Goal: Task Accomplishment & Management: Manage account settings

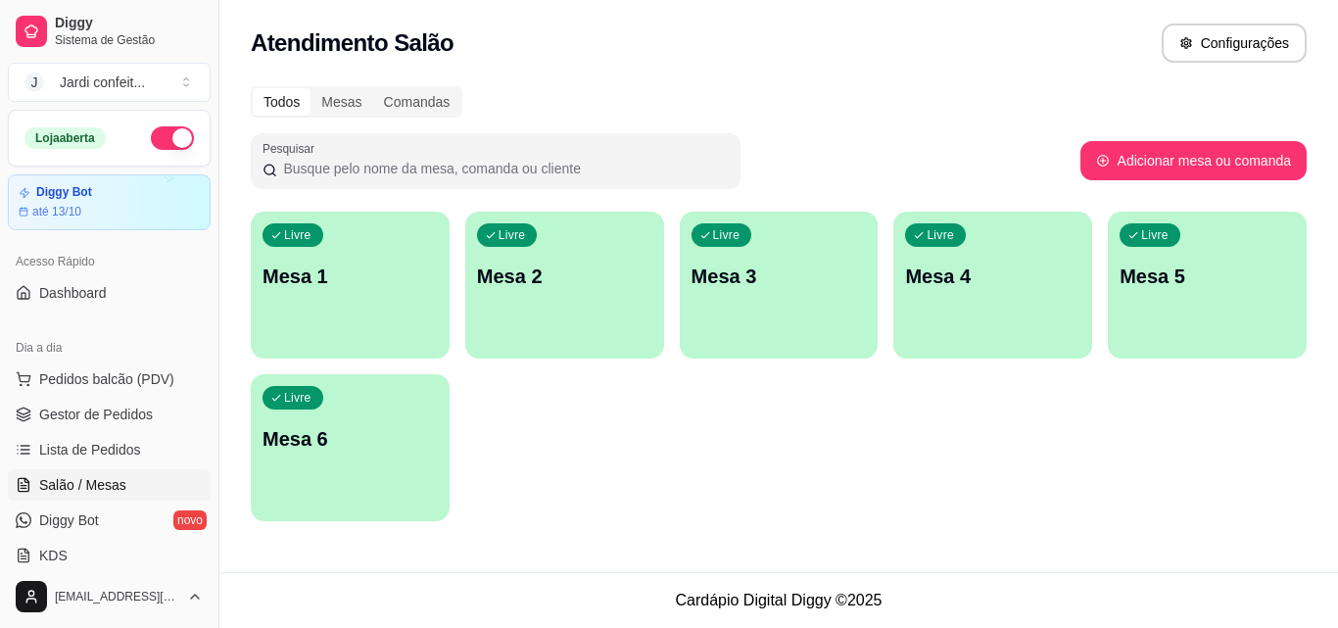
scroll to position [294, 0]
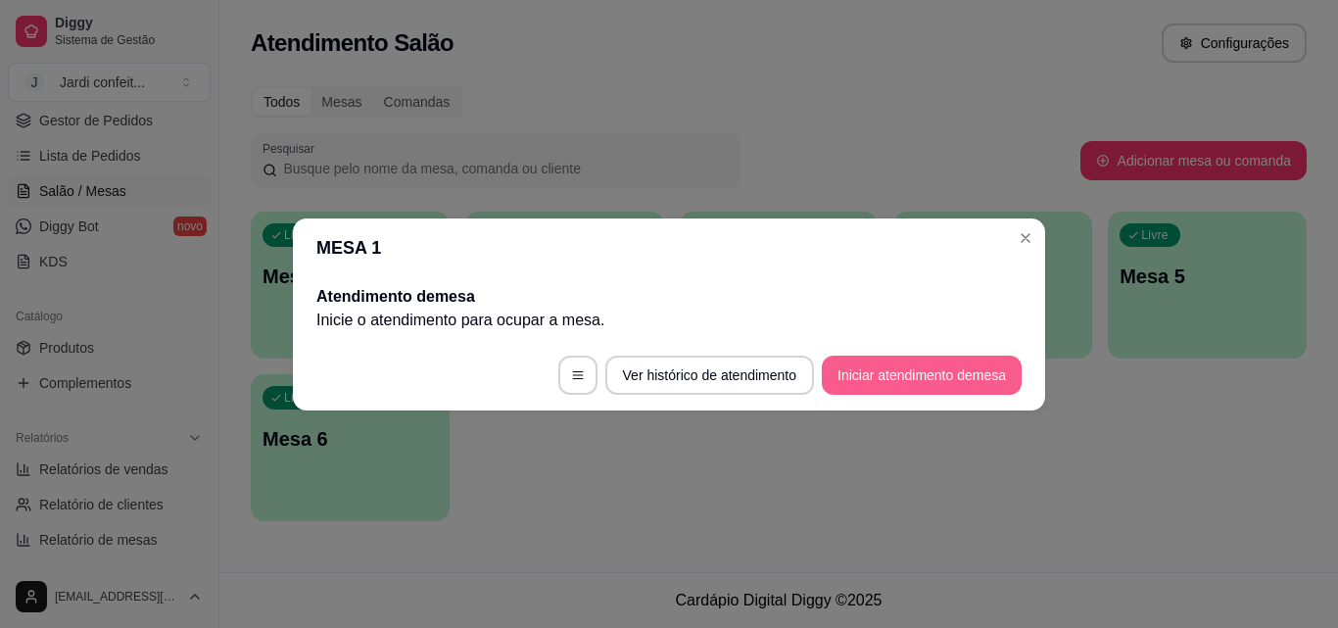
click at [919, 363] on button "Iniciar atendimento de mesa" at bounding box center [922, 375] width 200 height 39
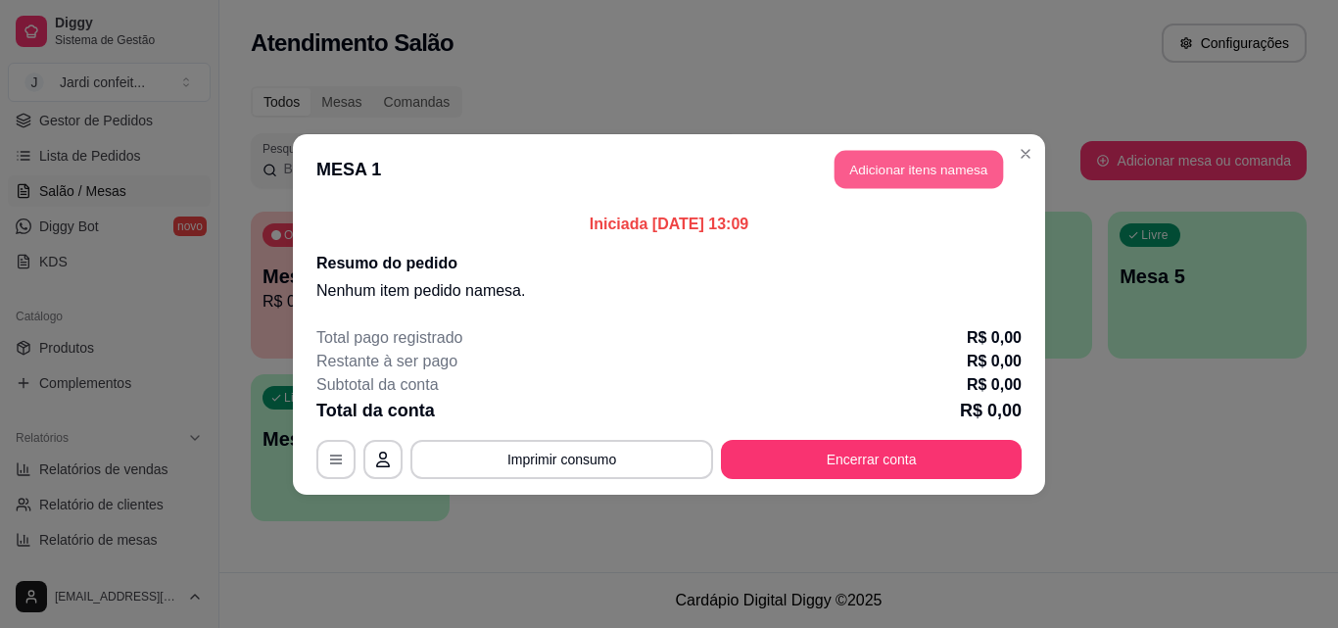
click at [942, 187] on button "Adicionar itens na mesa" at bounding box center [919, 169] width 168 height 38
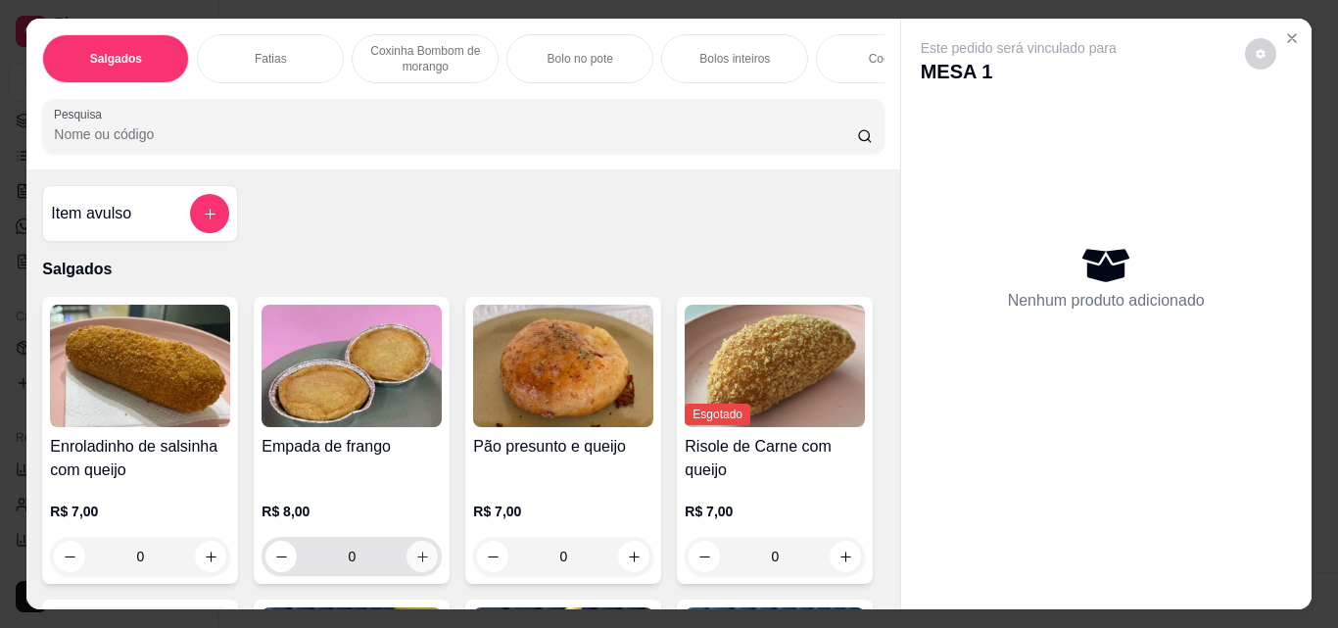
click at [410, 572] on button "increase-product-quantity" at bounding box center [422, 556] width 31 height 31
type input "1"
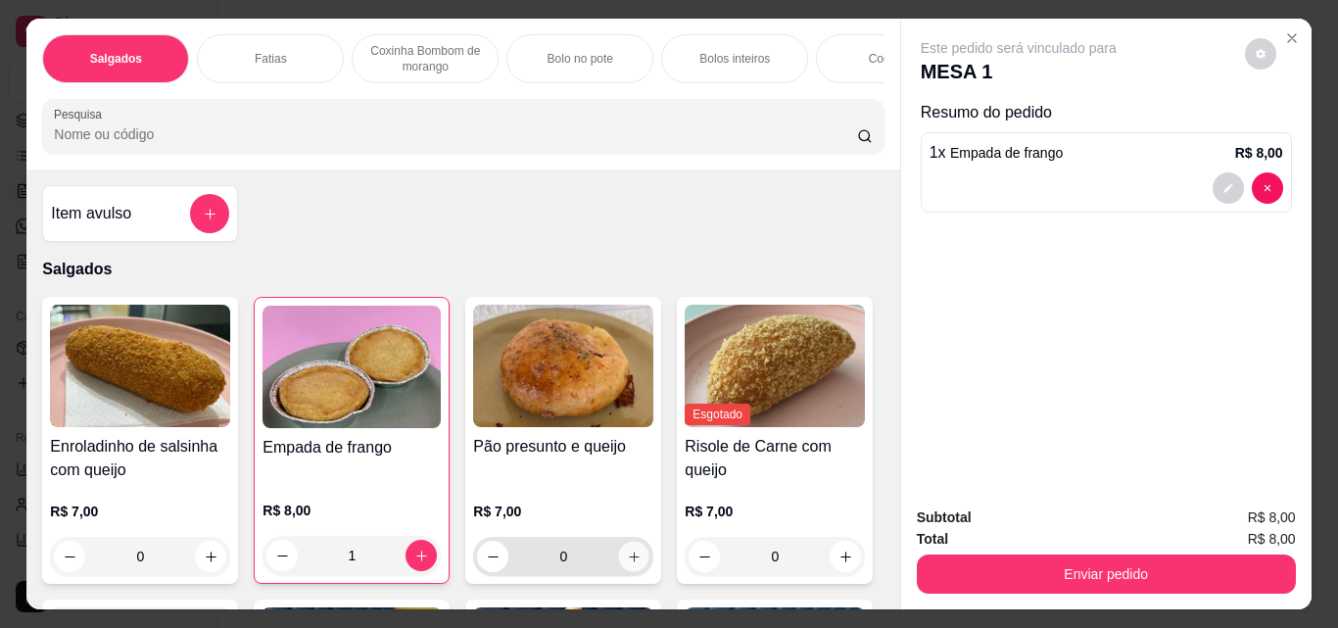
click at [633, 562] on icon "increase-product-quantity" at bounding box center [634, 557] width 15 height 15
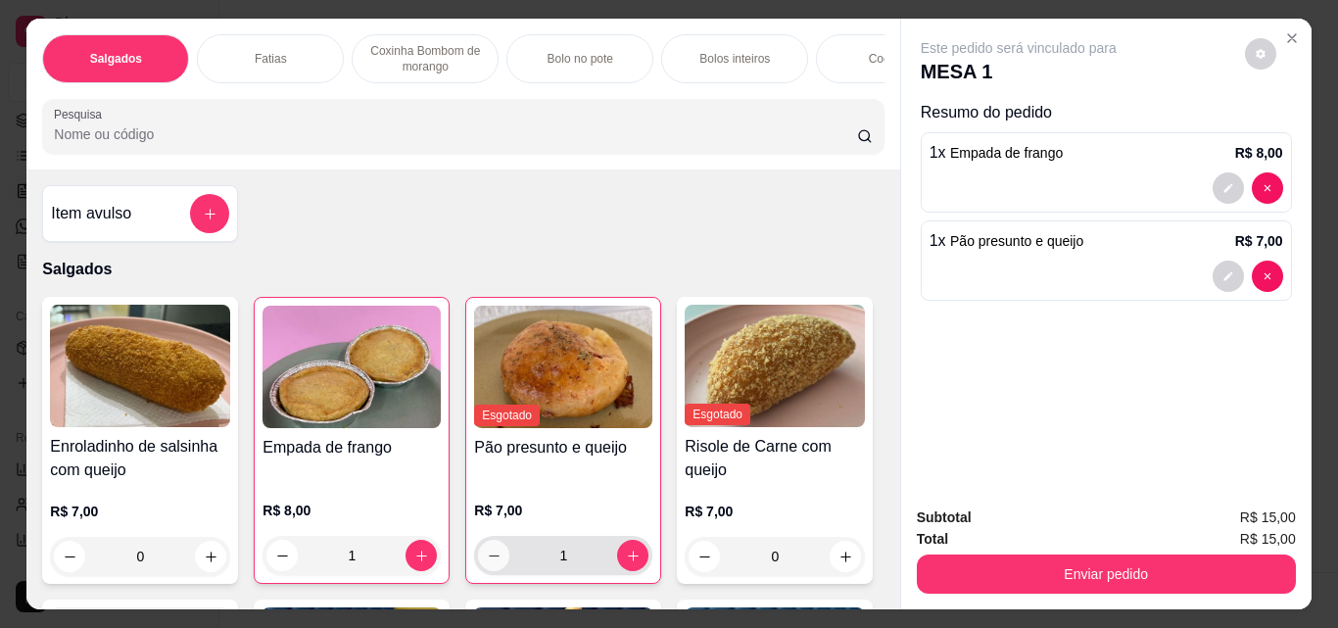
click at [478, 566] on button "decrease-product-quantity" at bounding box center [493, 555] width 31 height 31
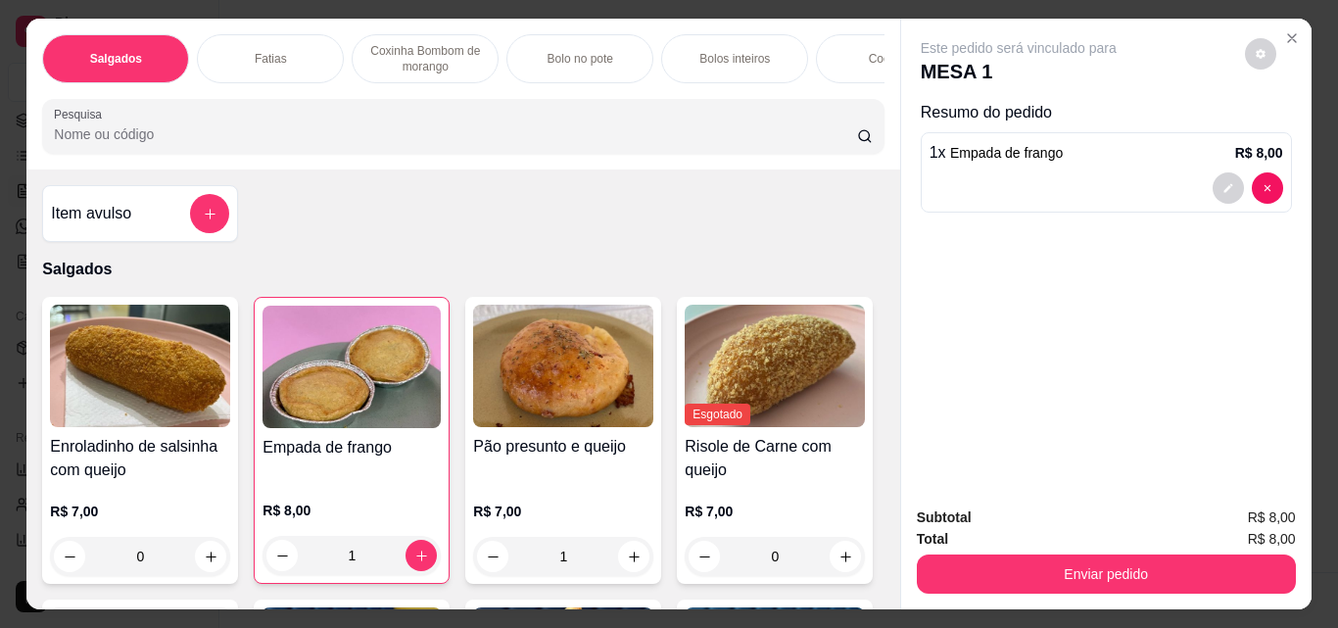
type input "0"
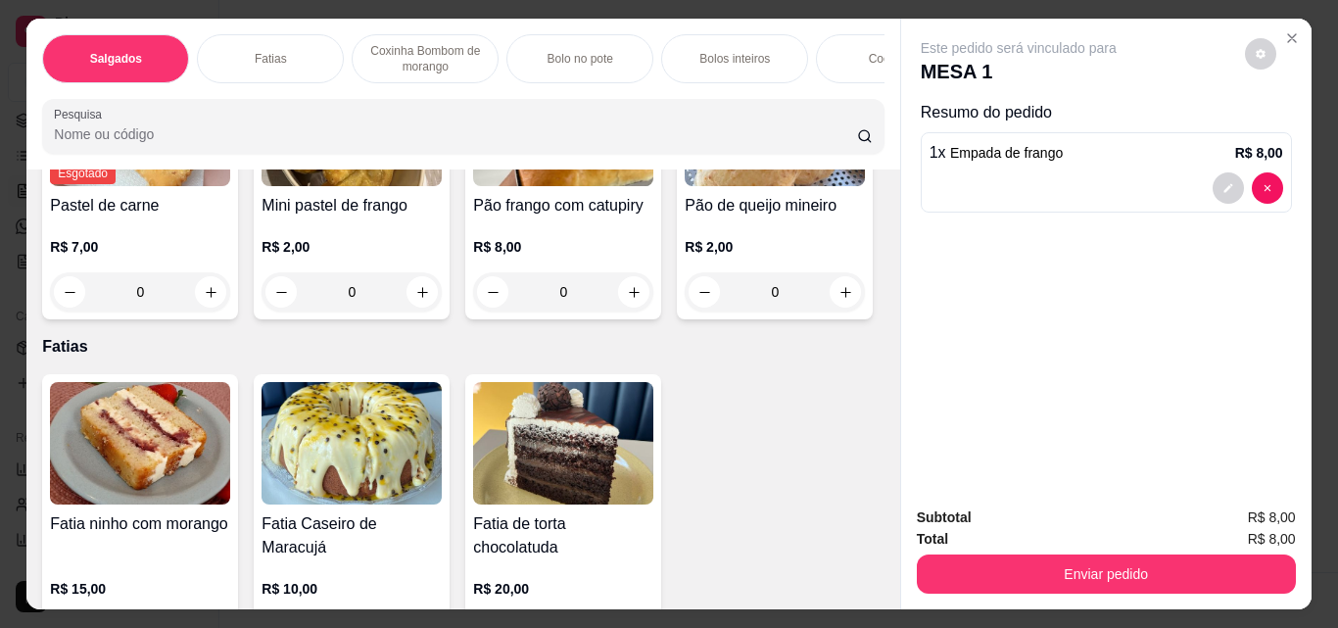
scroll to position [980, 0]
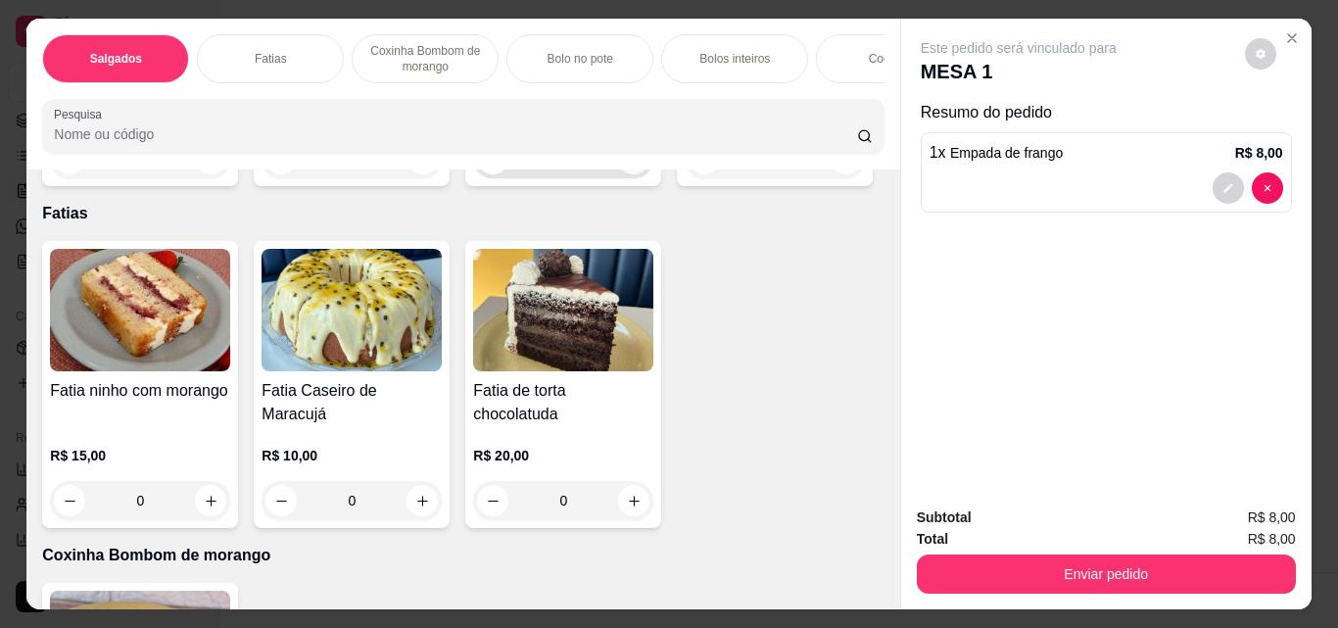
click at [629, 165] on icon "increase-product-quantity" at bounding box center [634, 159] width 11 height 11
type input "1"
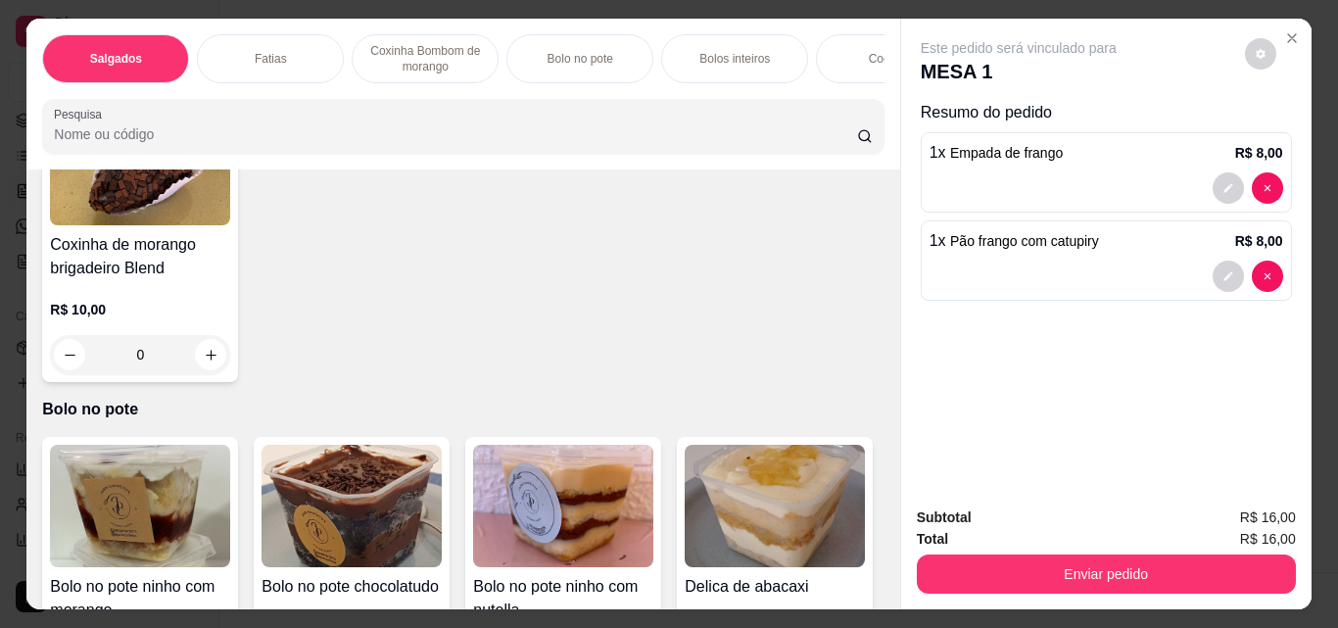
scroll to position [1665, 0]
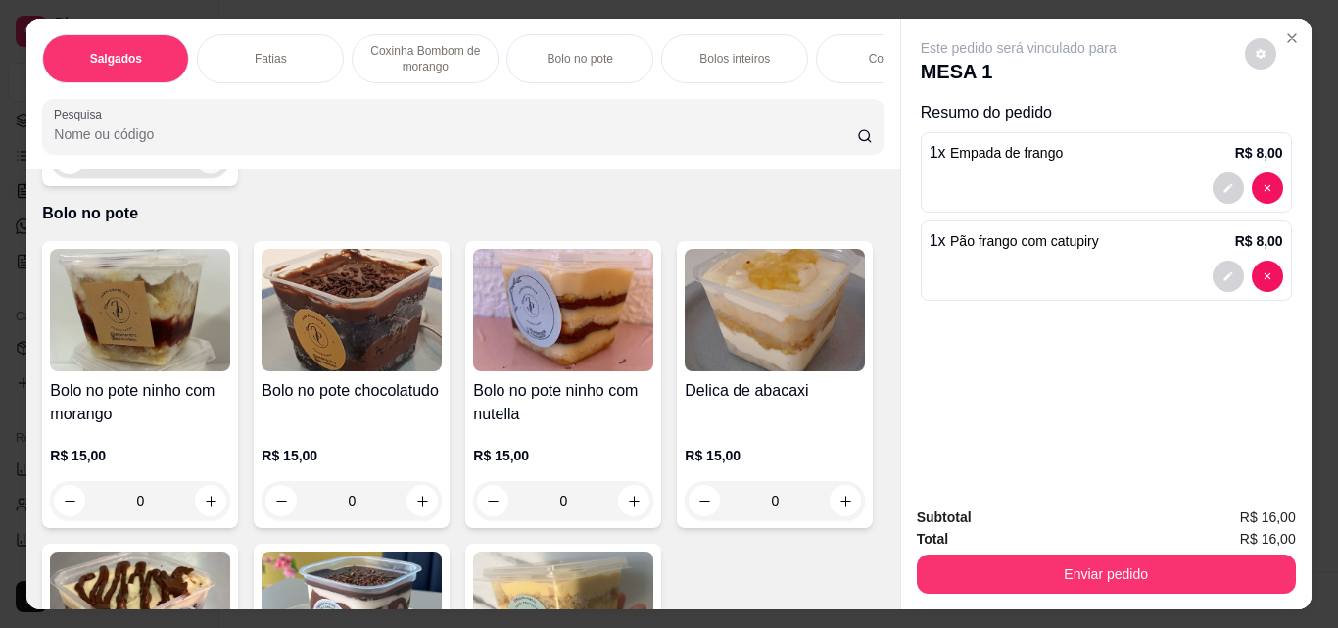
click at [204, 167] on icon "increase-product-quantity" at bounding box center [211, 159] width 15 height 15
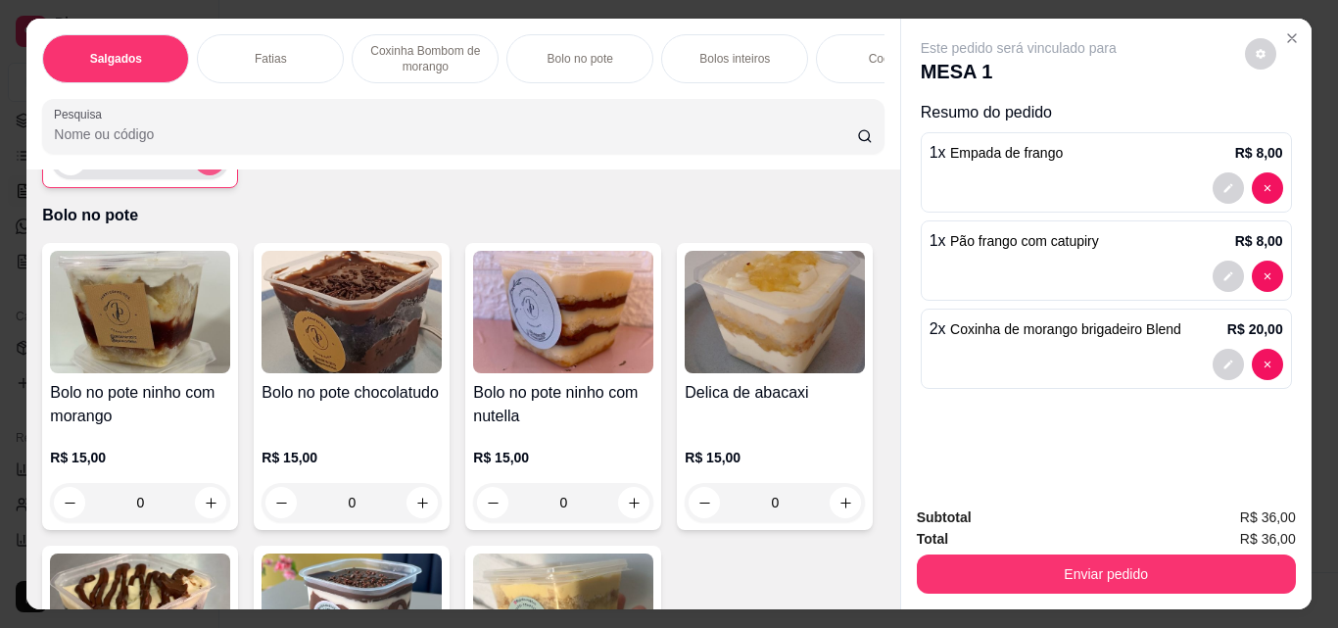
type input "2"
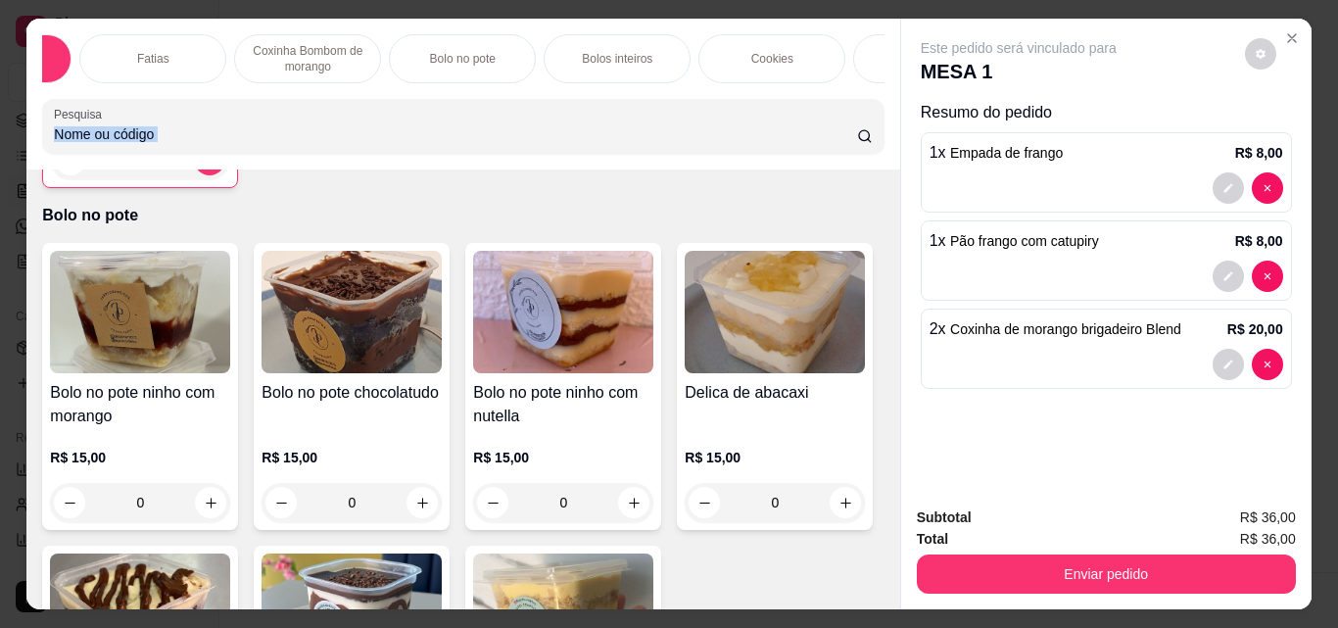
click at [871, 91] on div "Salgados [PERSON_NAME] Bombom de morango Bolo no pote Bolos inteiros Cookies Do…" at bounding box center [462, 94] width 873 height 151
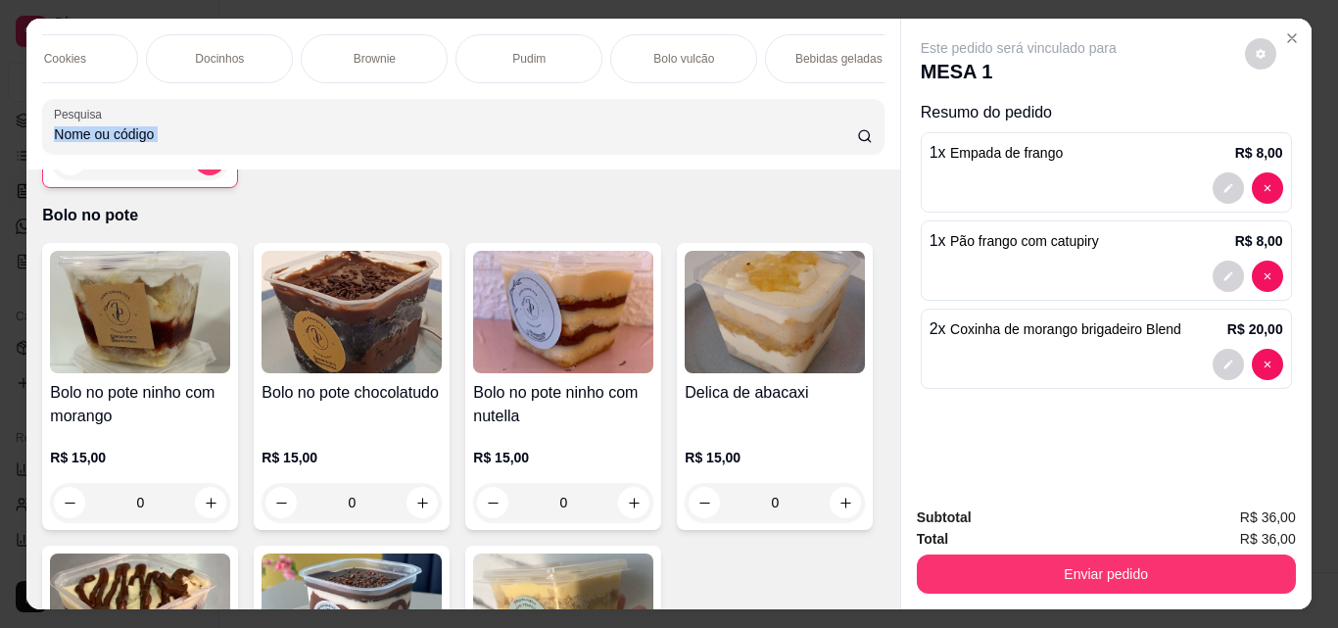
scroll to position [0, 862]
click at [819, 56] on p "Bebidas geladas" at bounding box center [801, 59] width 87 height 16
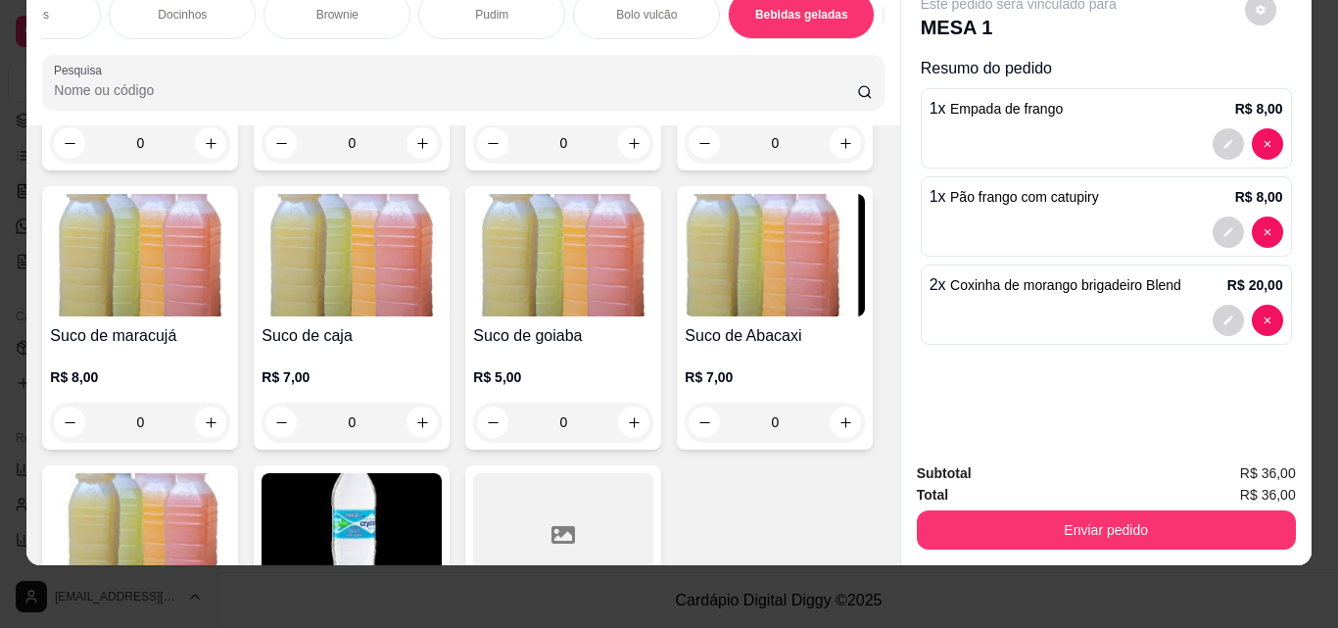
scroll to position [5868, 0]
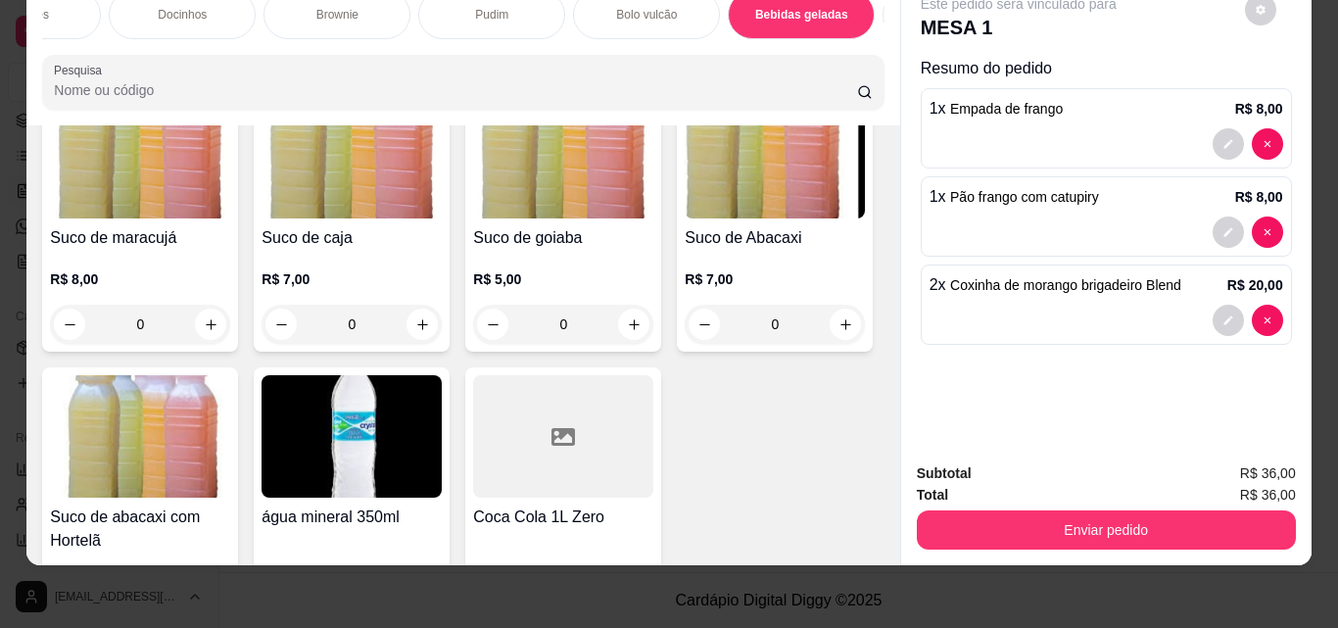
type input "1"
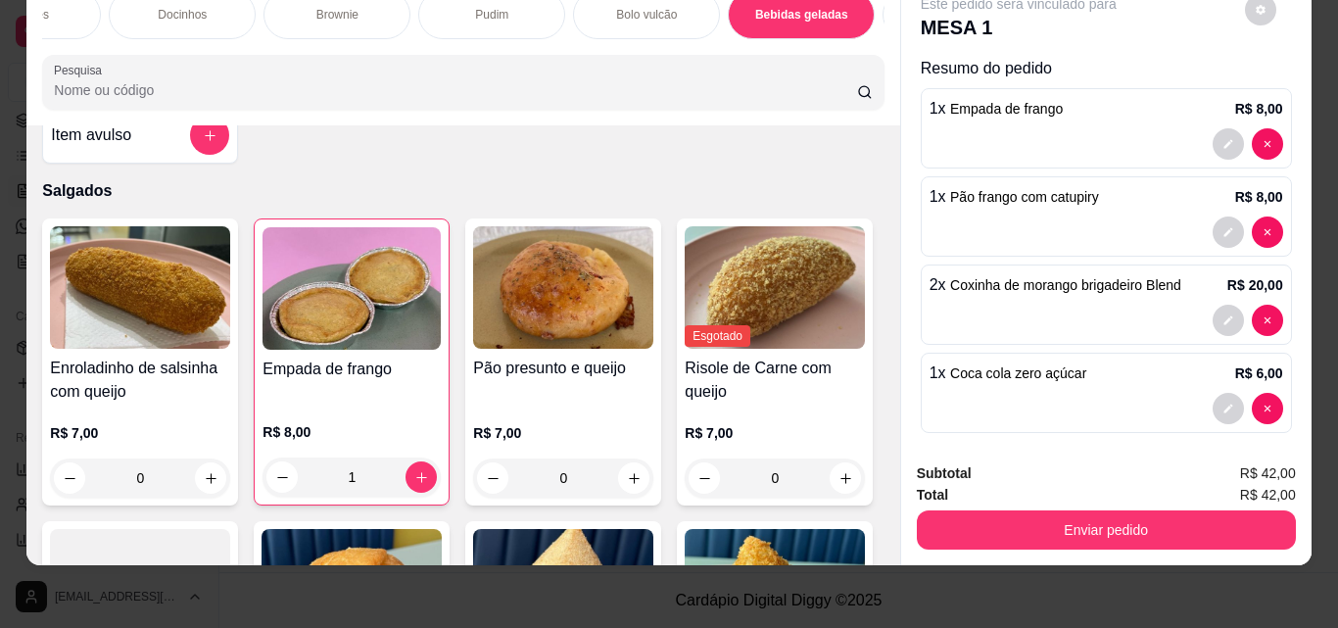
scroll to position [0, 0]
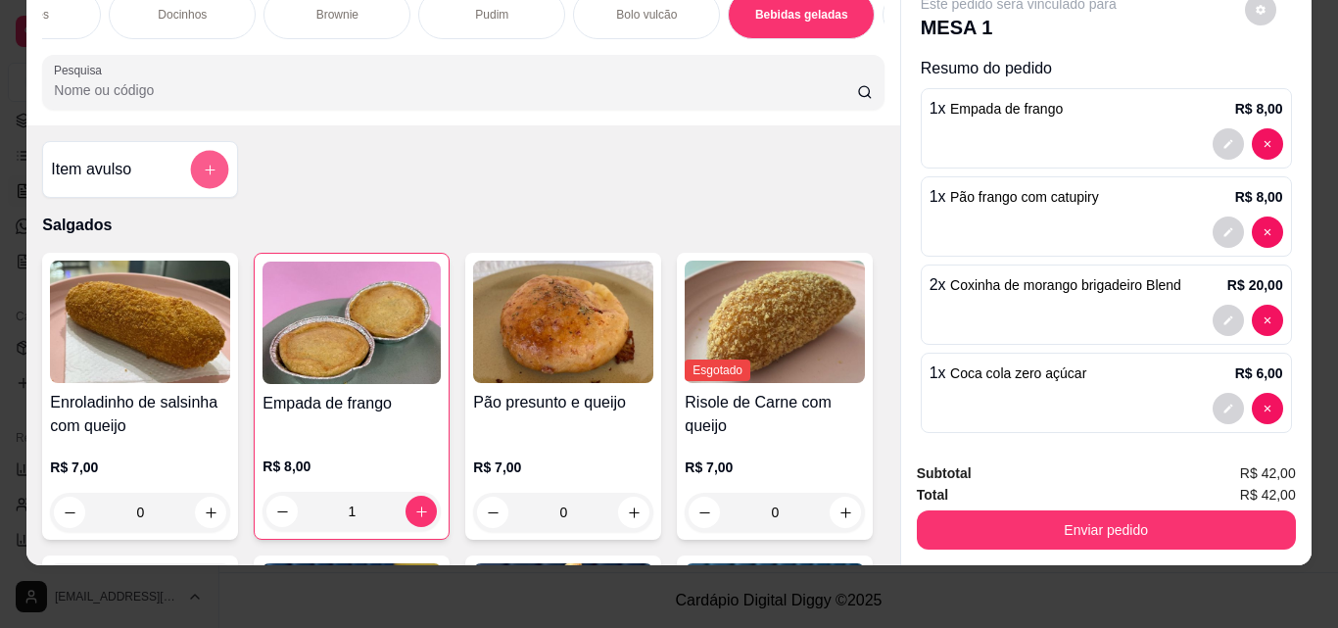
click at [206, 176] on icon "add-separate-item" at bounding box center [210, 170] width 15 height 15
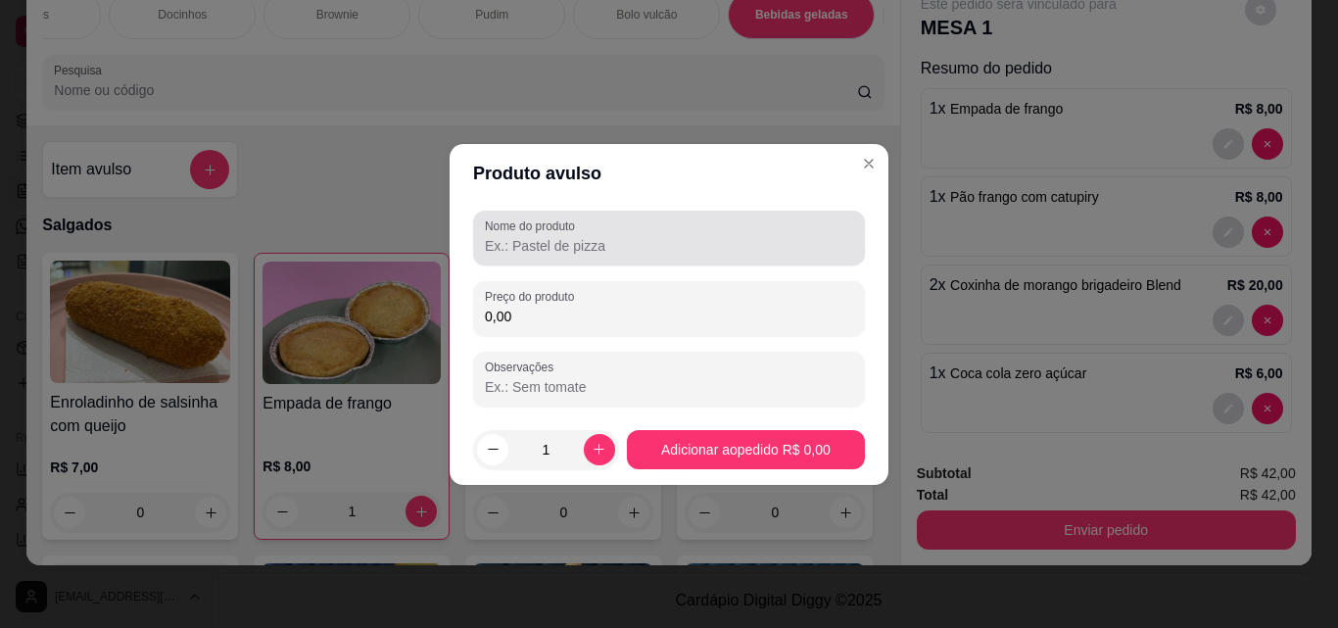
click at [646, 256] on div at bounding box center [669, 237] width 368 height 39
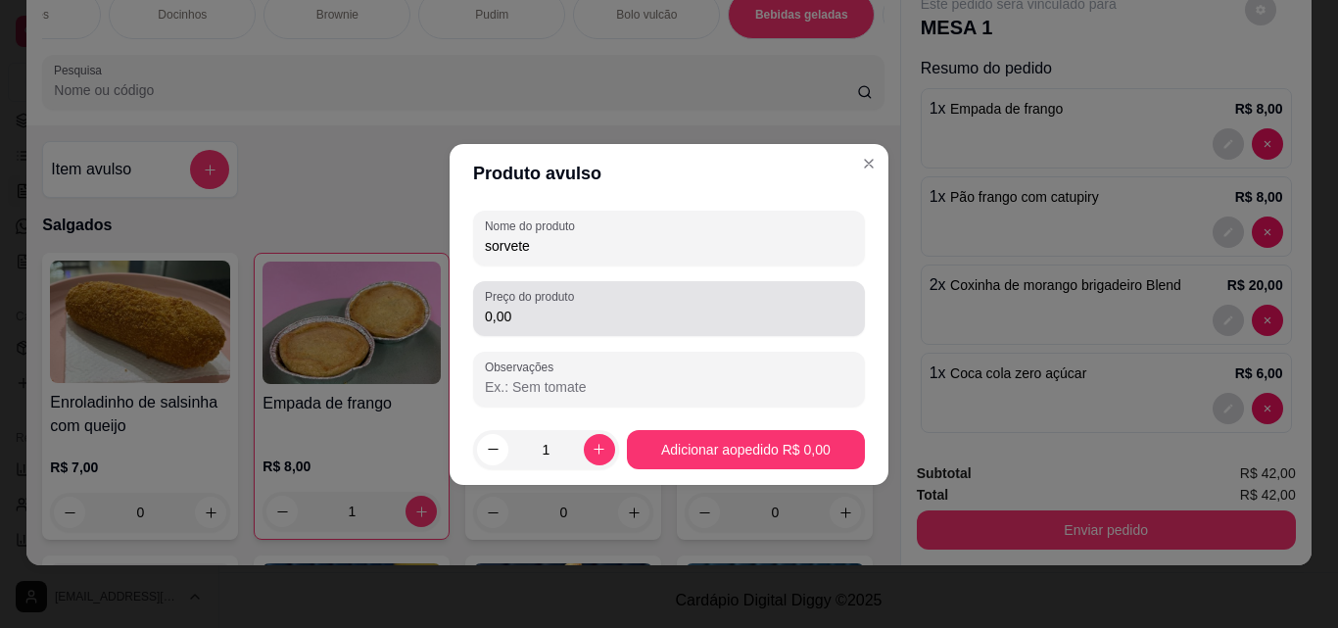
type input "sorvete"
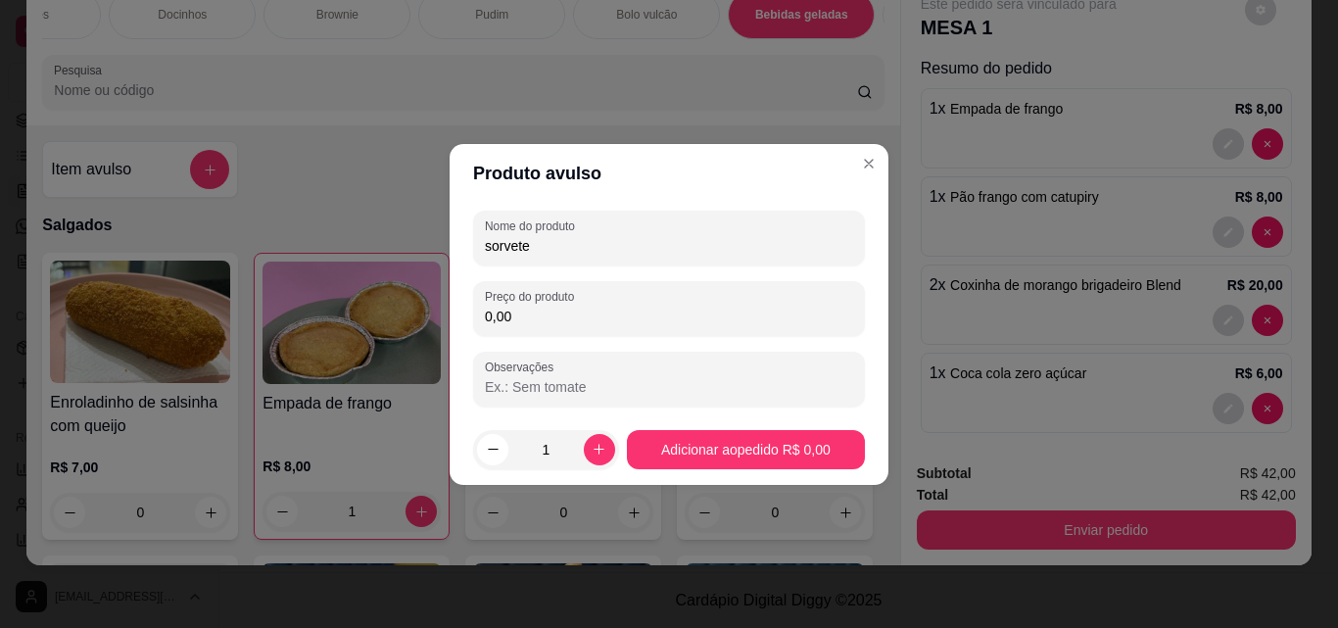
click at [623, 323] on input "0,00" at bounding box center [669, 317] width 368 height 20
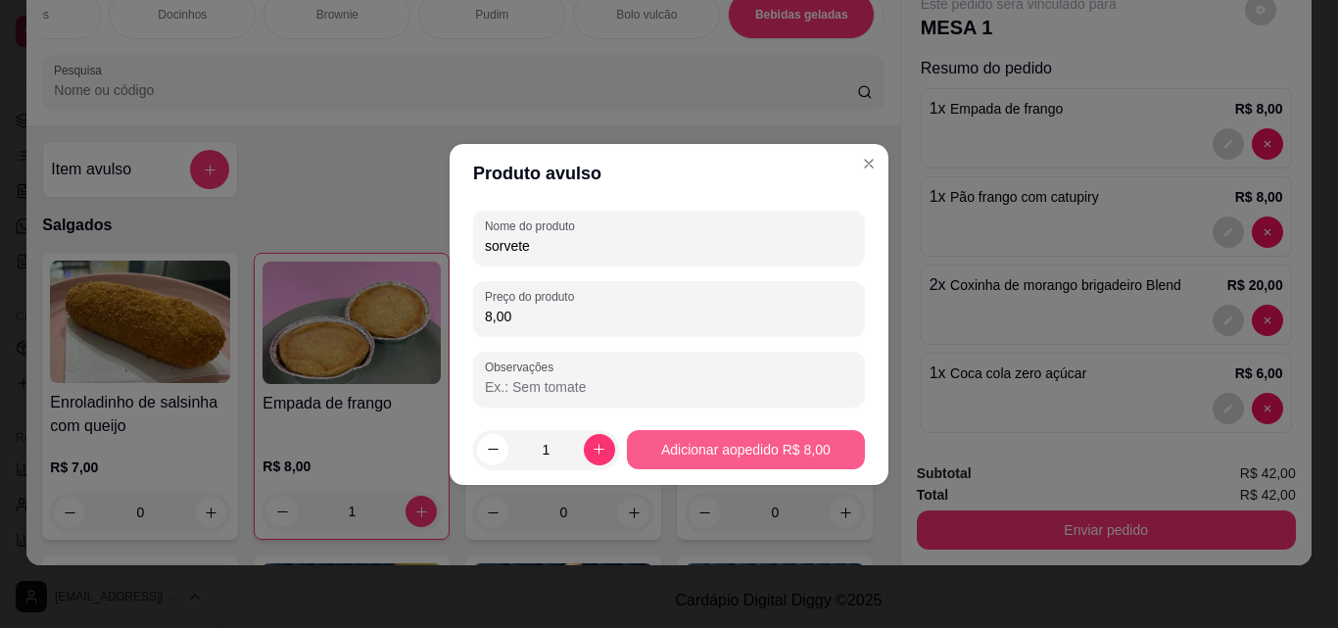
type input "8,00"
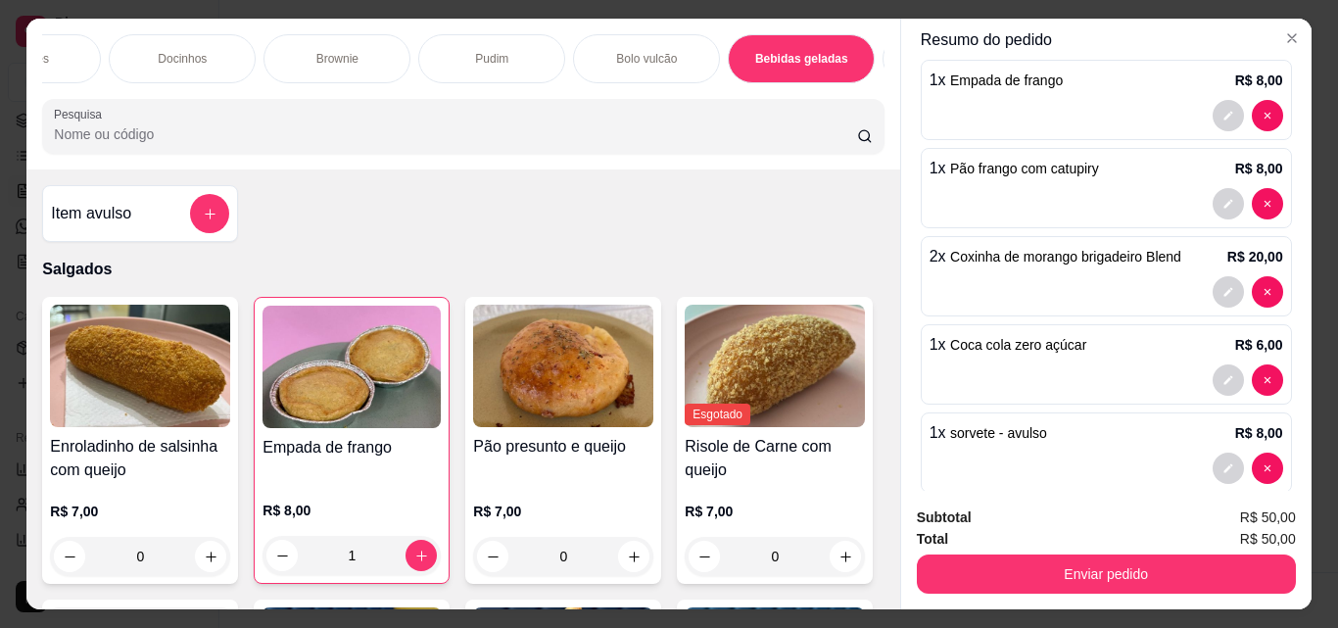
scroll to position [102, 0]
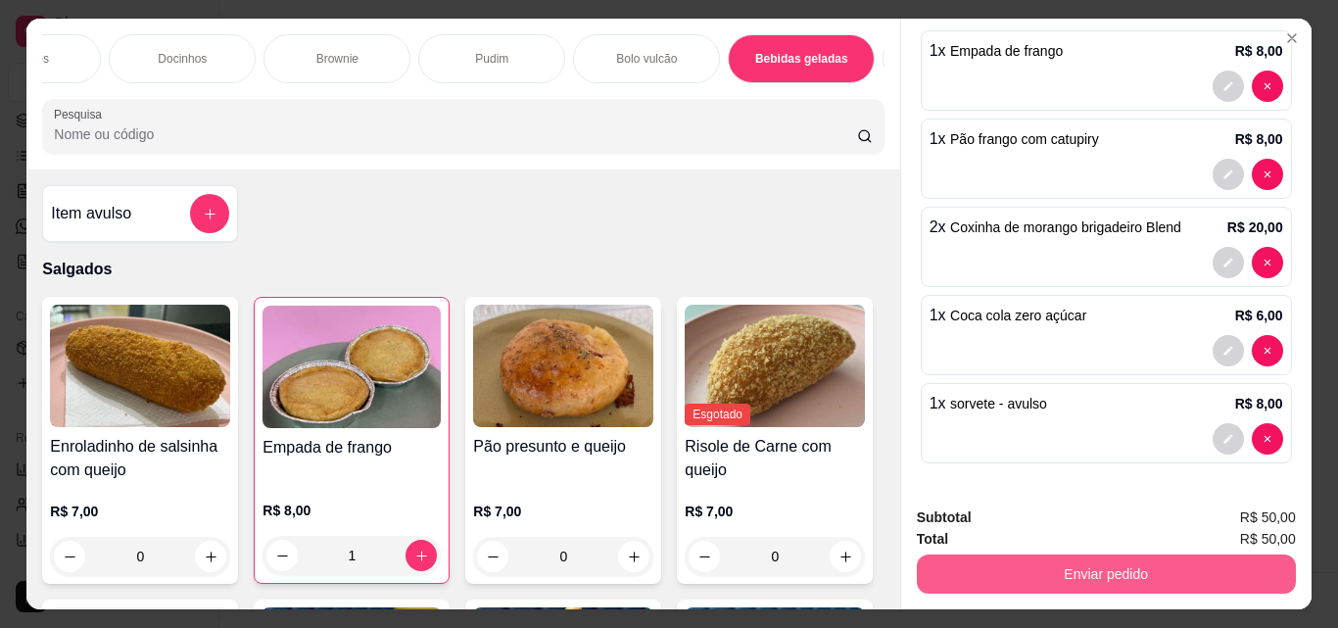
click at [1019, 560] on button "Enviar pedido" at bounding box center [1106, 573] width 379 height 39
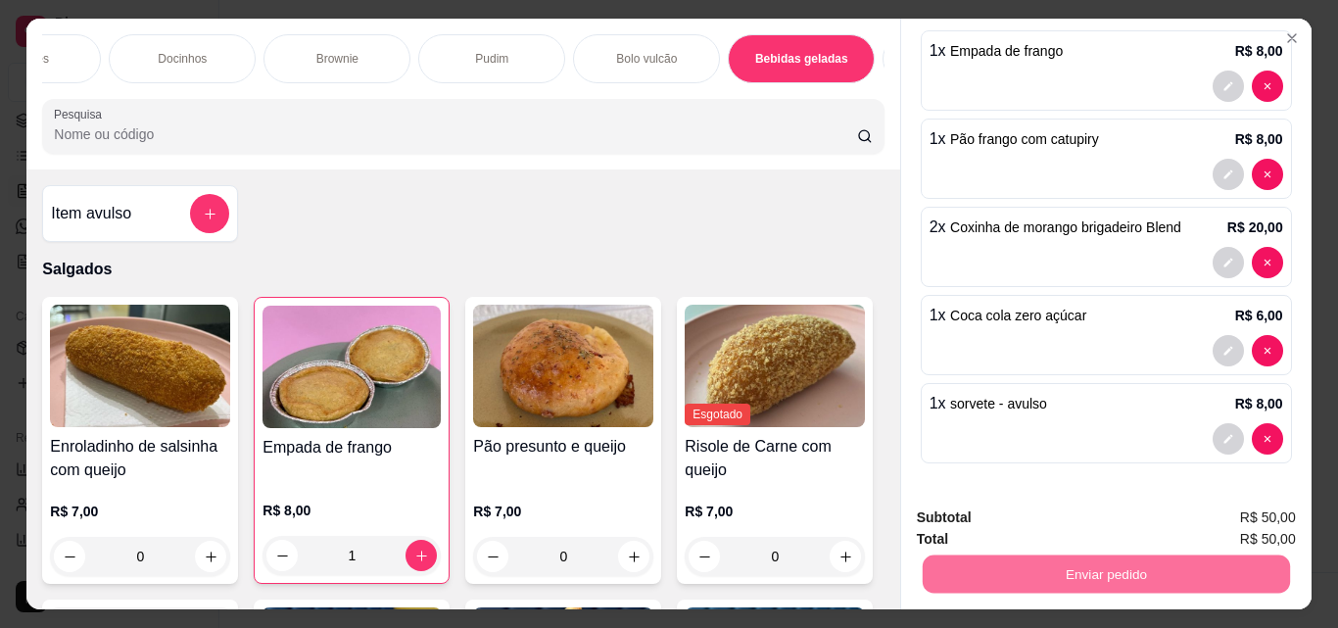
click at [1234, 510] on button "Enviar pedido" at bounding box center [1244, 518] width 111 height 37
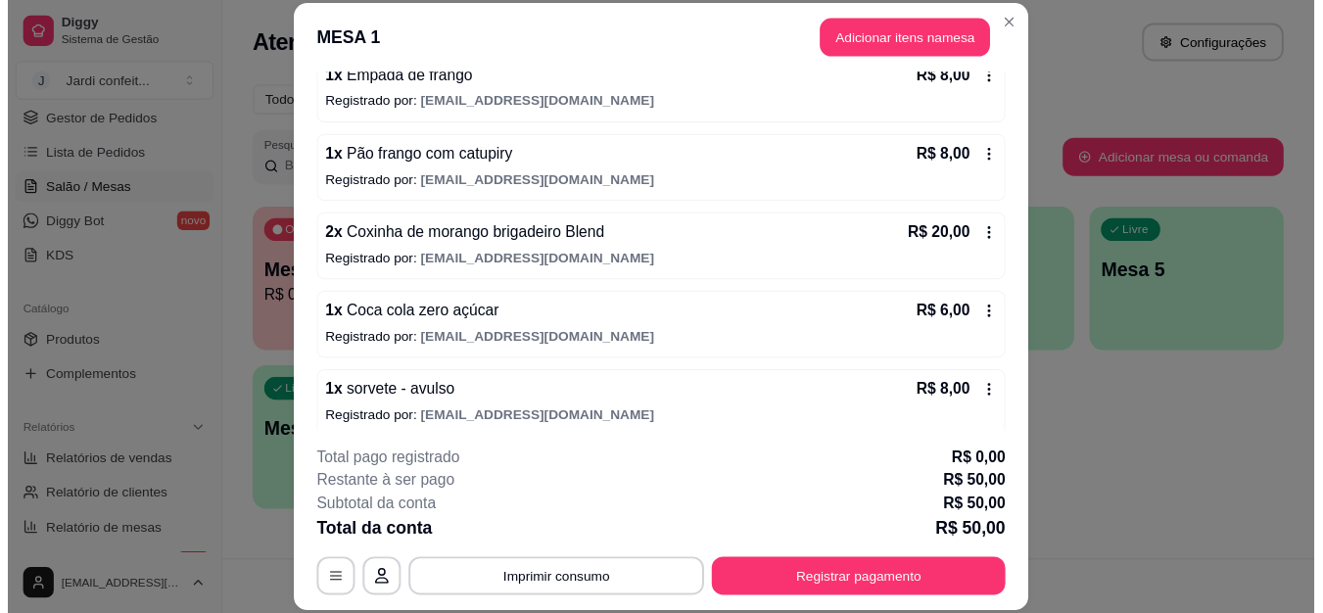
scroll to position [216, 0]
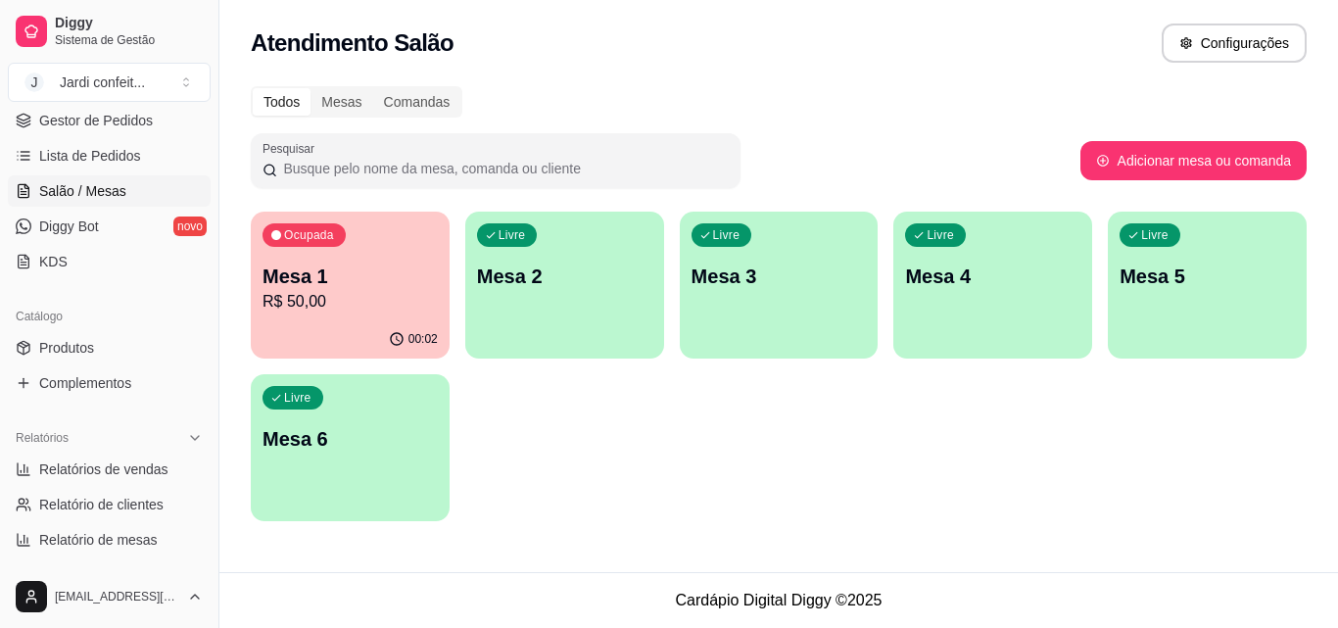
click at [48, 173] on ul "Pedidos balcão (PDV) Gestor de Pedidos Lista de Pedidos Salão / Mesas Diggy Bot…" at bounding box center [109, 174] width 203 height 208
click at [79, 128] on span "Gestor de Pedidos" at bounding box center [96, 121] width 114 height 20
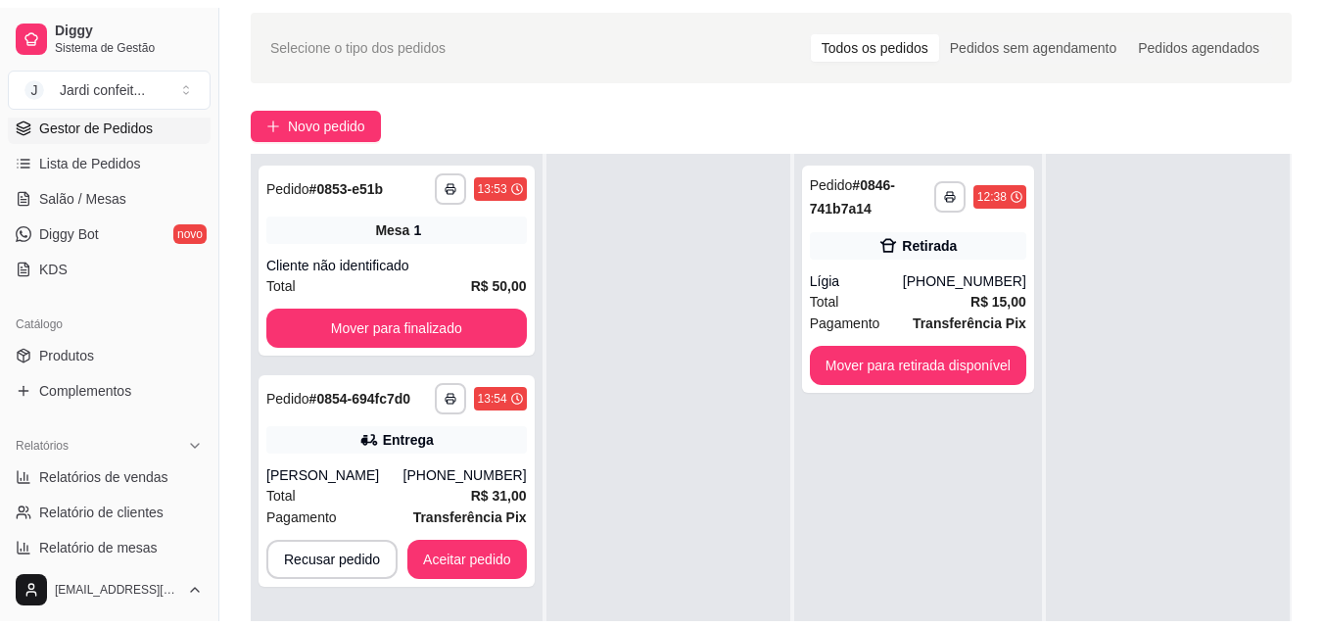
scroll to position [294, 0]
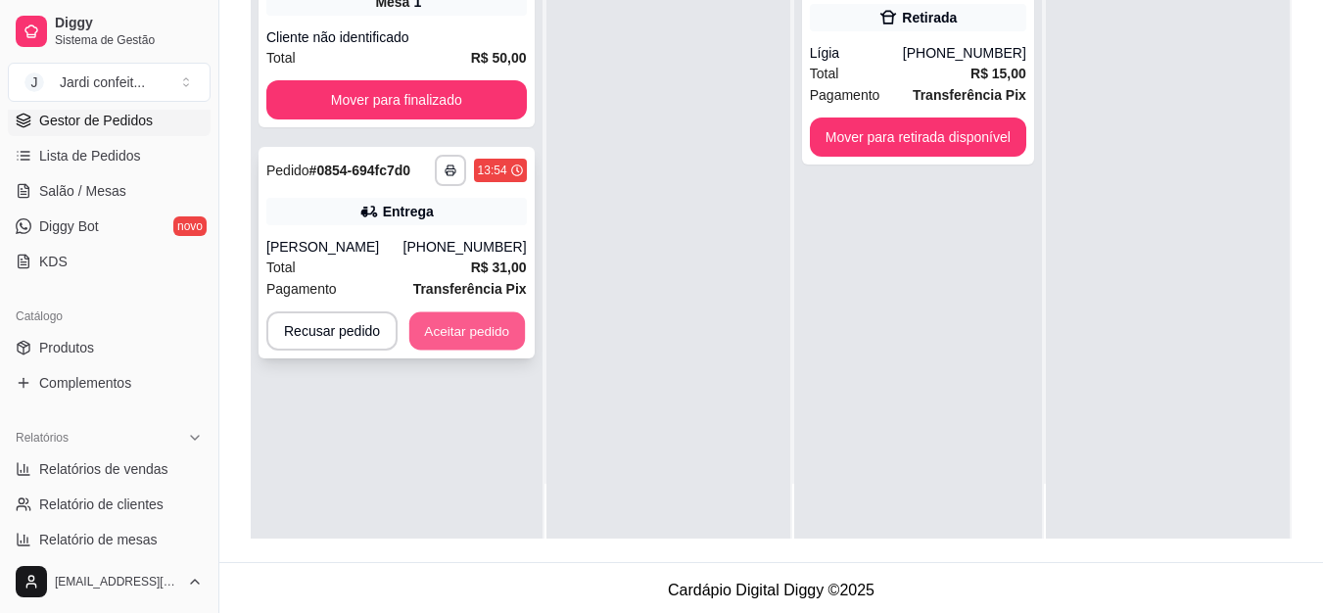
click at [451, 348] on button "Aceitar pedido" at bounding box center [467, 331] width 116 height 38
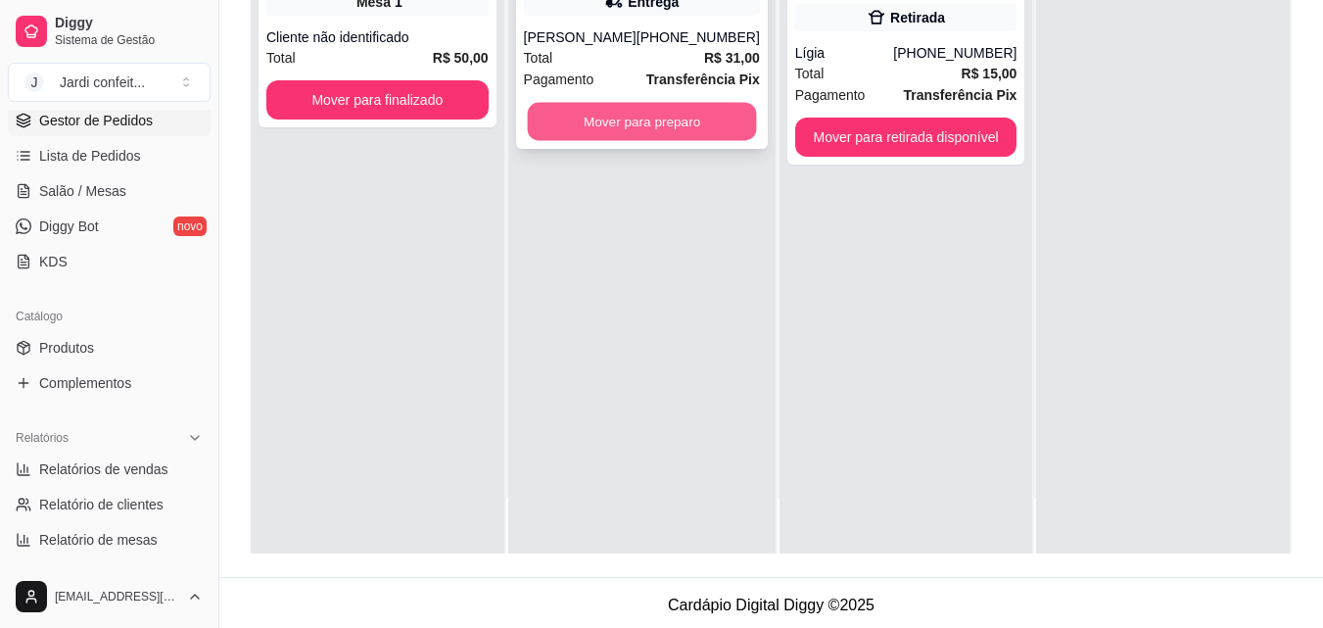
click at [603, 141] on button "Mover para preparo" at bounding box center [641, 122] width 229 height 38
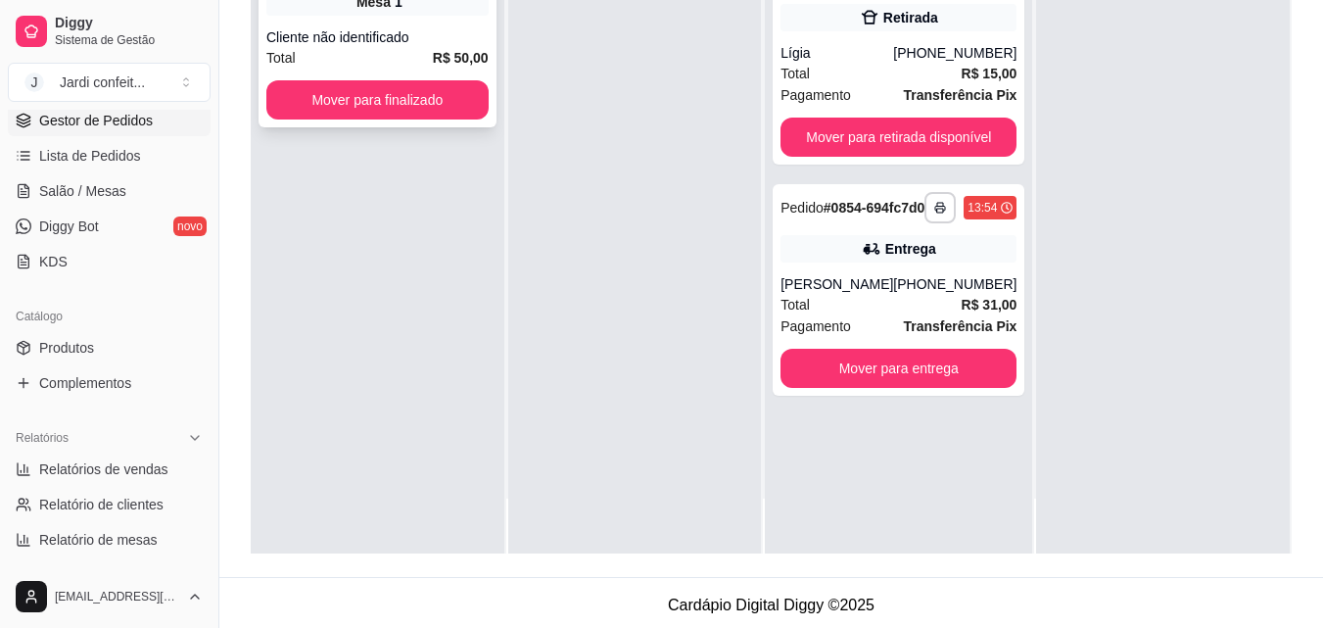
click at [459, 57] on strong "R$ 50,00" at bounding box center [461, 58] width 56 height 16
click at [97, 193] on span "Salão / Mesas" at bounding box center [82, 191] width 87 height 20
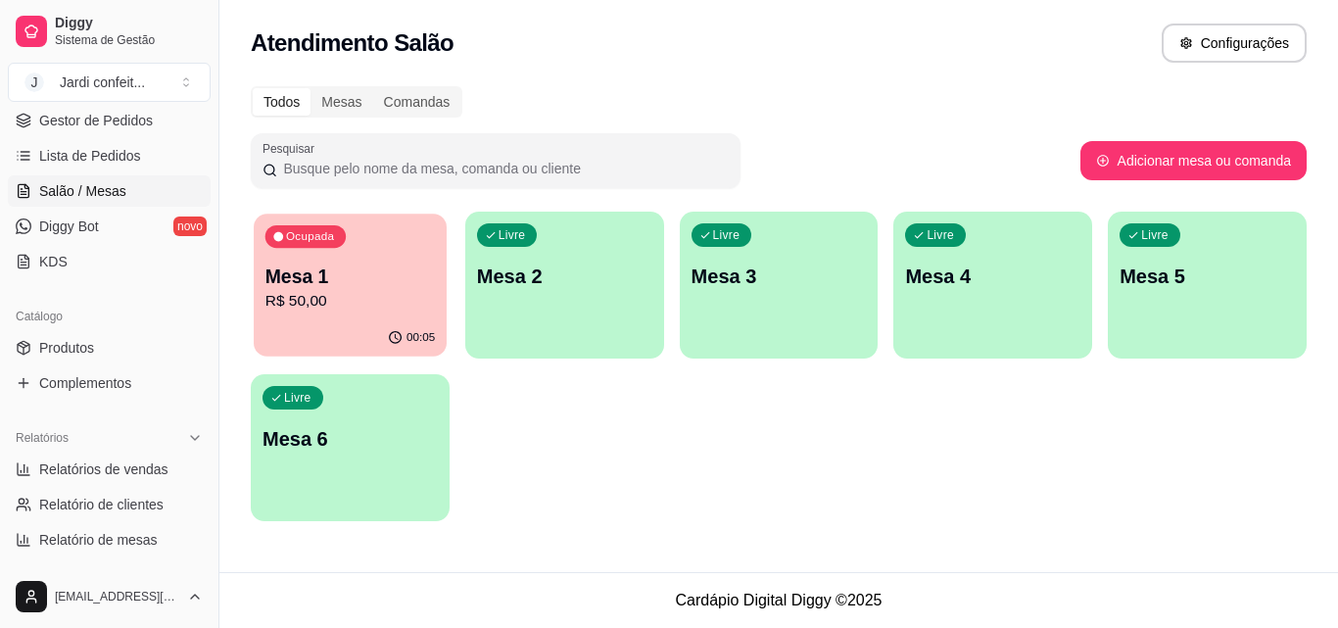
click at [387, 292] on p "R$ 50,00" at bounding box center [349, 301] width 169 height 23
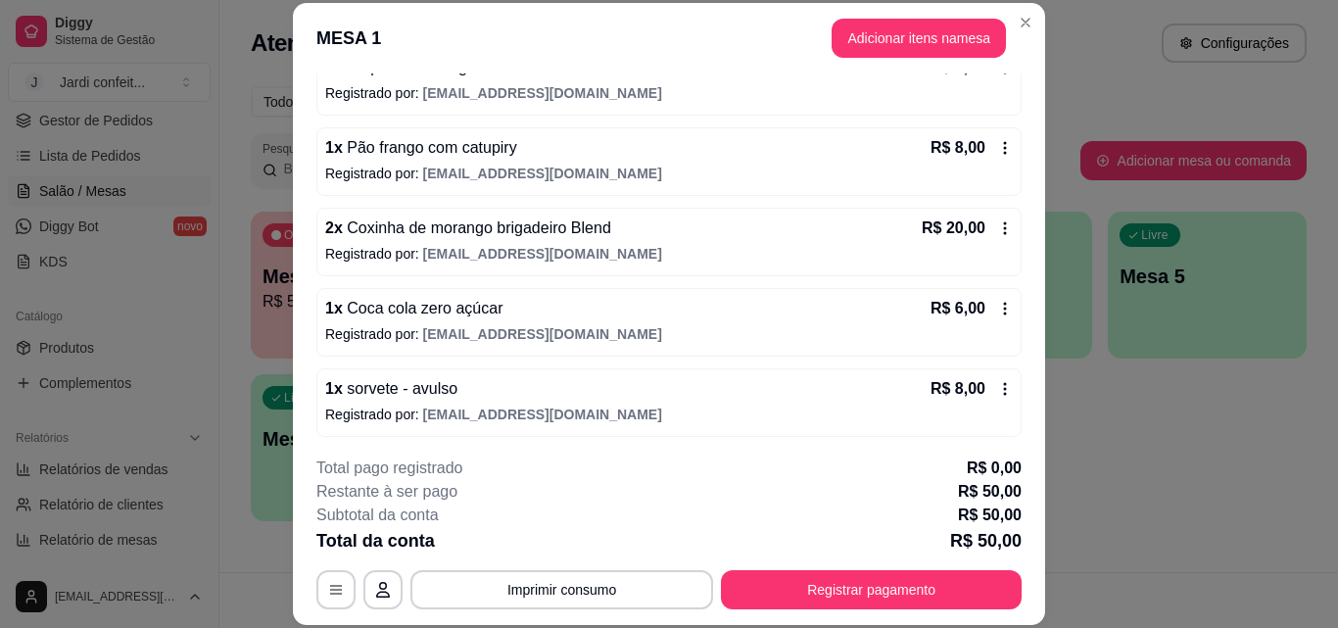
scroll to position [216, 0]
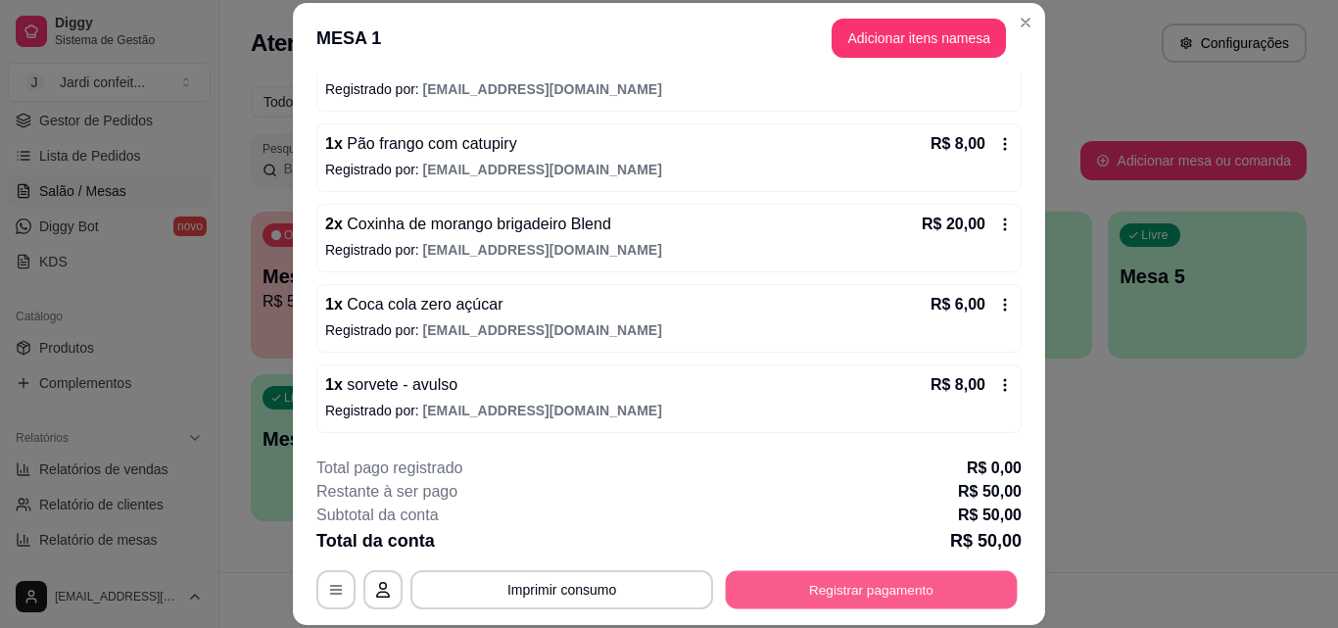
click at [843, 586] on button "Registrar pagamento" at bounding box center [872, 589] width 292 height 38
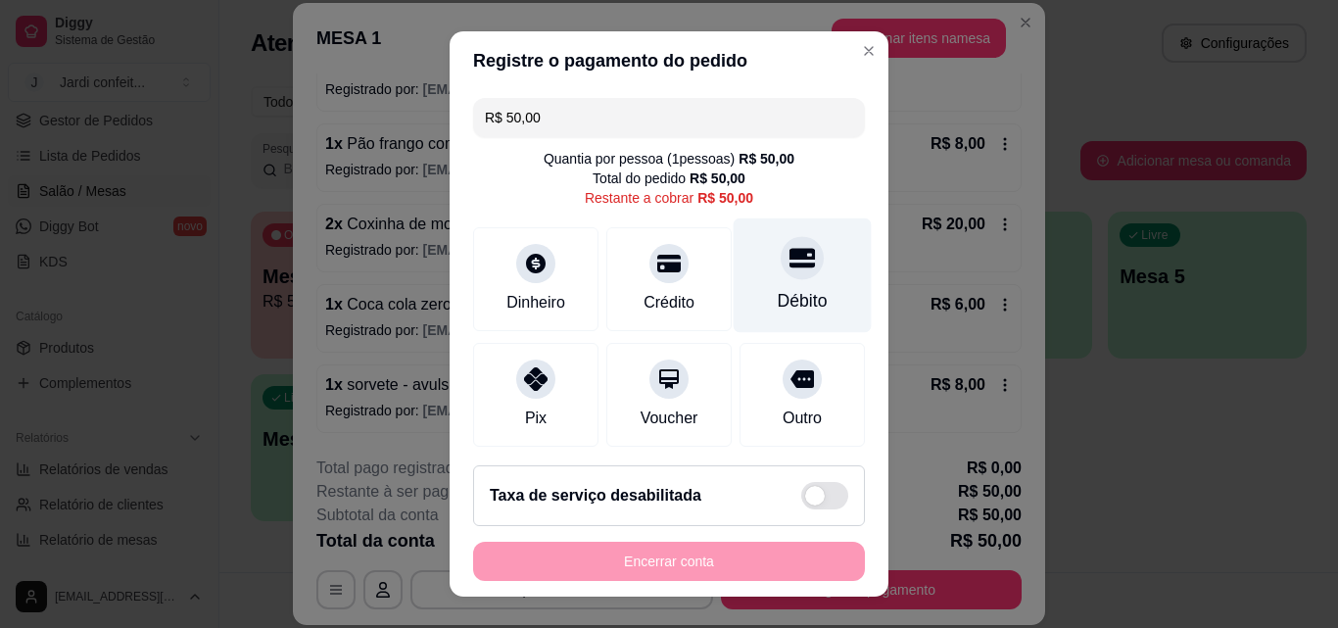
click at [741, 264] on div "Débito" at bounding box center [803, 275] width 138 height 115
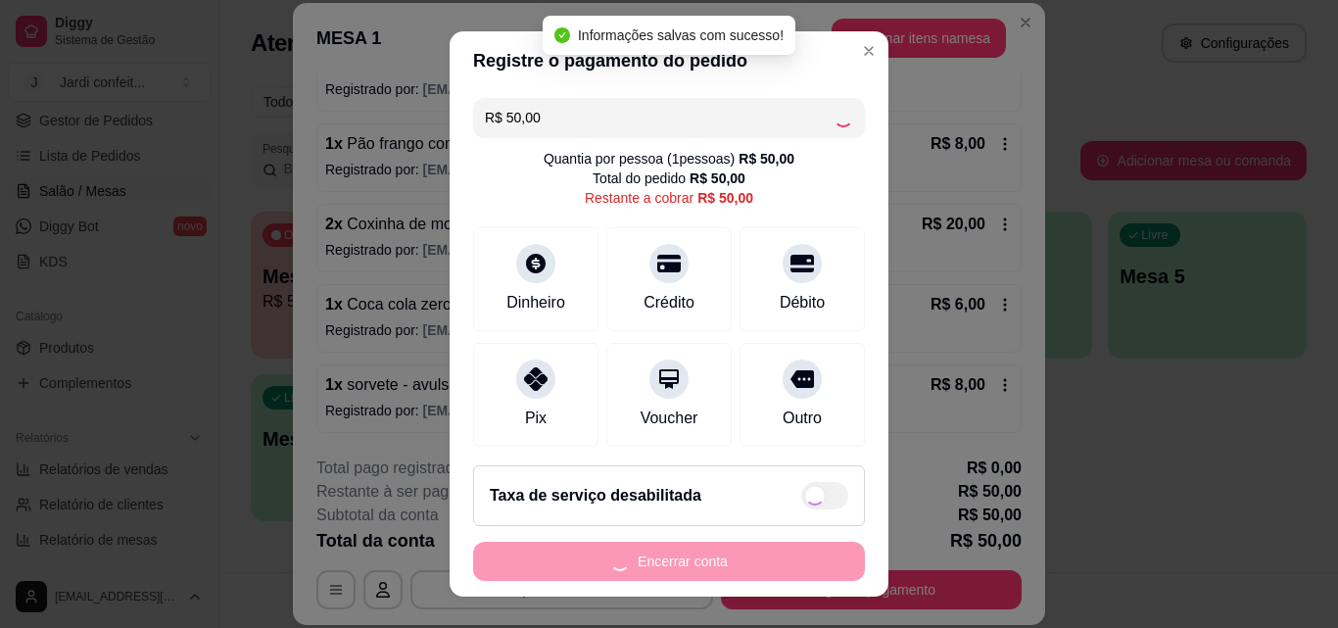
type input "R$ 0,00"
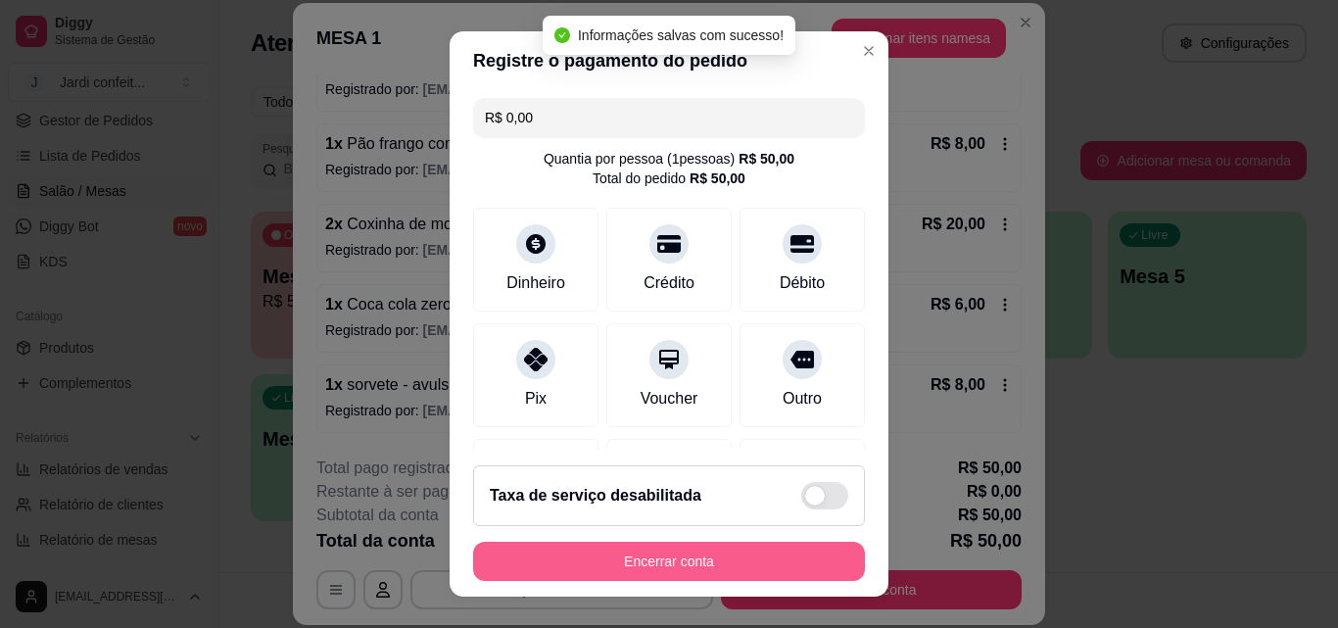
click at [515, 565] on button "Encerrar conta" at bounding box center [669, 561] width 392 height 39
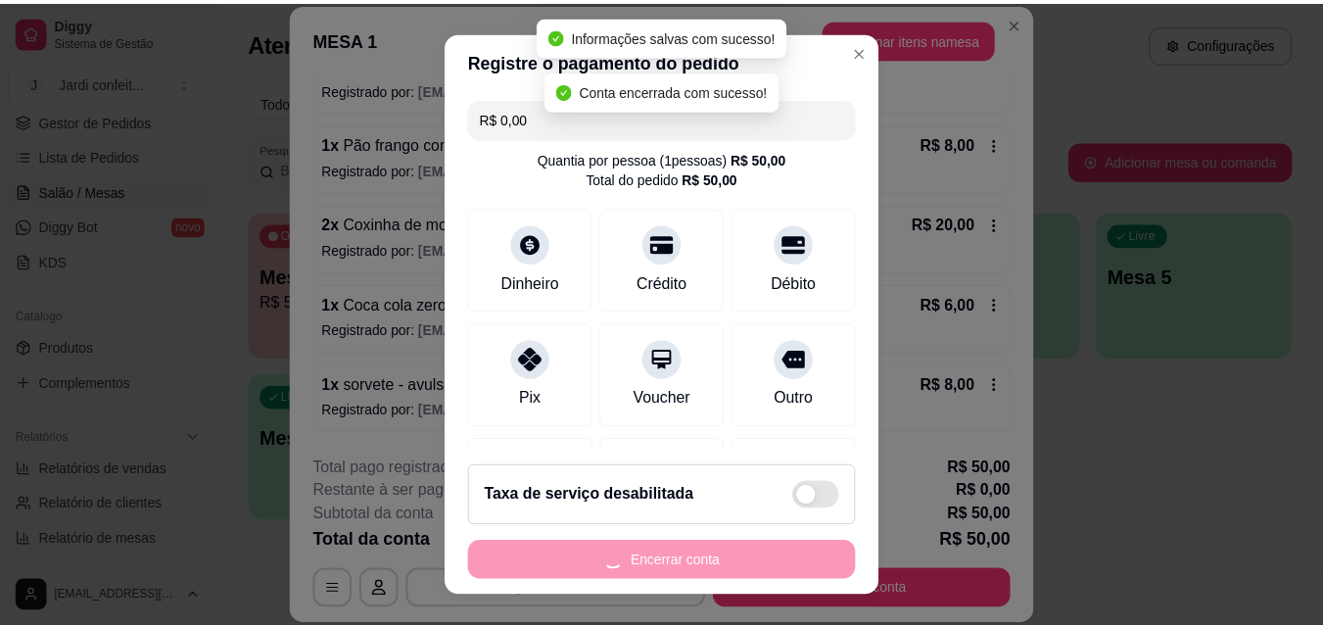
scroll to position [0, 0]
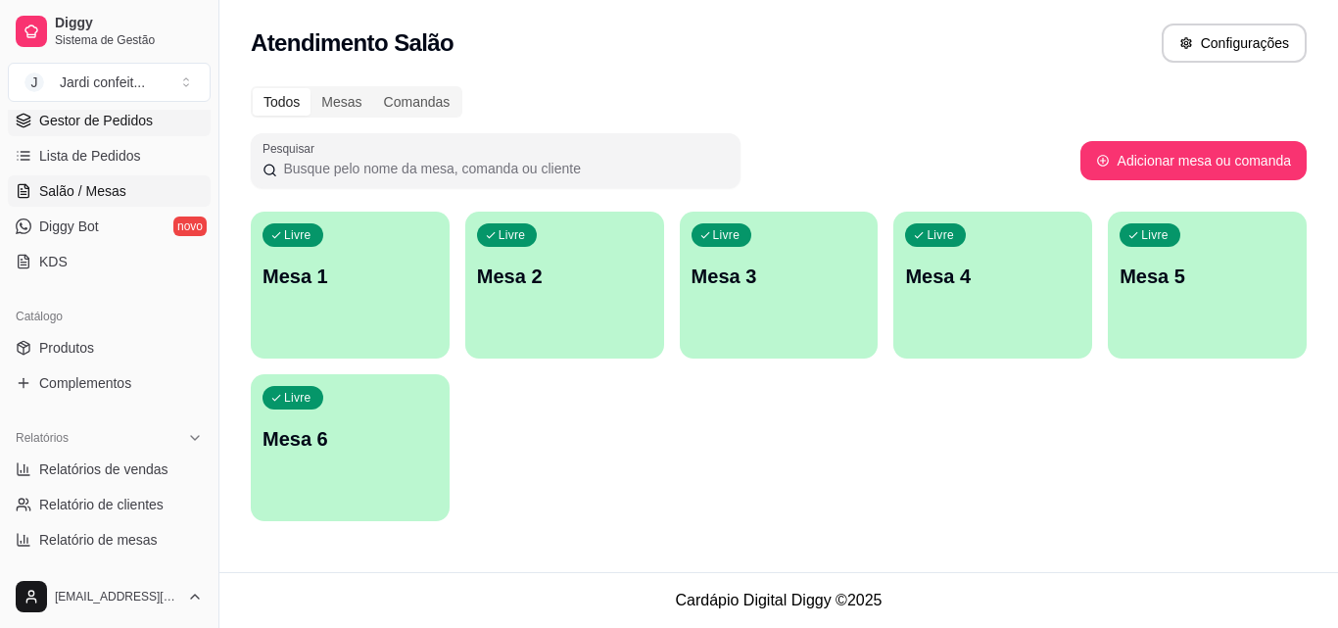
click at [100, 129] on span "Gestor de Pedidos" at bounding box center [96, 121] width 114 height 20
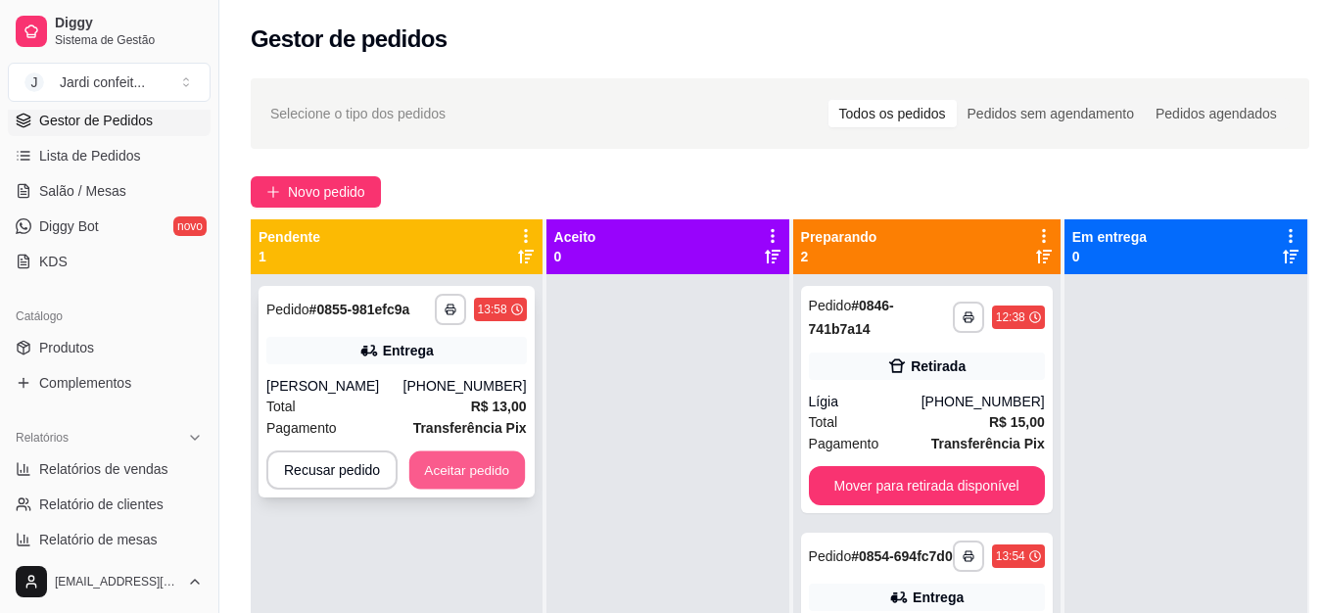
click at [441, 467] on button "Aceitar pedido" at bounding box center [467, 471] width 116 height 38
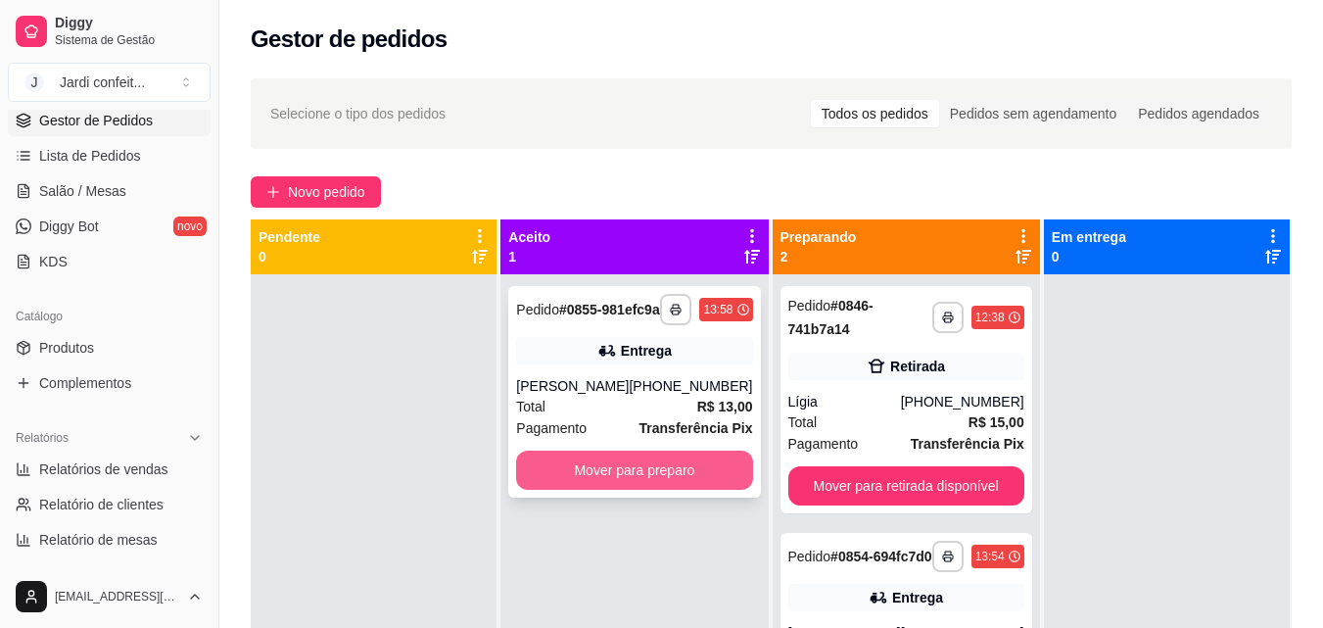
click at [641, 490] on button "Mover para preparo" at bounding box center [634, 470] width 236 height 39
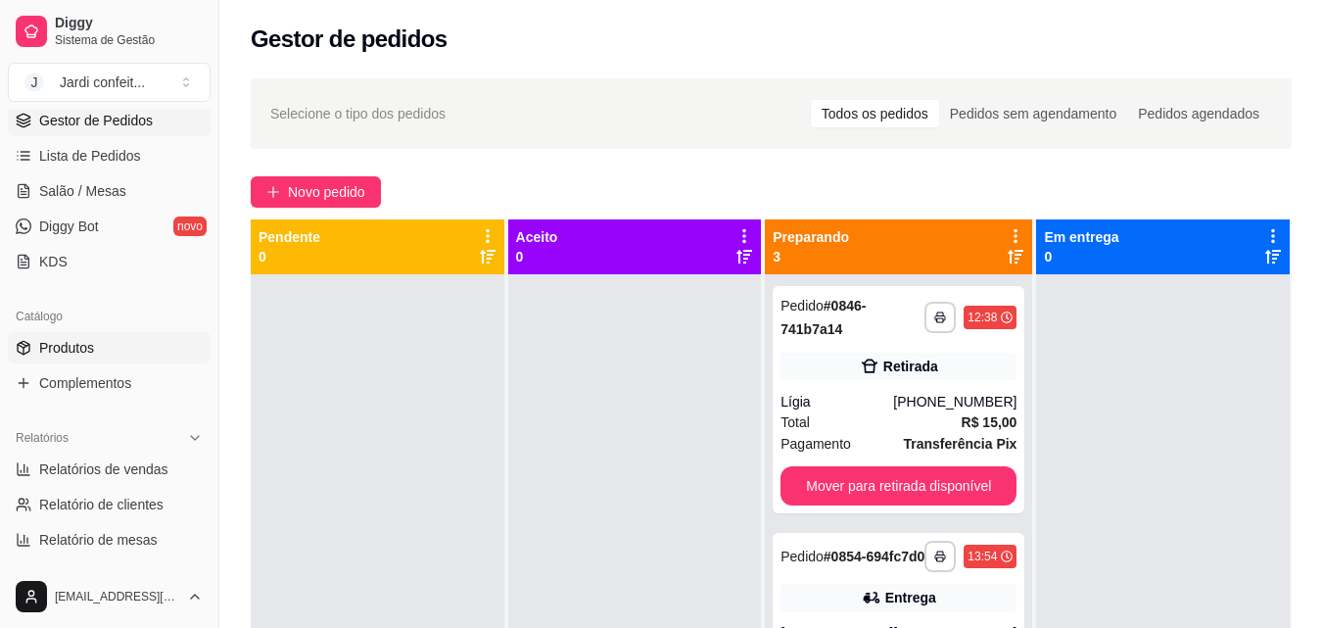
click at [45, 339] on span "Produtos" at bounding box center [66, 348] width 55 height 20
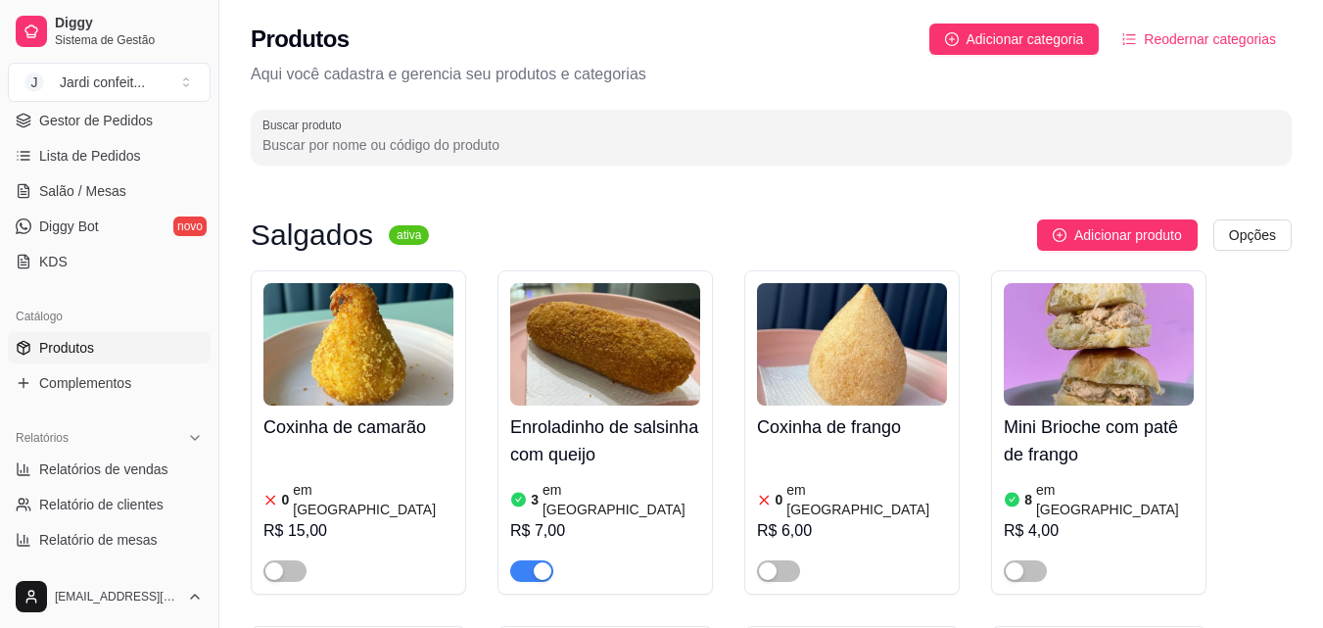
click at [335, 148] on input "Buscar produto" at bounding box center [772, 145] width 1018 height 20
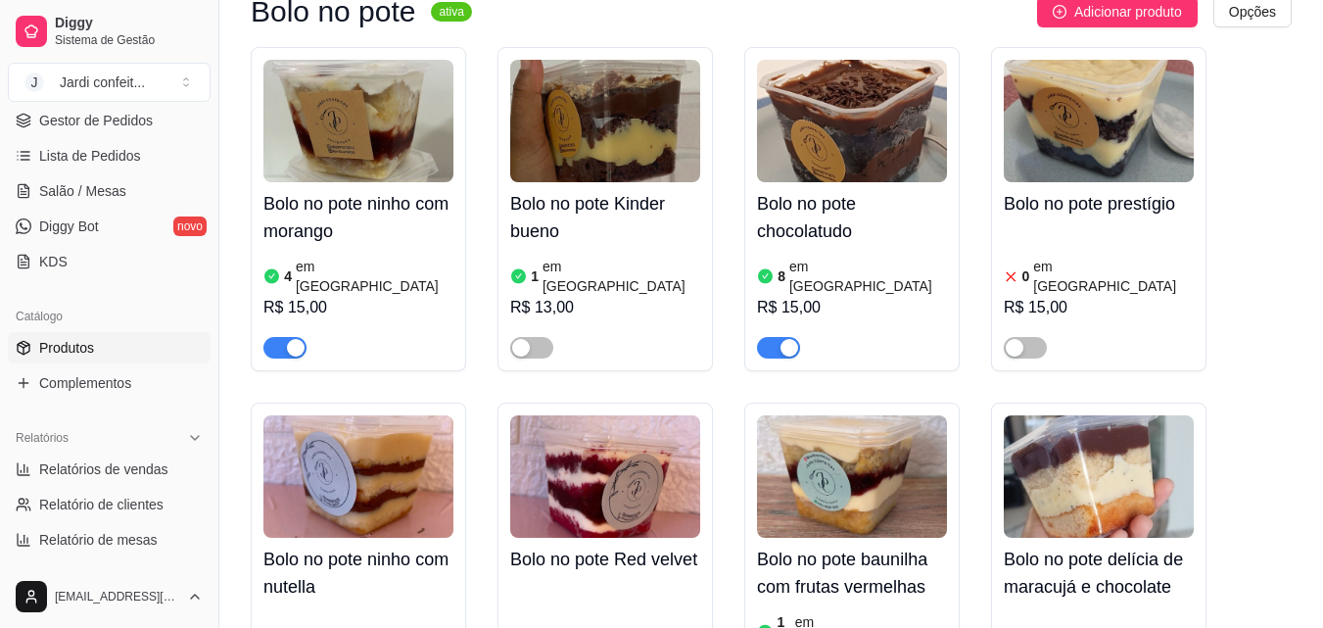
scroll to position [294, 0]
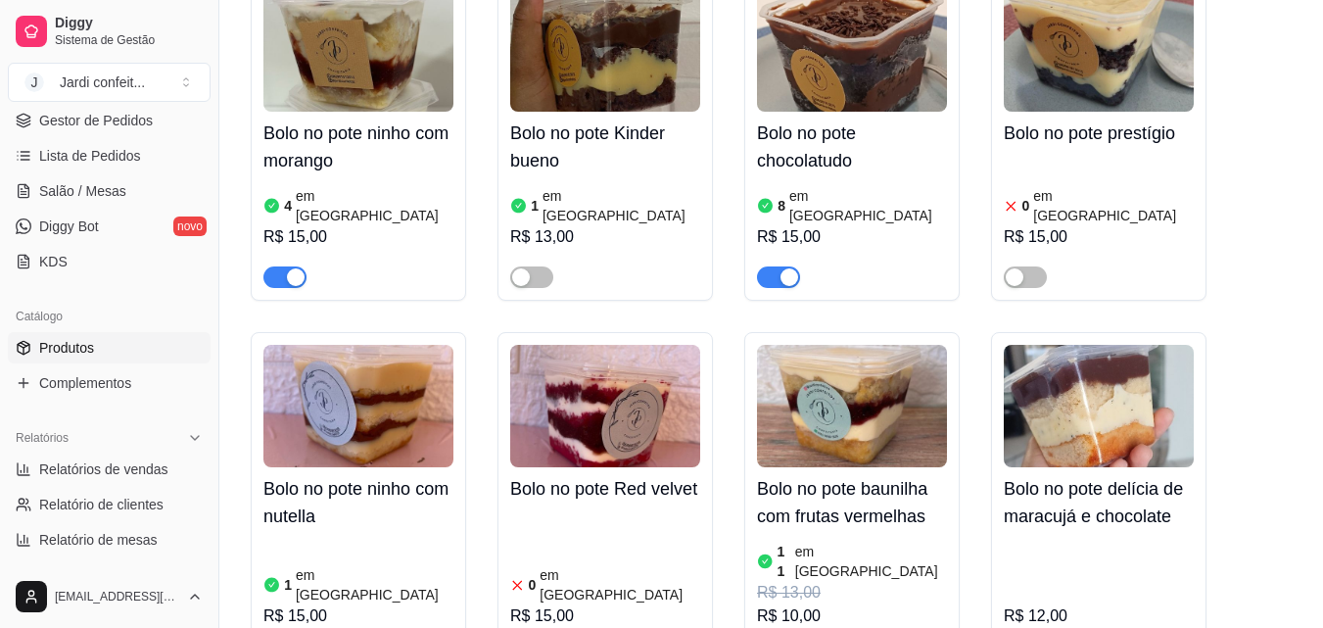
type input "po"
click at [120, 163] on span "Lista de Pedidos" at bounding box center [90, 156] width 102 height 20
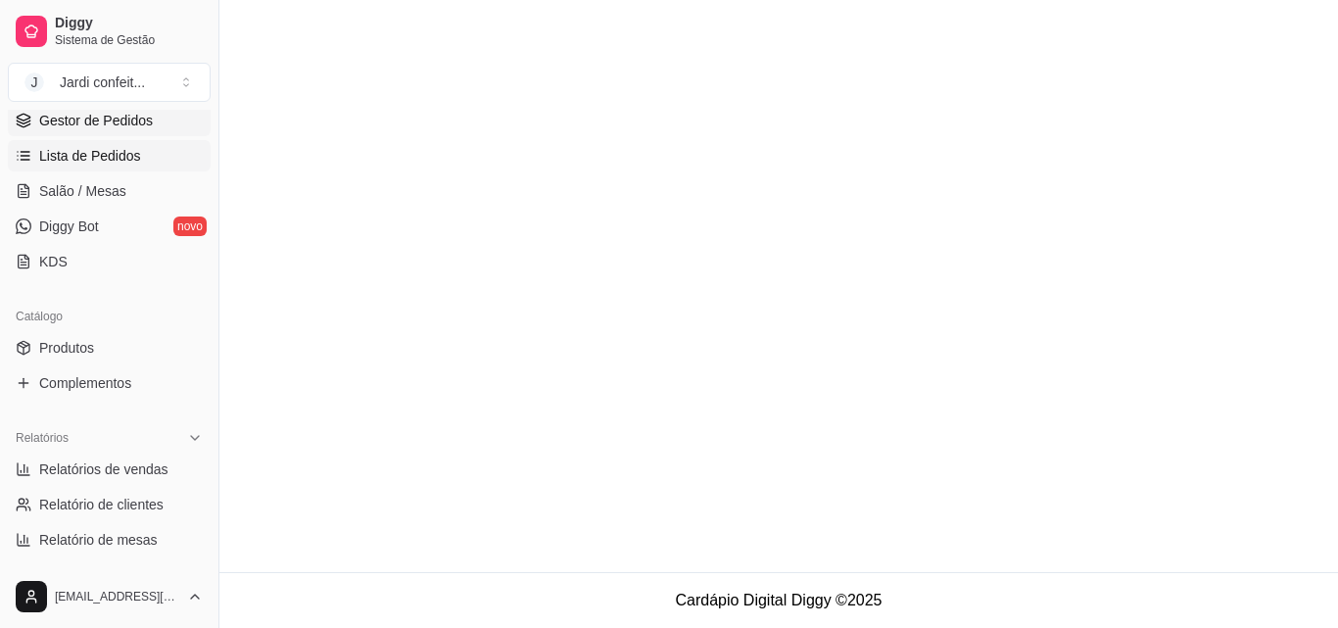
click at [142, 119] on span "Gestor de Pedidos" at bounding box center [96, 121] width 114 height 20
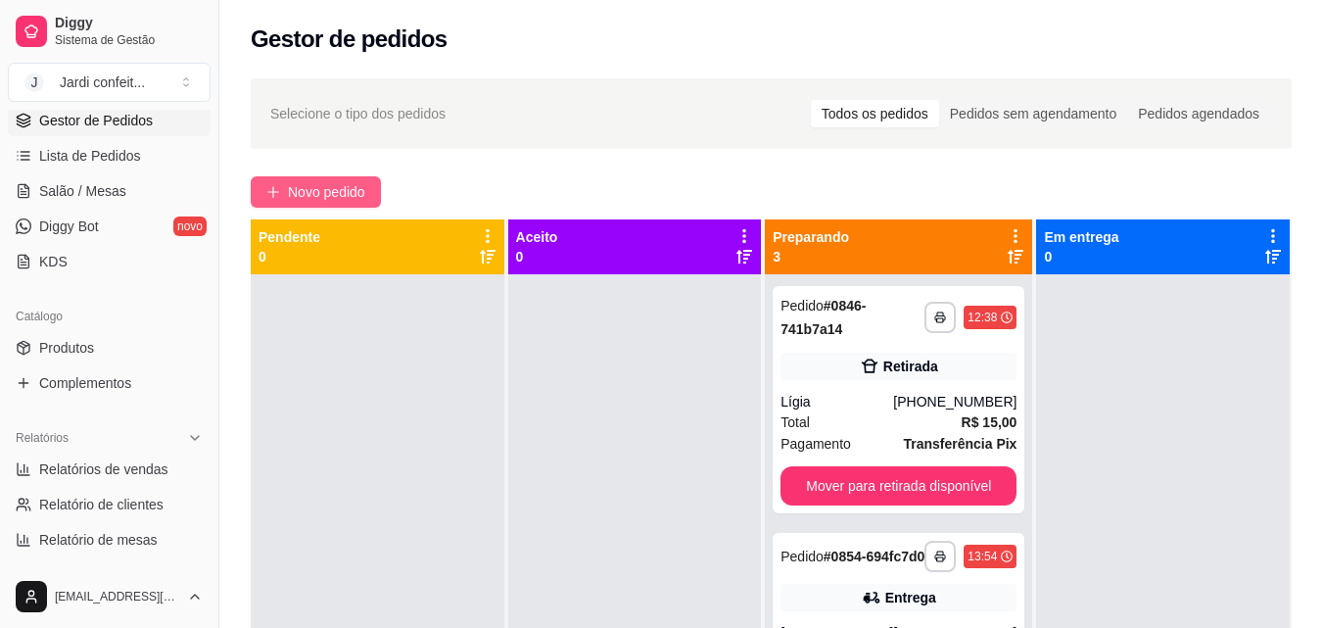
click at [318, 186] on span "Novo pedido" at bounding box center [326, 192] width 77 height 22
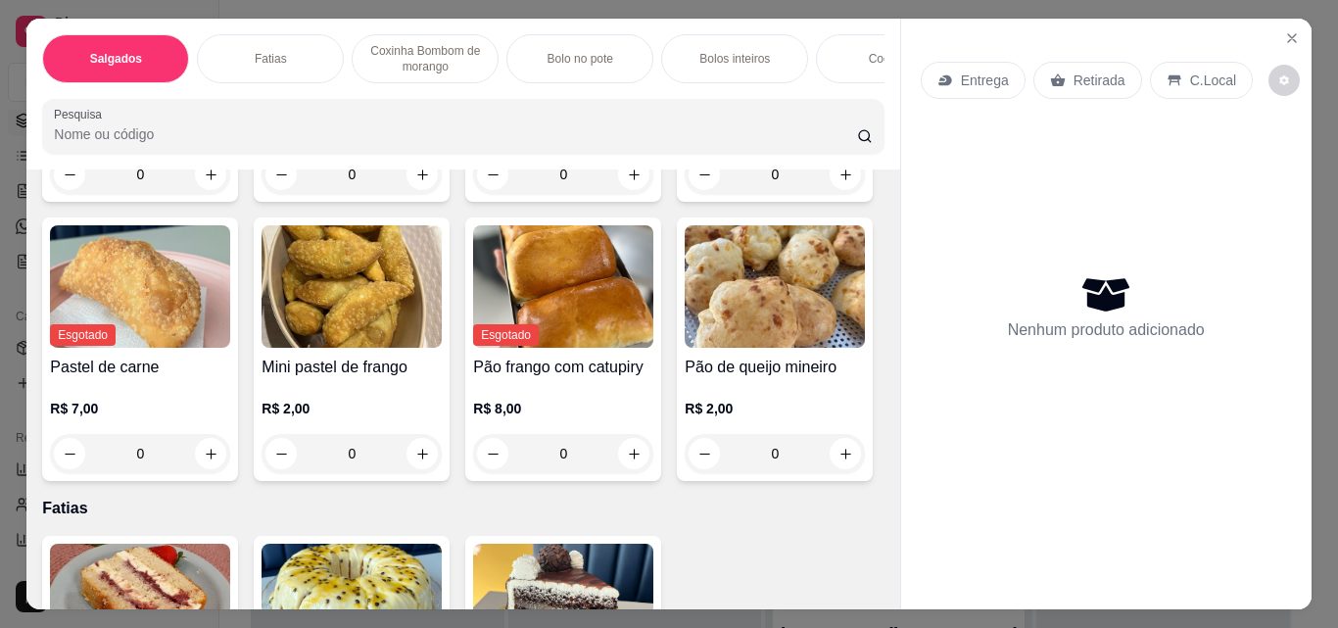
scroll to position [686, 0]
click at [627, 181] on icon "increase-product-quantity" at bounding box center [634, 174] width 15 height 15
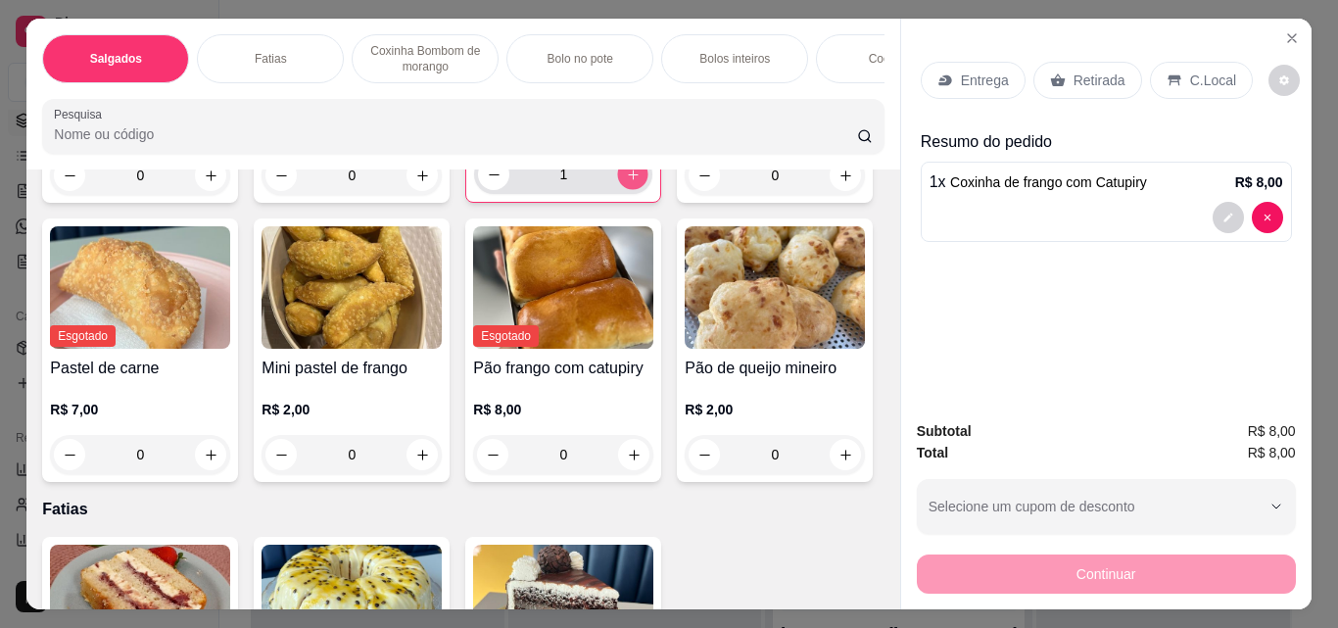
click at [626, 182] on icon "increase-product-quantity" at bounding box center [633, 175] width 15 height 15
type input "3"
click at [841, 91] on div "Salgados [PERSON_NAME] Bombom de morango Bolo no pote Bolos inteiros Cookies Do…" at bounding box center [462, 94] width 873 height 151
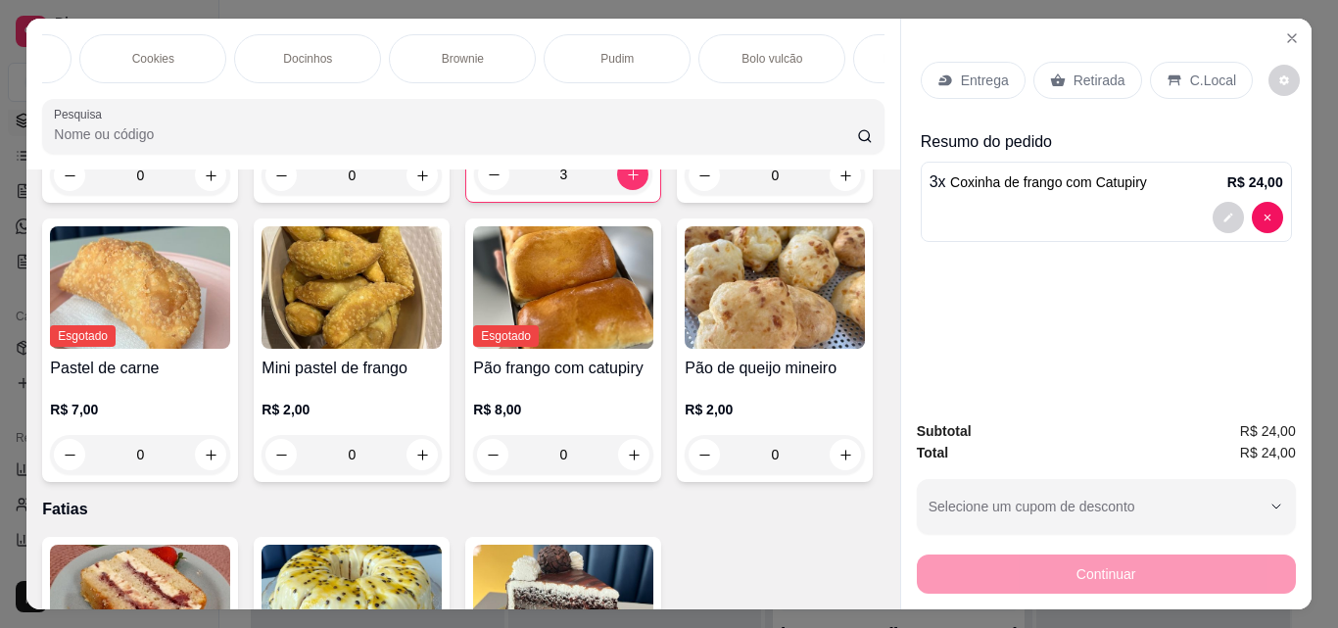
scroll to position [0, 1163]
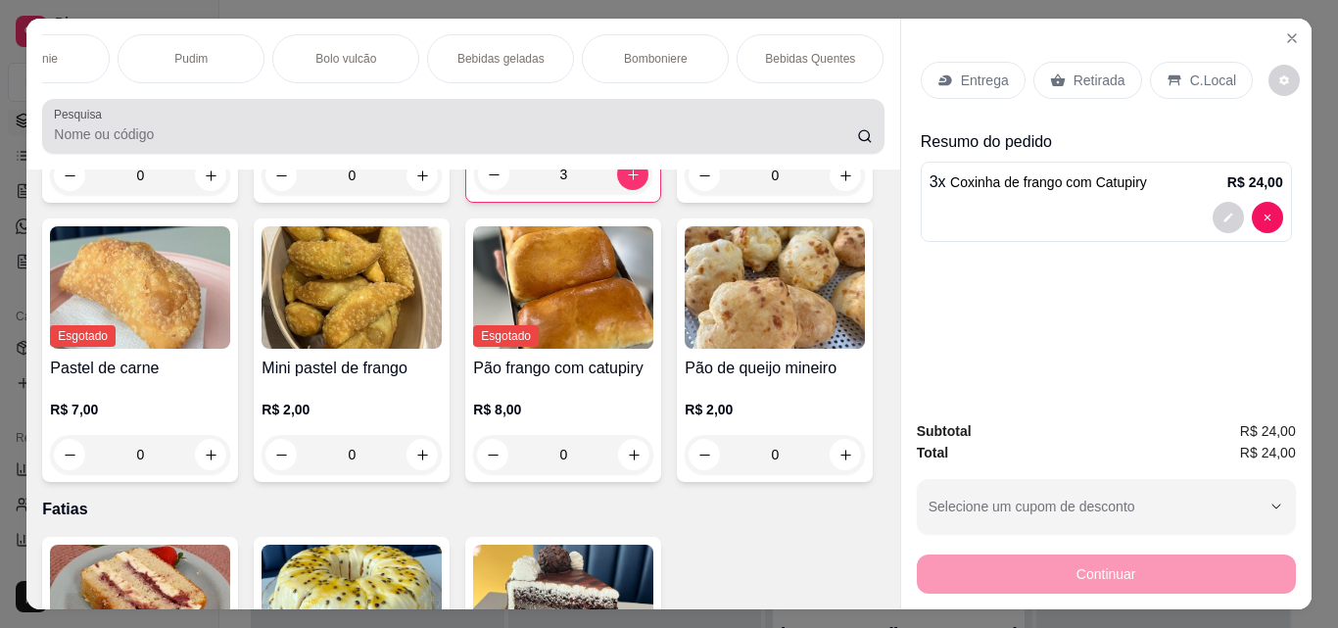
click at [293, 130] on div at bounding box center [463, 126] width 818 height 39
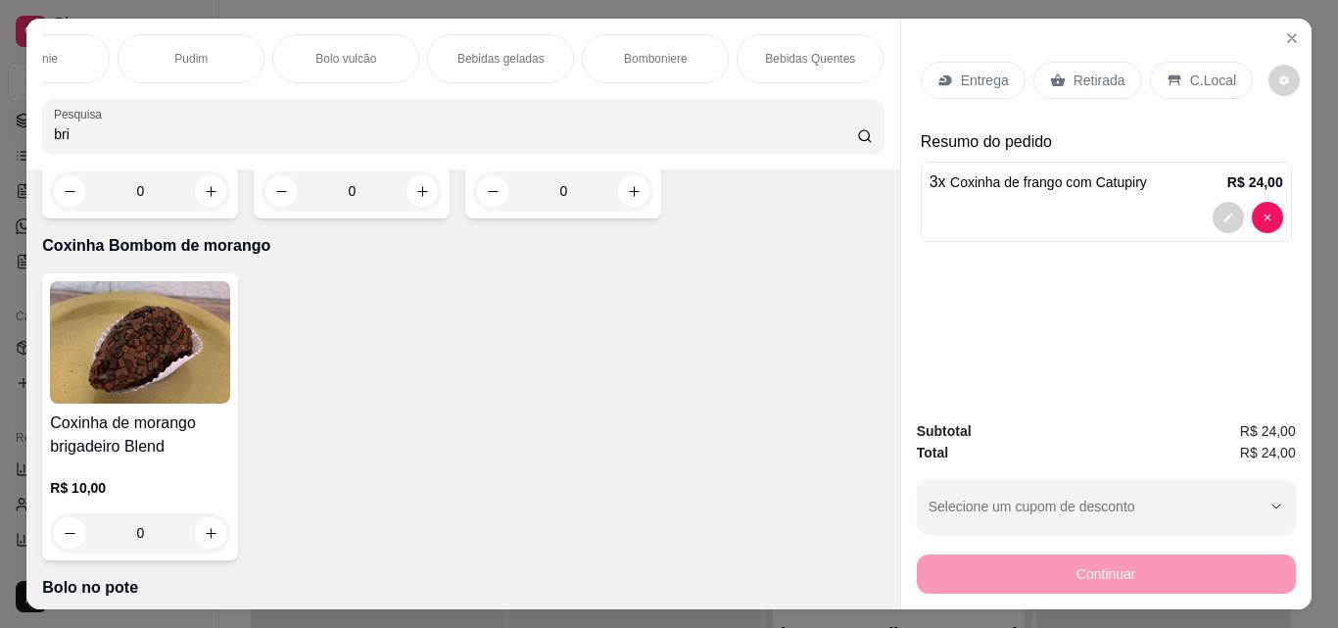
scroll to position [1633, 0]
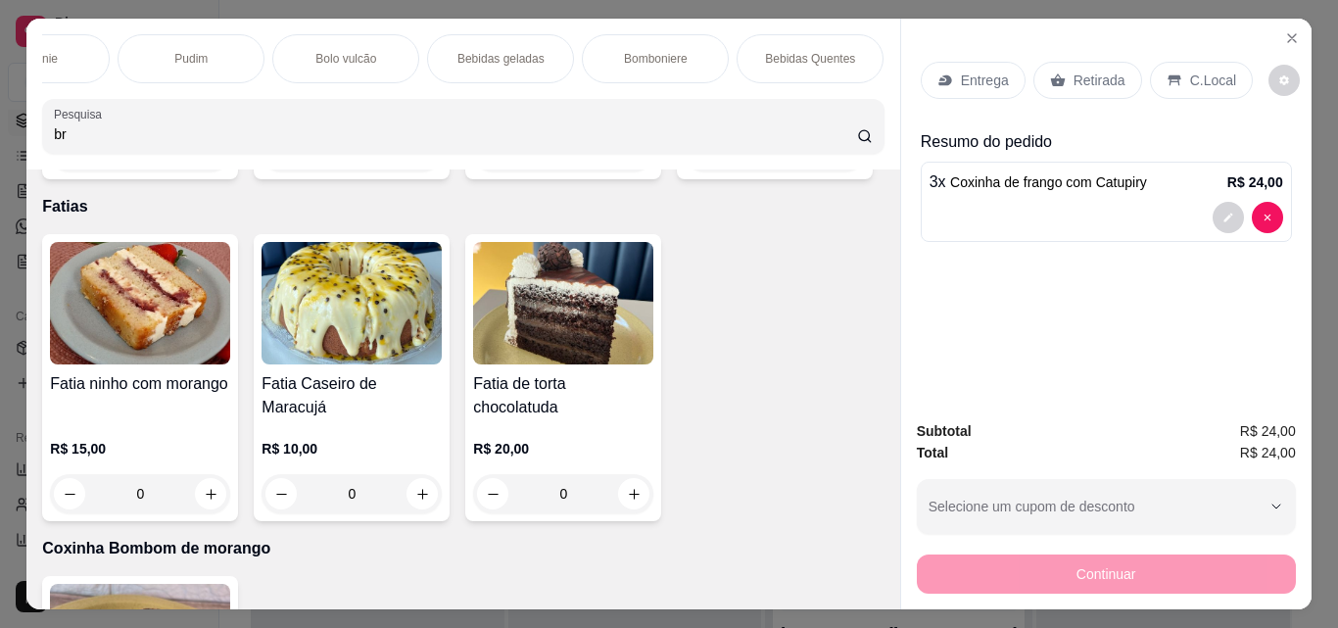
type input "b"
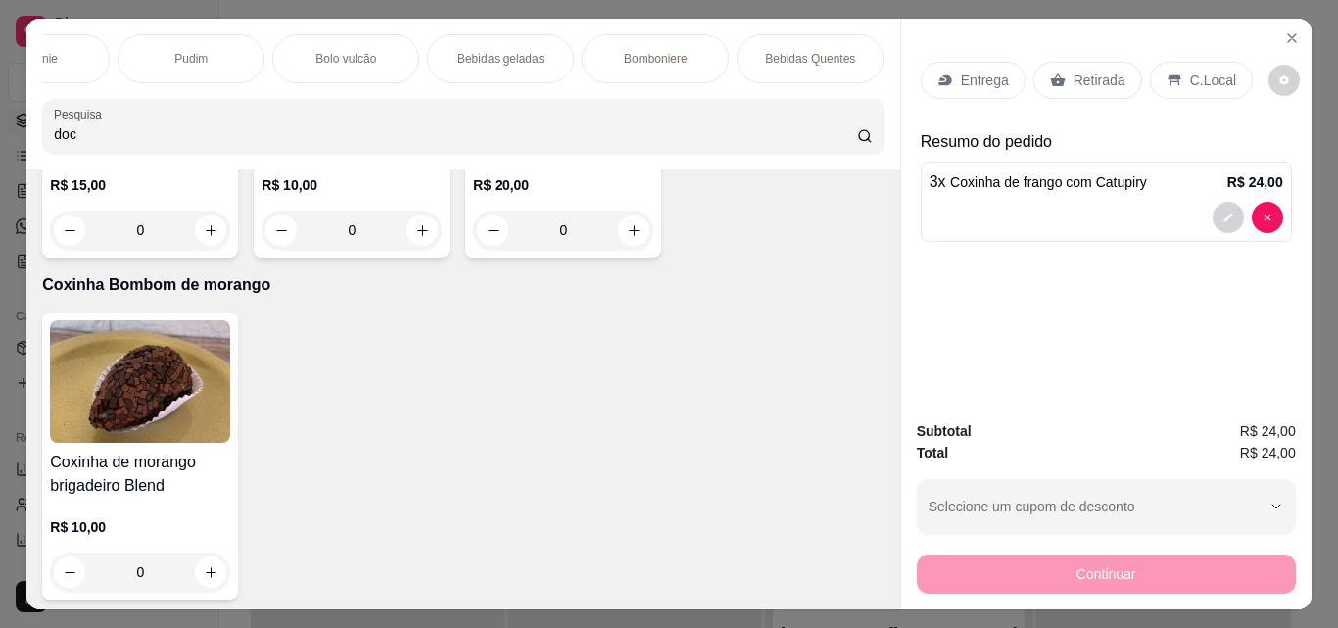
scroll to position [764, 0]
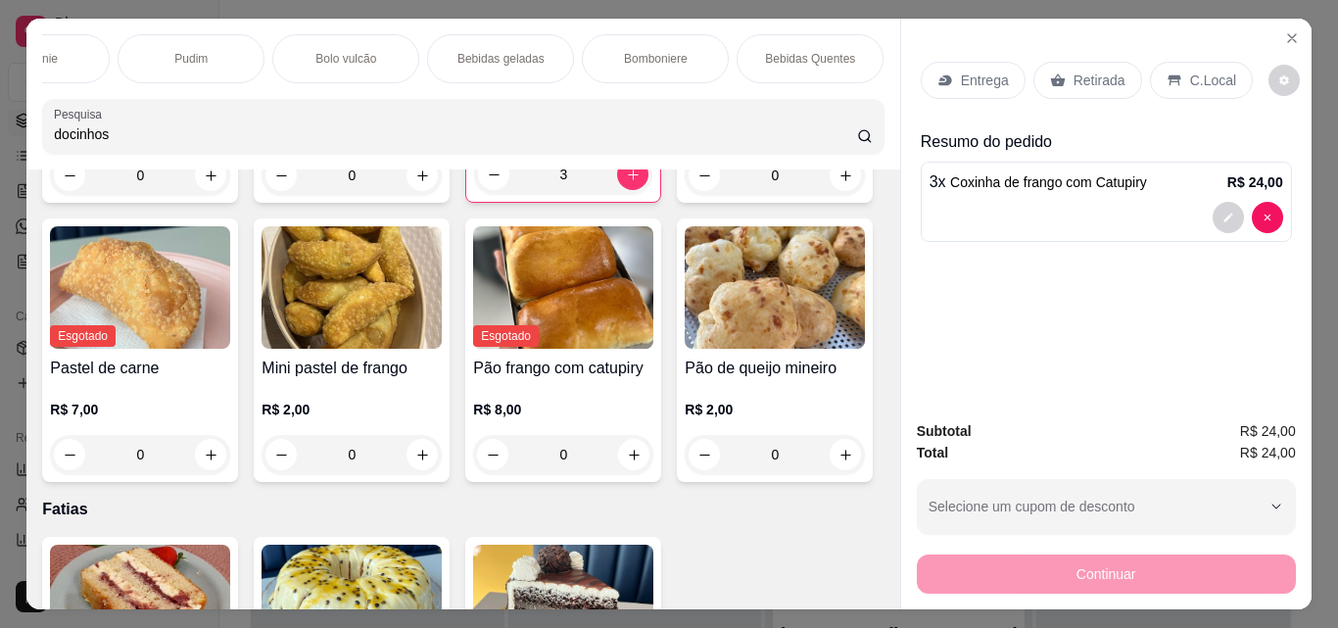
type input "docinhos"
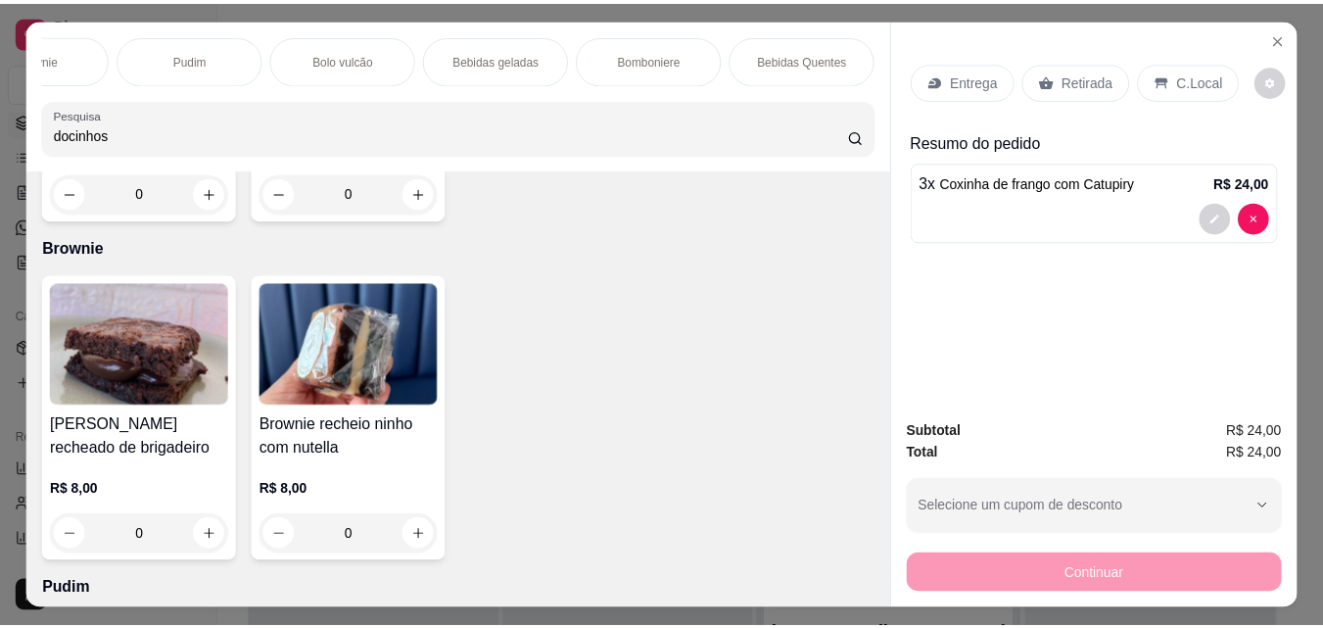
scroll to position [3703, 0]
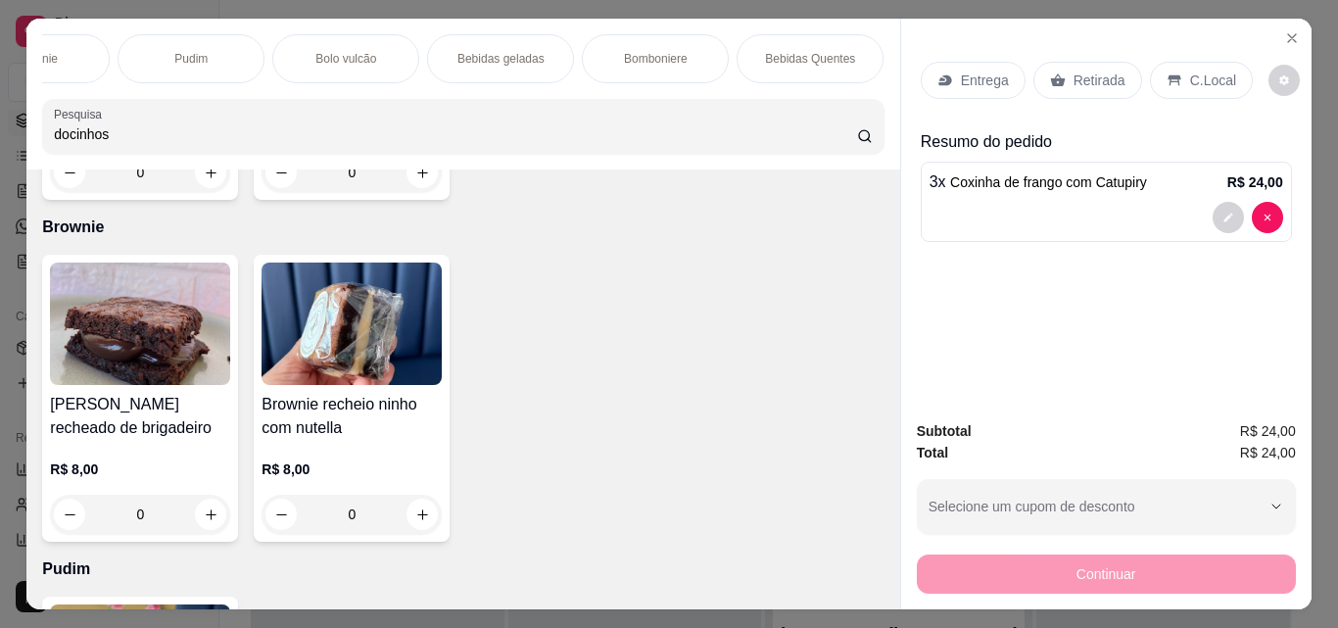
type input "1"
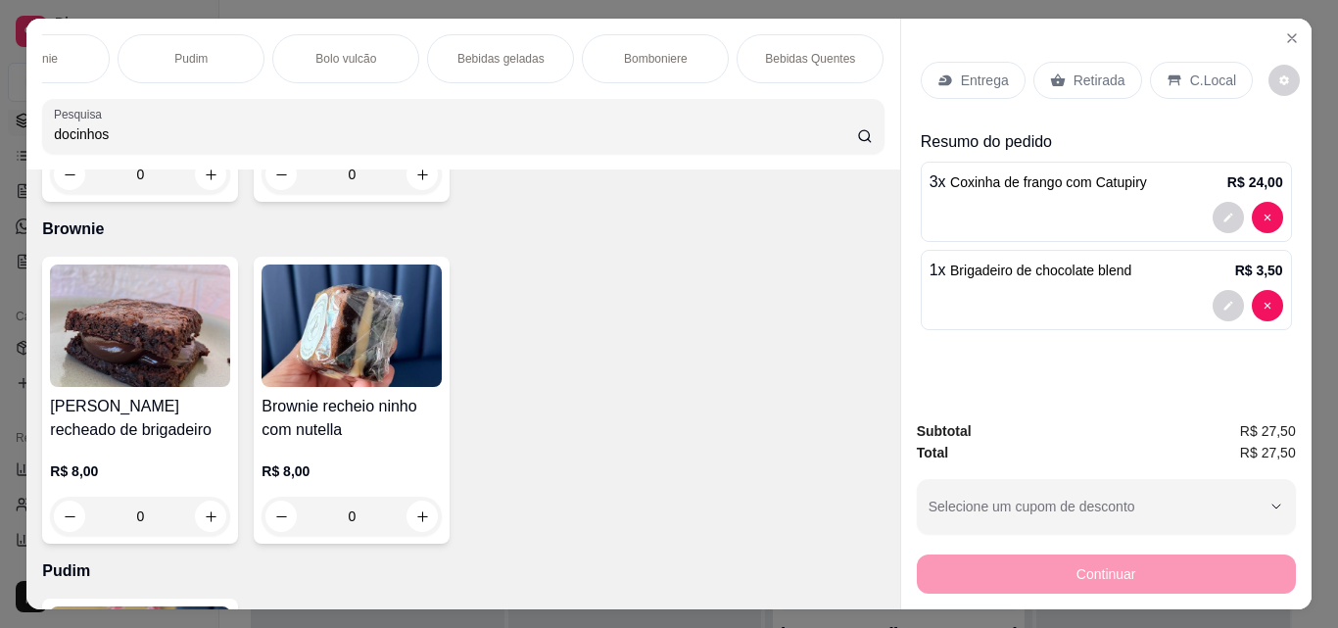
click at [1090, 62] on div "Retirada" at bounding box center [1087, 80] width 109 height 37
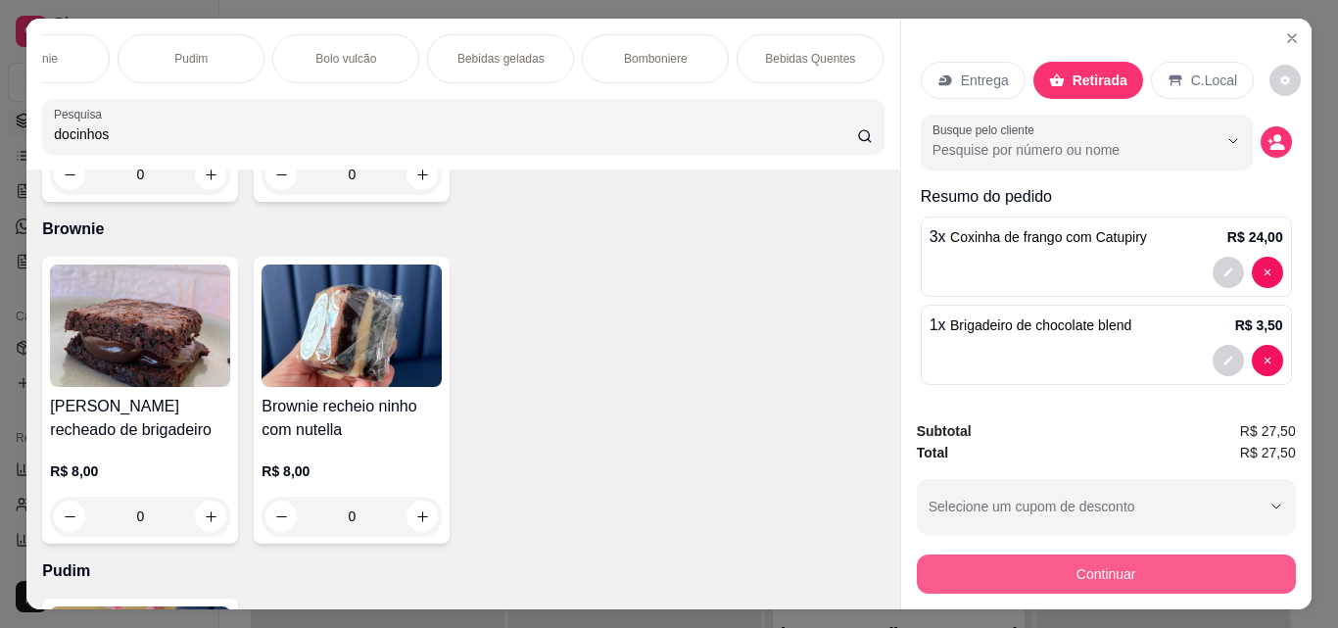
click at [1081, 570] on button "Continuar" at bounding box center [1106, 573] width 379 height 39
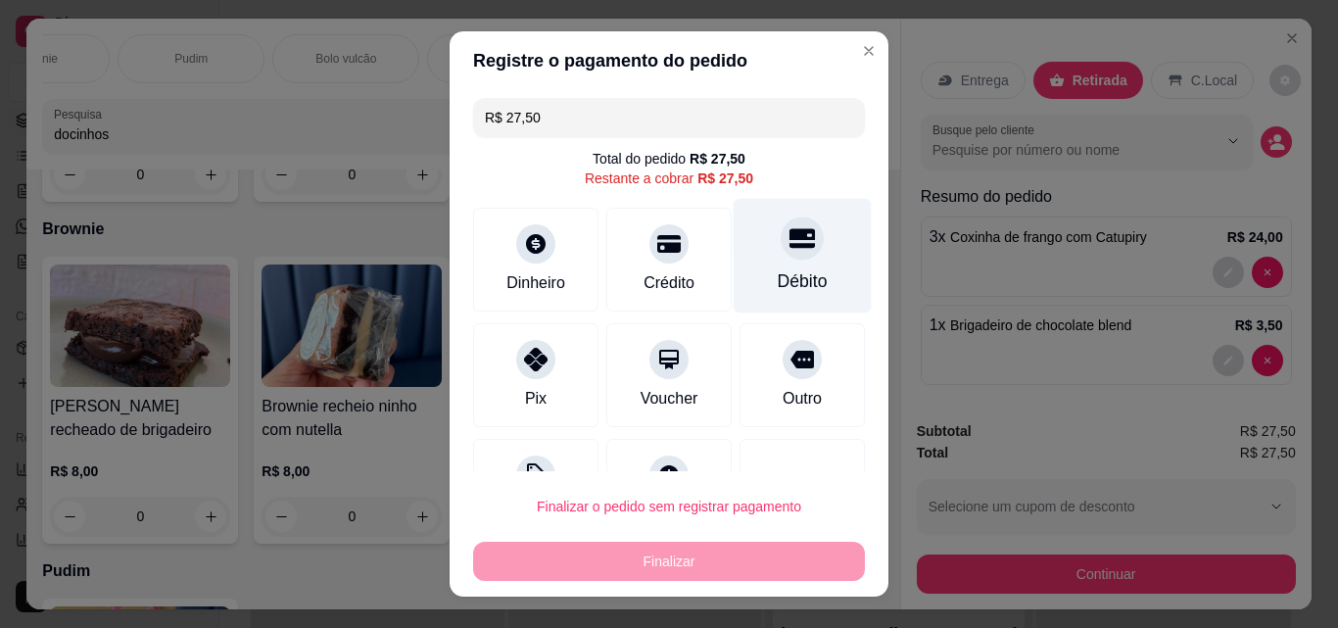
click at [792, 262] on div "Débito" at bounding box center [803, 256] width 138 height 115
type input "R$ 0,00"
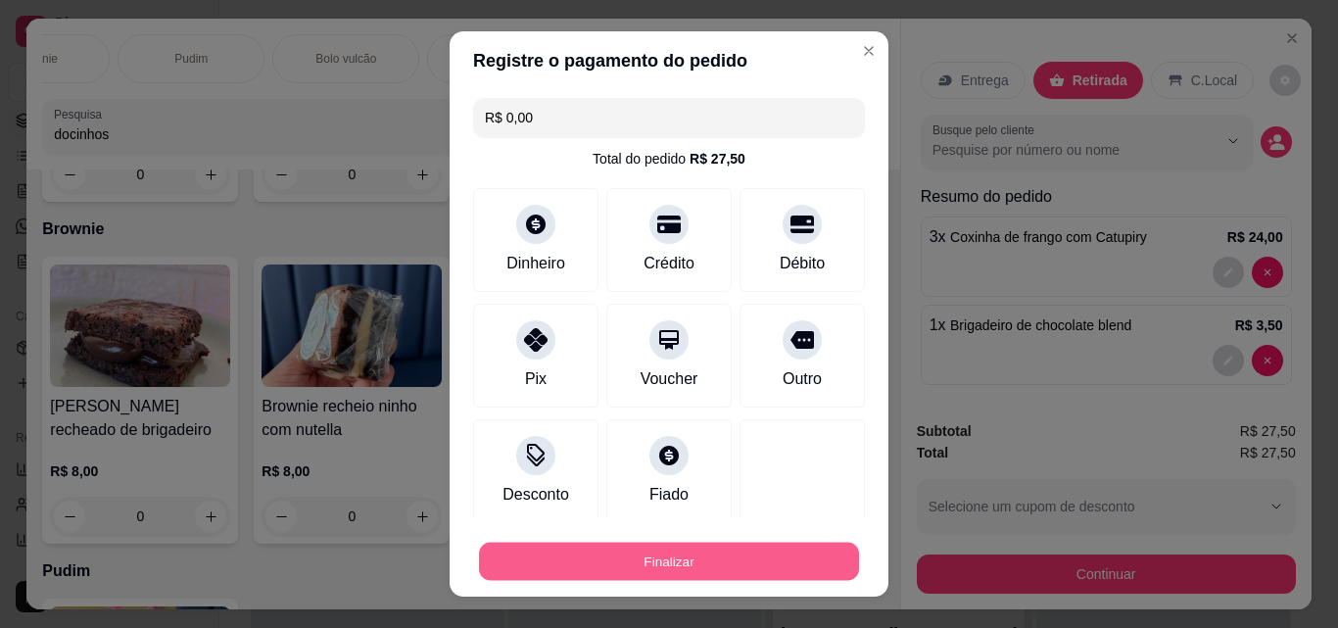
click at [562, 568] on button "Finalizar" at bounding box center [669, 562] width 380 height 38
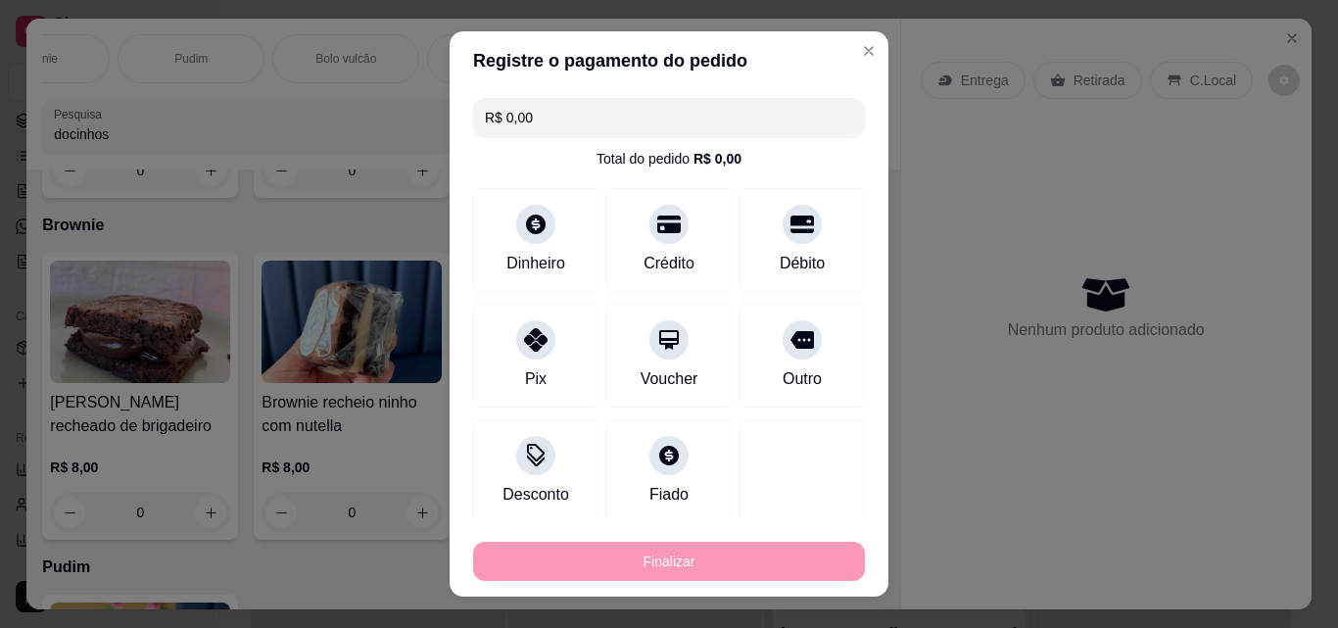
type input "0"
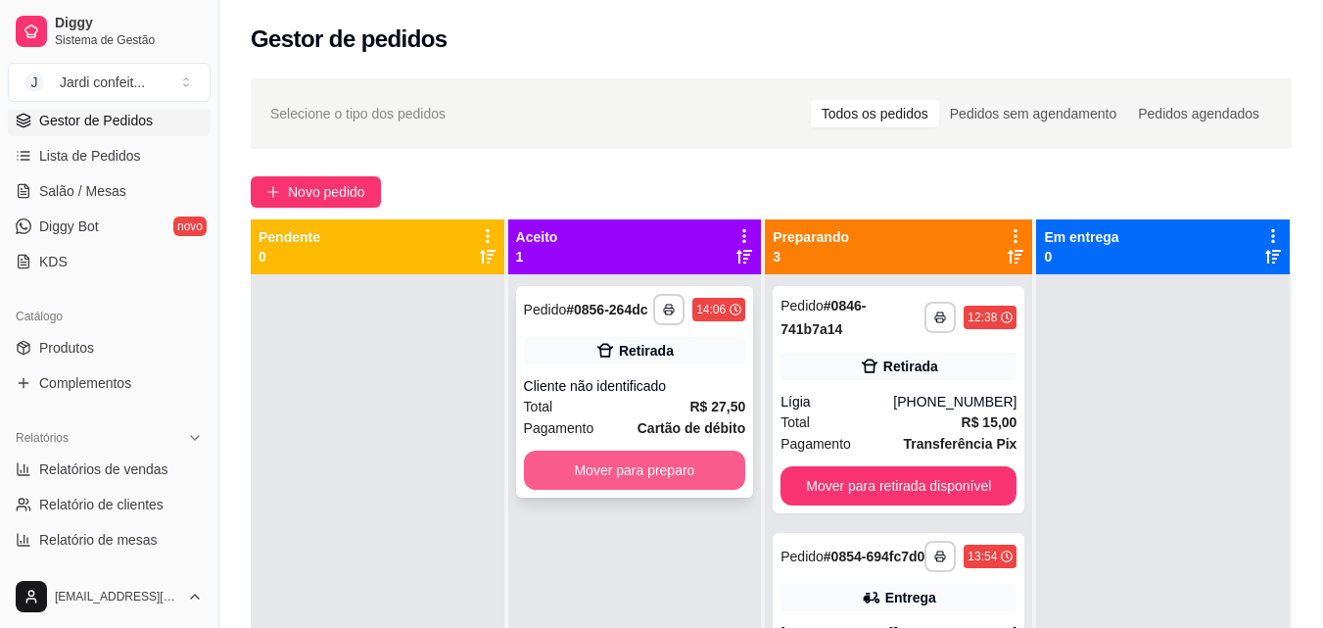
click at [670, 471] on button "Mover para preparo" at bounding box center [635, 470] width 222 height 39
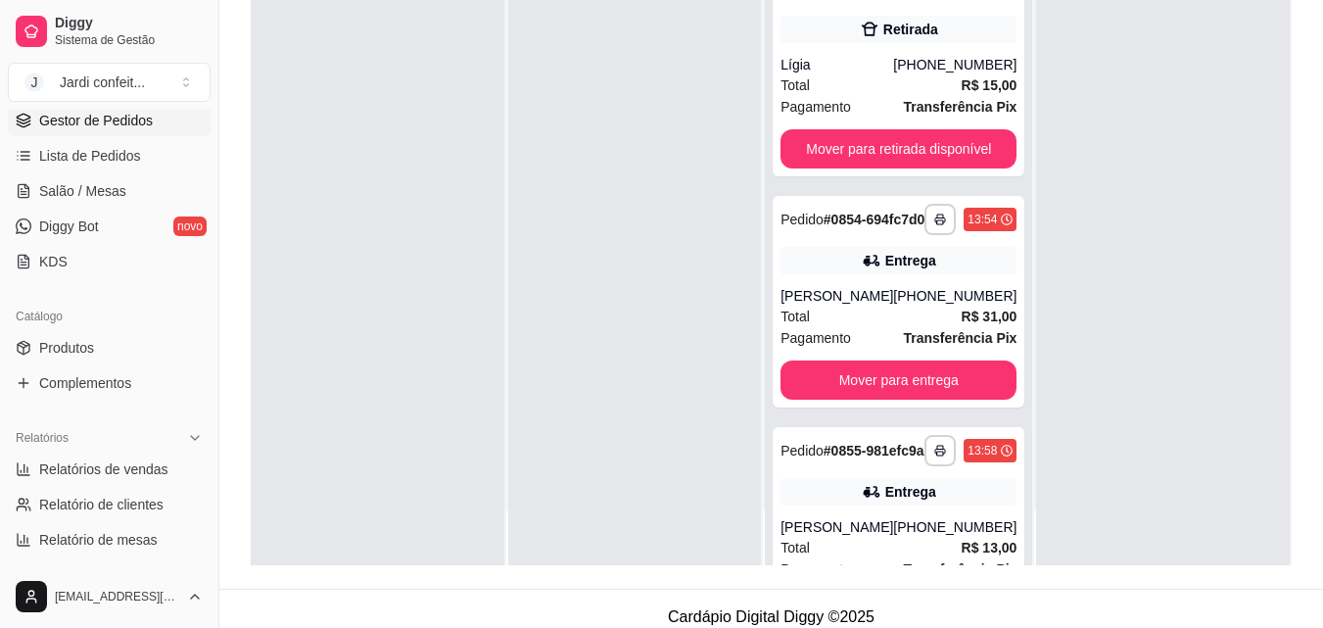
scroll to position [299, 0]
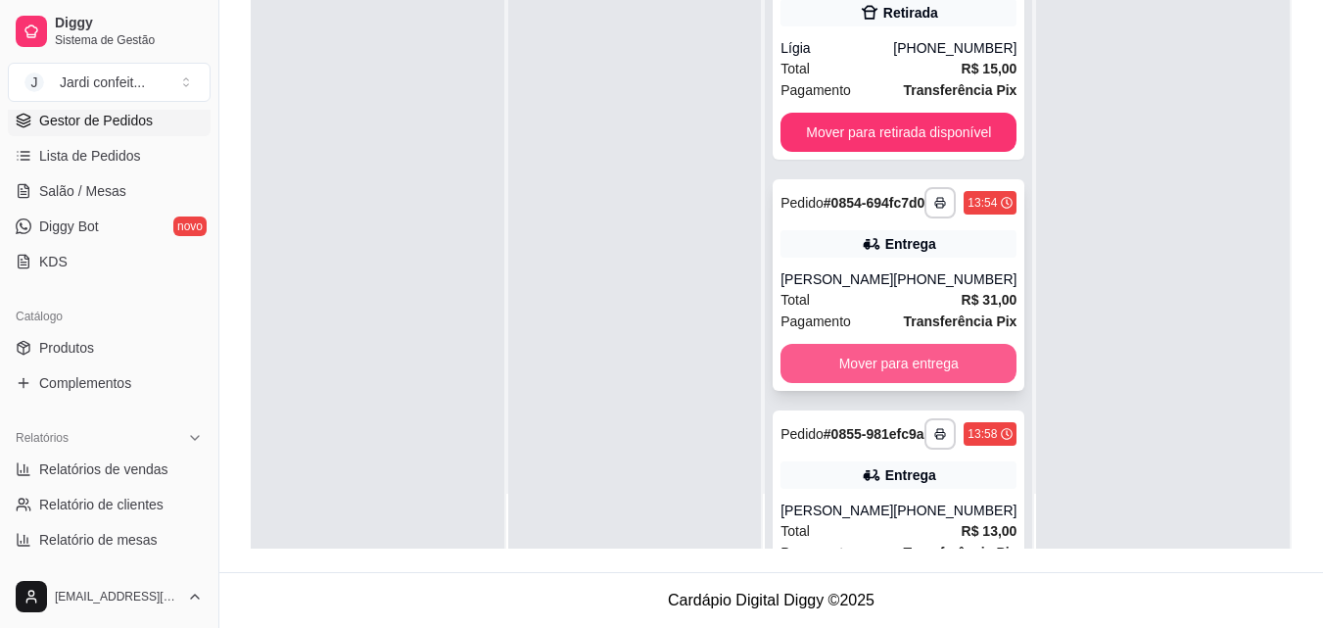
click at [955, 383] on button "Mover para entrega" at bounding box center [899, 363] width 236 height 39
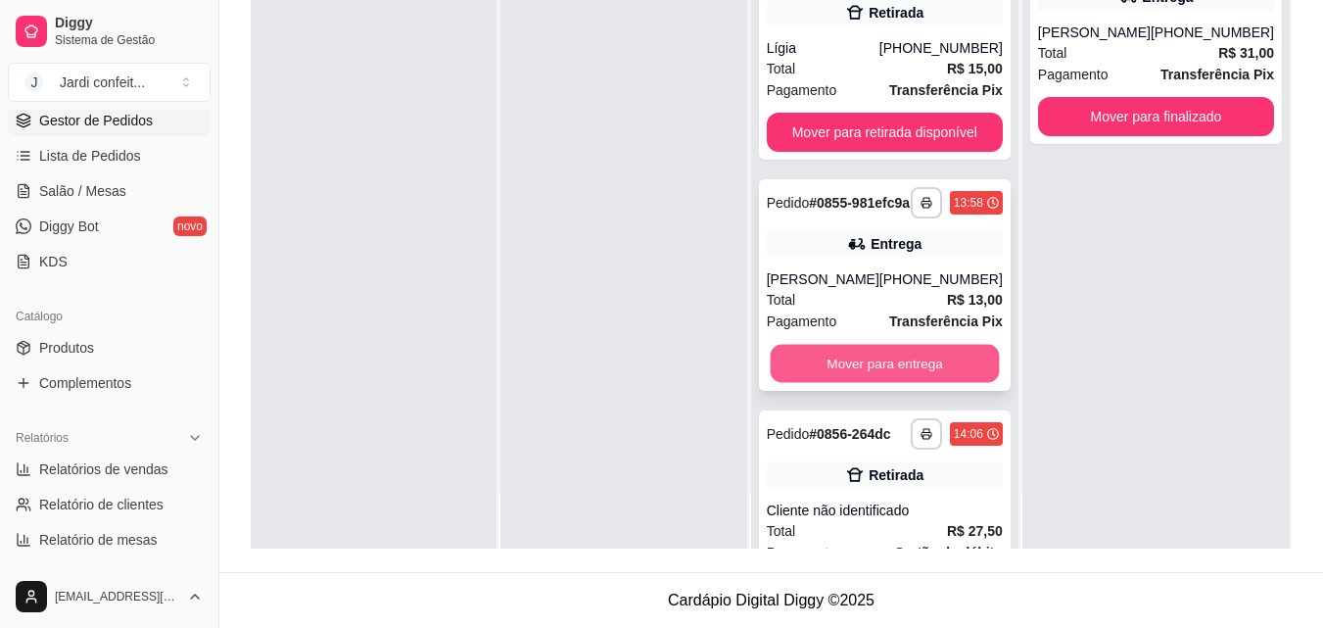
click at [943, 375] on button "Mover para entrega" at bounding box center [884, 364] width 229 height 38
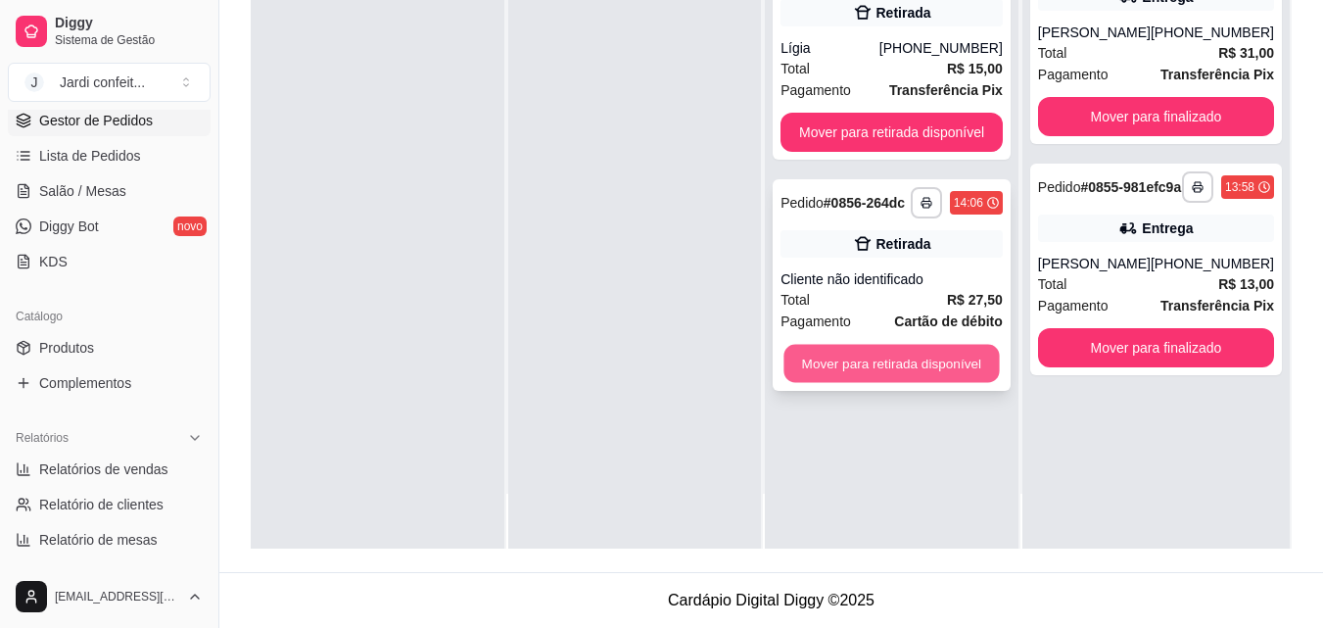
click at [886, 360] on button "Mover para retirada disponível" at bounding box center [893, 364] width 216 height 38
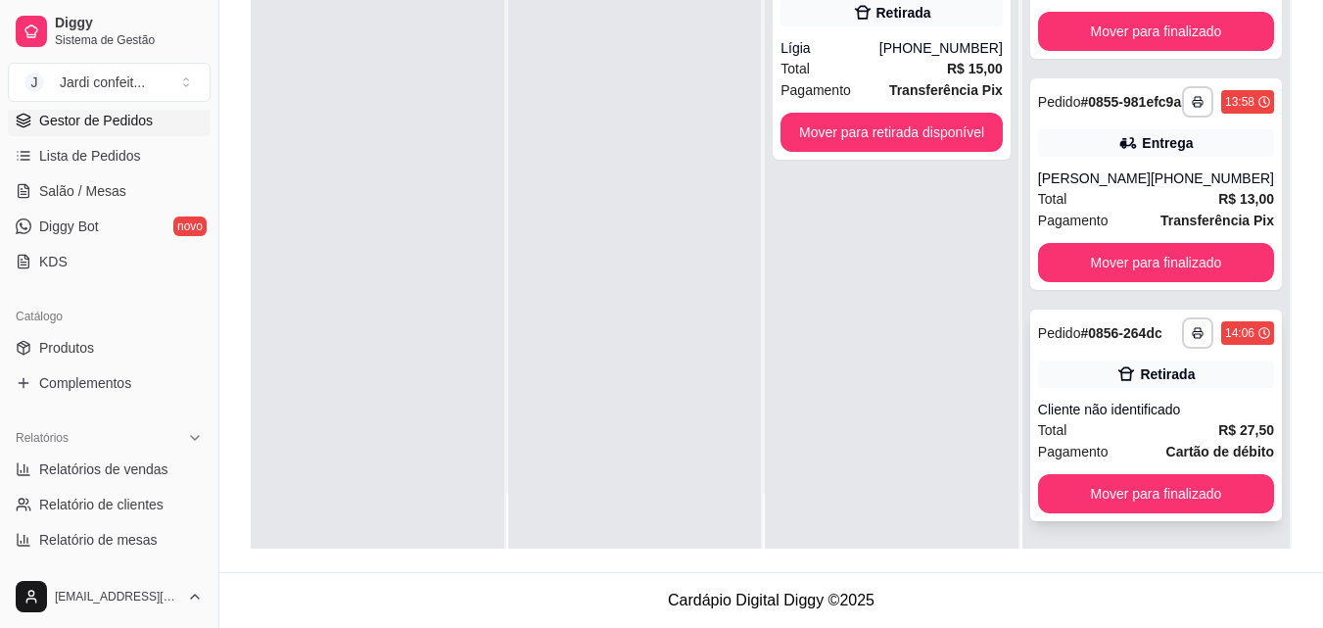
scroll to position [152, 0]
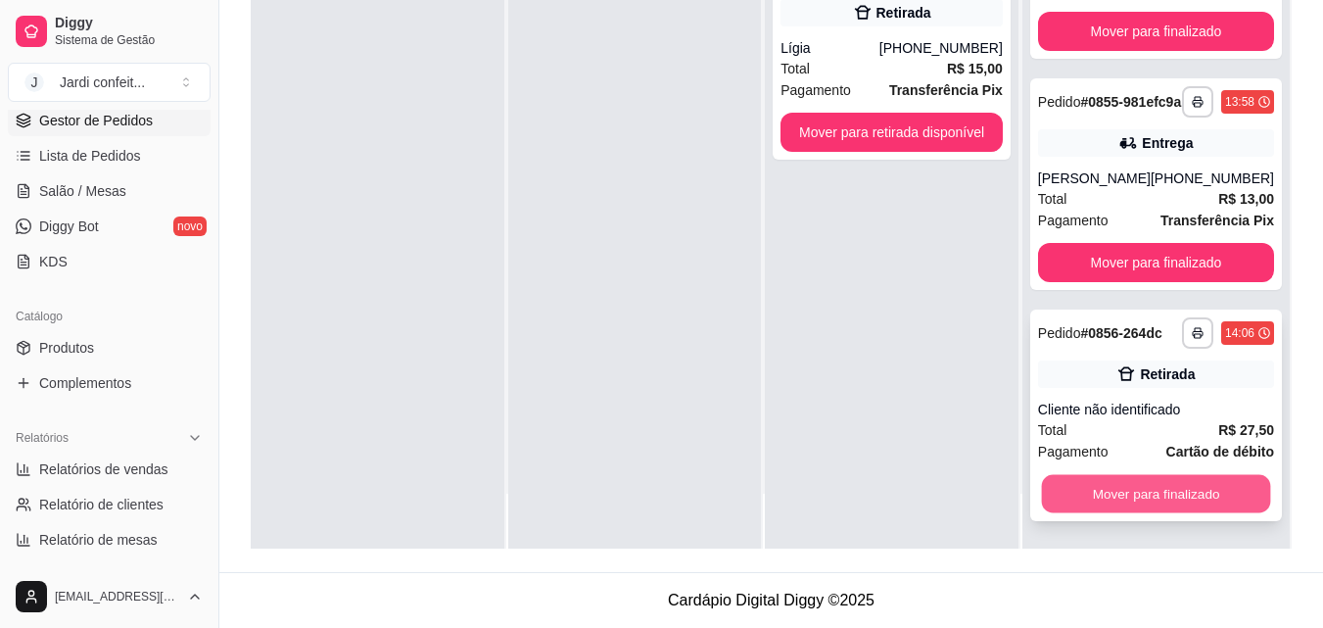
click at [1200, 491] on button "Mover para finalizado" at bounding box center [1155, 494] width 229 height 38
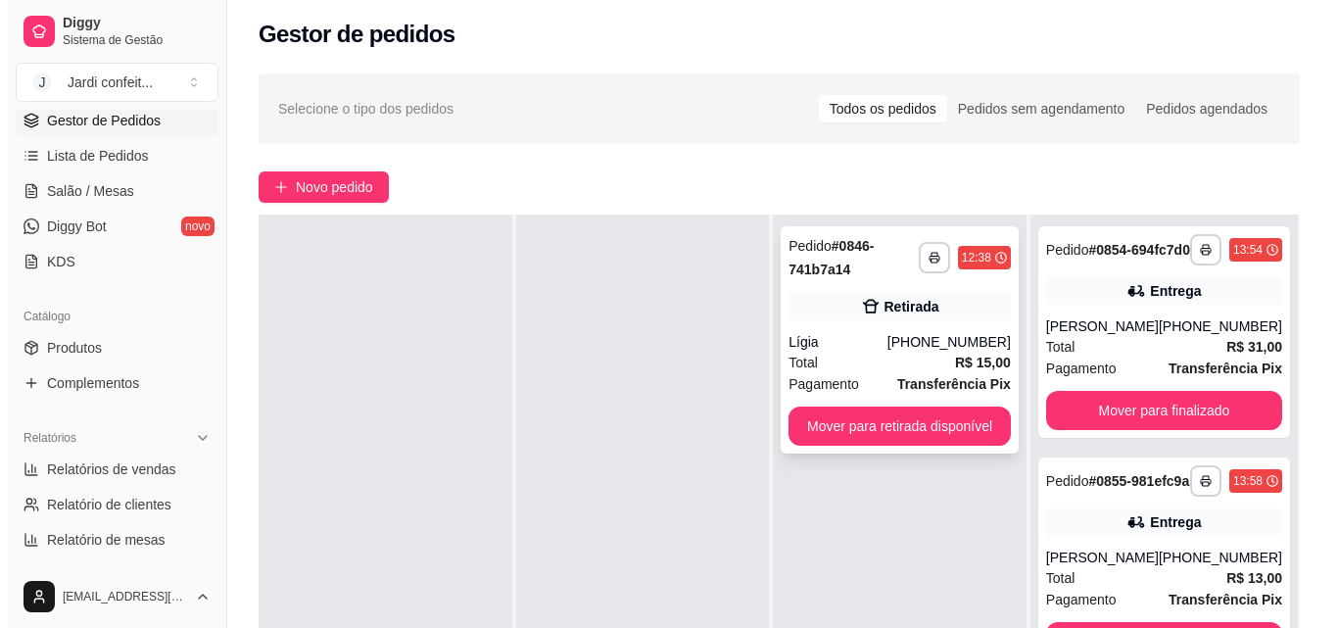
scroll to position [103, 0]
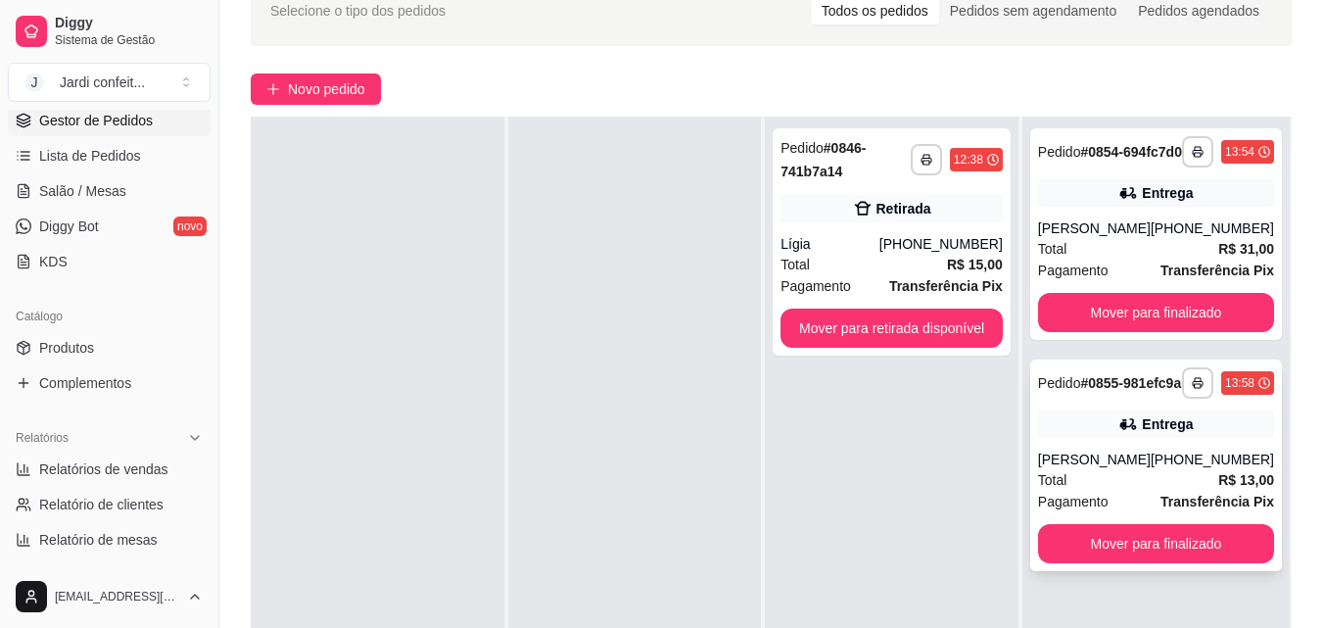
click at [1078, 438] on div "Entrega" at bounding box center [1156, 423] width 236 height 27
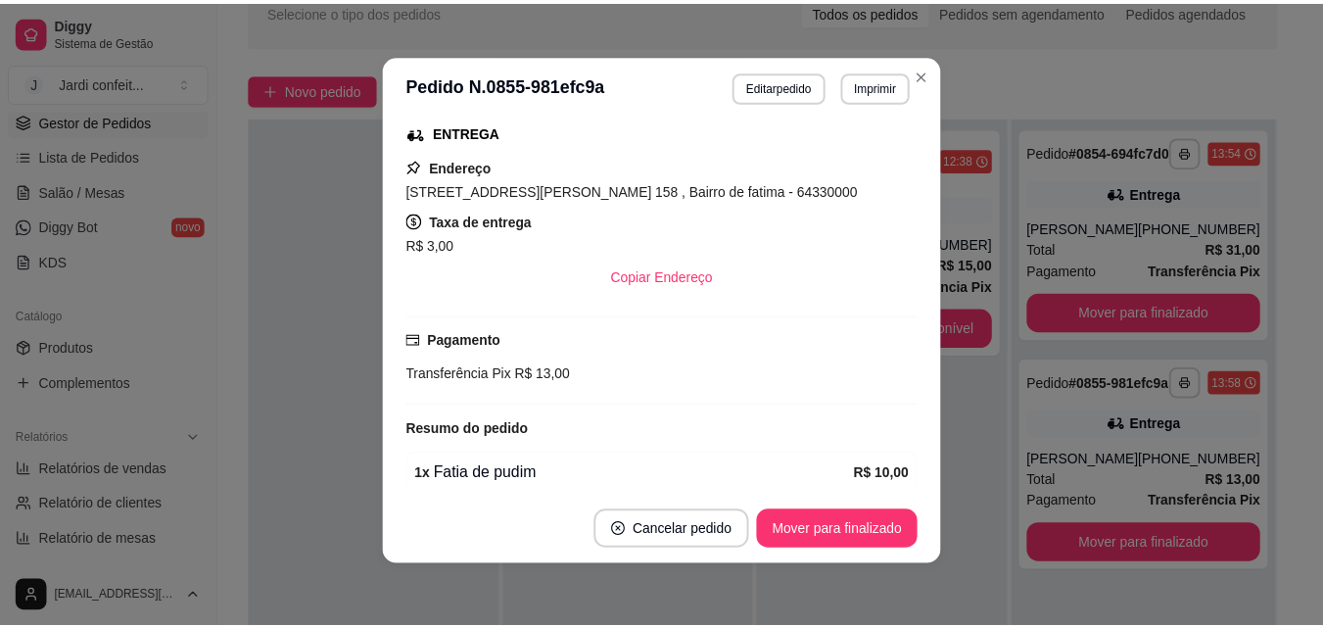
scroll to position [400, 0]
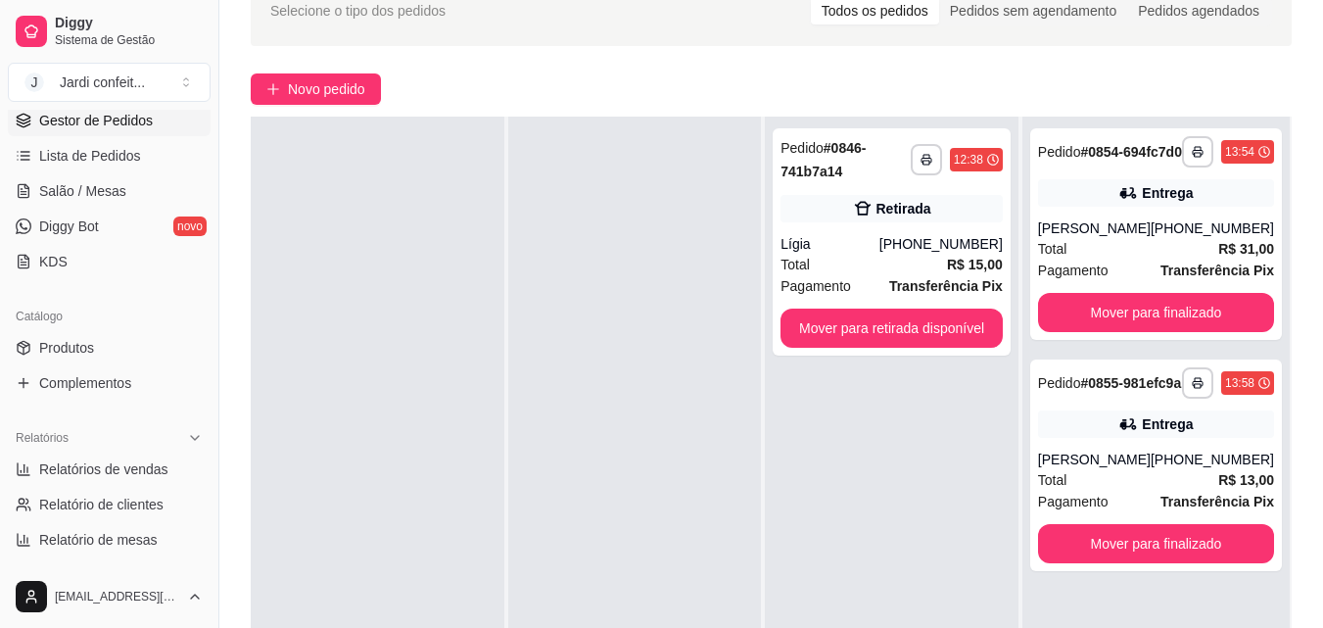
click at [299, 464] on div at bounding box center [378, 431] width 254 height 628
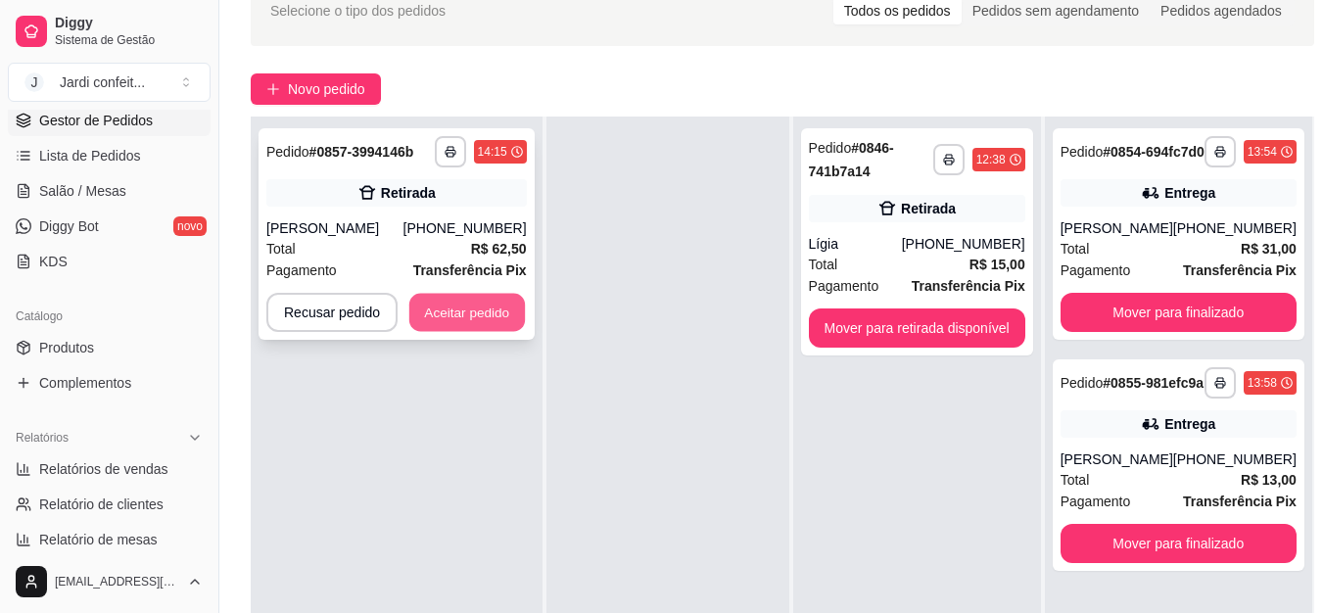
click at [462, 318] on button "Aceitar pedido" at bounding box center [467, 313] width 116 height 38
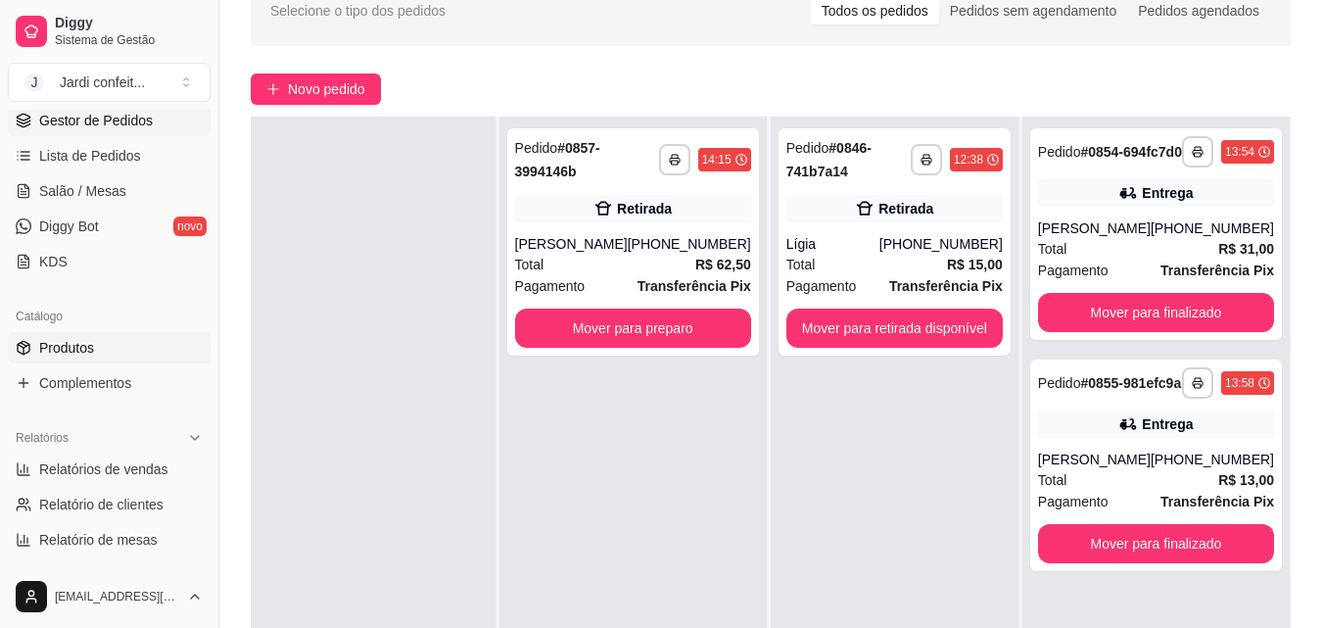
click at [75, 350] on span "Produtos" at bounding box center [66, 348] width 55 height 20
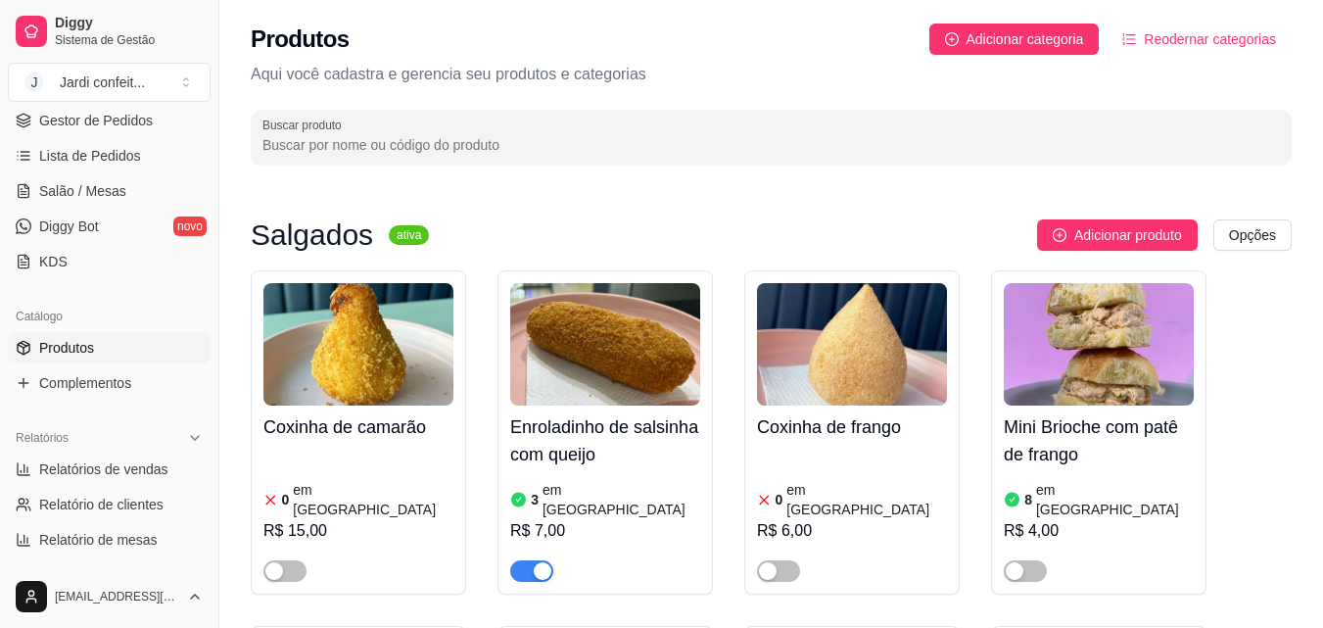
click at [342, 143] on input "Buscar produto" at bounding box center [772, 145] width 1018 height 20
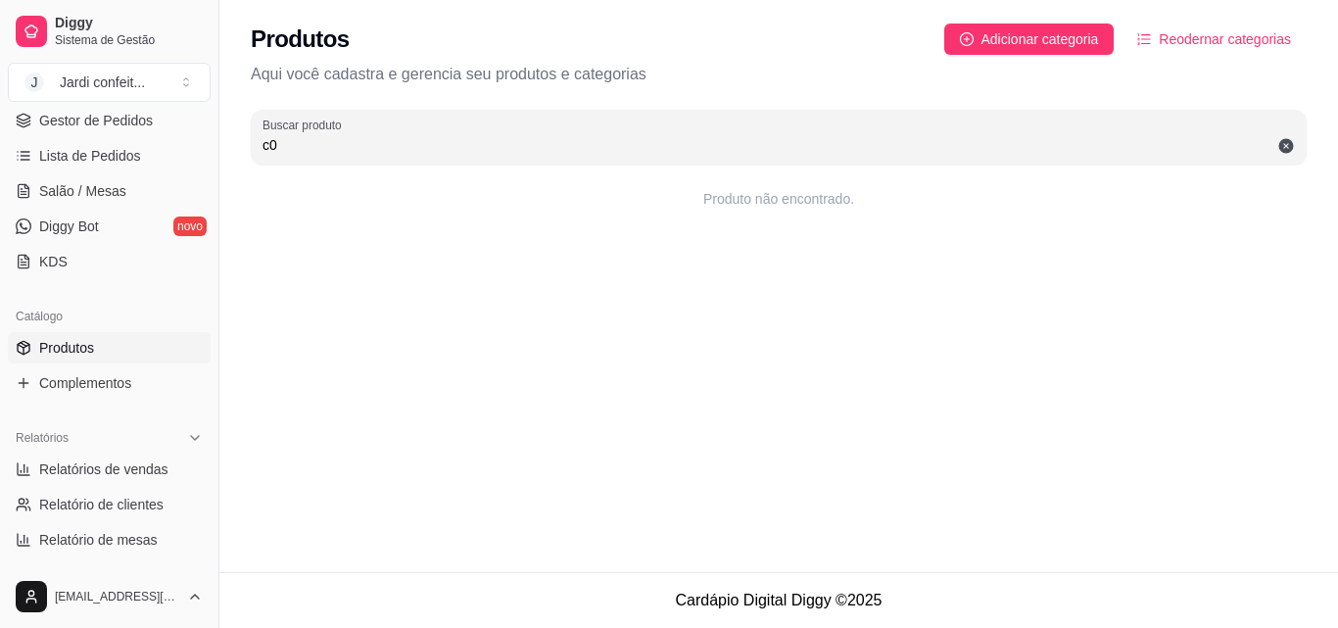
type input "c"
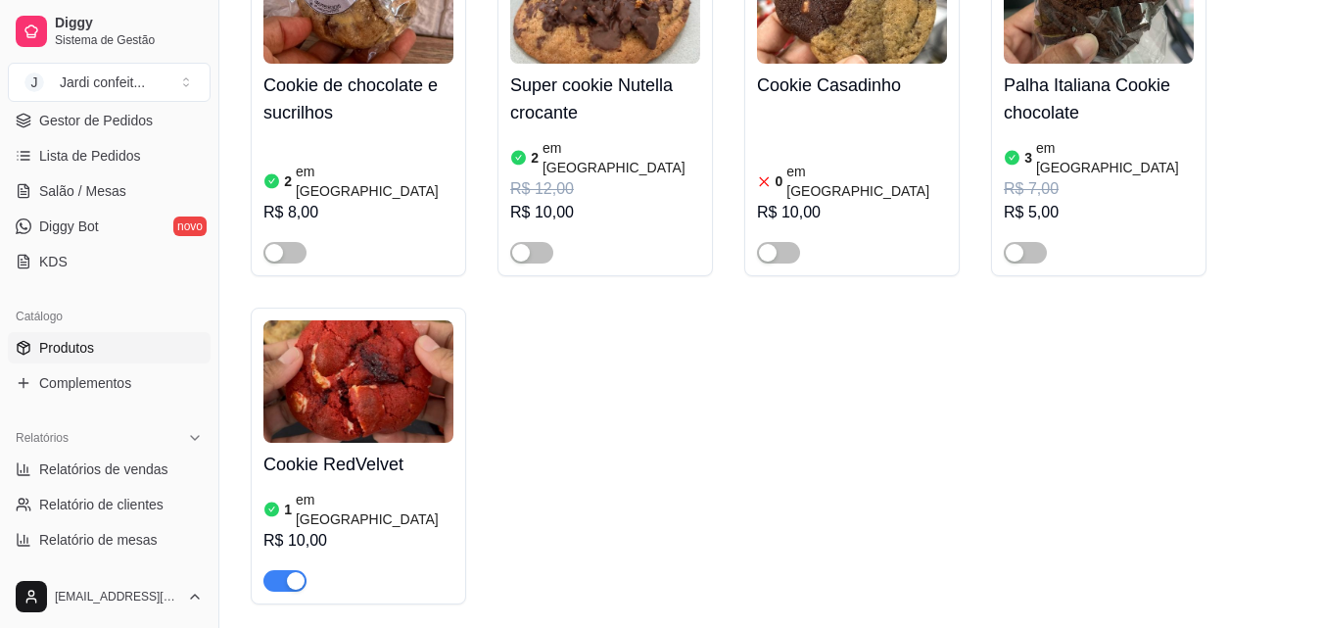
scroll to position [1078, 0]
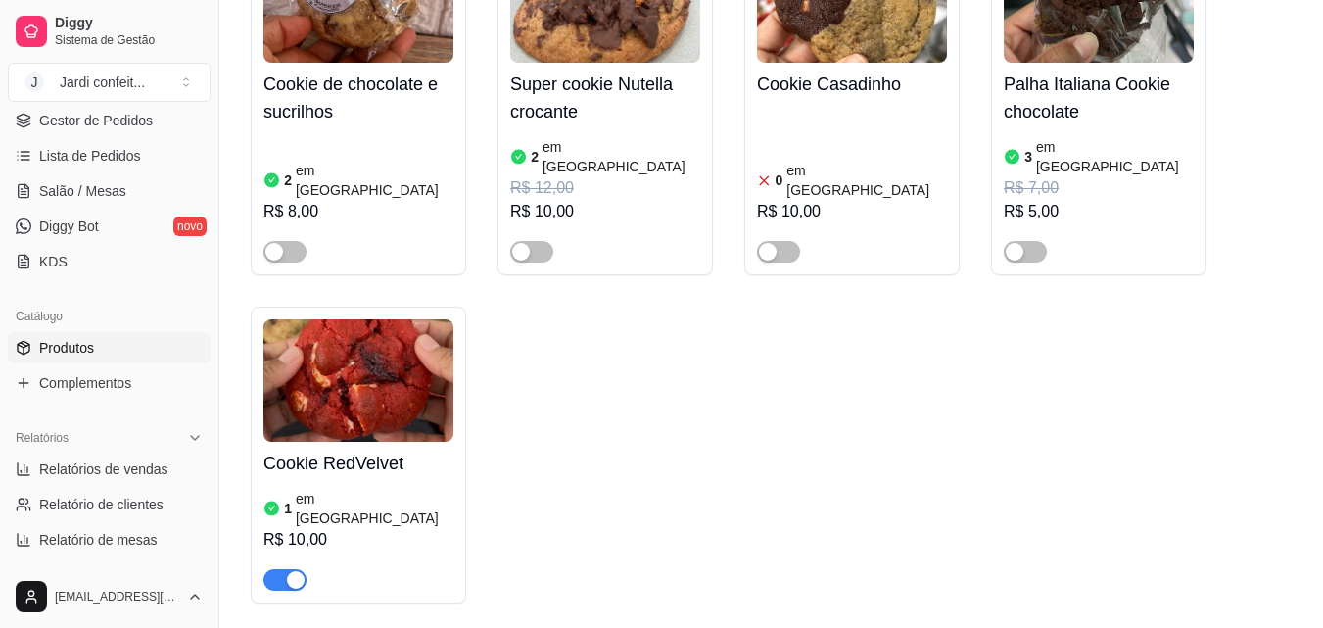
type input "coo"
click at [342, 450] on h4 "Cookie RedVelvet" at bounding box center [359, 463] width 190 height 27
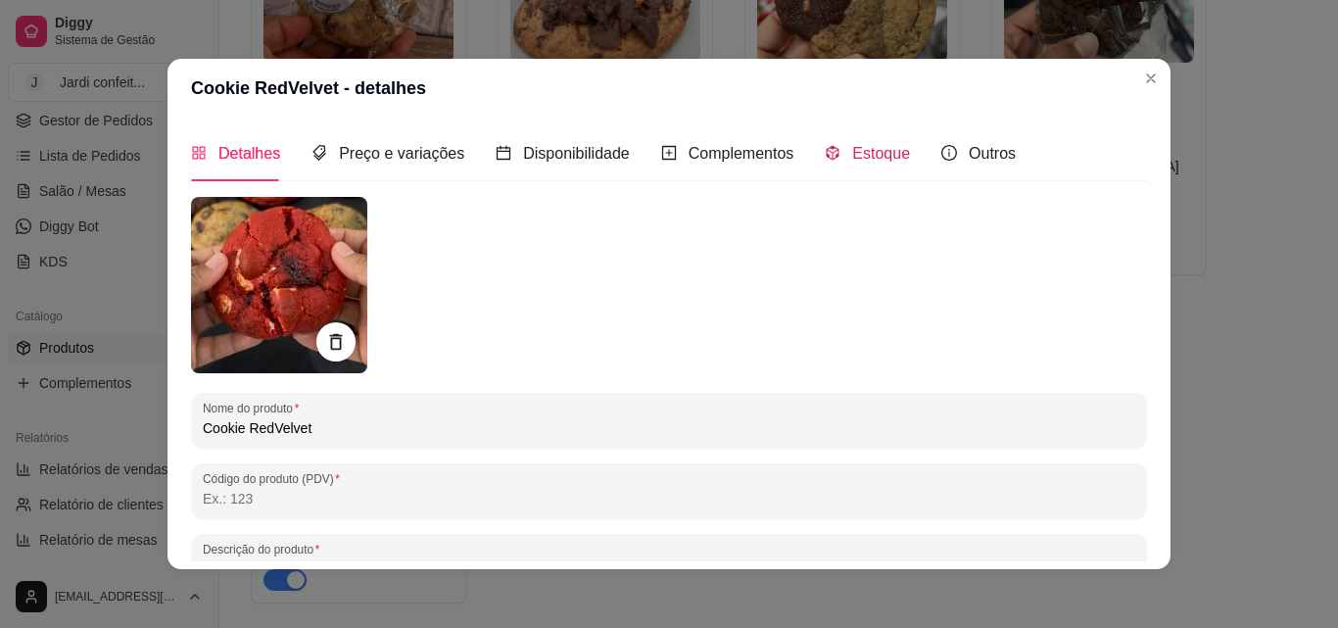
click at [877, 159] on span "Estoque" at bounding box center [881, 153] width 58 height 17
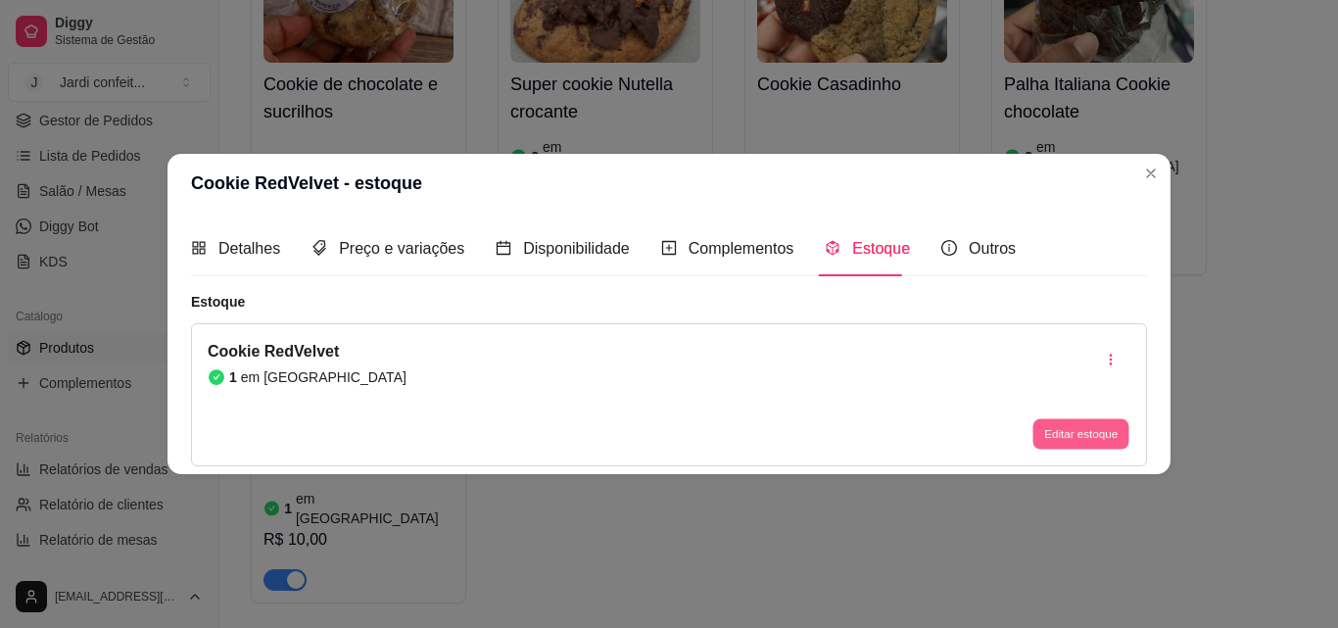
click at [1069, 434] on button "Editar estoque" at bounding box center [1080, 434] width 96 height 30
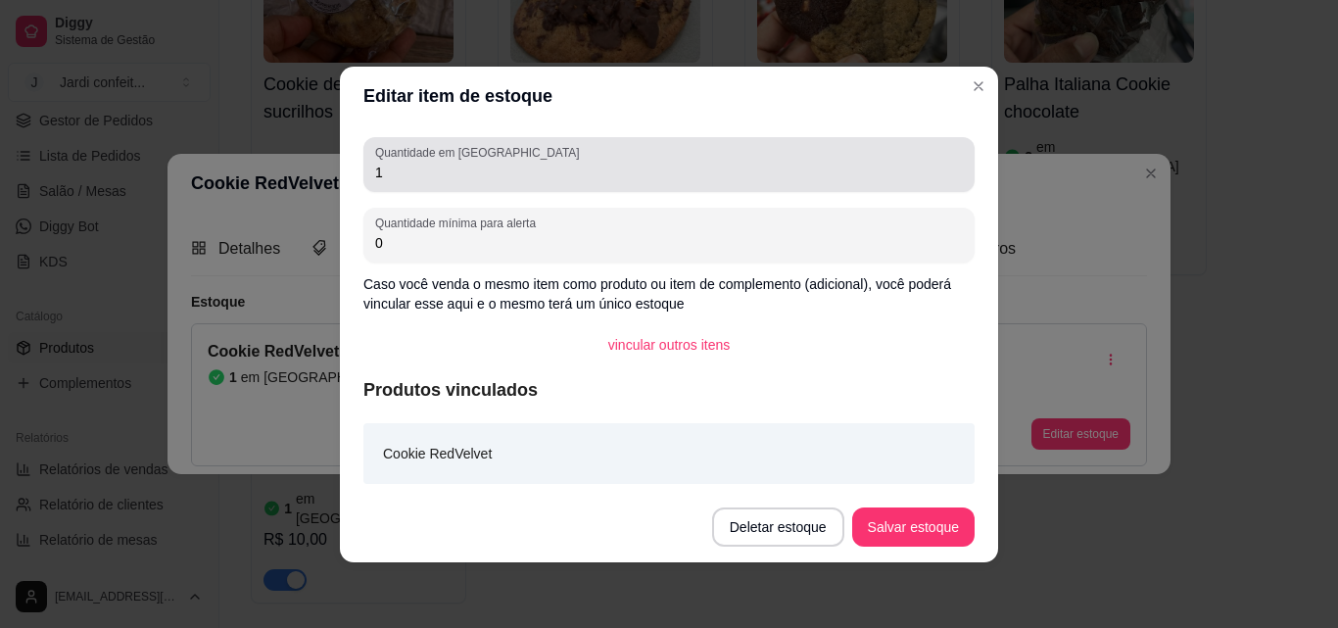
click at [384, 166] on input "1" at bounding box center [669, 173] width 588 height 20
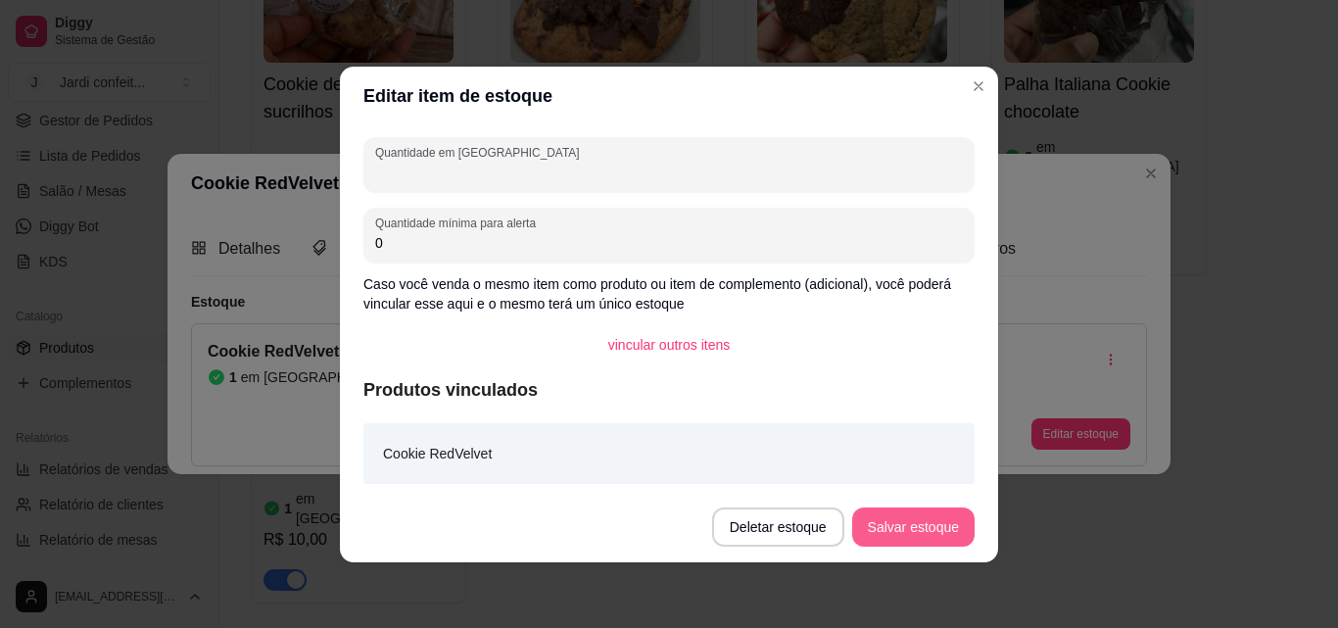
click at [914, 523] on button "Salvar estoque" at bounding box center [913, 526] width 122 height 39
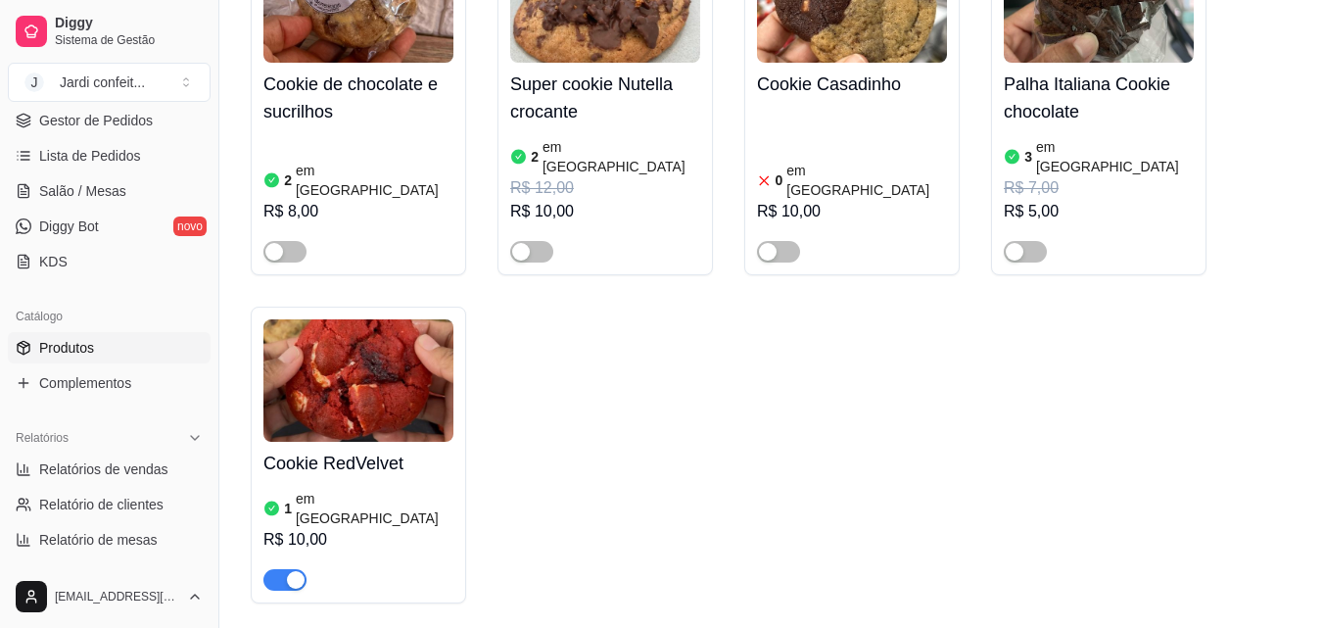
click at [297, 571] on div "button" at bounding box center [296, 580] width 18 height 18
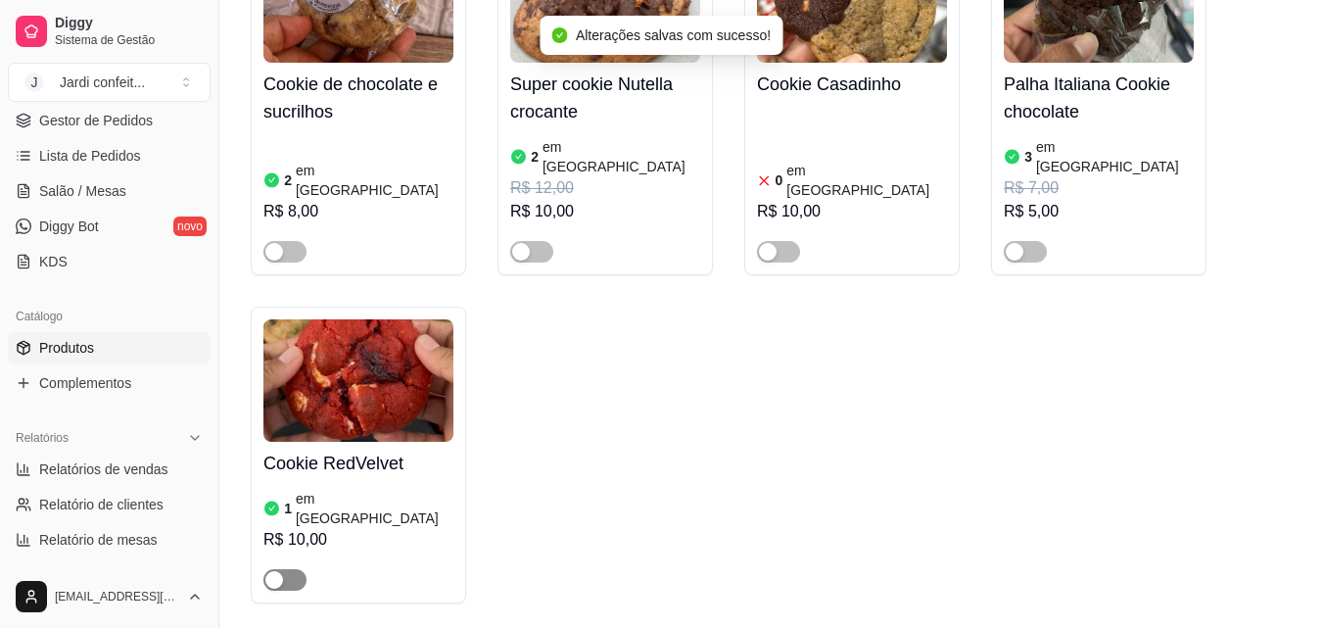
click at [266, 571] on div "button" at bounding box center [274, 580] width 18 height 18
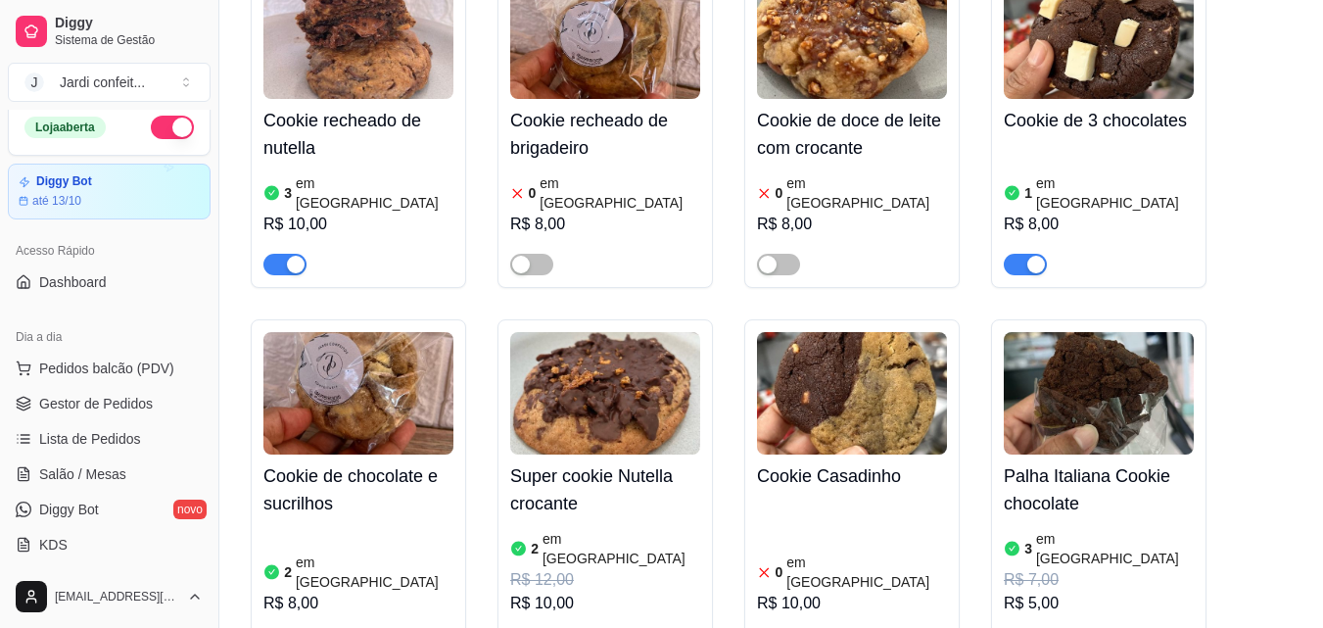
scroll to position [0, 0]
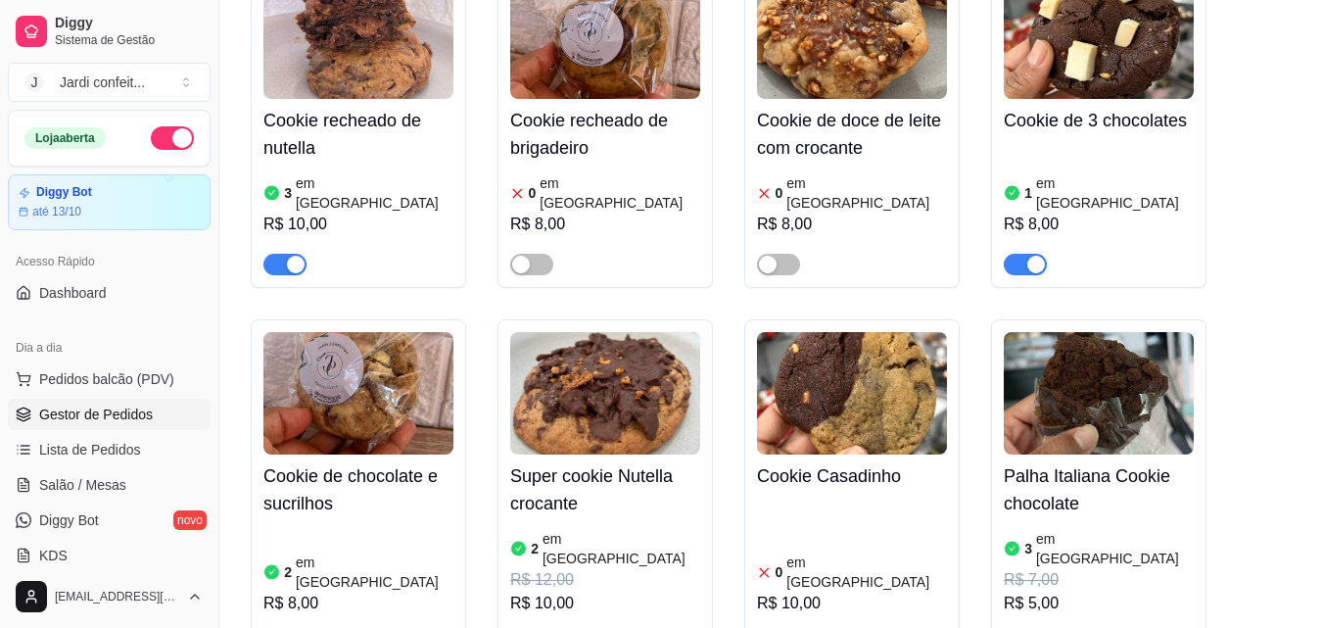
click at [92, 418] on span "Gestor de Pedidos" at bounding box center [96, 415] width 114 height 20
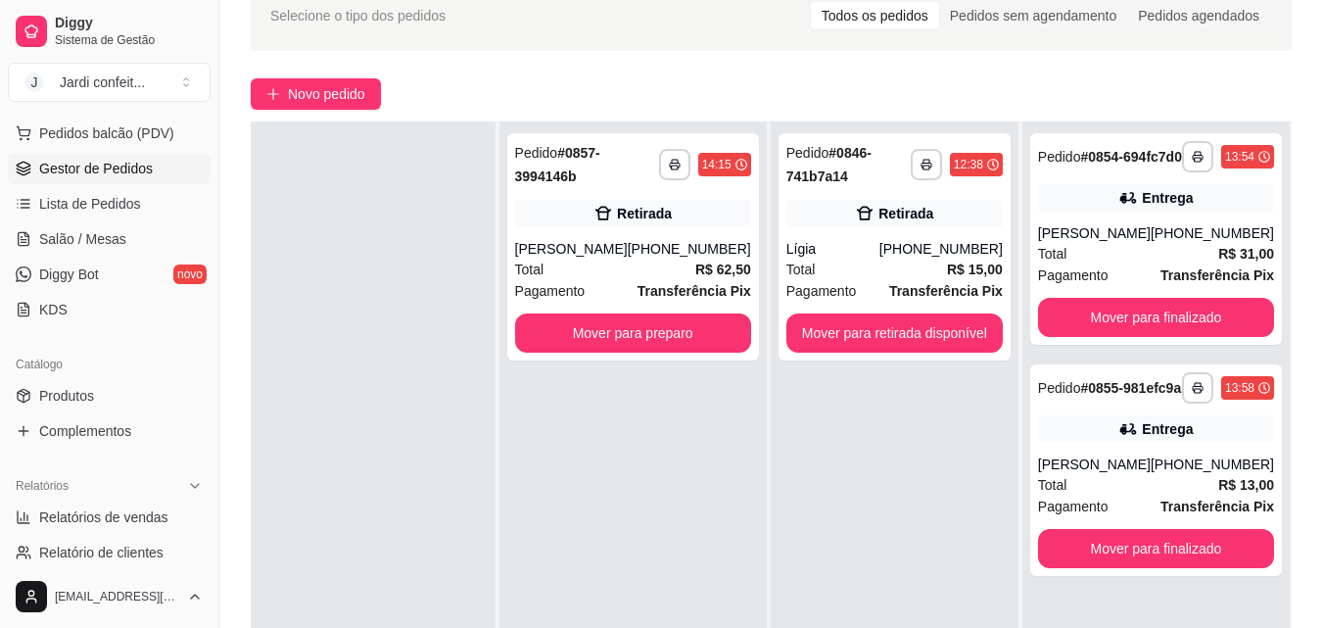
scroll to position [294, 0]
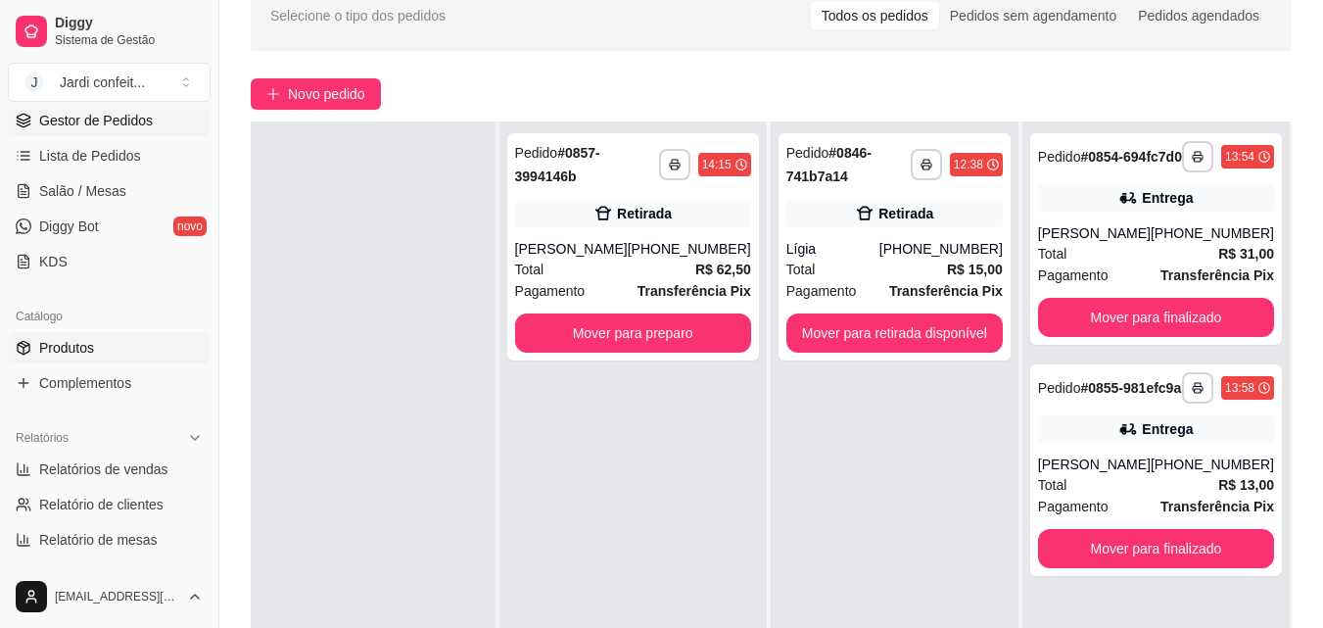
click at [63, 352] on span "Produtos" at bounding box center [66, 348] width 55 height 20
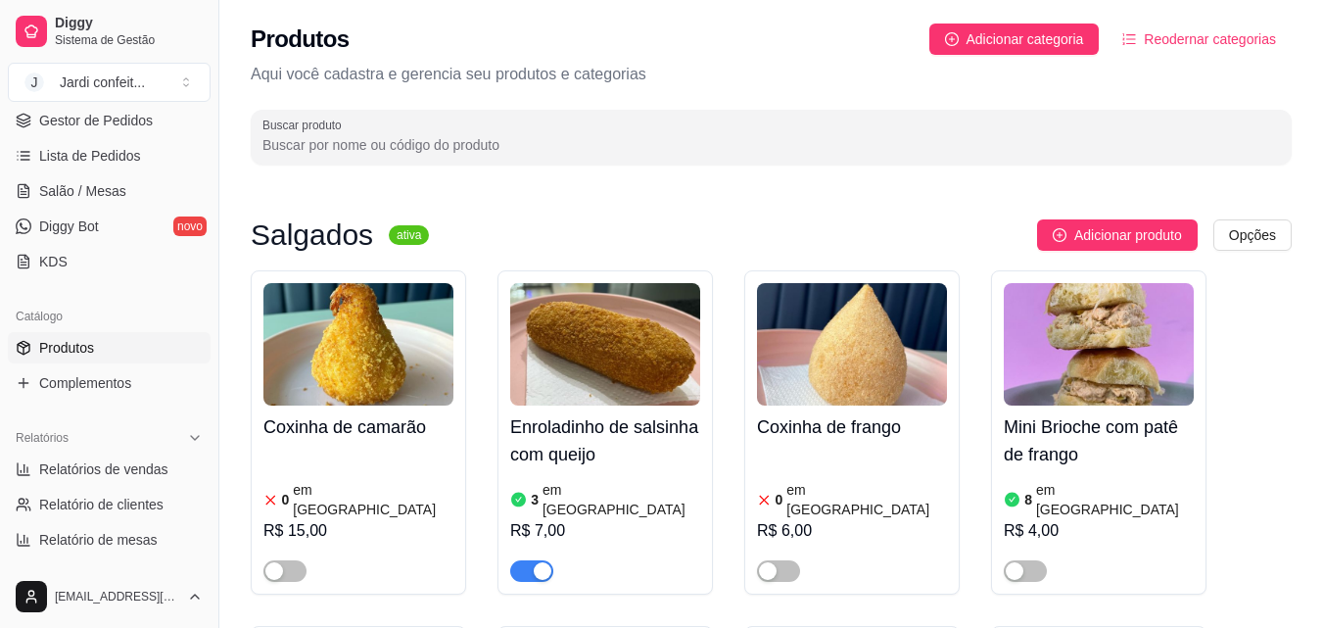
click at [289, 143] on input "Buscar produto" at bounding box center [772, 145] width 1018 height 20
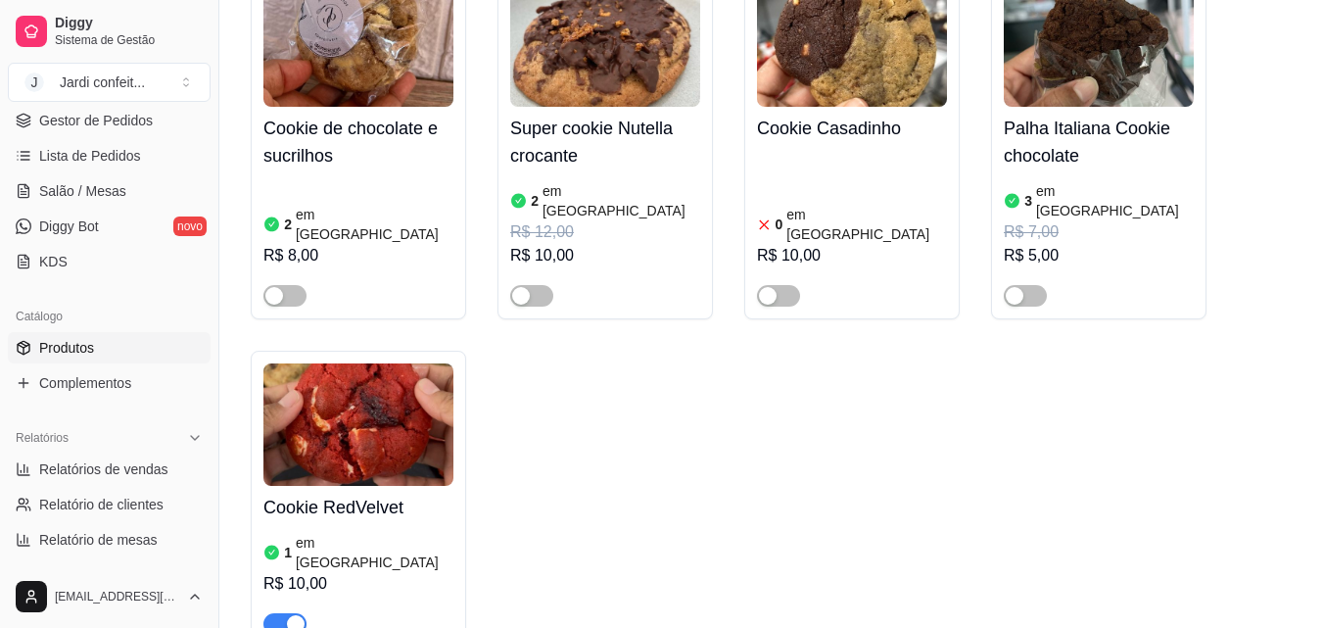
scroll to position [1078, 0]
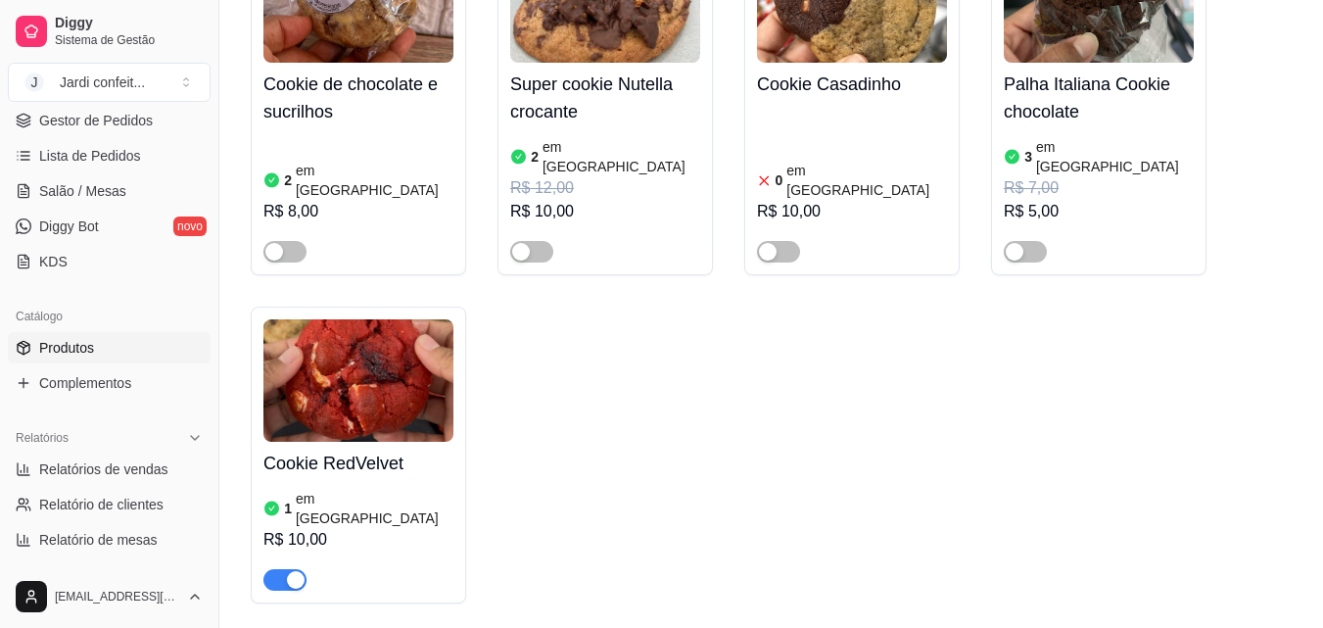
type input "coo"
click at [343, 376] on img at bounding box center [359, 380] width 190 height 122
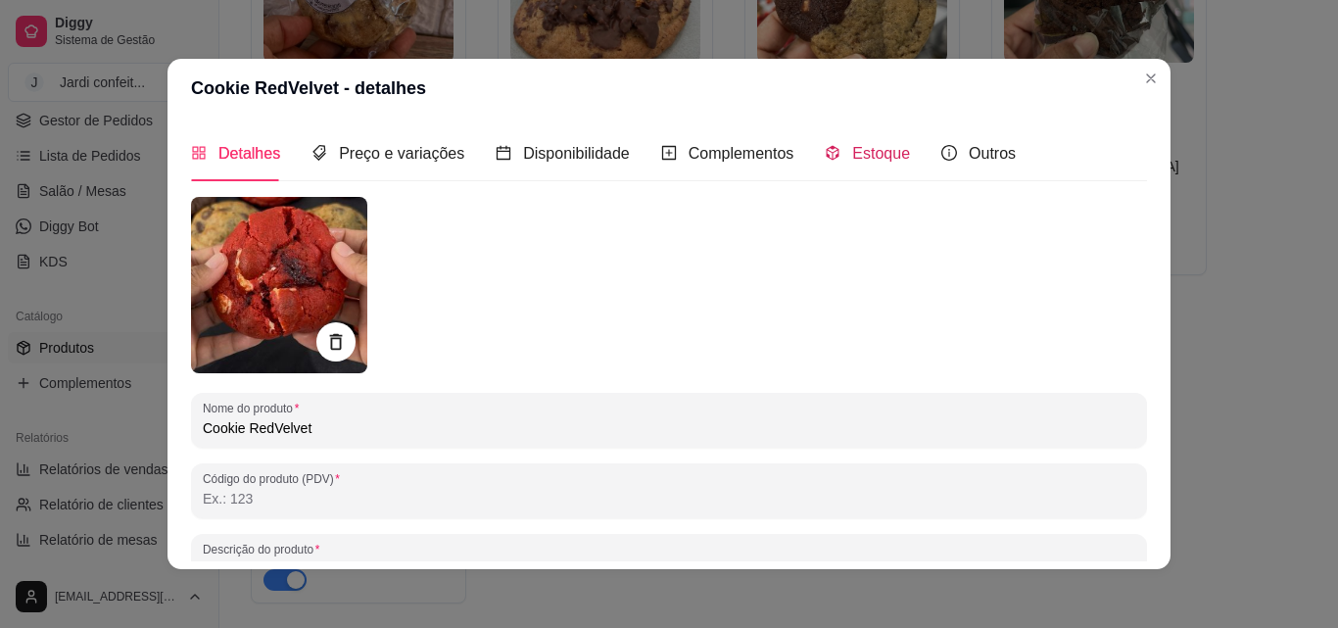
click at [854, 166] on div "Estoque" at bounding box center [867, 153] width 85 height 24
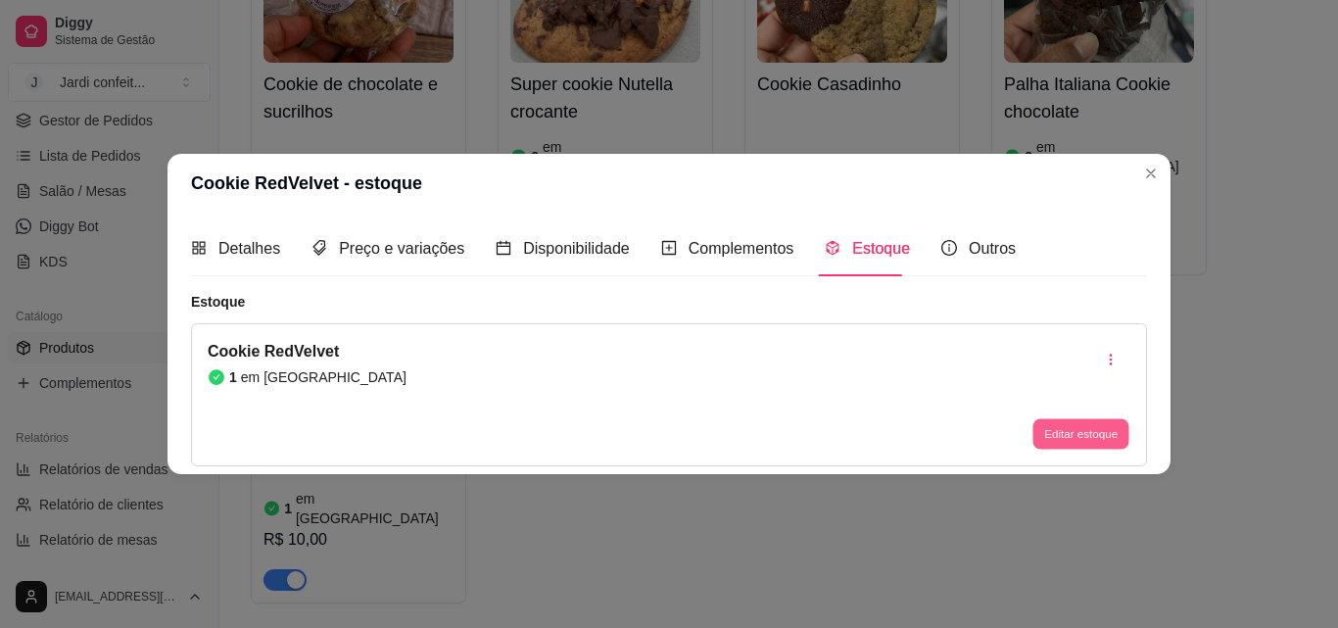
click at [1055, 433] on button "Editar estoque" at bounding box center [1080, 434] width 96 height 30
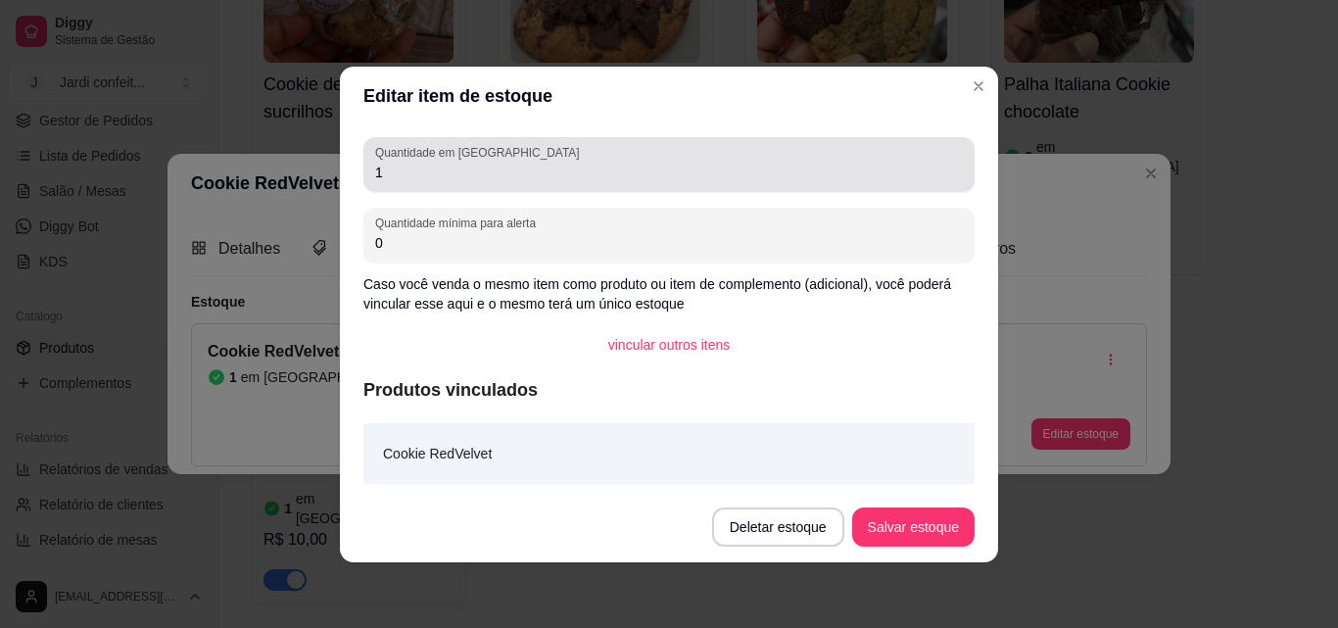
click at [382, 173] on input "1" at bounding box center [669, 173] width 588 height 20
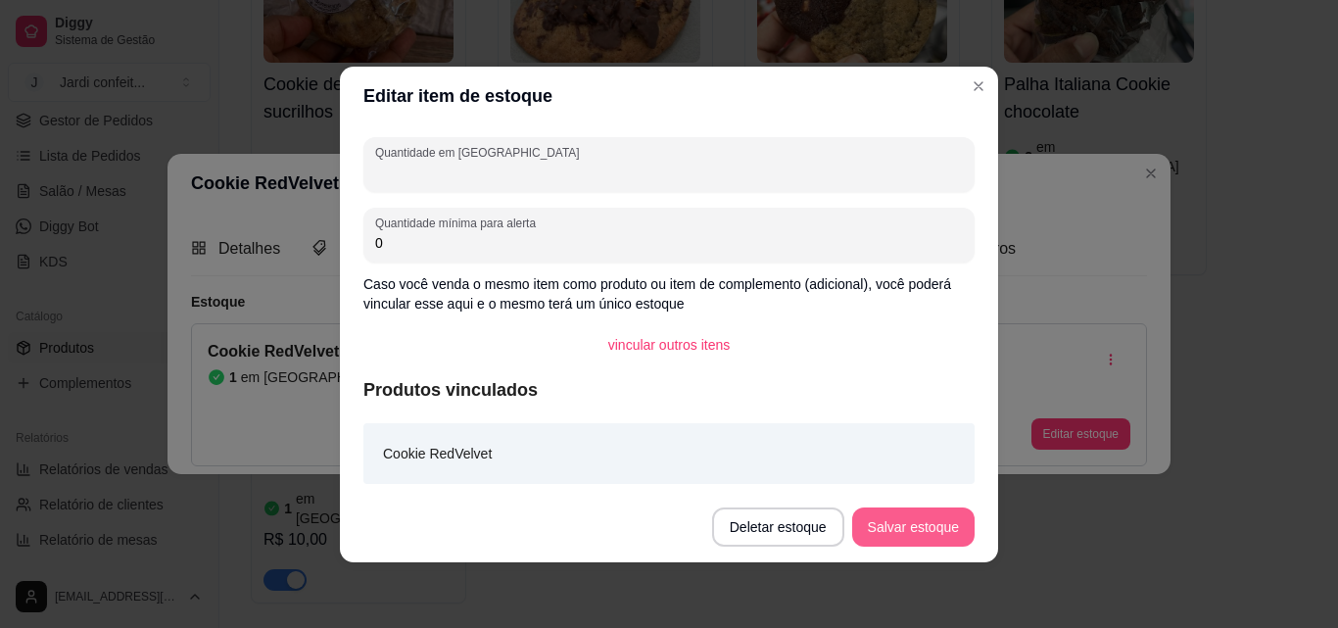
click at [919, 533] on button "Salvar estoque" at bounding box center [913, 526] width 122 height 39
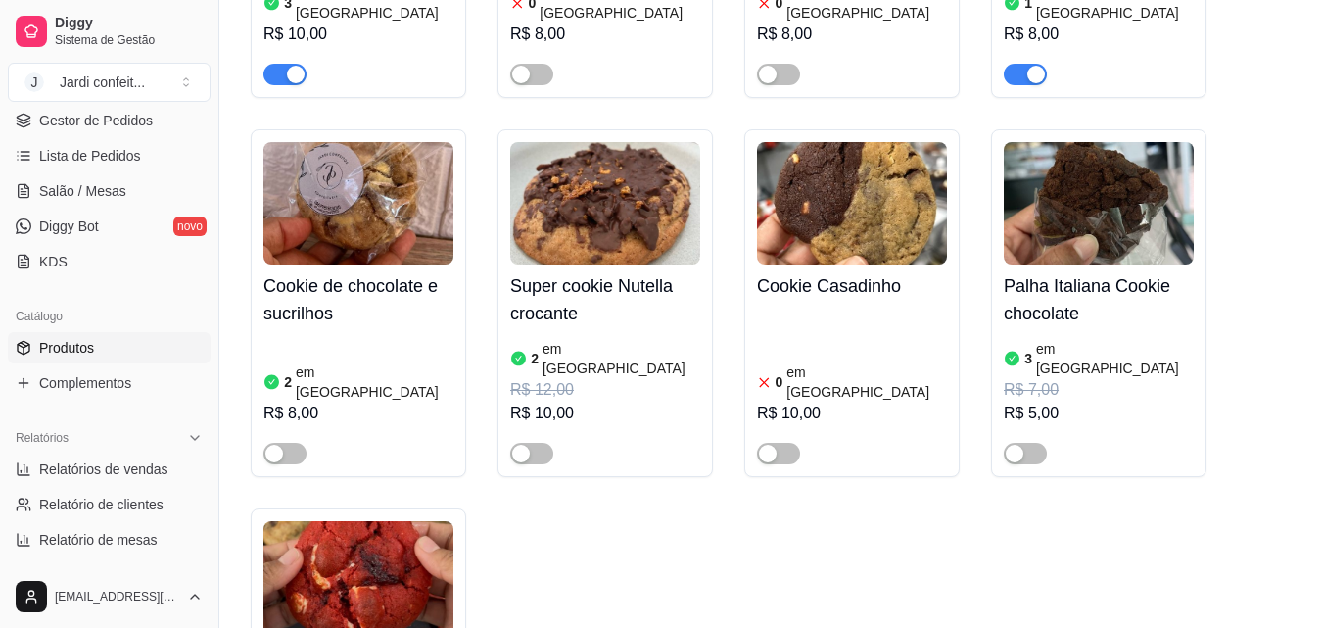
scroll to position [882, 0]
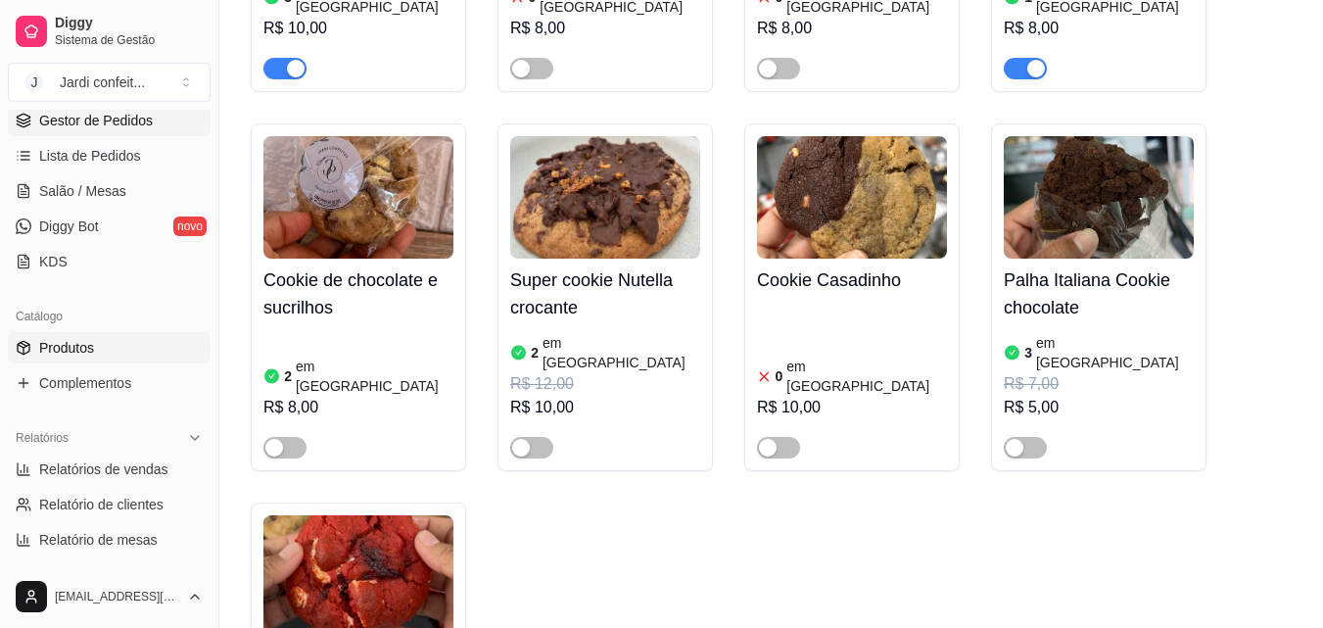
click at [86, 122] on span "Gestor de Pedidos" at bounding box center [96, 121] width 114 height 20
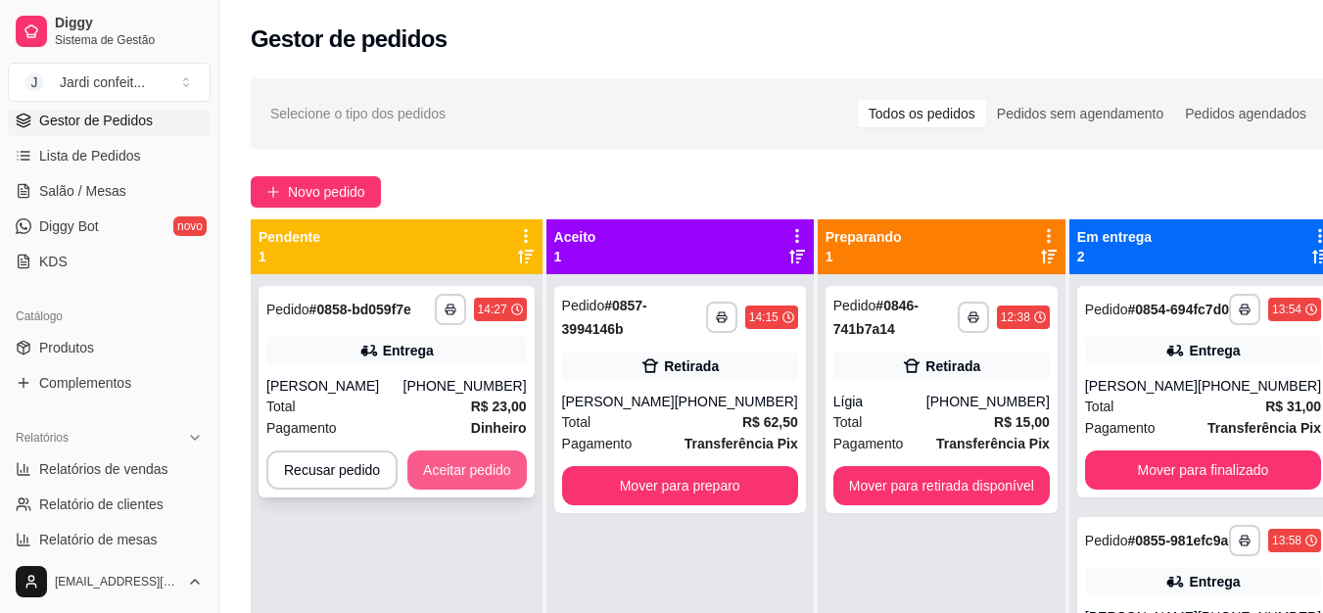
click at [464, 469] on button "Aceitar pedido" at bounding box center [468, 470] width 120 height 39
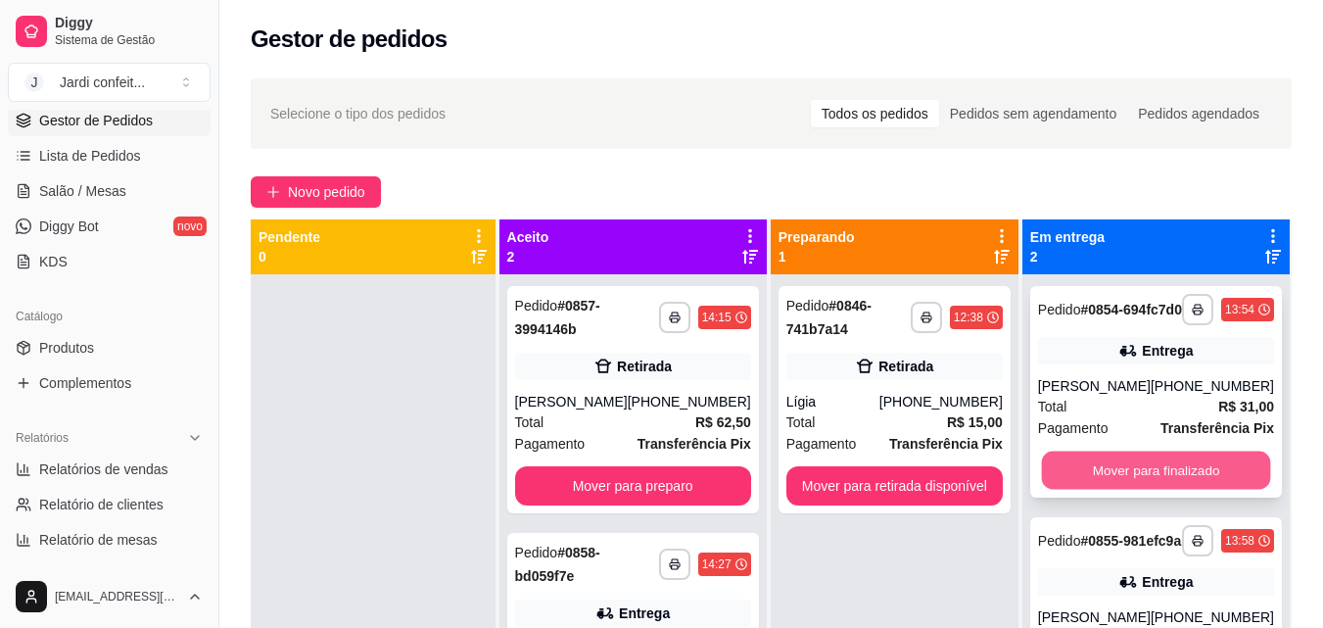
click at [1226, 490] on button "Mover para finalizado" at bounding box center [1155, 471] width 229 height 38
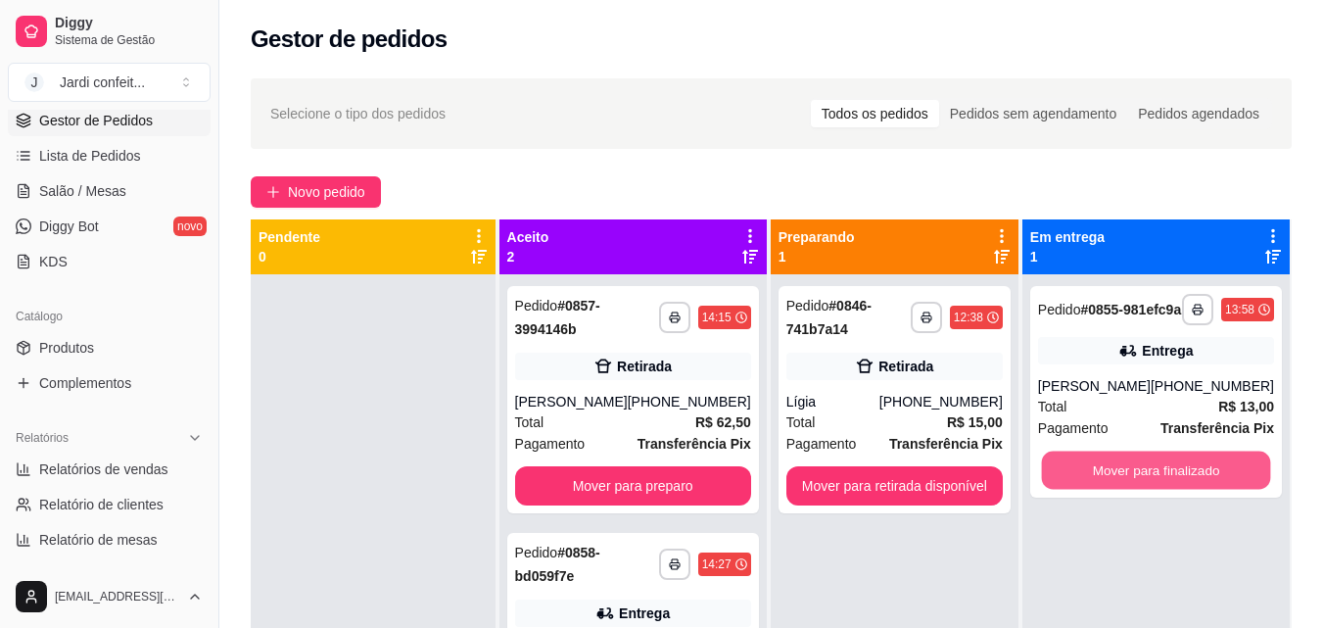
click at [1212, 489] on button "Mover para finalizado" at bounding box center [1155, 471] width 229 height 38
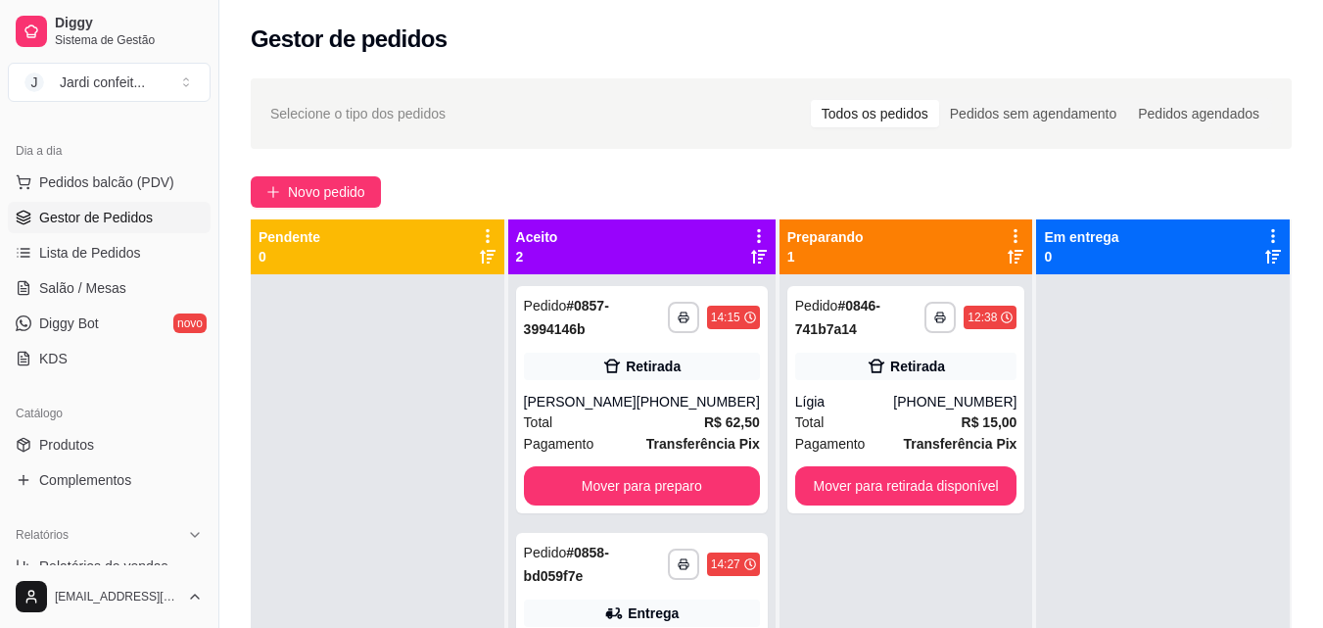
scroll to position [196, 0]
click at [69, 446] on span "Produtos" at bounding box center [66, 446] width 55 height 20
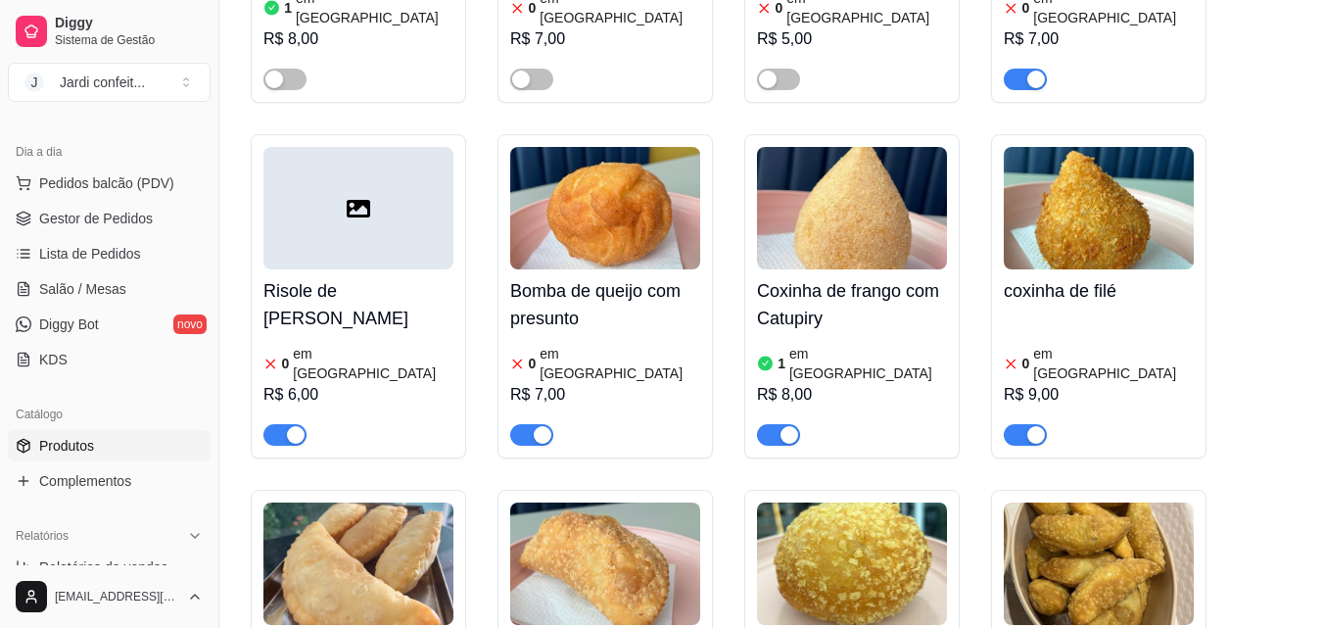
scroll to position [1273, 0]
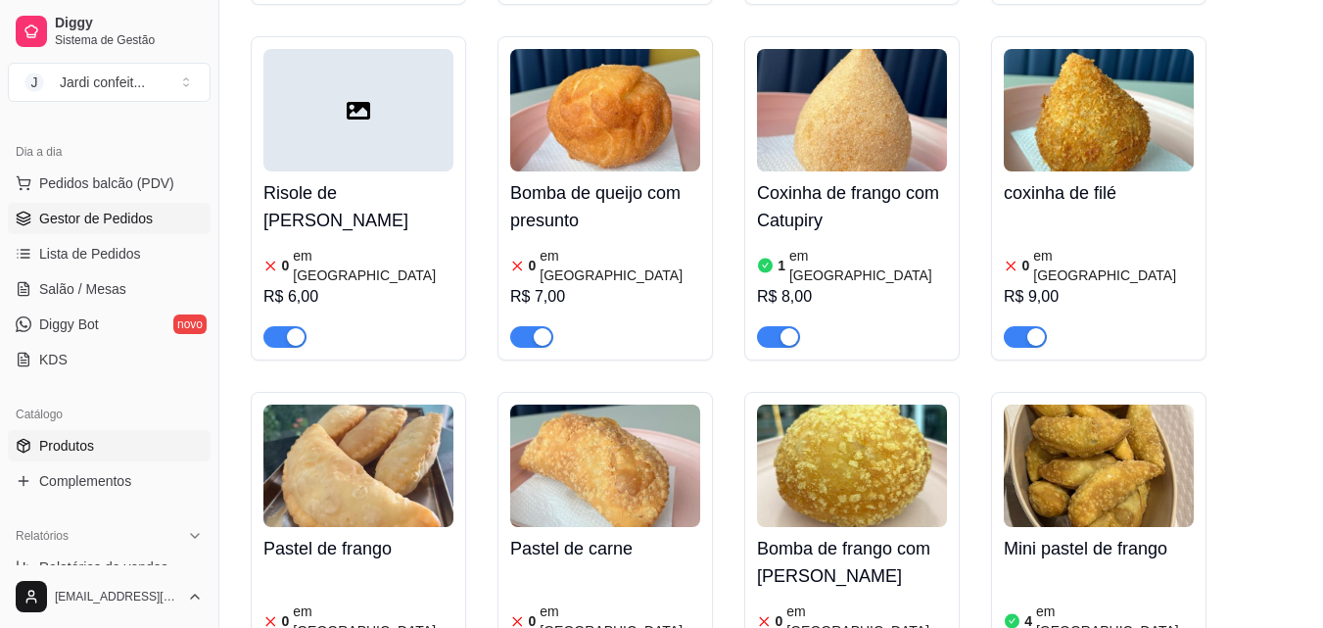
click at [103, 206] on link "Gestor de Pedidos" at bounding box center [109, 218] width 203 height 31
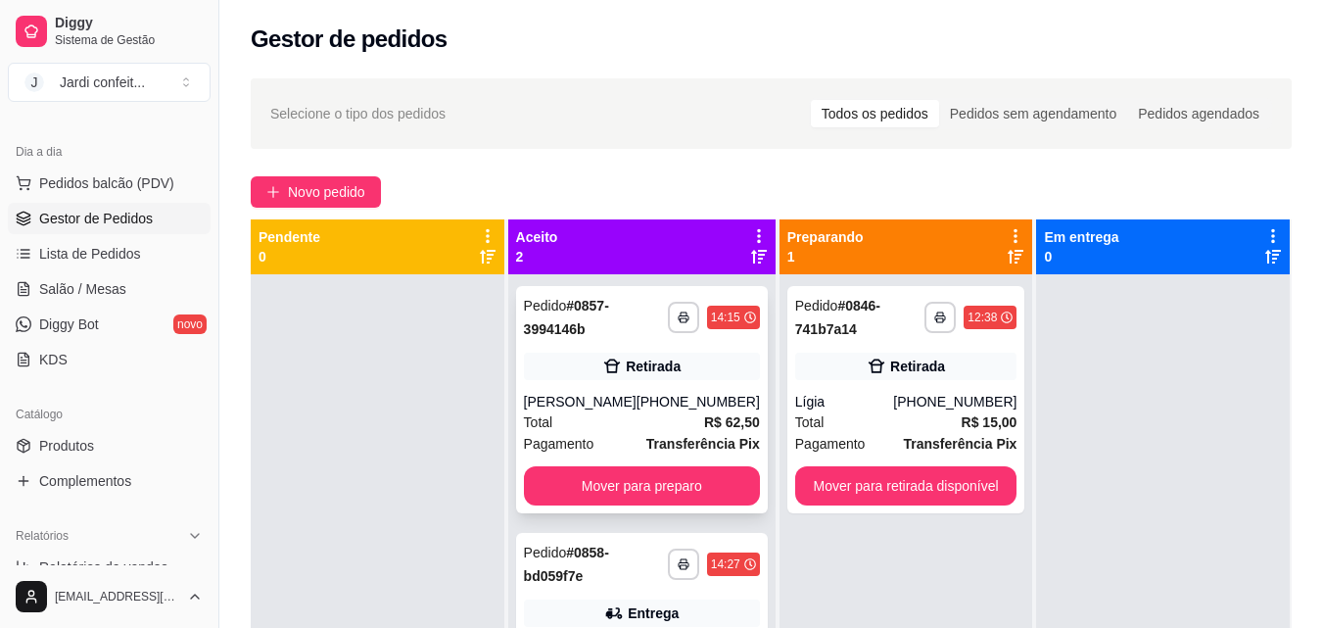
click at [530, 438] on span "Pagamento" at bounding box center [559, 444] width 71 height 22
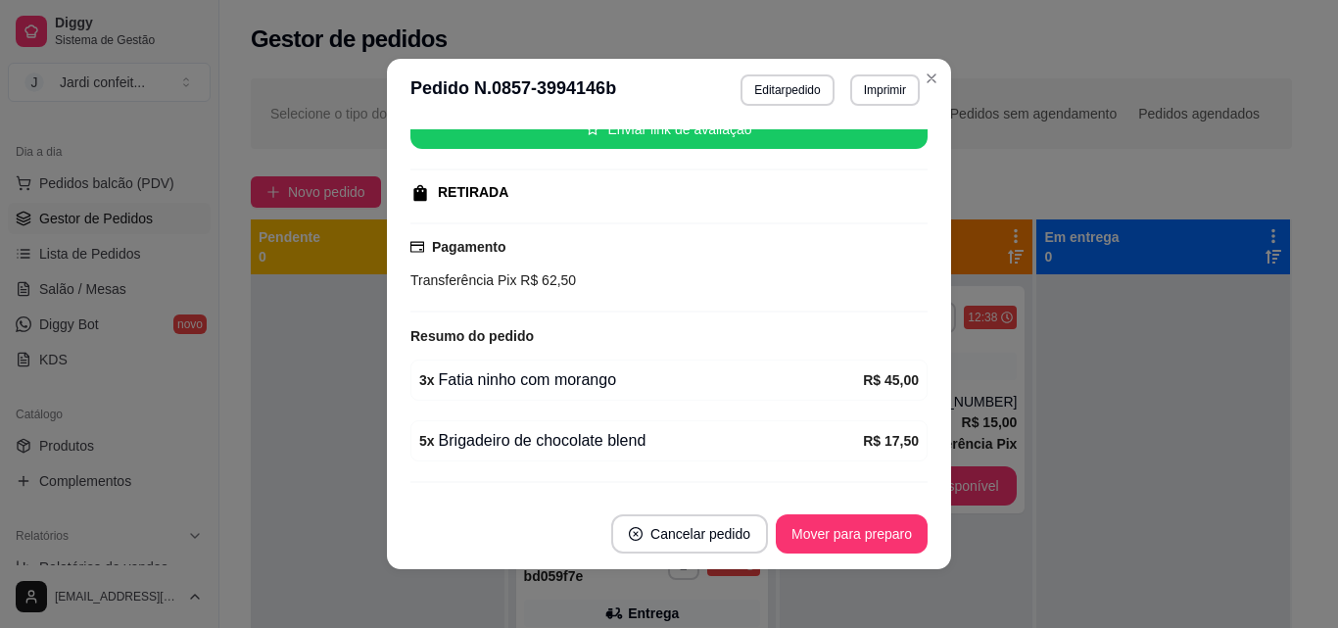
scroll to position [294, 0]
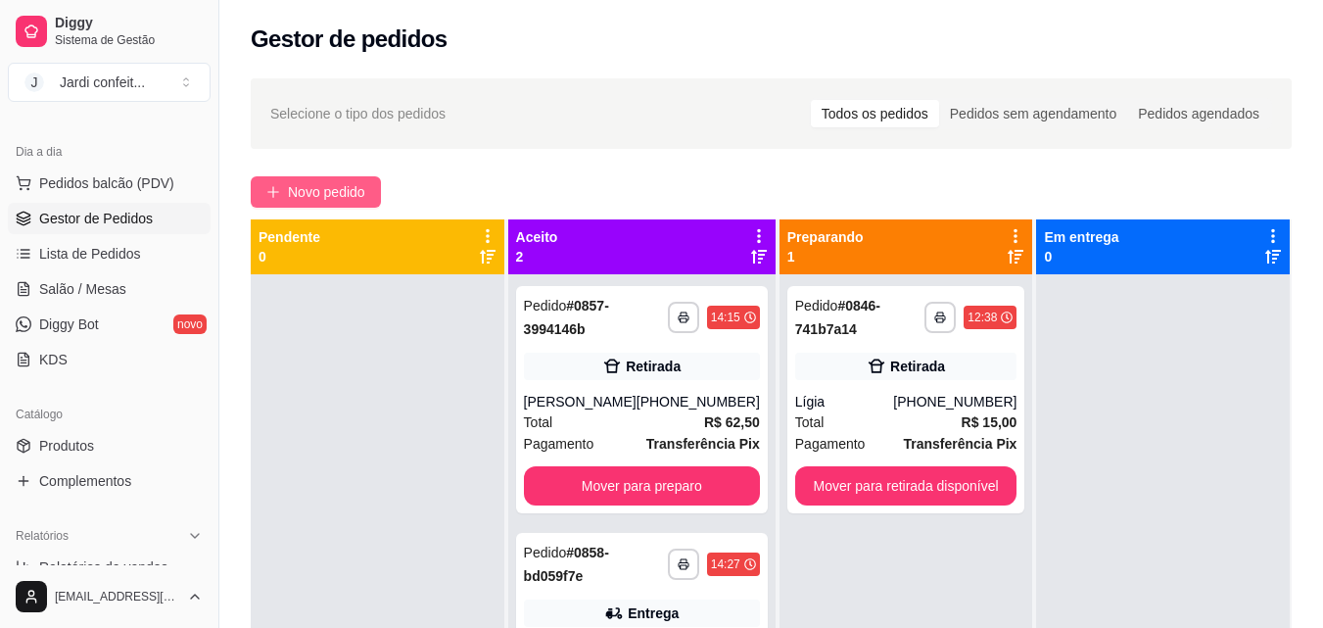
click at [352, 189] on span "Novo pedido" at bounding box center [326, 192] width 77 height 22
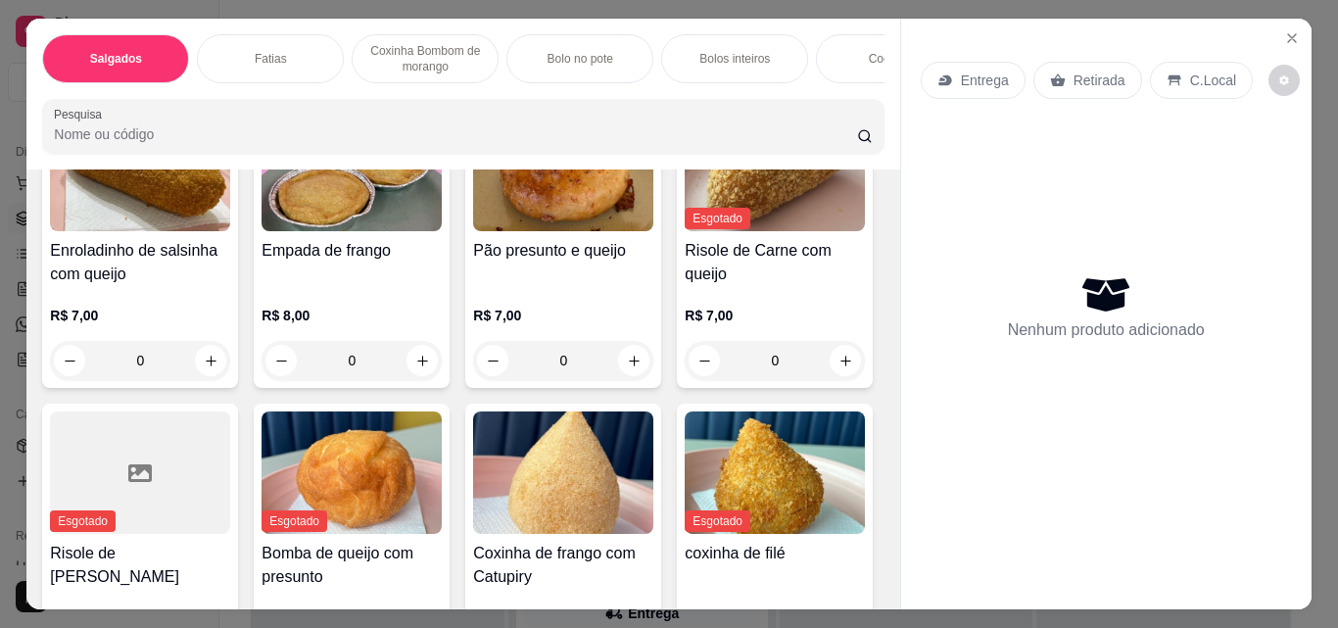
scroll to position [490, 0]
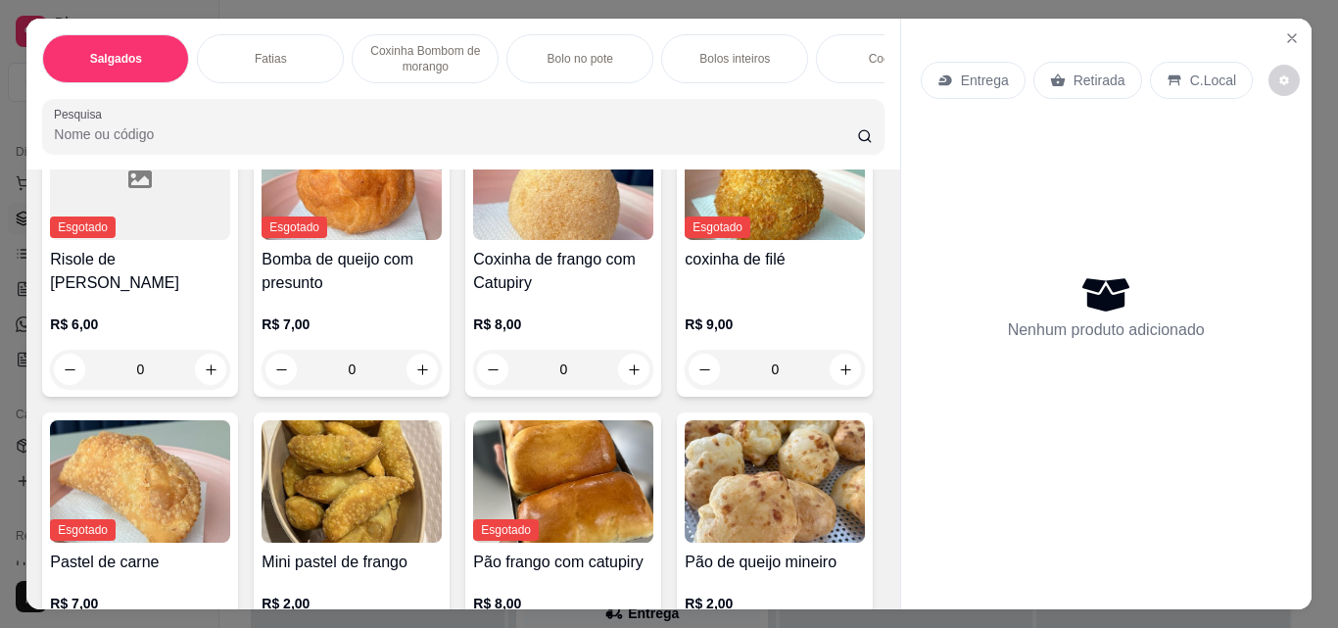
click at [552, 59] on p "Bolo no pote" at bounding box center [581, 59] width 66 height 16
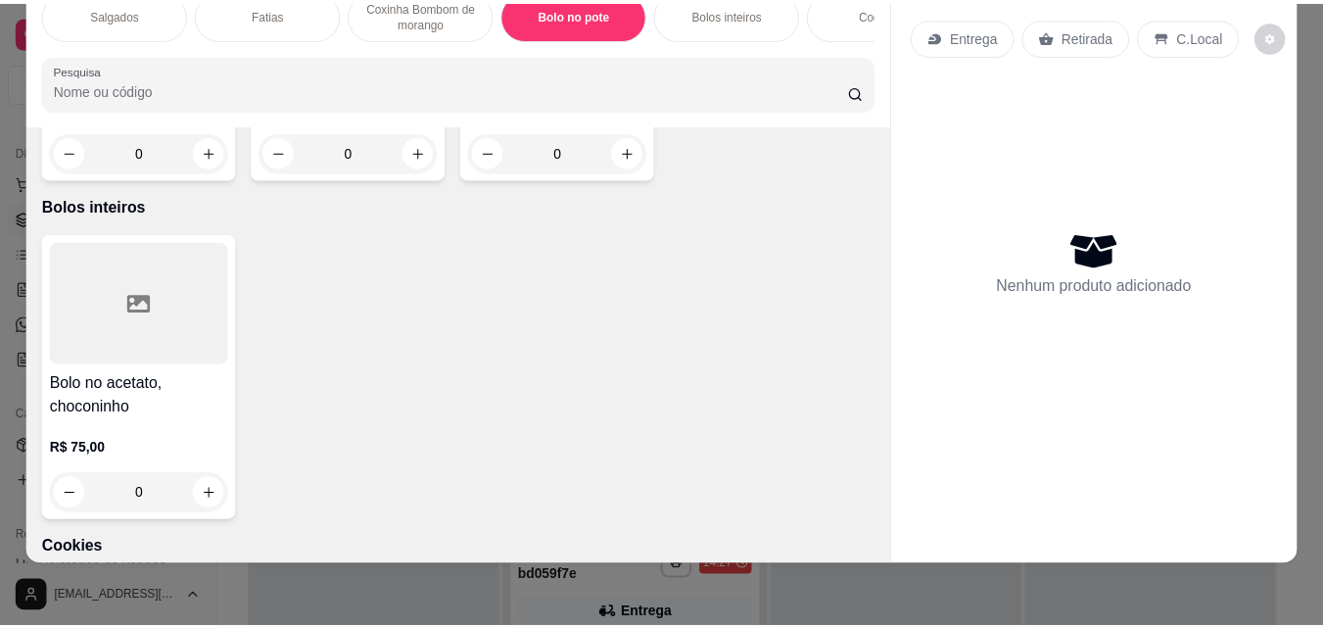
scroll to position [2292, 0]
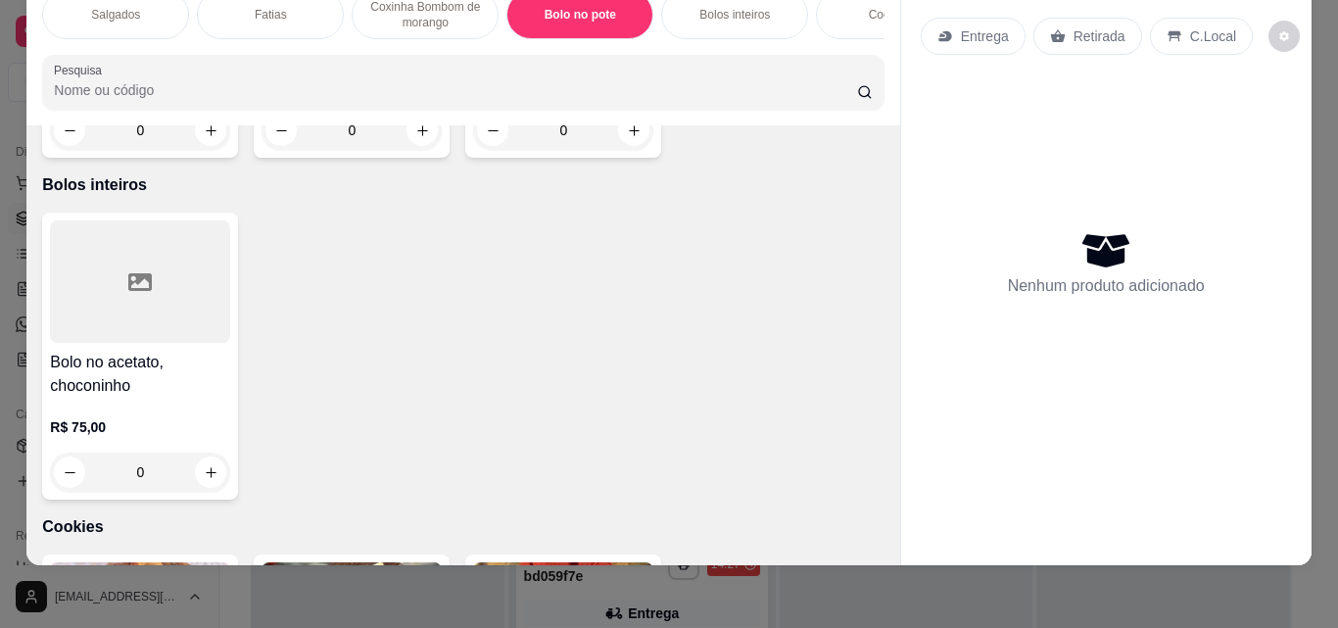
type input "1"
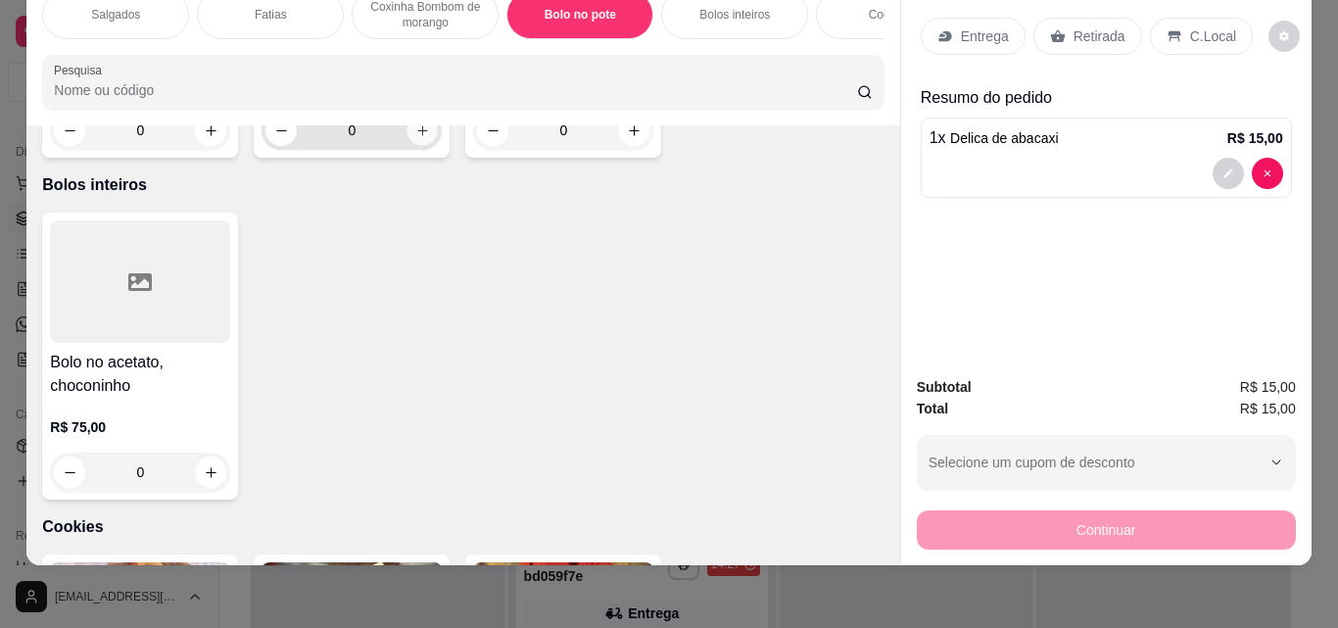
click at [427, 135] on icon "increase-product-quantity" at bounding box center [422, 130] width 10 height 10
type input "1"
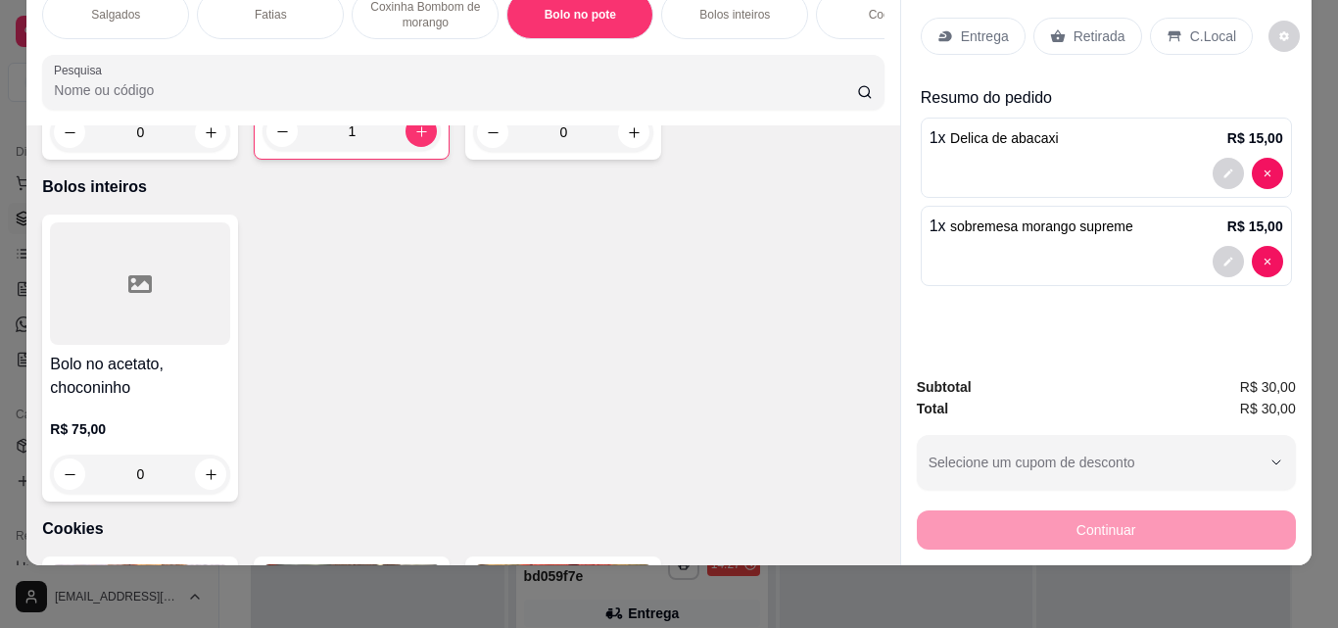
click at [1050, 28] on icon at bounding box center [1058, 36] width 16 height 16
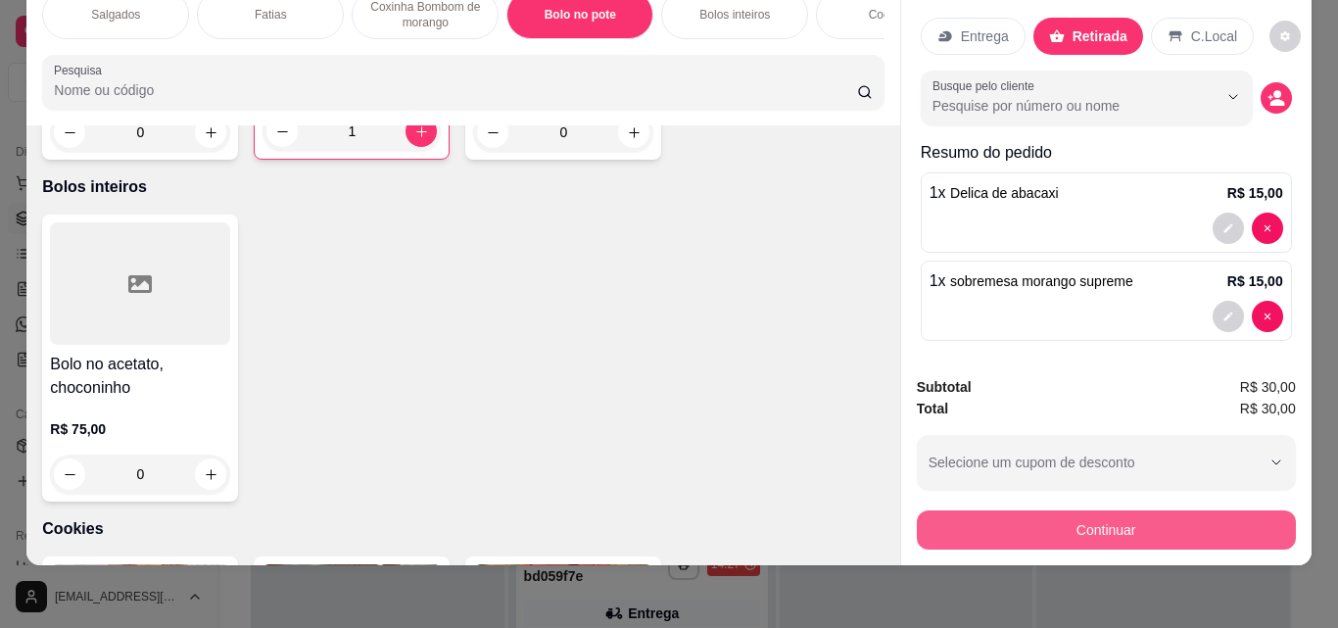
click at [1008, 517] on button "Continuar" at bounding box center [1106, 529] width 379 height 39
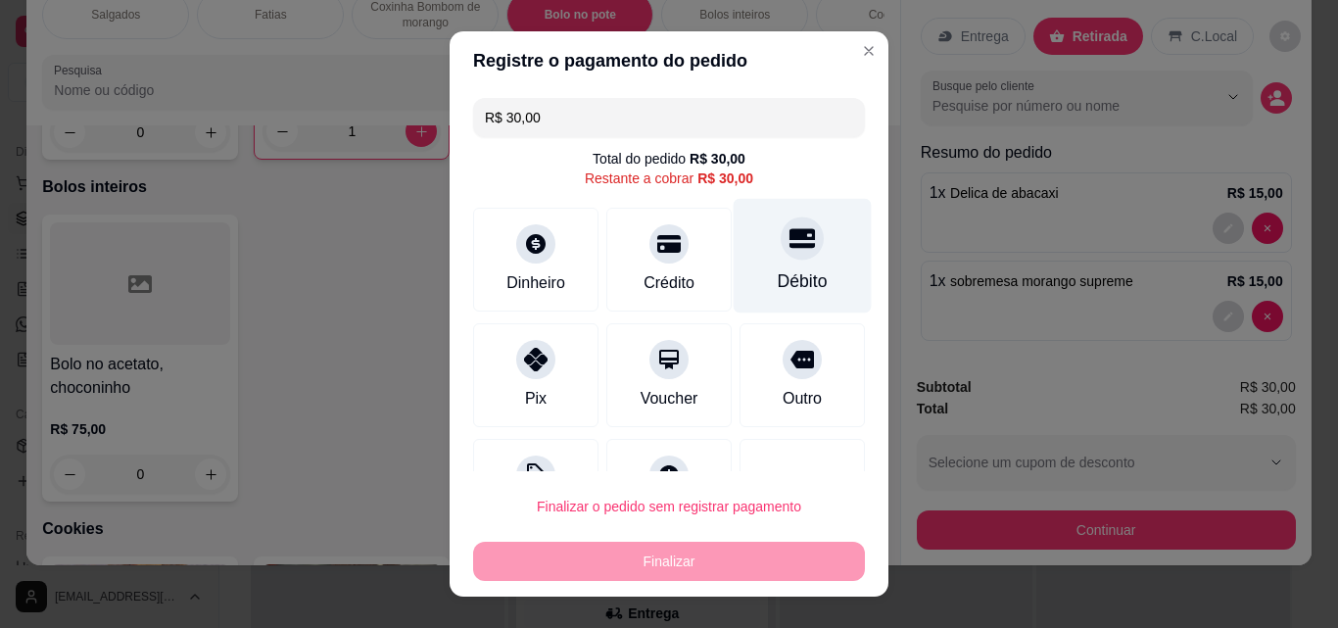
click at [788, 267] on div "Débito" at bounding box center [803, 256] width 138 height 115
type input "R$ 0,00"
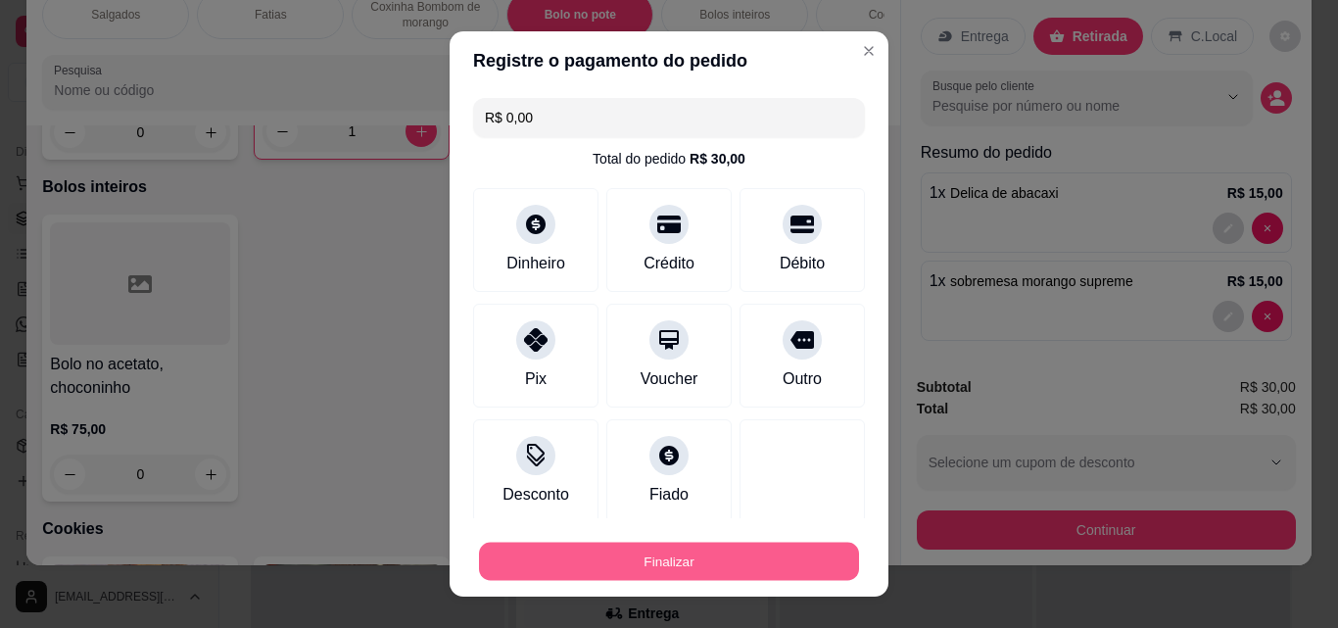
click at [589, 563] on button "Finalizar" at bounding box center [669, 562] width 380 height 38
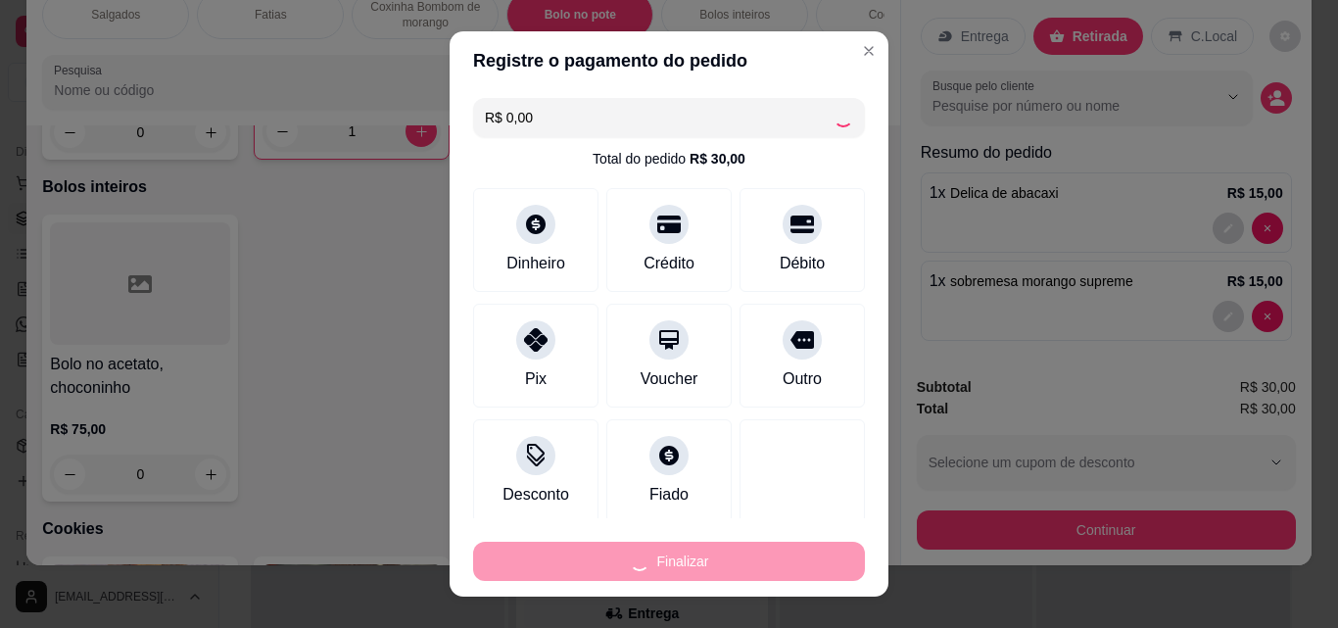
type input "0"
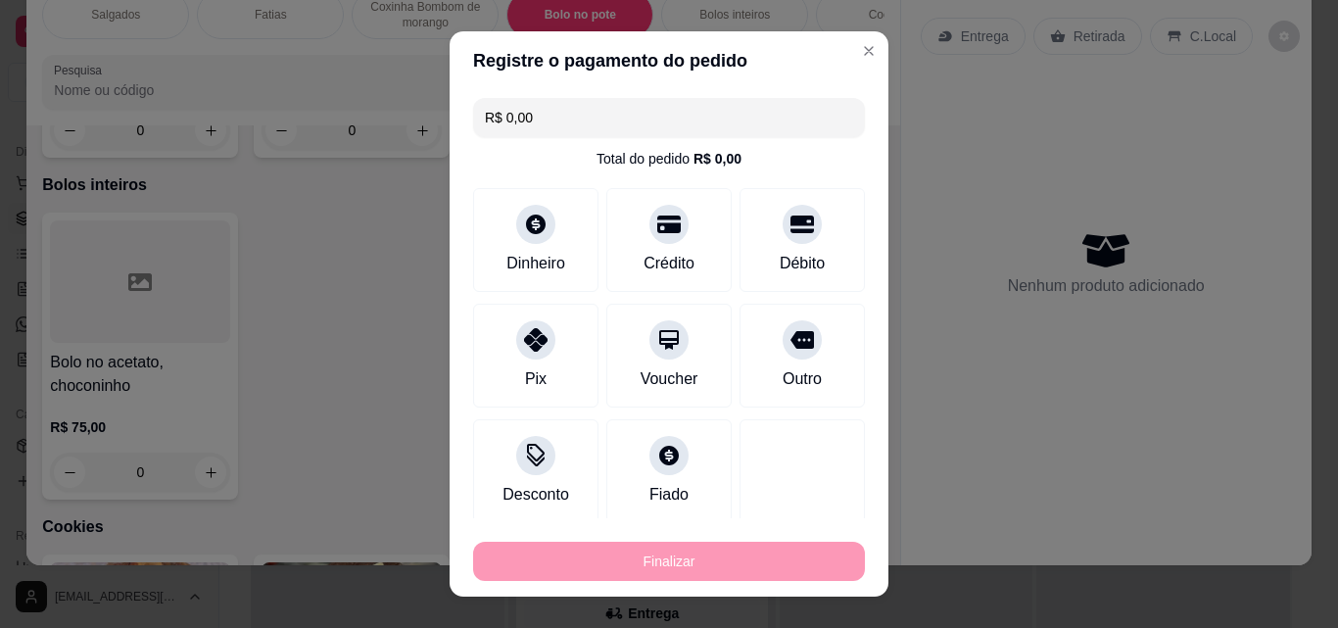
type input "-R$ 30,00"
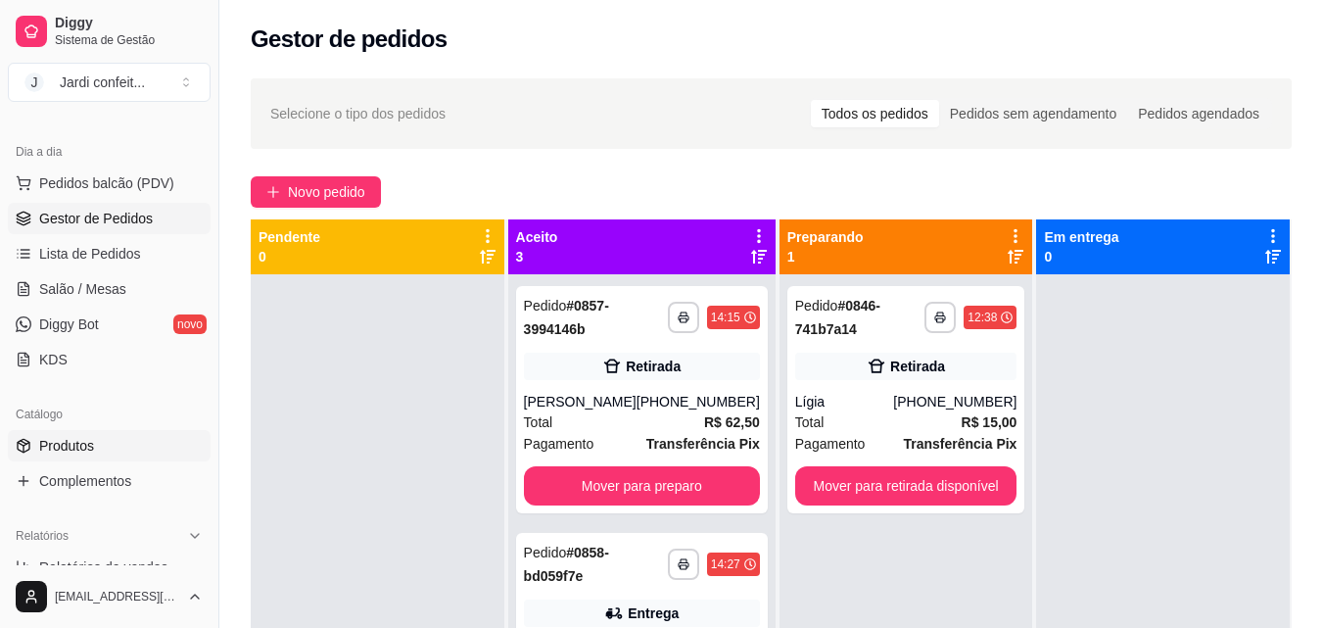
click at [65, 445] on span "Produtos" at bounding box center [66, 446] width 55 height 20
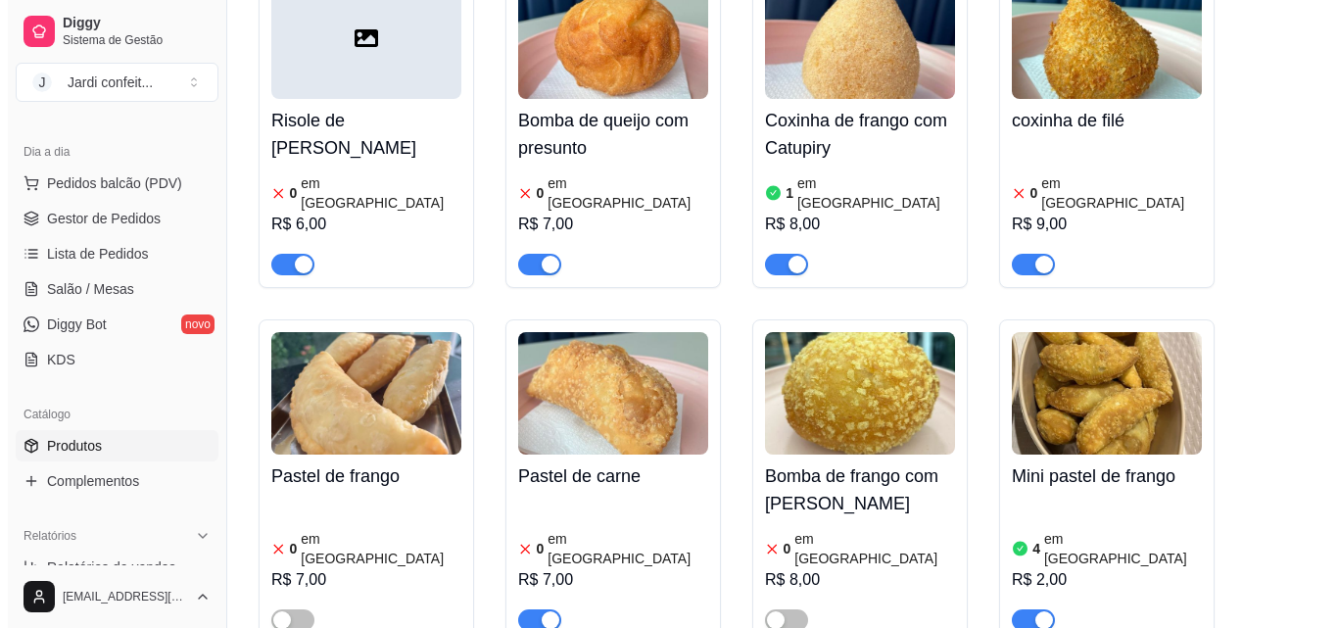
scroll to position [1371, 0]
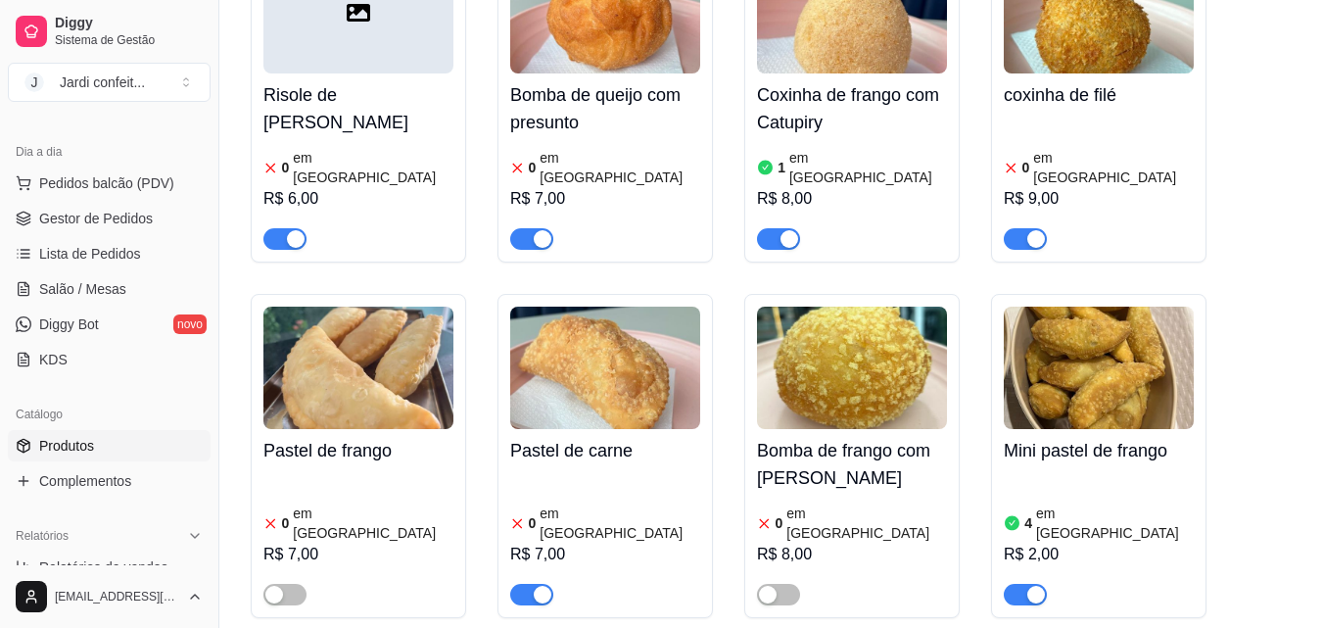
click at [1043, 504] on article "em [GEOGRAPHIC_DATA]" at bounding box center [1115, 523] width 158 height 39
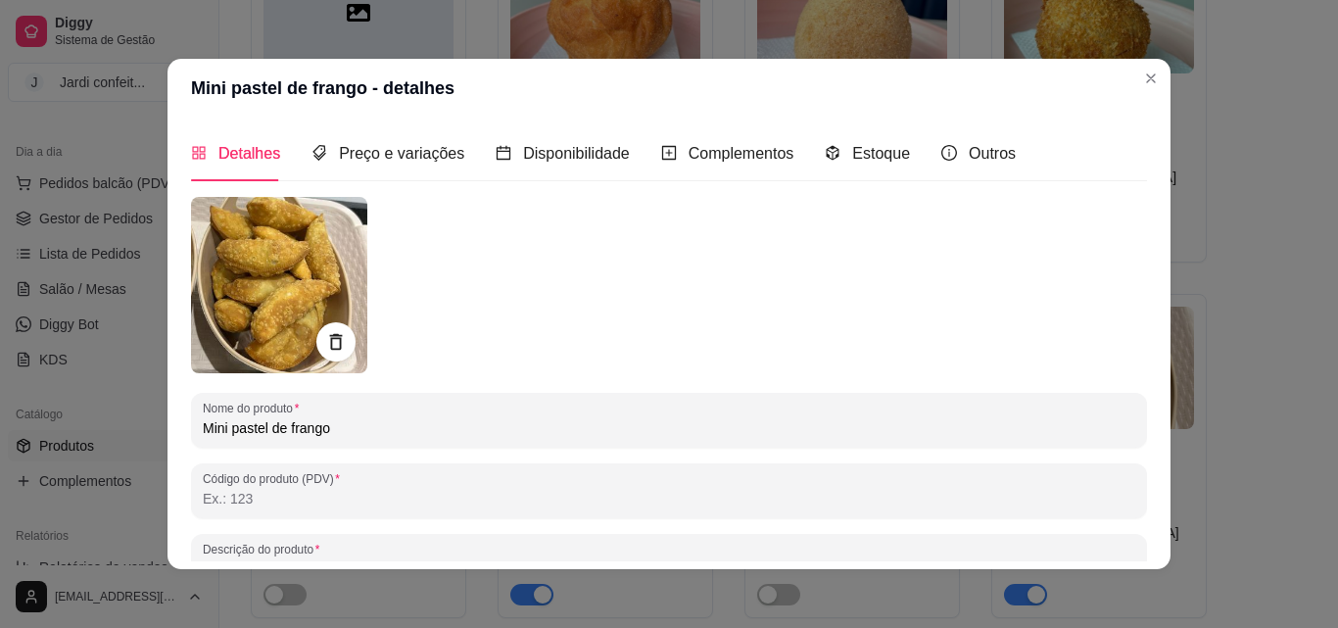
scroll to position [0, 0]
click at [586, 159] on span "Disponibilidade" at bounding box center [576, 153] width 107 height 17
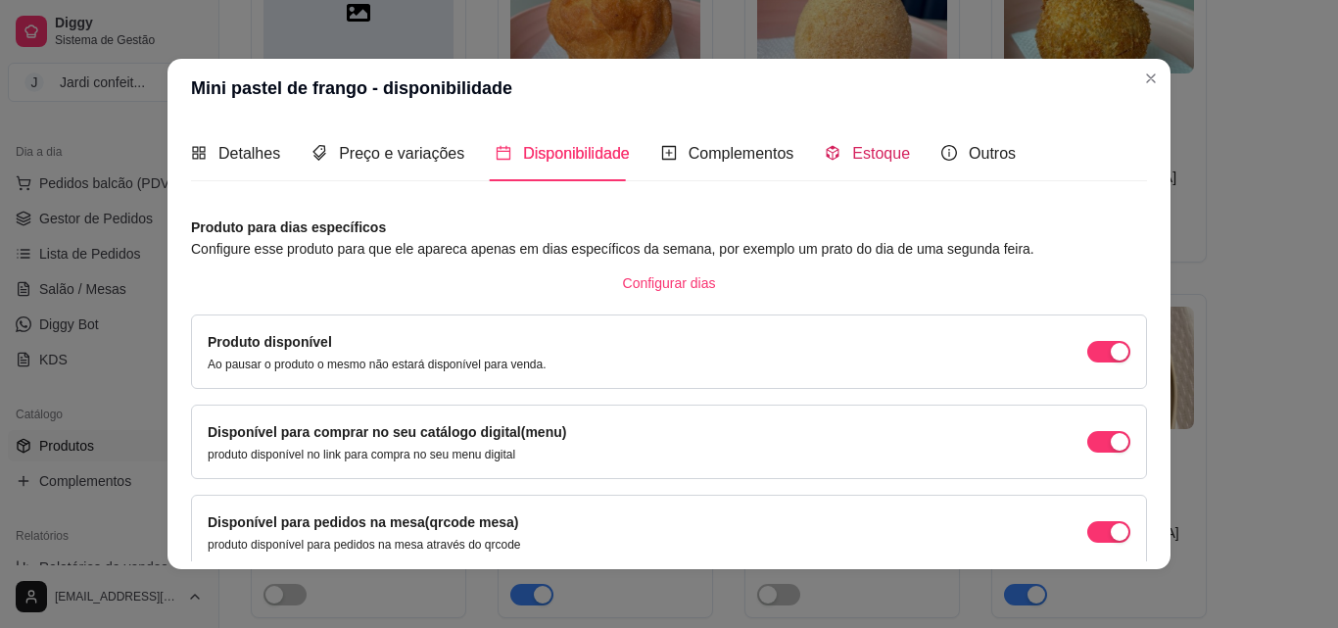
click at [868, 160] on span "Estoque" at bounding box center [881, 153] width 58 height 17
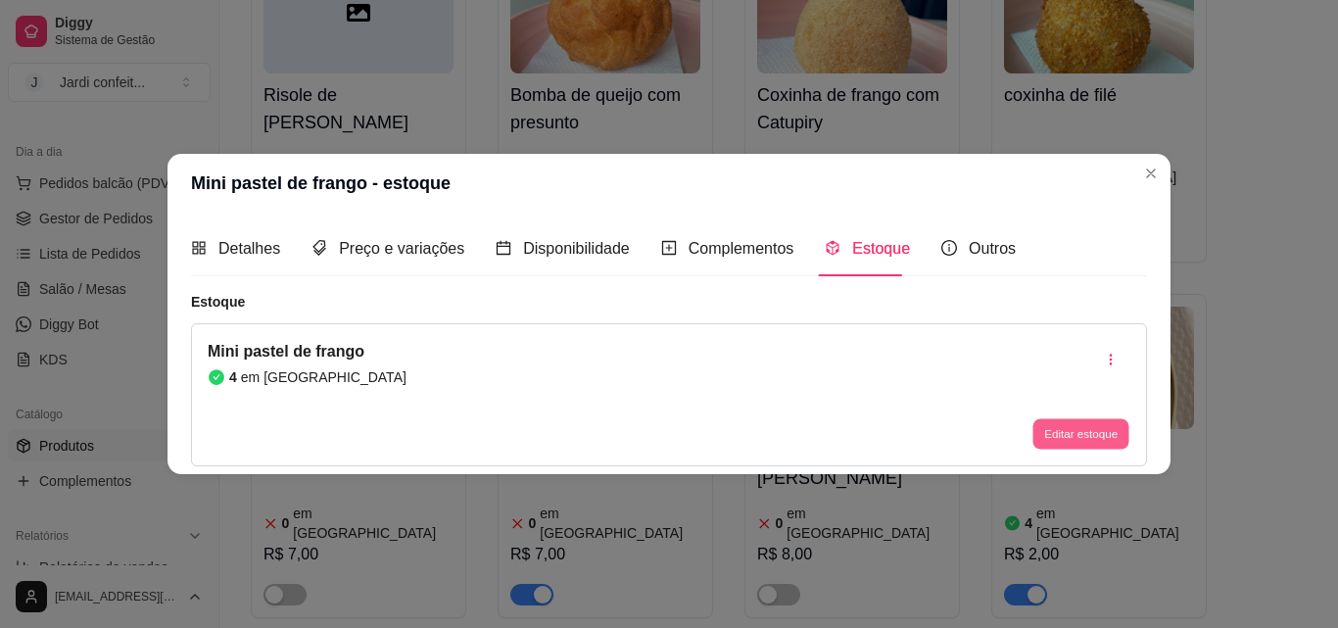
click at [1042, 439] on button "Editar estoque" at bounding box center [1080, 434] width 96 height 30
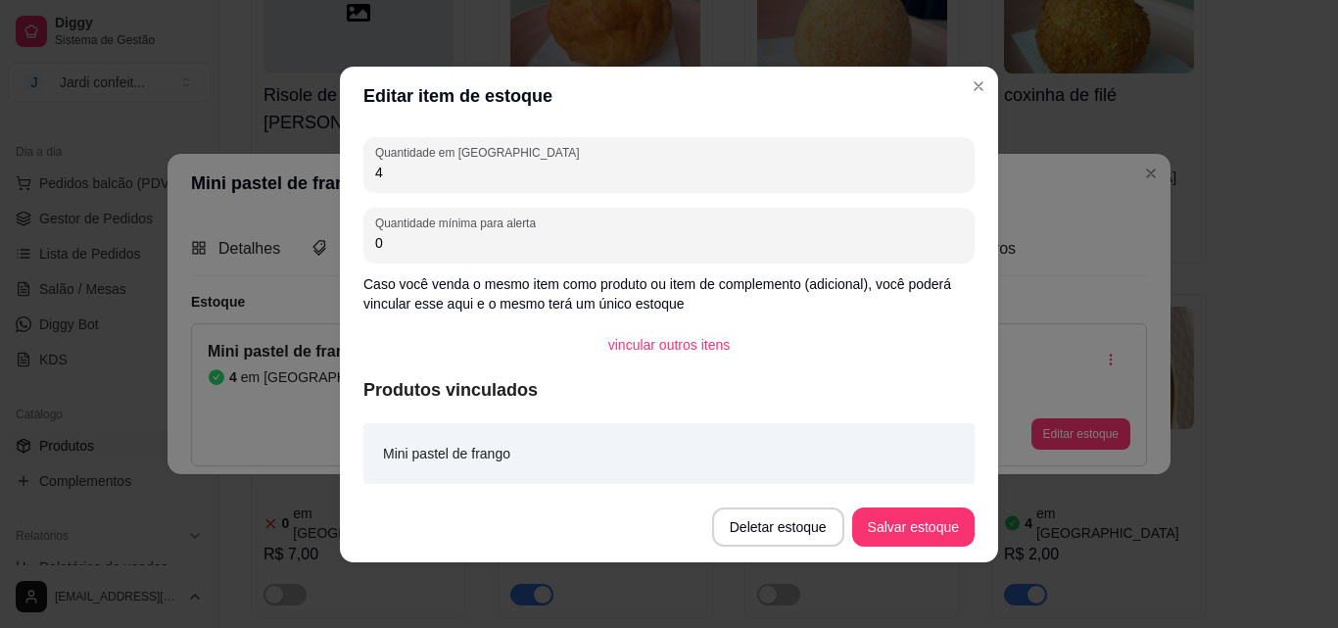
drag, startPoint x: 448, startPoint y: 196, endPoint x: 442, endPoint y: 163, distance: 33.8
click at [448, 191] on div "Quantidade em estoque 4 Quantidade mínima para alerta 0 Caso você venda o mesmo…" at bounding box center [669, 308] width 658 height 366
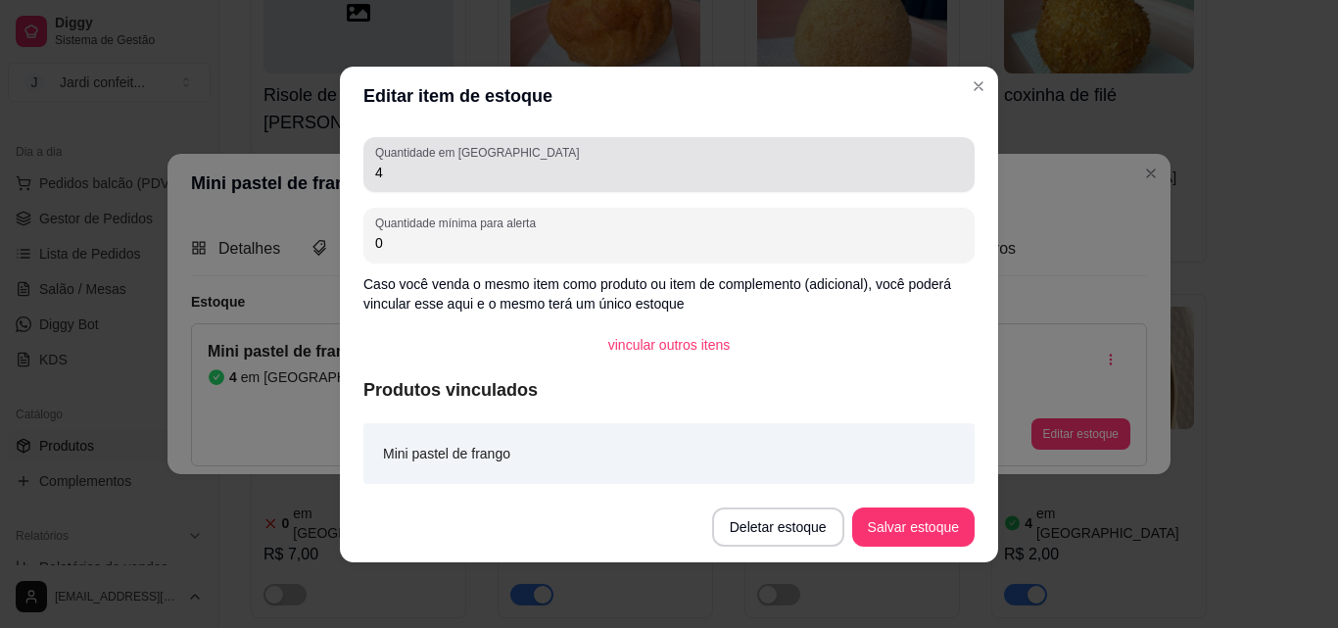
click at [439, 160] on label "Quantidade em [GEOGRAPHIC_DATA]" at bounding box center [480, 152] width 211 height 17
click at [439, 163] on input "4" at bounding box center [669, 173] width 588 height 20
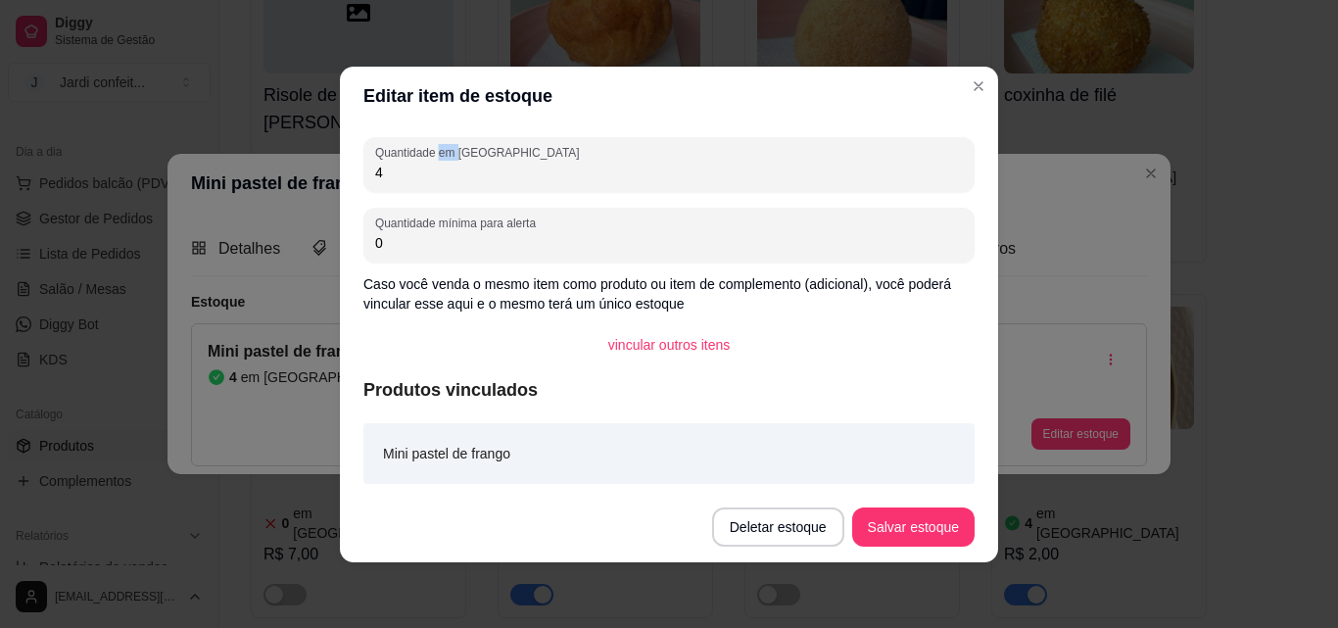
click at [439, 160] on label "Quantidade em [GEOGRAPHIC_DATA]" at bounding box center [480, 152] width 211 height 17
click at [439, 163] on input "4" at bounding box center [669, 173] width 588 height 20
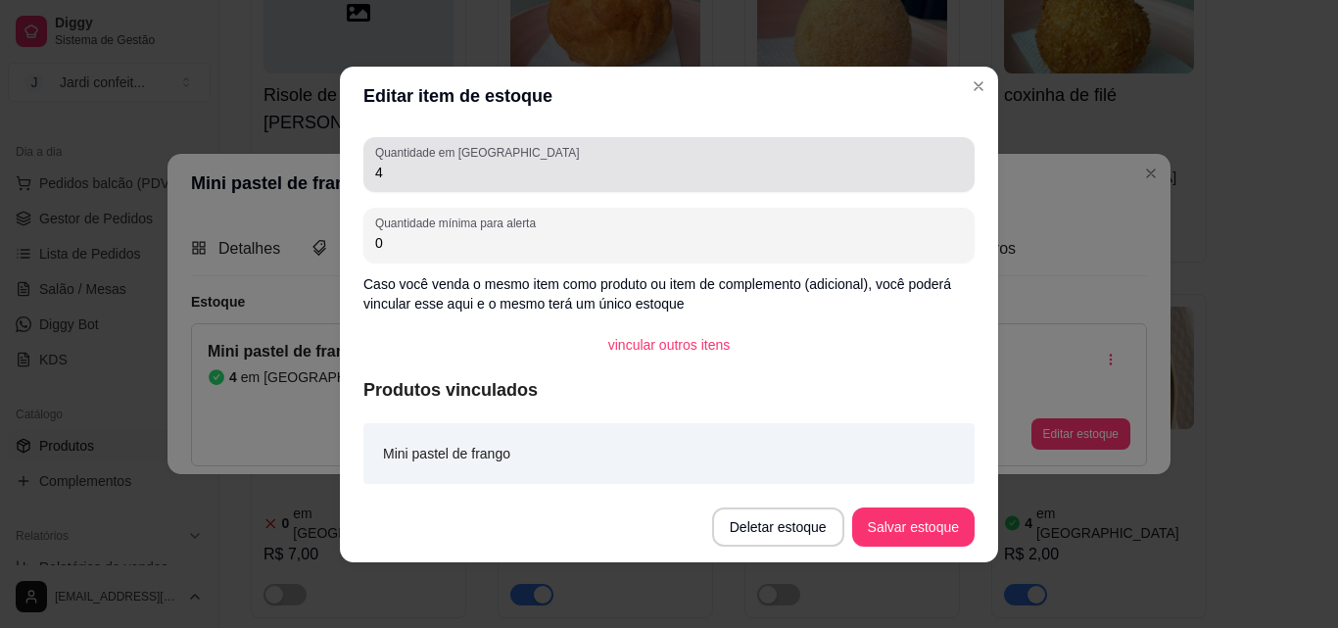
click at [451, 185] on div "Quantidade em estoque 4" at bounding box center [668, 164] width 611 height 55
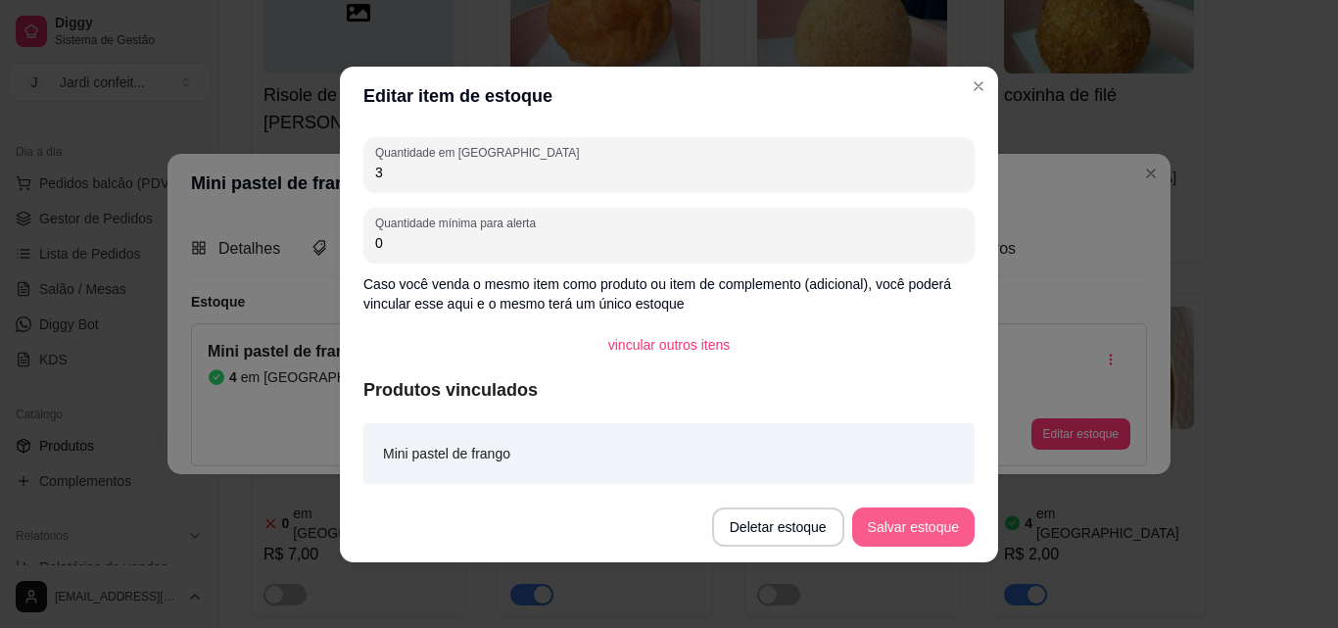
type input "3"
click at [924, 529] on button "Salvar estoque" at bounding box center [913, 526] width 120 height 38
click at [903, 530] on button "Salvar estoque" at bounding box center [913, 526] width 120 height 38
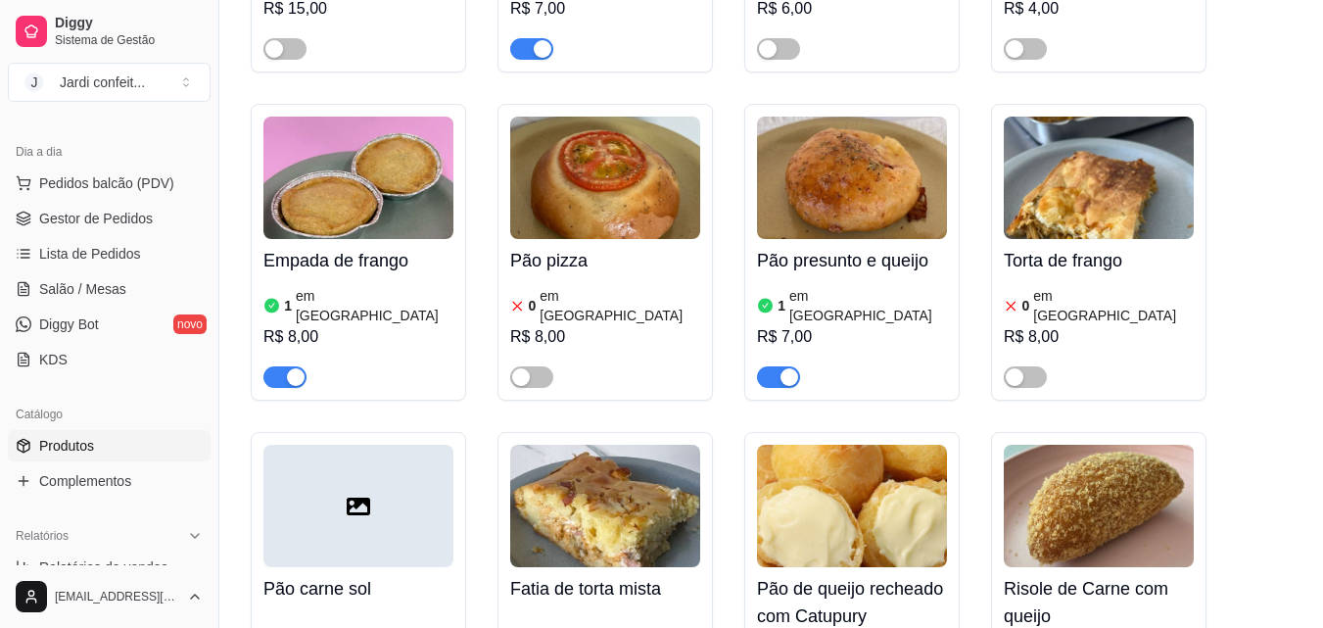
scroll to position [392, 0]
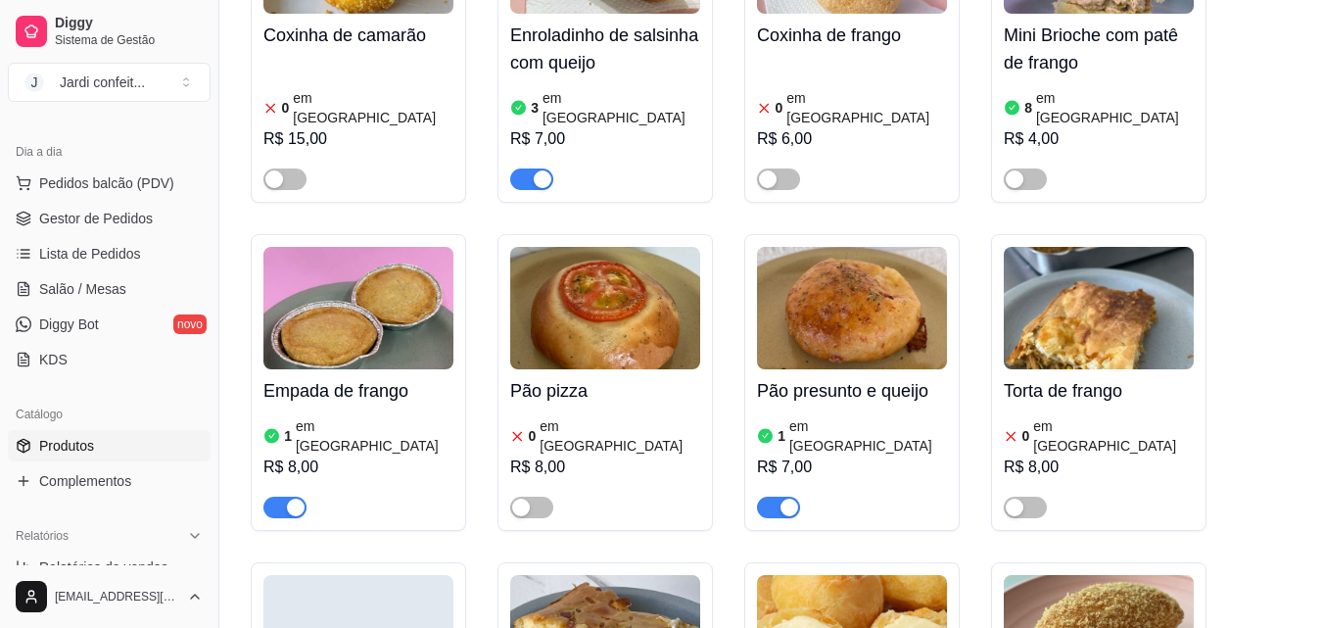
click at [331, 379] on h4 "Empada de frango" at bounding box center [359, 390] width 190 height 27
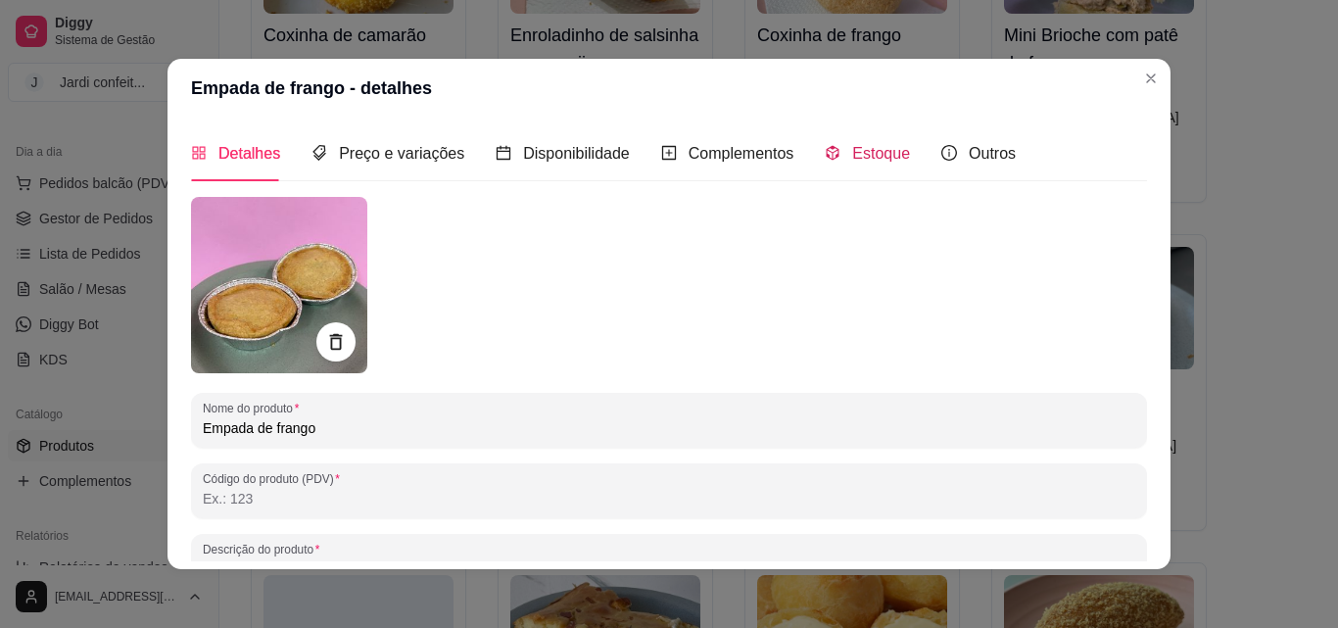
click at [825, 150] on icon "code-sandbox" at bounding box center [833, 153] width 16 height 16
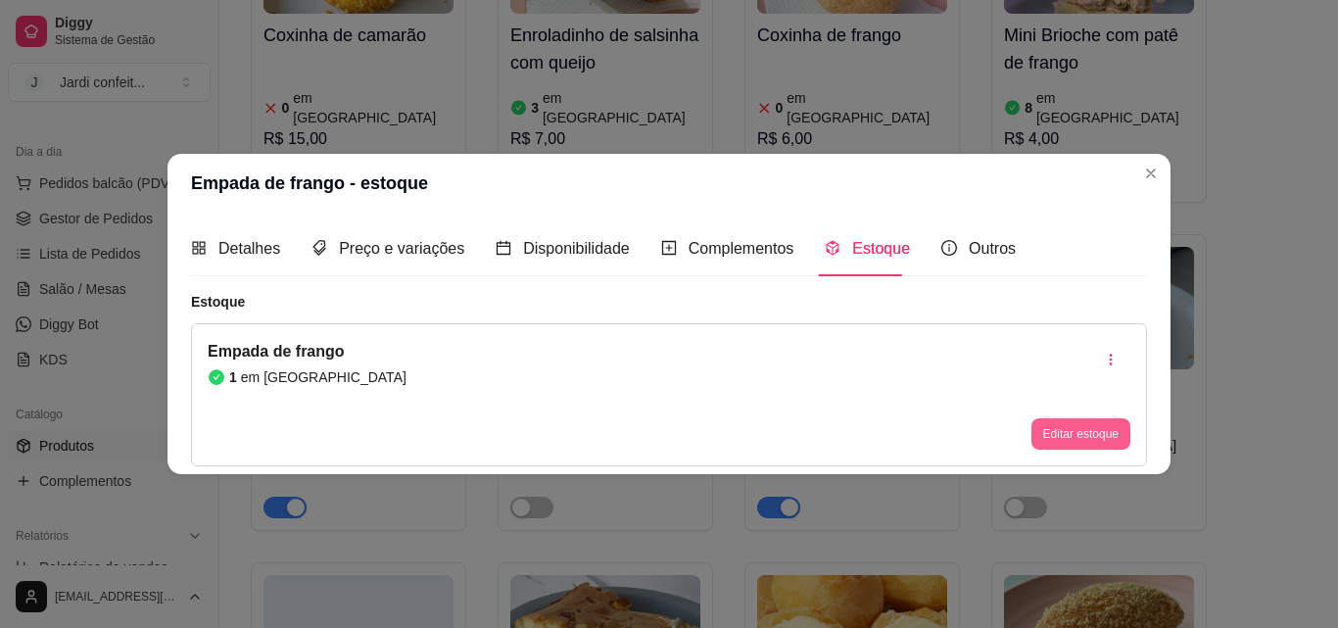
click at [1067, 421] on button "Editar estoque" at bounding box center [1081, 433] width 99 height 31
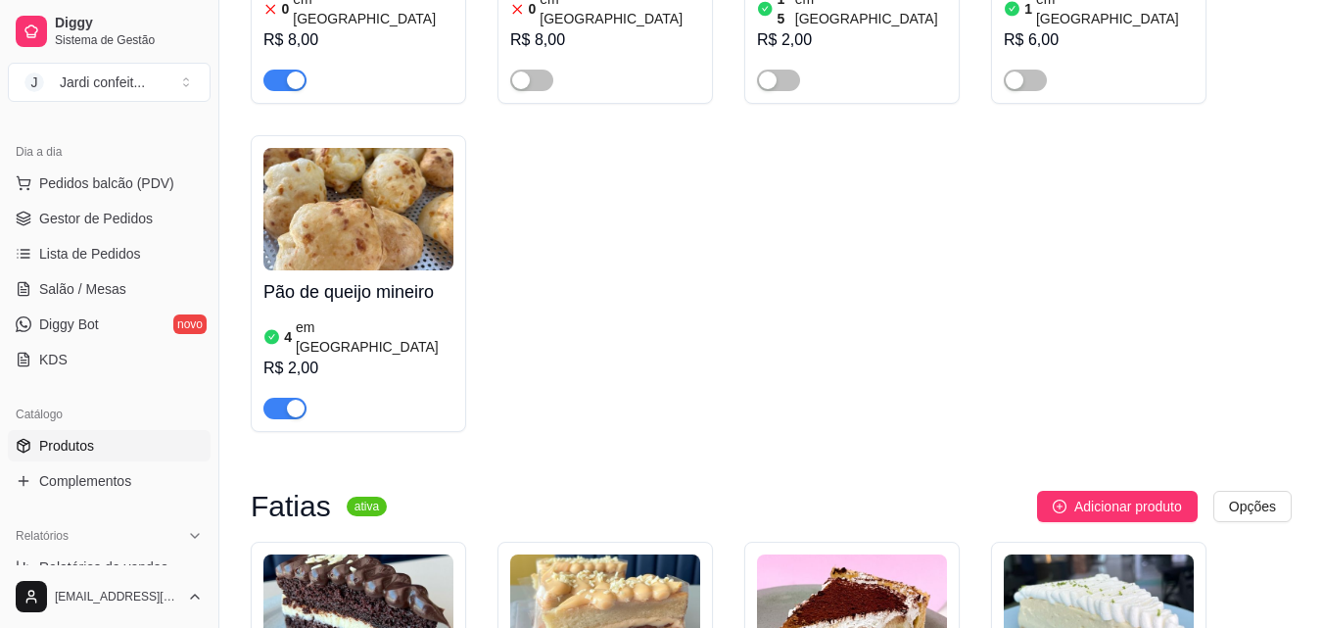
scroll to position [3115, 0]
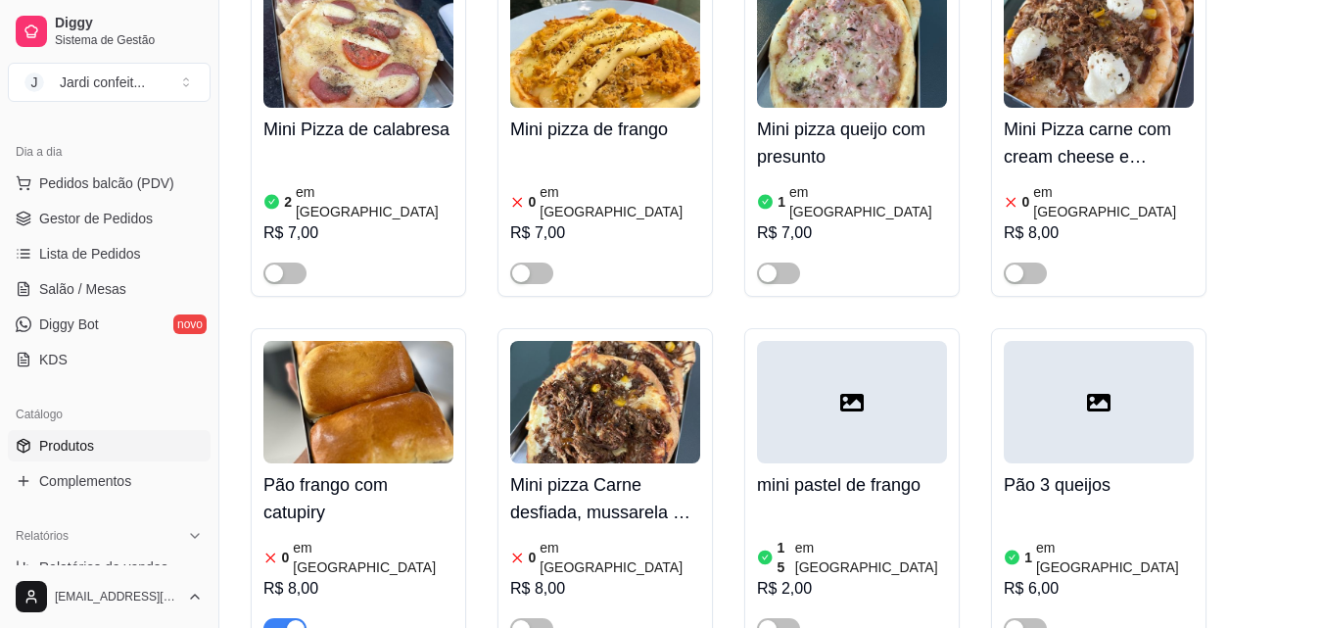
click at [313, 463] on div "Pão frango com catupiry 0 em estoque R$ 8,00" at bounding box center [359, 551] width 190 height 176
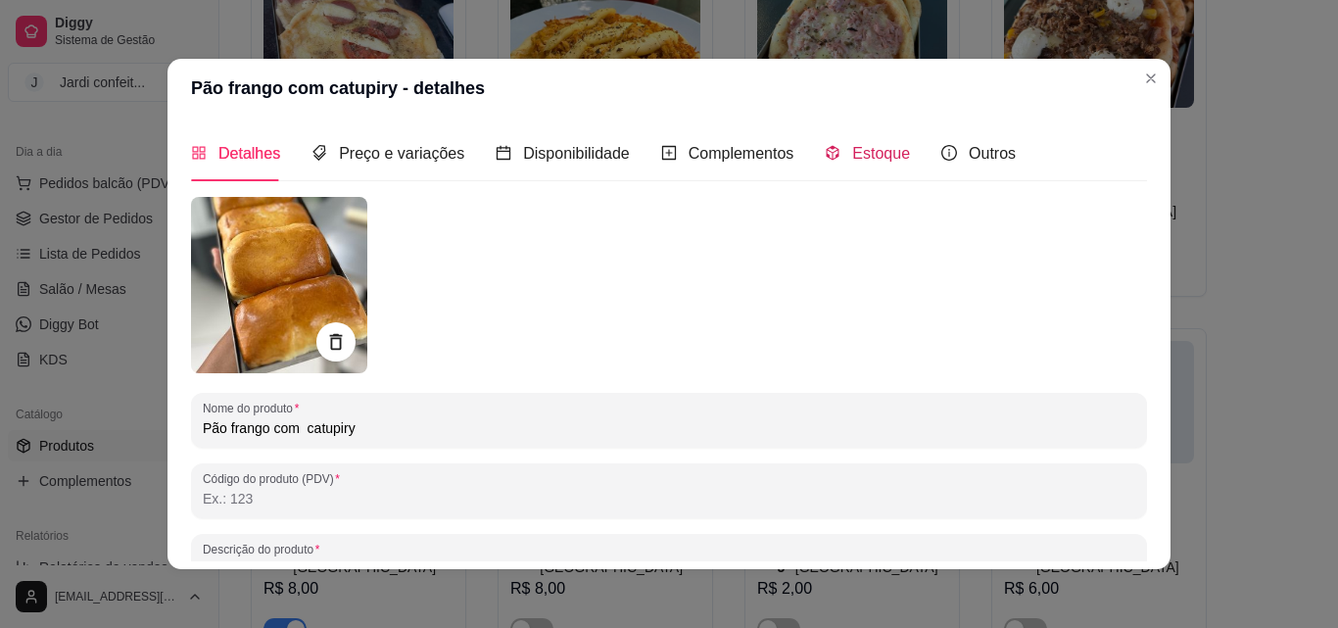
click at [854, 165] on div "Estoque" at bounding box center [867, 153] width 85 height 24
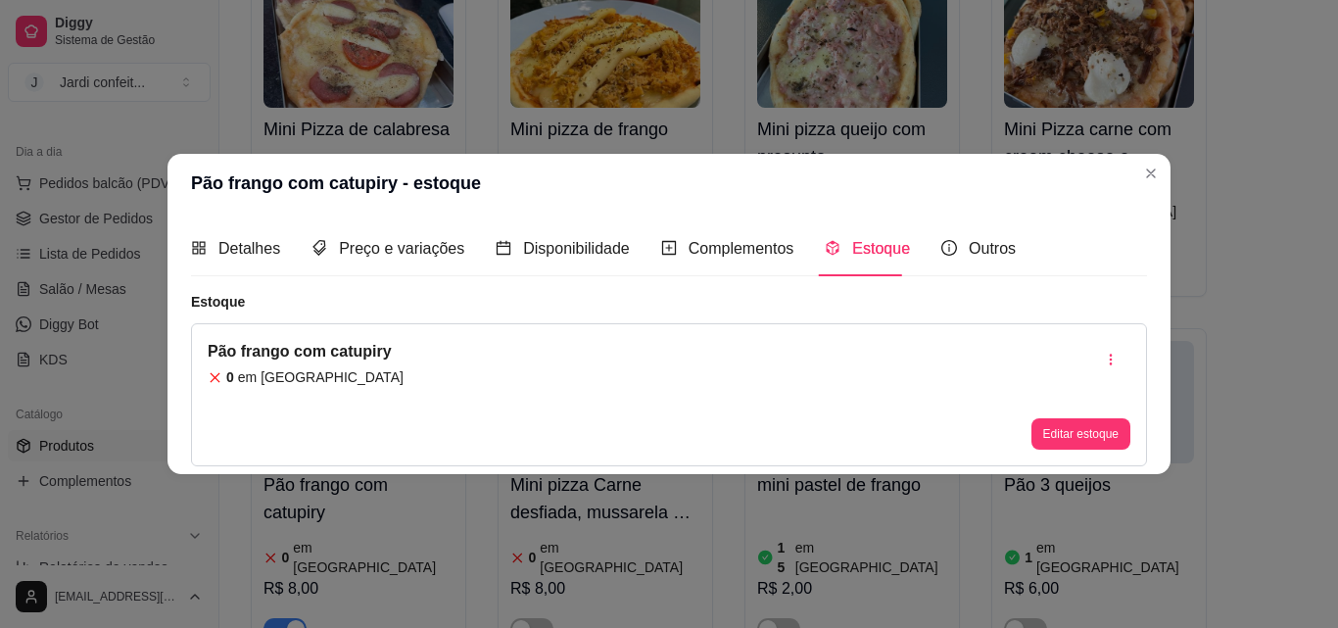
drag, startPoint x: 863, startPoint y: 366, endPoint x: 869, endPoint y: 375, distance: 10.6
click at [869, 375] on div "Pão frango com catupiry 0 em estoque Editar estoque" at bounding box center [669, 394] width 956 height 143
click at [1089, 438] on button "Editar estoque" at bounding box center [1080, 434] width 96 height 30
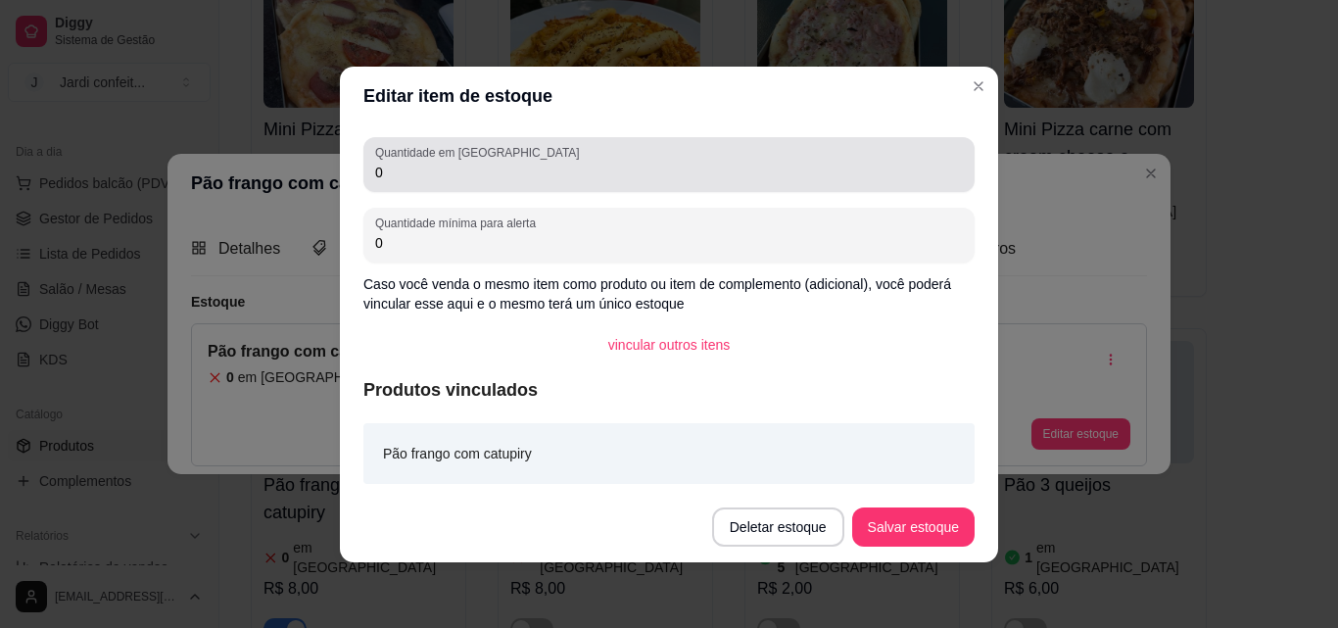
click at [443, 181] on input "0" at bounding box center [669, 173] width 588 height 20
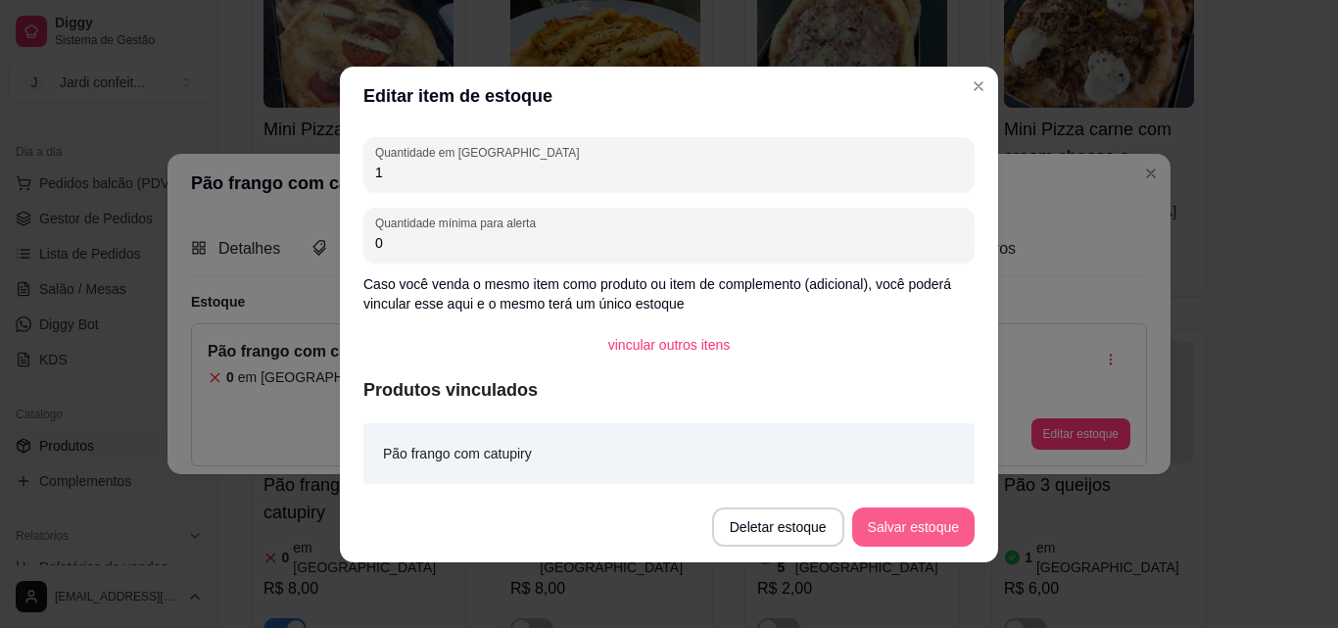
type input "1"
click at [903, 533] on button "Salvar estoque" at bounding box center [913, 526] width 120 height 38
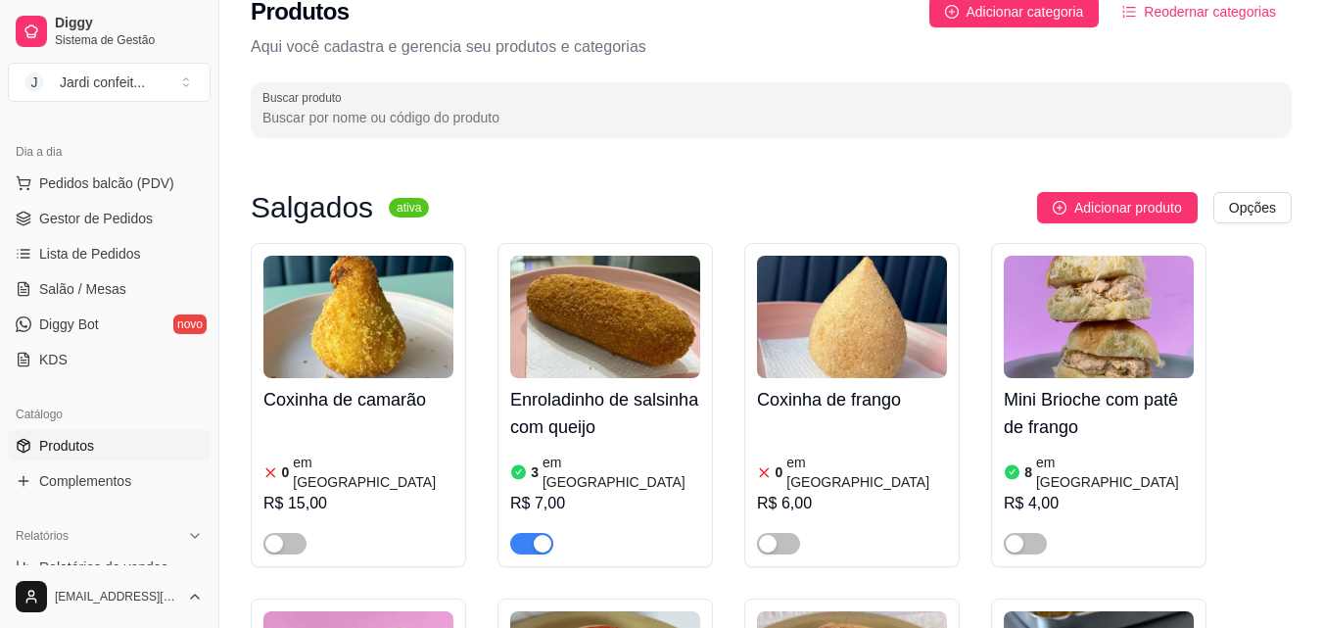
scroll to position [0, 0]
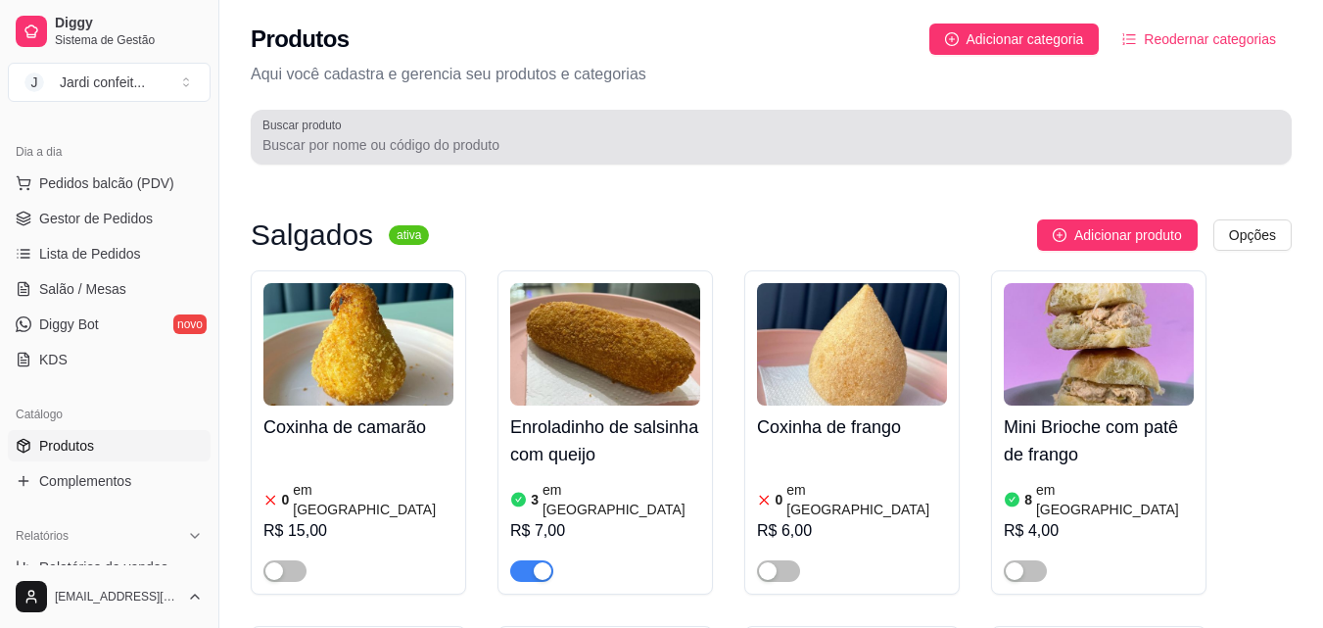
click at [630, 131] on div at bounding box center [772, 137] width 1018 height 39
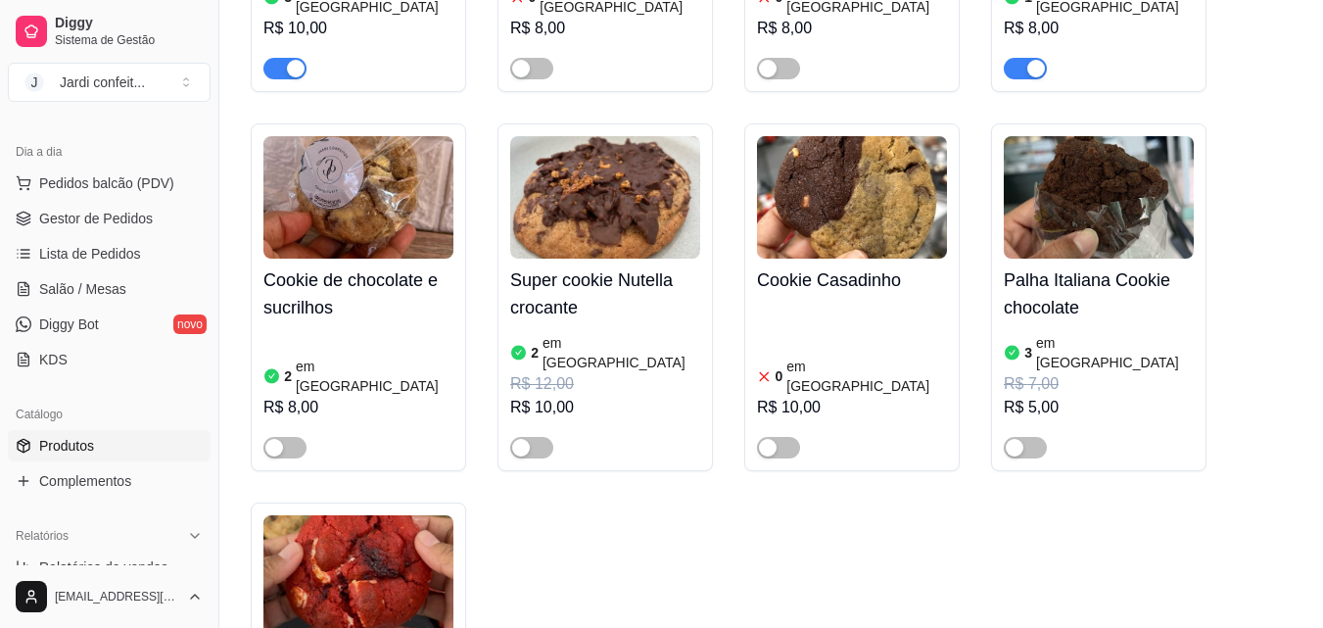
scroll to position [980, 0]
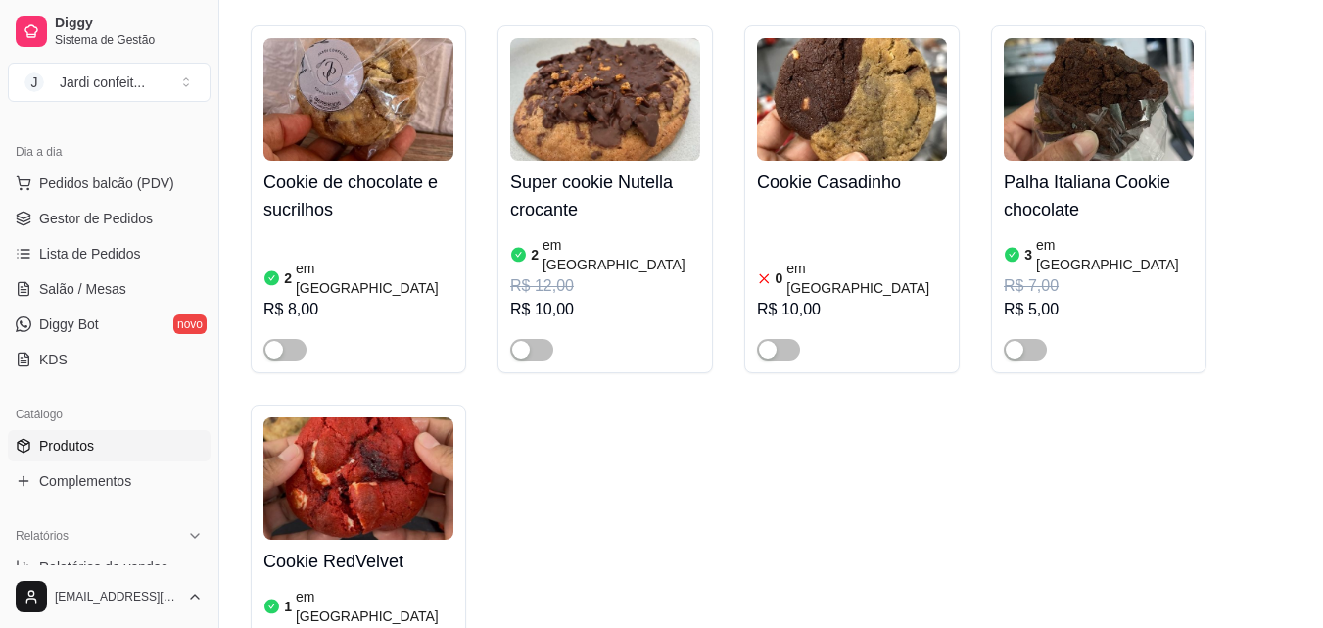
type input "coo"
click at [372, 548] on h4 "Cookie RedVelvet" at bounding box center [359, 561] width 190 height 27
click at [110, 220] on span "Gestor de Pedidos" at bounding box center [96, 219] width 114 height 20
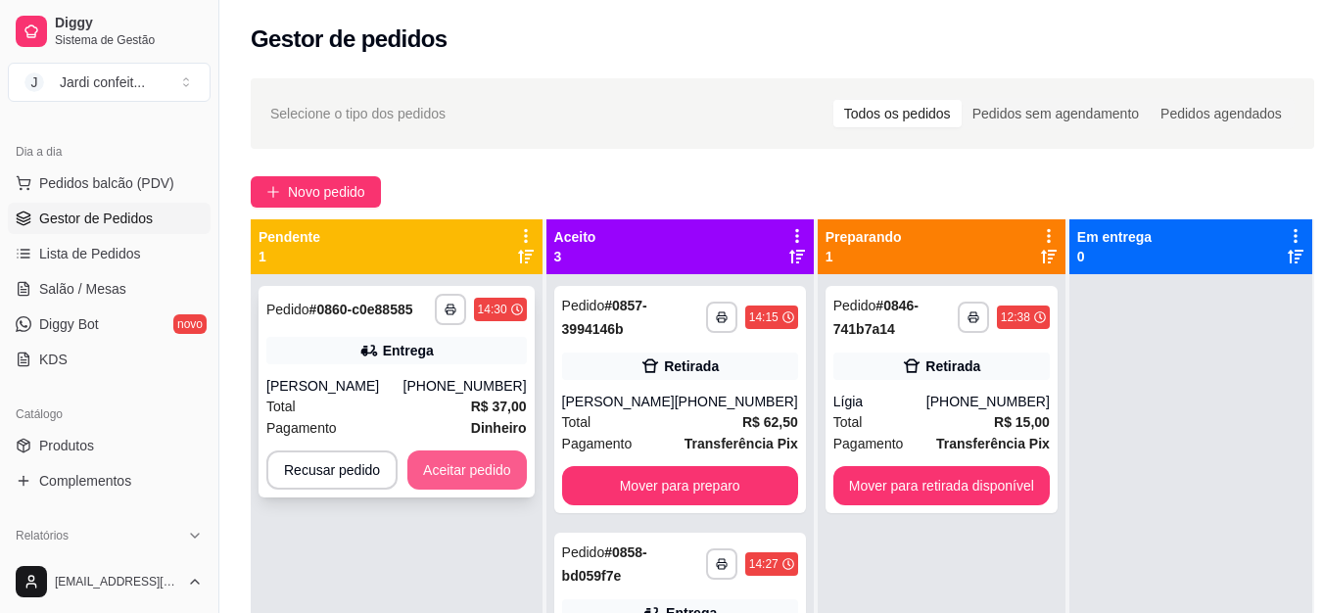
click at [471, 470] on button "Aceitar pedido" at bounding box center [468, 470] width 120 height 39
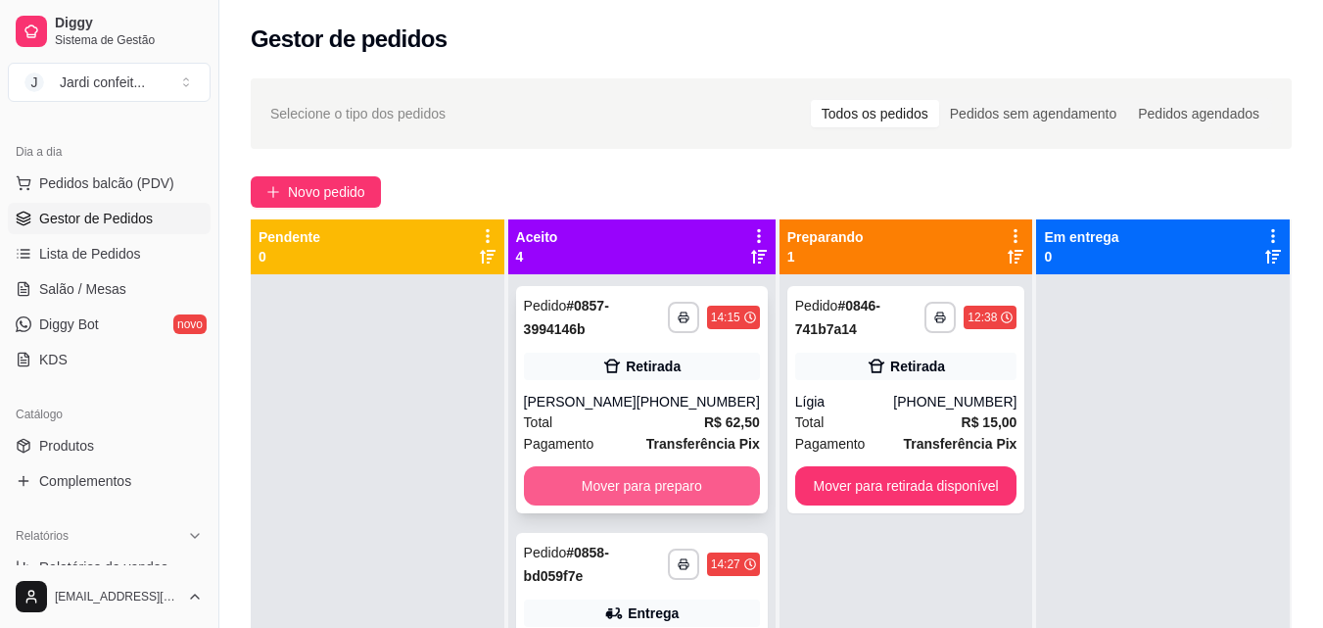
click at [698, 490] on button "Mover para preparo" at bounding box center [642, 485] width 236 height 39
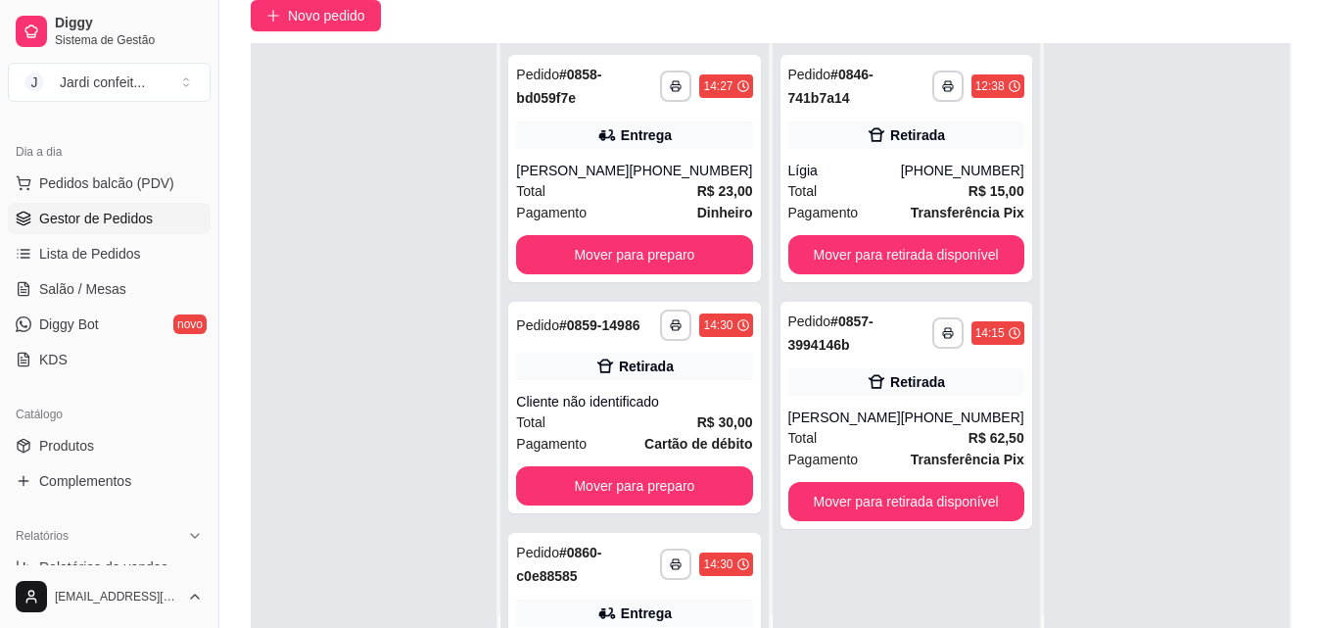
scroll to position [196, 0]
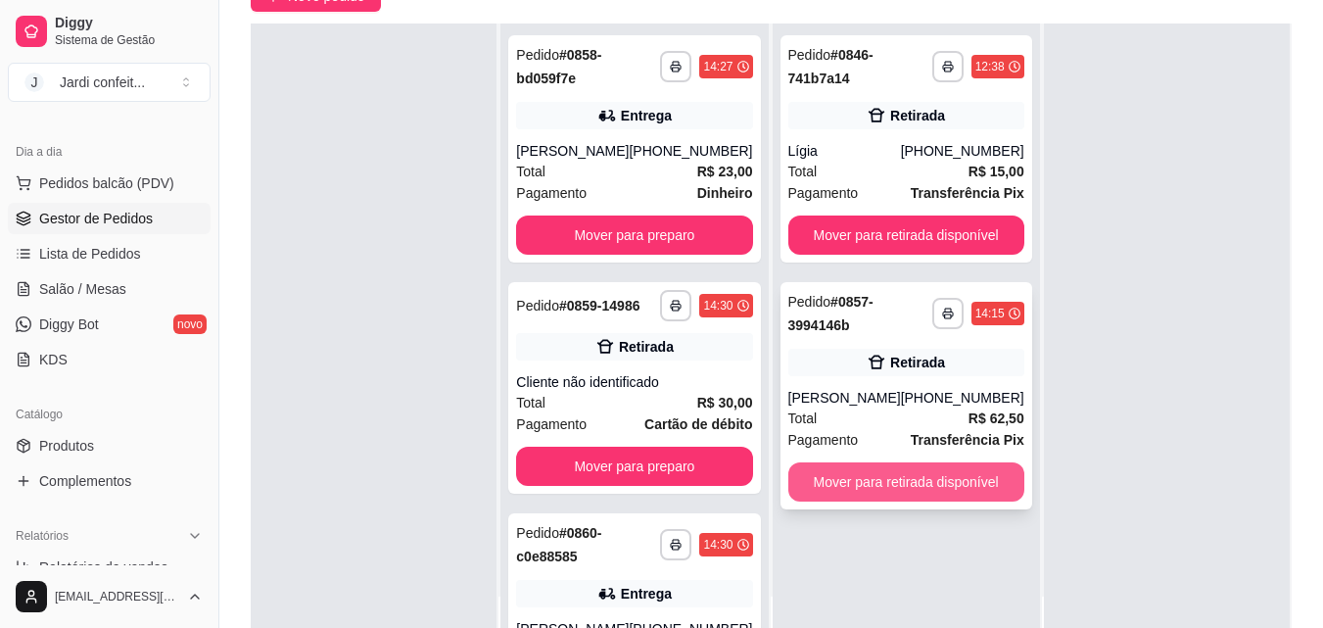
click at [929, 474] on button "Mover para retirada disponível" at bounding box center [907, 481] width 236 height 39
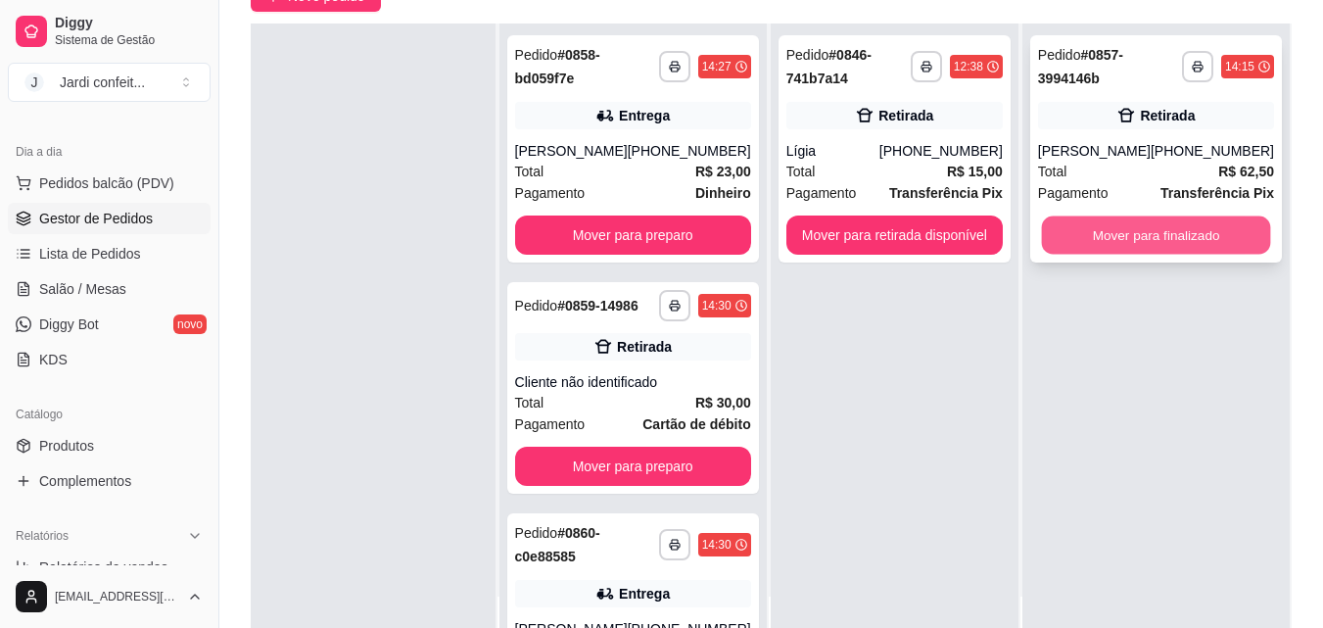
click at [1135, 229] on button "Mover para finalizado" at bounding box center [1155, 235] width 229 height 38
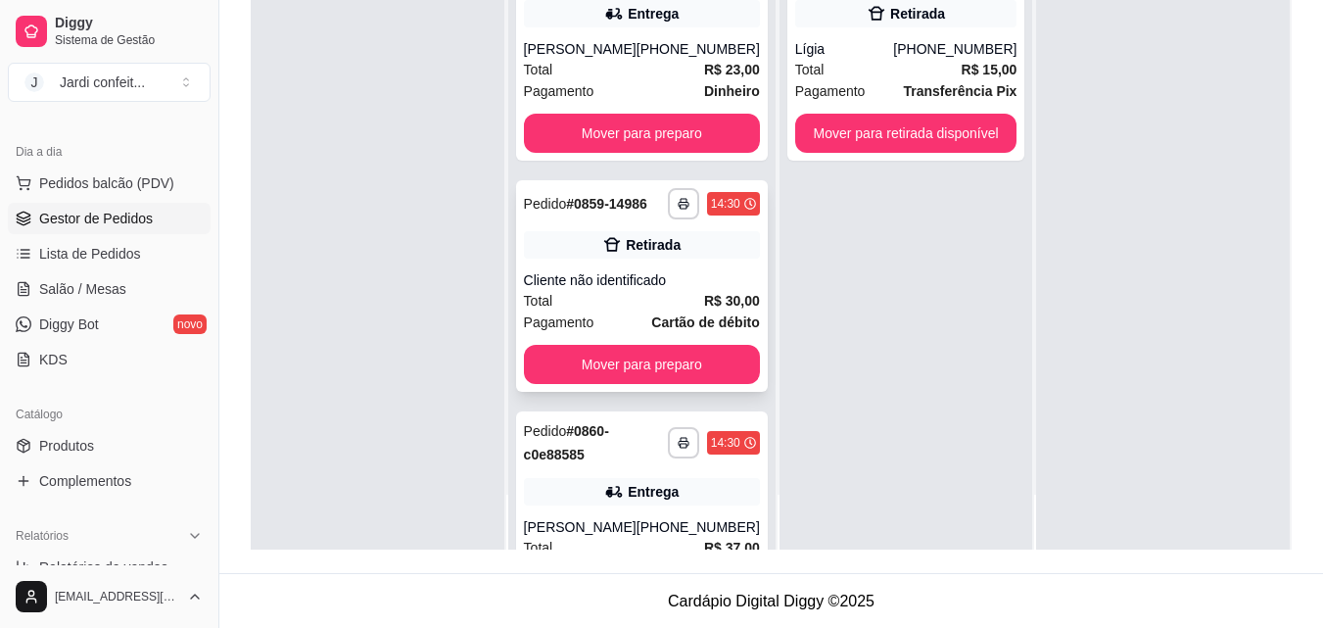
scroll to position [299, 0]
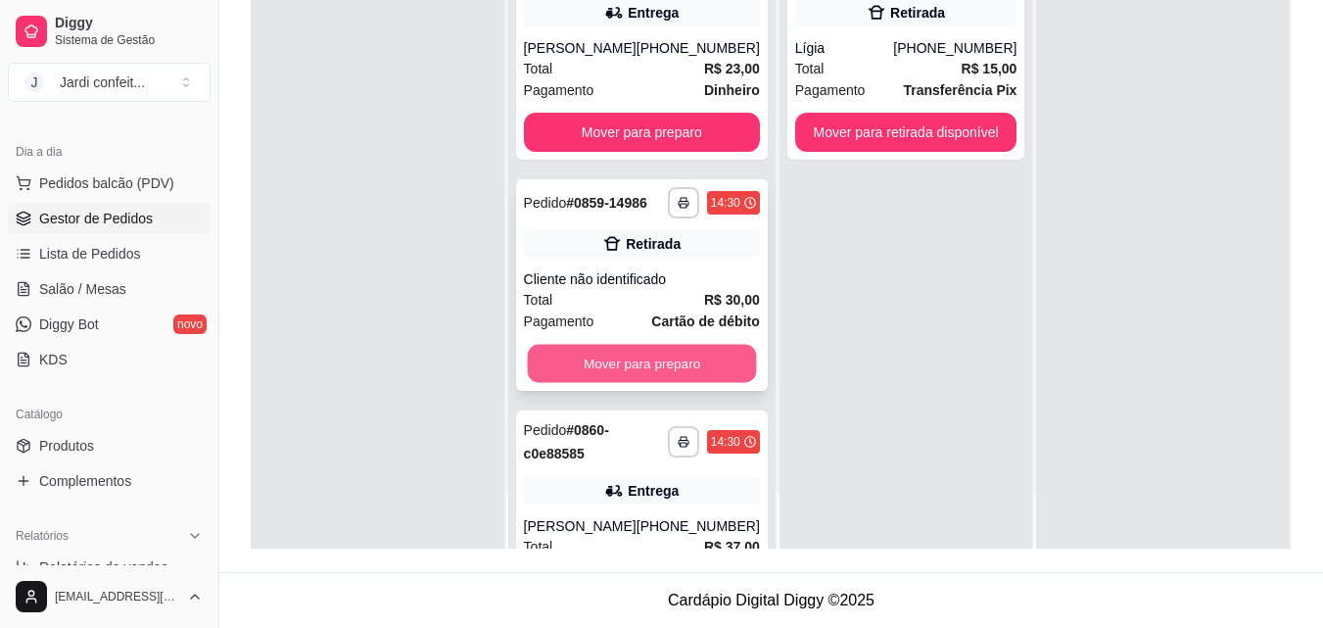
click at [553, 383] on button "Mover para preparo" at bounding box center [641, 364] width 229 height 38
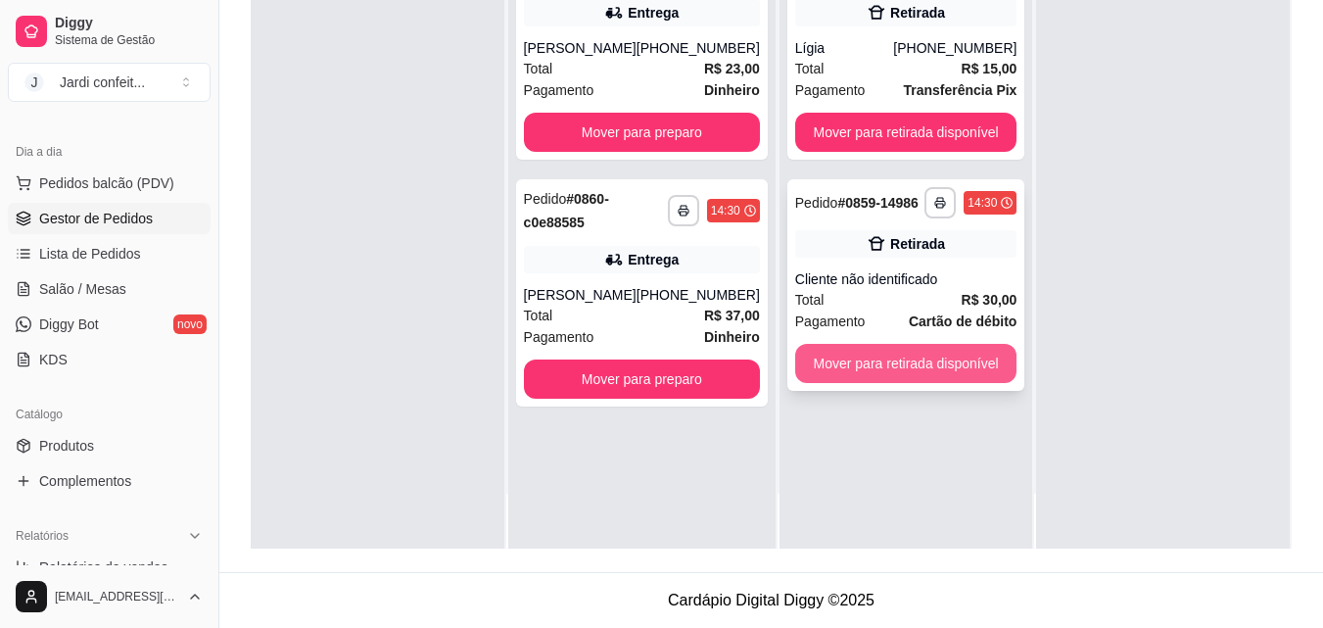
click at [883, 374] on button "Mover para retirada disponível" at bounding box center [906, 363] width 222 height 39
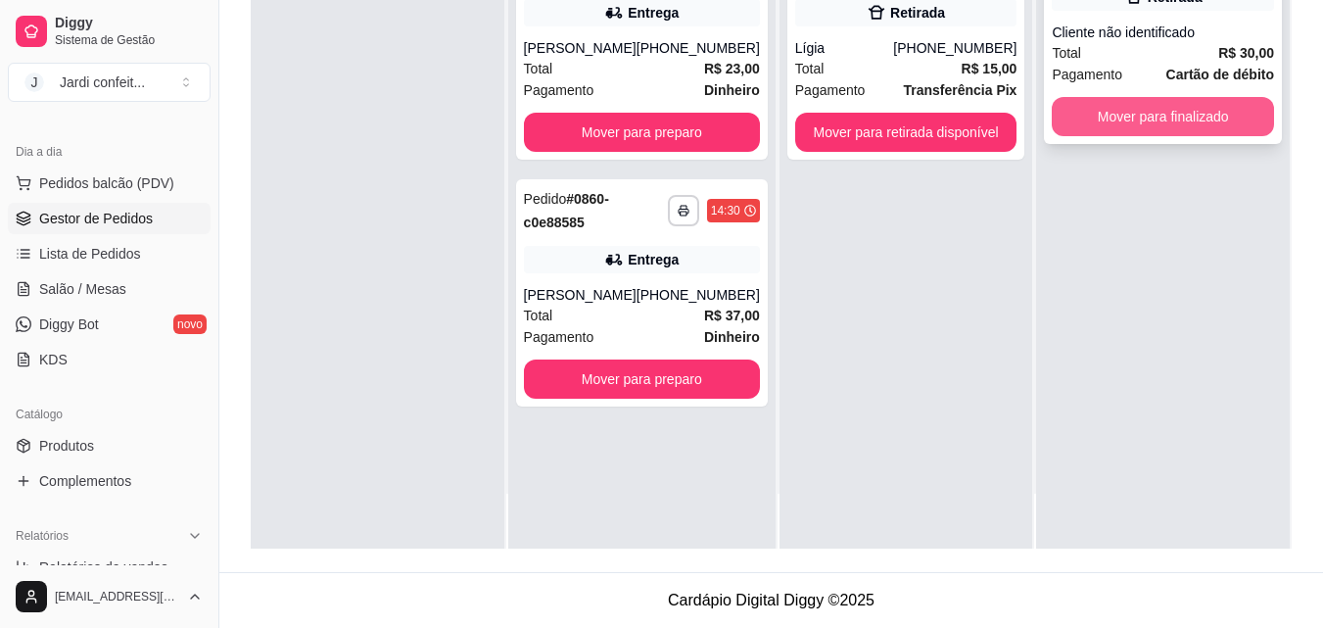
click at [1219, 108] on button "Mover para finalizado" at bounding box center [1163, 116] width 222 height 39
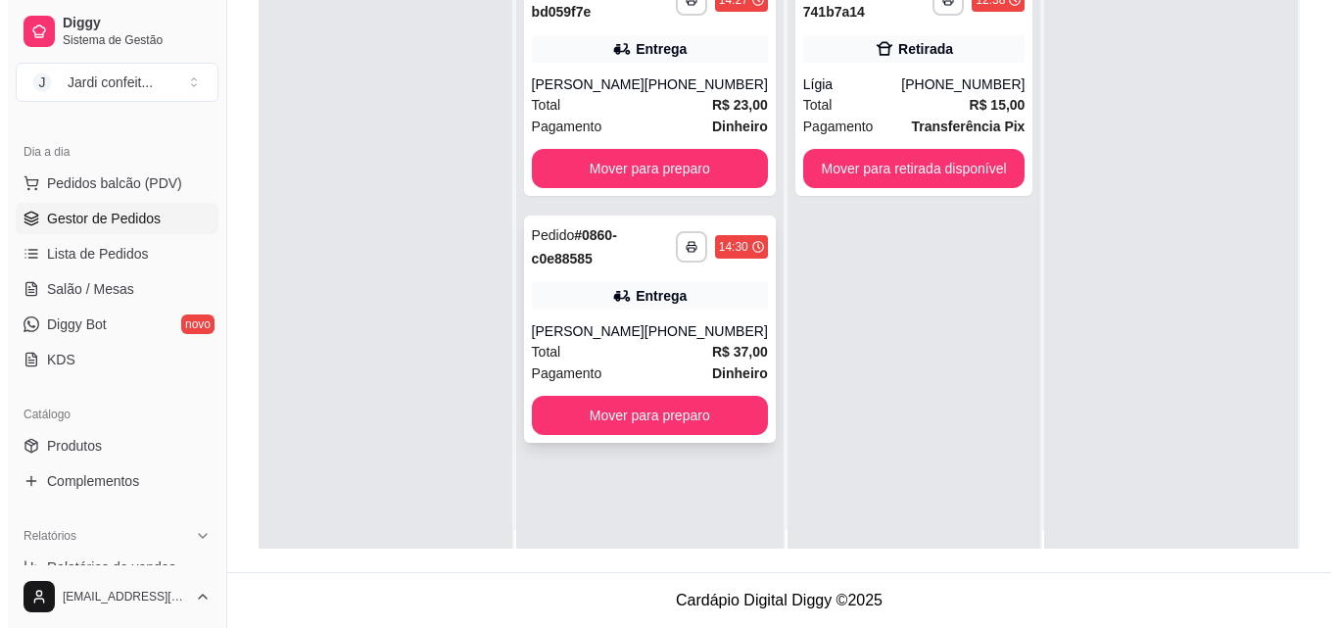
scroll to position [0, 0]
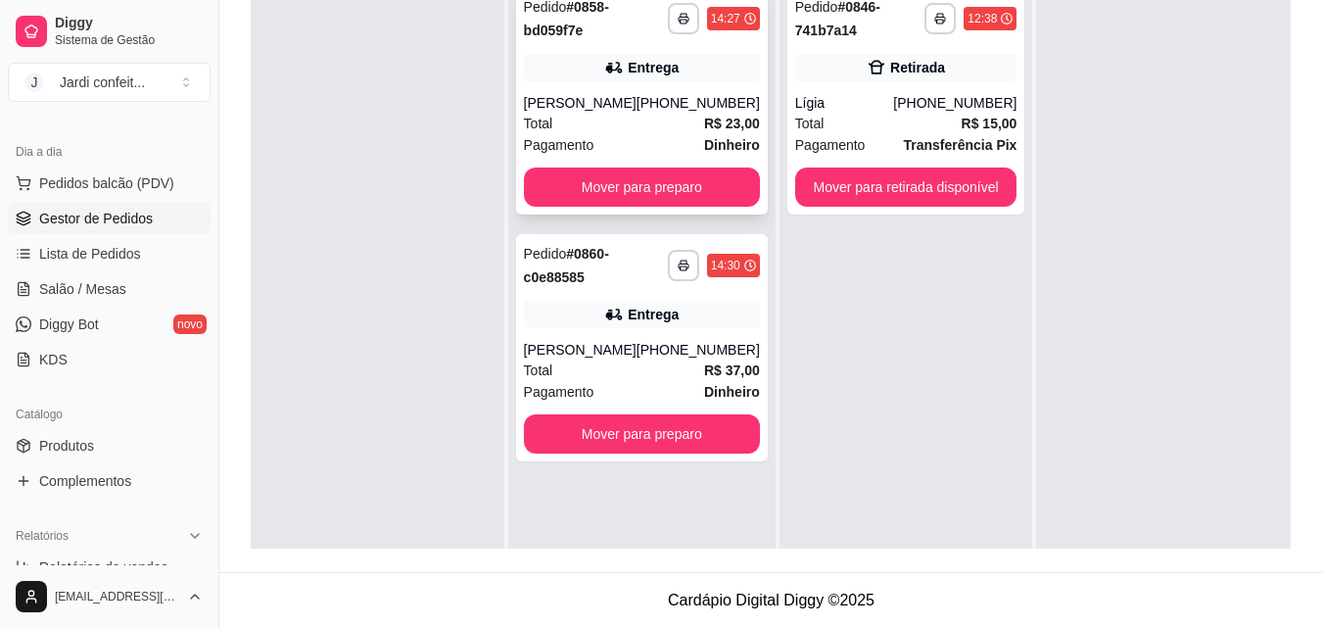
click at [617, 105] on div "[PERSON_NAME]" at bounding box center [580, 103] width 113 height 20
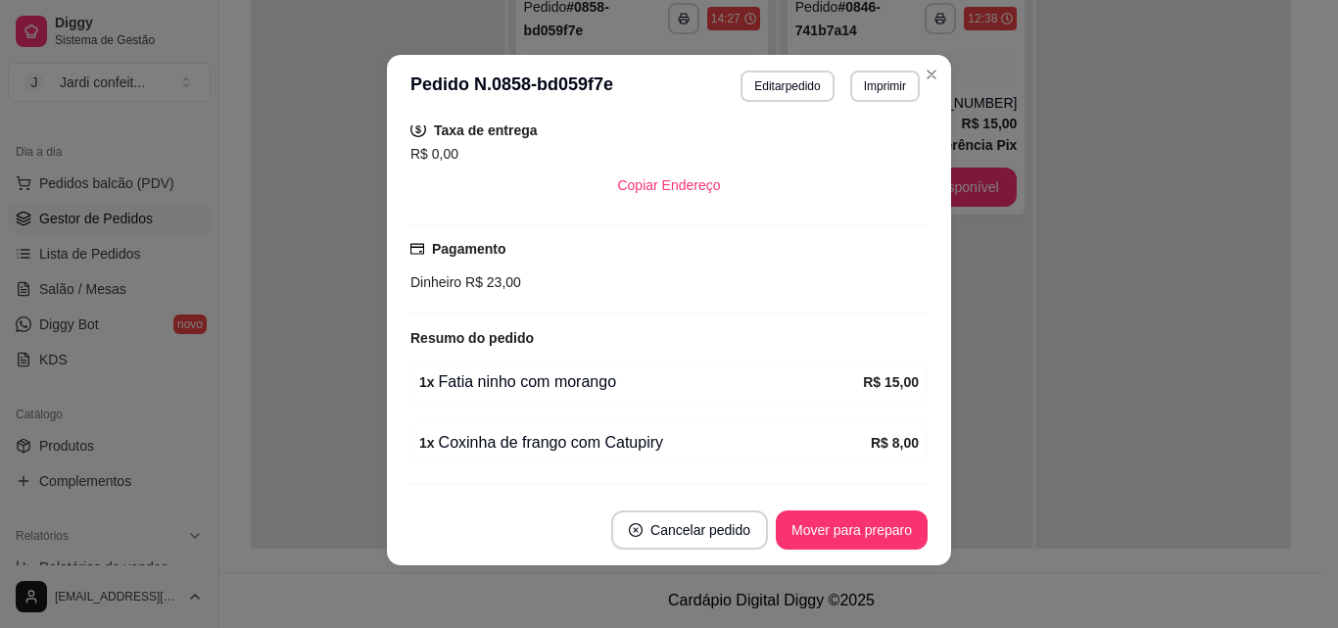
scroll to position [460, 0]
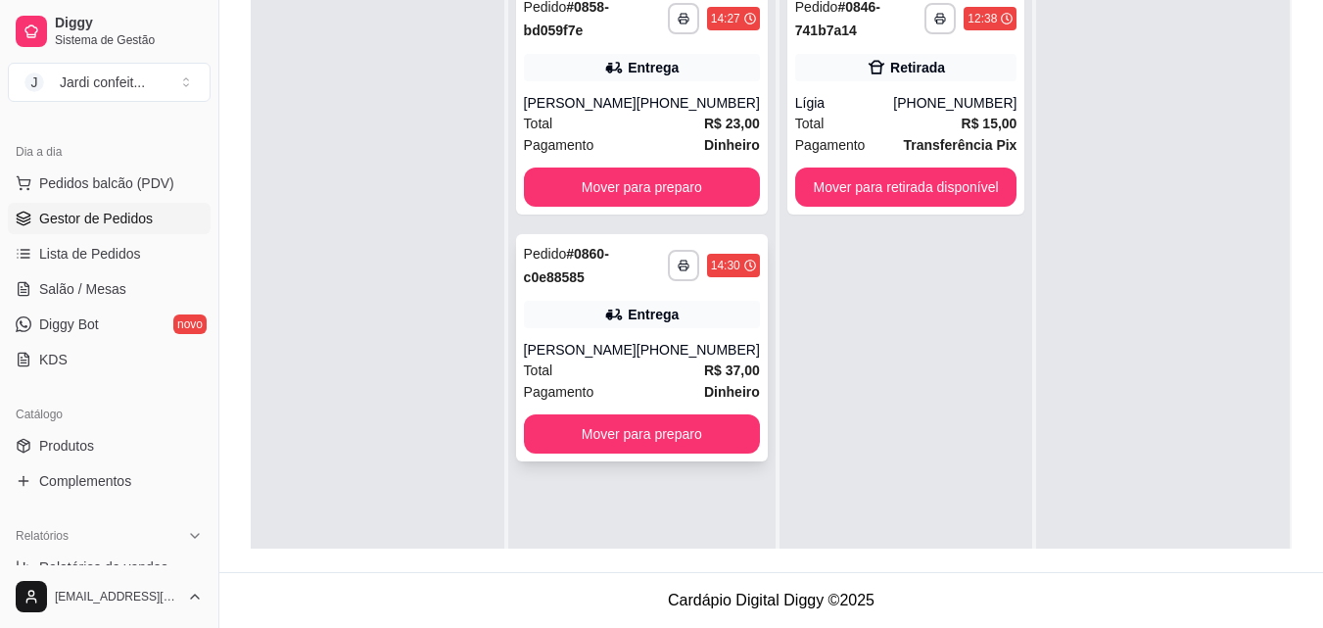
click at [571, 360] on div "Total R$ 37,00" at bounding box center [642, 371] width 236 height 22
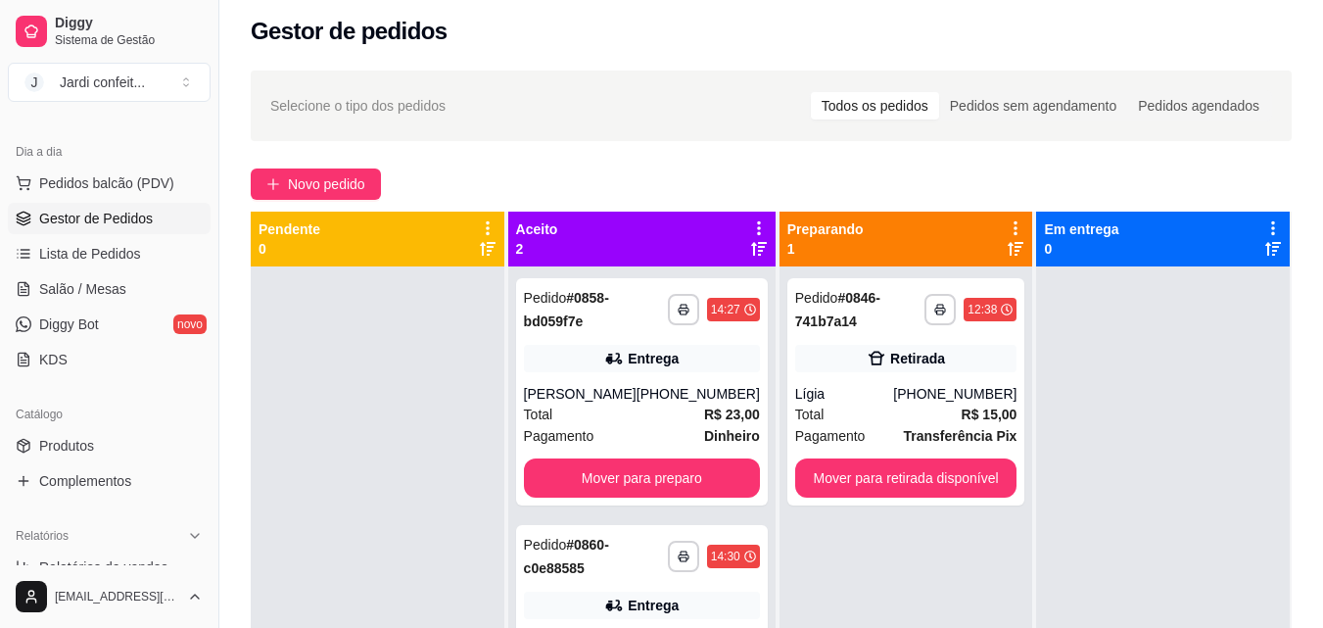
scroll to position [0, 0]
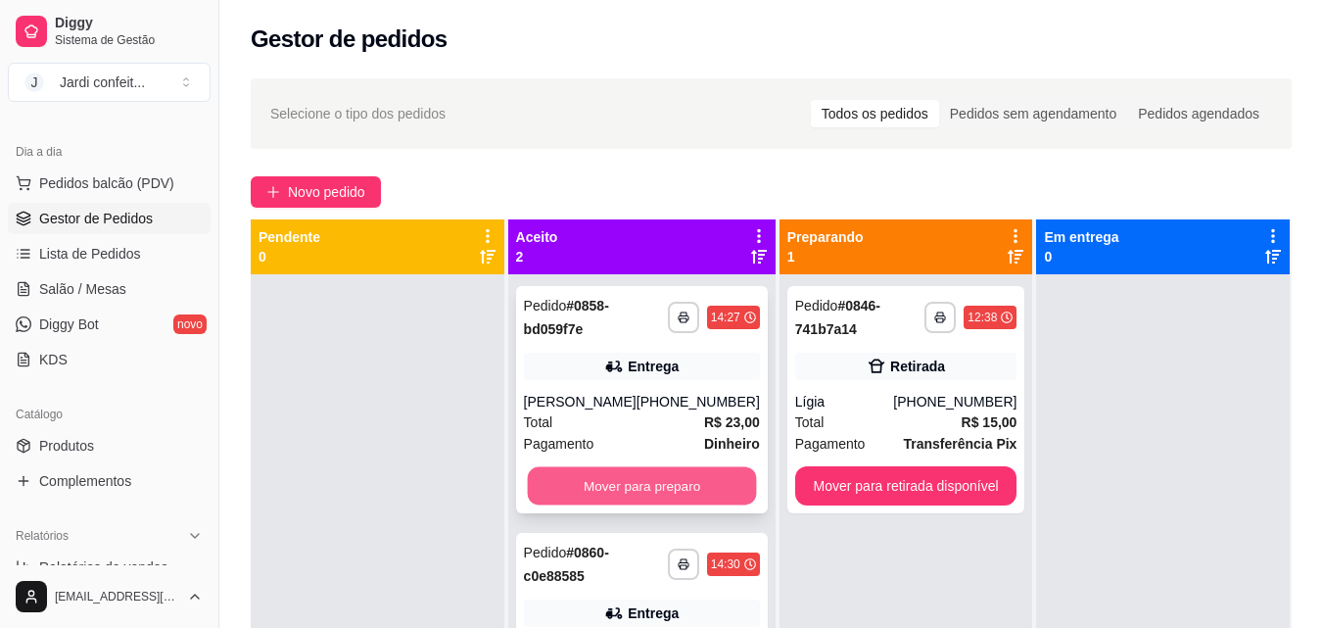
click at [621, 494] on button "Mover para preparo" at bounding box center [641, 486] width 229 height 38
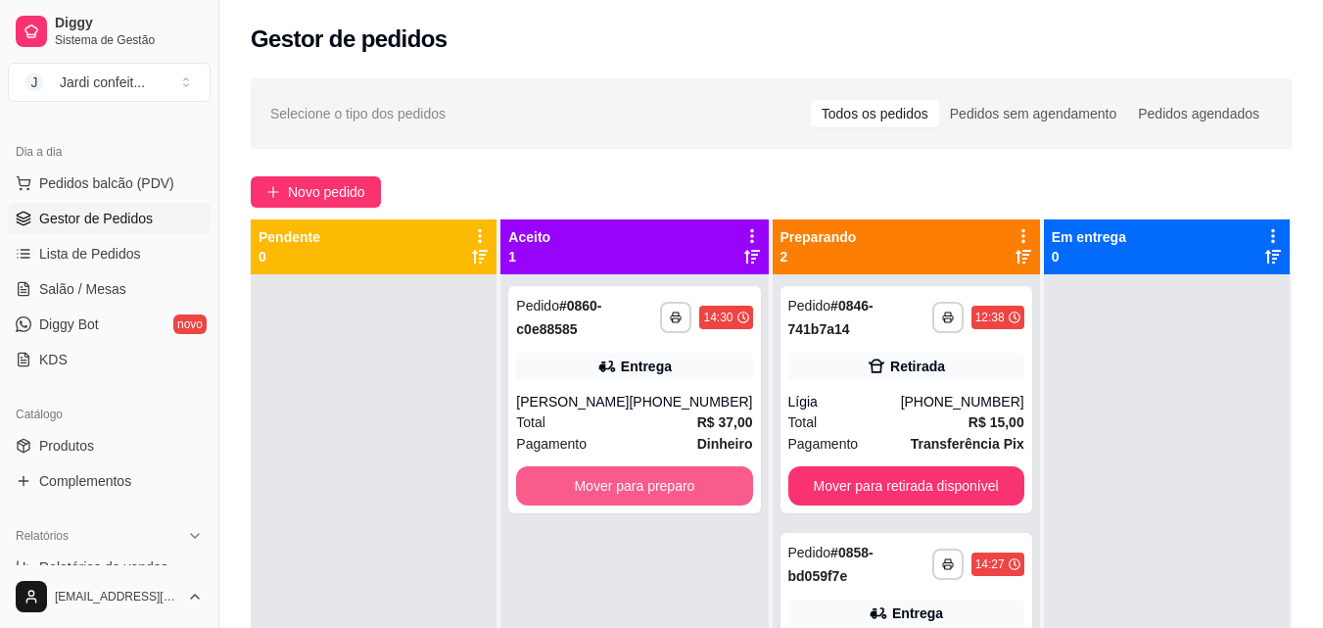
click at [617, 477] on button "Mover para preparo" at bounding box center [634, 485] width 236 height 39
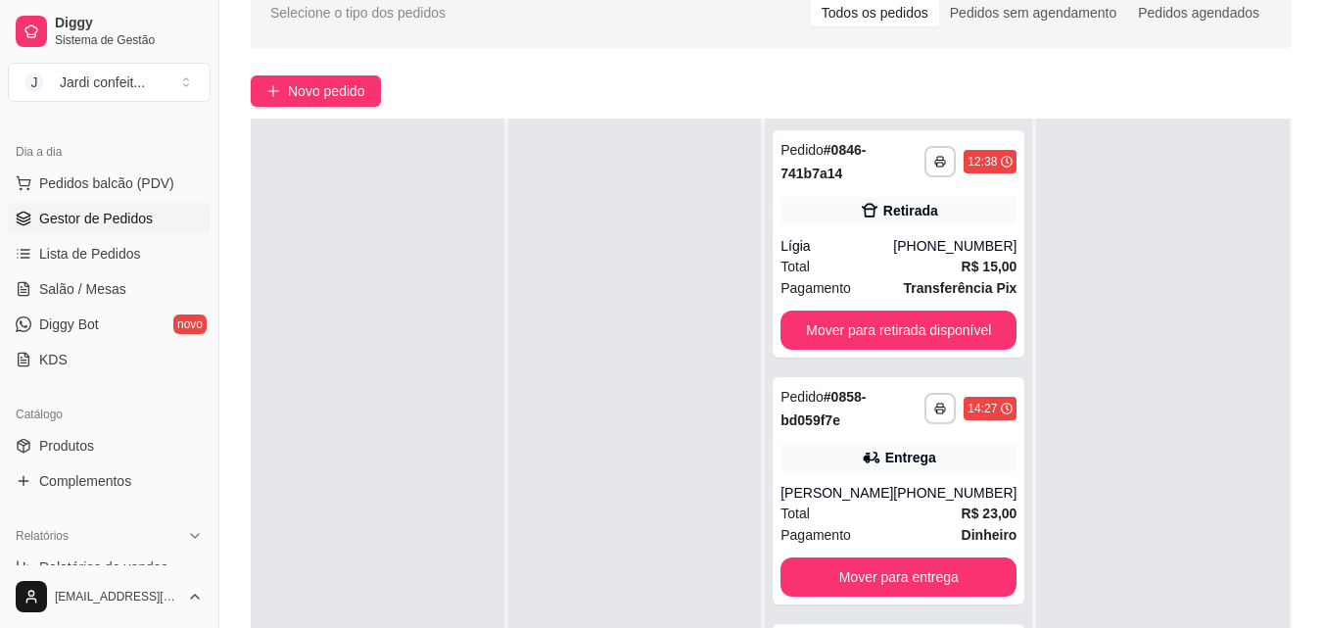
scroll to position [299, 0]
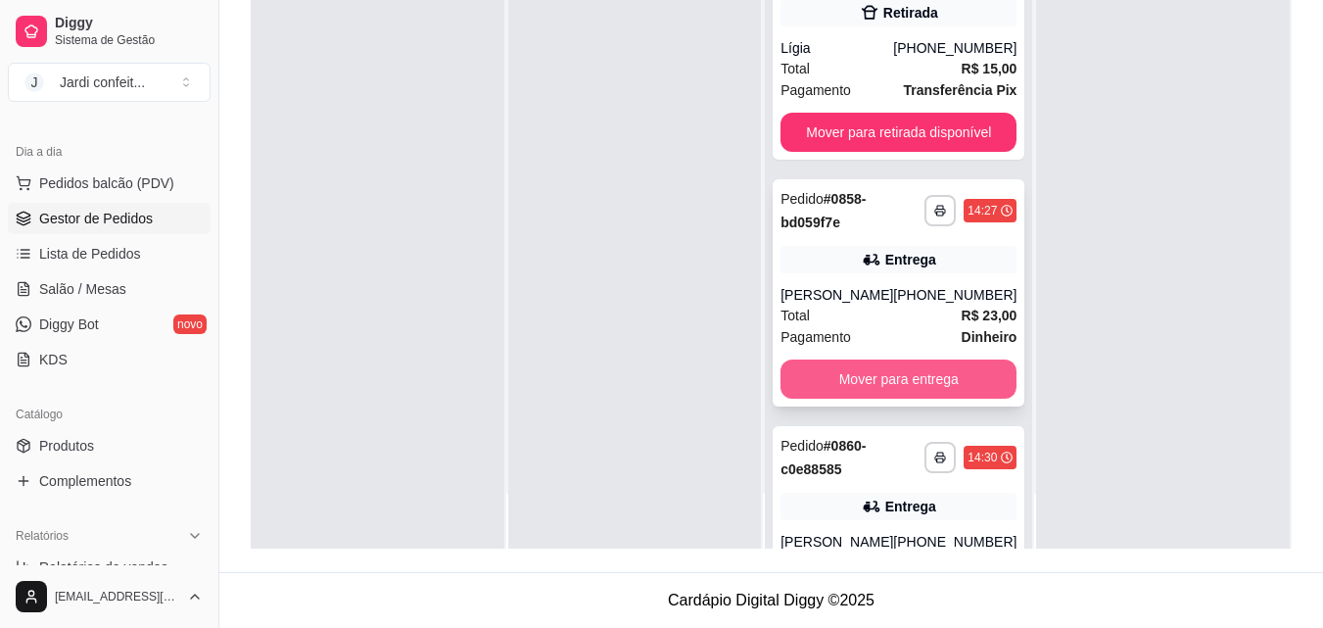
click at [897, 378] on button "Mover para entrega" at bounding box center [899, 379] width 236 height 39
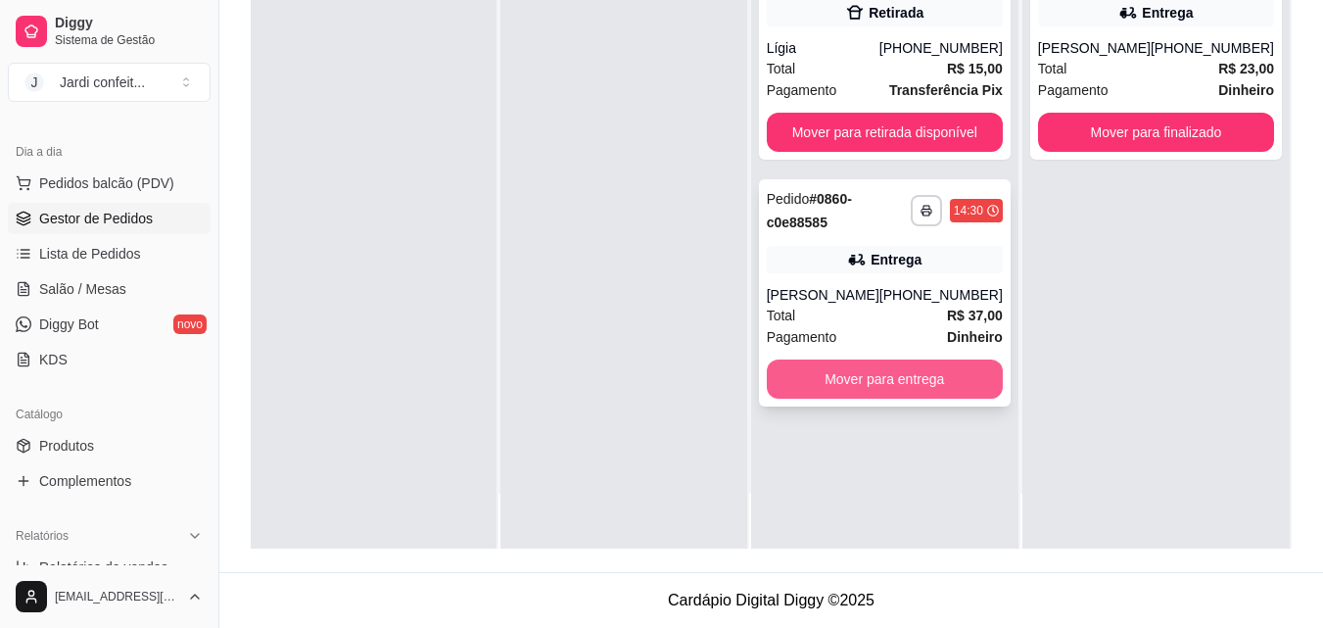
click at [909, 385] on button "Mover para entrega" at bounding box center [885, 379] width 236 height 39
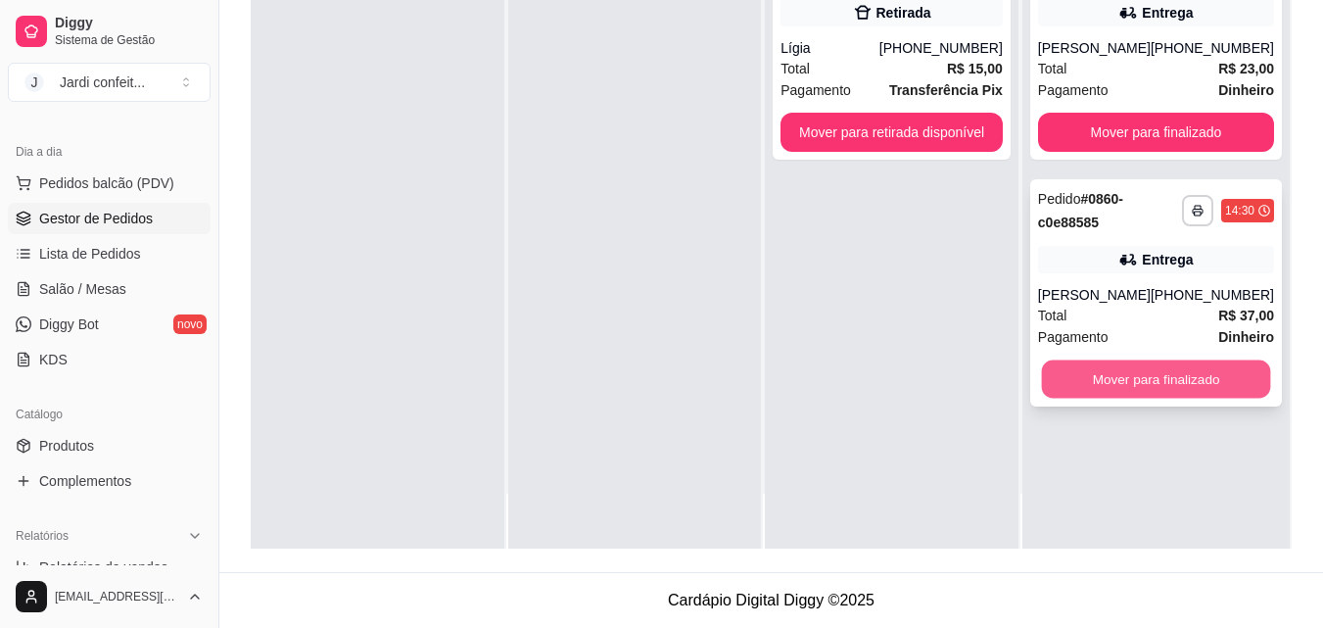
click at [1161, 377] on button "Mover para finalizado" at bounding box center [1155, 379] width 229 height 38
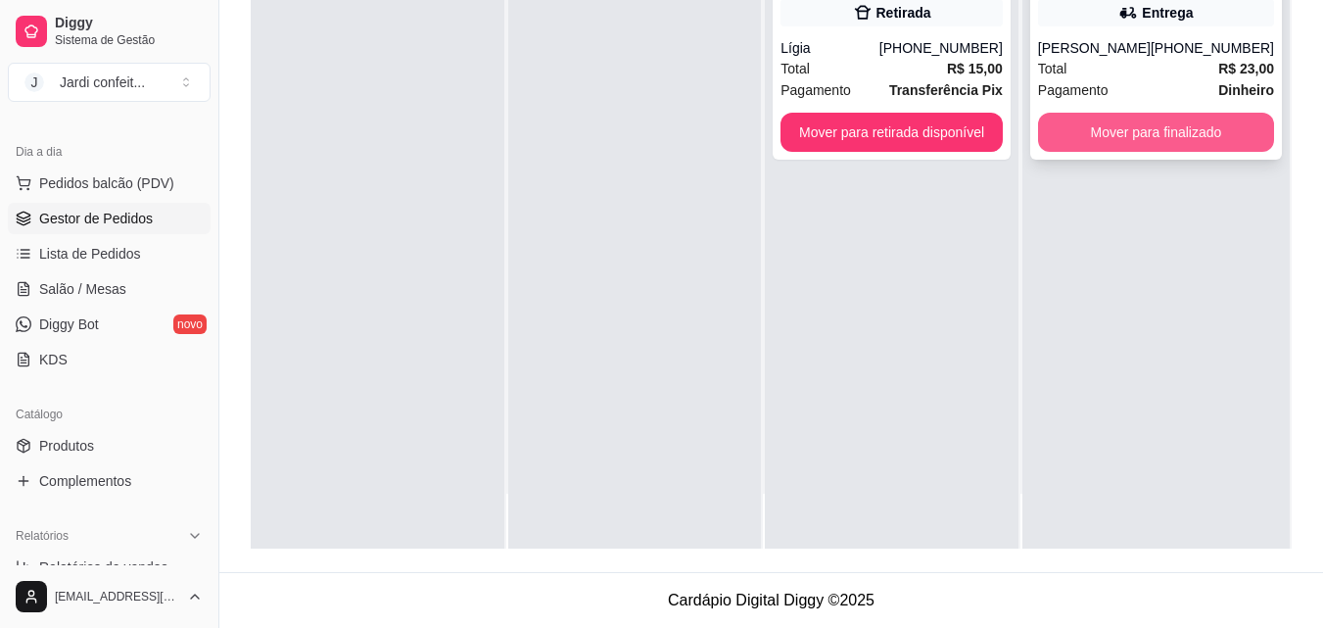
click at [1080, 136] on button "Mover para finalizado" at bounding box center [1156, 132] width 236 height 39
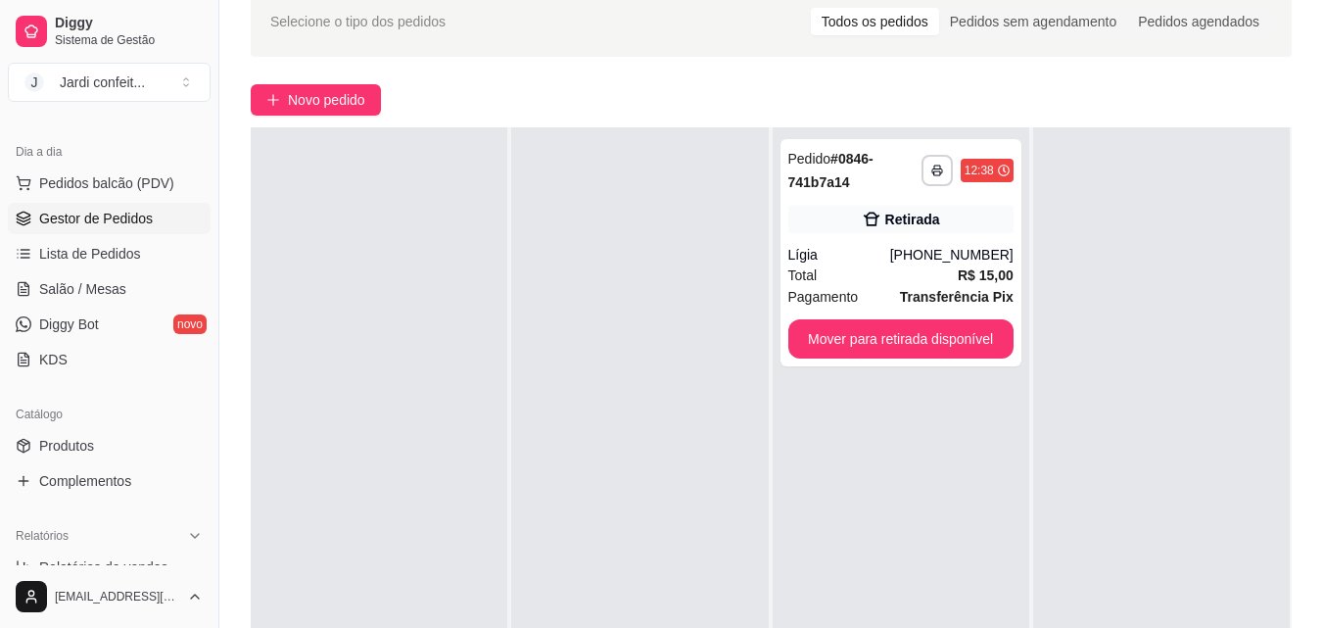
scroll to position [5, 0]
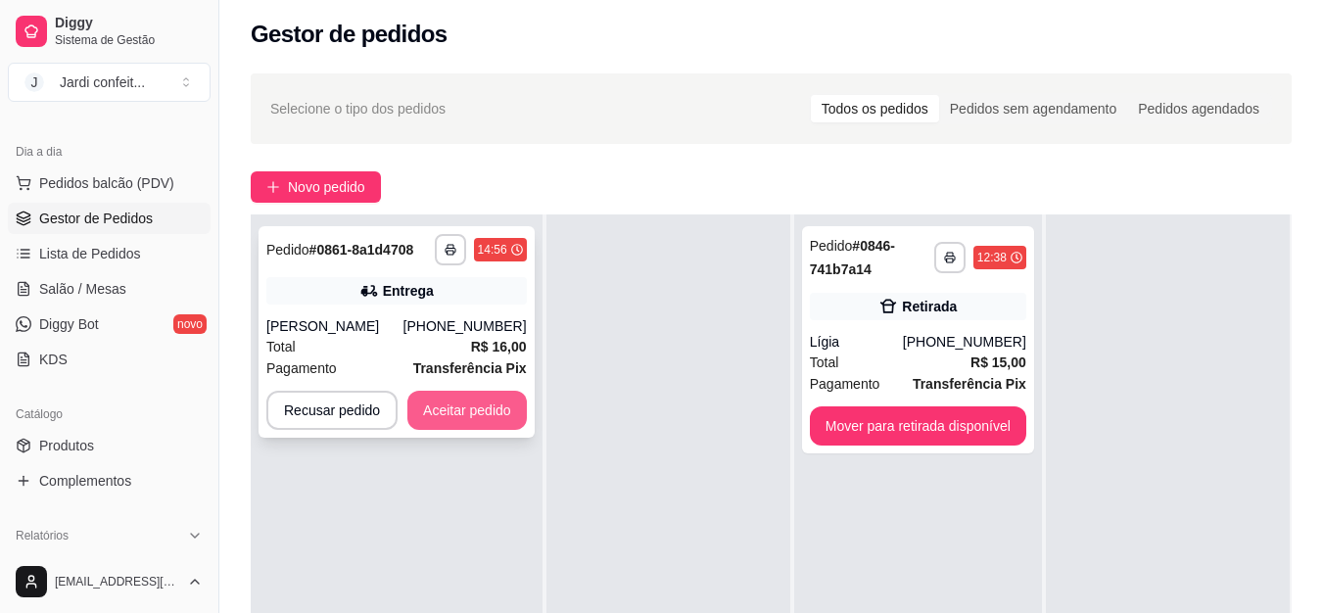
click at [448, 406] on button "Aceitar pedido" at bounding box center [468, 410] width 120 height 39
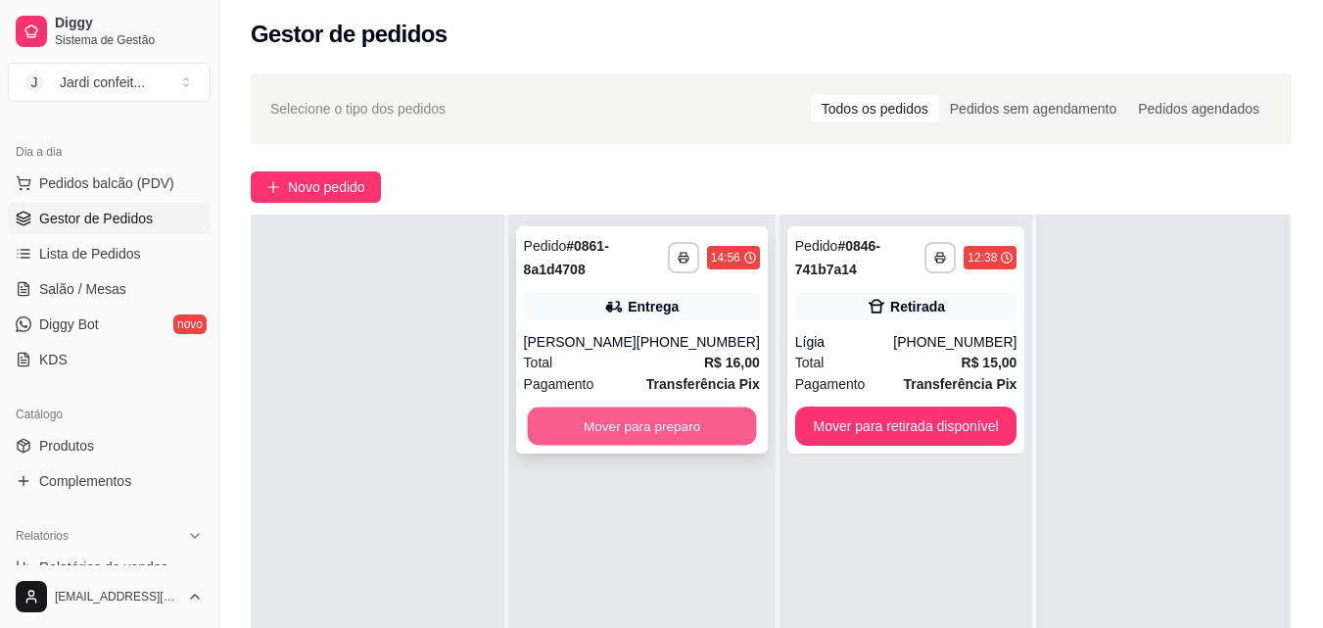
click at [658, 433] on button "Mover para preparo" at bounding box center [641, 427] width 229 height 38
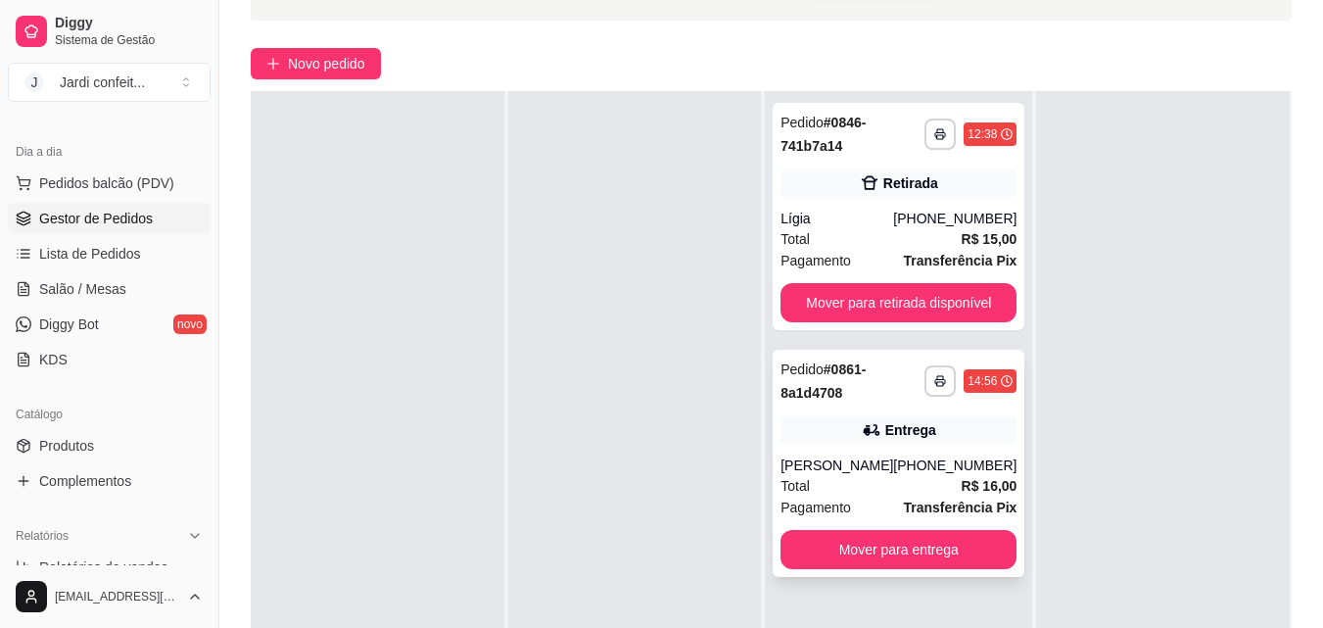
scroll to position [201, 0]
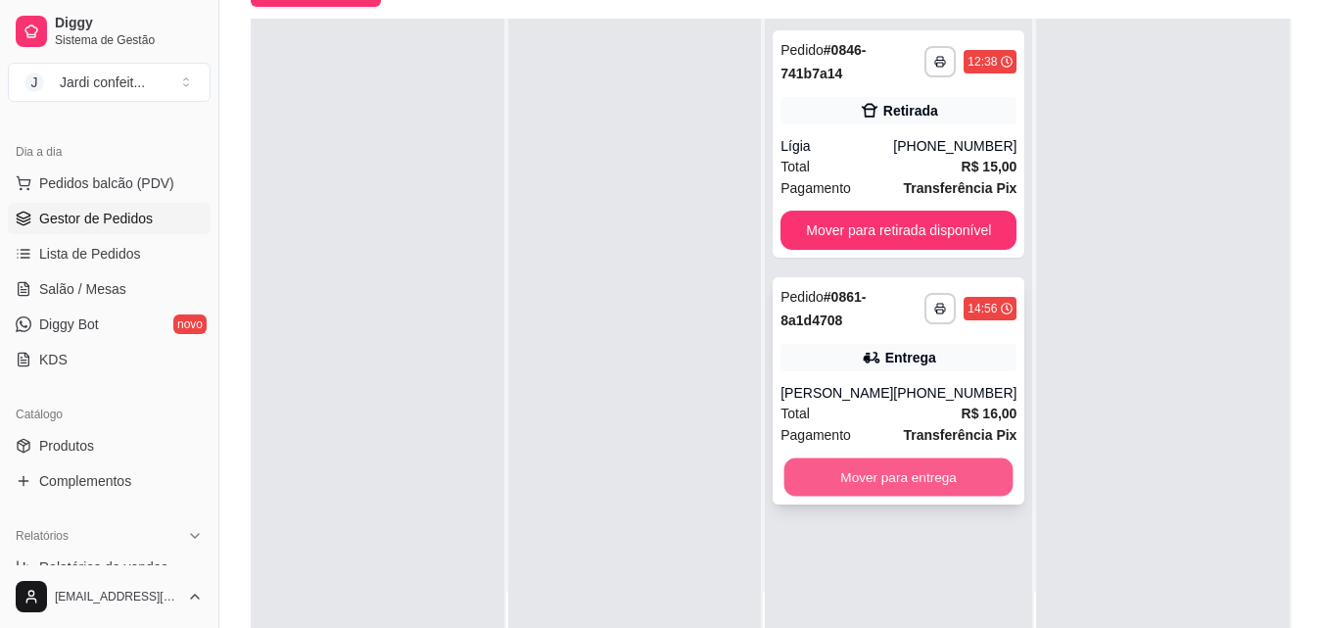
click at [836, 475] on button "Mover para entrega" at bounding box center [899, 477] width 229 height 38
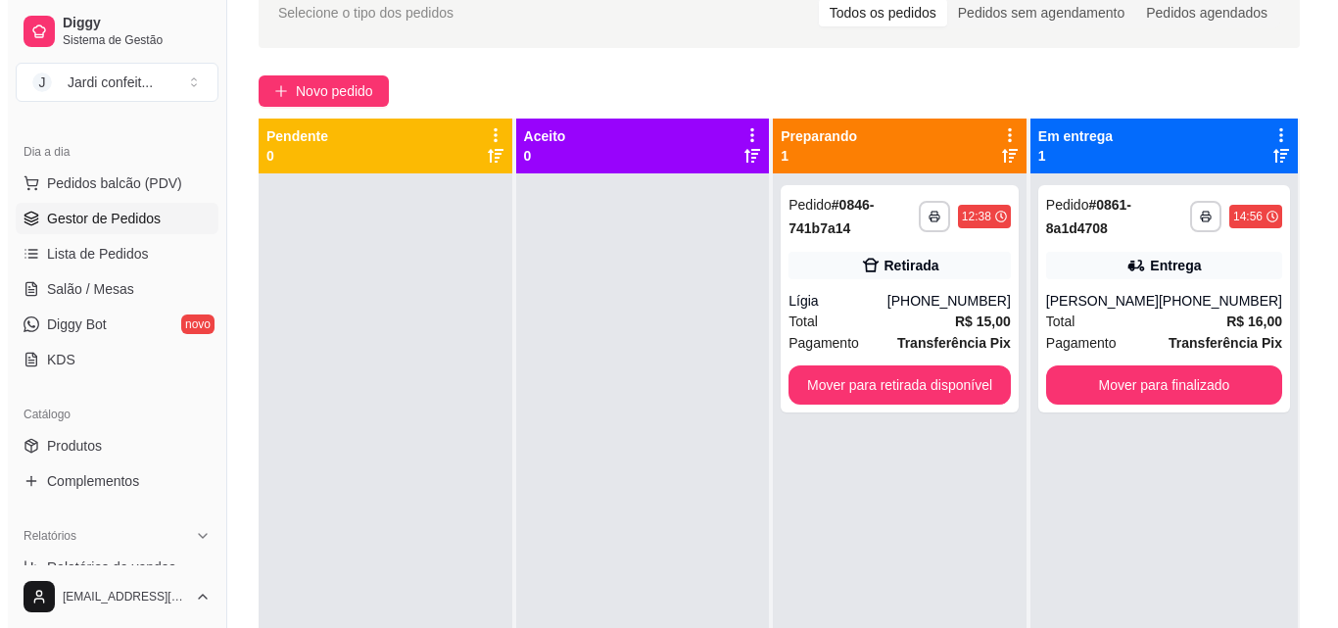
scroll to position [5, 0]
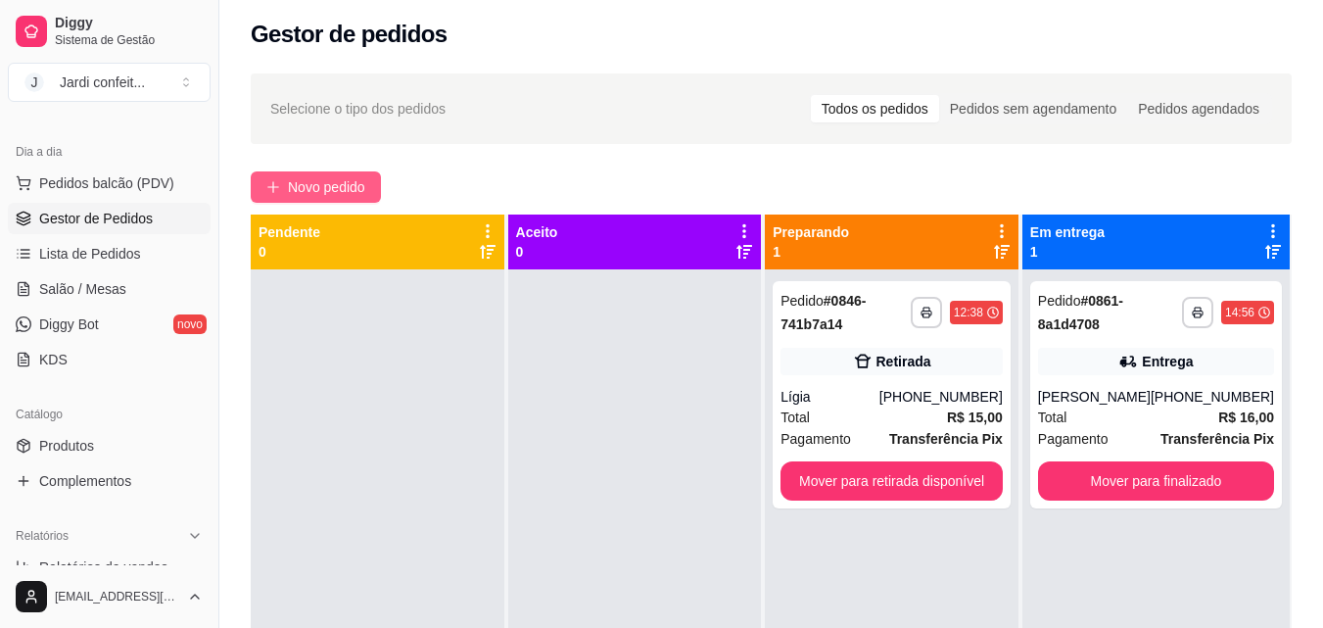
click at [347, 180] on span "Novo pedido" at bounding box center [326, 187] width 77 height 22
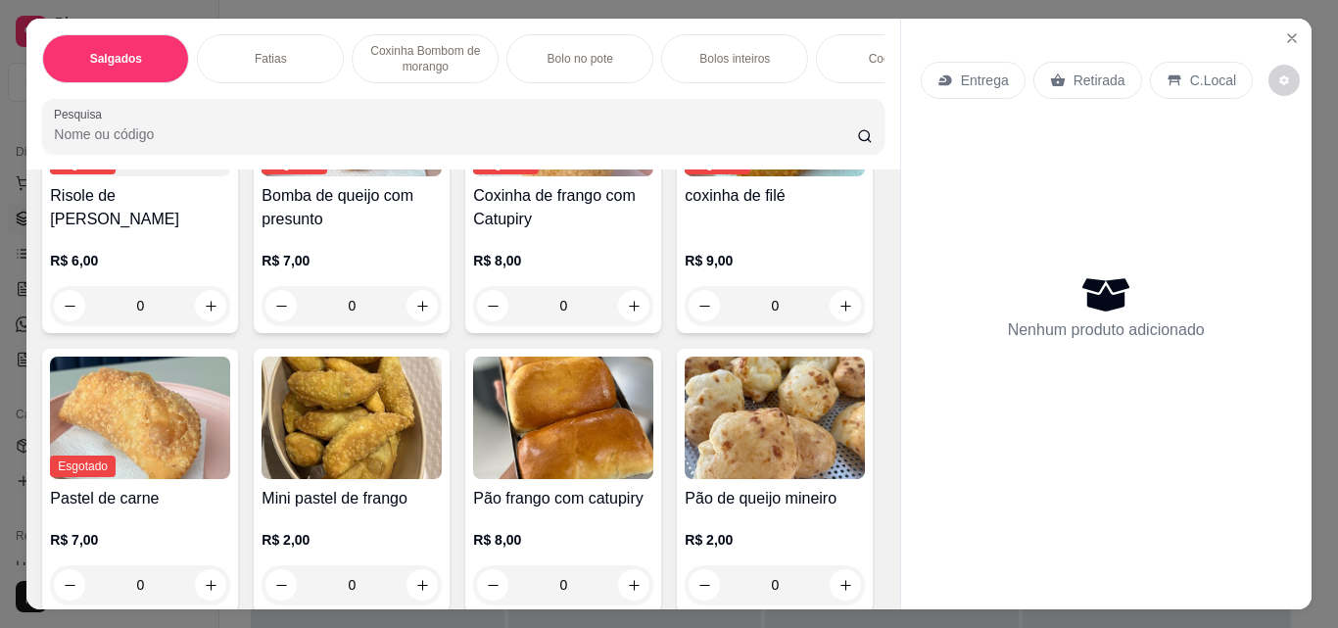
scroll to position [588, 0]
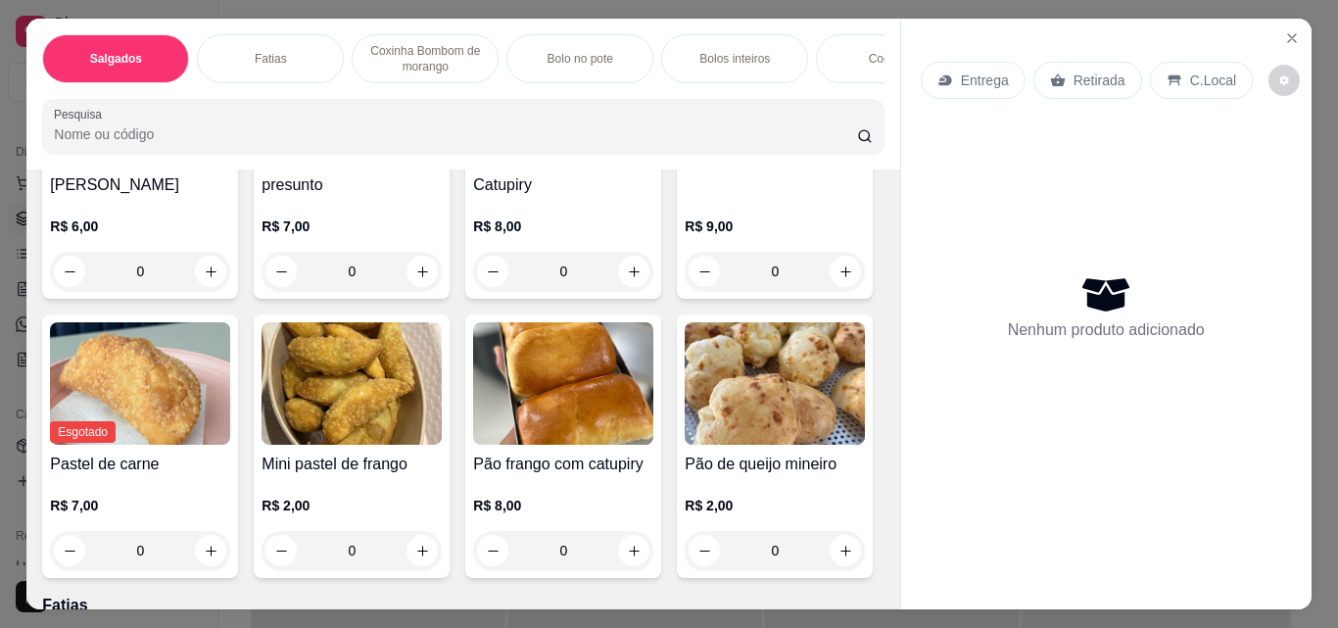
click at [391, 50] on p "Coxinha Bombom de morango" at bounding box center [425, 58] width 114 height 31
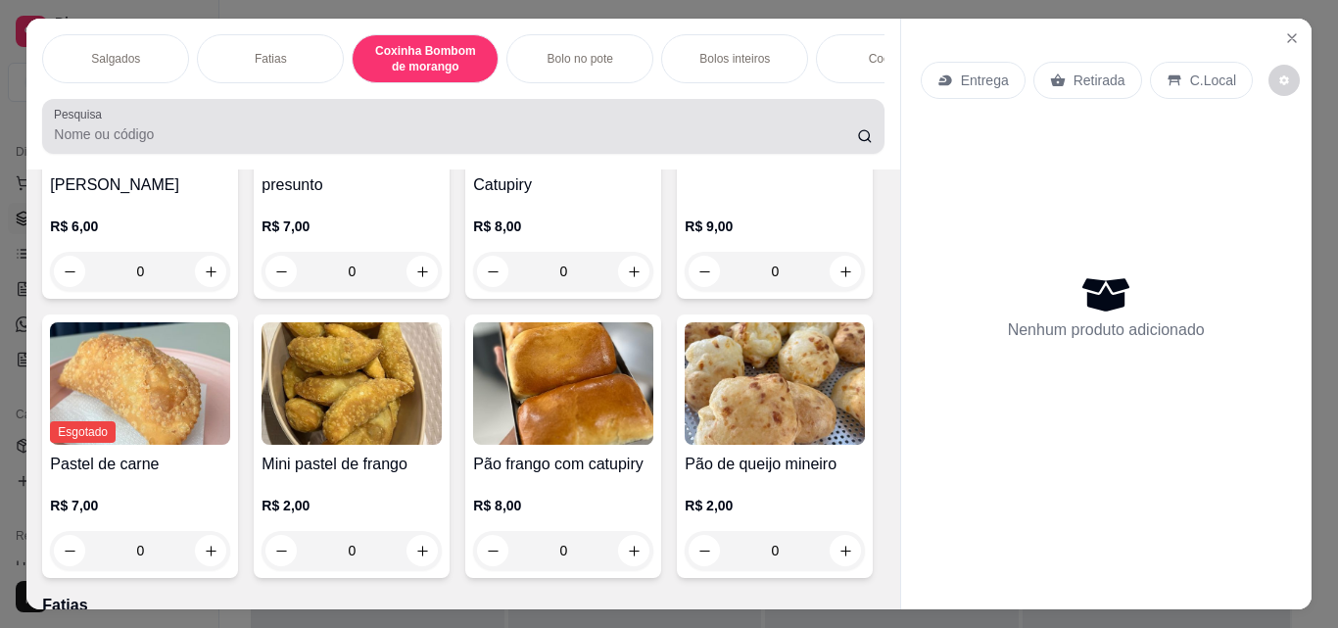
scroll to position [51, 0]
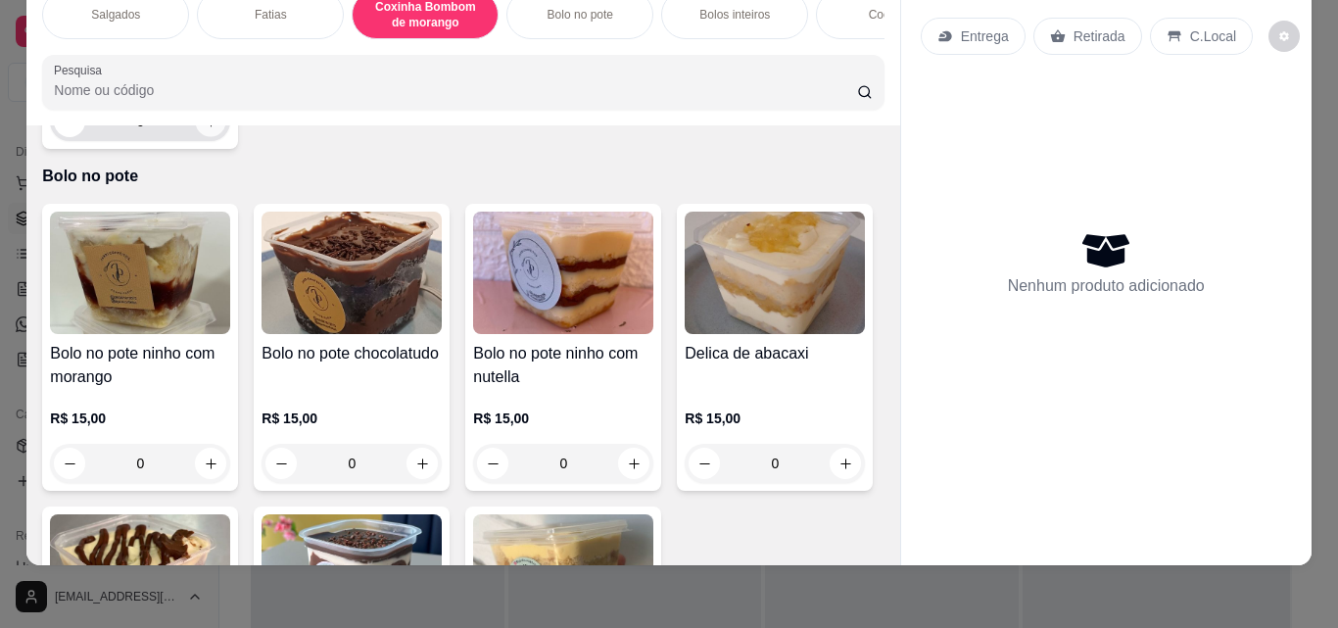
click at [204, 129] on icon "increase-product-quantity" at bounding box center [211, 122] width 15 height 15
type input "1"
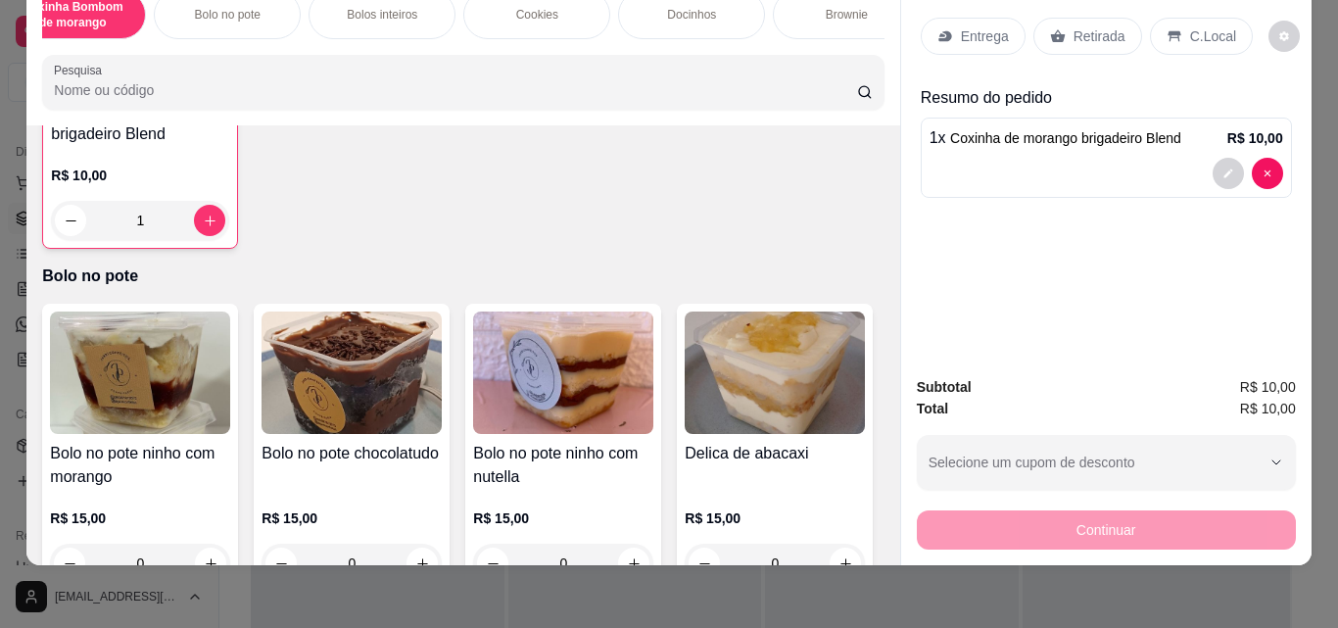
scroll to position [0, 392]
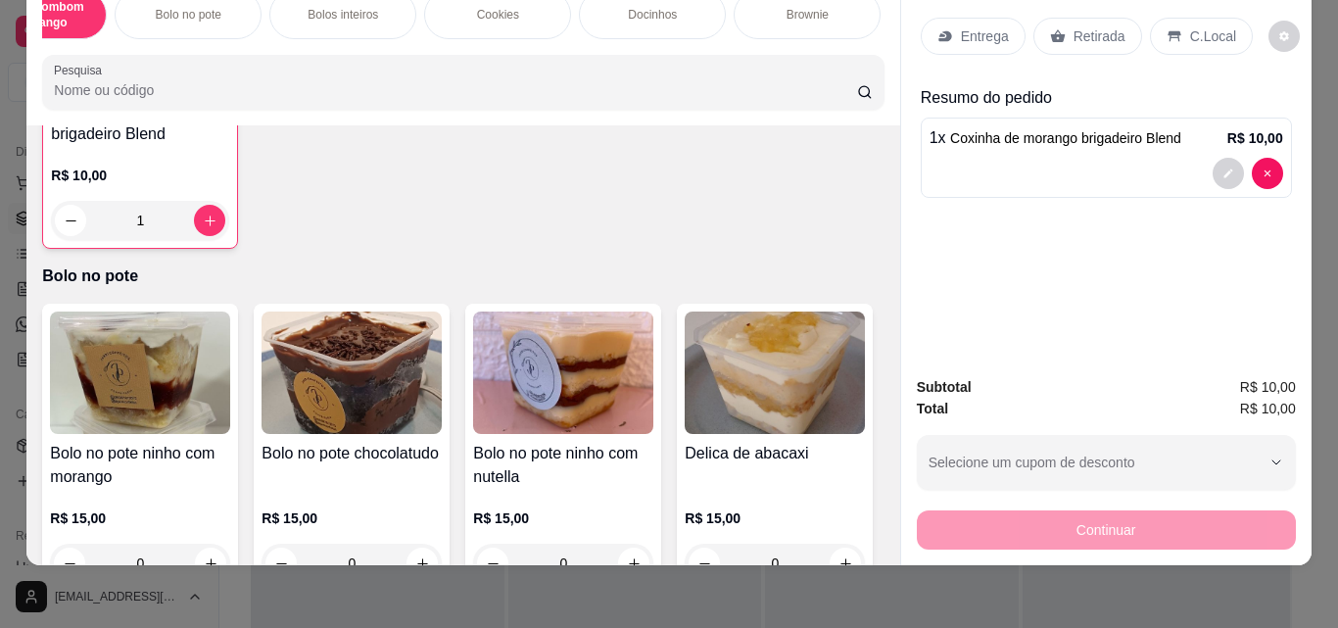
click at [797, 9] on div "Brownie" at bounding box center [807, 14] width 147 height 49
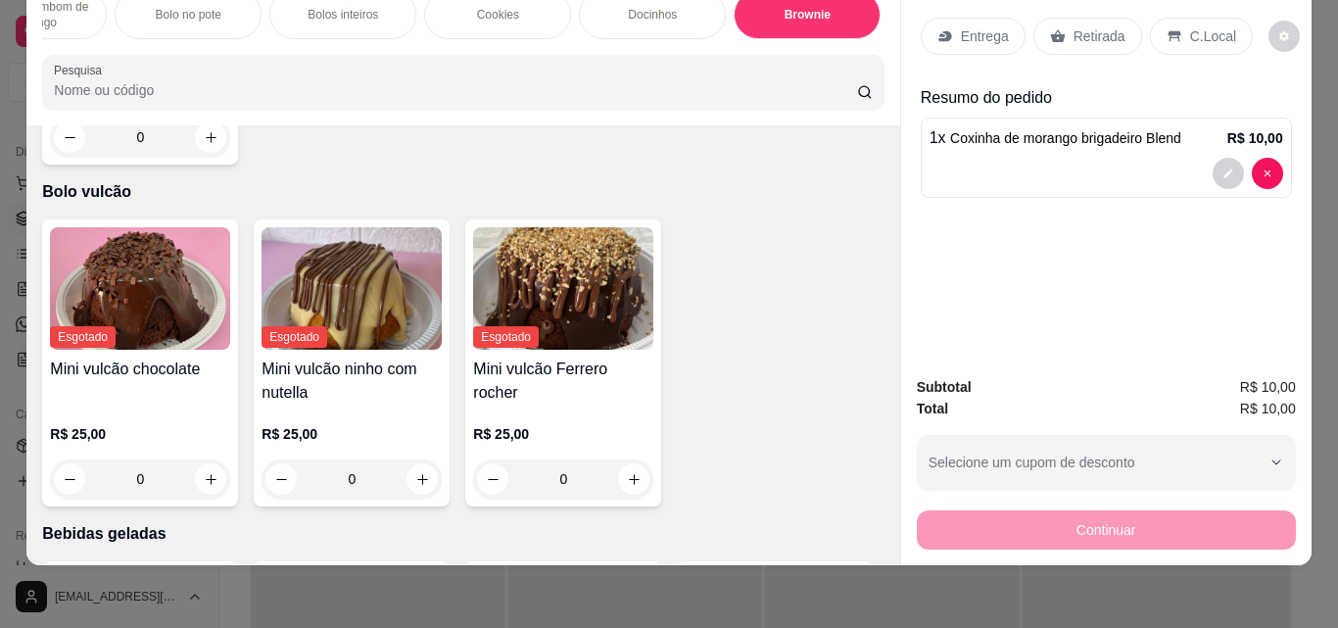
type input "1"
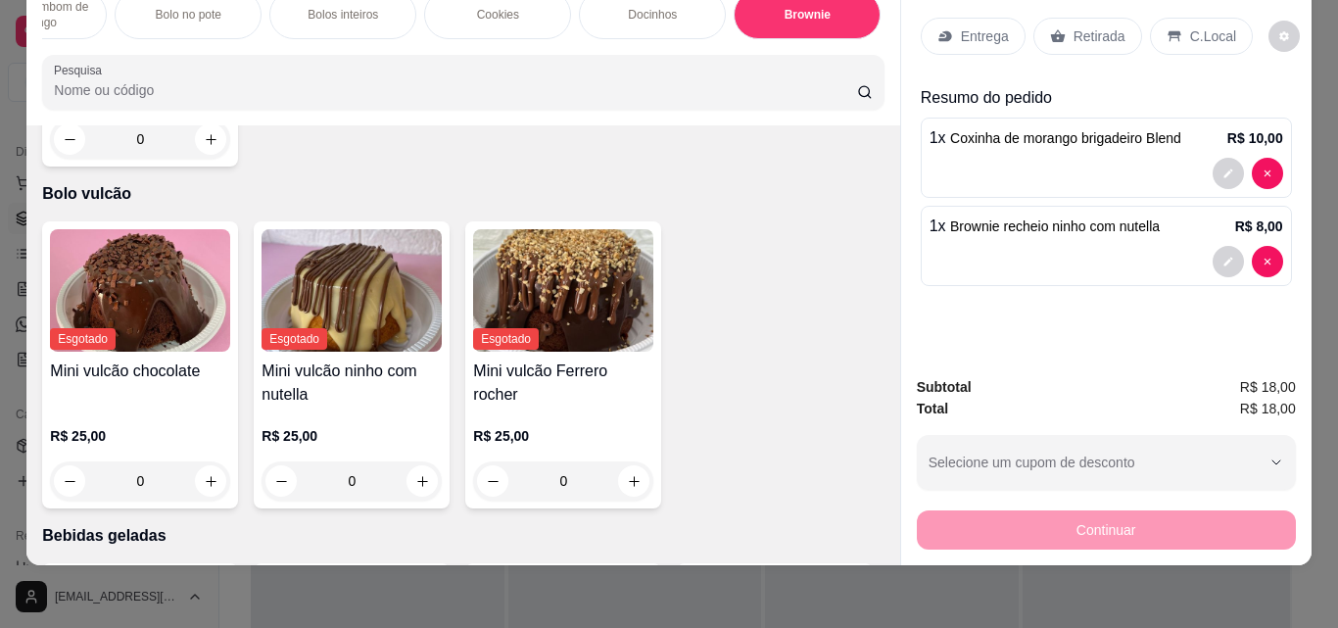
click at [1083, 30] on p "Retirada" at bounding box center [1100, 36] width 52 height 20
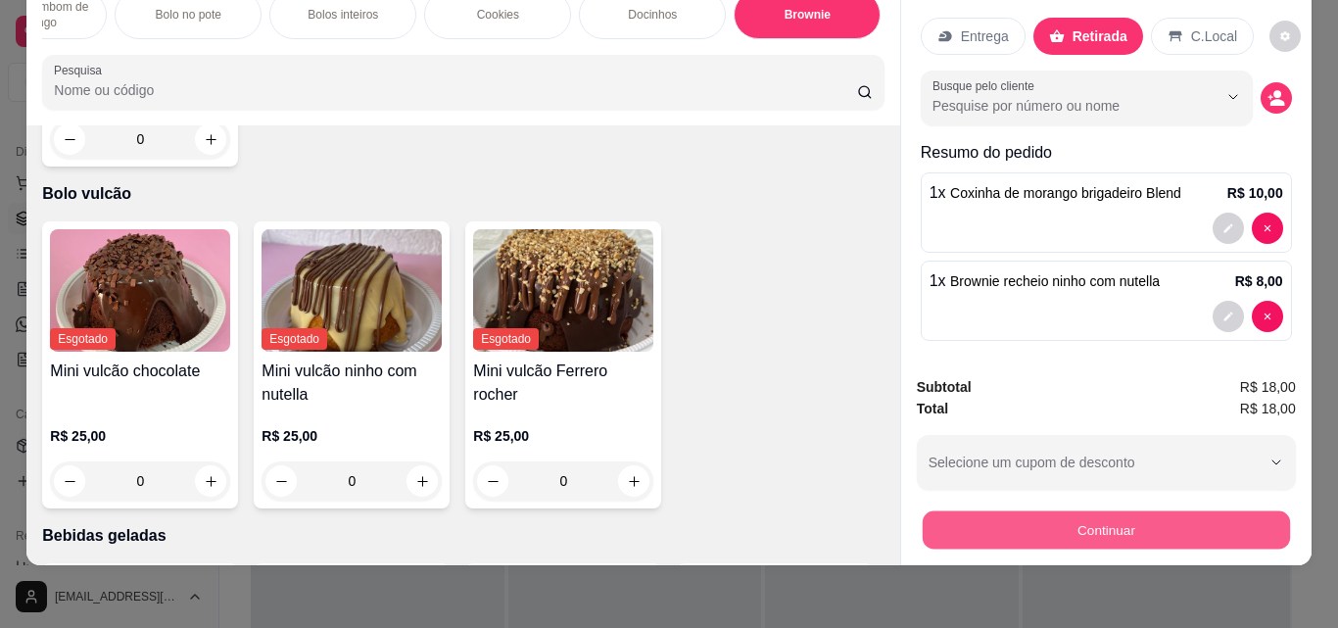
click at [975, 511] on button "Continuar" at bounding box center [1105, 529] width 367 height 38
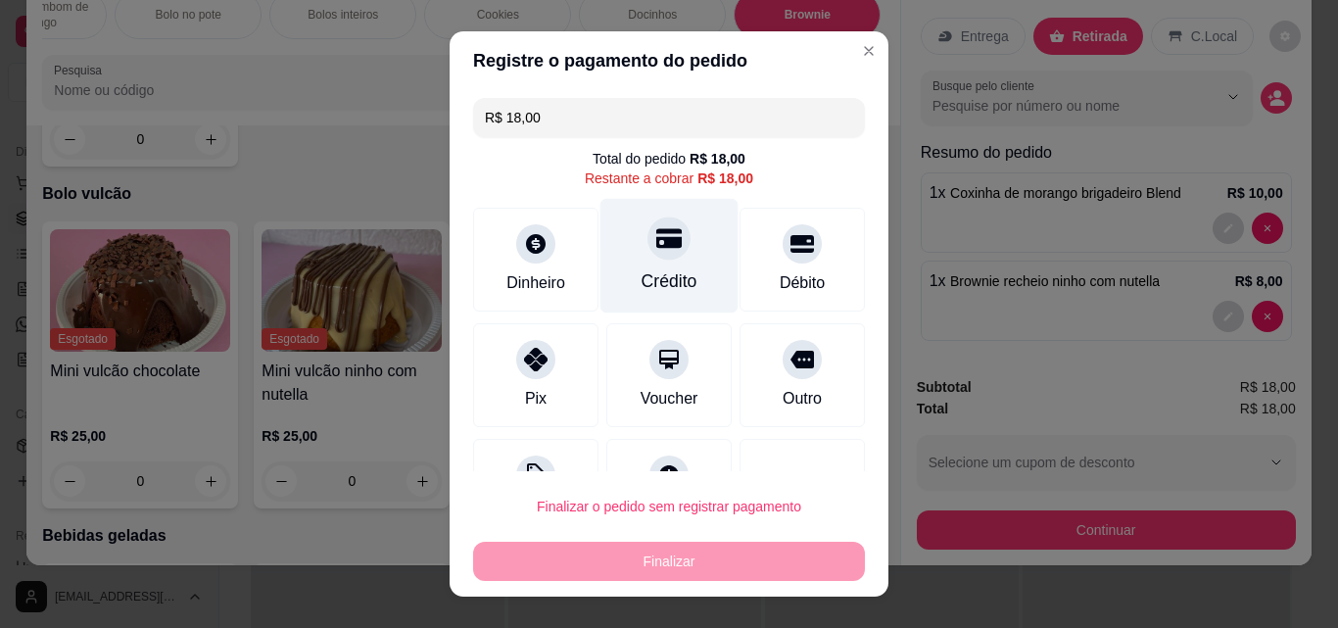
click at [642, 277] on div "Crédito" at bounding box center [670, 280] width 56 height 25
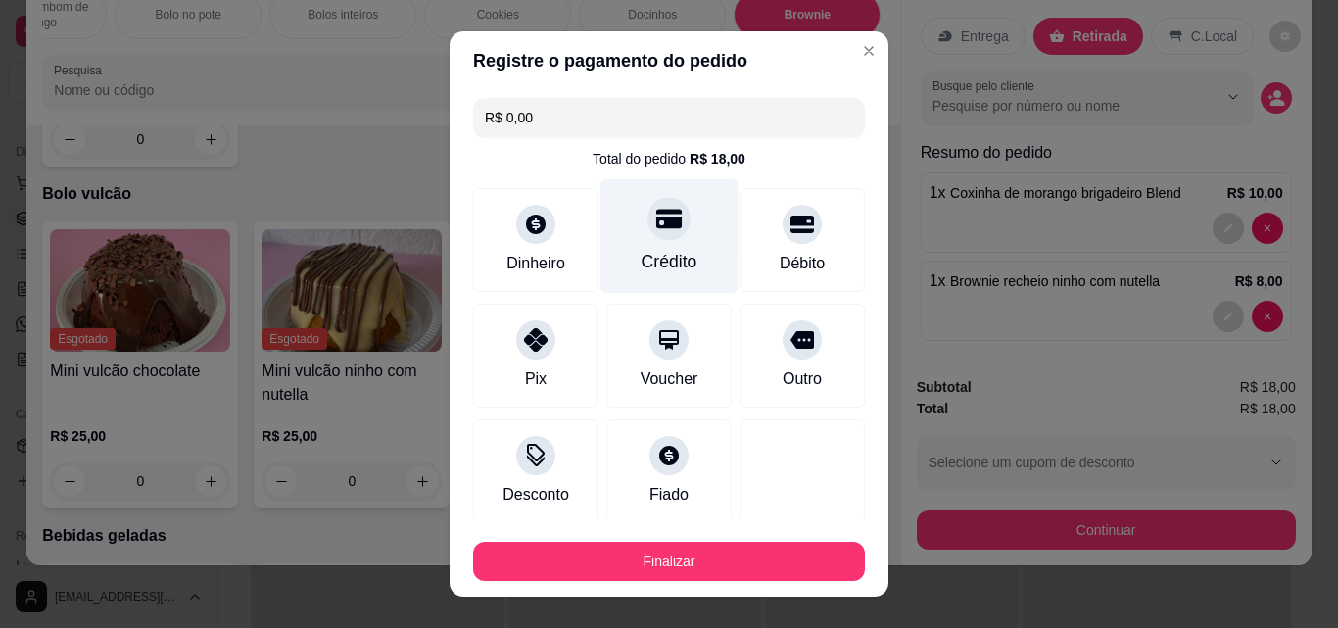
type input "R$ 0,00"
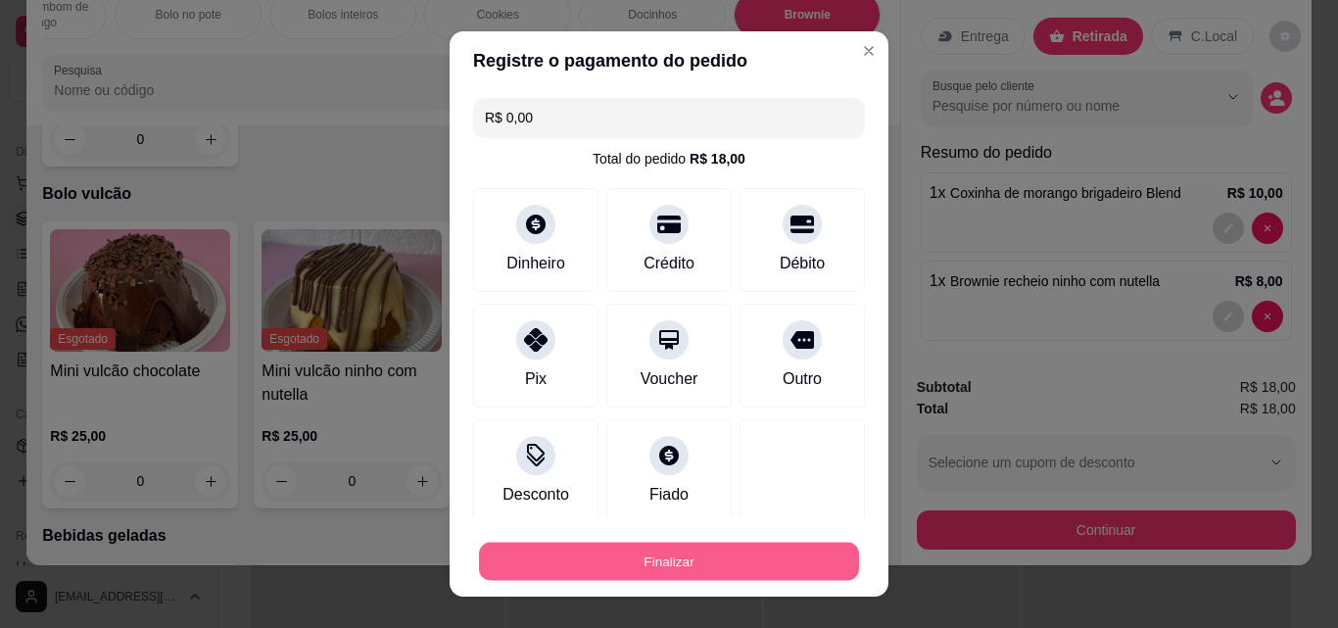
click at [484, 567] on button "Finalizar" at bounding box center [669, 562] width 380 height 38
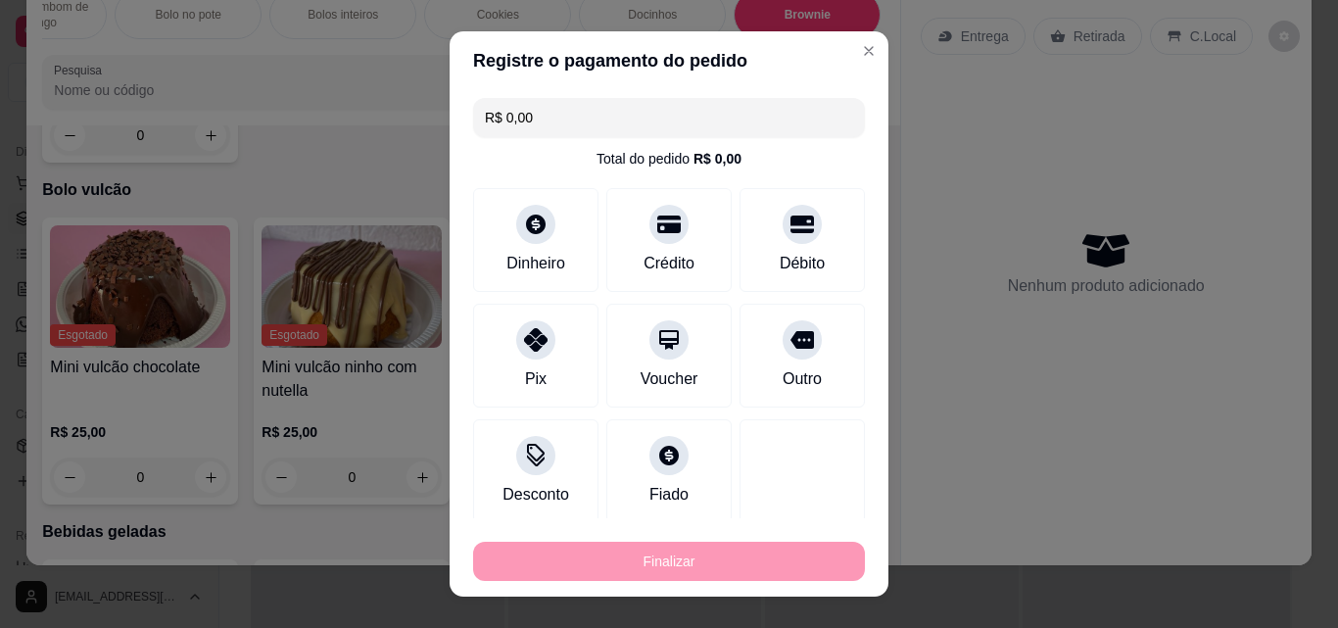
type input "0"
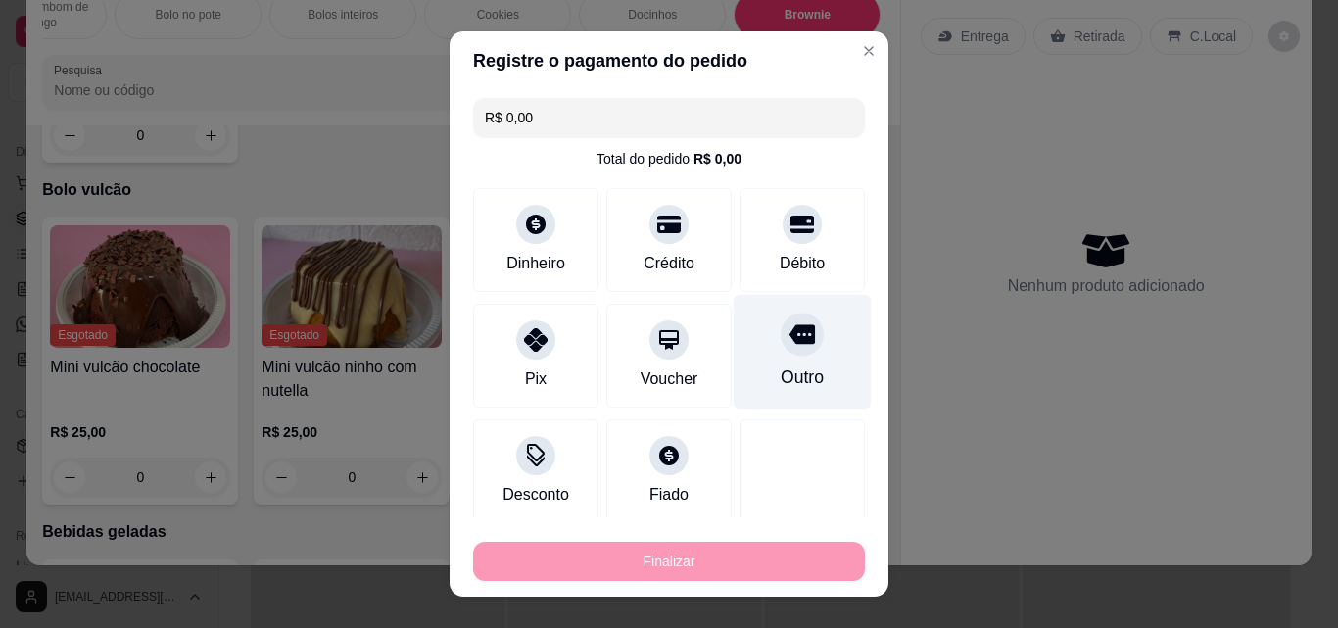
type input "-R$ 18,00"
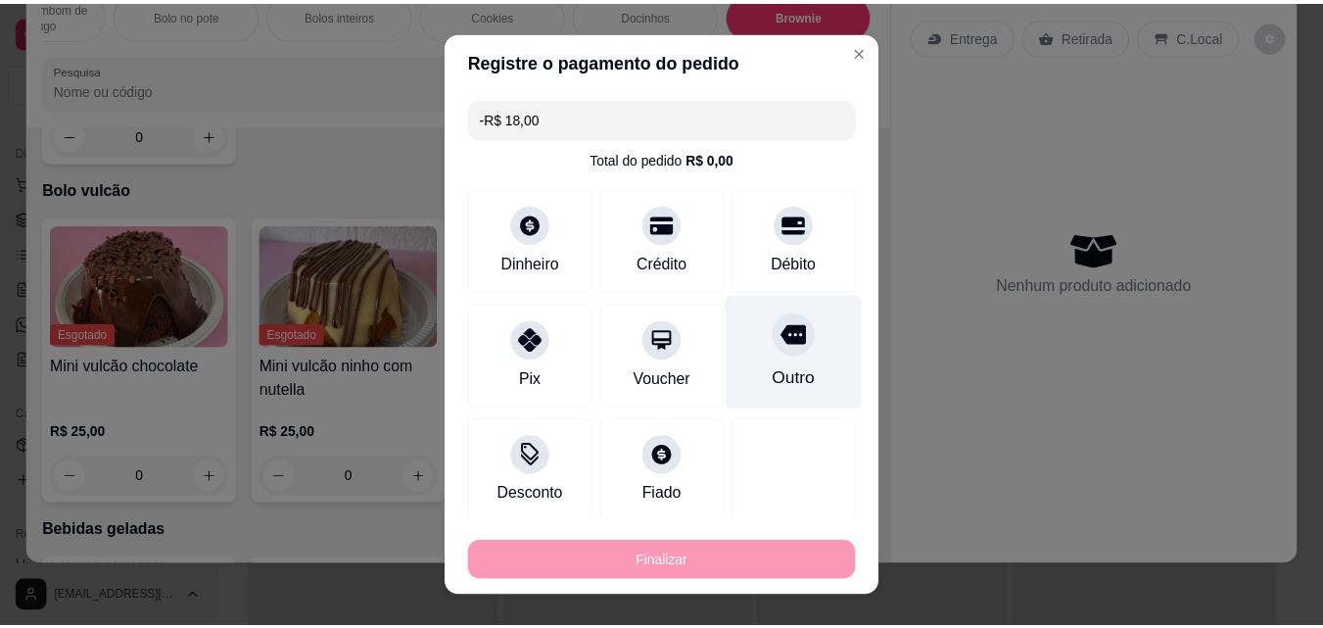
scroll to position [4274, 0]
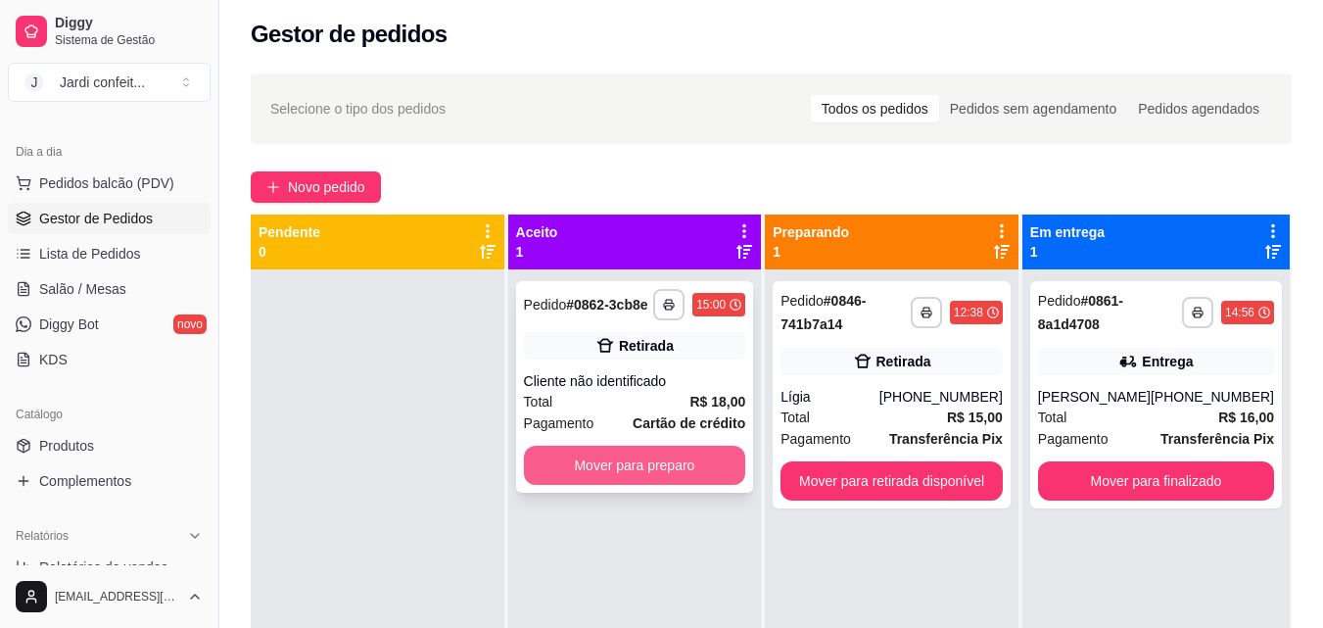
click at [586, 453] on button "Mover para preparo" at bounding box center [635, 465] width 222 height 39
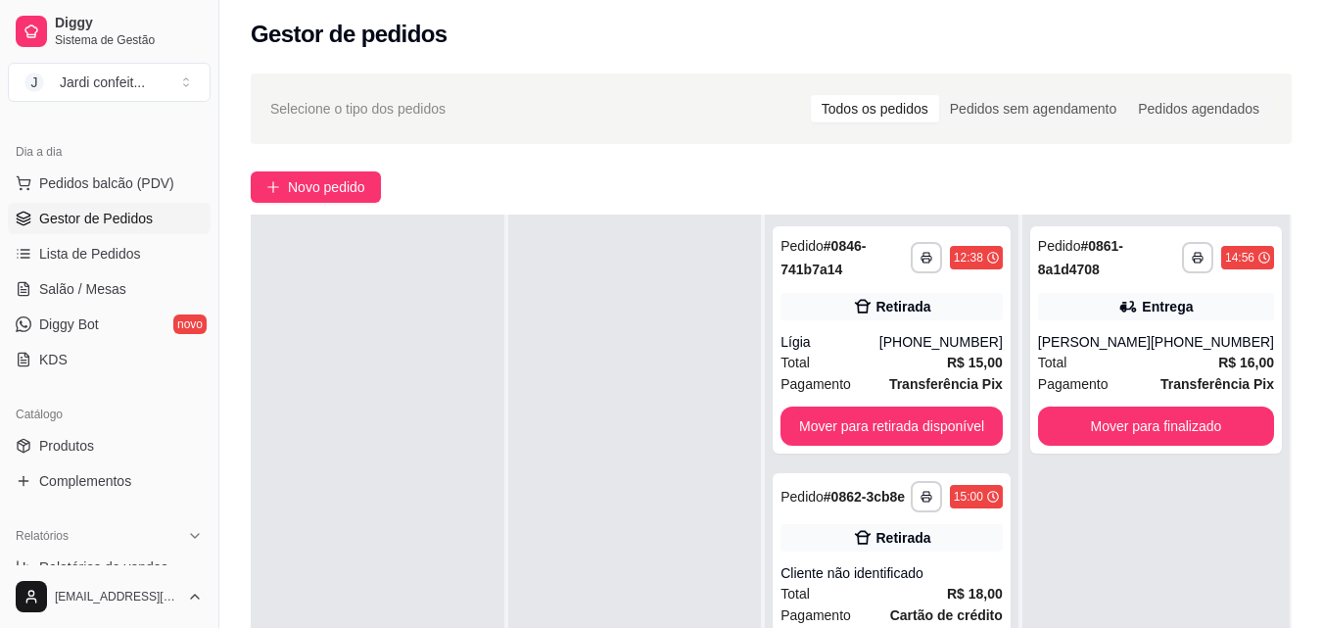
scroll to position [299, 0]
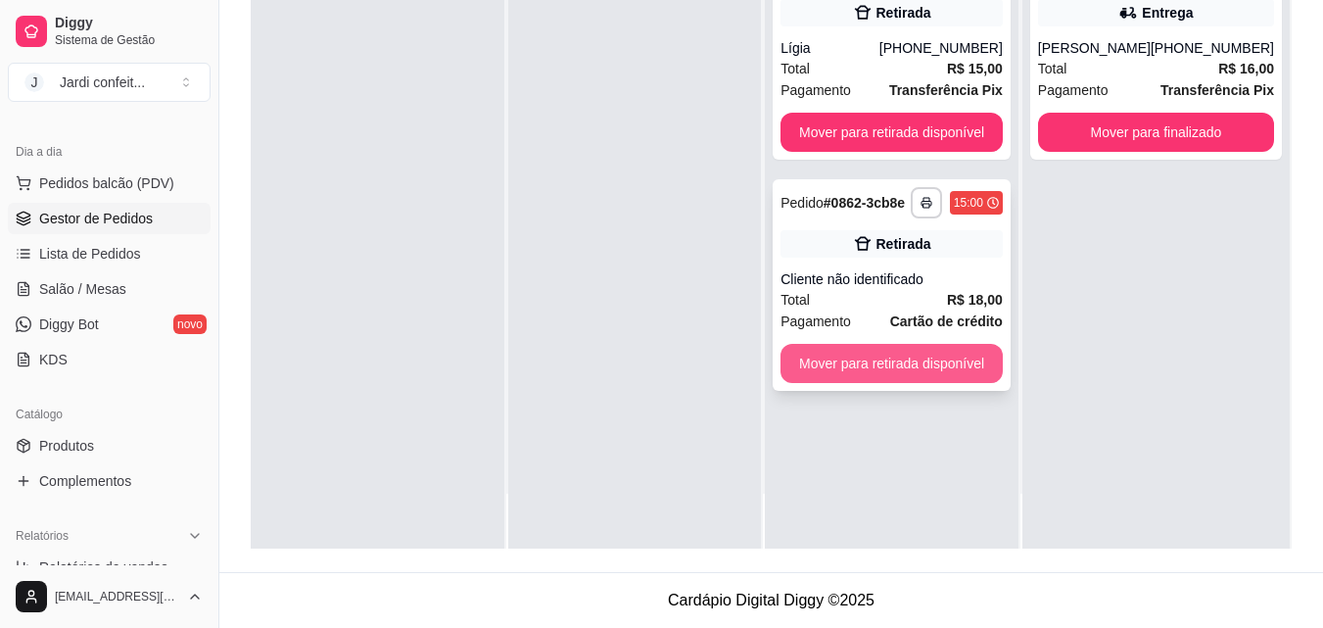
click at [835, 354] on button "Mover para retirada disponível" at bounding box center [892, 363] width 222 height 39
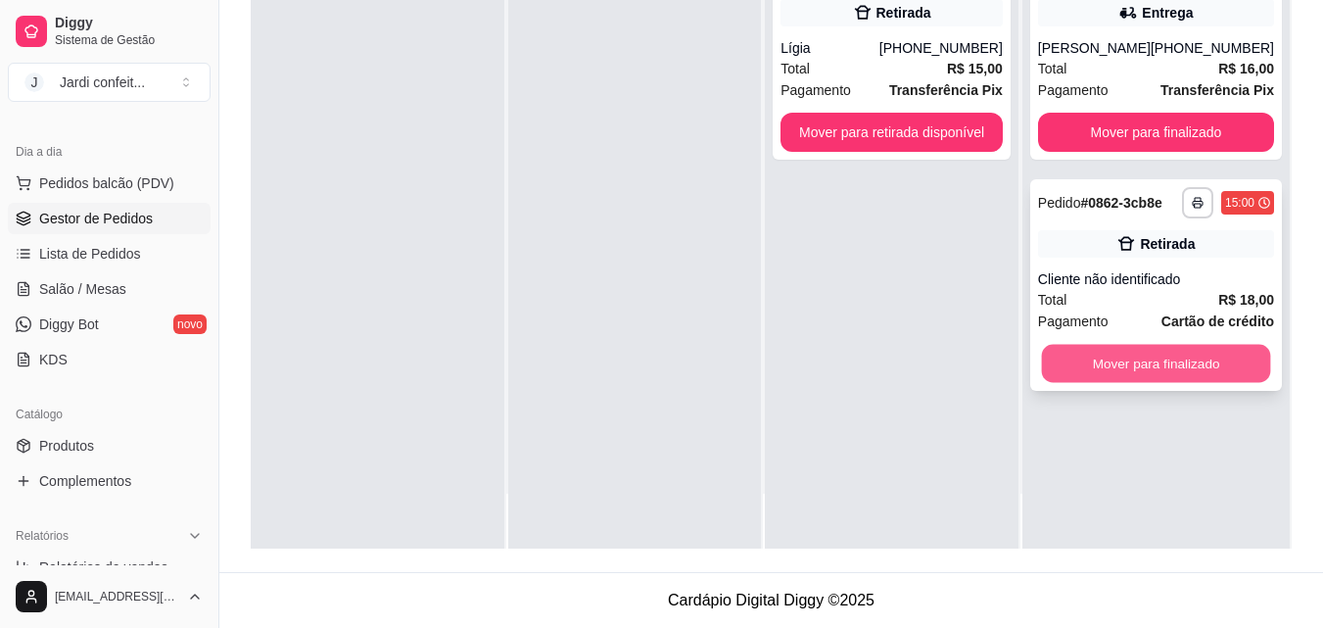
click at [1195, 364] on button "Mover para finalizado" at bounding box center [1155, 364] width 229 height 38
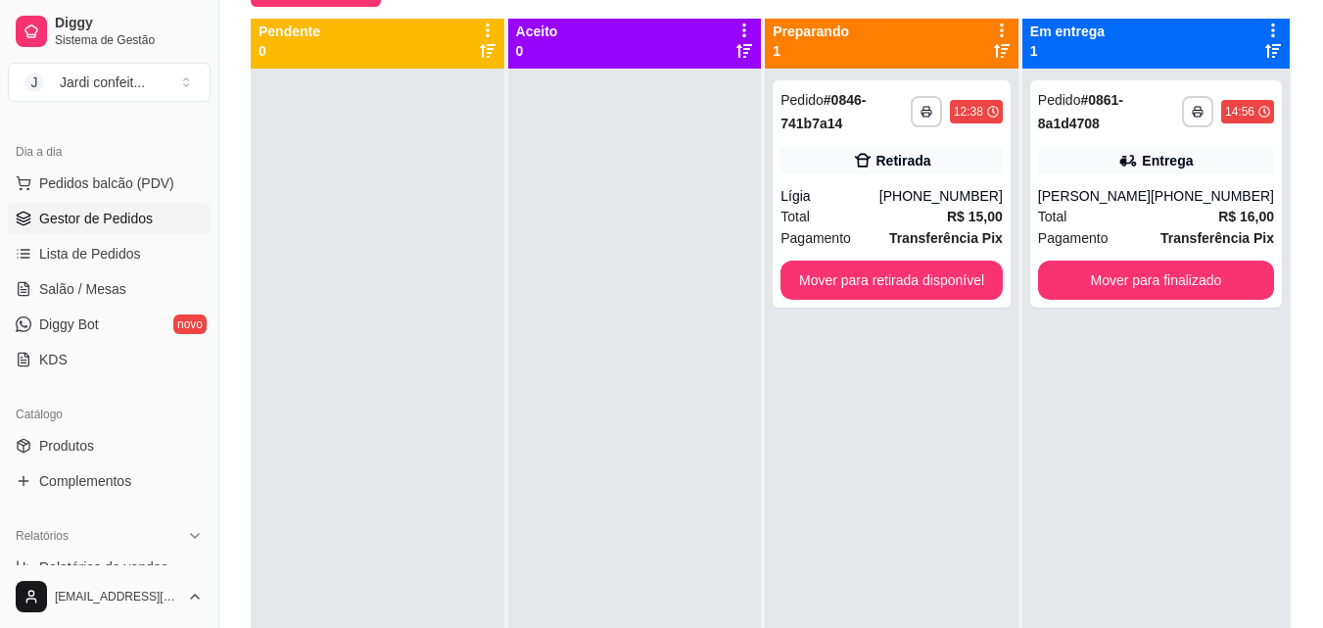
scroll to position [0, 0]
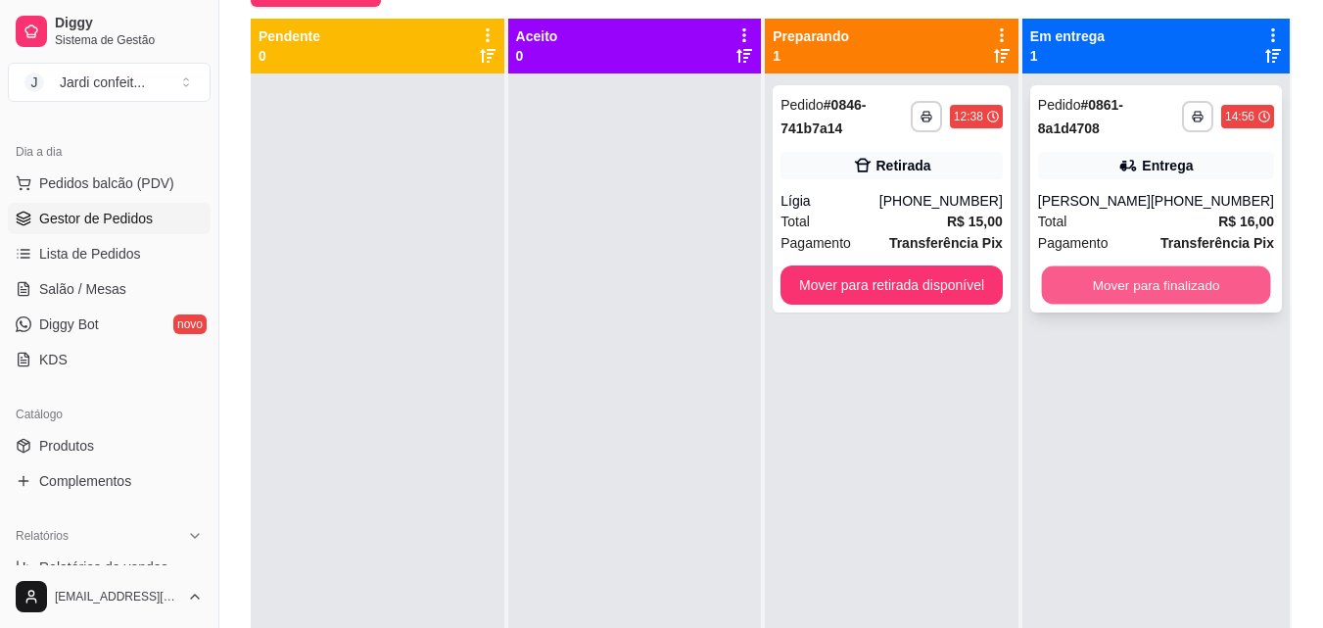
click at [1135, 280] on button "Mover para finalizado" at bounding box center [1155, 285] width 229 height 38
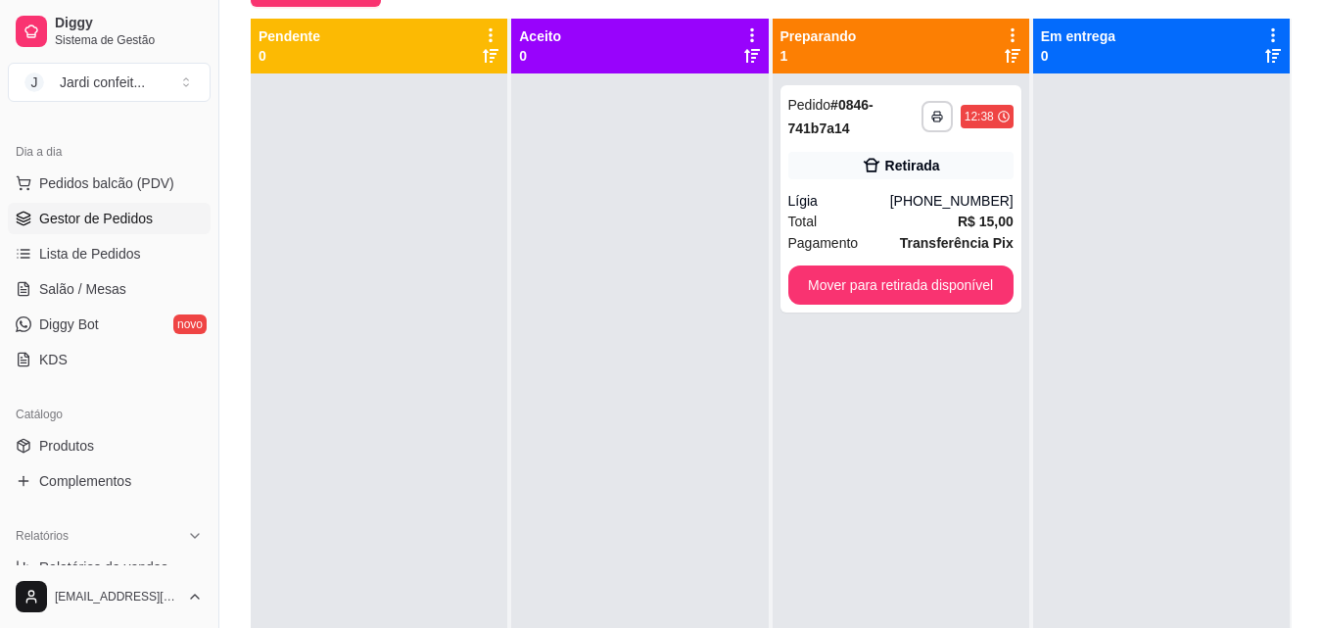
scroll to position [490, 0]
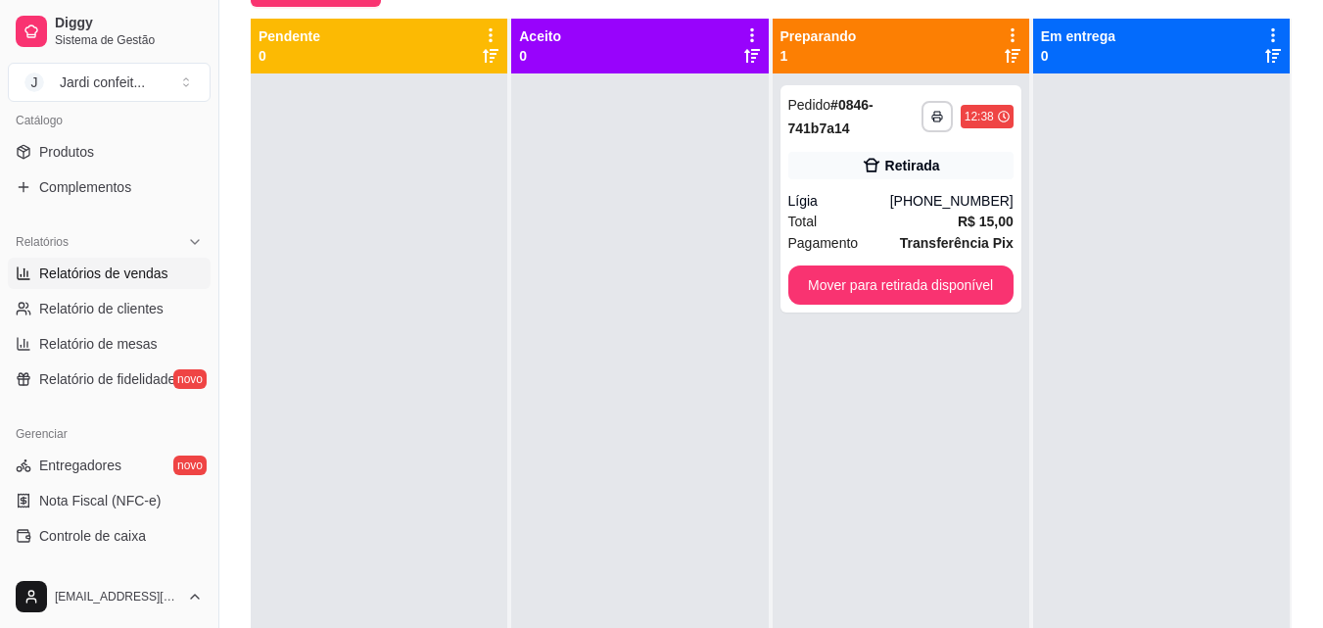
click at [86, 266] on span "Relatórios de vendas" at bounding box center [103, 274] width 129 height 20
select select "ALL"
select select "0"
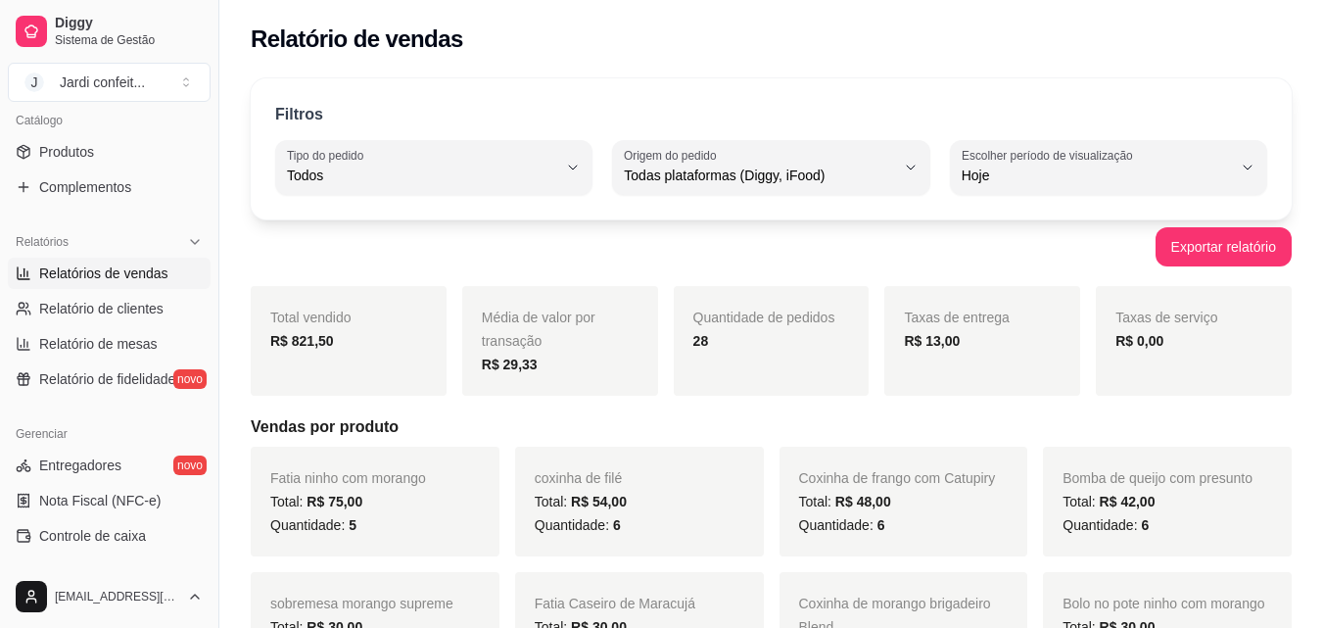
scroll to position [98, 0]
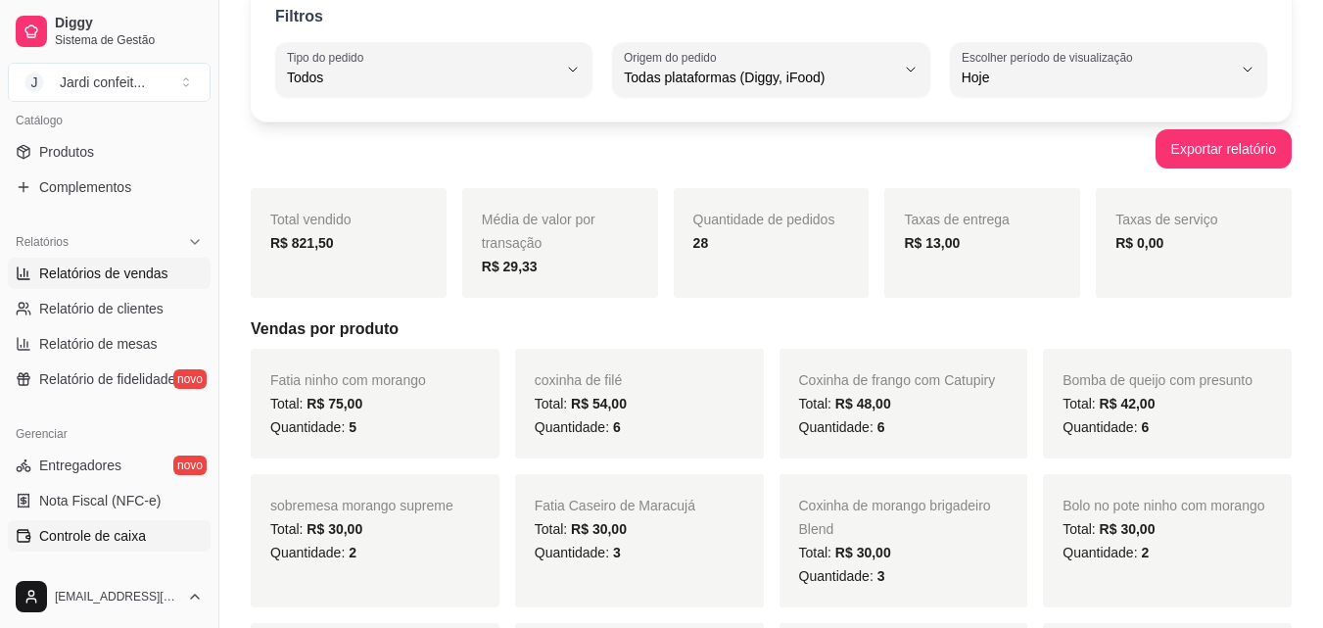
click at [130, 535] on span "Controle de caixa" at bounding box center [92, 536] width 107 height 20
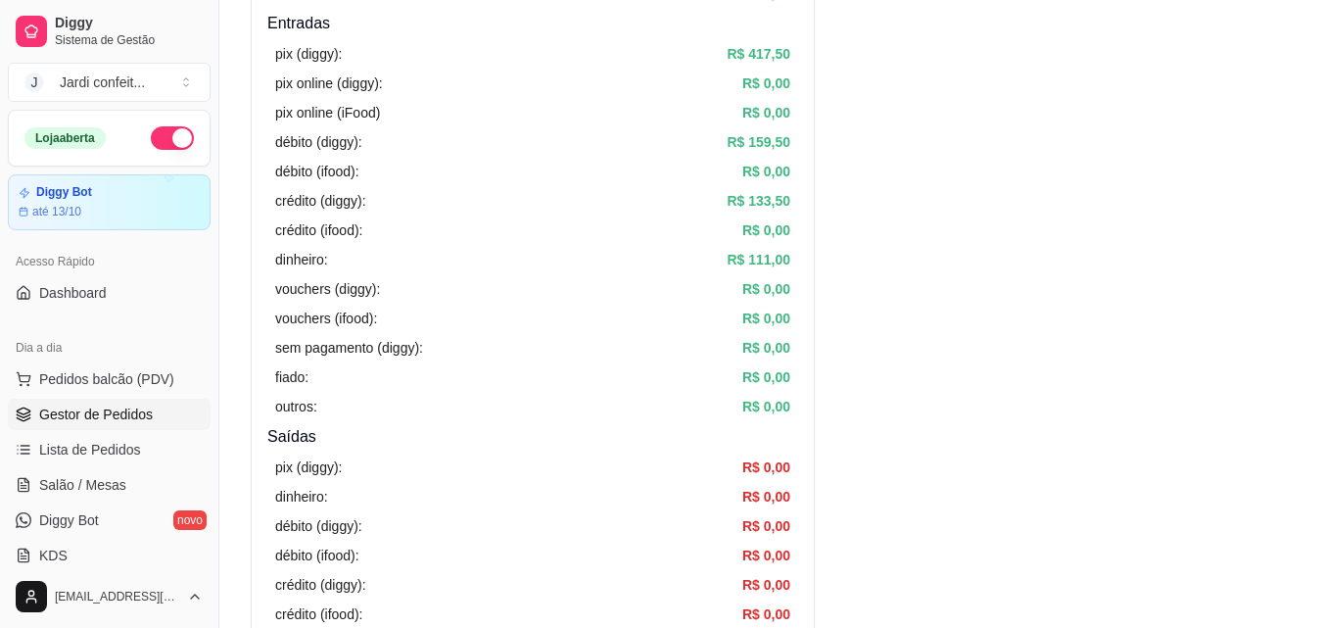
click at [149, 427] on link "Gestor de Pedidos" at bounding box center [109, 414] width 203 height 31
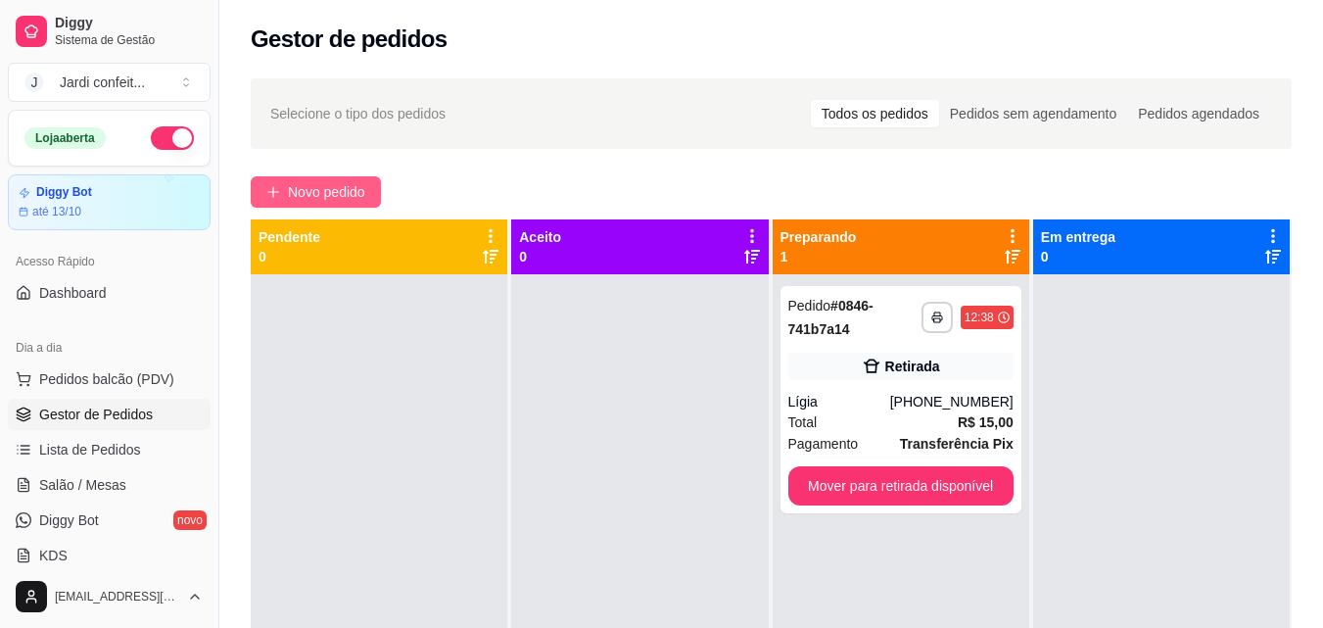
click at [321, 195] on span "Novo pedido" at bounding box center [326, 192] width 77 height 22
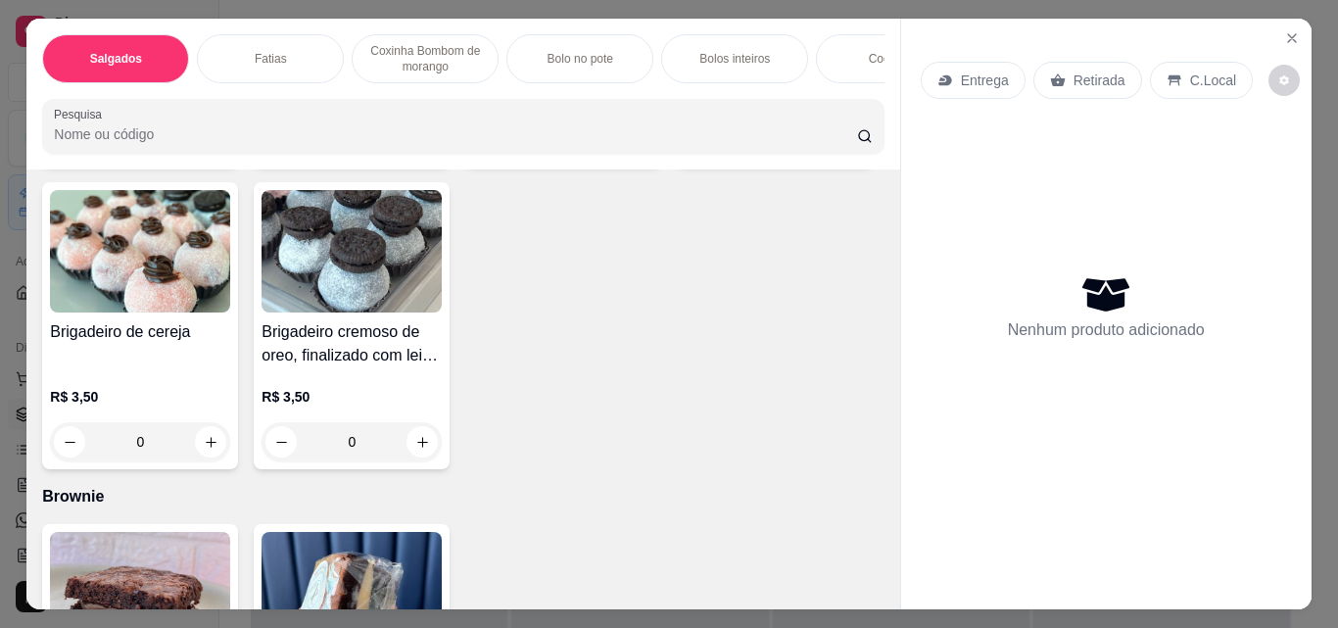
scroll to position [3429, 0]
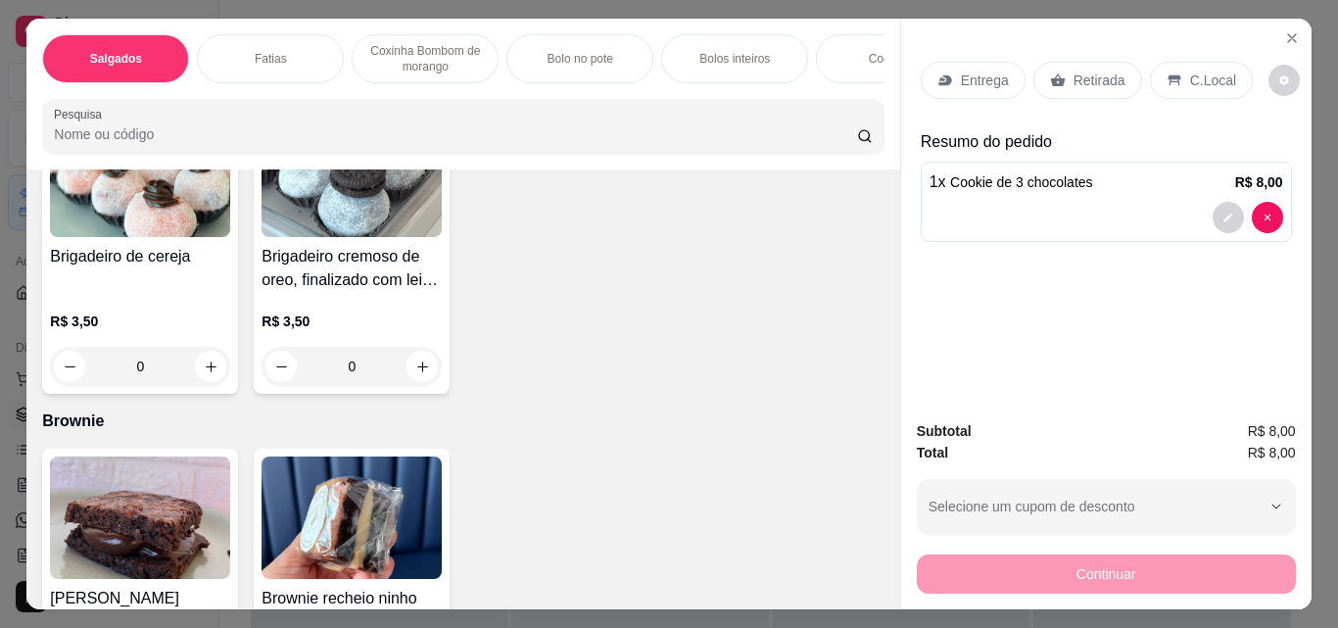
type input "1"
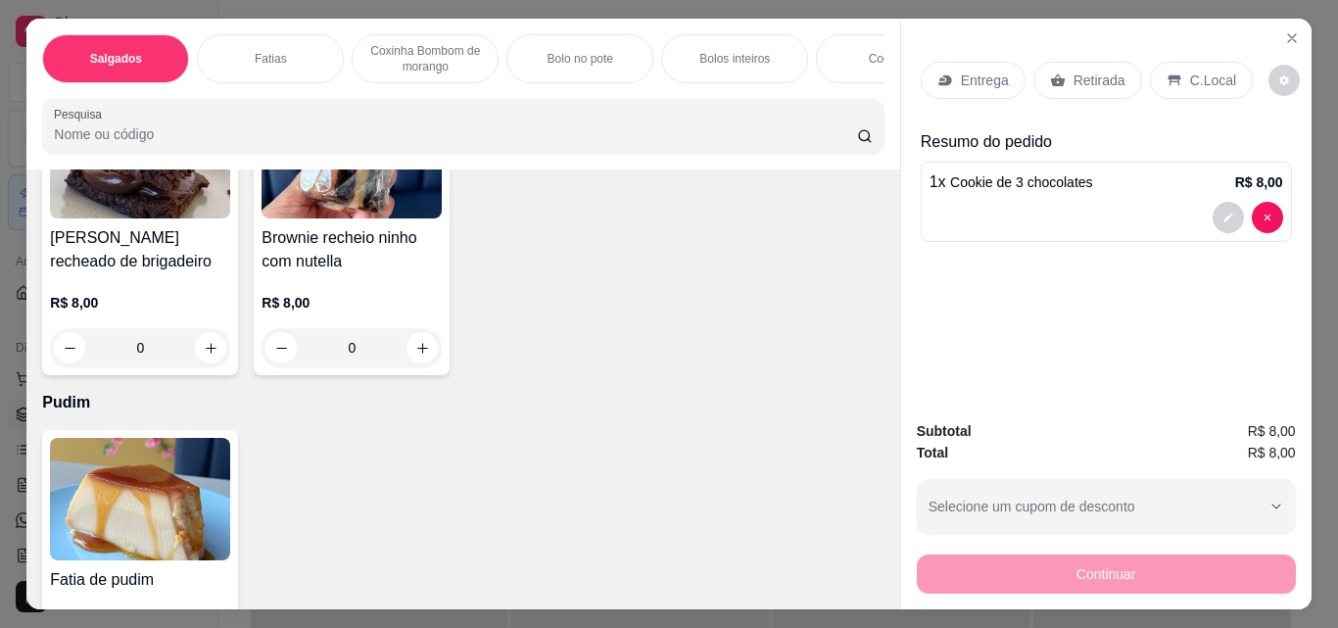
scroll to position [4016, 0]
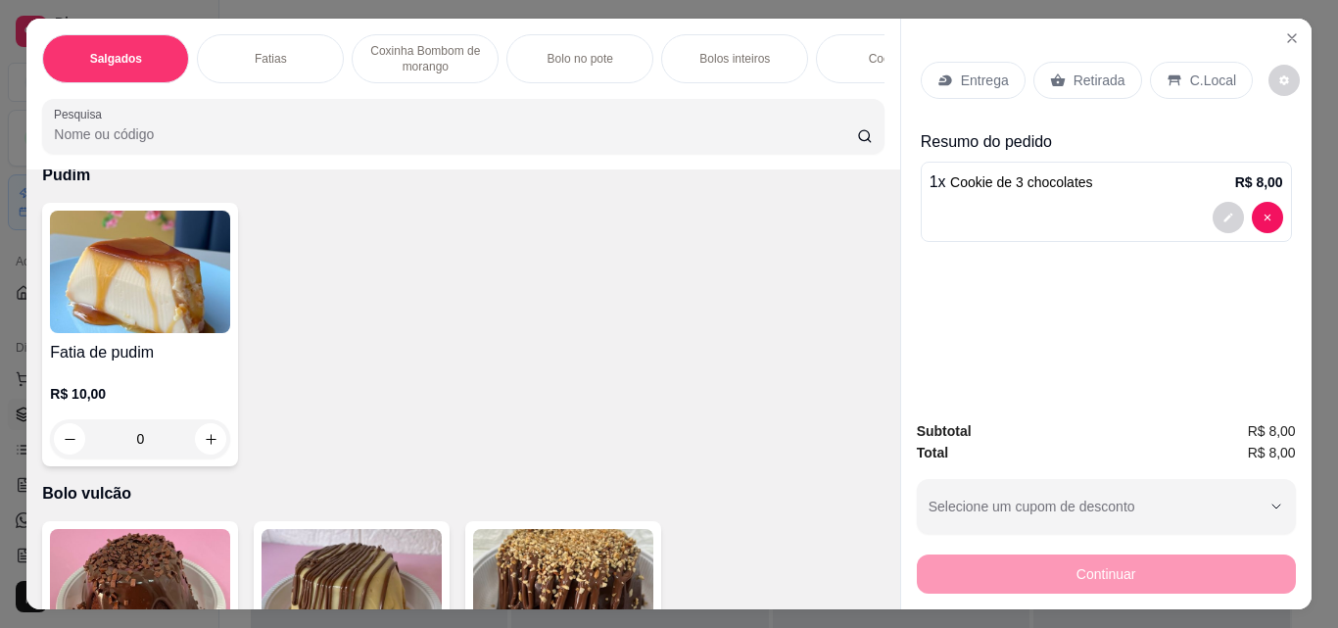
type input "2"
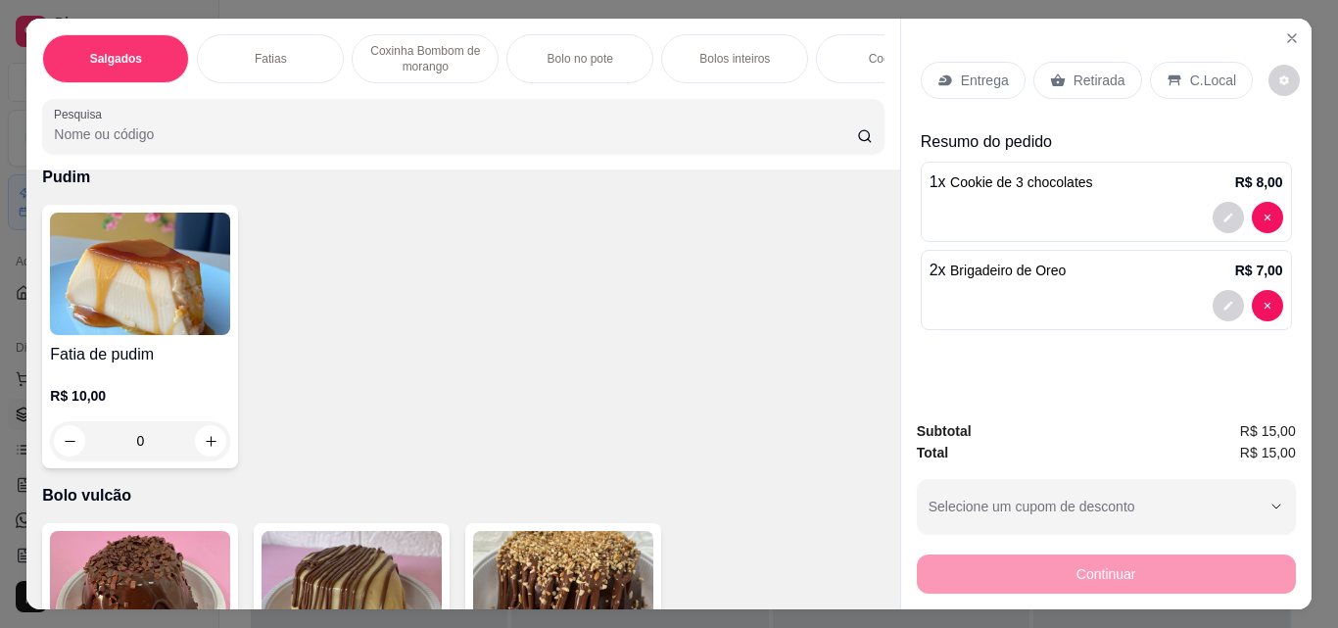
scroll to position [3625, 0]
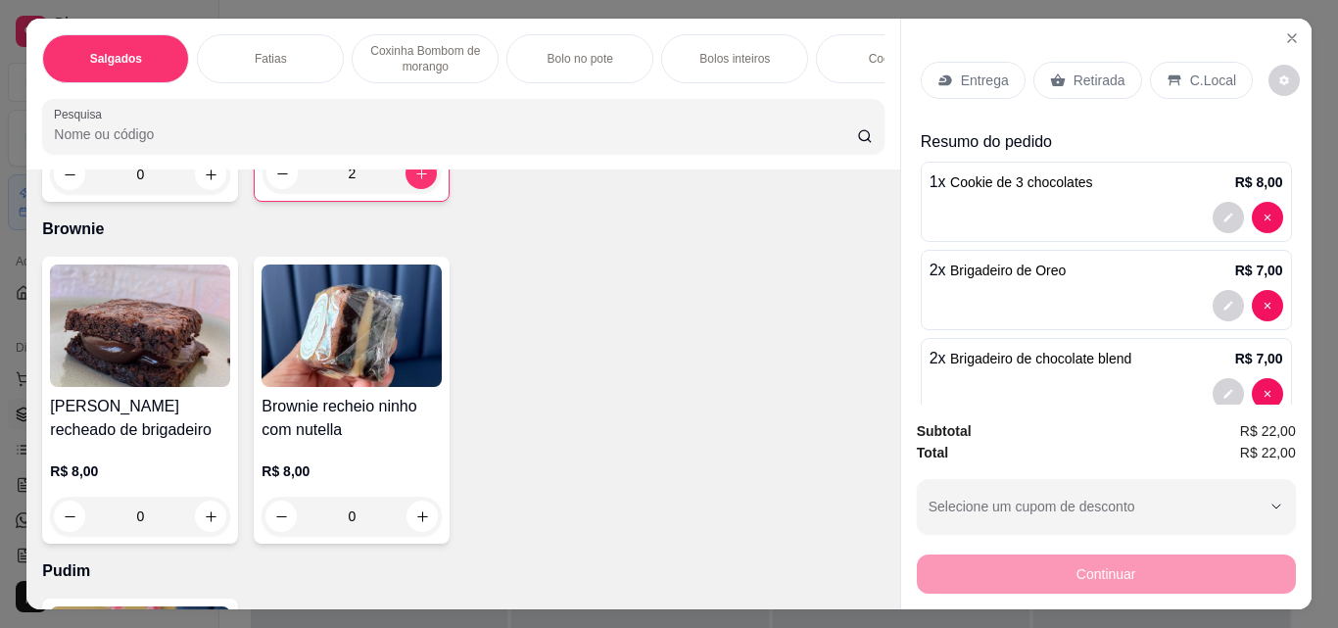
type input "2"
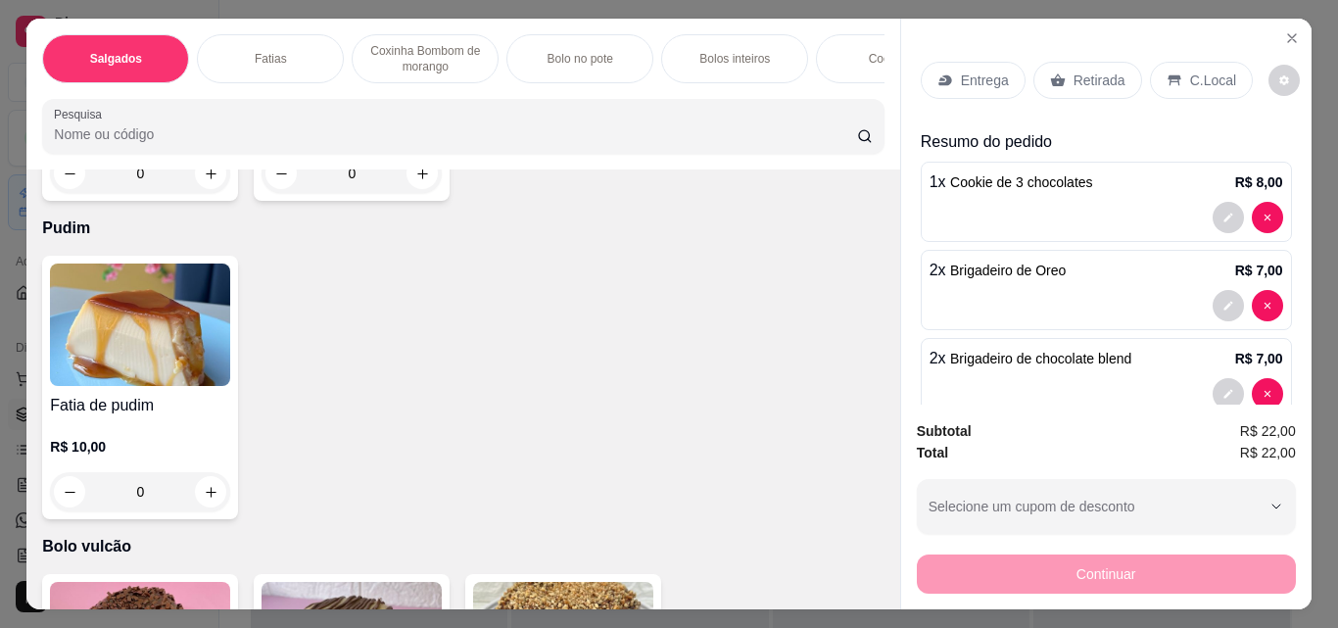
scroll to position [4016, 0]
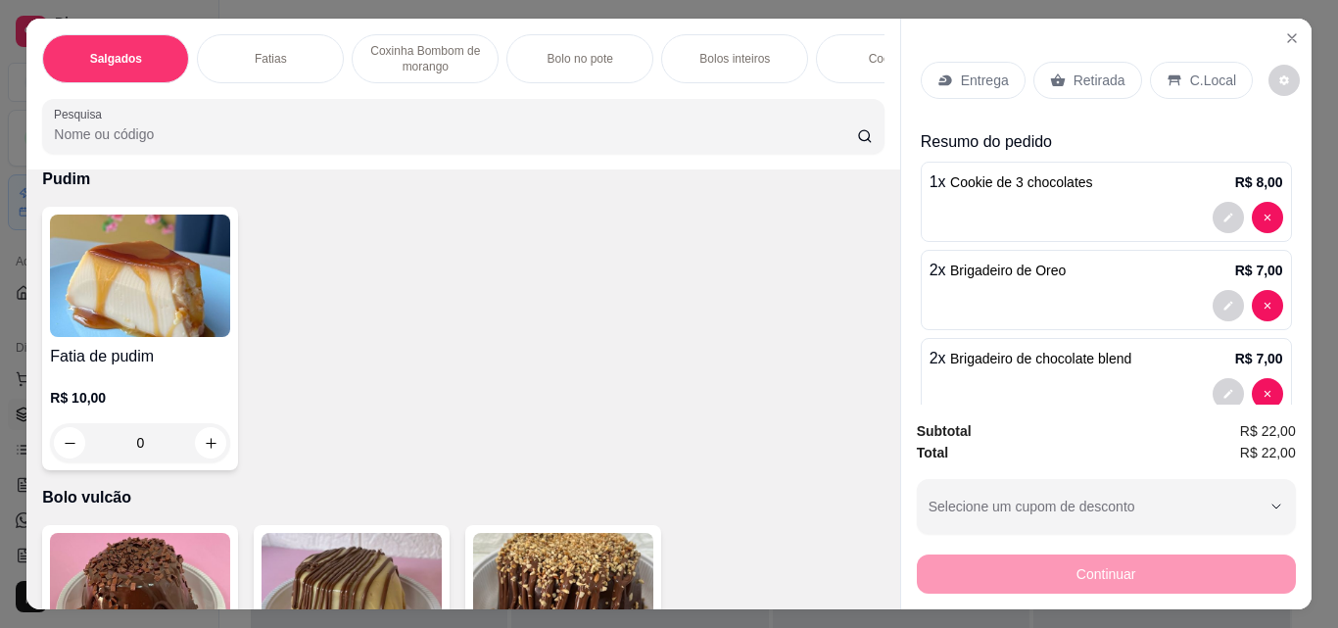
type input "1"
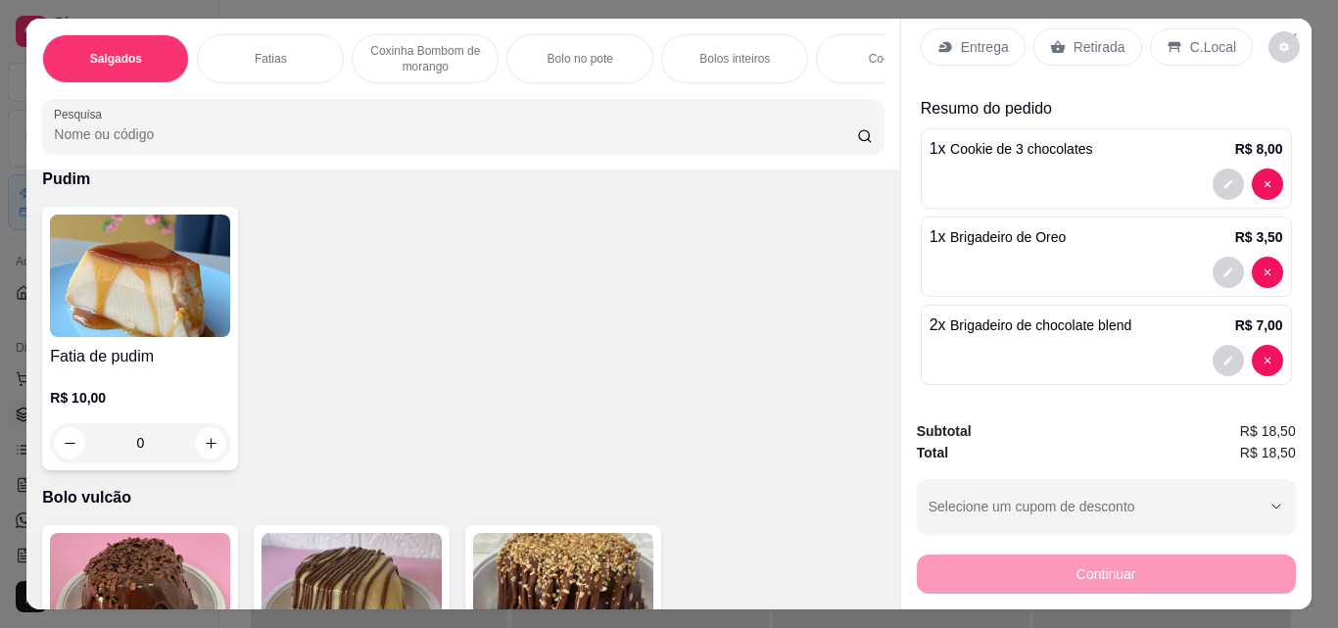
scroll to position [41, 0]
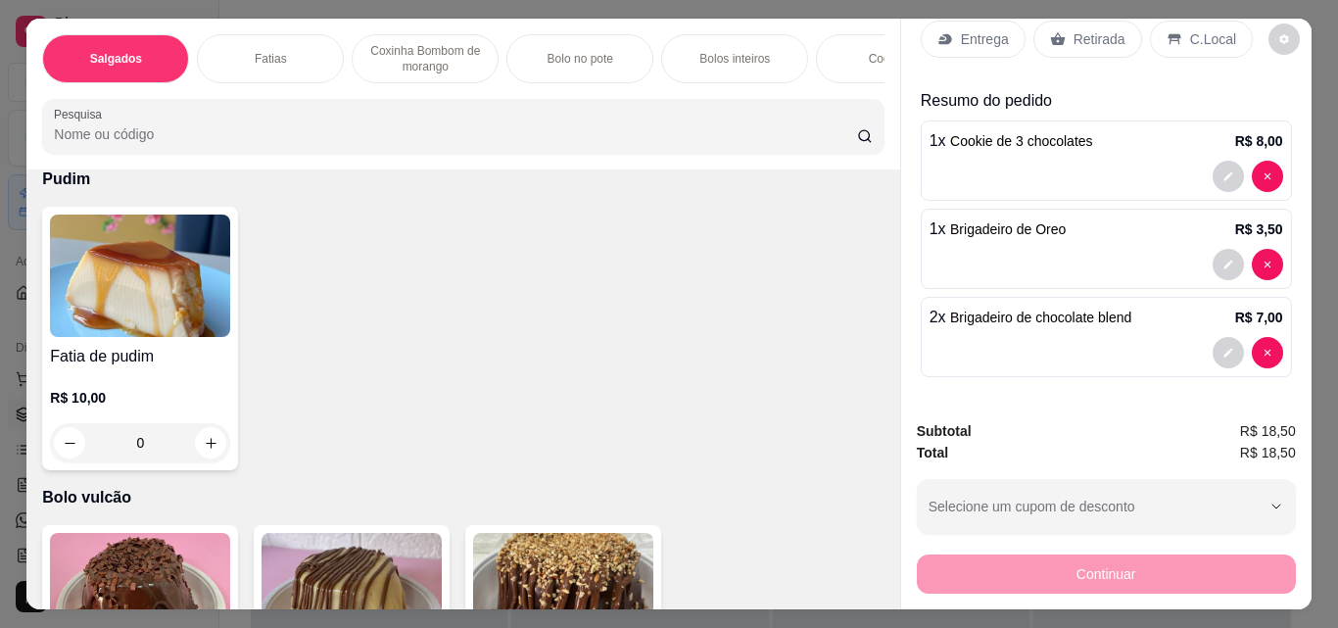
click at [1079, 34] on p "Retirada" at bounding box center [1100, 39] width 52 height 20
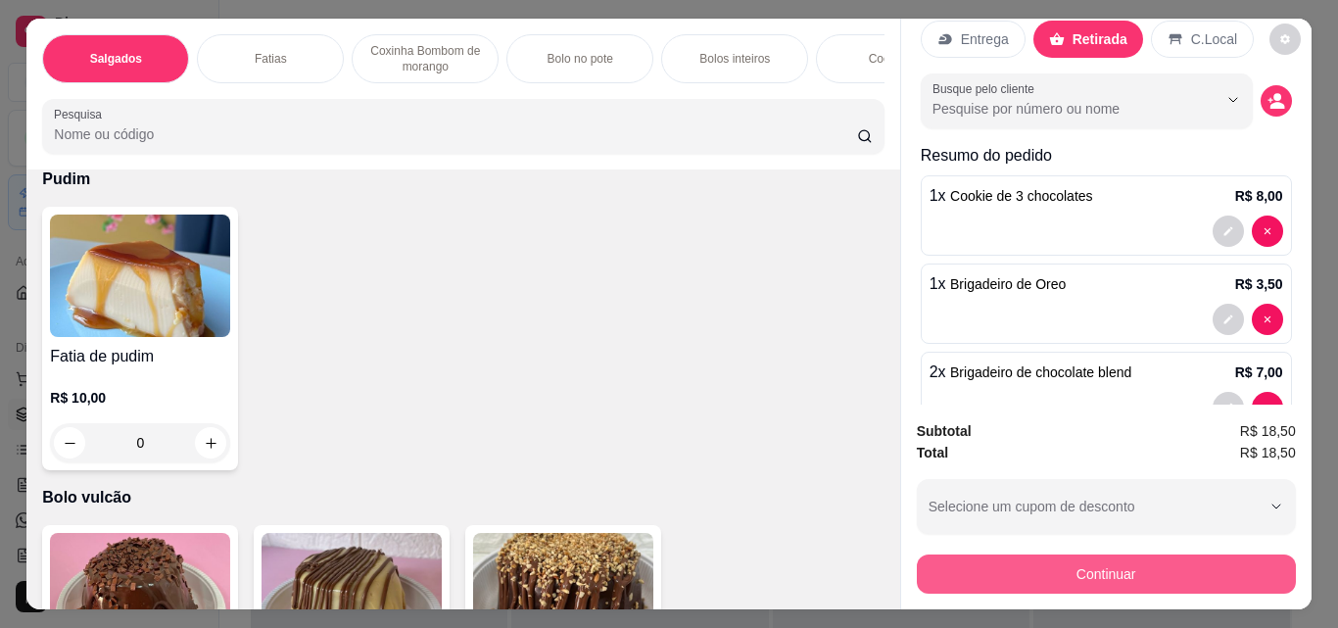
click at [1159, 580] on button "Continuar" at bounding box center [1106, 573] width 379 height 39
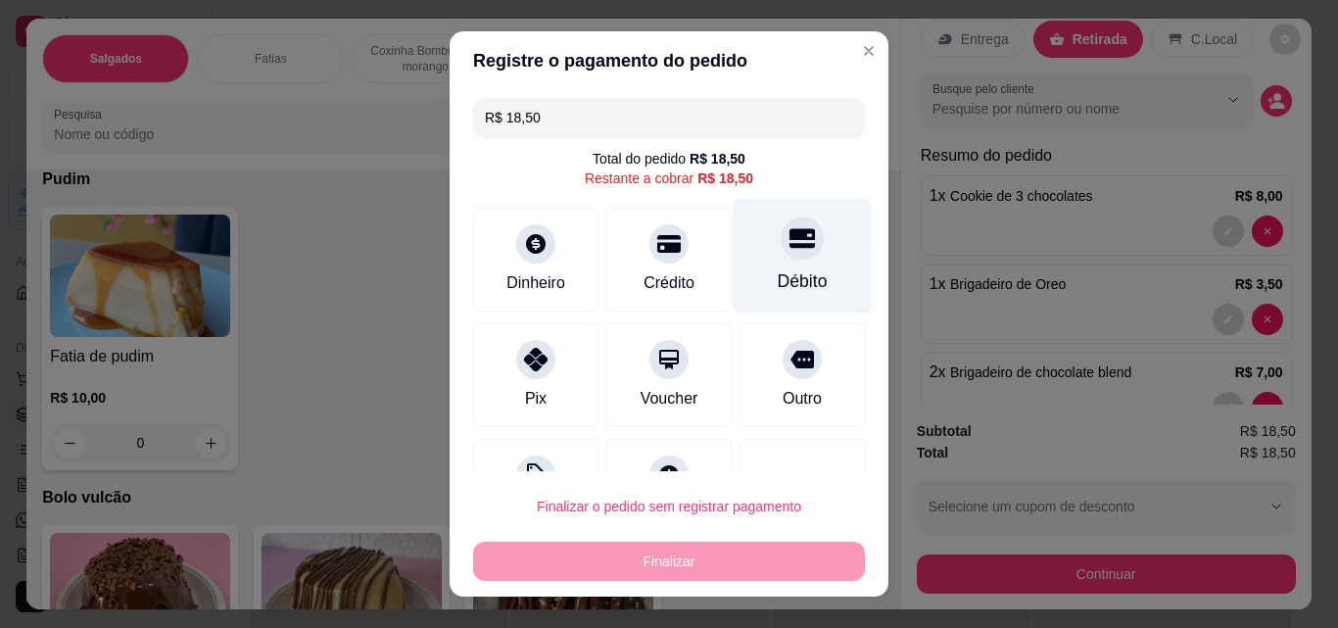
click at [793, 264] on div "Débito" at bounding box center [803, 256] width 138 height 115
type input "R$ 0,00"
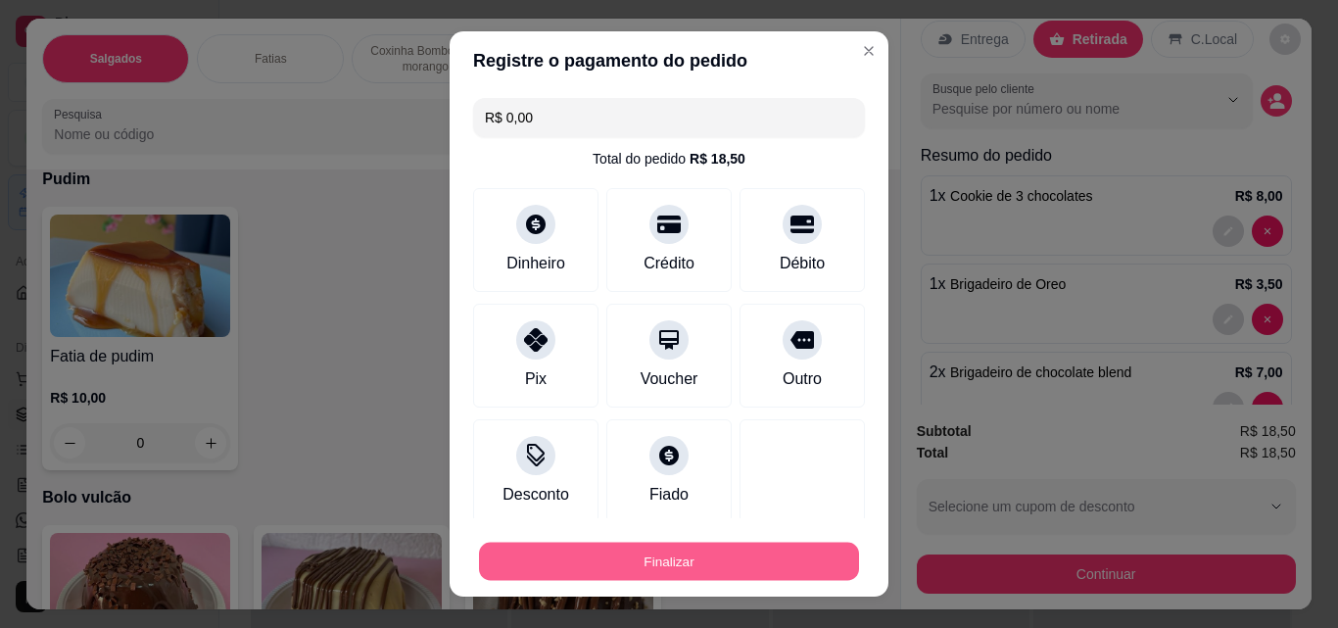
click at [797, 575] on button "Finalizar" at bounding box center [669, 562] width 380 height 38
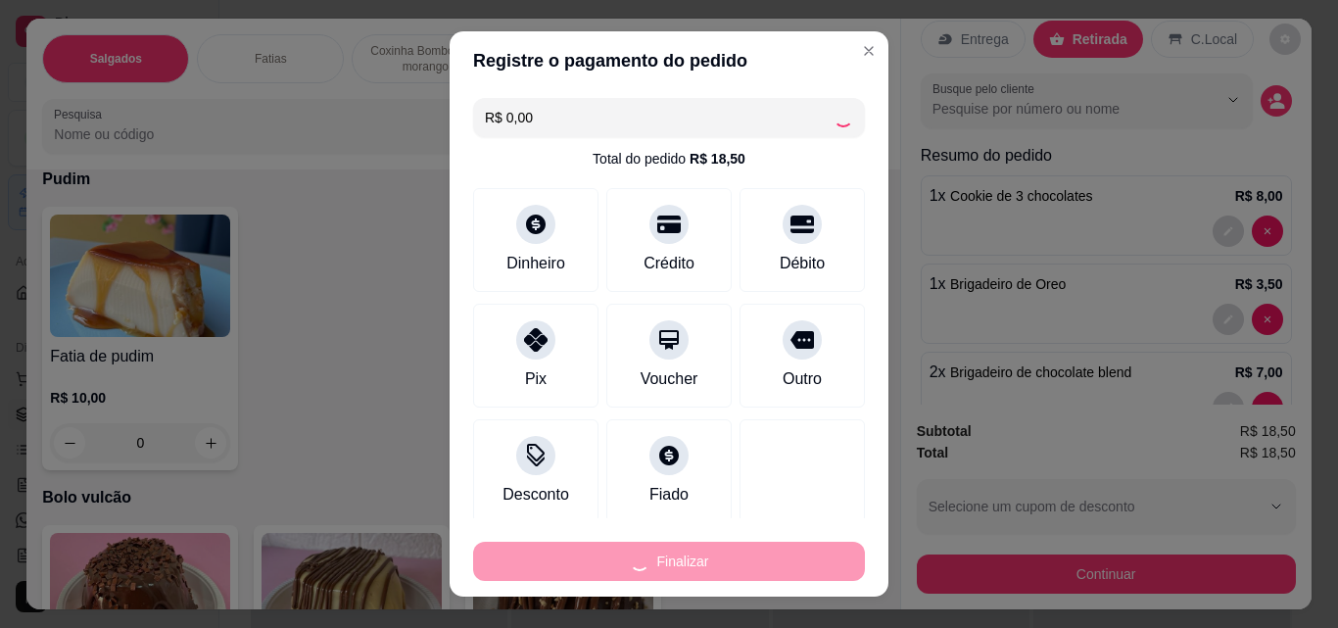
type input "0"
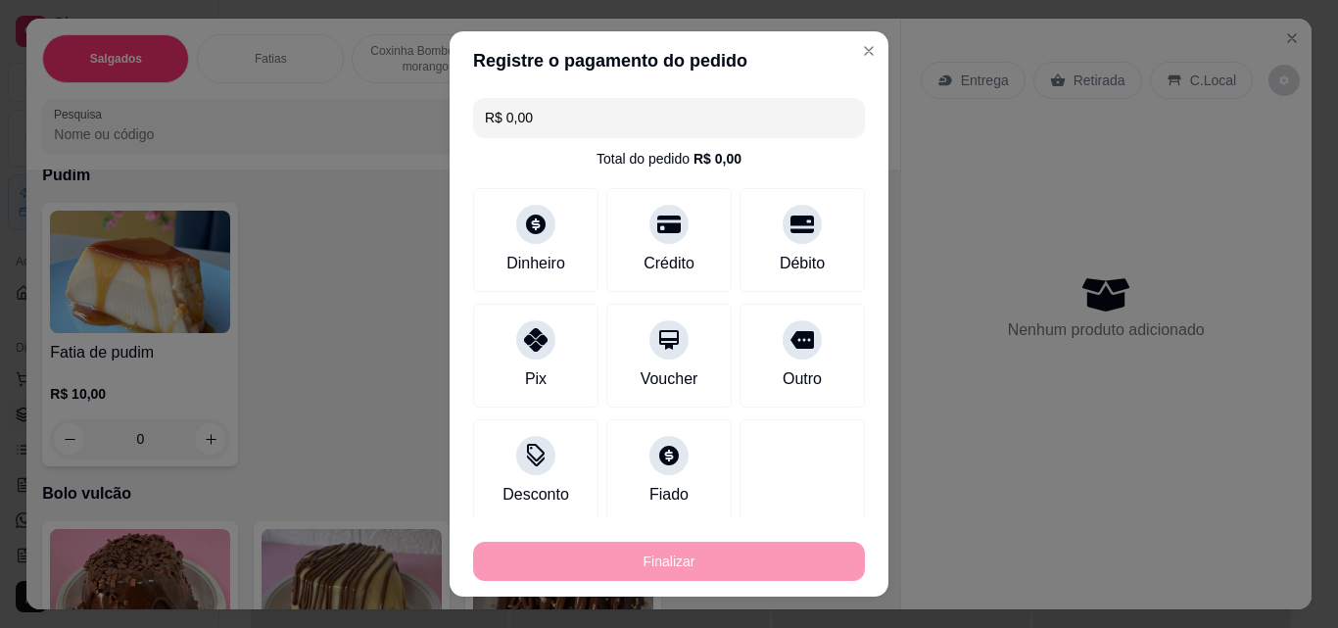
type input "-R$ 18,50"
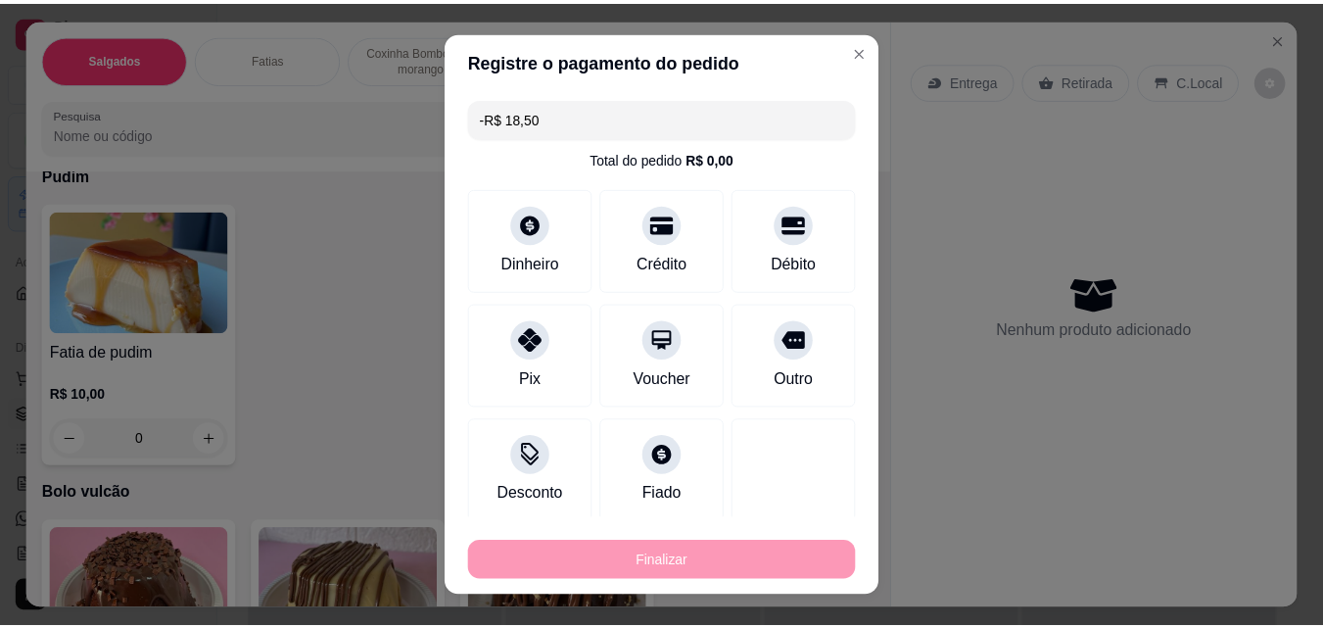
scroll to position [4014, 0]
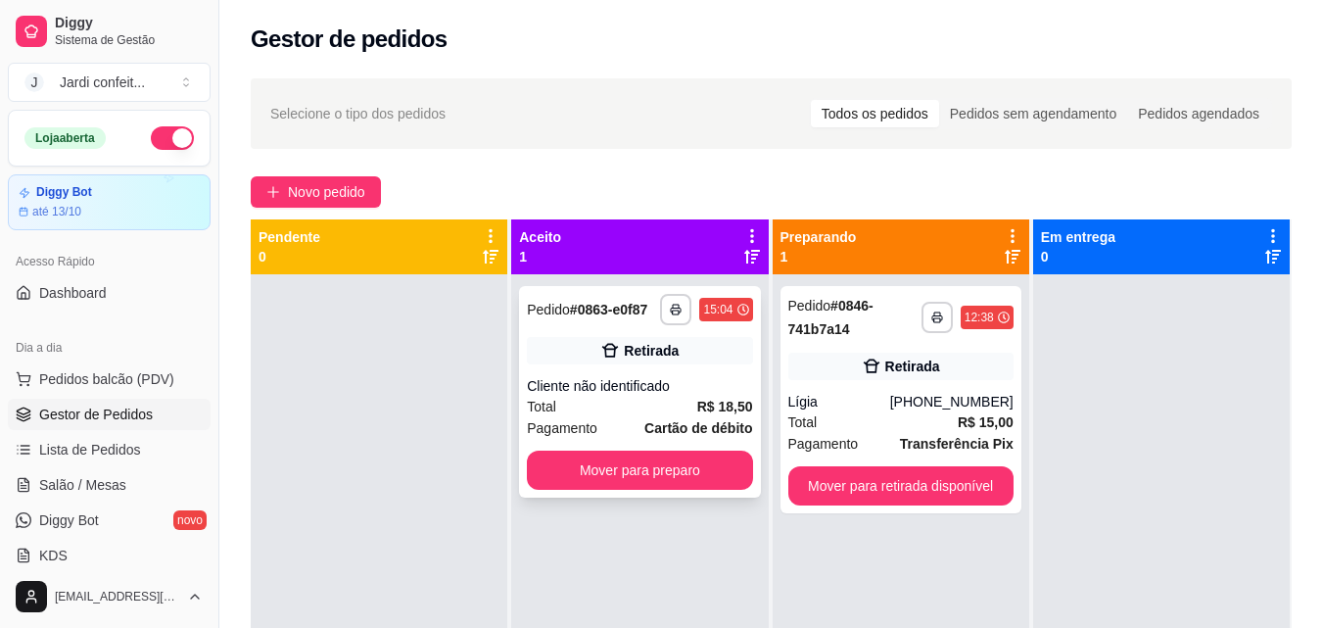
click at [621, 374] on div "**********" at bounding box center [639, 392] width 241 height 212
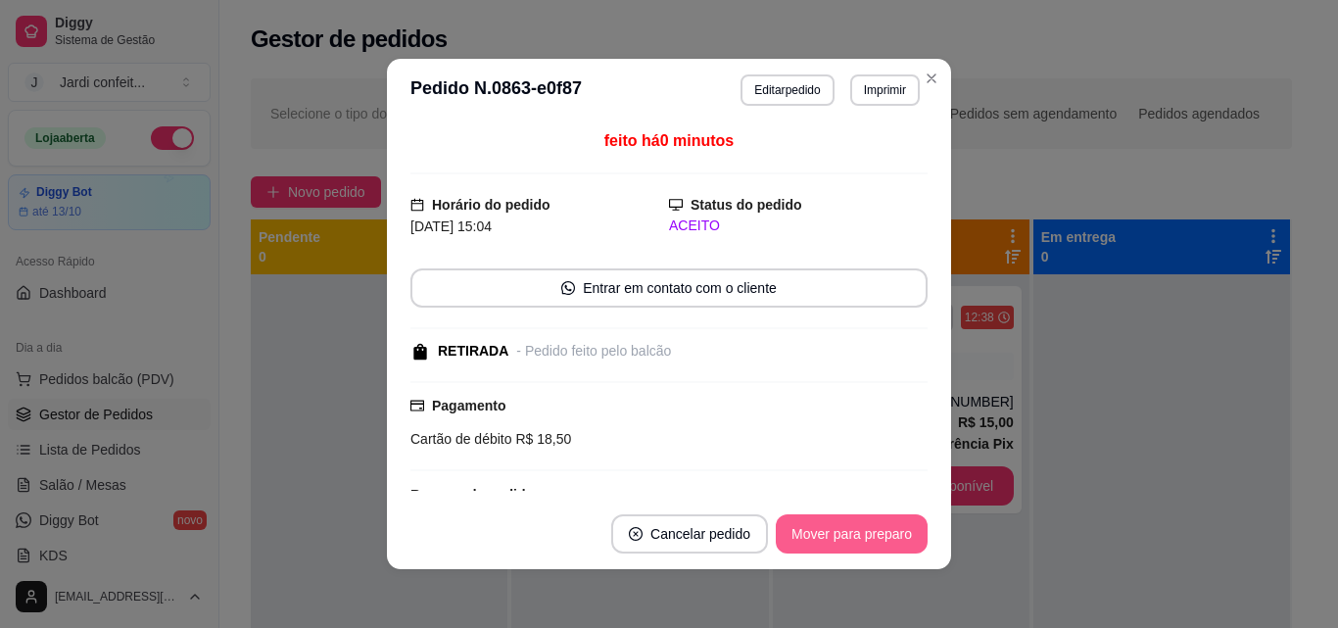
click at [819, 528] on button "Mover para preparo" at bounding box center [852, 533] width 152 height 39
click at [820, 528] on button "Mover para preparo" at bounding box center [852, 533] width 152 height 39
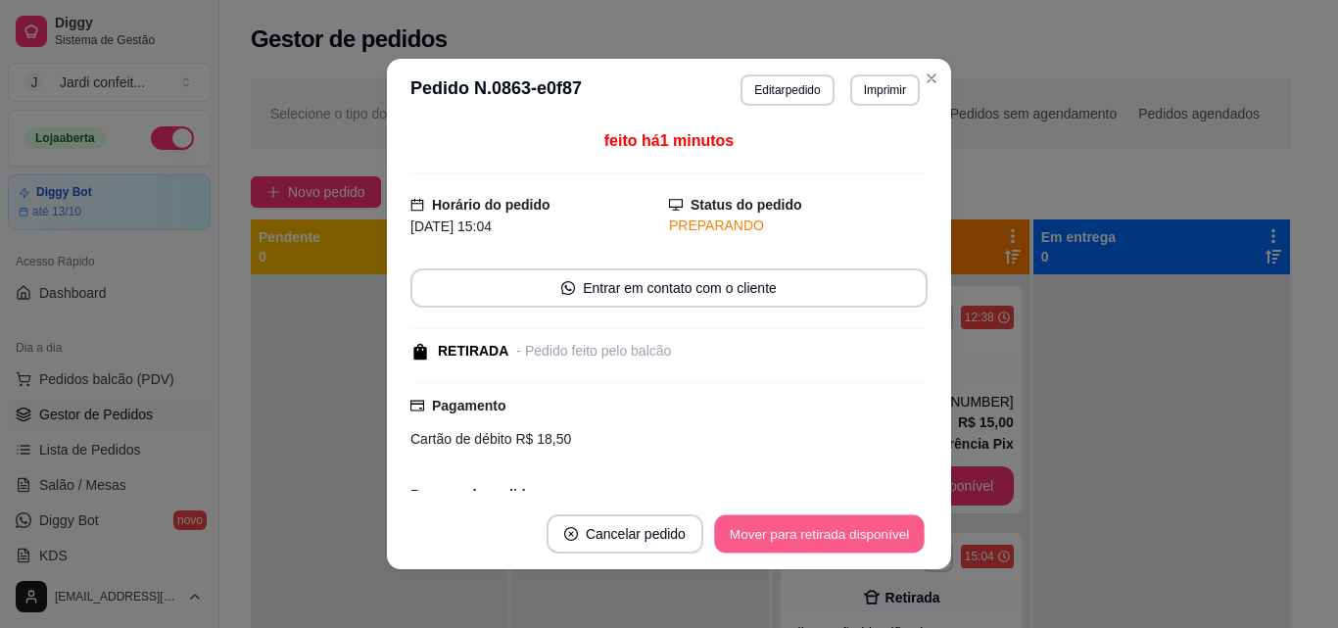
click at [834, 531] on button "Mover para retirada disponível" at bounding box center [819, 534] width 210 height 38
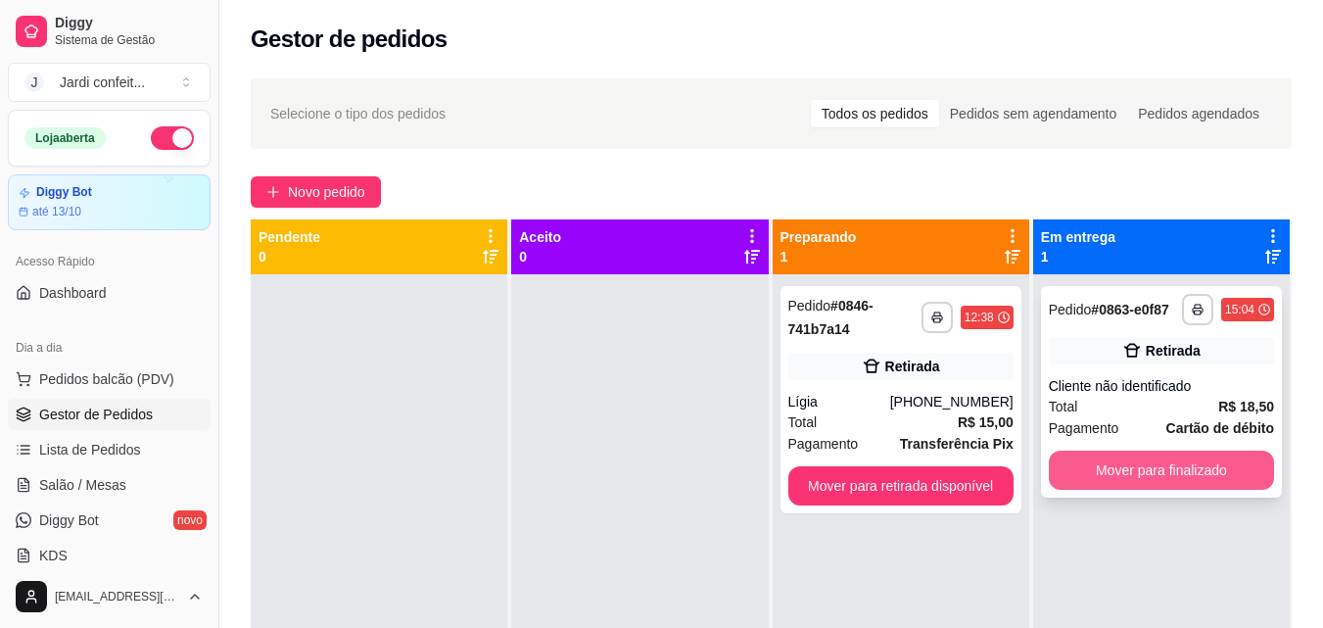
click at [1118, 467] on button "Mover para finalizado" at bounding box center [1161, 470] width 225 height 39
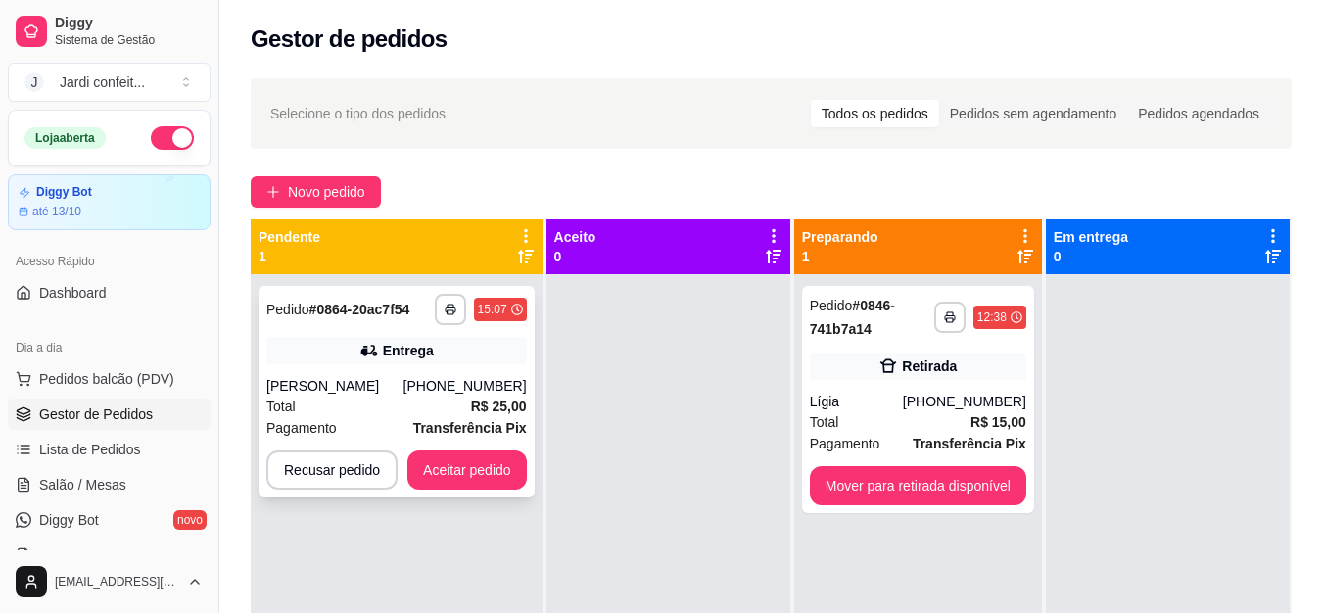
click at [484, 490] on div "**********" at bounding box center [397, 392] width 276 height 212
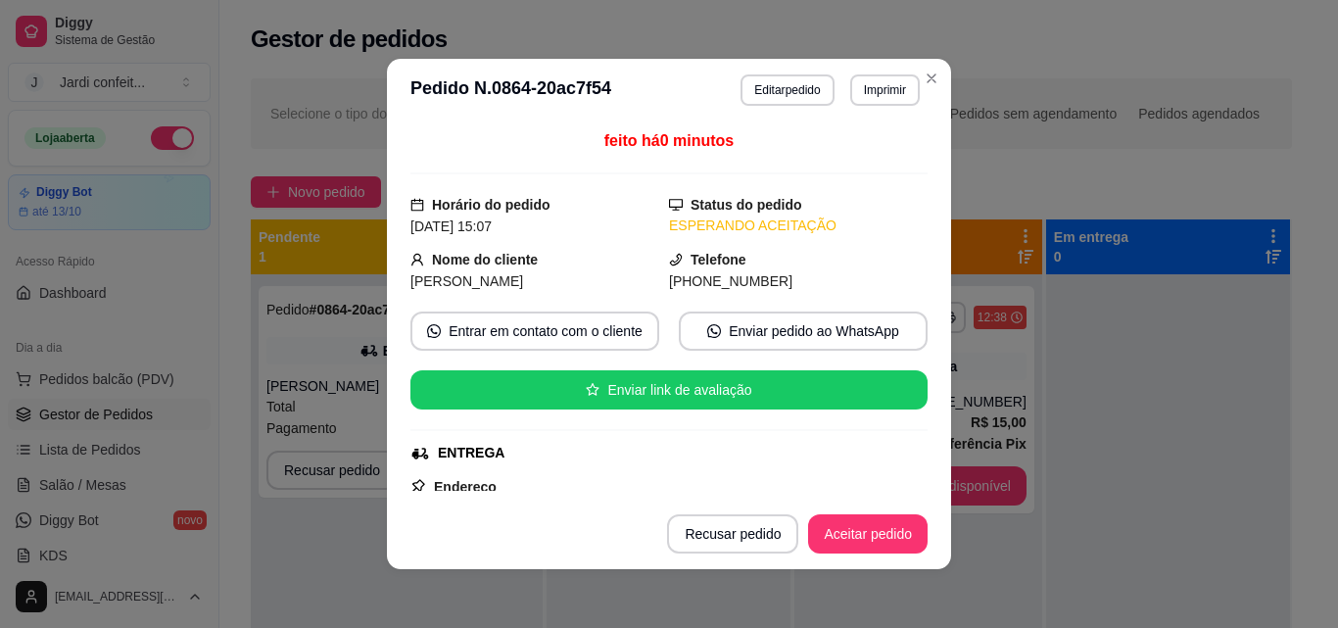
click at [853, 529] on button "Aceitar pedido" at bounding box center [868, 533] width 120 height 39
click at [855, 529] on button "Aceitar pedido" at bounding box center [868, 533] width 120 height 39
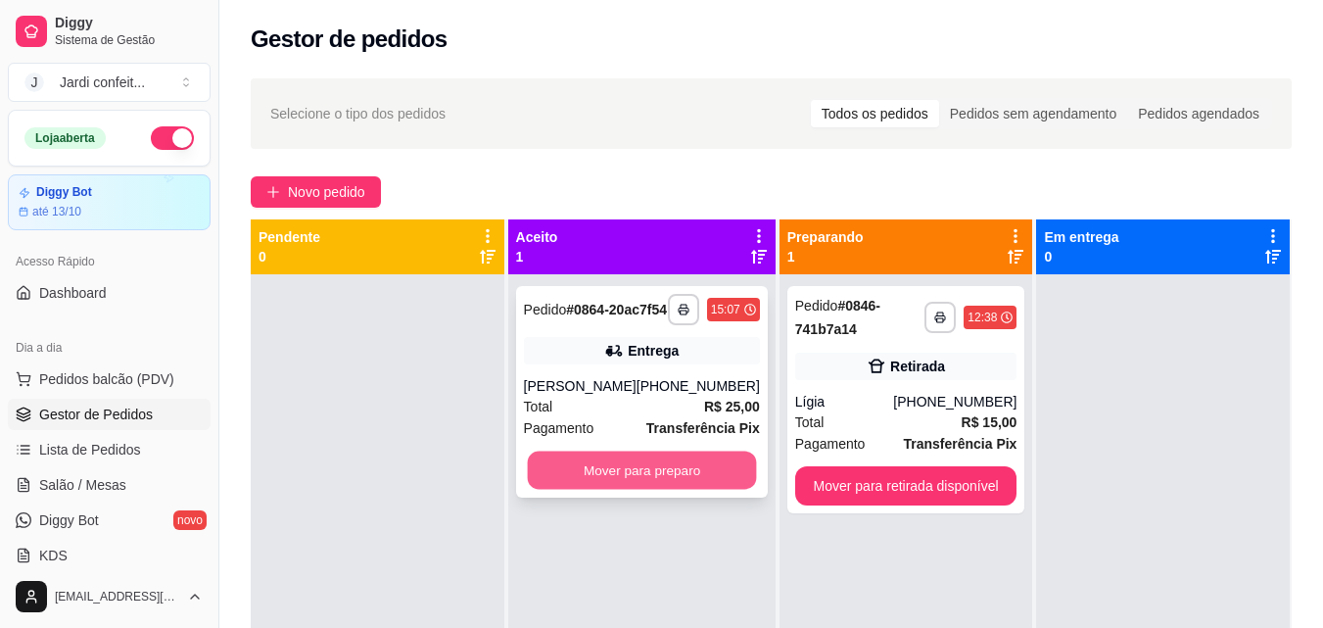
click at [652, 490] on button "Mover para preparo" at bounding box center [641, 471] width 229 height 38
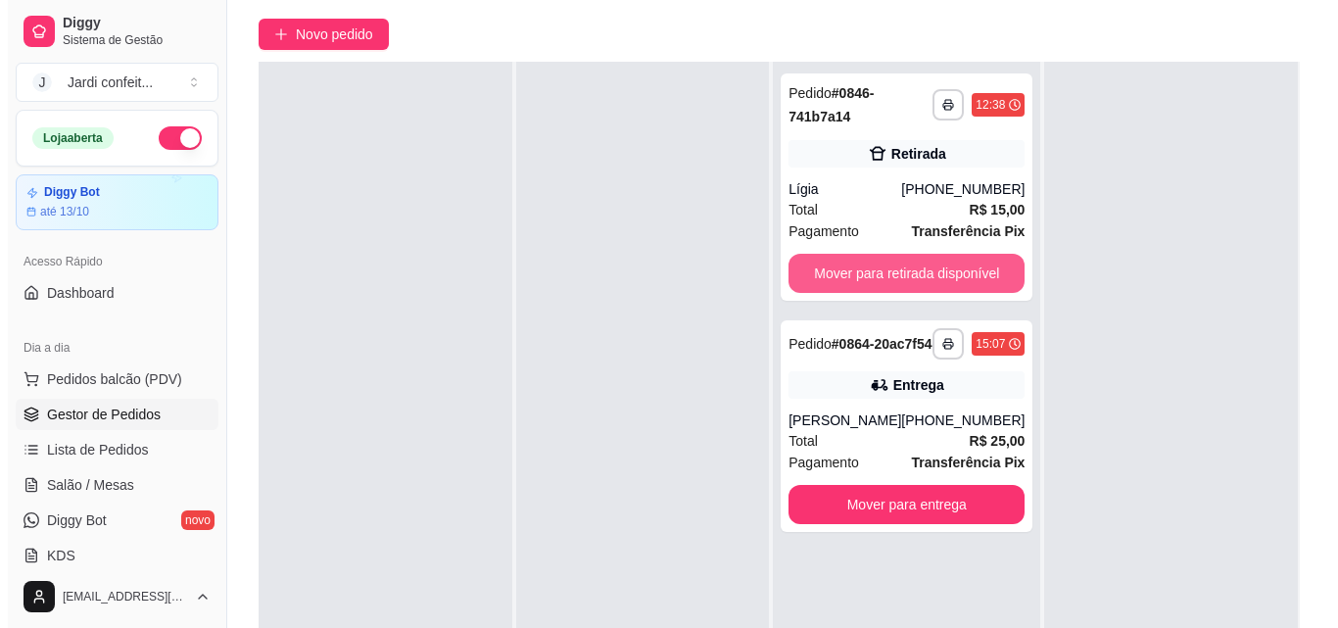
scroll to position [294, 0]
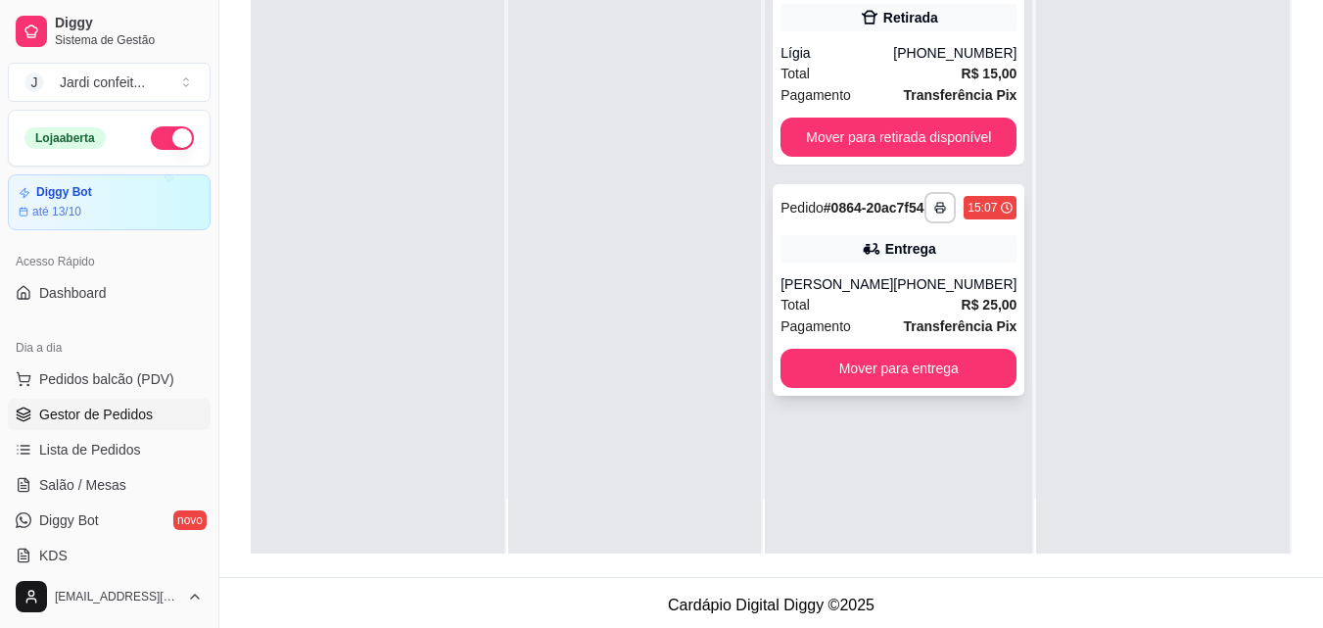
click at [893, 294] on div "[PERSON_NAME]" at bounding box center [837, 284] width 113 height 20
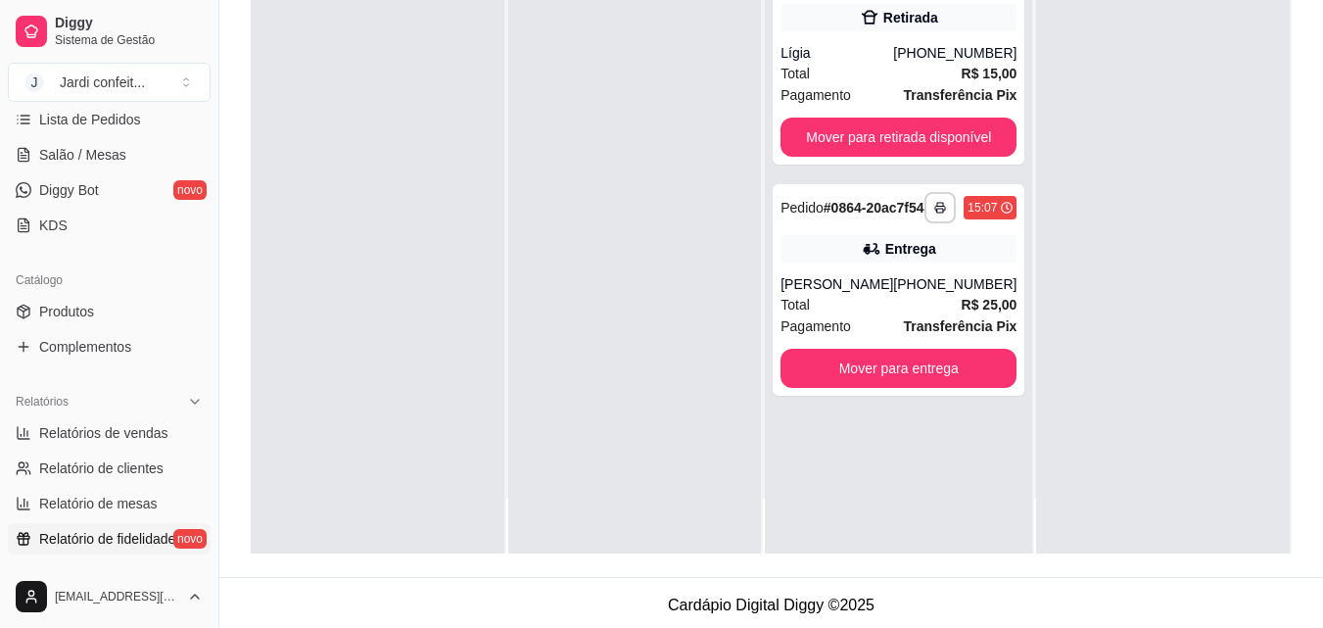
scroll to position [392, 0]
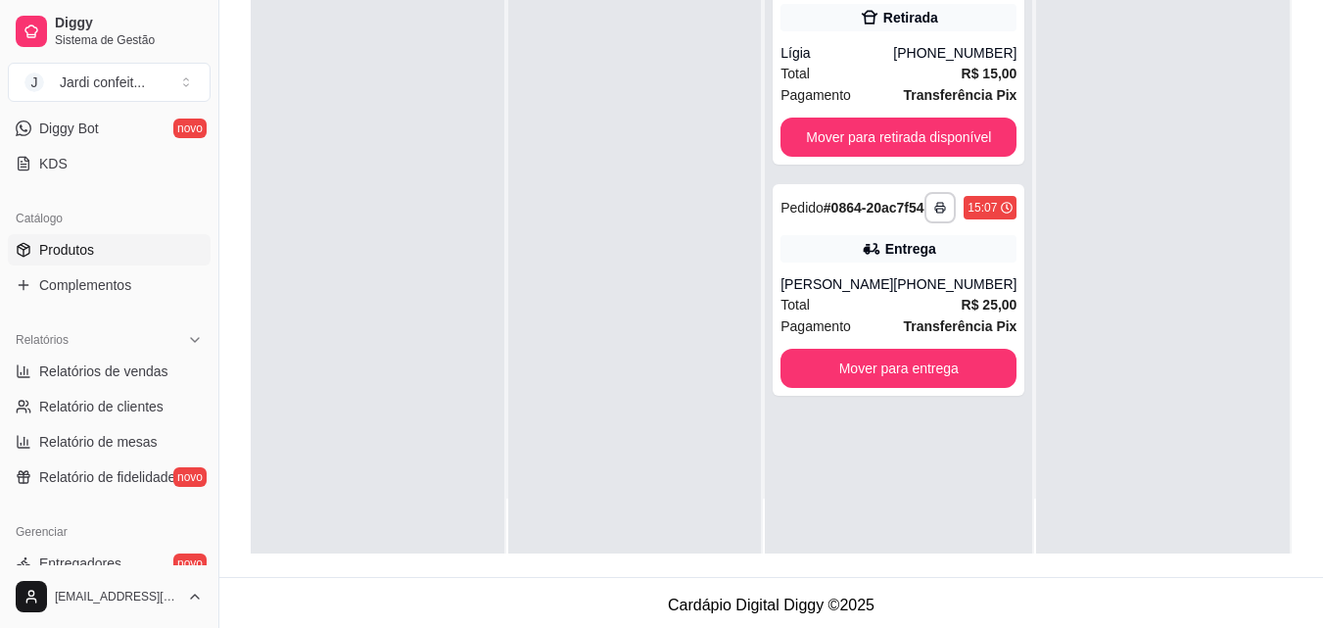
click at [128, 254] on link "Produtos" at bounding box center [109, 249] width 203 height 31
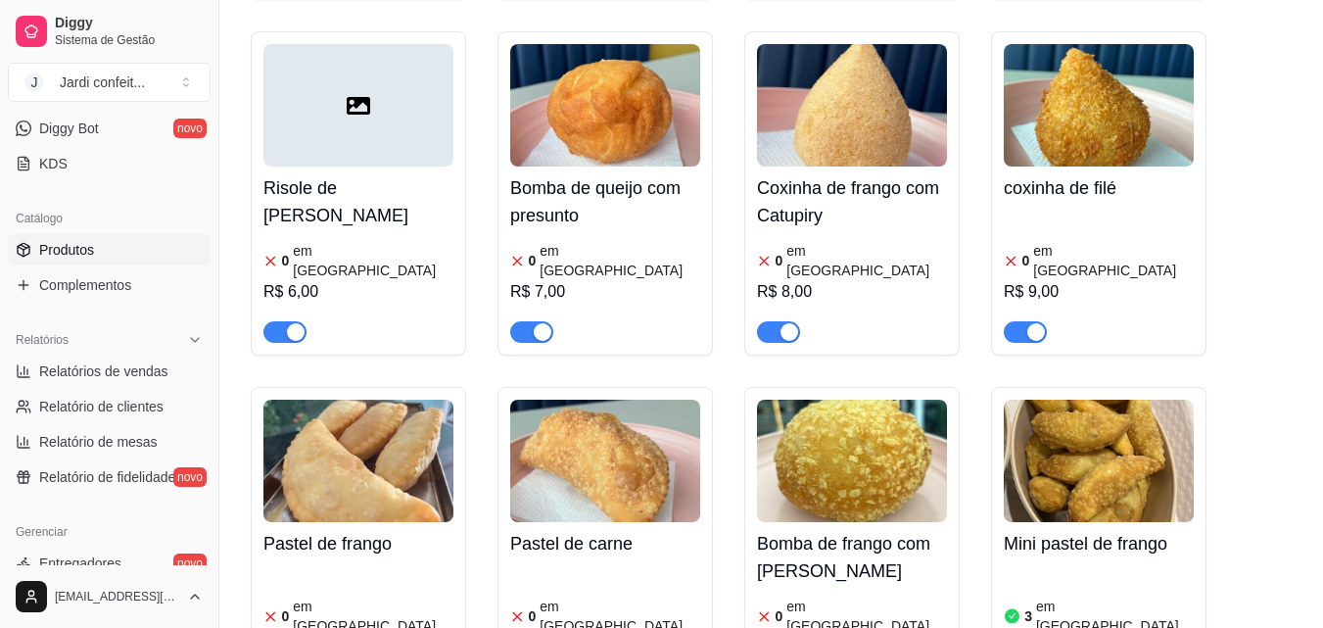
scroll to position [1176, 0]
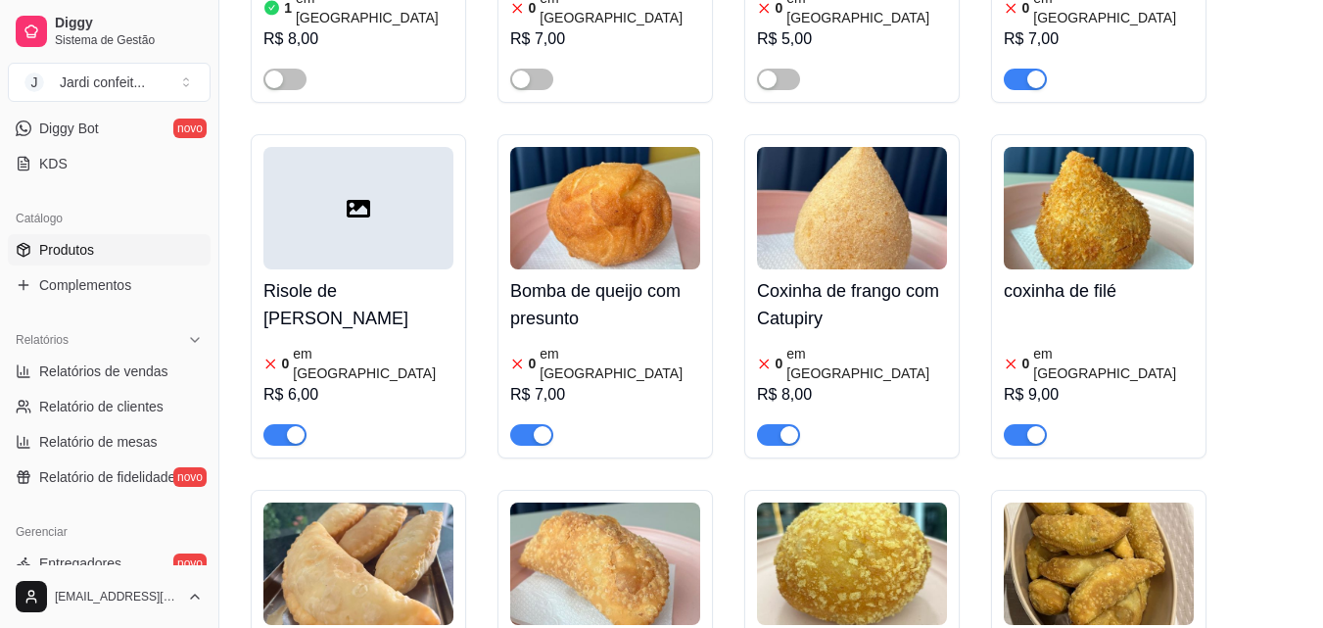
click at [867, 195] on img at bounding box center [852, 208] width 190 height 122
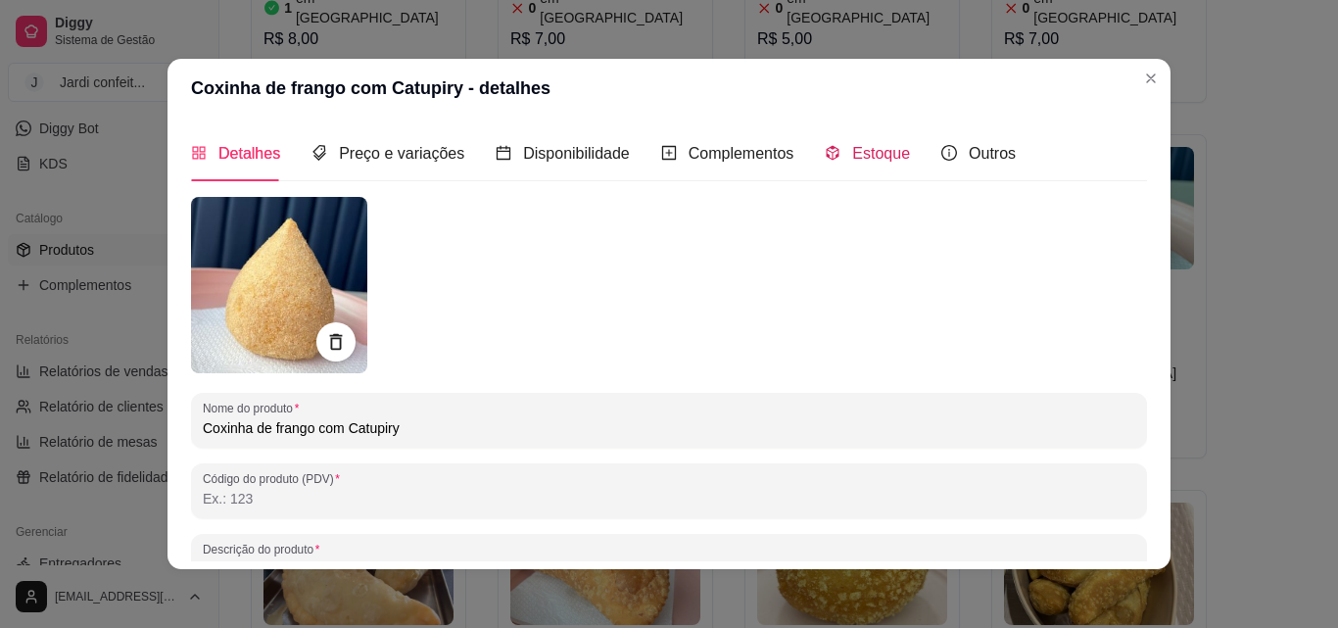
click at [866, 154] on span "Estoque" at bounding box center [881, 153] width 58 height 17
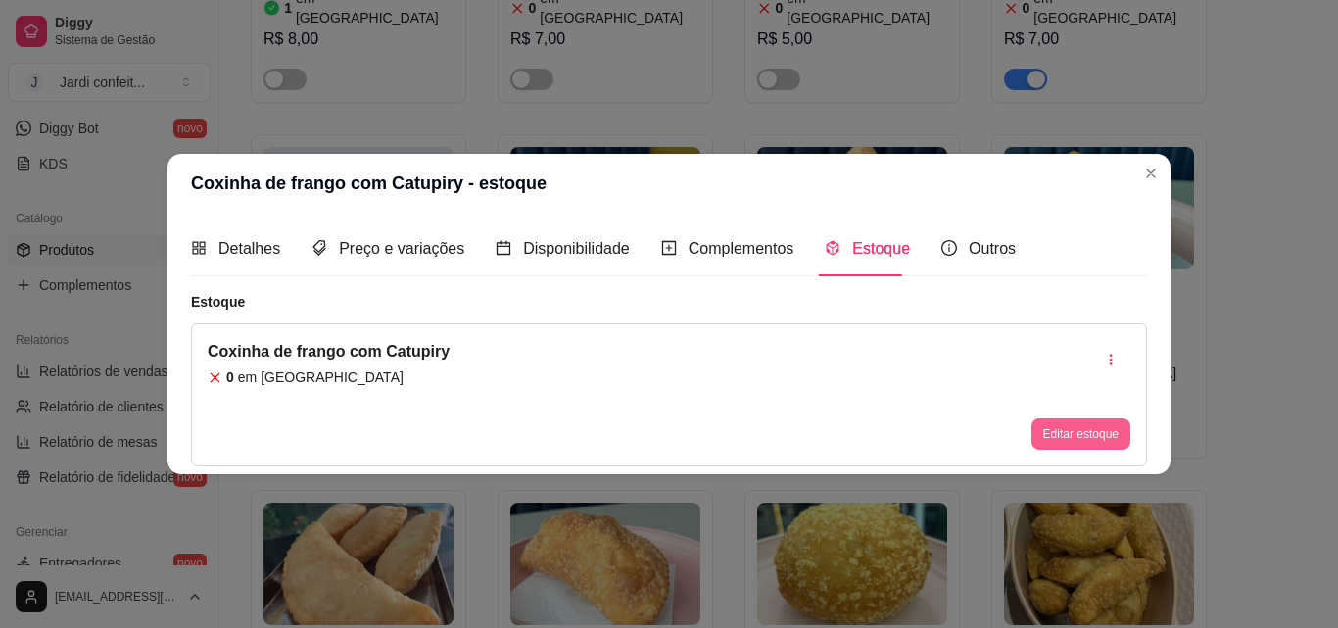
click at [1084, 439] on button "Editar estoque" at bounding box center [1081, 433] width 99 height 31
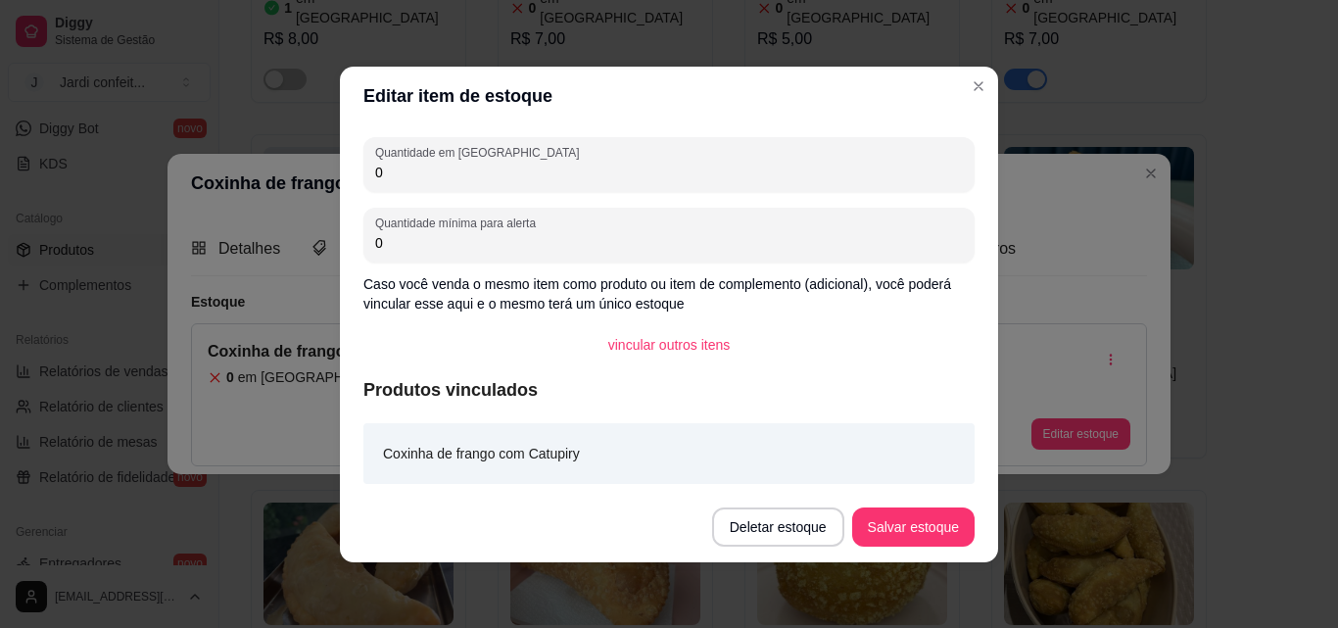
drag, startPoint x: 418, startPoint y: 168, endPoint x: 336, endPoint y: 169, distance: 82.3
click at [336, 169] on div "Editar item de estoque Quantidade em estoque 0 Quantidade mínima para alerta 0 …" at bounding box center [669, 314] width 1338 height 628
type input "4"
click at [901, 531] on button "Salvar estoque" at bounding box center [913, 526] width 120 height 38
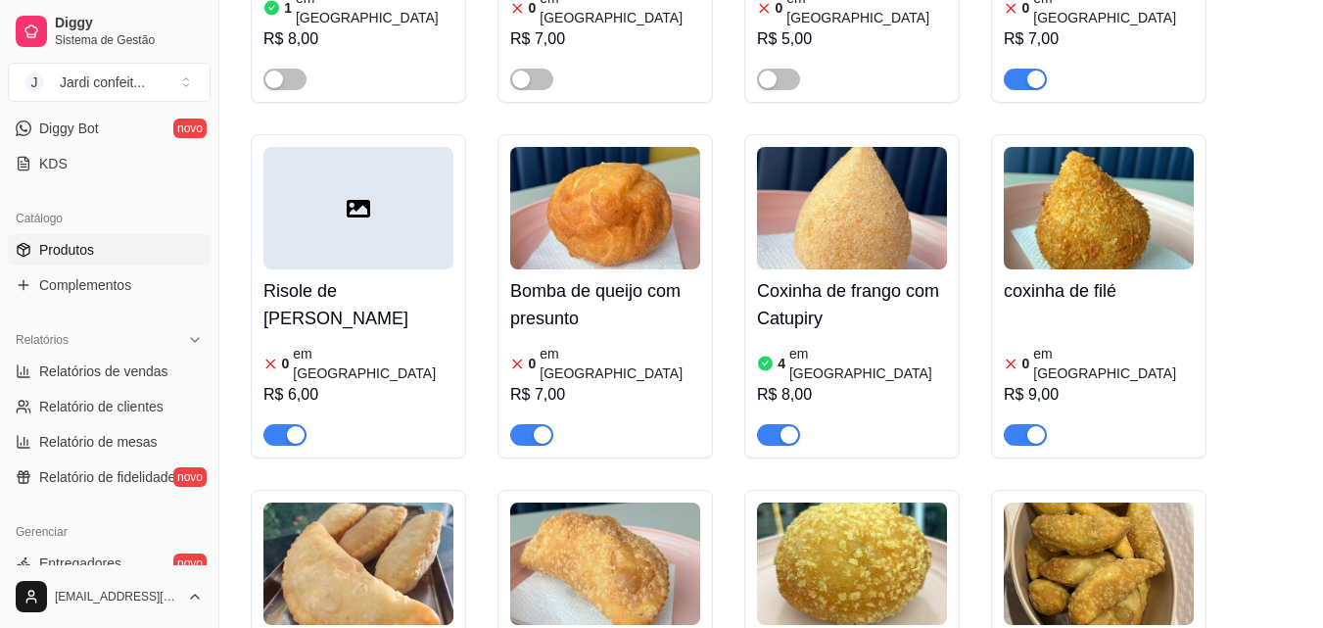
click at [607, 269] on div "Bomba de queijo com presunto 0 em estoque R$ 7,00" at bounding box center [605, 357] width 190 height 176
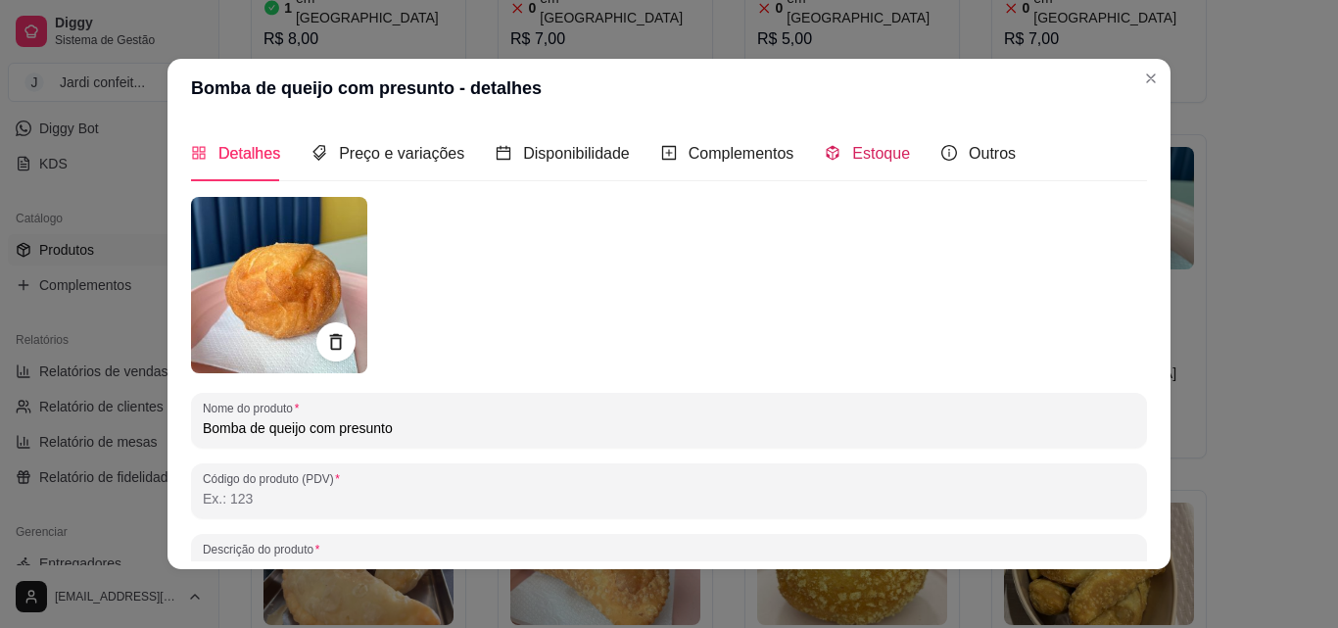
click at [879, 152] on span "Estoque" at bounding box center [881, 153] width 58 height 17
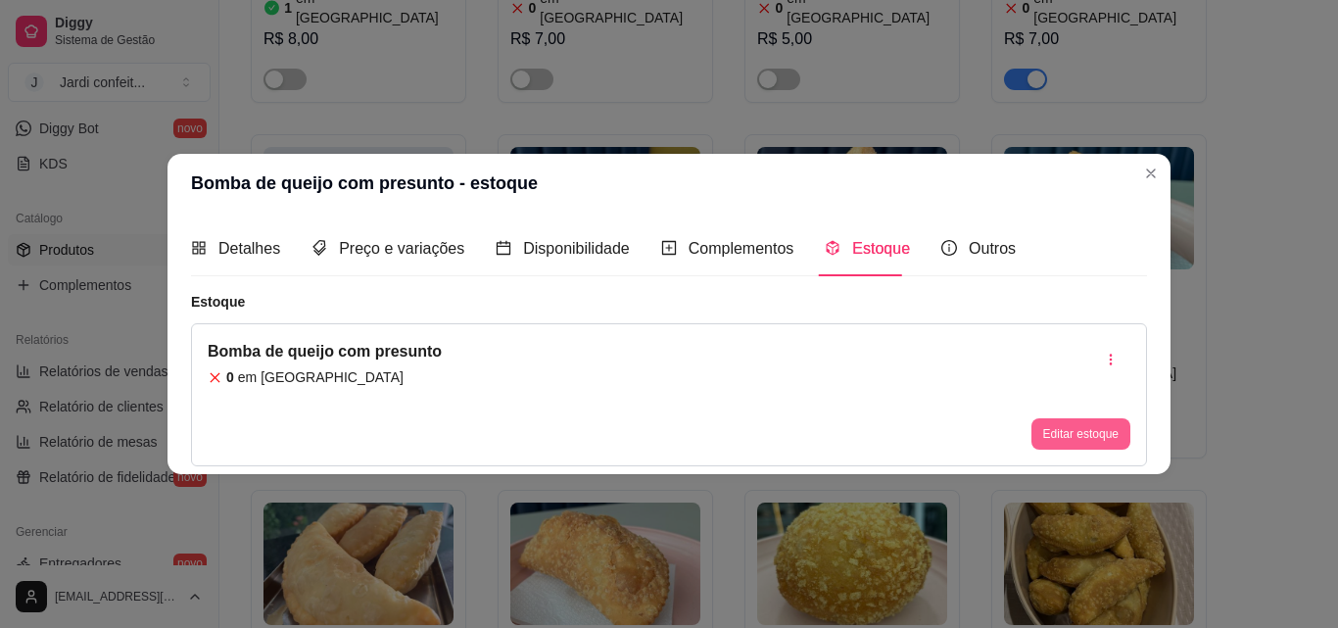
click at [1070, 446] on button "Editar estoque" at bounding box center [1081, 433] width 99 height 31
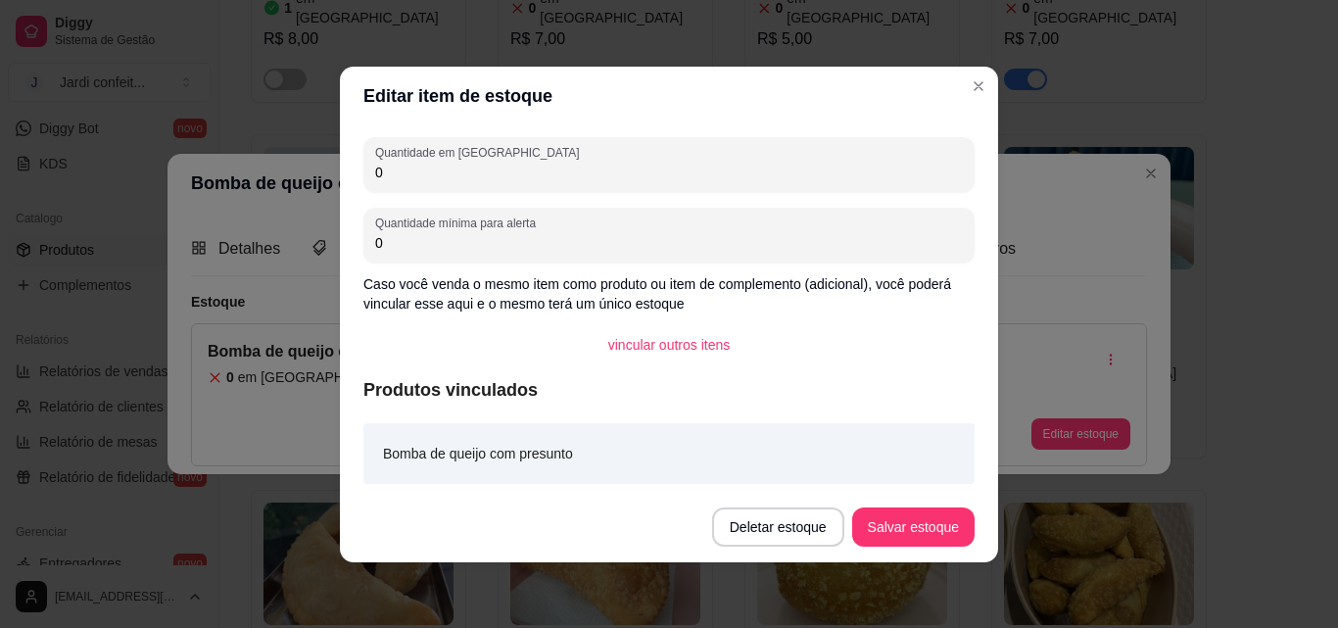
drag, startPoint x: 419, startPoint y: 175, endPoint x: 316, endPoint y: 183, distance: 103.2
click at [316, 183] on div "Editar item de estoque Quantidade em estoque 0 Quantidade mínima para alerta 0 …" at bounding box center [669, 314] width 1338 height 628
type input "4"
click at [931, 532] on button "Salvar estoque" at bounding box center [913, 526] width 122 height 39
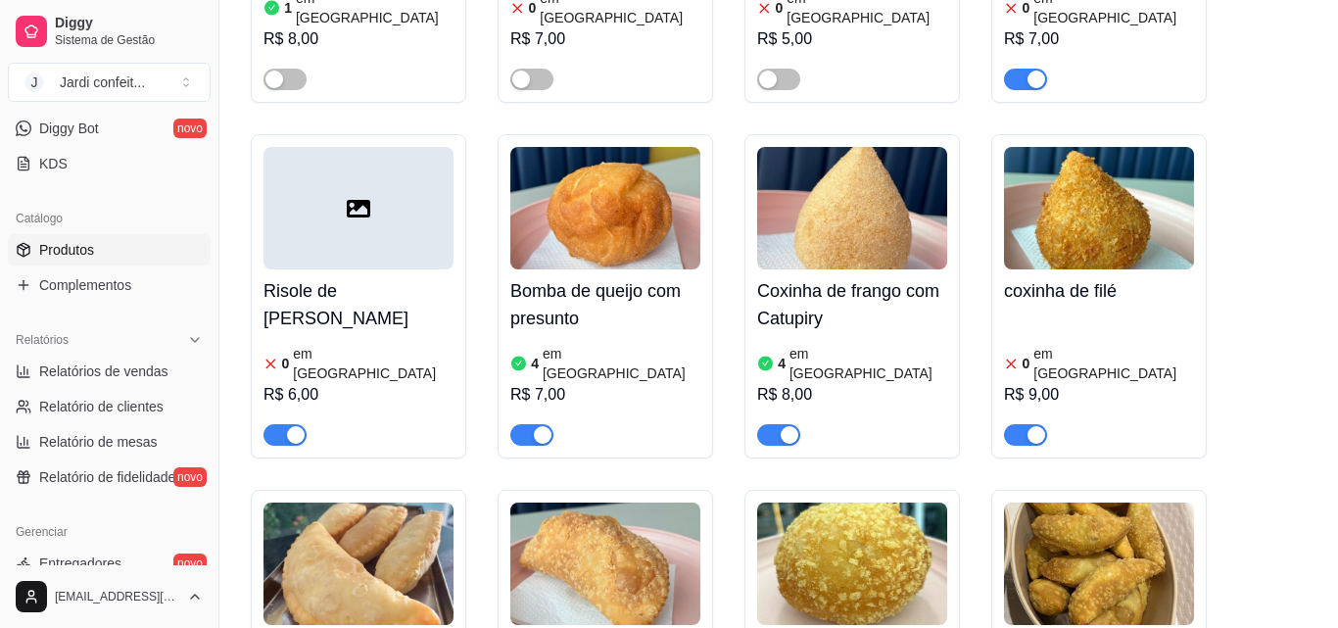
click at [1153, 171] on img at bounding box center [1099, 208] width 190 height 122
click at [853, 149] on span "Estoque" at bounding box center [882, 152] width 58 height 17
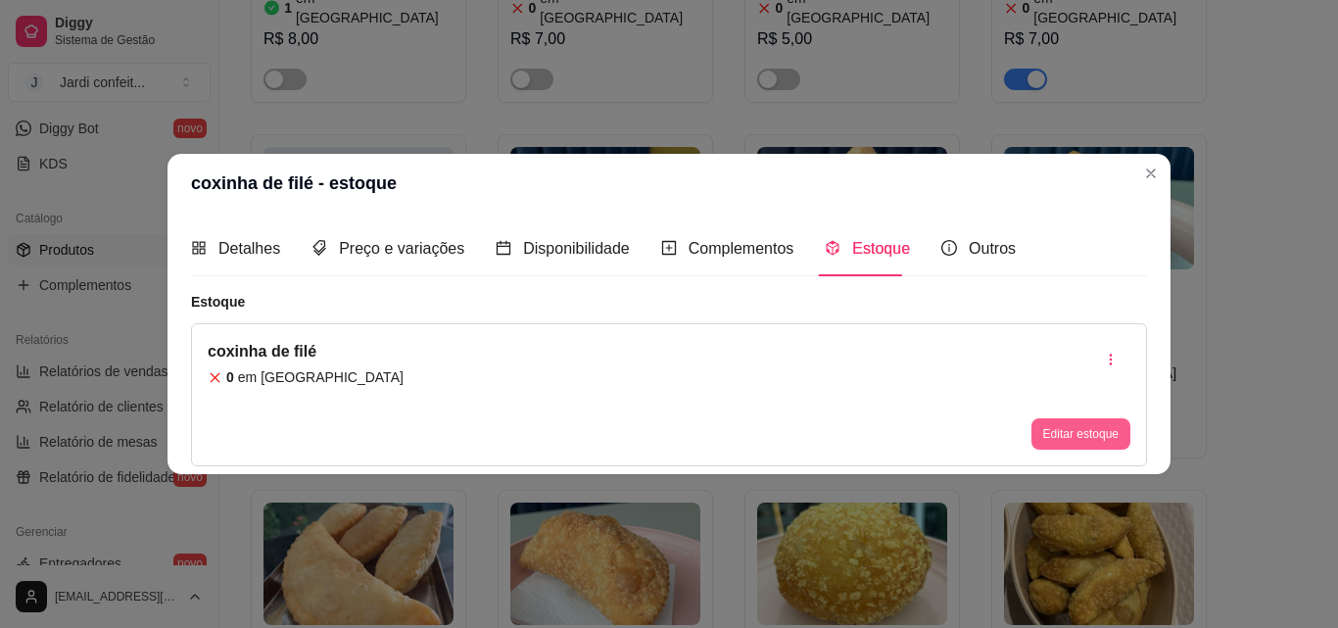
click at [1047, 431] on button "Editar estoque" at bounding box center [1081, 433] width 99 height 31
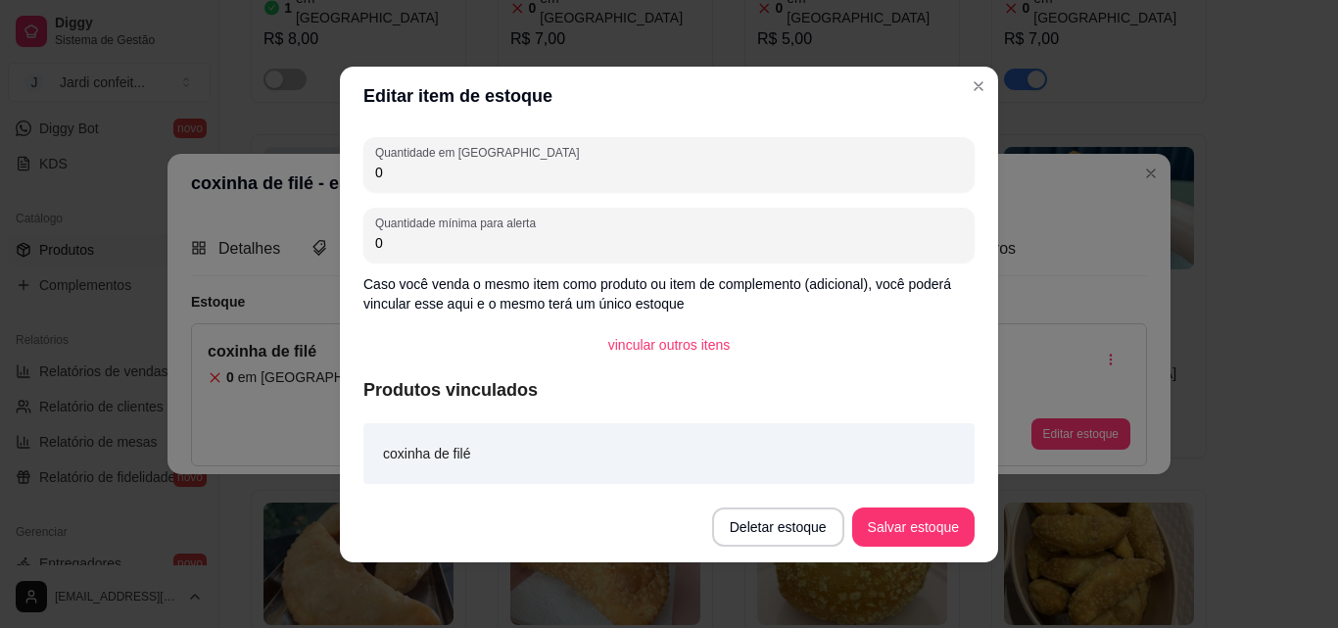
drag, startPoint x: 471, startPoint y: 174, endPoint x: 315, endPoint y: 199, distance: 157.7
click at [315, 199] on div "Editar item de estoque Quantidade em estoque 0 Quantidade mínima para alerta 0 …" at bounding box center [669, 314] width 1338 height 628
type input "4"
click at [915, 523] on button "Salvar estoque" at bounding box center [913, 526] width 120 height 38
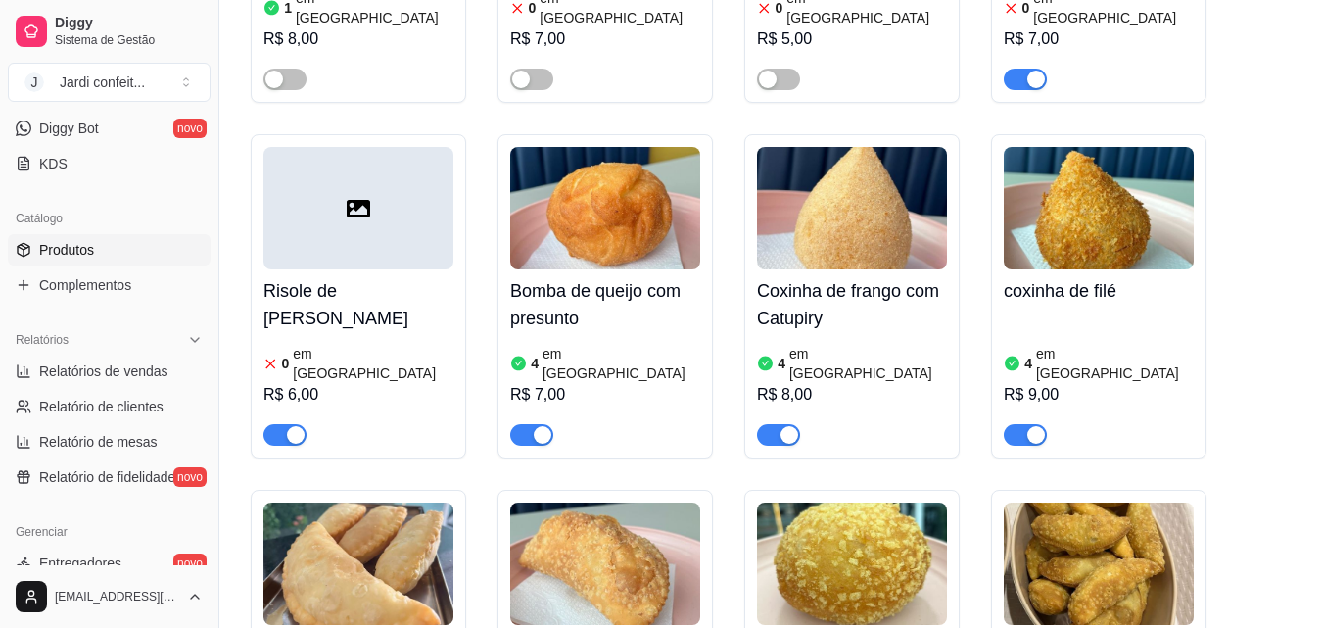
click at [373, 175] on div at bounding box center [359, 208] width 190 height 122
click at [269, 424] on span "button" at bounding box center [285, 435] width 43 height 22
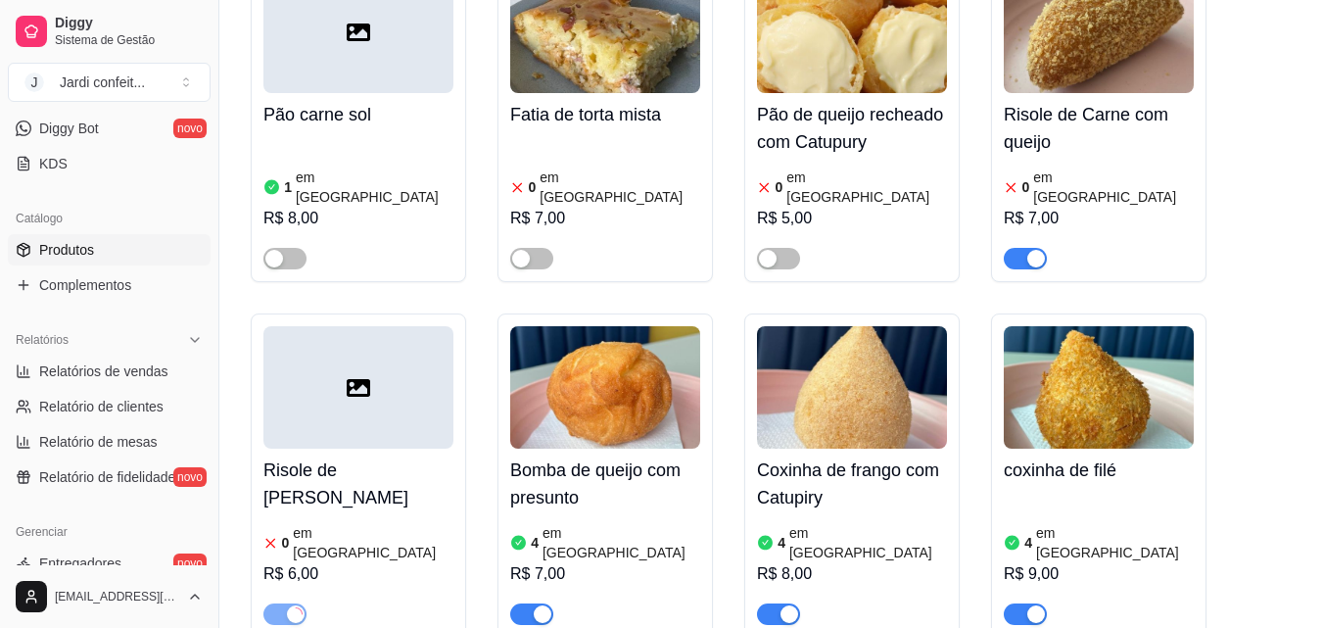
scroll to position [980, 0]
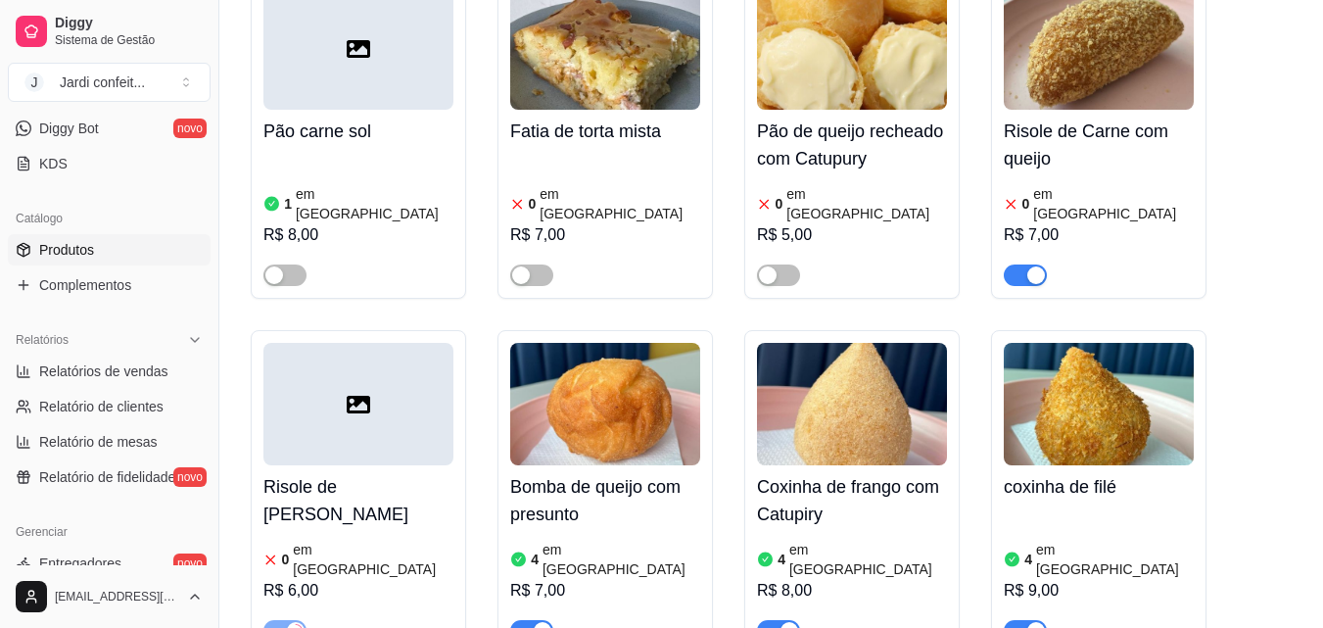
click at [1100, 48] on img at bounding box center [1099, 48] width 190 height 122
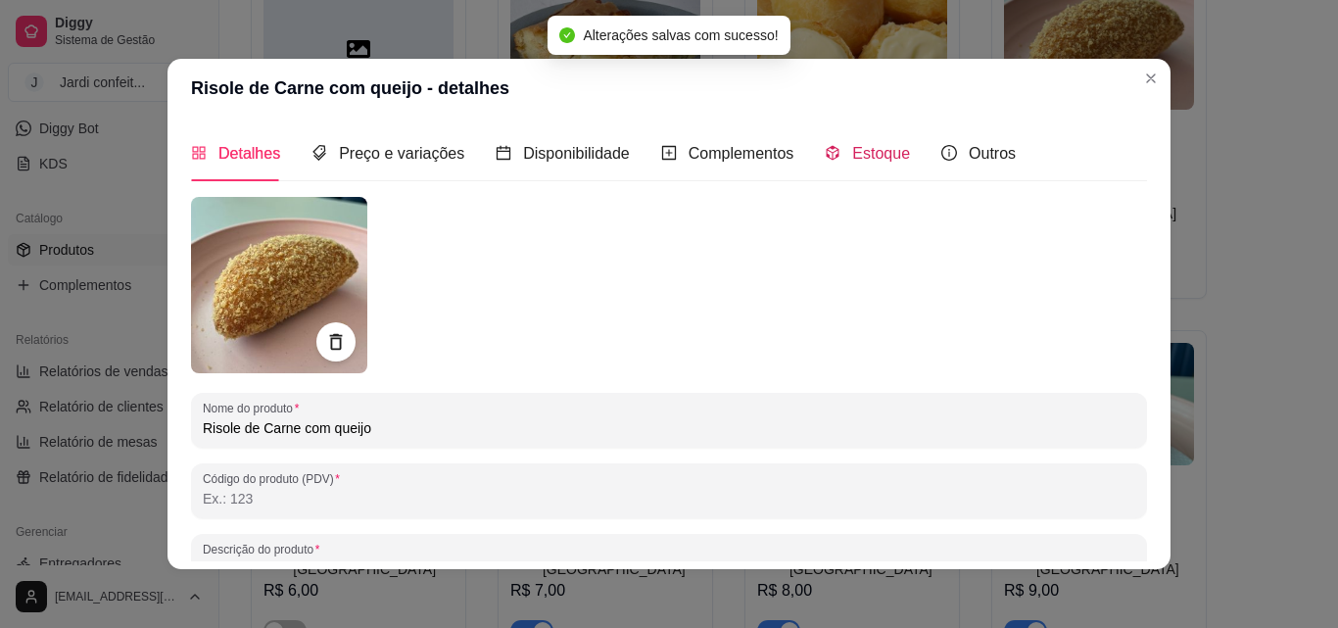
click at [863, 156] on span "Estoque" at bounding box center [881, 153] width 58 height 17
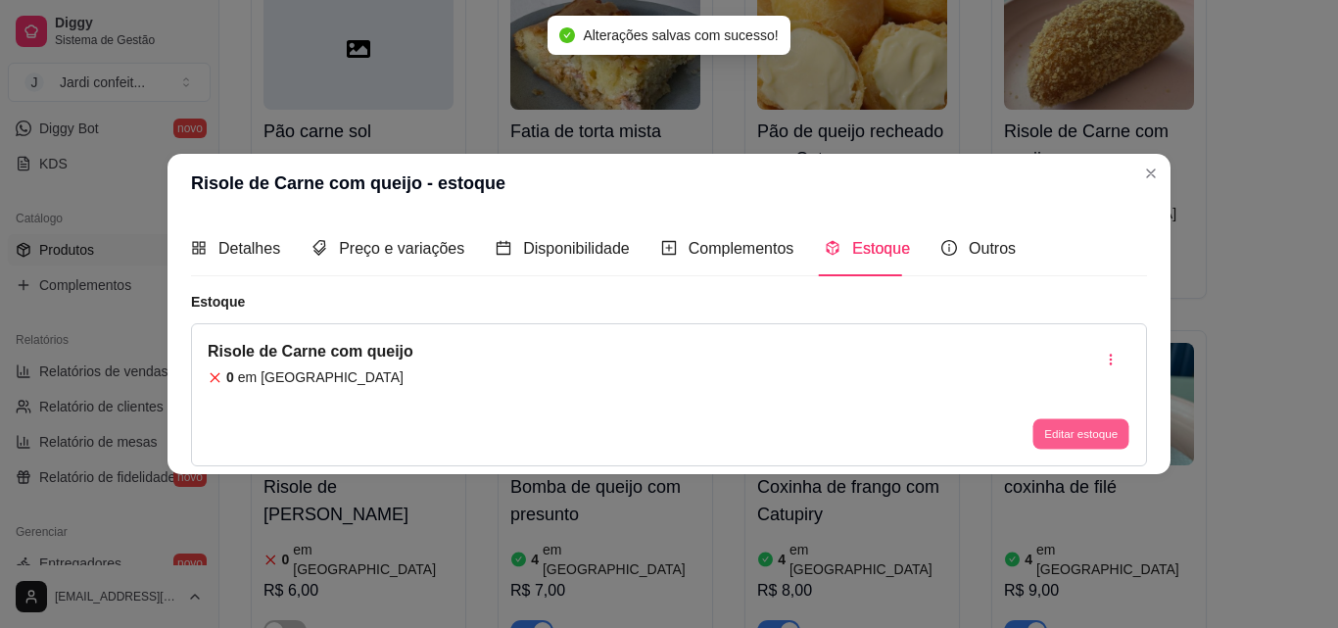
click at [1093, 424] on button "Editar estoque" at bounding box center [1080, 434] width 96 height 30
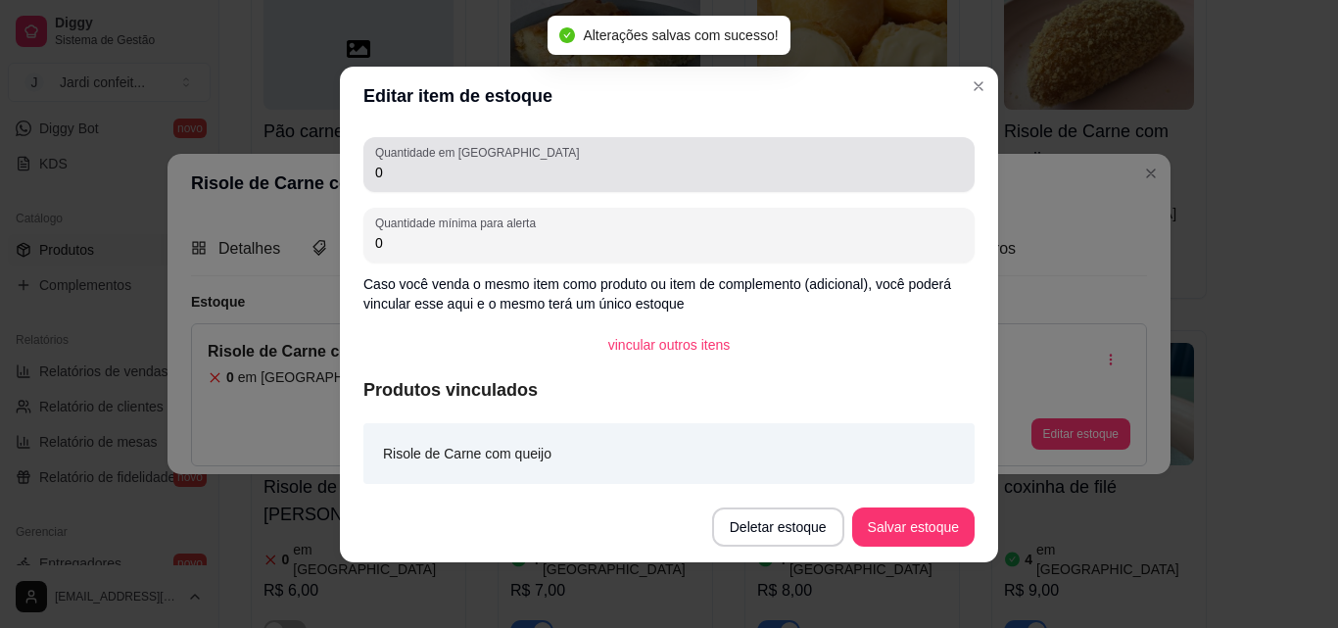
drag, startPoint x: 405, startPoint y: 186, endPoint x: 363, endPoint y: 177, distance: 42.1
click at [363, 177] on div "Quantidade em estoque 0" at bounding box center [668, 164] width 611 height 55
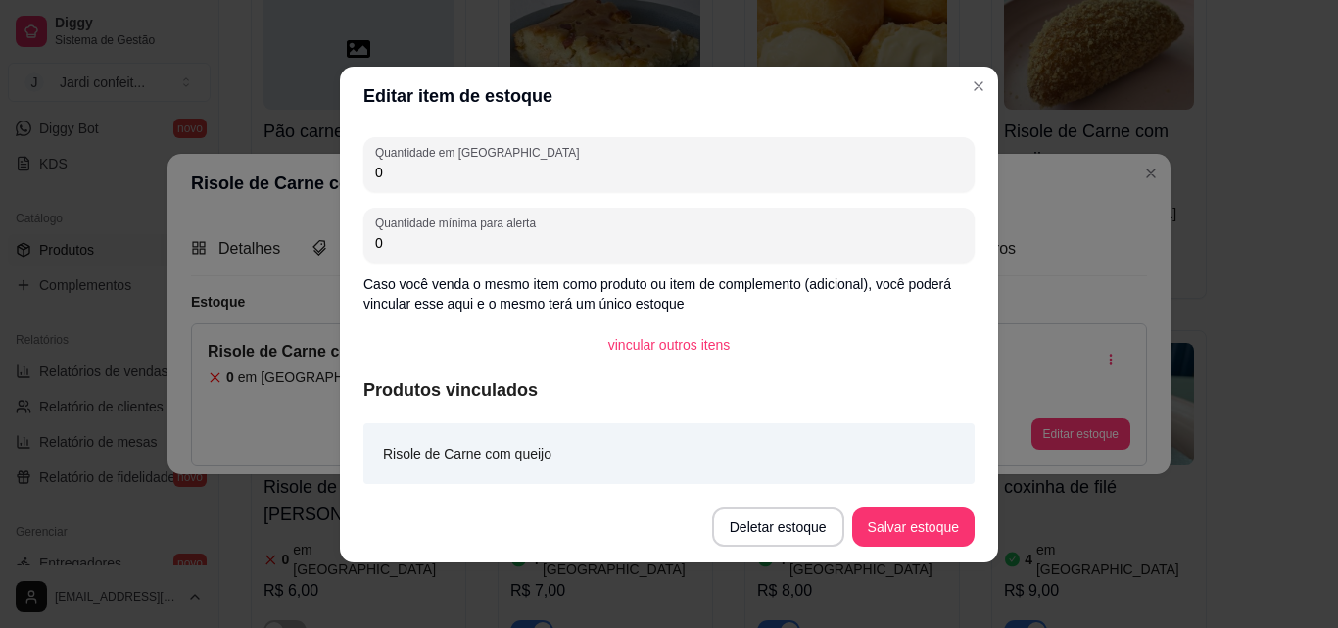
drag, startPoint x: 409, startPoint y: 170, endPoint x: 364, endPoint y: 179, distance: 45.9
click at [364, 179] on div "Quantidade em estoque 0" at bounding box center [668, 164] width 611 height 55
type input "2"
click at [927, 535] on button "Salvar estoque" at bounding box center [913, 526] width 122 height 39
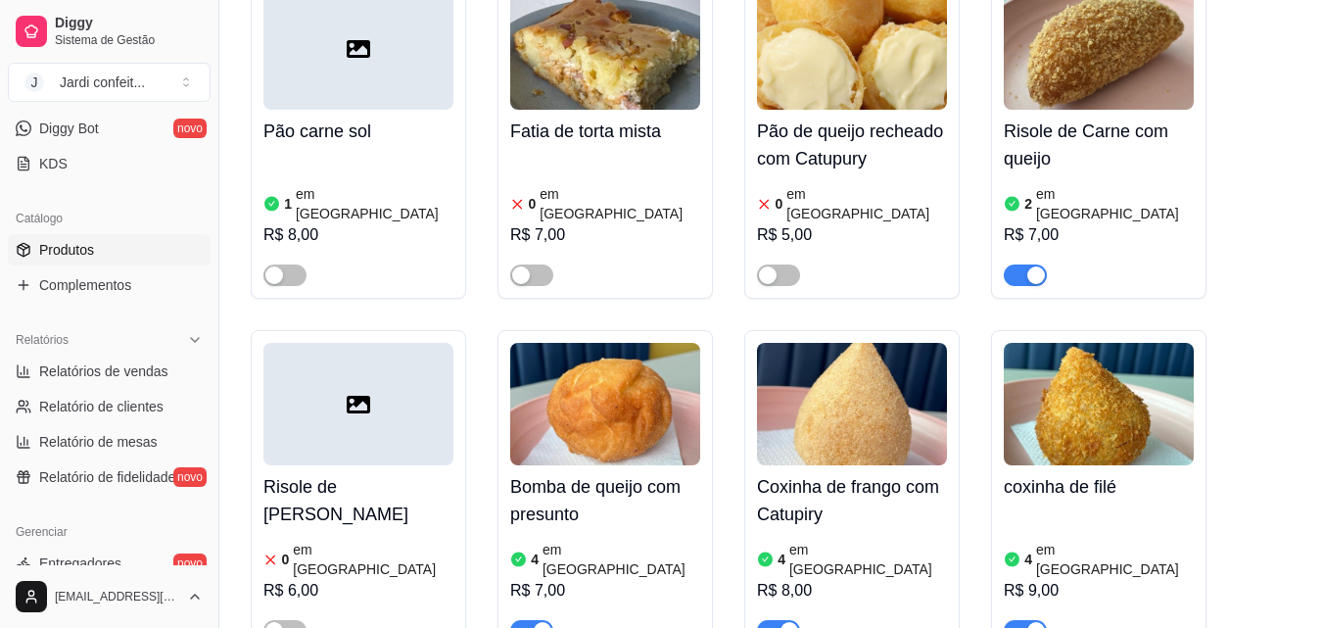
scroll to position [490, 0]
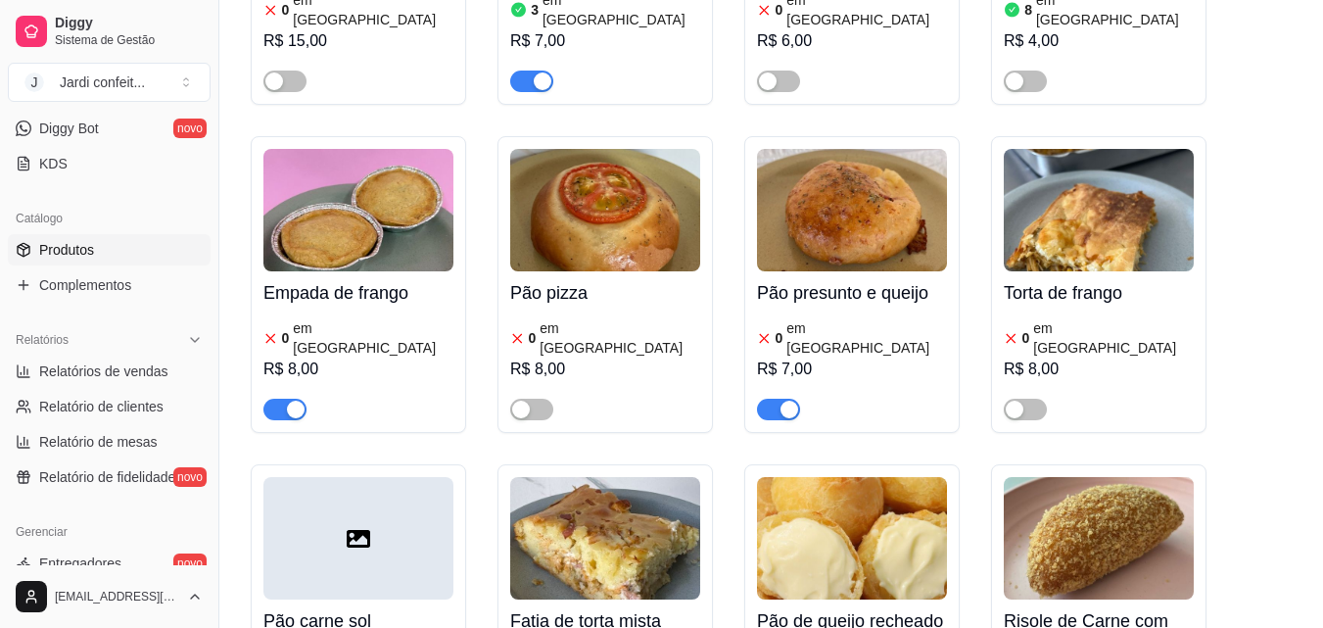
click at [276, 399] on span "button" at bounding box center [285, 410] width 43 height 22
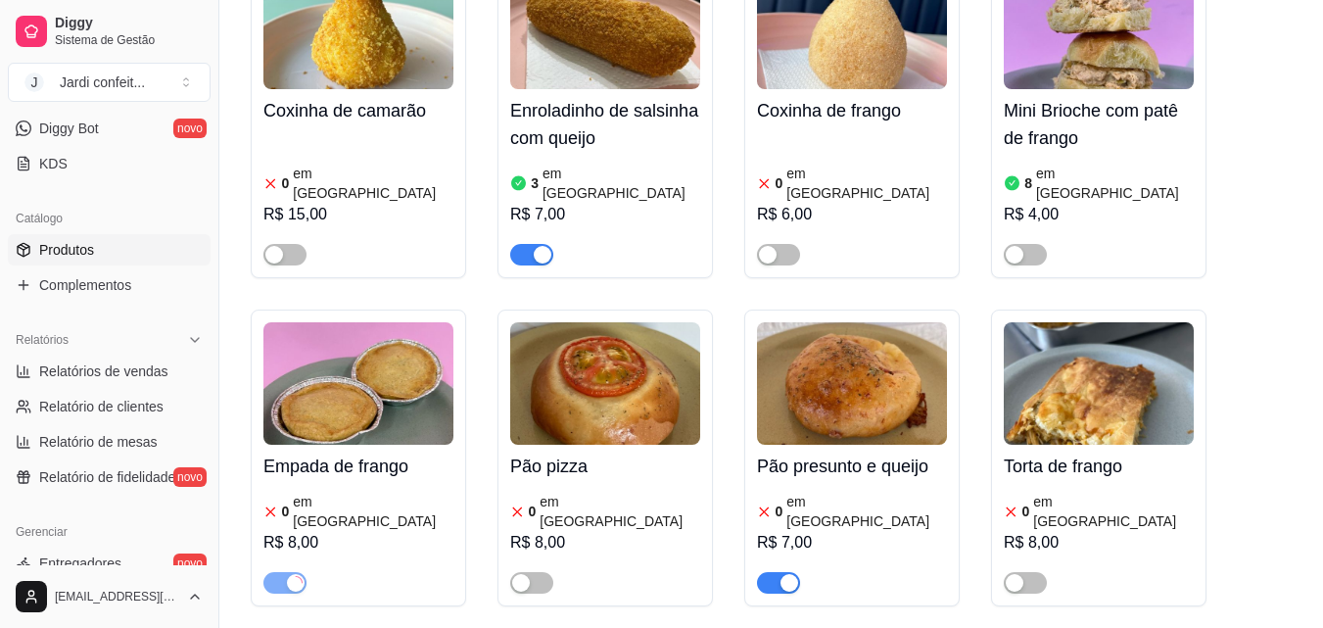
scroll to position [588, 0]
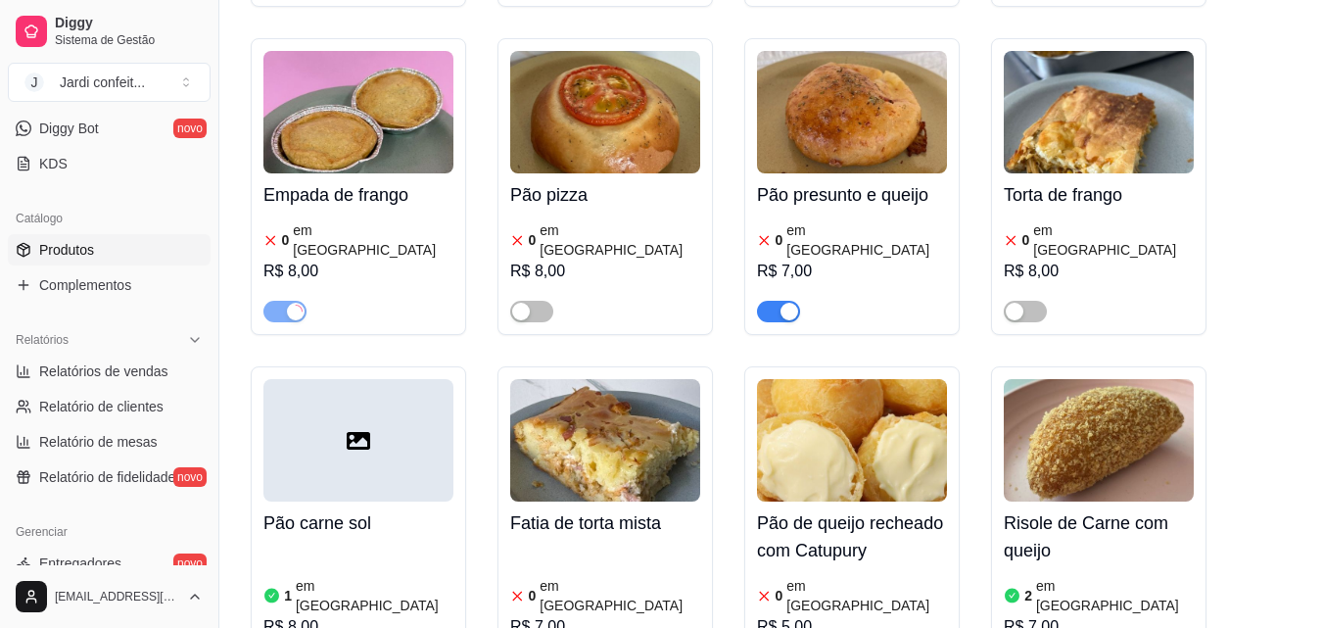
click at [775, 301] on span "button" at bounding box center [778, 312] width 43 height 22
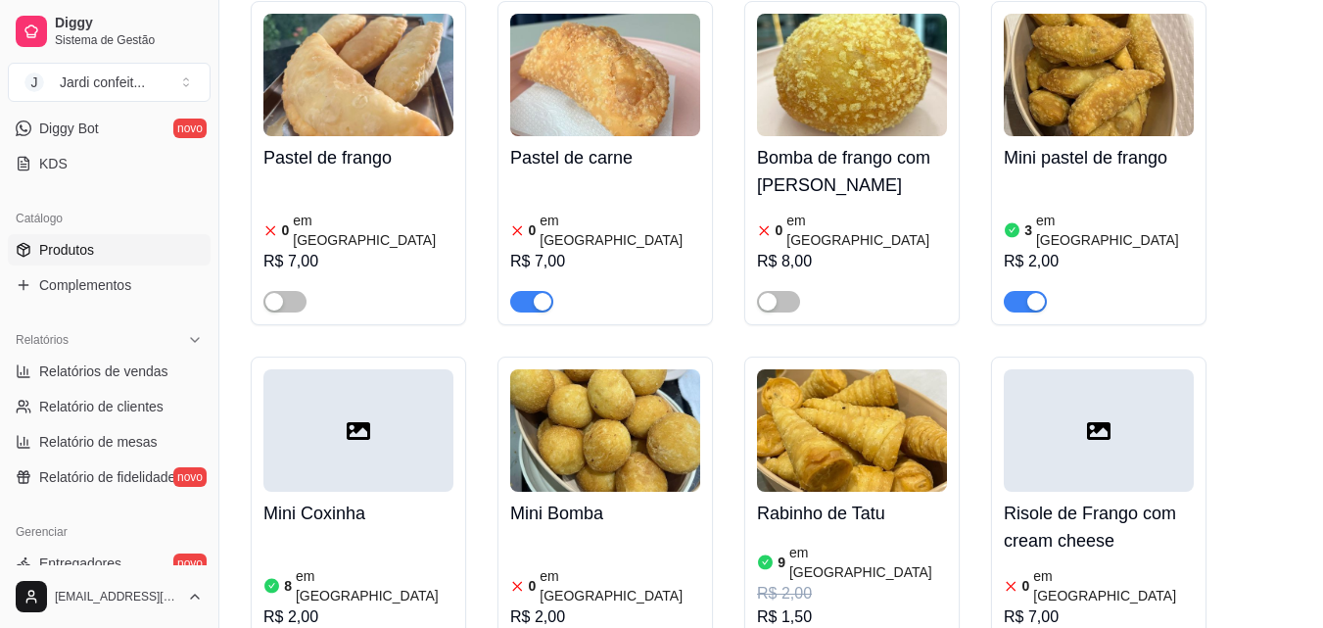
scroll to position [1665, 0]
click at [530, 290] on span "button" at bounding box center [531, 301] width 43 height 22
click at [129, 32] on span "Gestor de Pedidos" at bounding box center [96, 23] width 114 height 20
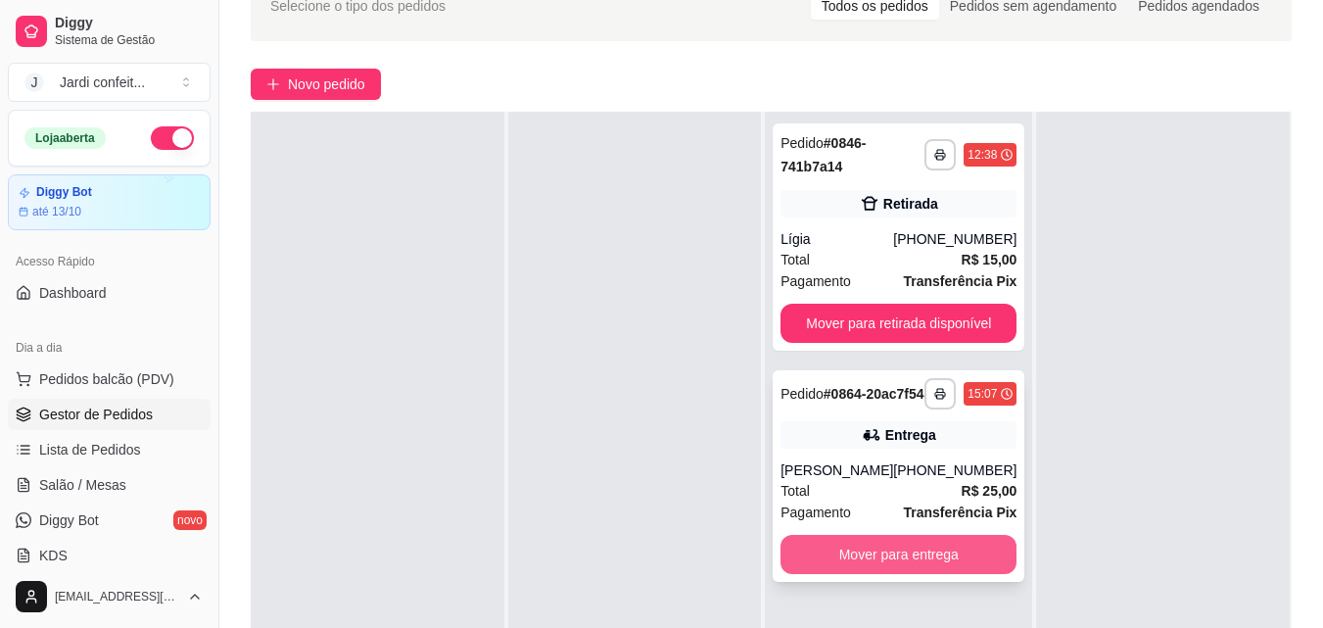
scroll to position [196, 0]
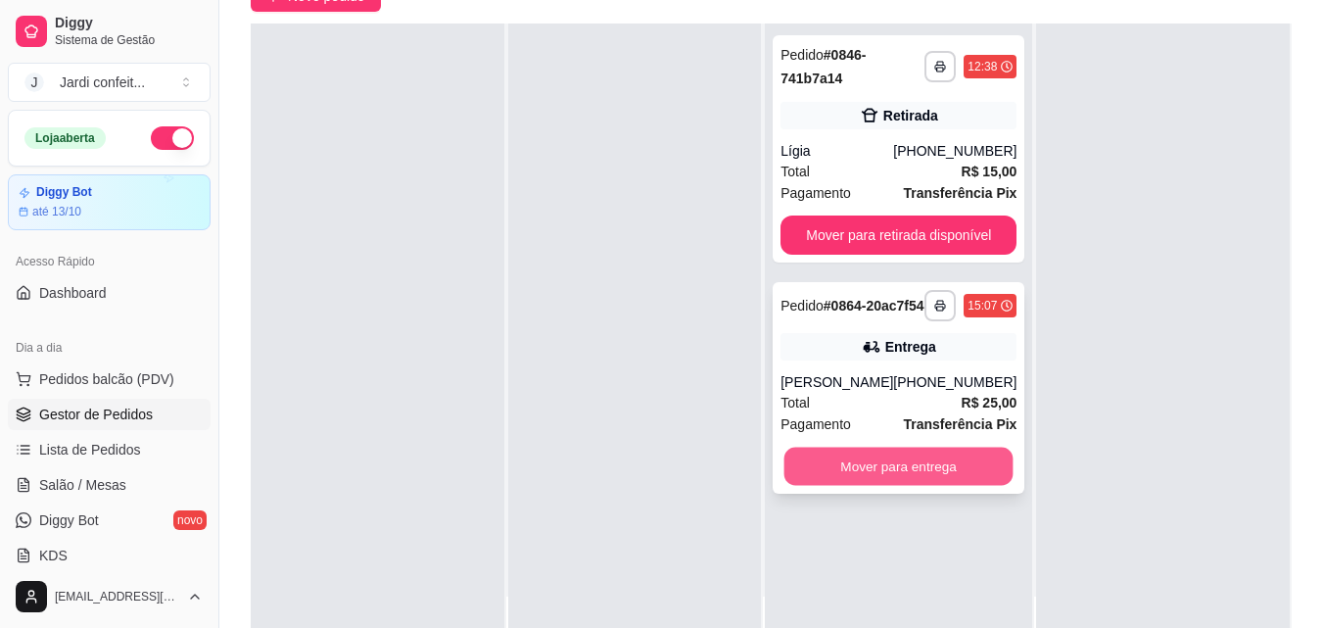
click at [950, 486] on button "Mover para entrega" at bounding box center [899, 467] width 229 height 38
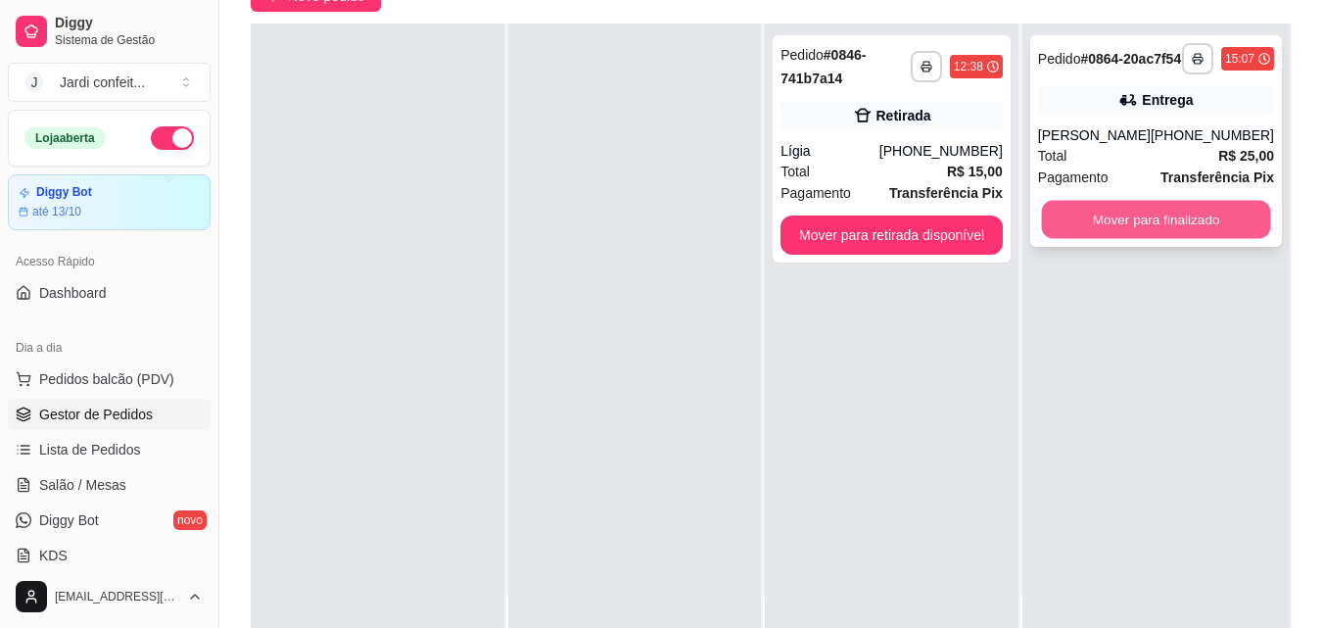
click at [1157, 219] on button "Mover para finalizado" at bounding box center [1155, 220] width 229 height 38
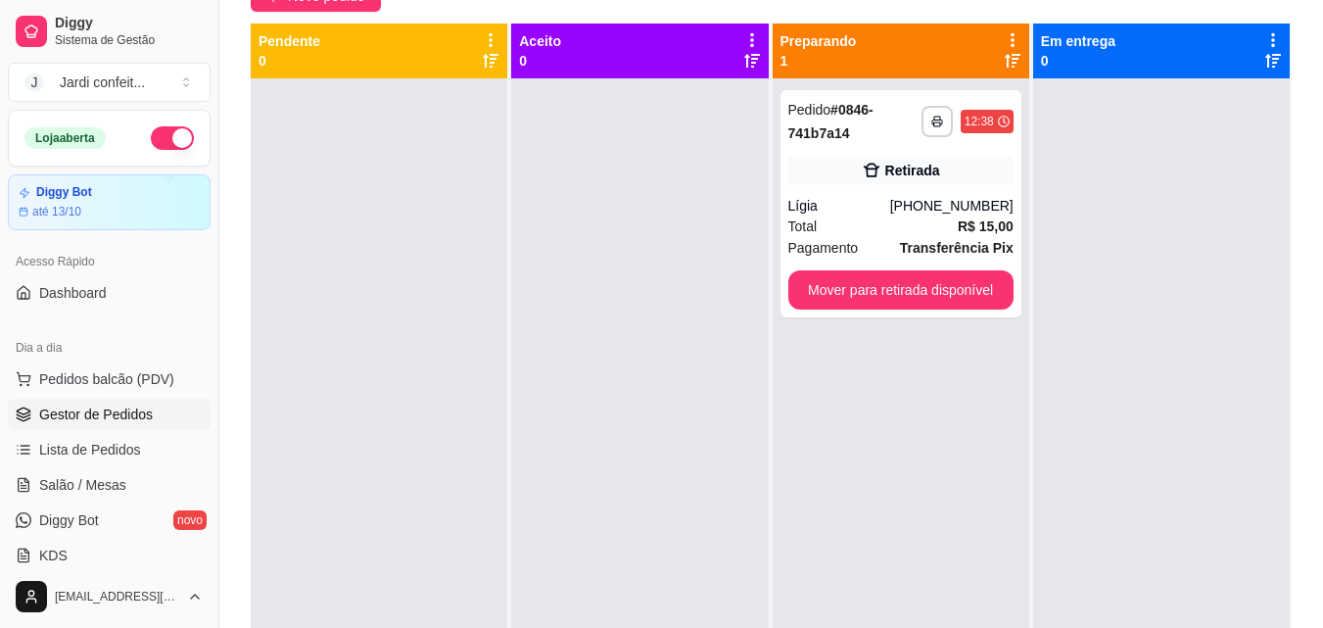
scroll to position [392, 0]
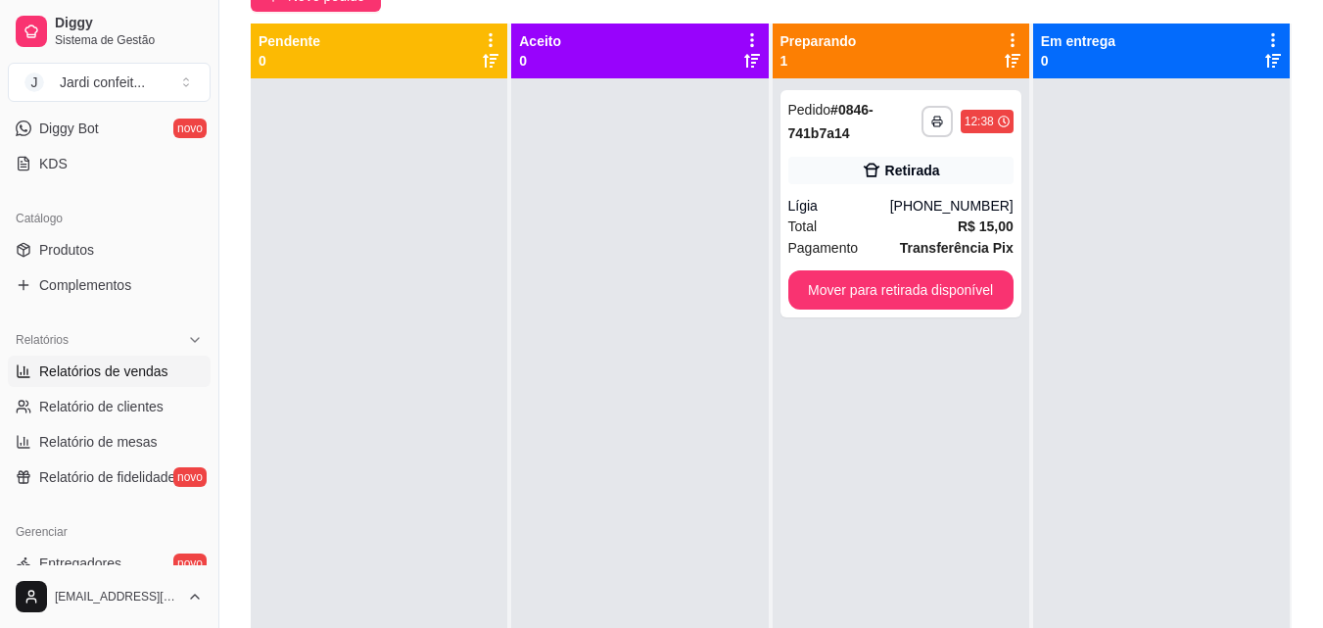
click at [137, 373] on span "Relatórios de vendas" at bounding box center [103, 371] width 129 height 20
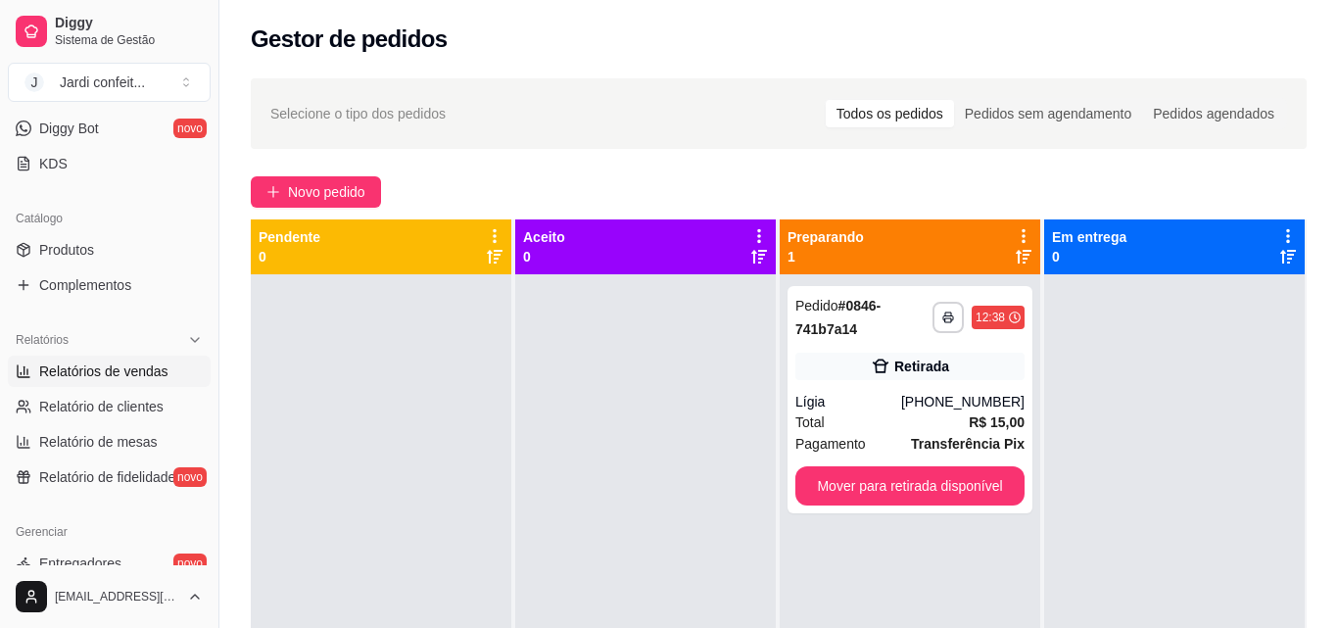
select select "ALL"
select select "0"
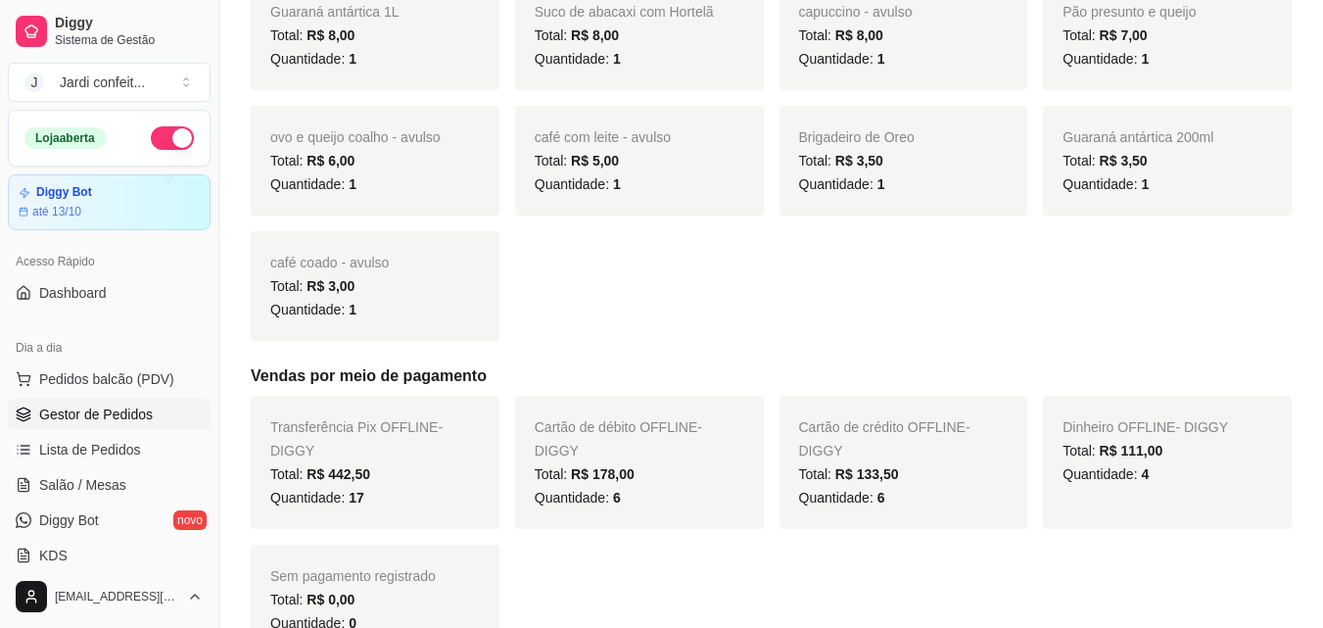
click at [98, 412] on span "Gestor de Pedidos" at bounding box center [96, 415] width 114 height 20
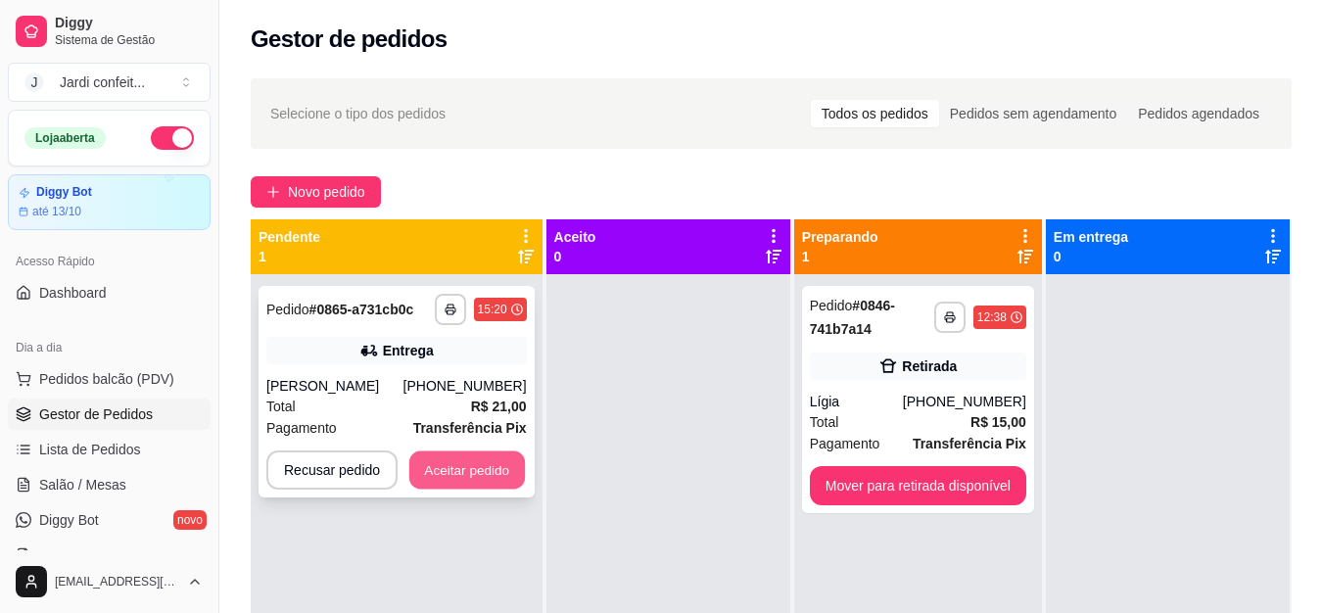
click at [449, 464] on button "Aceitar pedido" at bounding box center [467, 471] width 116 height 38
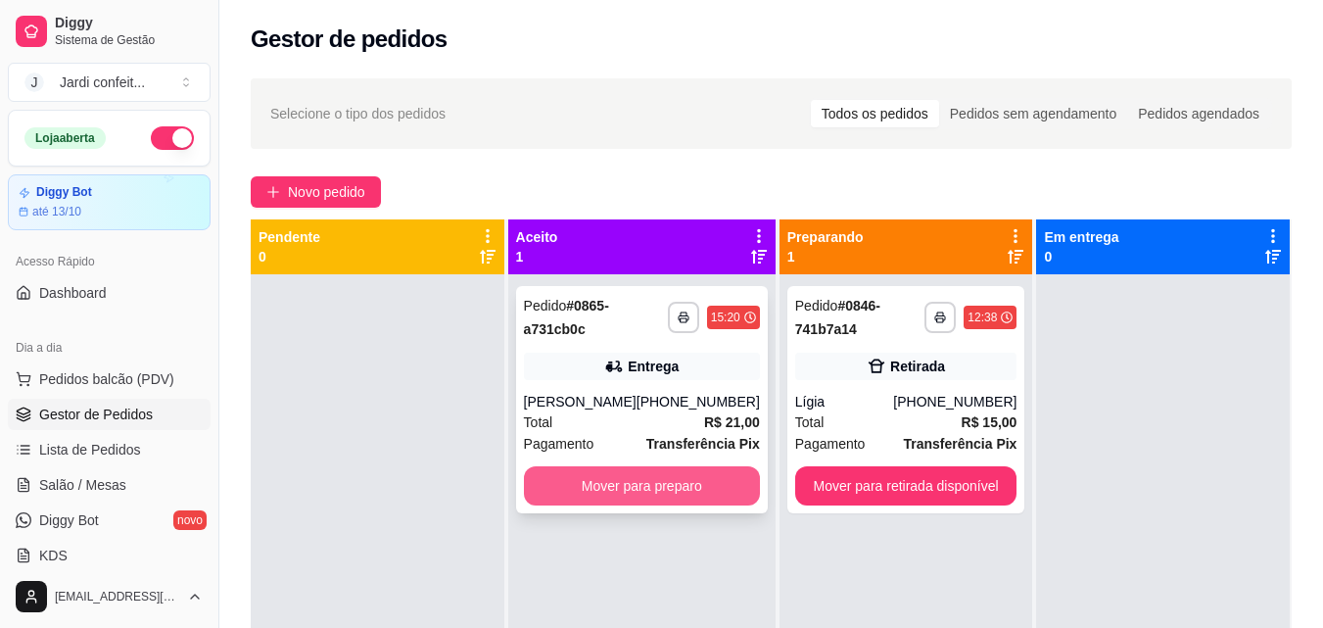
click at [599, 480] on button "Mover para preparo" at bounding box center [642, 485] width 236 height 39
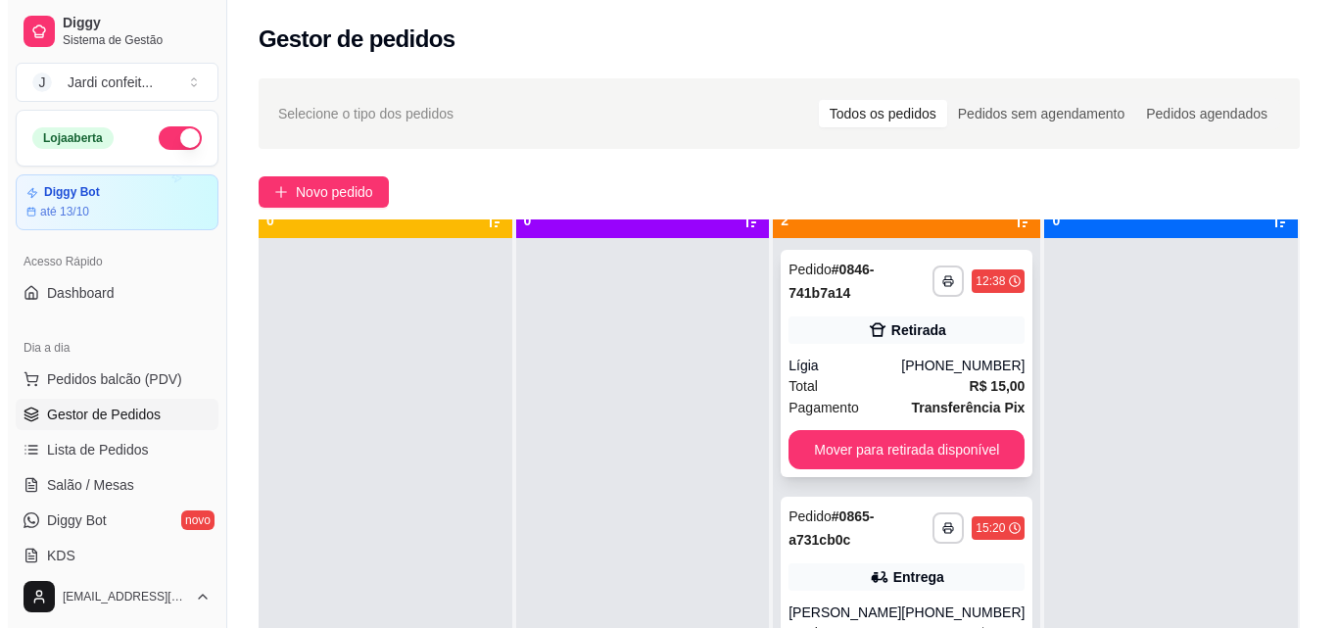
scroll to position [55, 0]
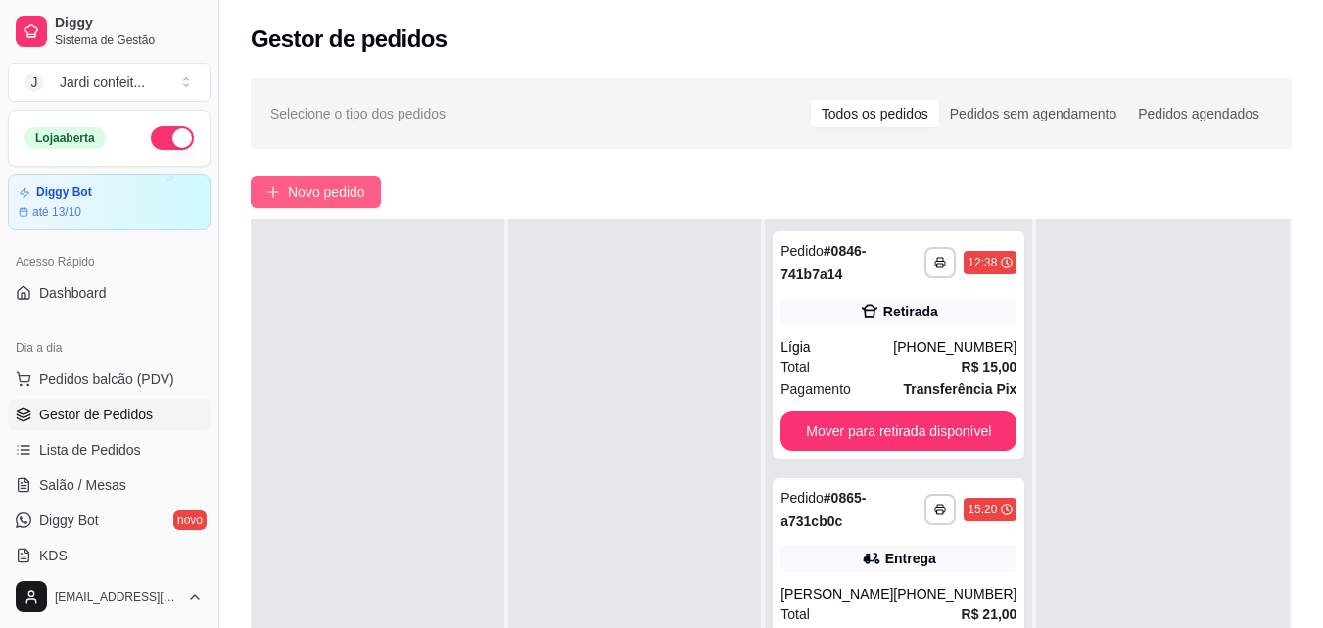
click at [317, 192] on span "Novo pedido" at bounding box center [326, 192] width 77 height 22
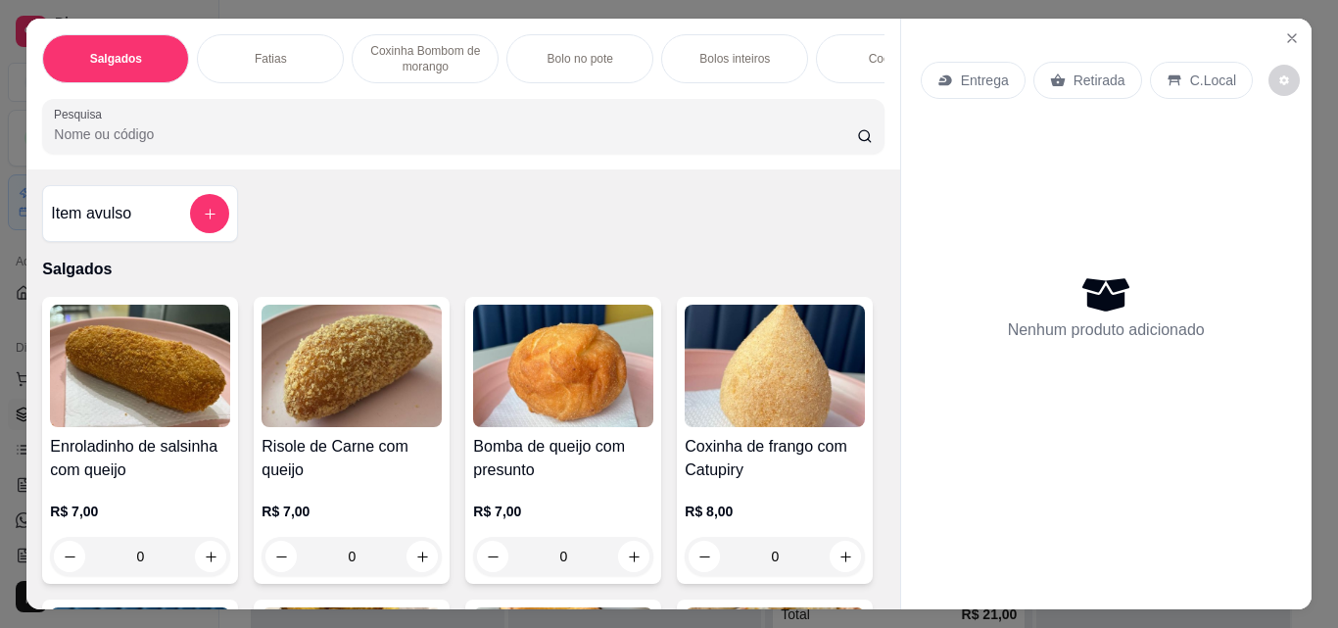
scroll to position [490, 0]
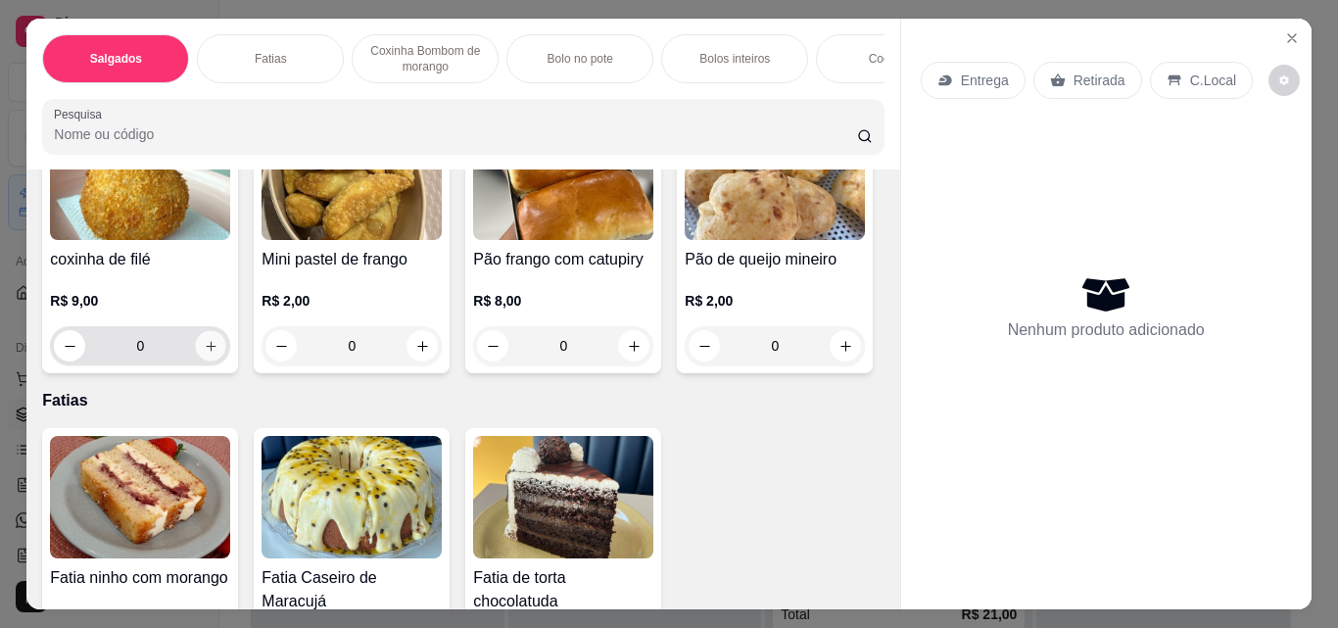
click at [218, 354] on icon "increase-product-quantity" at bounding box center [211, 346] width 15 height 15
type input "1"
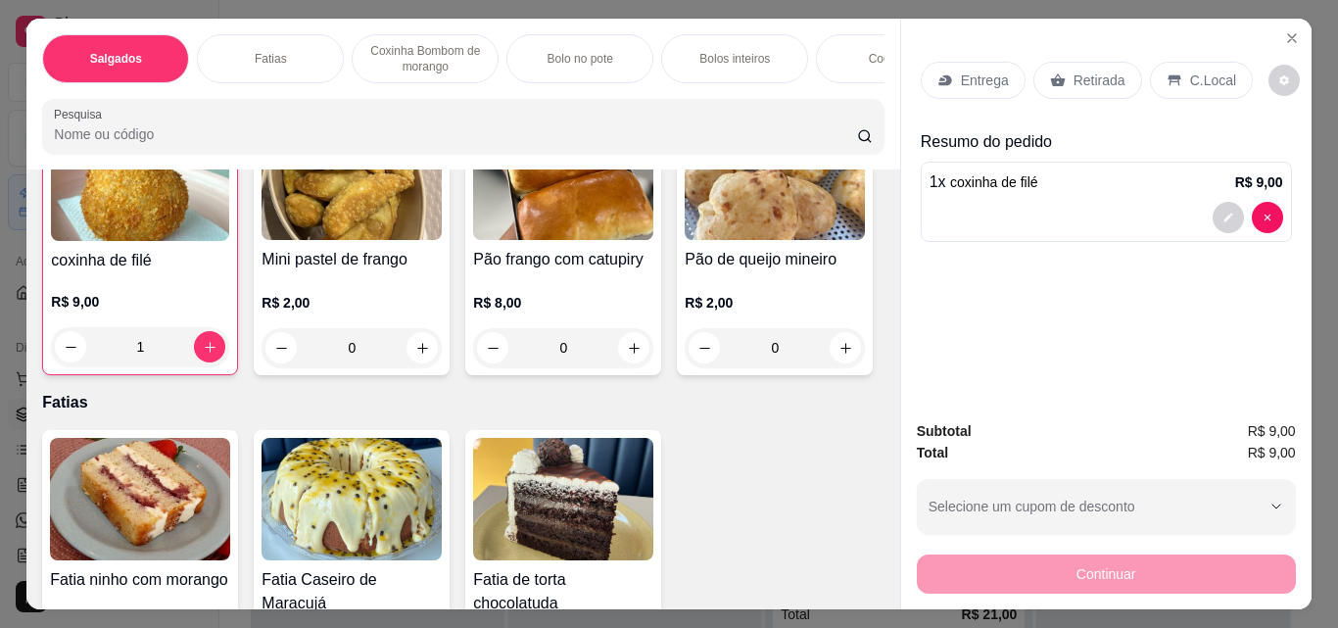
click at [961, 81] on p "Entrega" at bounding box center [985, 81] width 48 height 20
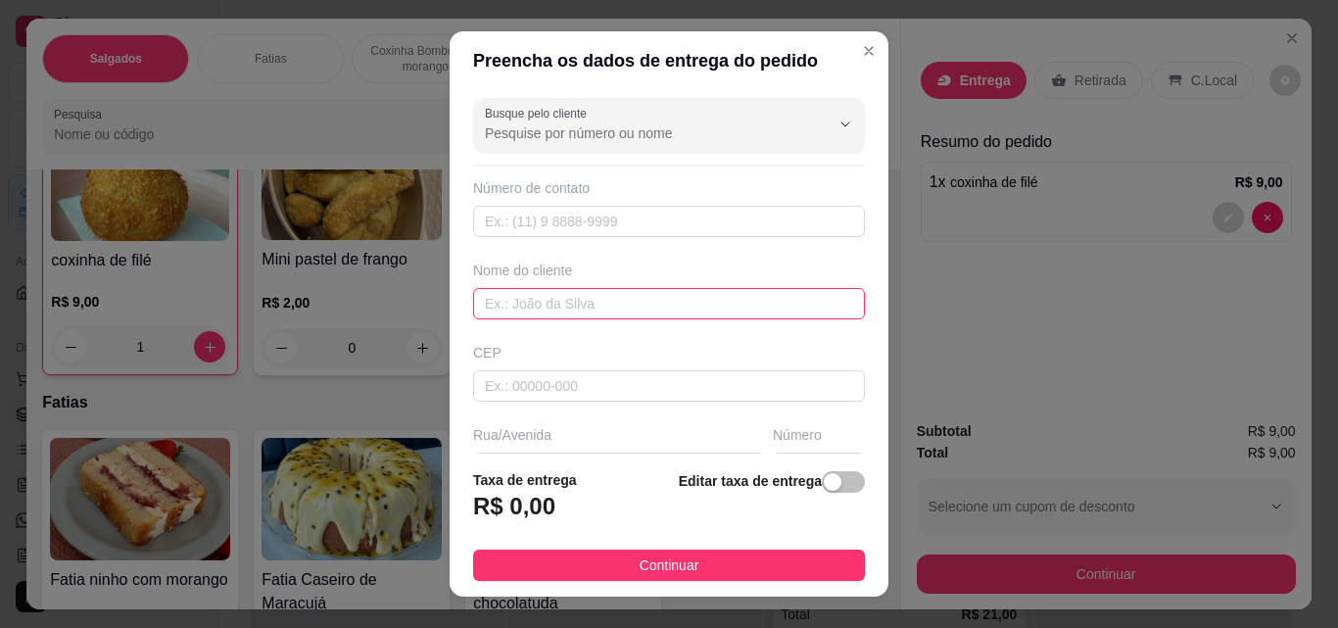
click at [696, 296] on input "text" at bounding box center [669, 303] width 392 height 31
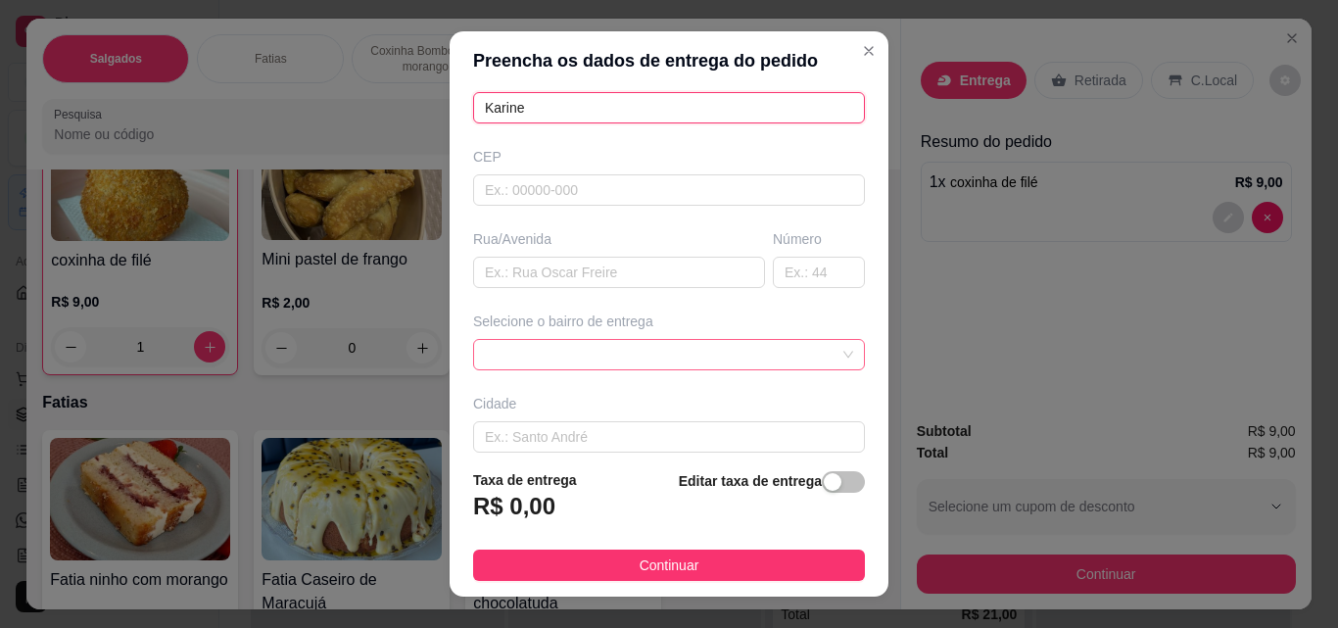
click at [750, 367] on span at bounding box center [669, 354] width 368 height 29
type input "Karine"
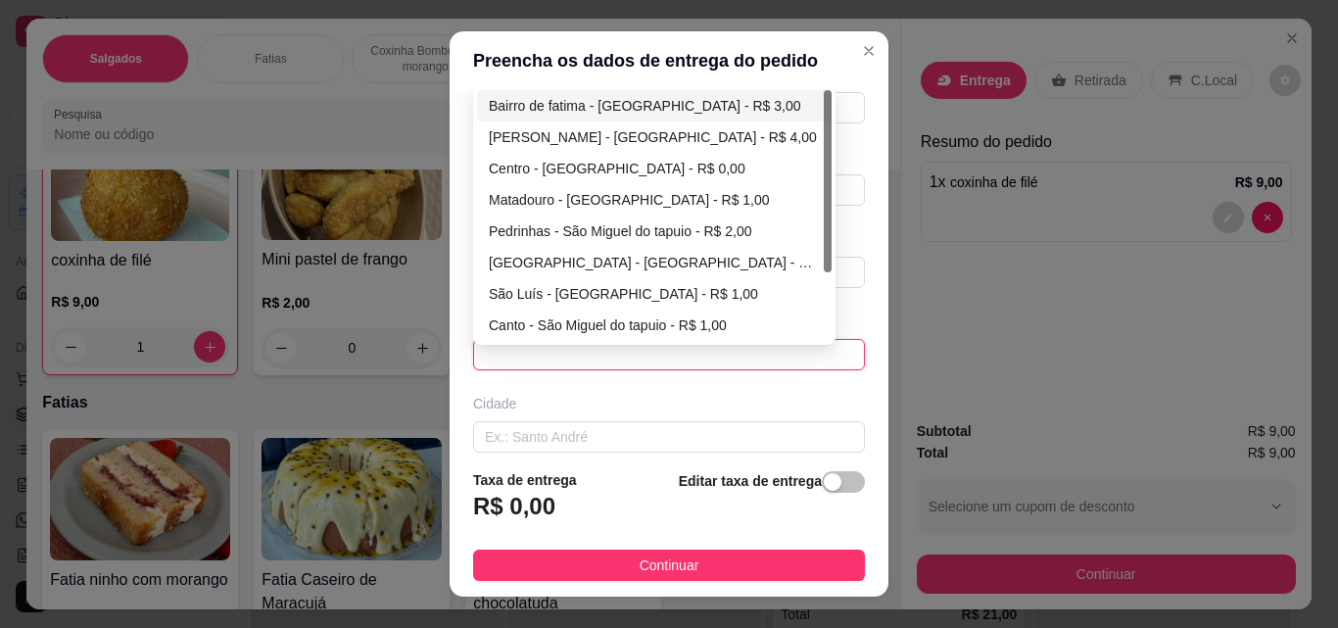
click at [751, 361] on span at bounding box center [669, 354] width 368 height 29
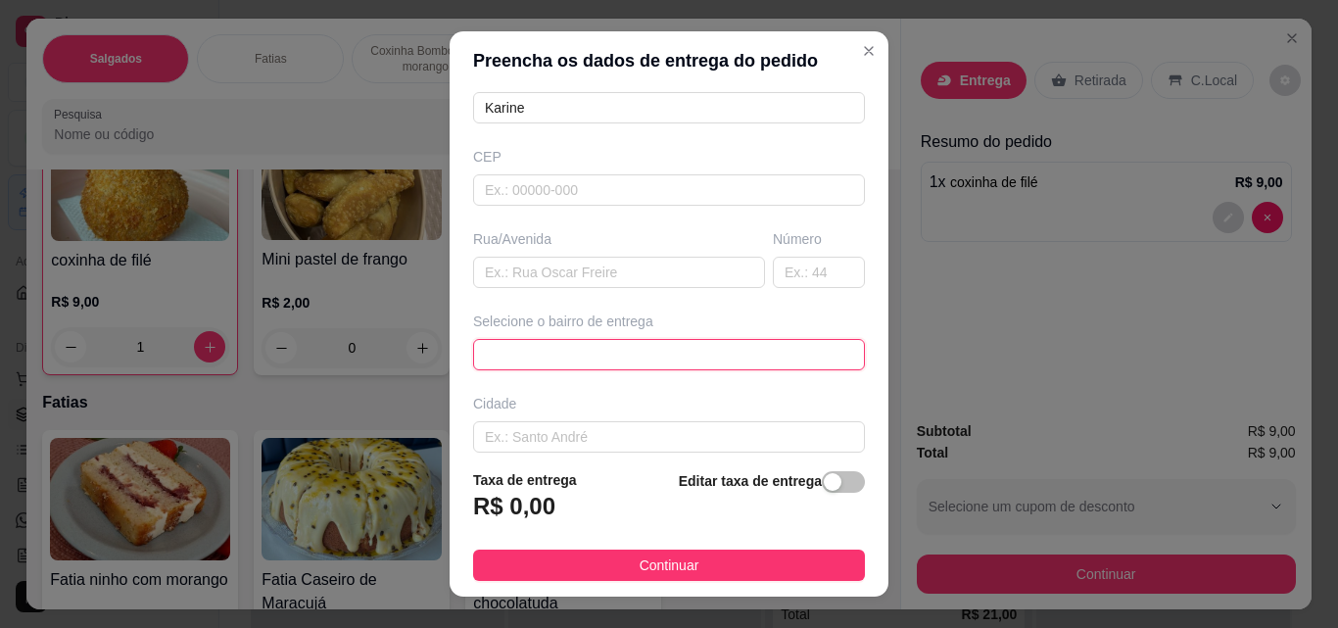
click at [751, 361] on span at bounding box center [669, 354] width 368 height 29
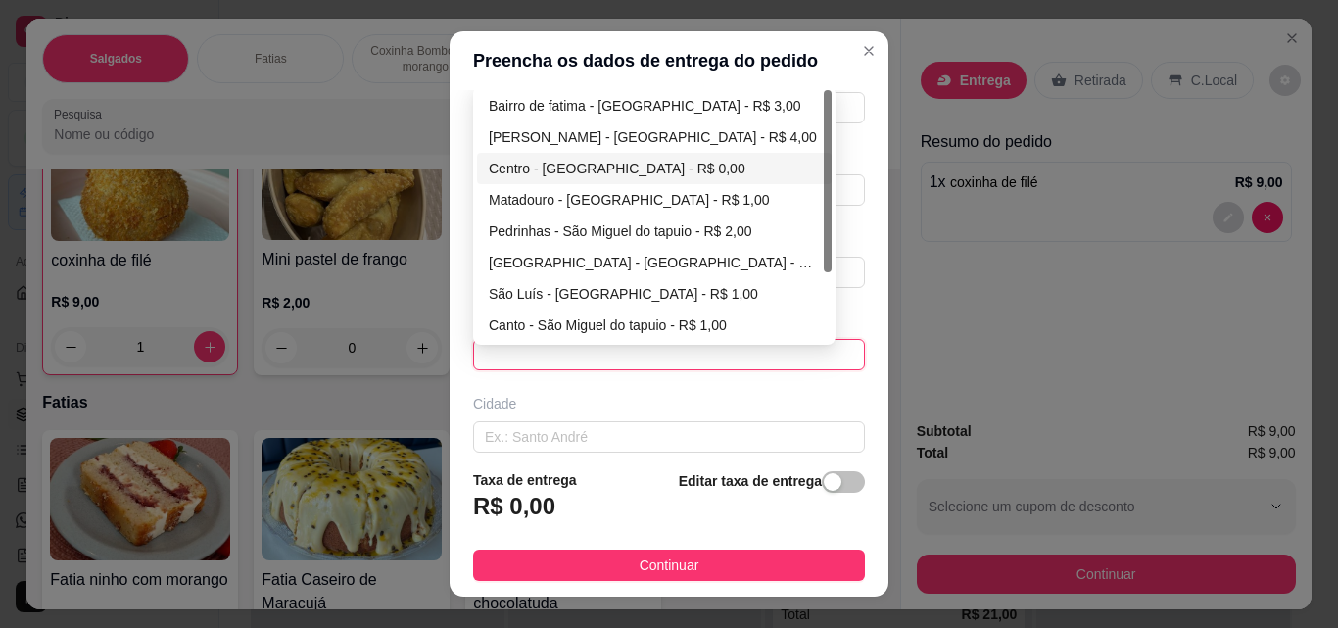
click at [692, 173] on div "Centro - [GEOGRAPHIC_DATA] - R$ 0,00" at bounding box center [654, 169] width 331 height 22
type input "São Miguel do tapuio"
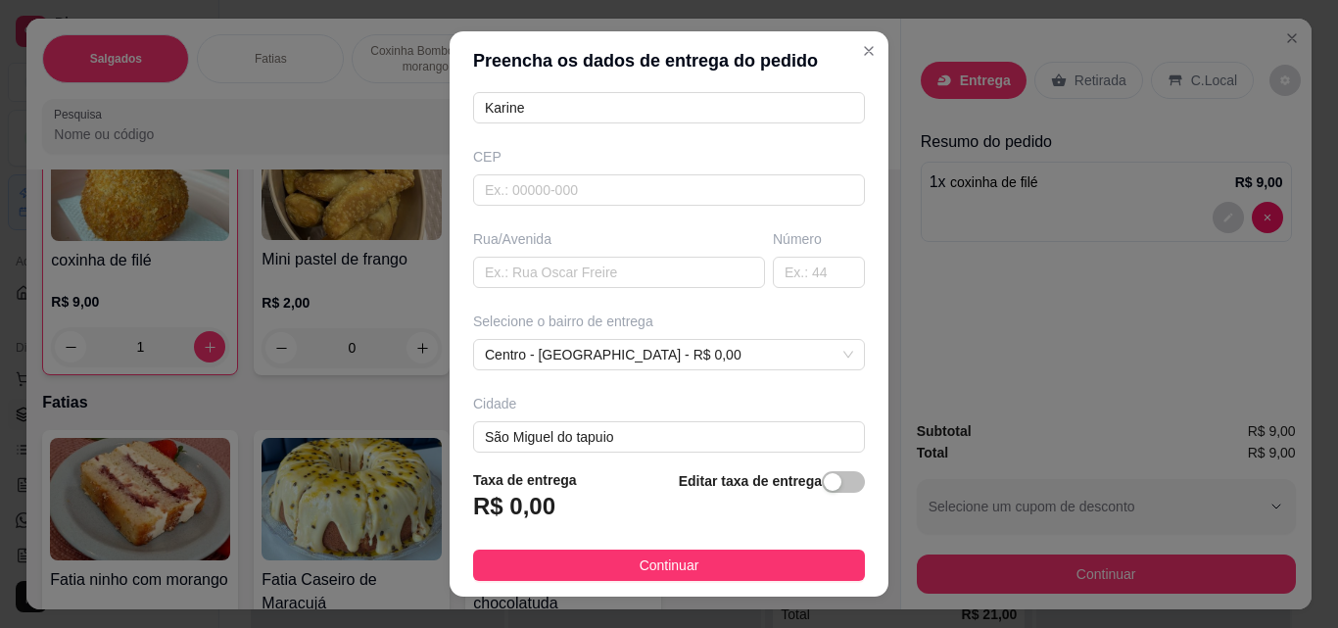
click at [710, 583] on footer "Taxa de entrega R$ 0,00 Editar taxa de entrega Continuar" at bounding box center [669, 525] width 439 height 143
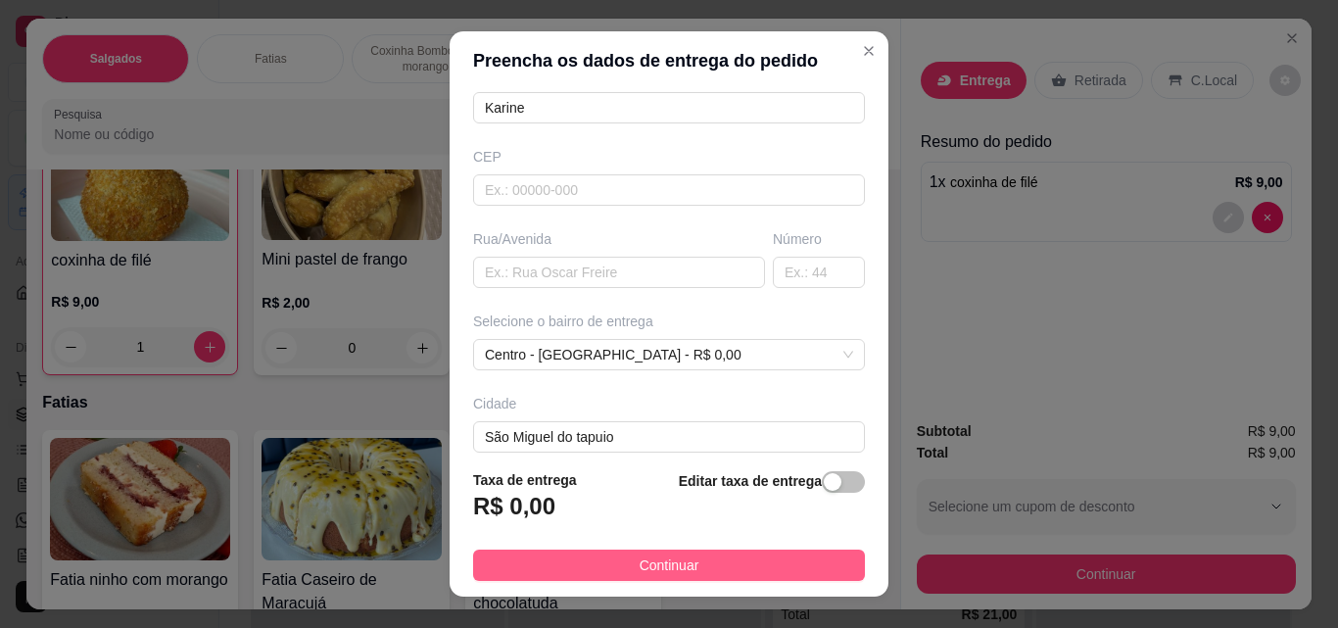
click at [708, 579] on button "Continuar" at bounding box center [669, 565] width 392 height 31
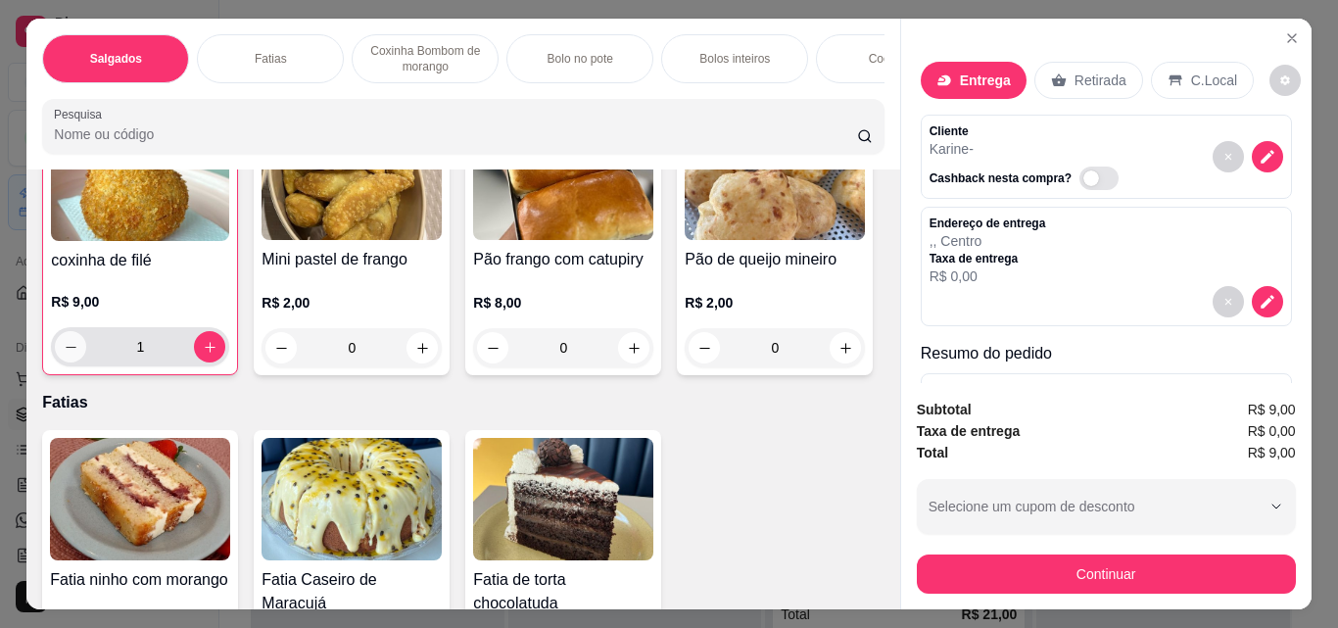
click at [86, 362] on button "decrease-product-quantity" at bounding box center [70, 346] width 31 height 31
type input "0"
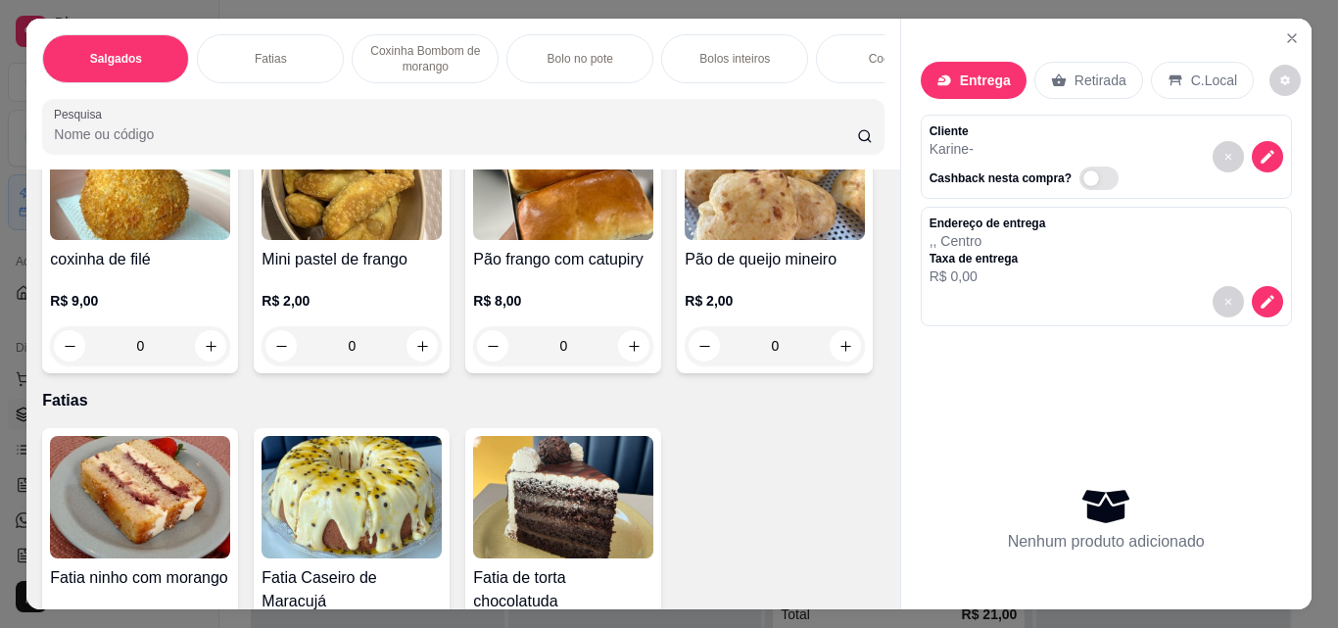
click at [839, 74] on icon "increase-product-quantity" at bounding box center [846, 67] width 15 height 15
type input "1"
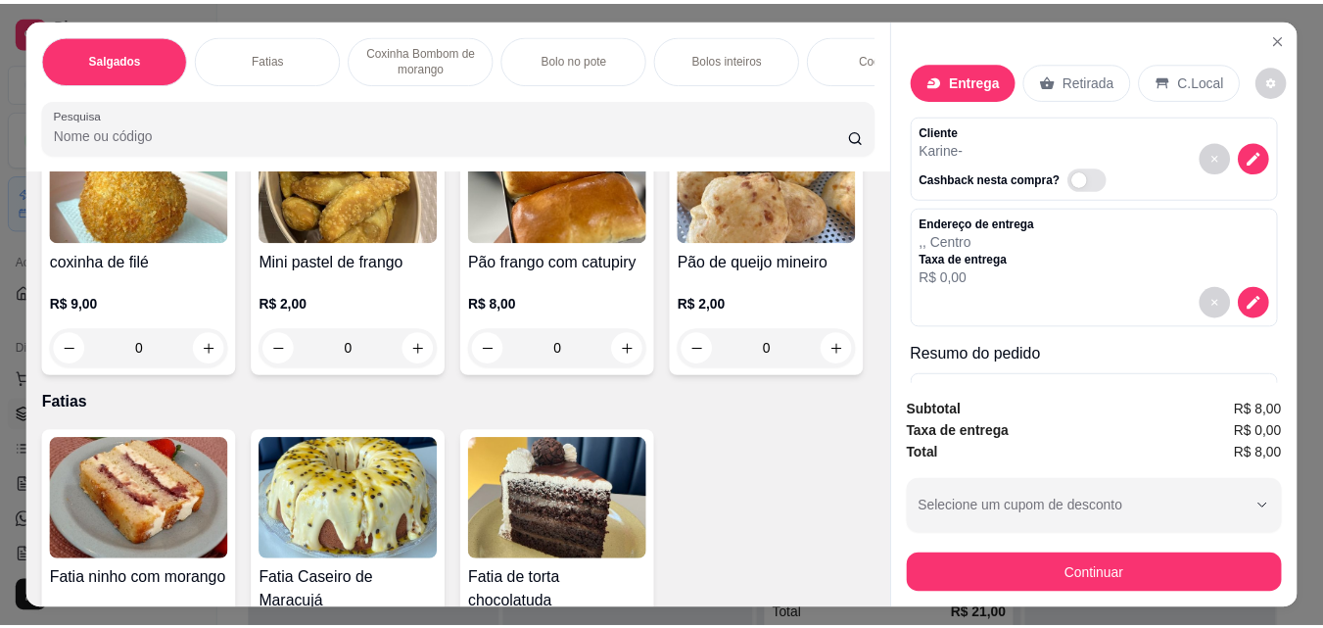
scroll to position [491, 0]
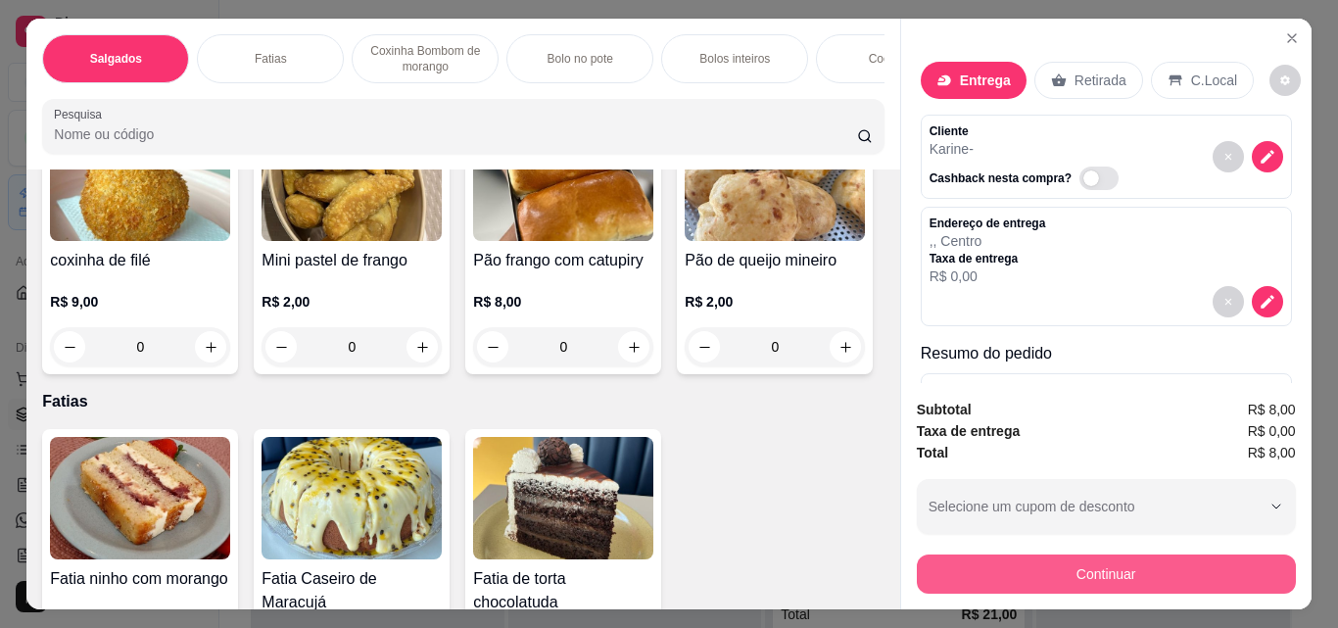
click at [1141, 554] on button "Continuar" at bounding box center [1106, 573] width 379 height 39
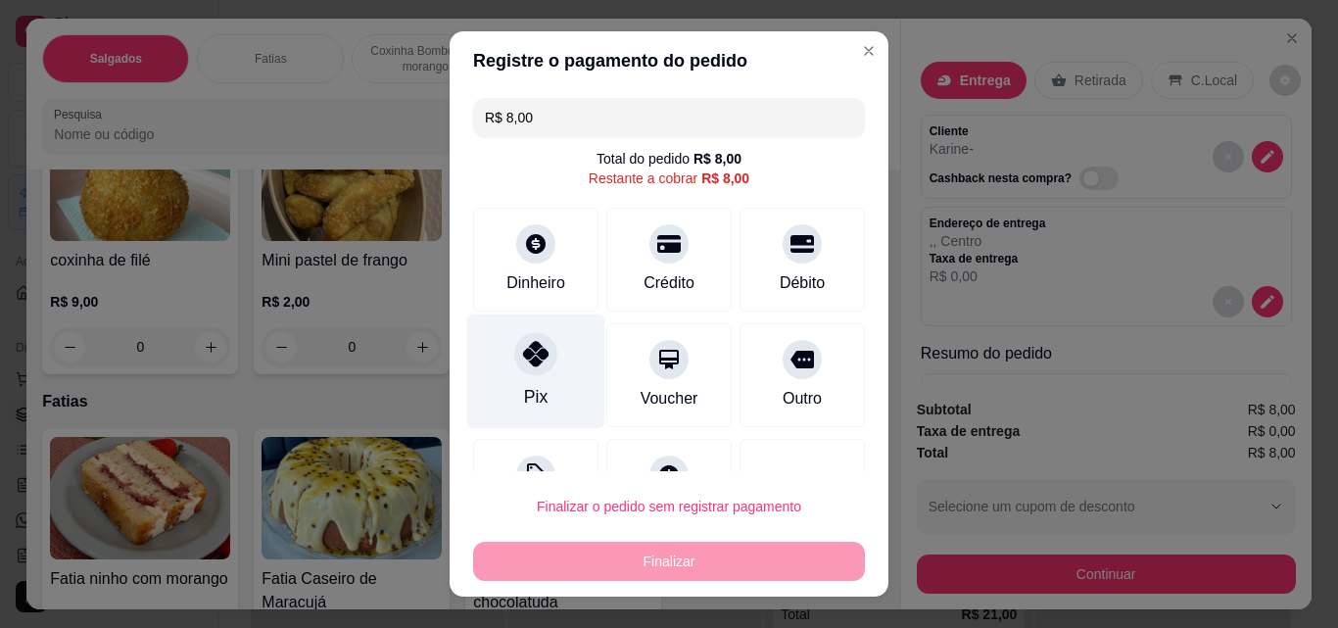
click at [539, 327] on div "Pix" at bounding box center [536, 371] width 138 height 115
type input "R$ 0,00"
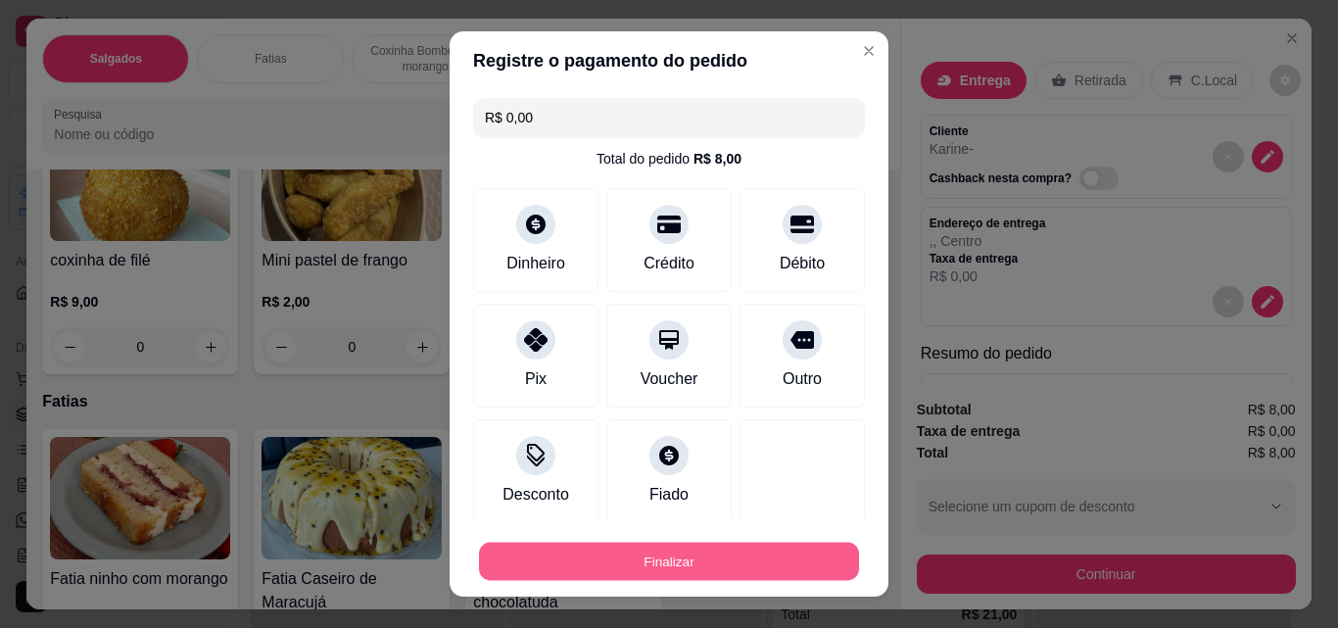
click at [696, 565] on button "Finalizar" at bounding box center [669, 562] width 380 height 38
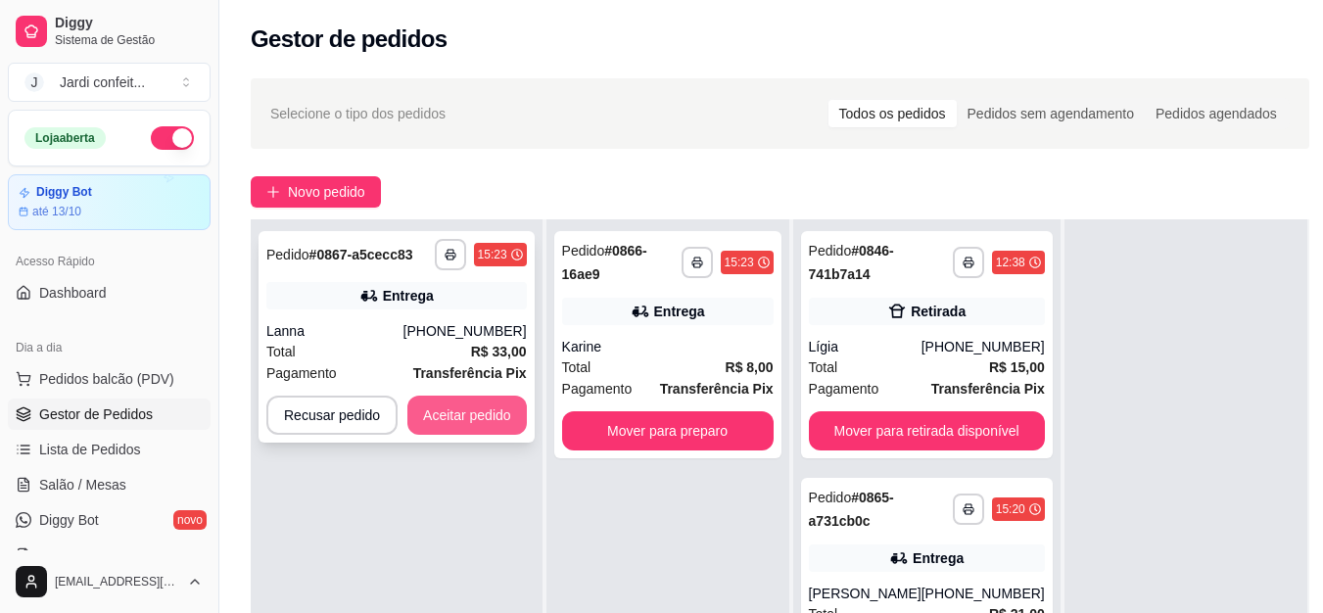
click at [490, 417] on button "Aceitar pedido" at bounding box center [468, 415] width 120 height 39
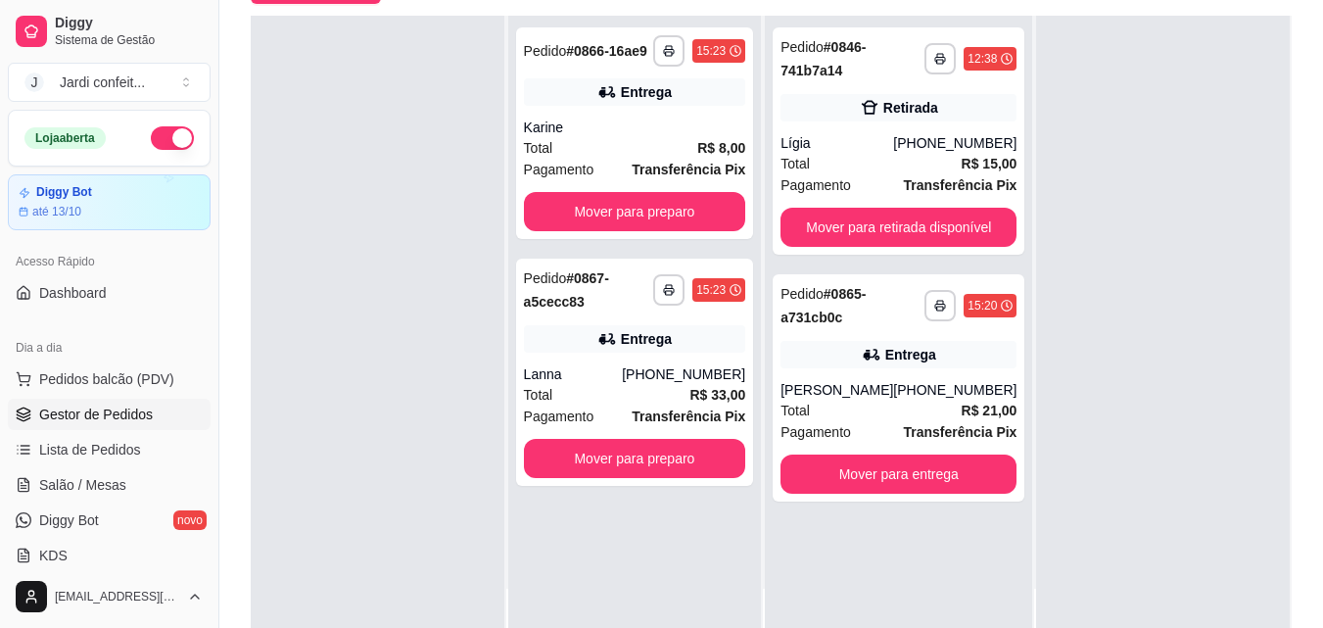
scroll to position [299, 0]
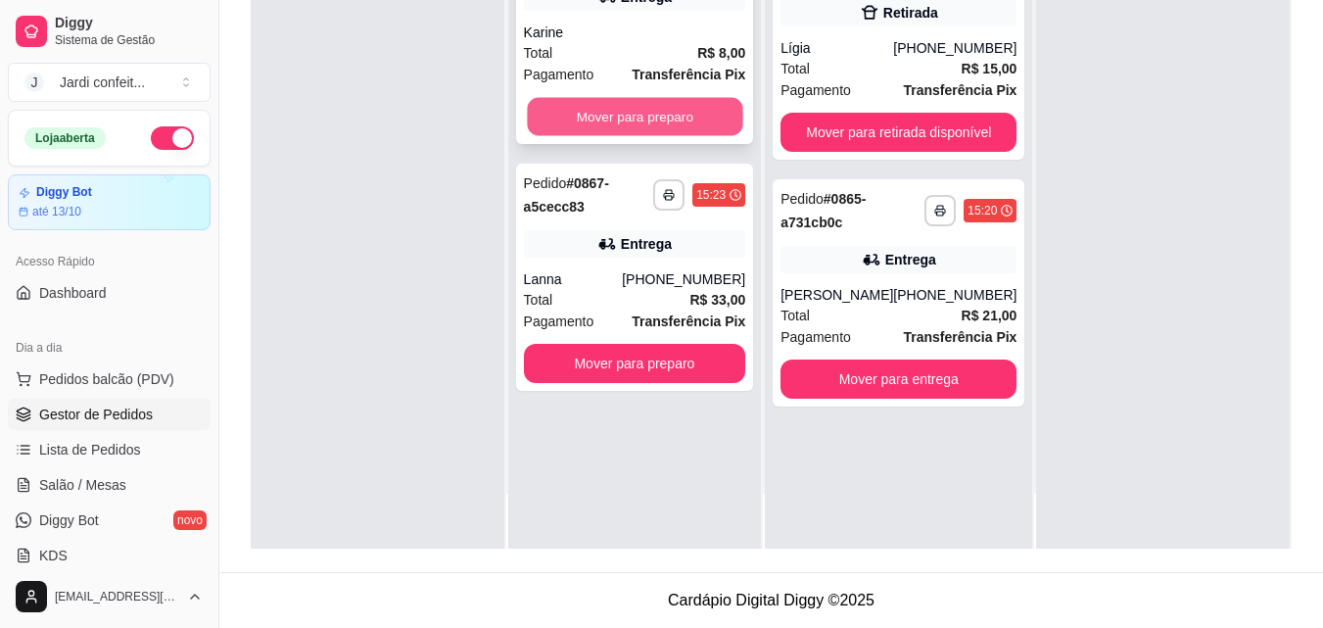
click at [708, 112] on button "Mover para preparo" at bounding box center [635, 117] width 216 height 38
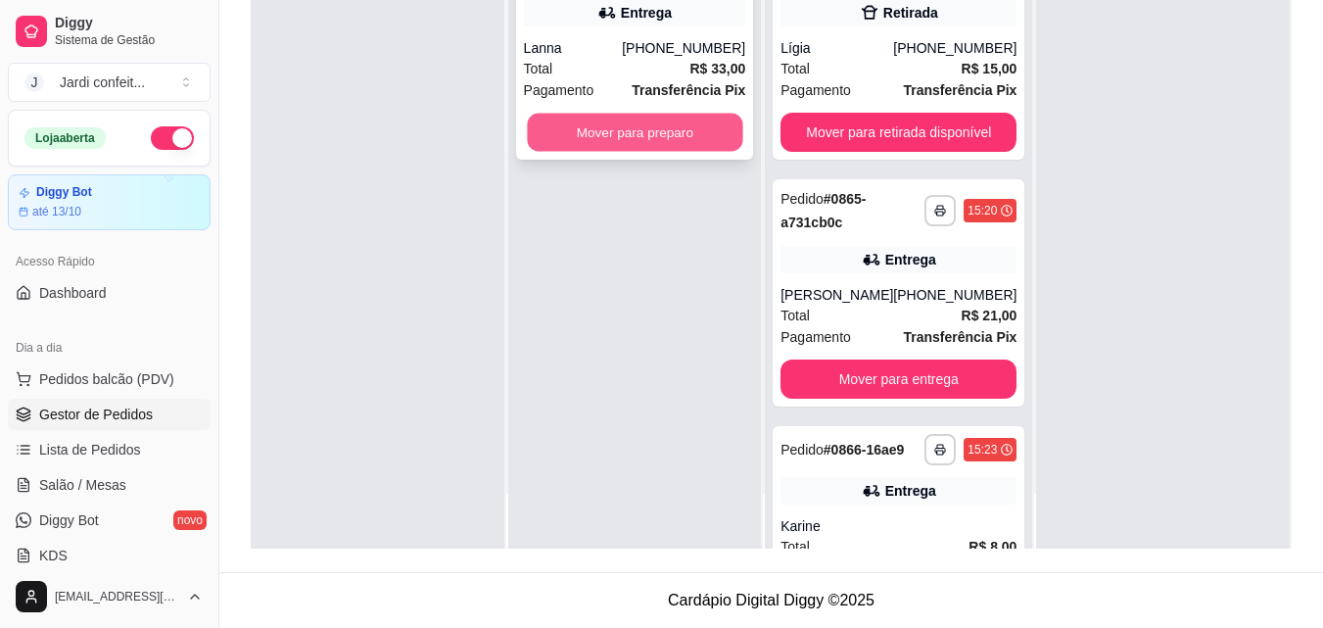
click at [680, 132] on button "Mover para preparo" at bounding box center [635, 133] width 216 height 38
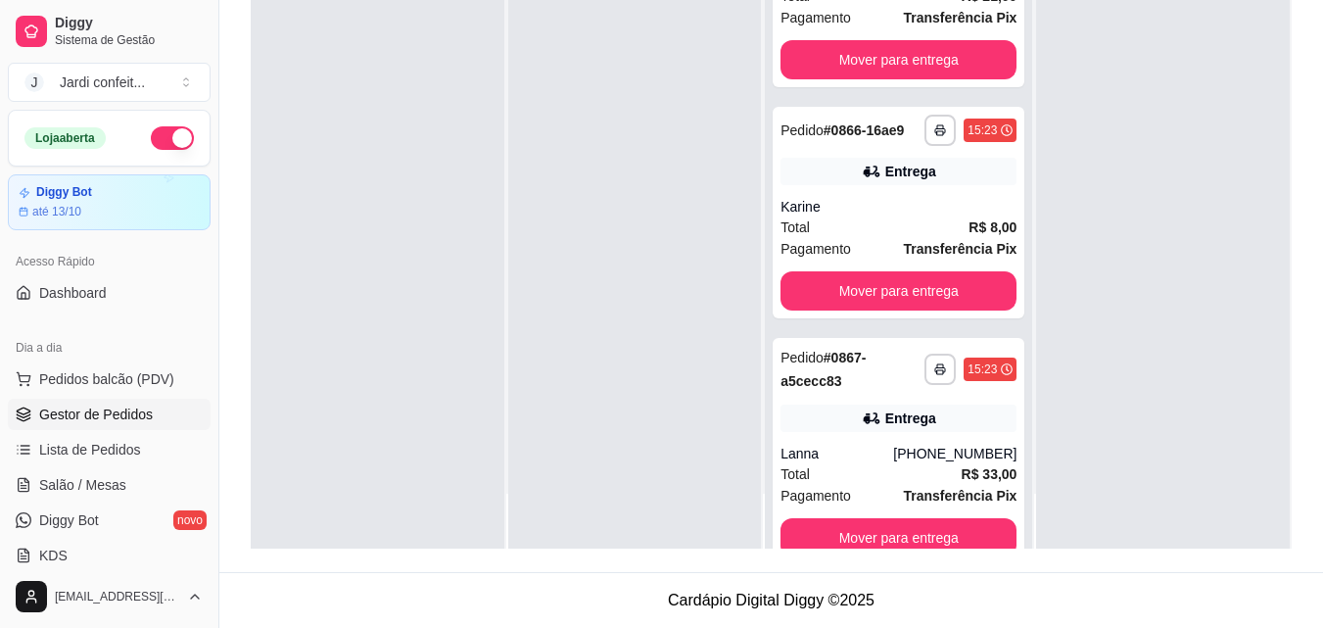
scroll to position [363, 0]
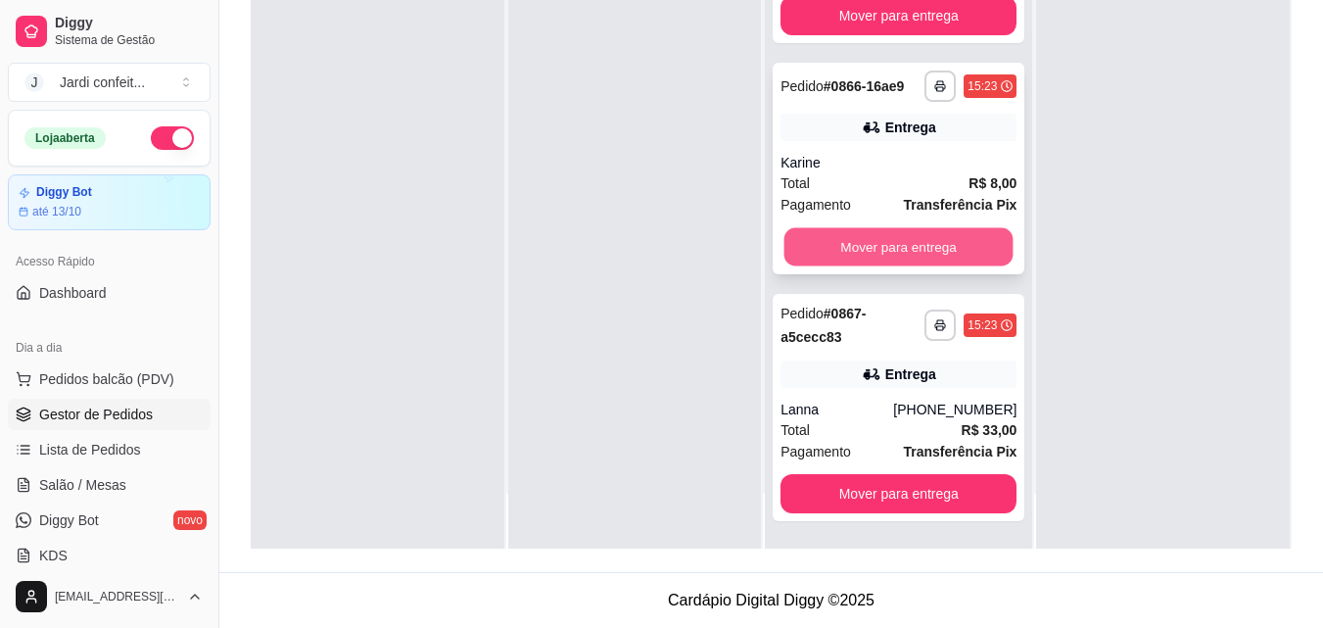
click at [945, 237] on button "Mover para entrega" at bounding box center [899, 247] width 229 height 38
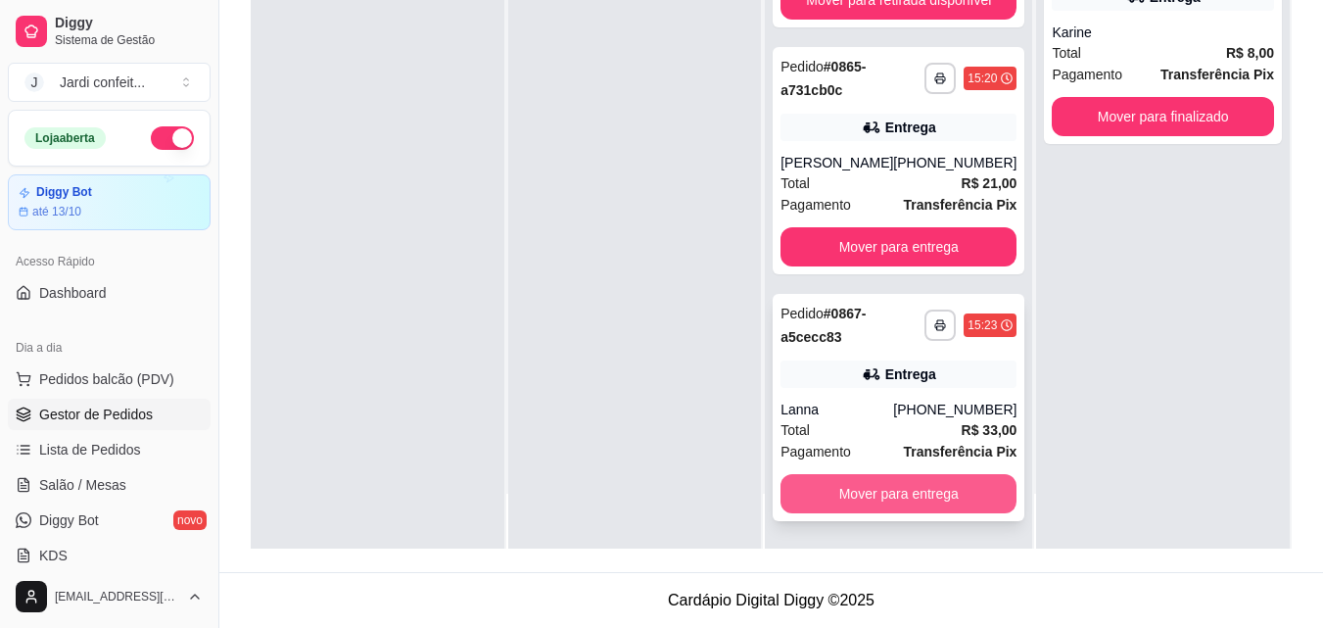
scroll to position [132, 0]
click at [942, 497] on button "Mover para entrega" at bounding box center [899, 493] width 236 height 39
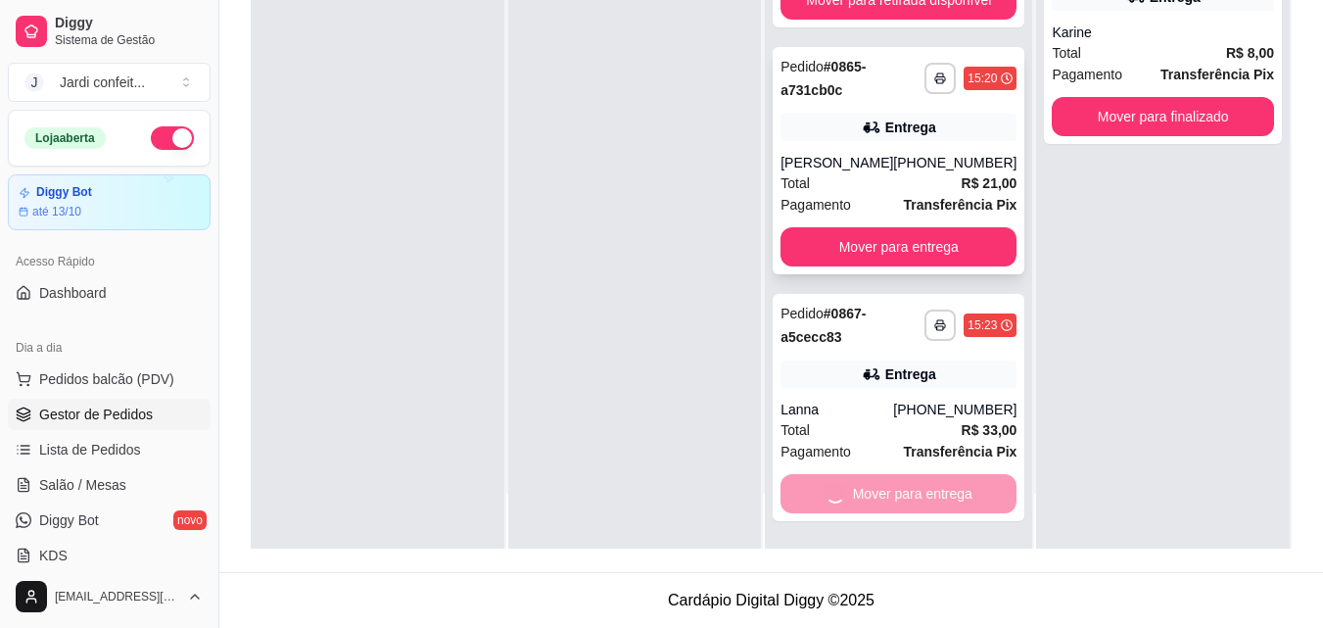
scroll to position [0, 0]
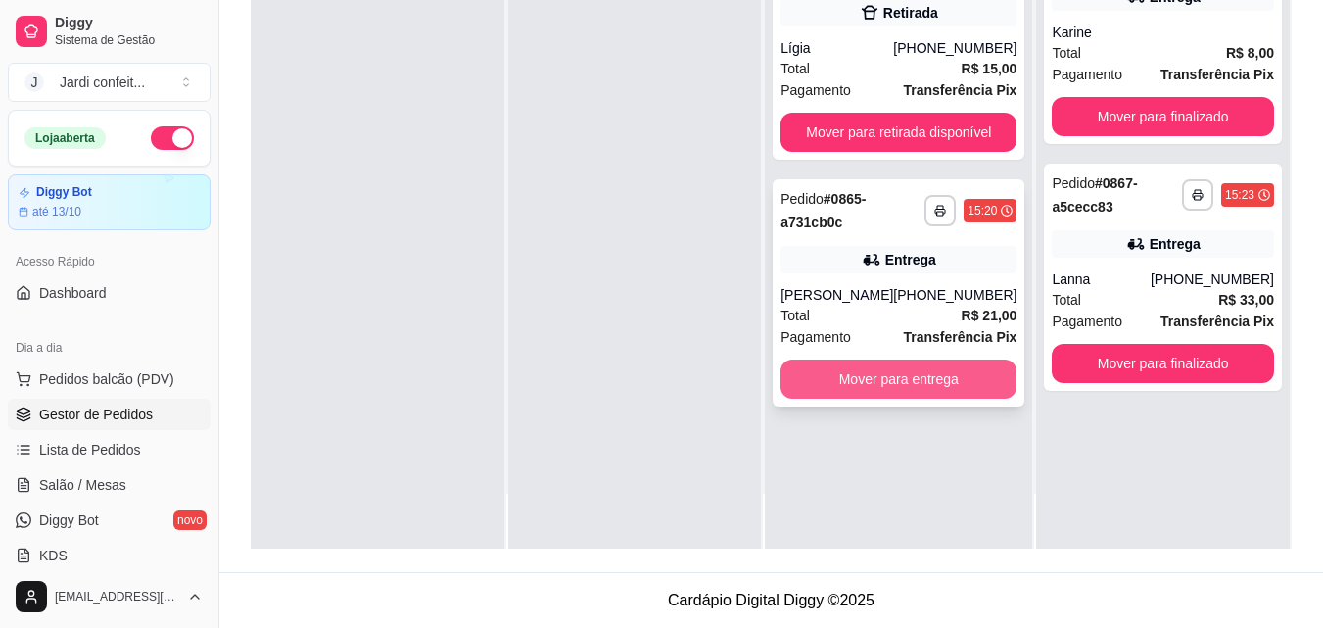
click at [941, 370] on button "Mover para entrega" at bounding box center [899, 379] width 236 height 39
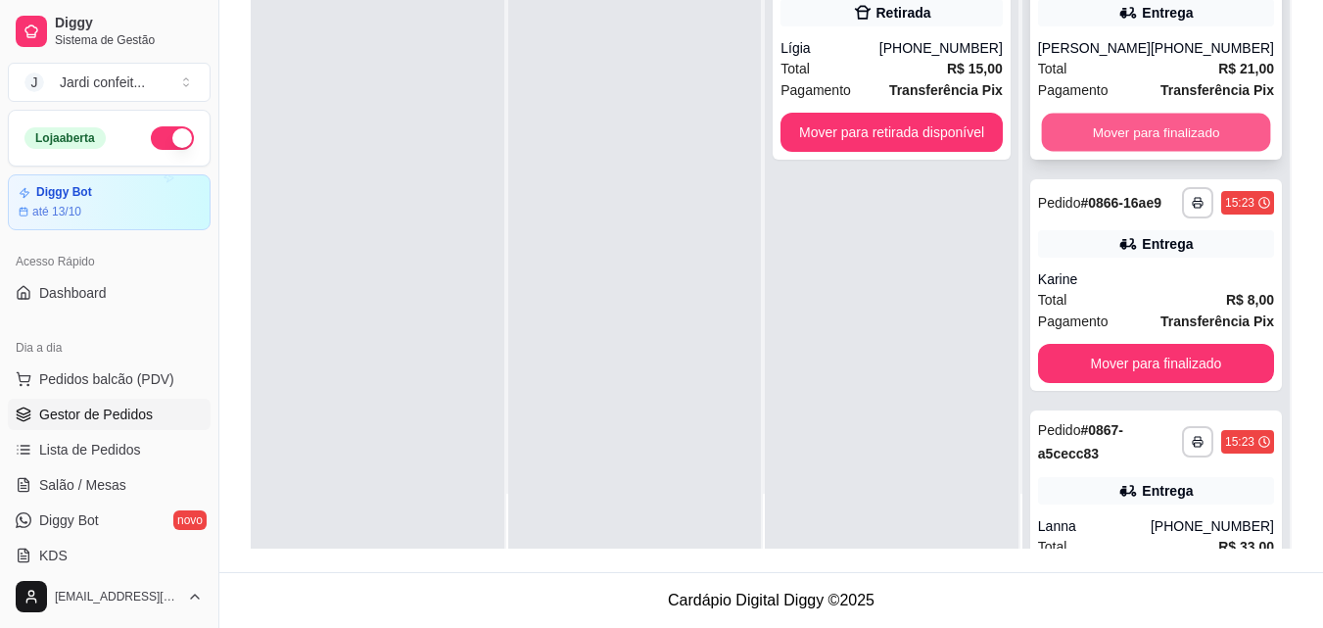
click at [1155, 139] on button "Mover para finalizado" at bounding box center [1155, 133] width 229 height 38
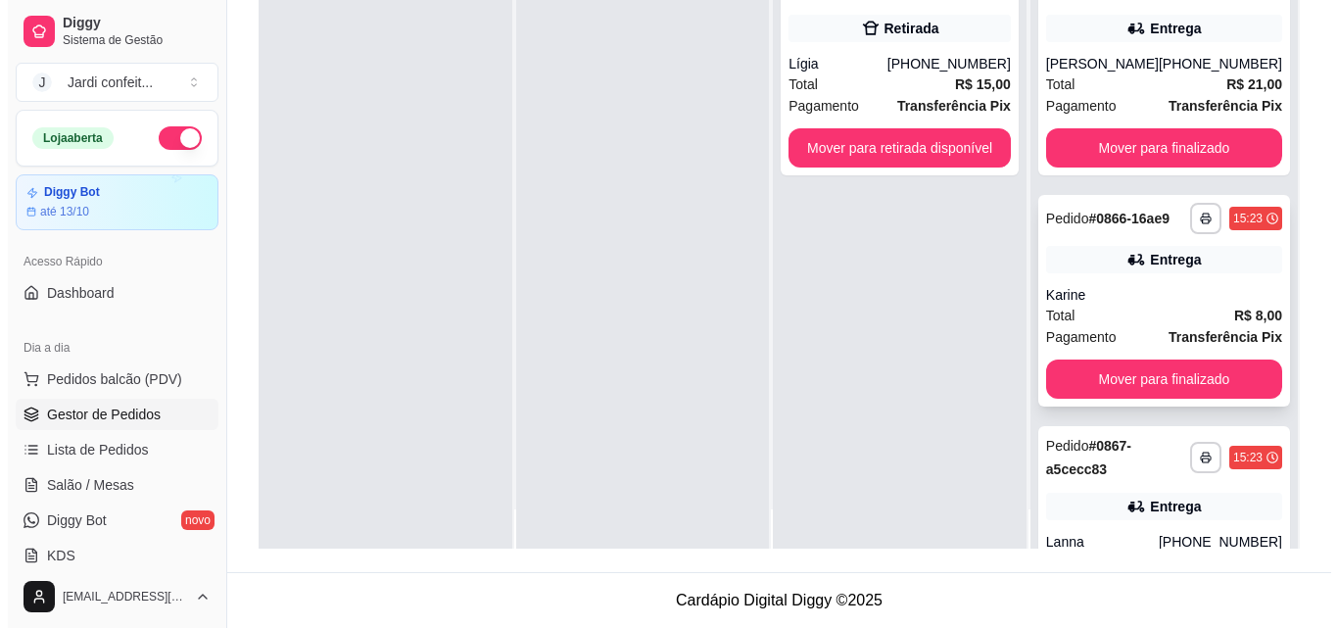
scroll to position [55, 0]
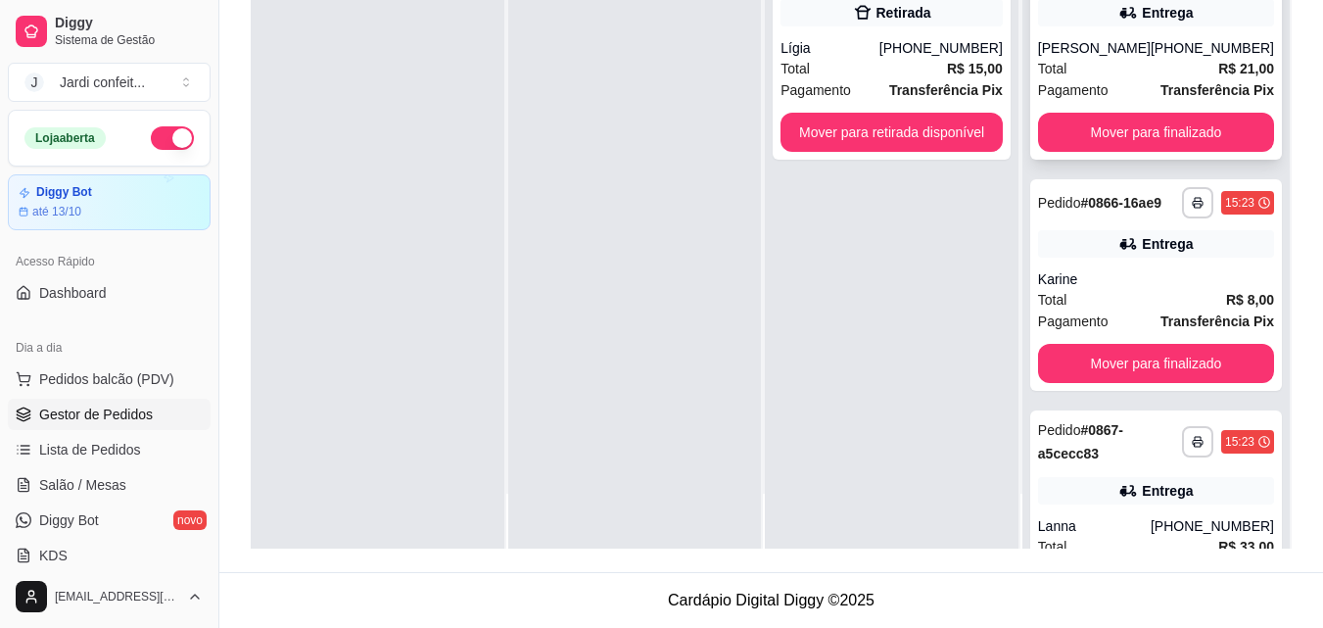
click at [1103, 51] on div "[PERSON_NAME]" at bounding box center [1094, 48] width 113 height 20
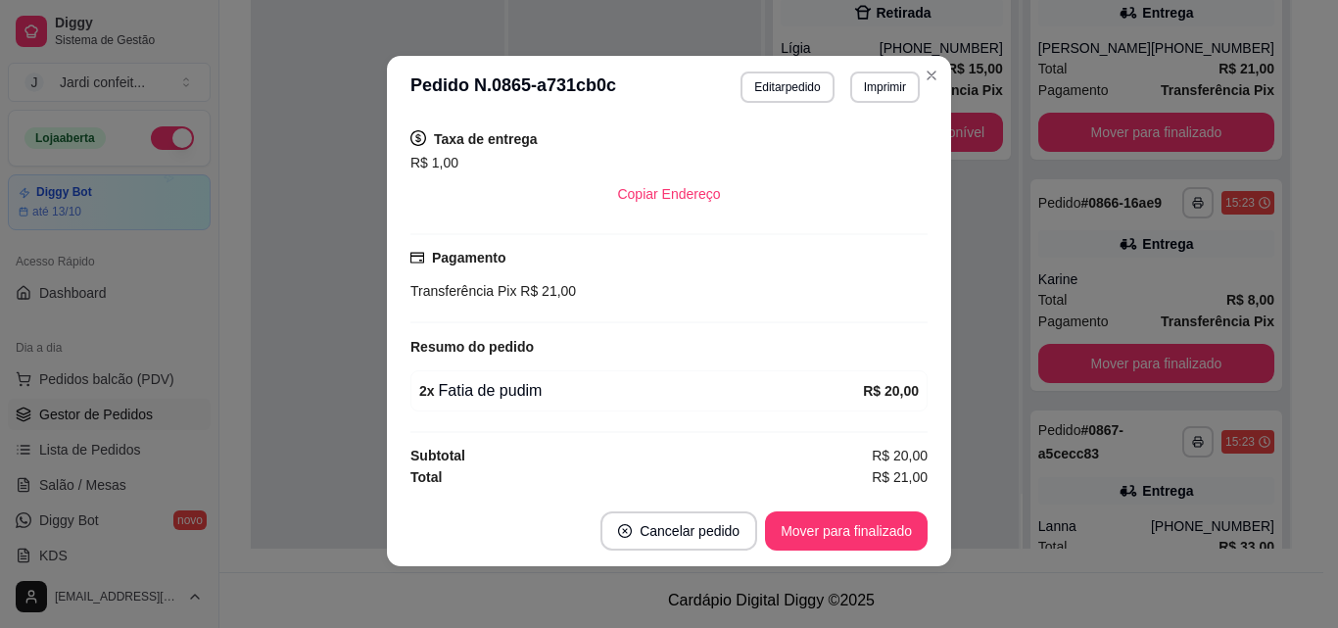
scroll to position [4, 0]
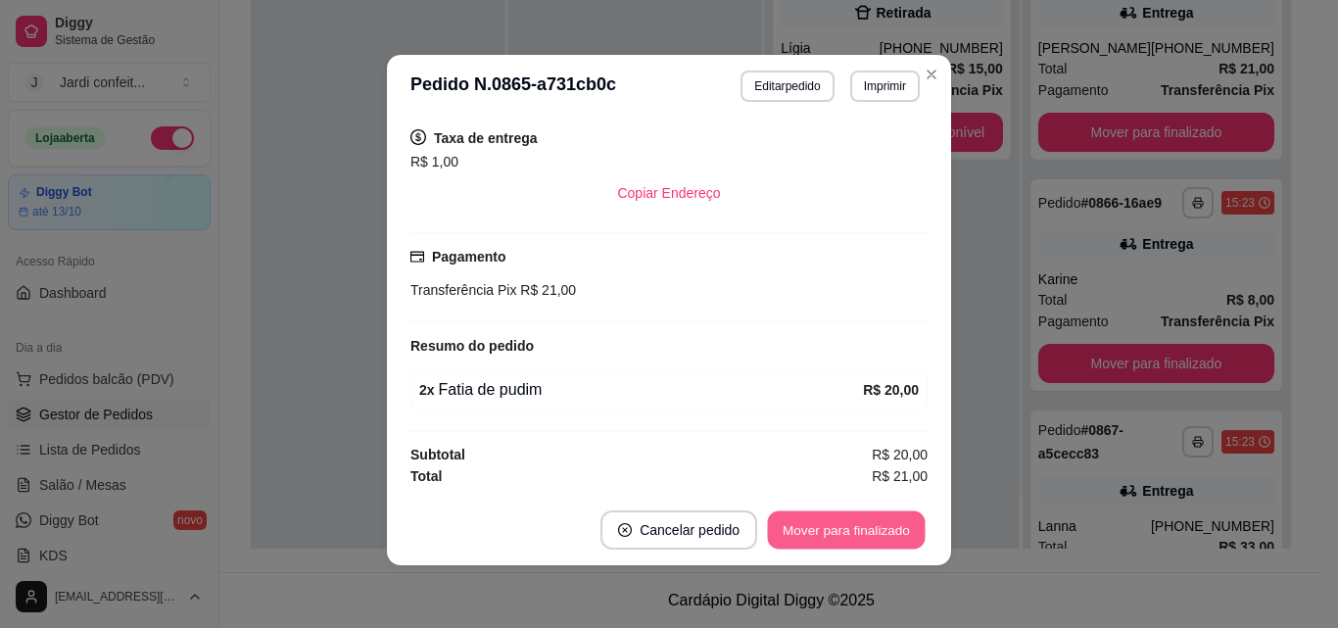
click at [866, 534] on button "Mover para finalizado" at bounding box center [847, 530] width 158 height 38
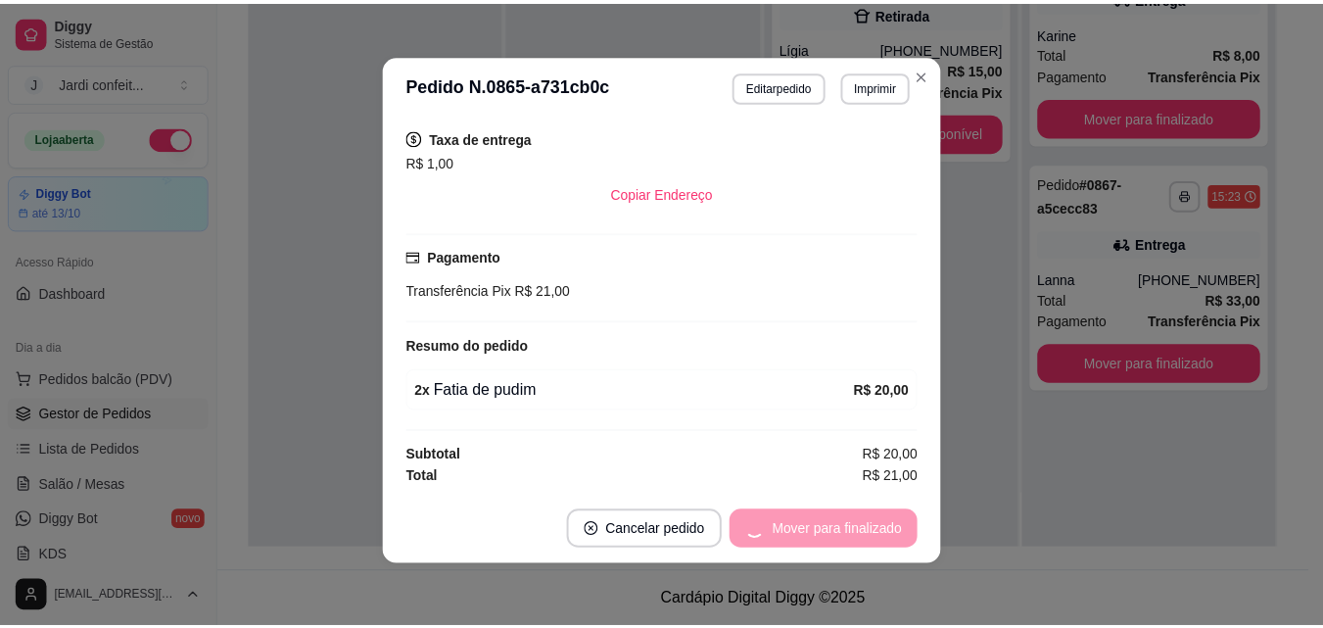
scroll to position [355, 0]
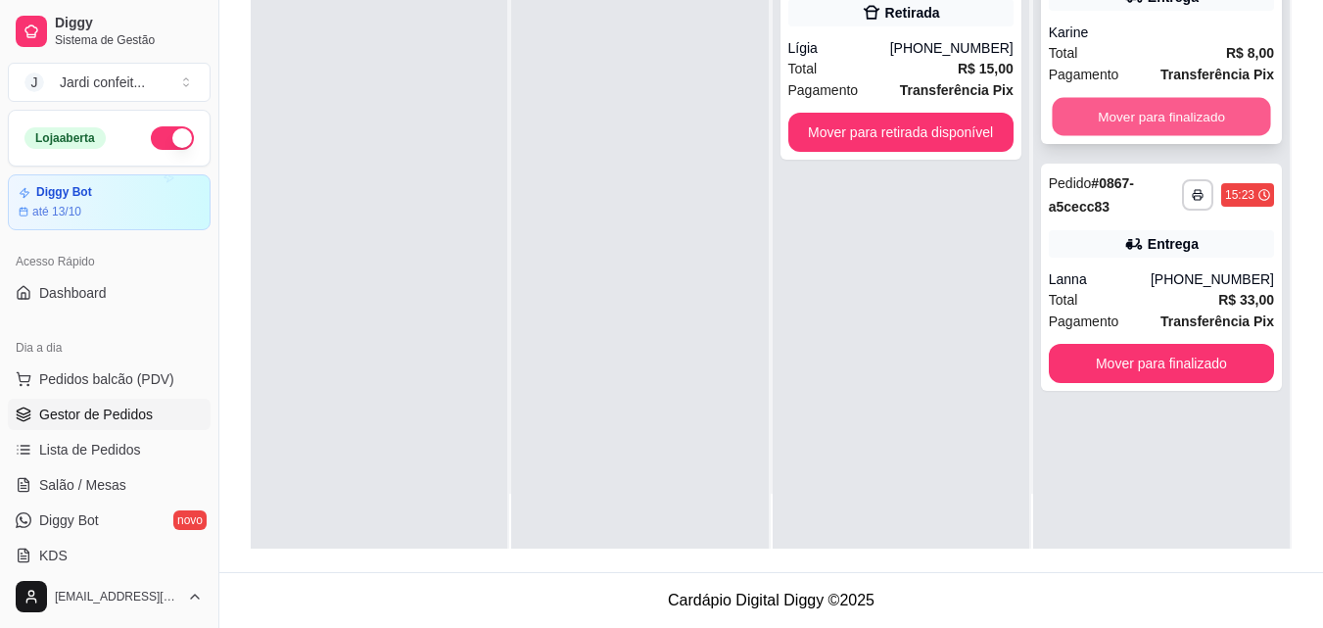
click at [1156, 126] on button "Mover para finalizado" at bounding box center [1161, 117] width 218 height 38
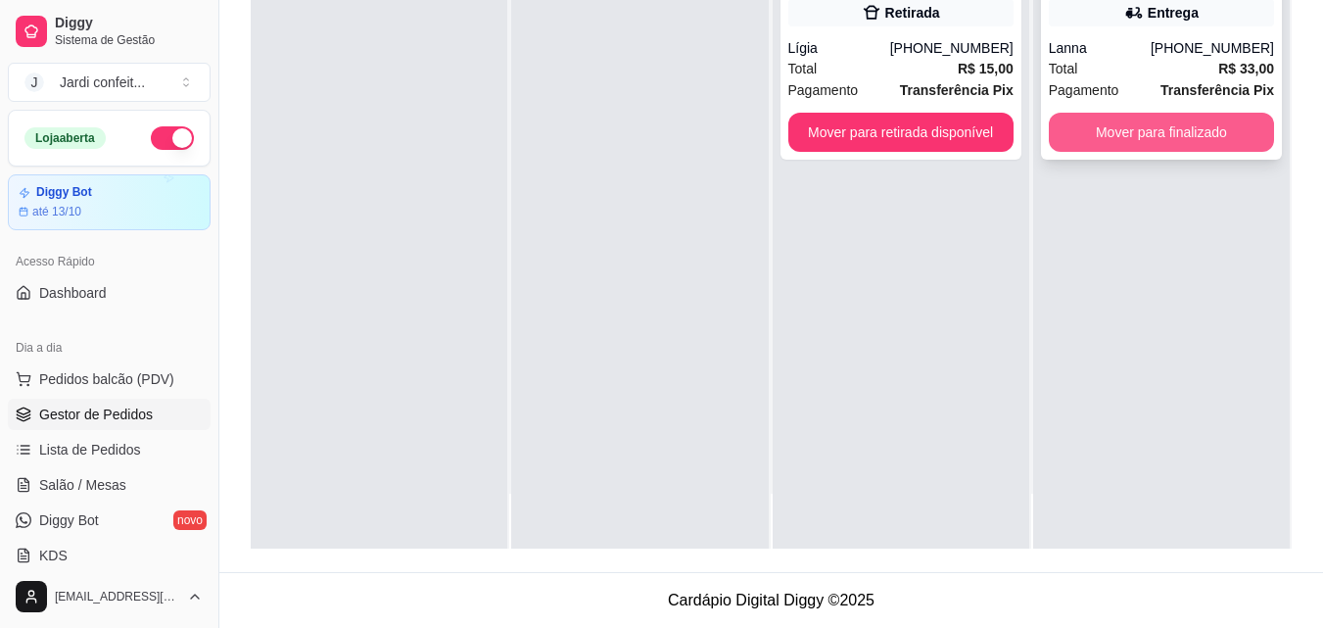
click at [1120, 144] on button "Mover para finalizado" at bounding box center [1161, 132] width 225 height 39
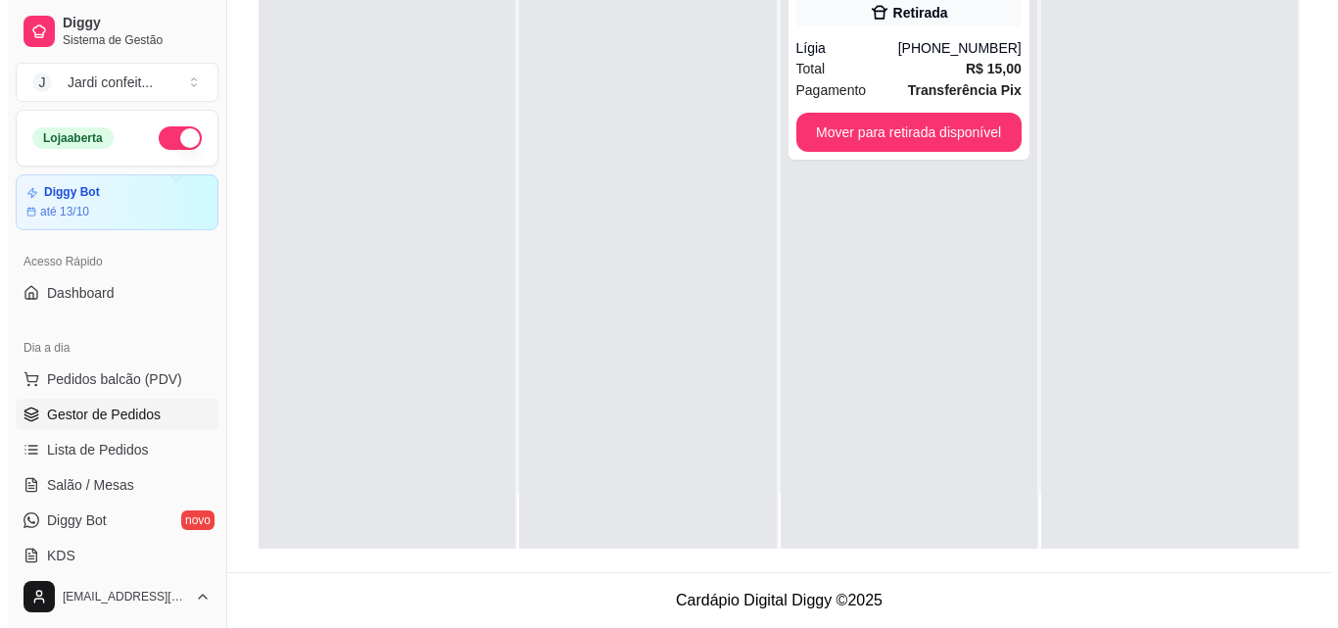
scroll to position [0, 0]
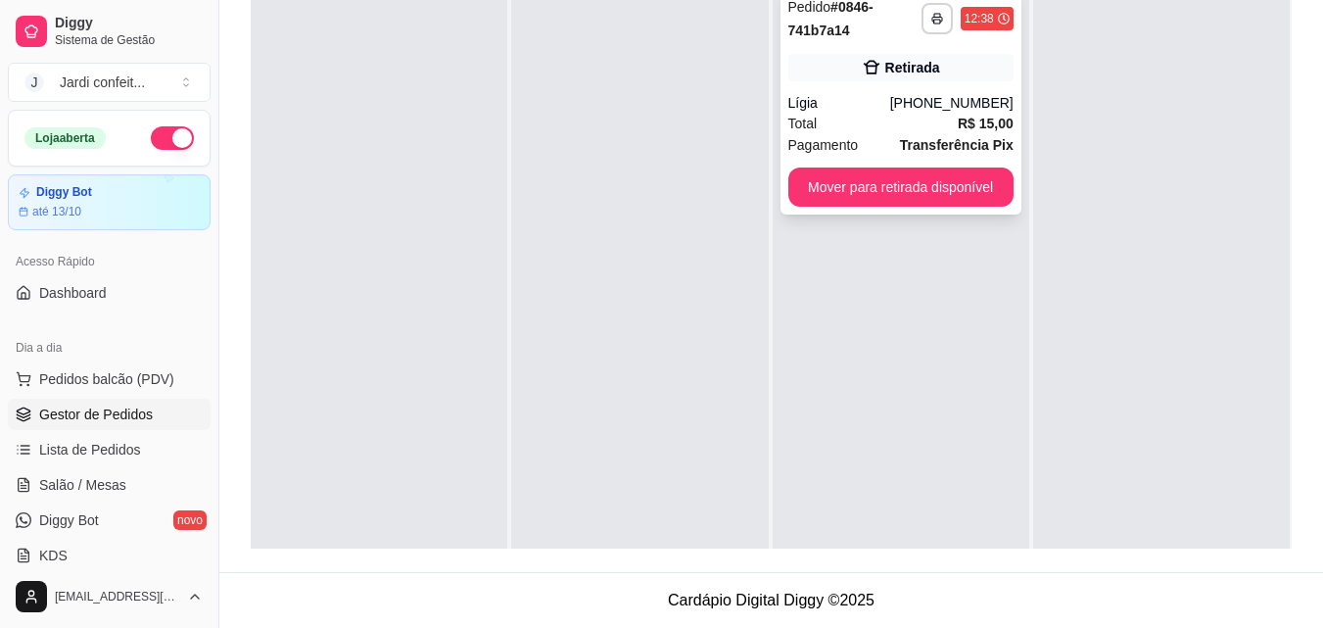
click at [890, 107] on div "Lígia" at bounding box center [840, 103] width 102 height 20
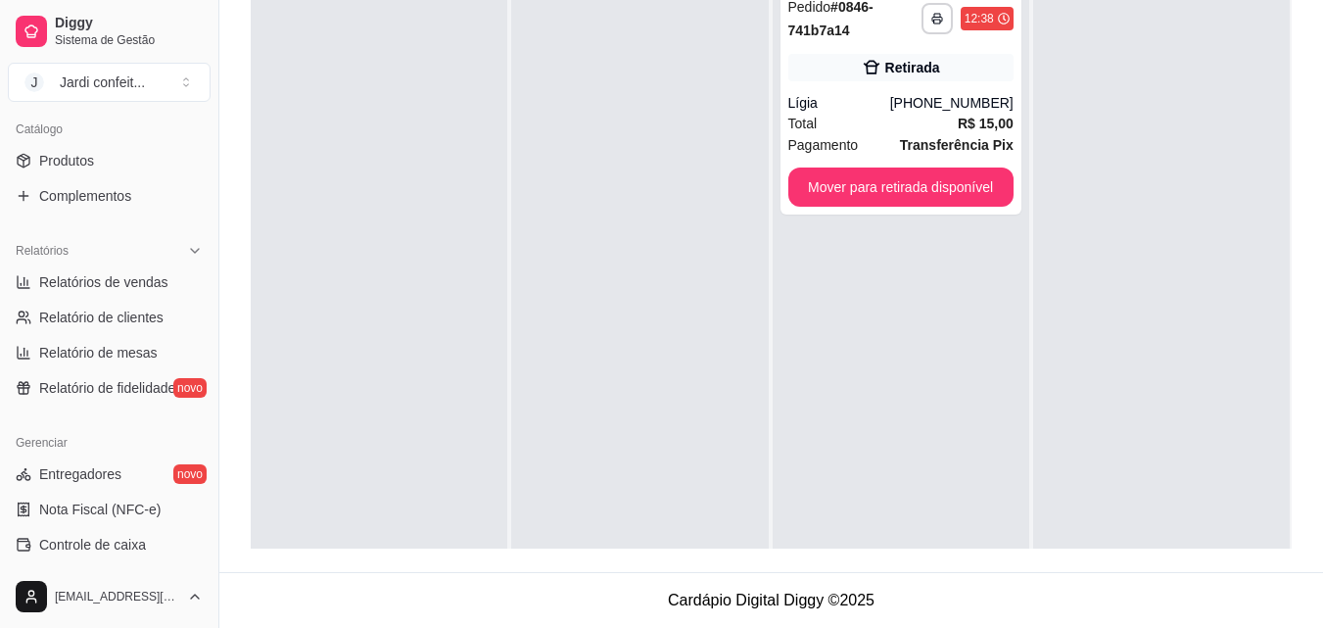
scroll to position [292, 0]
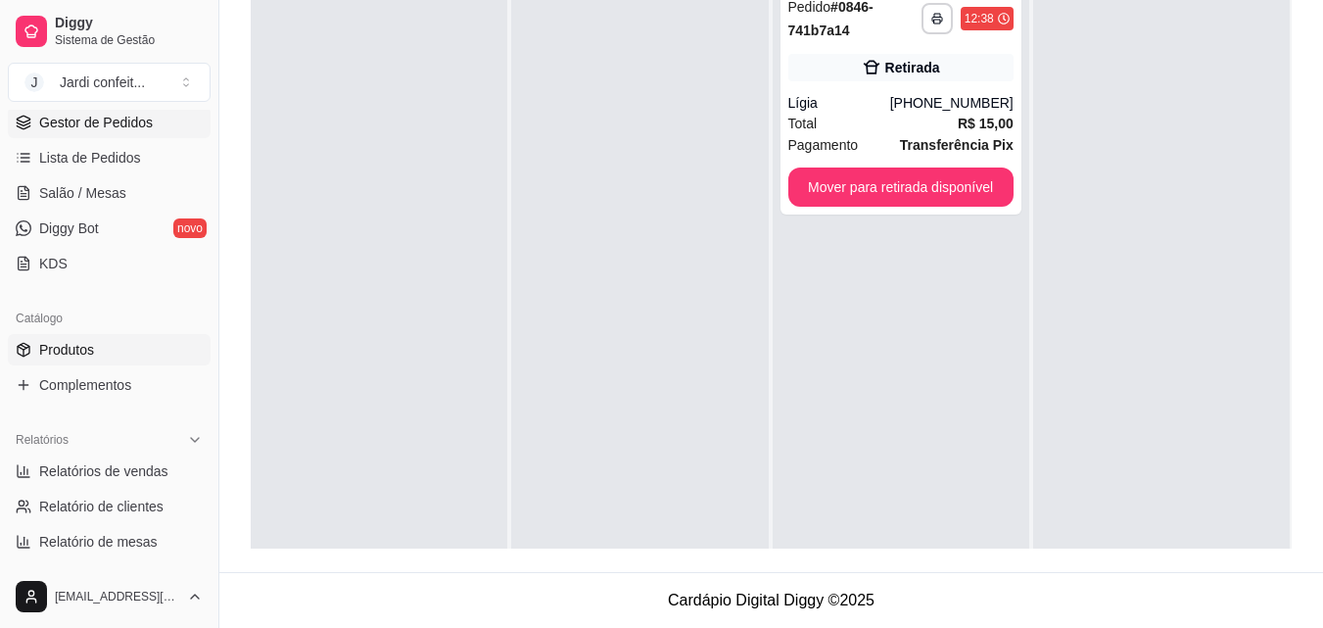
click at [122, 356] on link "Produtos" at bounding box center [109, 349] width 203 height 31
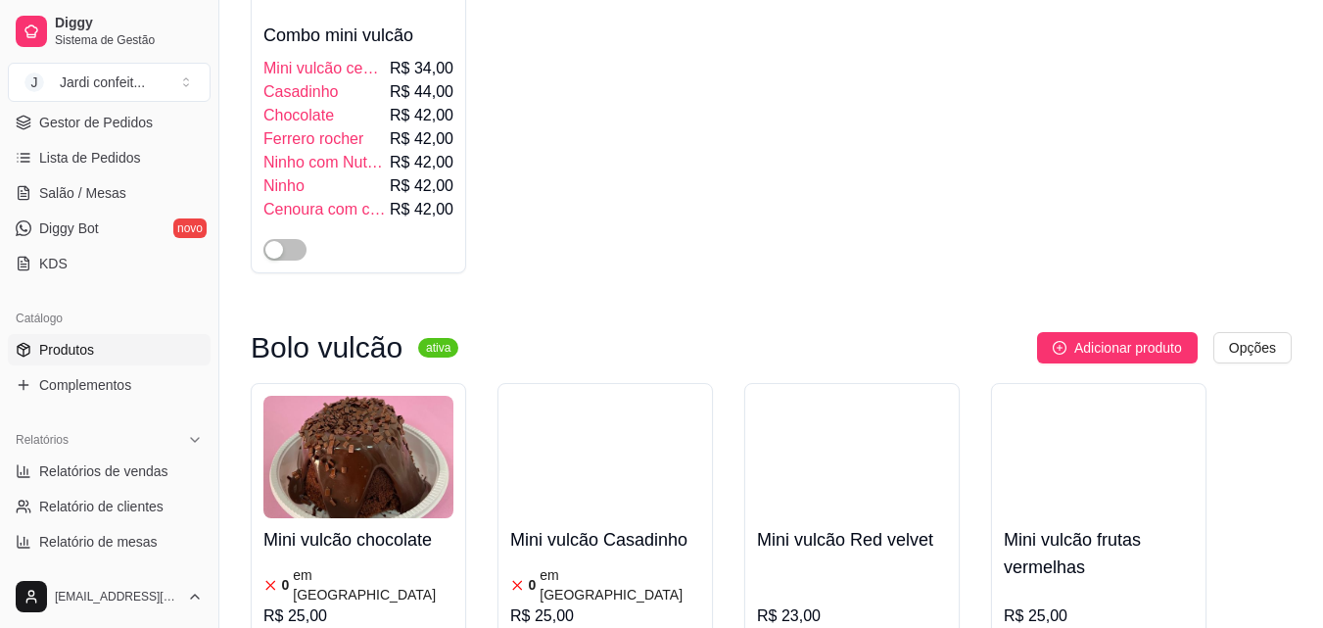
scroll to position [588, 0]
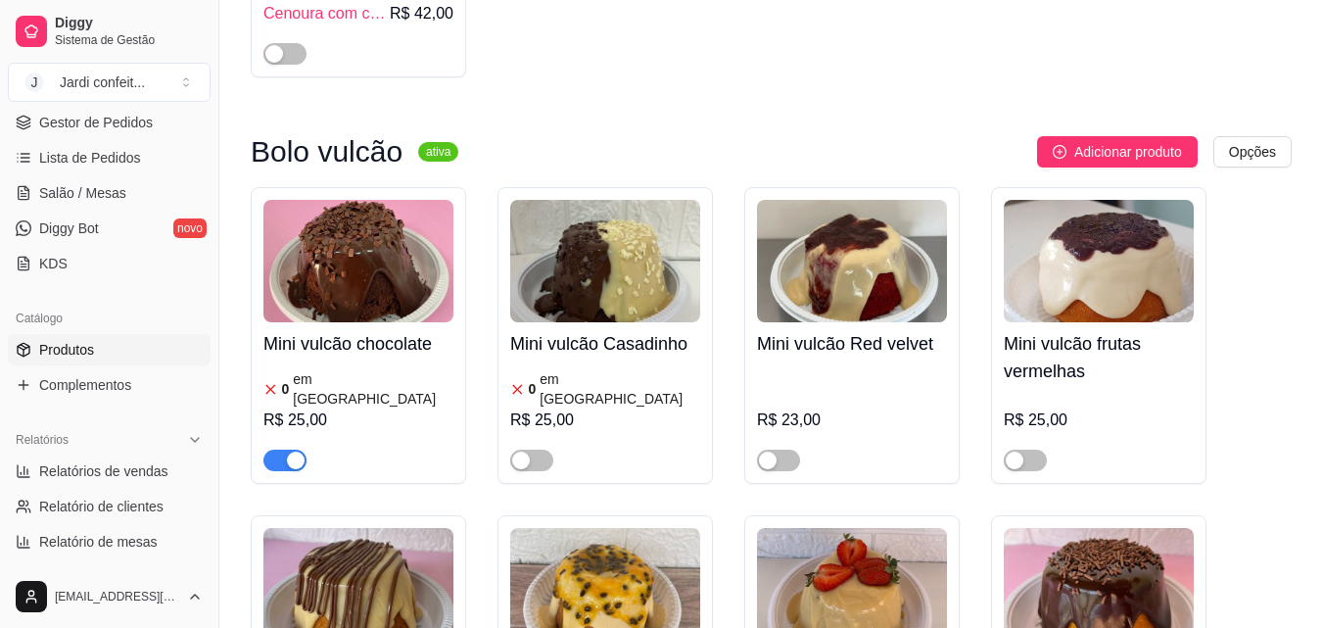
type input "vulc"
click at [384, 305] on img at bounding box center [359, 261] width 190 height 122
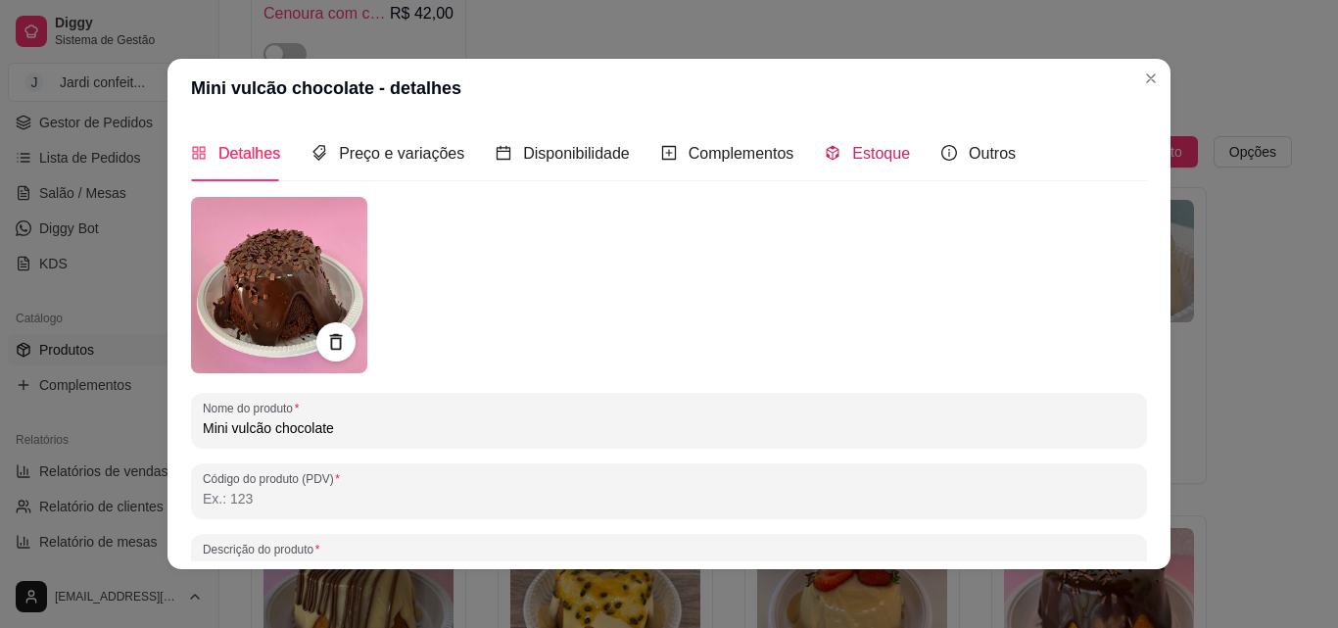
click at [867, 160] on span "Estoque" at bounding box center [881, 153] width 58 height 17
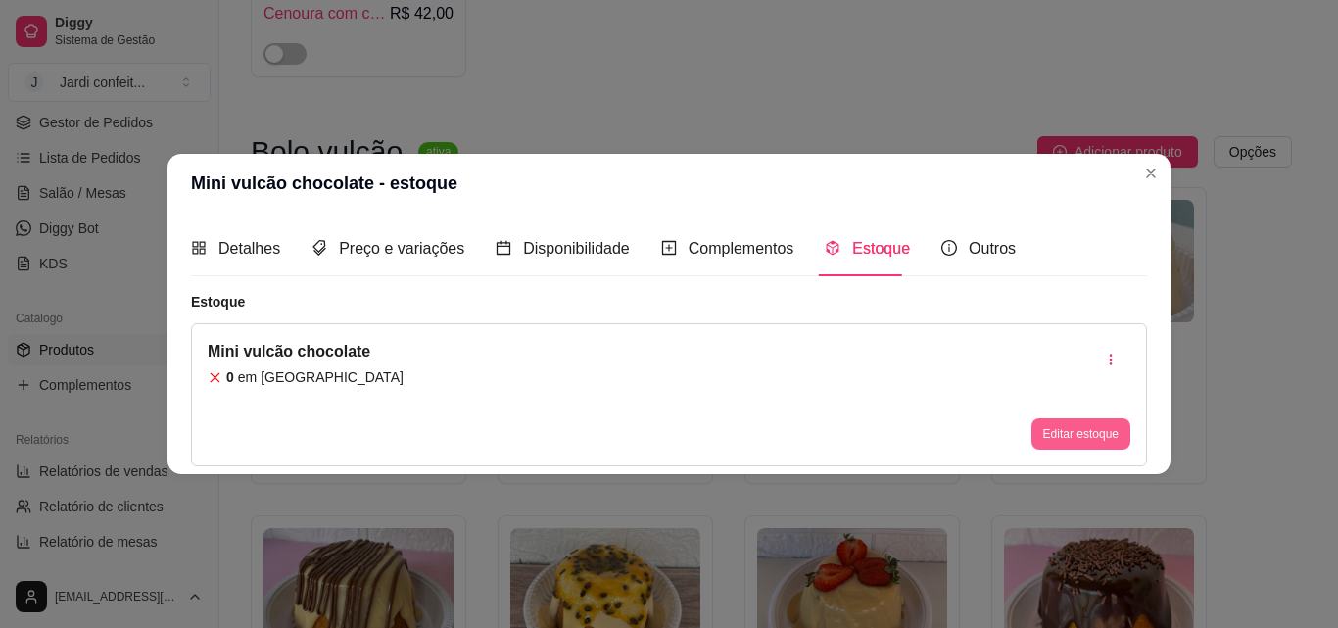
click at [1052, 421] on button "Editar estoque" at bounding box center [1081, 433] width 99 height 31
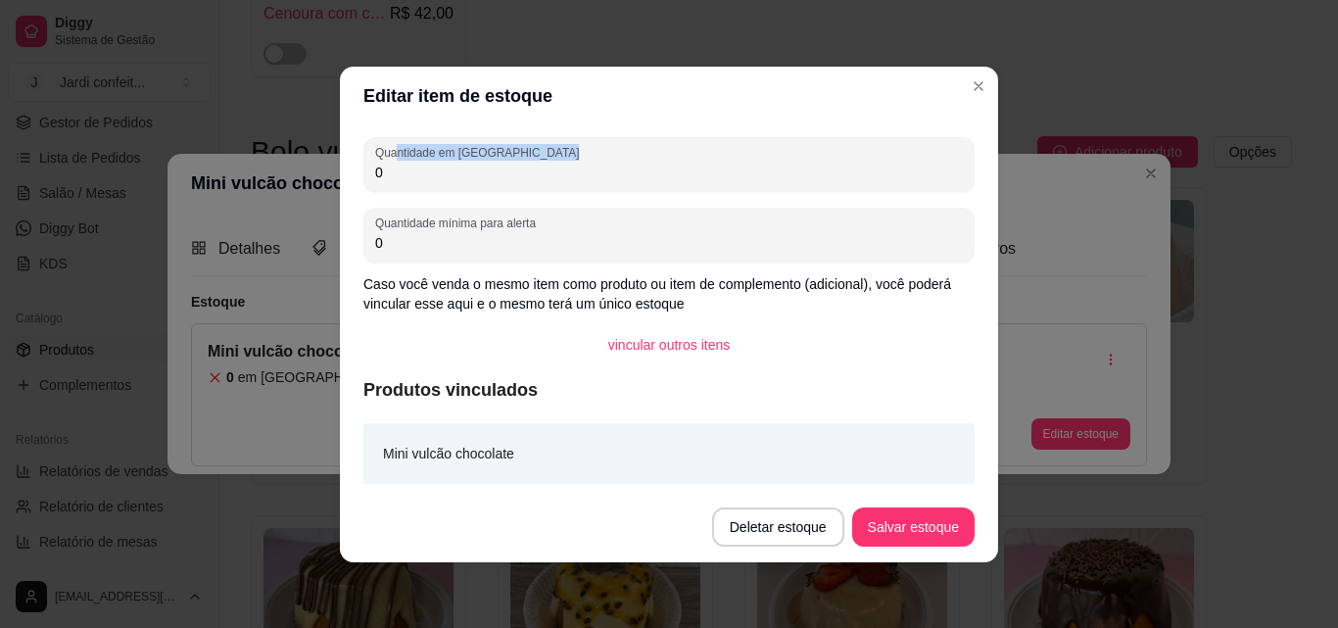
drag, startPoint x: 395, startPoint y: 154, endPoint x: 346, endPoint y: 175, distance: 53.5
click at [335, 174] on div "Editar item de estoque Quantidade em estoque 0 Quantidade mínima para alerta 0 …" at bounding box center [669, 314] width 1338 height 628
drag, startPoint x: 401, startPoint y: 176, endPoint x: 349, endPoint y: 190, distance: 53.7
click at [349, 190] on div "Quantidade em estoque 0 Quantidade mínima para alerta 0 Caso você venda o mesmo…" at bounding box center [669, 308] width 658 height 366
type input "1"
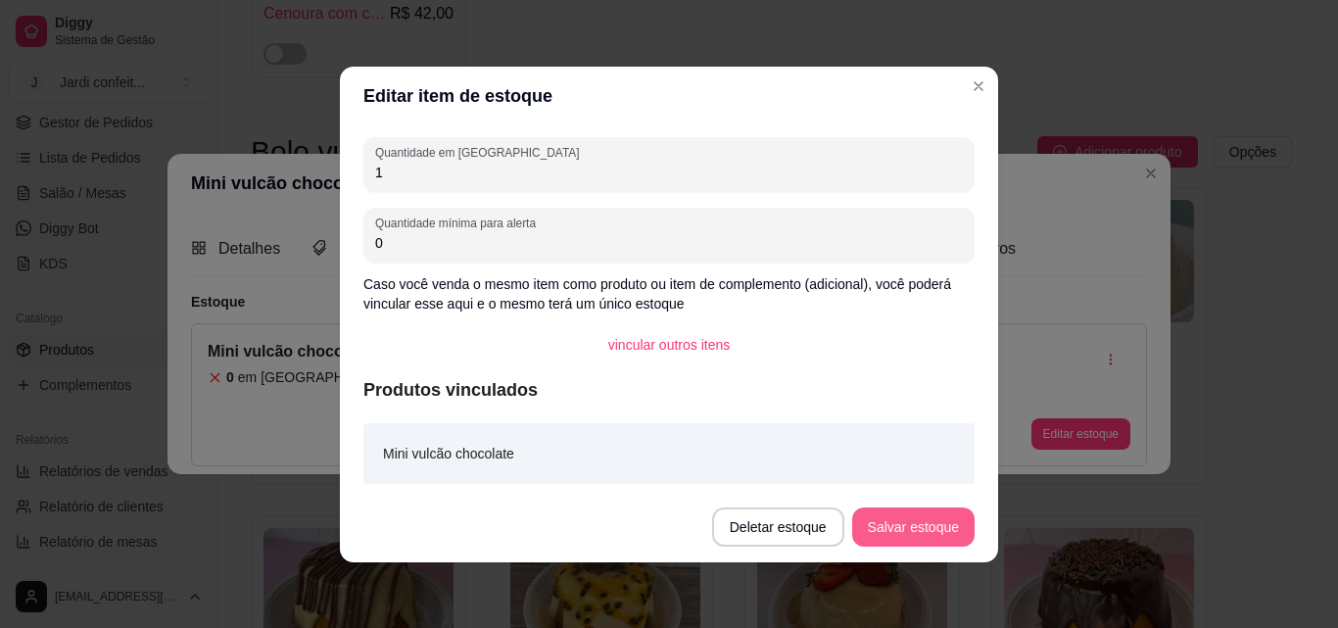
click at [903, 513] on button "Salvar estoque" at bounding box center [913, 526] width 122 height 39
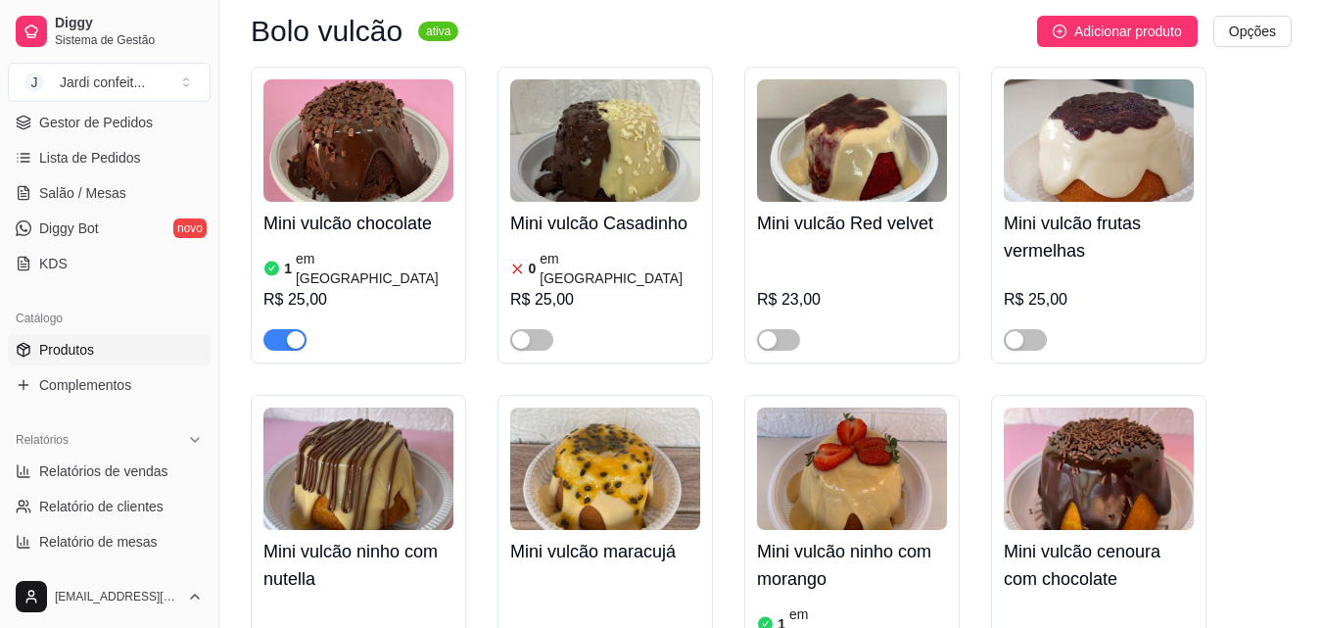
scroll to position [1078, 0]
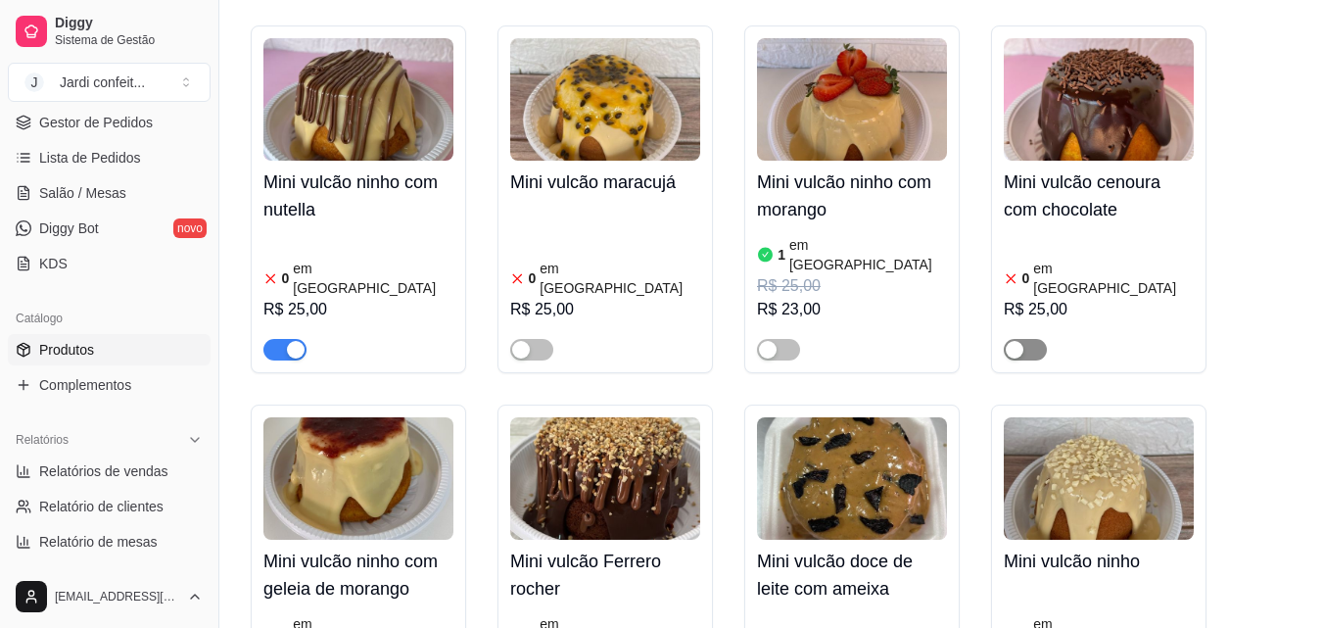
click at [1031, 339] on span "button" at bounding box center [1025, 350] width 43 height 22
click at [372, 91] on img at bounding box center [359, 99] width 190 height 122
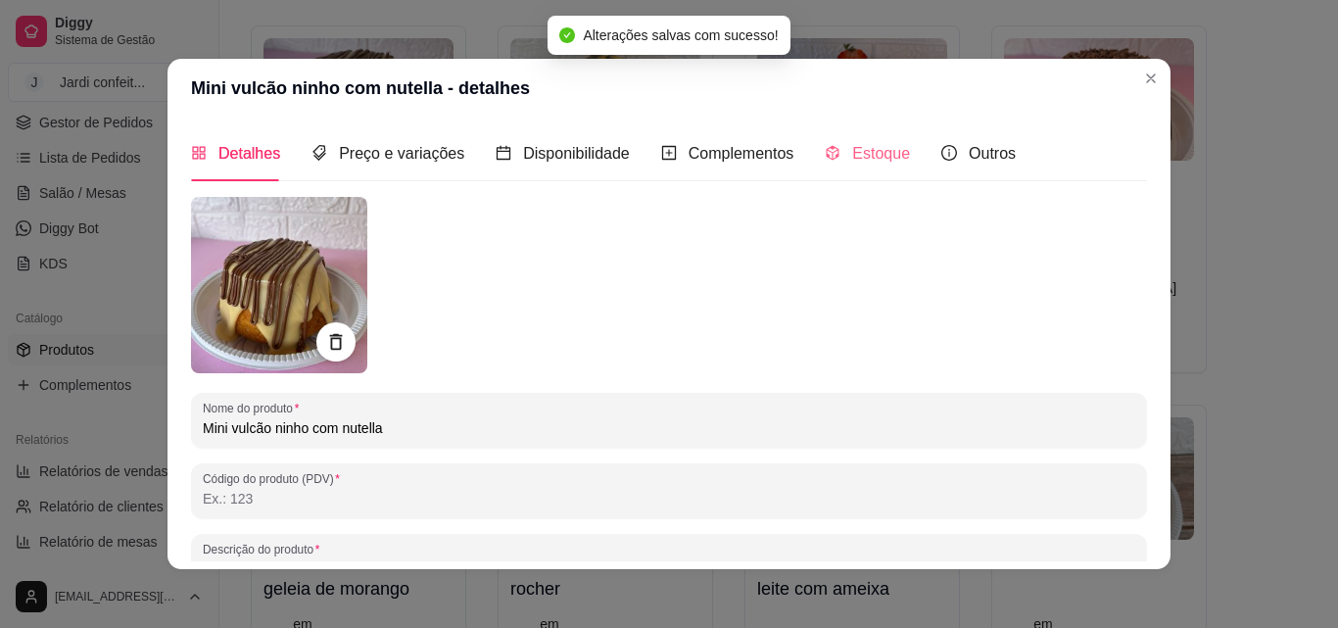
click at [861, 169] on div "Estoque" at bounding box center [867, 153] width 85 height 56
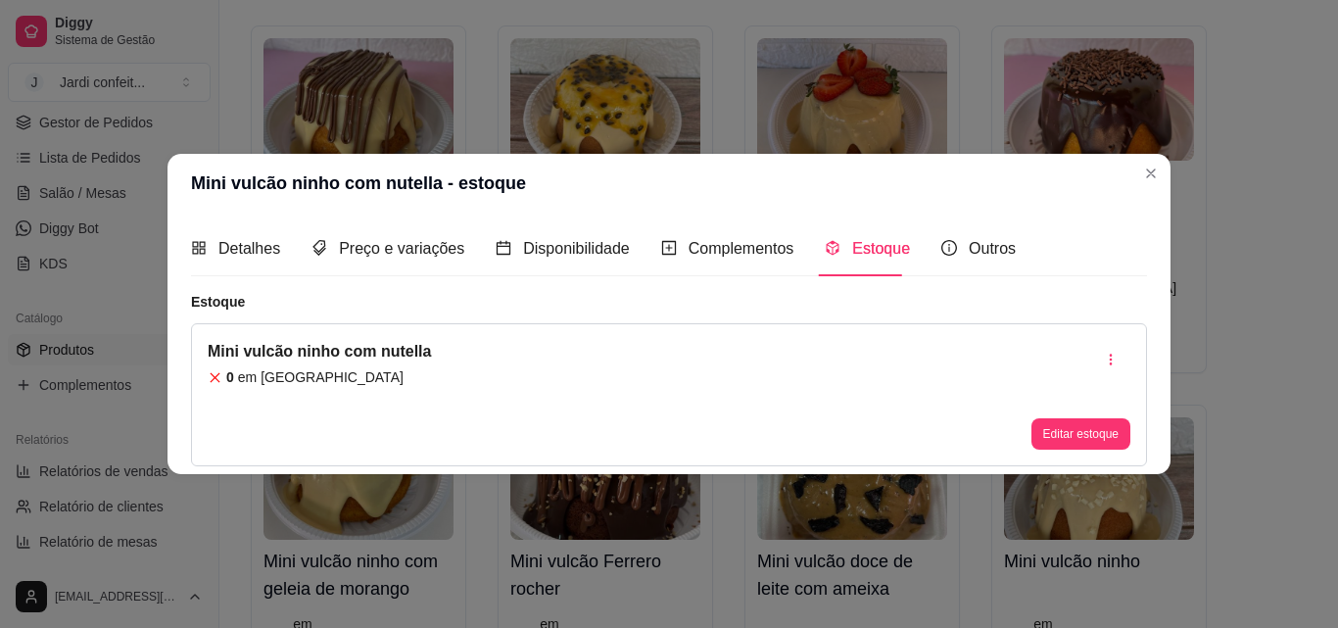
click at [1084, 420] on button "Editar estoque" at bounding box center [1081, 433] width 99 height 31
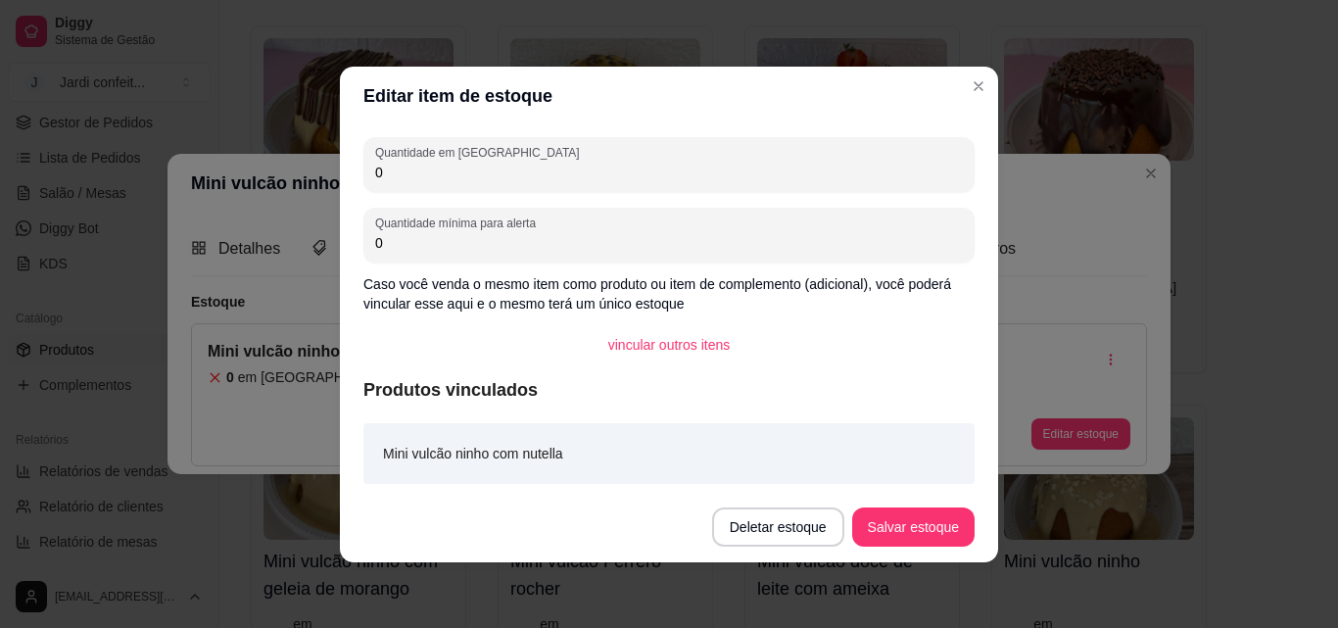
click at [552, 149] on div "0" at bounding box center [669, 164] width 588 height 39
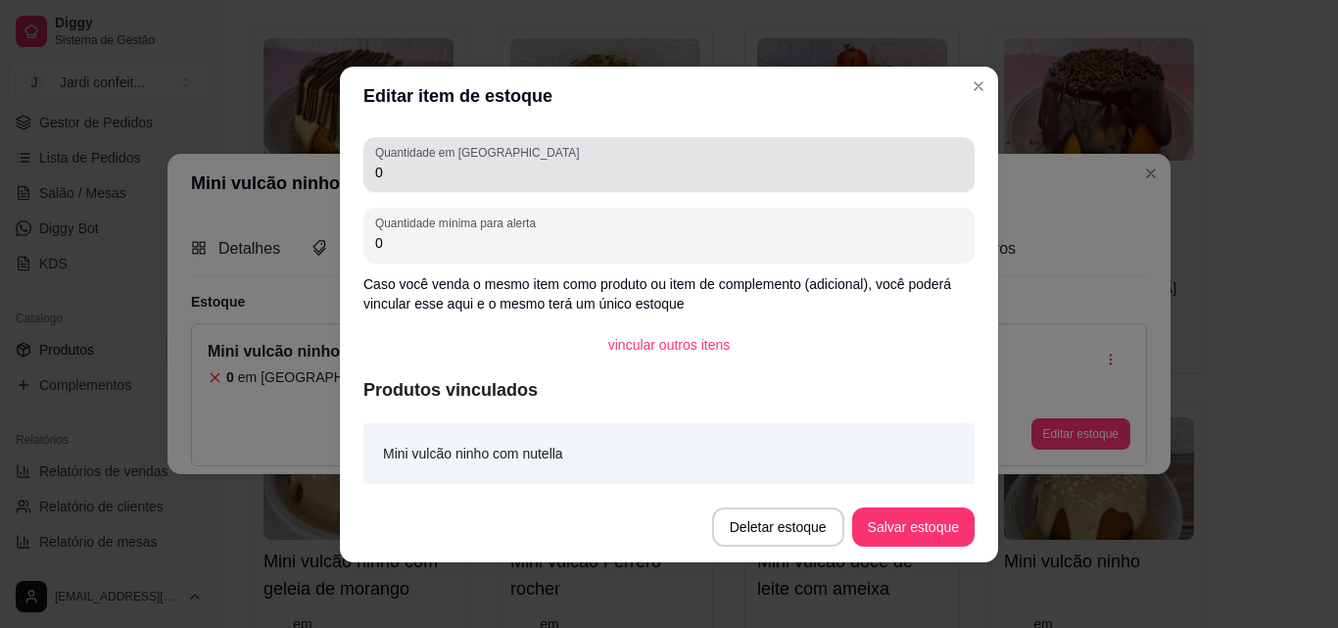
drag, startPoint x: 519, startPoint y: 153, endPoint x: 362, endPoint y: 174, distance: 158.2
click at [362, 174] on div "Quantidade em estoque 0 Quantidade mínima para alerta 0 Caso você venda o mesmo…" at bounding box center [669, 308] width 658 height 366
drag, startPoint x: 456, startPoint y: 185, endPoint x: 364, endPoint y: 170, distance: 93.2
click at [364, 170] on div "Quantidade em estoque 0" at bounding box center [668, 164] width 611 height 55
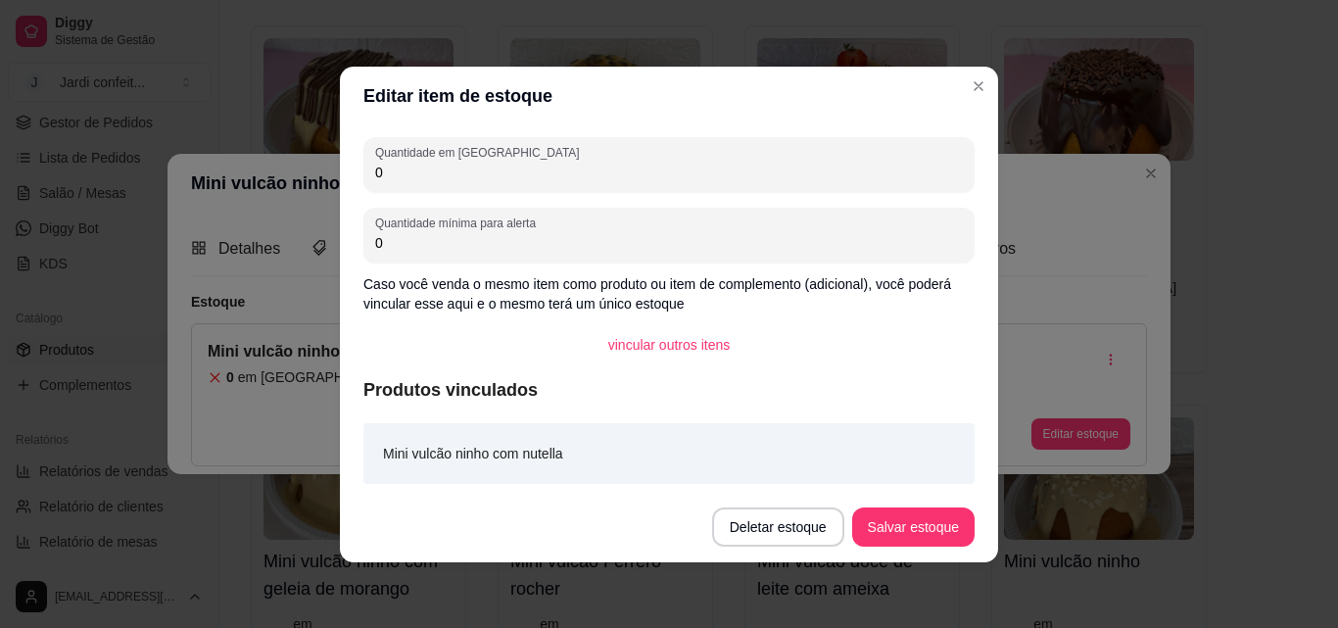
drag, startPoint x: 404, startPoint y: 171, endPoint x: 344, endPoint y: 185, distance: 61.3
click at [344, 185] on div "Quantidade em estoque 0 Quantidade mínima para alerta 0 Caso você venda o mesmo…" at bounding box center [669, 308] width 658 height 366
type input "1"
click at [949, 524] on button "Salvar estoque" at bounding box center [913, 526] width 122 height 39
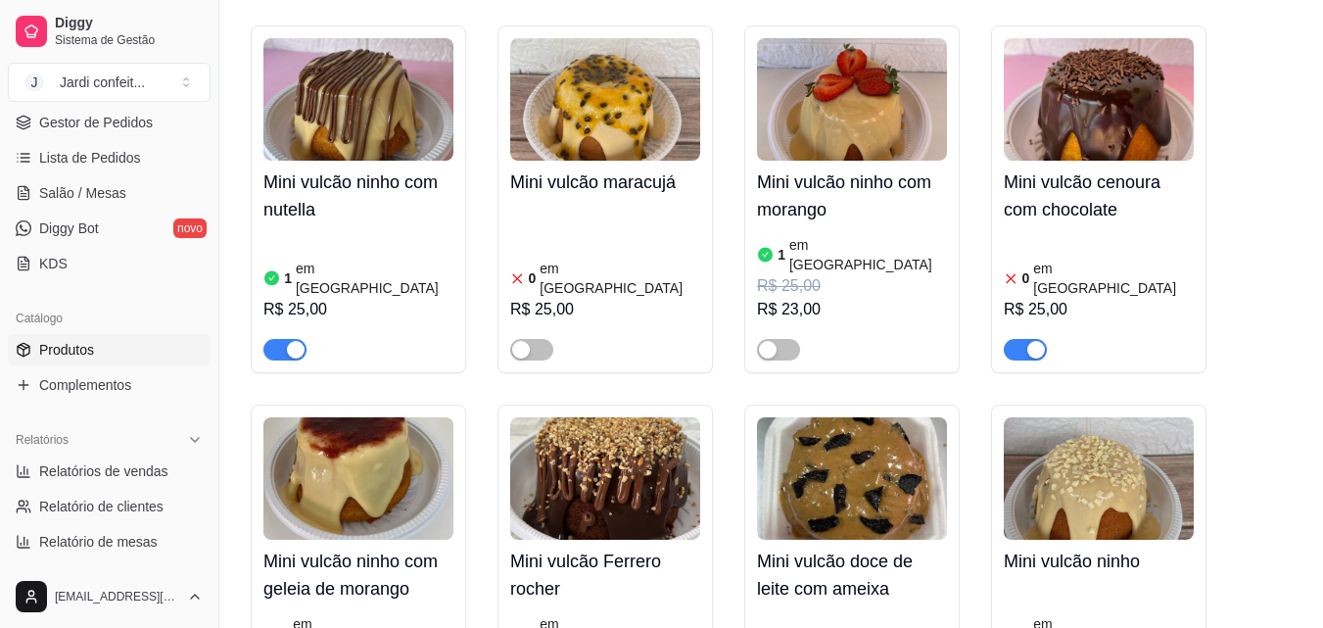
click at [1103, 103] on img at bounding box center [1099, 99] width 190 height 122
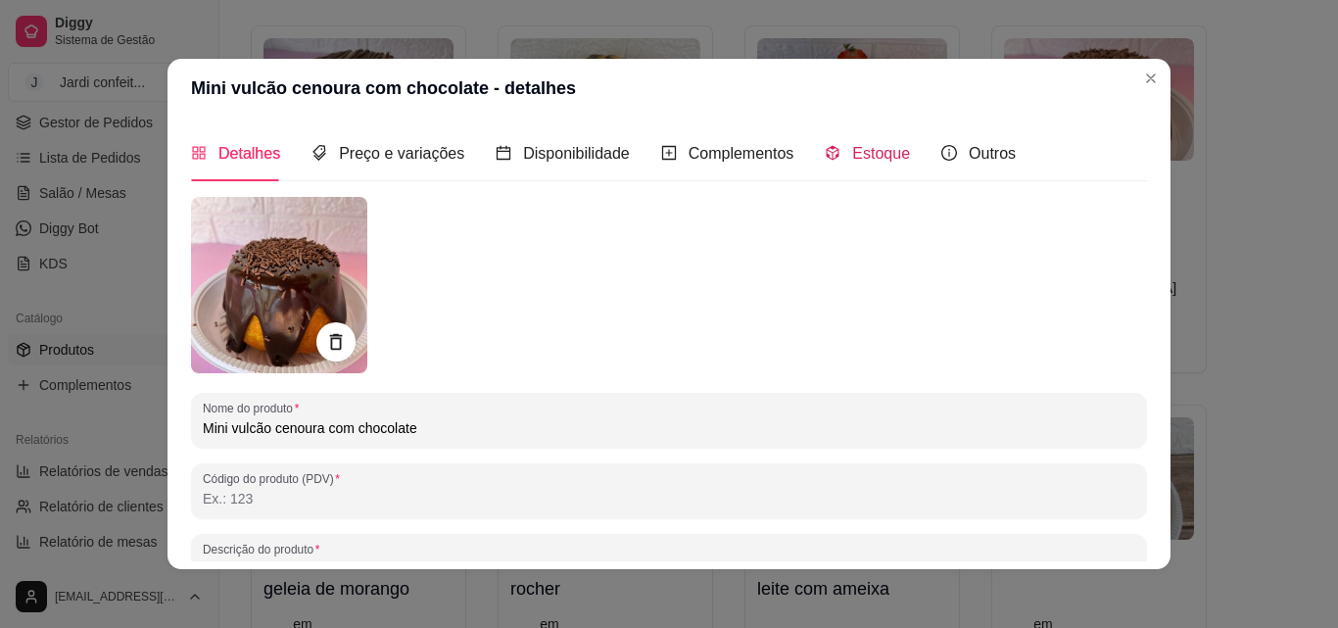
click at [852, 157] on span "Estoque" at bounding box center [881, 153] width 58 height 17
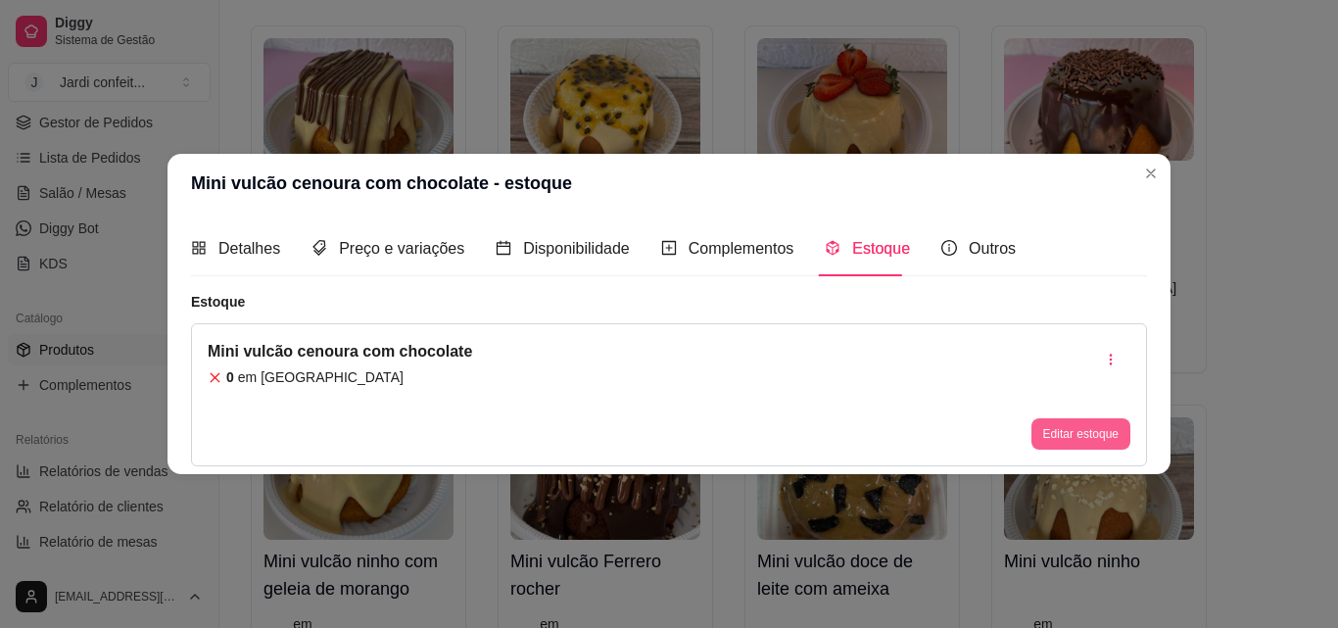
click at [1061, 443] on button "Editar estoque" at bounding box center [1081, 433] width 99 height 31
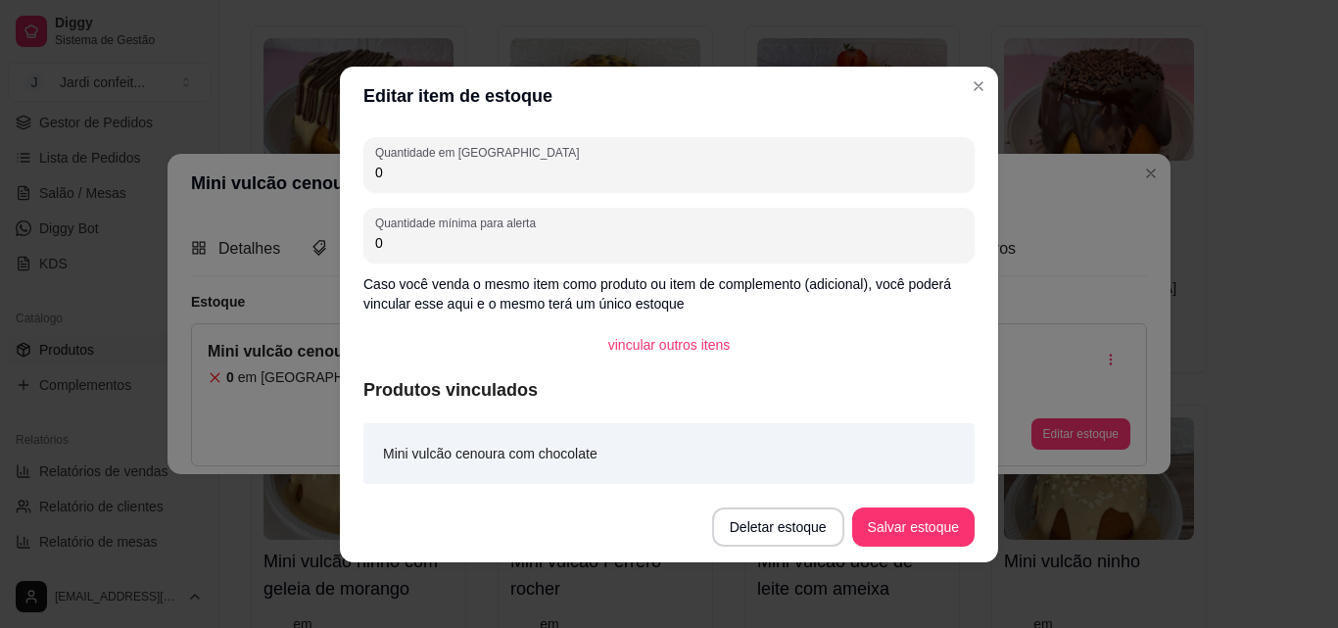
drag, startPoint x: 372, startPoint y: 174, endPoint x: 331, endPoint y: 175, distance: 41.2
click at [331, 175] on div "Editar item de estoque Quantidade em estoque 0 Quantidade mínima para alerta 0 …" at bounding box center [669, 314] width 1338 height 628
type input "1"
click at [897, 527] on button "Salvar estoque" at bounding box center [913, 526] width 122 height 39
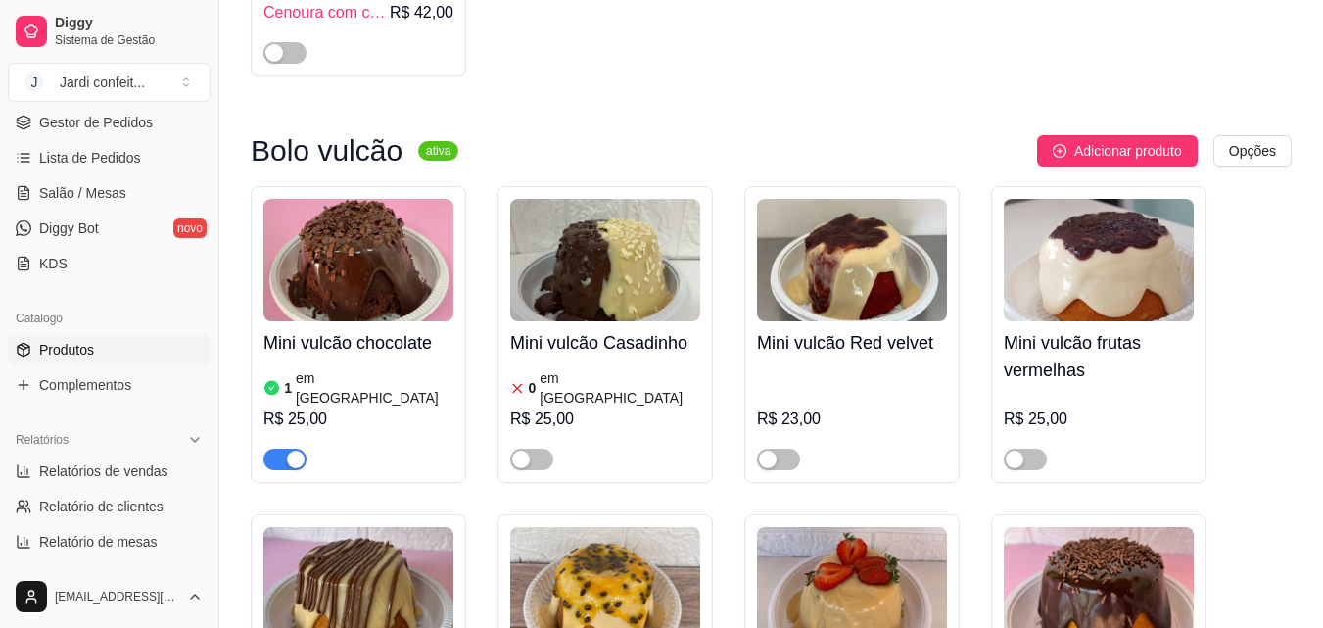
scroll to position [588, 0]
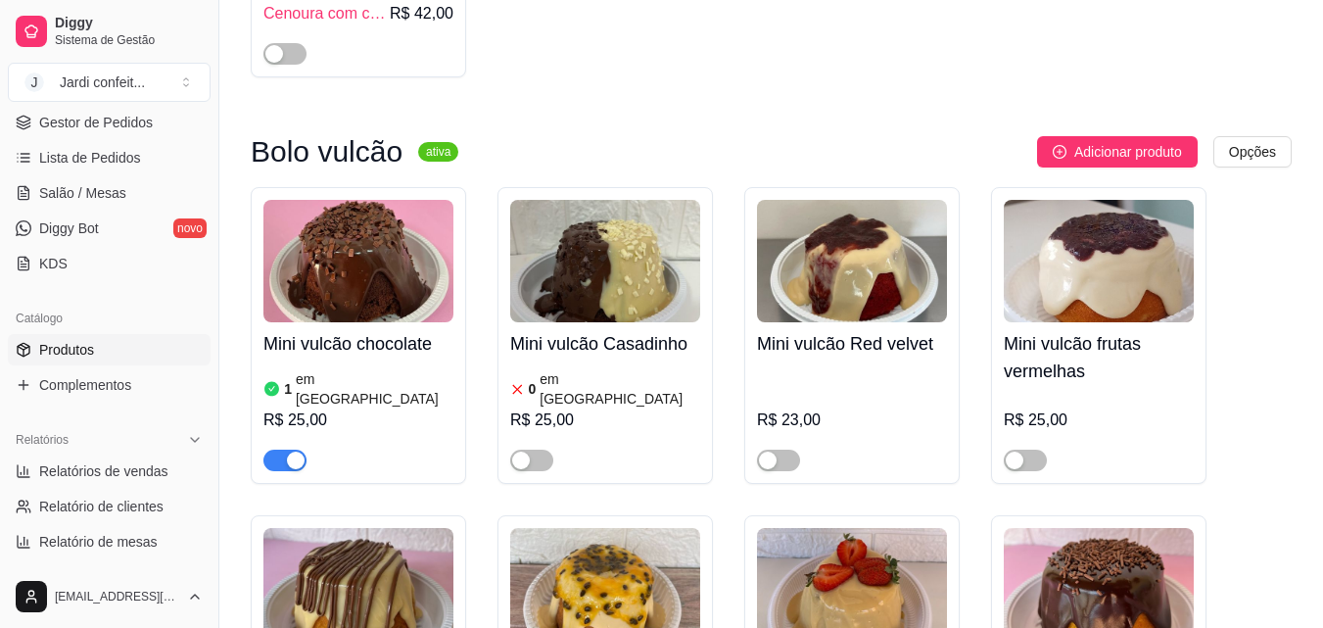
click at [598, 271] on img at bounding box center [605, 261] width 190 height 122
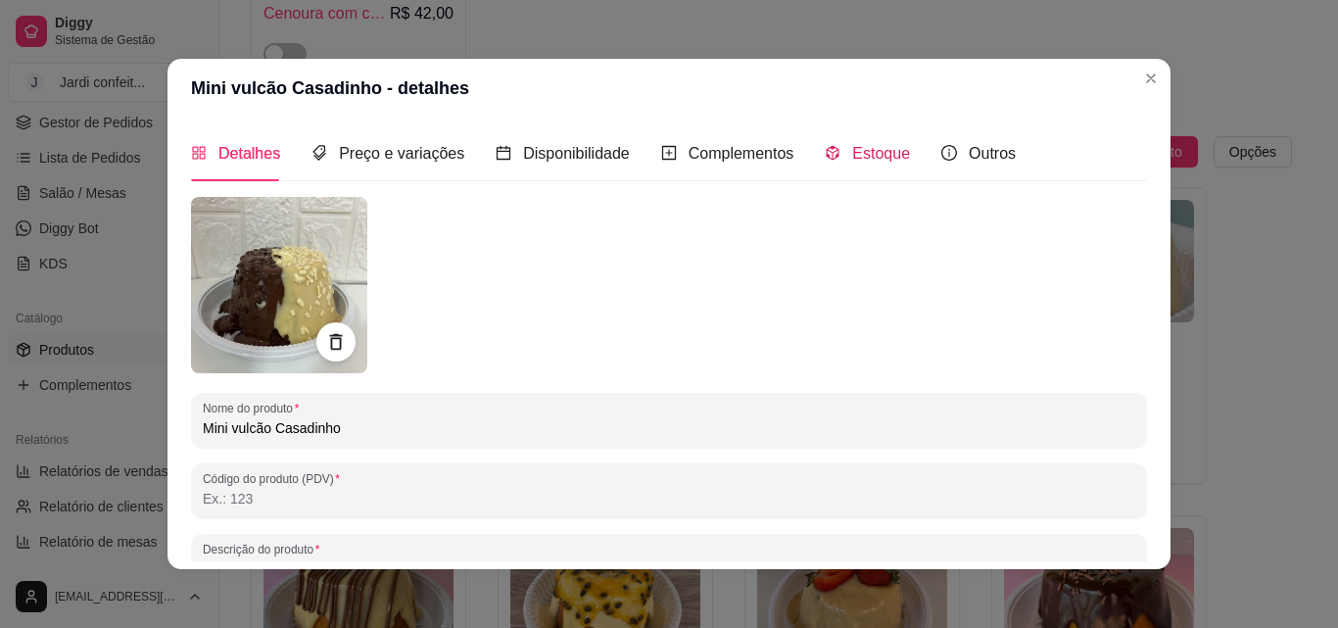
click at [836, 152] on div "Estoque" at bounding box center [867, 153] width 85 height 24
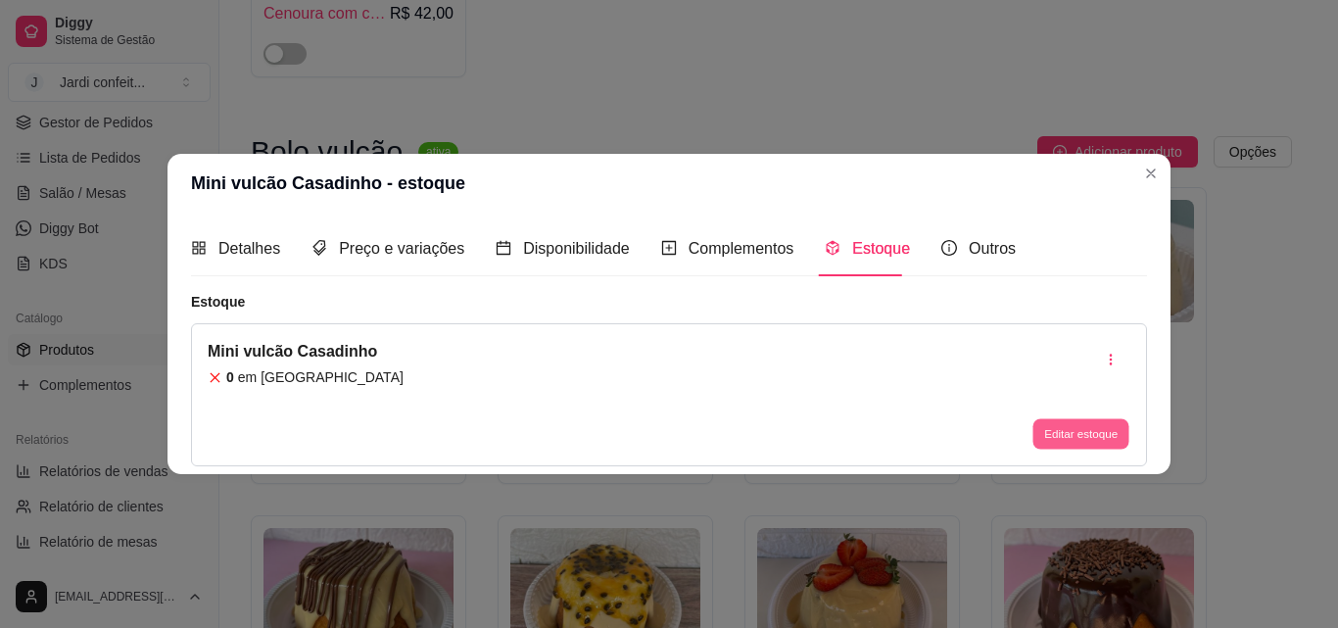
click at [1098, 423] on button "Editar estoque" at bounding box center [1080, 434] width 96 height 30
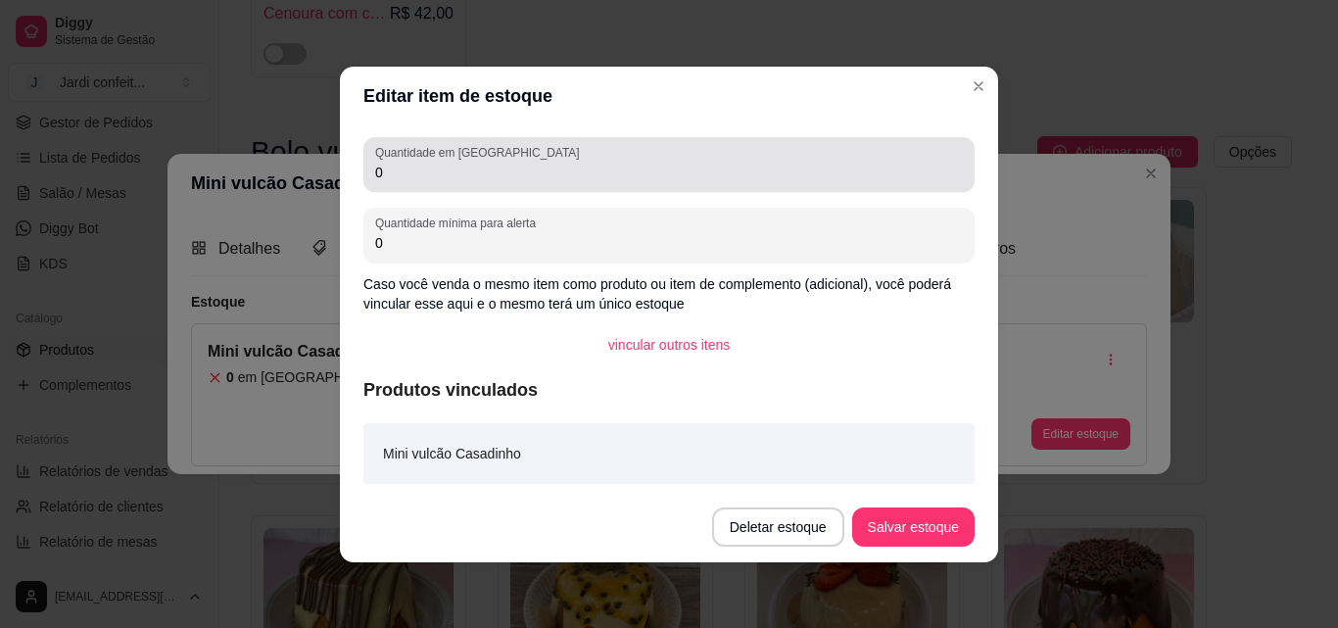
drag, startPoint x: 385, startPoint y: 181, endPoint x: 363, endPoint y: 178, distance: 21.8
click at [363, 178] on div "Quantidade em estoque 0" at bounding box center [668, 164] width 611 height 55
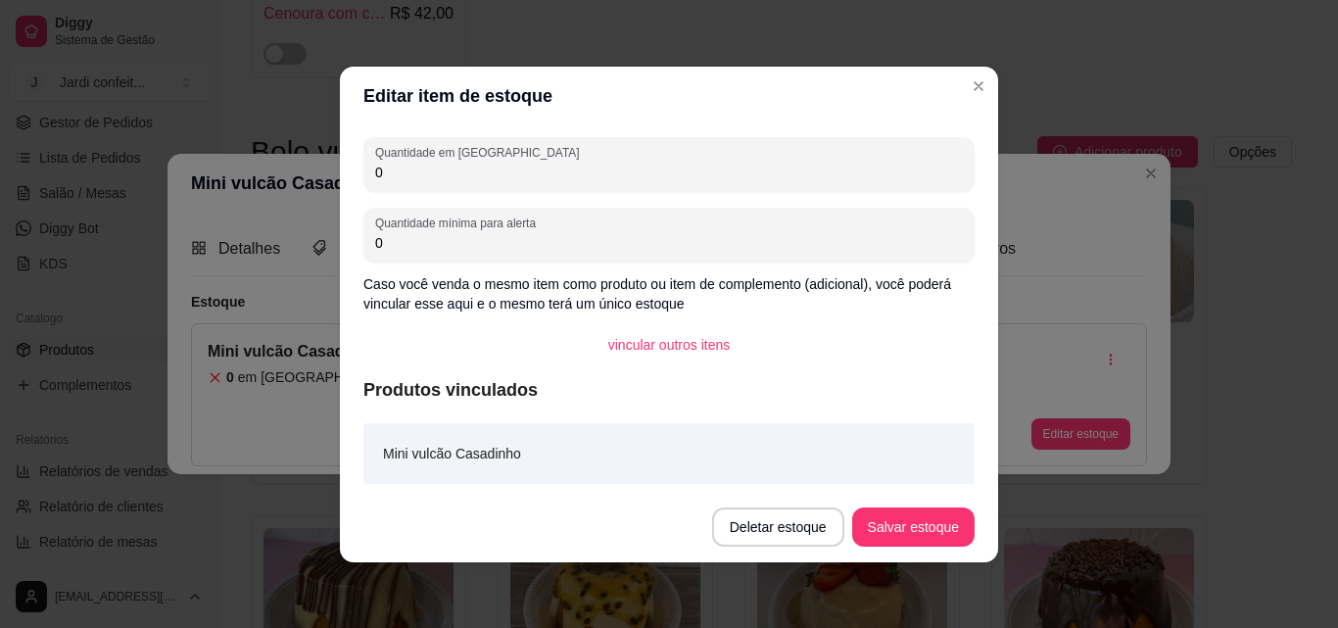
drag, startPoint x: 399, startPoint y: 172, endPoint x: 356, endPoint y: 178, distance: 43.5
click at [359, 178] on div "Quantidade em estoque 0 Quantidade mínima para alerta 0 Caso você venda o mesmo…" at bounding box center [669, 308] width 658 height 366
type input "1"
click at [929, 516] on button "Salvar estoque" at bounding box center [913, 526] width 122 height 39
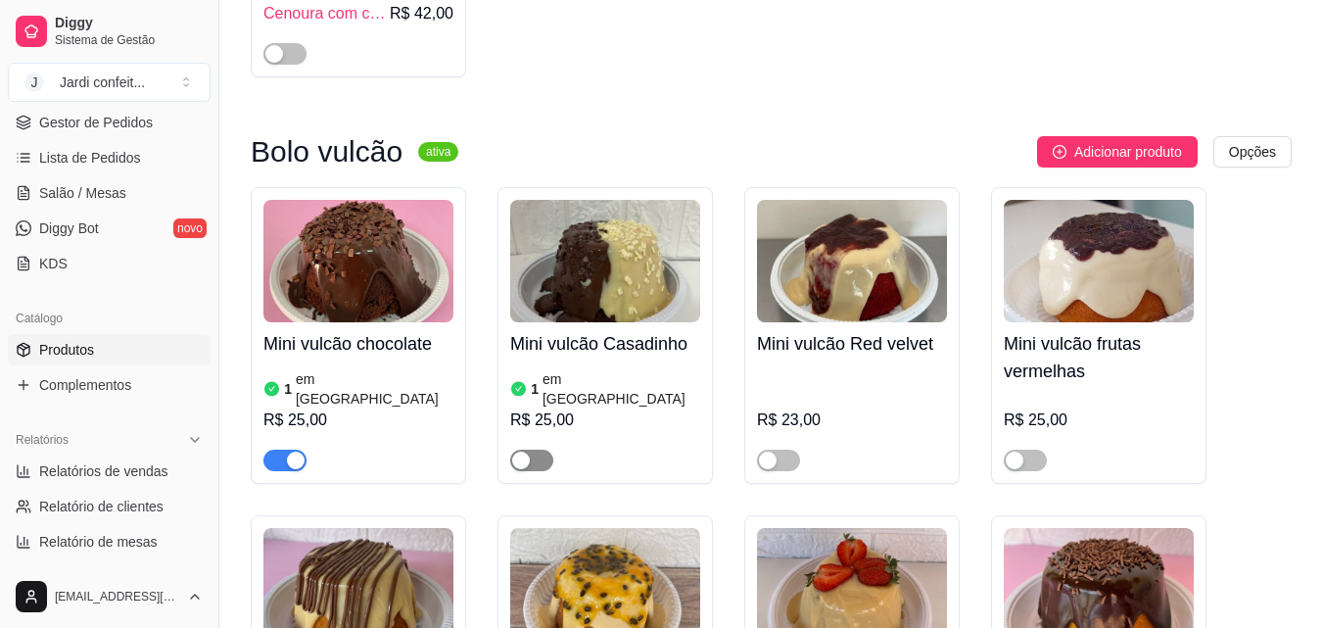
click at [540, 455] on span "button" at bounding box center [531, 461] width 43 height 22
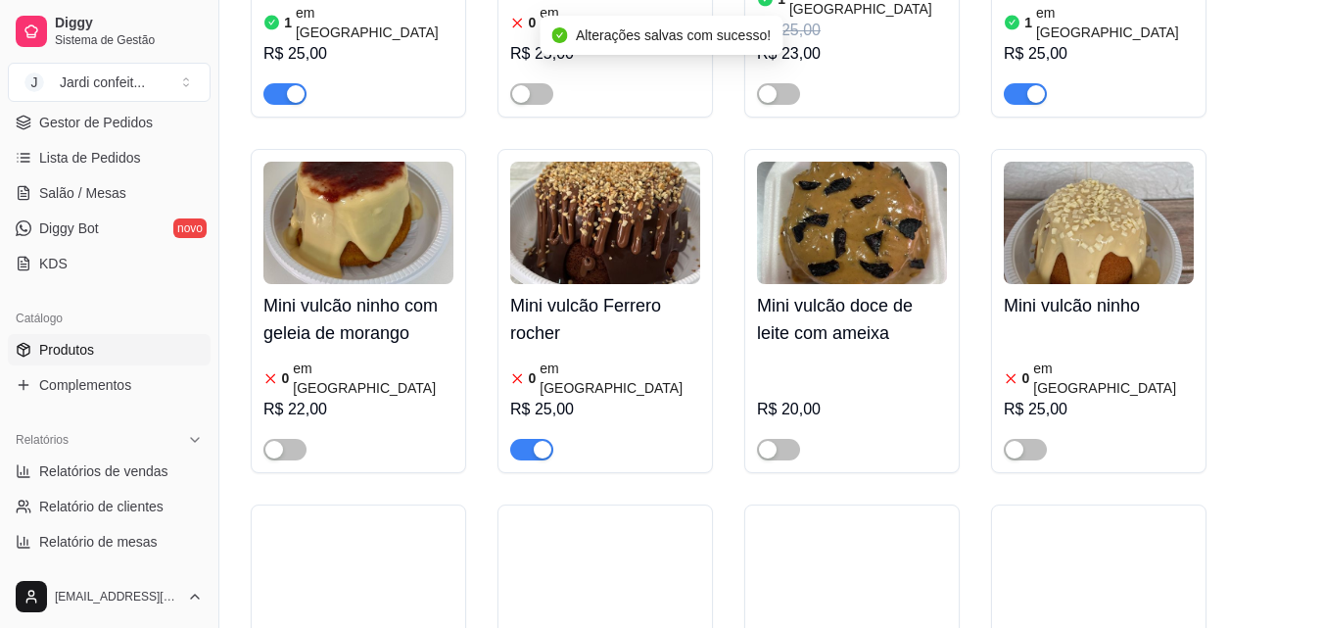
scroll to position [1371, 0]
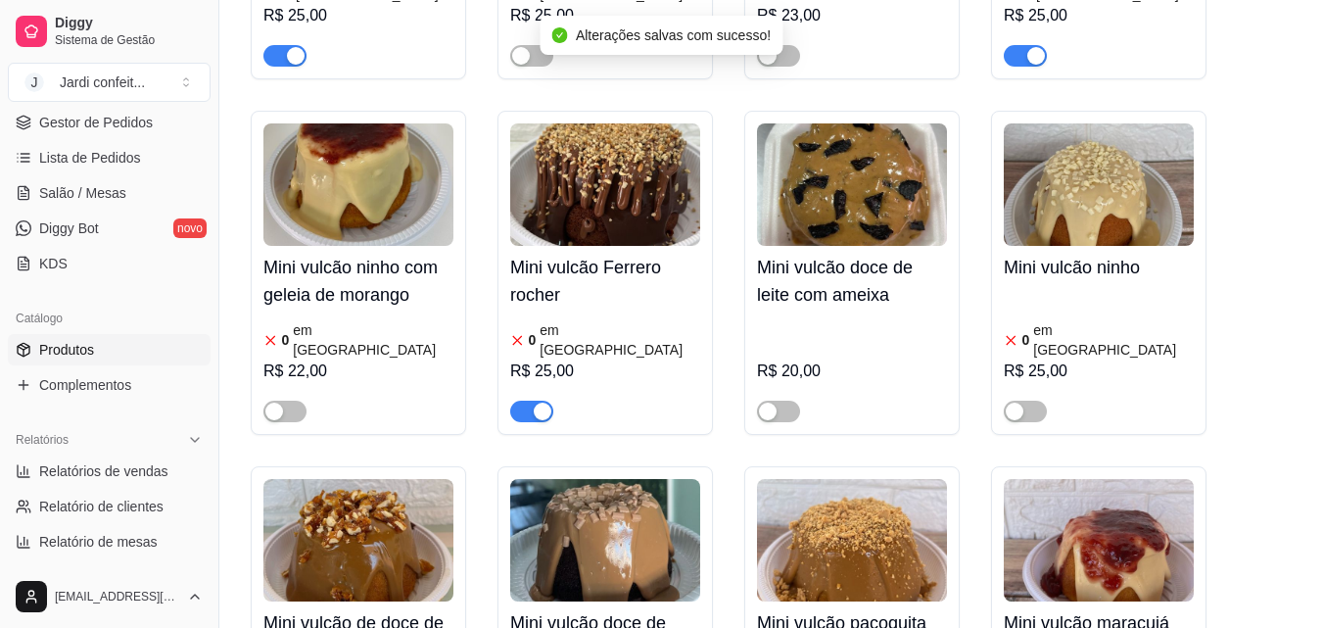
click at [571, 195] on img at bounding box center [605, 184] width 190 height 122
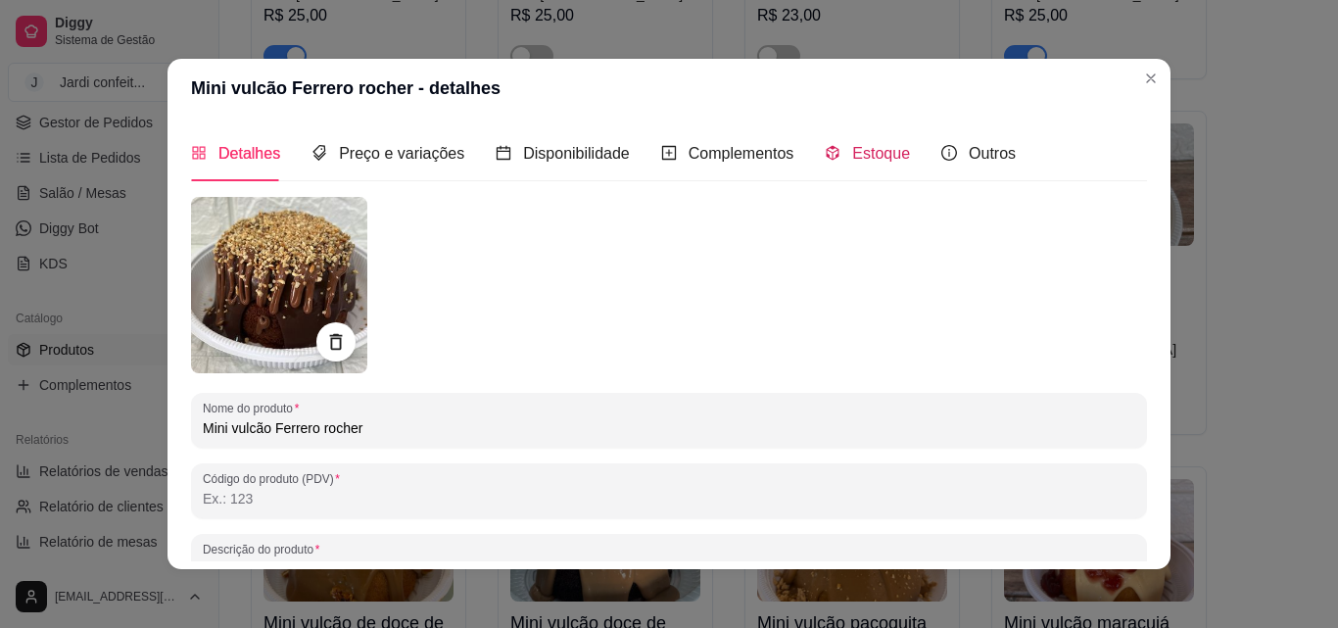
click at [859, 150] on span "Estoque" at bounding box center [881, 153] width 58 height 17
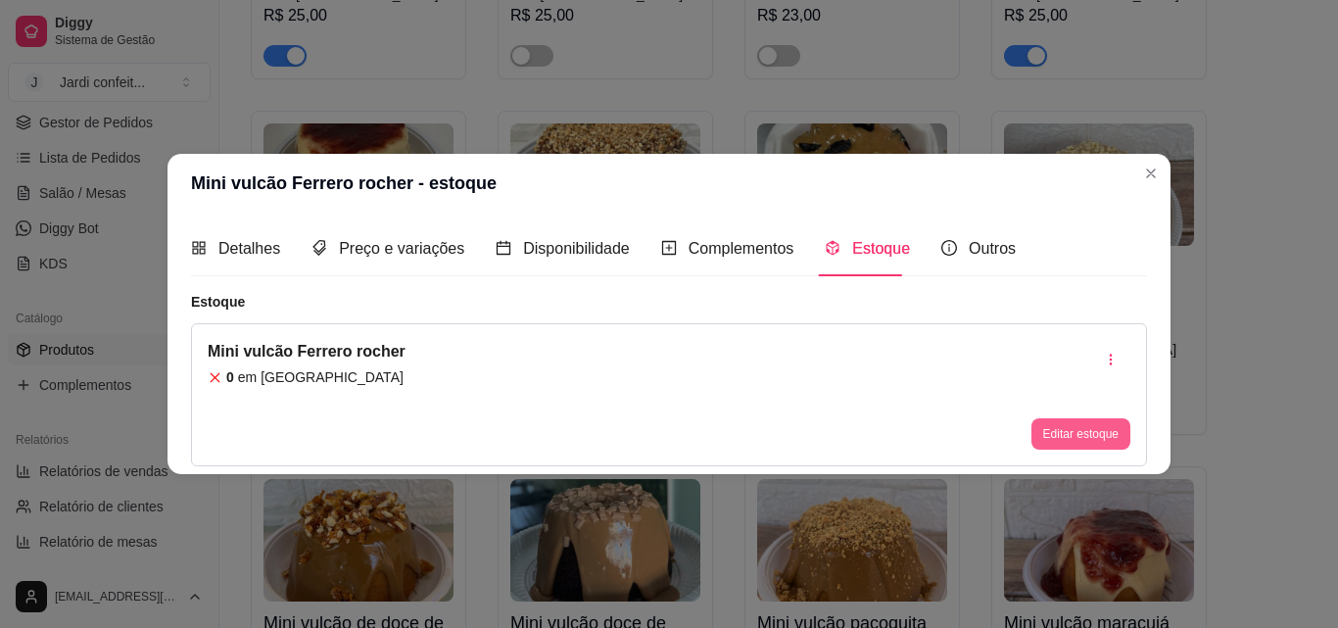
click at [1083, 435] on button "Editar estoque" at bounding box center [1081, 433] width 99 height 31
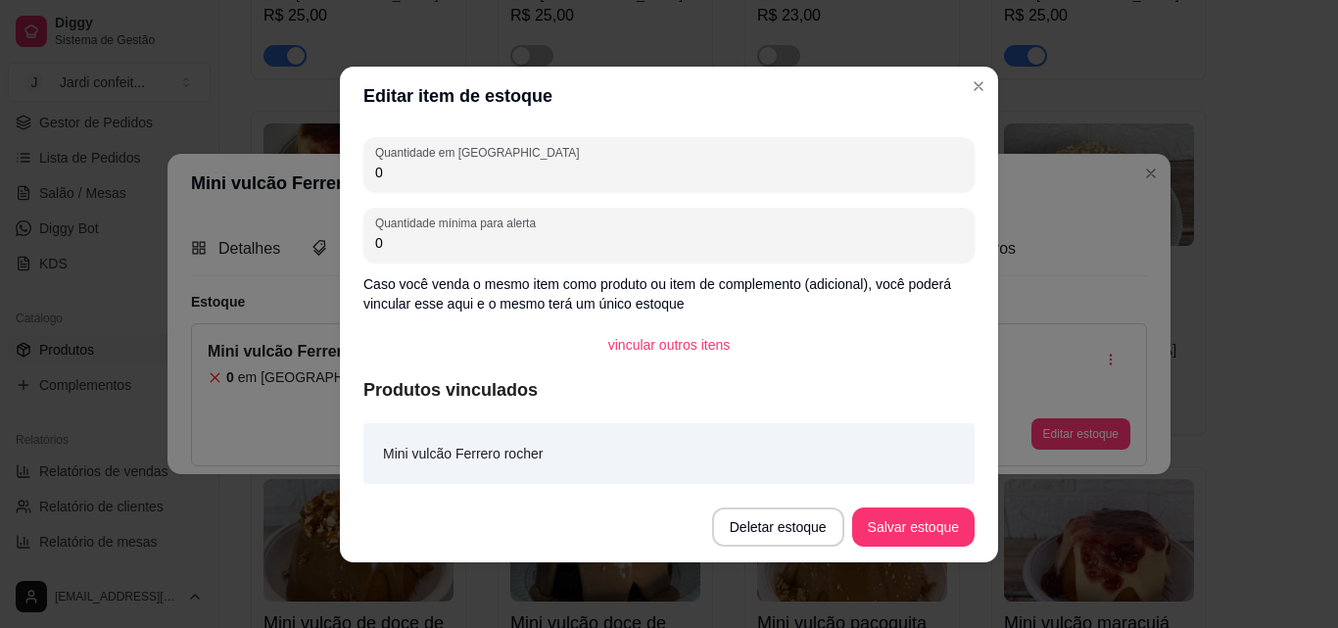
drag, startPoint x: 364, startPoint y: 172, endPoint x: 343, endPoint y: 174, distance: 21.6
click at [343, 174] on div "Quantidade em estoque 0 Quantidade mínima para alerta 0 Caso você venda o mesmo…" at bounding box center [669, 308] width 658 height 366
drag, startPoint x: 399, startPoint y: 180, endPoint x: 371, endPoint y: 180, distance: 27.4
click at [371, 180] on div "Quantidade em estoque 0" at bounding box center [668, 164] width 611 height 55
type input "1"
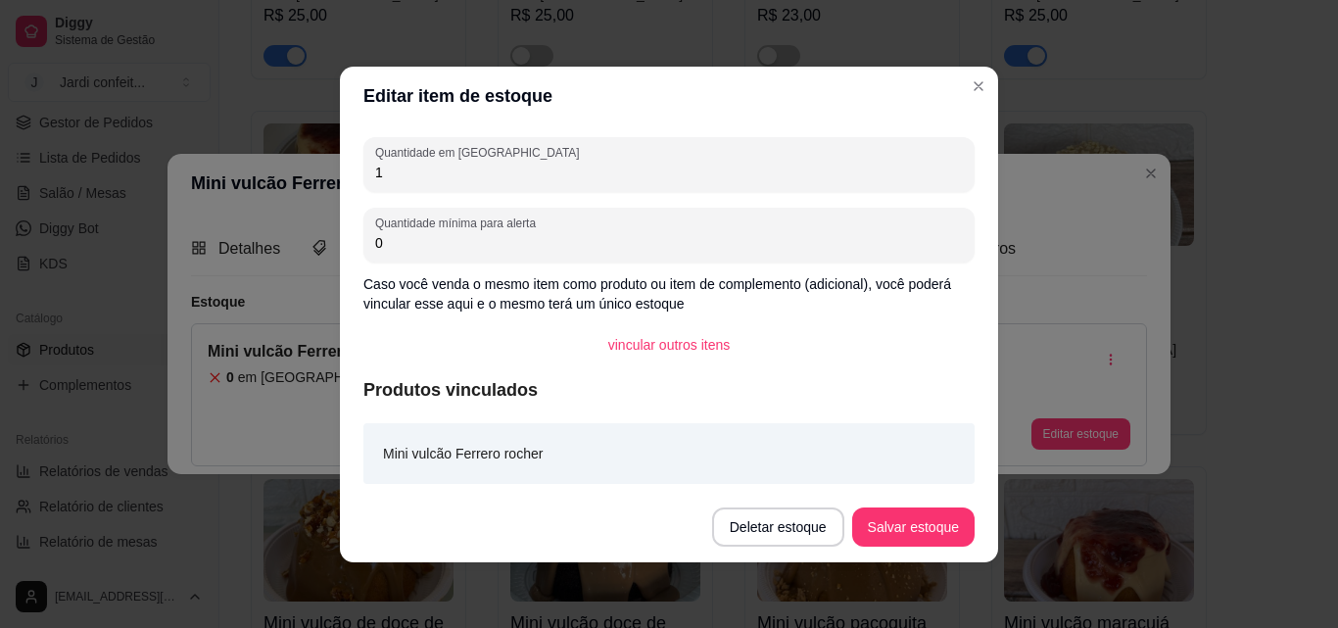
click at [922, 545] on button "Salvar estoque" at bounding box center [913, 526] width 122 height 39
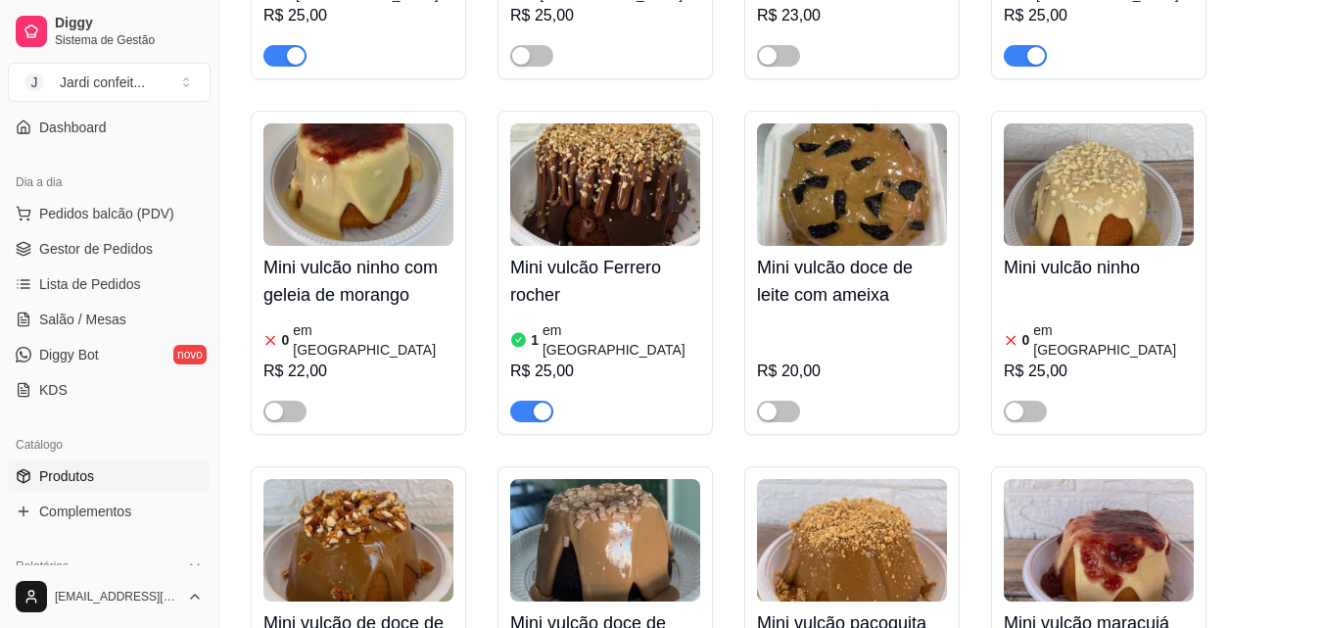
scroll to position [0, 0]
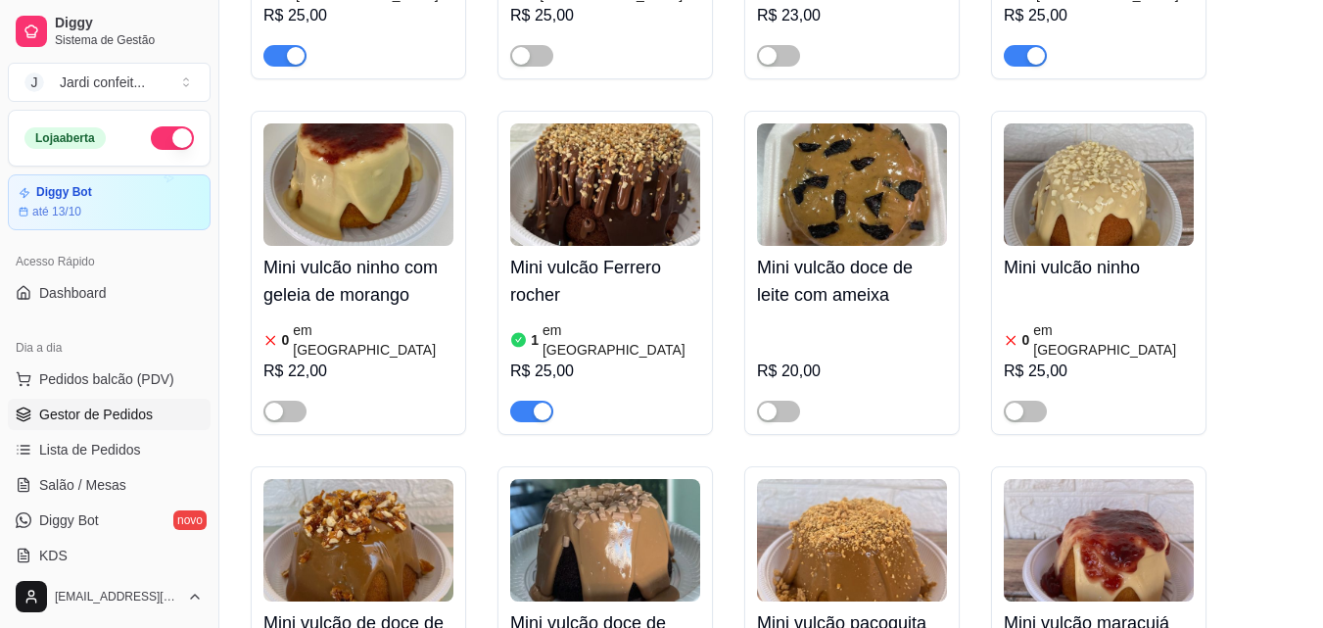
click at [143, 417] on span "Gestor de Pedidos" at bounding box center [96, 415] width 114 height 20
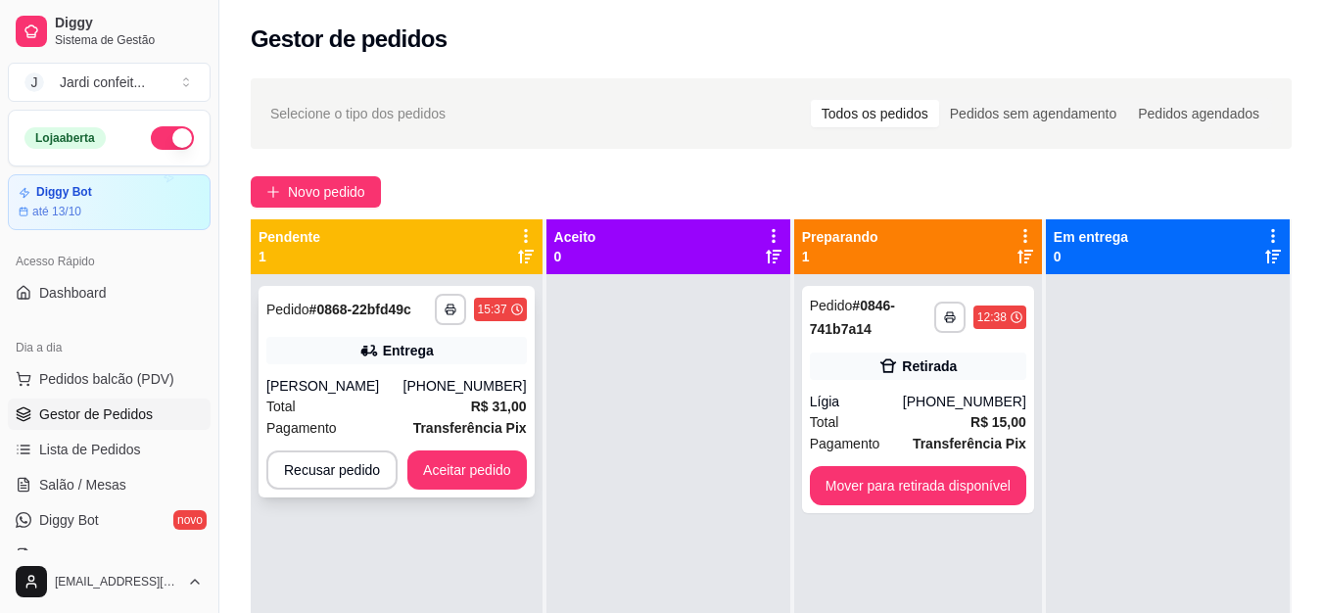
click at [464, 491] on div "**********" at bounding box center [397, 392] width 276 height 212
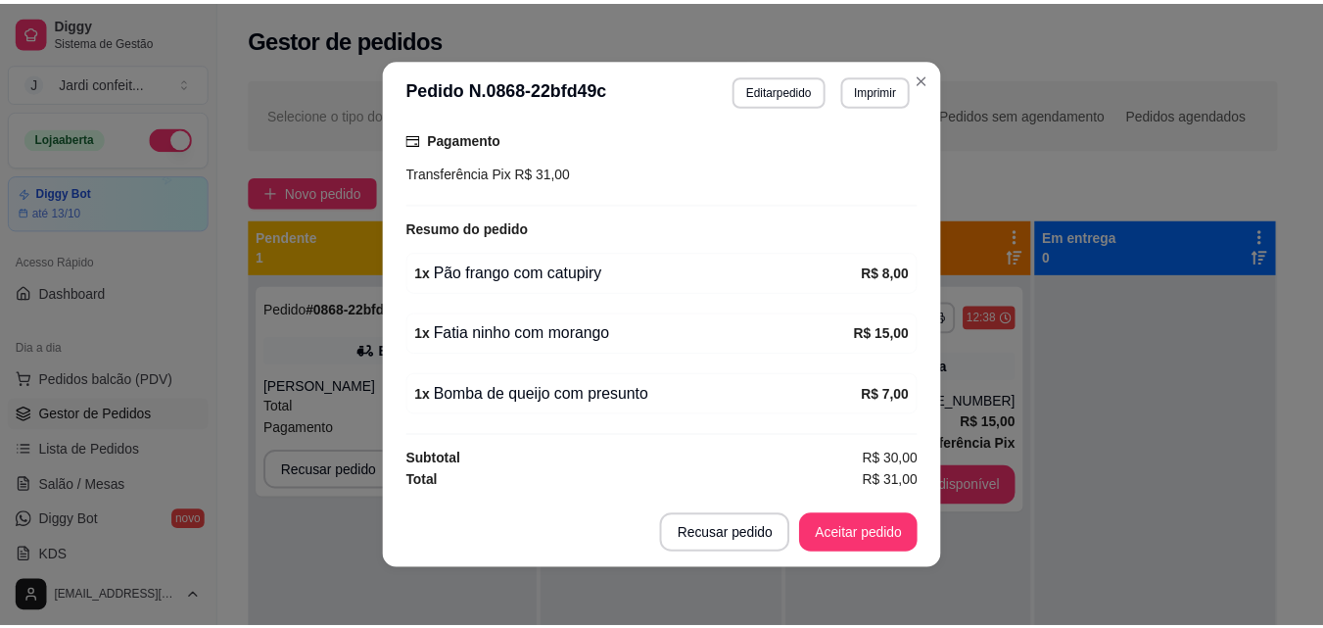
scroll to position [4, 0]
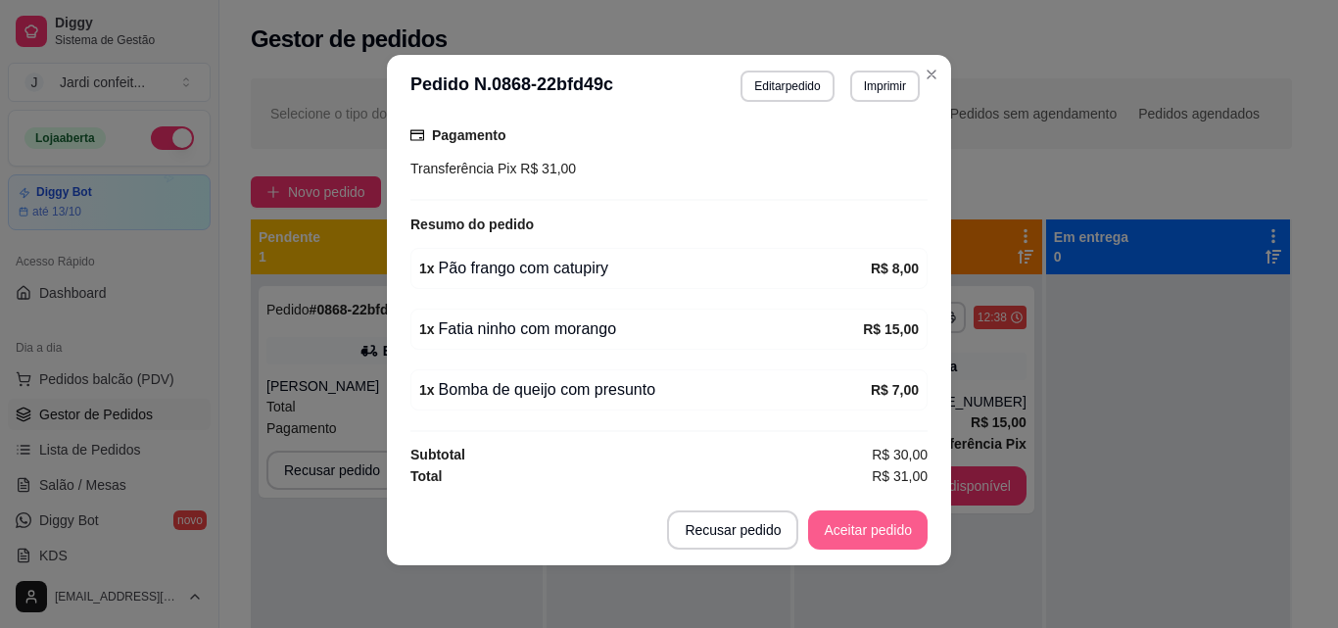
click at [873, 532] on button "Aceitar pedido" at bounding box center [868, 529] width 120 height 39
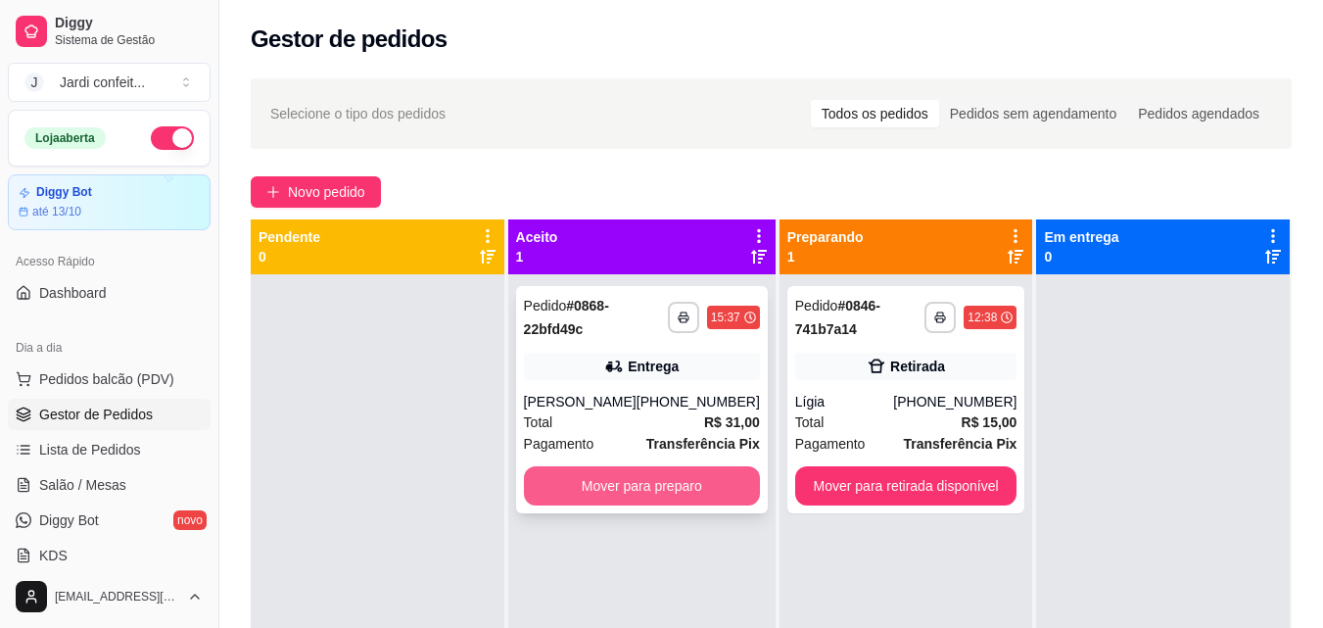
click at [647, 495] on button "Mover para preparo" at bounding box center [642, 485] width 236 height 39
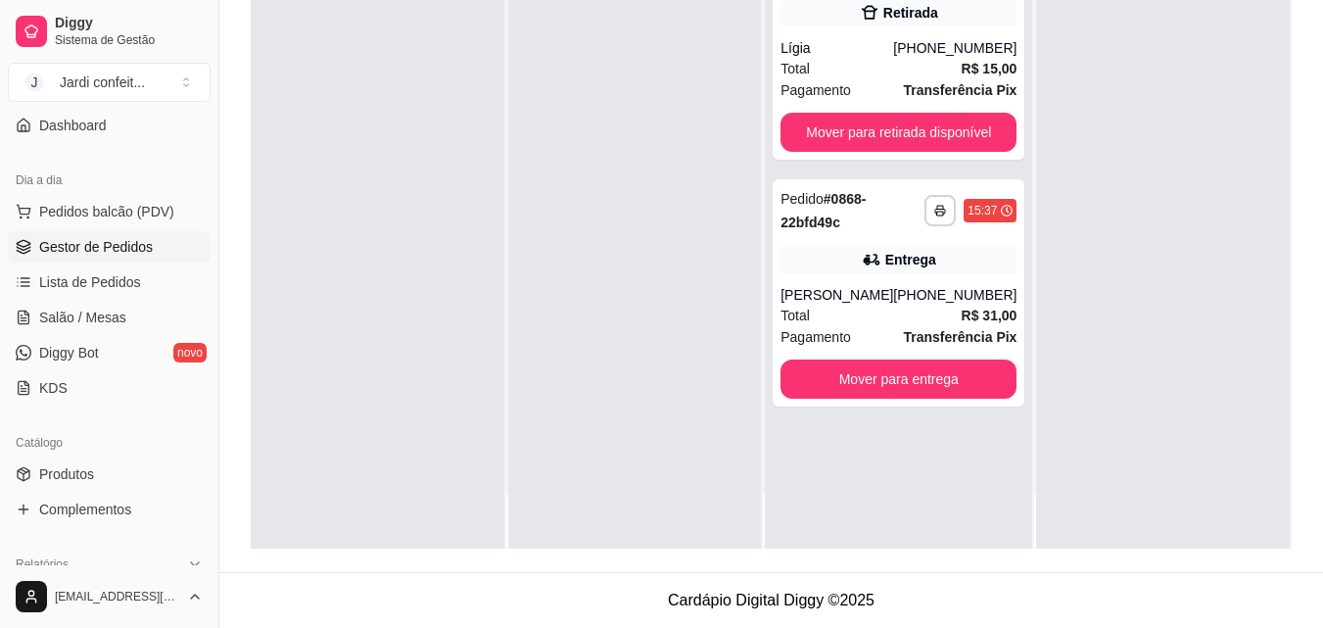
scroll to position [392, 0]
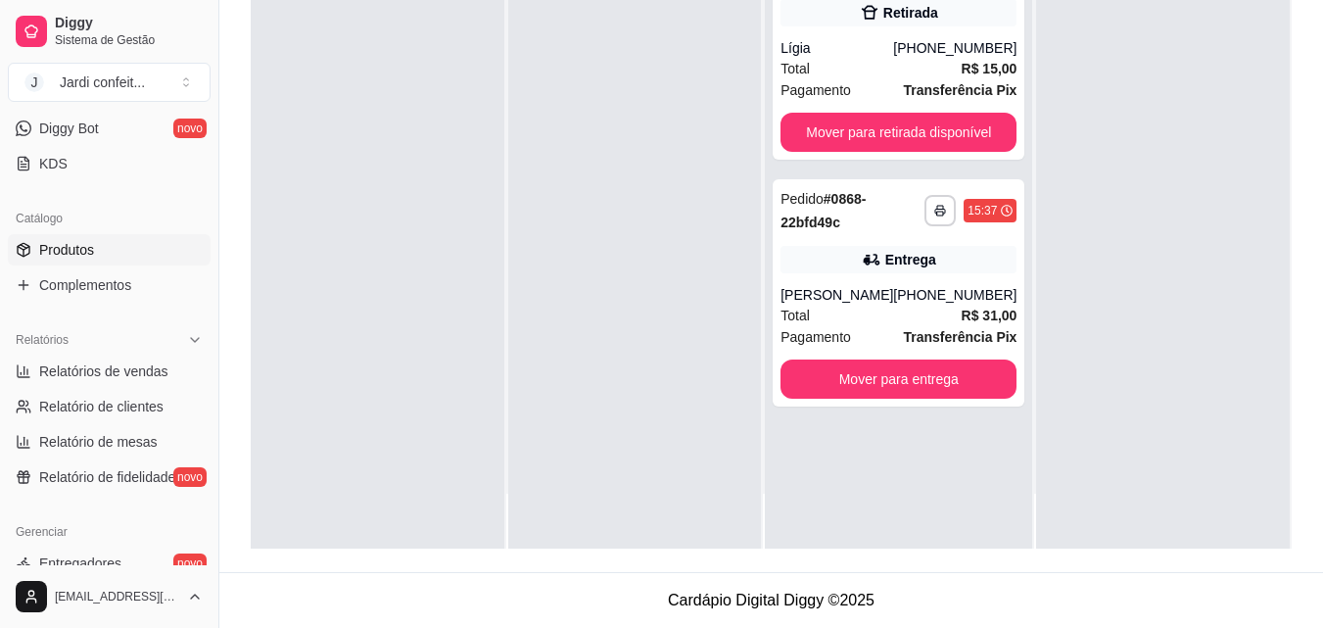
click at [89, 262] on link "Produtos" at bounding box center [109, 249] width 203 height 31
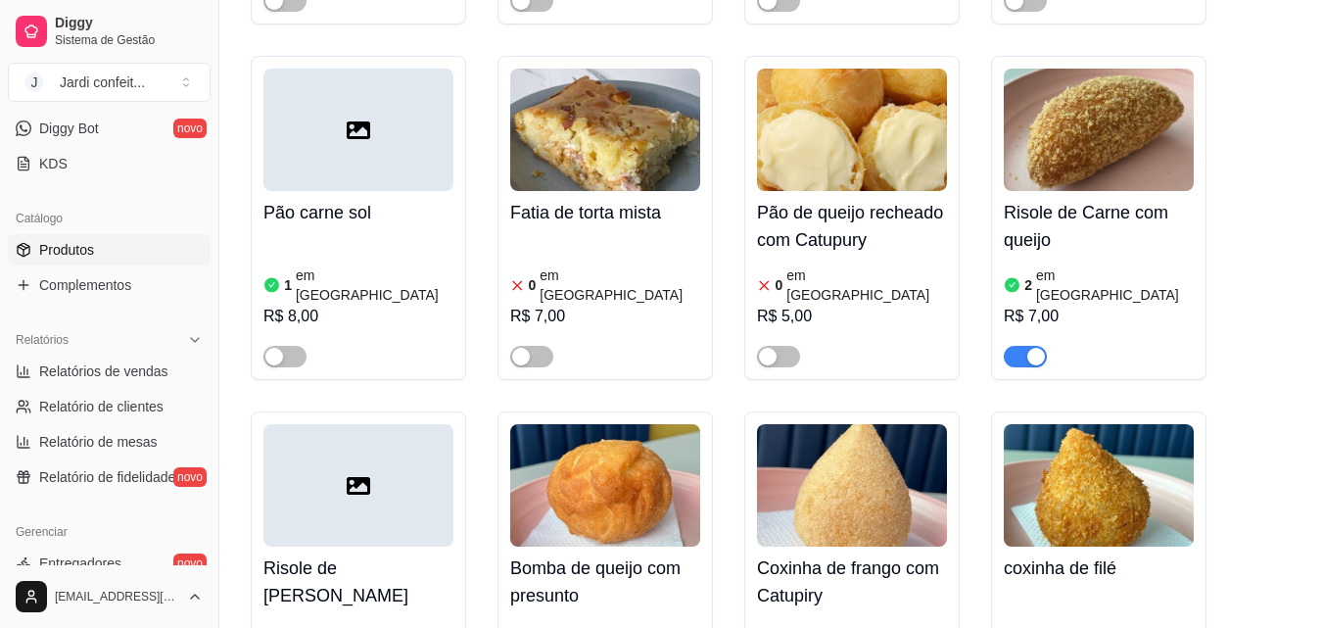
scroll to position [1176, 0]
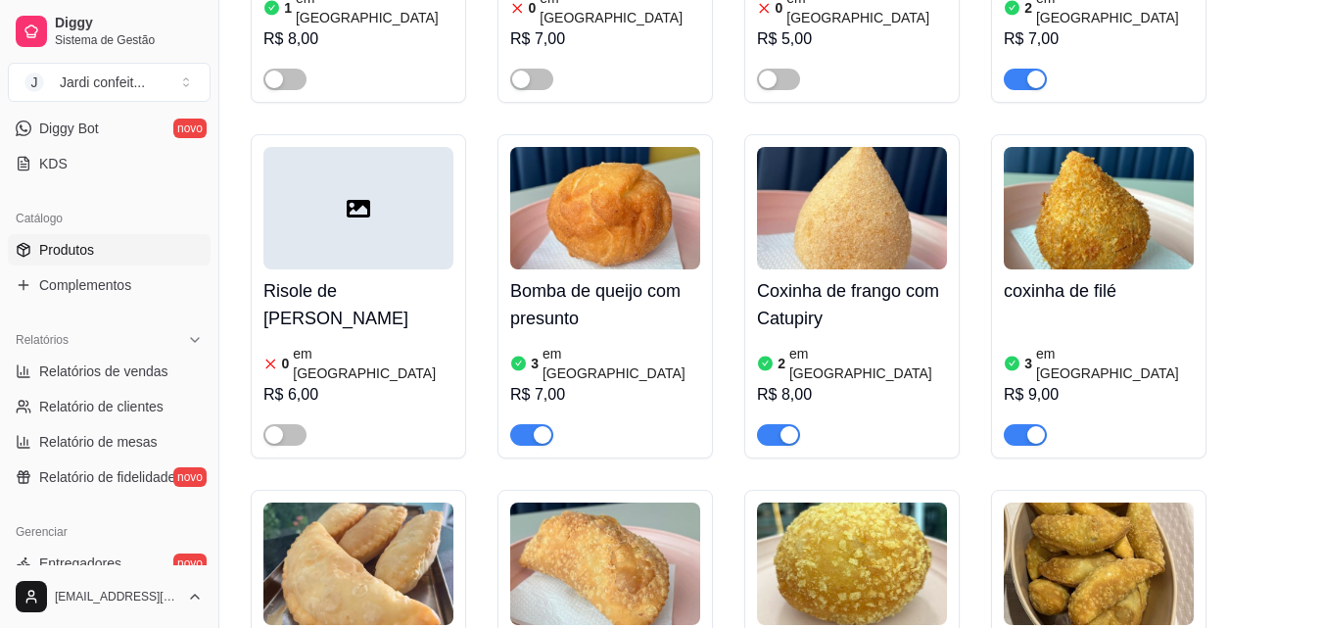
click at [881, 149] on img at bounding box center [852, 208] width 190 height 122
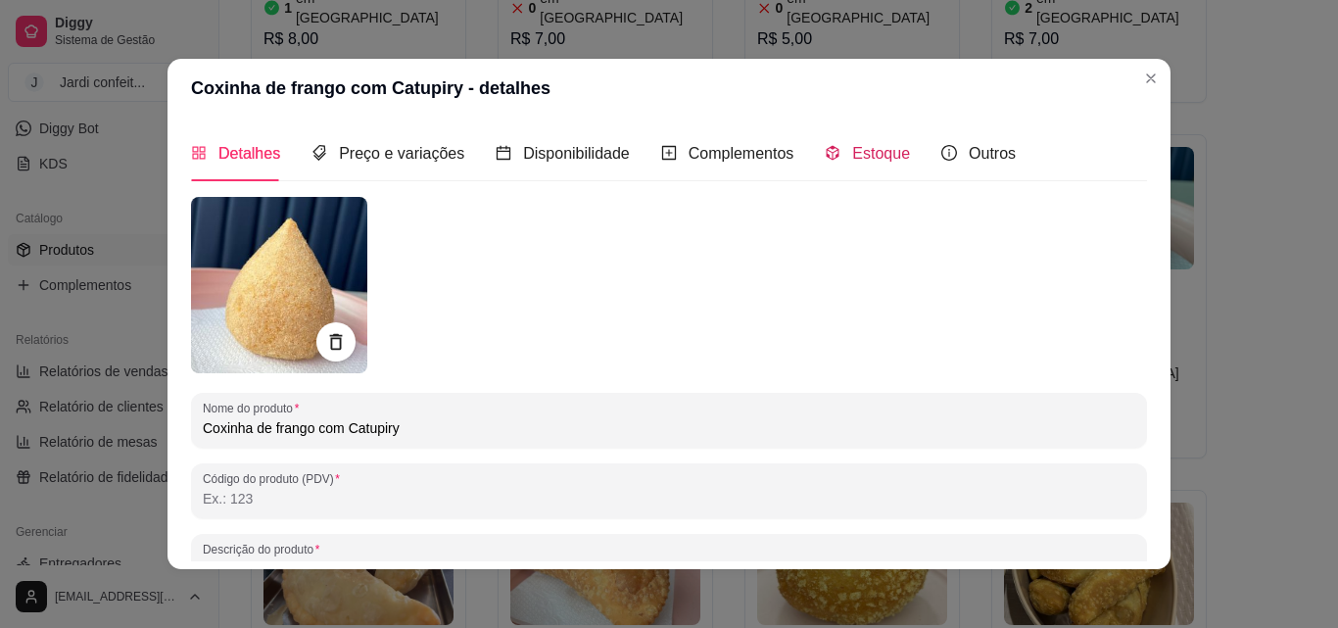
click at [852, 155] on span "Estoque" at bounding box center [881, 153] width 58 height 17
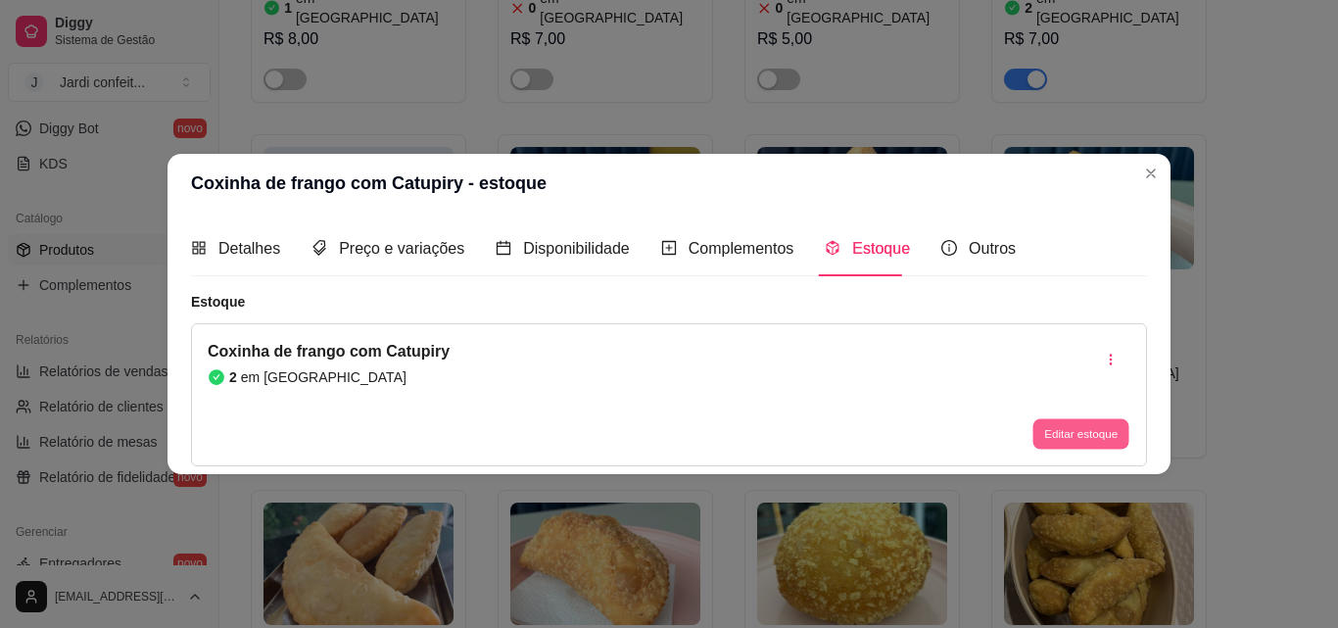
click at [1111, 429] on button "Editar estoque" at bounding box center [1080, 434] width 96 height 30
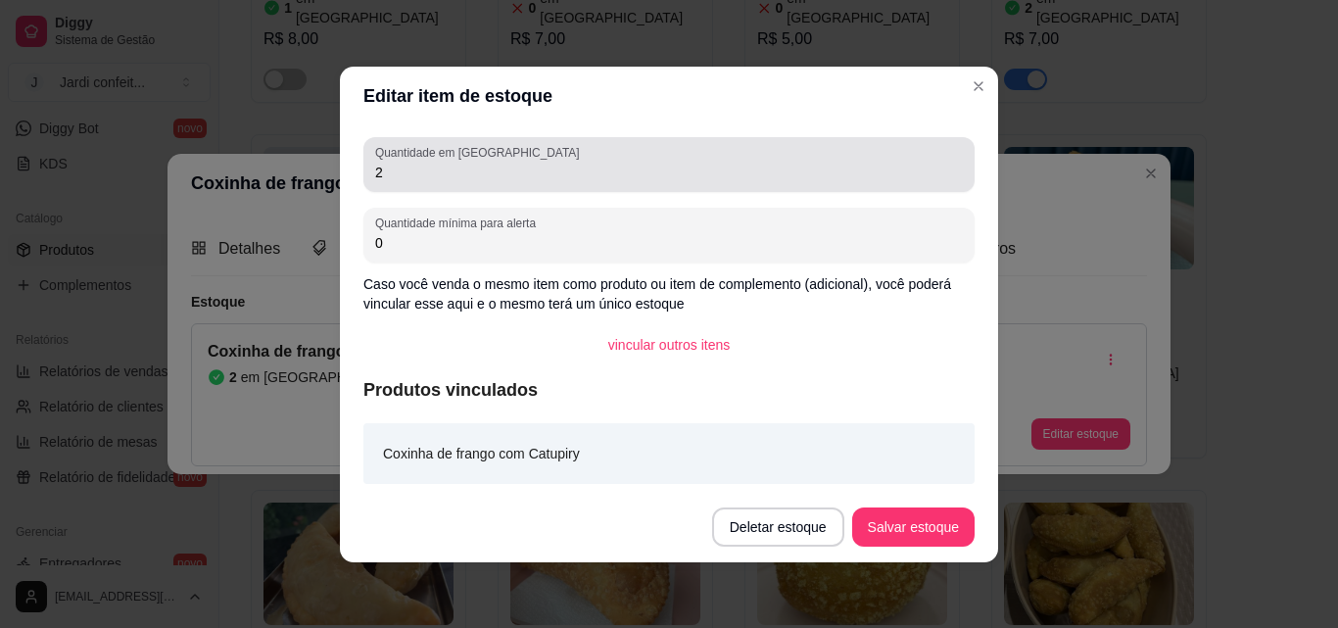
click at [463, 188] on div "Quantidade em estoque 2" at bounding box center [668, 164] width 611 height 55
click at [444, 187] on div "Quantidade em estoque 2" at bounding box center [668, 164] width 611 height 55
drag, startPoint x: 424, startPoint y: 185, endPoint x: 370, endPoint y: 183, distance: 53.9
click at [370, 183] on div "Quantidade em estoque 2" at bounding box center [668, 164] width 611 height 55
click at [373, 184] on div "Quantidade em estoque 21" at bounding box center [668, 164] width 611 height 55
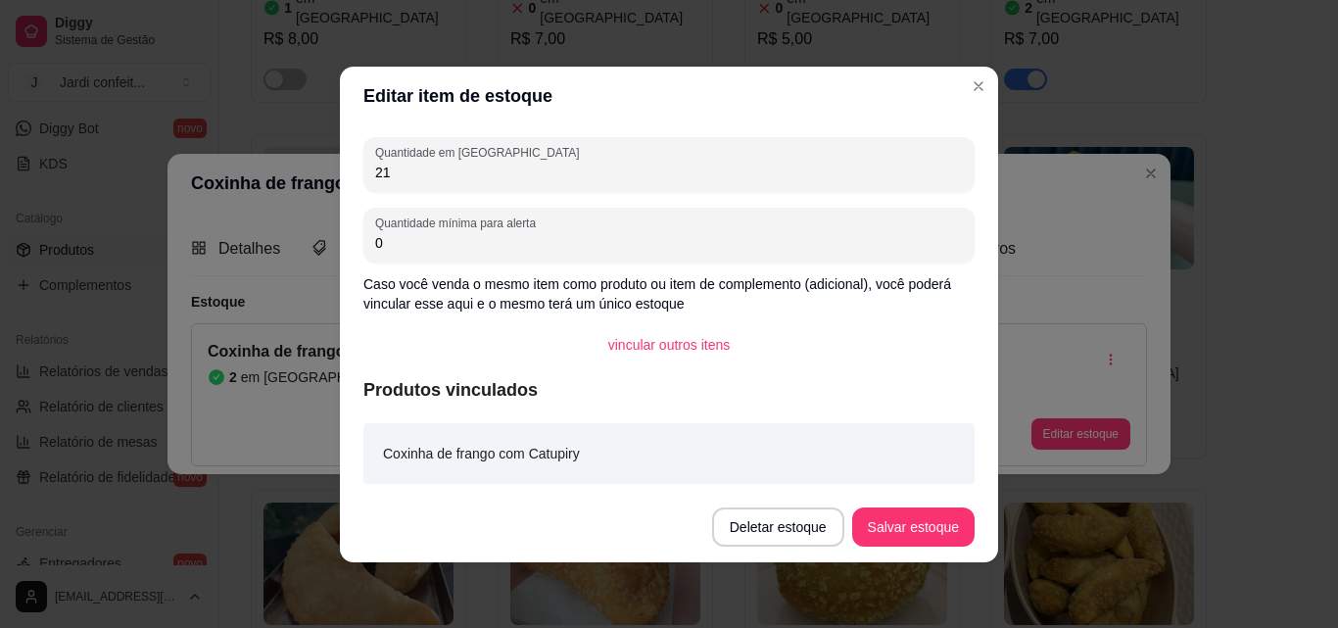
drag, startPoint x: 384, startPoint y: 174, endPoint x: 363, endPoint y: 174, distance: 20.6
click at [363, 174] on div "Quantidade em estoque 21" at bounding box center [668, 164] width 611 height 55
click at [445, 176] on input "111" at bounding box center [669, 173] width 588 height 20
type input "1"
click at [917, 520] on button "Salvar estoque" at bounding box center [913, 526] width 122 height 39
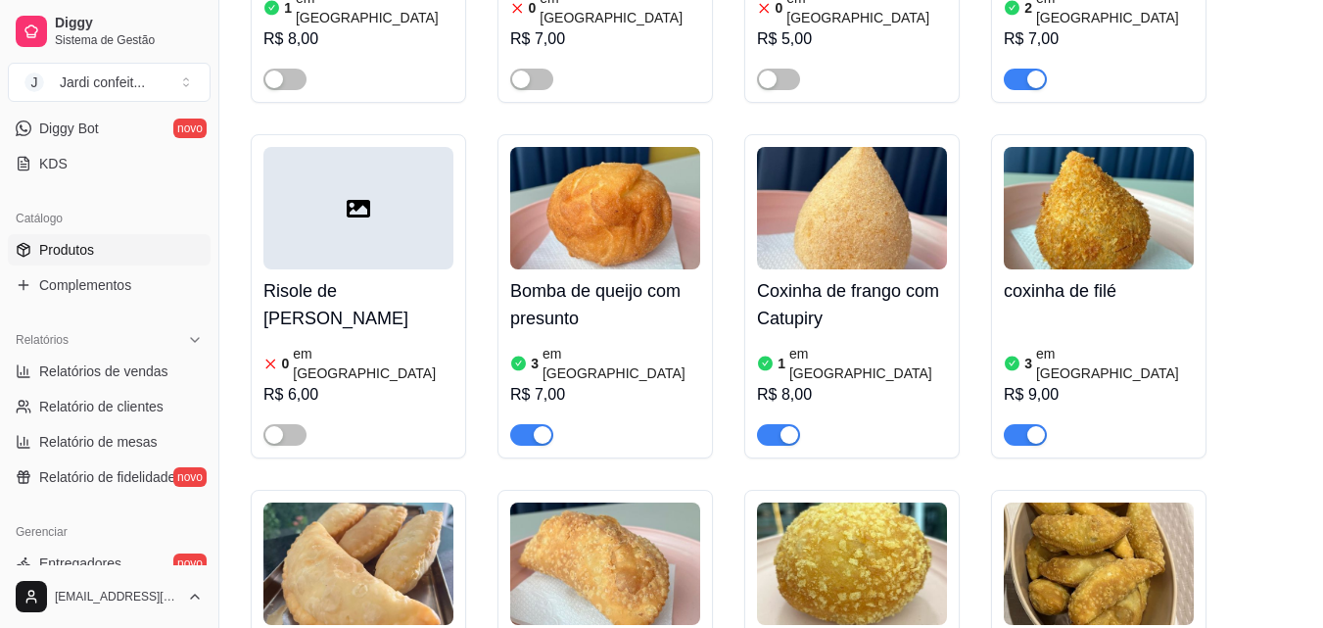
click at [1146, 178] on img at bounding box center [1099, 208] width 190 height 122
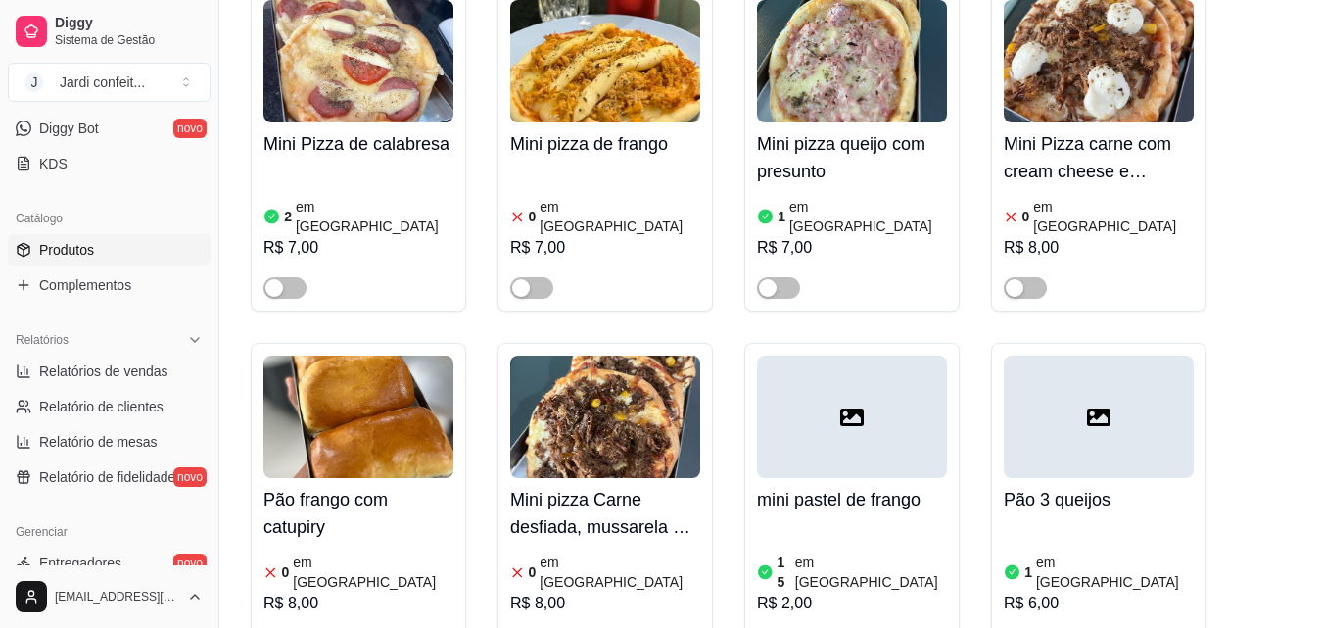
scroll to position [3135, 0]
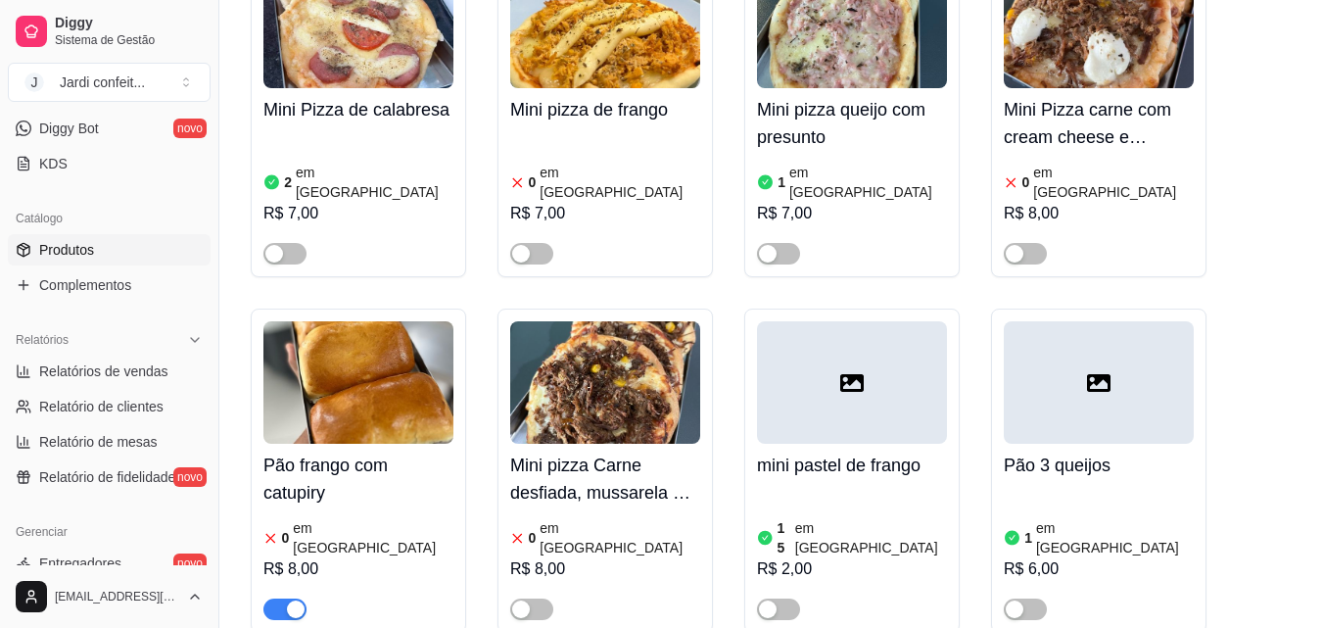
click at [268, 599] on span "button" at bounding box center [285, 610] width 43 height 22
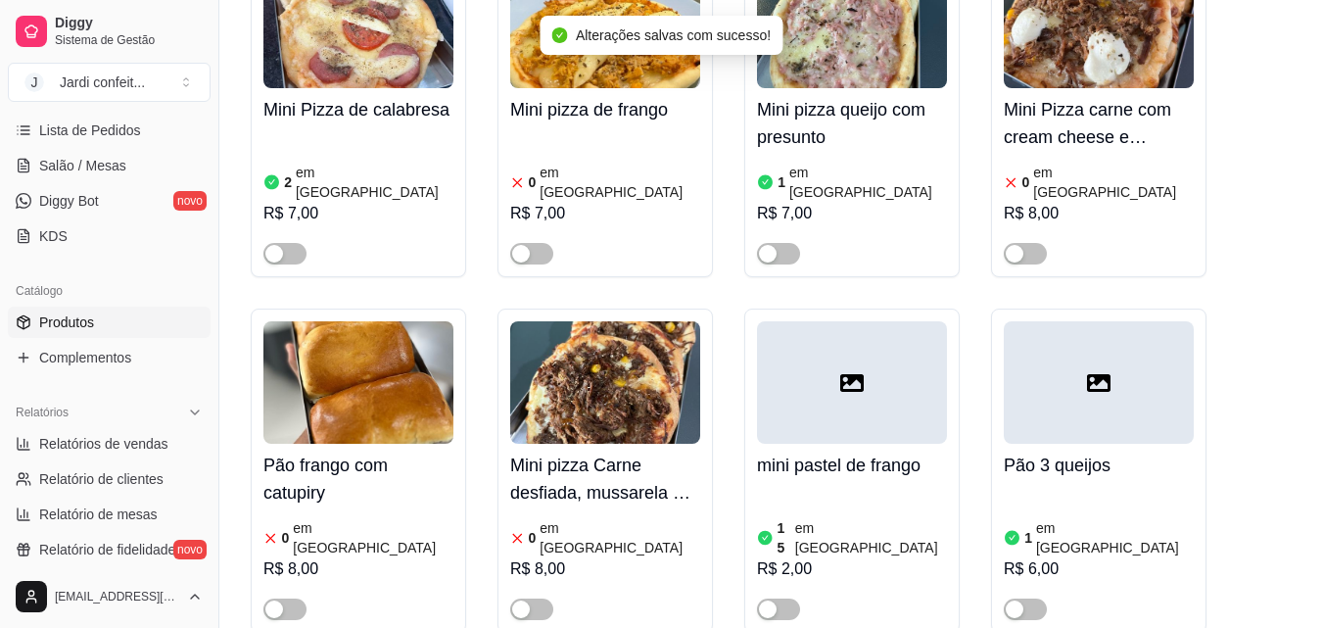
scroll to position [0, 0]
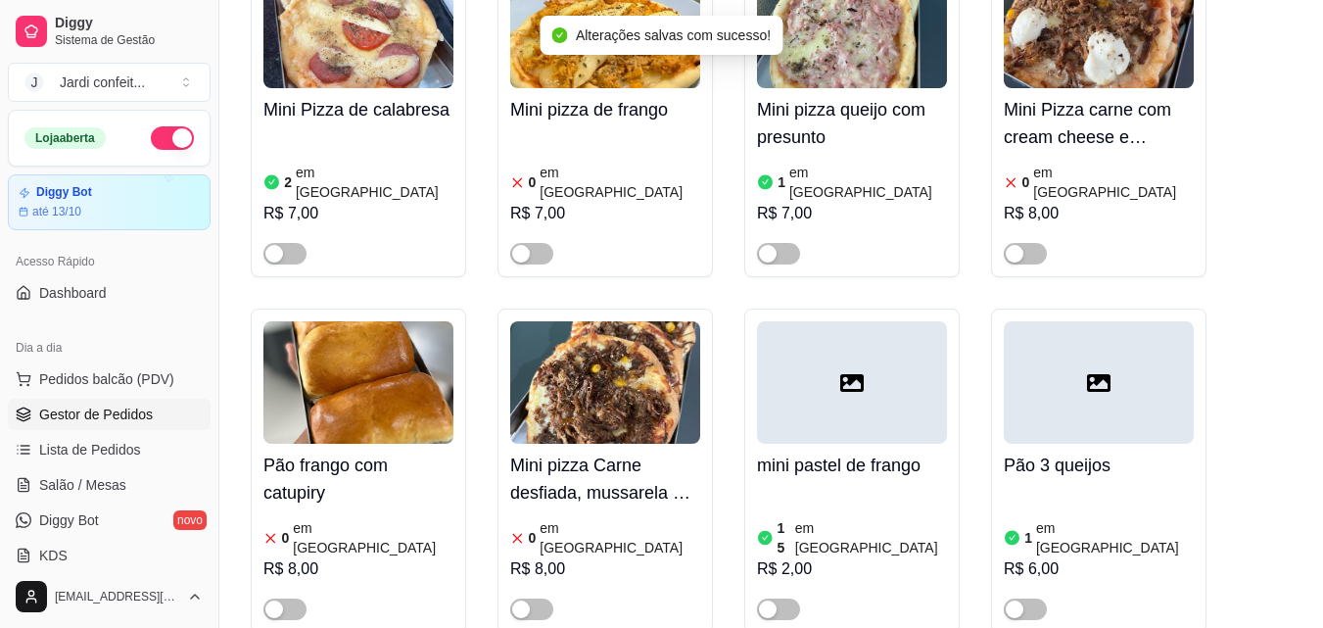
click at [124, 401] on link "Gestor de Pedidos" at bounding box center [109, 414] width 203 height 31
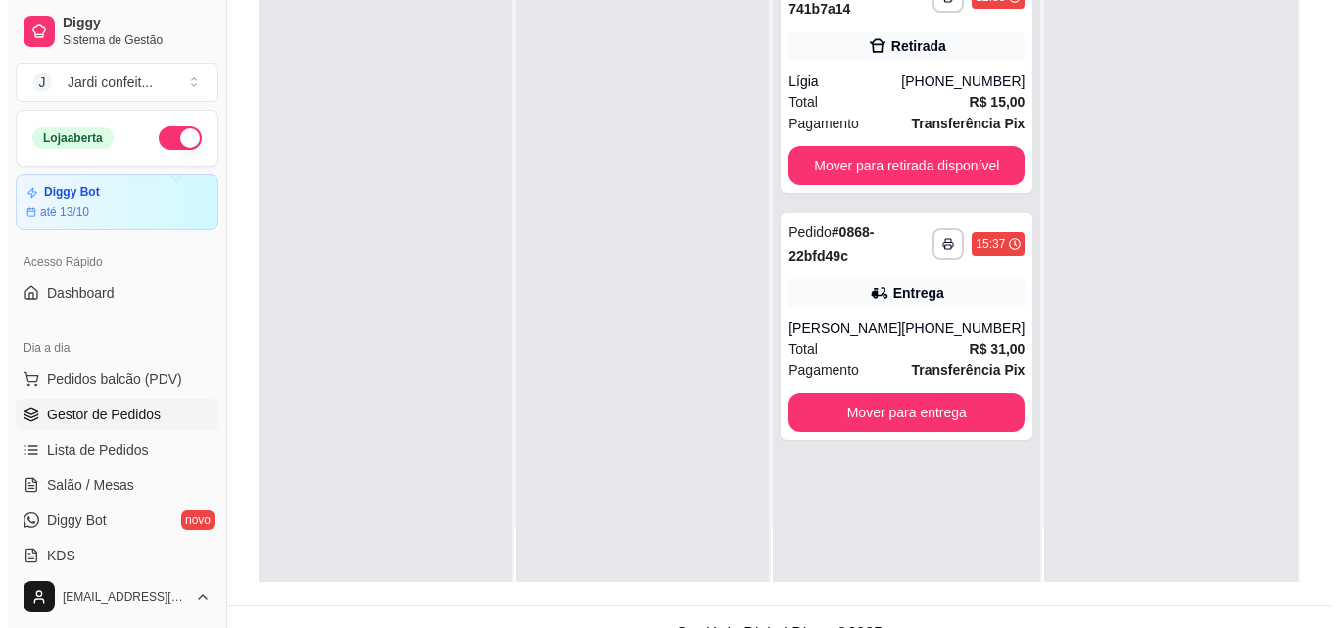
scroll to position [294, 0]
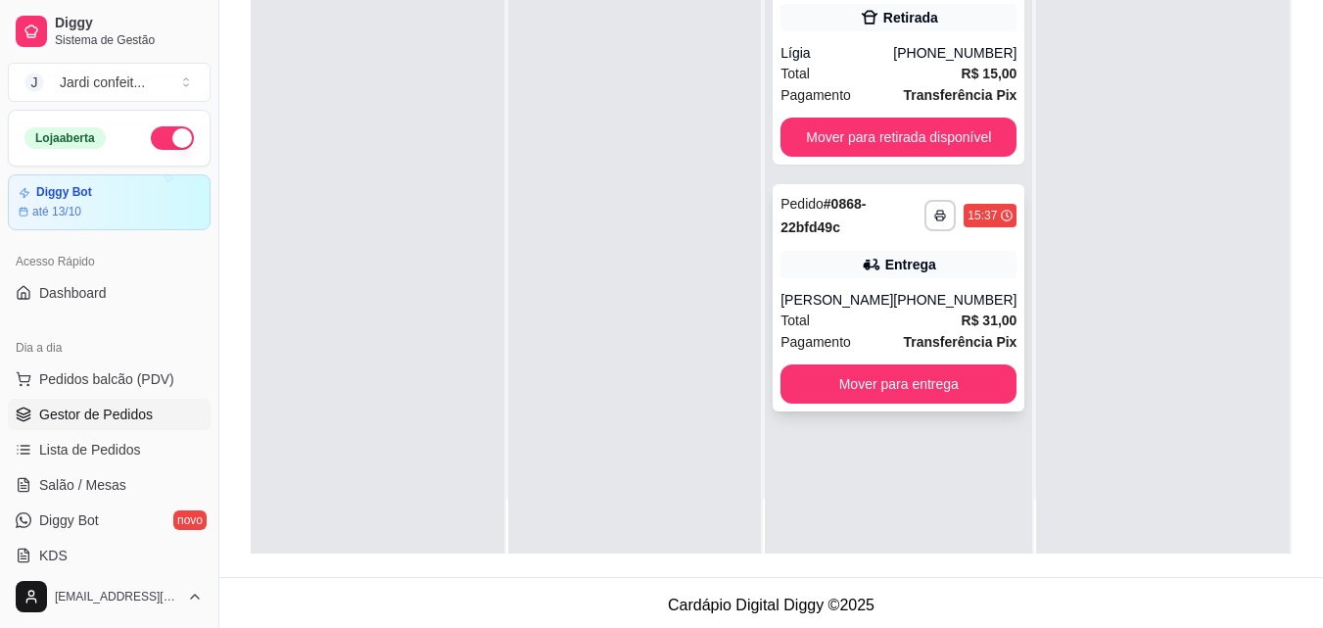
click at [937, 306] on div "[PHONE_NUMBER]" at bounding box center [954, 300] width 123 height 20
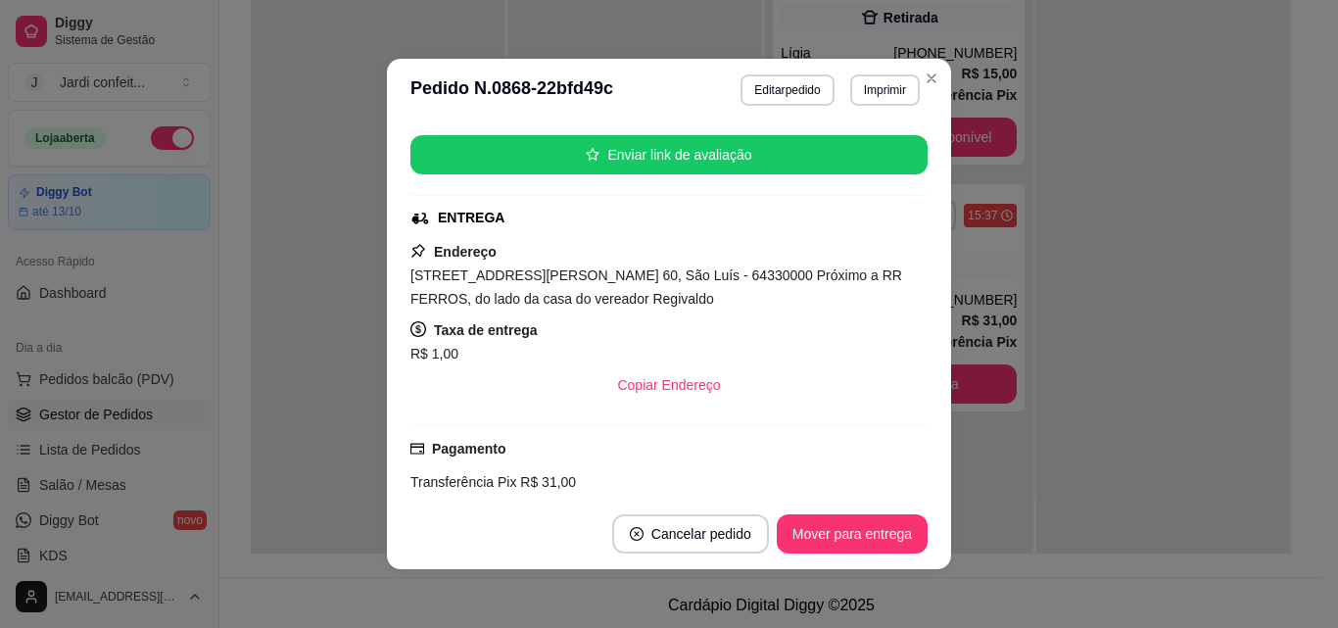
scroll to position [196, 0]
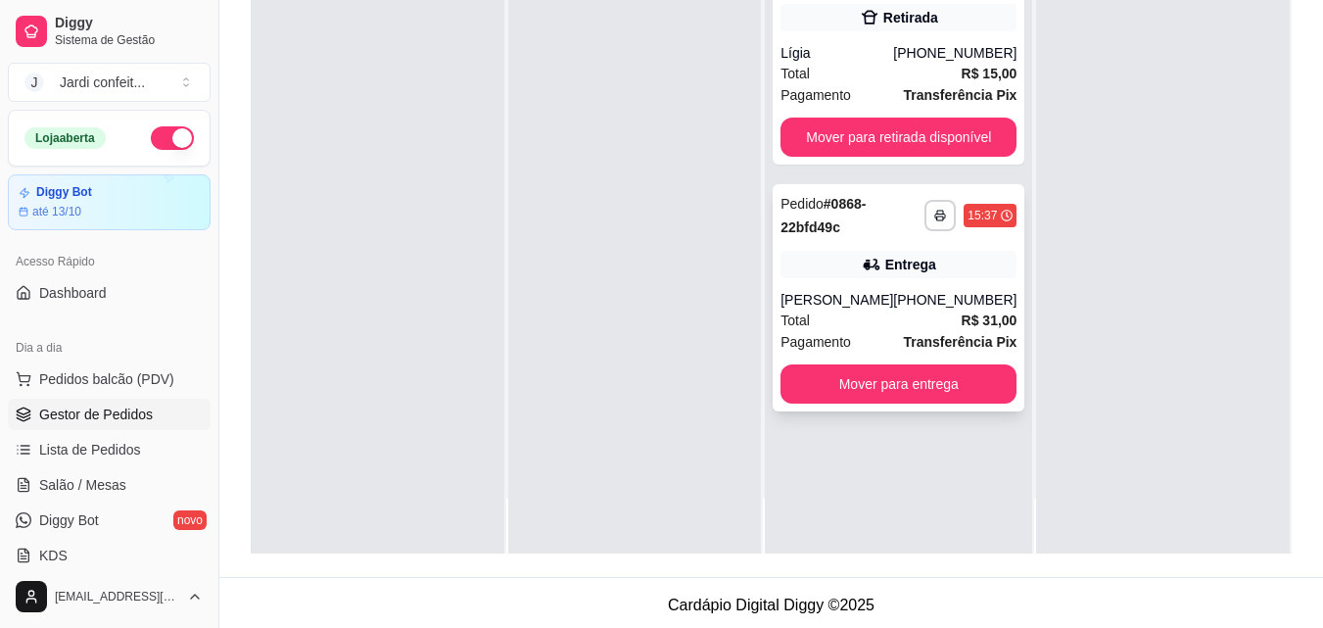
click at [965, 281] on div "**********" at bounding box center [899, 297] width 252 height 227
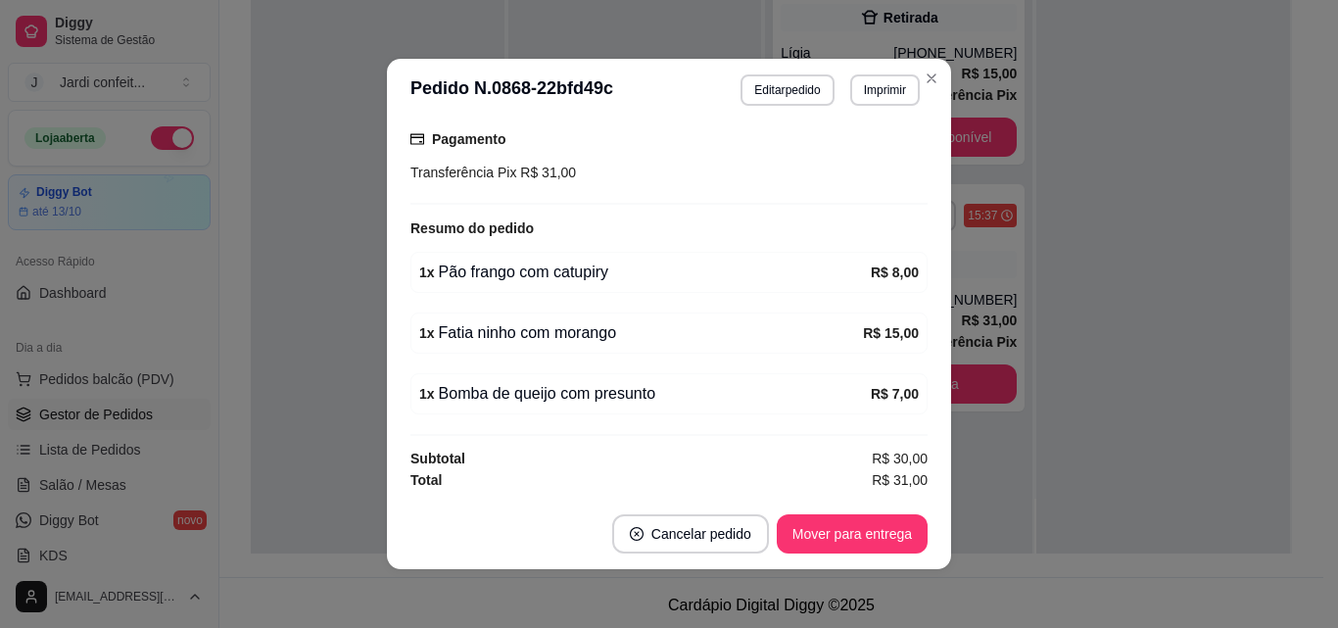
scroll to position [4, 0]
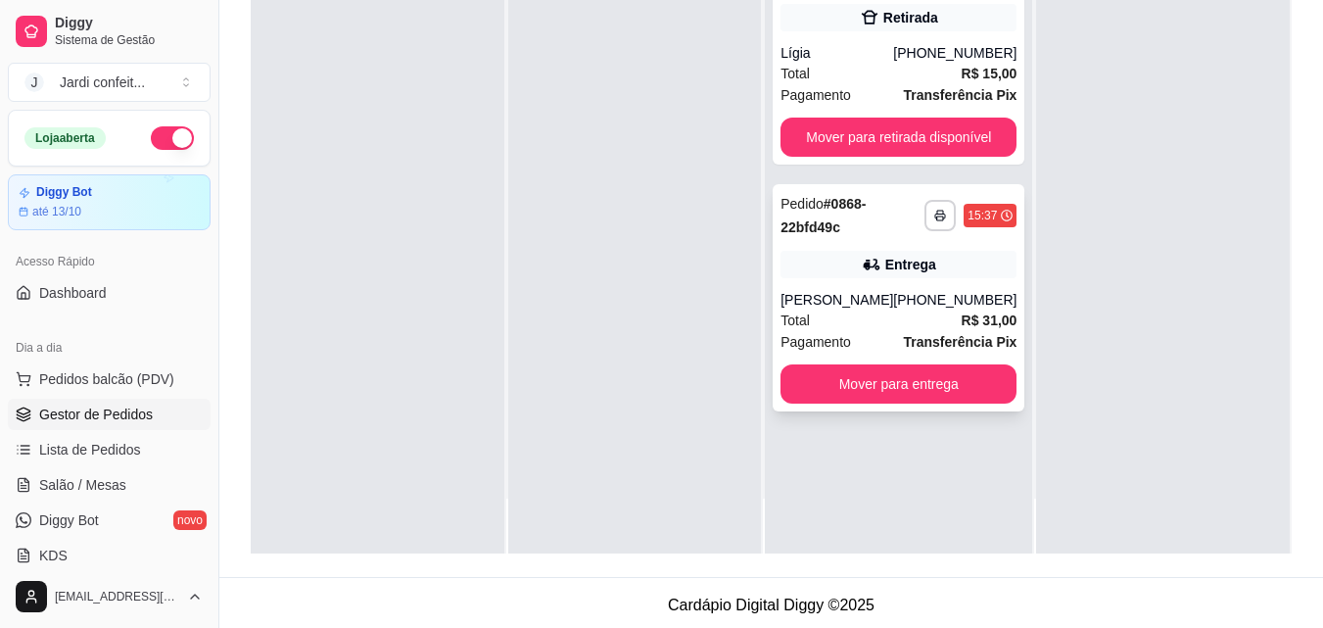
click at [962, 322] on strong "R$ 31,00" at bounding box center [990, 320] width 56 height 16
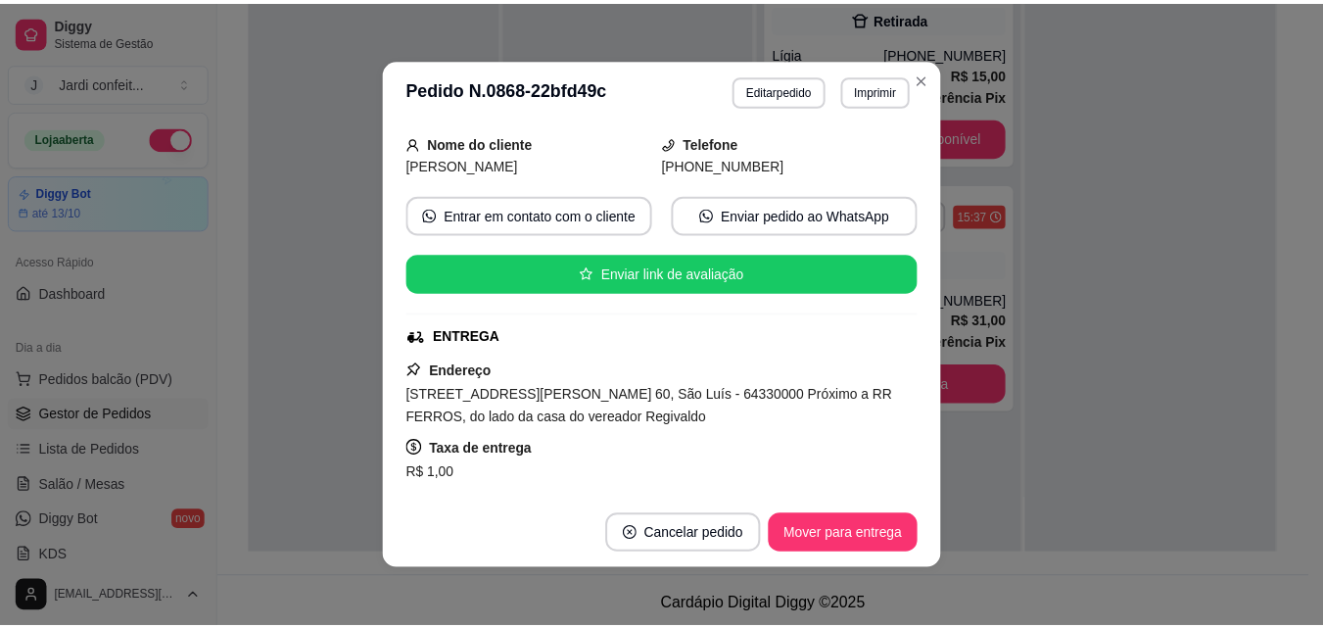
scroll to position [294, 0]
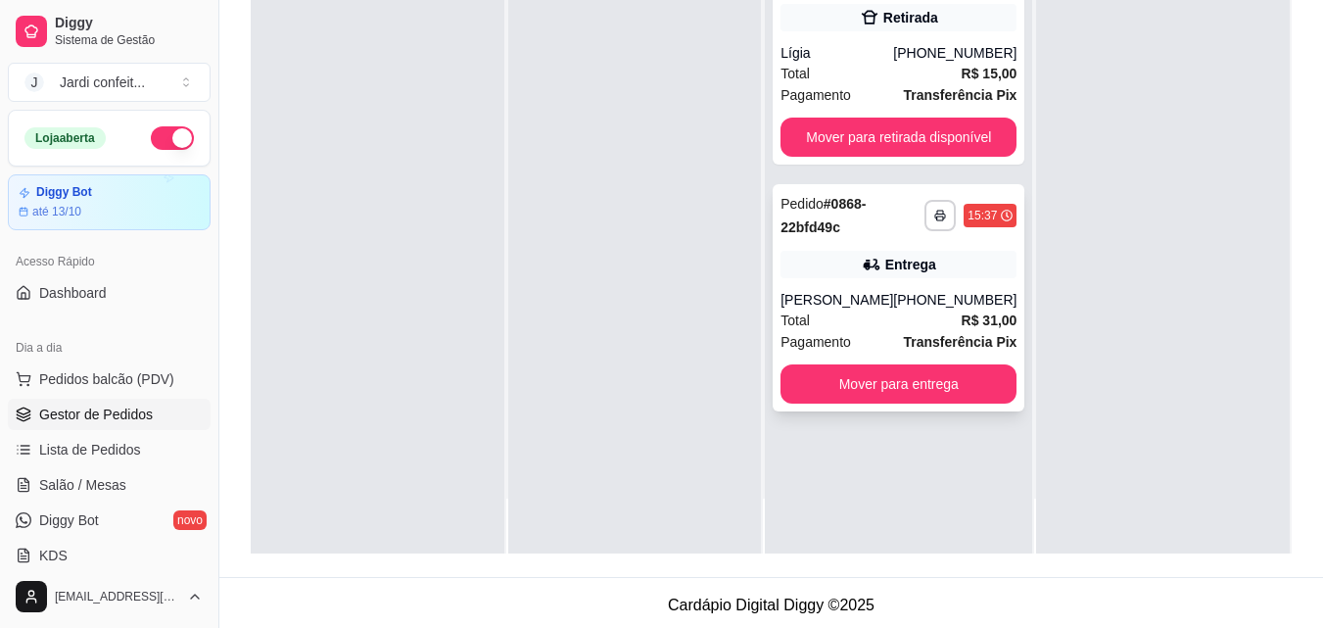
click at [986, 392] on button "Mover para entrega" at bounding box center [899, 383] width 236 height 39
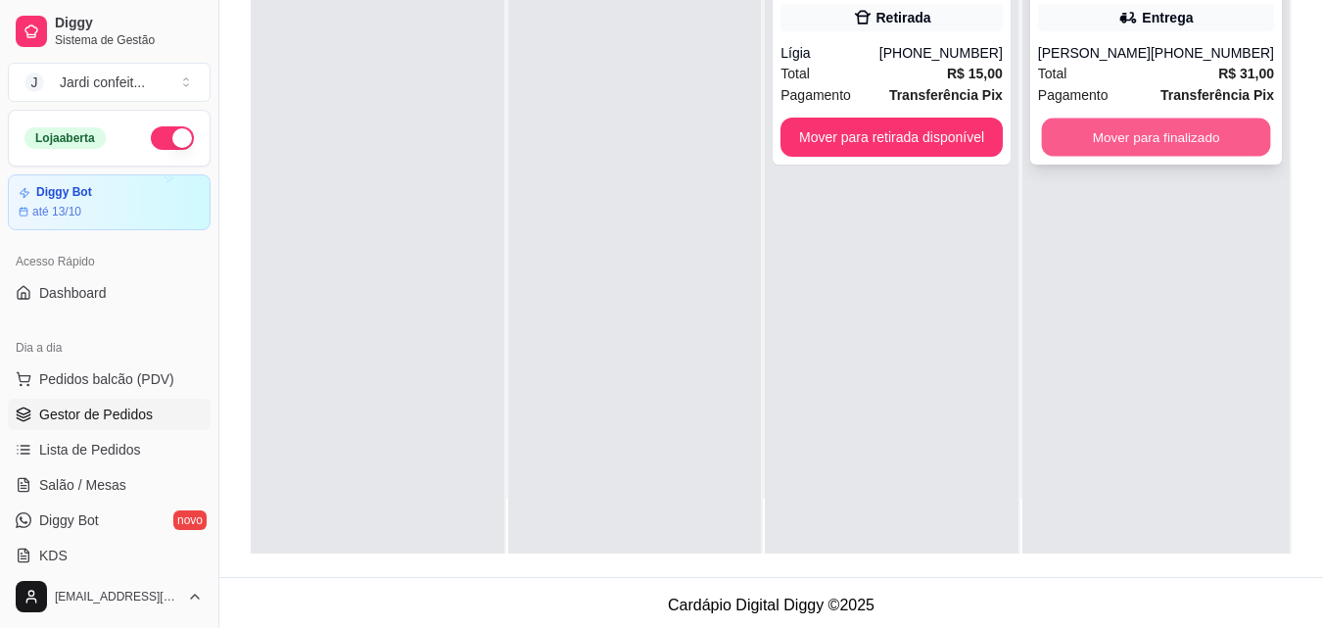
click at [1146, 137] on button "Mover para finalizado" at bounding box center [1155, 138] width 229 height 38
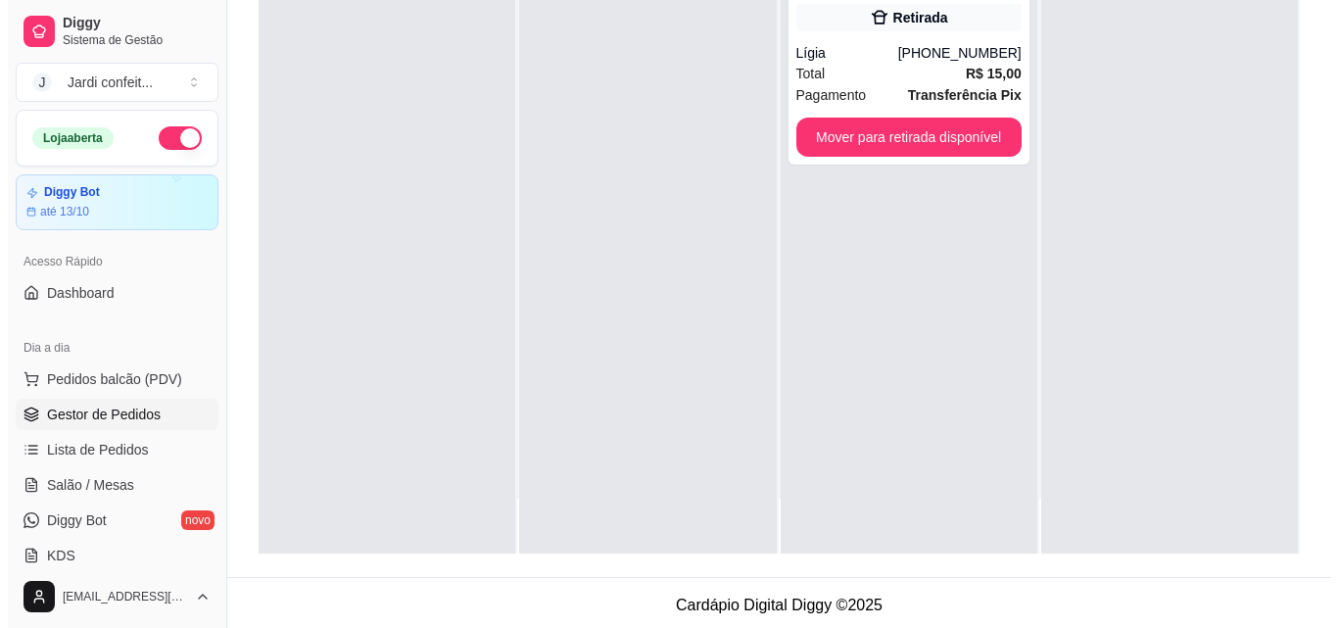
scroll to position [299, 0]
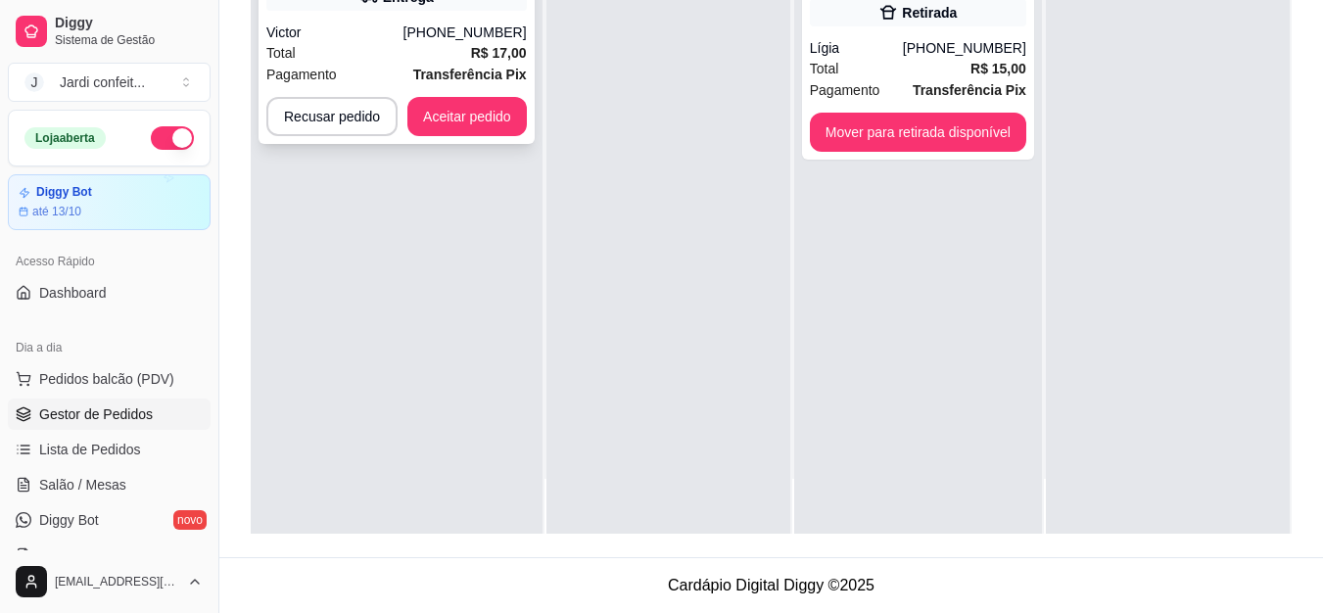
click at [388, 38] on div "Victor" at bounding box center [334, 33] width 137 height 20
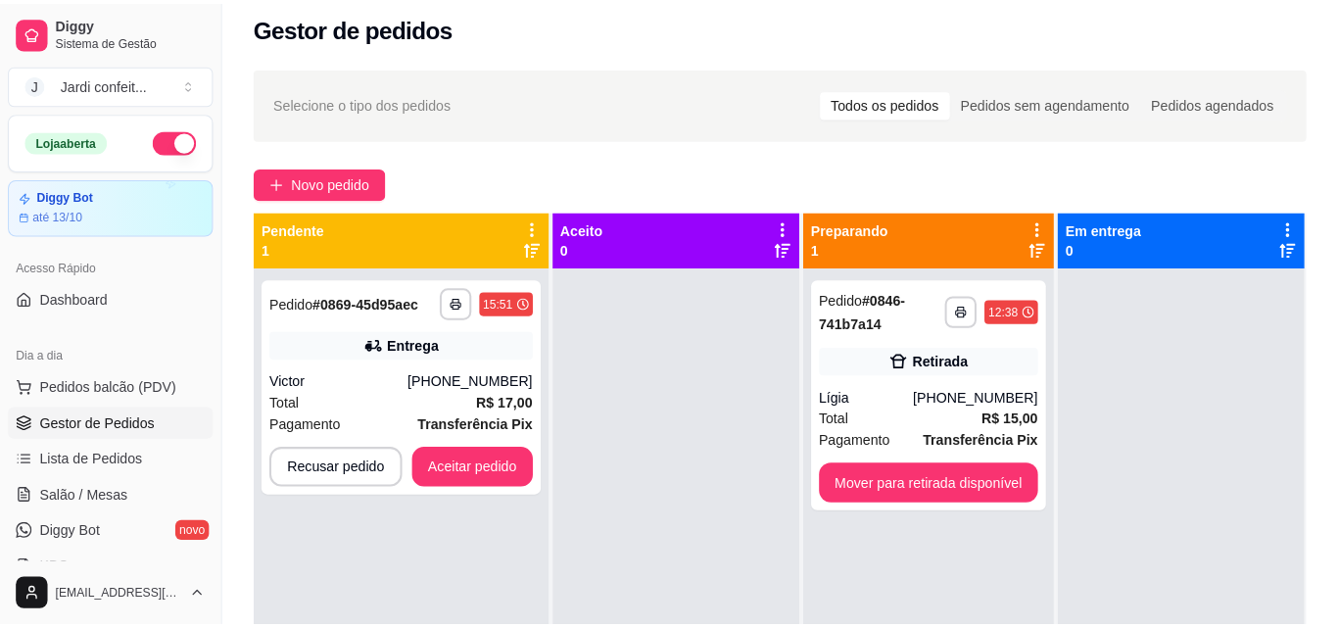
scroll to position [5, 0]
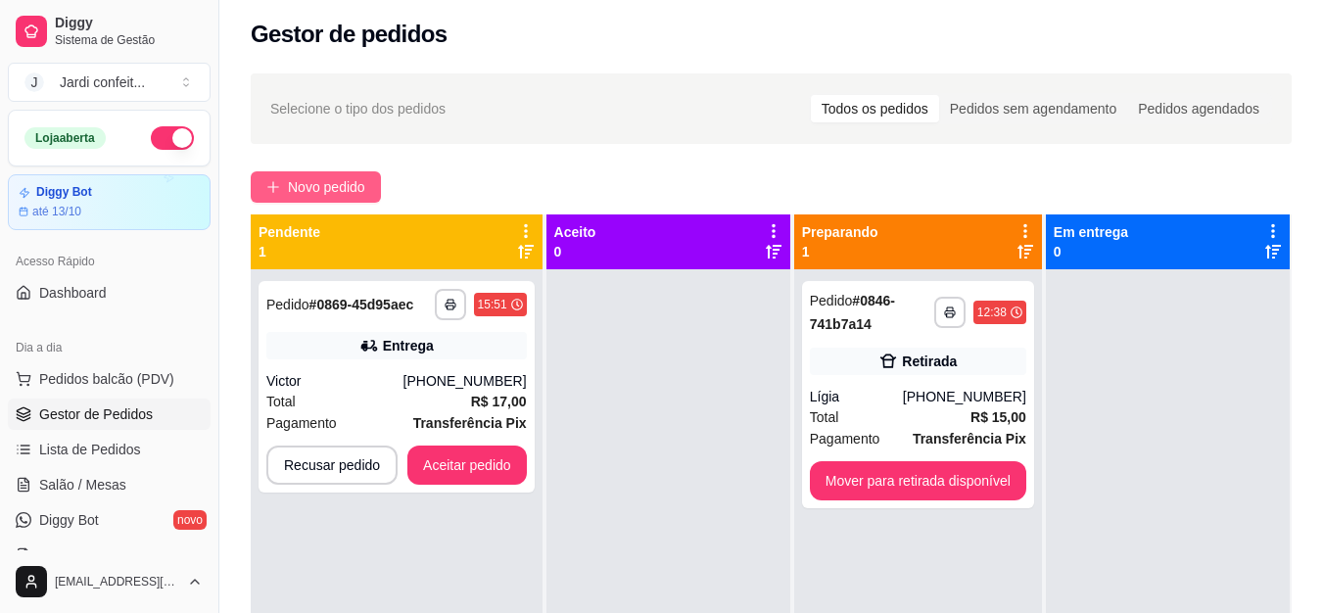
click at [368, 188] on button "Novo pedido" at bounding box center [316, 186] width 130 height 31
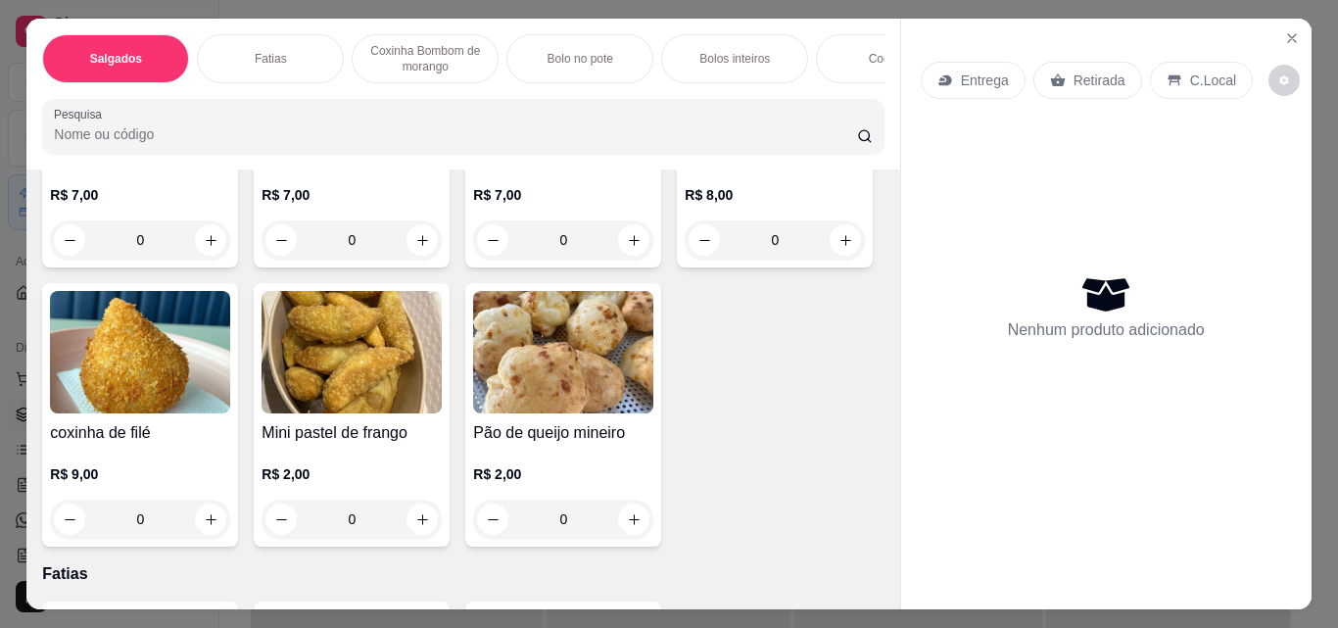
scroll to position [392, 0]
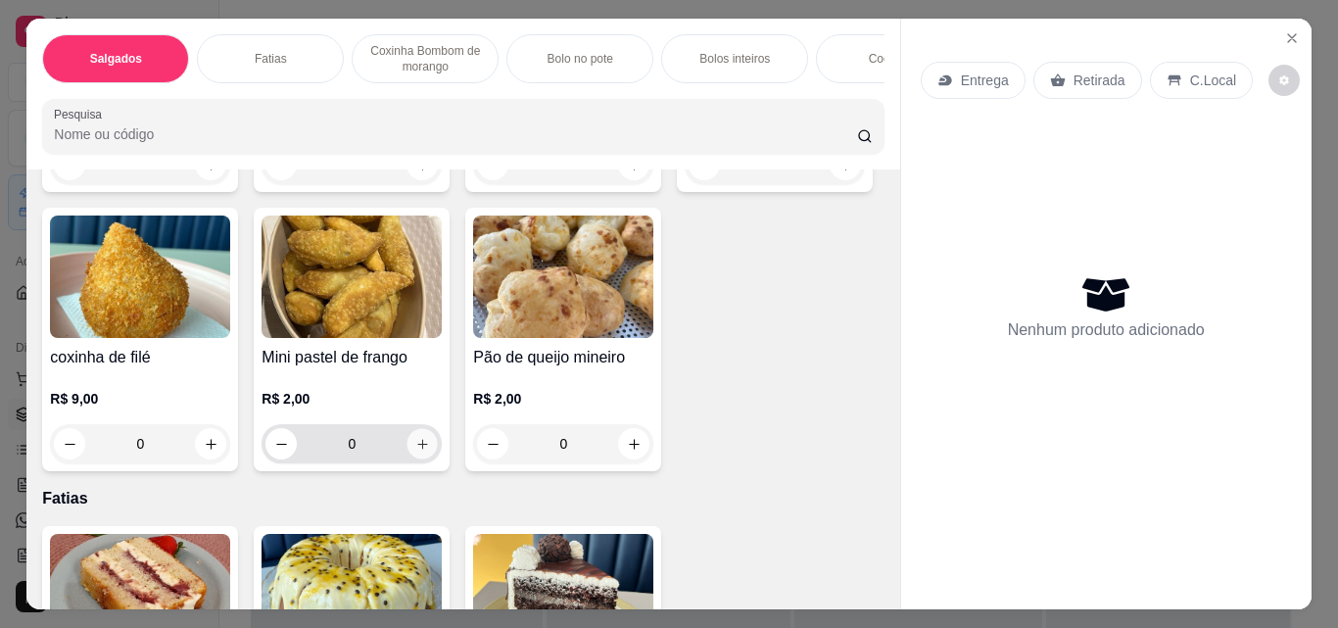
click at [430, 452] on icon "increase-product-quantity" at bounding box center [422, 444] width 15 height 15
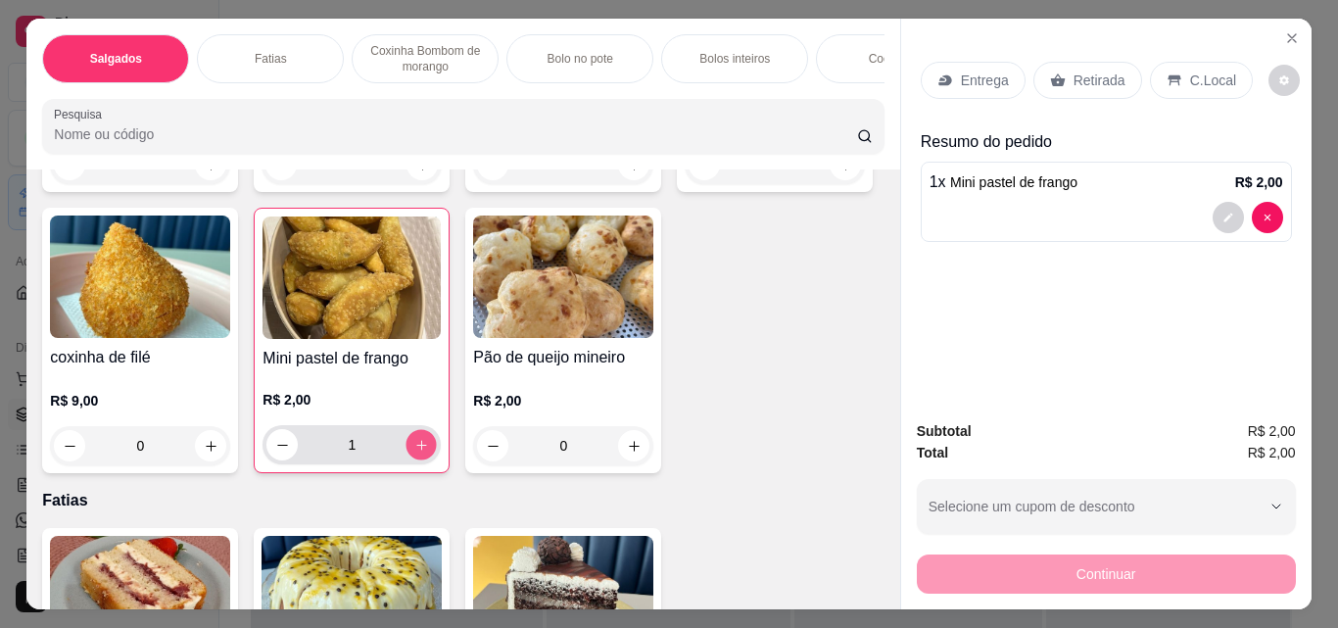
click at [429, 453] on icon "increase-product-quantity" at bounding box center [421, 445] width 15 height 15
type input "2"
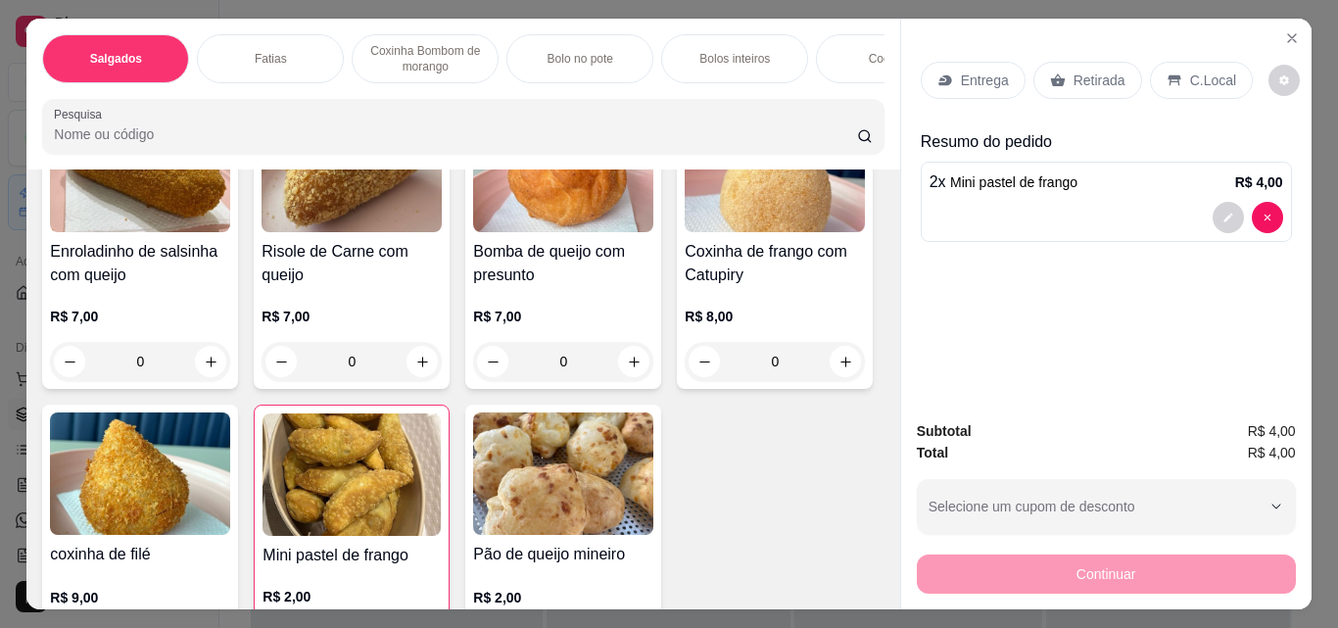
scroll to position [0, 0]
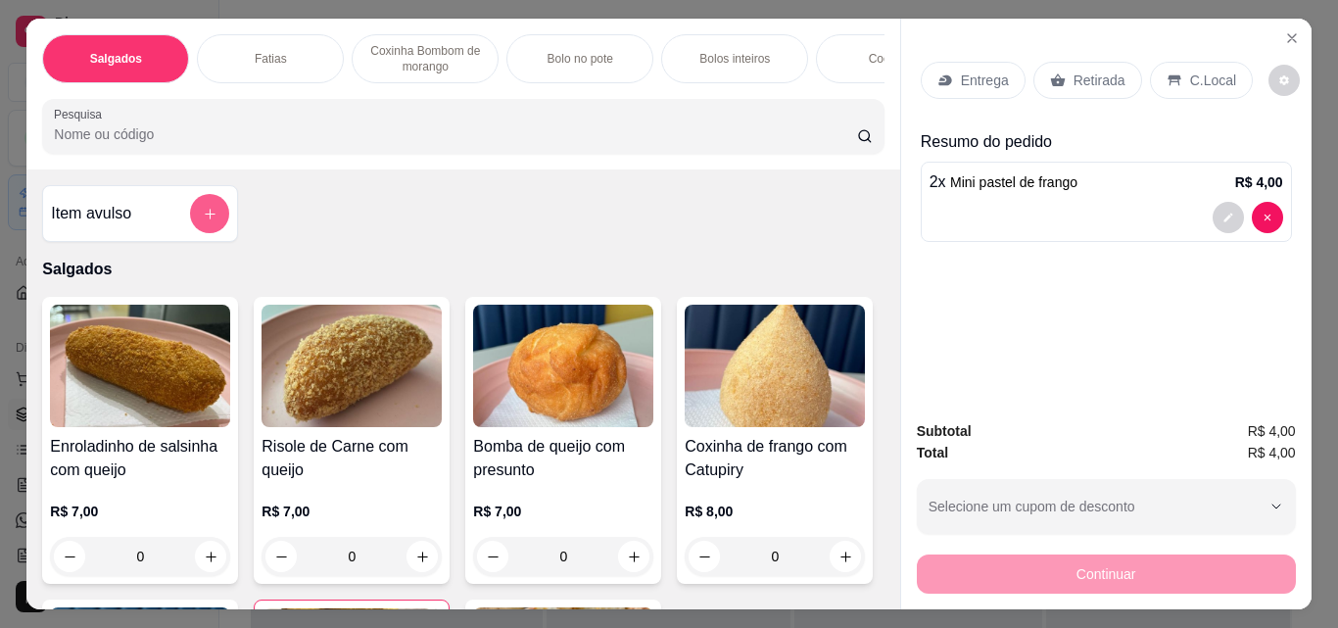
click at [204, 230] on button "add-separate-item" at bounding box center [209, 213] width 39 height 39
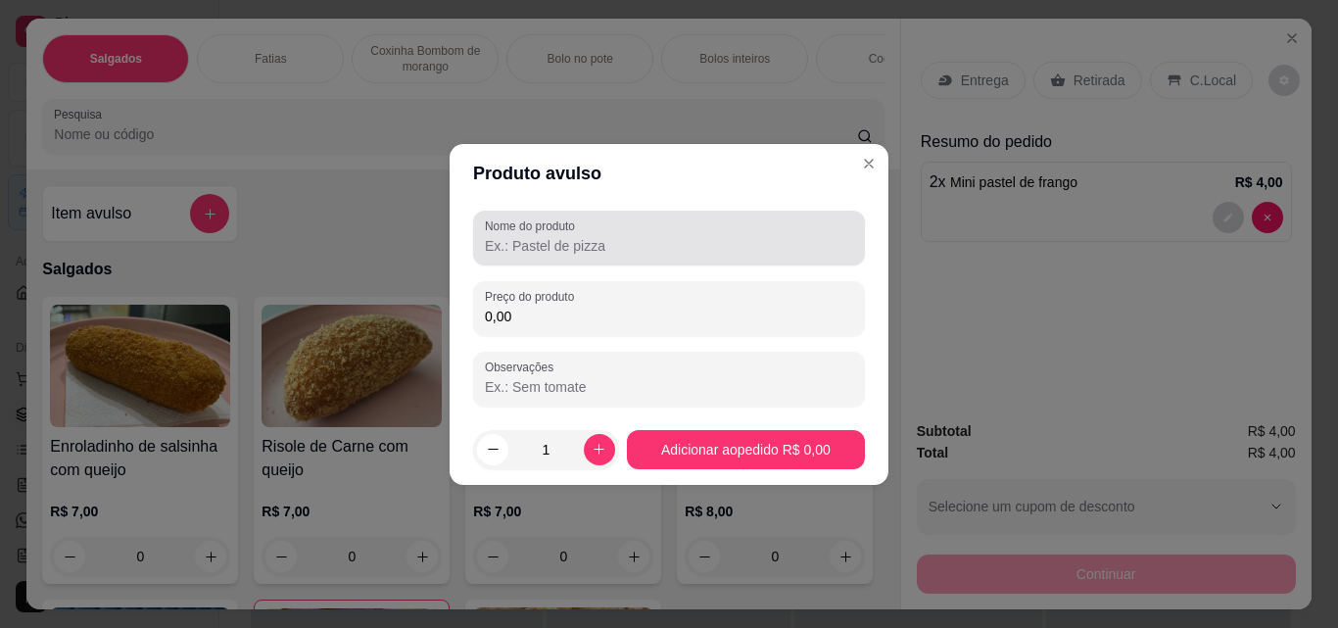
click at [573, 248] on input "Nome do produto" at bounding box center [669, 246] width 368 height 20
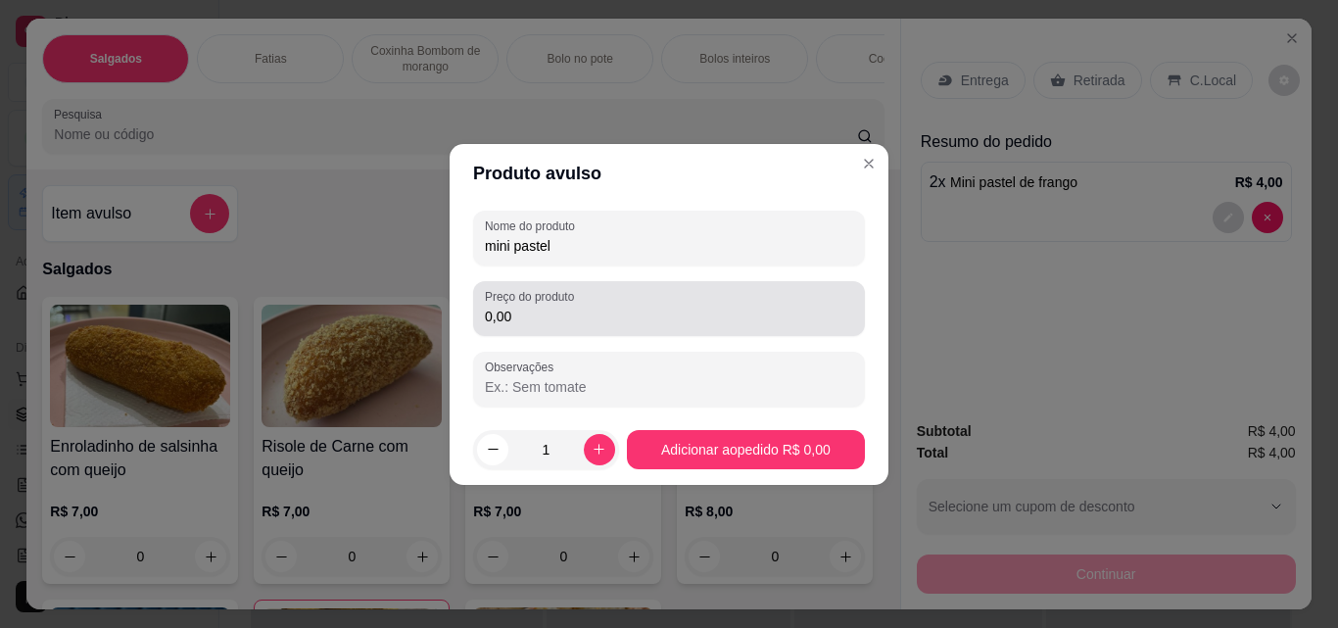
type input "mini pastel"
click at [596, 327] on div "0,00" at bounding box center [669, 308] width 368 height 39
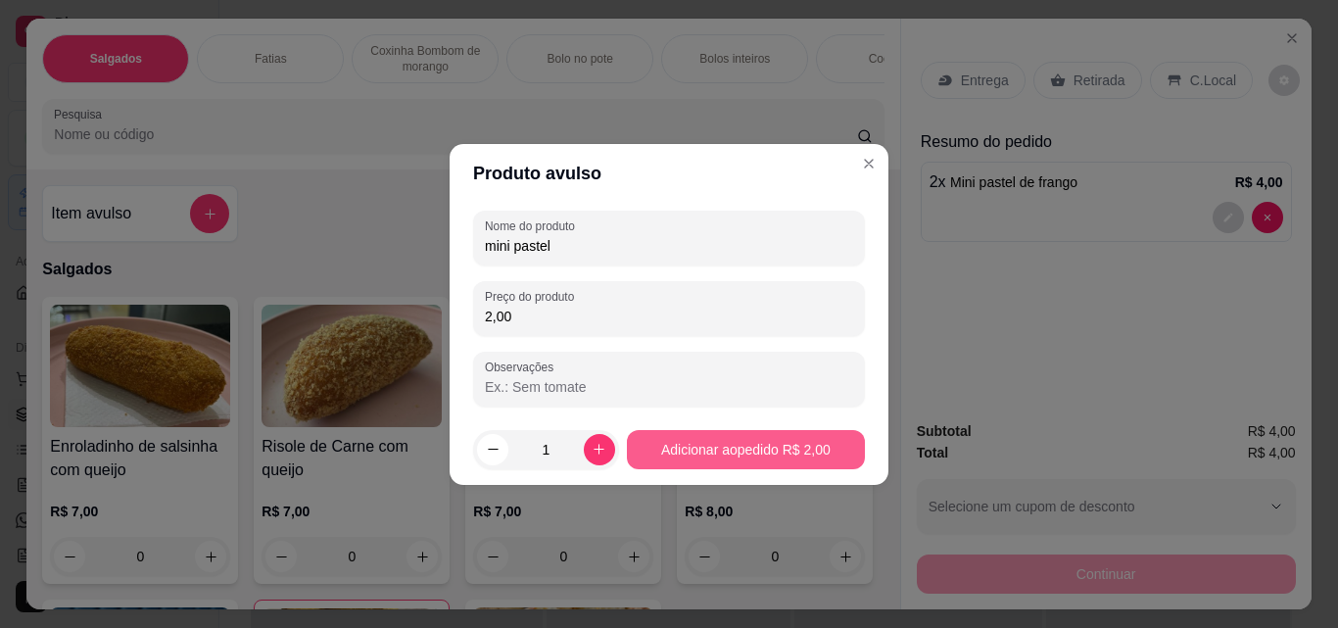
type input "2,00"
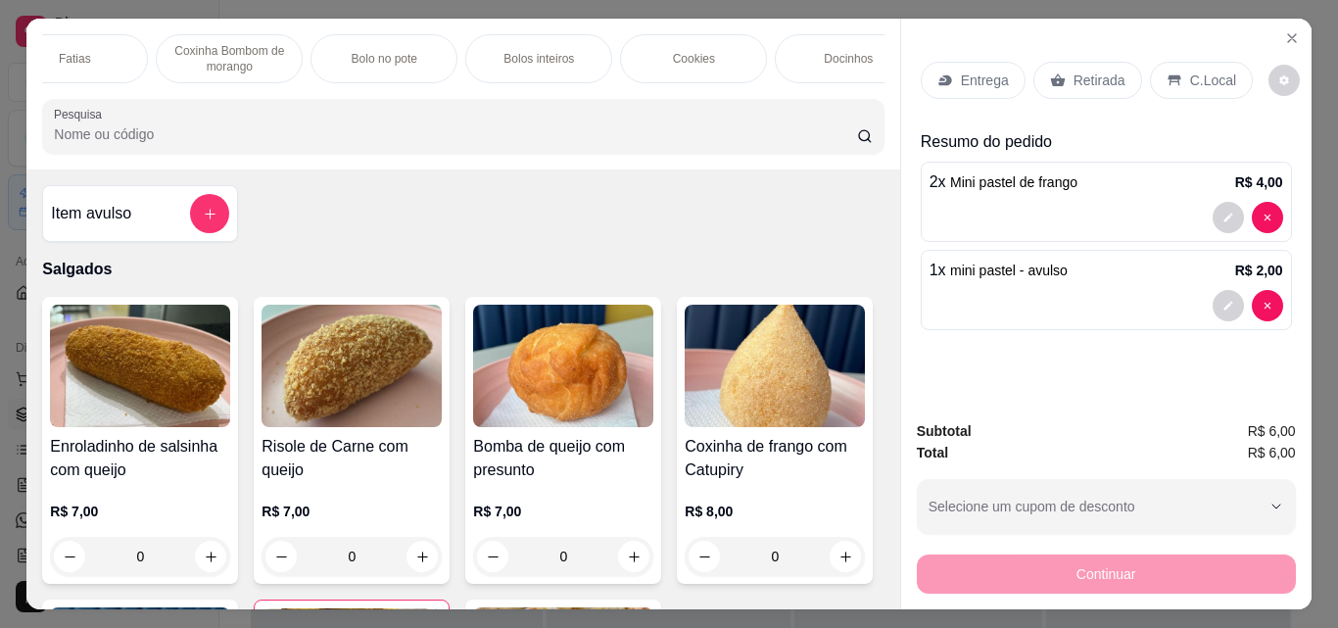
scroll to position [0, 235]
click at [768, 62] on div "Docinhos" at bounding box center [809, 58] width 147 height 49
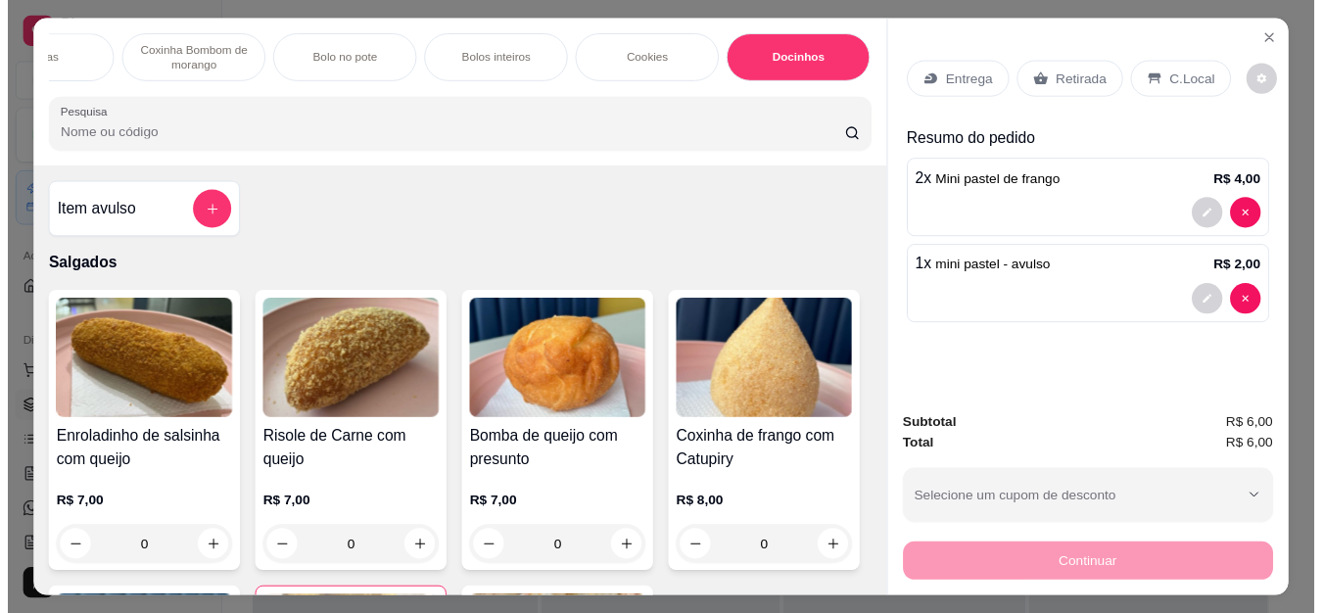
scroll to position [51, 0]
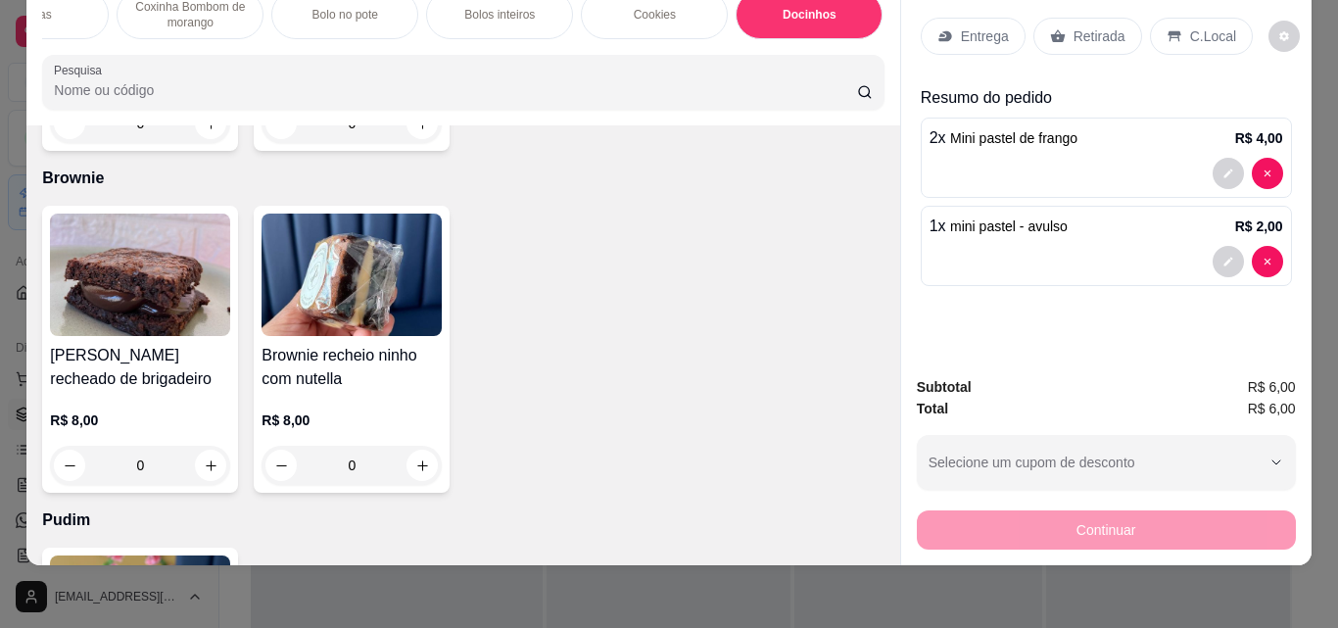
type input "1"
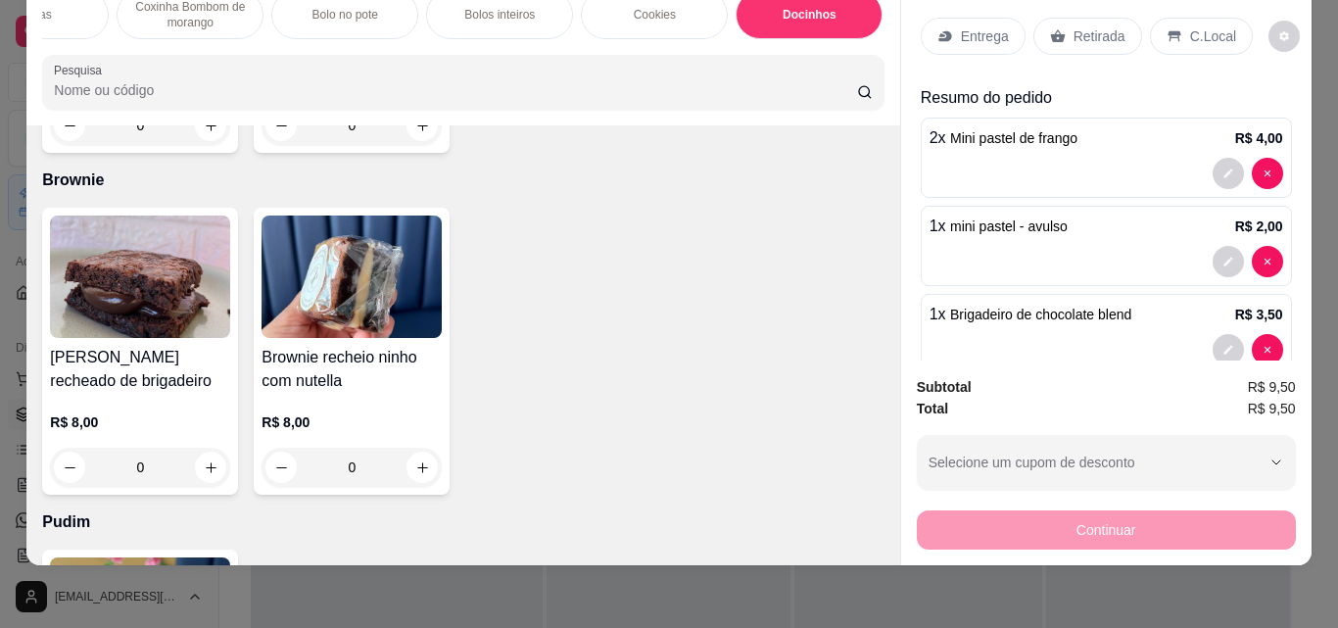
click at [1078, 26] on p "Retirada" at bounding box center [1100, 36] width 52 height 20
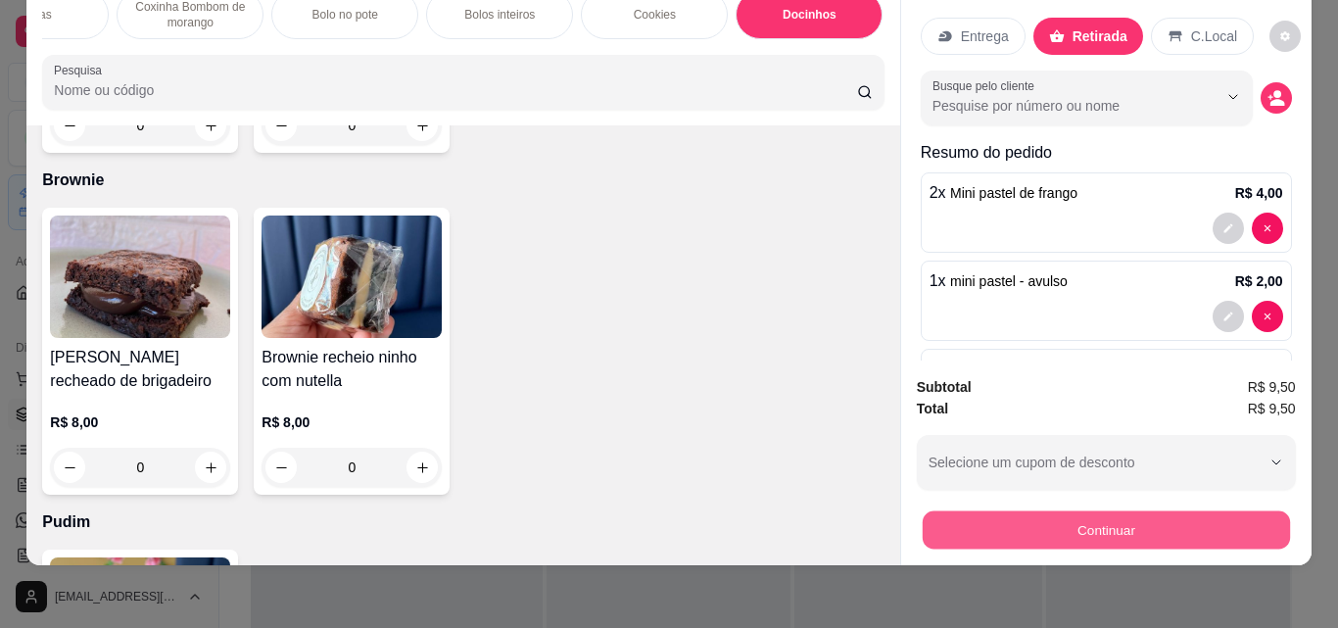
click at [1012, 511] on button "Continuar" at bounding box center [1105, 529] width 367 height 38
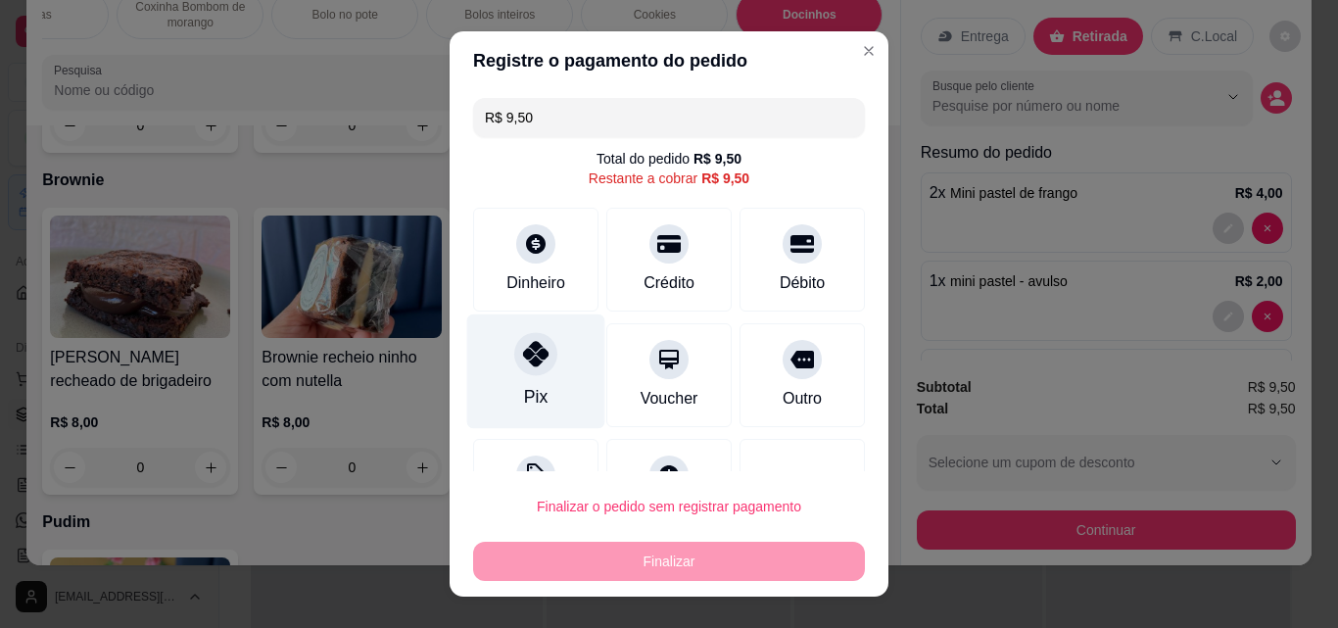
click at [538, 360] on div at bounding box center [535, 353] width 43 height 43
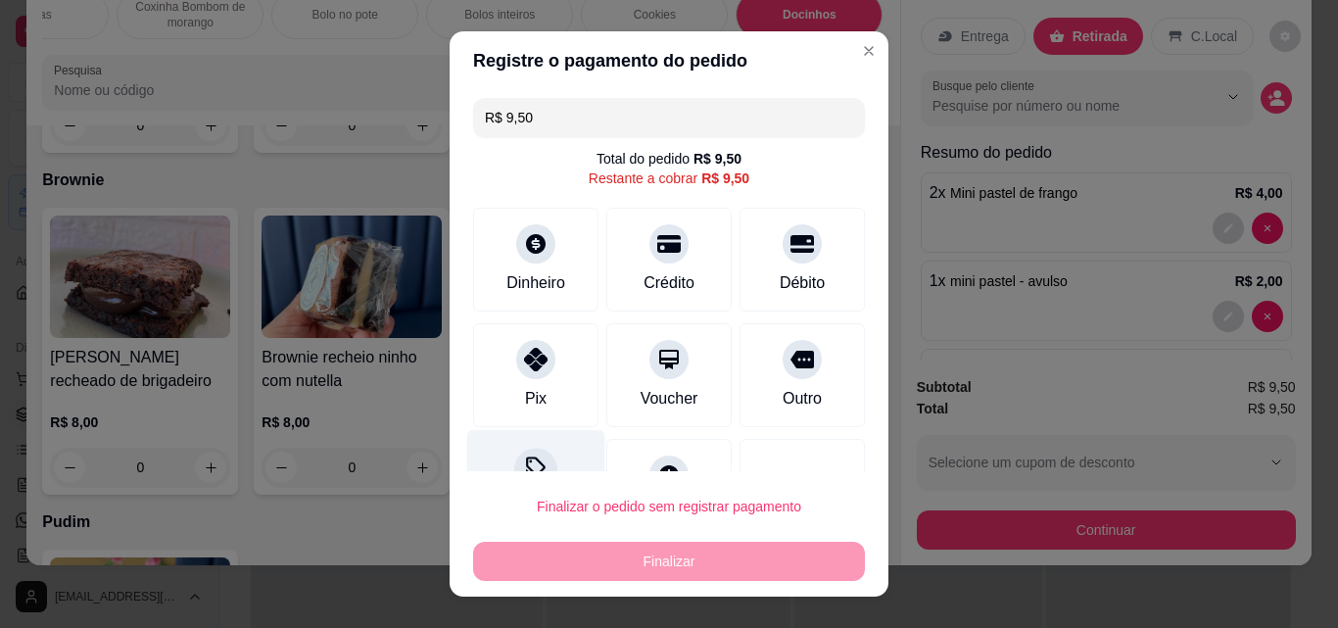
type input "R$ 0,00"
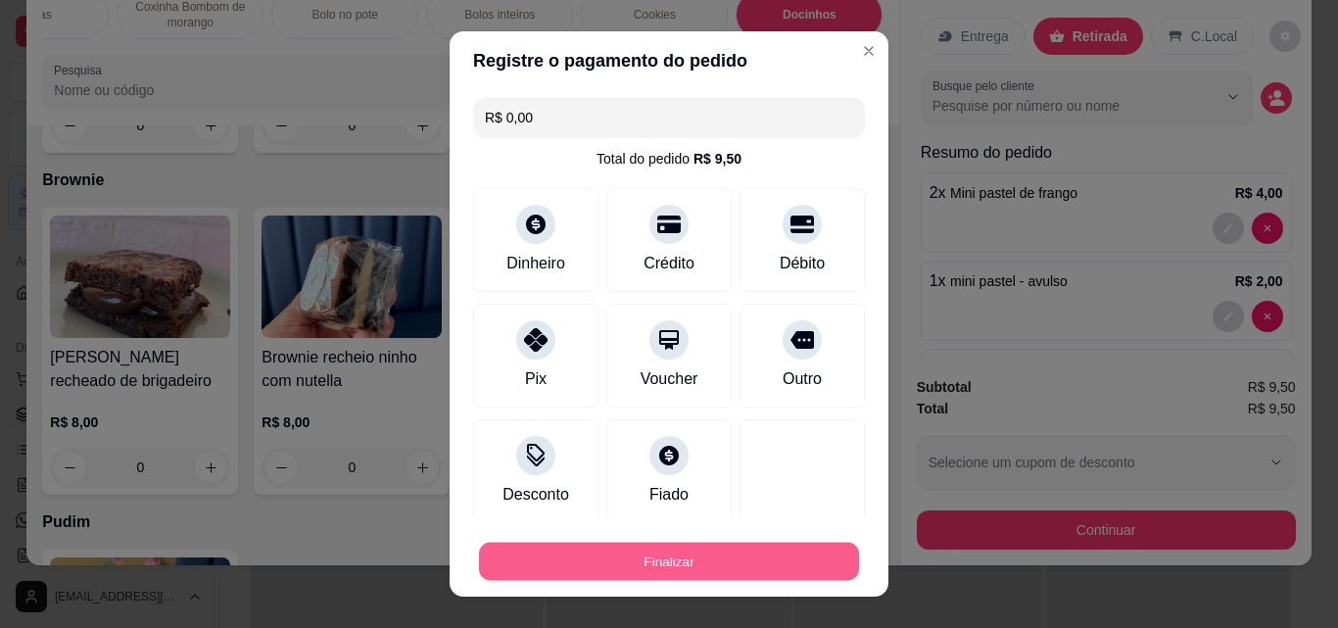
click at [588, 554] on button "Finalizar" at bounding box center [669, 562] width 380 height 38
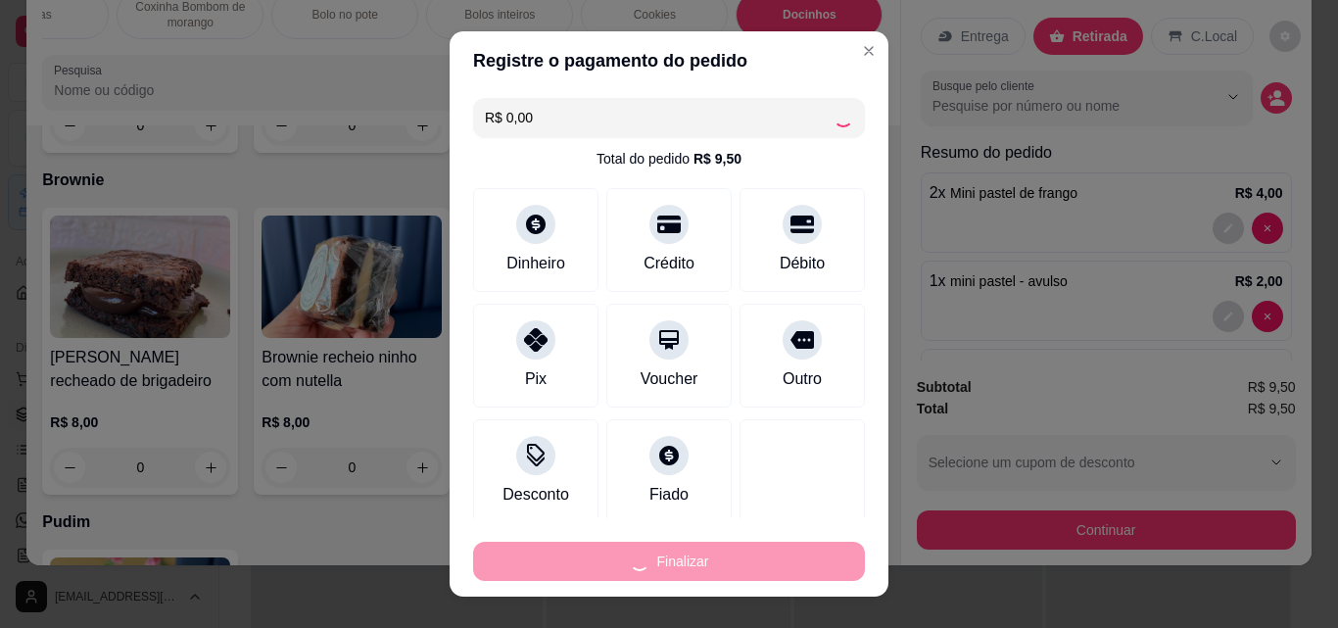
type input "0"
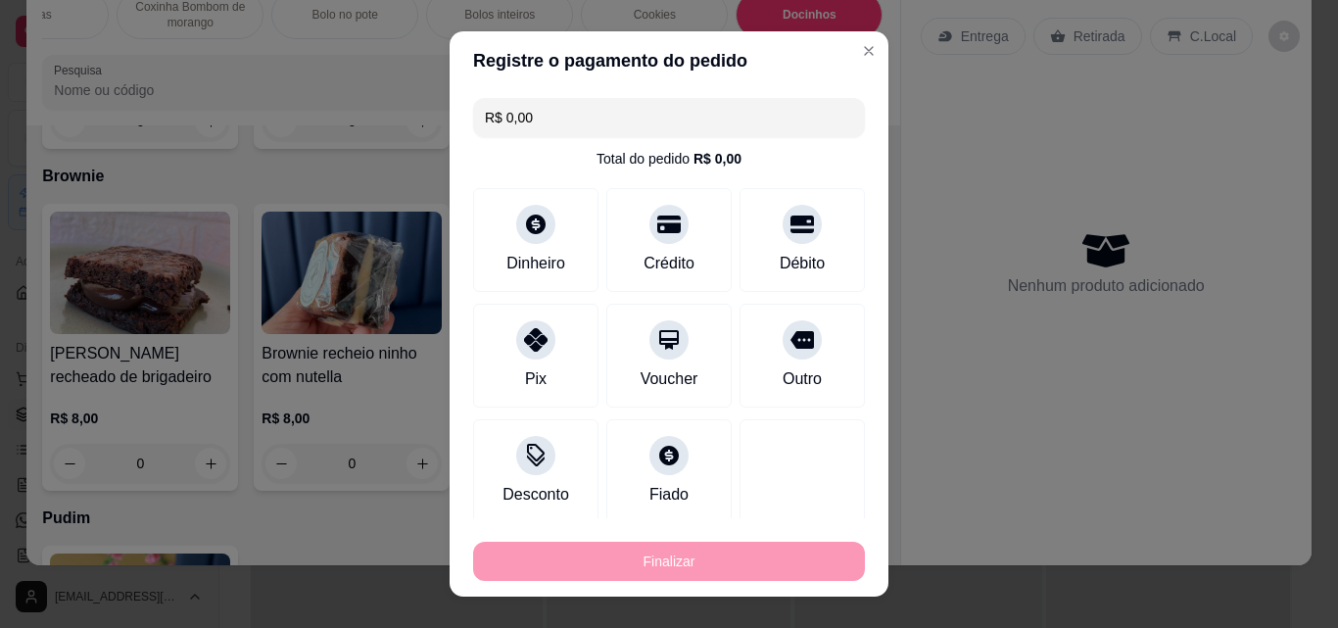
type input "-R$ 9,50"
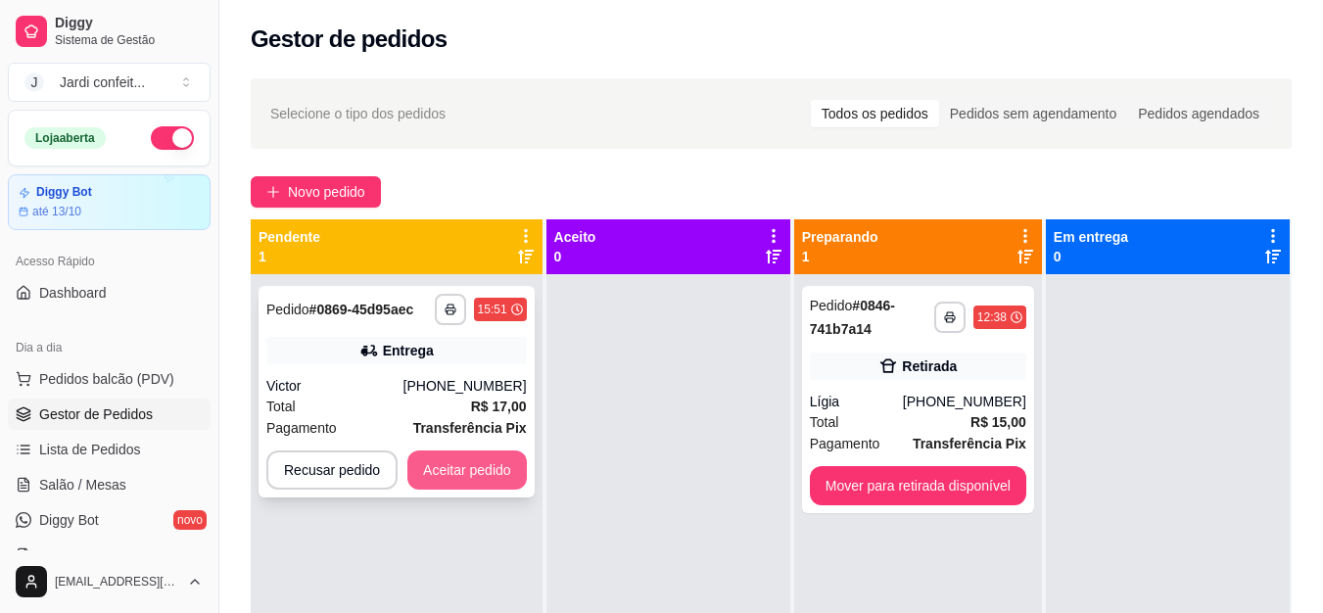
click at [485, 472] on button "Aceitar pedido" at bounding box center [468, 470] width 120 height 39
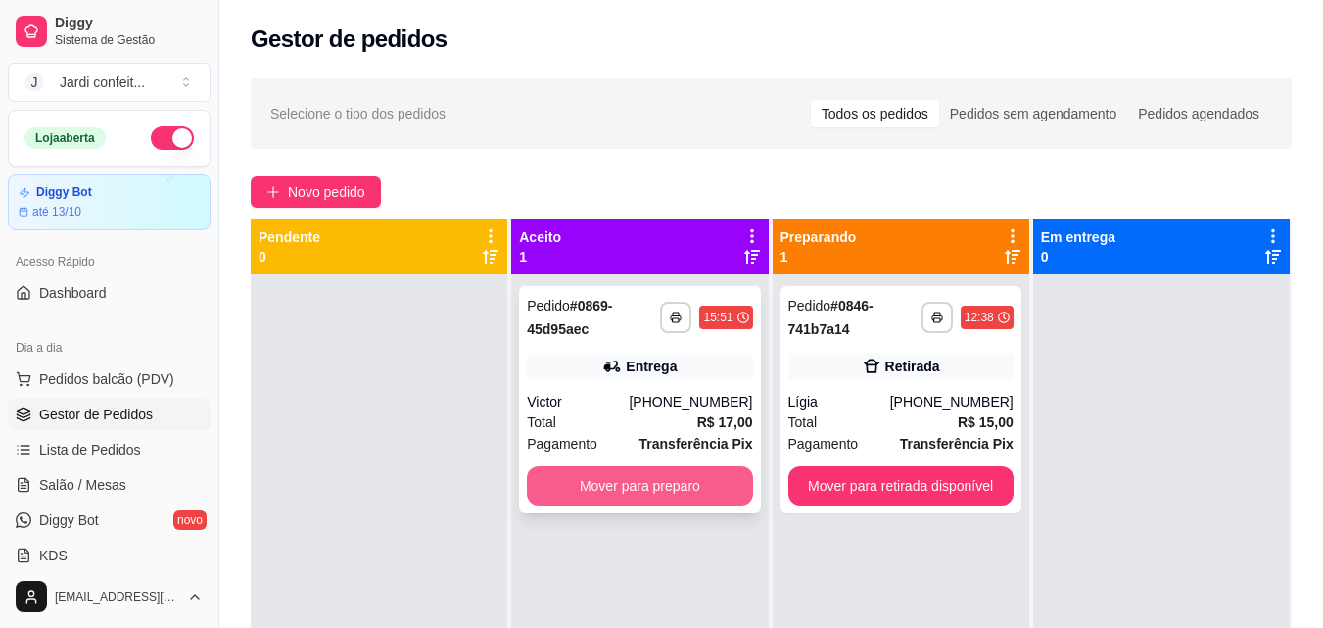
click at [628, 483] on button "Mover para preparo" at bounding box center [639, 485] width 225 height 39
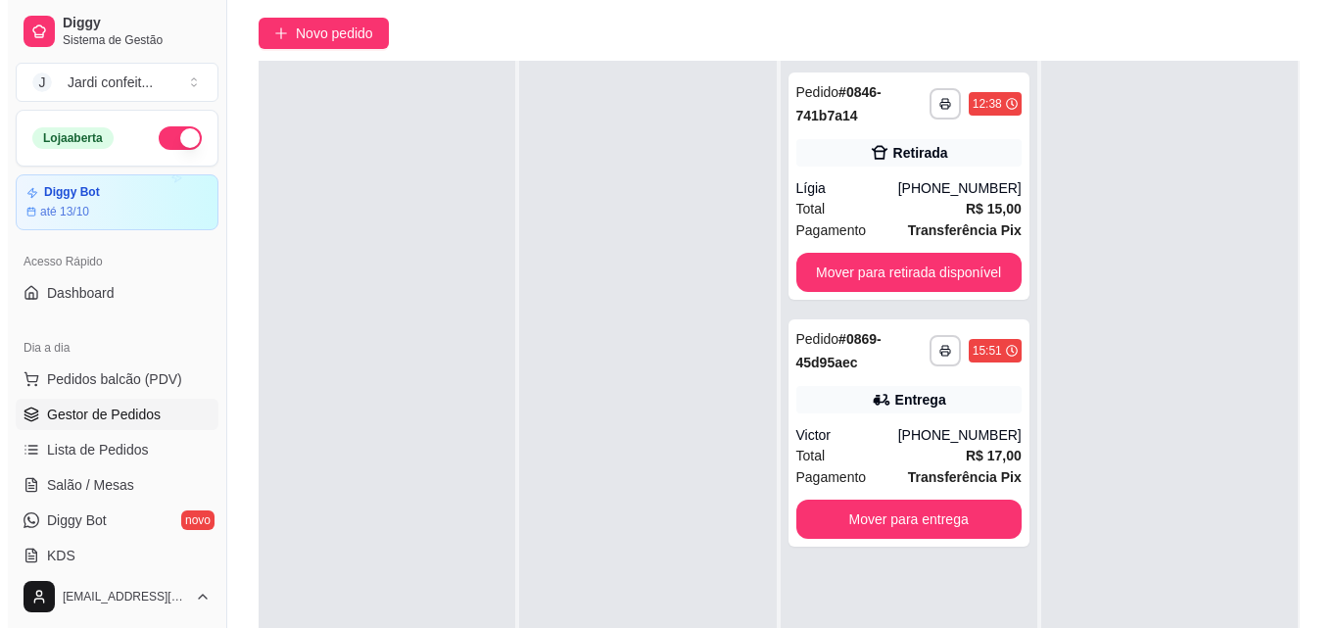
scroll to position [294, 0]
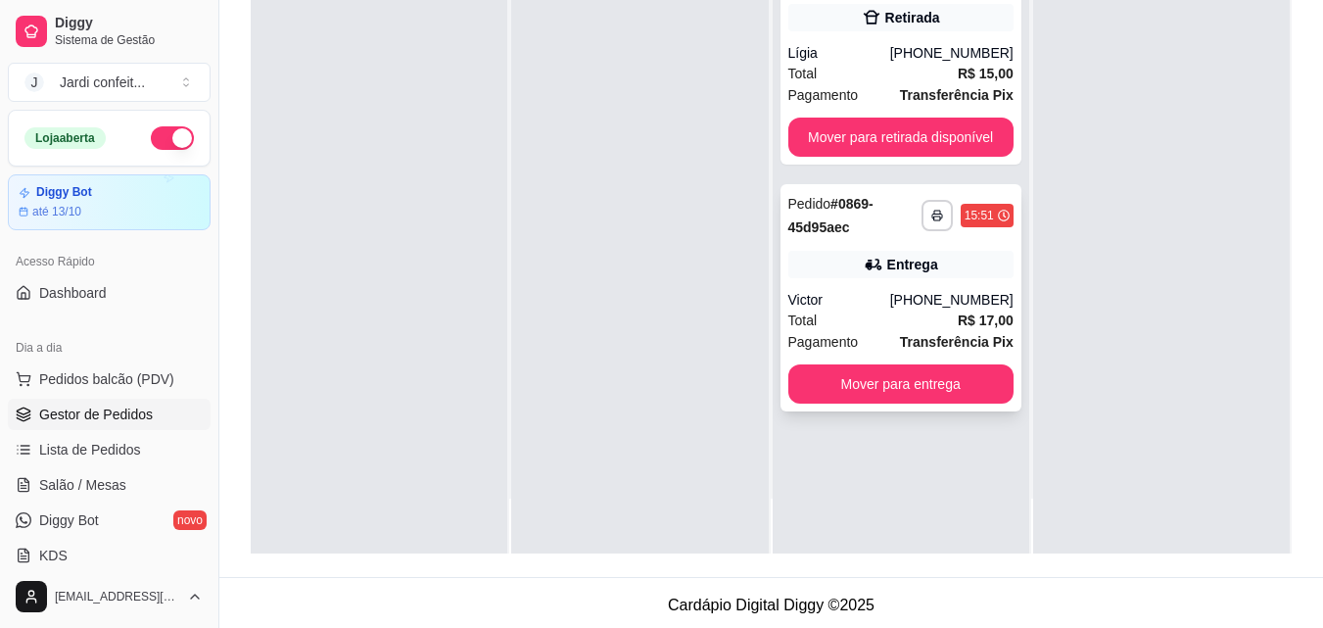
click at [868, 363] on div "**********" at bounding box center [901, 297] width 241 height 227
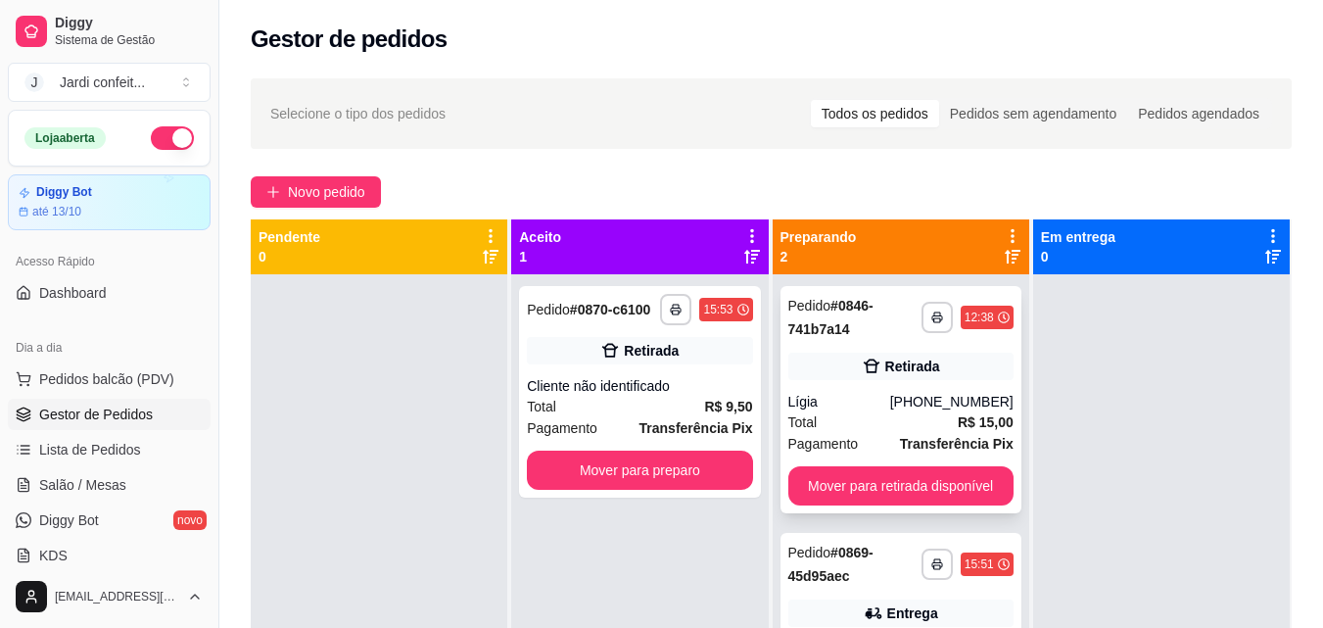
scroll to position [55, 0]
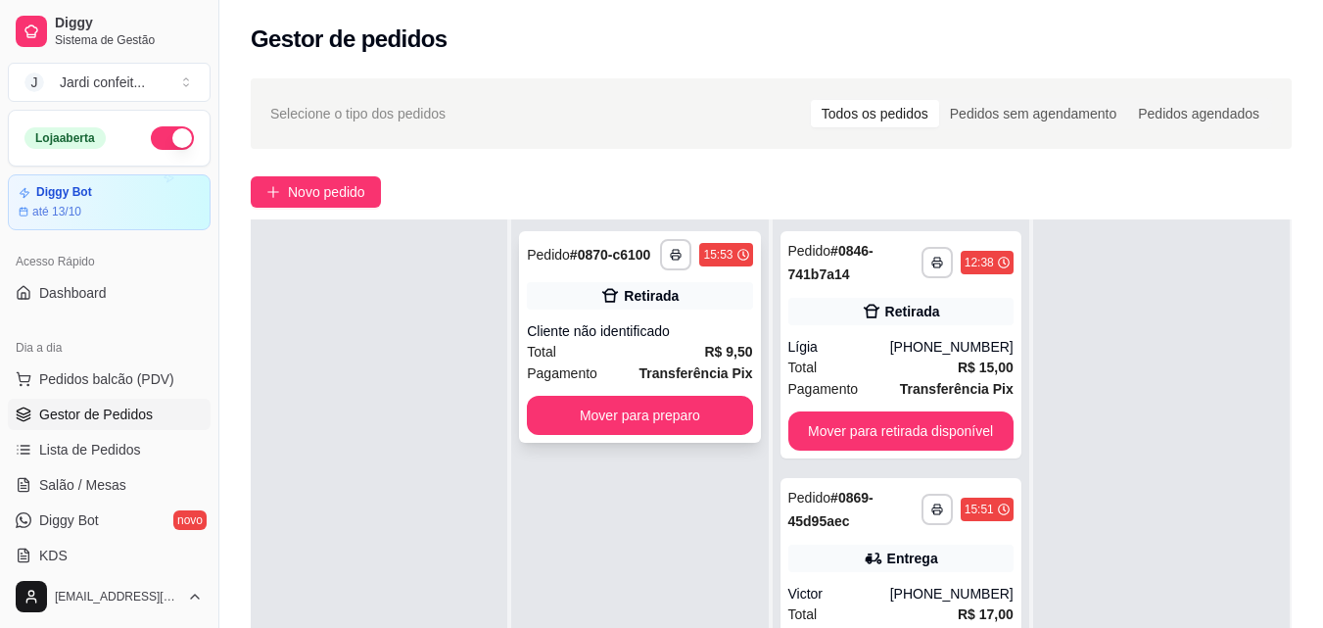
click at [671, 307] on div "Retirada" at bounding box center [639, 295] width 225 height 27
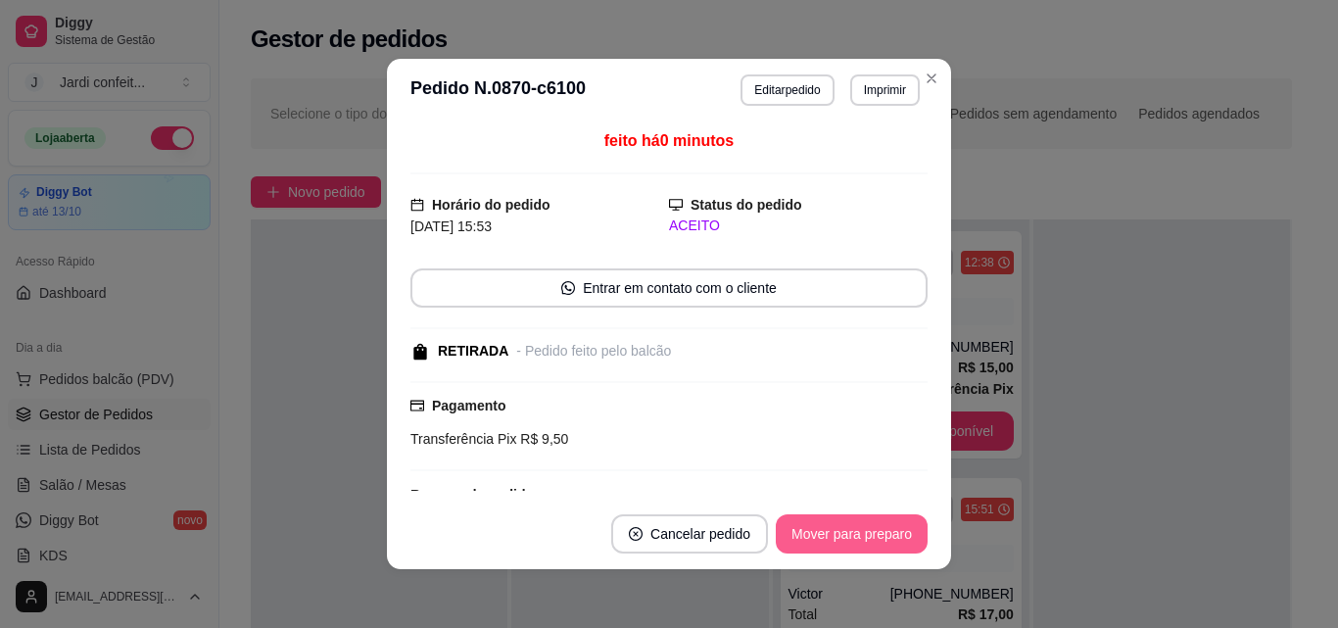
click at [885, 525] on button "Mover para preparo" at bounding box center [852, 533] width 152 height 39
click at [889, 522] on button "Mover para retirada disponível" at bounding box center [819, 533] width 216 height 39
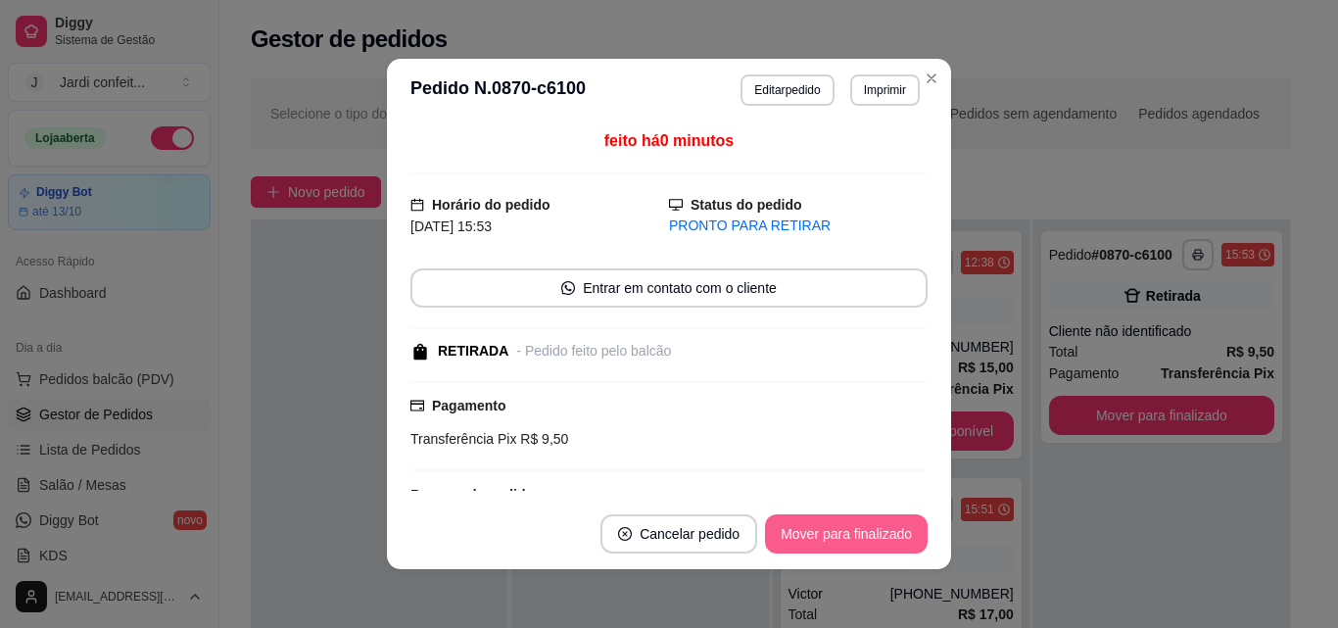
click at [893, 533] on button "Mover para finalizado" at bounding box center [846, 533] width 163 height 39
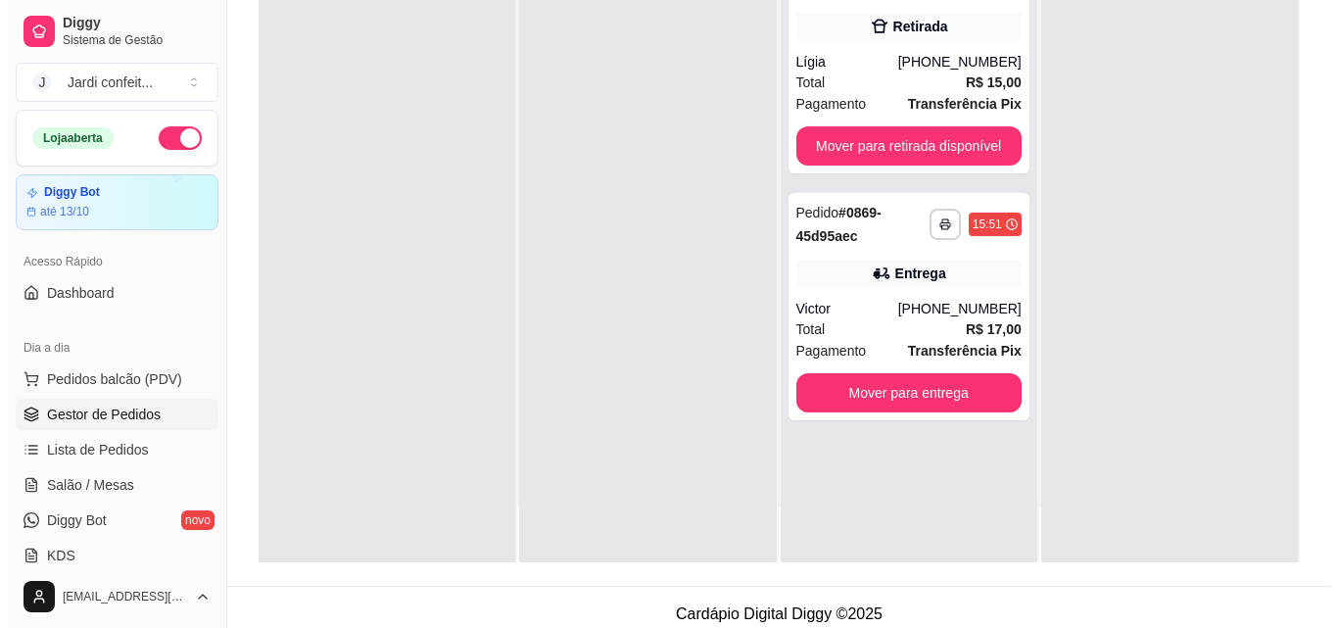
scroll to position [299, 0]
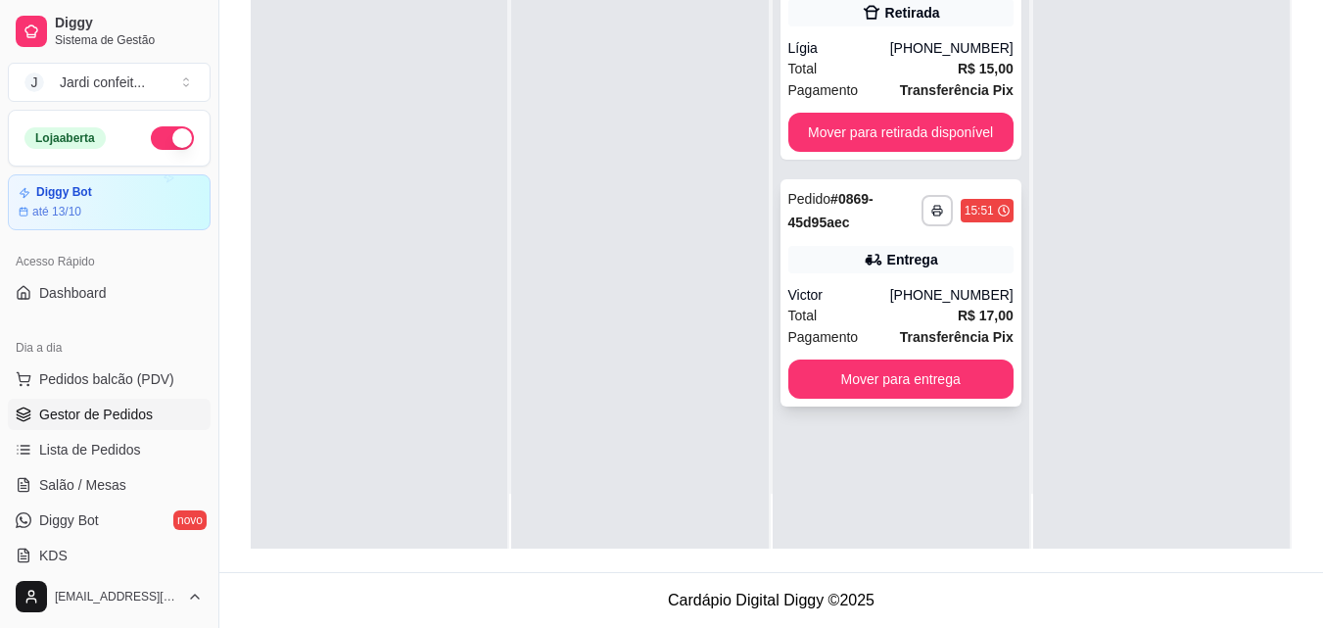
click at [862, 206] on strong "# 0869-45d95aec" at bounding box center [831, 210] width 85 height 39
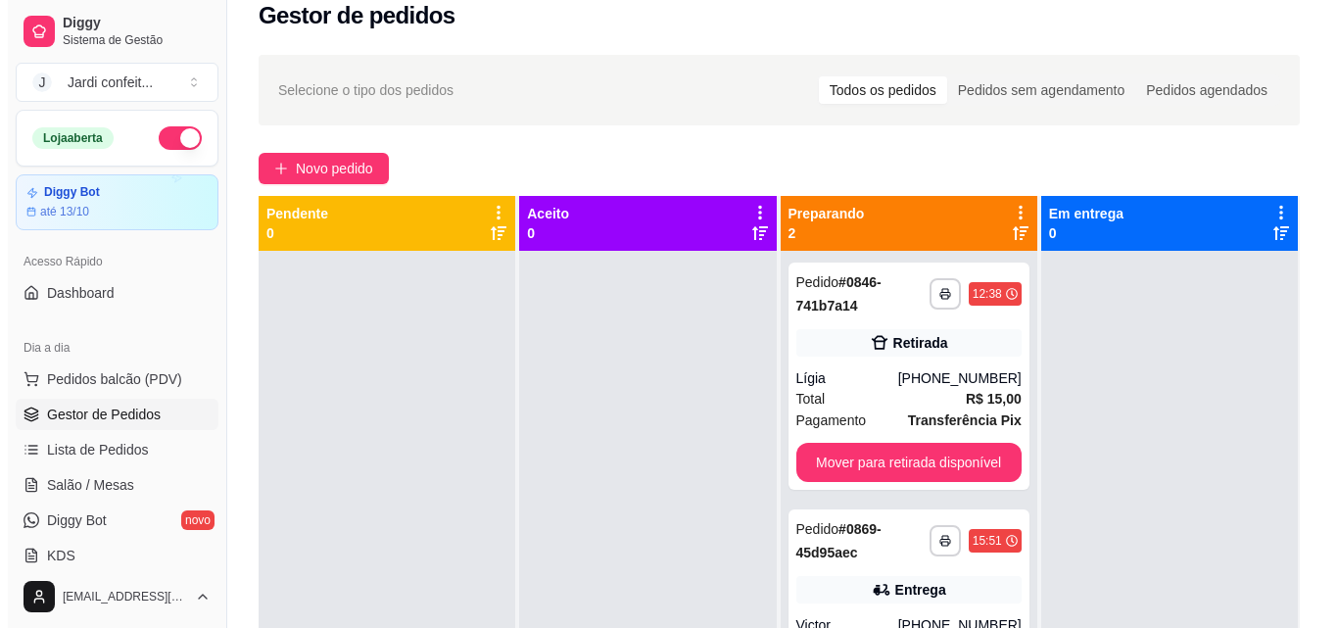
scroll to position [0, 0]
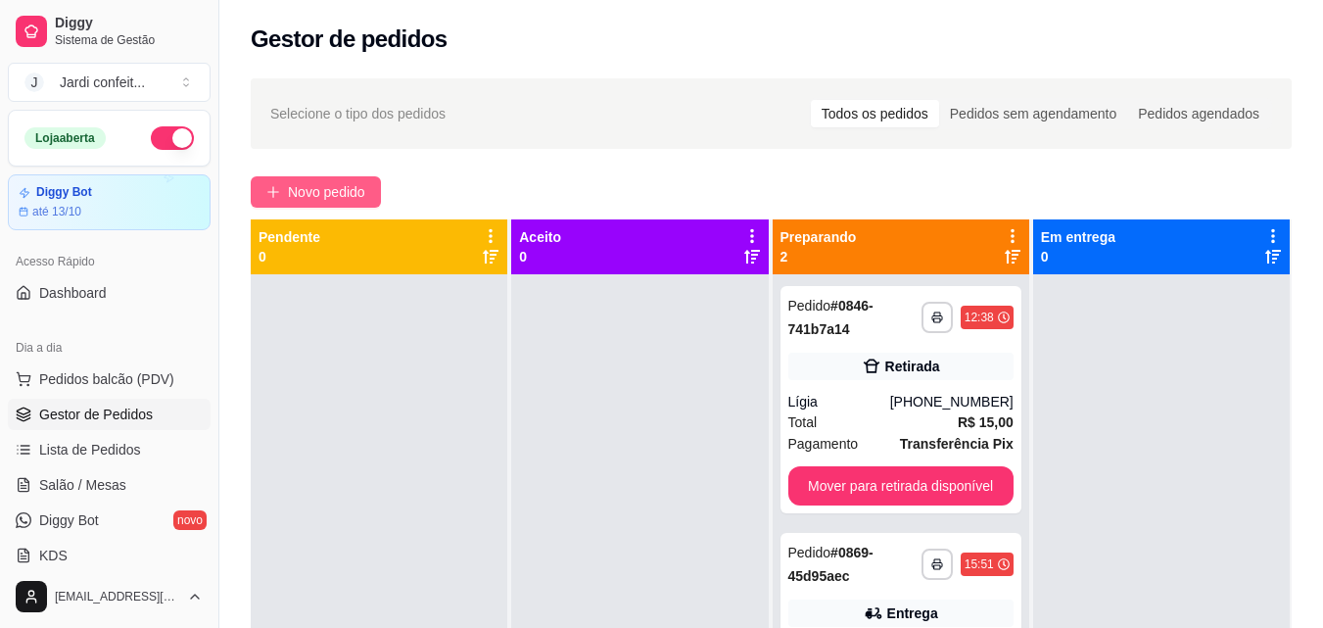
click at [358, 184] on span "Novo pedido" at bounding box center [326, 192] width 77 height 22
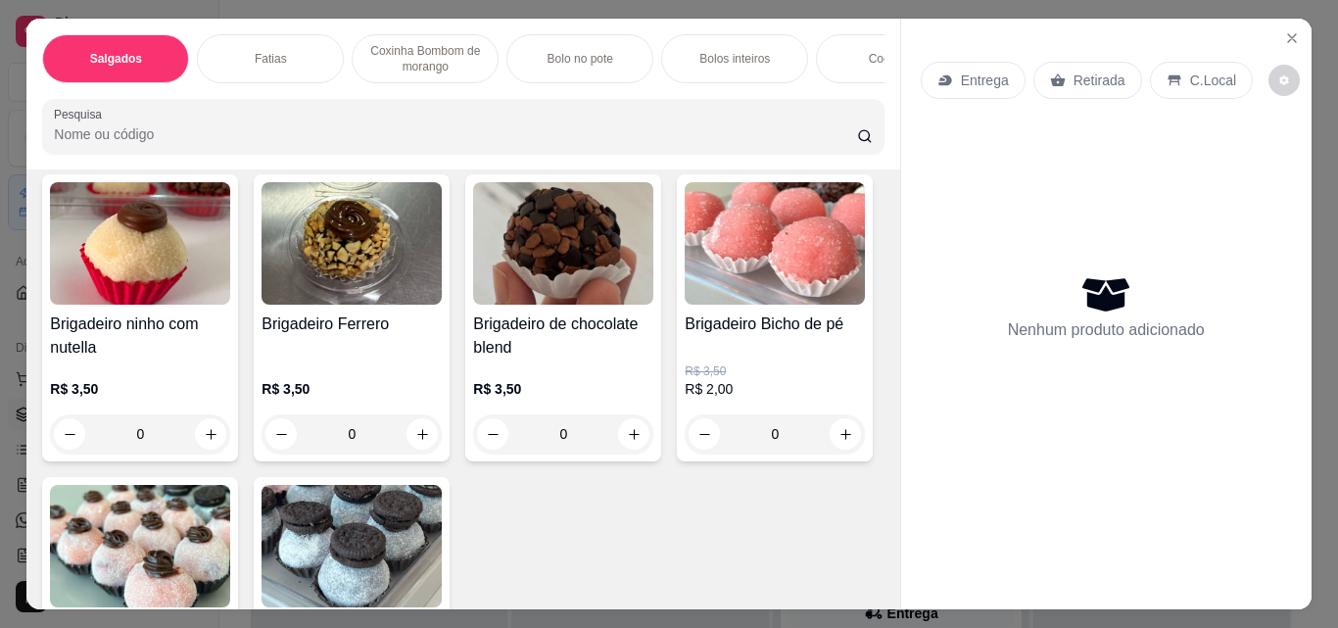
scroll to position [3037, 0]
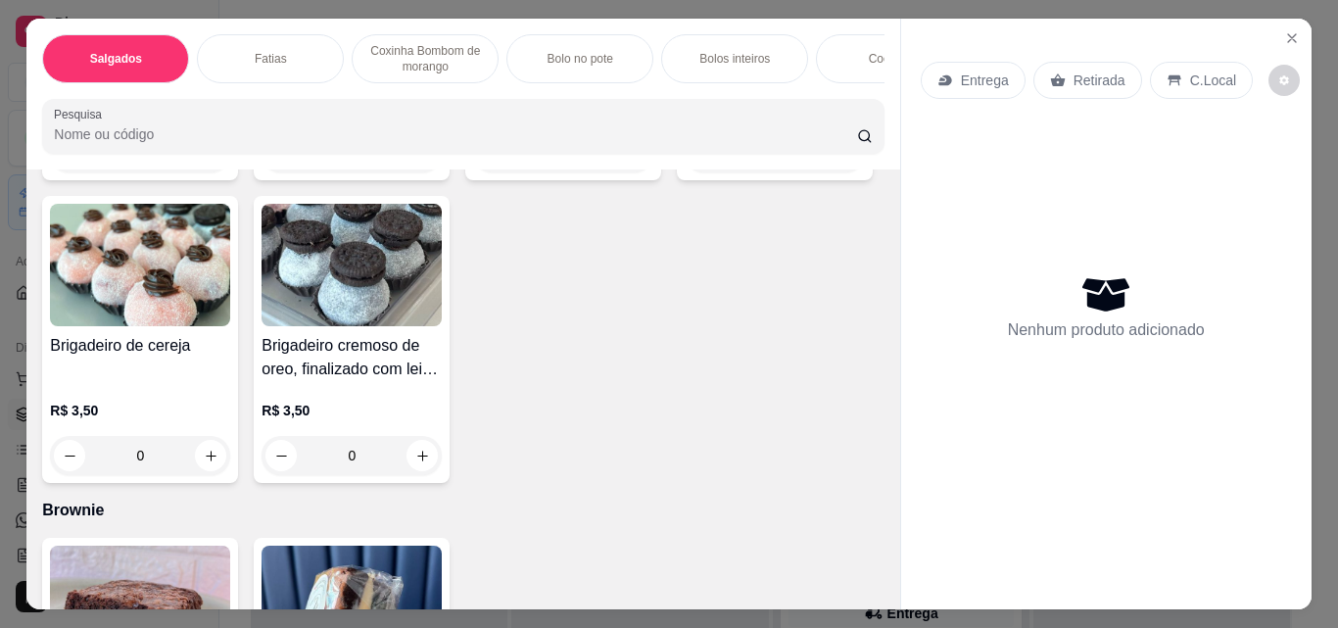
type input "1"
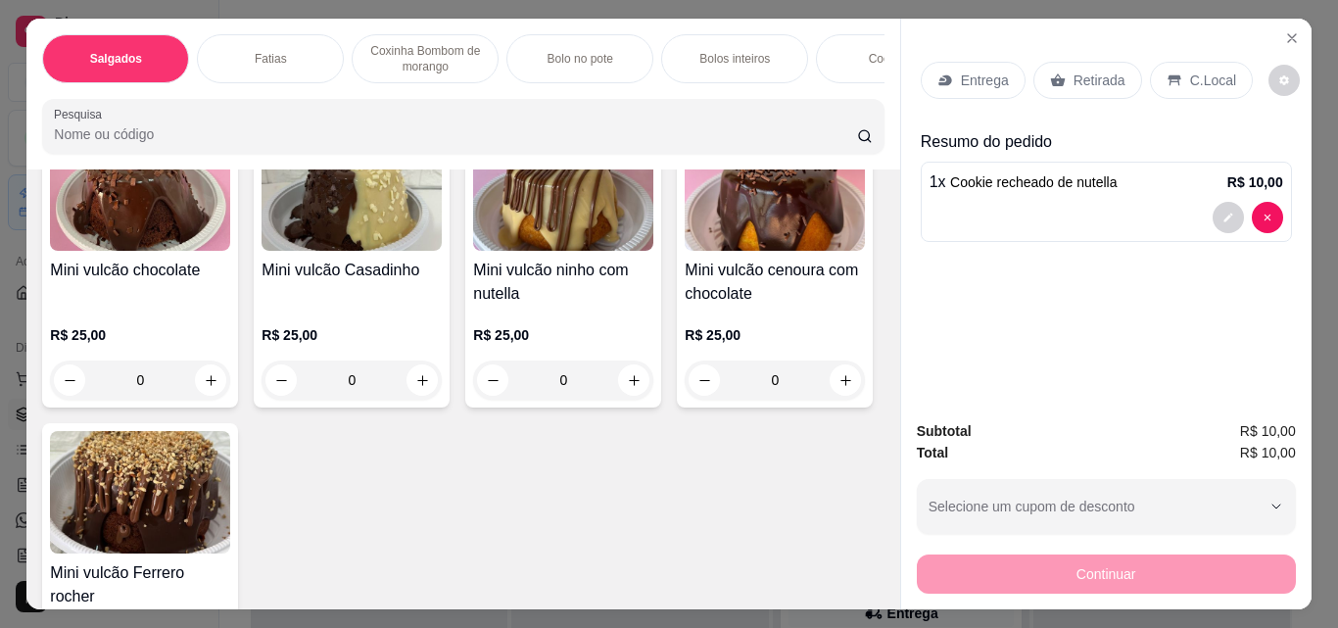
scroll to position [4115, 0]
type input "1"
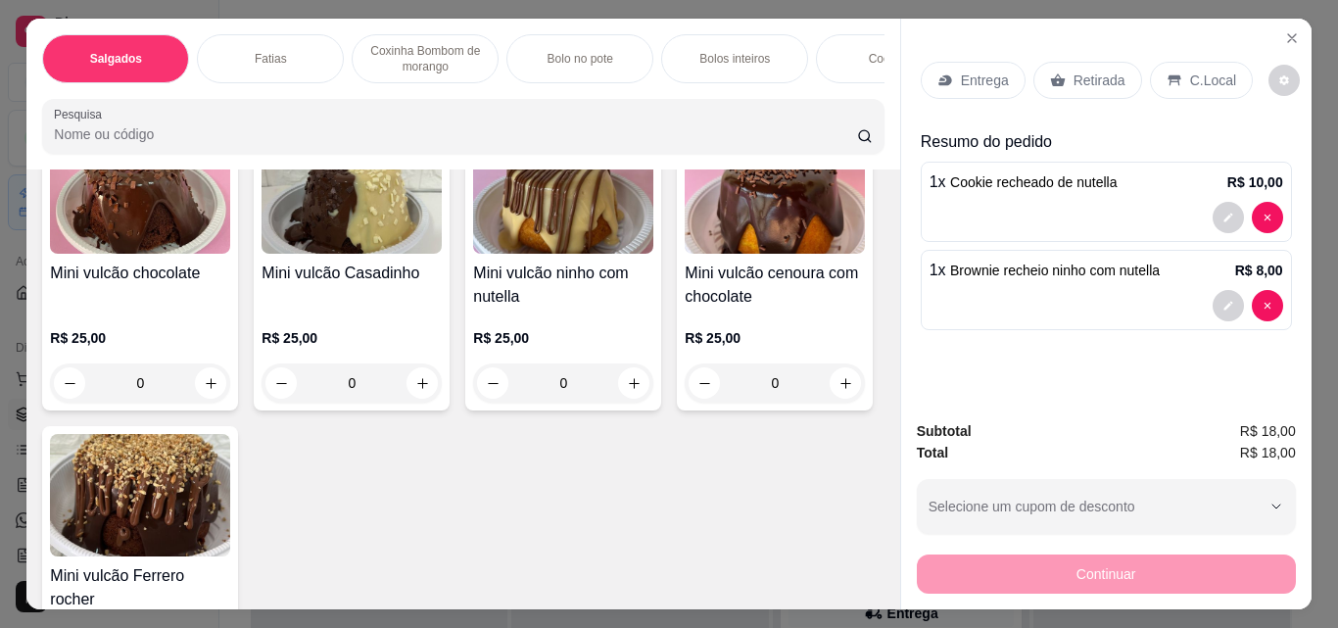
click at [1068, 87] on div "Retirada" at bounding box center [1087, 80] width 109 height 37
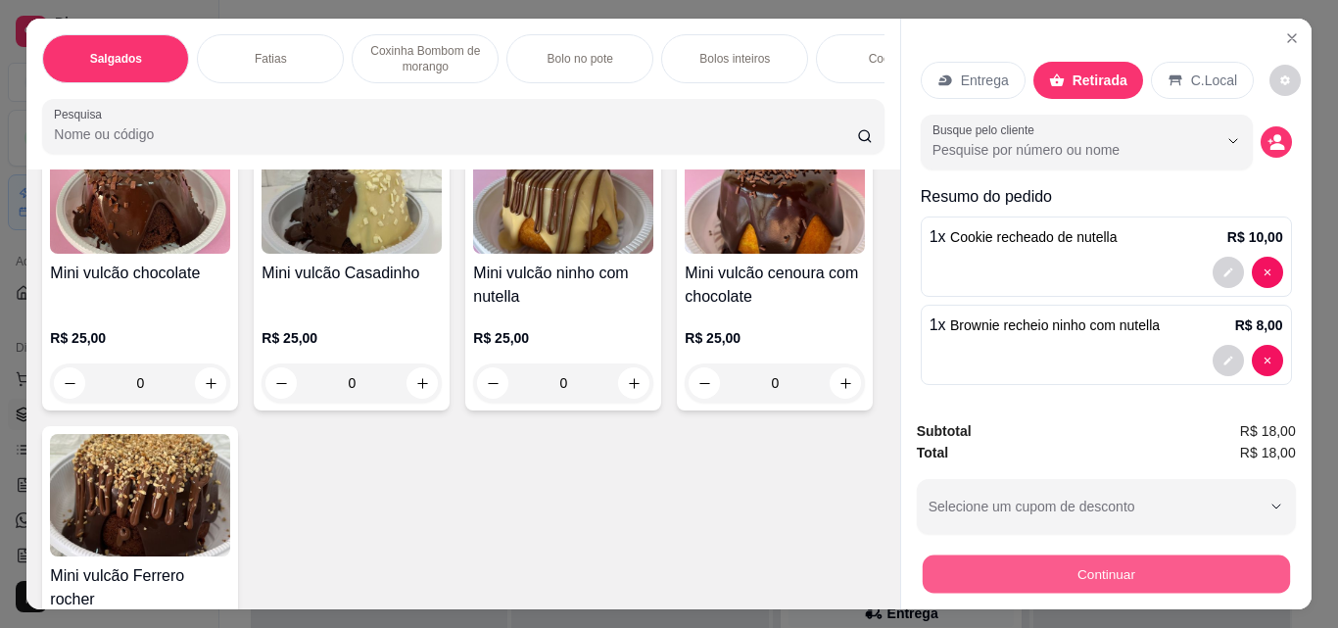
click at [1108, 569] on button "Continuar" at bounding box center [1105, 573] width 367 height 38
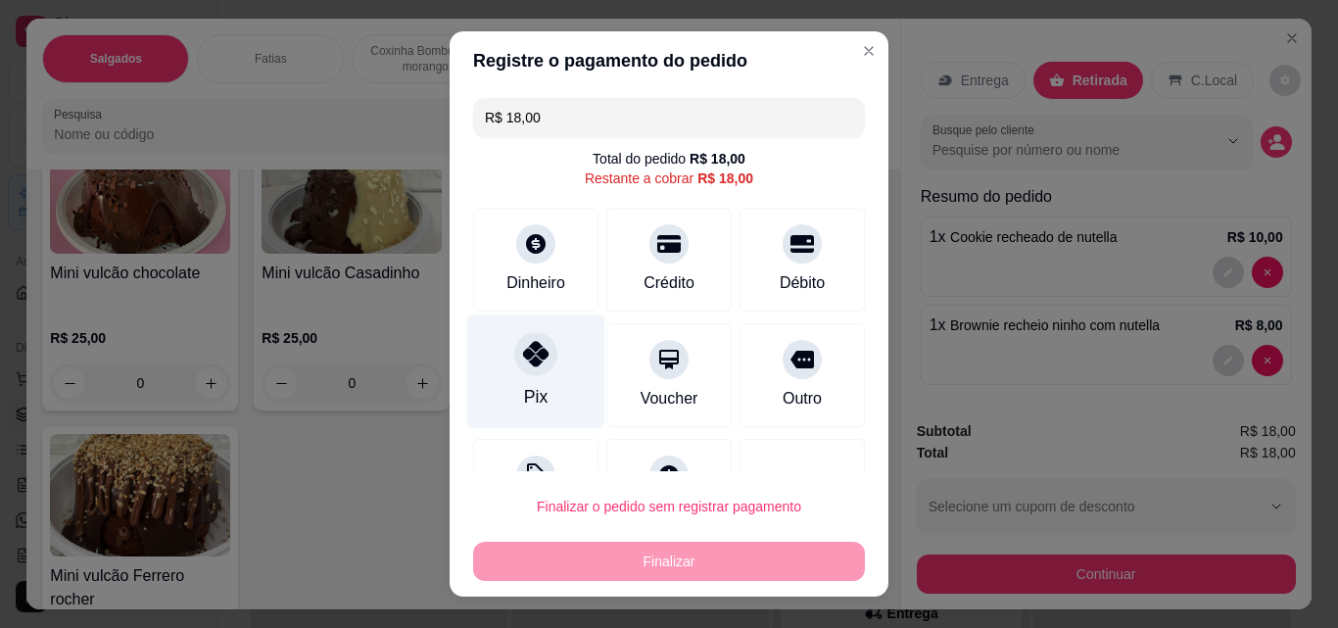
click at [530, 377] on div "Pix" at bounding box center [536, 371] width 138 height 115
type input "R$ 0,00"
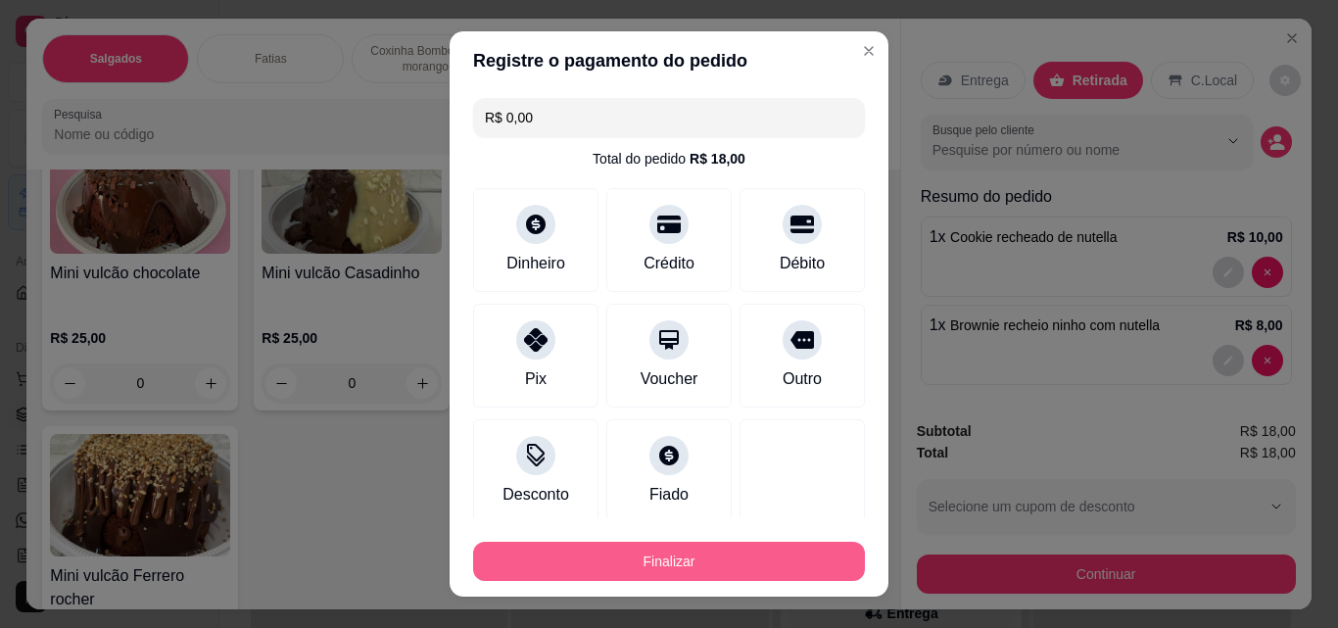
click at [688, 556] on button "Finalizar" at bounding box center [669, 561] width 392 height 39
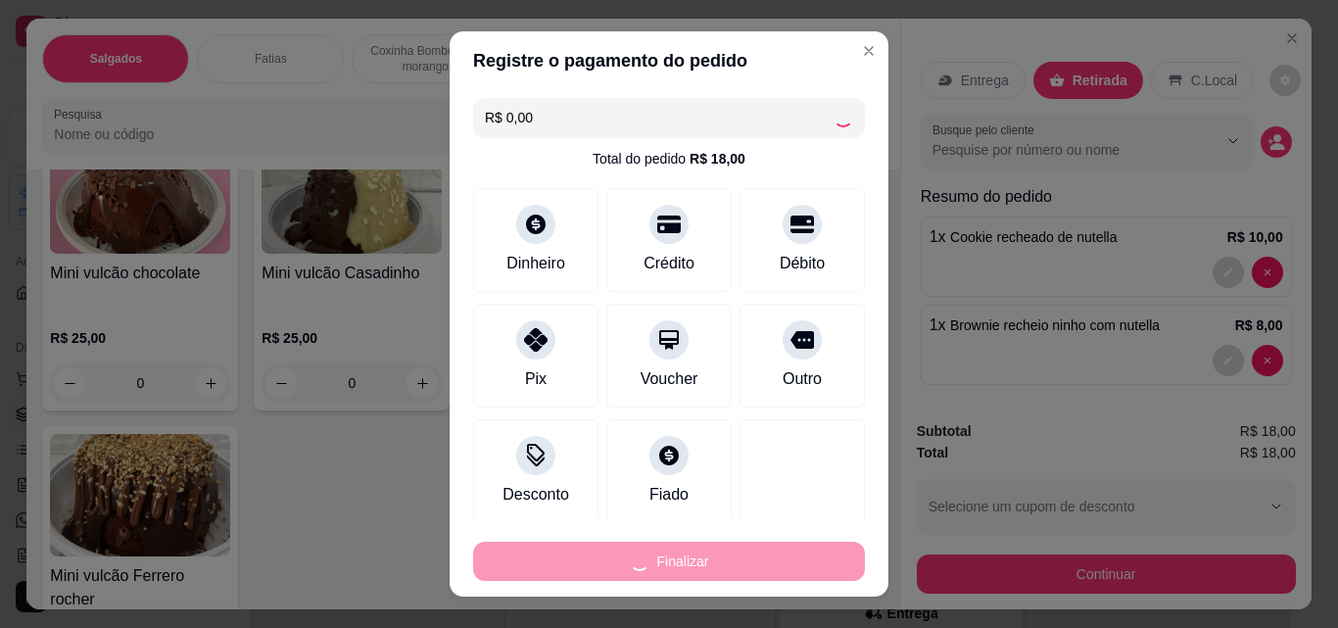
type input "0"
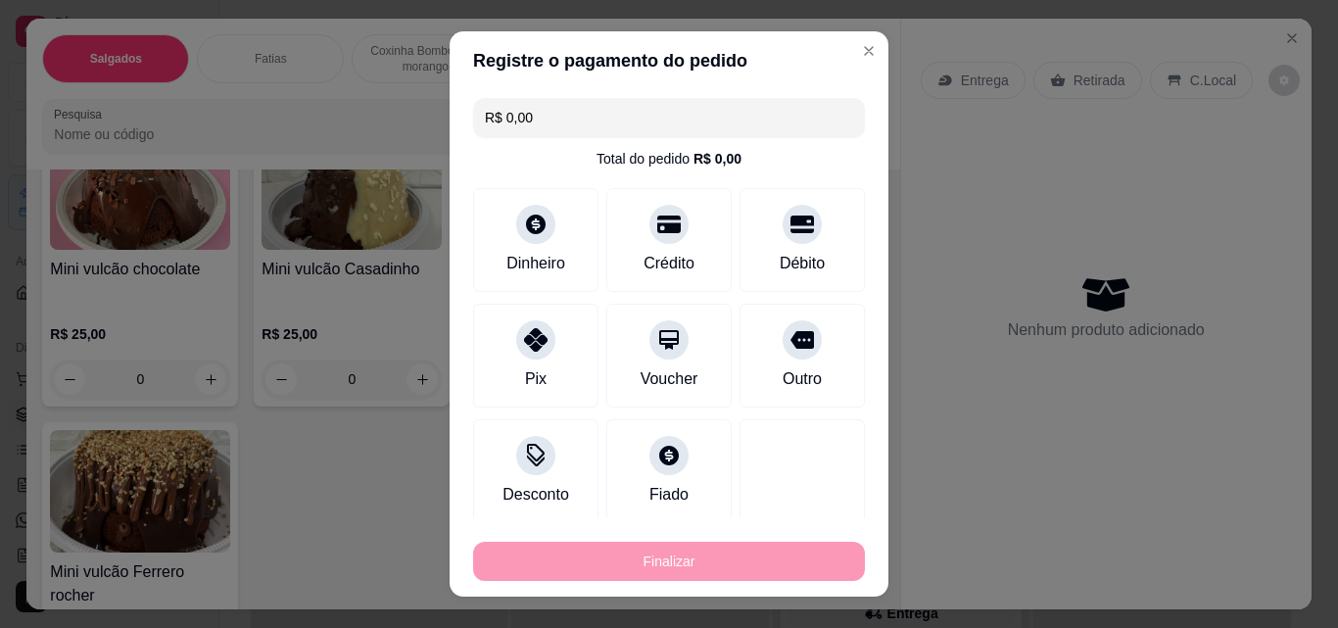
type input "-R$ 18,00"
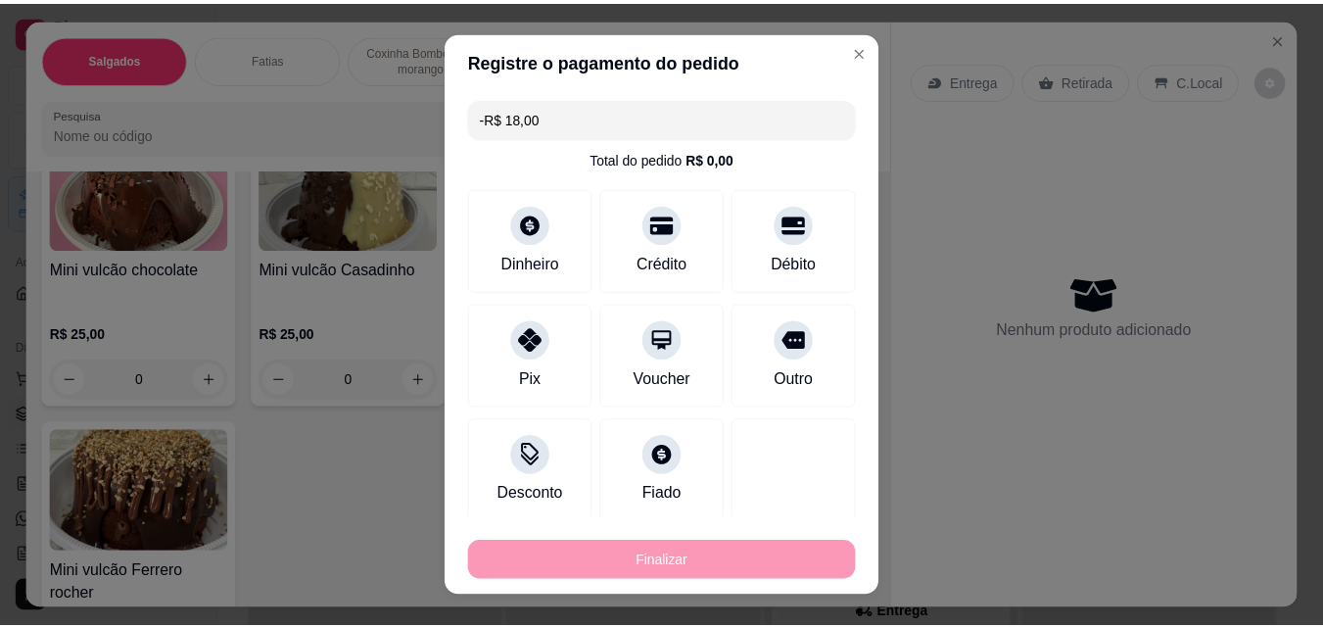
scroll to position [4113, 0]
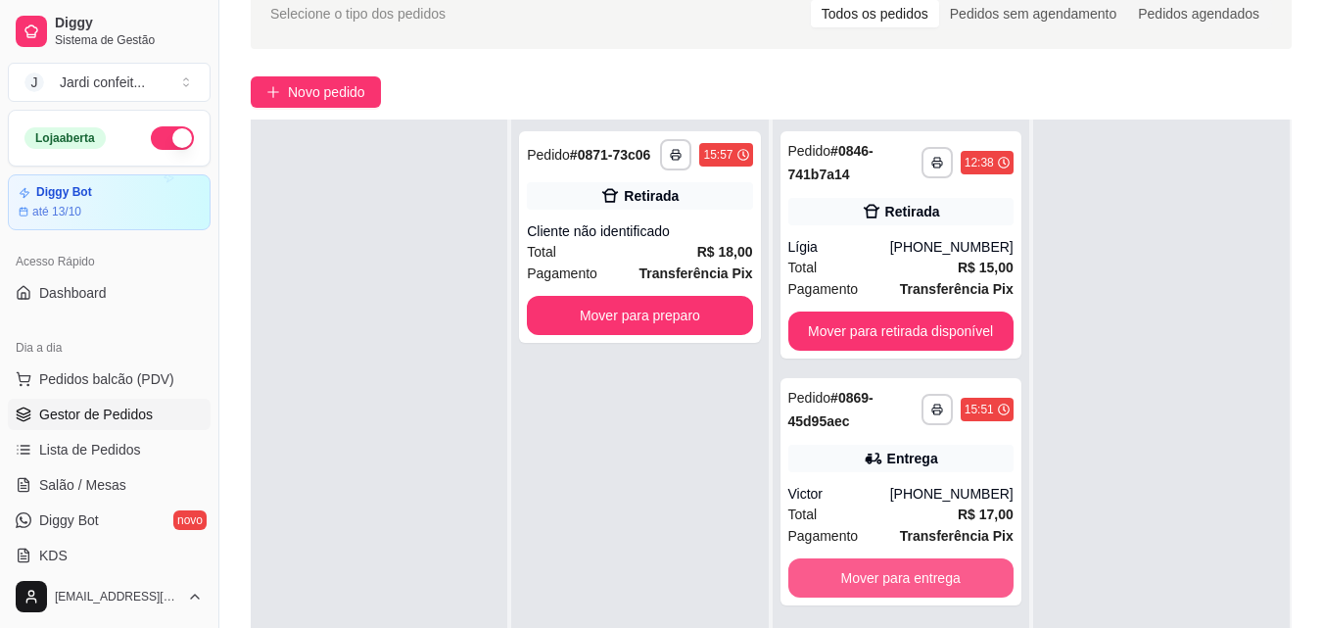
scroll to position [294, 0]
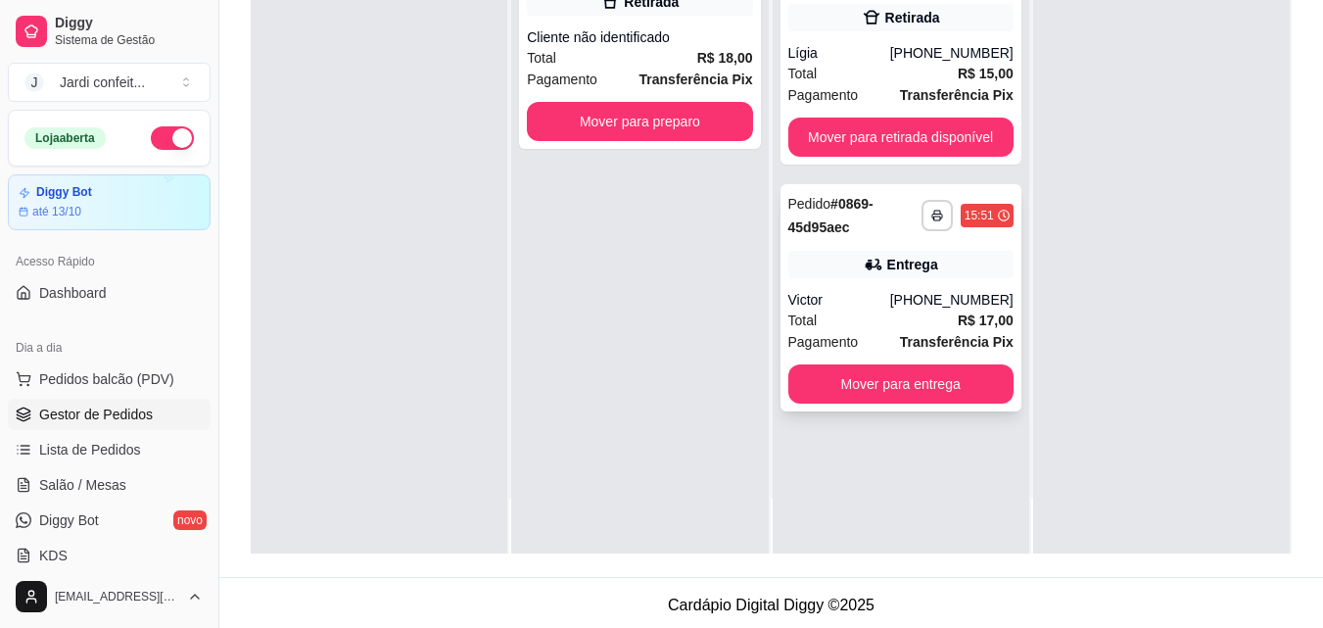
click at [980, 407] on div "**********" at bounding box center [901, 297] width 241 height 227
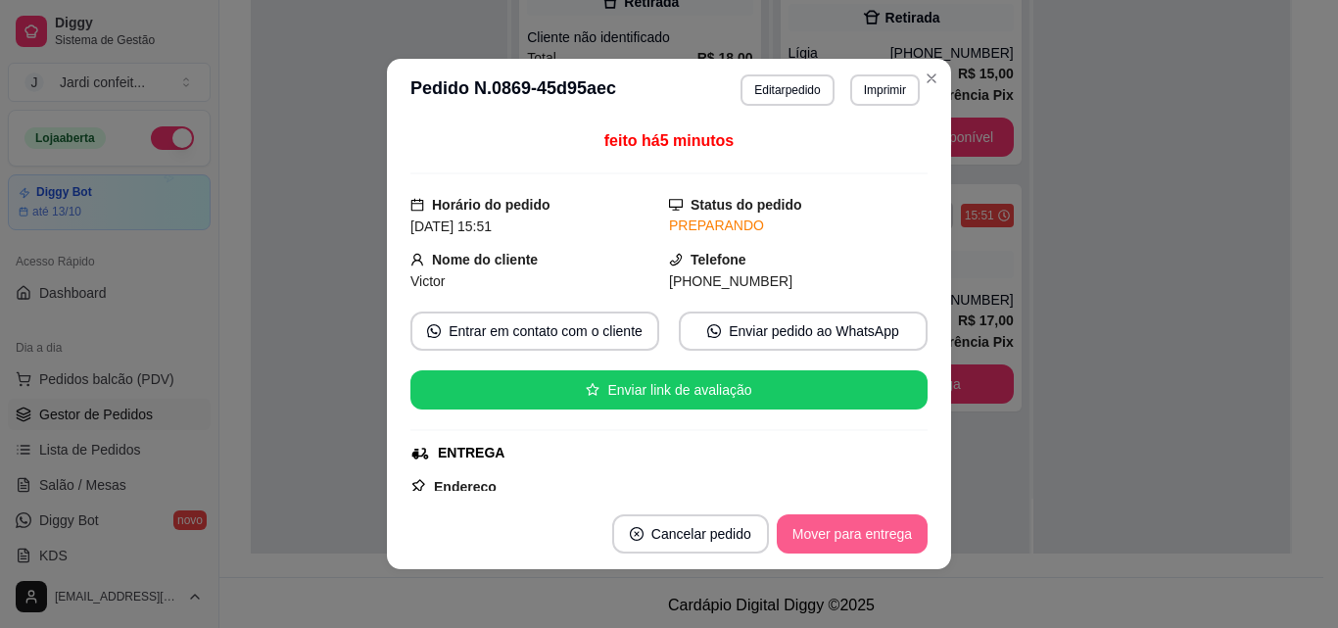
click at [866, 529] on button "Mover para entrega" at bounding box center [852, 533] width 151 height 39
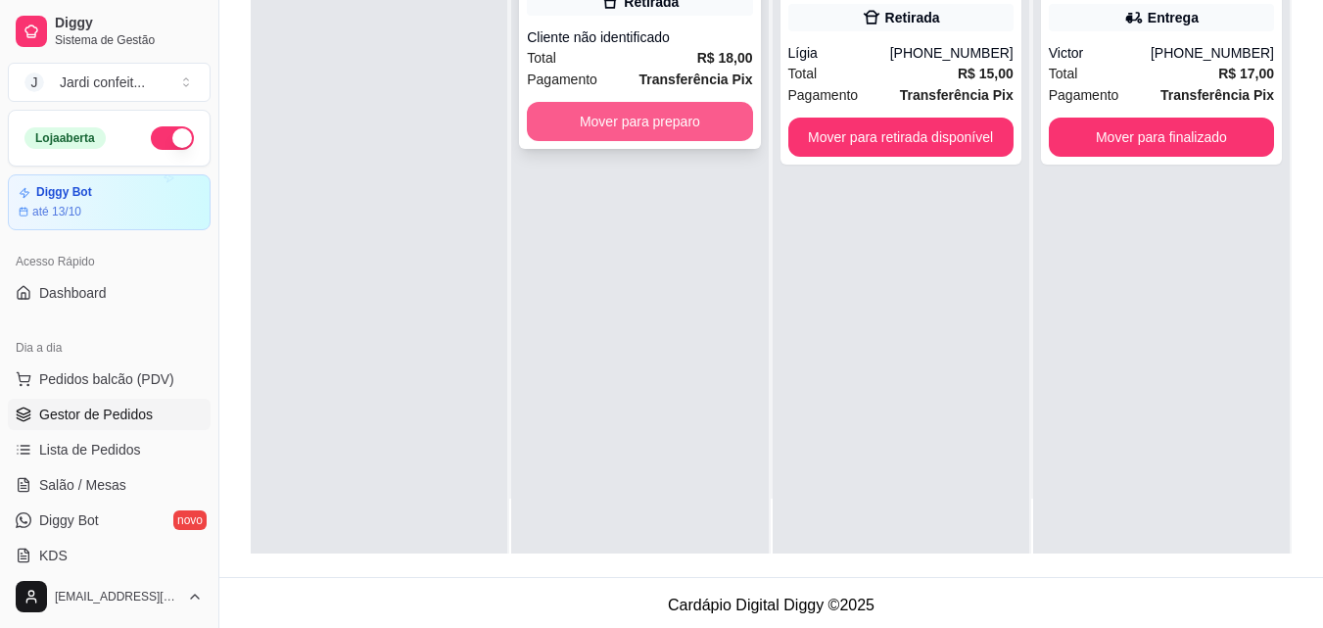
click at [718, 122] on button "Mover para preparo" at bounding box center [639, 121] width 225 height 39
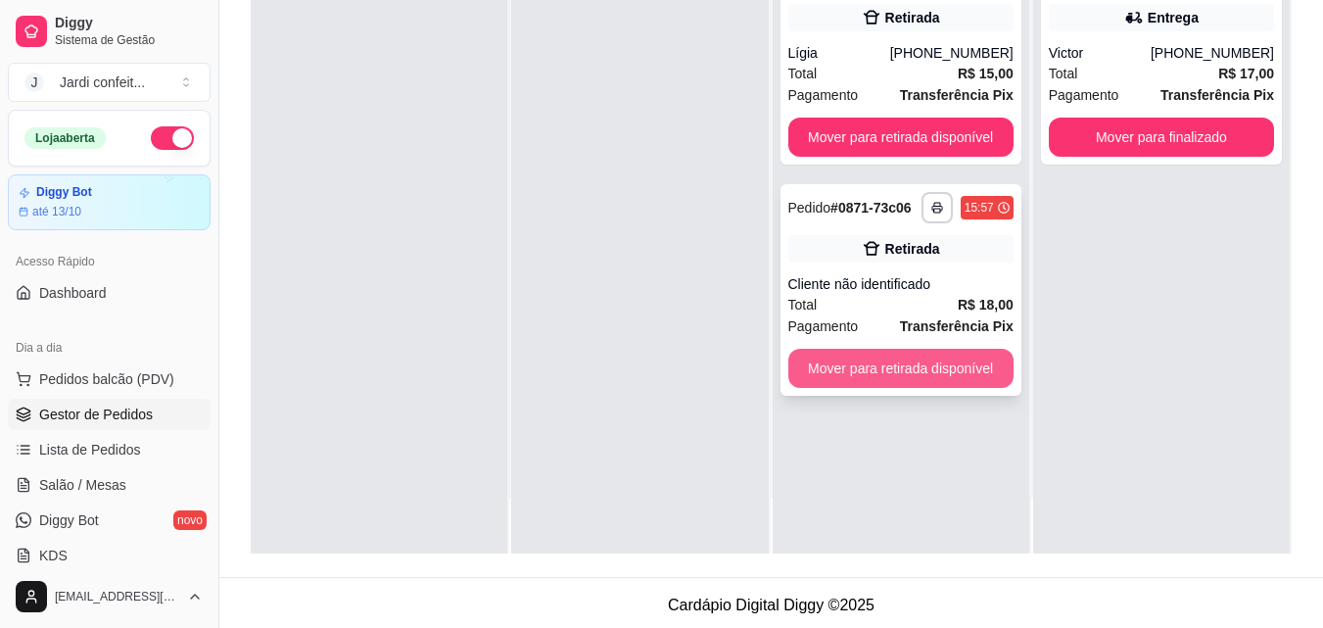
click at [947, 366] on button "Mover para retirada disponível" at bounding box center [901, 368] width 225 height 39
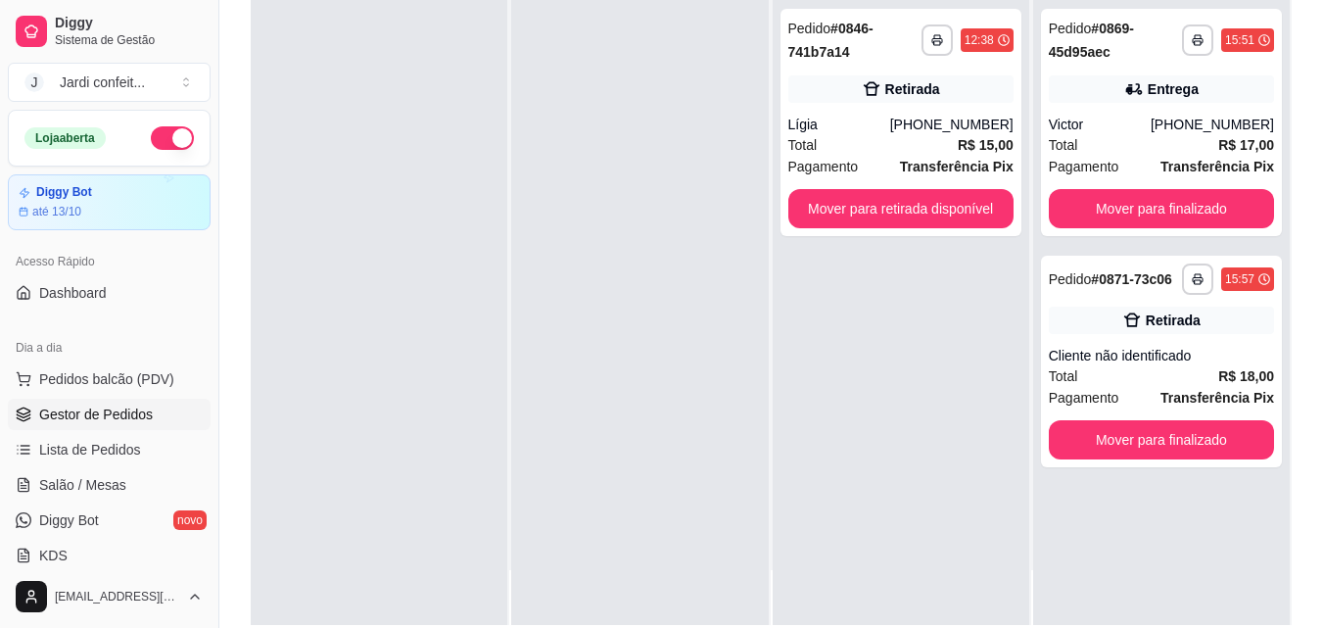
scroll to position [299, 0]
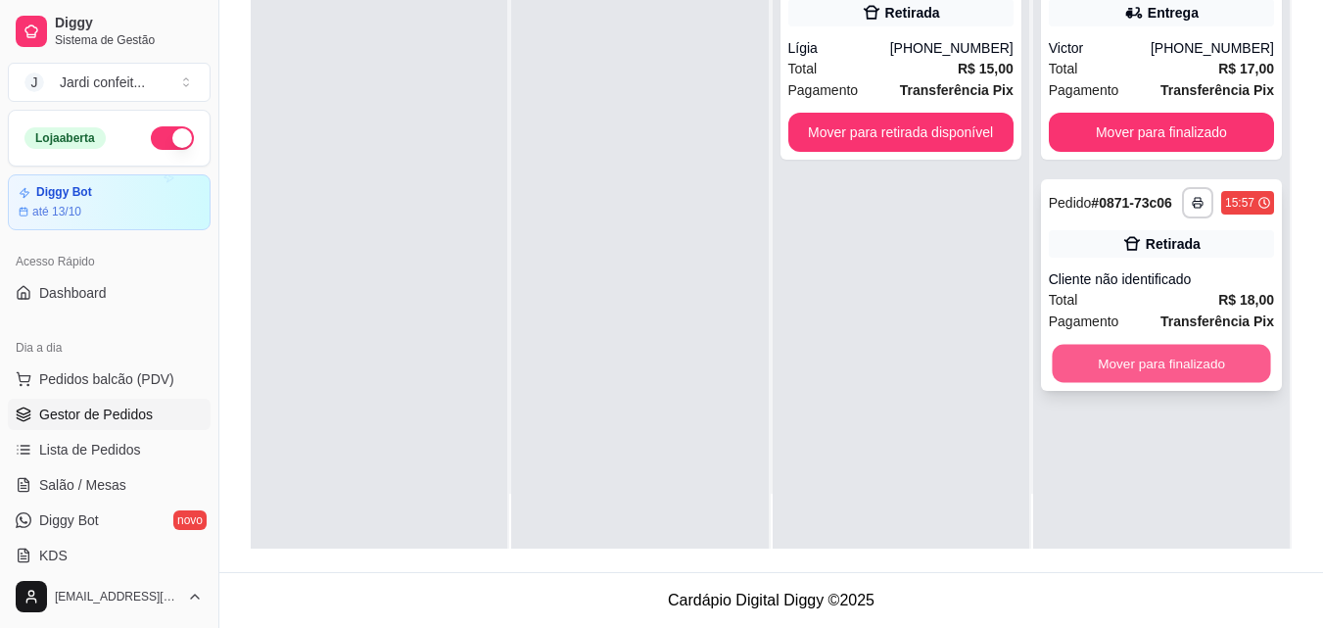
click at [1213, 370] on button "Mover para finalizado" at bounding box center [1161, 364] width 218 height 38
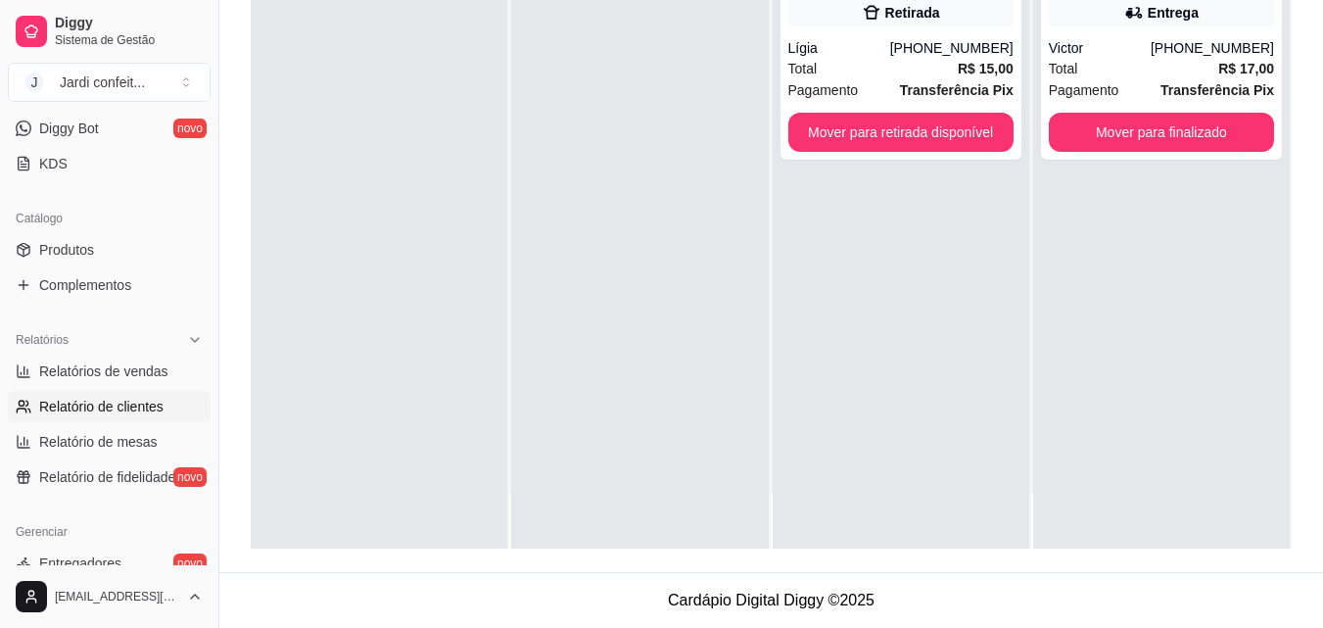
scroll to position [588, 0]
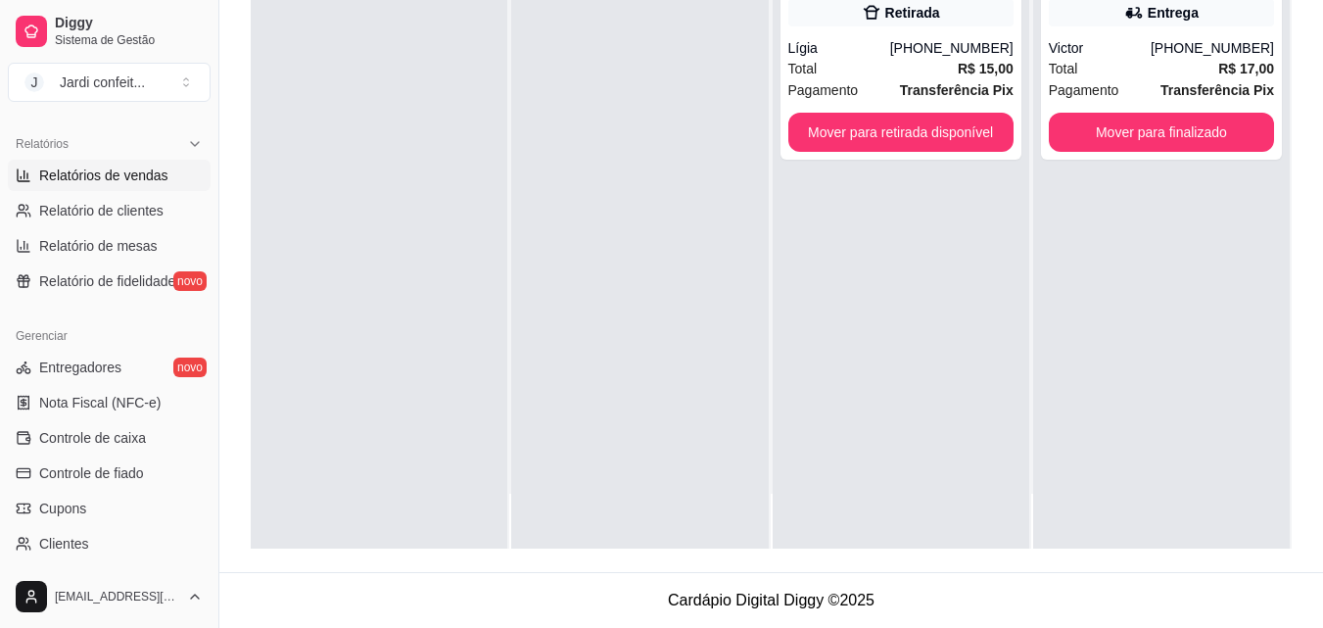
click at [154, 168] on span "Relatórios de vendas" at bounding box center [103, 176] width 129 height 20
select select "ALL"
select select "0"
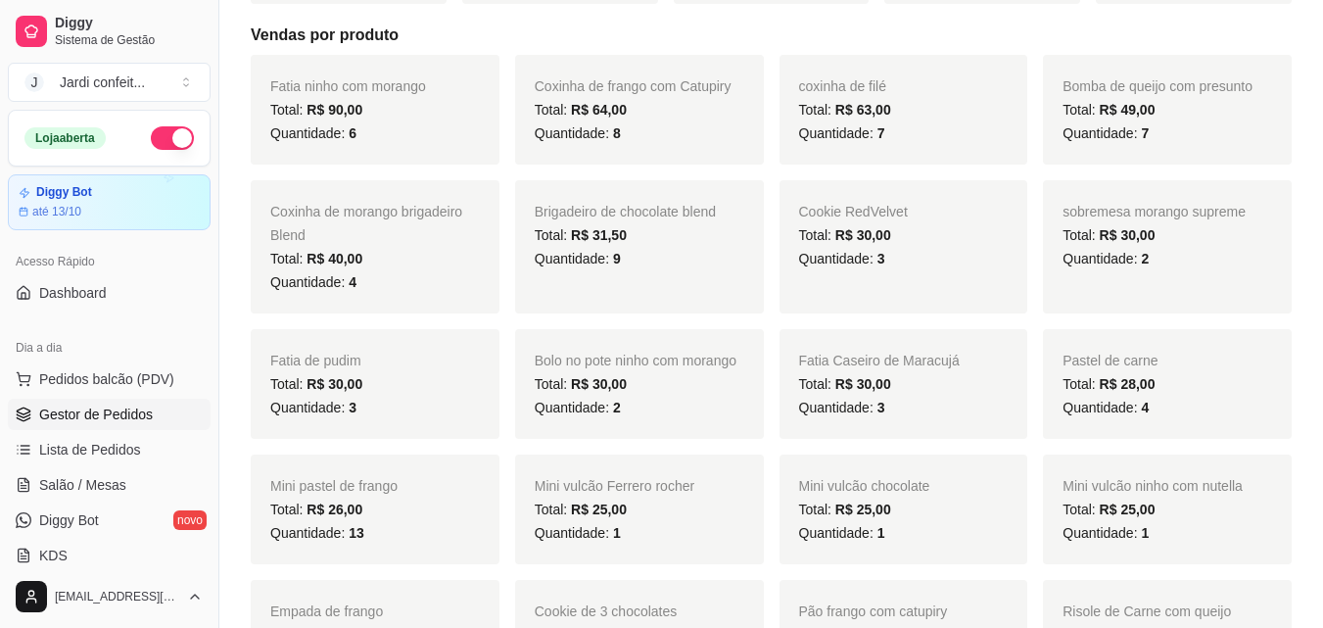
click at [118, 418] on span "Gestor de Pedidos" at bounding box center [96, 415] width 114 height 20
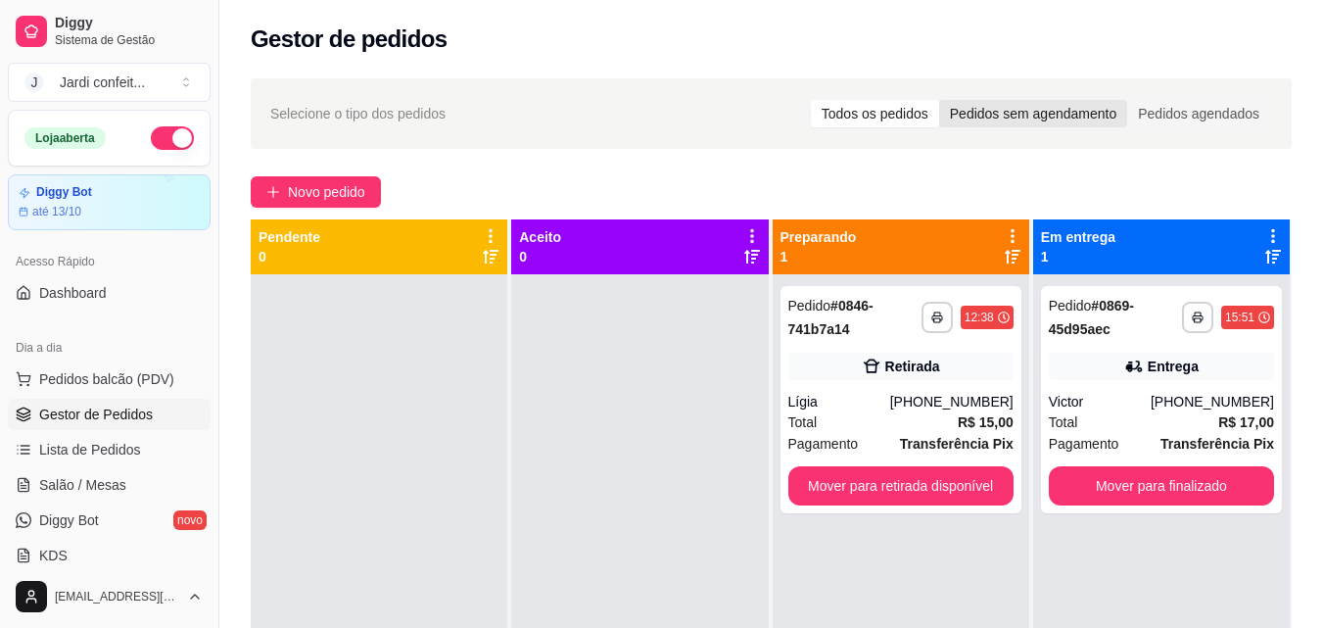
click at [1040, 117] on div "Pedidos sem agendamento" at bounding box center [1033, 113] width 188 height 27
click at [939, 100] on input "Pedidos sem agendamento" at bounding box center [939, 100] width 0 height 0
click at [1204, 112] on div "Pedidos agendados" at bounding box center [1199, 113] width 143 height 27
click at [885, 113] on div "Todos os pedidos" at bounding box center [875, 113] width 128 height 27
click at [811, 100] on input "Todos os pedidos" at bounding box center [811, 100] width 0 height 0
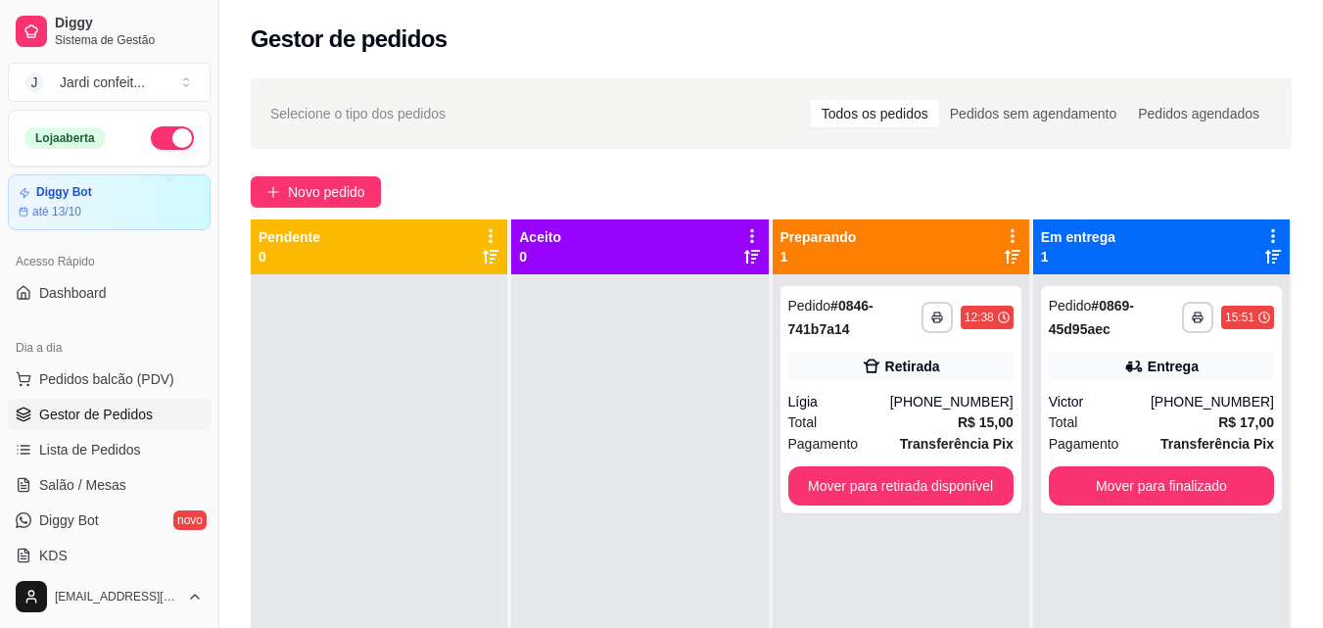
click at [1187, 168] on div "**********" at bounding box center [771, 469] width 1104 height 804
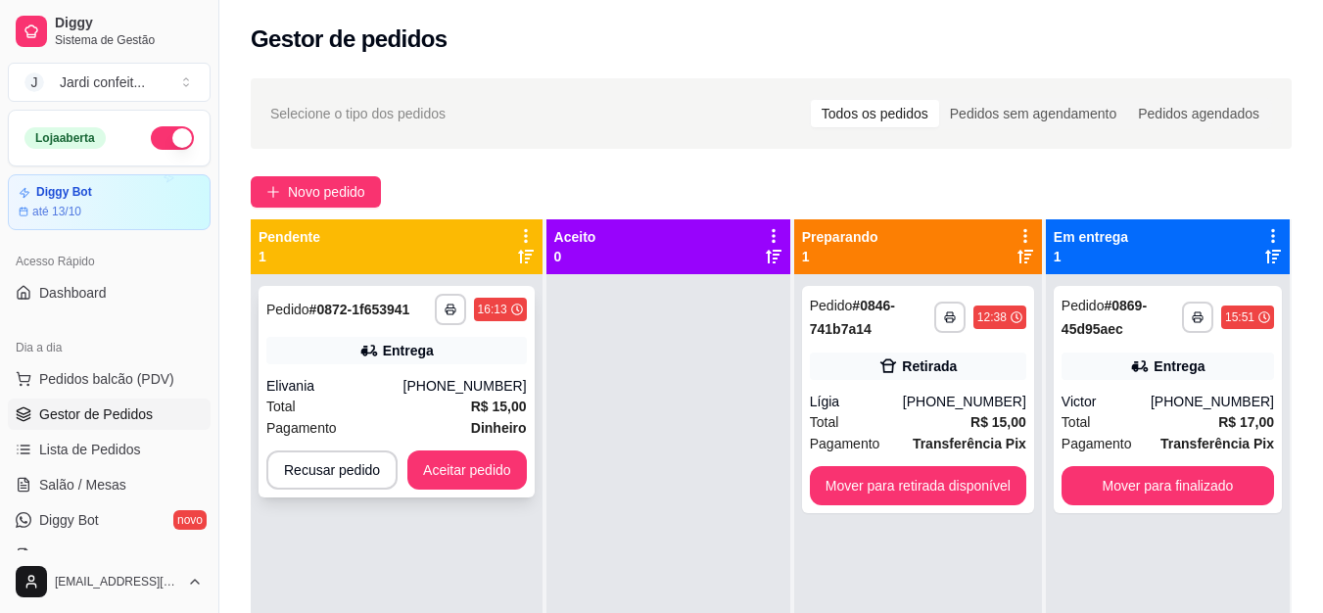
click at [470, 394] on div "[PHONE_NUMBER]" at bounding box center [465, 386] width 123 height 20
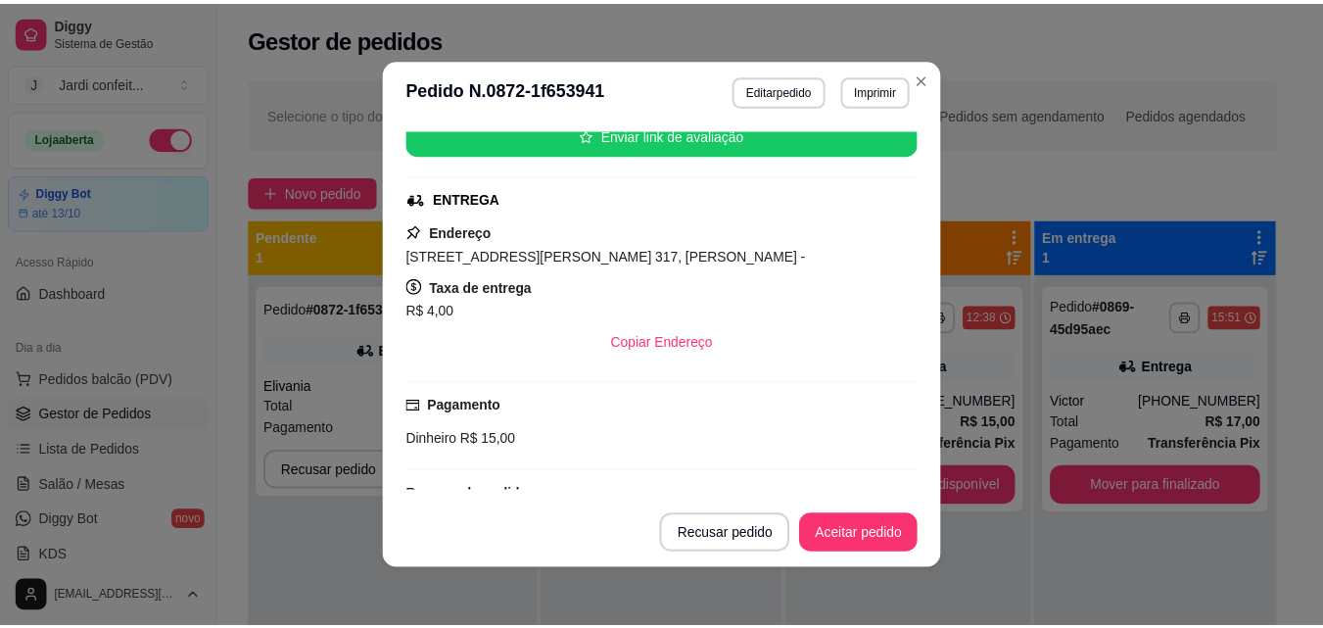
scroll to position [227, 0]
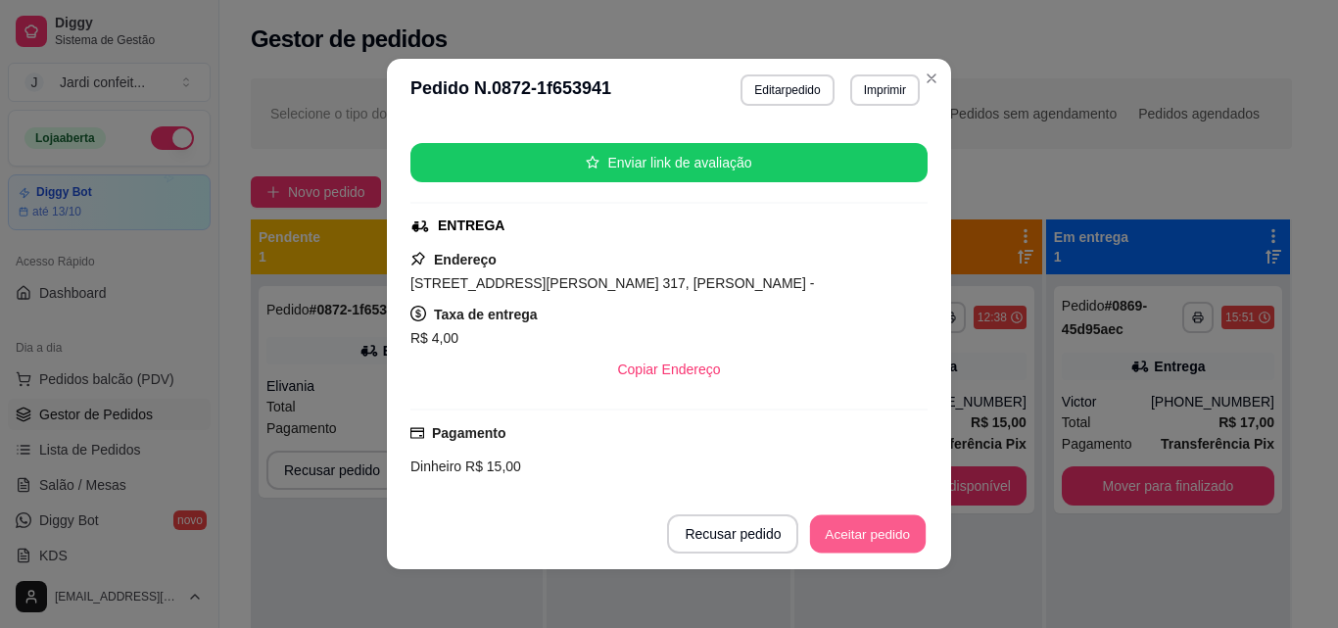
click at [894, 527] on button "Aceitar pedido" at bounding box center [868, 534] width 116 height 38
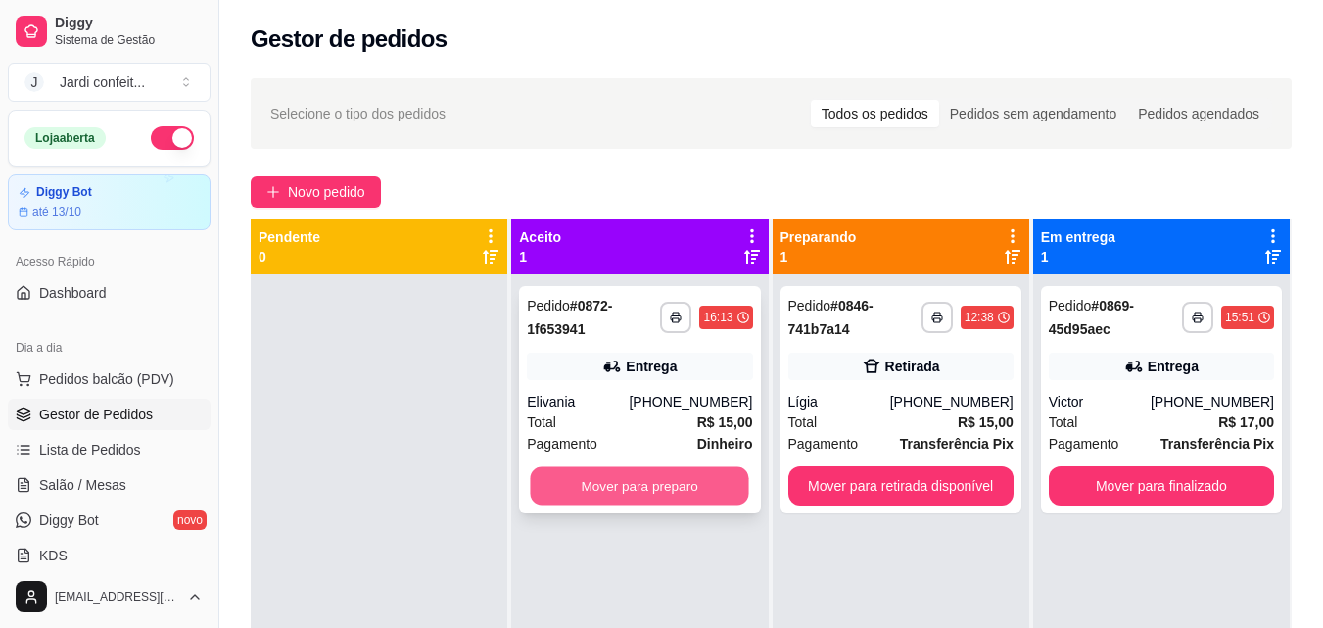
click at [687, 496] on button "Mover para preparo" at bounding box center [640, 486] width 218 height 38
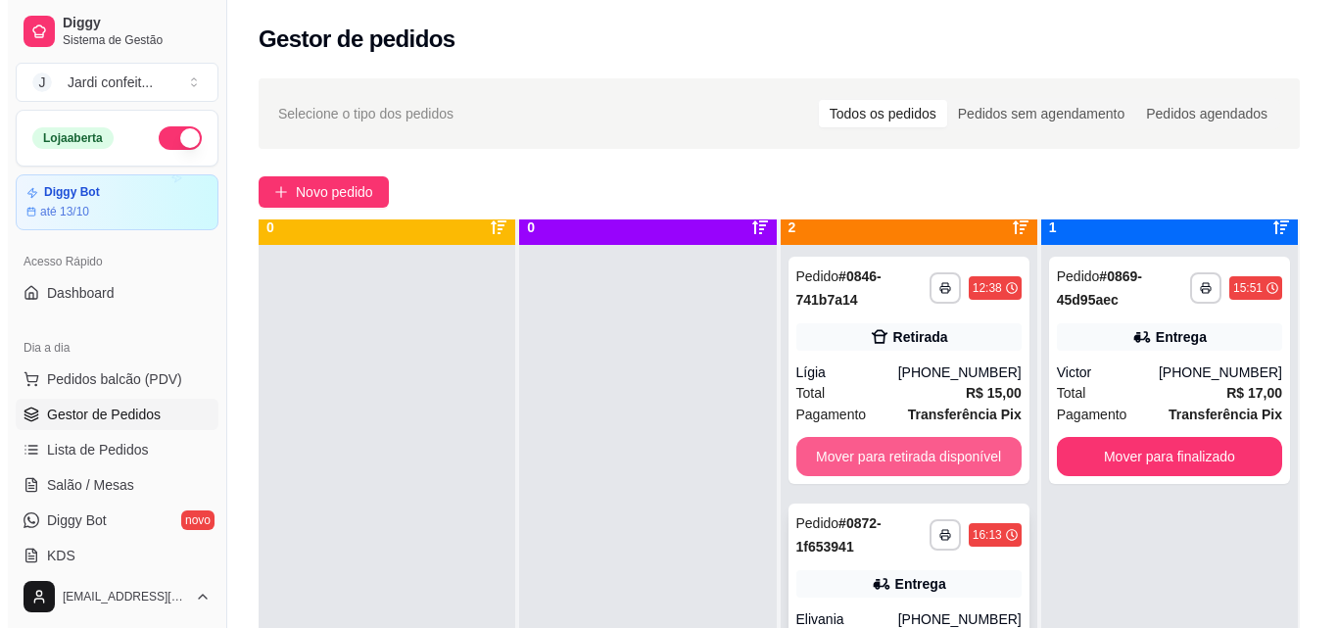
scroll to position [55, 0]
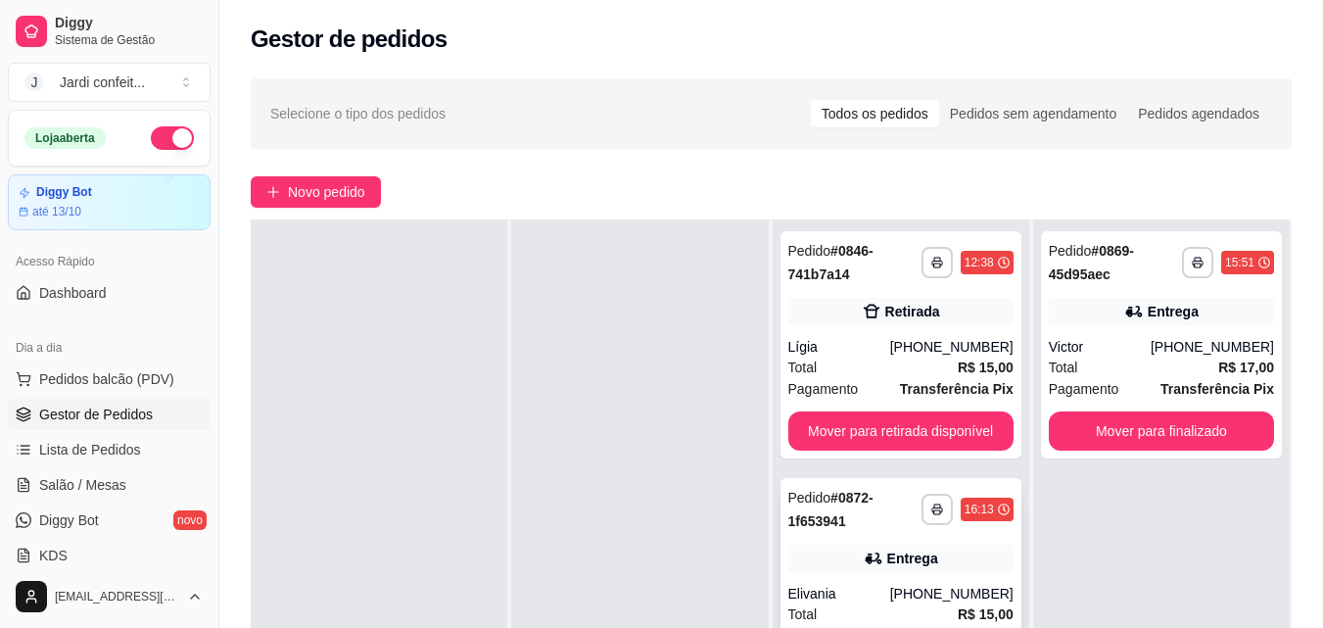
click at [827, 545] on div "Entrega" at bounding box center [901, 558] width 225 height 27
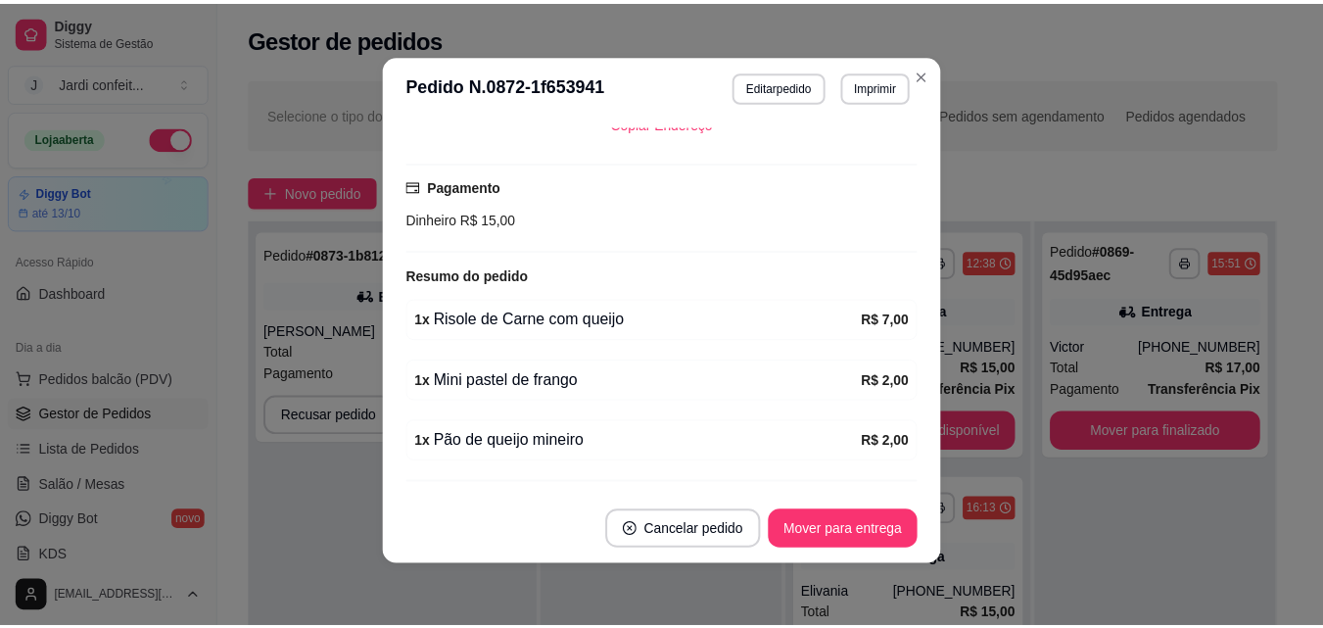
scroll to position [509, 0]
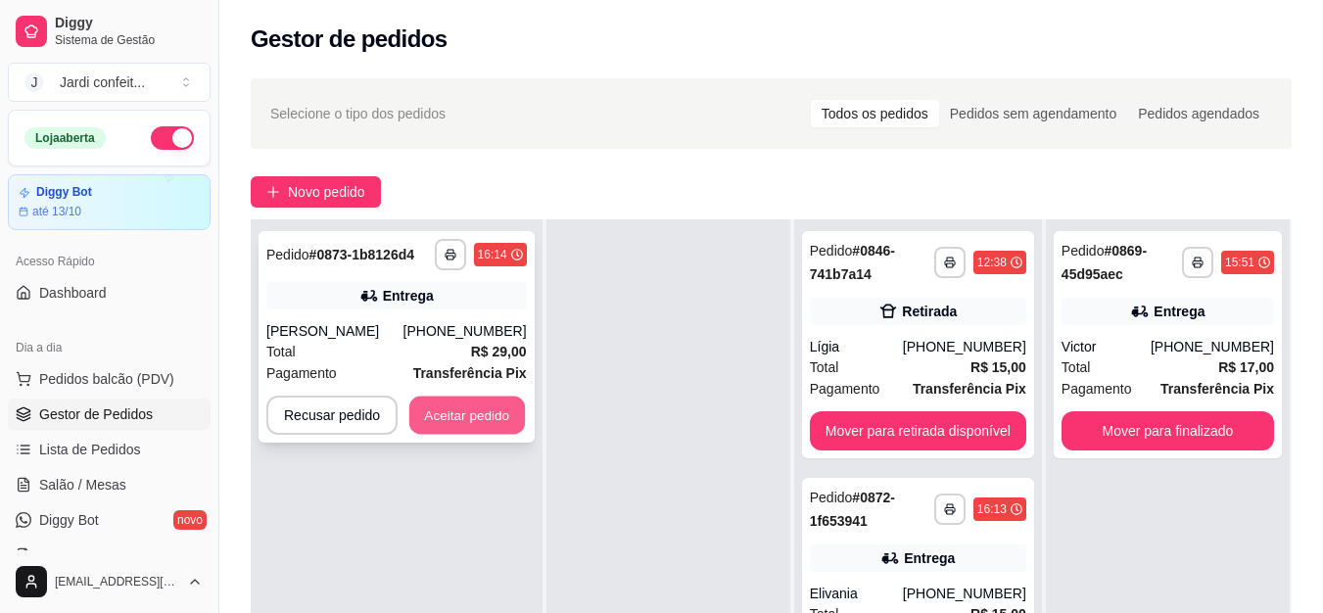
click at [471, 423] on button "Aceitar pedido" at bounding box center [467, 416] width 116 height 38
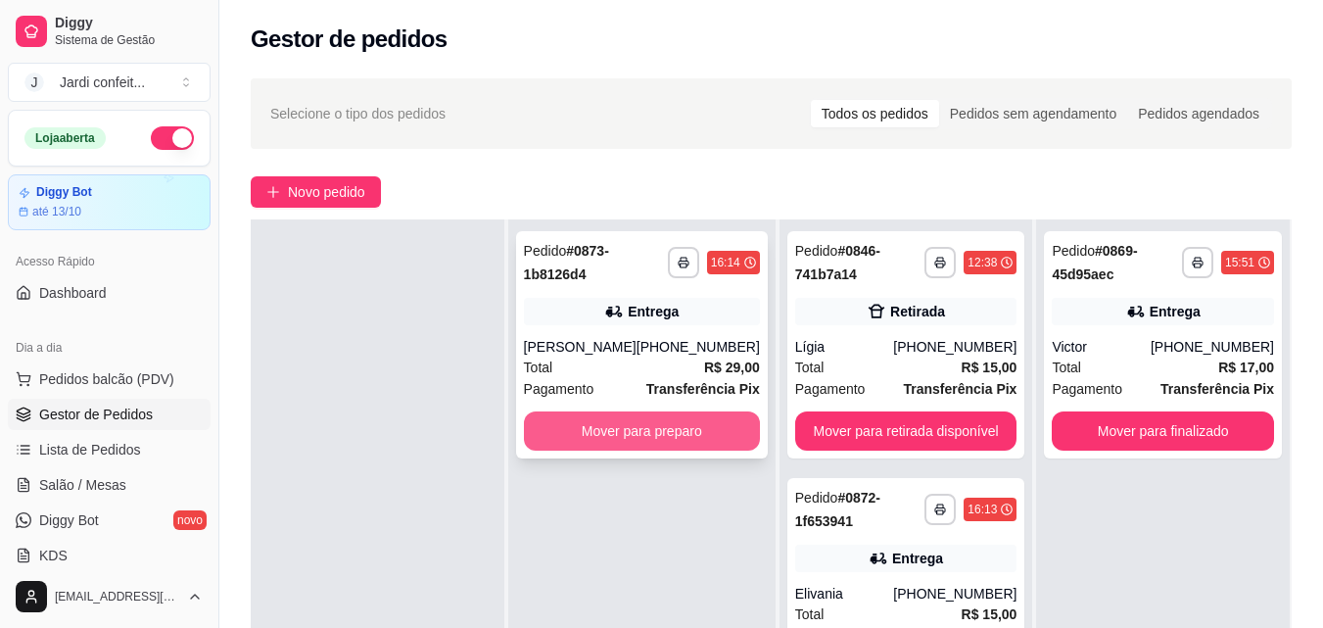
click at [627, 445] on button "Mover para preparo" at bounding box center [642, 430] width 236 height 39
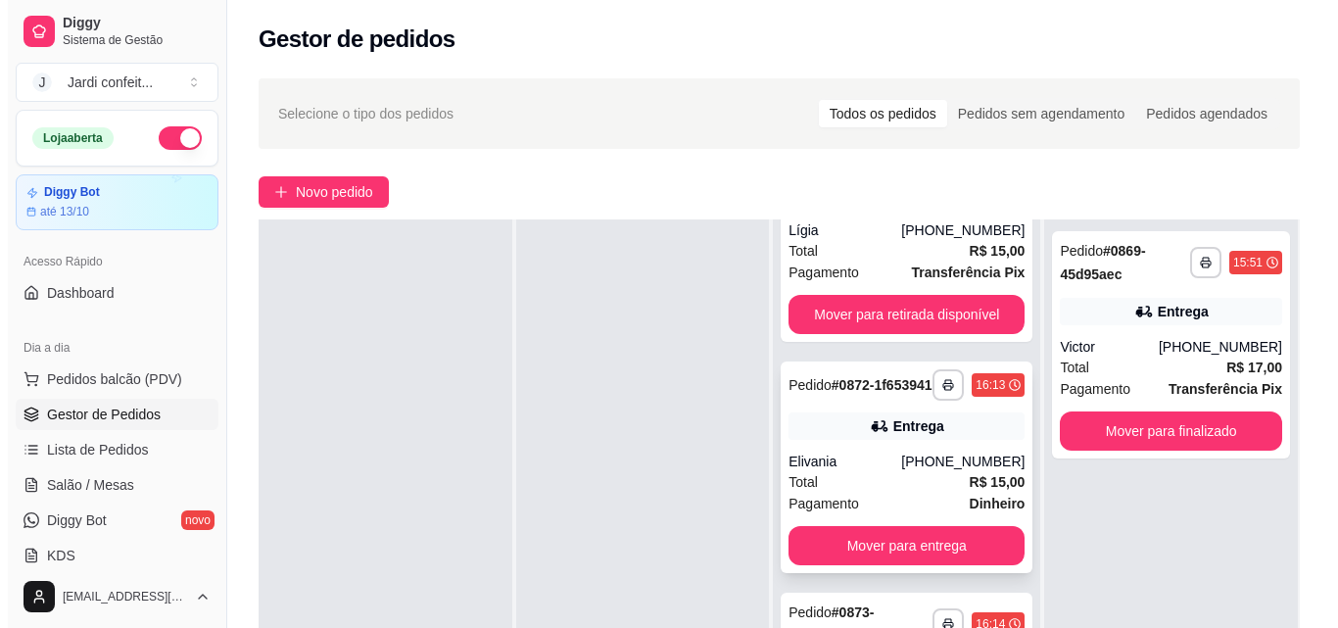
scroll to position [132, 0]
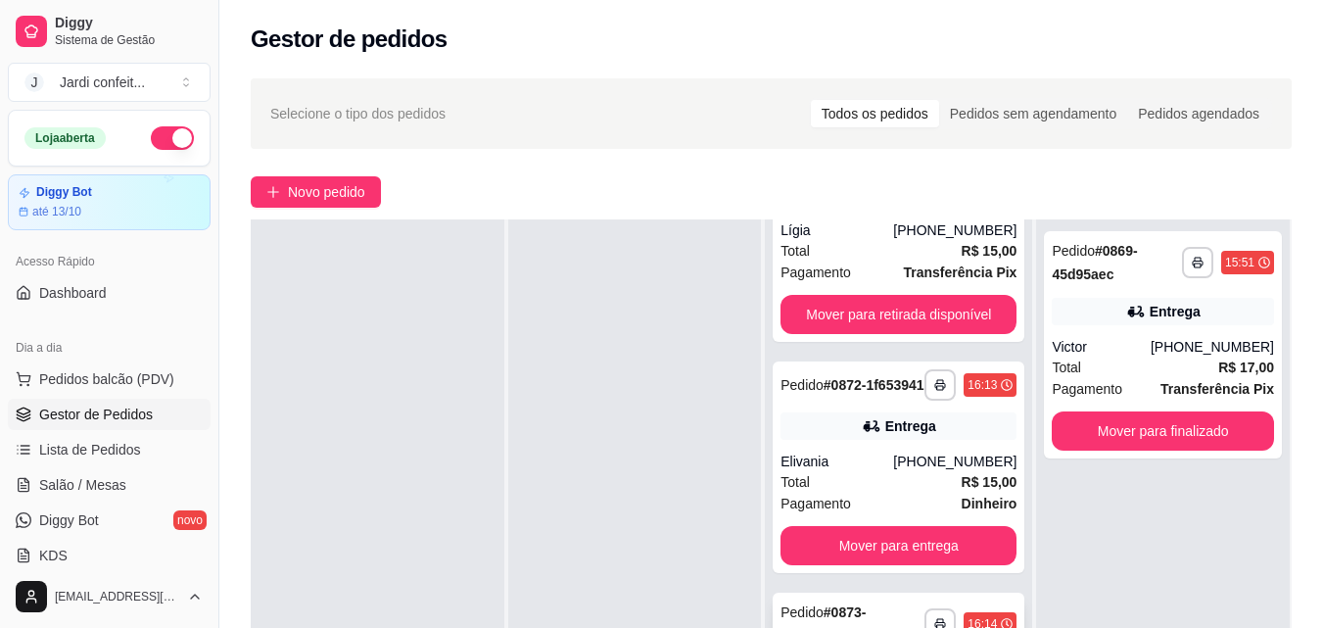
click at [883, 602] on div "Pedido # 0873-1b8126d4" at bounding box center [853, 623] width 144 height 47
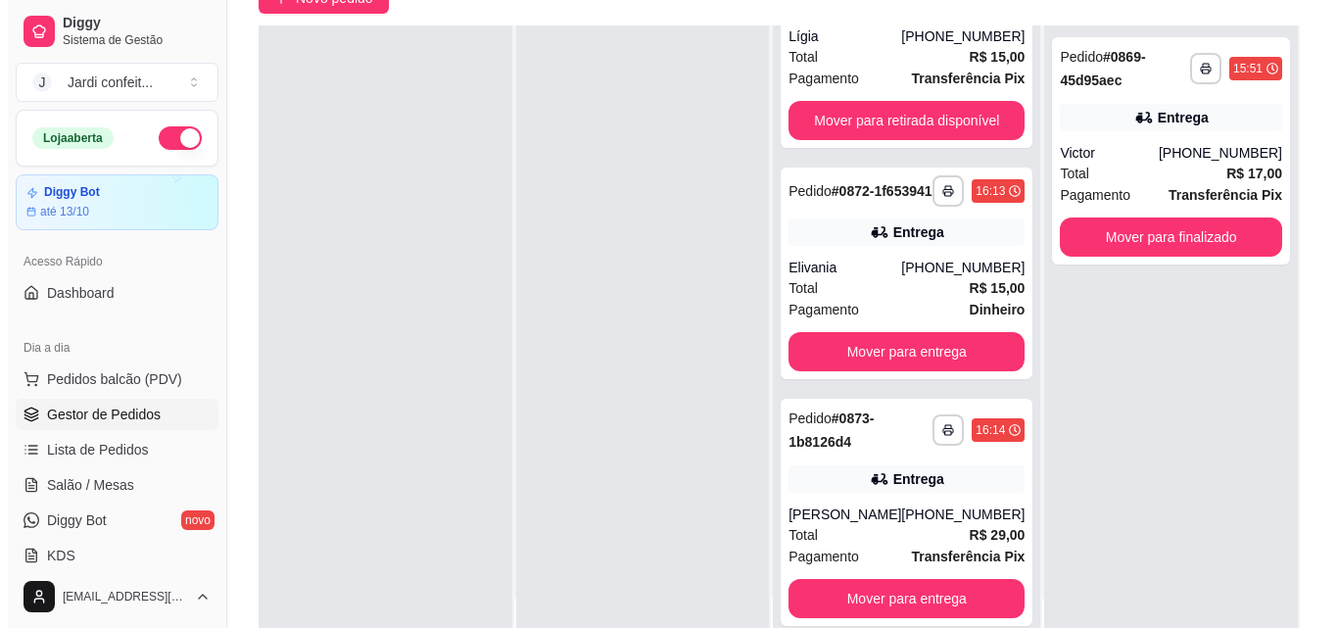
scroll to position [196, 0]
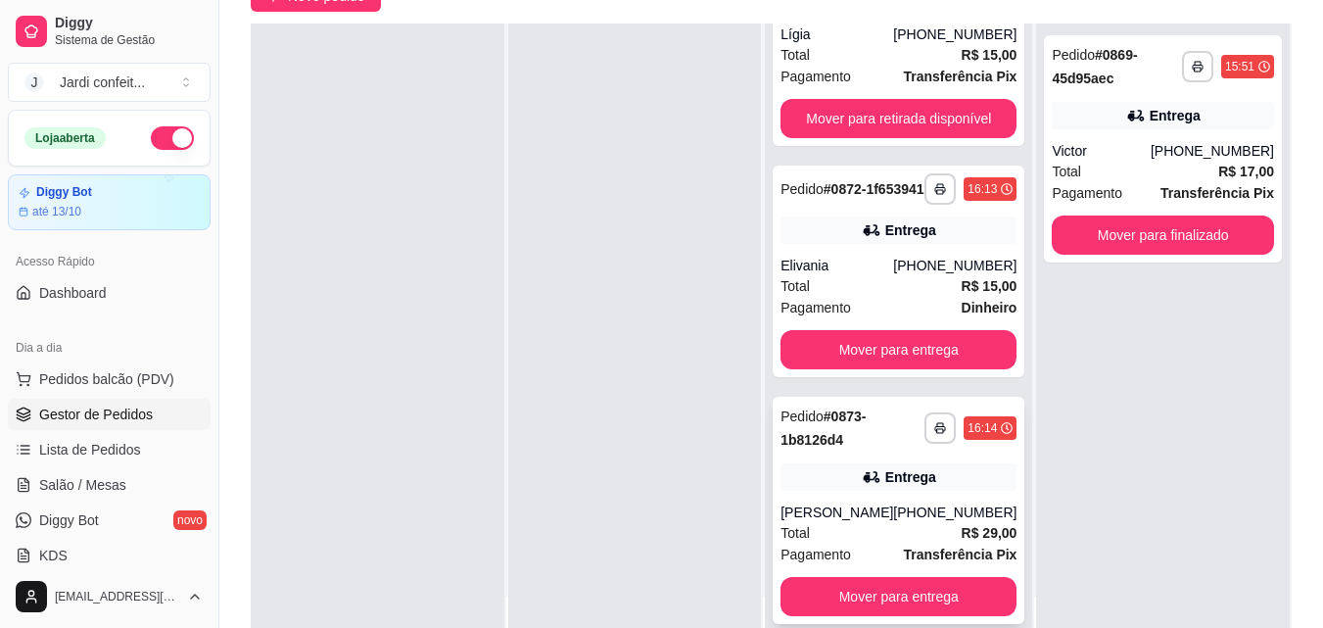
click at [846, 488] on div "Entrega" at bounding box center [899, 476] width 236 height 27
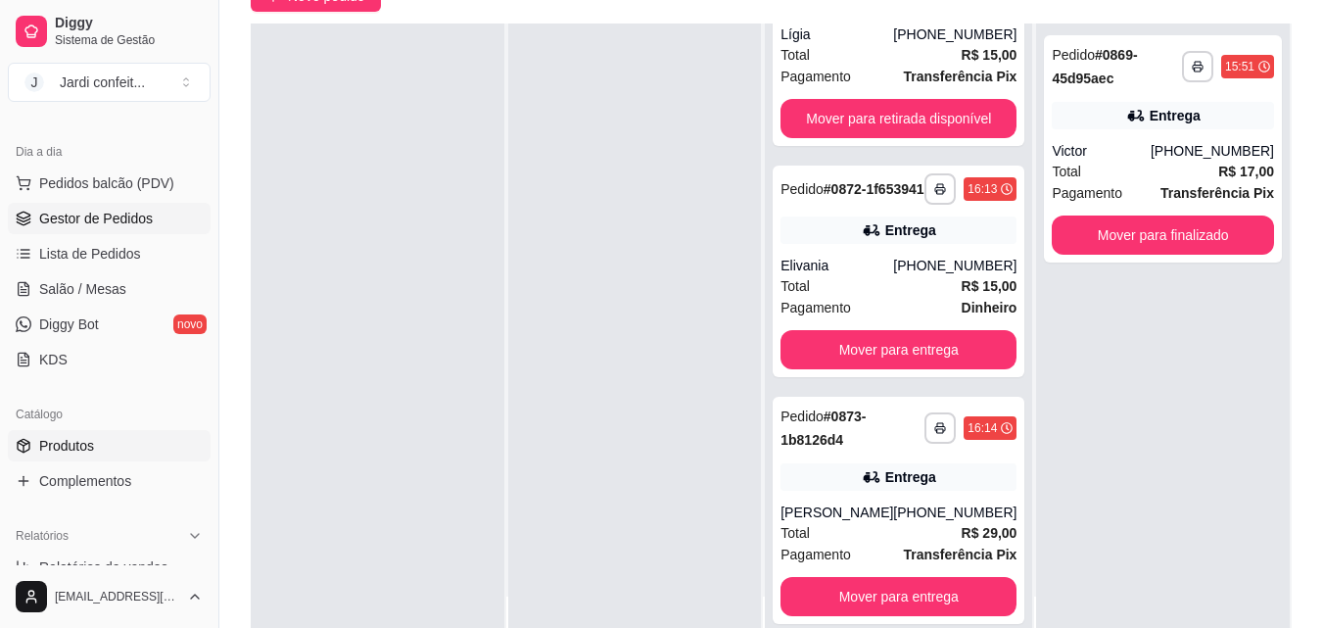
click at [160, 451] on link "Produtos" at bounding box center [109, 445] width 203 height 31
click at [109, 459] on link "Produtos" at bounding box center [109, 445] width 203 height 31
click at [76, 449] on span "Produtos" at bounding box center [66, 446] width 55 height 20
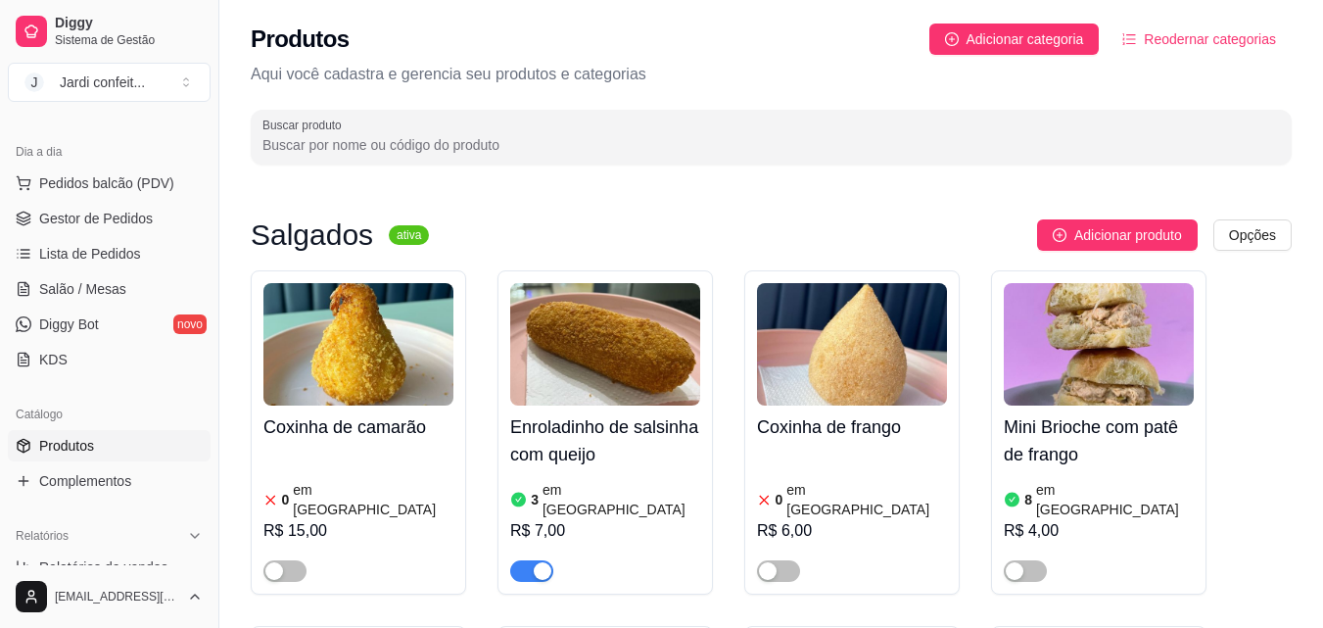
click at [351, 141] on input "Buscar produto" at bounding box center [772, 145] width 1018 height 20
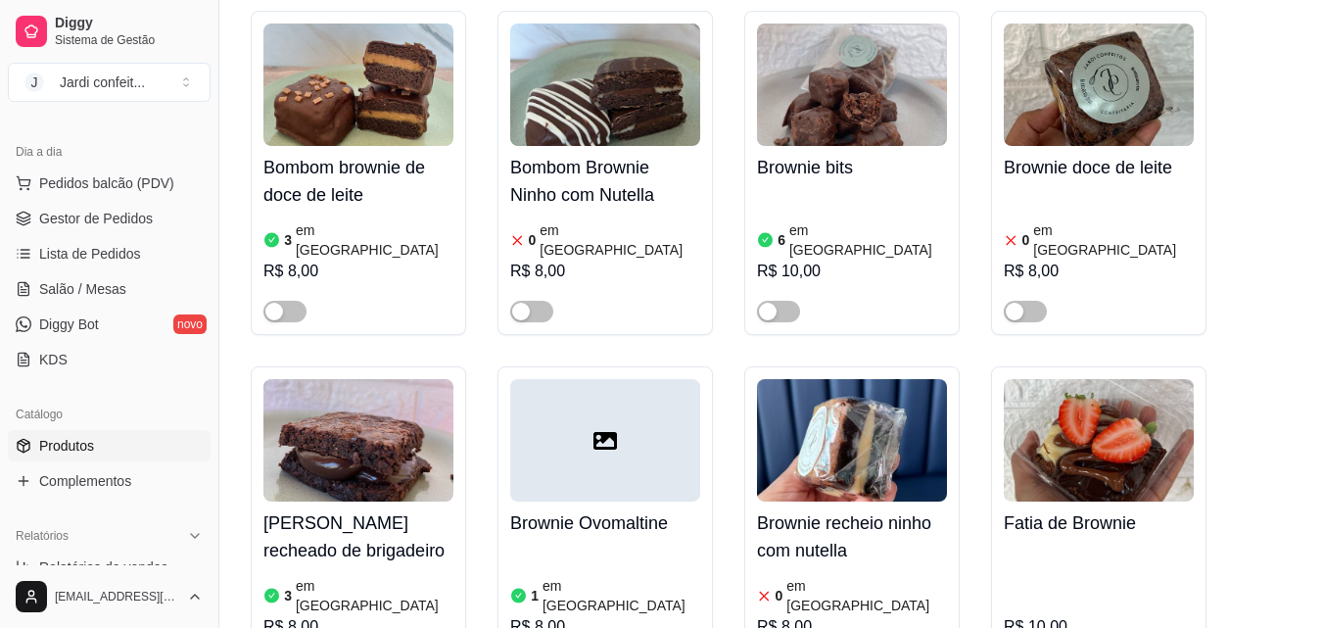
scroll to position [1078, 0]
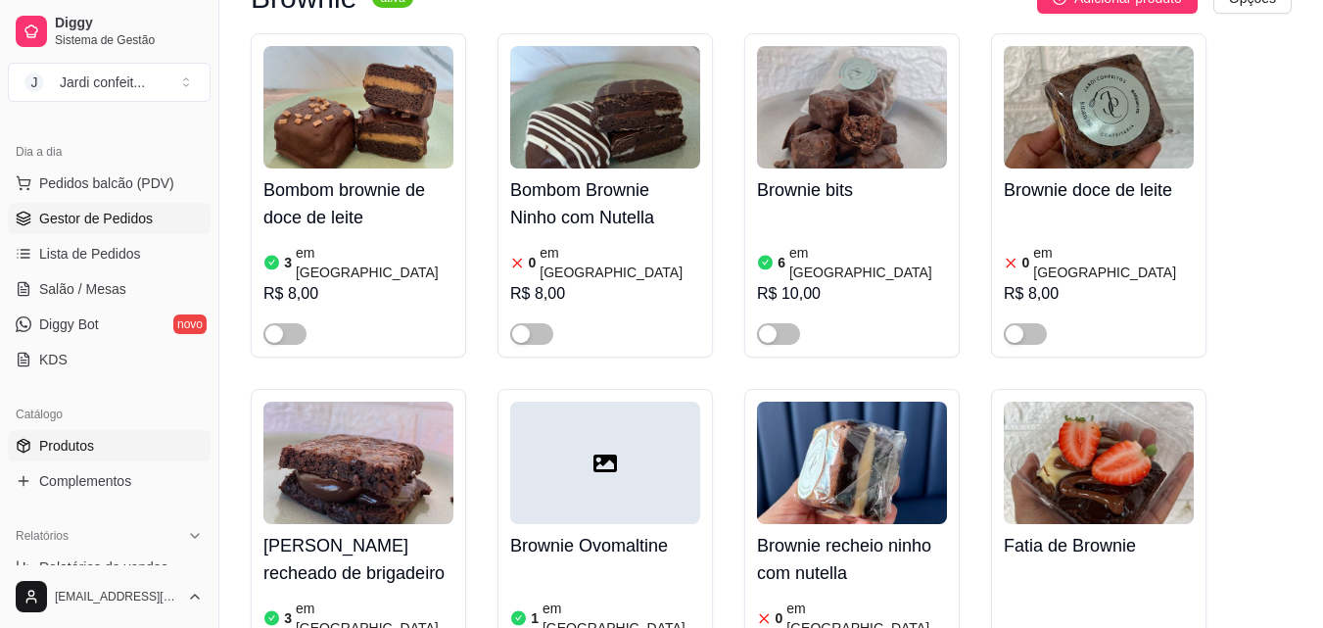
type input "bro"
click at [161, 216] on link "Gestor de Pedidos" at bounding box center [109, 218] width 203 height 31
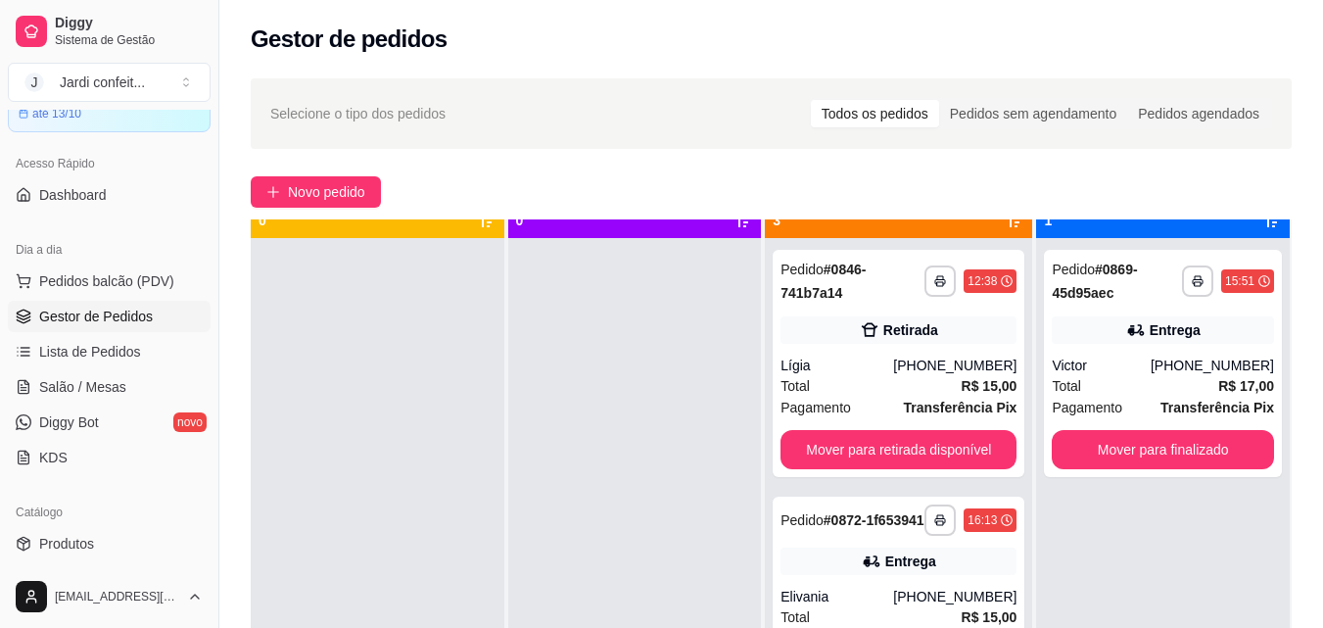
scroll to position [55, 0]
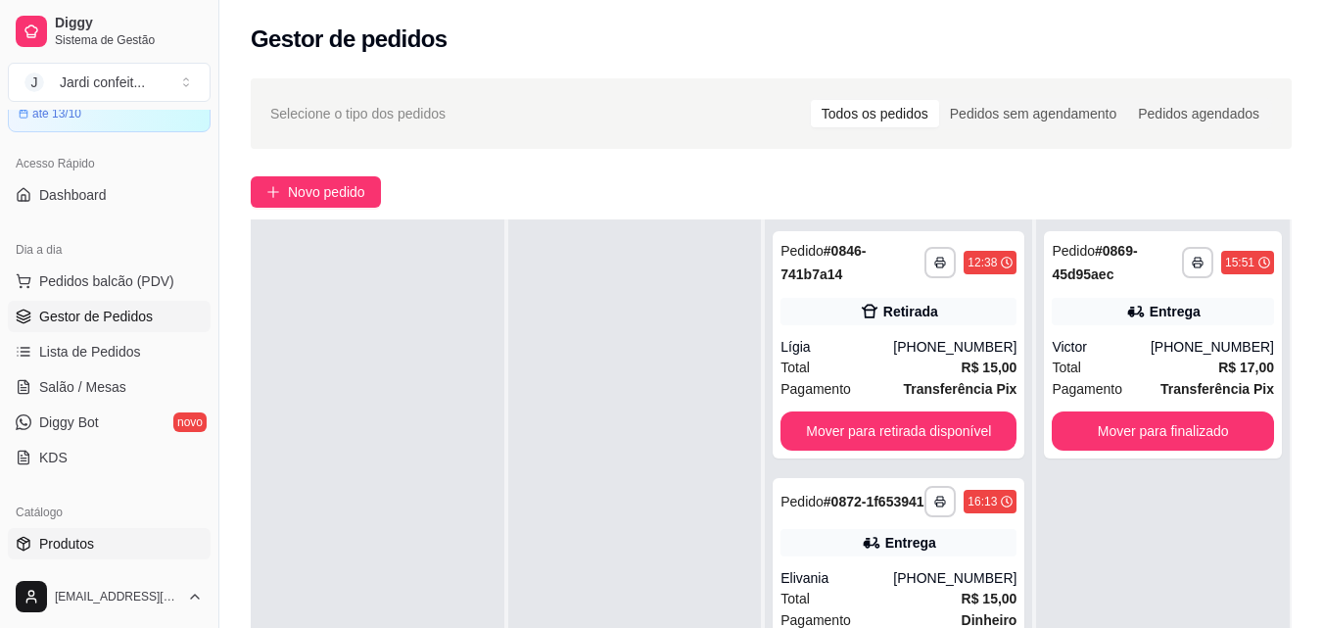
click at [65, 557] on link "Produtos" at bounding box center [109, 543] width 203 height 31
click at [72, 548] on span "Produtos" at bounding box center [66, 544] width 55 height 20
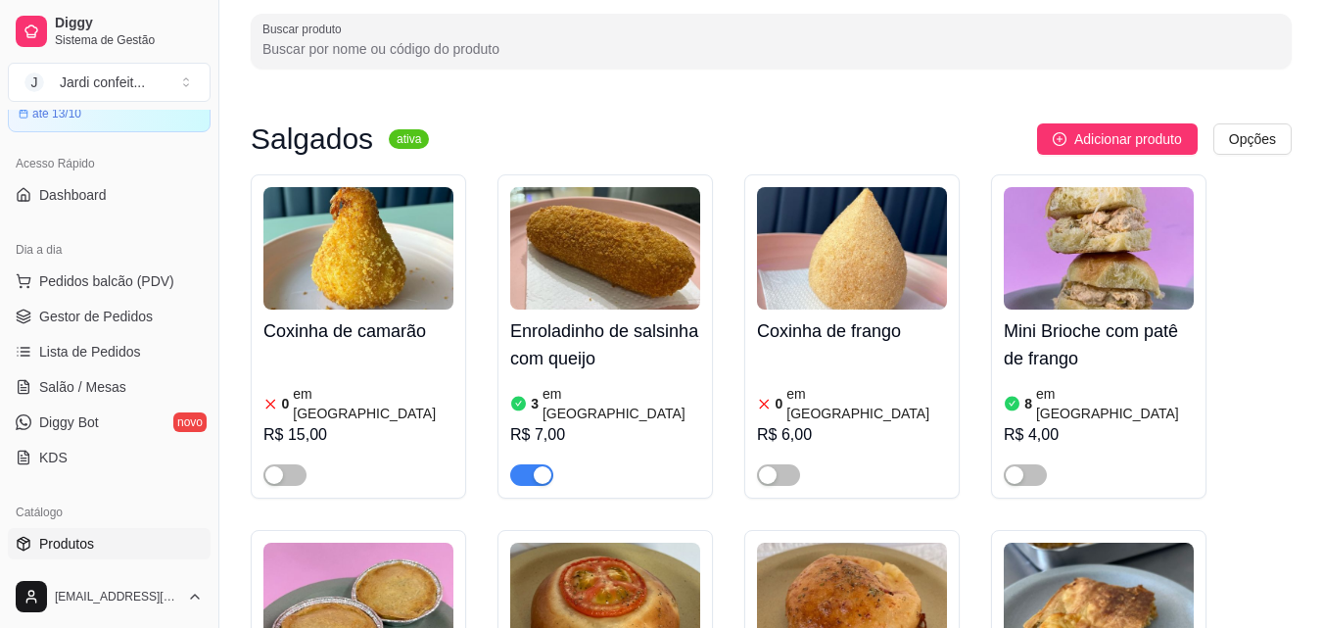
scroll to position [78, 0]
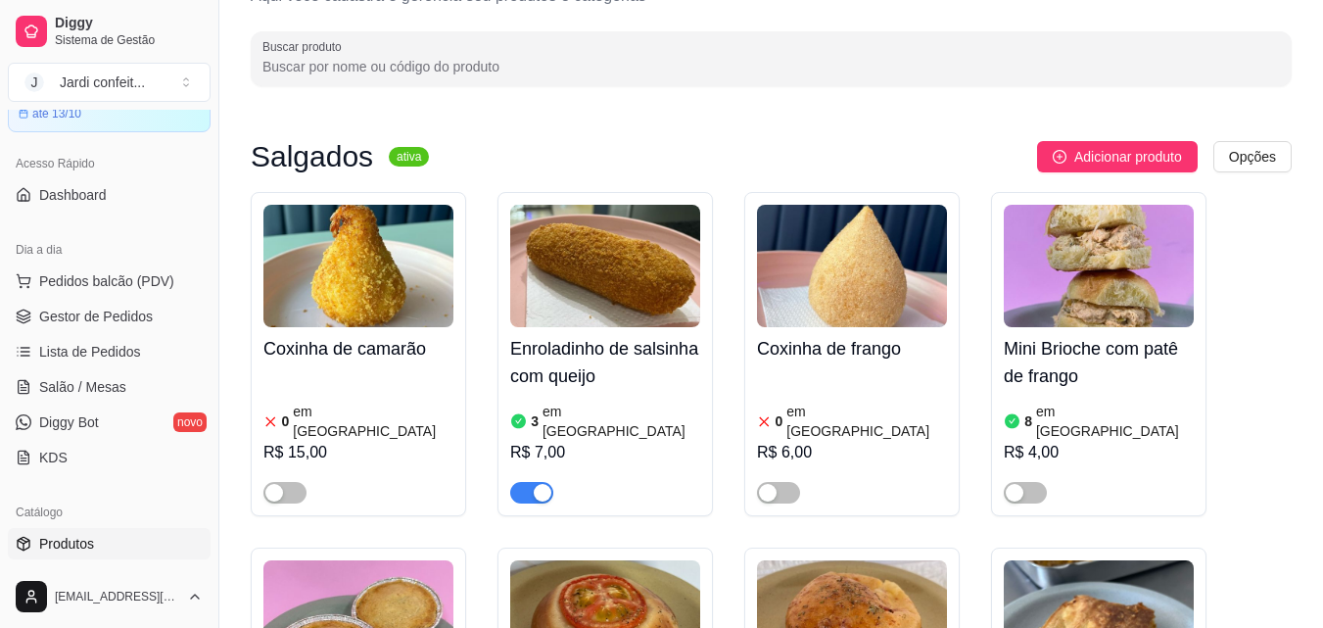
click at [840, 66] on input "Buscar produto" at bounding box center [772, 67] width 1018 height 20
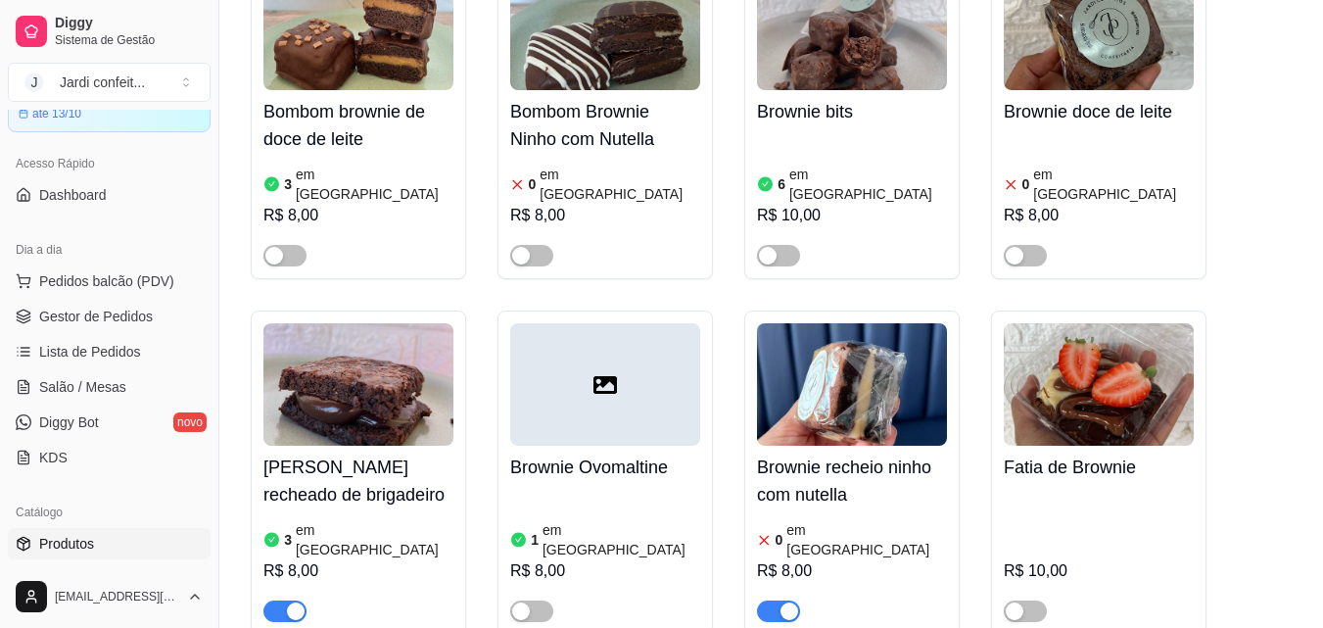
scroll to position [1254, 0]
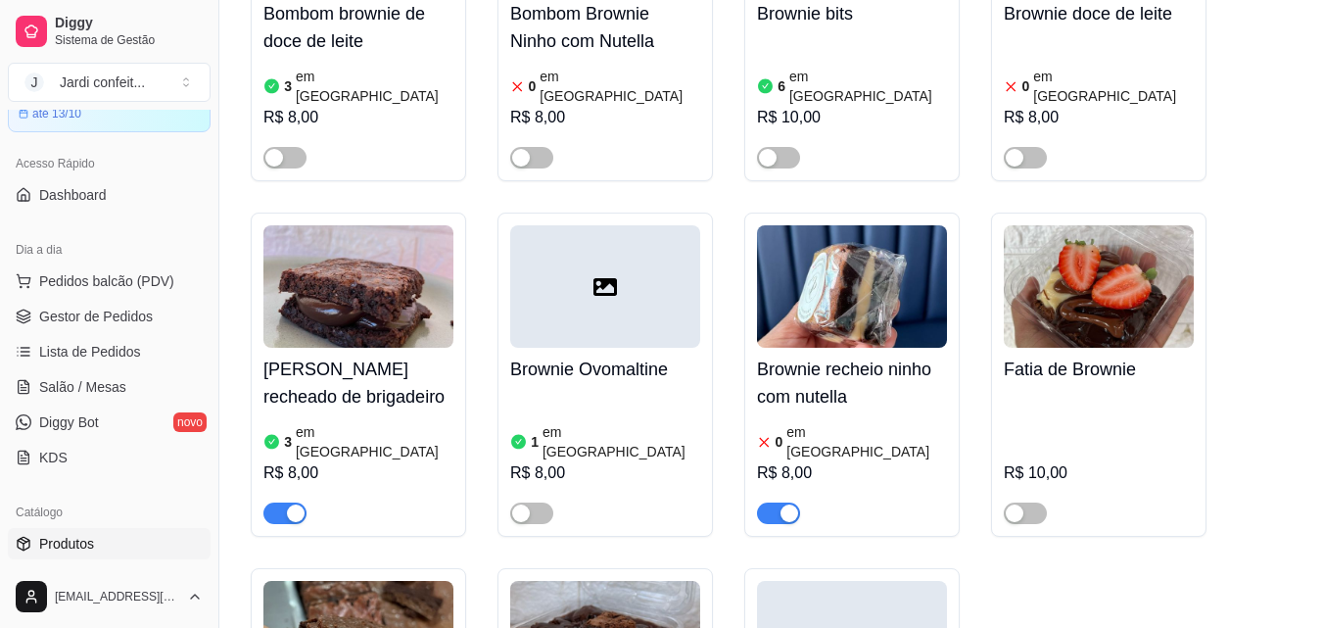
type input "bro"
click at [852, 257] on img at bounding box center [852, 286] width 190 height 122
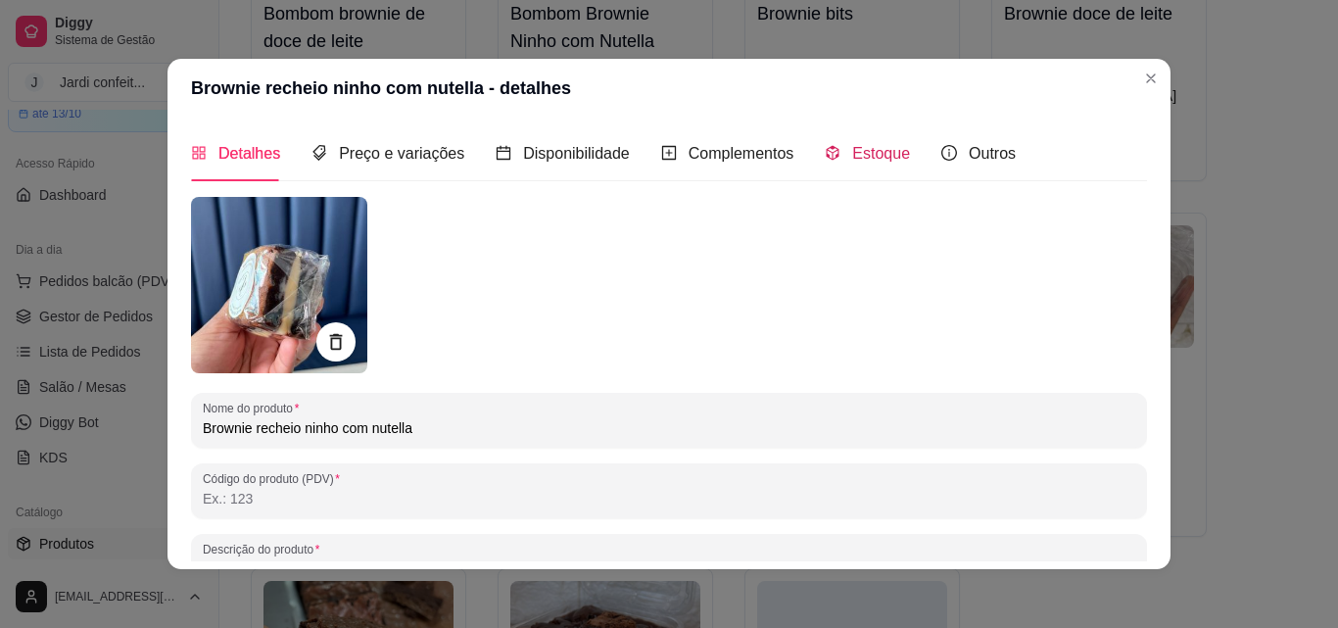
click at [854, 155] on span "Estoque" at bounding box center [881, 153] width 58 height 17
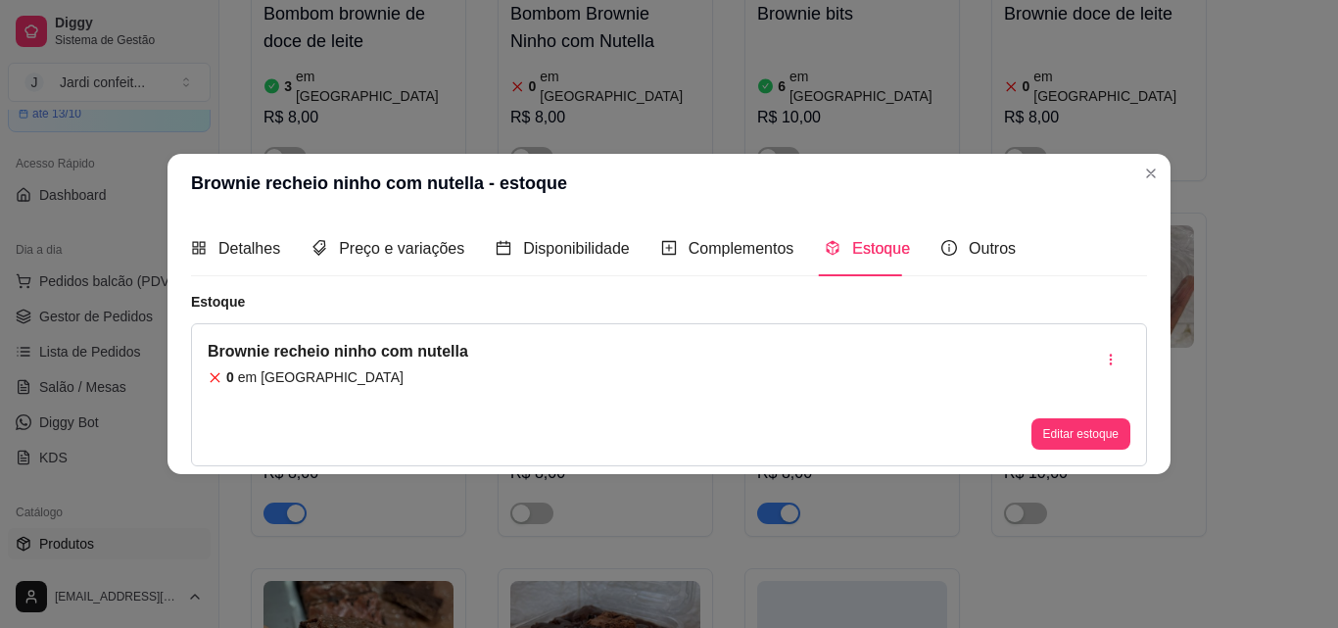
click at [369, 375] on div "0 em [GEOGRAPHIC_DATA]" at bounding box center [338, 377] width 261 height 20
drag, startPoint x: 312, startPoint y: 367, endPoint x: 278, endPoint y: 374, distance: 35.0
click at [310, 369] on div "0 em [GEOGRAPHIC_DATA]" at bounding box center [338, 377] width 261 height 20
click at [299, 374] on article "em [GEOGRAPHIC_DATA]" at bounding box center [321, 377] width 166 height 20
click at [1043, 443] on button "Editar estoque" at bounding box center [1081, 433] width 99 height 31
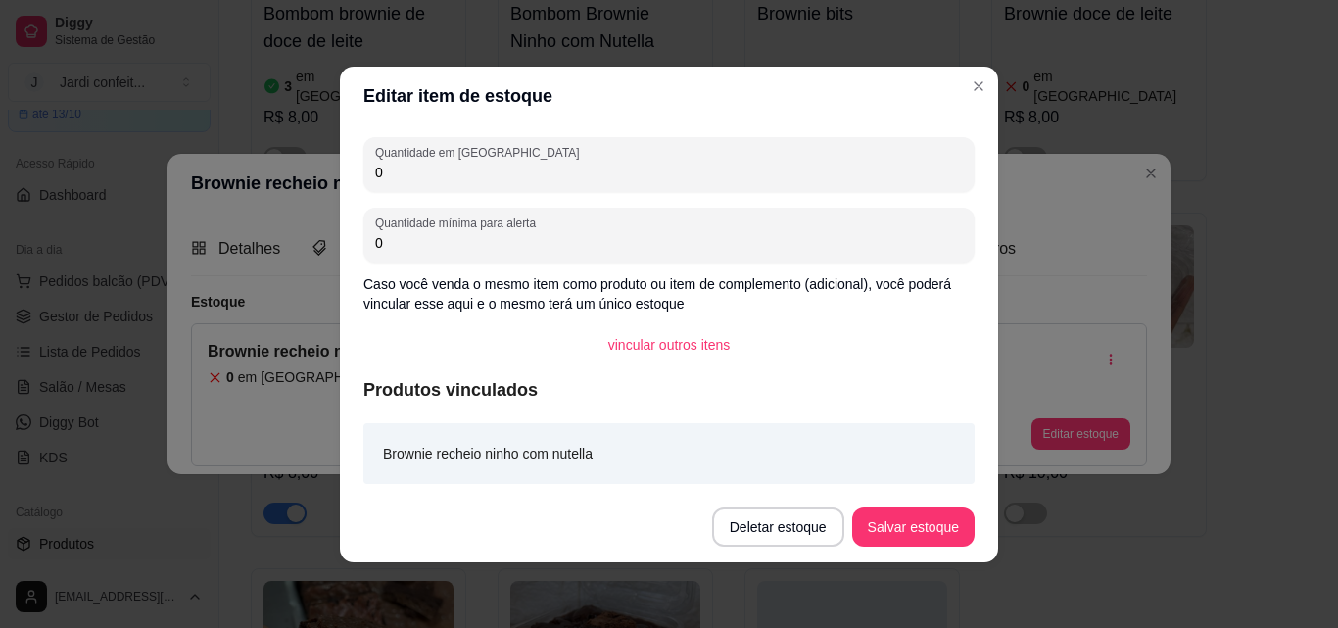
click at [440, 172] on input "0" at bounding box center [669, 173] width 588 height 20
type input "8"
click at [866, 531] on button "Salvar estoque" at bounding box center [913, 526] width 120 height 38
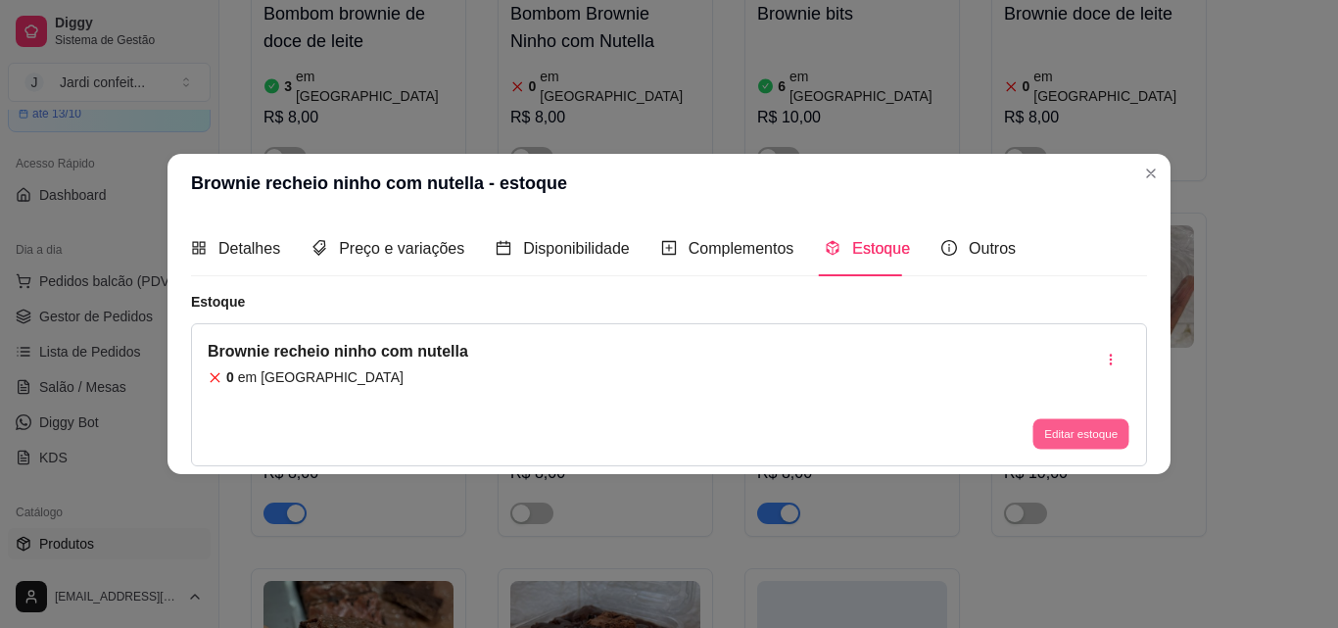
click at [1050, 435] on button "Editar estoque" at bounding box center [1080, 434] width 96 height 30
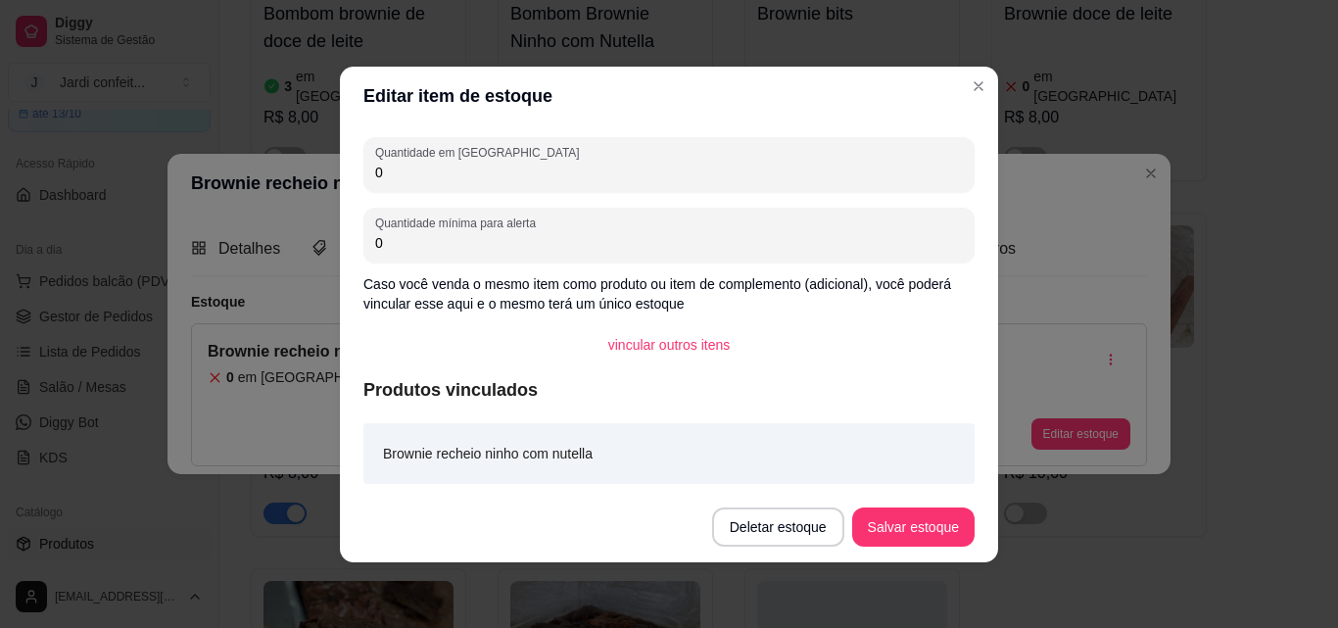
click at [420, 169] on input "0" at bounding box center [669, 173] width 588 height 20
type input "0"
type input "7"
click at [884, 536] on button "Salvar estoque" at bounding box center [913, 526] width 120 height 38
click at [904, 532] on button "Salvar estoque" at bounding box center [913, 526] width 122 height 39
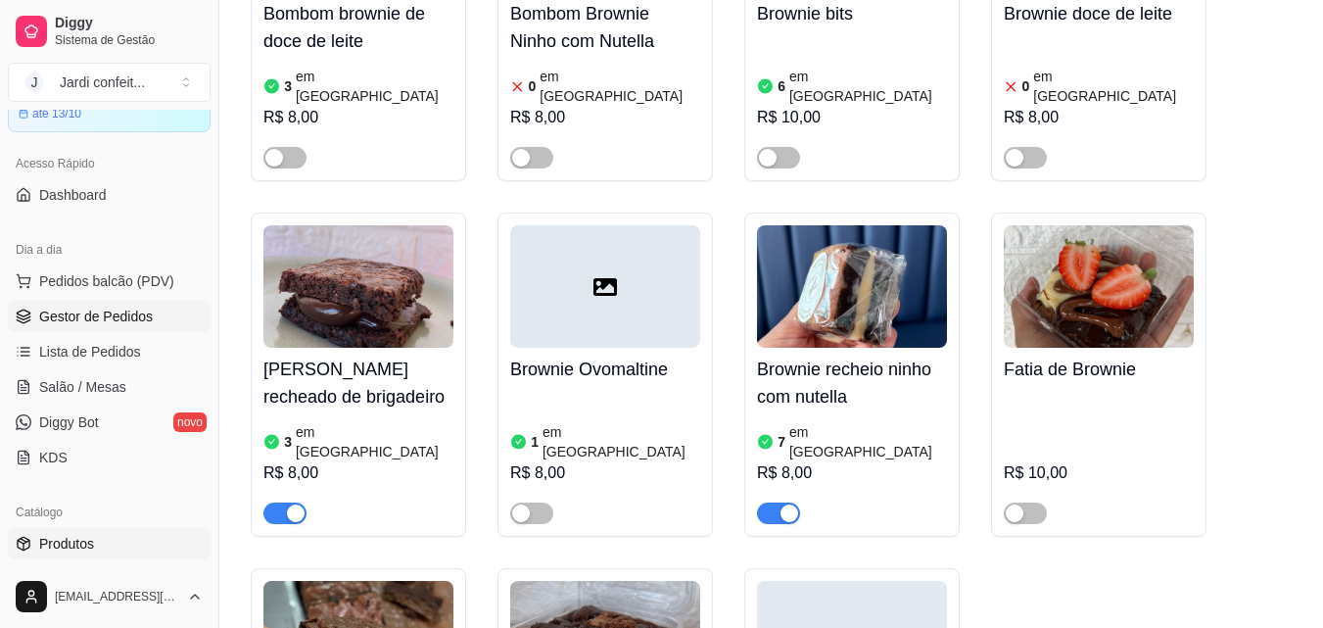
click at [126, 315] on span "Gestor de Pedidos" at bounding box center [96, 317] width 114 height 20
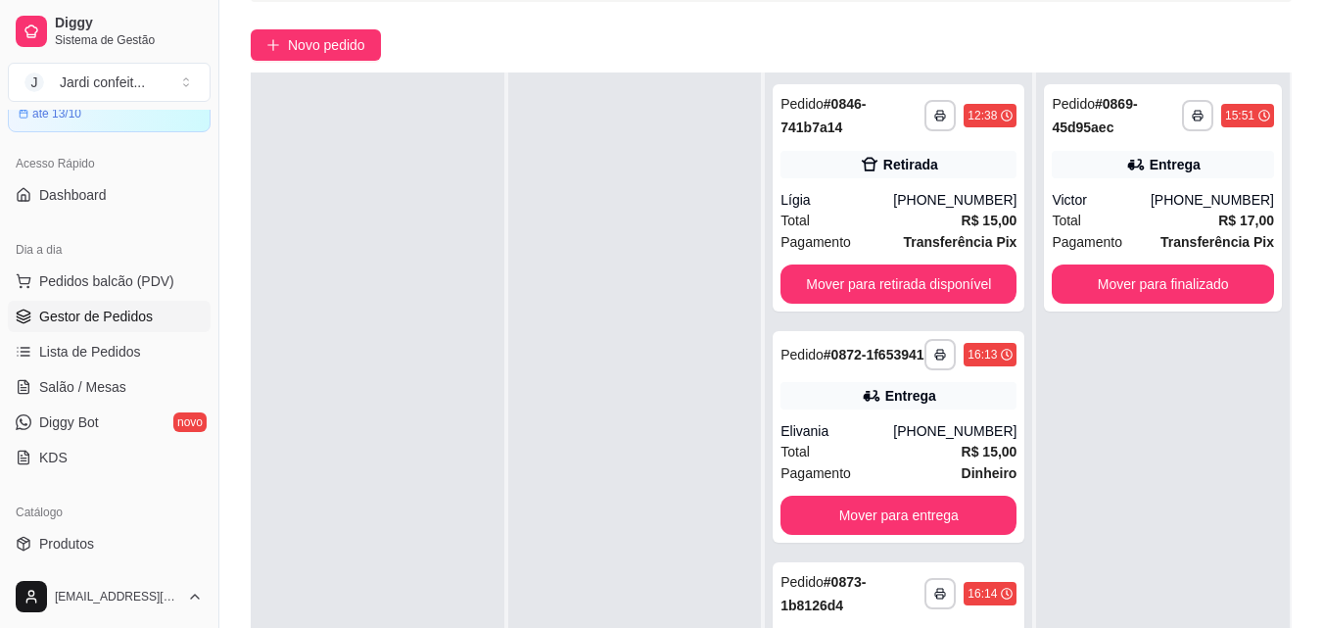
scroll to position [196, 0]
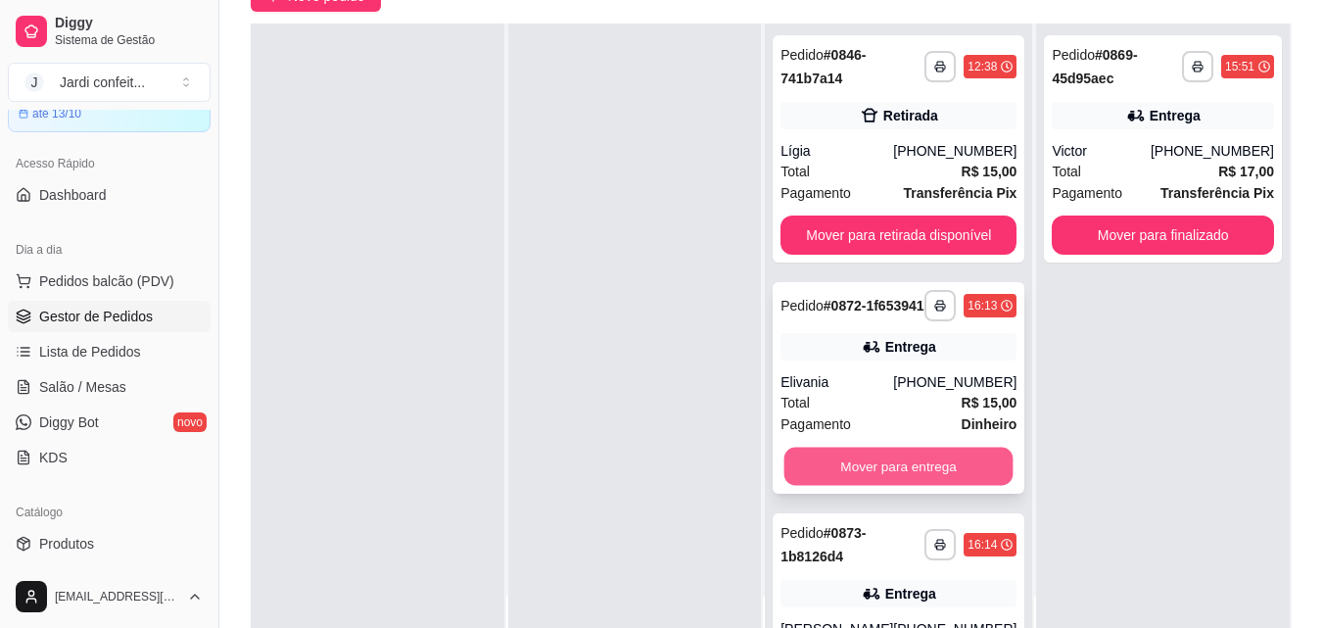
click at [867, 481] on button "Mover para entrega" at bounding box center [899, 467] width 229 height 38
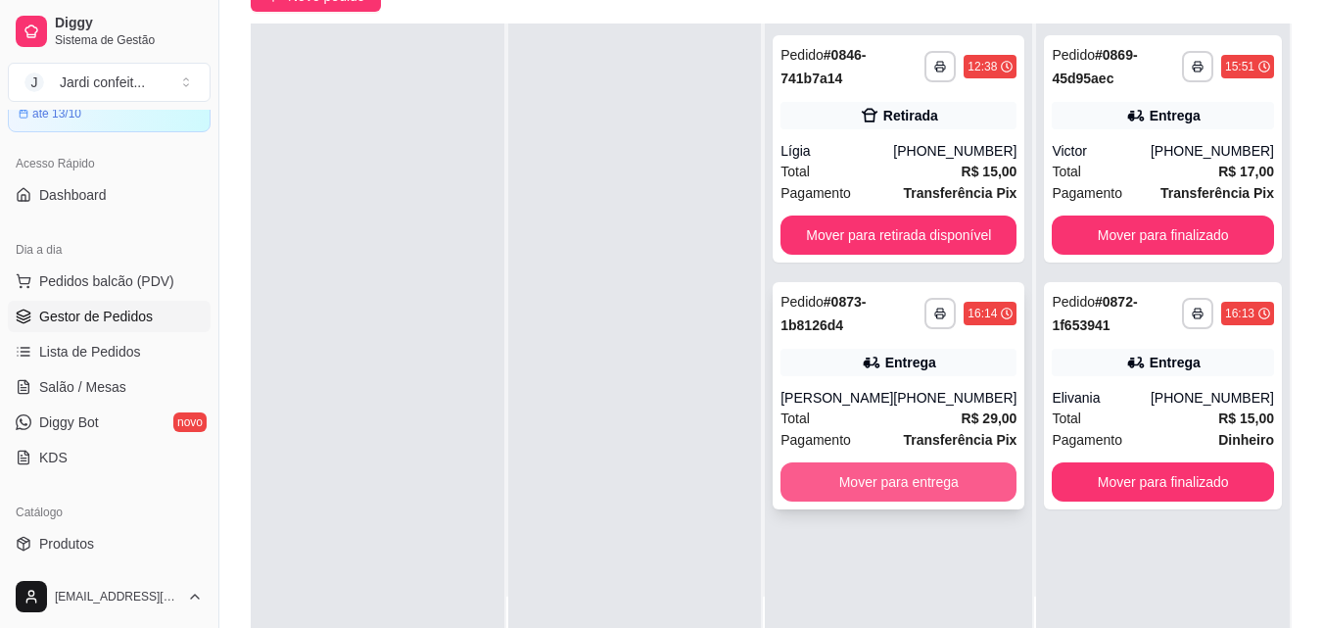
click at [934, 483] on button "Mover para entrega" at bounding box center [899, 481] width 236 height 39
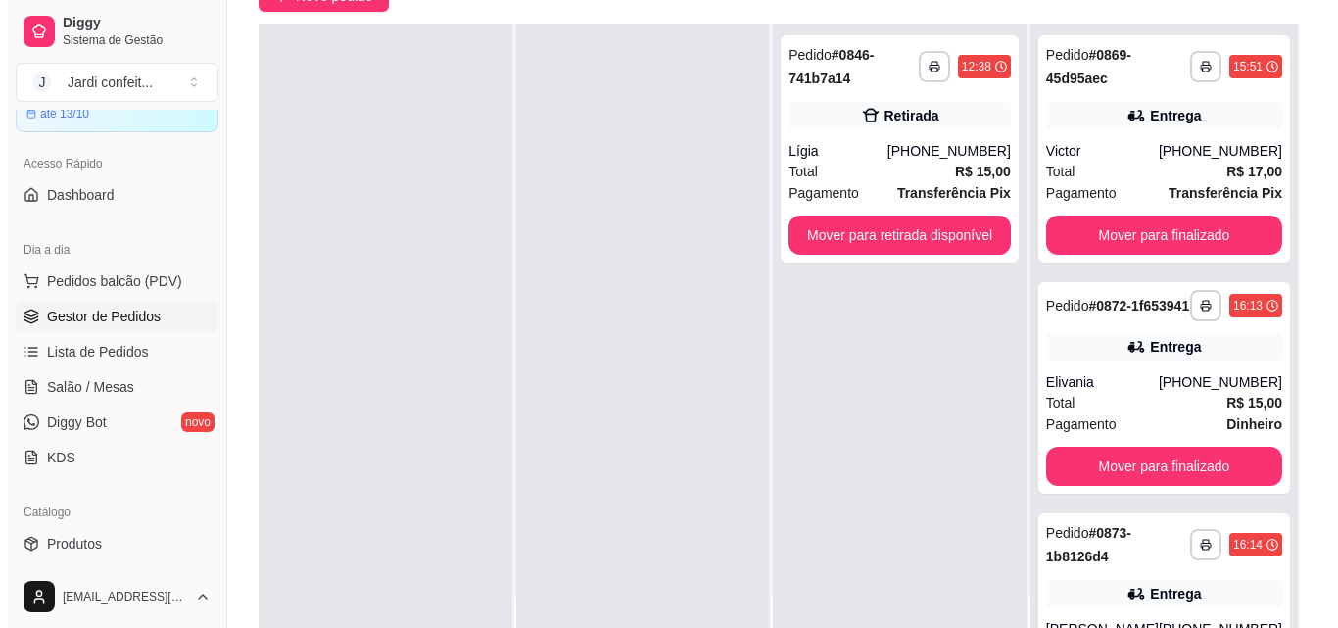
scroll to position [0, 0]
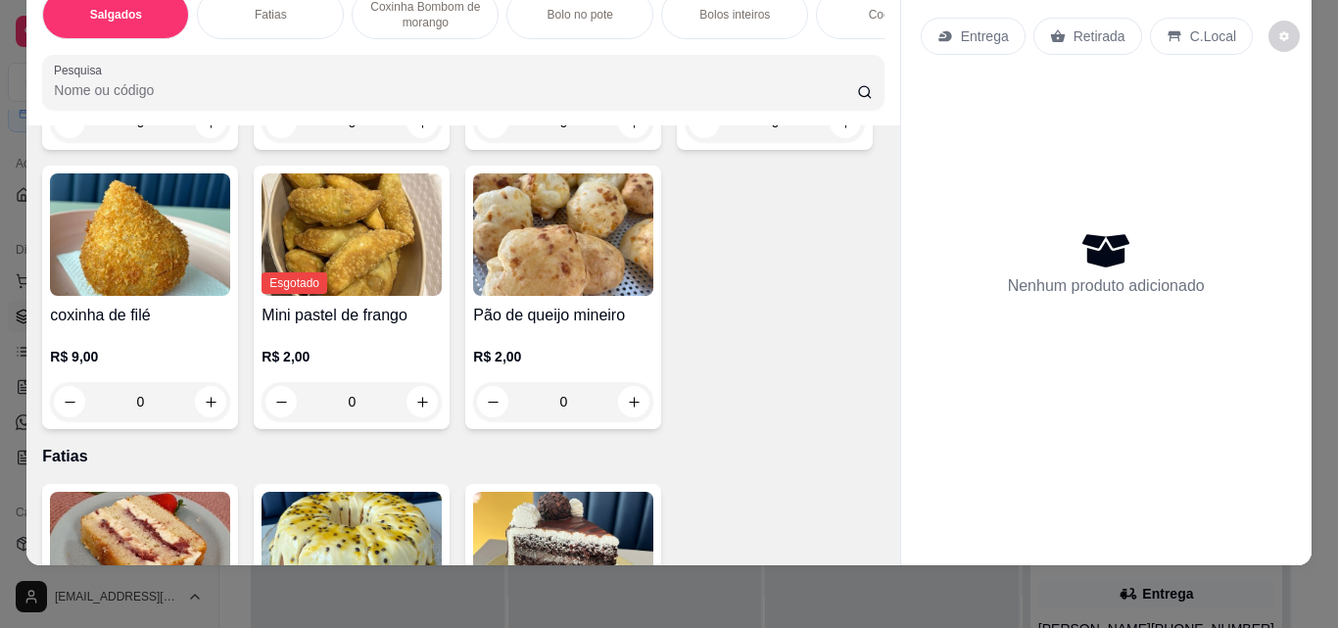
scroll to position [392, 0]
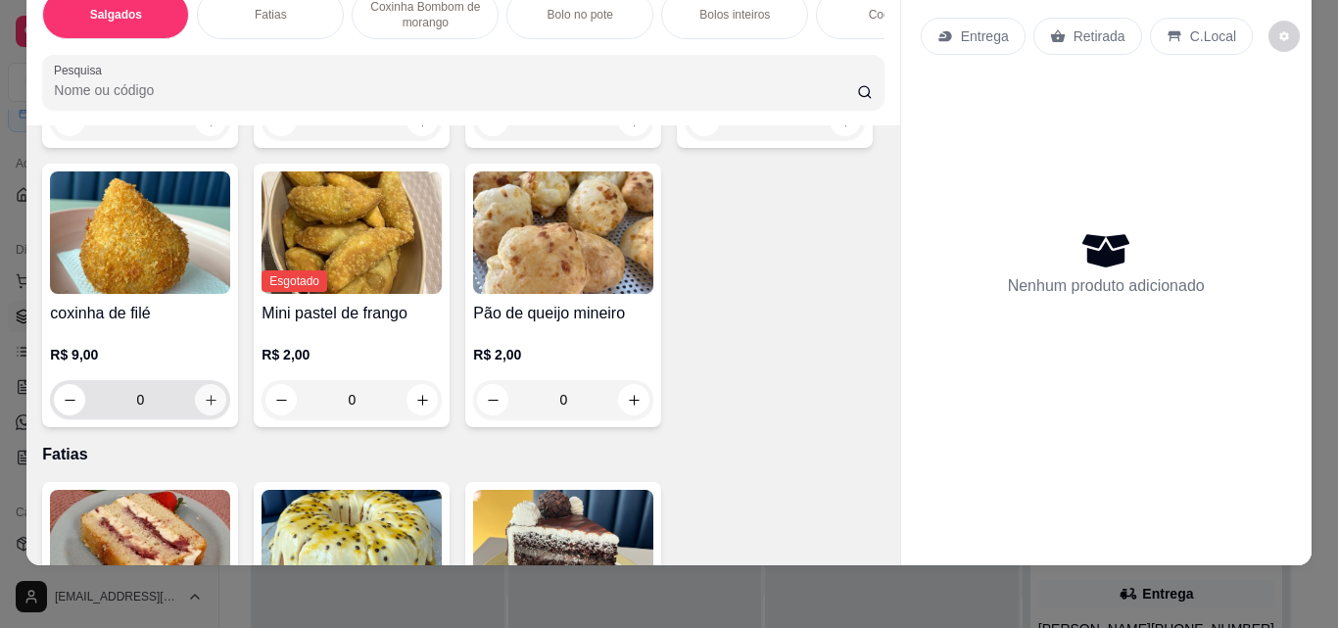
click at [218, 408] on icon "increase-product-quantity" at bounding box center [211, 400] width 15 height 15
type input "1"
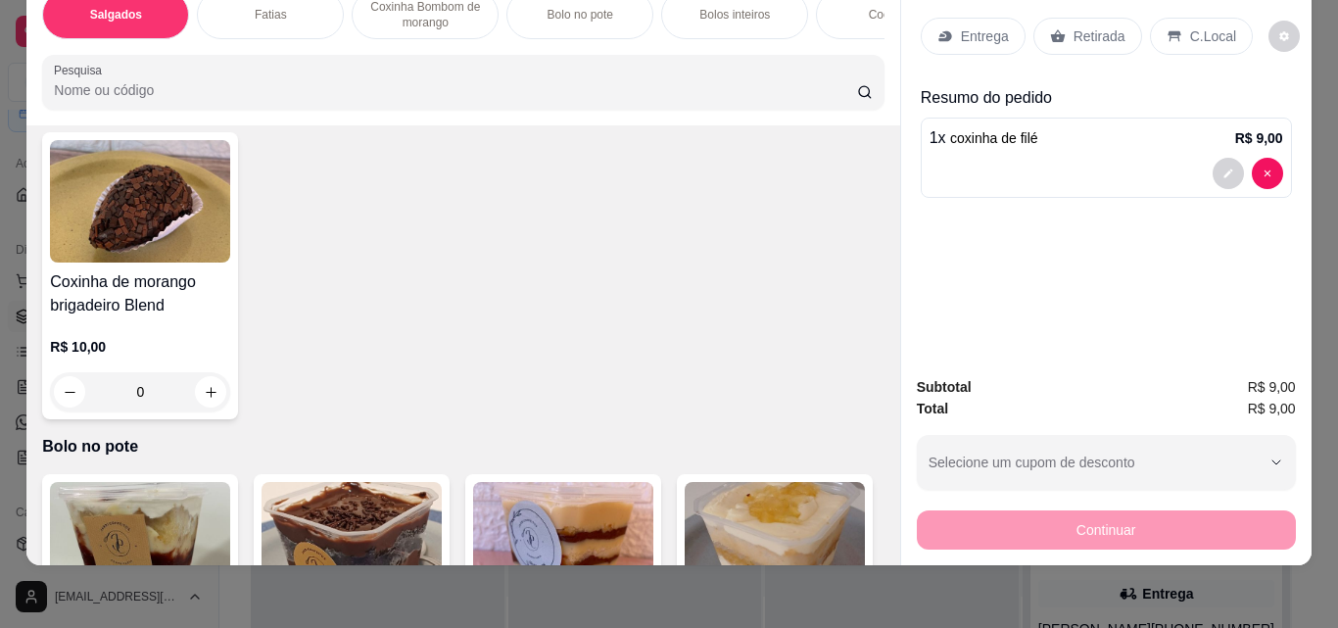
scroll to position [1078, 0]
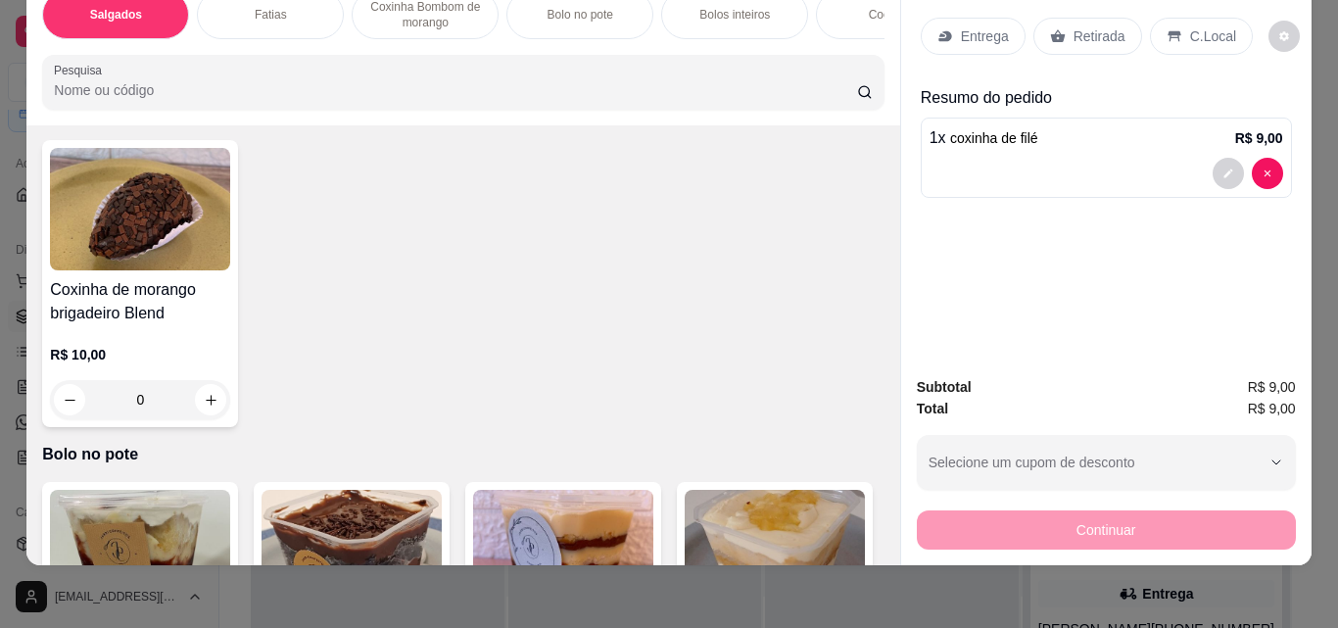
click at [205, 66] on icon "increase-product-quantity" at bounding box center [211, 58] width 15 height 15
type input "1"
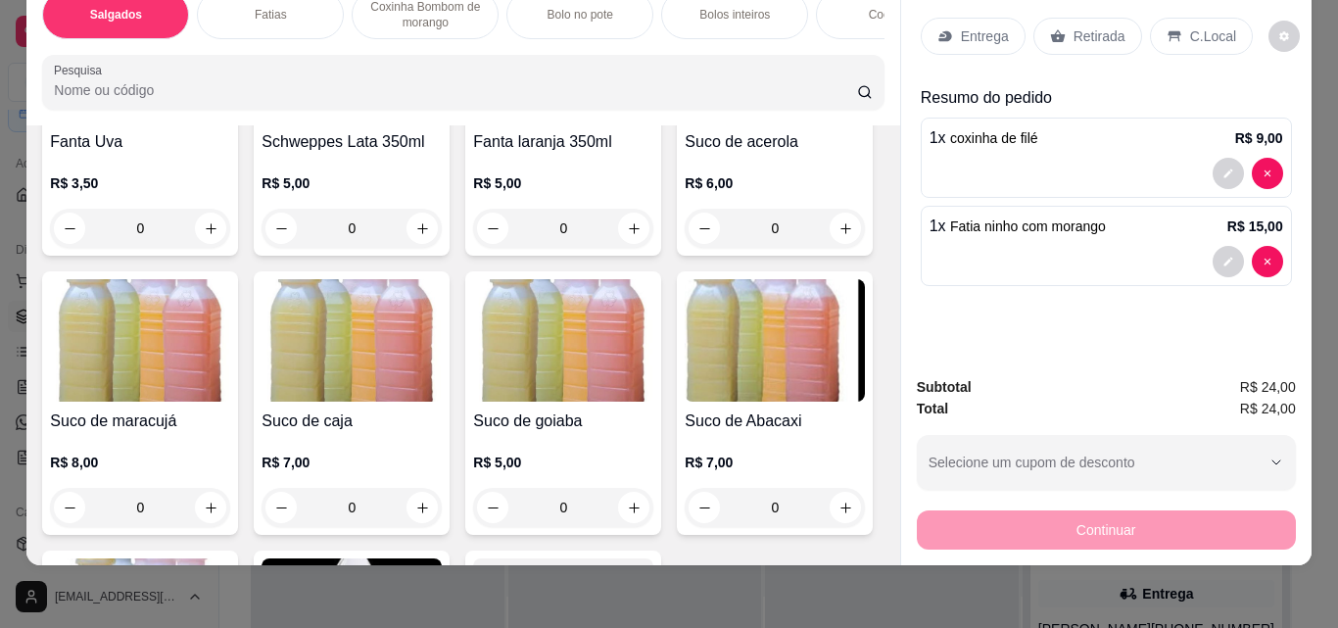
scroll to position [5781, 0]
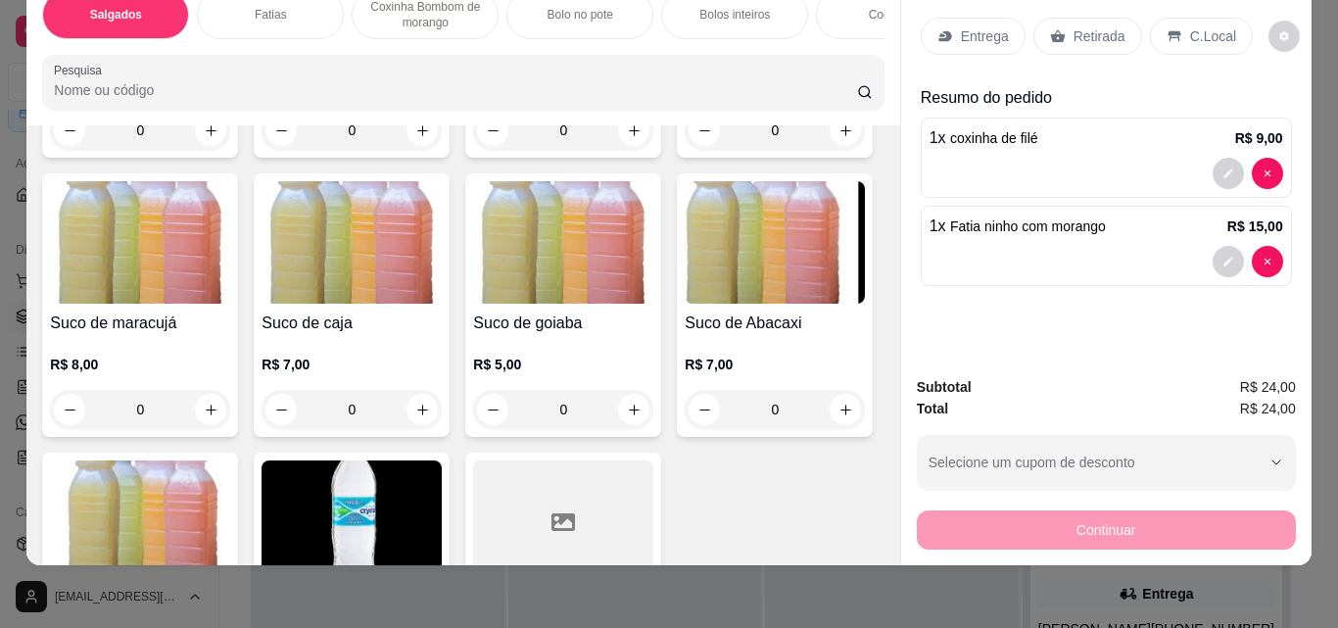
type input "1"
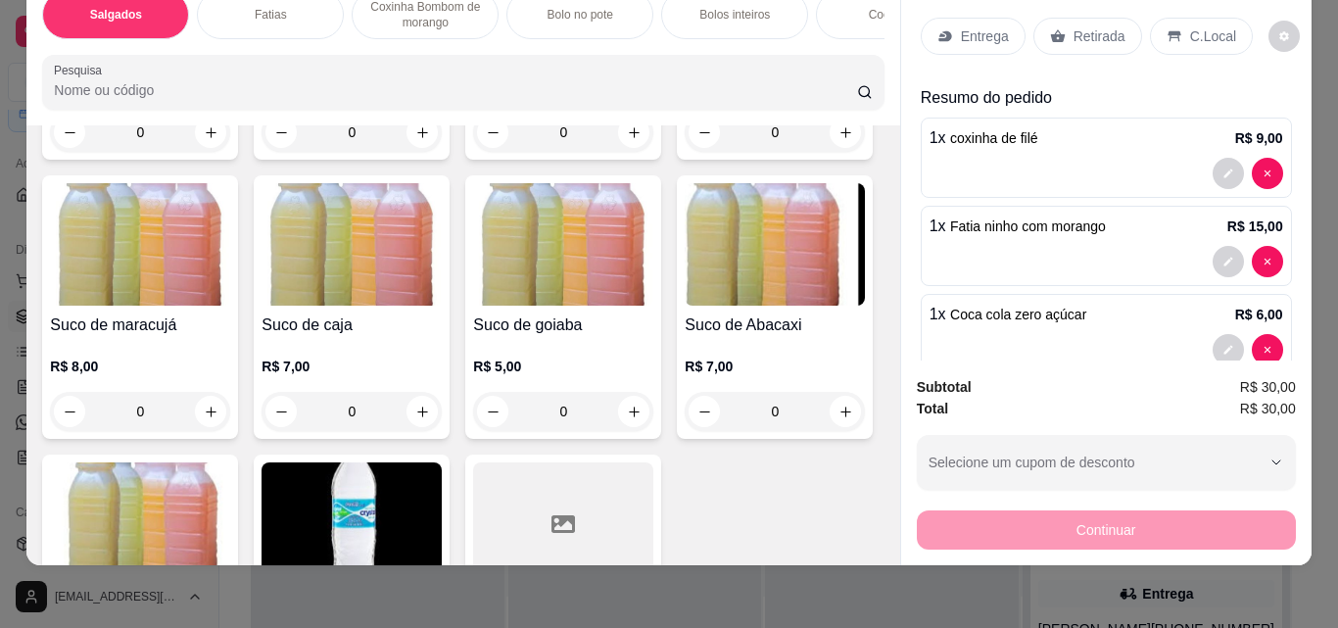
click at [1061, 18] on div "Retirada" at bounding box center [1087, 36] width 109 height 37
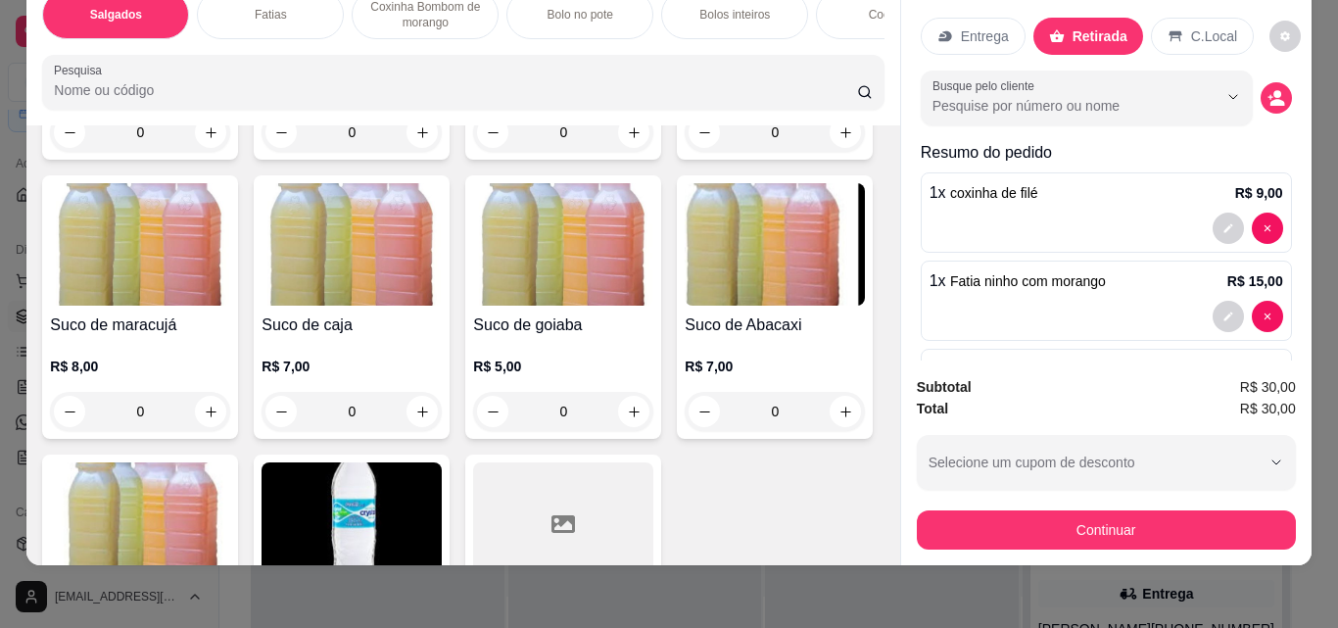
click at [1079, 26] on p "Retirada" at bounding box center [1100, 36] width 55 height 20
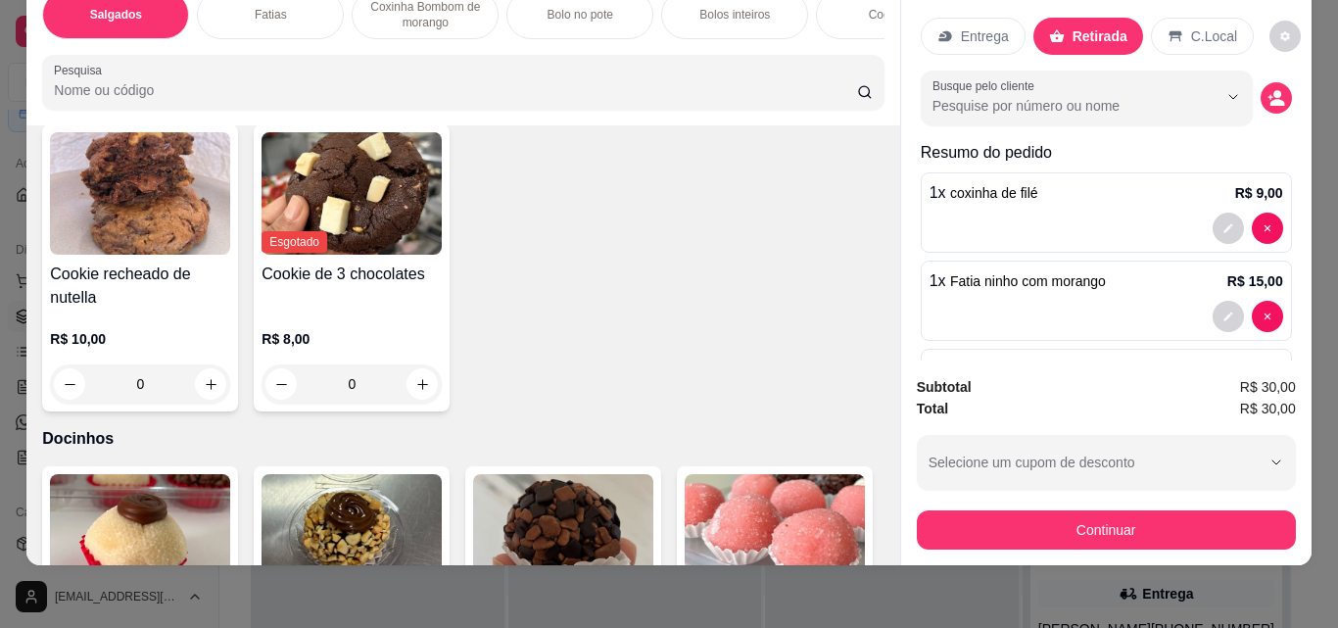
scroll to position [2450, 0]
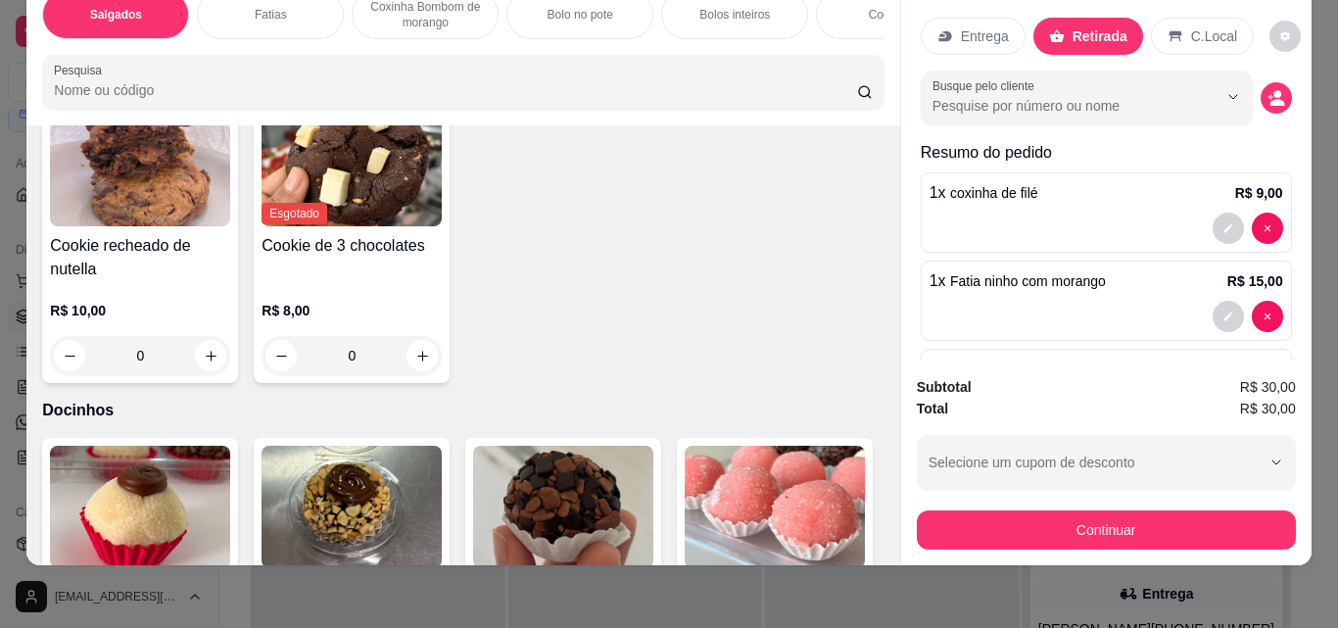
type input "1"
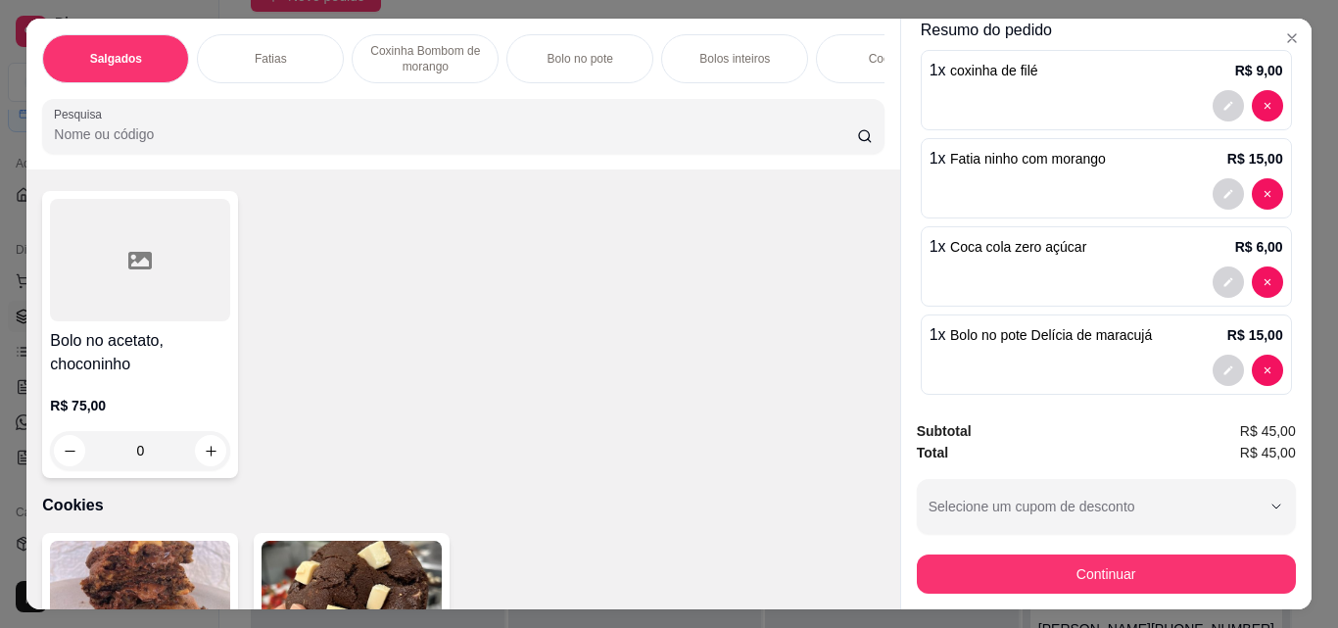
scroll to position [184, 0]
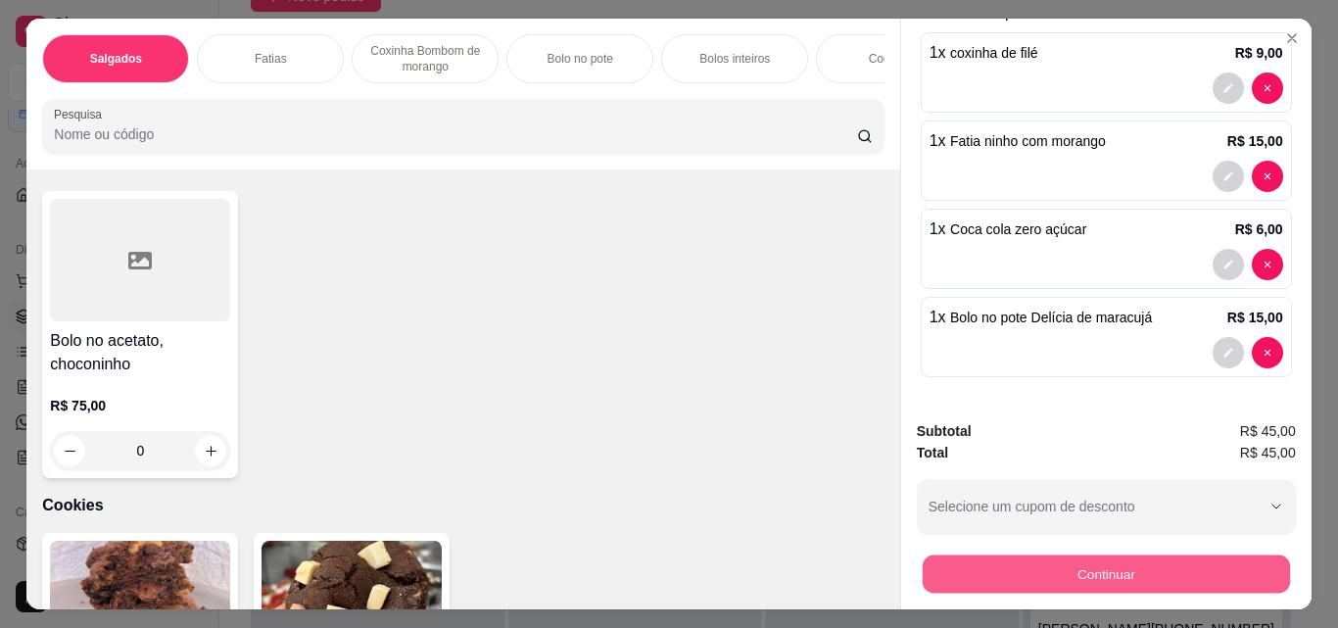
click at [1104, 565] on button "Continuar" at bounding box center [1105, 573] width 367 height 38
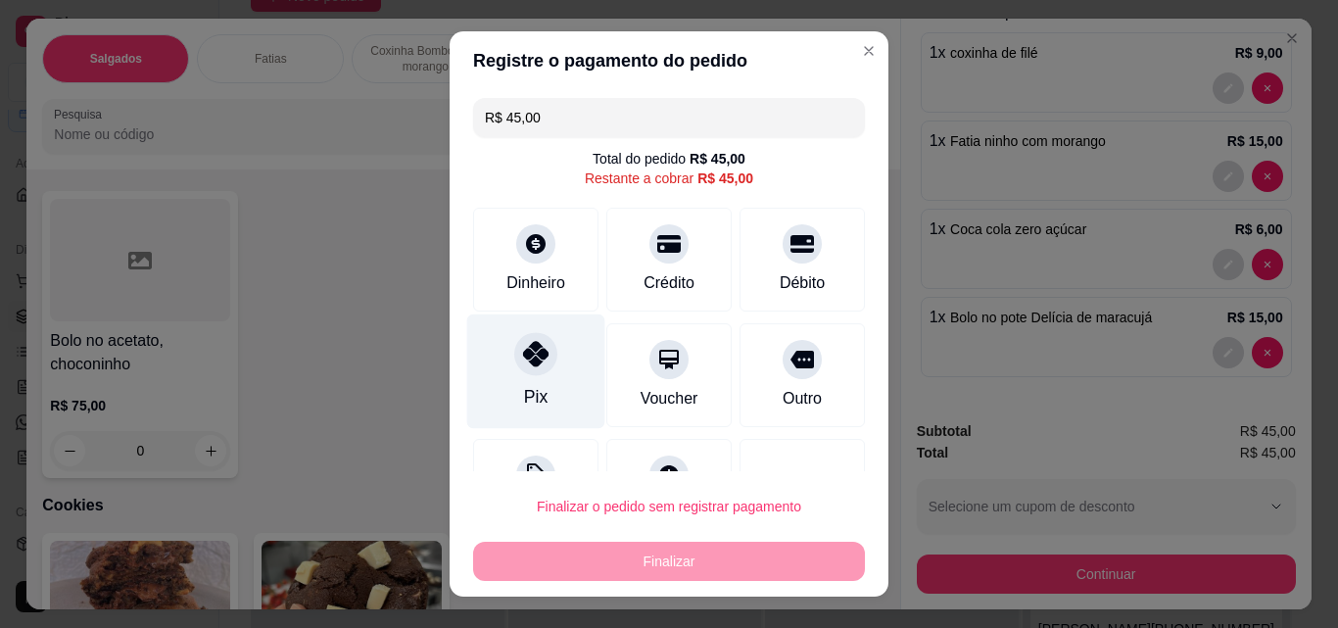
click at [524, 400] on div "Pix" at bounding box center [536, 396] width 24 height 25
type input "R$ 0,00"
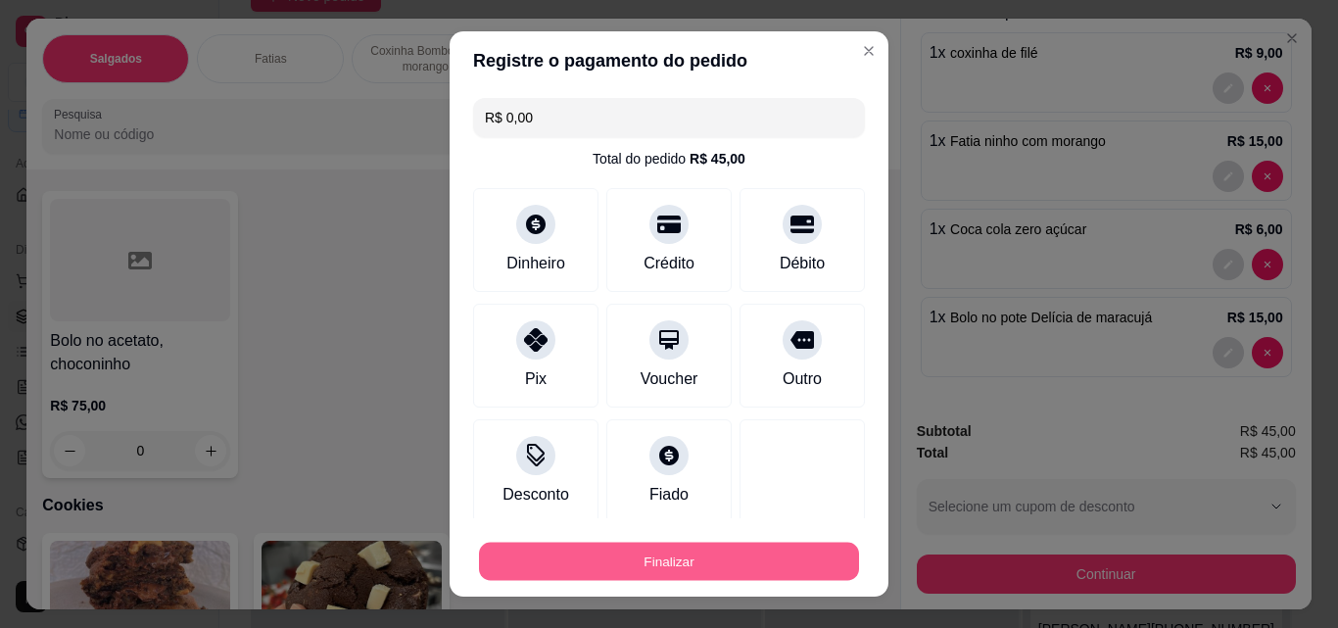
click at [648, 565] on button "Finalizar" at bounding box center [669, 562] width 380 height 38
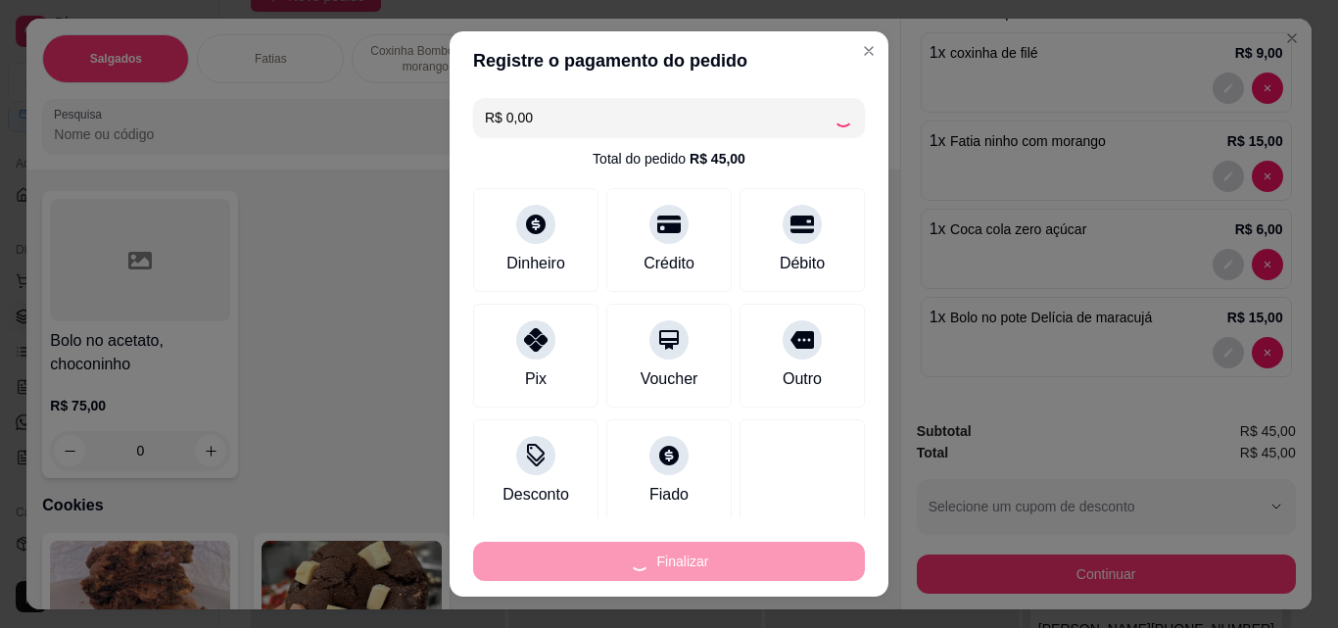
type input "0"
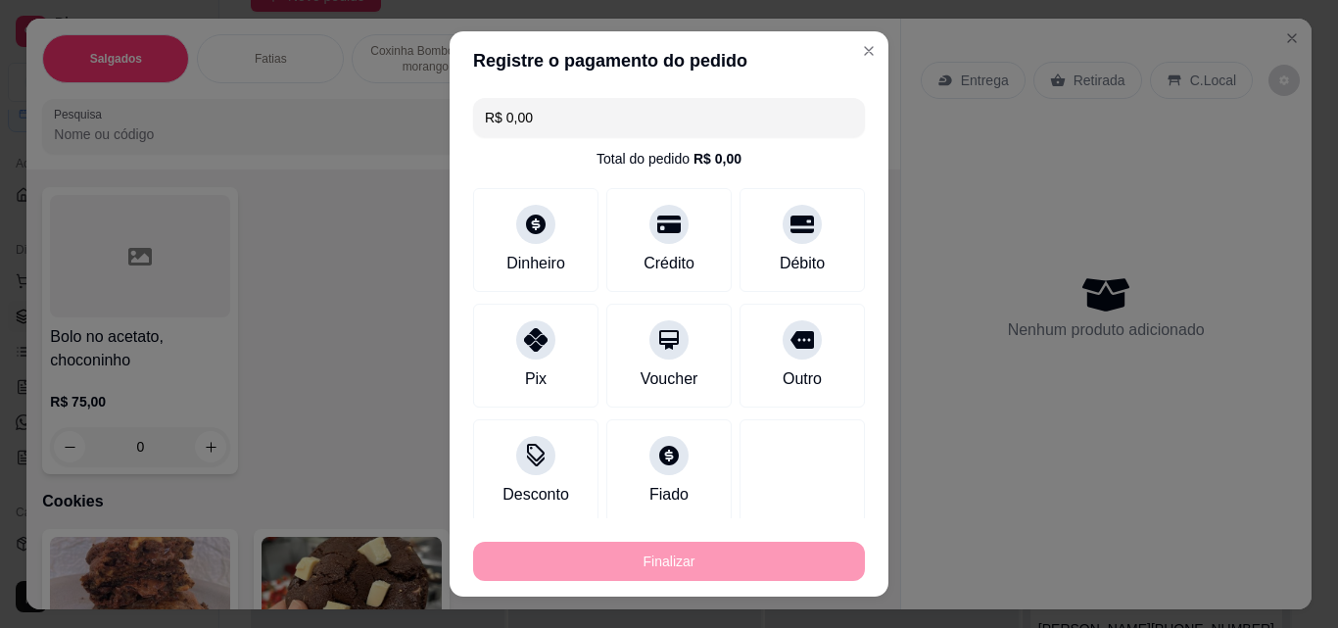
type input "-R$ 45,00"
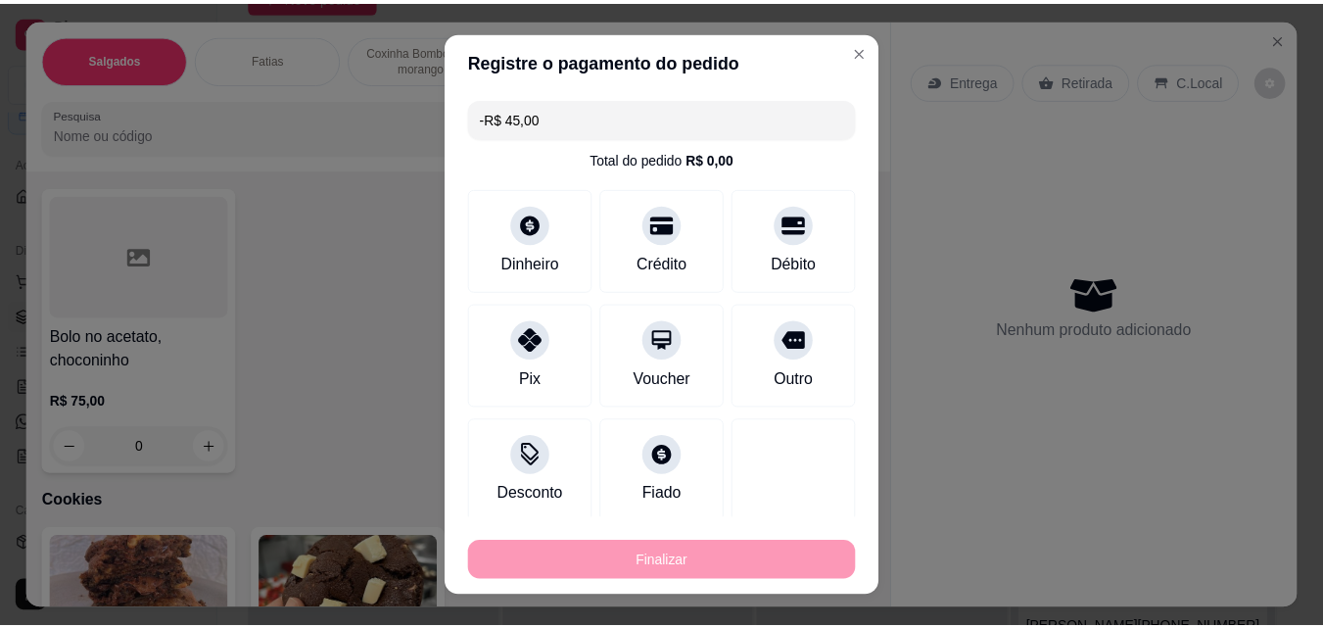
scroll to position [0, 0]
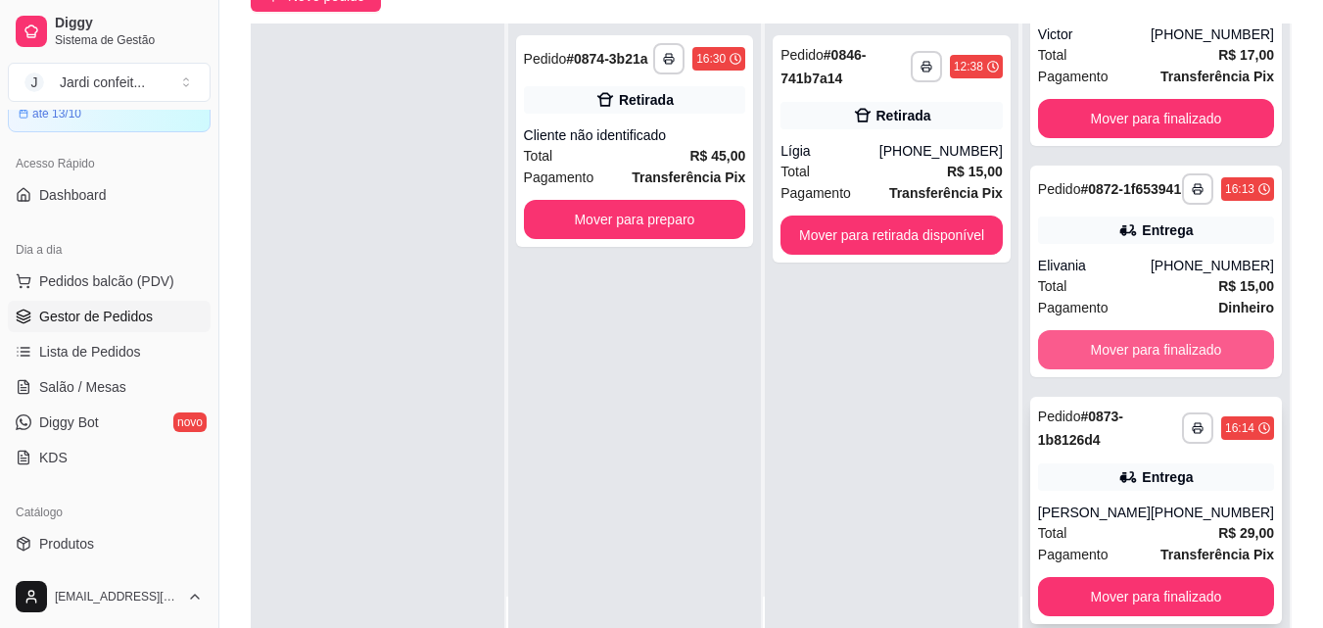
scroll to position [132, 0]
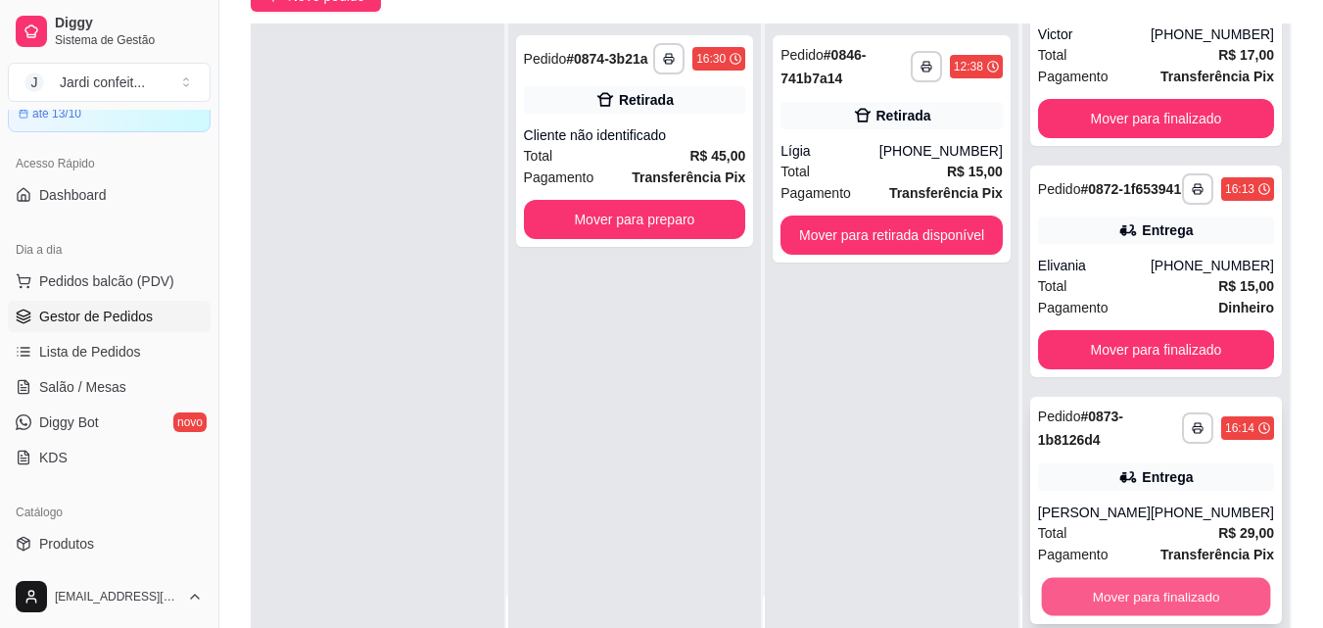
click at [1175, 597] on button "Mover para finalizado" at bounding box center [1155, 597] width 229 height 38
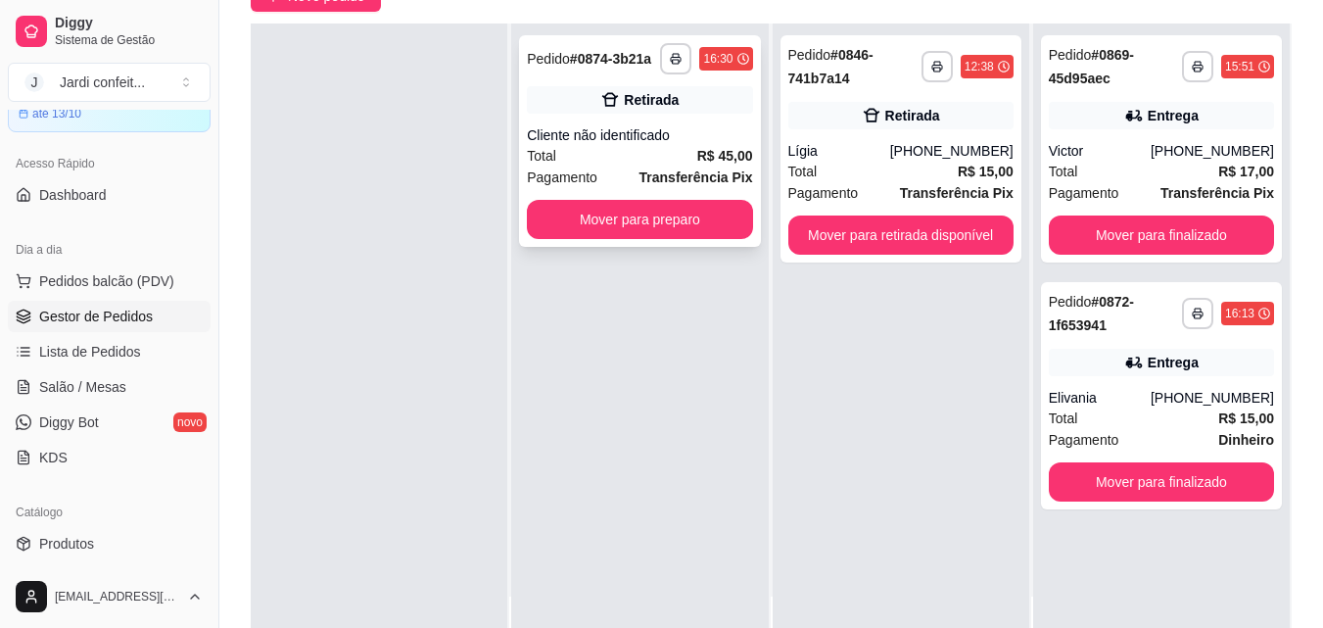
scroll to position [0, 0]
click at [687, 182] on strong "Transferência Pix" at bounding box center [697, 177] width 114 height 16
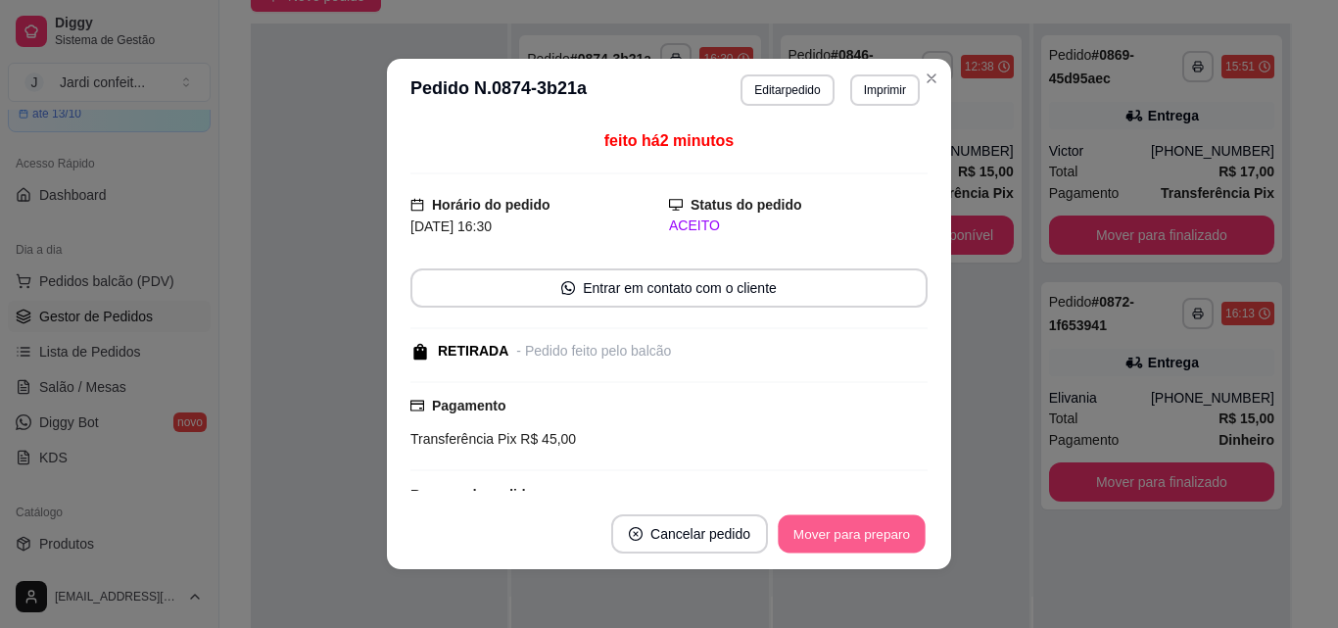
click at [902, 534] on button "Mover para preparo" at bounding box center [851, 534] width 147 height 38
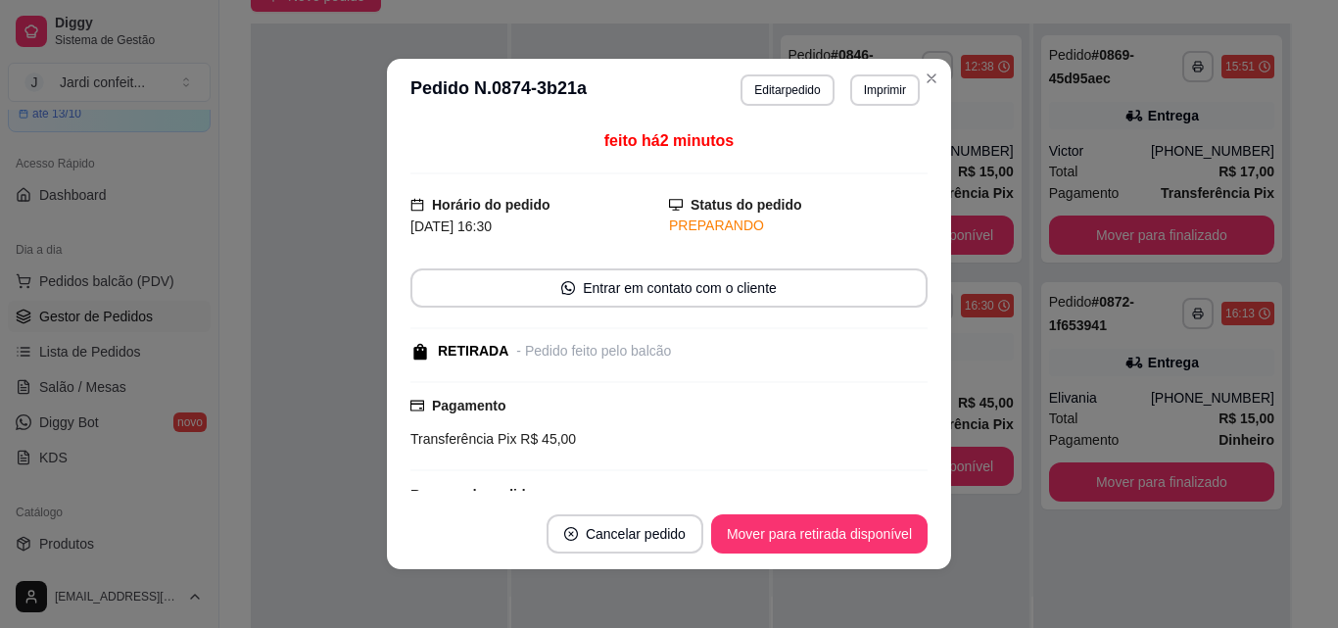
click at [902, 534] on button "Mover para retirada disponível" at bounding box center [819, 533] width 216 height 39
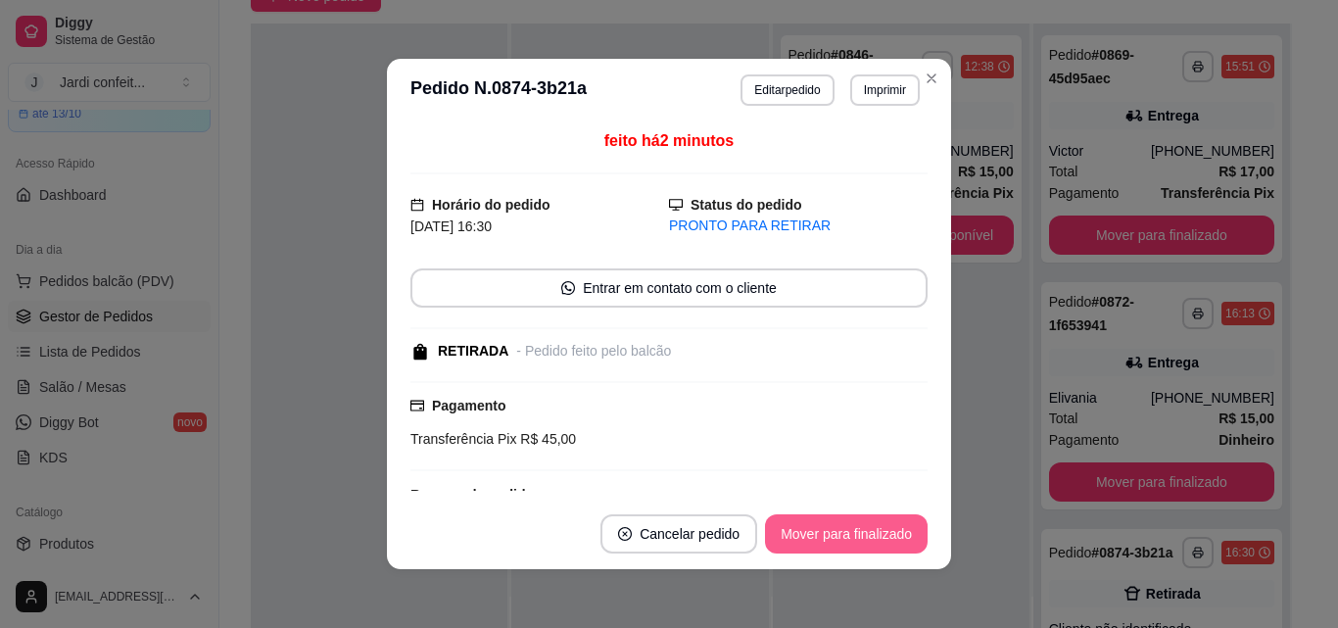
click at [902, 534] on button "Mover para finalizado" at bounding box center [846, 533] width 163 height 39
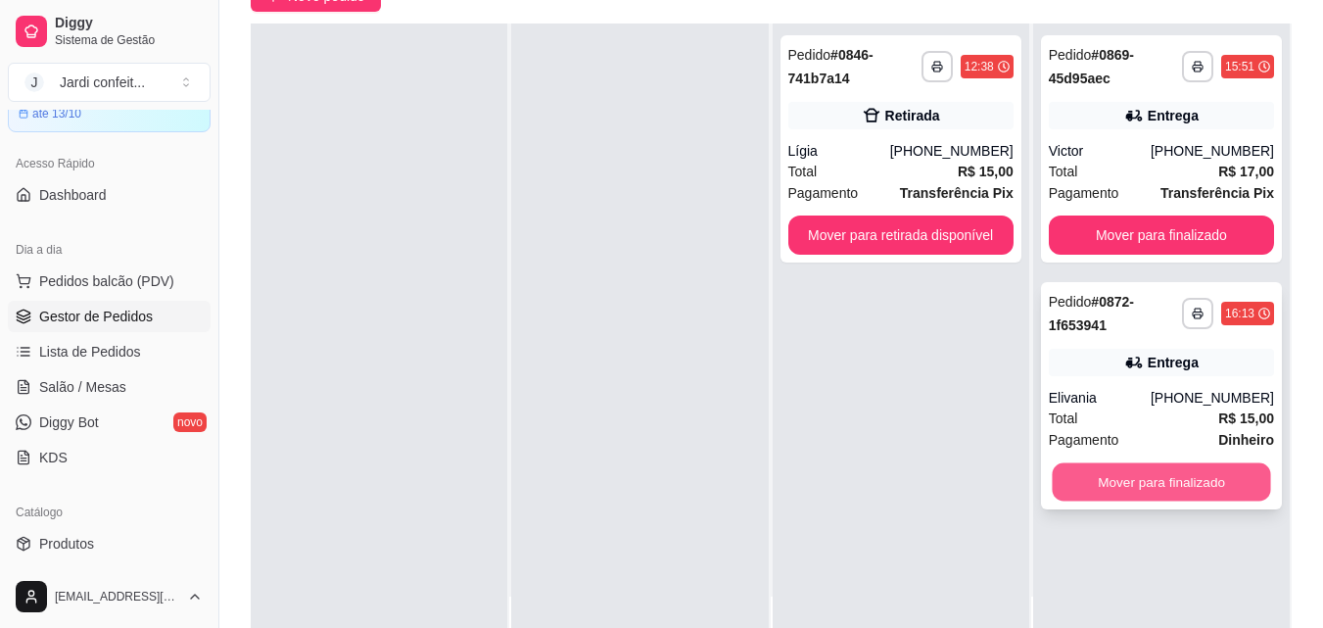
click at [1194, 489] on button "Mover para finalizado" at bounding box center [1161, 482] width 218 height 38
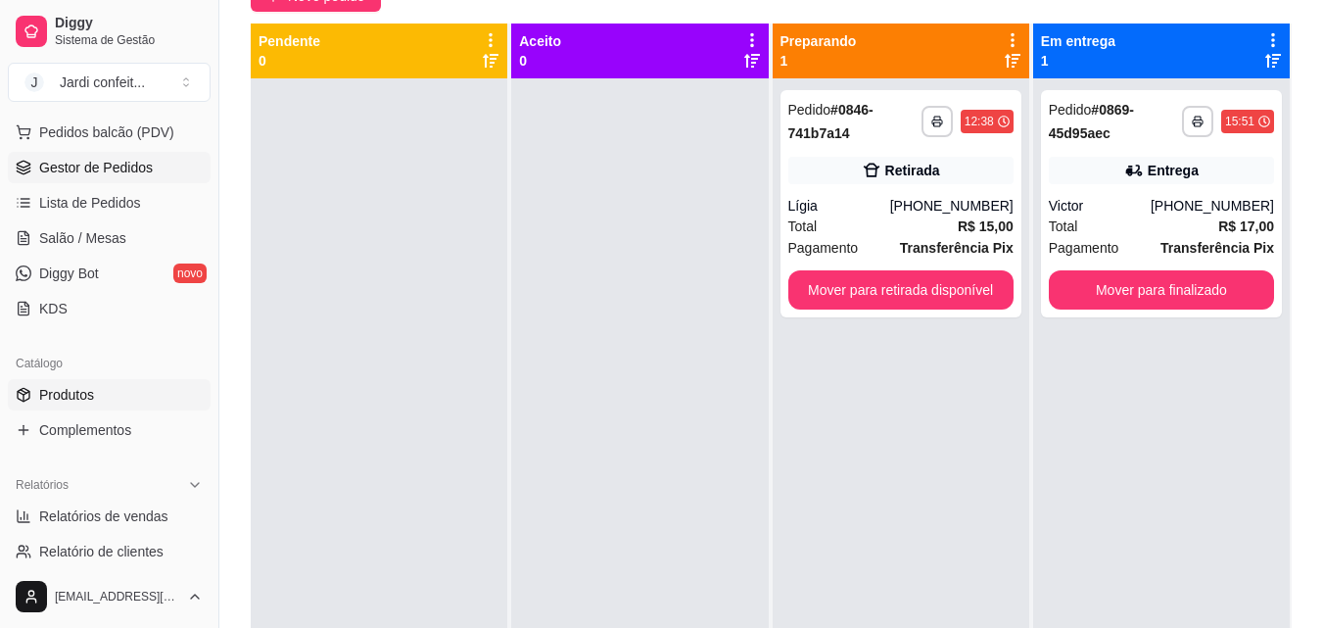
scroll to position [294, 0]
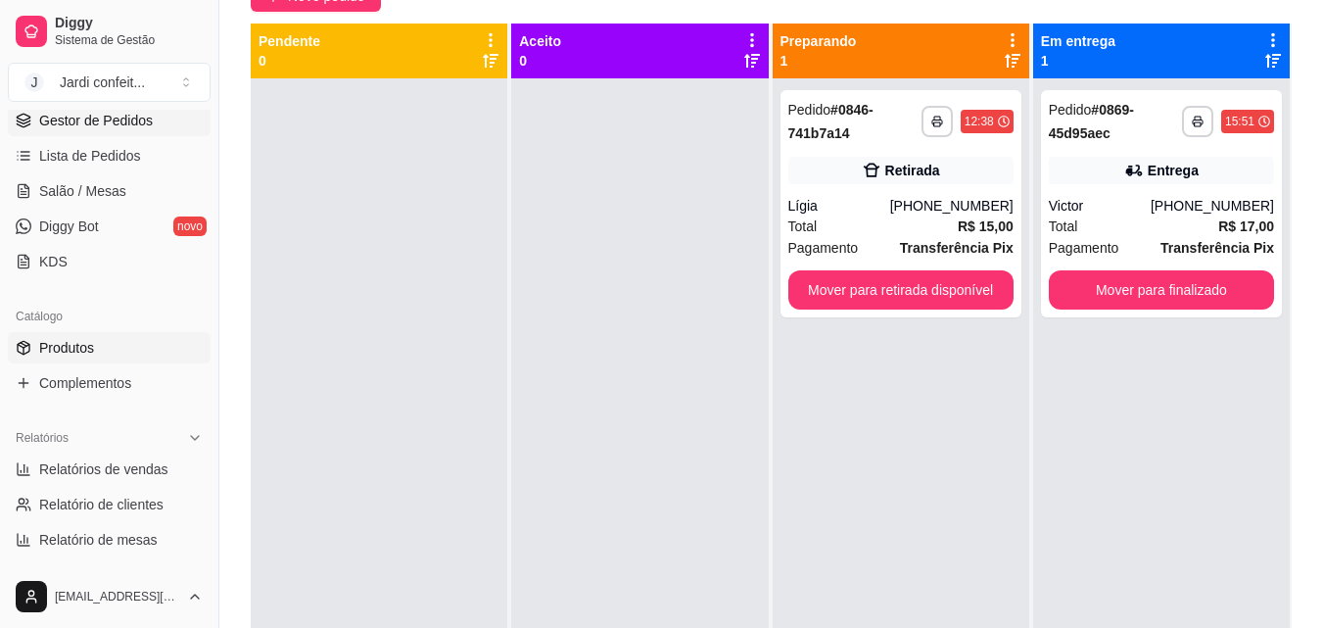
click at [104, 342] on link "Produtos" at bounding box center [109, 347] width 203 height 31
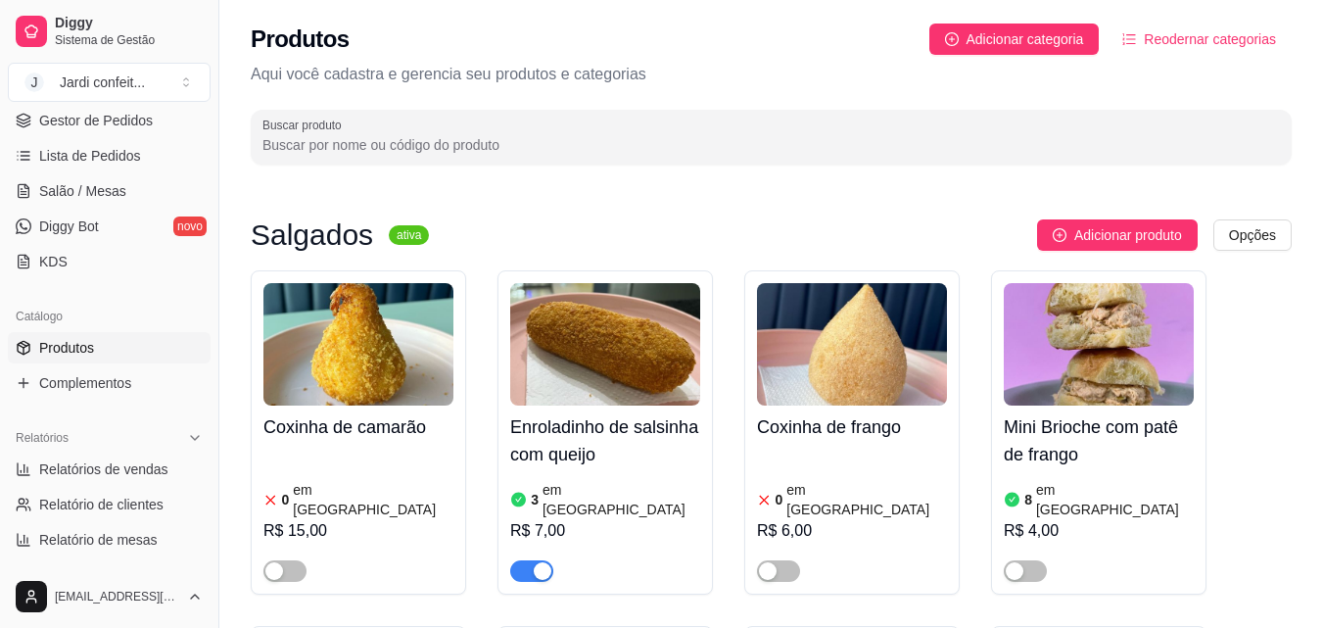
click at [450, 144] on input "Buscar produto" at bounding box center [772, 145] width 1018 height 20
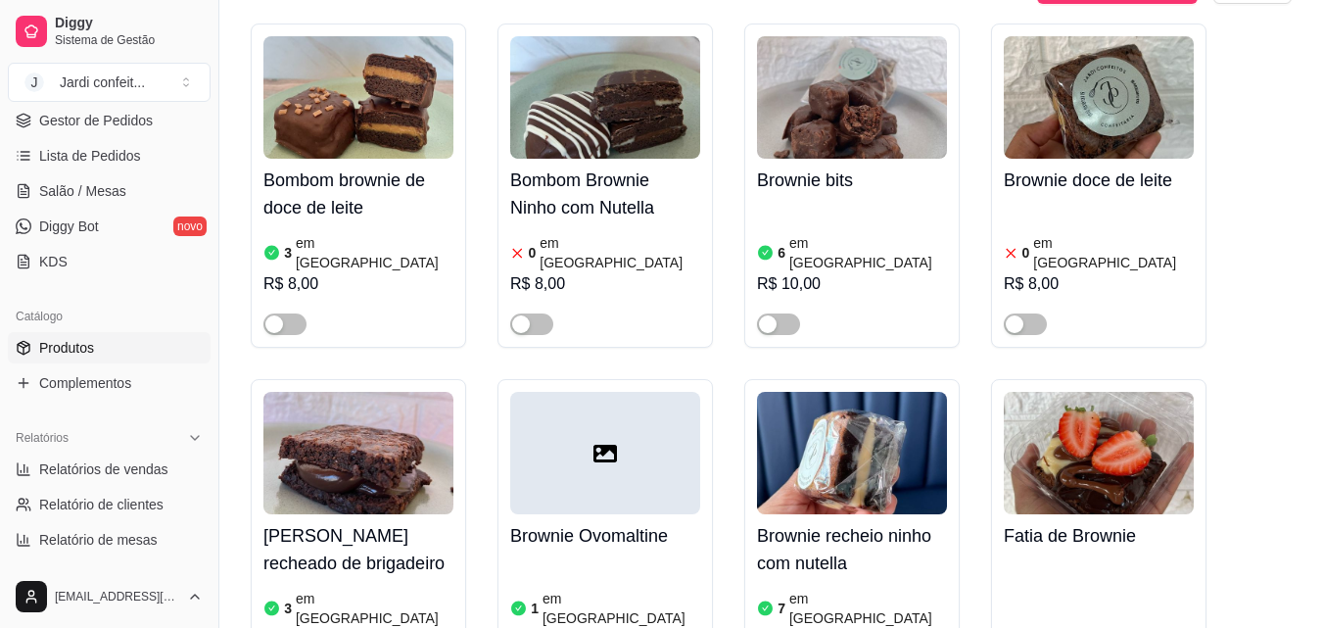
scroll to position [1273, 0]
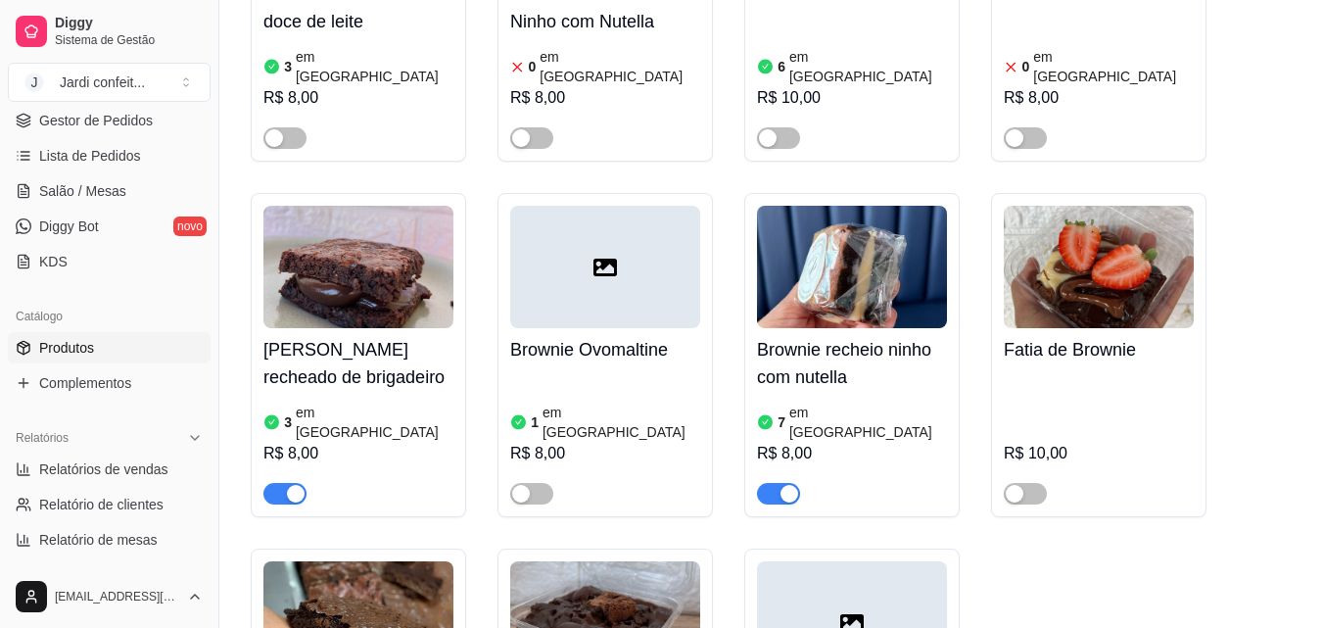
type input "brow"
click at [356, 229] on img at bounding box center [359, 267] width 190 height 122
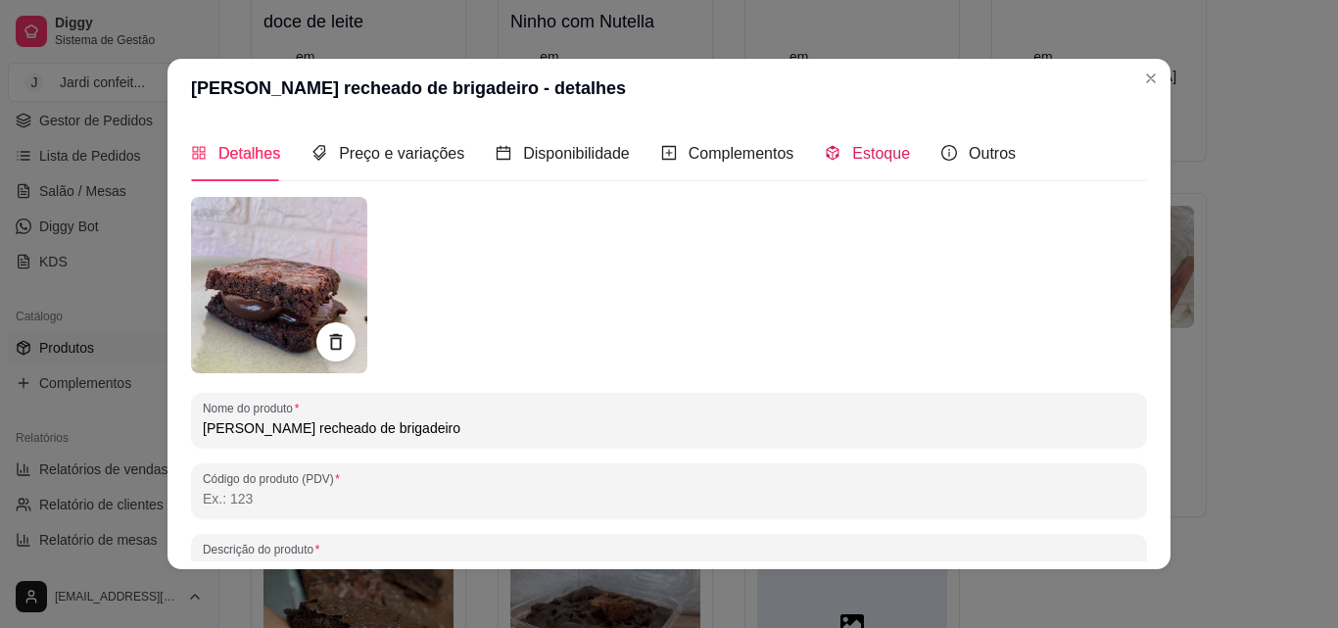
click at [869, 146] on span "Estoque" at bounding box center [881, 153] width 58 height 17
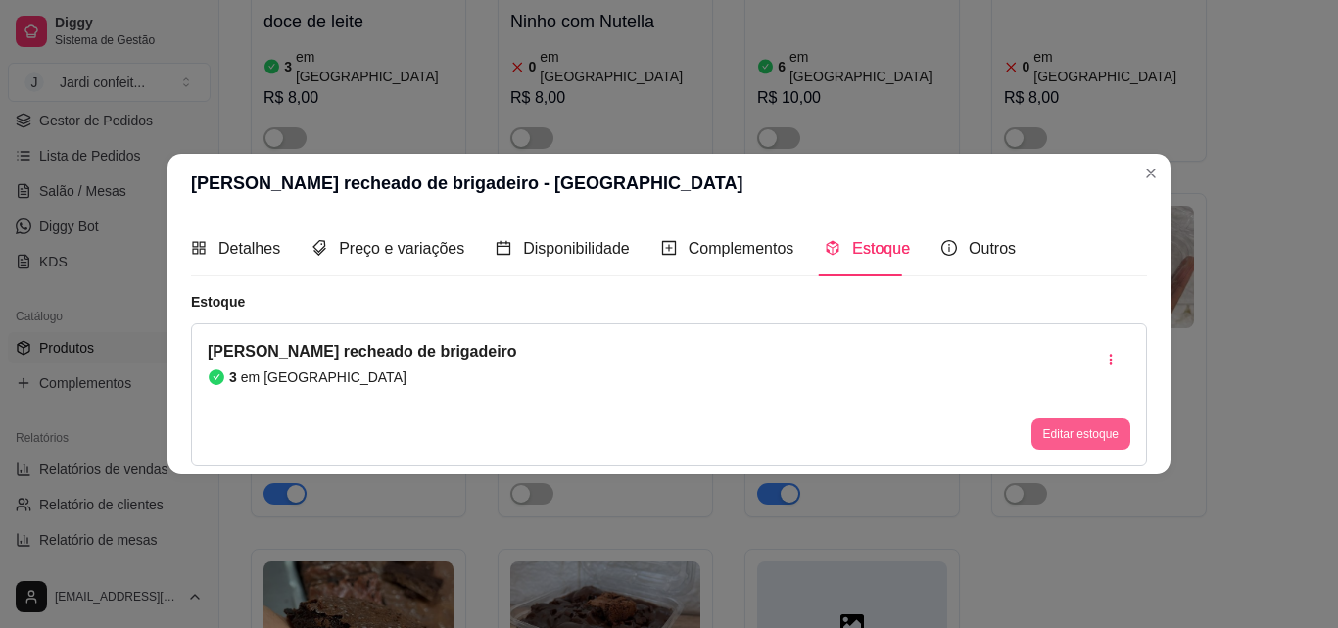
click at [1098, 425] on button "Editar estoque" at bounding box center [1081, 433] width 99 height 31
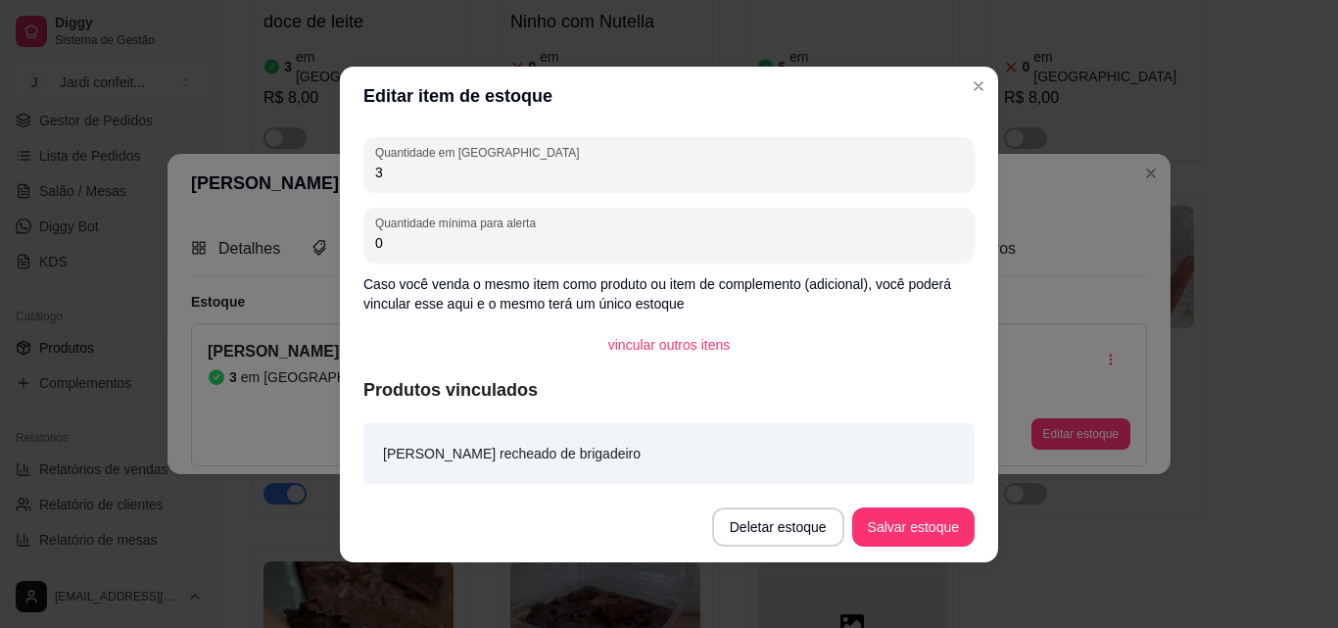
drag, startPoint x: 478, startPoint y: 168, endPoint x: 316, endPoint y: 175, distance: 161.8
click at [316, 175] on div "Editar item de estoque Quantidade em estoque 3 Quantidade mínima para alerta 0 …" at bounding box center [669, 314] width 1338 height 628
type input "11"
click at [895, 539] on button "Salvar estoque" at bounding box center [913, 526] width 122 height 39
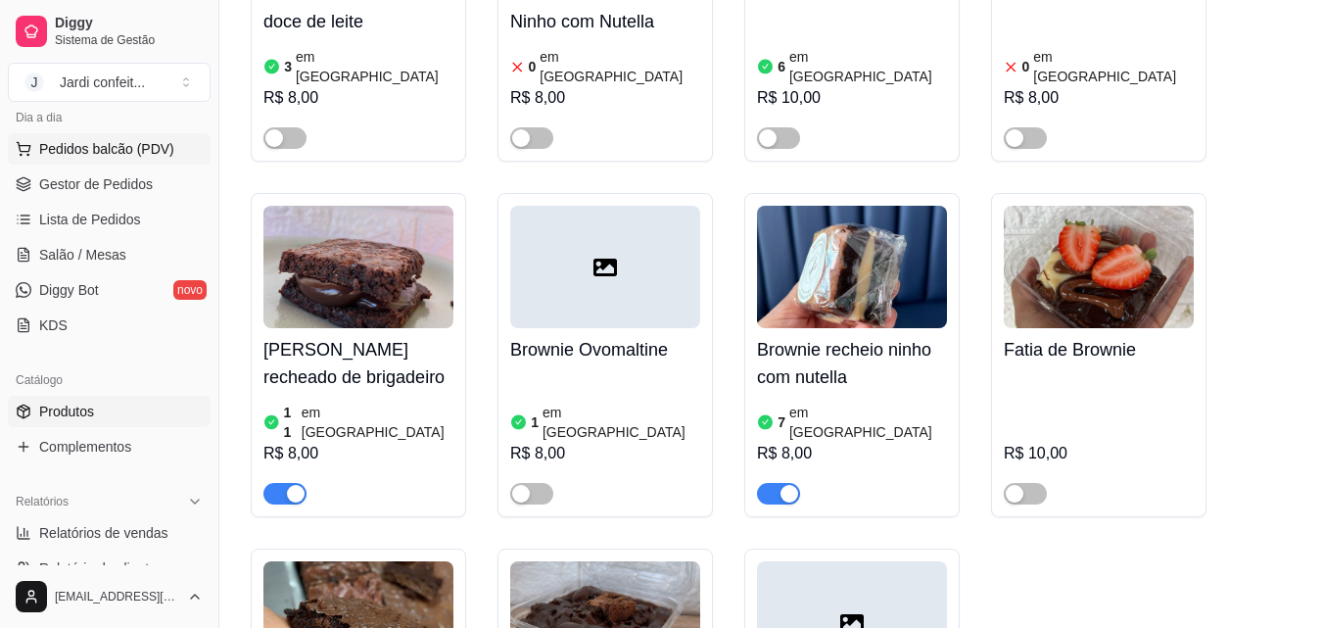
scroll to position [196, 0]
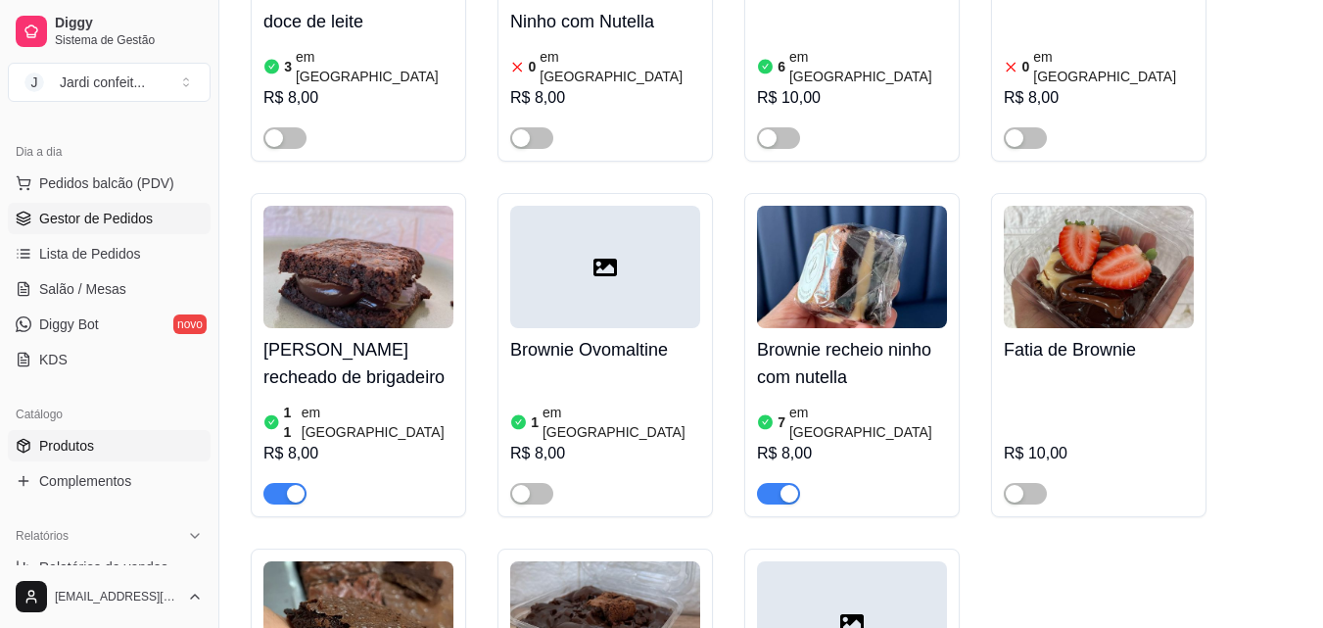
click at [91, 226] on span "Gestor de Pedidos" at bounding box center [96, 219] width 114 height 20
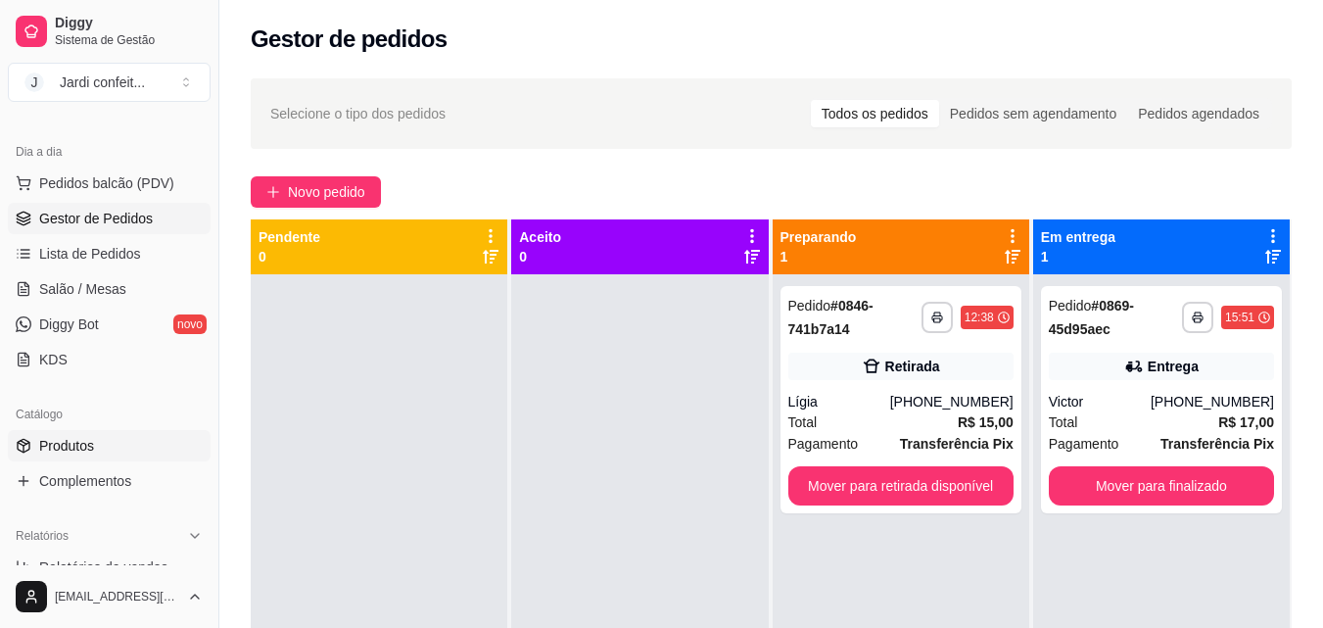
click at [116, 439] on link "Produtos" at bounding box center [109, 445] width 203 height 31
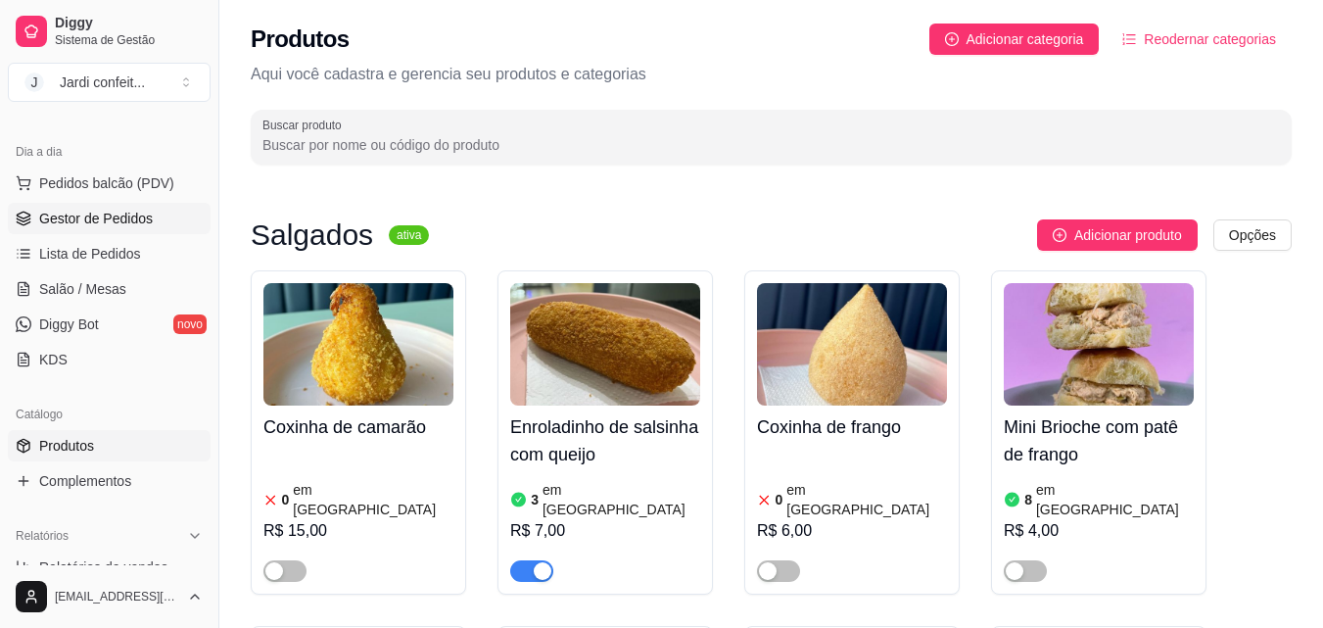
click at [145, 228] on span "Gestor de Pedidos" at bounding box center [96, 219] width 114 height 20
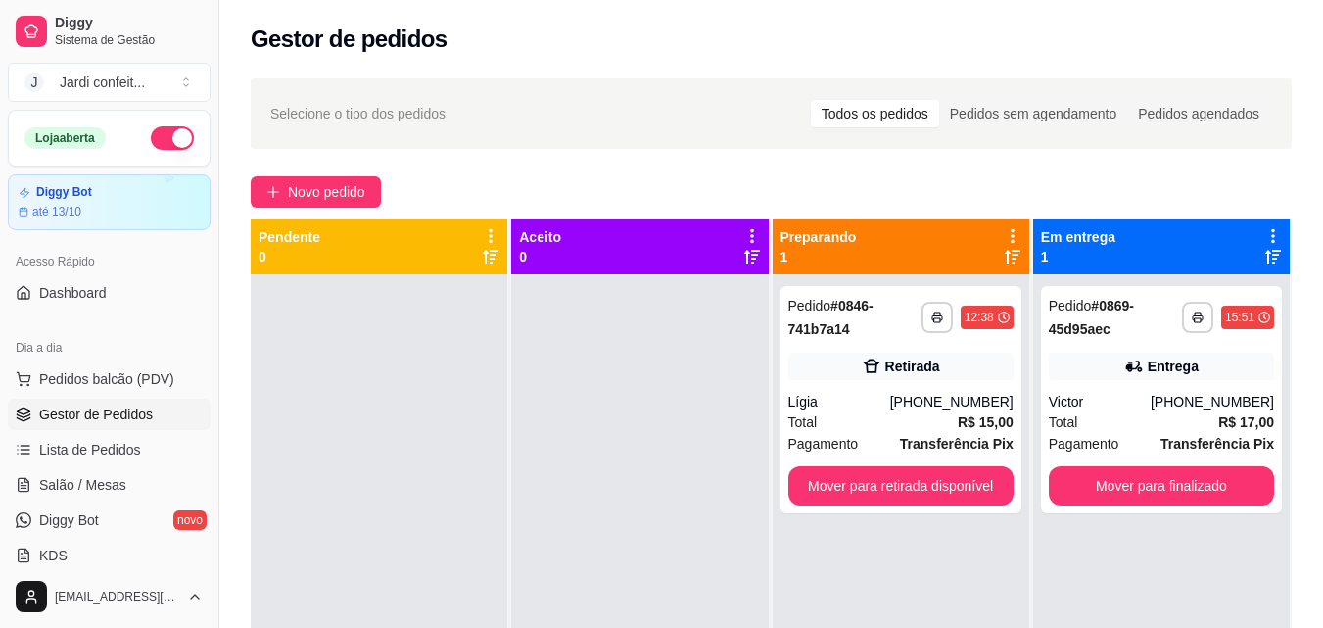
click at [135, 416] on span "Gestor de Pedidos" at bounding box center [96, 415] width 114 height 20
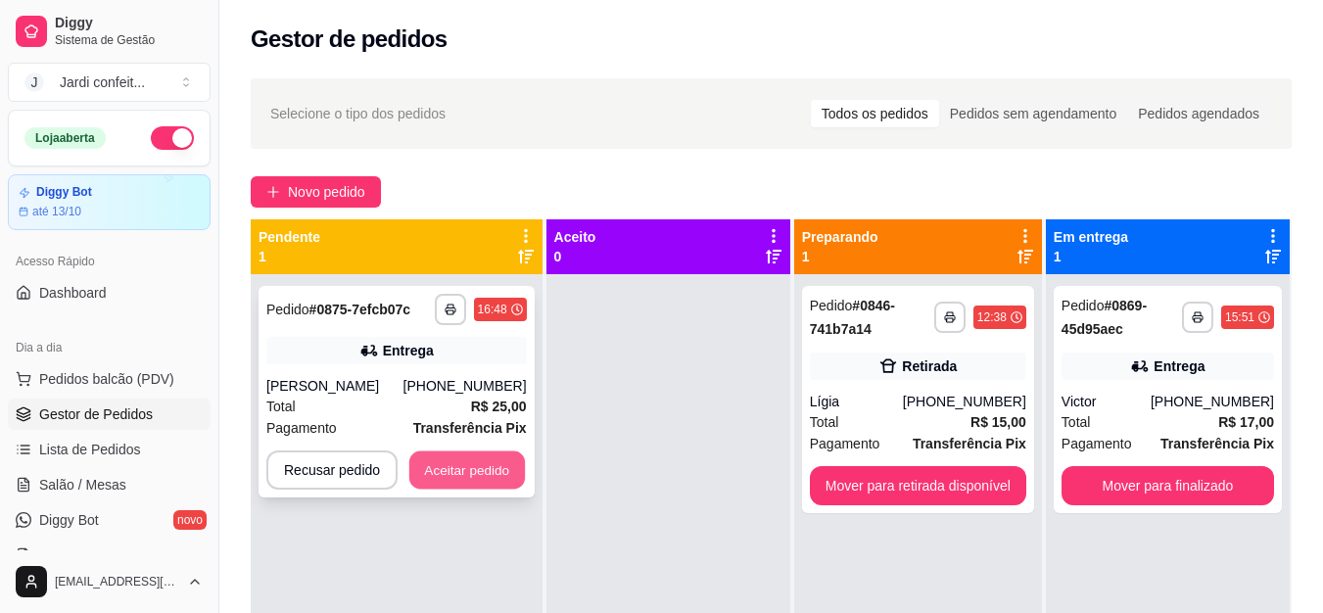
click at [489, 479] on button "Aceitar pedido" at bounding box center [467, 471] width 116 height 38
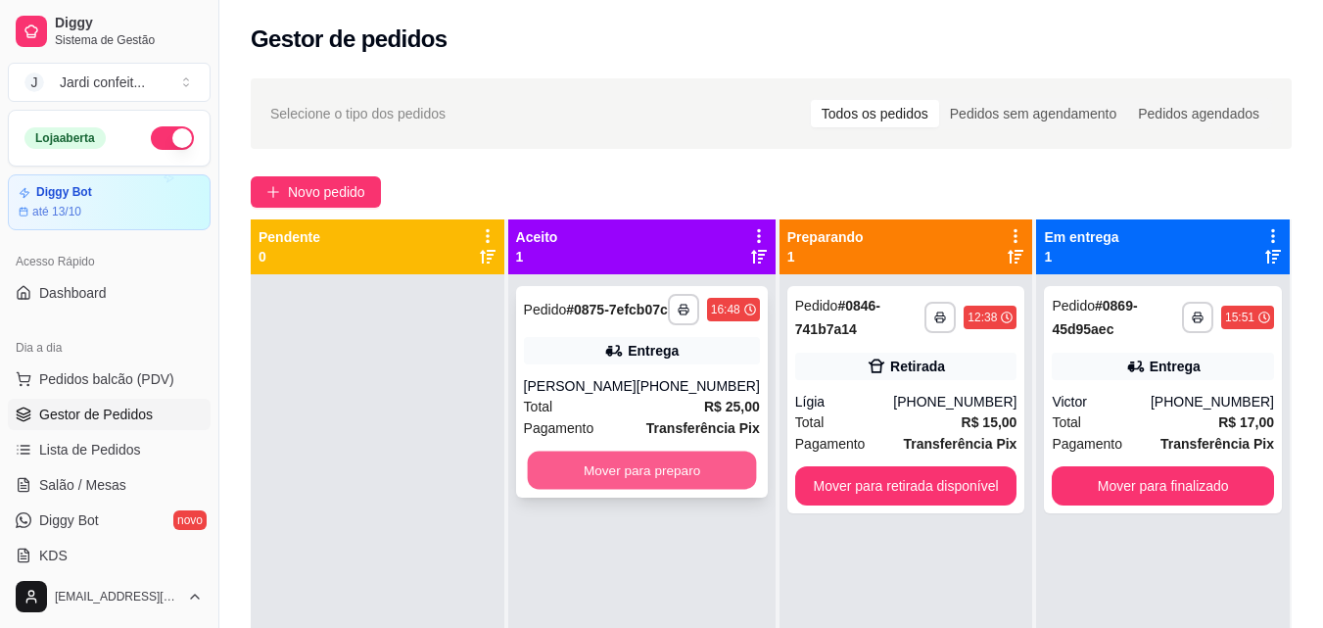
click at [705, 490] on button "Mover para preparo" at bounding box center [641, 471] width 229 height 38
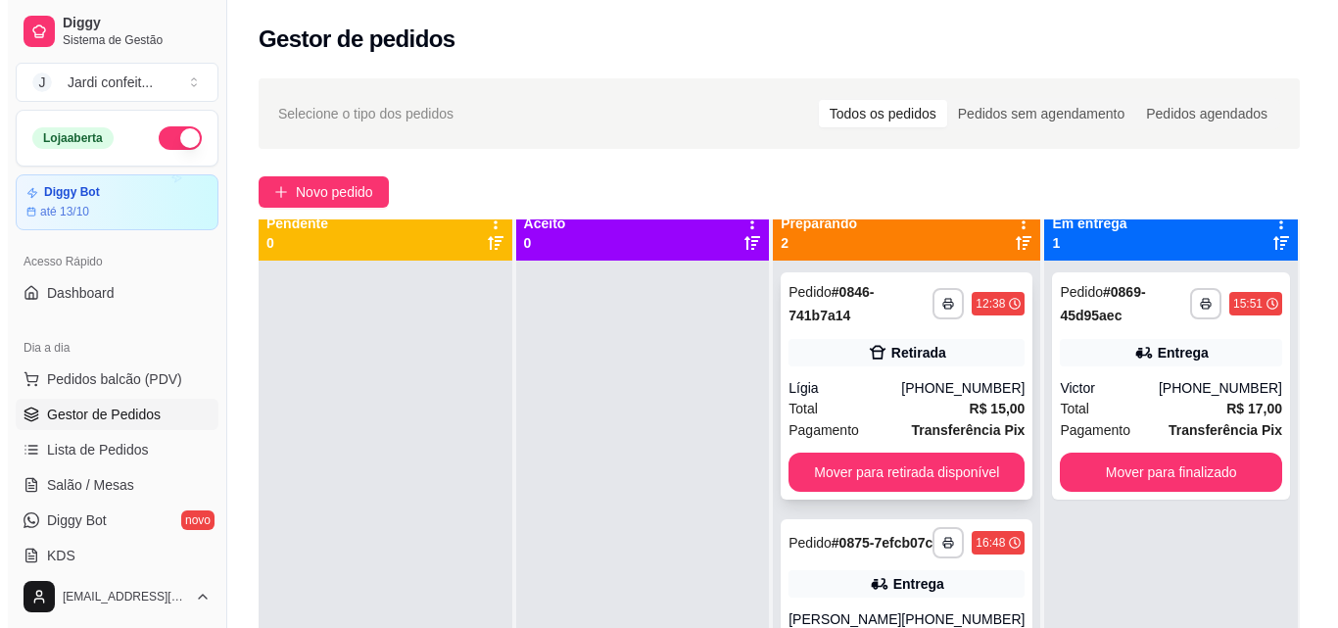
scroll to position [55, 0]
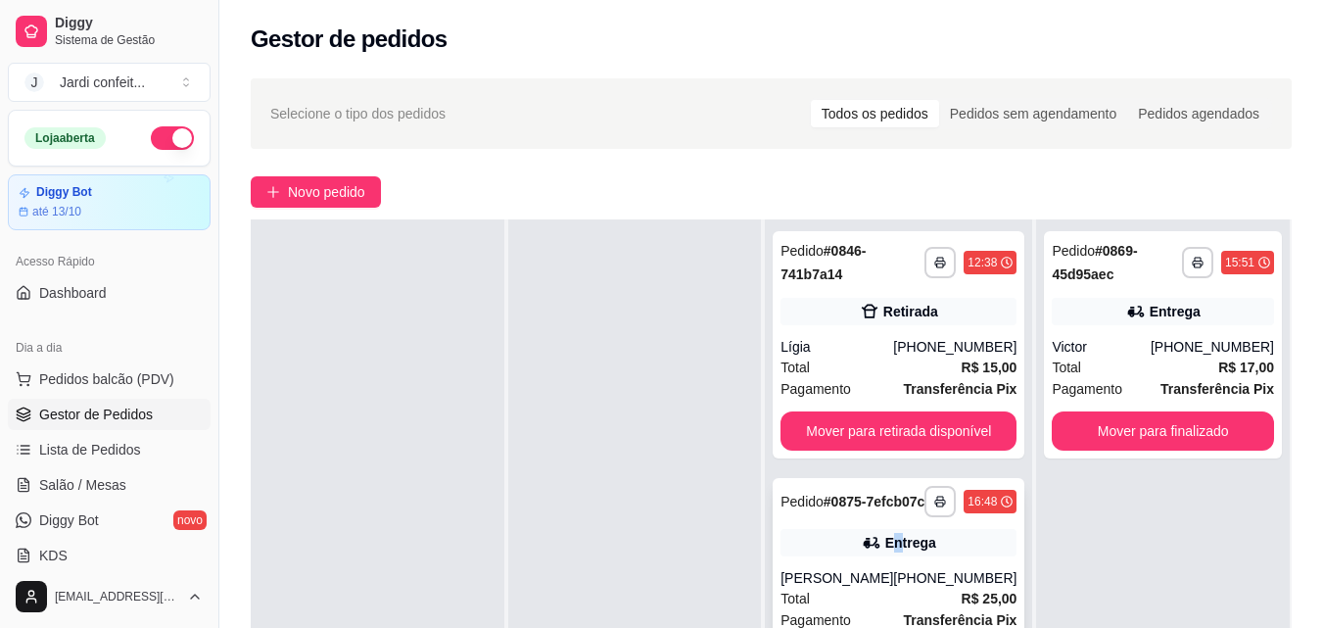
click at [891, 542] on div "**********" at bounding box center [899, 584] width 252 height 212
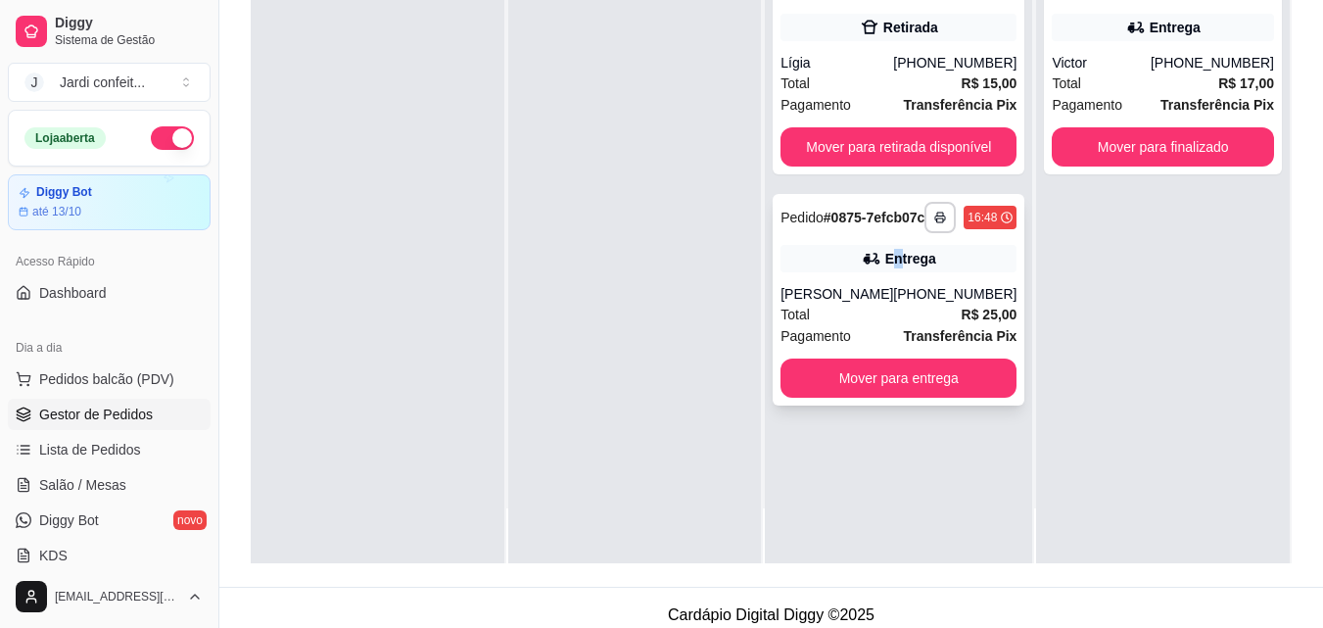
scroll to position [294, 0]
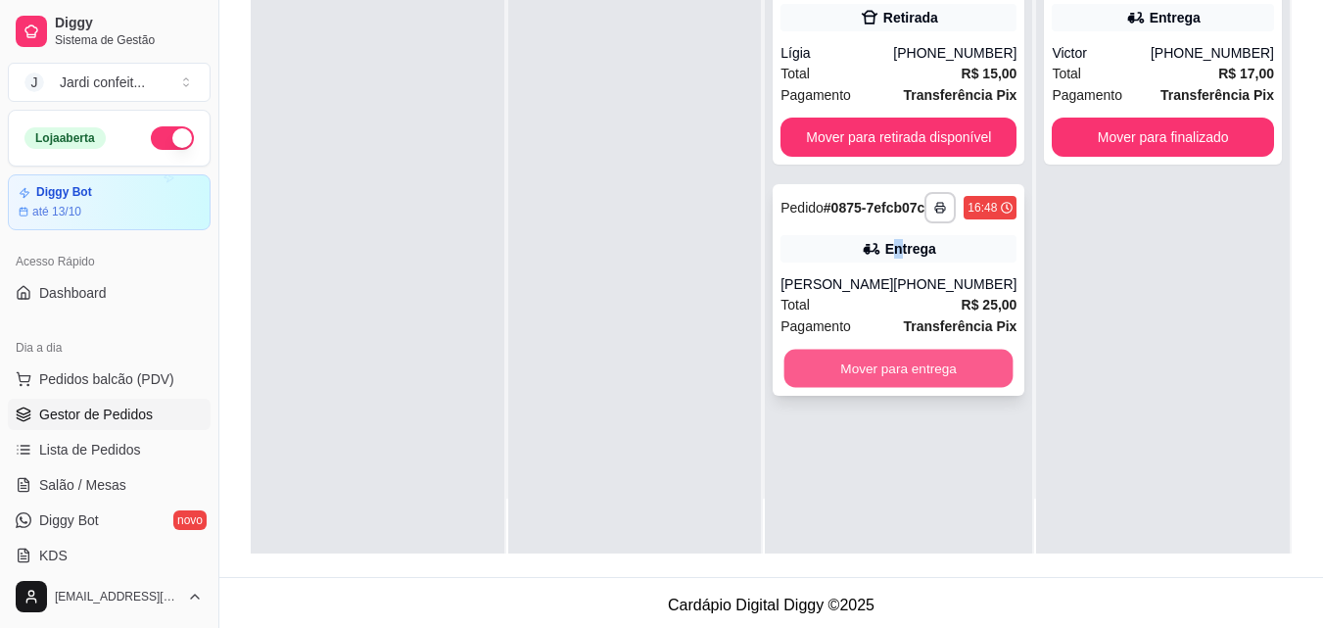
click at [877, 386] on button "Mover para entrega" at bounding box center [899, 369] width 229 height 38
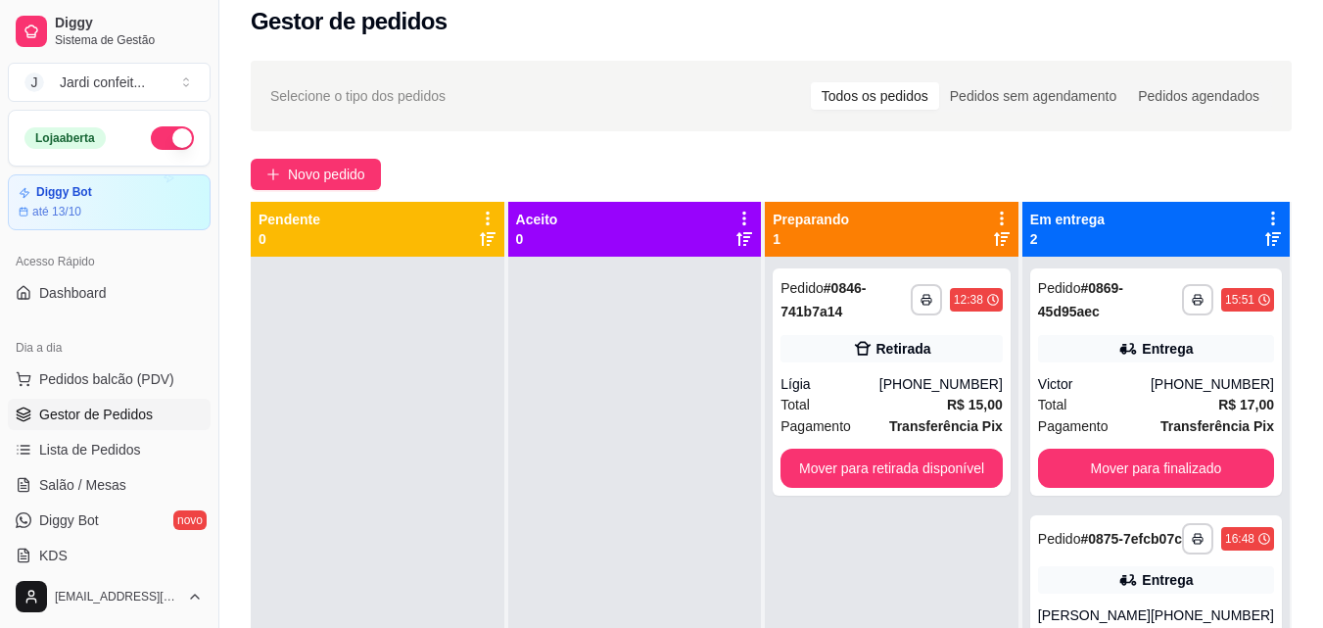
scroll to position [0, 0]
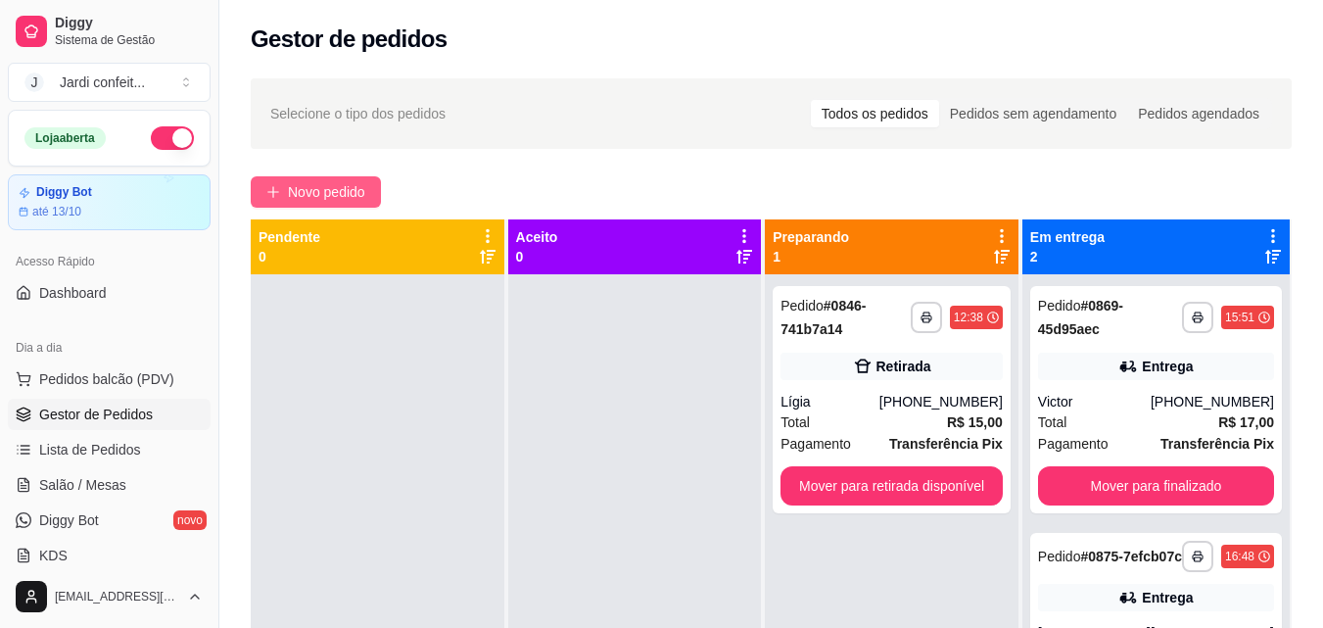
click at [275, 186] on icon "plus" at bounding box center [273, 192] width 14 height 14
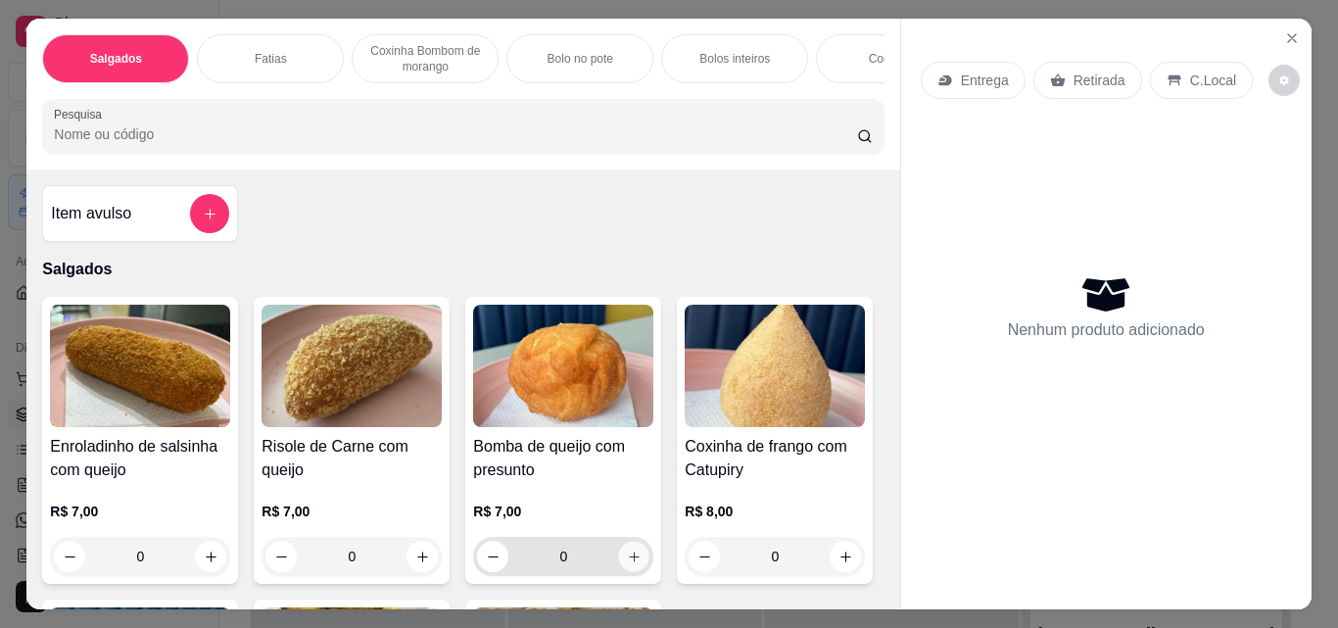
click at [640, 570] on button "increase-product-quantity" at bounding box center [634, 557] width 30 height 30
type input "1"
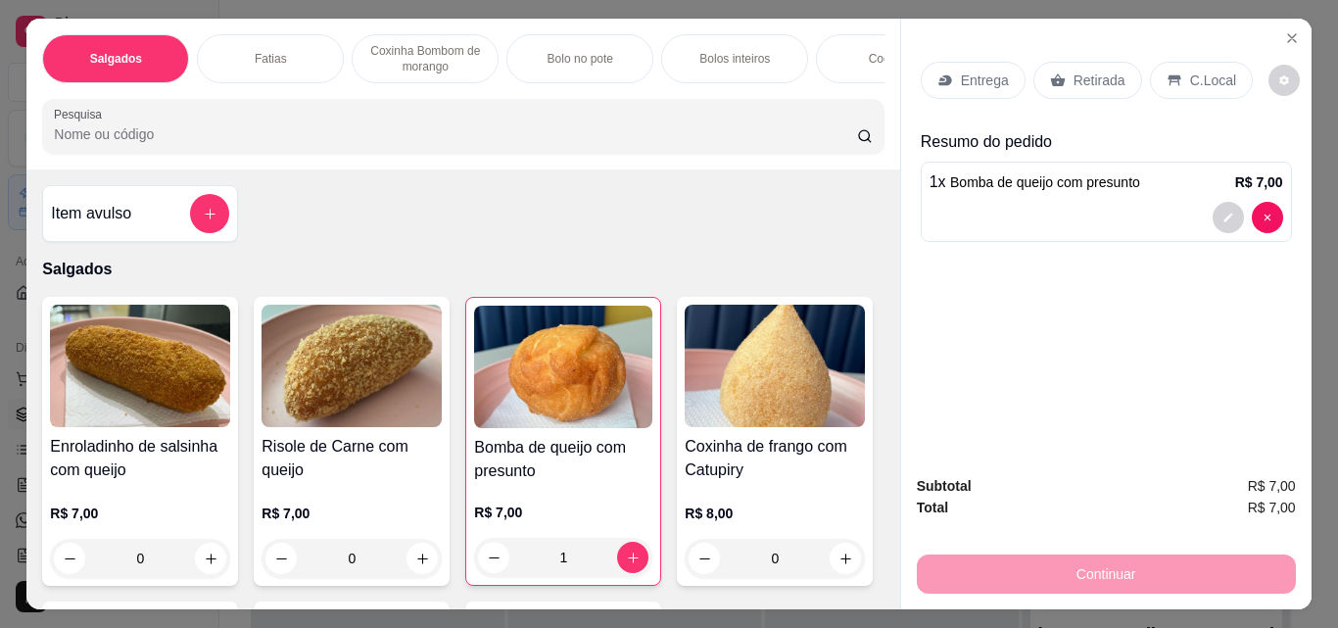
drag, startPoint x: 1062, startPoint y: 66, endPoint x: 1103, endPoint y: 437, distance: 373.5
click at [1066, 70] on div "Retirada" at bounding box center [1087, 80] width 109 height 37
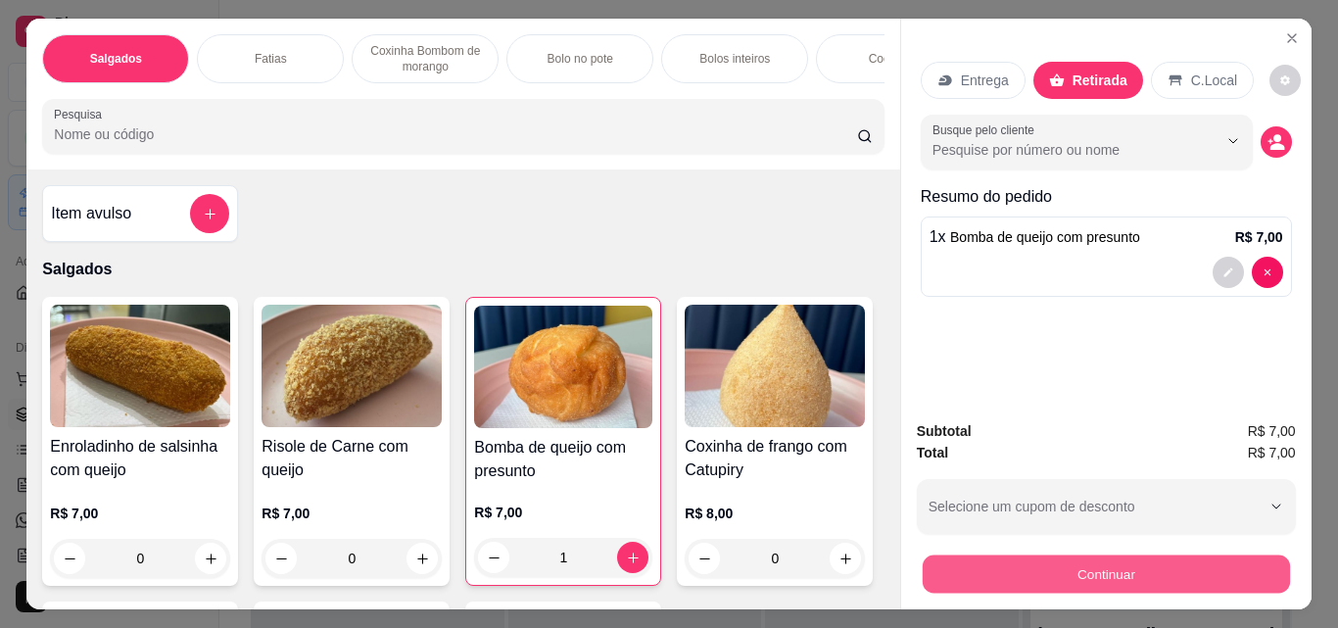
click at [1021, 577] on button "Continuar" at bounding box center [1105, 573] width 367 height 38
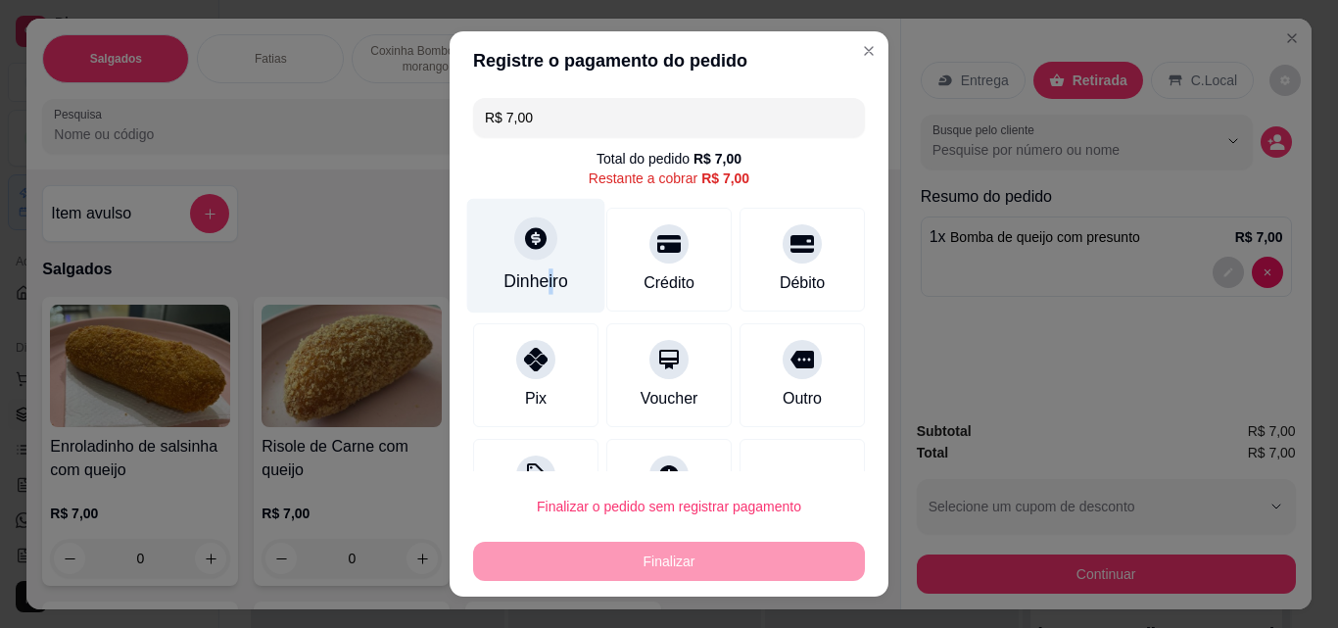
click at [533, 297] on div "Dinheiro" at bounding box center [536, 256] width 138 height 115
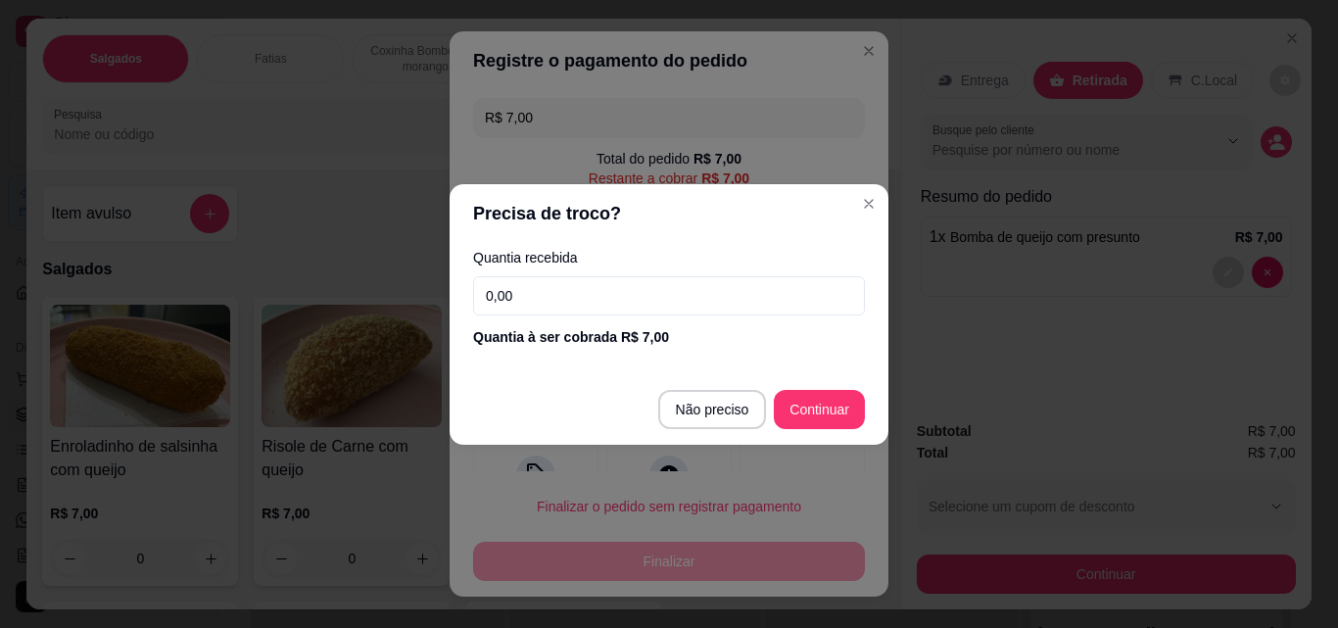
click at [534, 285] on input "0,00" at bounding box center [669, 295] width 392 height 39
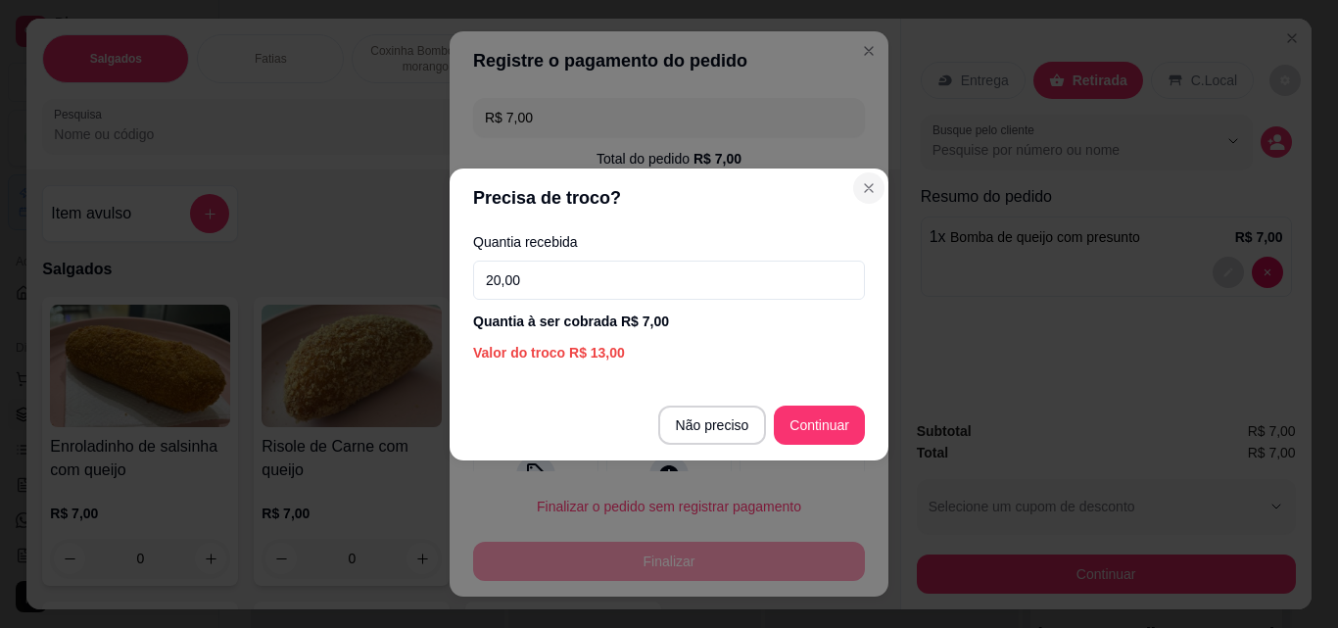
type input "20,00"
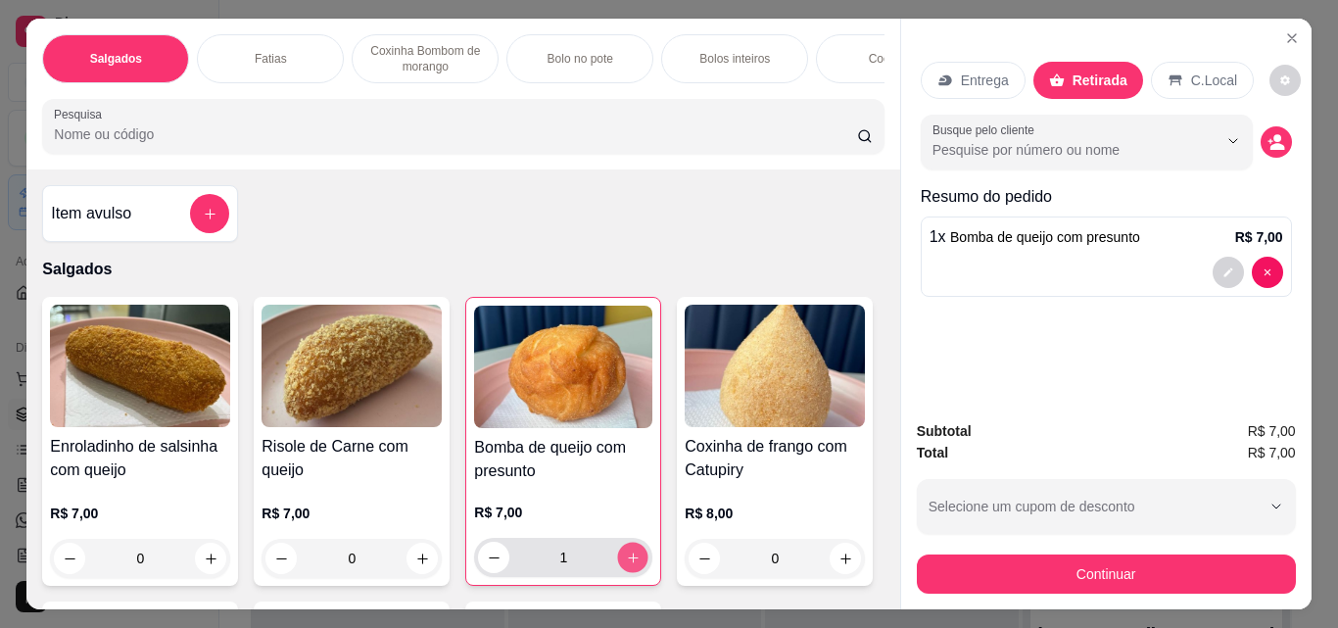
click at [630, 565] on icon "increase-product-quantity" at bounding box center [633, 558] width 15 height 15
type input "2"
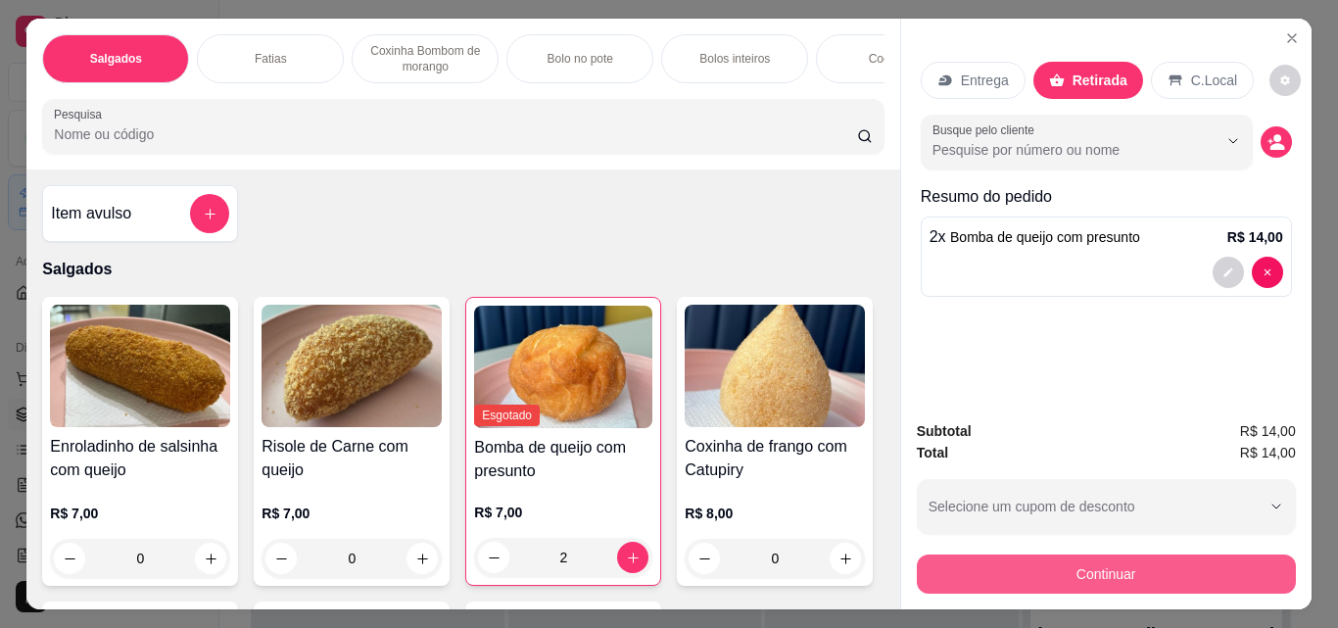
click at [918, 565] on button "Continuar" at bounding box center [1106, 573] width 379 height 39
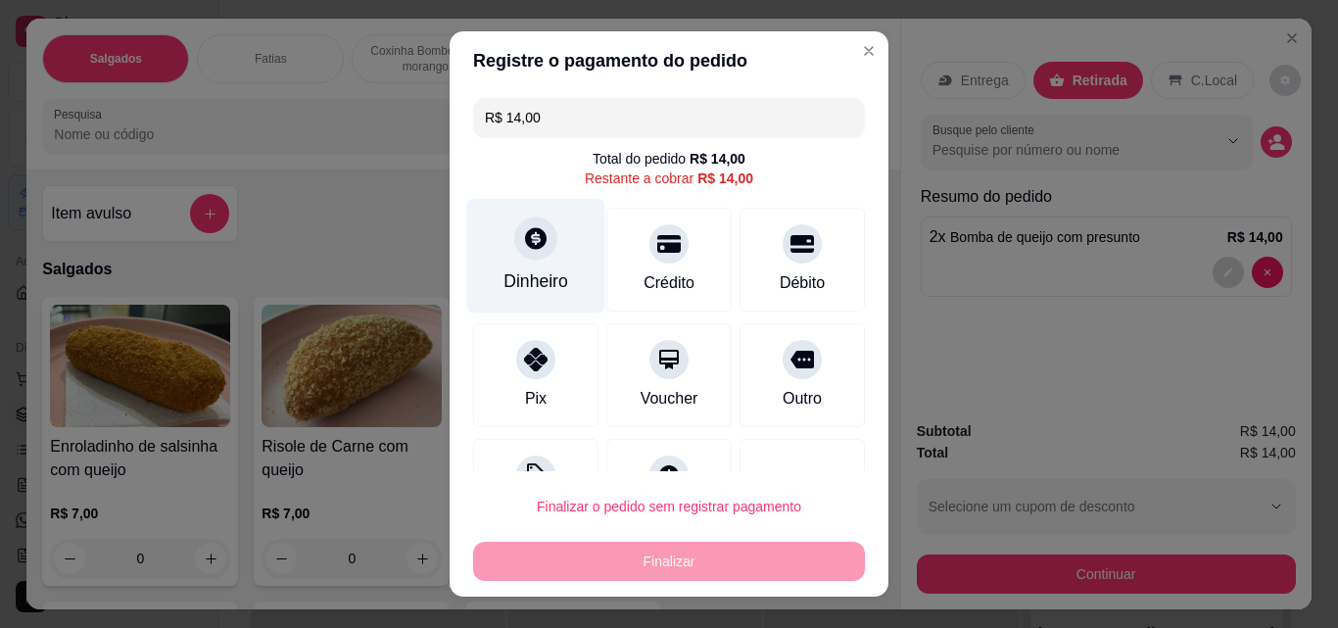
click at [504, 294] on div "Dinheiro" at bounding box center [536, 280] width 65 height 25
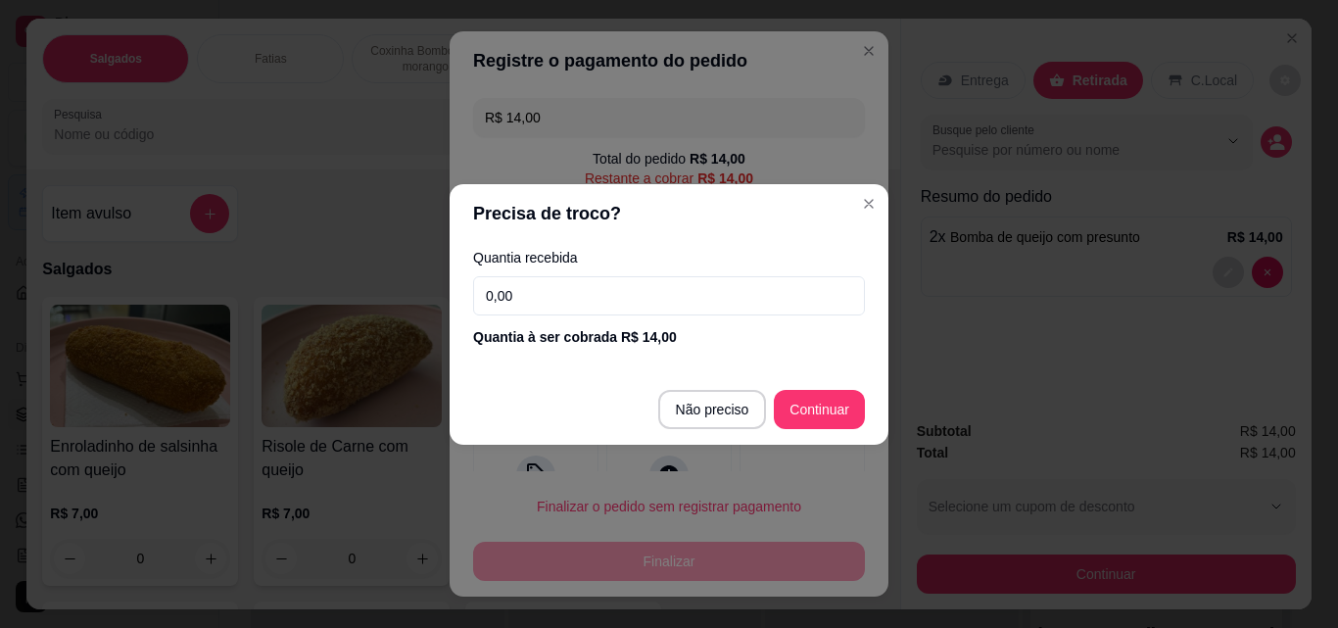
click at [520, 304] on input "0,00" at bounding box center [669, 295] width 392 height 39
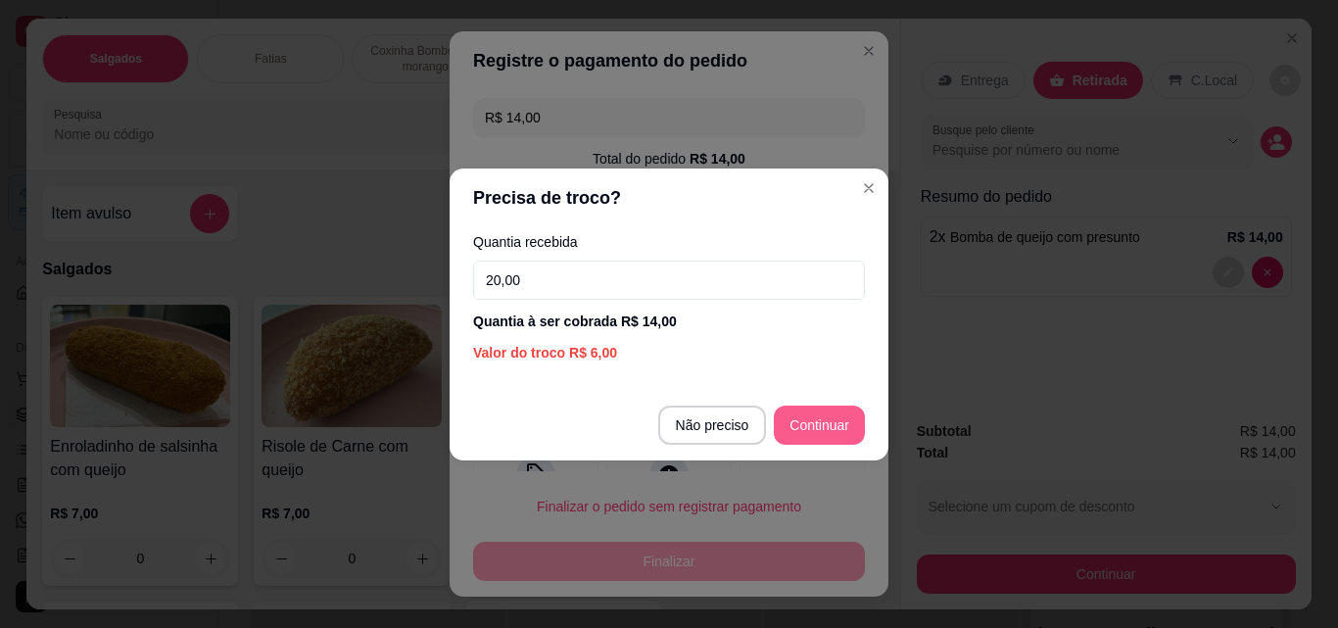
type input "20,00"
type input "R$ 0,00"
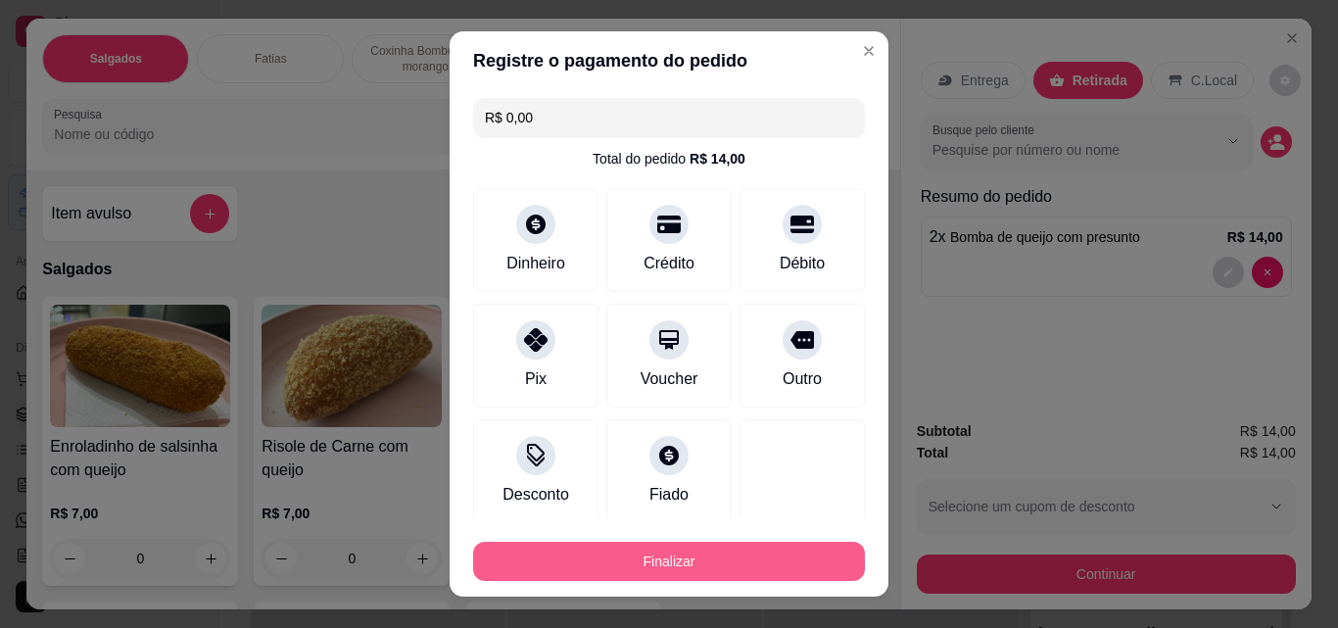
click at [624, 555] on button "Finalizar" at bounding box center [669, 561] width 392 height 39
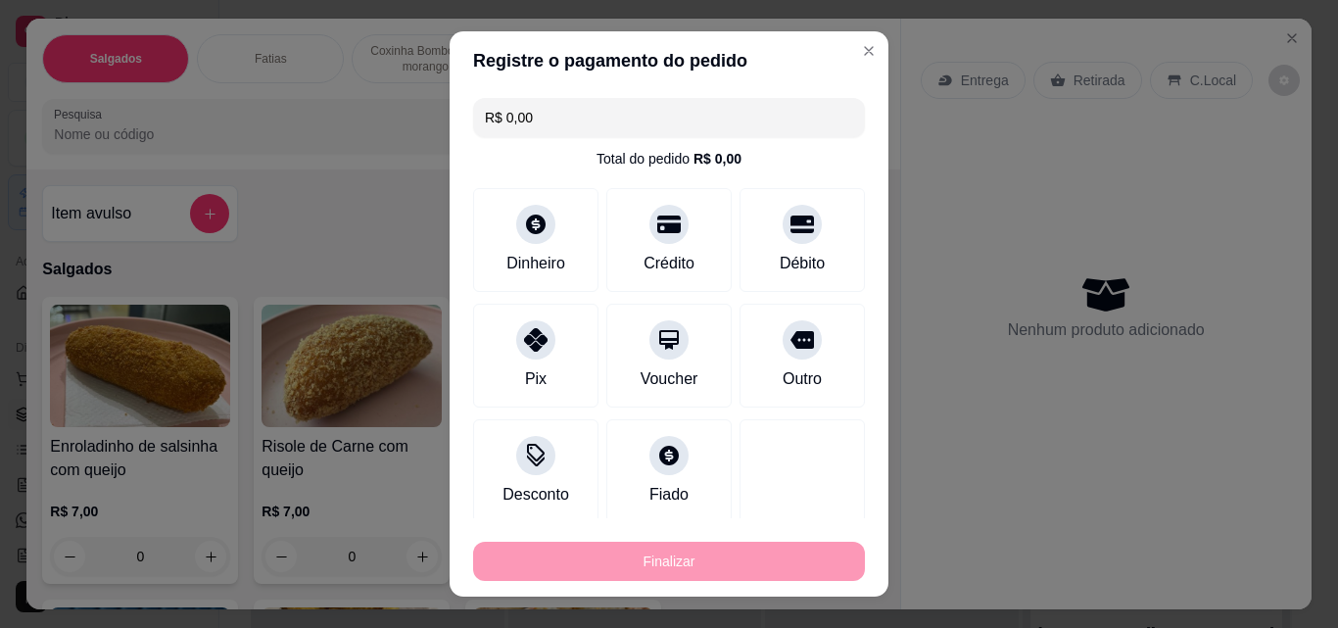
type input "0"
type input "-R$ 14,00"
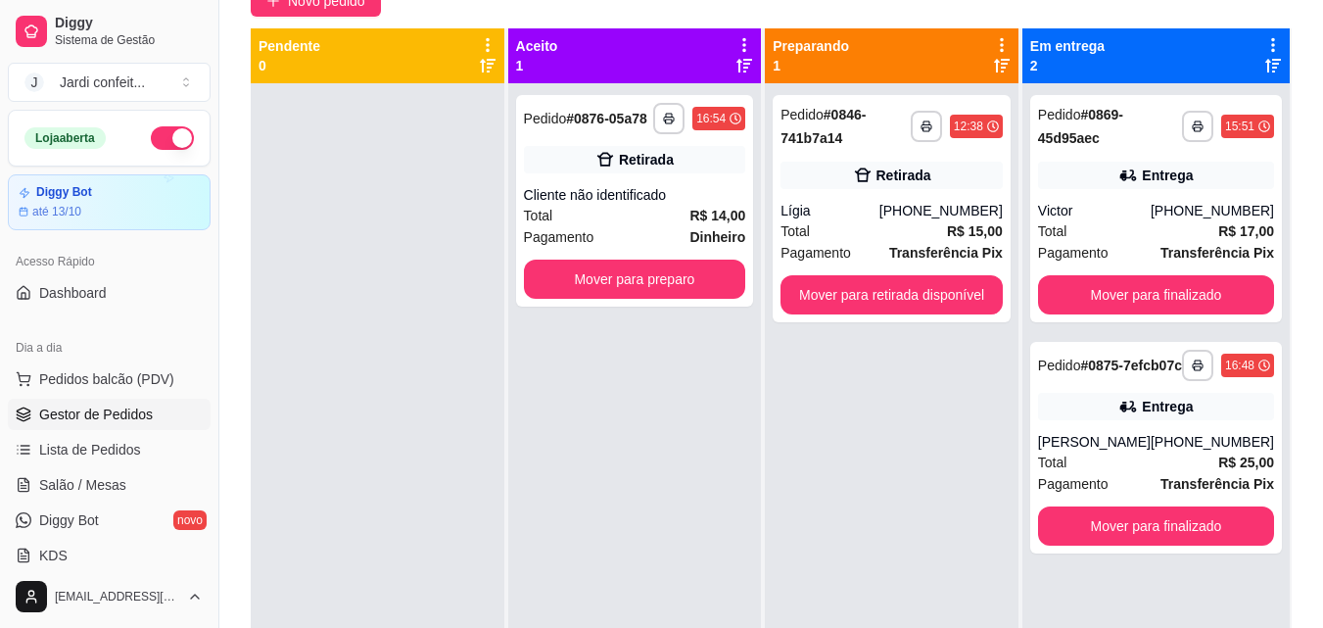
scroll to position [196, 0]
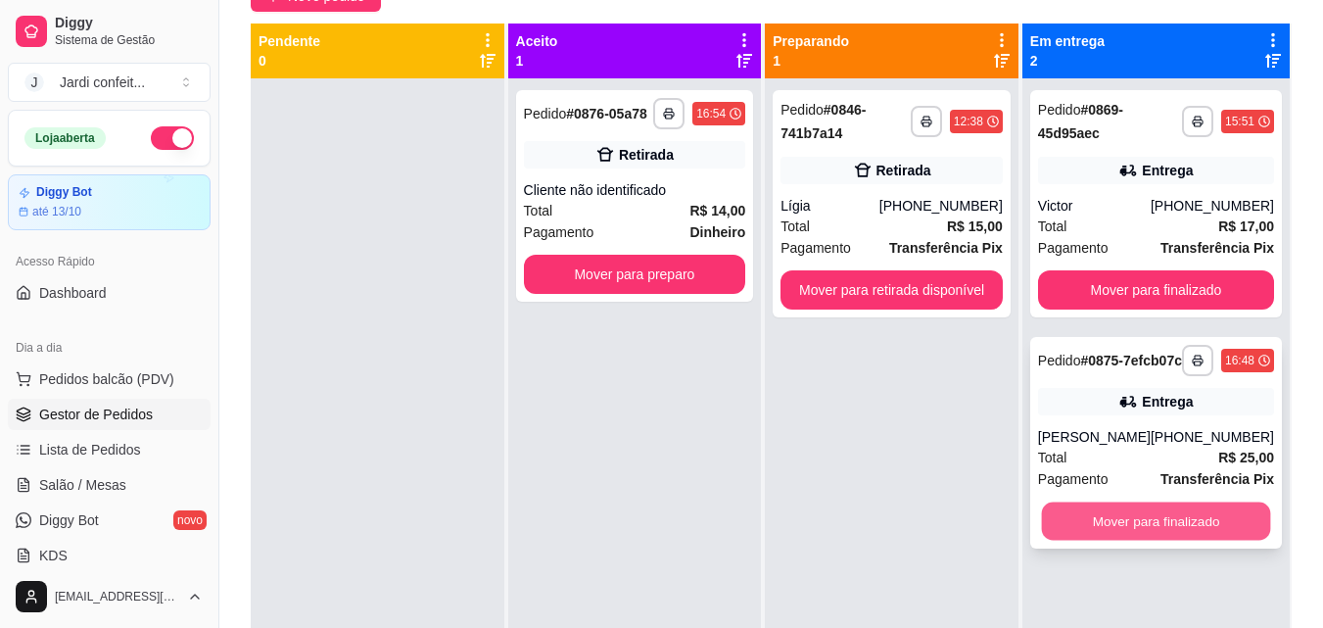
click at [1178, 539] on button "Mover para finalizado" at bounding box center [1155, 522] width 229 height 38
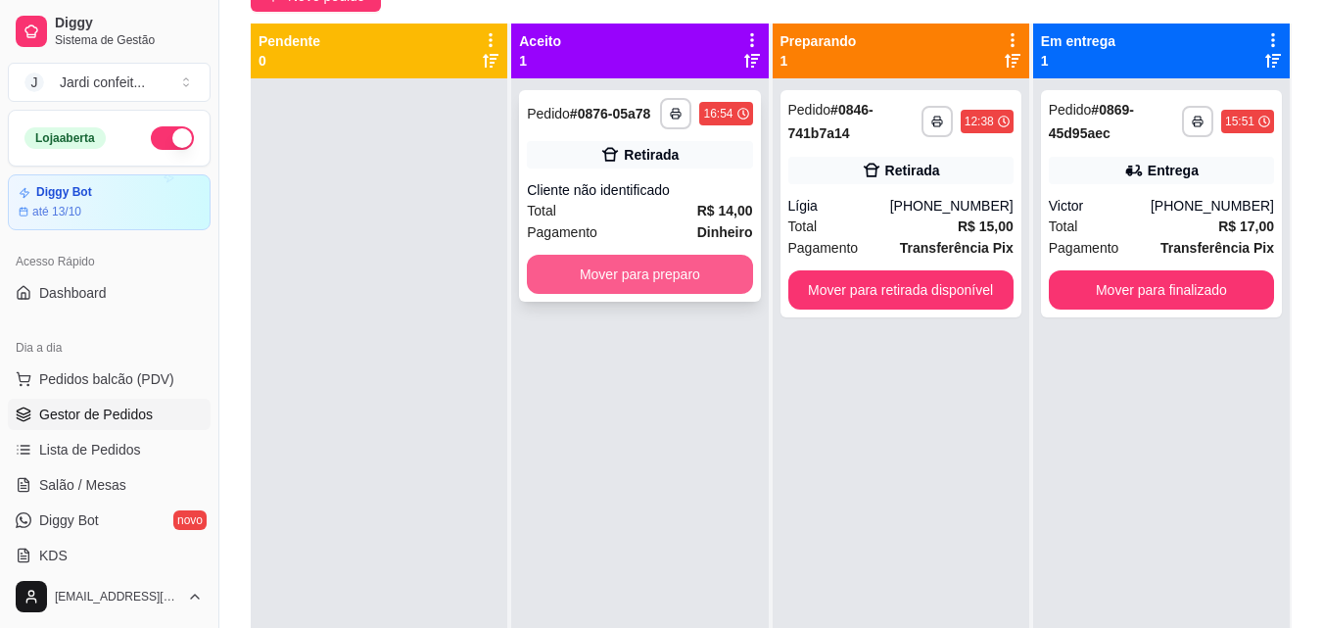
click at [546, 281] on button "Mover para preparo" at bounding box center [639, 274] width 225 height 39
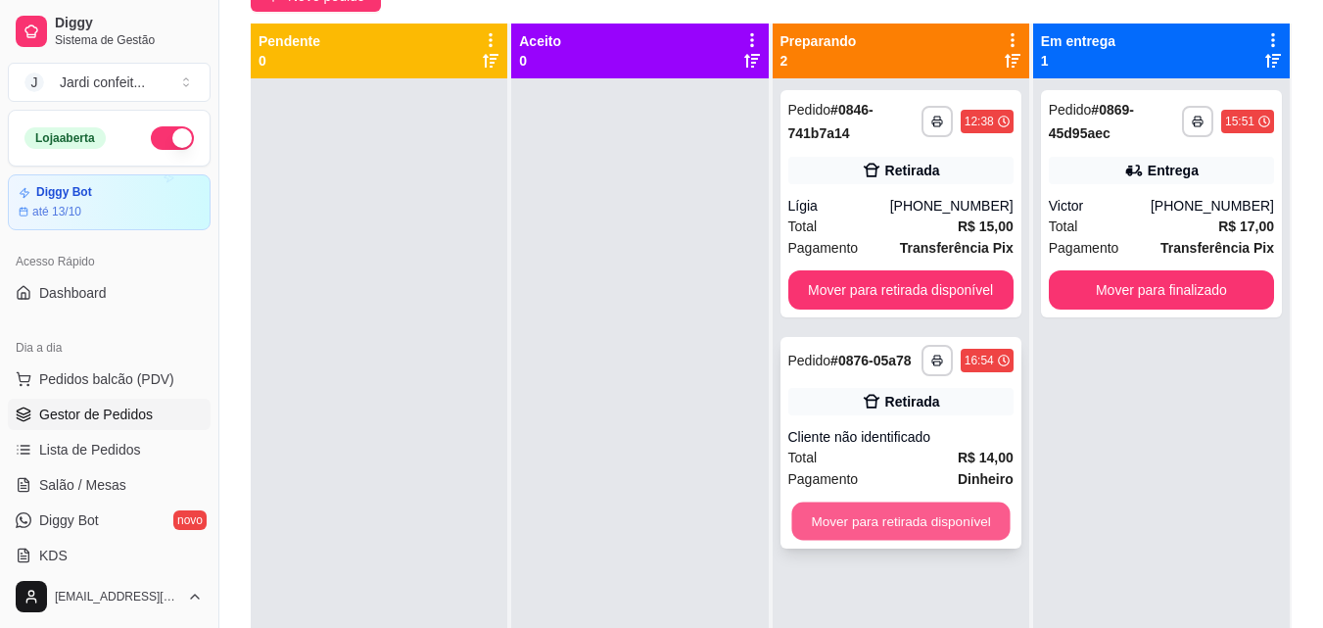
click at [819, 514] on button "Mover para retirada disponível" at bounding box center [901, 522] width 218 height 38
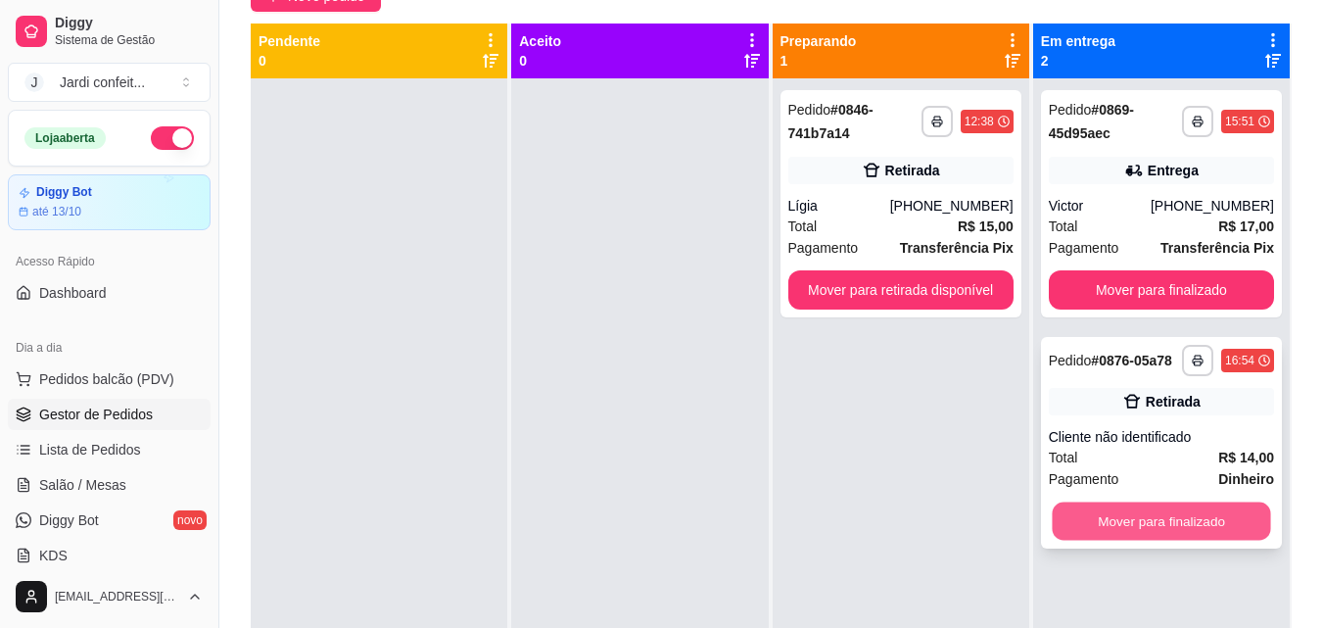
click at [1159, 529] on button "Mover para finalizado" at bounding box center [1161, 522] width 218 height 38
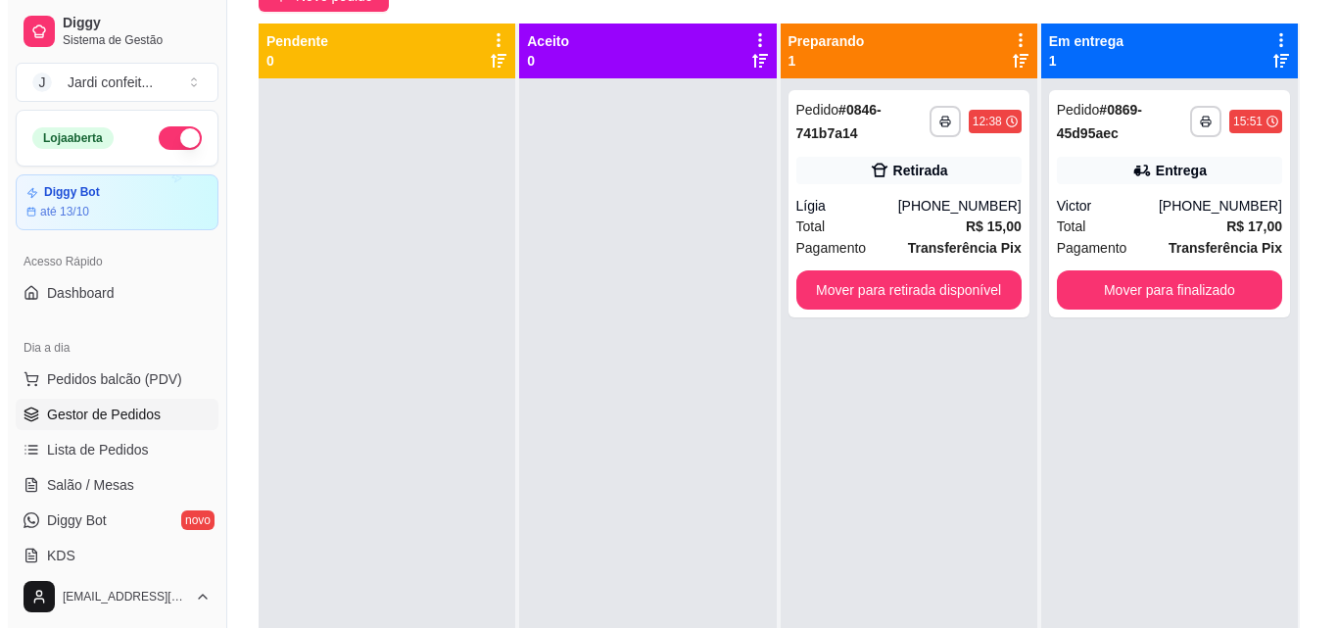
scroll to position [0, 0]
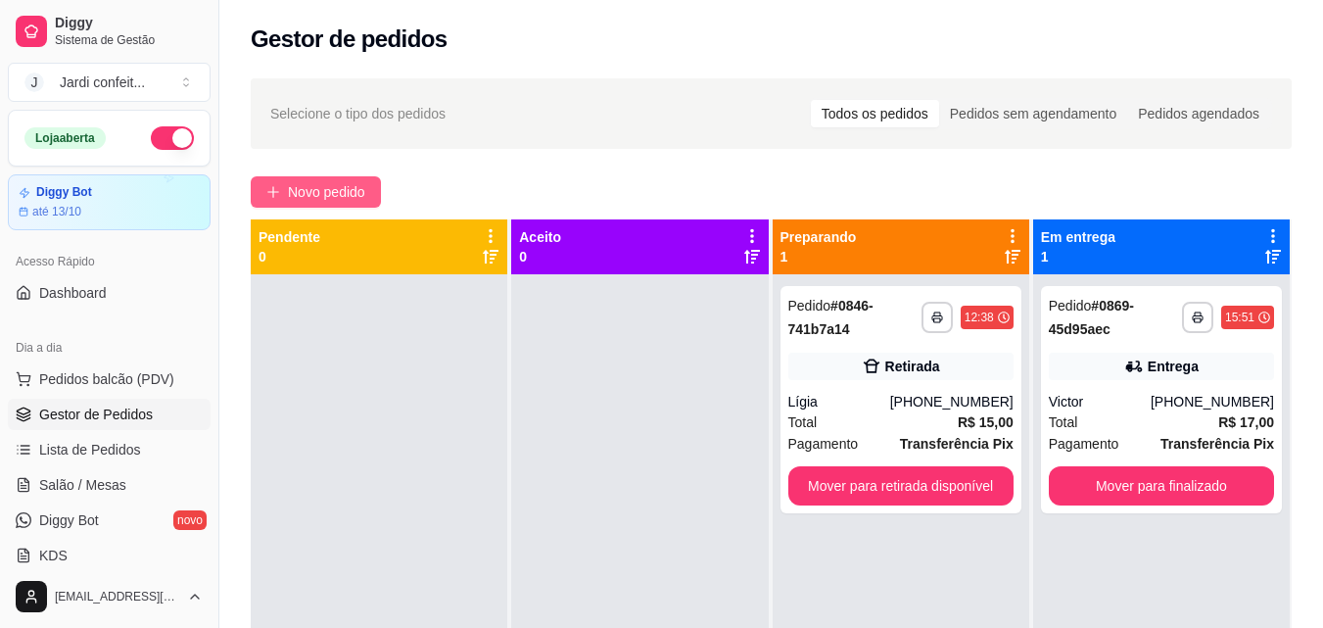
click at [343, 177] on button "Novo pedido" at bounding box center [316, 191] width 130 height 31
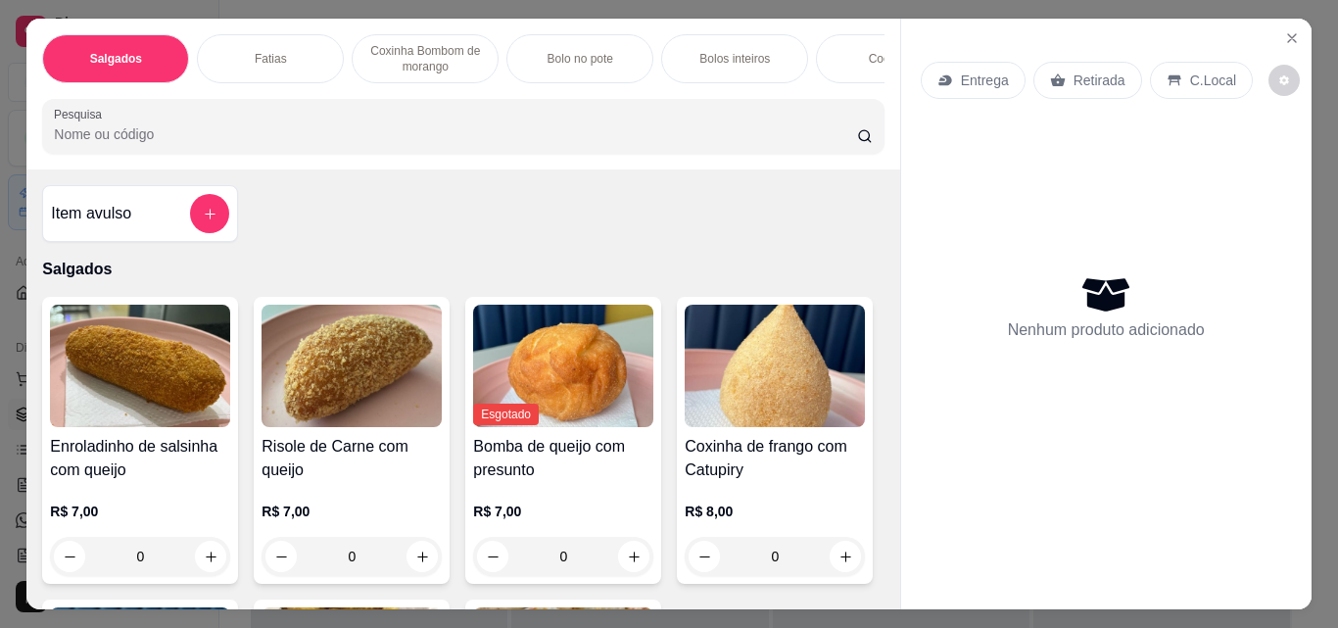
click at [284, 43] on div "Fatias" at bounding box center [270, 58] width 147 height 49
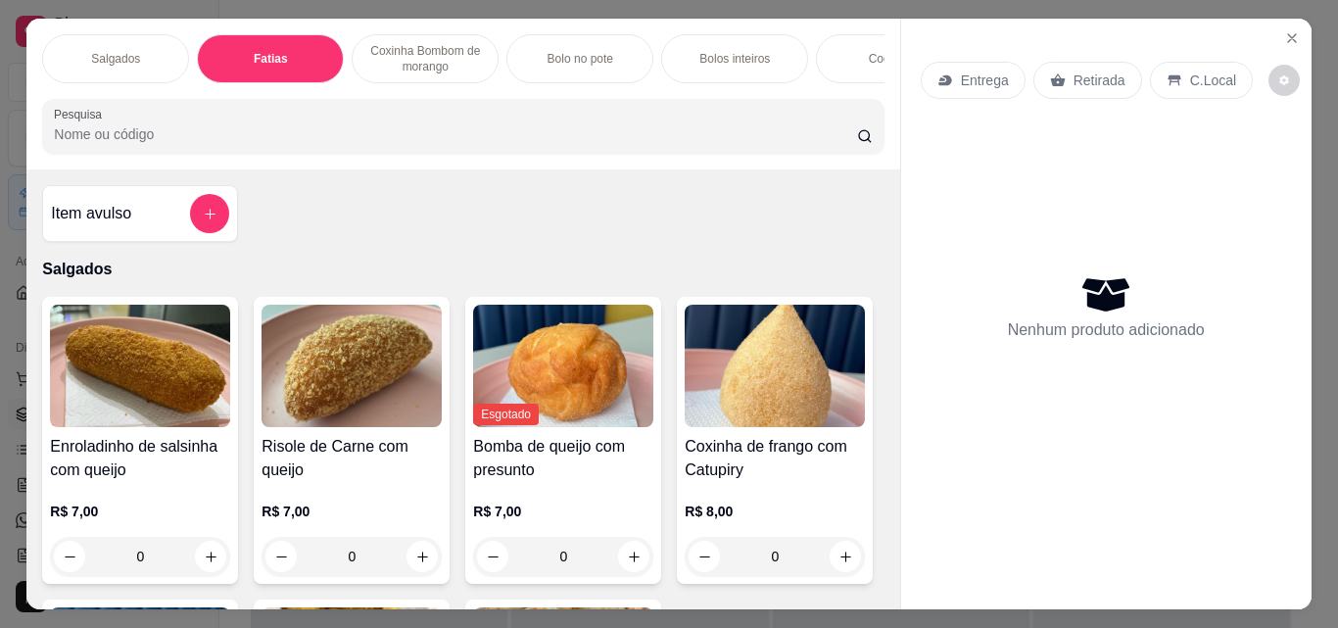
scroll to position [51, 0]
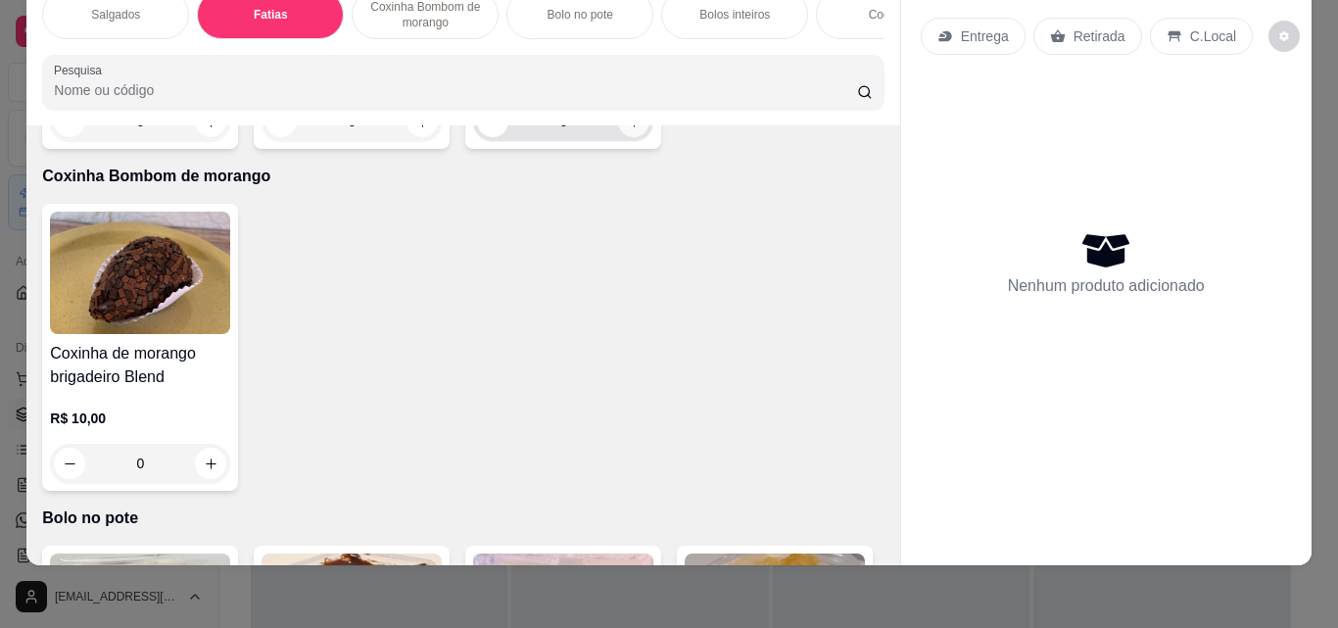
click at [637, 137] on button "increase-product-quantity" at bounding box center [633, 121] width 31 height 31
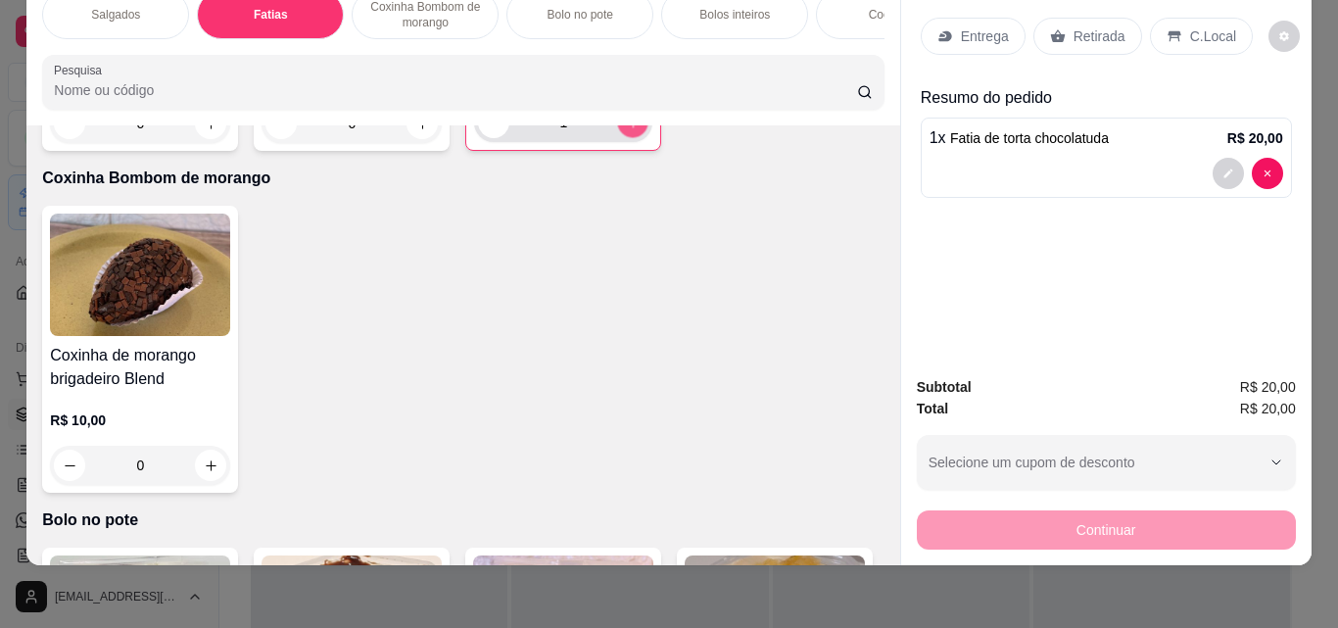
click at [637, 138] on button "increase-product-quantity" at bounding box center [633, 123] width 30 height 30
type input "2"
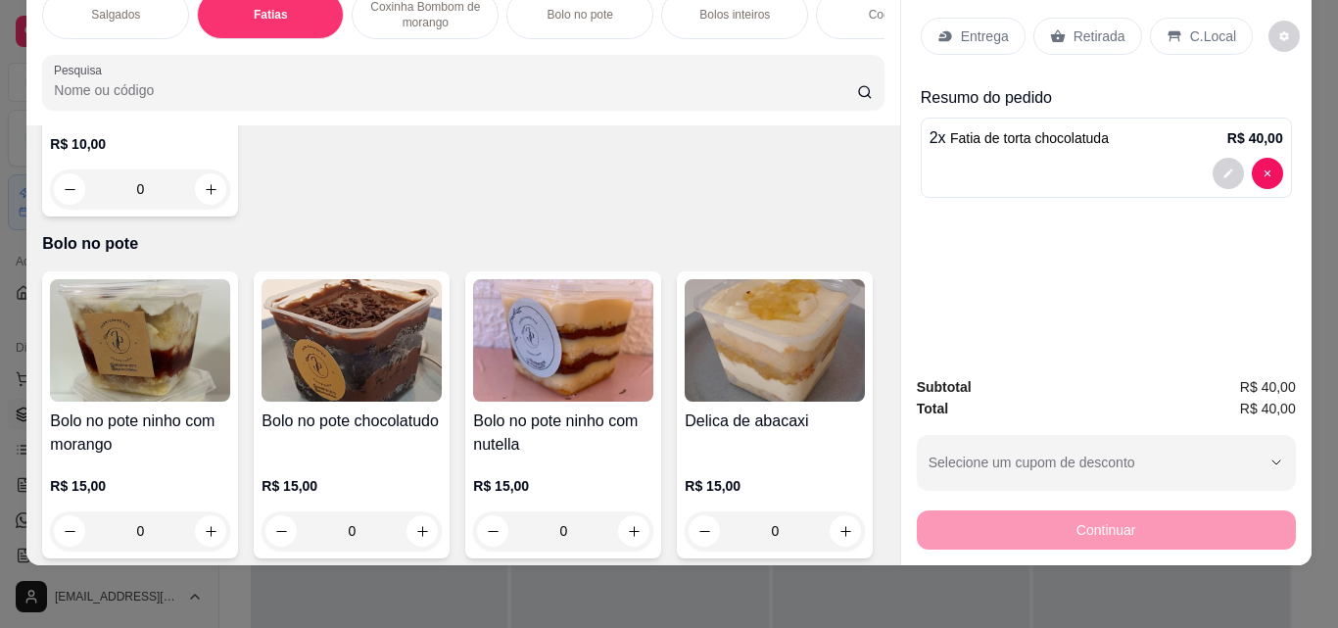
scroll to position [1306, 0]
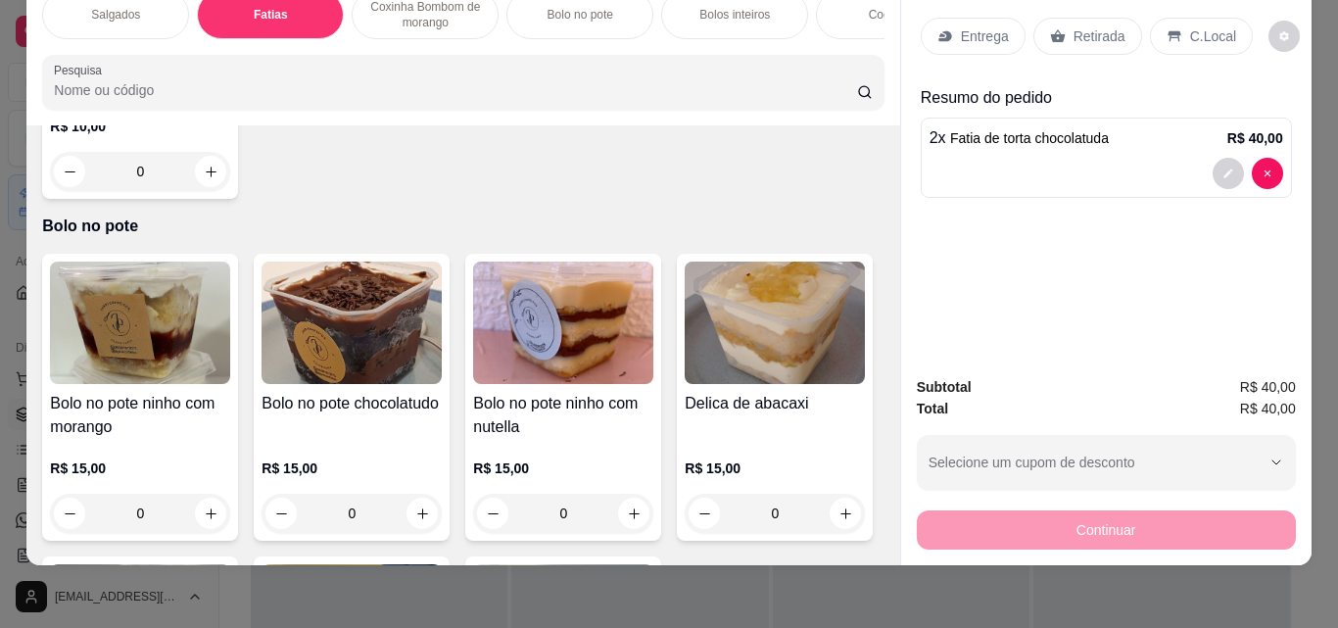
click at [592, 8] on p "Bolo no pote" at bounding box center [581, 15] width 66 height 16
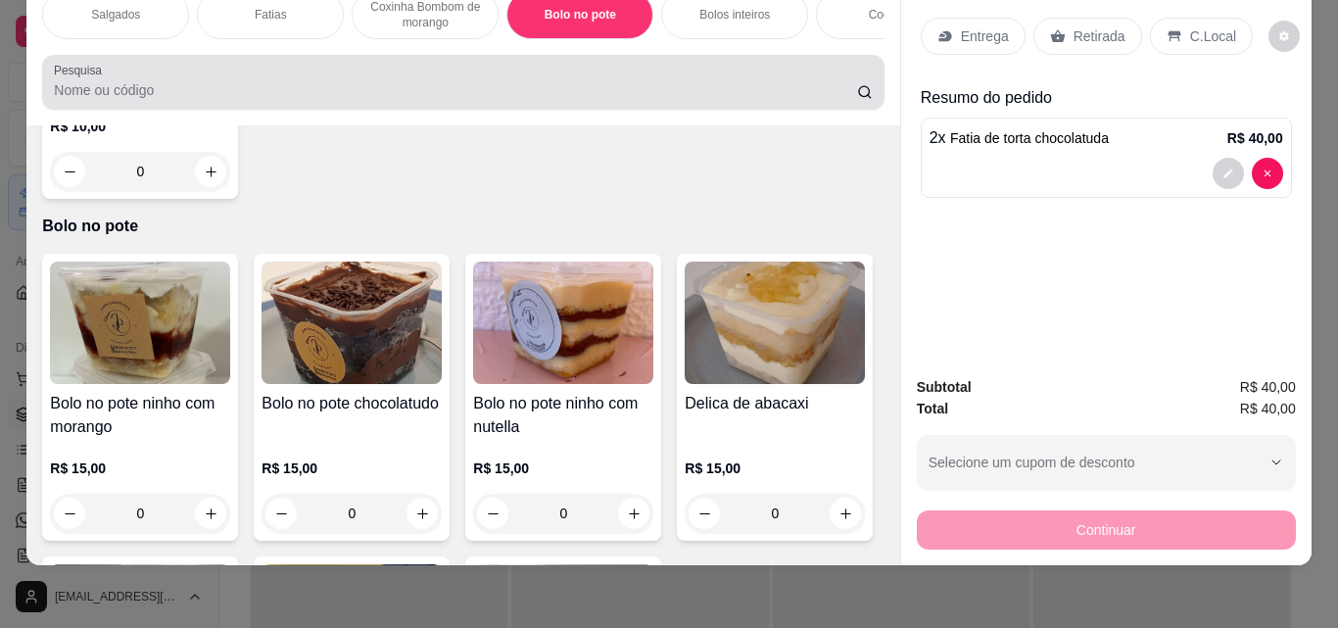
scroll to position [1698, 0]
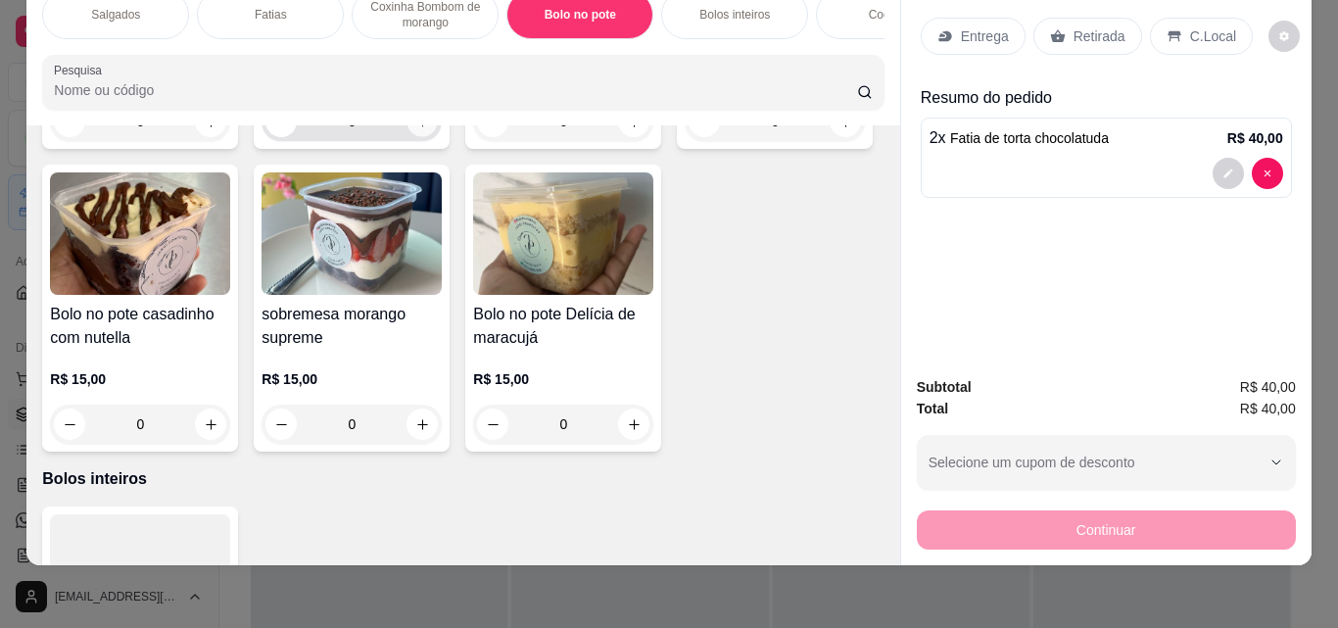
click at [415, 129] on icon "increase-product-quantity" at bounding box center [422, 122] width 15 height 15
click at [417, 126] on icon "increase-product-quantity" at bounding box center [422, 122] width 10 height 10
type input "2"
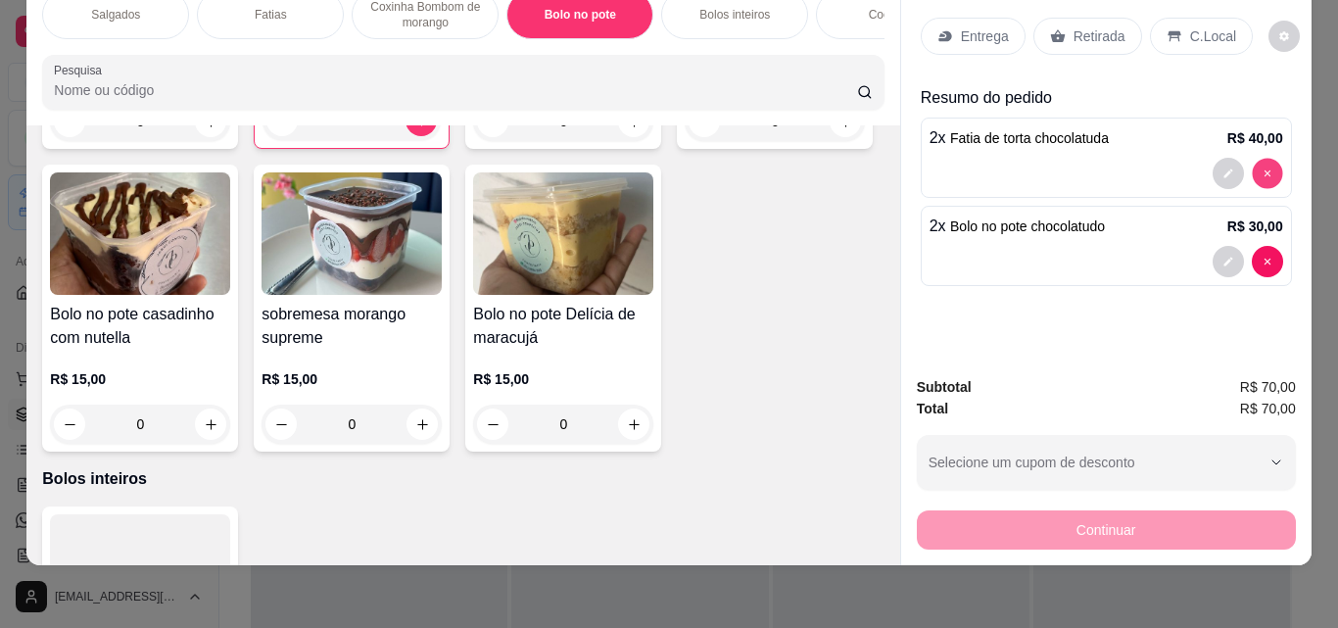
type input "0"
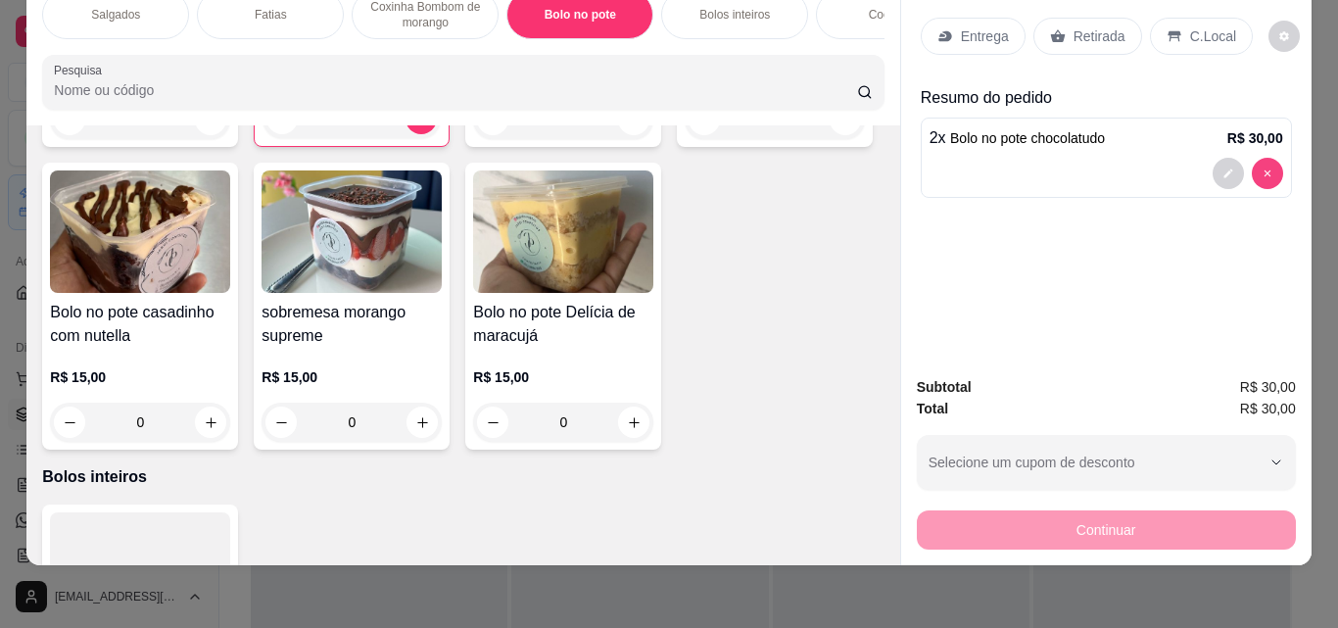
scroll to position [1696, 0]
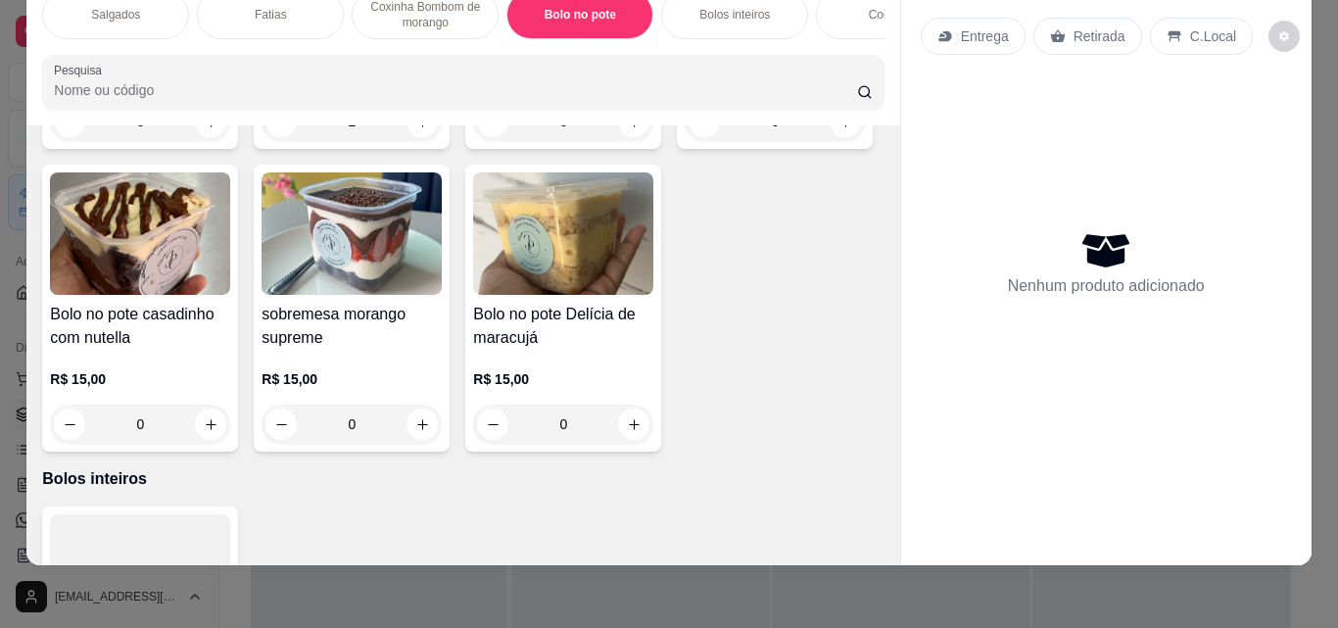
type input "0"
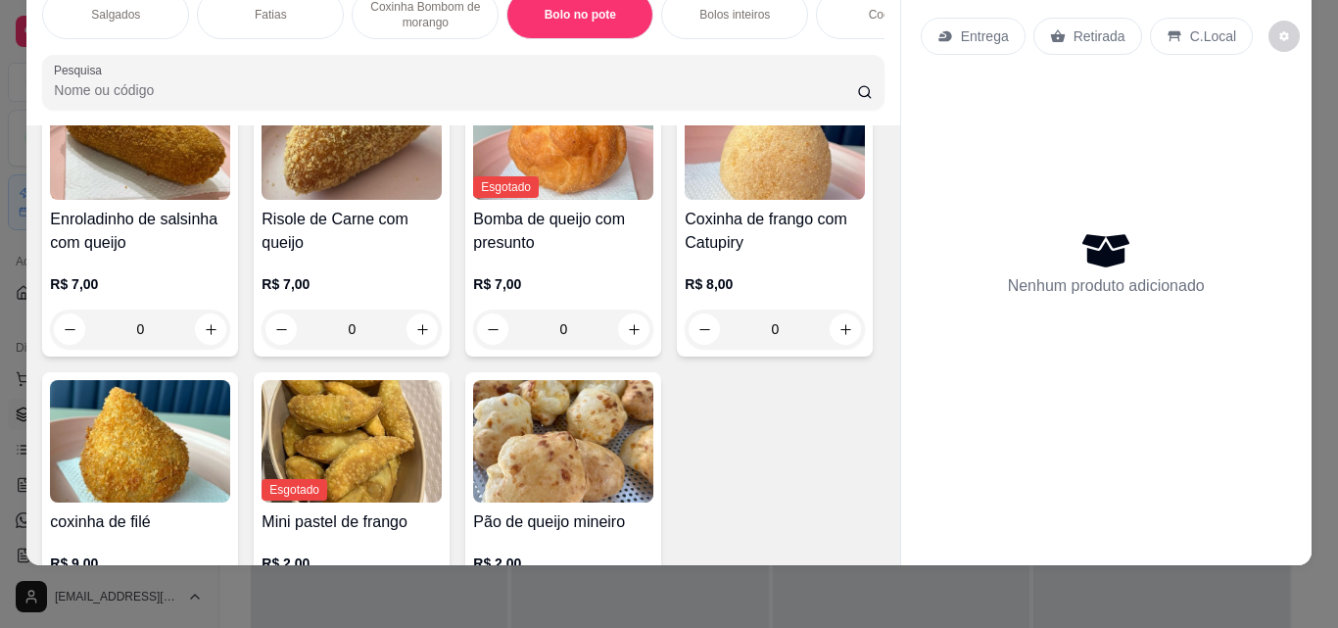
scroll to position [0, 0]
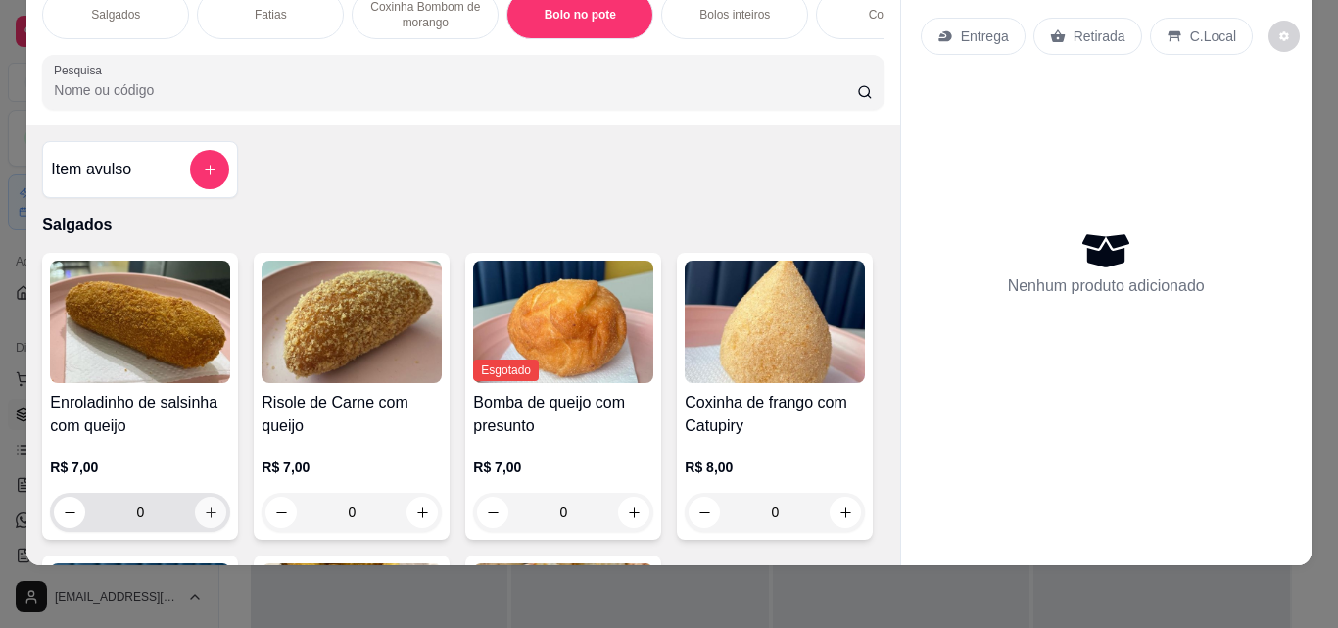
click at [204, 515] on icon "increase-product-quantity" at bounding box center [211, 512] width 15 height 15
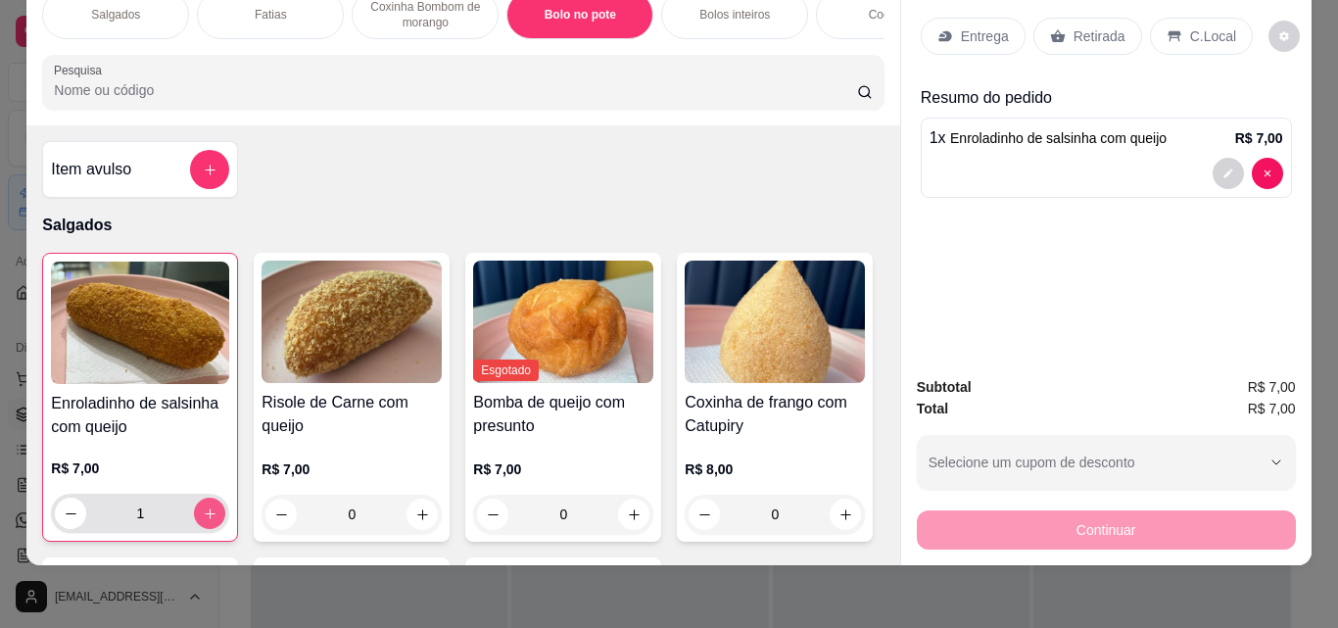
type input "1"
click at [1094, 26] on p "Retirada" at bounding box center [1100, 36] width 52 height 20
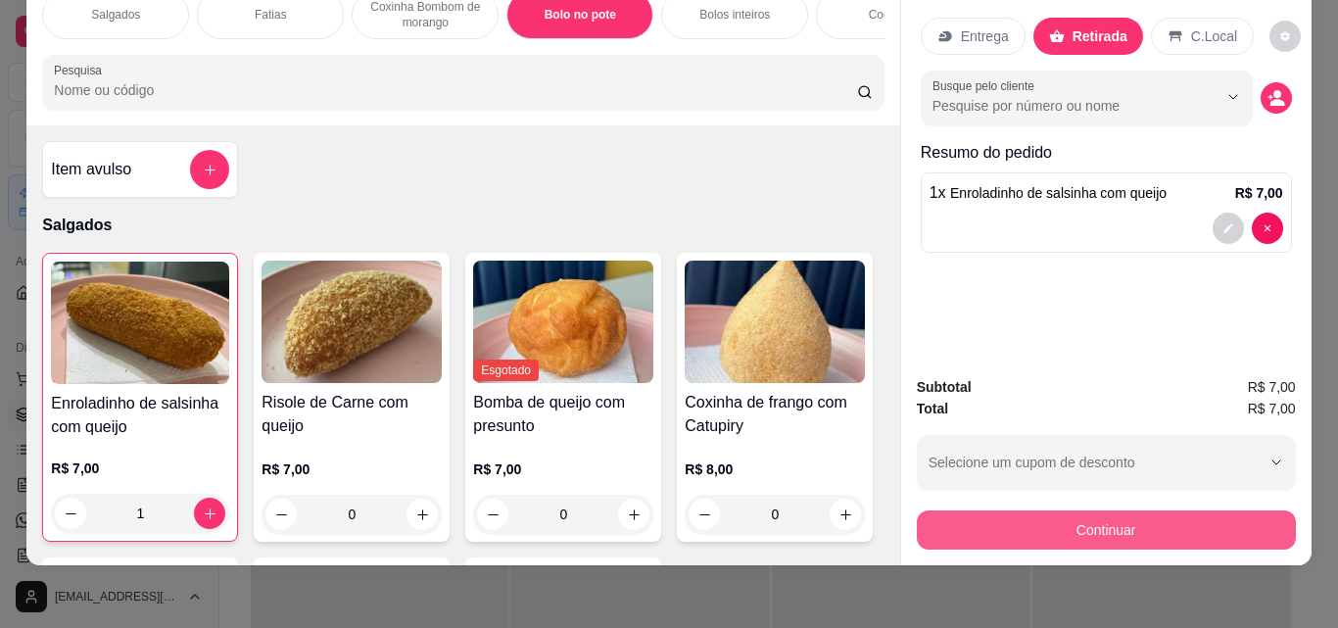
click at [948, 514] on button "Continuar" at bounding box center [1106, 529] width 379 height 39
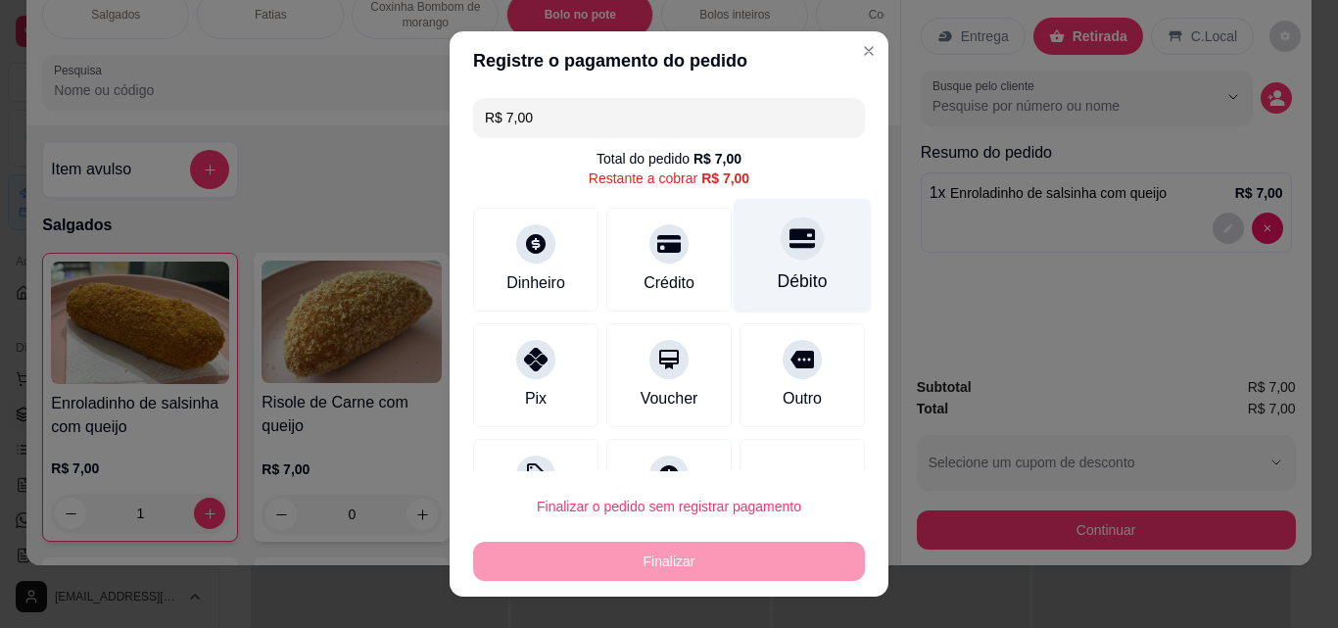
click at [782, 254] on div at bounding box center [802, 237] width 43 height 43
type input "R$ 0,00"
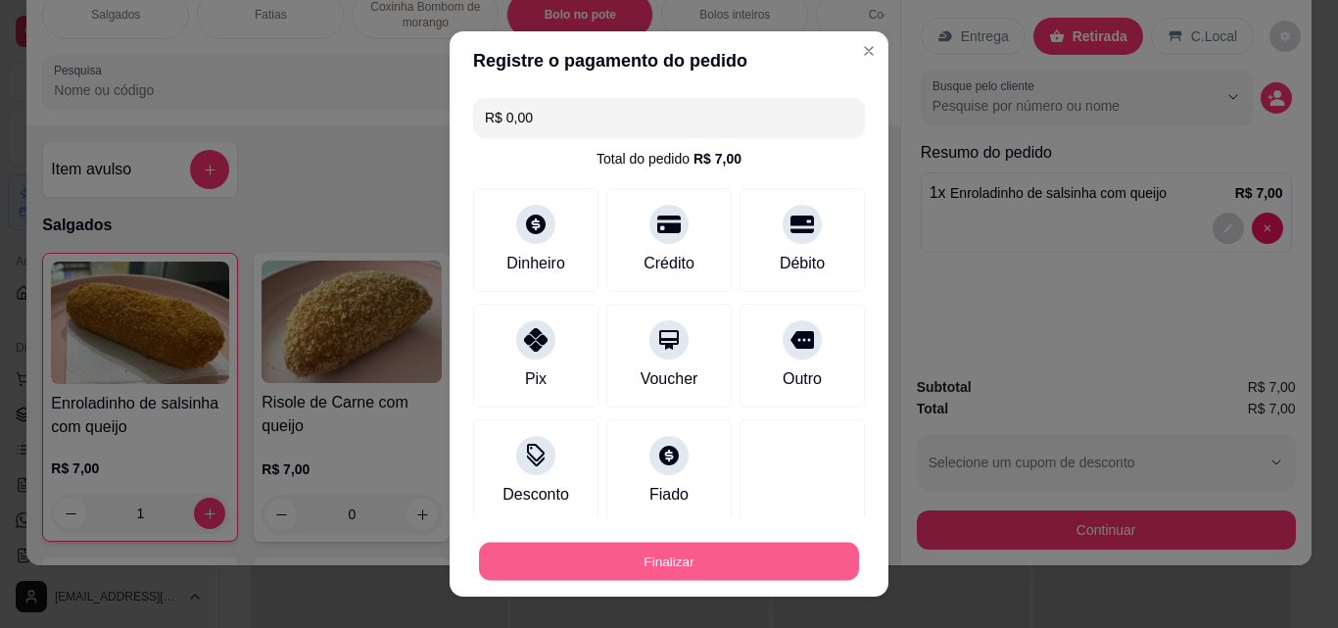
click at [551, 551] on button "Finalizar" at bounding box center [669, 562] width 380 height 38
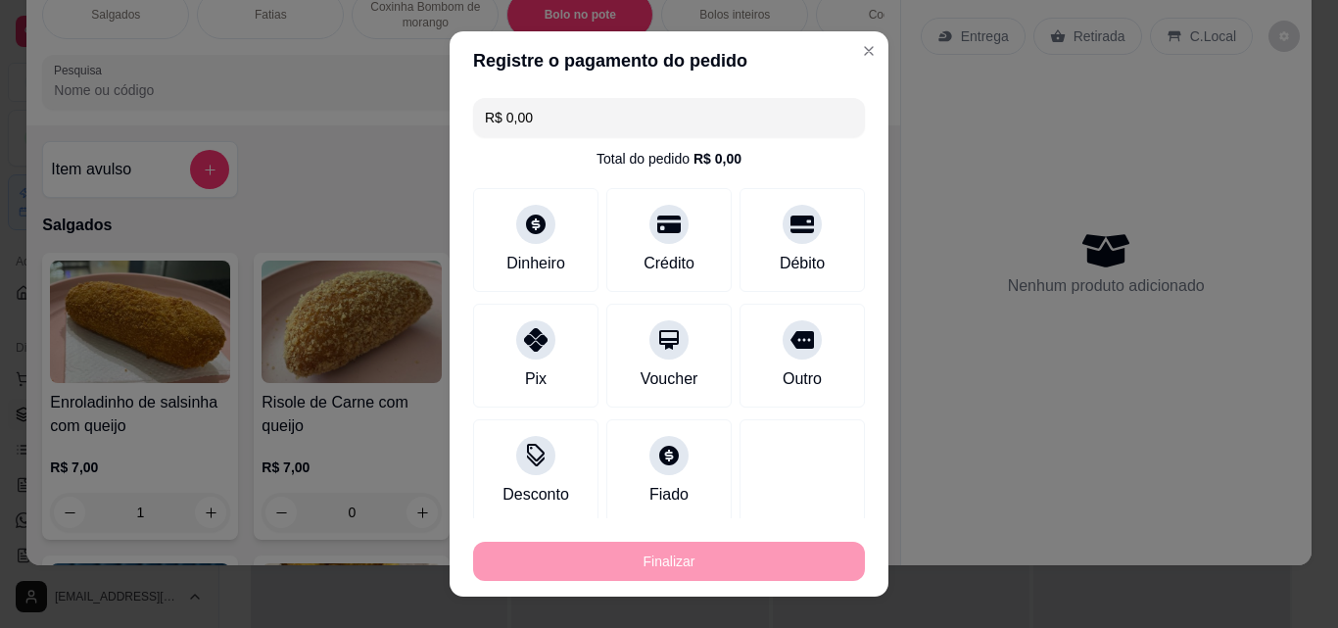
type input "0"
type input "-R$ 7,00"
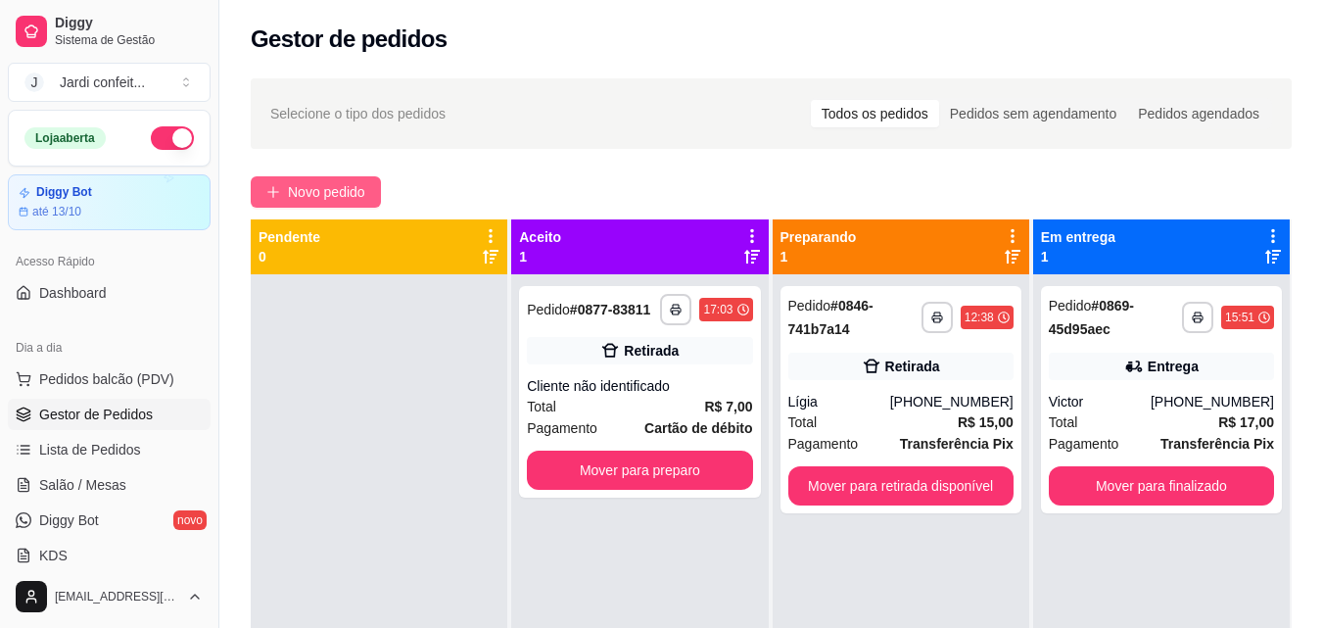
click at [314, 202] on span "Novo pedido" at bounding box center [326, 192] width 77 height 22
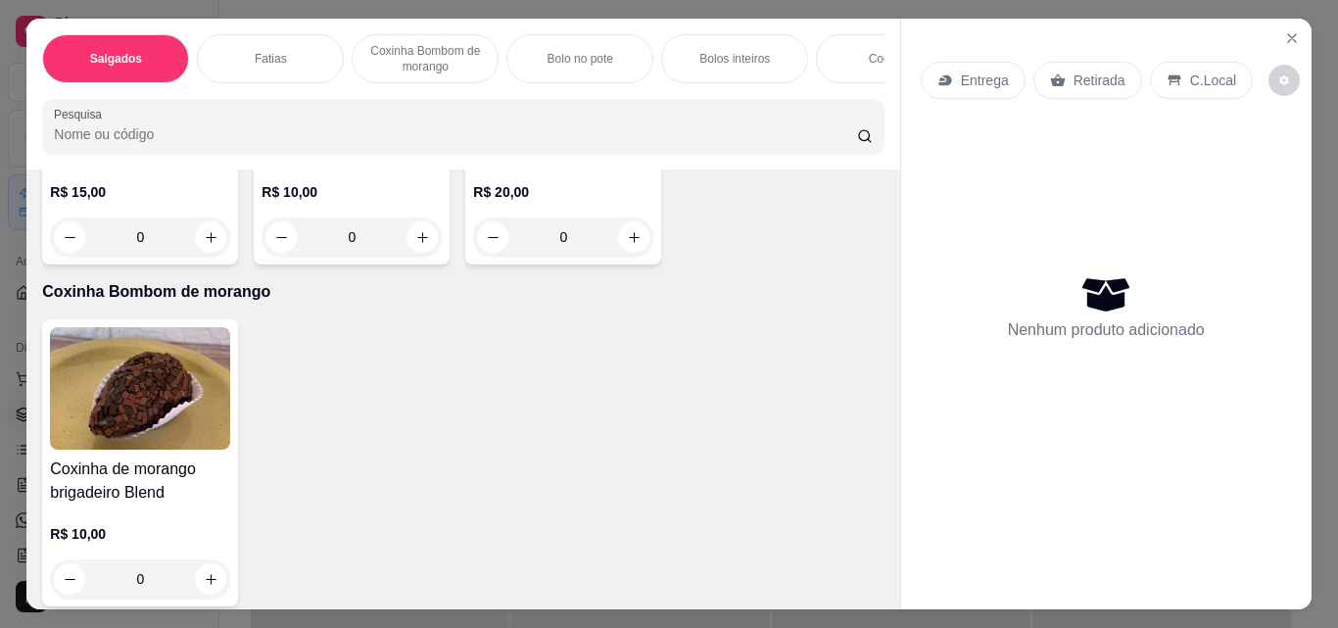
scroll to position [1078, 0]
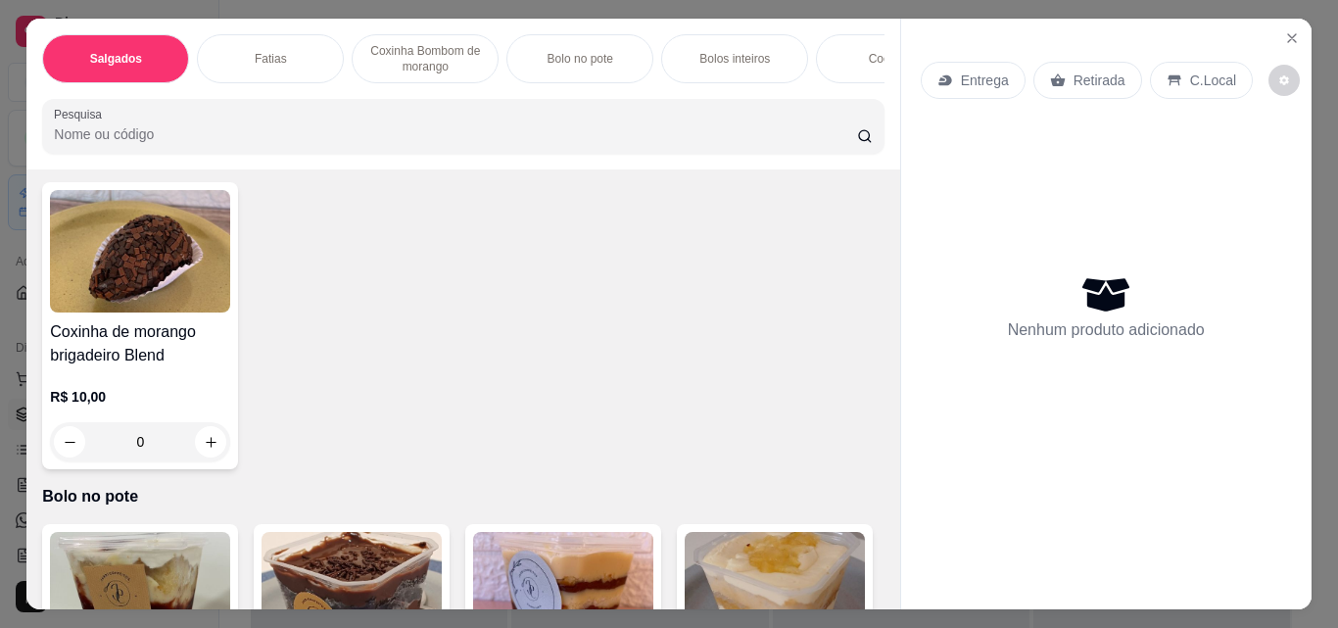
click at [627, 108] on icon "increase-product-quantity" at bounding box center [634, 100] width 15 height 15
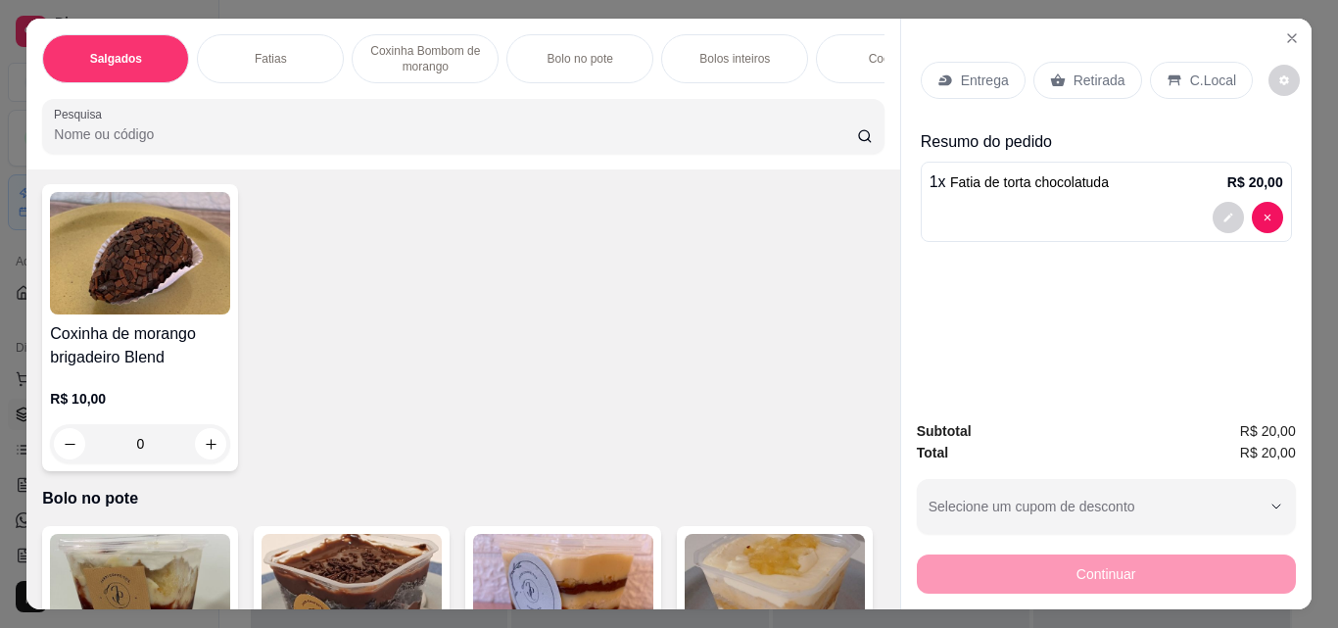
click at [626, 109] on icon "increase-product-quantity" at bounding box center [633, 101] width 15 height 15
type input "2"
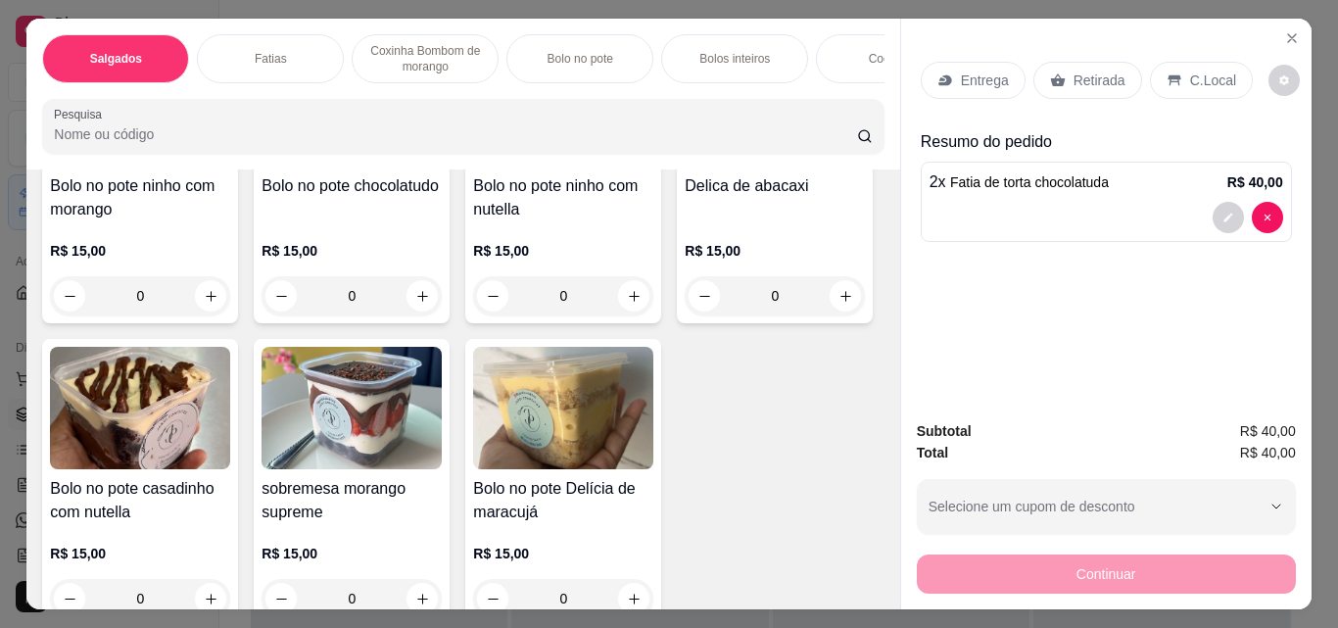
scroll to position [1665, 0]
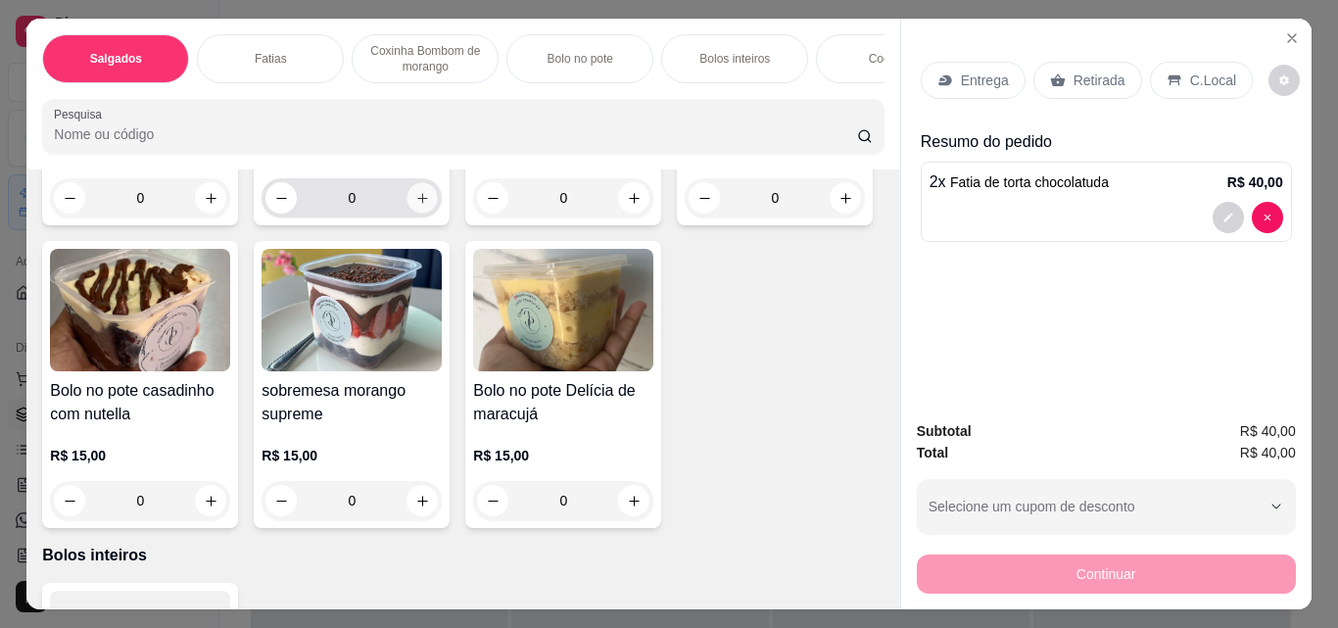
click at [415, 206] on icon "increase-product-quantity" at bounding box center [422, 198] width 15 height 15
click at [414, 205] on icon "increase-product-quantity" at bounding box center [421, 197] width 15 height 15
type input "2"
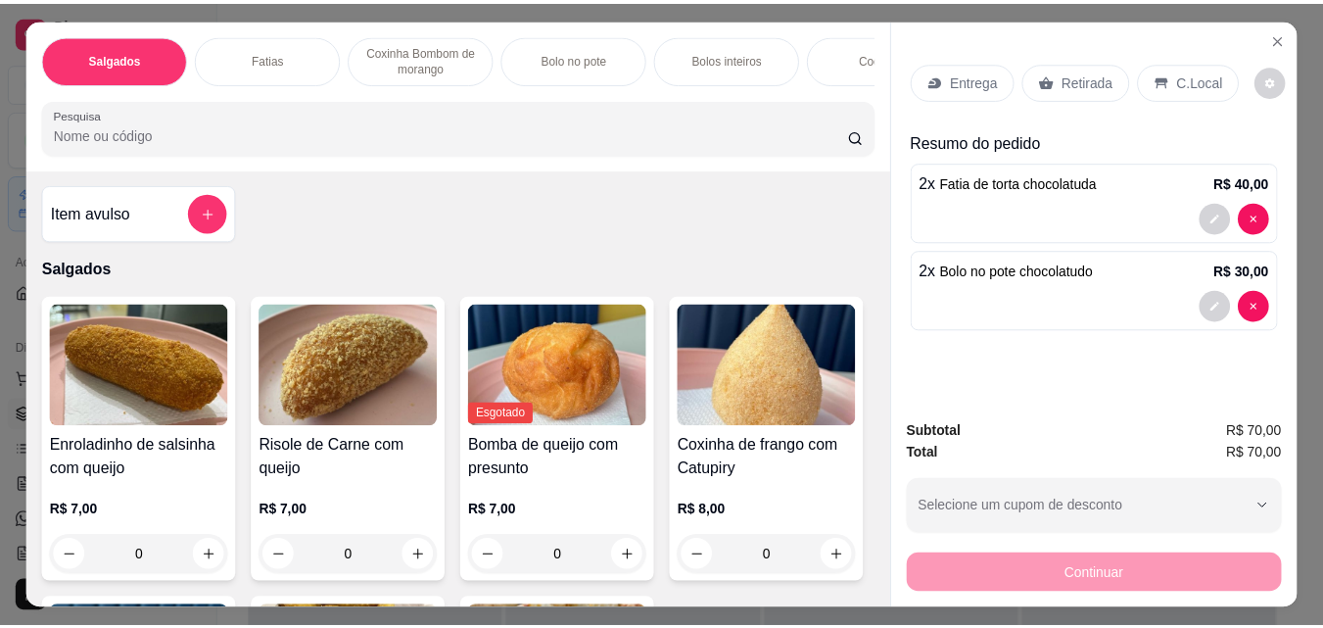
scroll to position [0, 0]
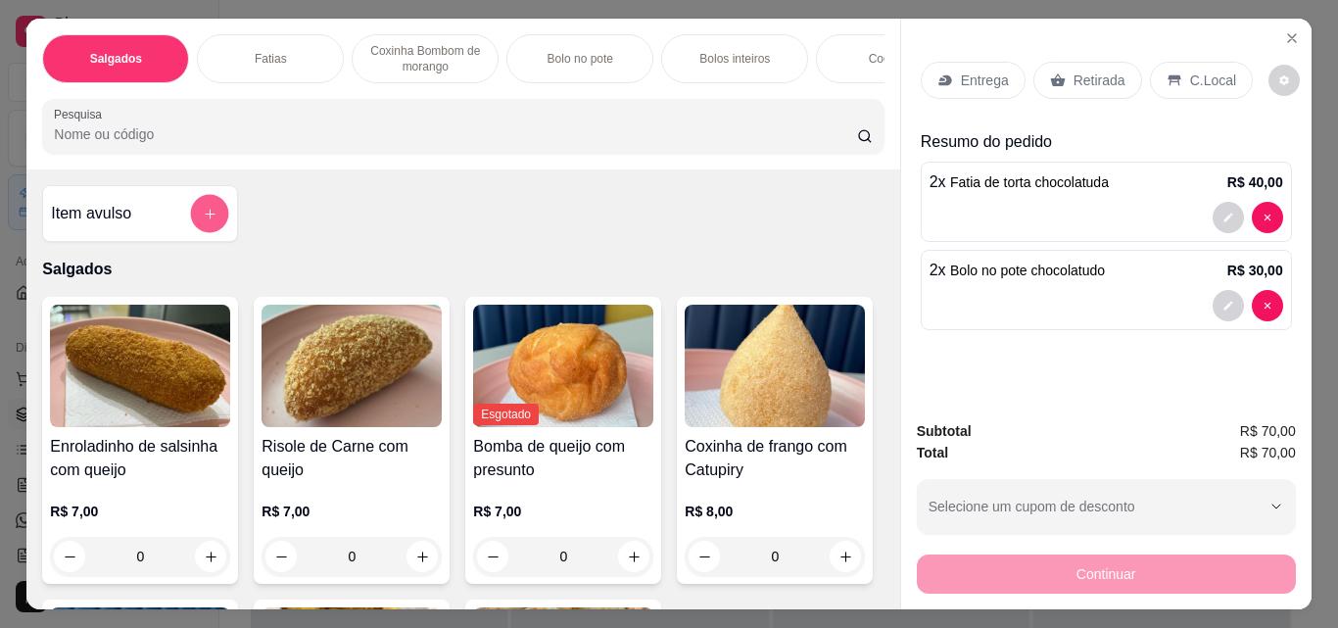
click at [209, 211] on button "add-separate-item" at bounding box center [210, 214] width 38 height 38
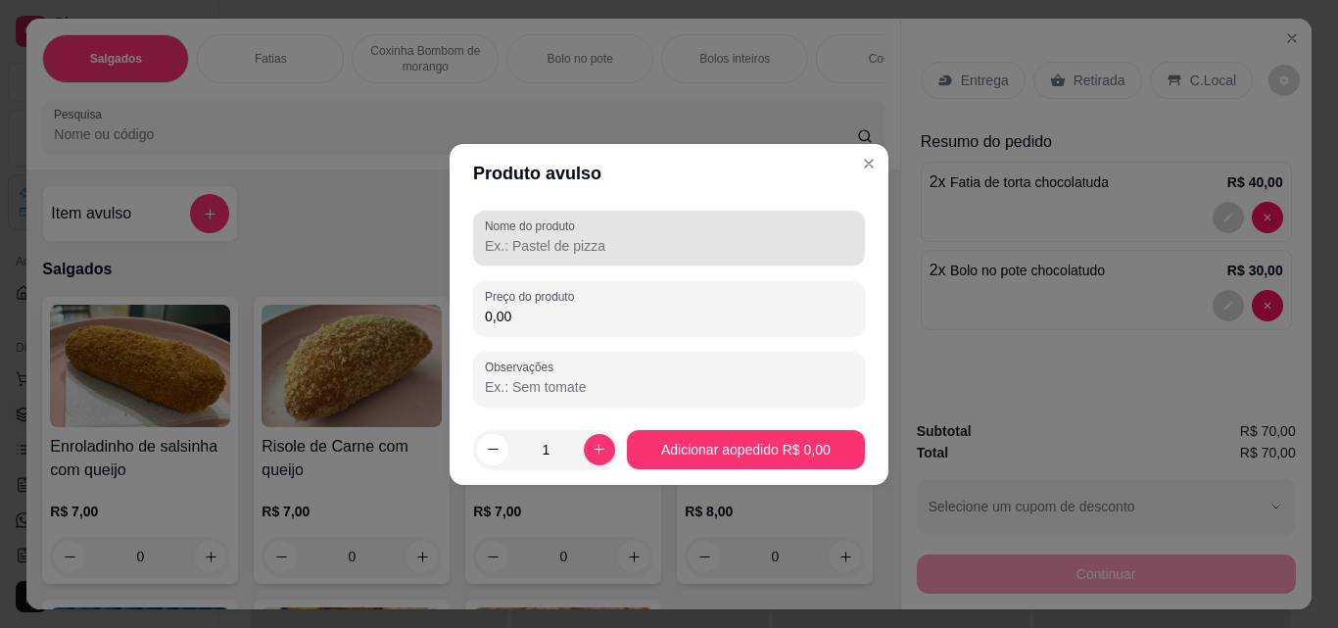
click at [630, 247] on input "Nome do produto" at bounding box center [669, 246] width 368 height 20
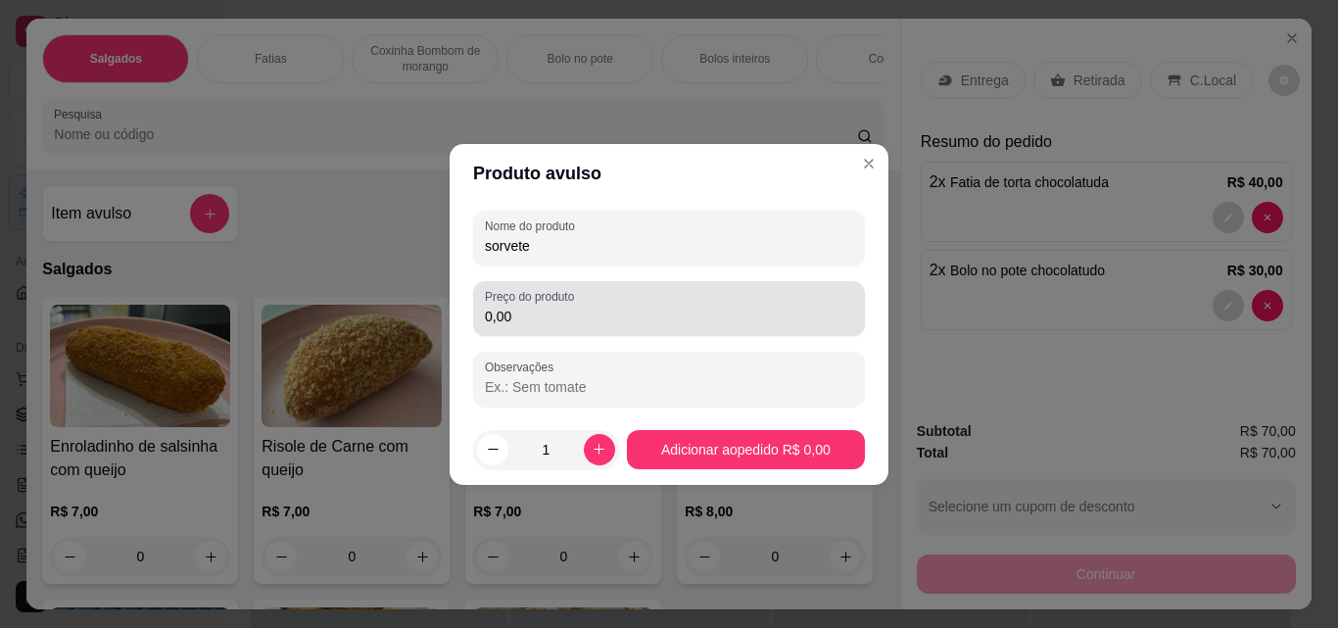
type input "sorvete"
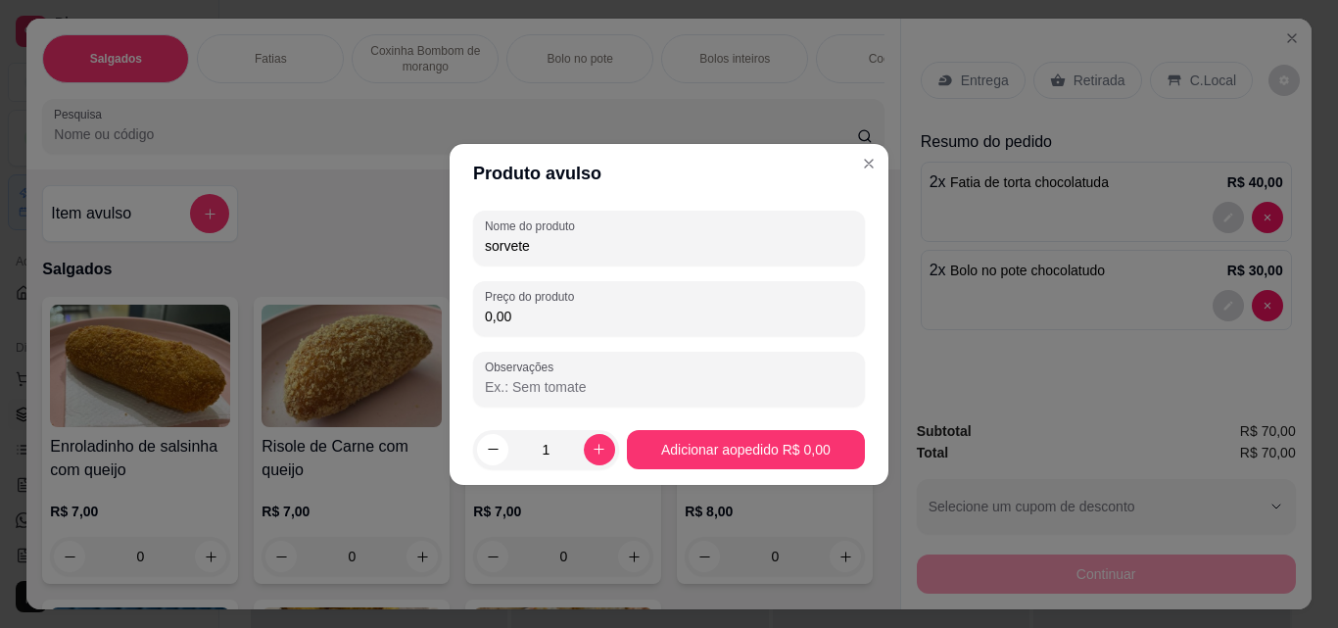
click at [620, 319] on input "0,00" at bounding box center [669, 317] width 368 height 20
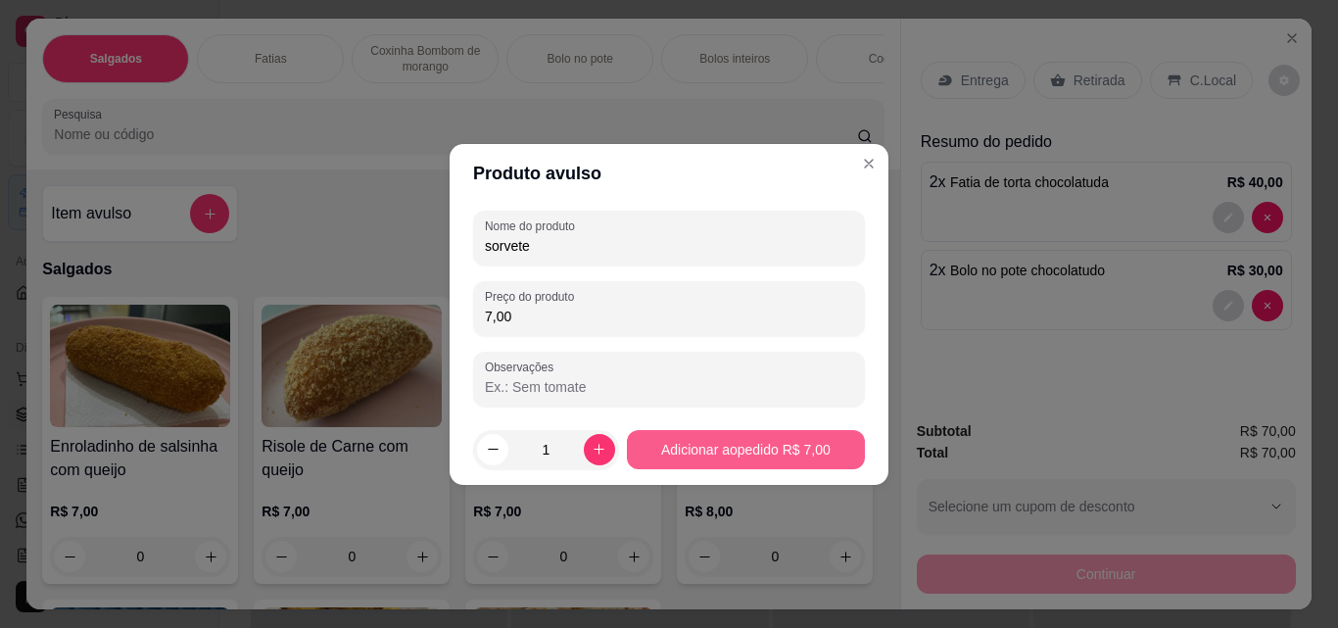
type input "7,00"
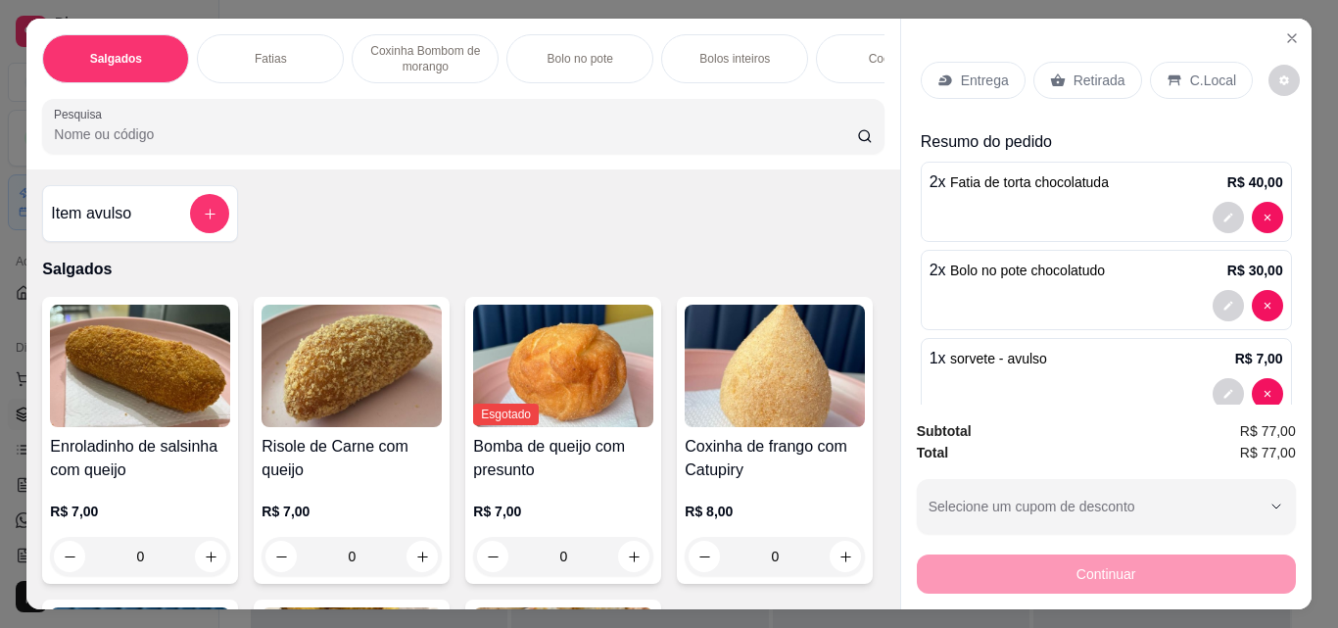
click at [1077, 73] on p "Retirada" at bounding box center [1100, 81] width 52 height 20
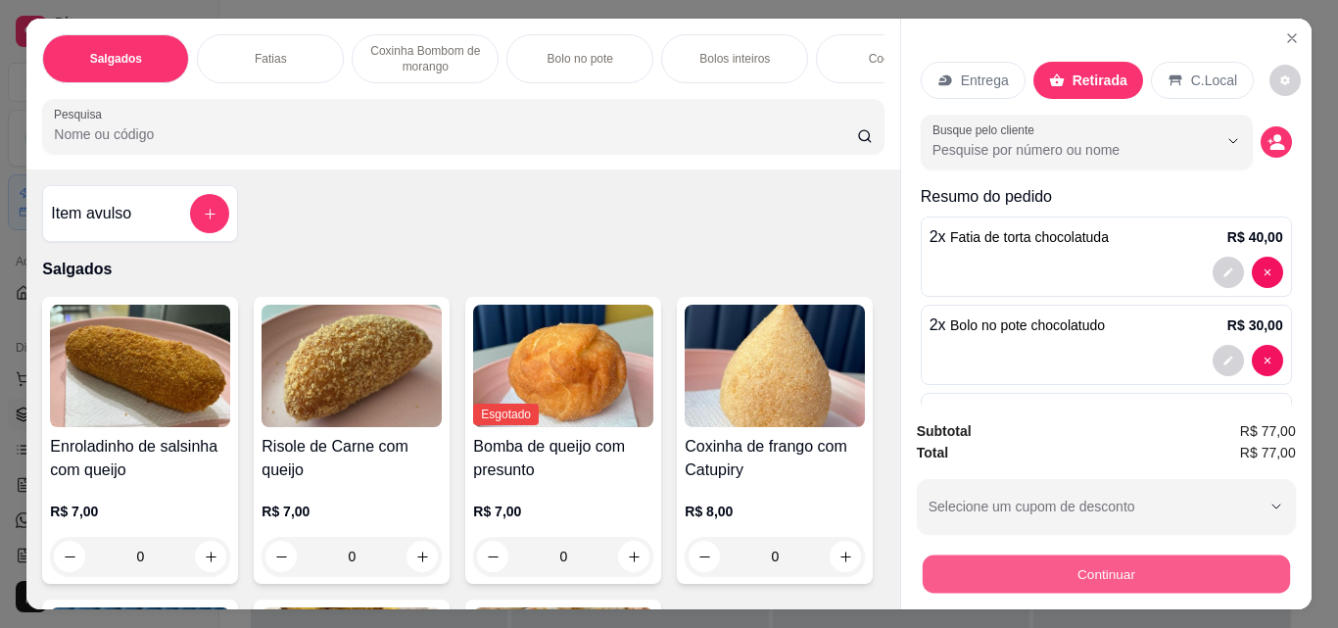
click at [951, 554] on button "Continuar" at bounding box center [1105, 573] width 367 height 38
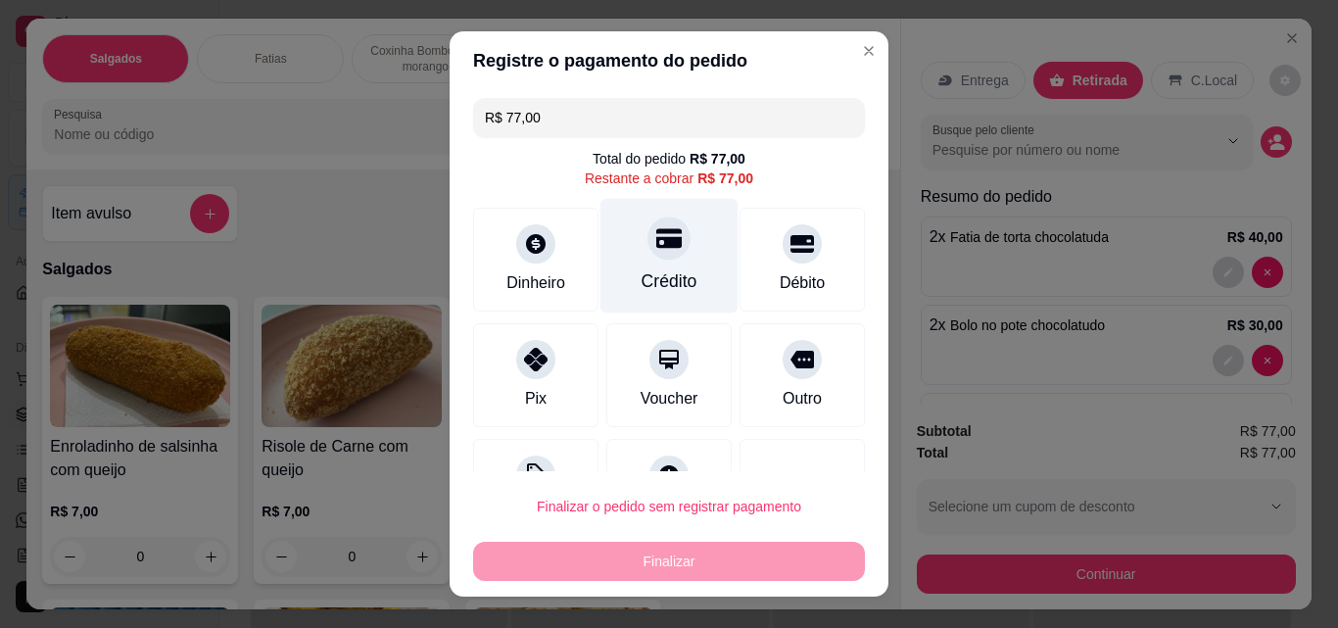
click at [648, 265] on div "Crédito" at bounding box center [669, 256] width 138 height 115
type input "R$ 0,00"
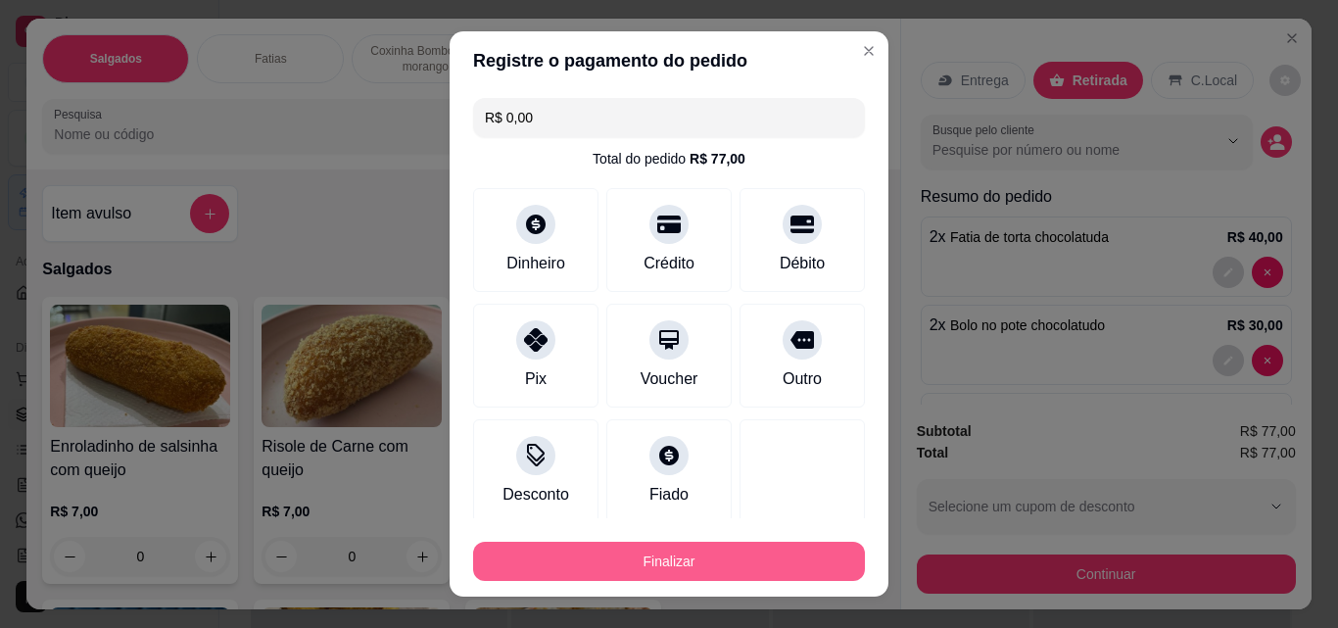
click at [523, 560] on button "Finalizar" at bounding box center [669, 561] width 392 height 39
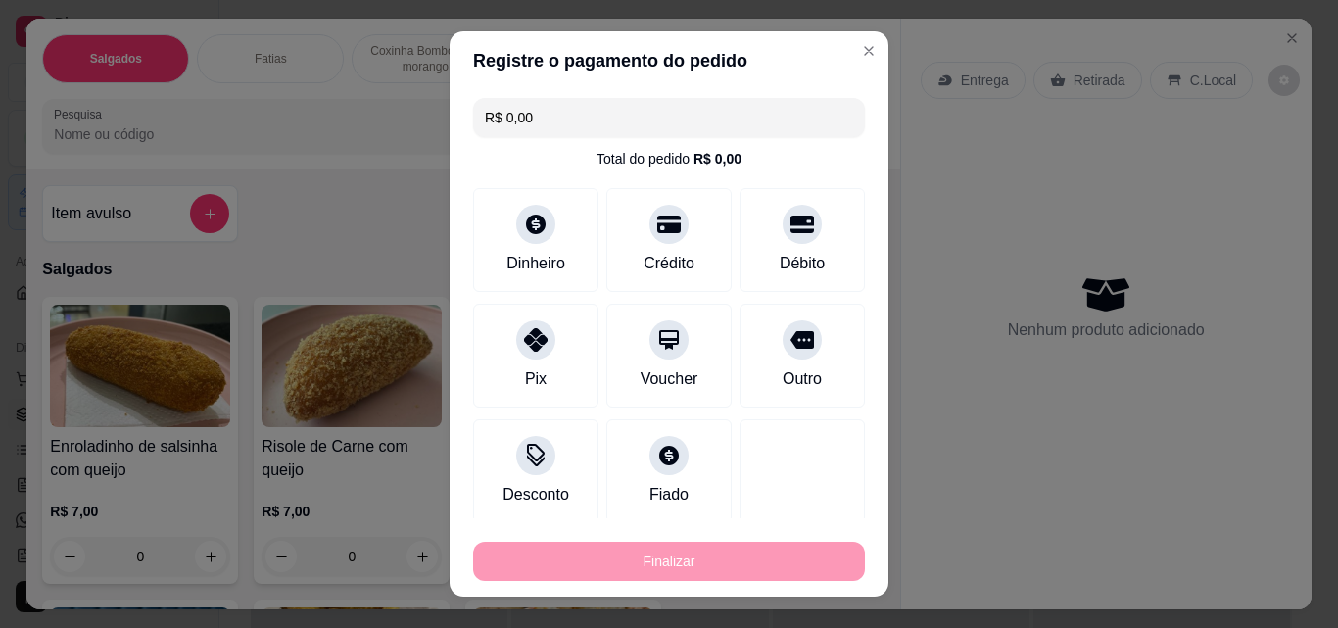
type input "0"
type input "-R$ 77,00"
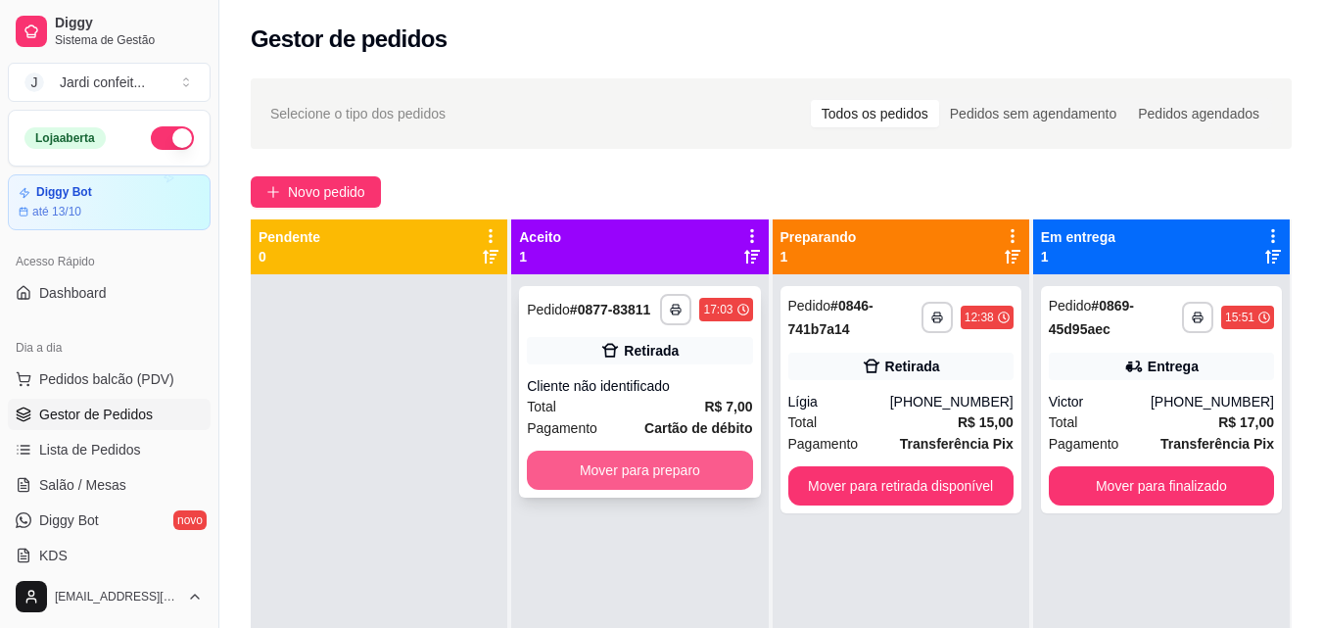
click at [539, 476] on button "Mover para preparo" at bounding box center [639, 470] width 225 height 39
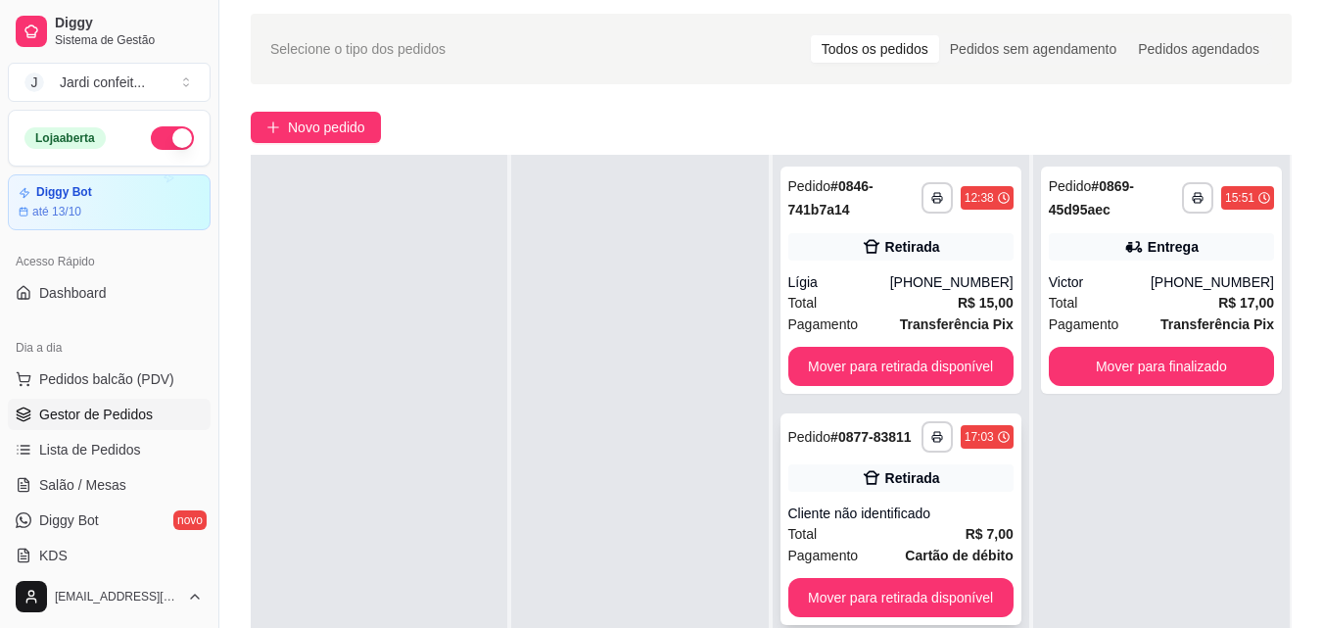
scroll to position [98, 0]
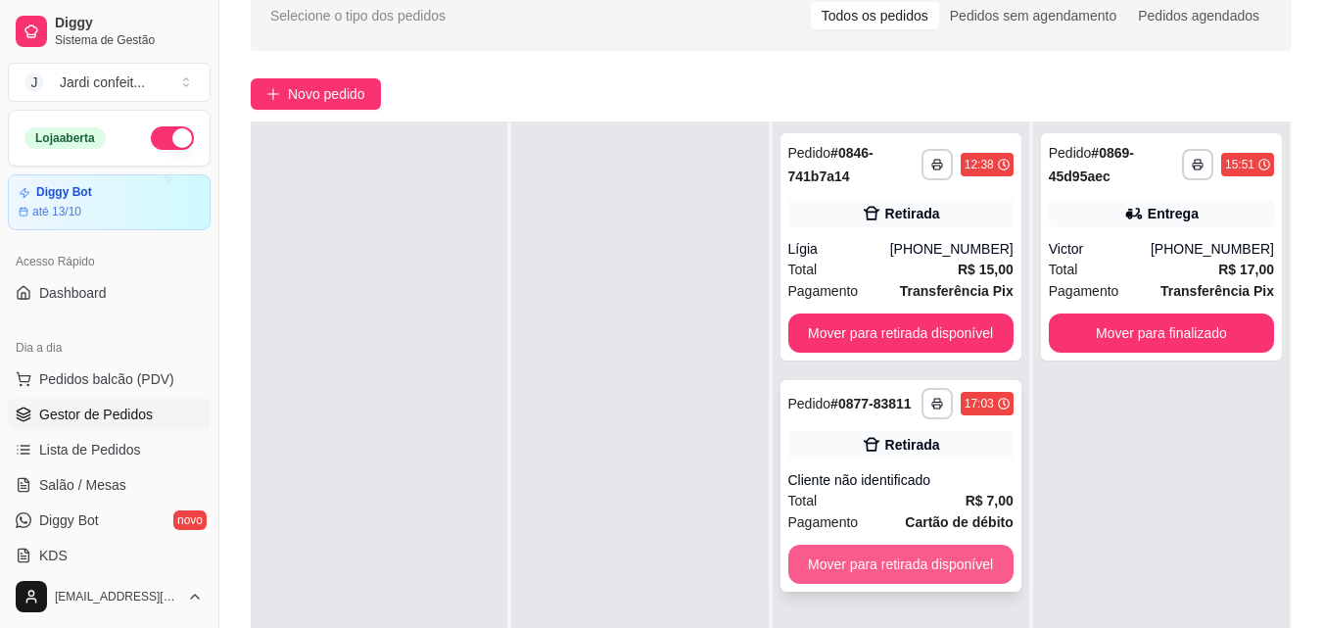
click at [847, 577] on button "Mover para retirada disponível" at bounding box center [901, 564] width 225 height 39
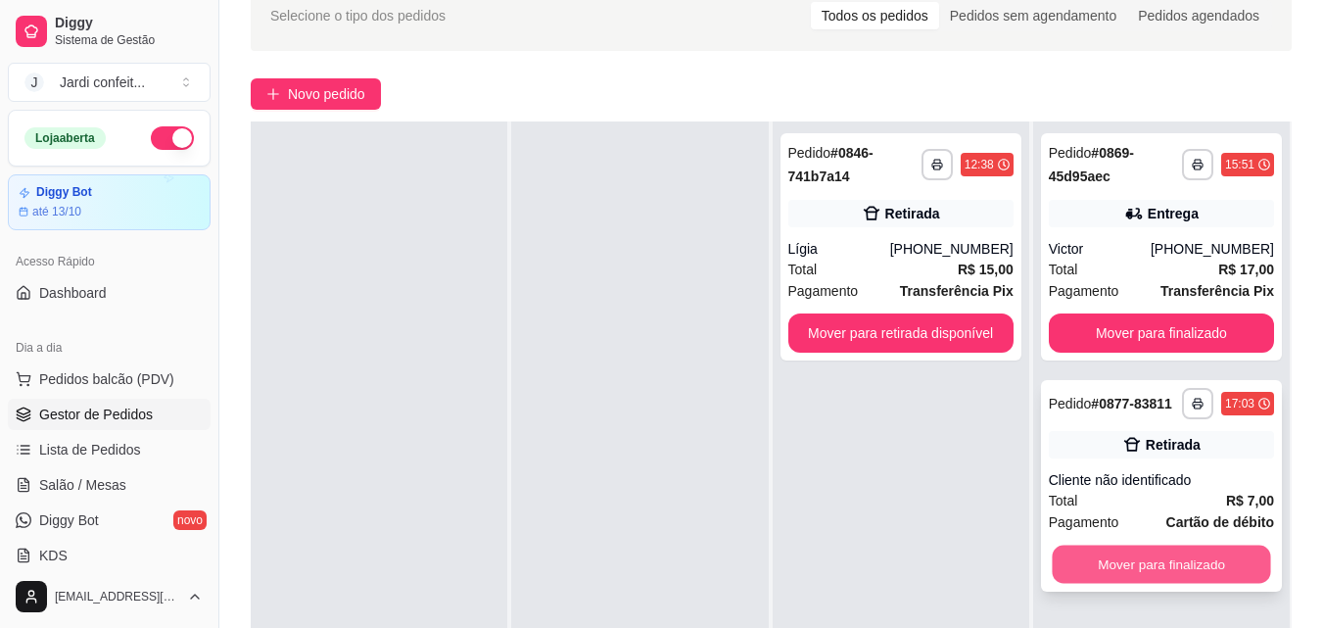
click at [1090, 554] on button "Mover para finalizado" at bounding box center [1161, 565] width 218 height 38
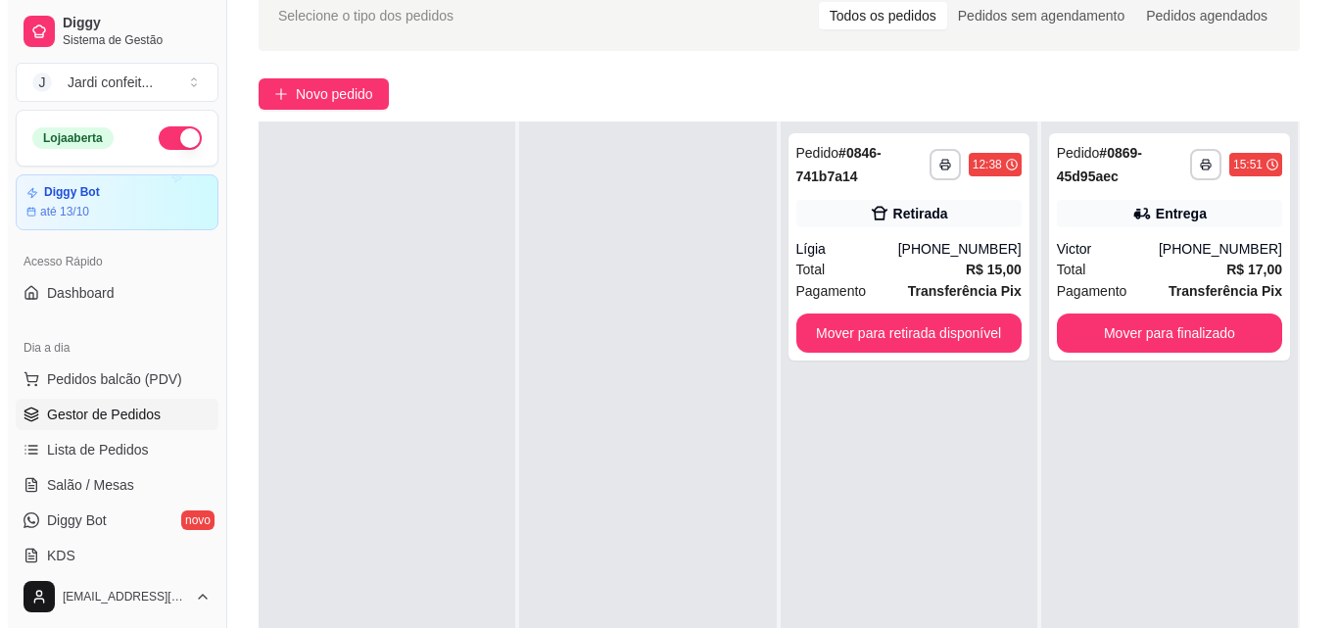
scroll to position [0, 0]
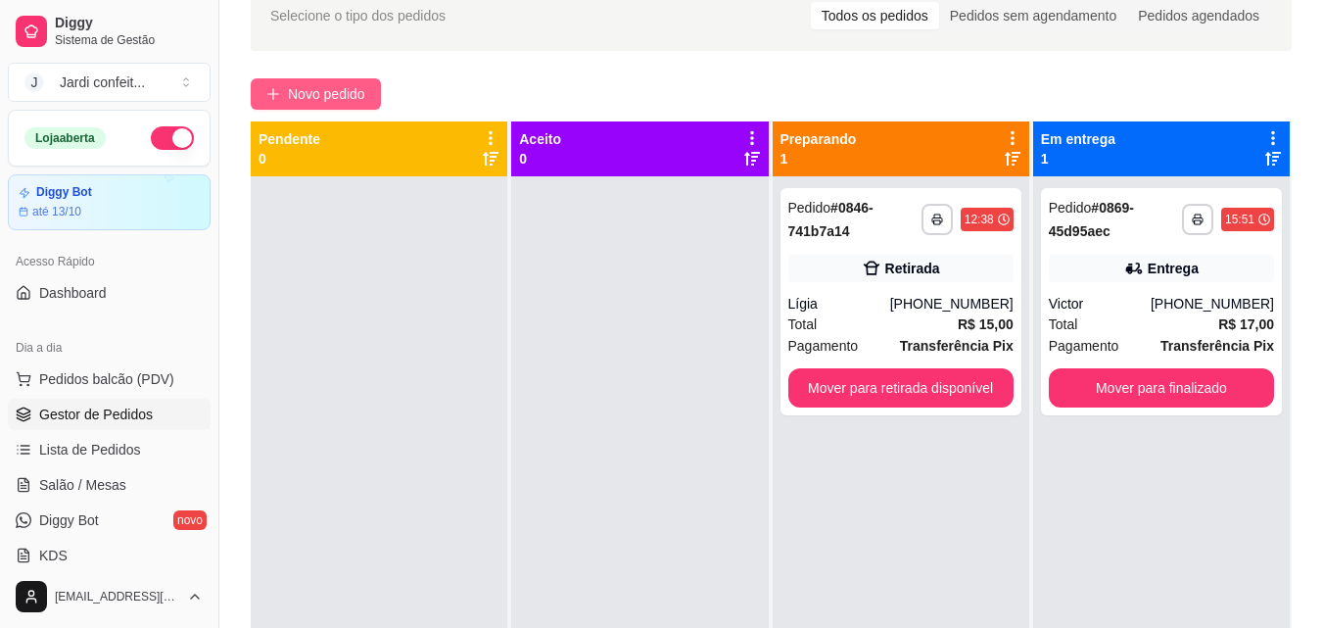
click at [297, 98] on span "Novo pedido" at bounding box center [326, 94] width 77 height 22
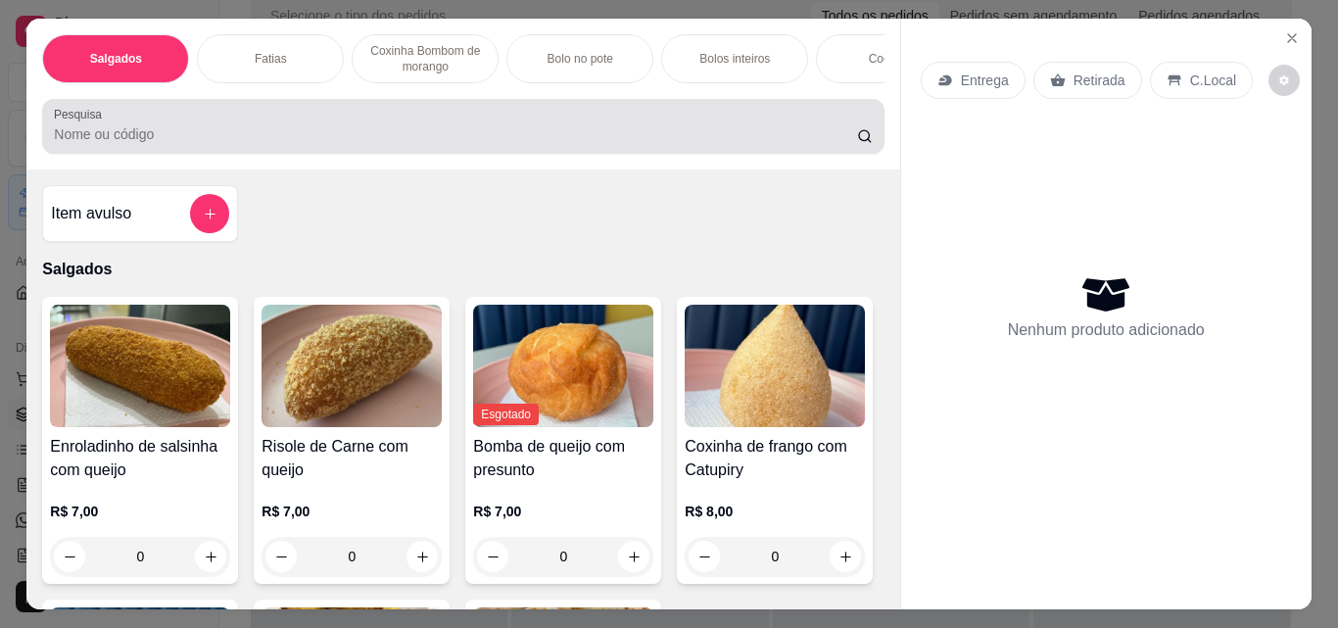
scroll to position [51, 0]
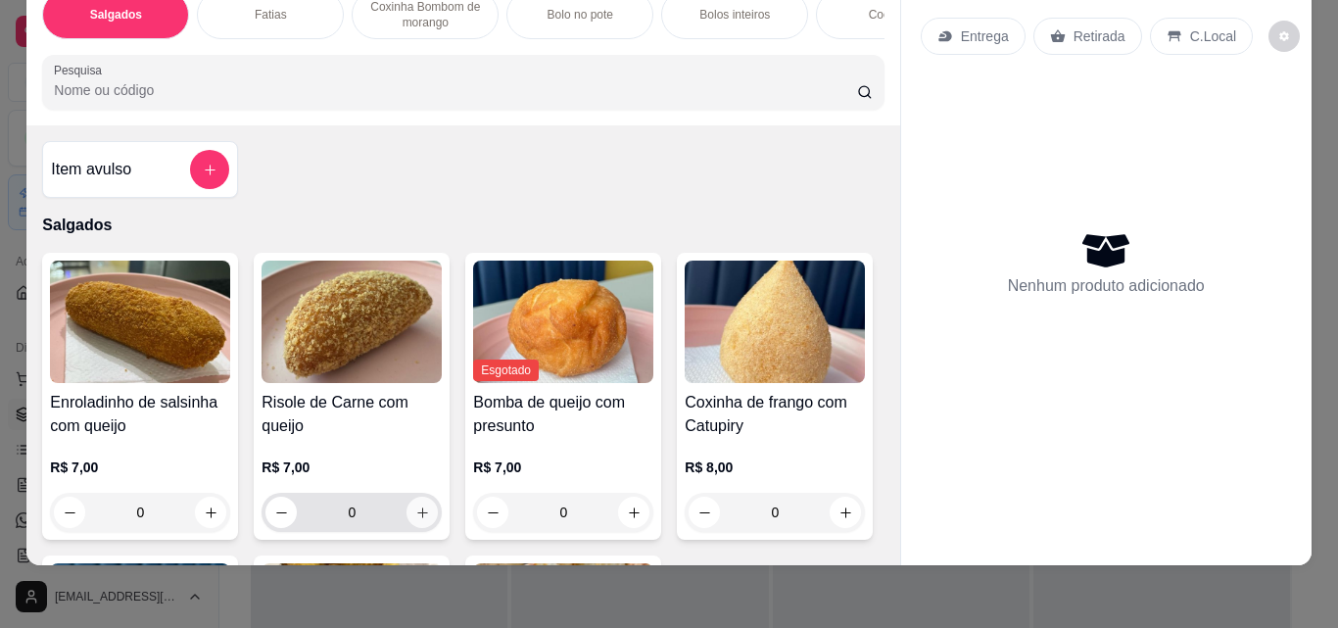
click at [416, 512] on icon "increase-product-quantity" at bounding box center [422, 512] width 15 height 15
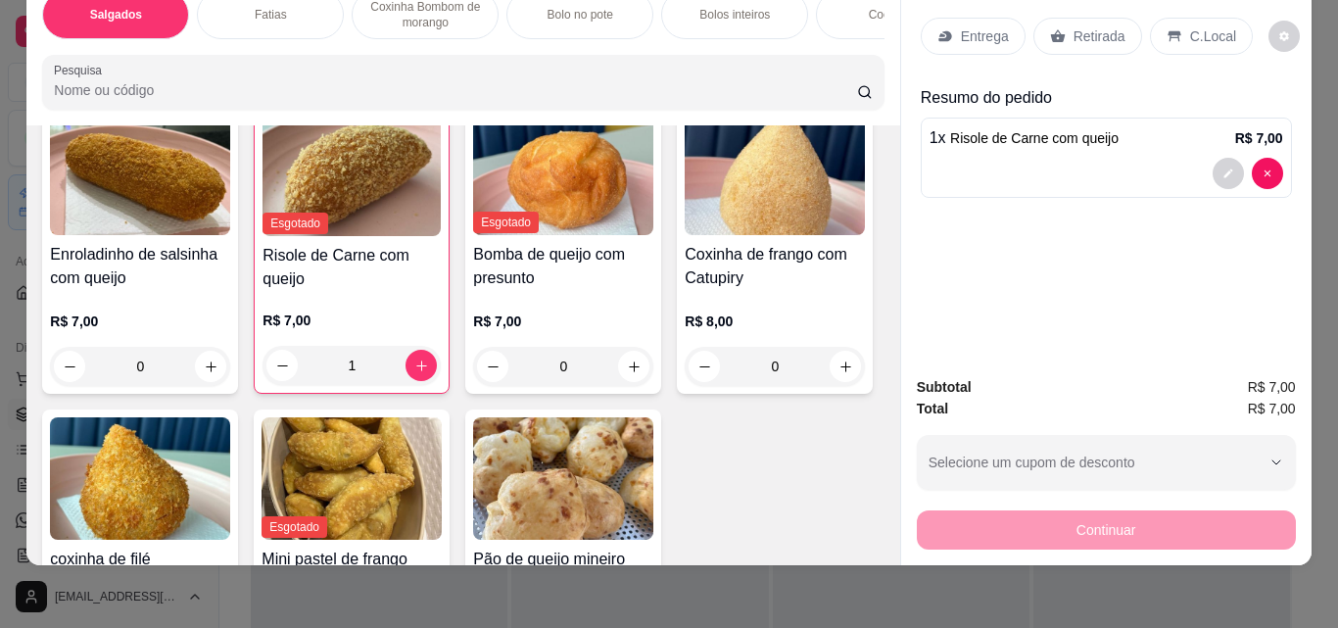
scroll to position [196, 0]
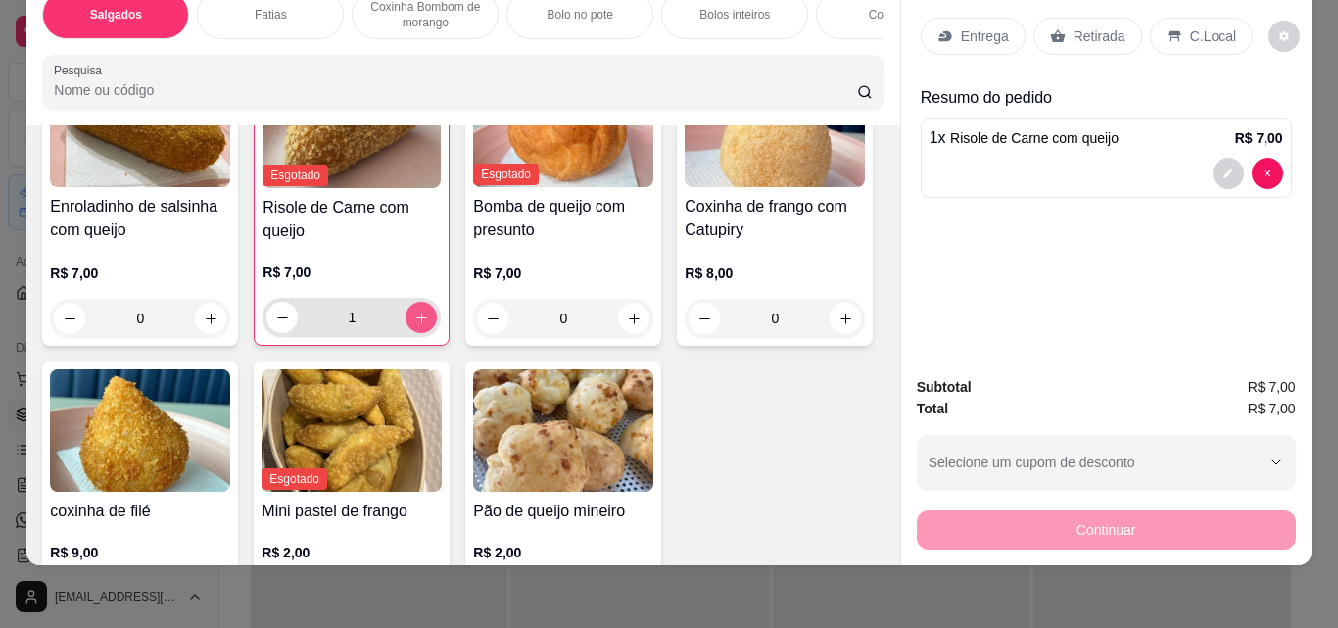
click at [414, 316] on icon "increase-product-quantity" at bounding box center [421, 318] width 15 height 15
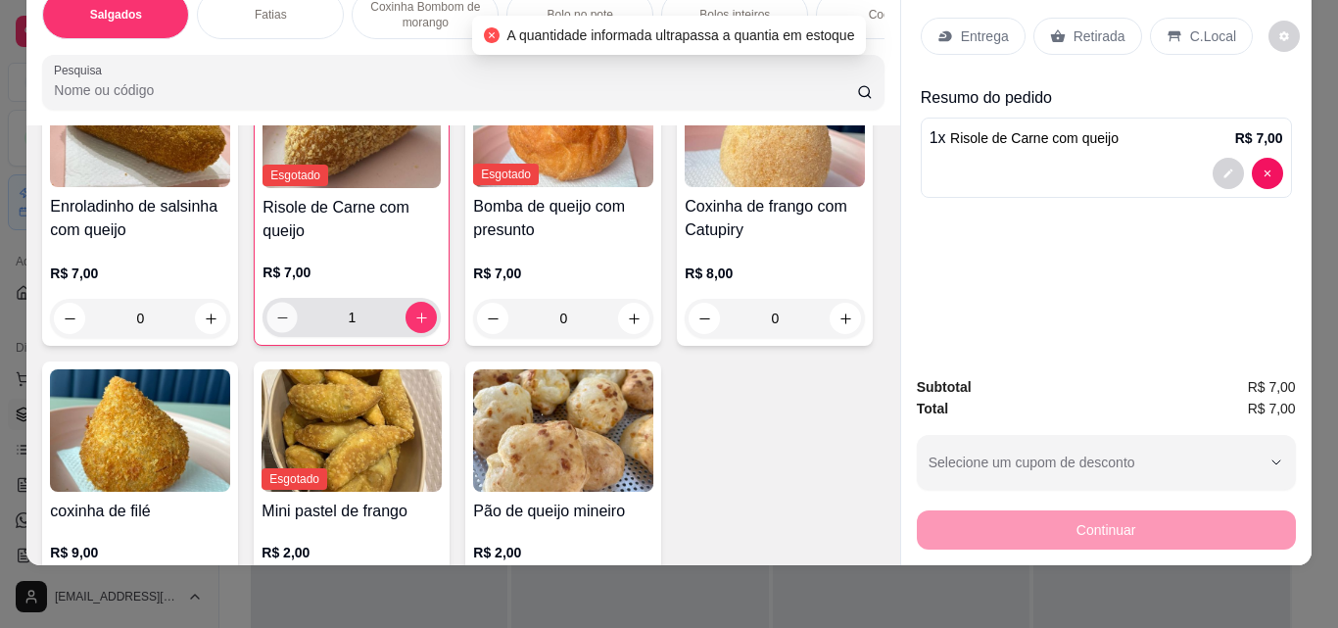
click at [275, 322] on icon "decrease-product-quantity" at bounding box center [282, 318] width 15 height 15
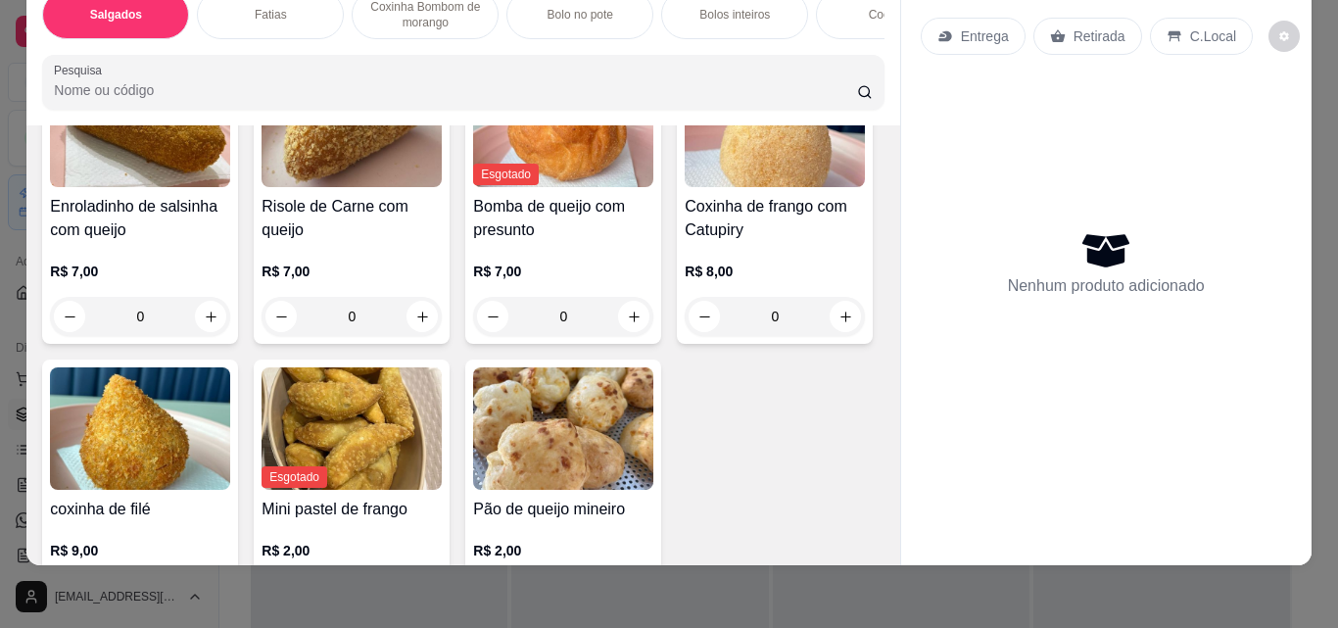
scroll to position [0, 0]
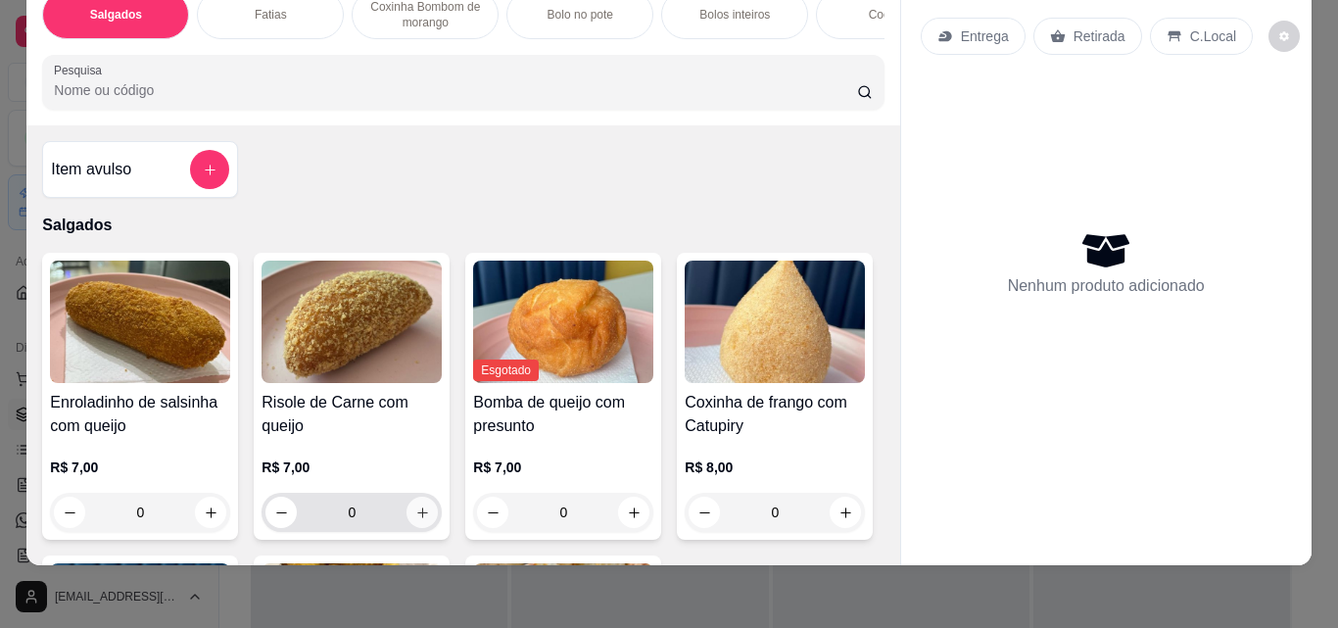
click at [415, 512] on icon "increase-product-quantity" at bounding box center [422, 512] width 15 height 15
type input "1"
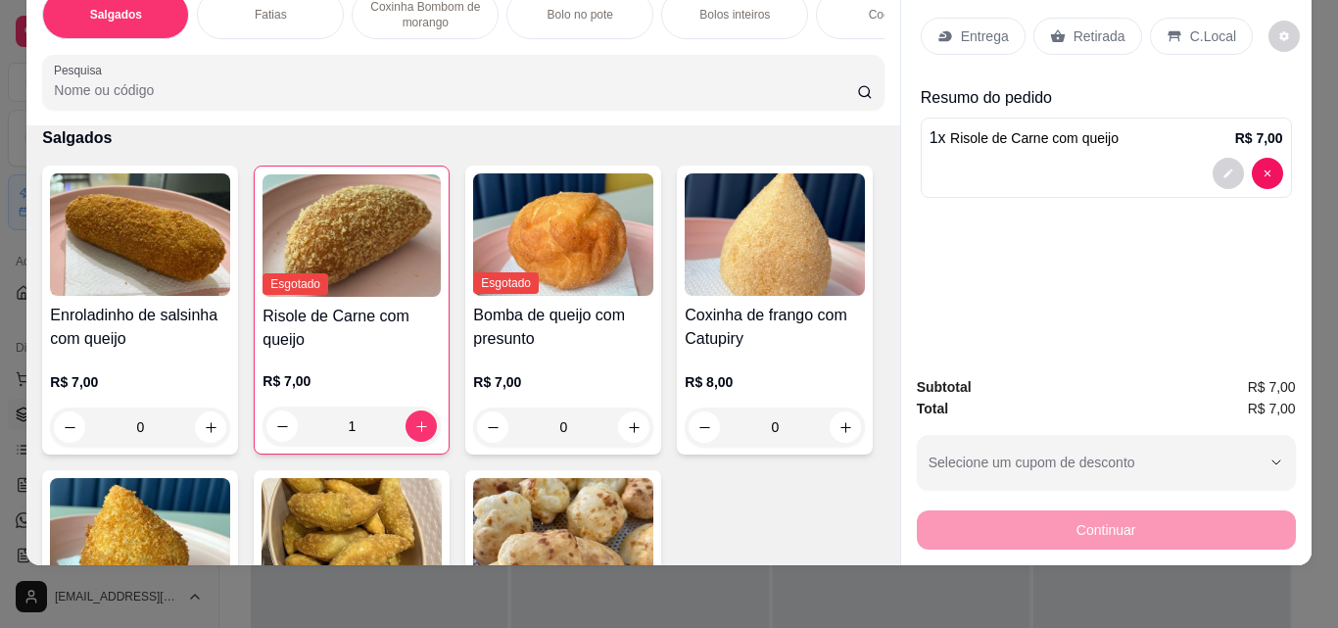
scroll to position [98, 0]
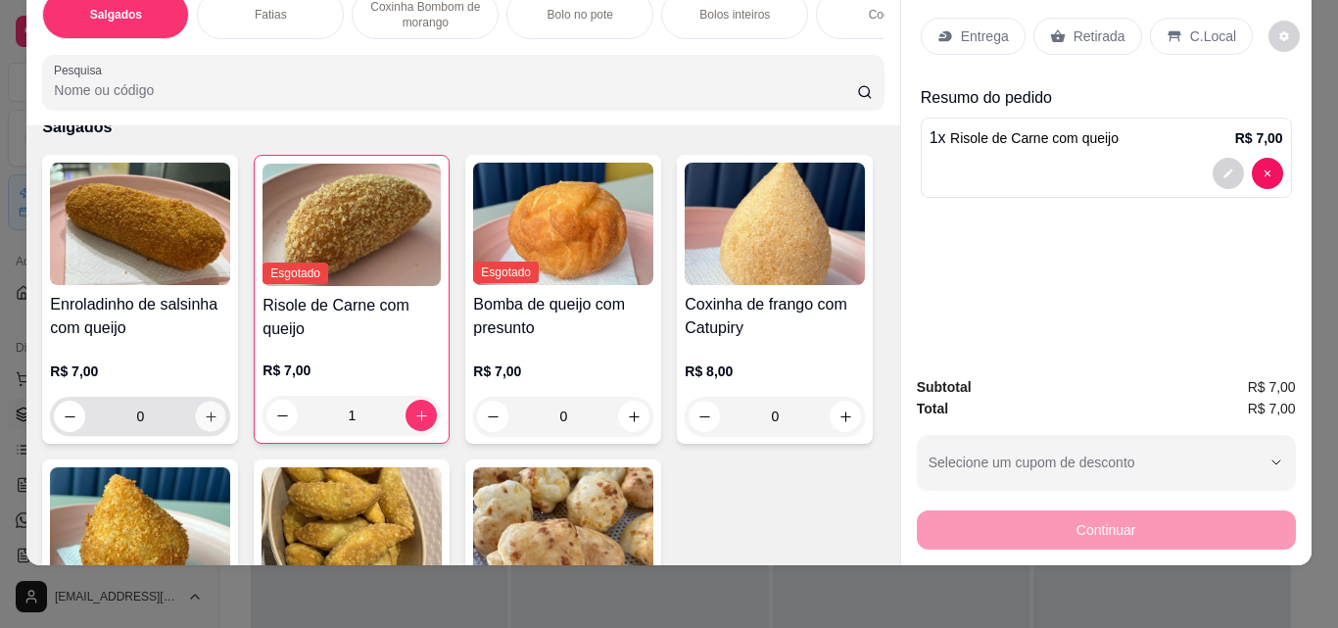
click at [211, 423] on icon "increase-product-quantity" at bounding box center [211, 416] width 15 height 15
type input "1"
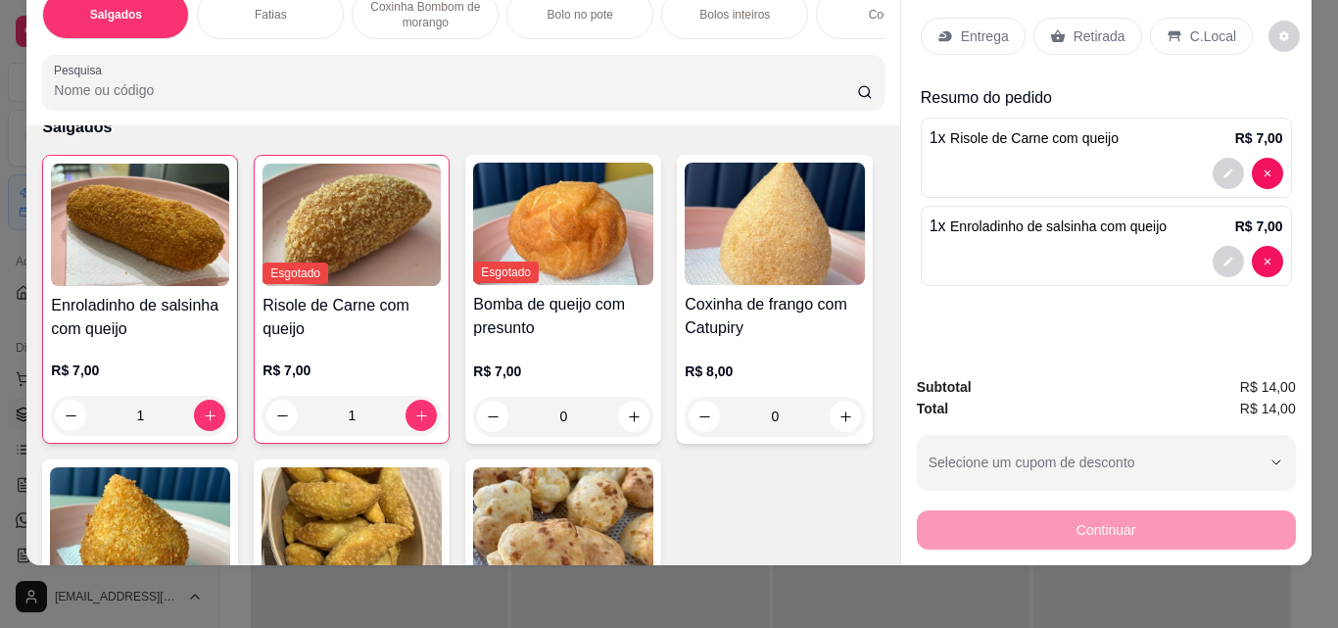
click at [1093, 31] on p "Retirada" at bounding box center [1100, 36] width 52 height 20
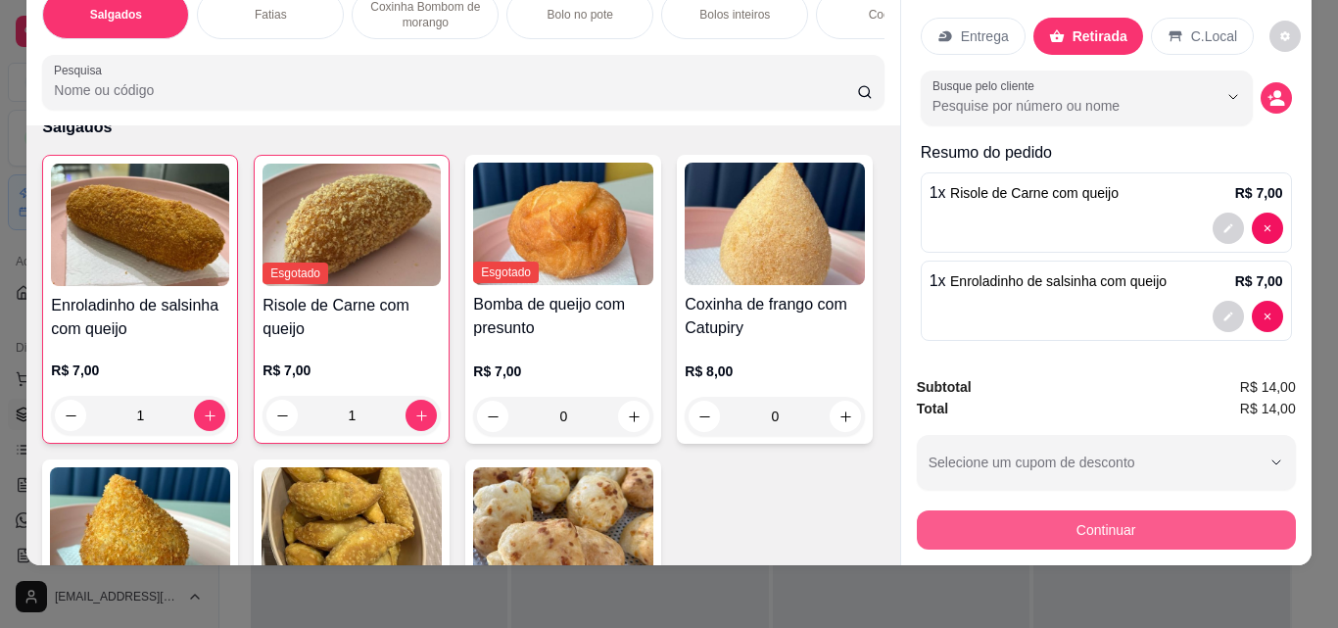
click at [1080, 527] on button "Continuar" at bounding box center [1106, 529] width 379 height 39
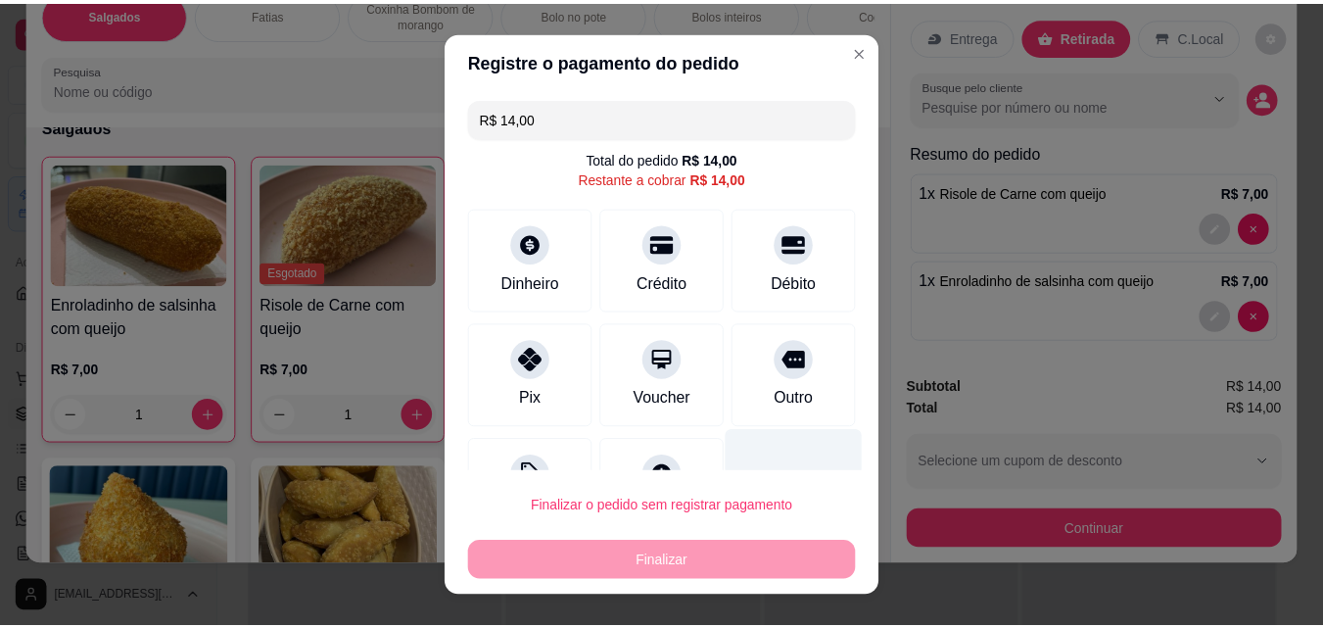
scroll to position [79, 0]
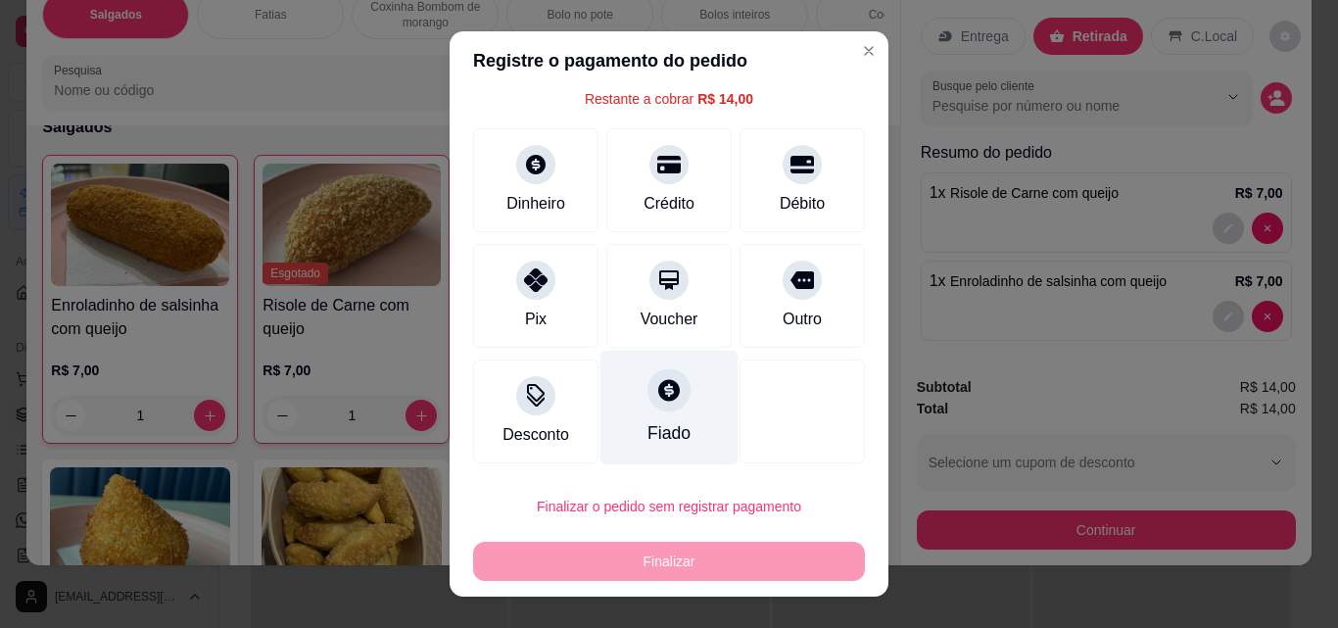
click at [662, 438] on div "Fiado" at bounding box center [669, 432] width 43 height 25
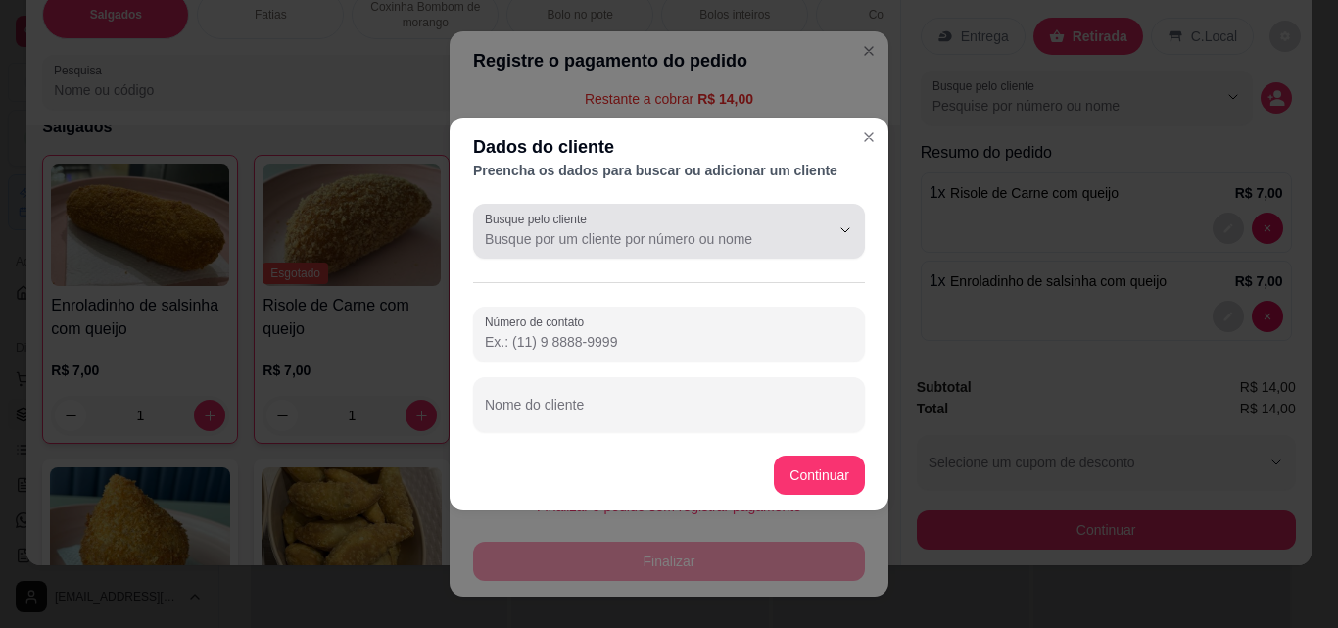
click at [608, 227] on div at bounding box center [669, 231] width 368 height 39
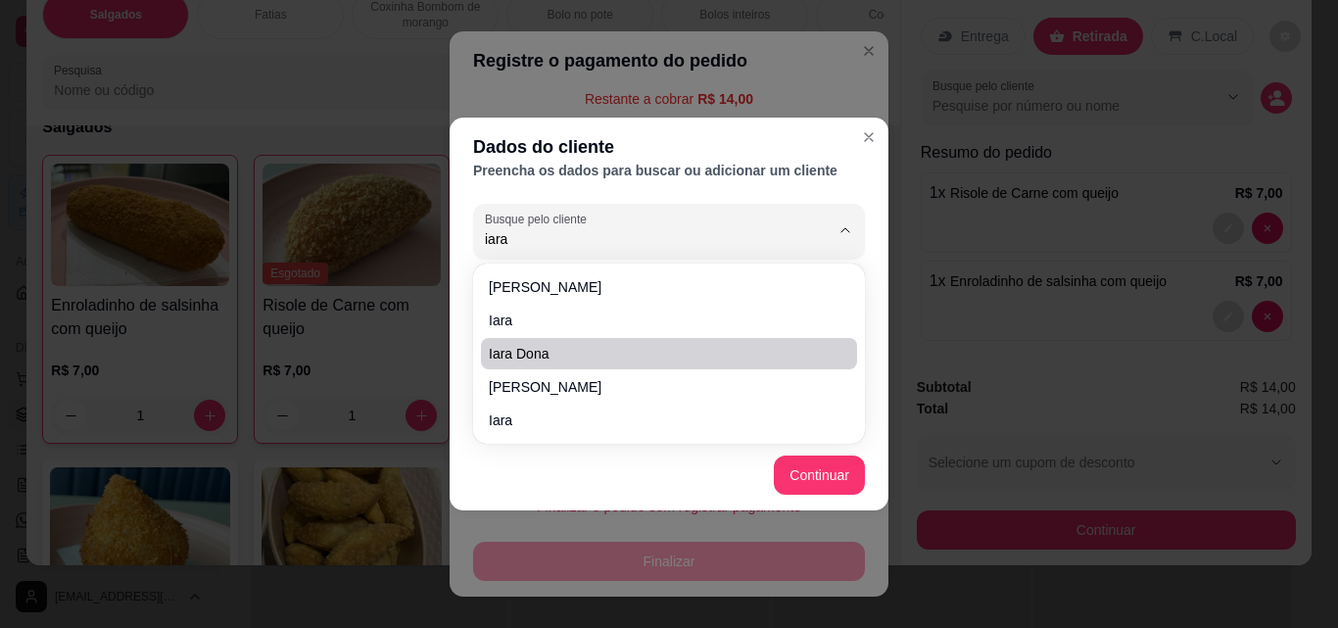
click at [543, 364] on li "iara dona" at bounding box center [669, 353] width 376 height 31
type input "iara dona"
type input "[PHONE_NUMBER]"
type input "iara dona"
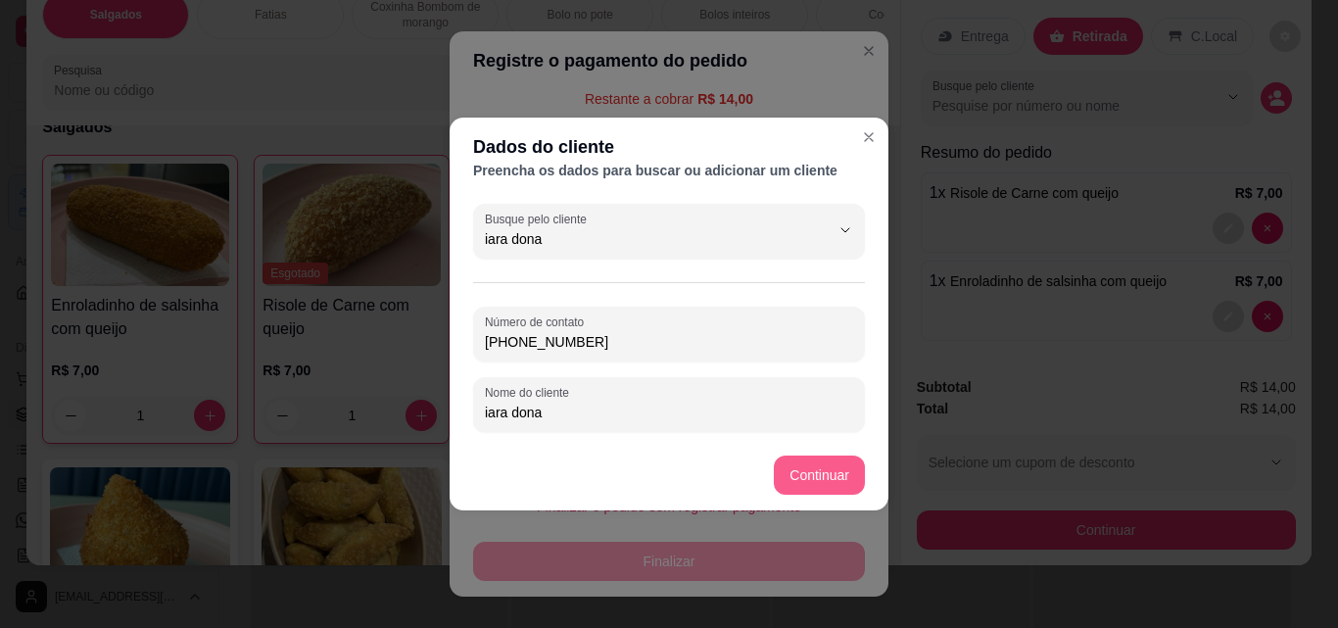
type input "iara dona"
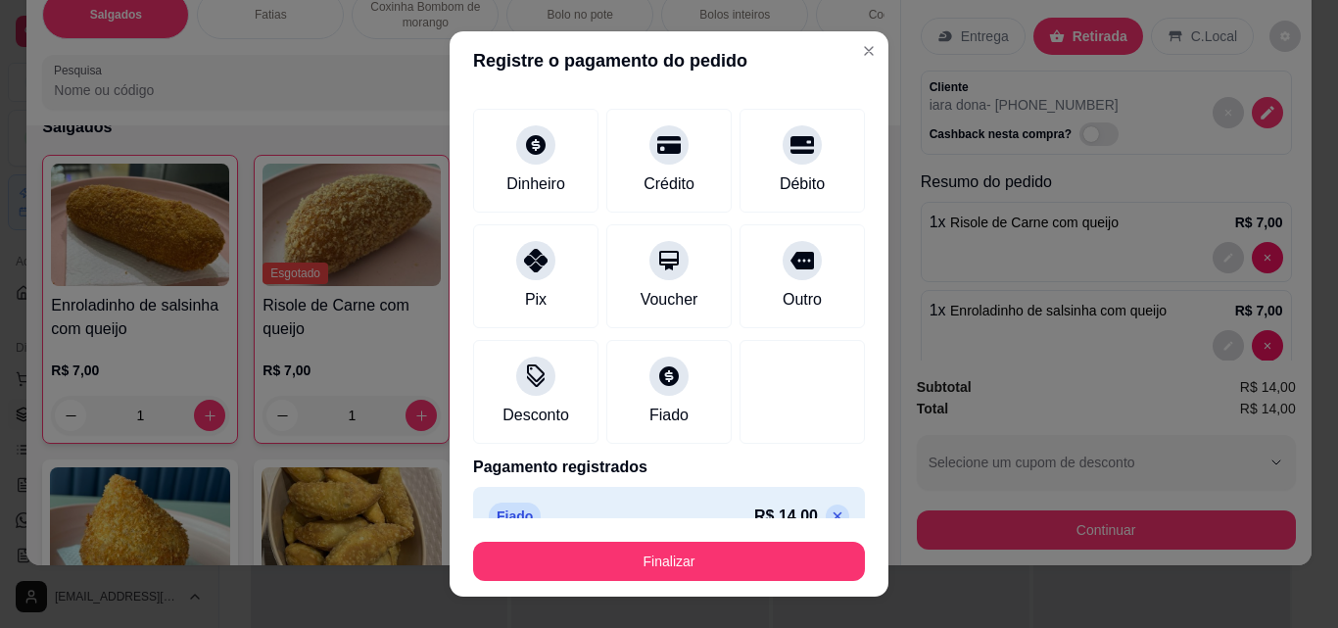
type input "R$ 0,00"
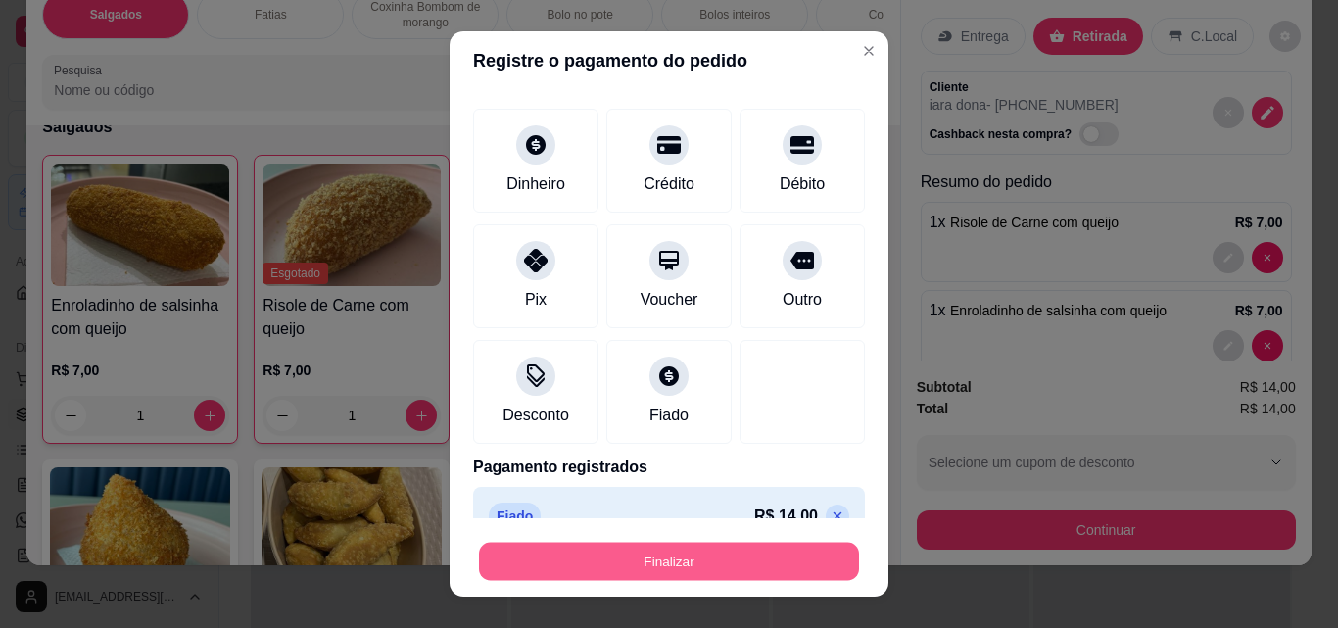
click at [634, 568] on button "Finalizar" at bounding box center [669, 562] width 380 height 38
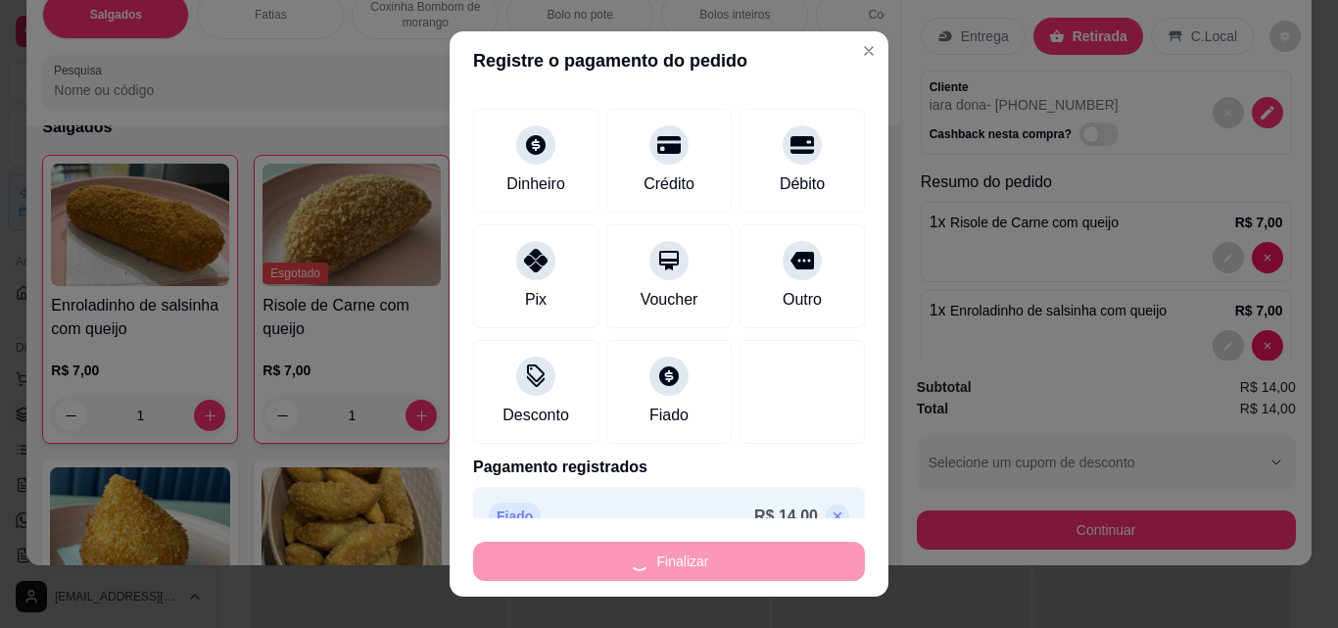
type input "0"
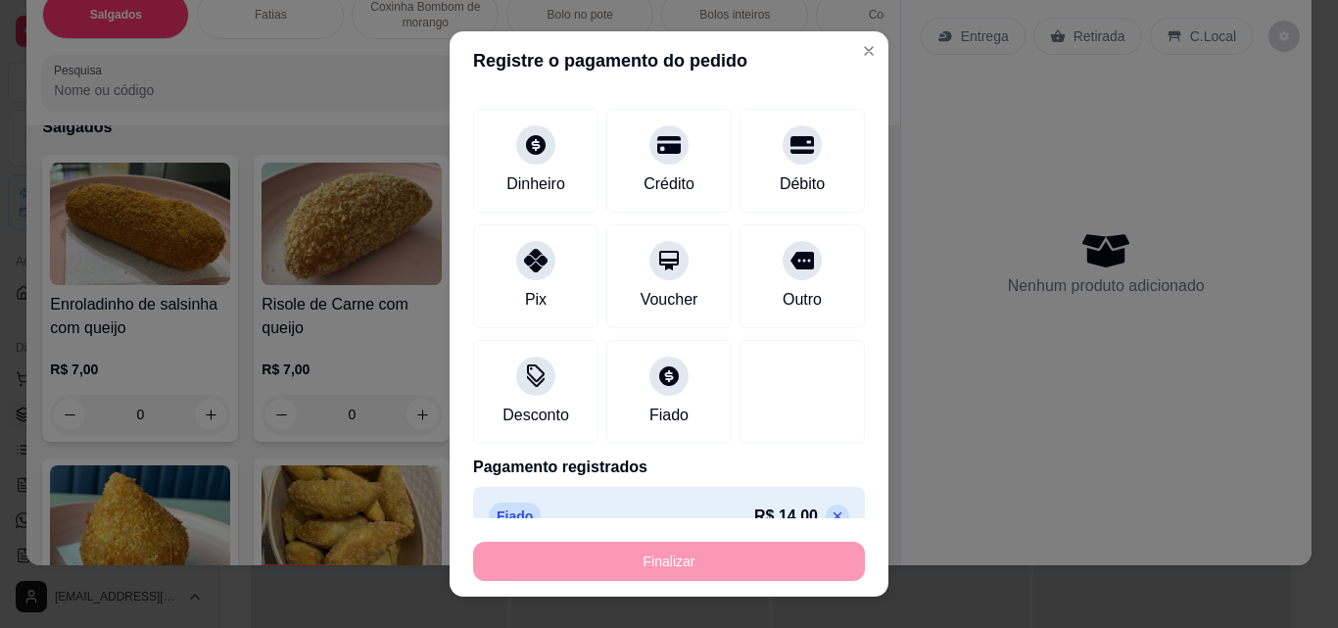
type input "-R$ 14,00"
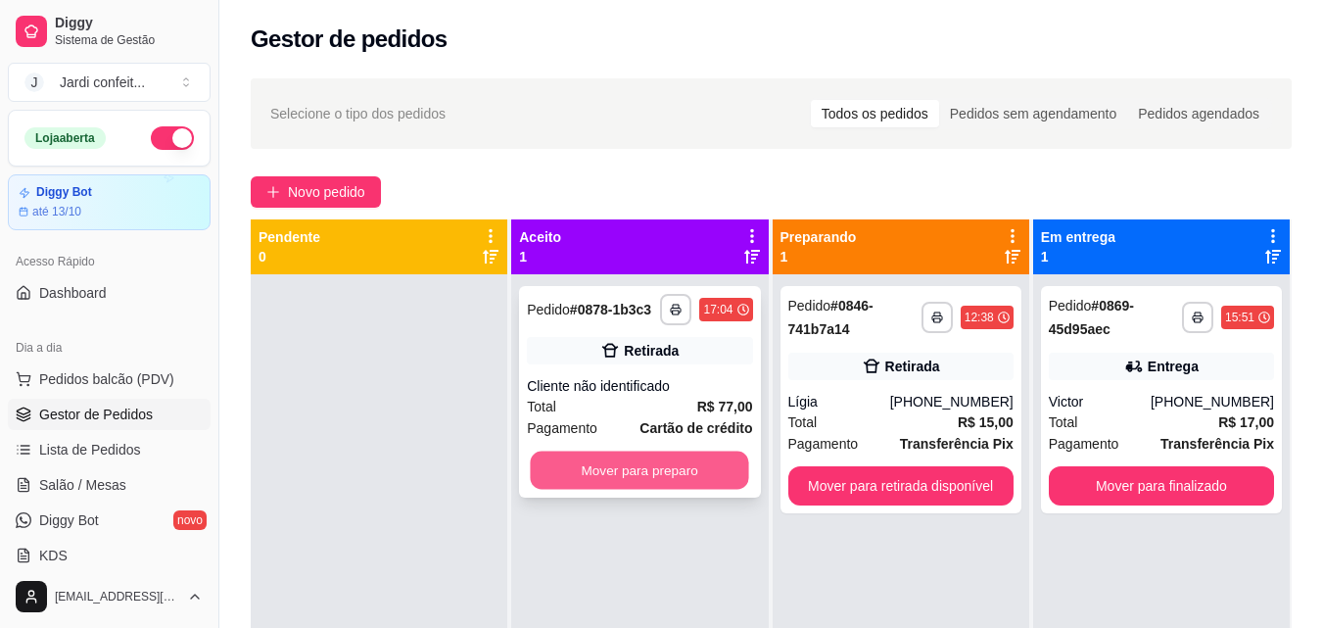
click at [635, 473] on button "Mover para preparo" at bounding box center [640, 471] width 218 height 38
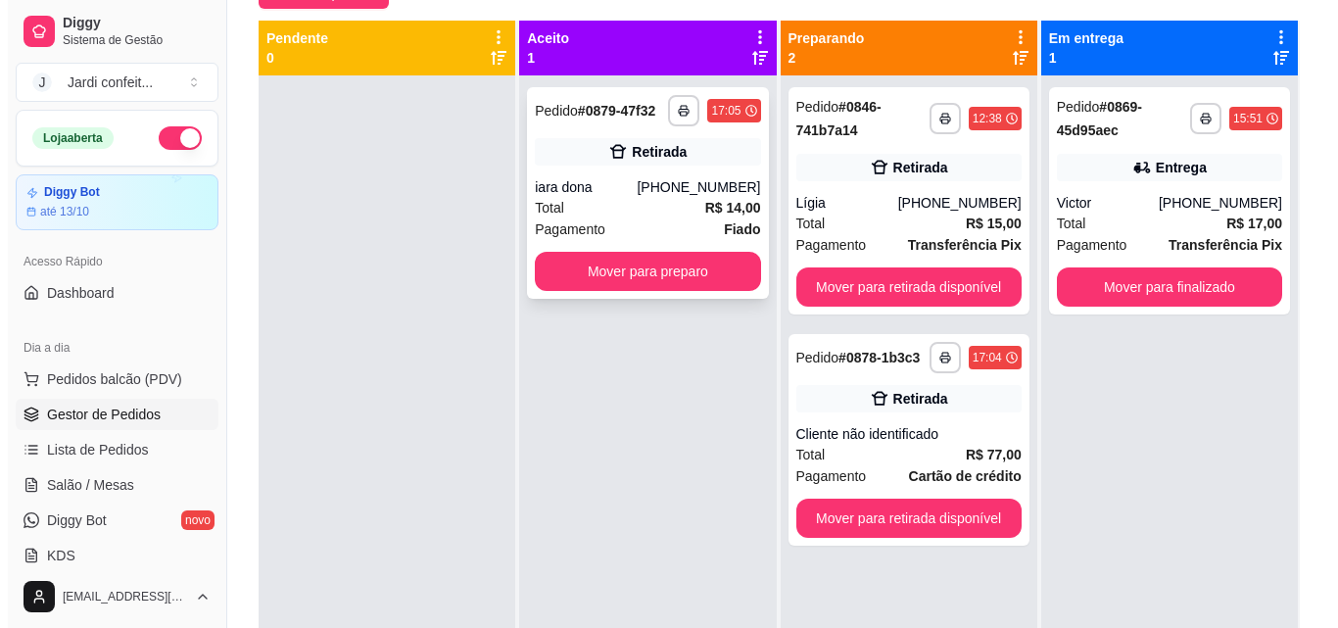
scroll to position [103, 0]
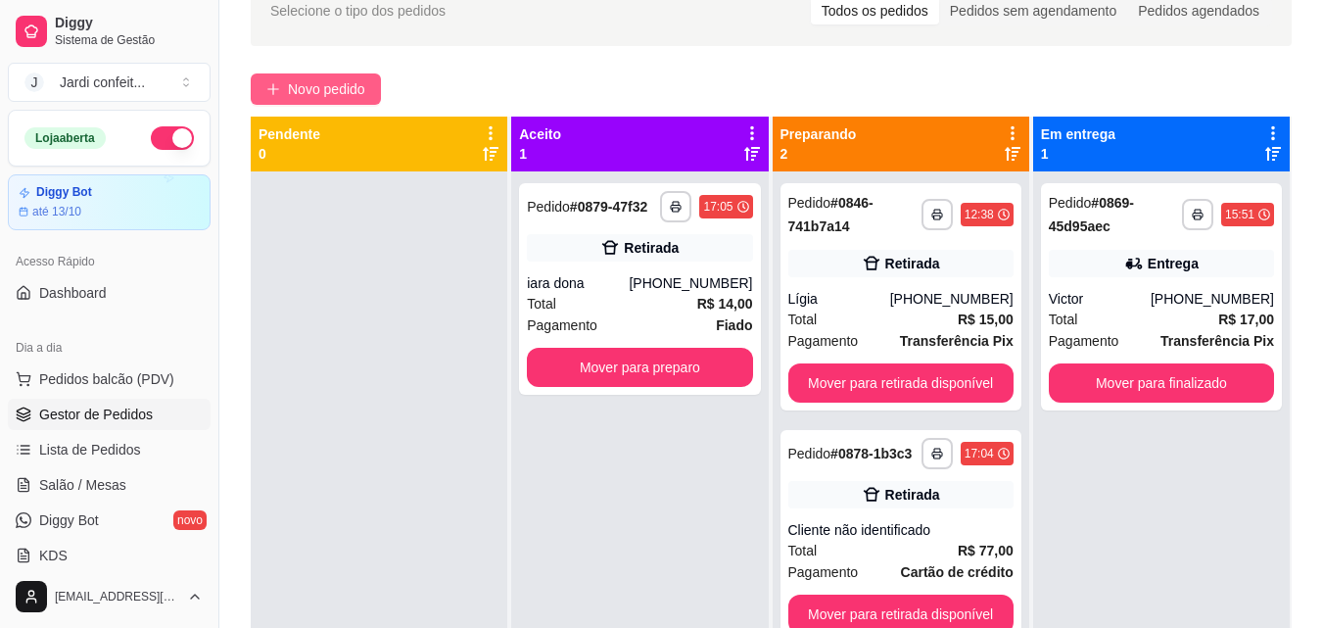
click at [365, 83] on span "Novo pedido" at bounding box center [326, 89] width 77 height 22
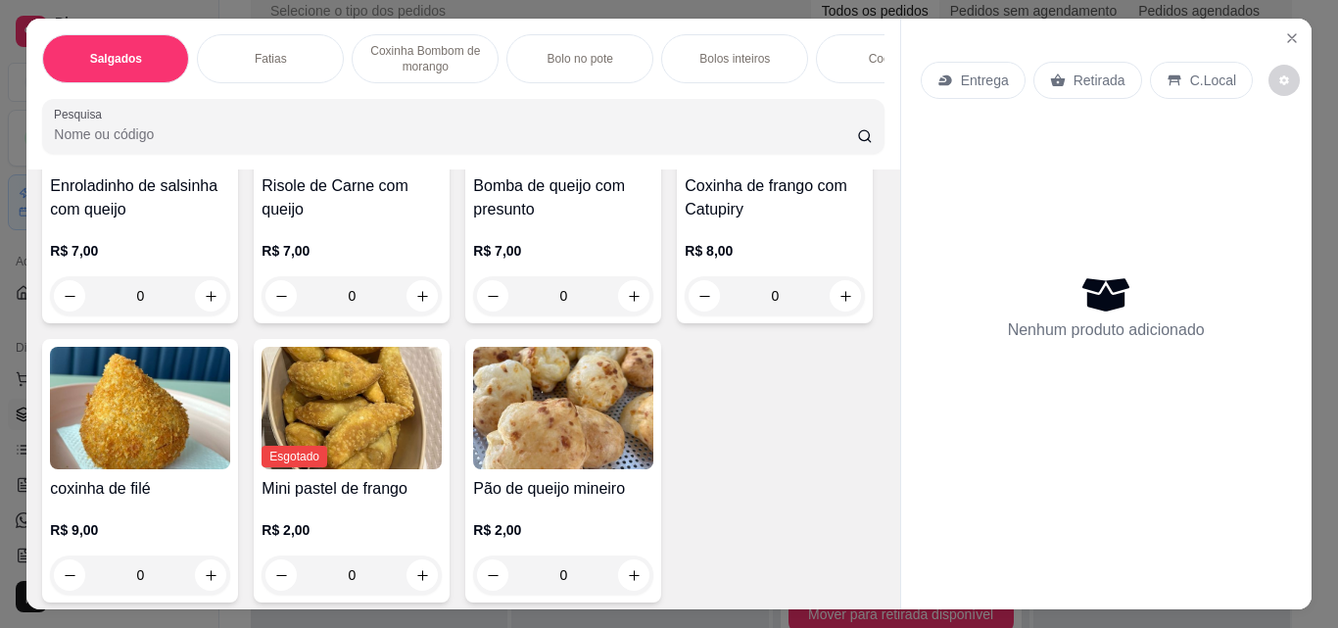
scroll to position [294, 0]
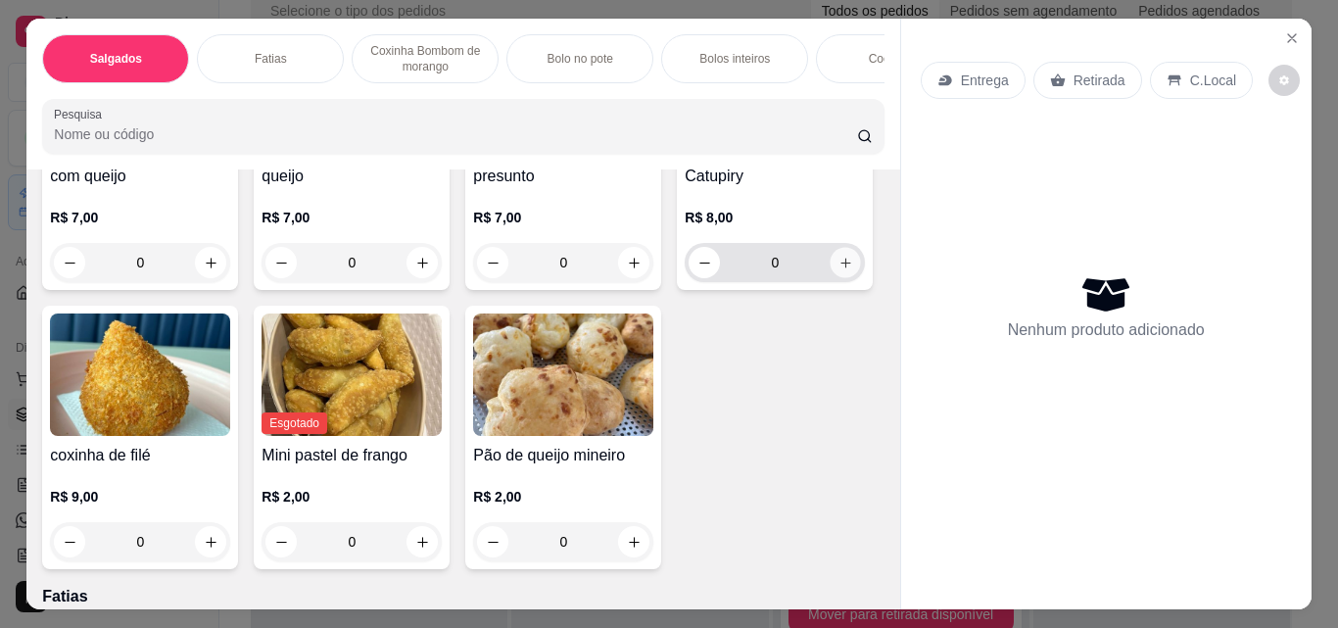
click at [839, 270] on icon "increase-product-quantity" at bounding box center [846, 263] width 15 height 15
type input "1"
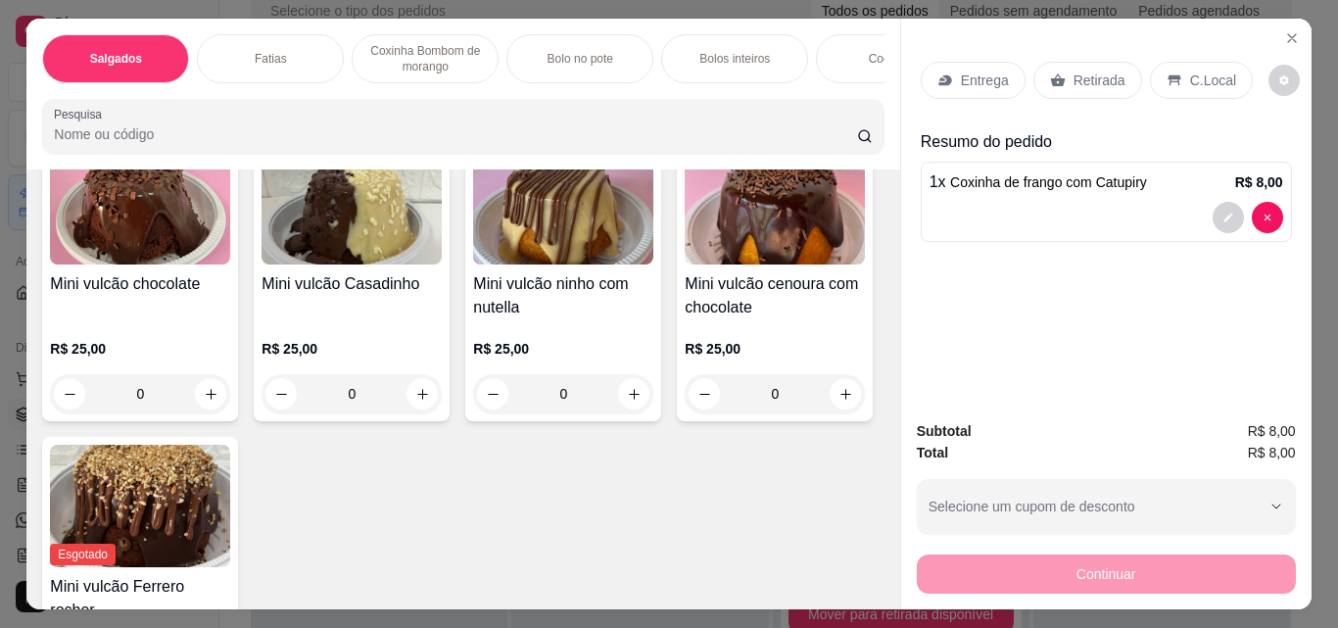
scroll to position [4114, 0]
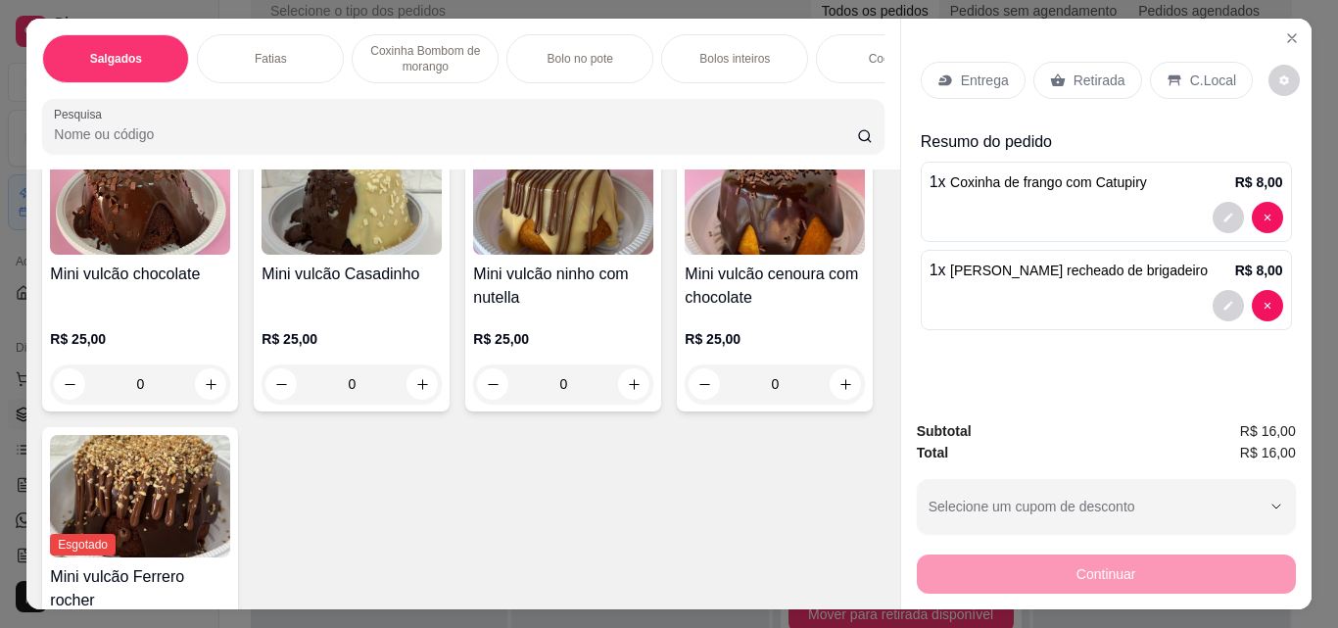
scroll to position [4115, 0]
type input "2"
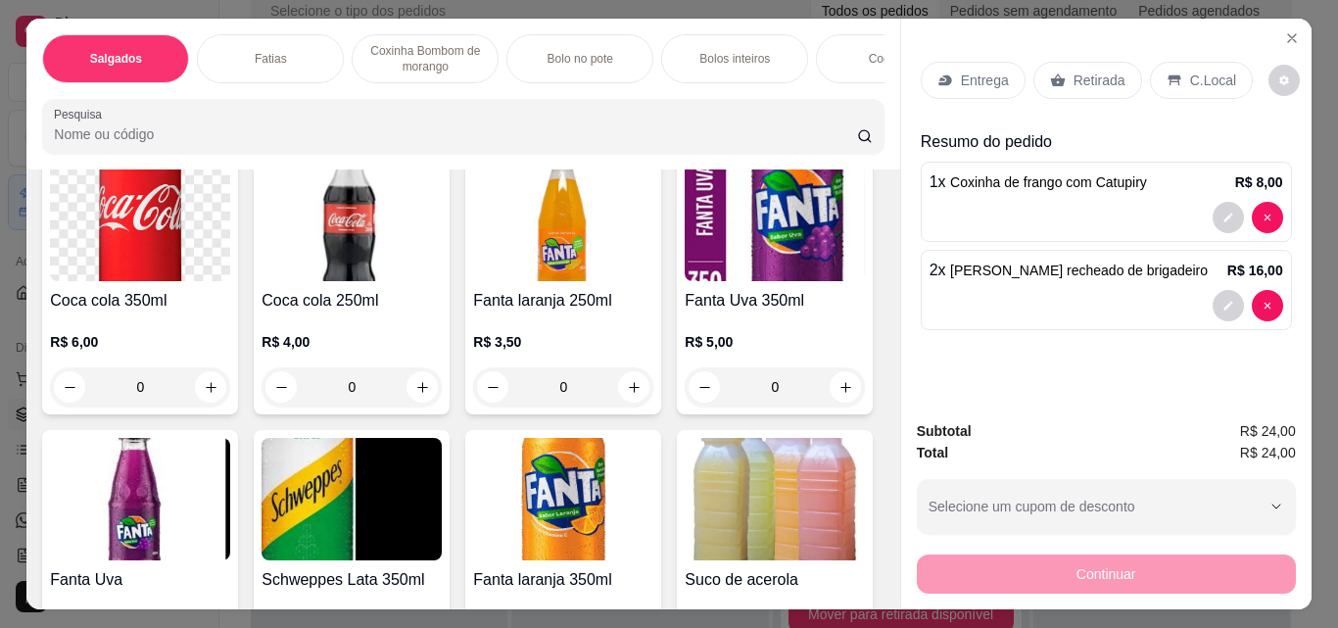
scroll to position [5487, 0]
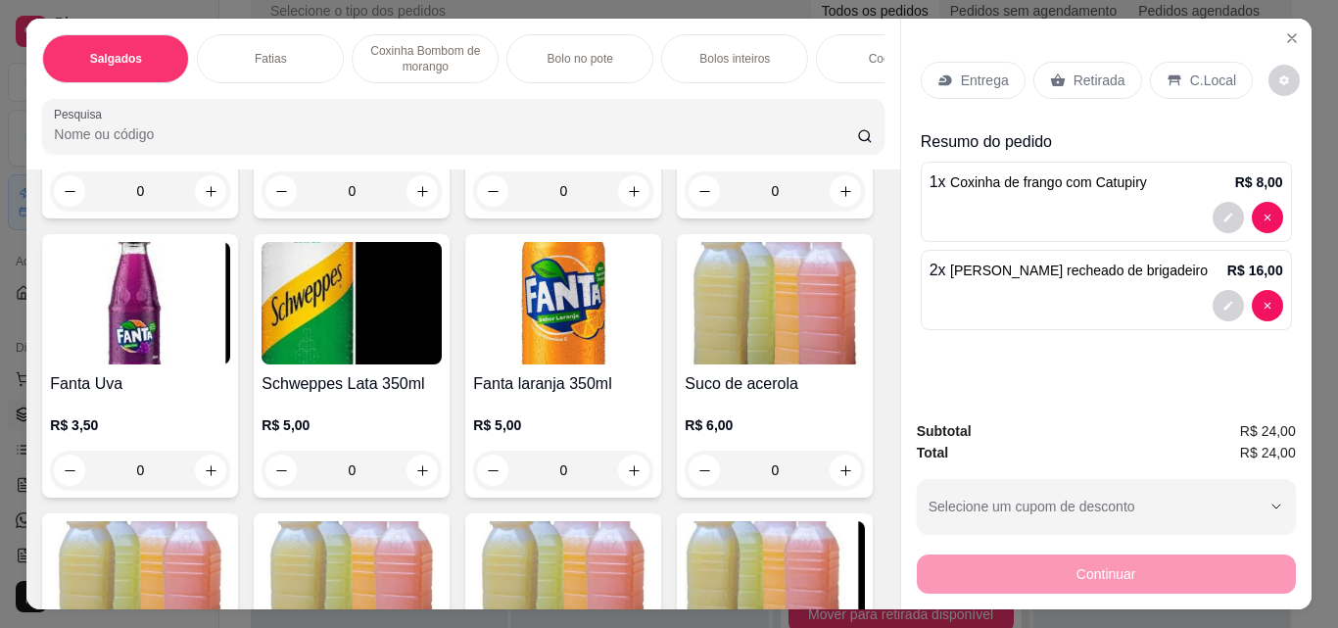
type input "1"
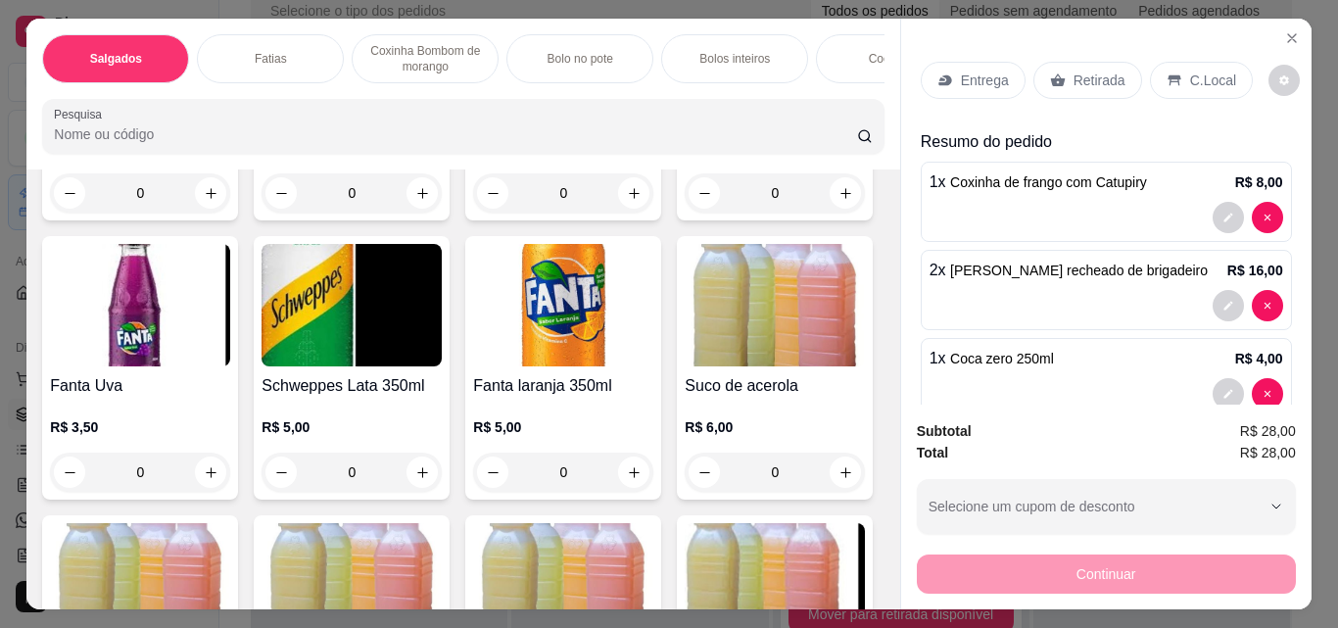
click at [1071, 62] on div "Retirada" at bounding box center [1087, 80] width 109 height 37
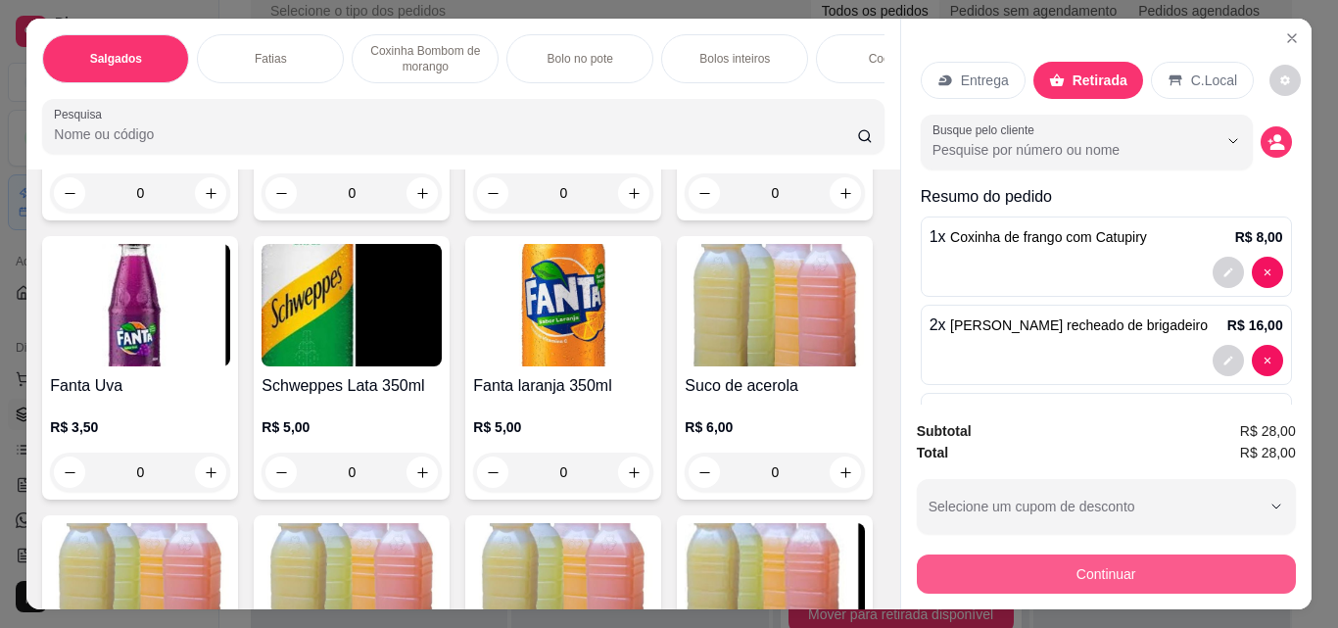
click at [1064, 565] on button "Continuar" at bounding box center [1106, 573] width 379 height 39
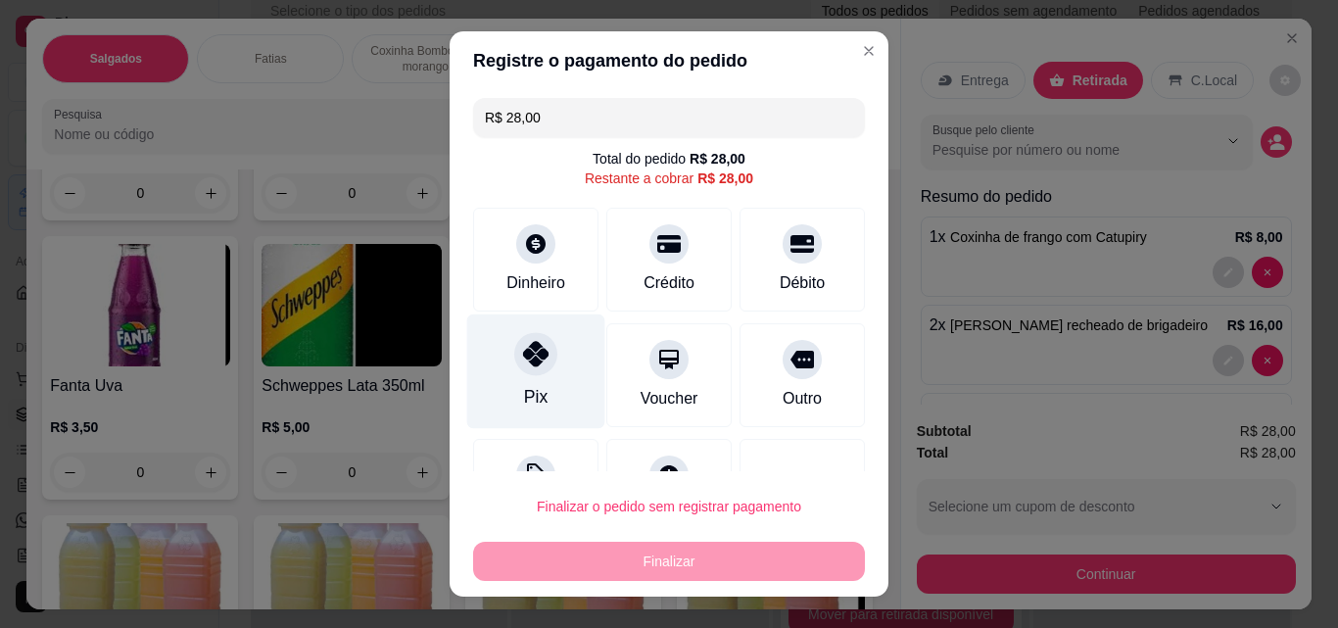
click at [523, 362] on icon at bounding box center [535, 353] width 25 height 25
type input "R$ 0,00"
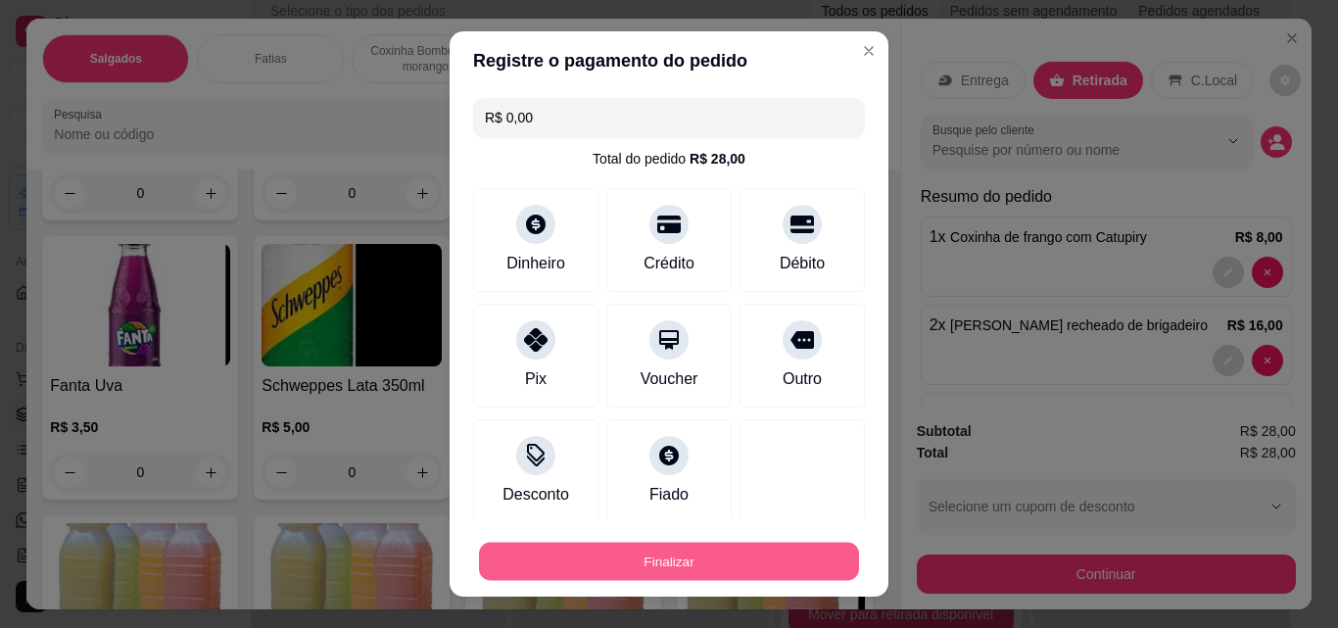
click at [574, 567] on button "Finalizar" at bounding box center [669, 562] width 380 height 38
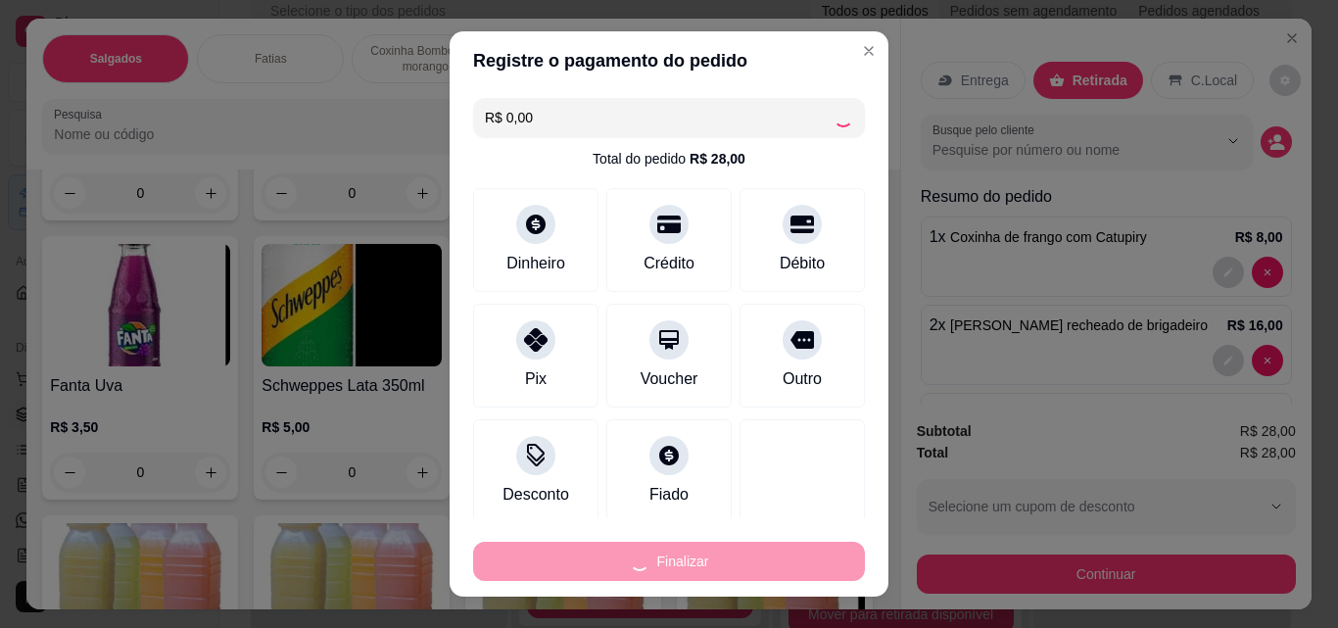
type input "0"
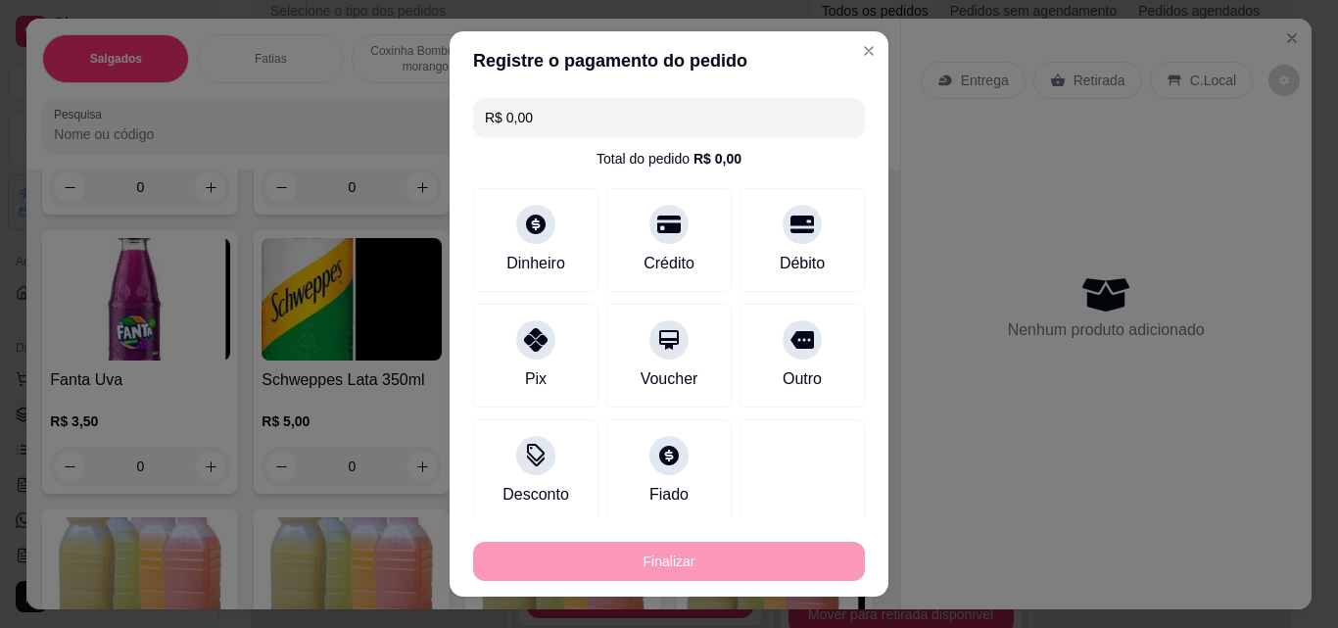
type input "-R$ 28,00"
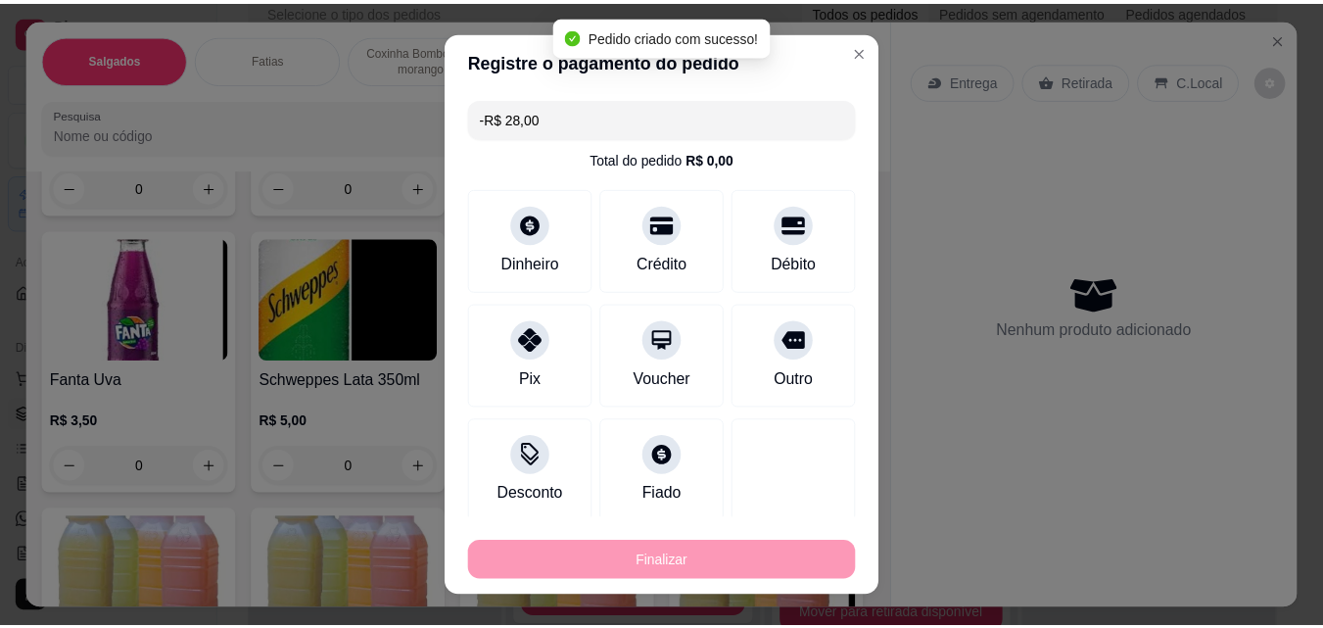
scroll to position [5483, 0]
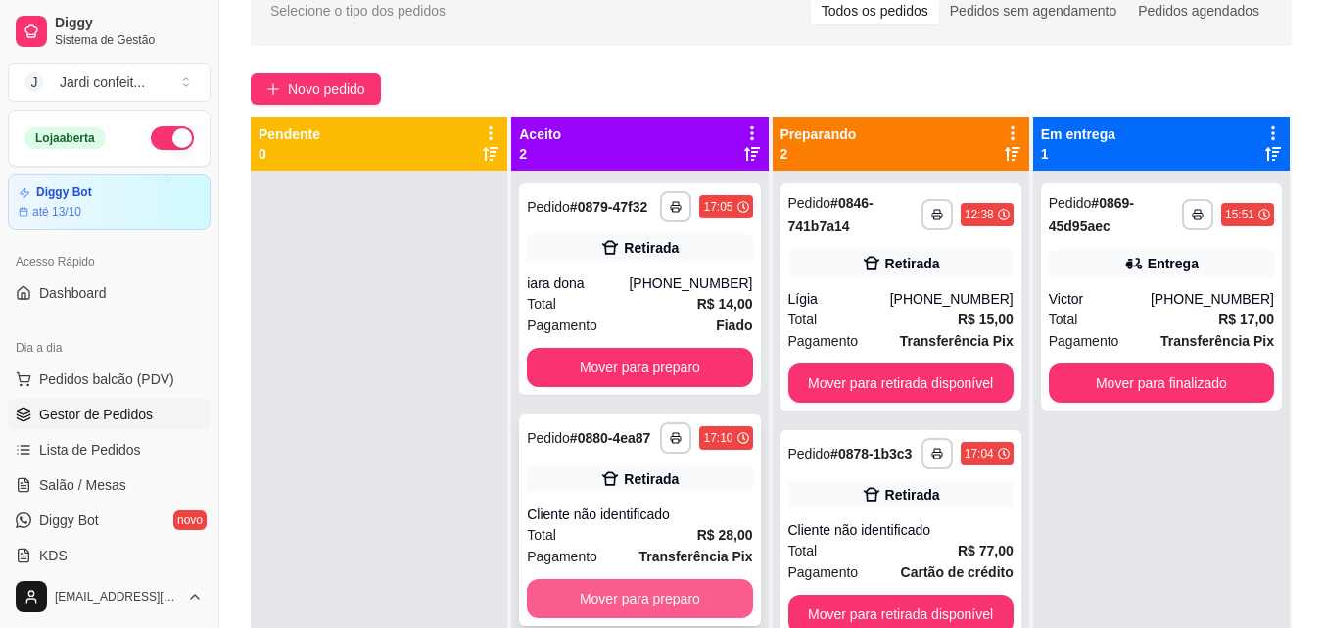
click at [555, 606] on button "Mover para preparo" at bounding box center [639, 598] width 225 height 39
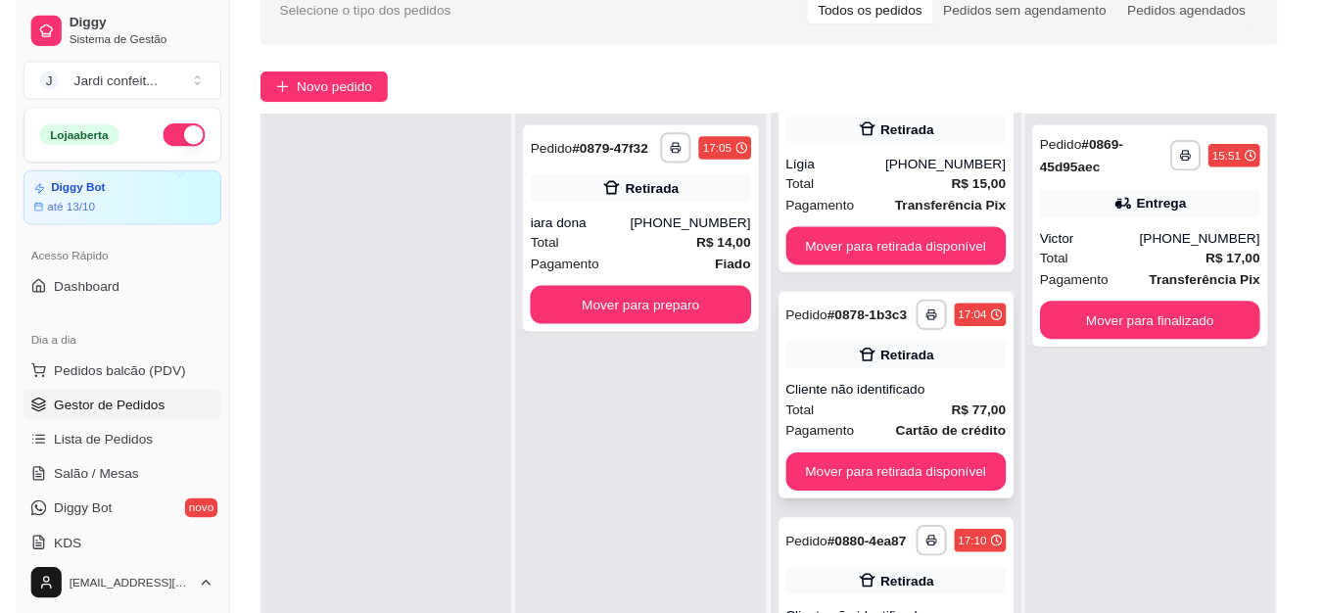
scroll to position [98, 0]
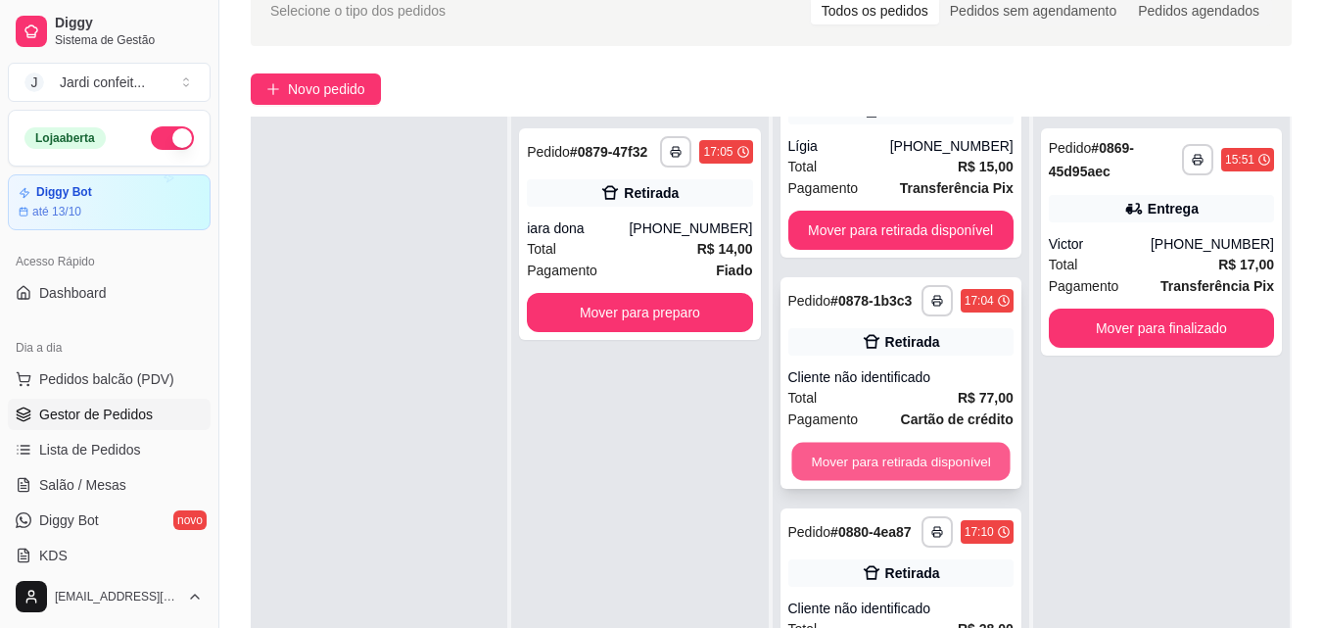
click at [812, 465] on button "Mover para retirada disponível" at bounding box center [901, 462] width 218 height 38
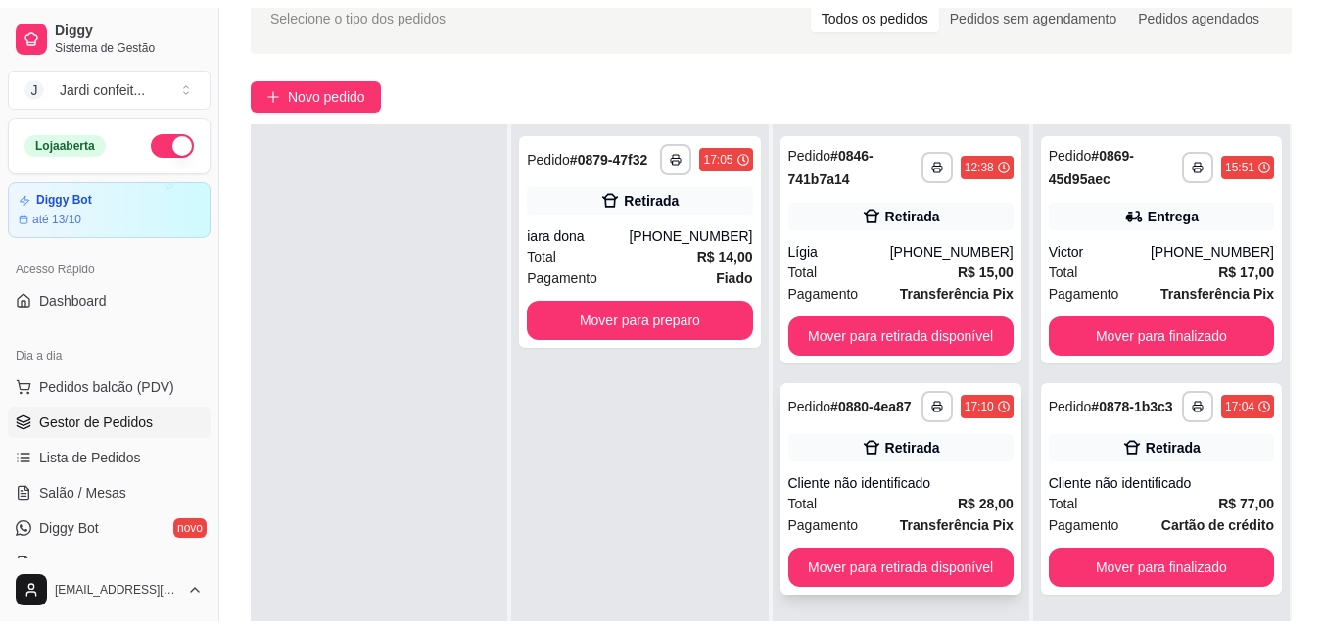
scroll to position [0, 0]
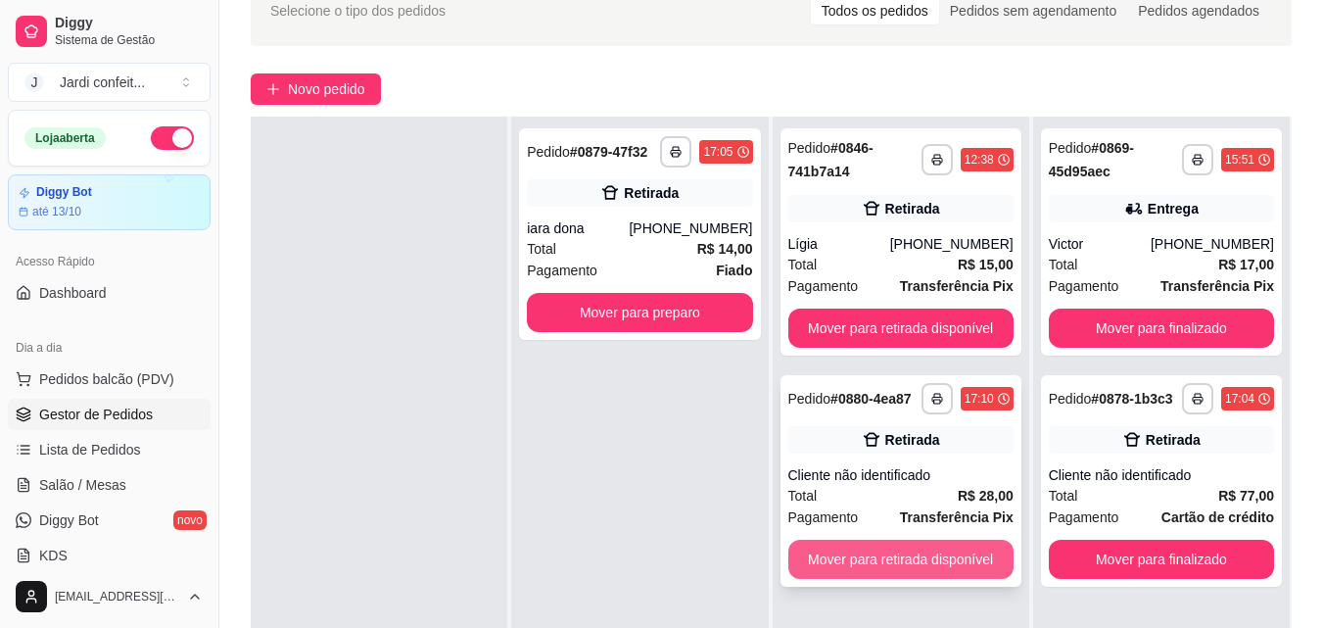
click at [880, 572] on button "Mover para retirada disponível" at bounding box center [901, 559] width 225 height 39
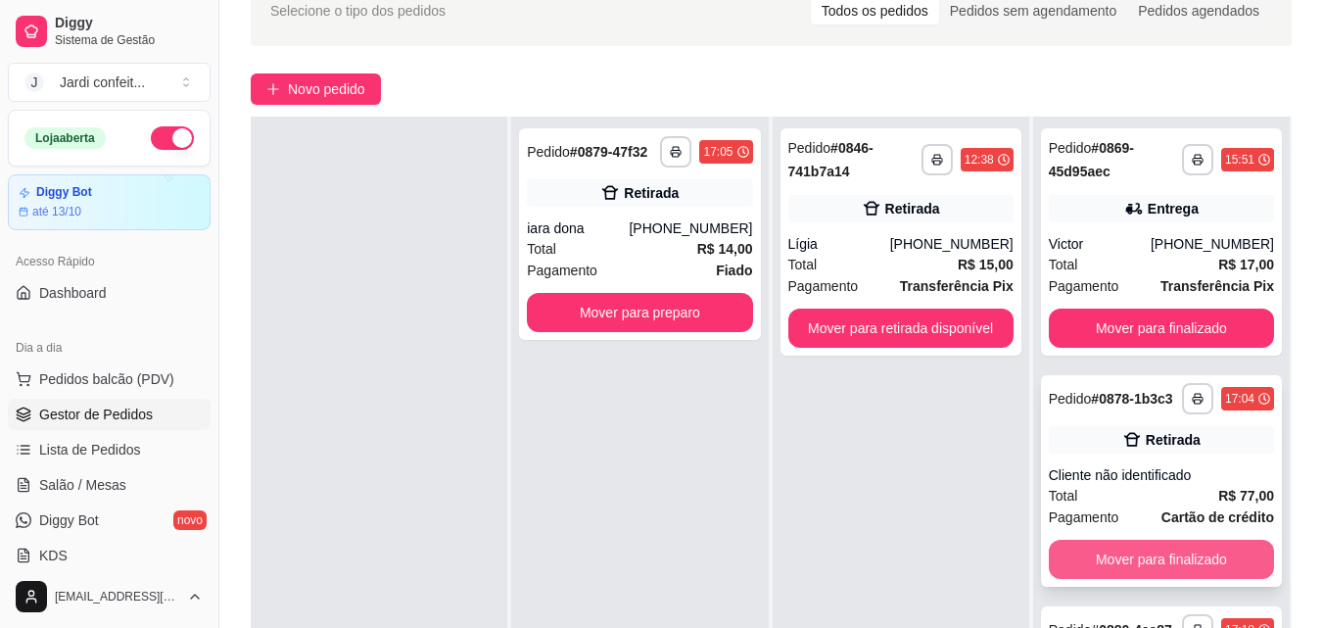
click at [1193, 578] on button "Mover para finalizado" at bounding box center [1161, 559] width 225 height 39
click at [1183, 546] on button "Mover para finalizado" at bounding box center [1161, 559] width 225 height 39
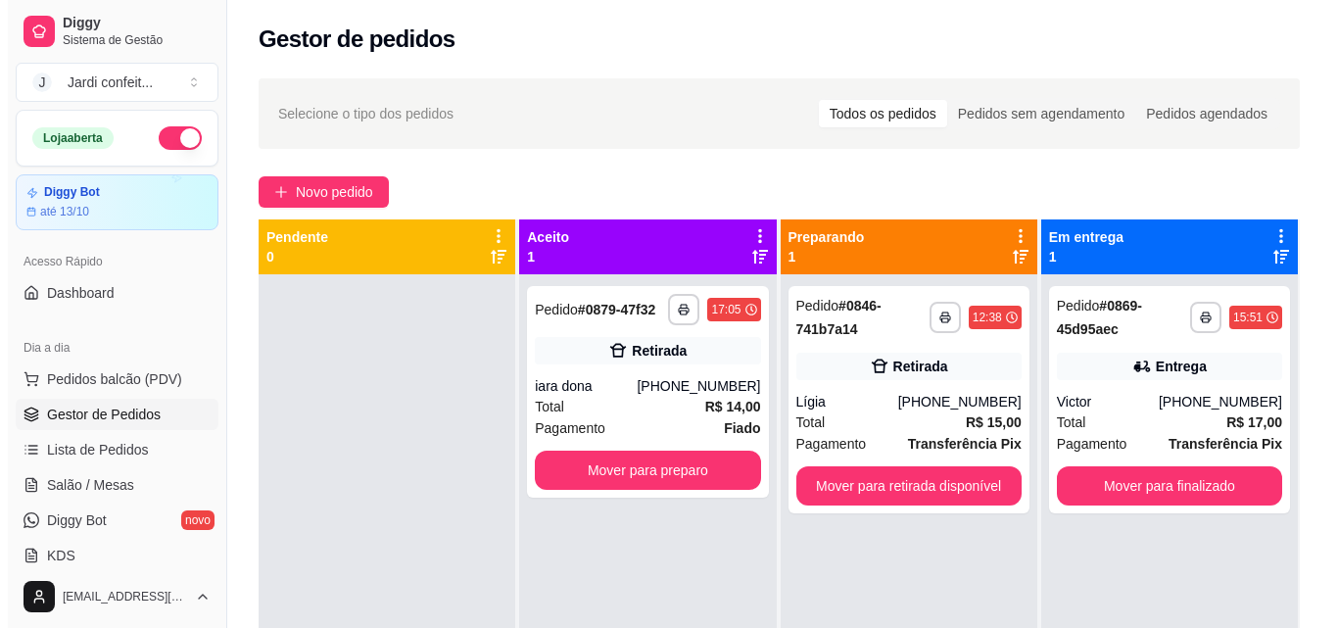
scroll to position [55, 0]
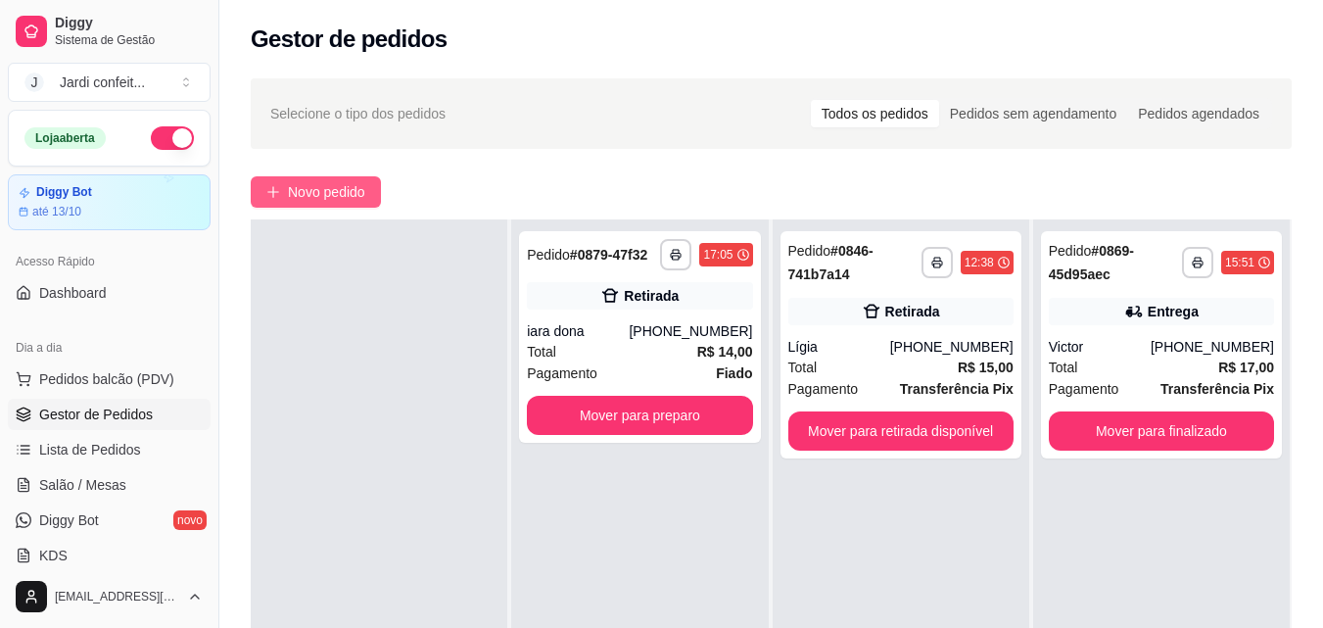
click at [292, 183] on span "Novo pedido" at bounding box center [326, 192] width 77 height 22
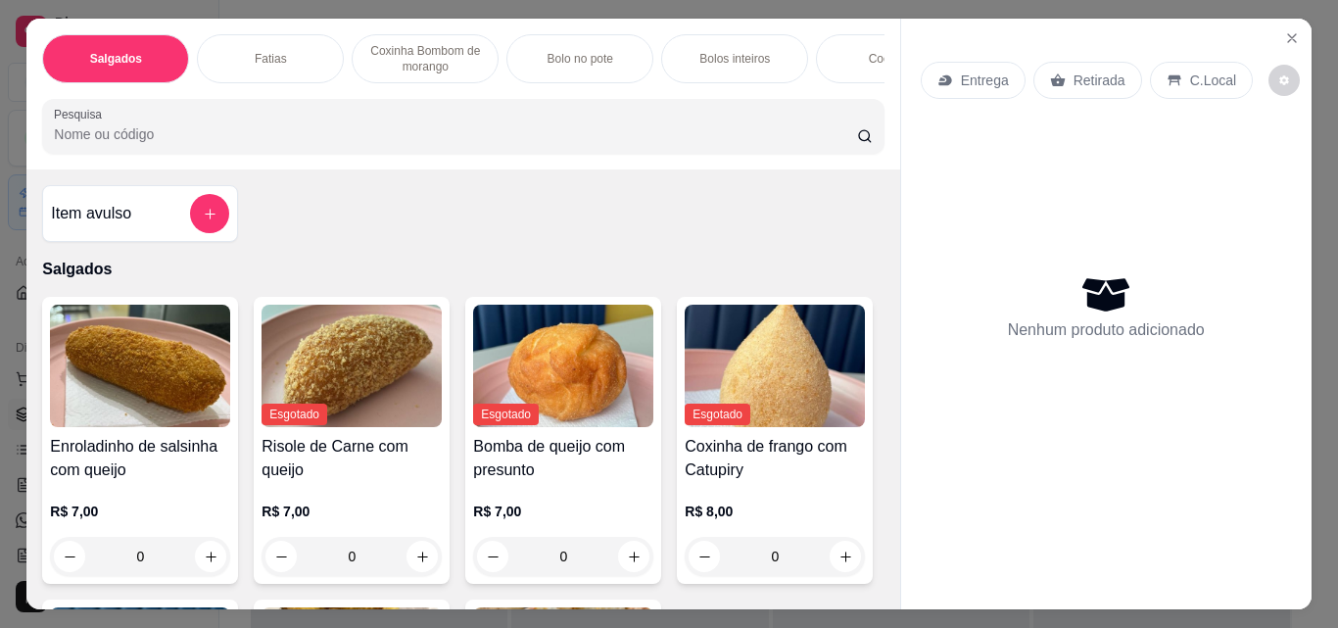
scroll to position [51, 0]
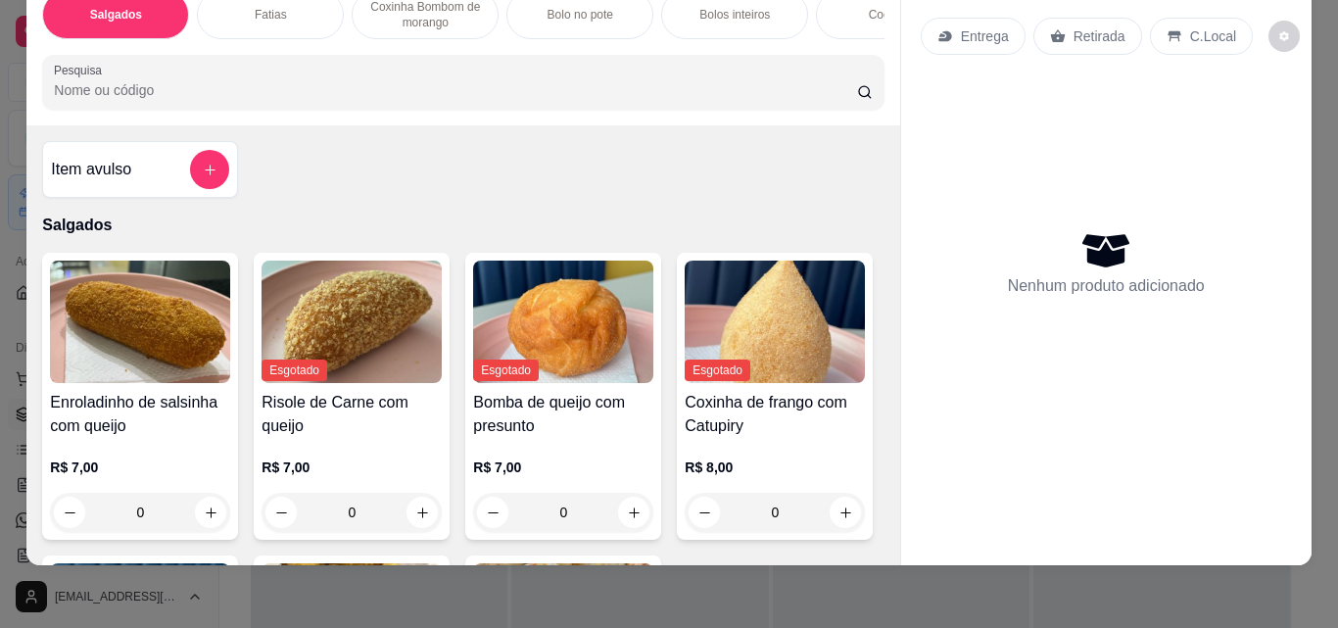
click at [527, 12] on div "Bolo no pote" at bounding box center [579, 14] width 147 height 49
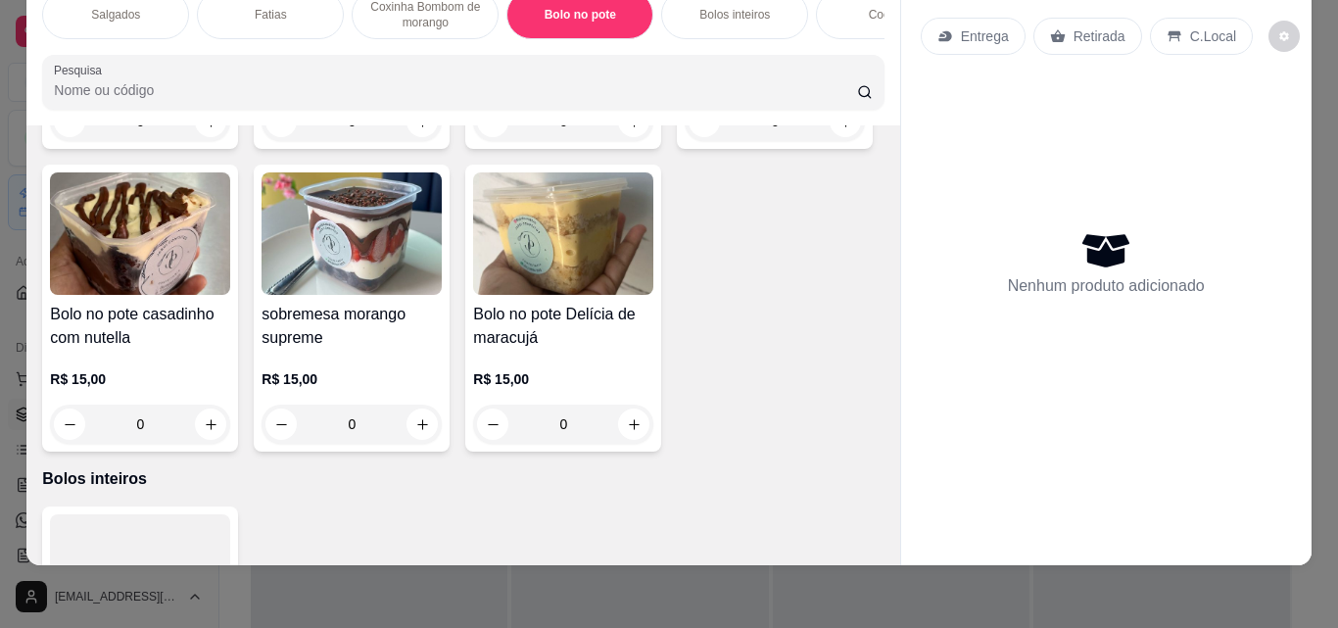
scroll to position [1990, 0]
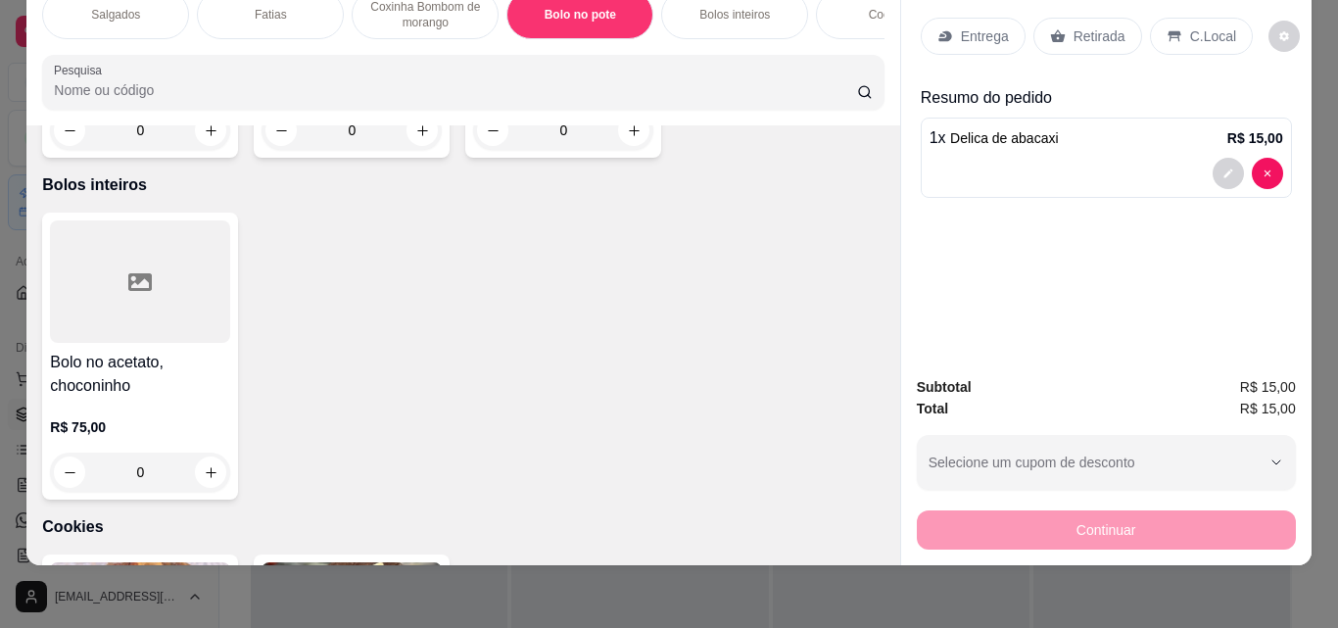
type input "1"
click at [430, 138] on icon "increase-product-quantity" at bounding box center [422, 130] width 15 height 15
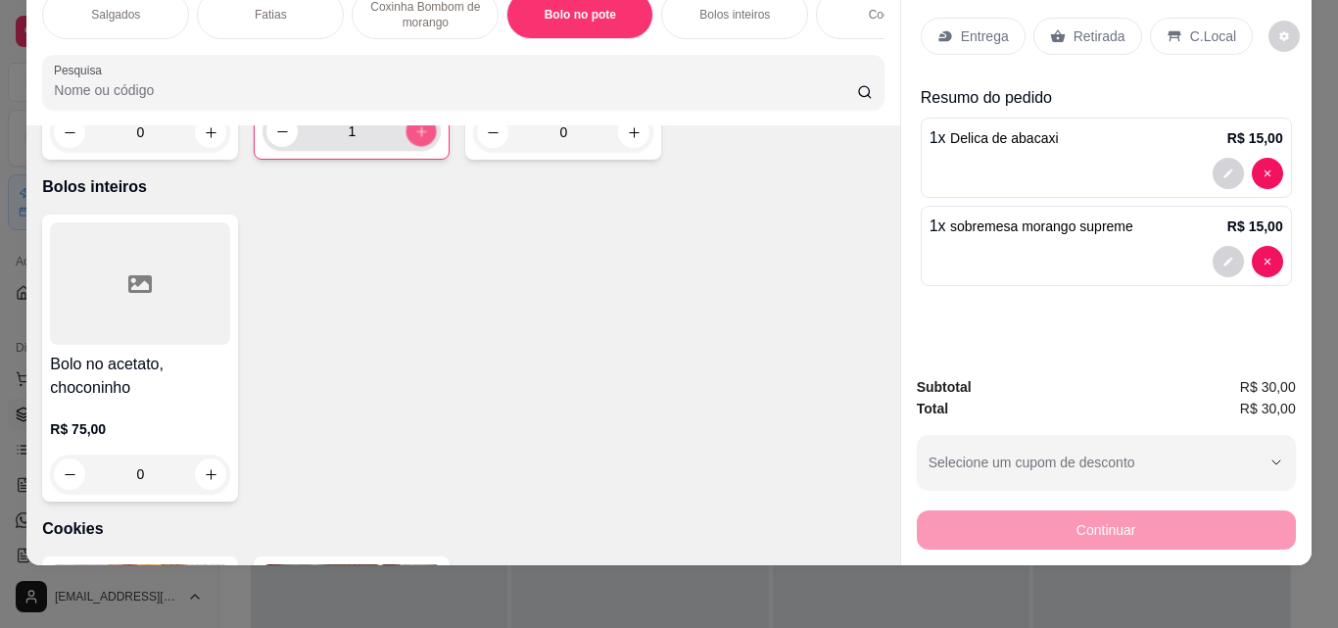
click at [426, 136] on icon "increase-product-quantity" at bounding box center [421, 131] width 10 height 10
type input "2"
click at [1074, 26] on p "Retirada" at bounding box center [1100, 36] width 52 height 20
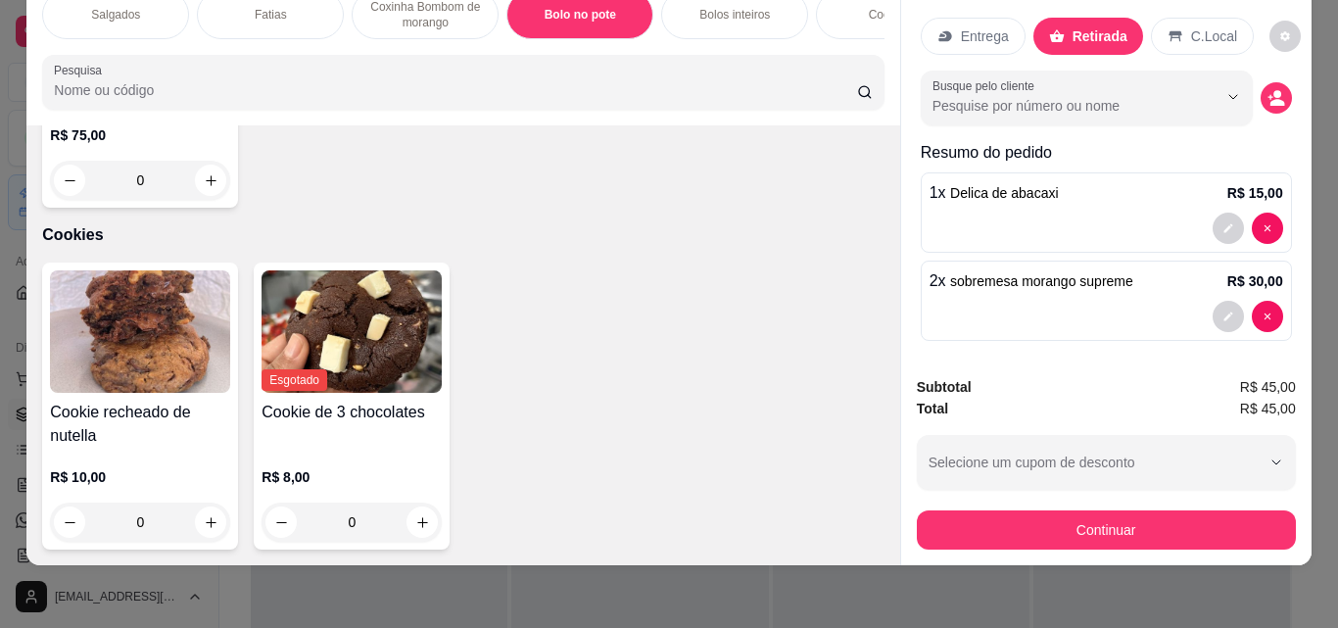
scroll to position [2088, 0]
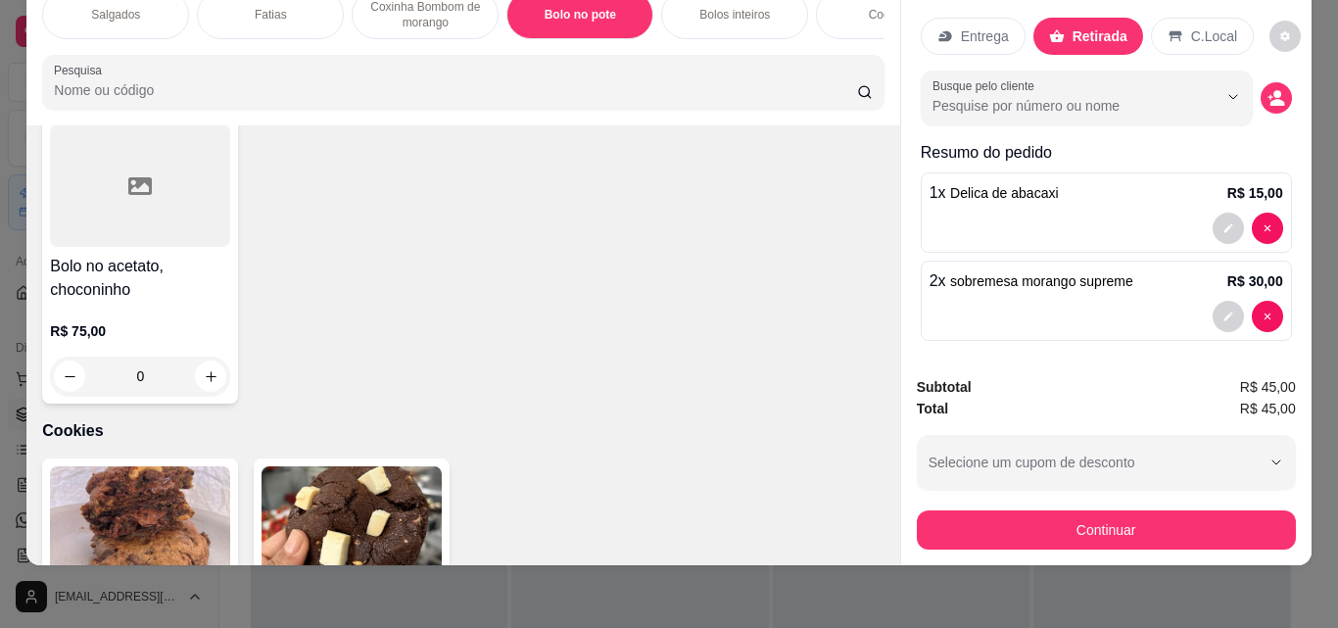
type input "0"
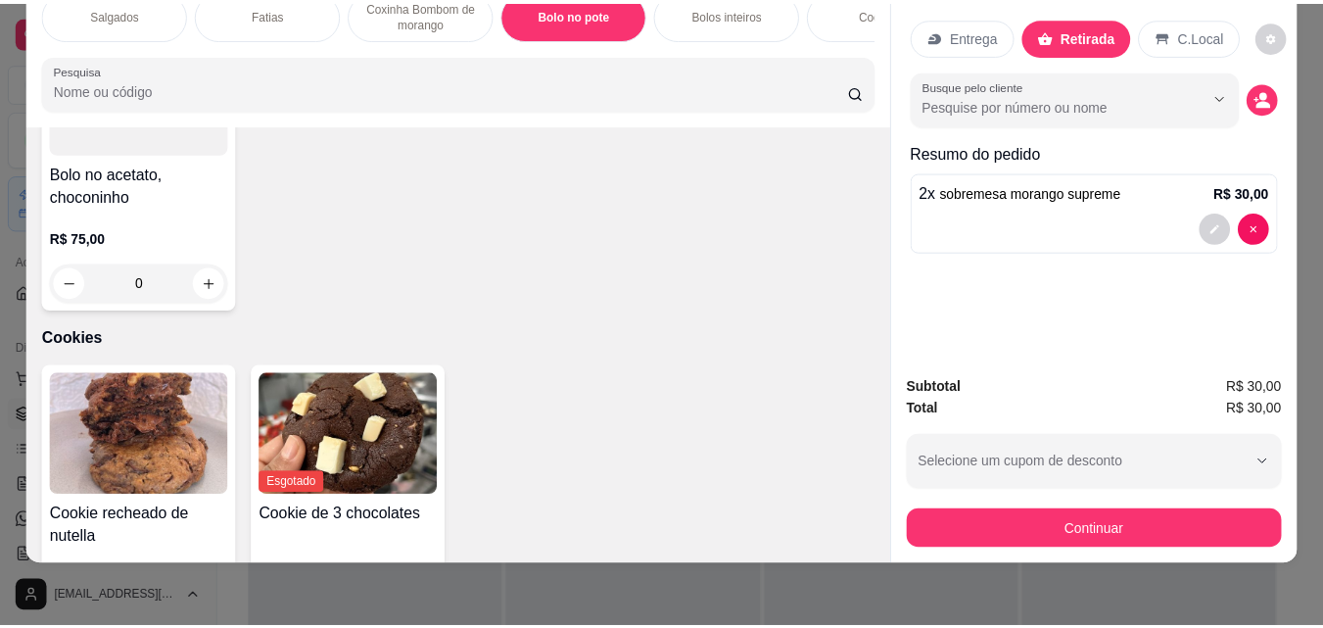
scroll to position [2185, 0]
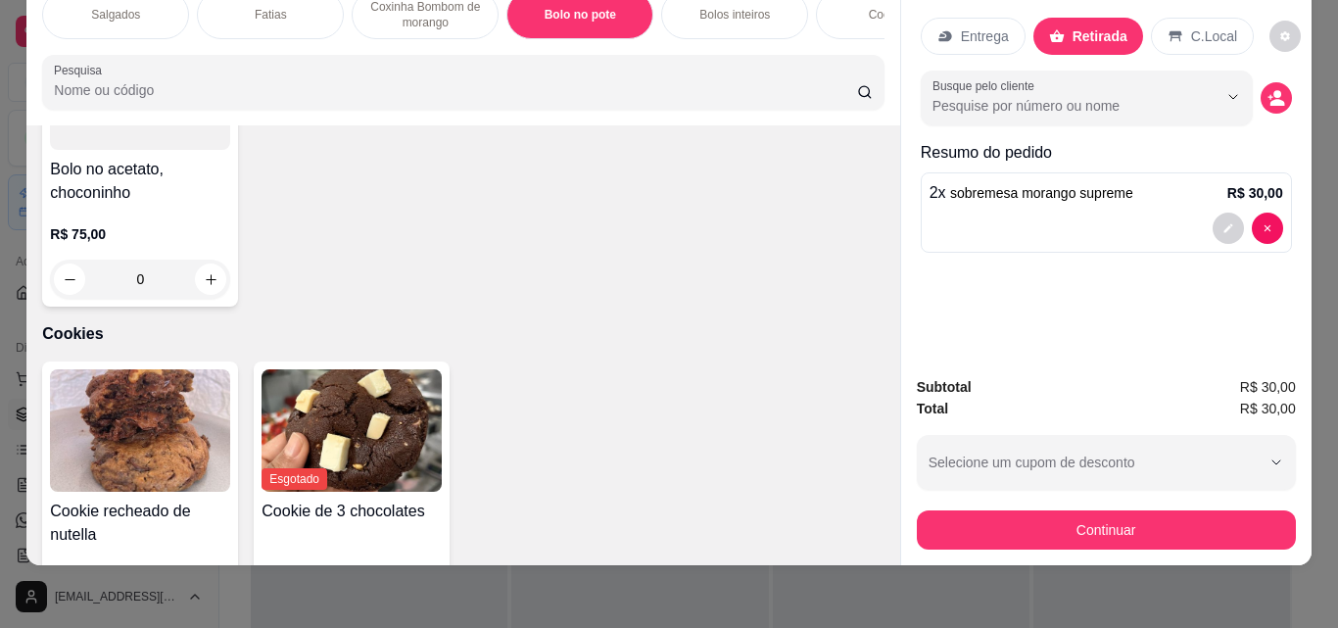
type input "1"
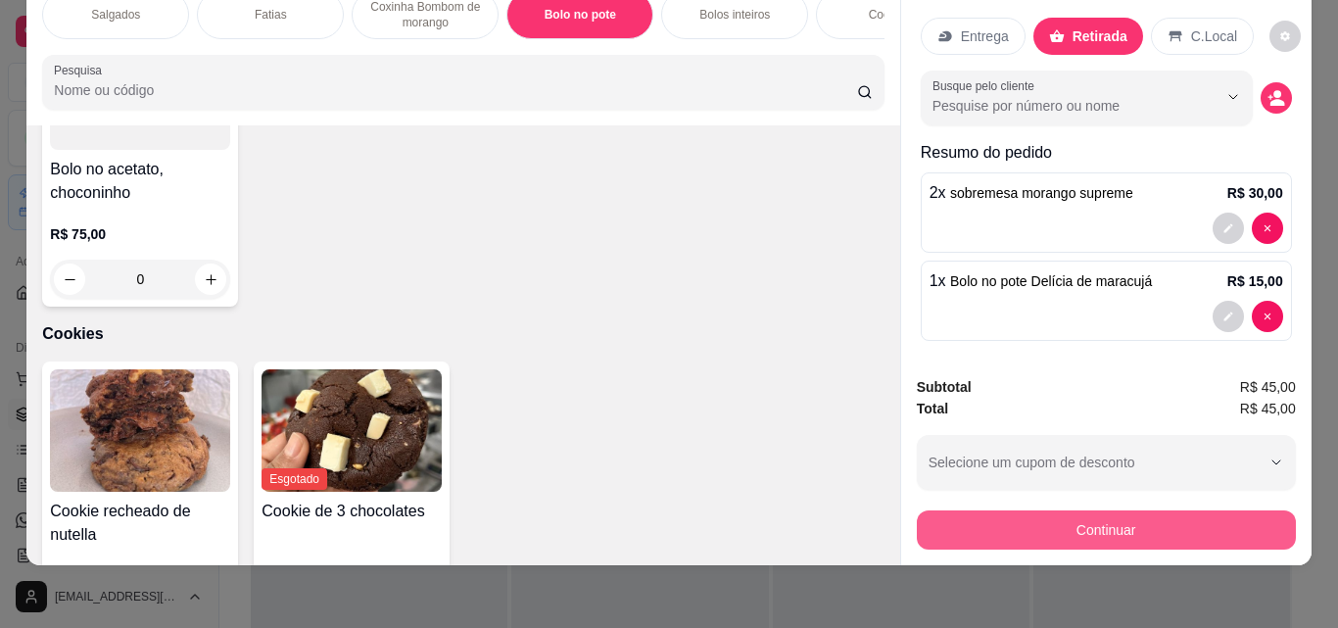
click at [1037, 520] on button "Continuar" at bounding box center [1106, 529] width 379 height 39
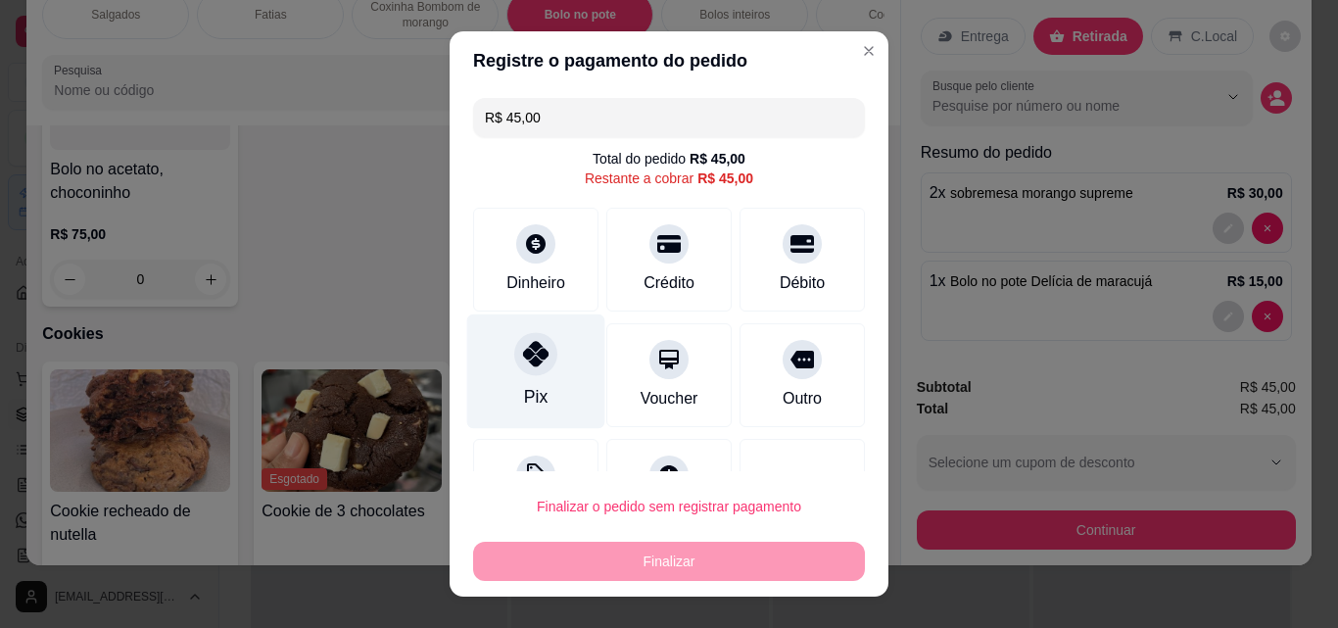
click at [534, 342] on div at bounding box center [535, 353] width 43 height 43
type input "R$ 0,00"
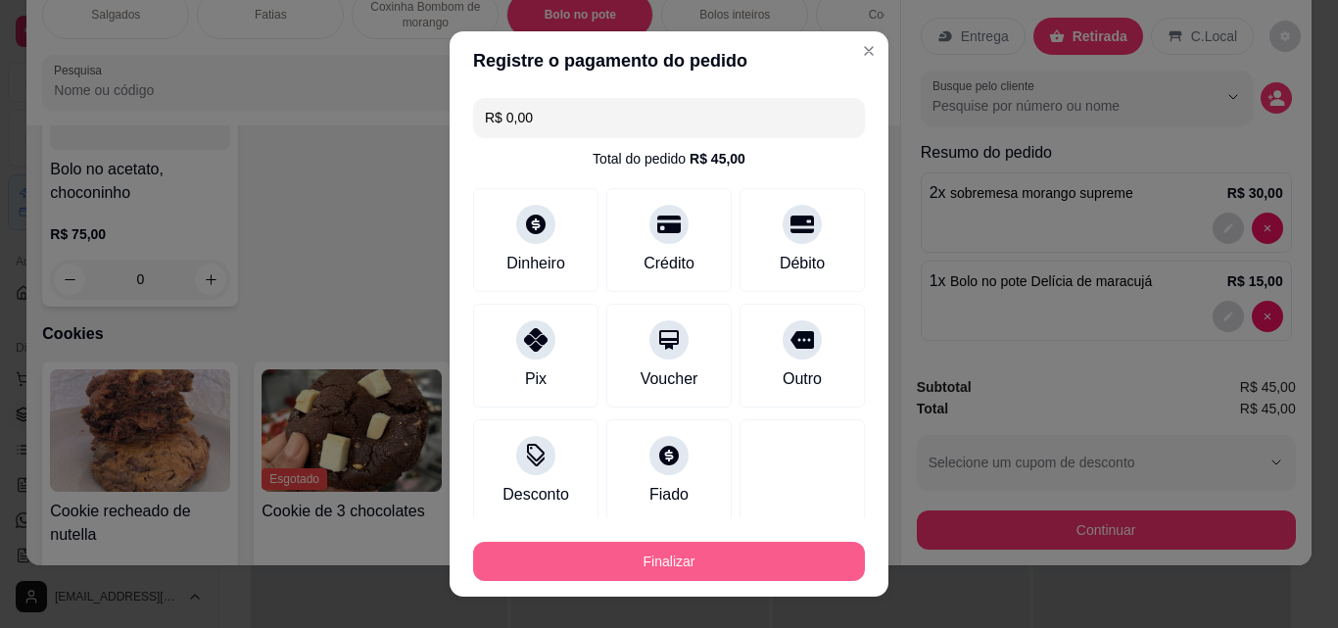
click at [594, 558] on button "Finalizar" at bounding box center [669, 561] width 392 height 39
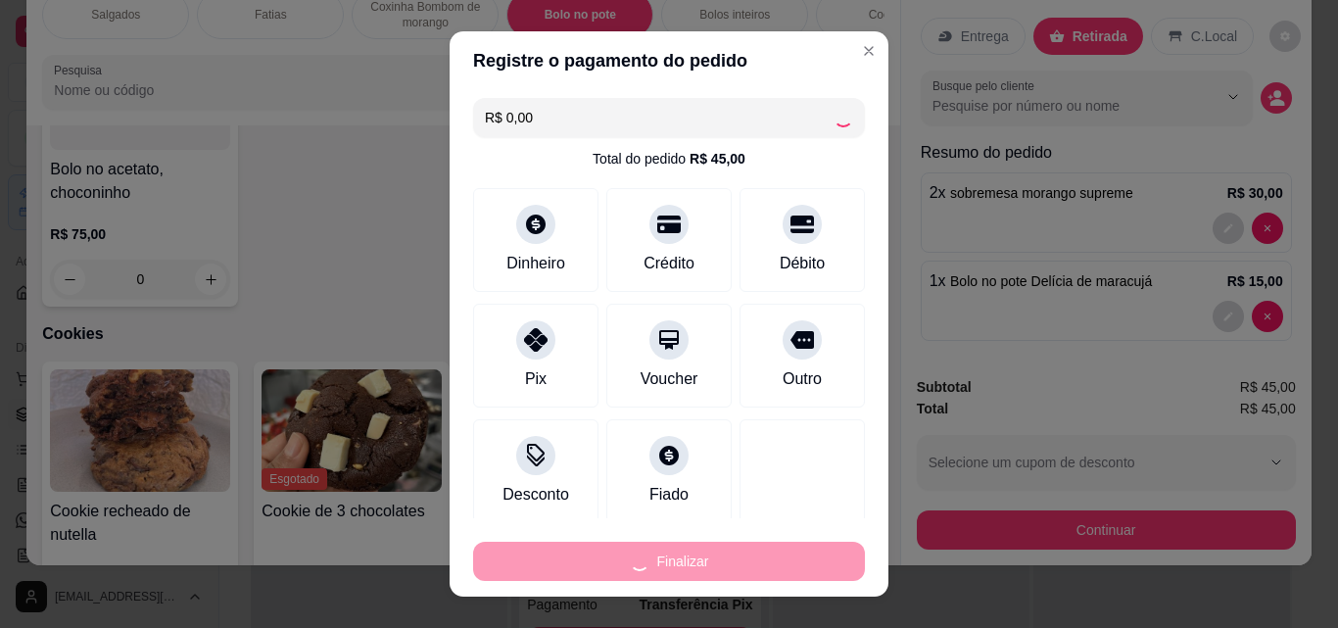
type input "0"
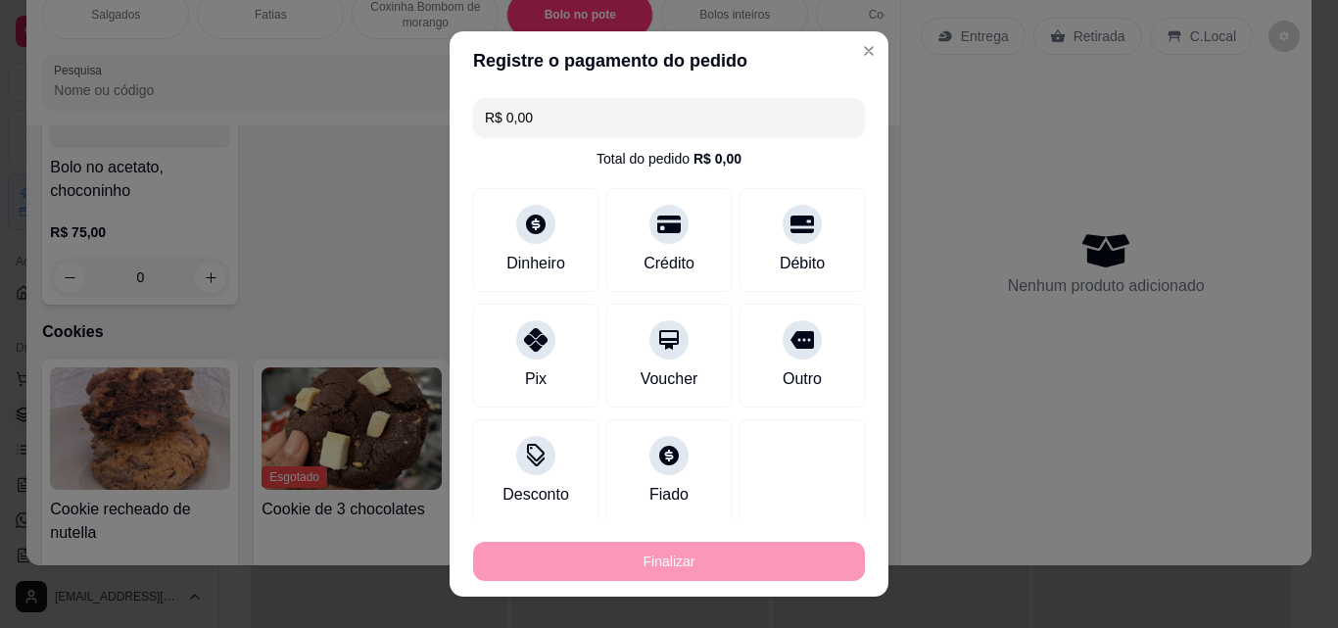
type input "-R$ 45,00"
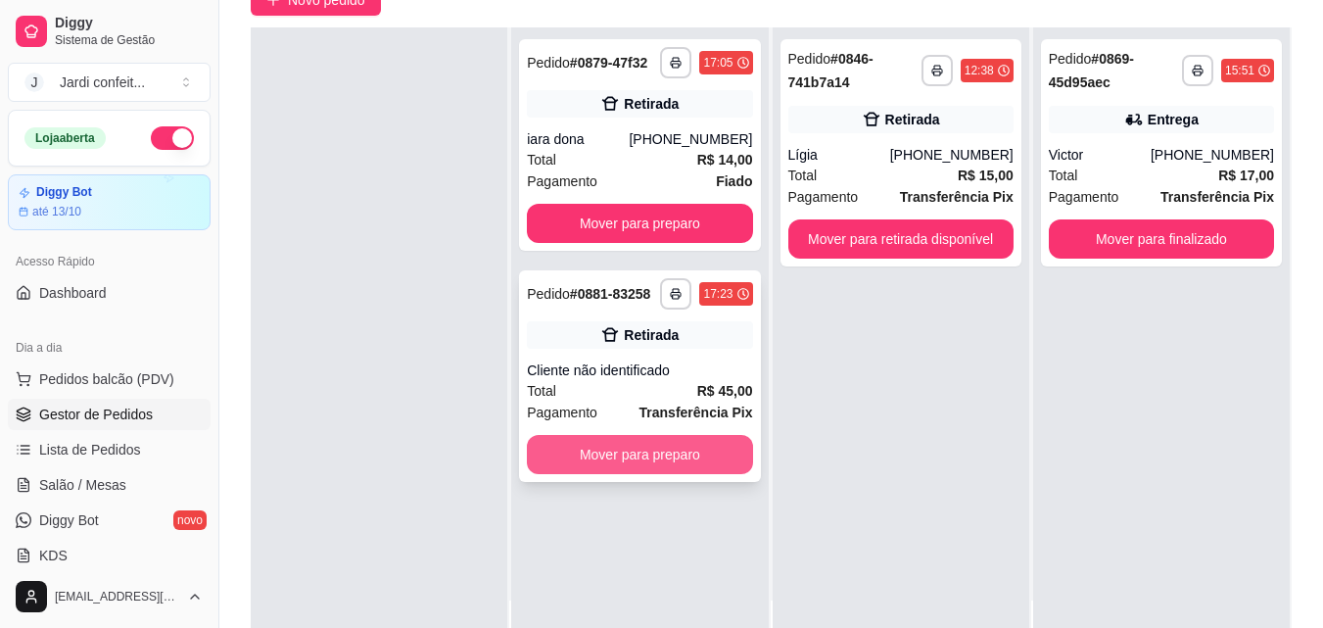
scroll to position [196, 0]
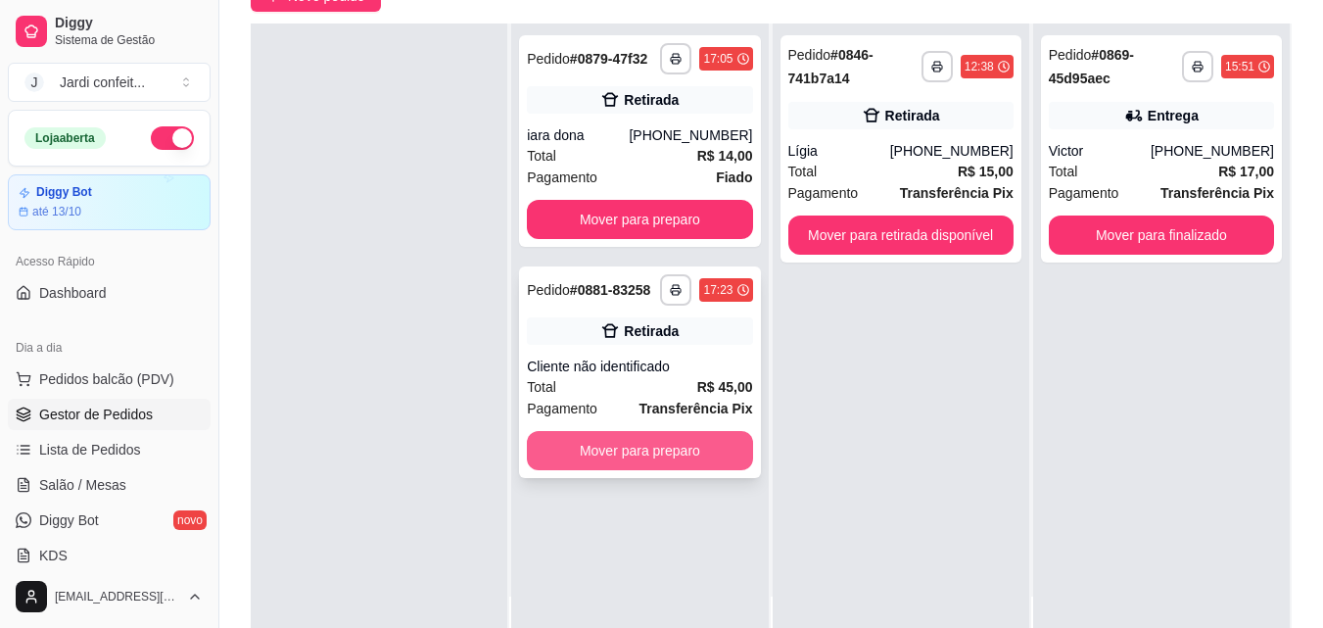
click at [717, 449] on button "Mover para preparo" at bounding box center [639, 450] width 225 height 39
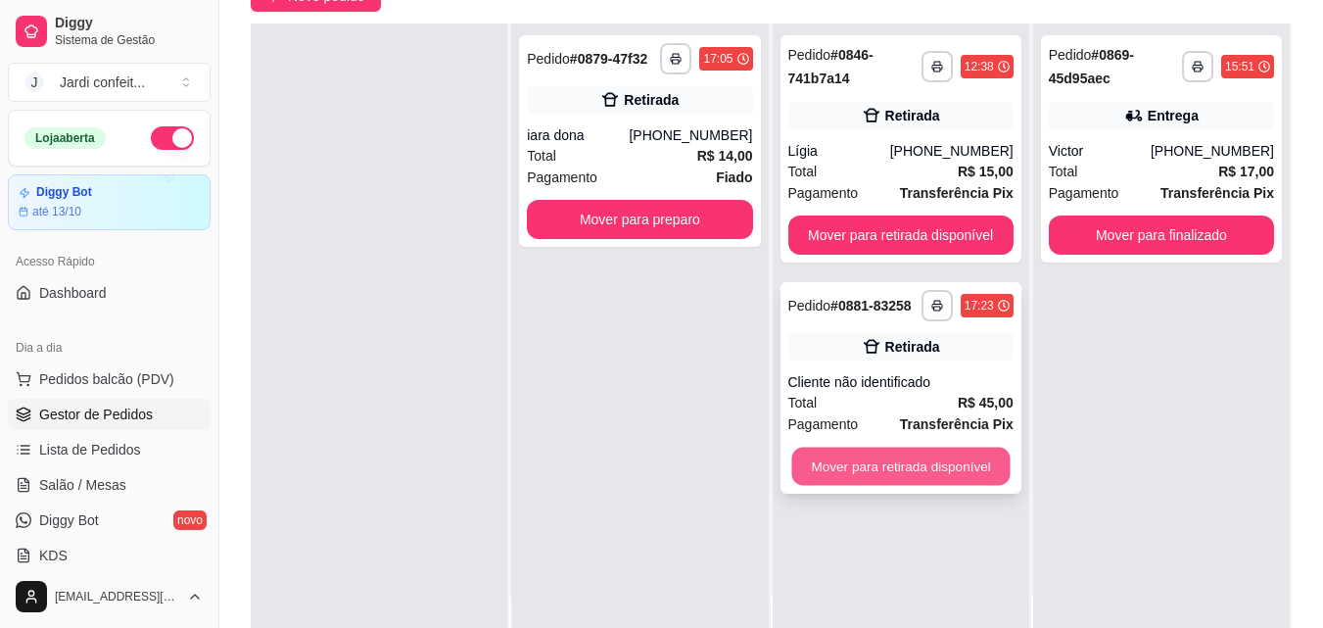
click at [879, 466] on button "Mover para retirada disponível" at bounding box center [901, 467] width 218 height 38
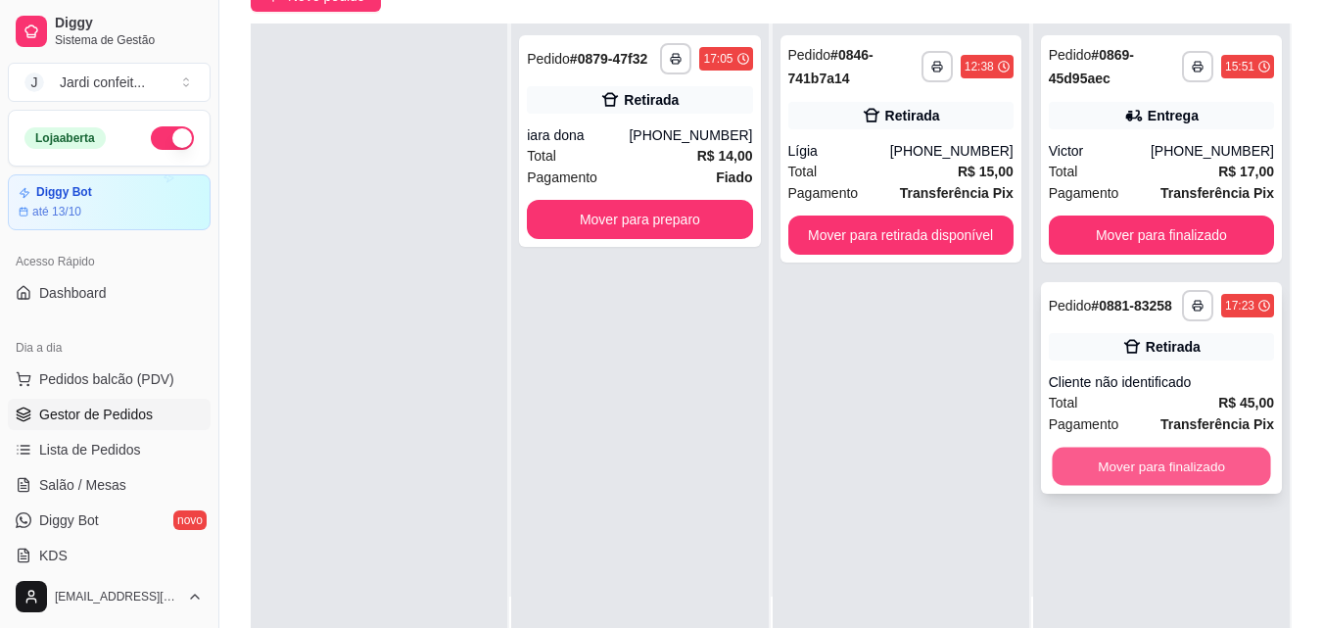
click at [1090, 463] on button "Mover para finalizado" at bounding box center [1161, 467] width 218 height 38
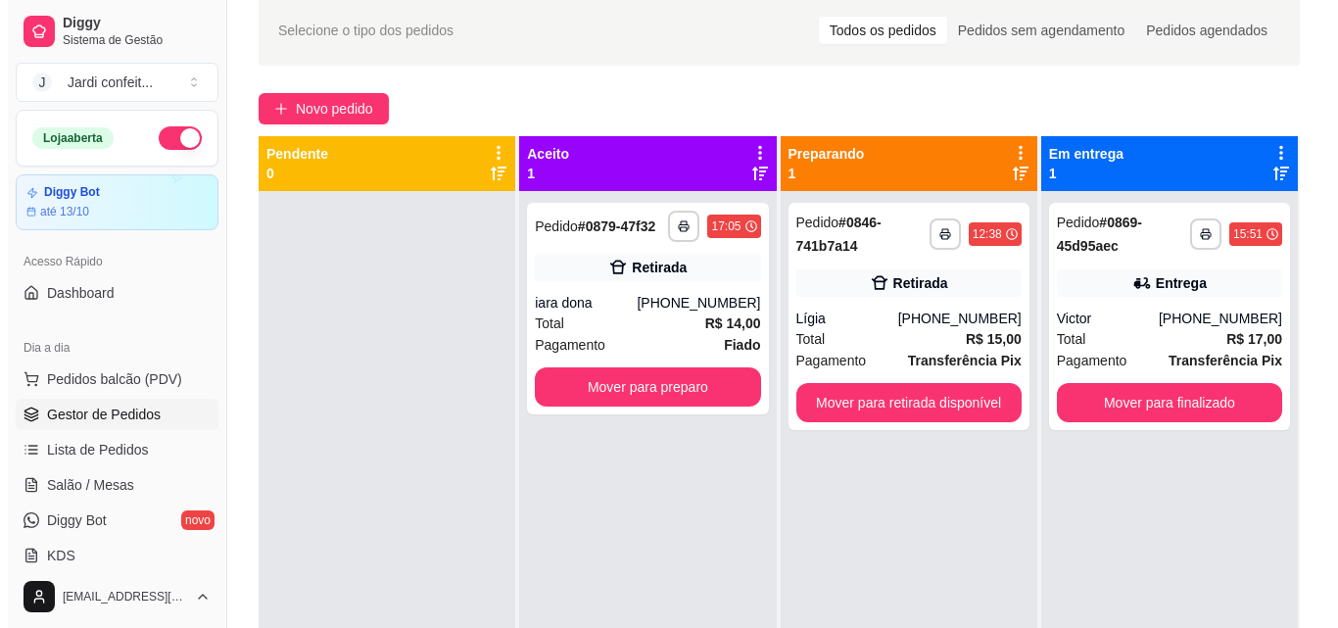
scroll to position [0, 0]
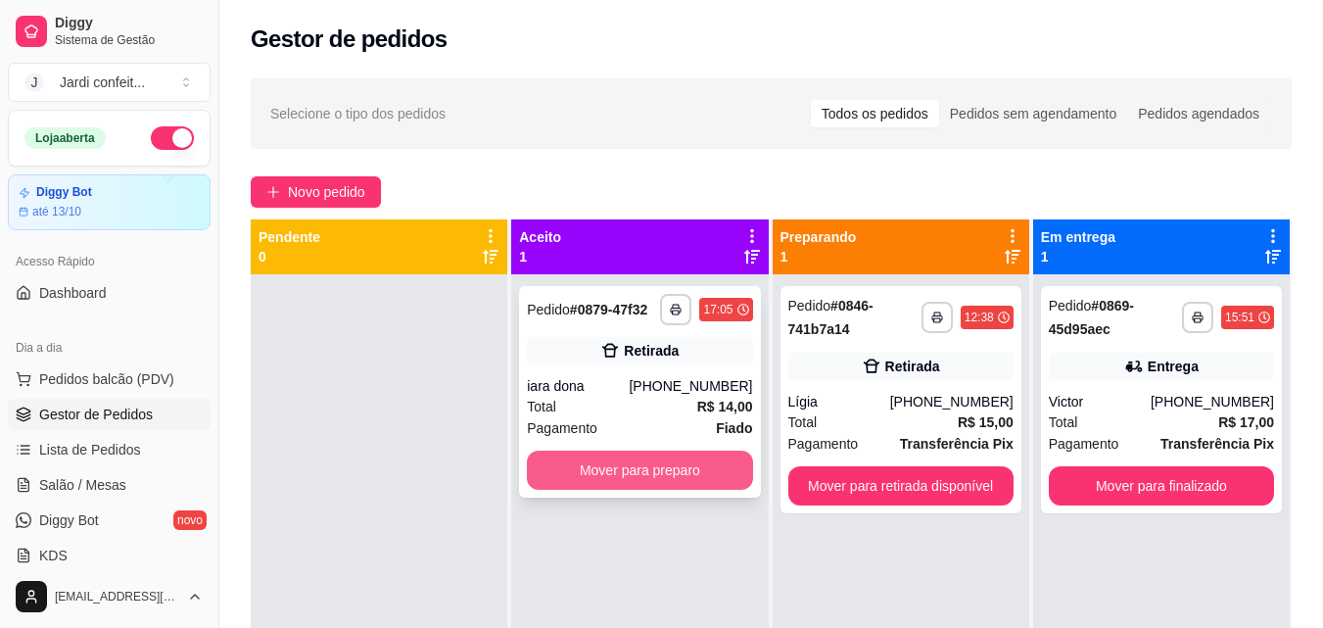
click at [636, 474] on button "Mover para preparo" at bounding box center [639, 470] width 225 height 39
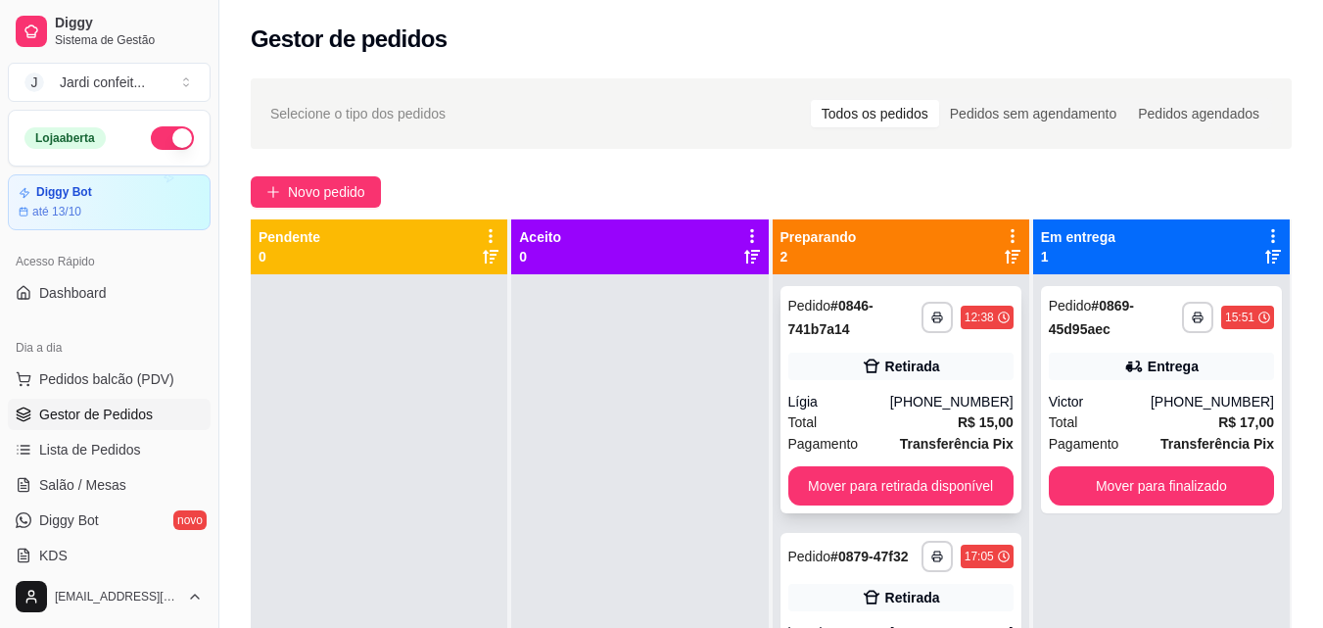
click at [955, 406] on div "[PHONE_NUMBER]" at bounding box center [951, 402] width 123 height 20
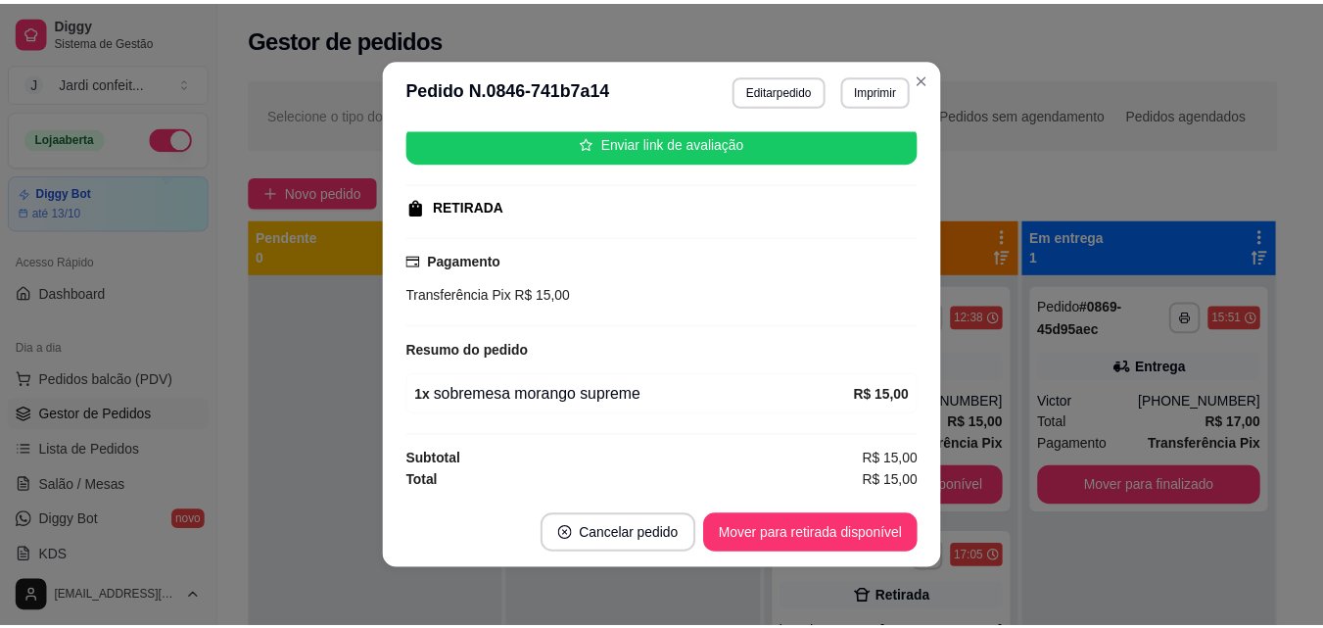
scroll to position [4, 0]
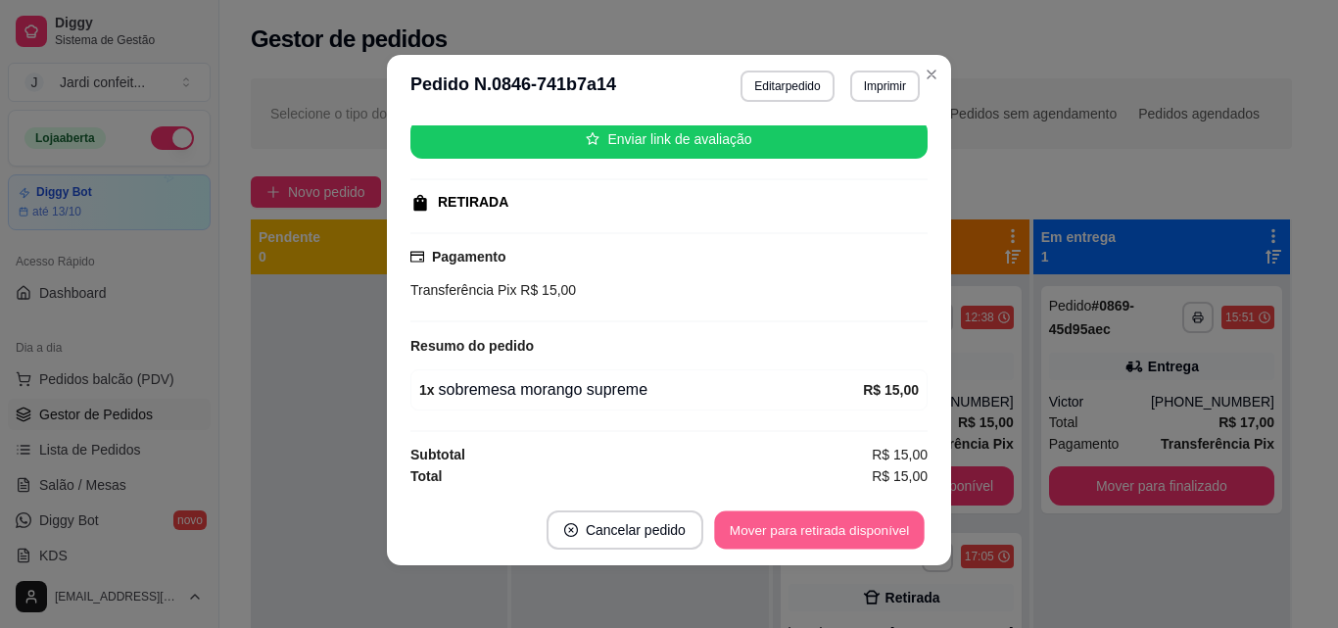
click at [857, 534] on button "Mover para retirada disponível" at bounding box center [819, 530] width 210 height 38
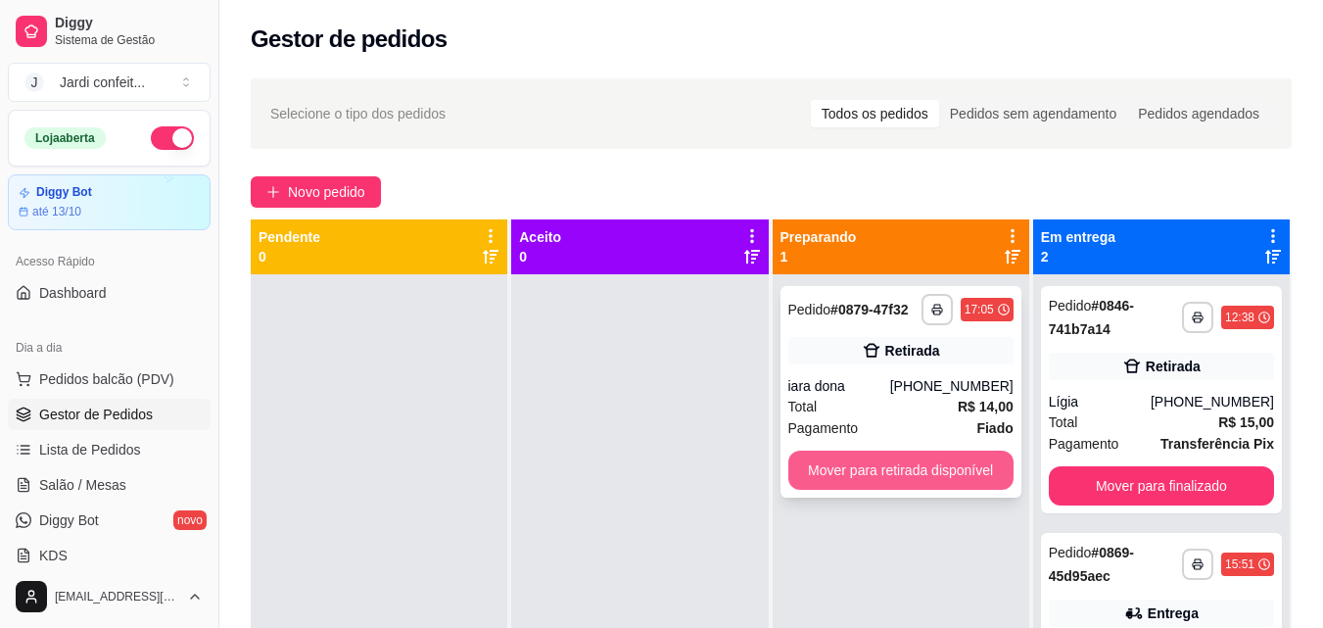
click at [934, 460] on button "Mover para retirada disponível" at bounding box center [901, 470] width 225 height 39
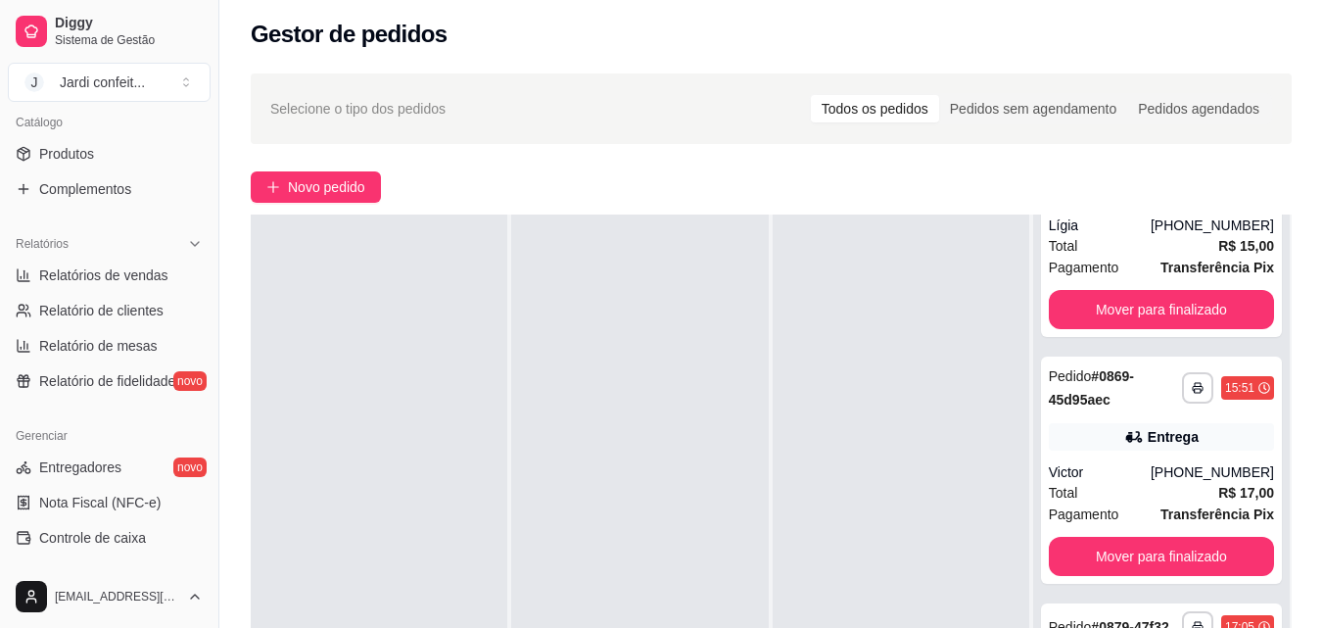
scroll to position [390, 0]
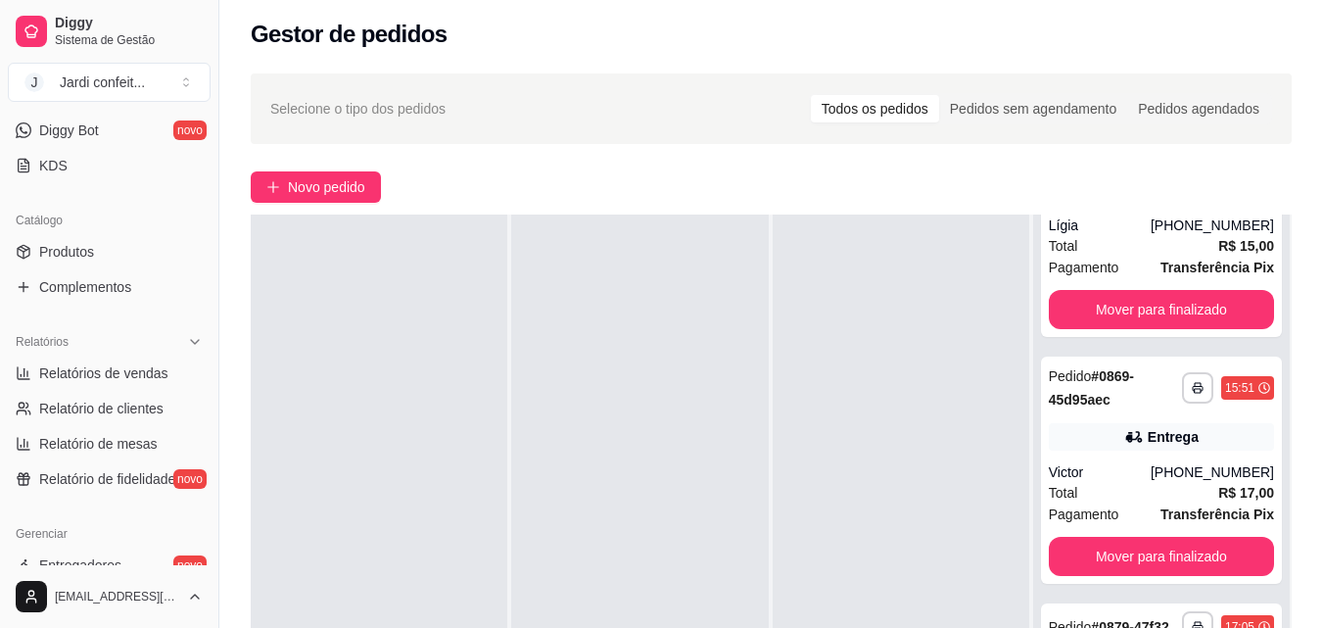
click at [81, 389] on ul "Relatórios de vendas Relatório de clientes Relatório de mesas Relatório de fide…" at bounding box center [109, 426] width 203 height 137
click at [100, 379] on span "Relatórios de vendas" at bounding box center [103, 373] width 129 height 20
select select "ALL"
select select "0"
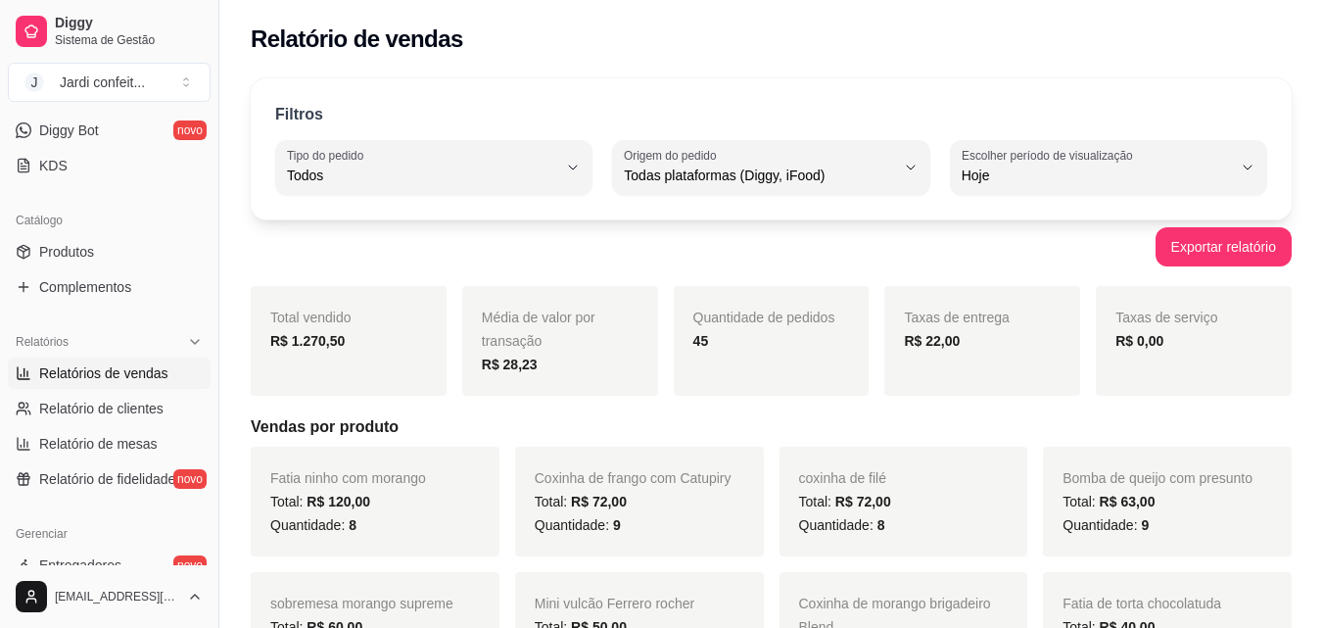
click at [732, 343] on div "45" at bounding box center [772, 341] width 157 height 24
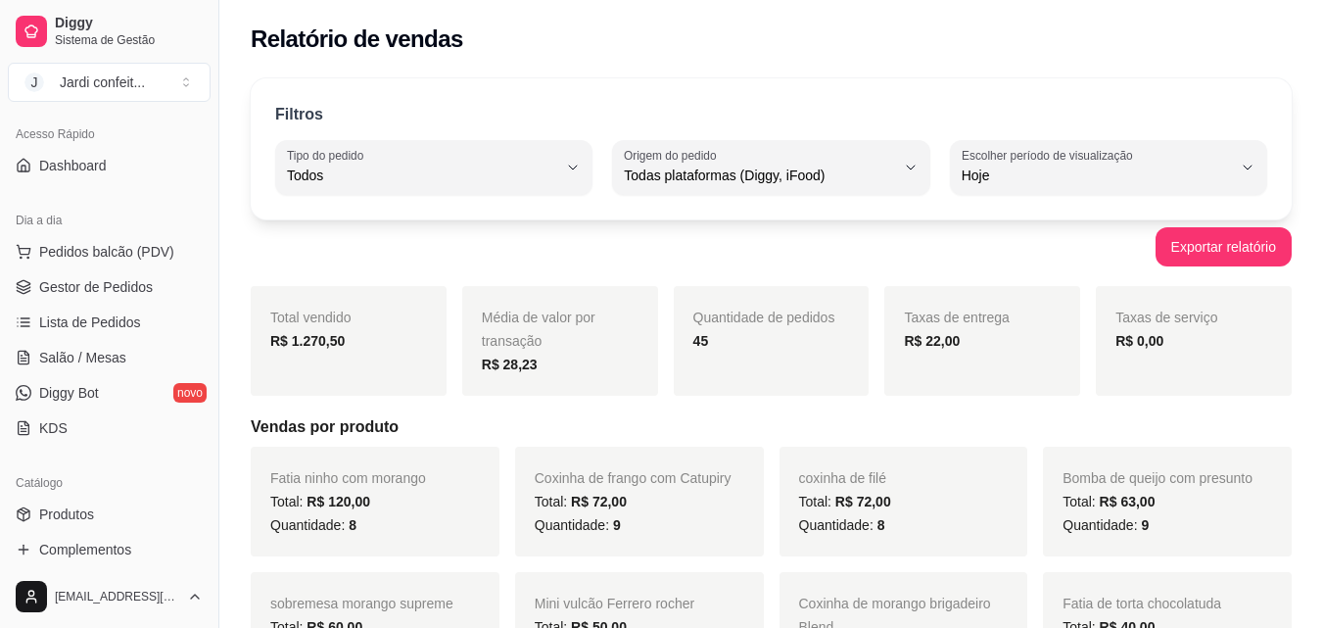
scroll to position [96, 0]
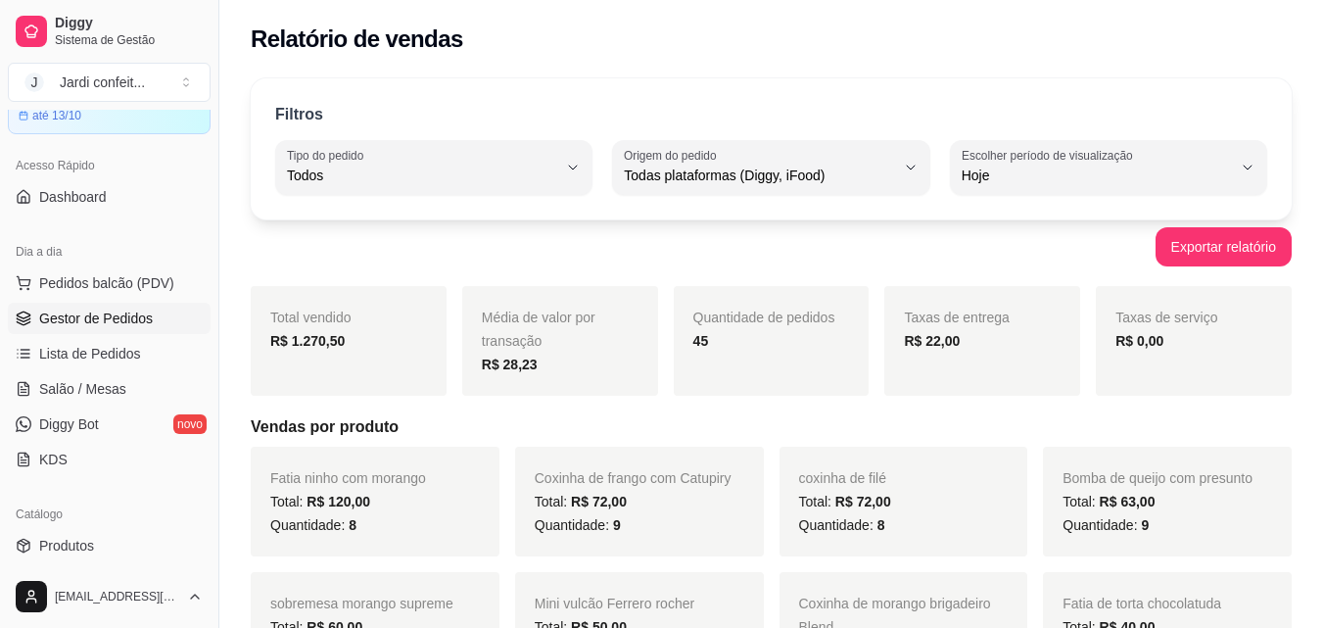
click at [93, 321] on span "Gestor de Pedidos" at bounding box center [96, 319] width 114 height 20
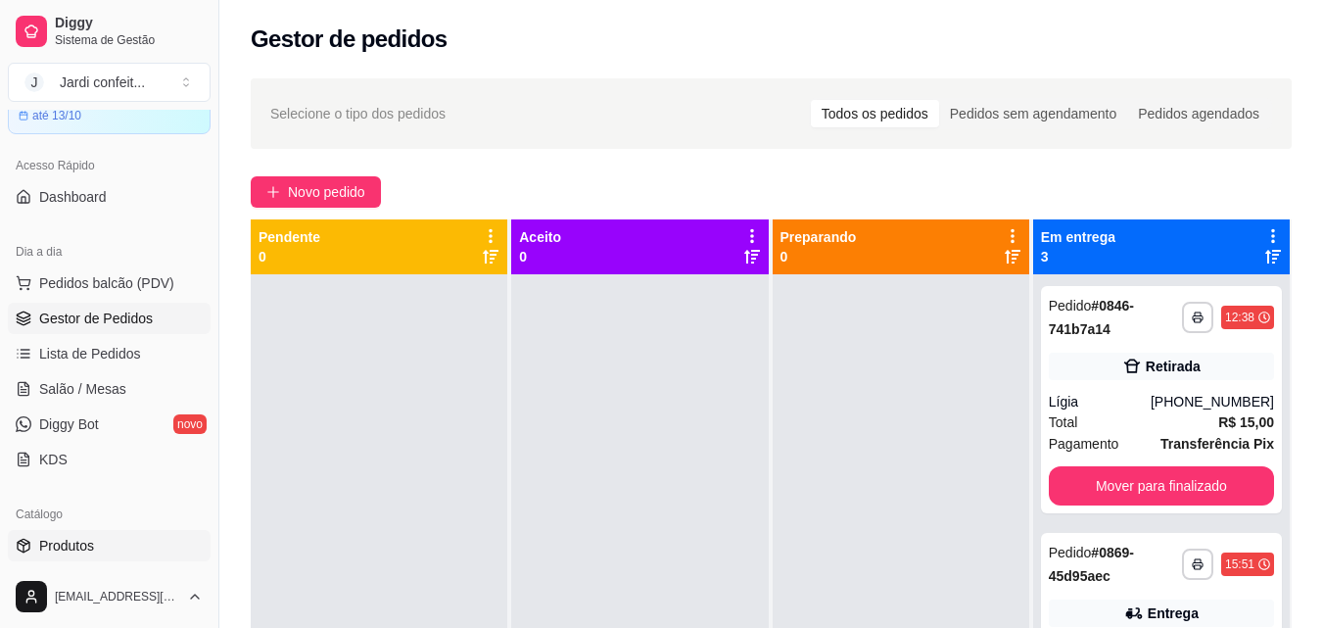
click at [83, 545] on span "Produtos" at bounding box center [66, 546] width 55 height 20
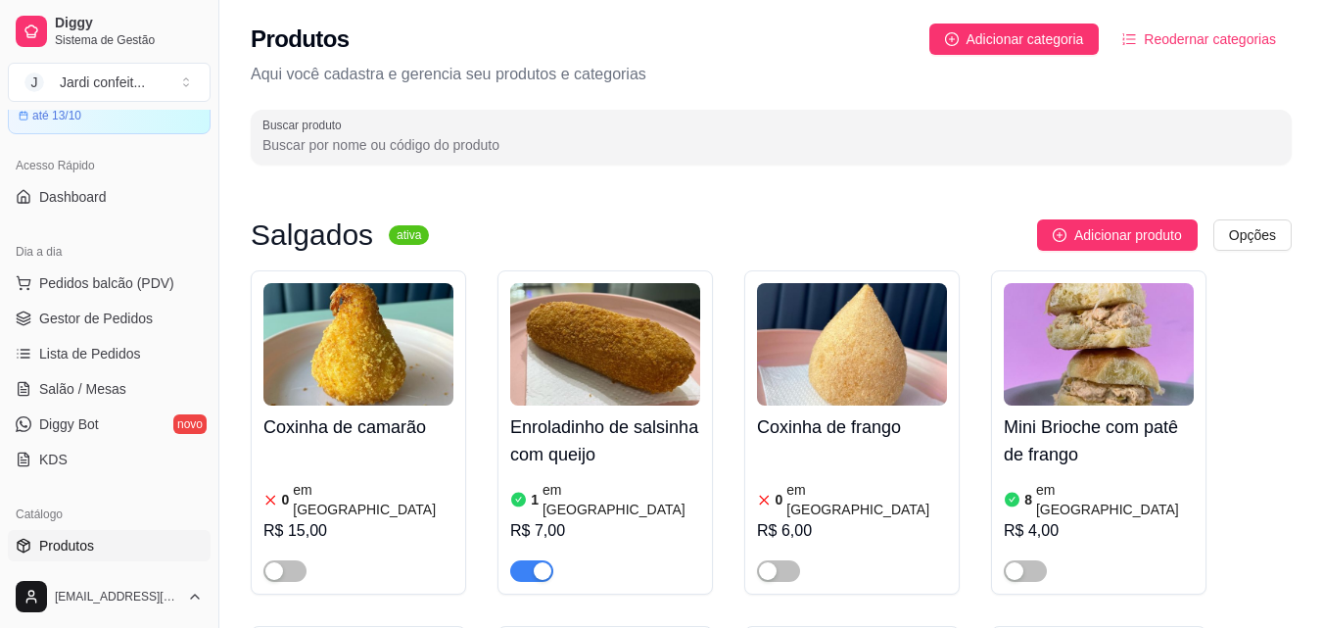
click at [446, 136] on input "Buscar produto" at bounding box center [772, 145] width 1018 height 20
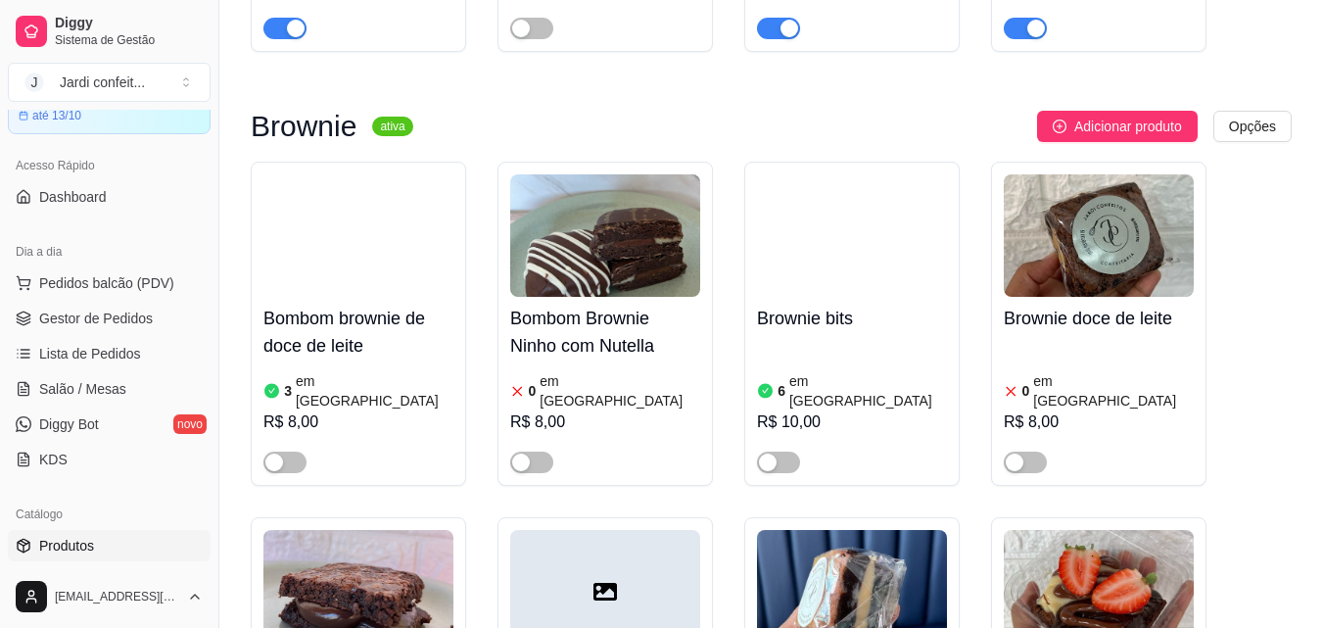
scroll to position [6073, 0]
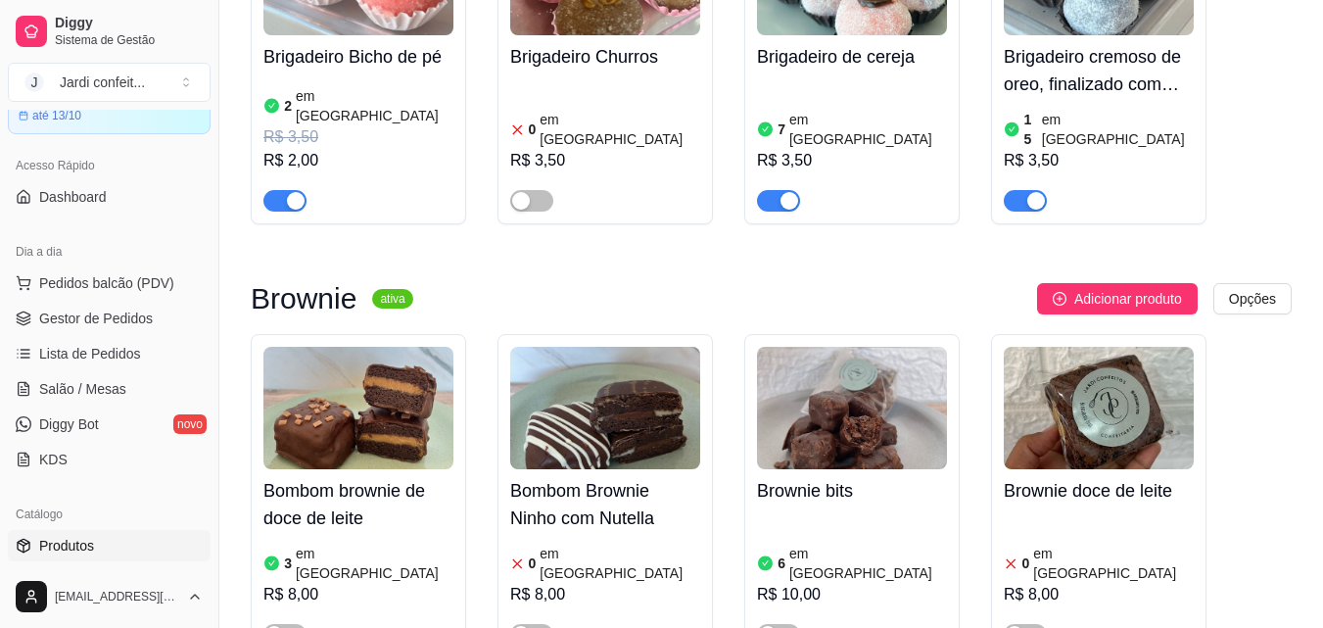
type input "br"
click at [1071, 469] on div "Brownie doce de leite 0 em estoque R$ 8,00" at bounding box center [1099, 557] width 190 height 176
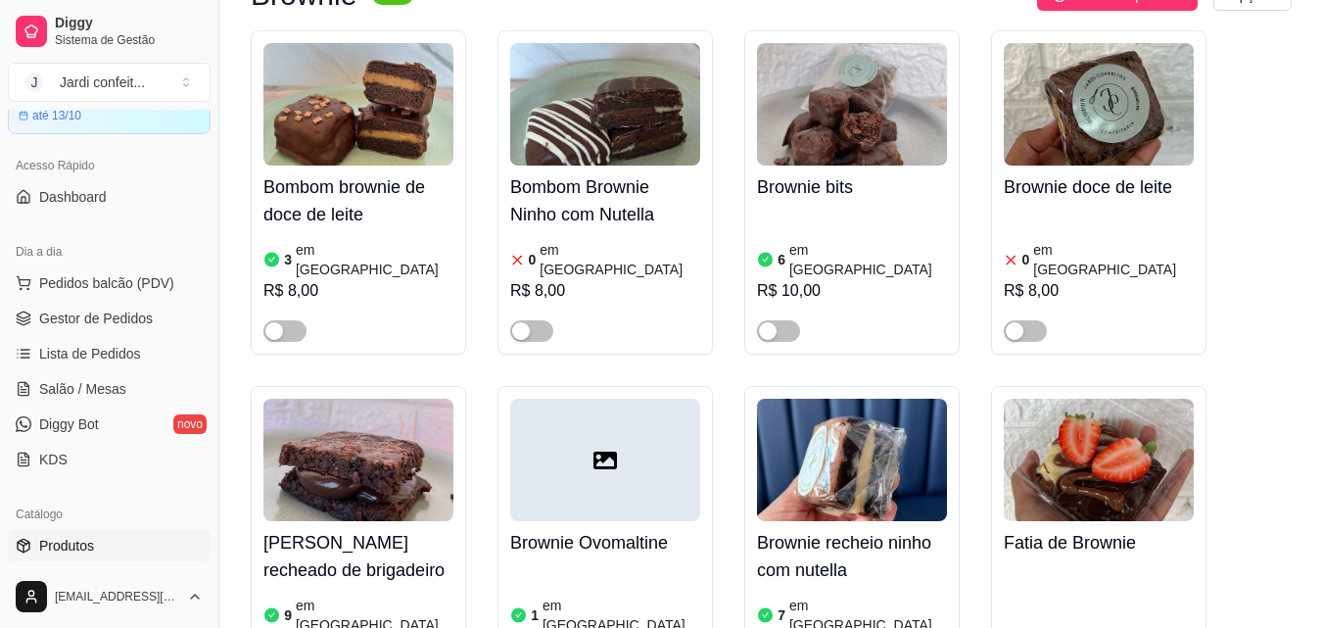
scroll to position [5976, 0]
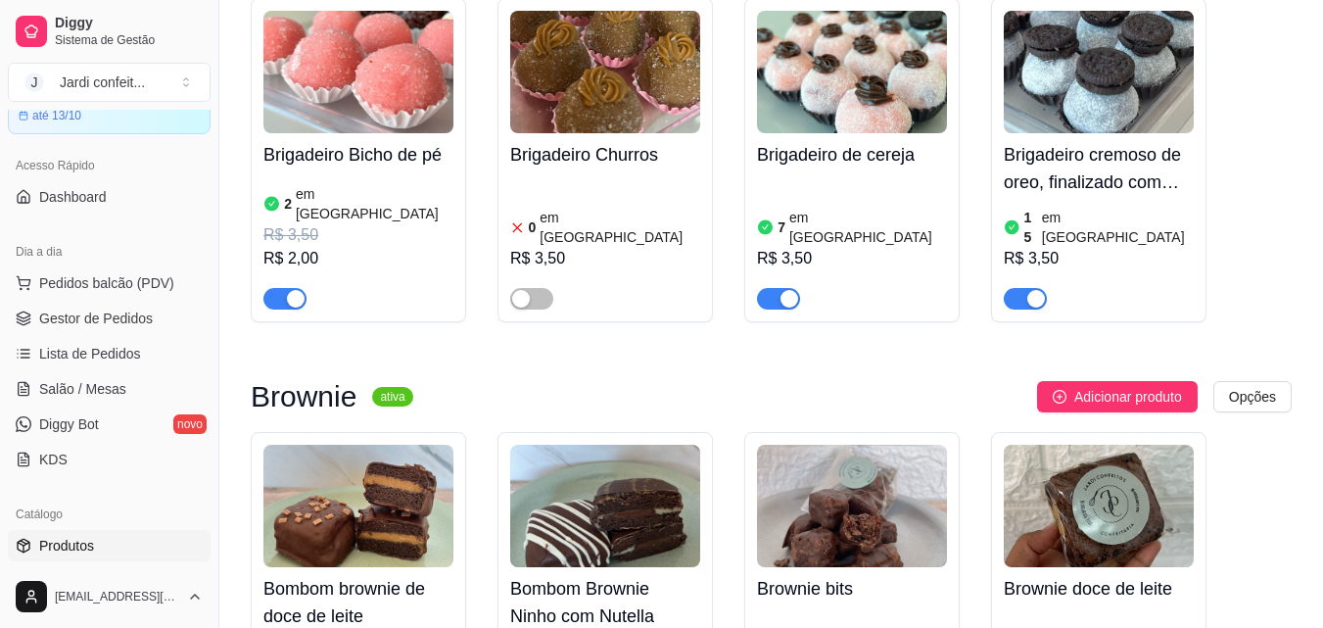
click at [1104, 445] on img at bounding box center [1099, 506] width 190 height 122
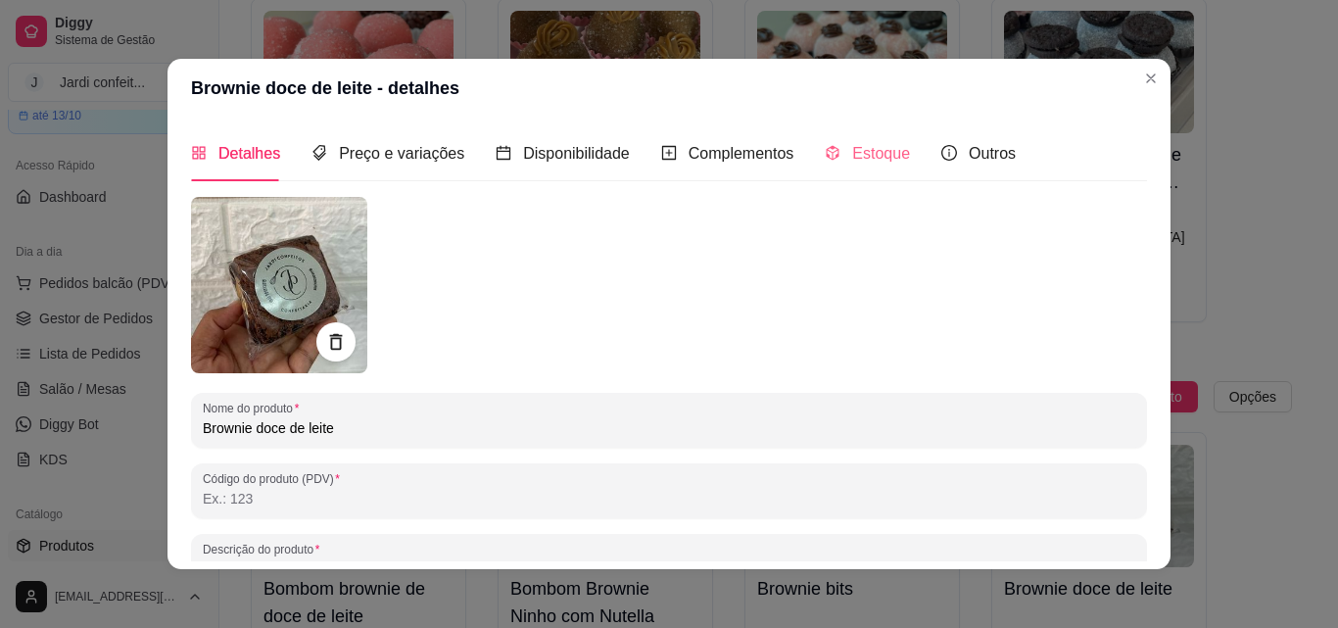
click at [825, 169] on div "Estoque" at bounding box center [867, 153] width 85 height 56
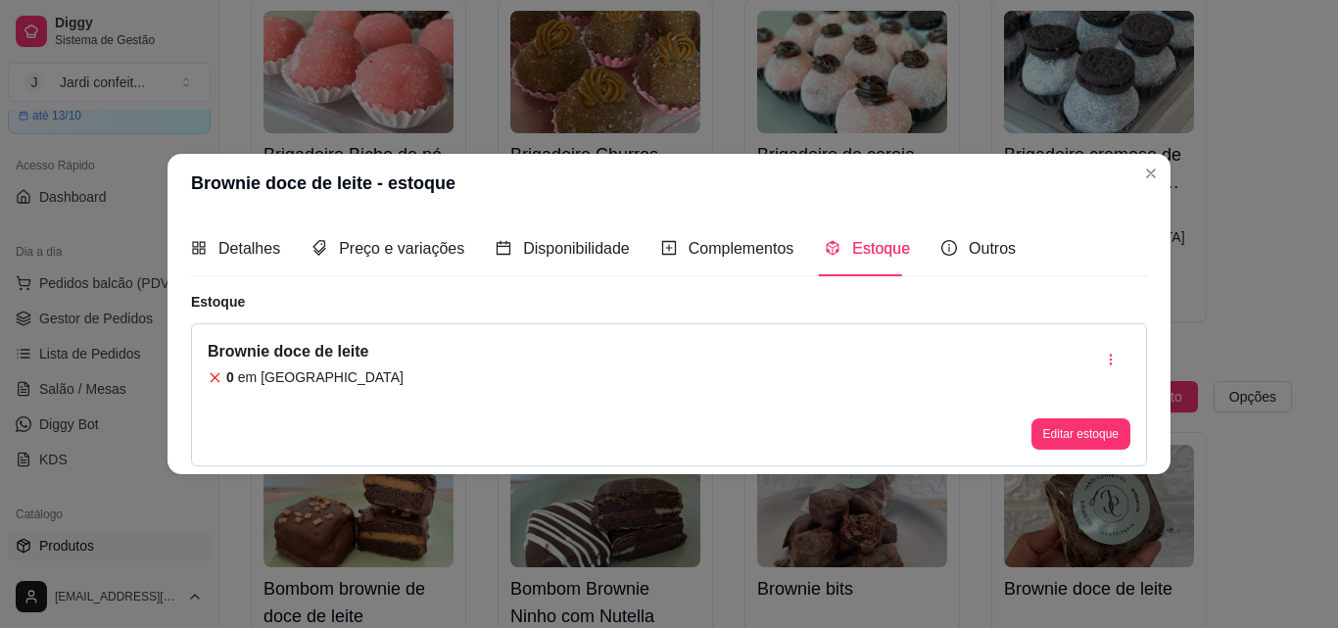
click at [337, 377] on div "0 em [GEOGRAPHIC_DATA]" at bounding box center [306, 377] width 196 height 20
click at [269, 375] on article "em [GEOGRAPHIC_DATA]" at bounding box center [321, 377] width 166 height 20
click at [1068, 444] on button "Editar estoque" at bounding box center [1081, 433] width 99 height 31
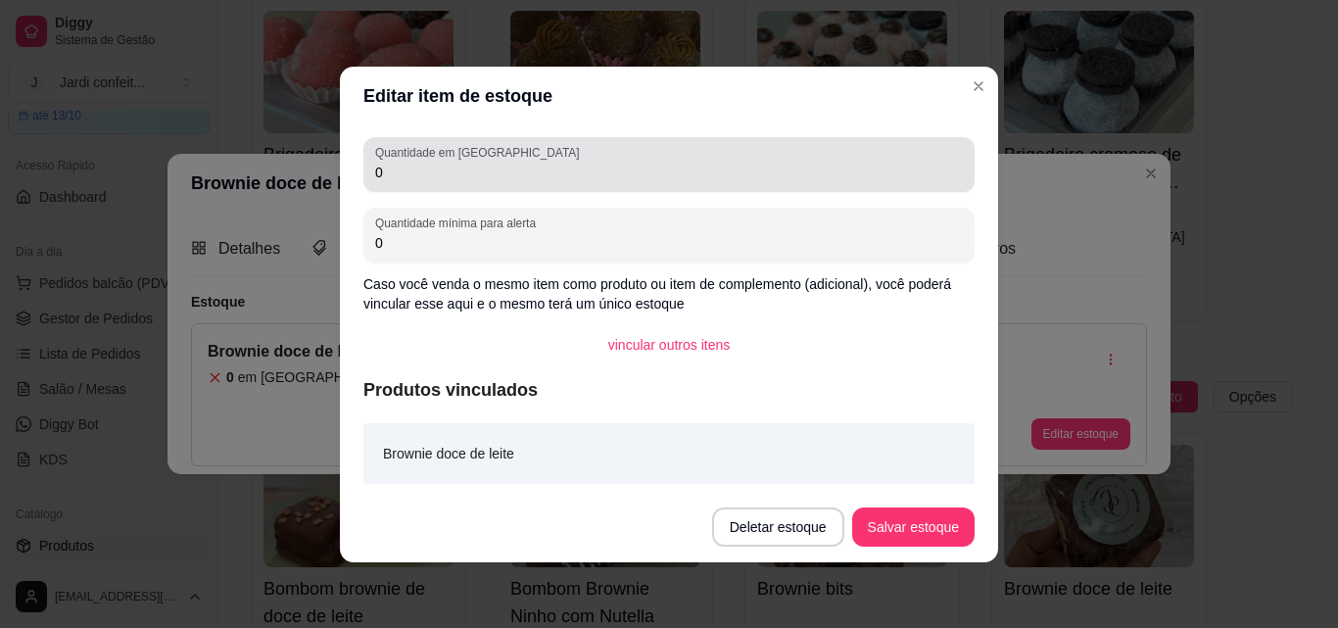
click at [430, 164] on input "0" at bounding box center [669, 173] width 588 height 20
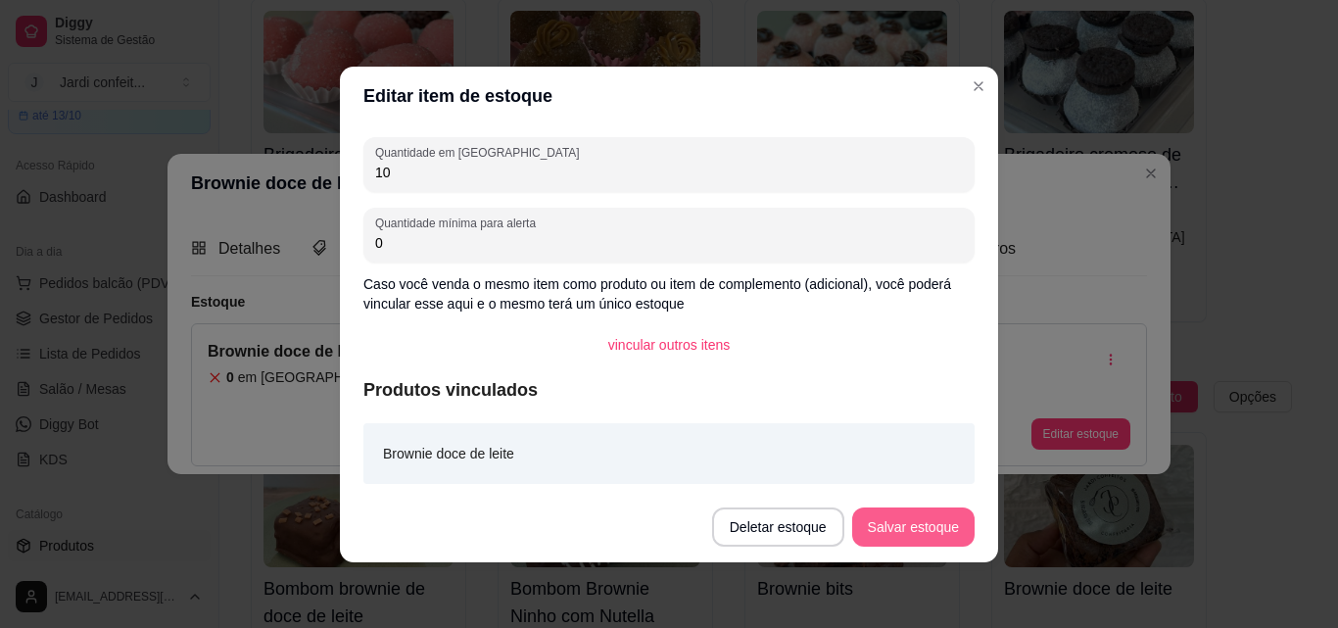
type input "10"
click at [935, 529] on button "Salvar estoque" at bounding box center [913, 526] width 120 height 38
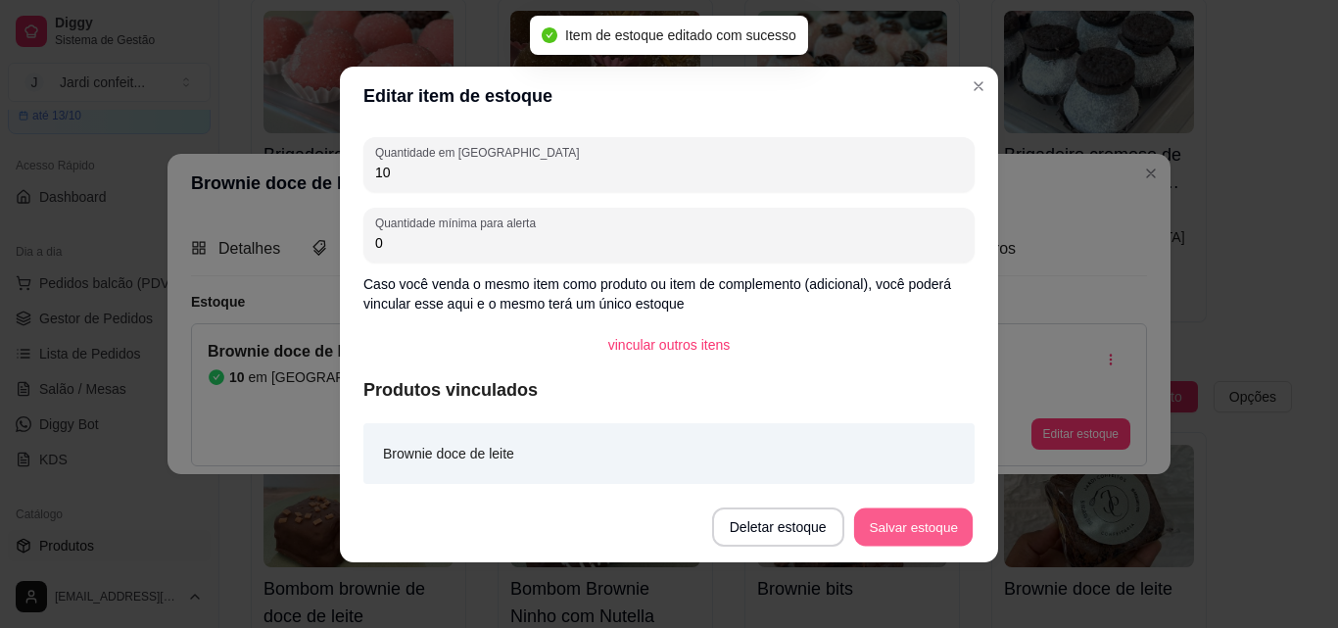
click at [891, 522] on button "Salvar estoque" at bounding box center [913, 526] width 120 height 38
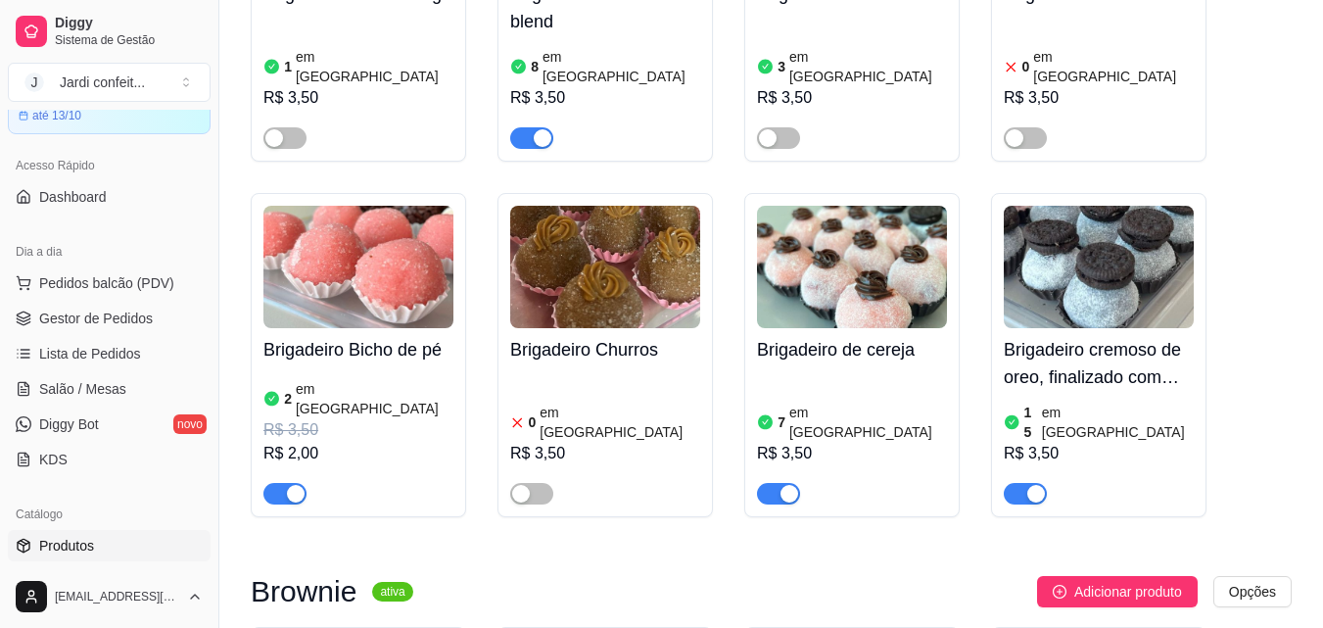
scroll to position [5780, 0]
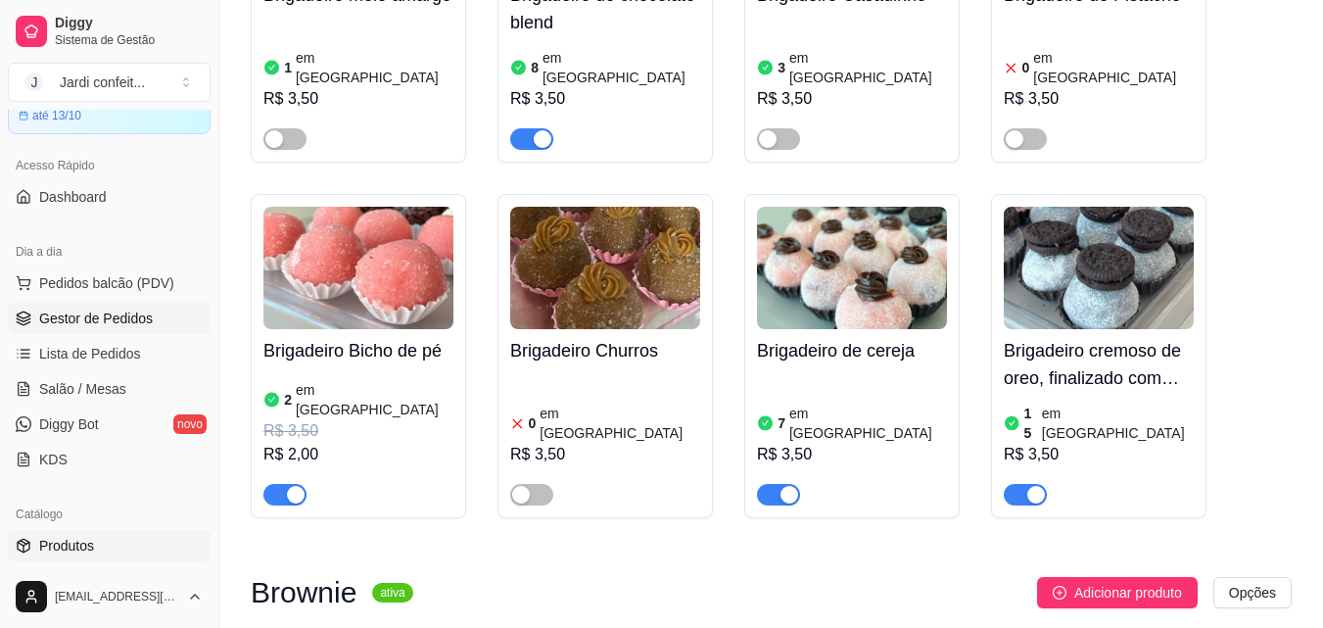
click at [95, 321] on span "Gestor de Pedidos" at bounding box center [96, 319] width 114 height 20
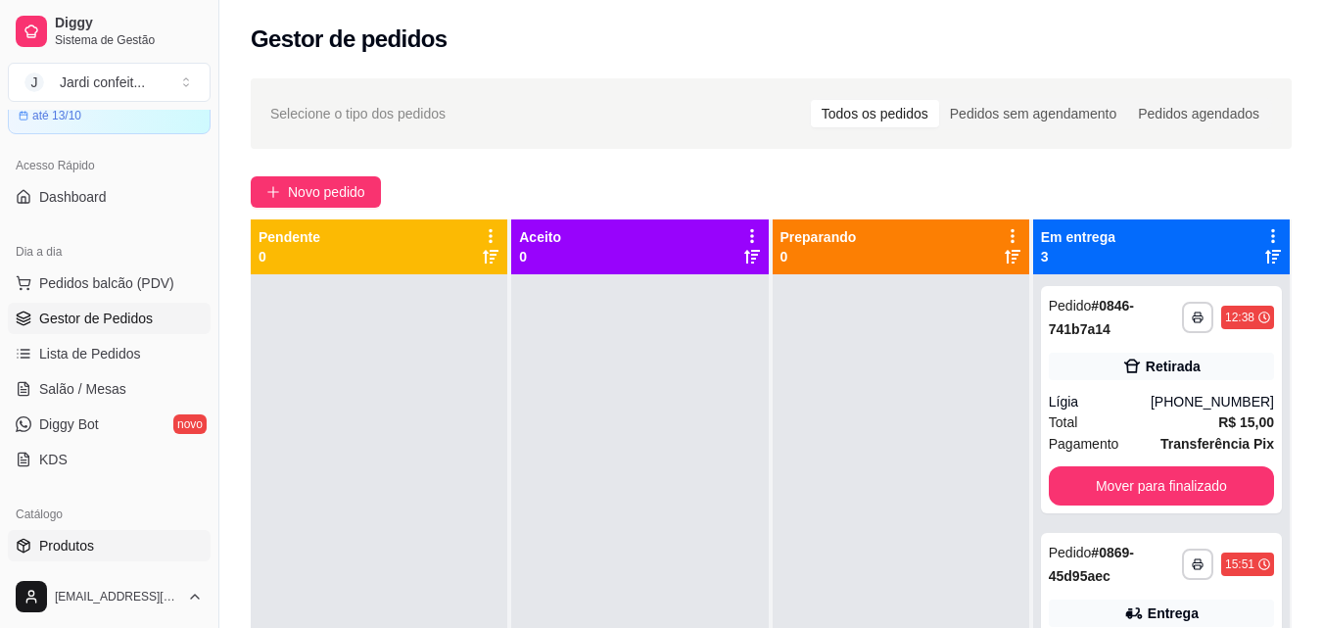
click at [71, 551] on span "Produtos" at bounding box center [66, 546] width 55 height 20
click at [82, 548] on span "Produtos" at bounding box center [66, 546] width 55 height 20
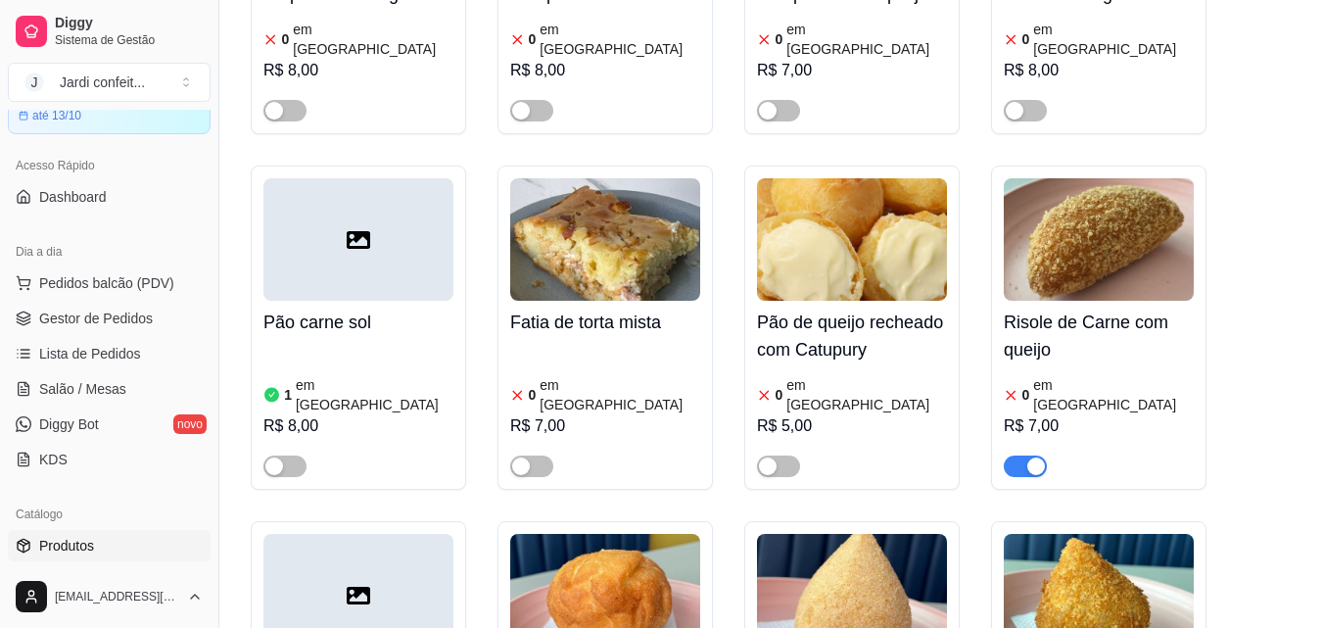
scroll to position [980, 0]
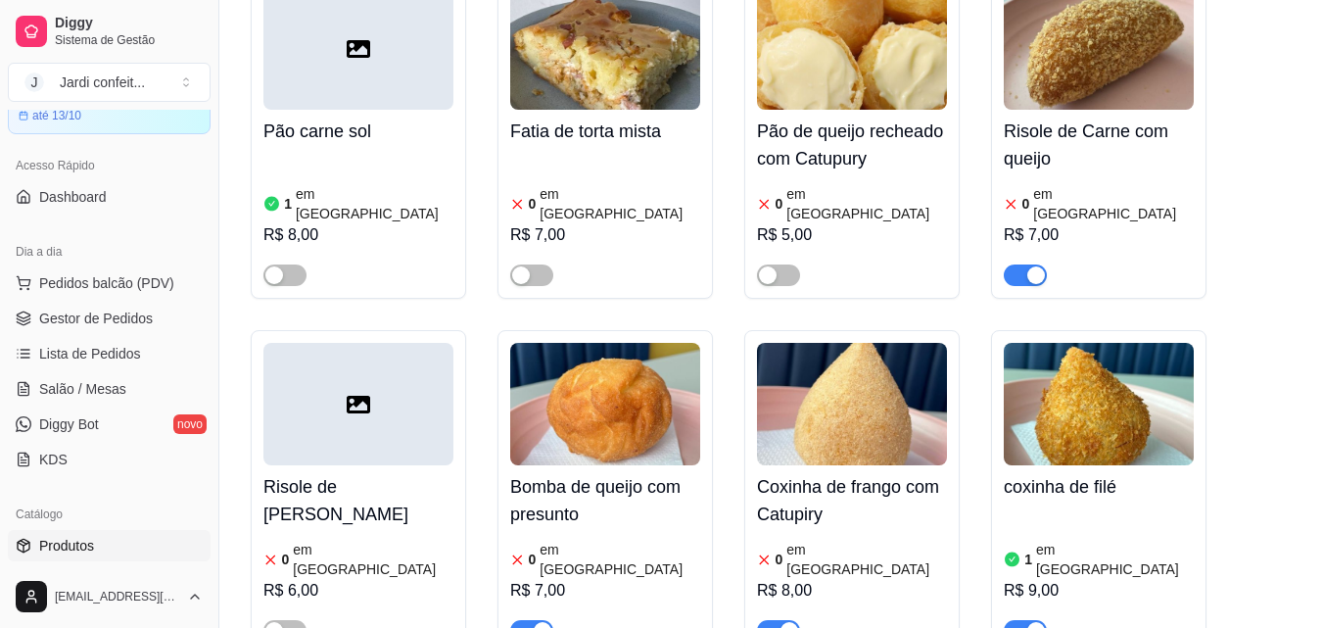
click at [318, 540] on article "em [GEOGRAPHIC_DATA]" at bounding box center [373, 559] width 161 height 39
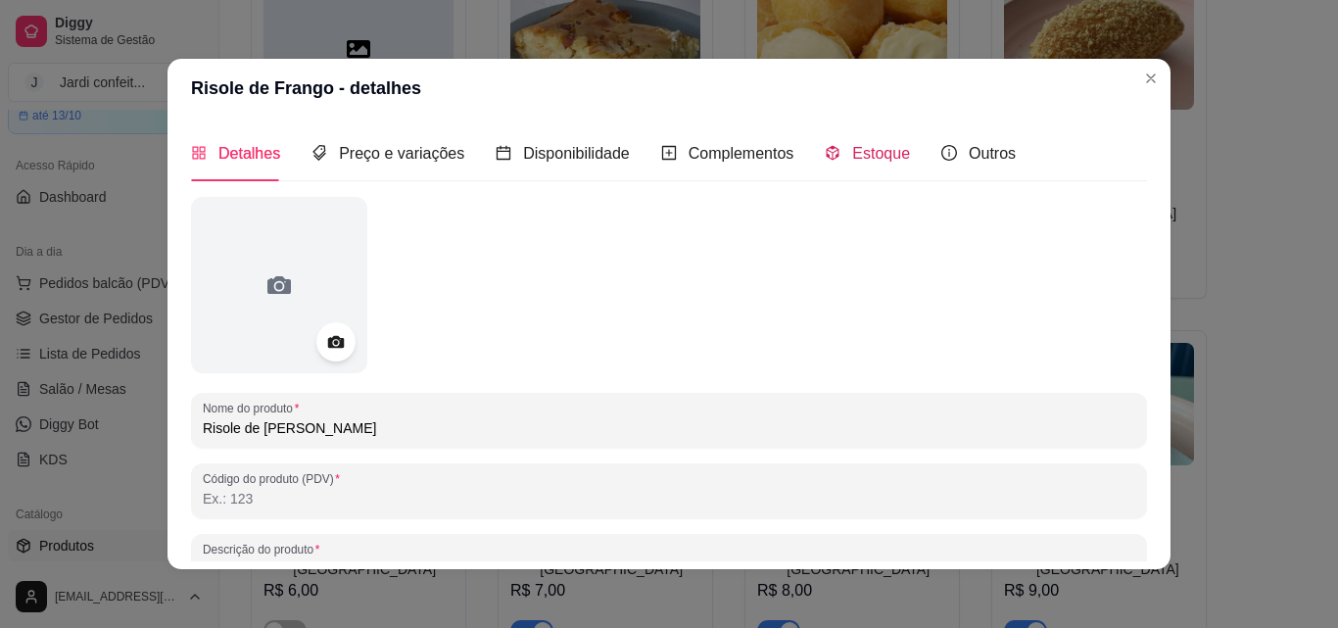
click at [859, 152] on span "Estoque" at bounding box center [881, 153] width 58 height 17
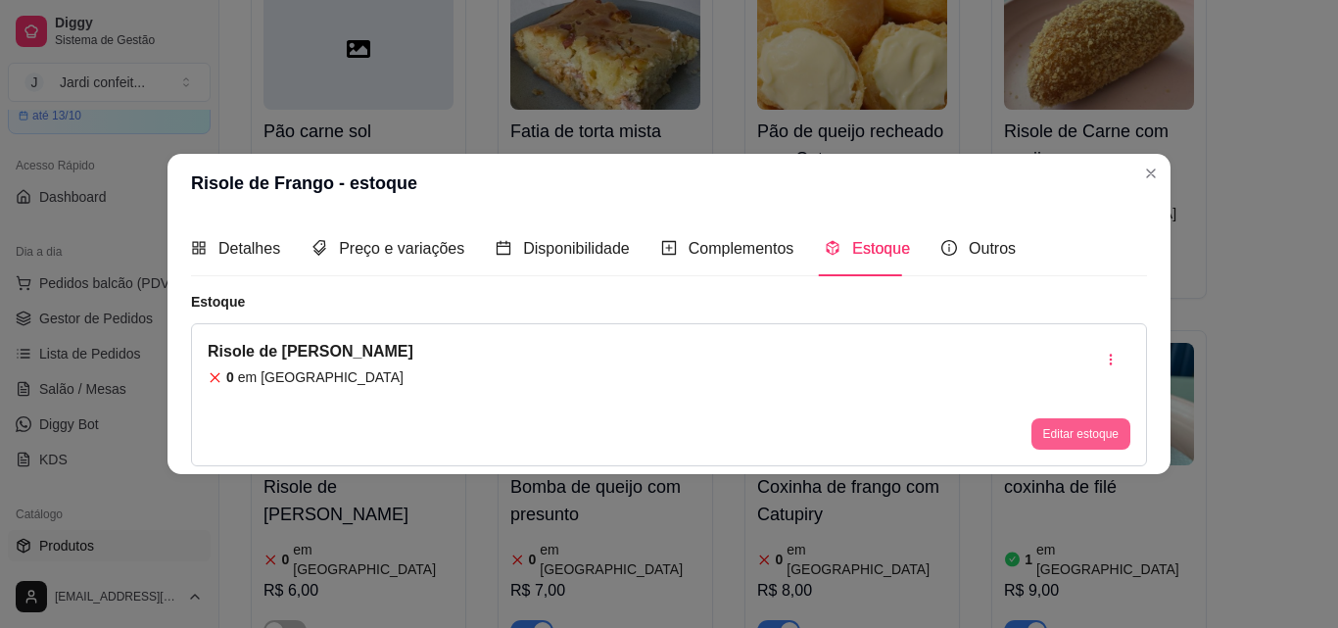
click at [1073, 435] on button "Editar estoque" at bounding box center [1081, 433] width 99 height 31
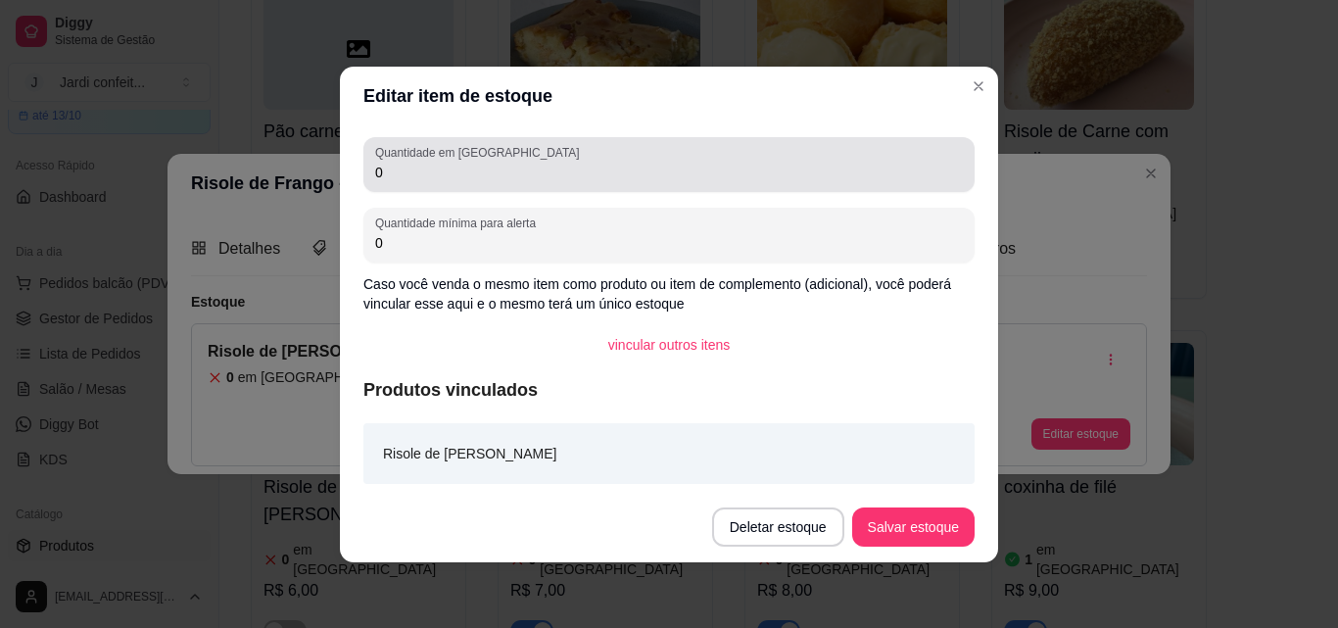
click at [386, 176] on input "0" at bounding box center [669, 173] width 588 height 20
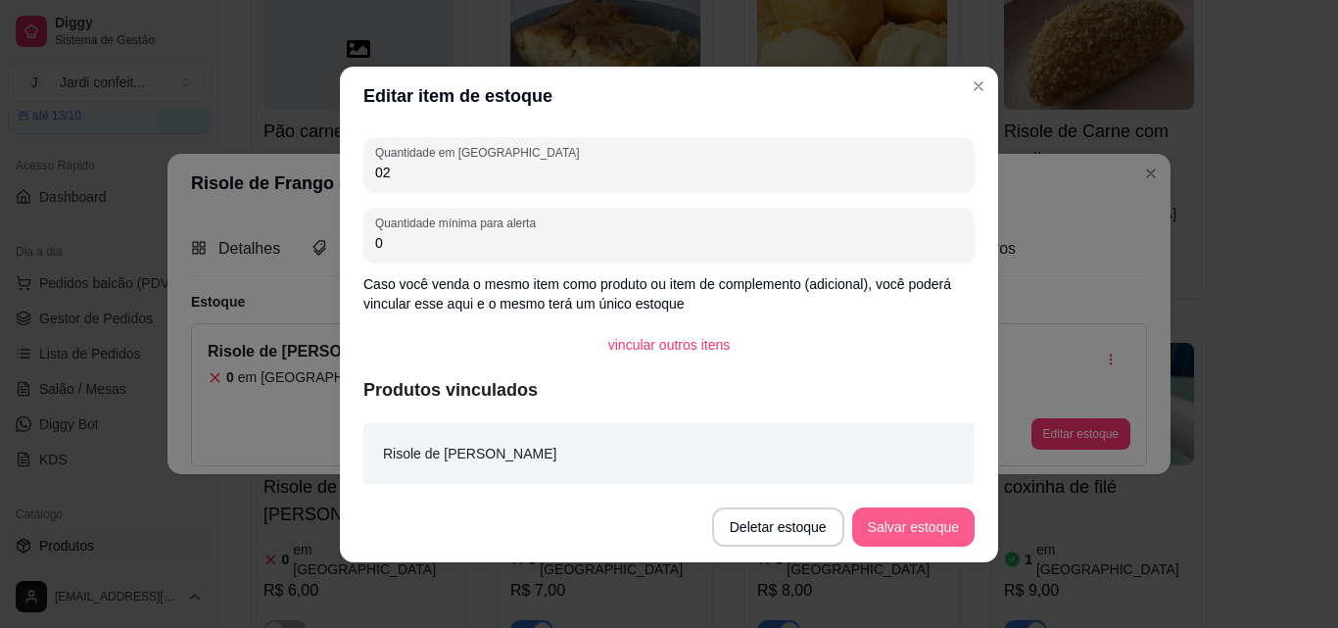
type input "02"
click at [904, 521] on button "Salvar estoque" at bounding box center [913, 526] width 122 height 39
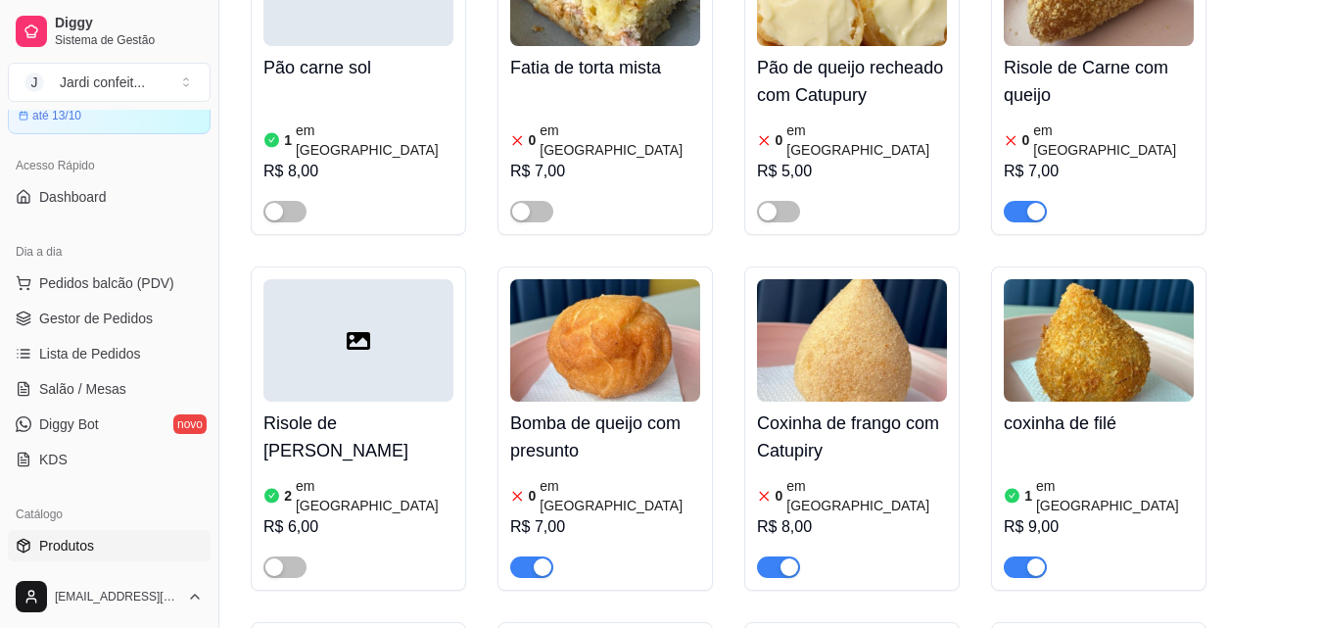
scroll to position [1078, 0]
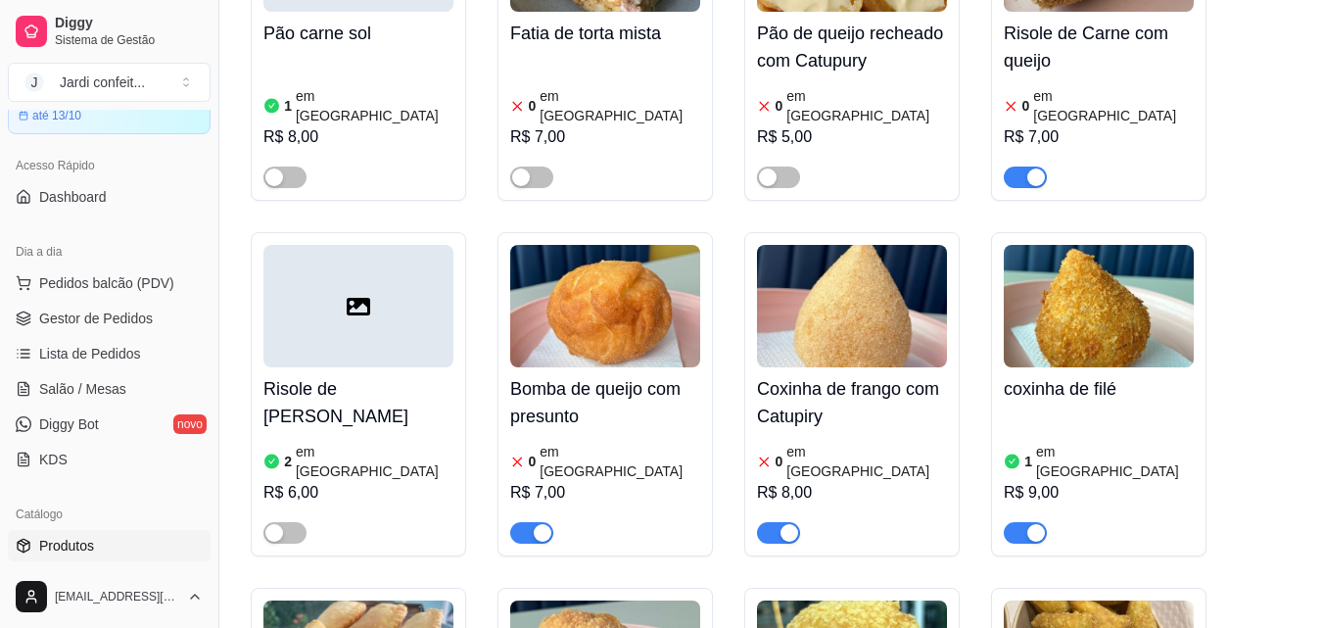
click at [809, 375] on h4 "Coxinha de frango com Catupiry" at bounding box center [852, 402] width 190 height 55
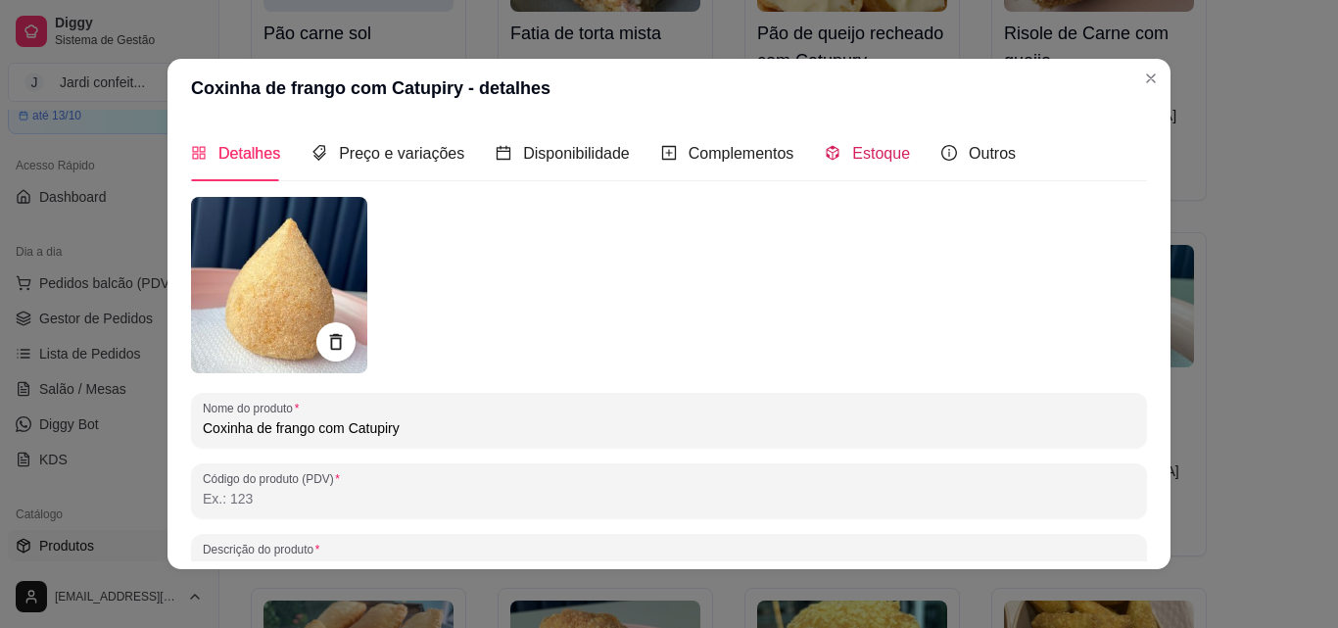
click at [864, 153] on span "Estoque" at bounding box center [881, 153] width 58 height 17
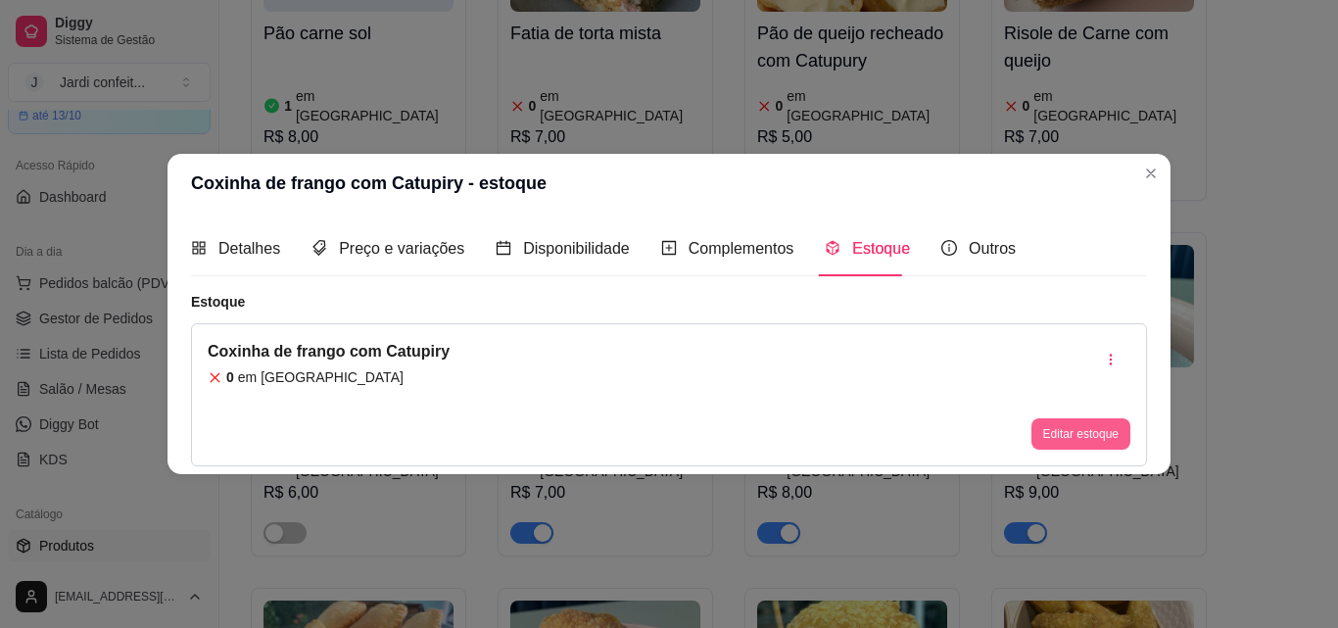
click at [1075, 436] on button "Editar estoque" at bounding box center [1081, 433] width 99 height 31
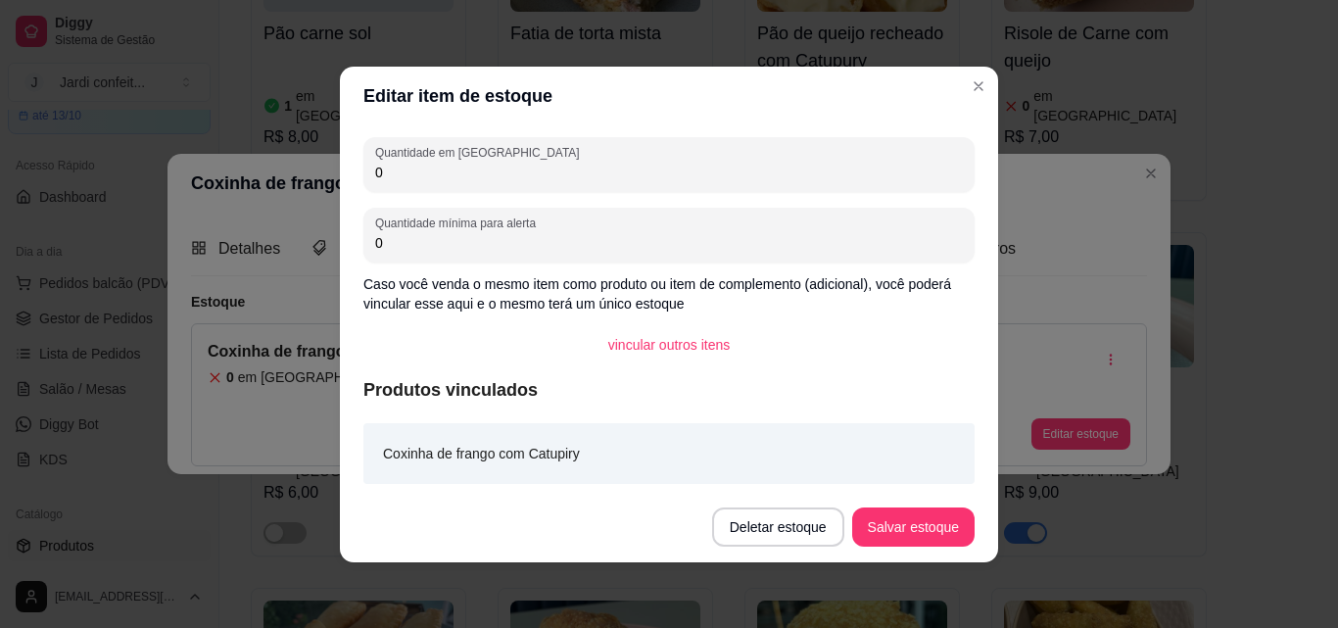
click at [394, 172] on input "0" at bounding box center [669, 173] width 588 height 20
type input "2"
click at [900, 527] on button "Salvar estoque" at bounding box center [913, 526] width 120 height 38
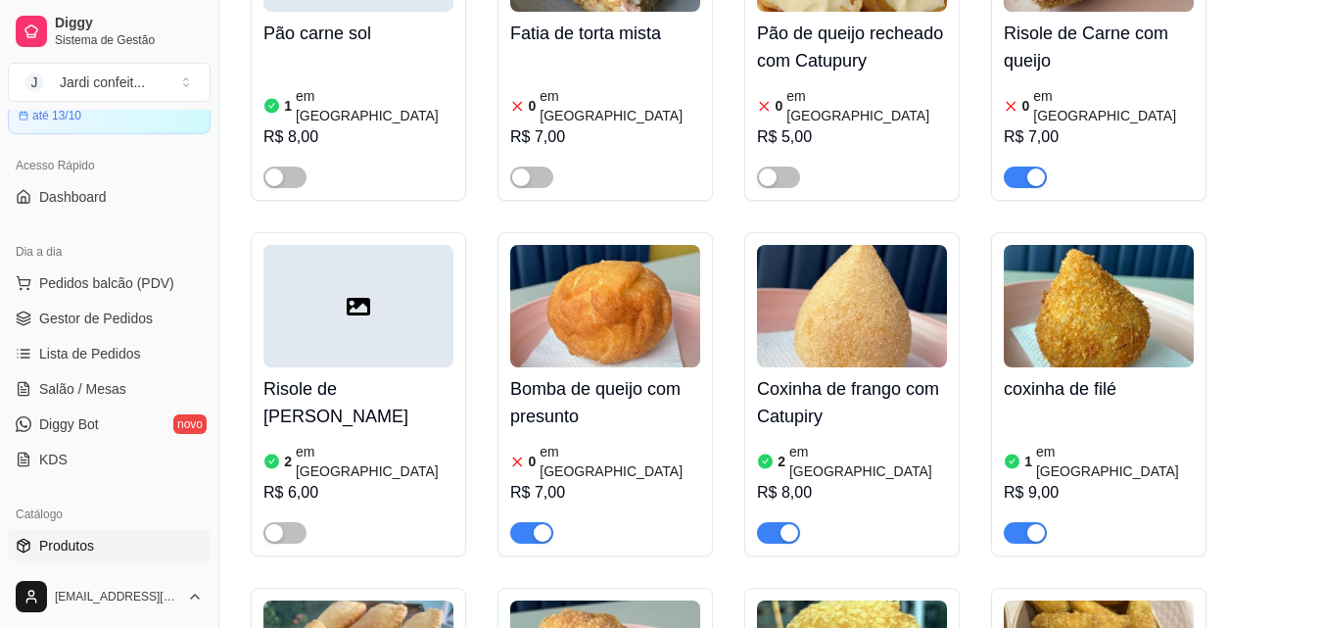
click at [1045, 375] on h4 "coxinha de filé" at bounding box center [1099, 388] width 190 height 27
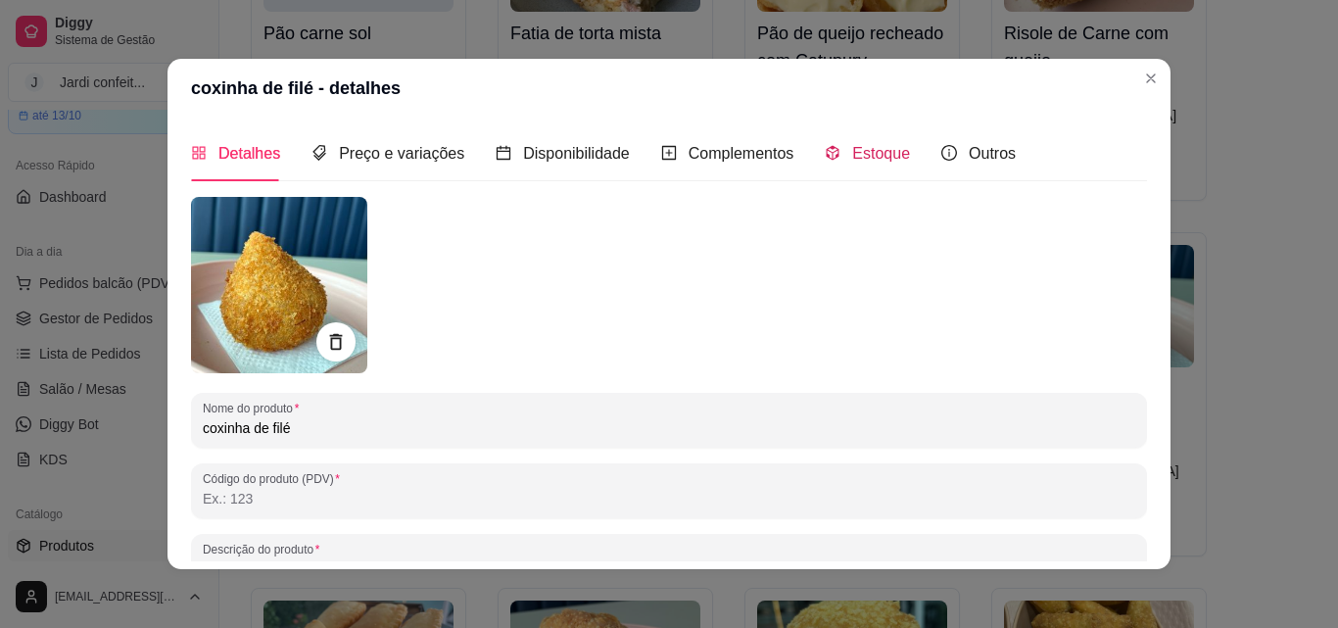
click at [869, 161] on span "Estoque" at bounding box center [881, 153] width 58 height 17
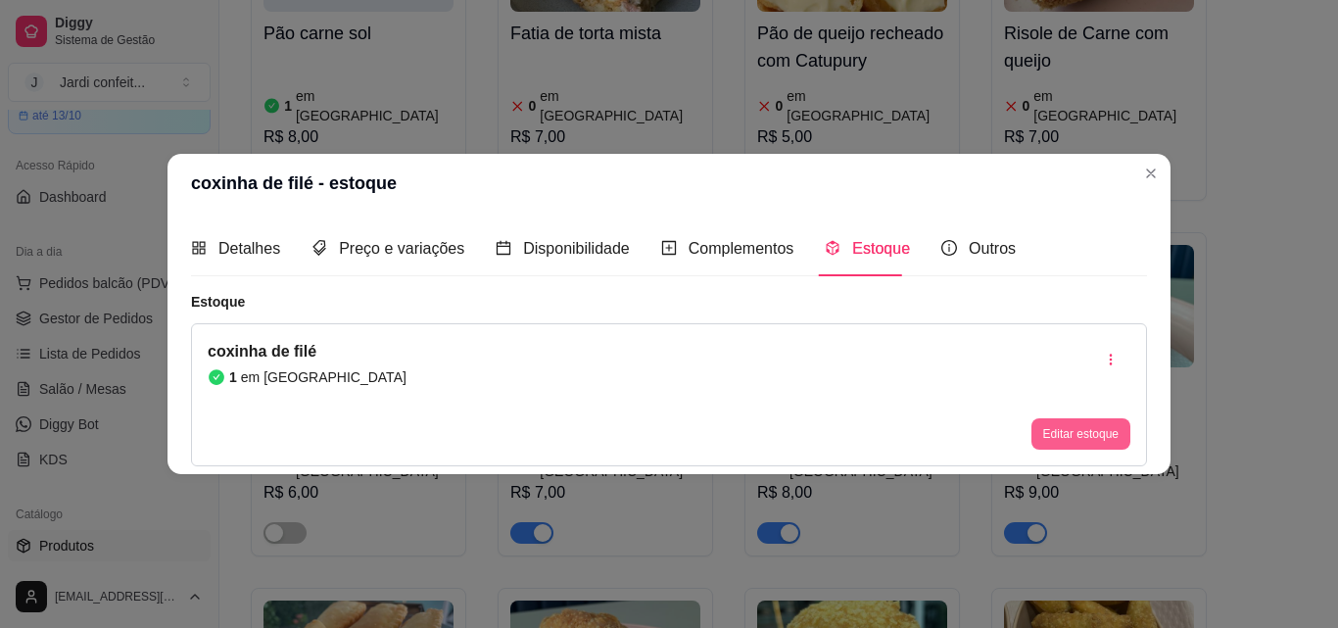
click at [1073, 428] on button "Editar estoque" at bounding box center [1081, 433] width 99 height 31
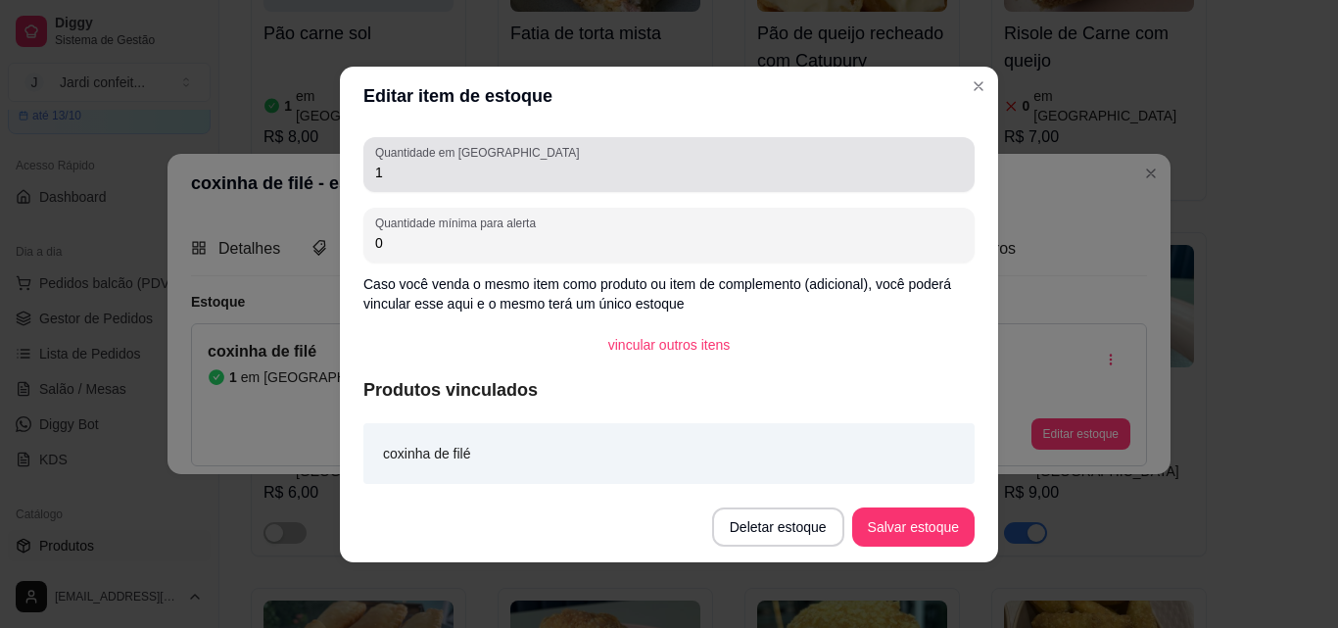
click at [382, 171] on input "1" at bounding box center [669, 173] width 588 height 20
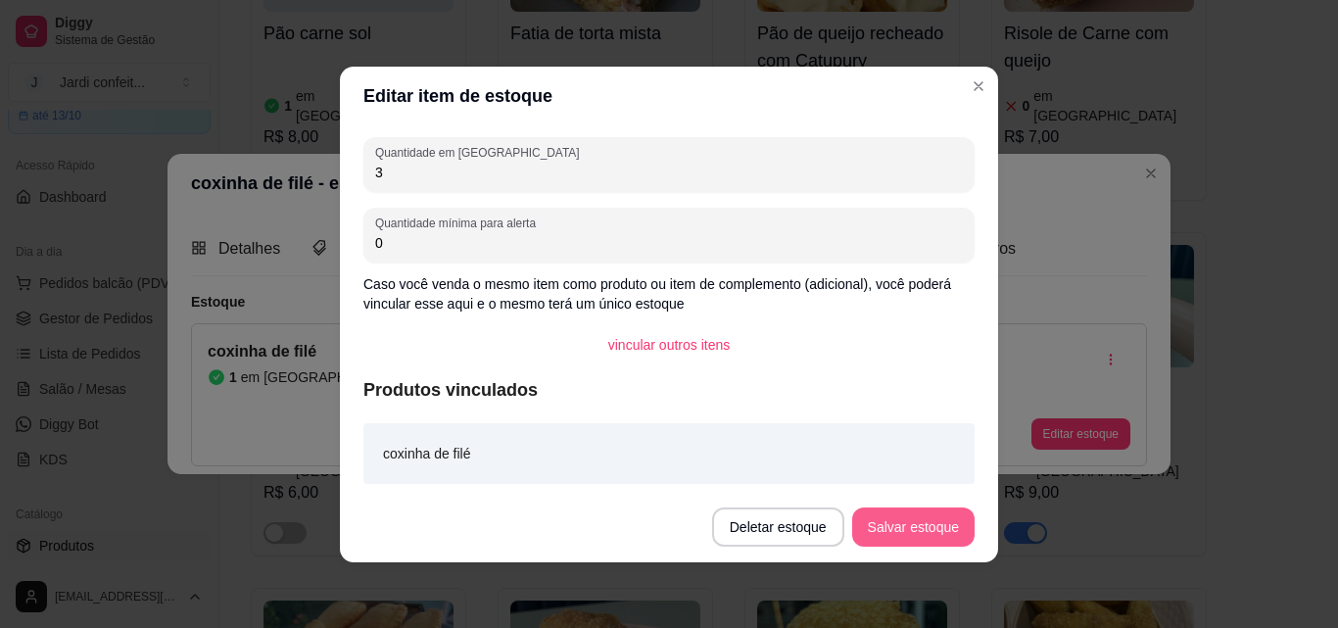
type input "3"
click at [918, 517] on button "Salvar estoque" at bounding box center [913, 526] width 120 height 38
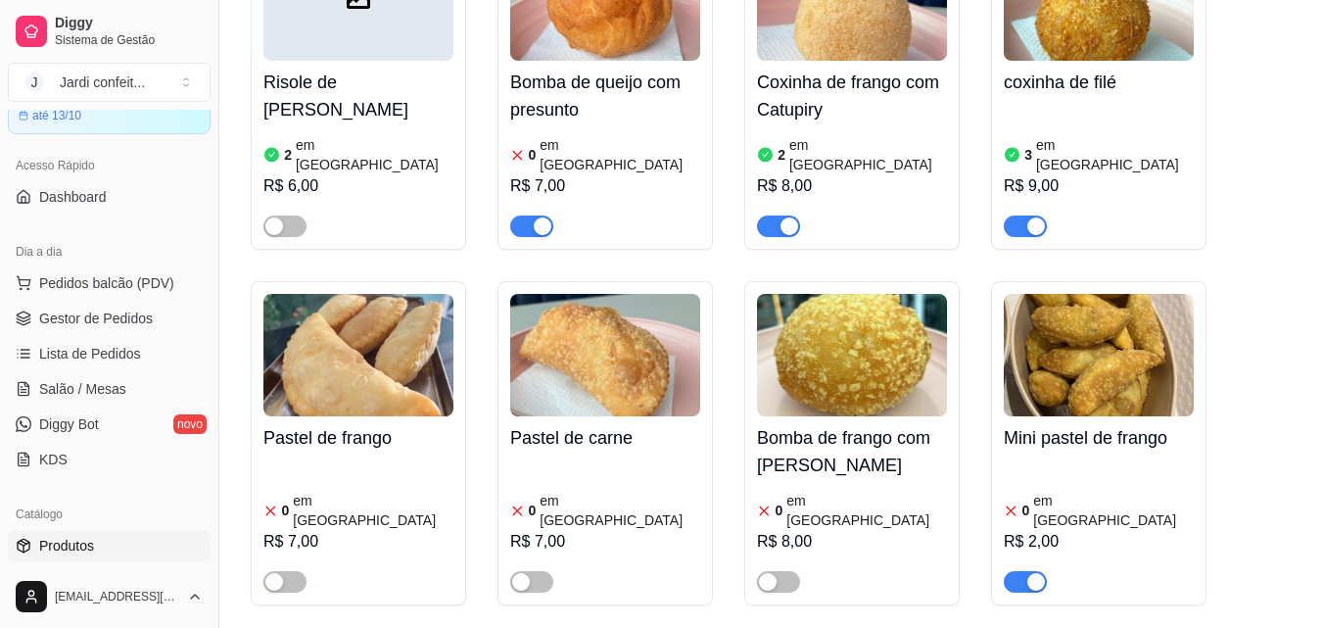
scroll to position [980, 0]
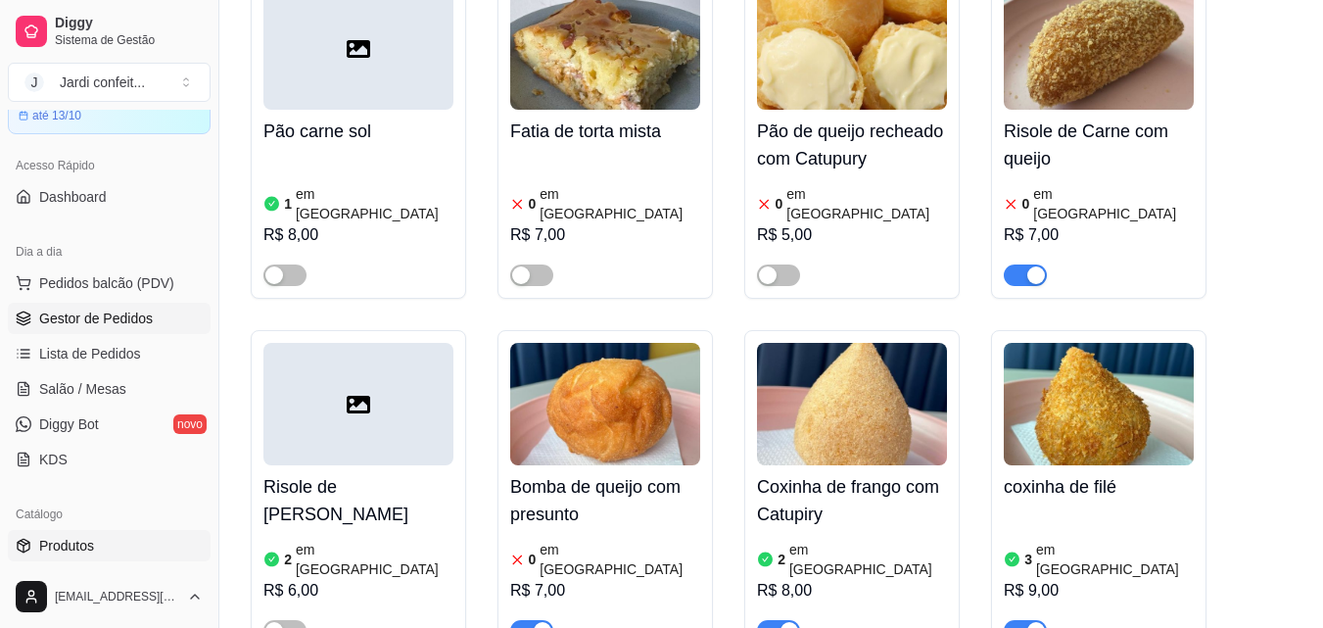
click at [76, 318] on span "Gestor de Pedidos" at bounding box center [96, 319] width 114 height 20
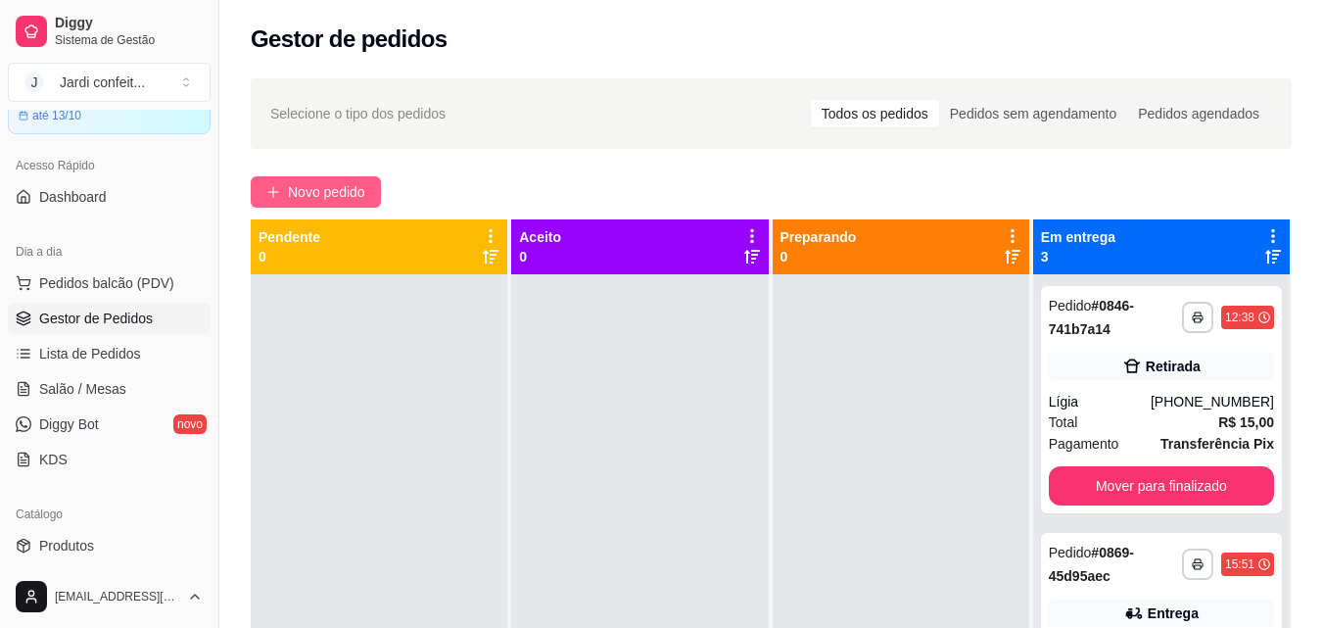
click at [339, 194] on span "Novo pedido" at bounding box center [326, 192] width 77 height 22
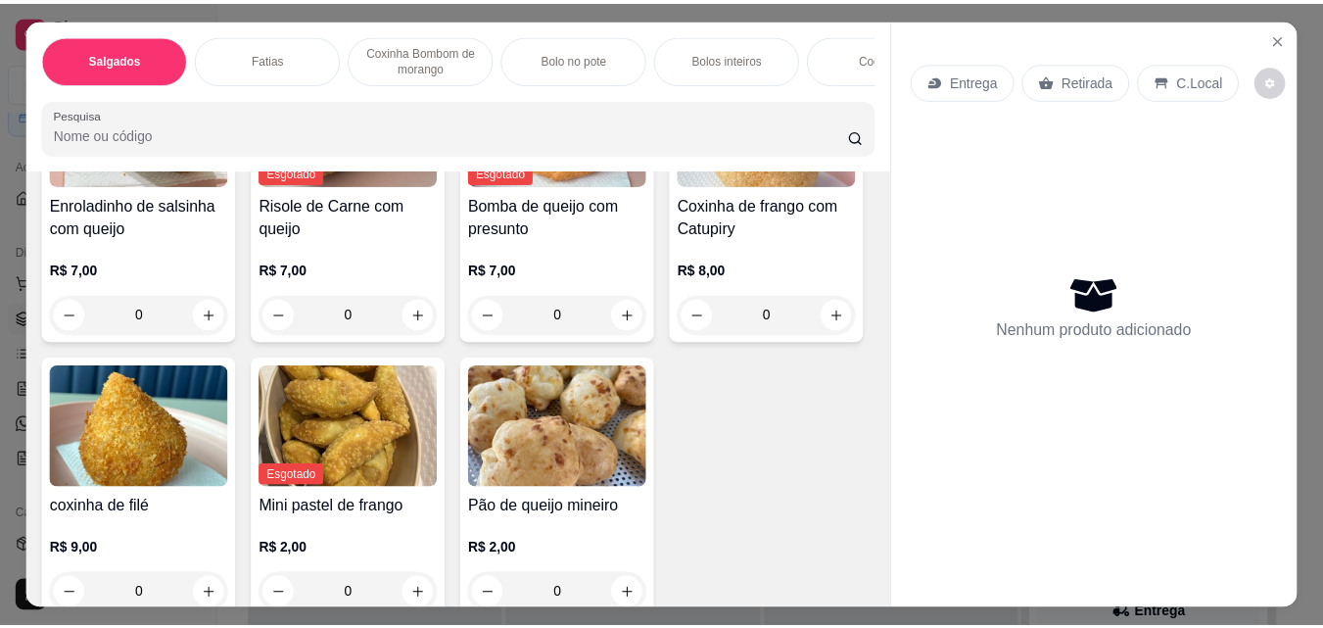
scroll to position [392, 0]
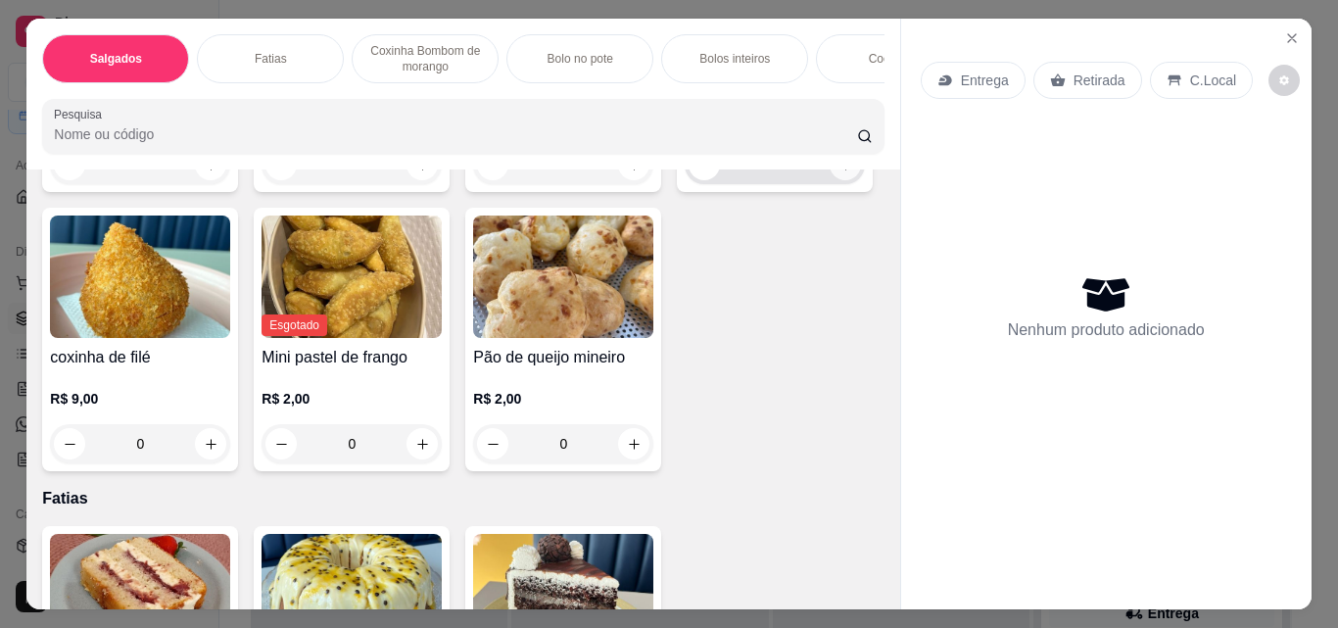
click at [839, 172] on icon "increase-product-quantity" at bounding box center [846, 165] width 15 height 15
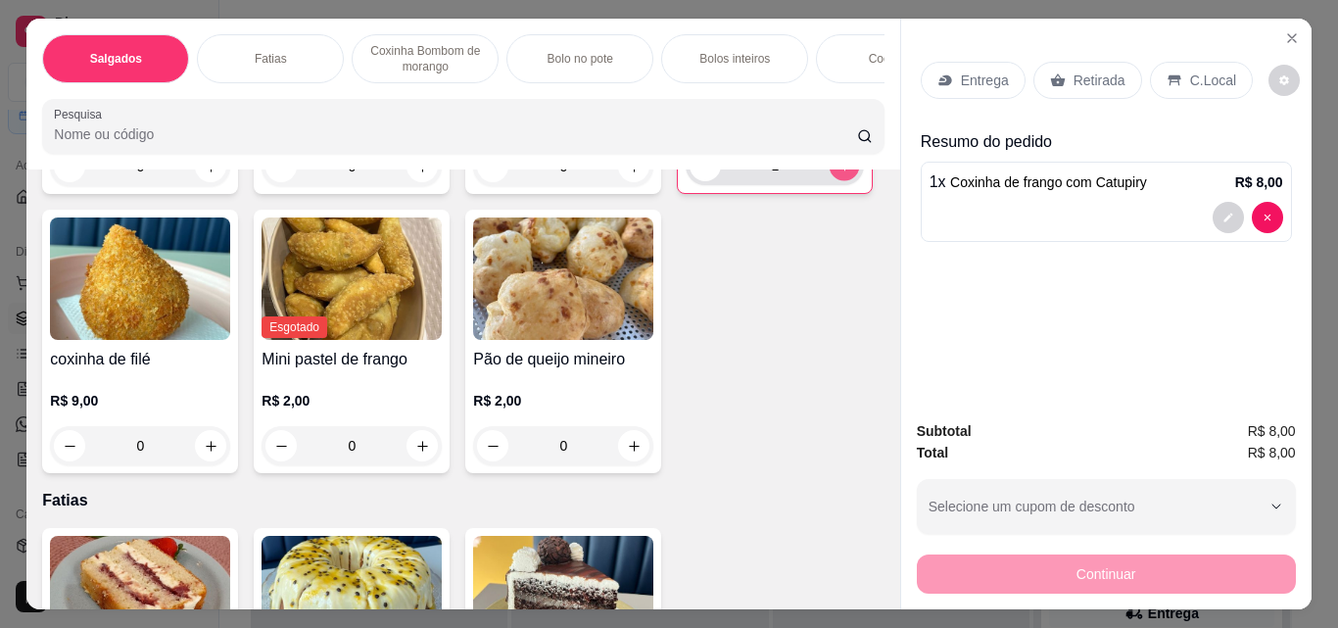
click at [838, 173] on icon "increase-product-quantity" at bounding box center [845, 166] width 15 height 15
type input "2"
click at [1093, 73] on p "Retirada" at bounding box center [1100, 81] width 52 height 20
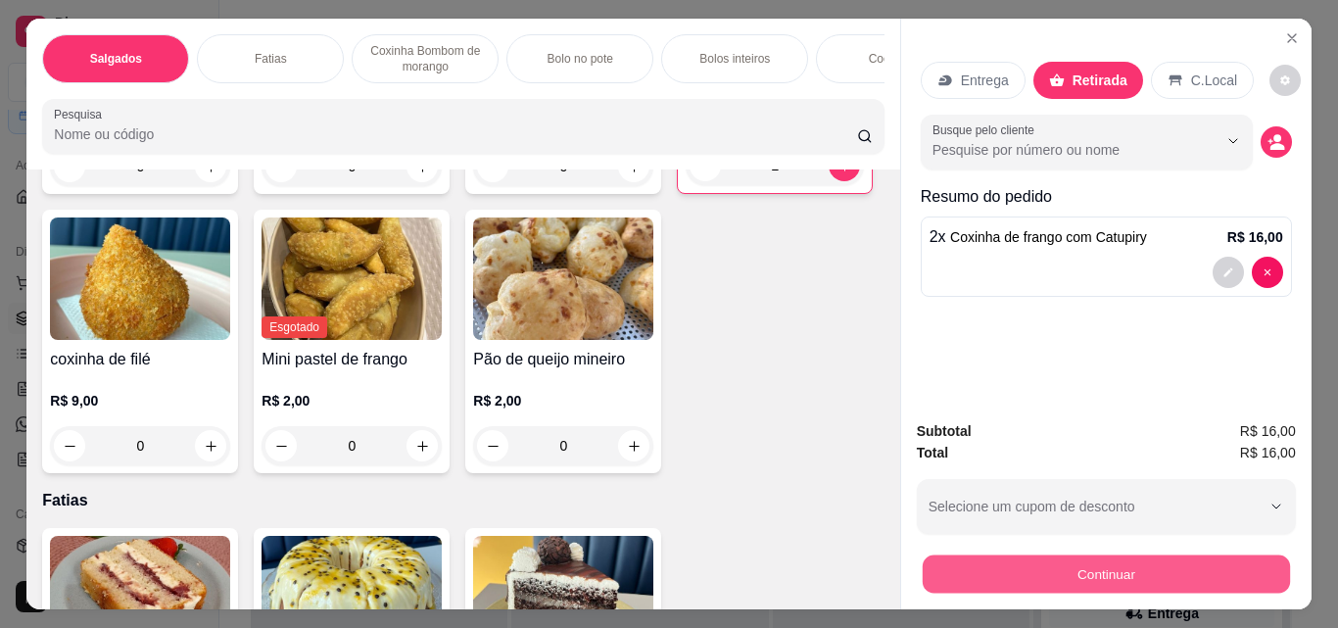
click at [1091, 568] on button "Continuar" at bounding box center [1105, 573] width 367 height 38
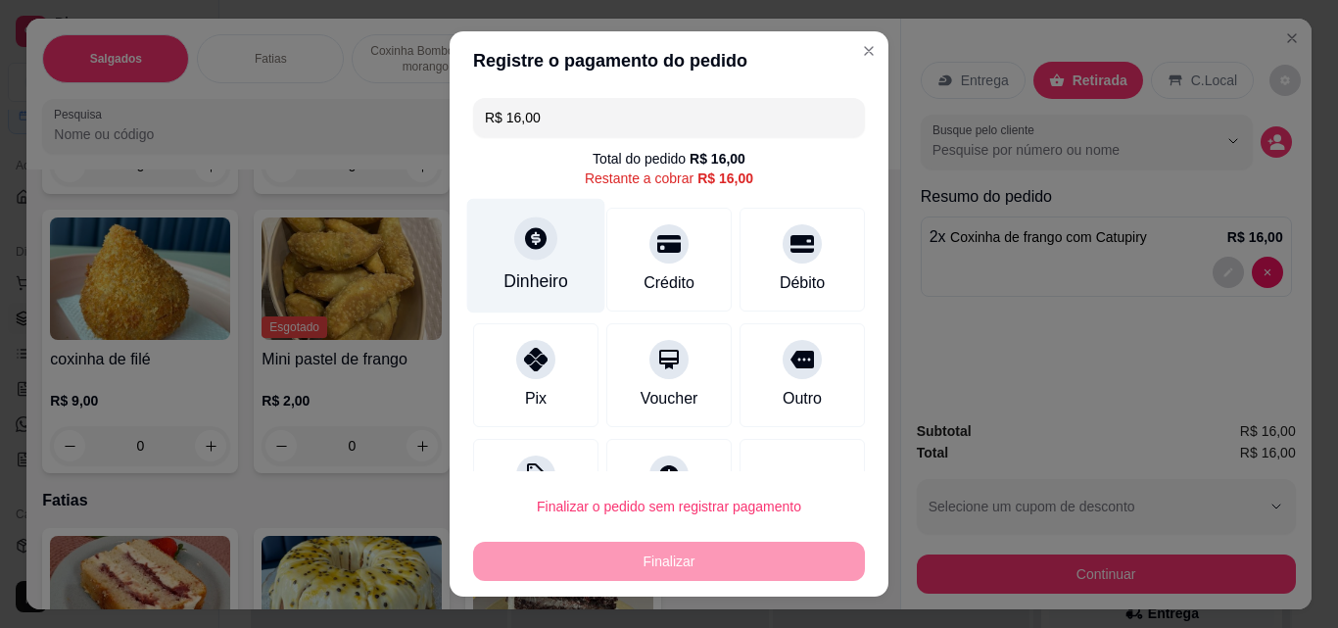
click at [521, 287] on div "Dinheiro" at bounding box center [536, 280] width 65 height 25
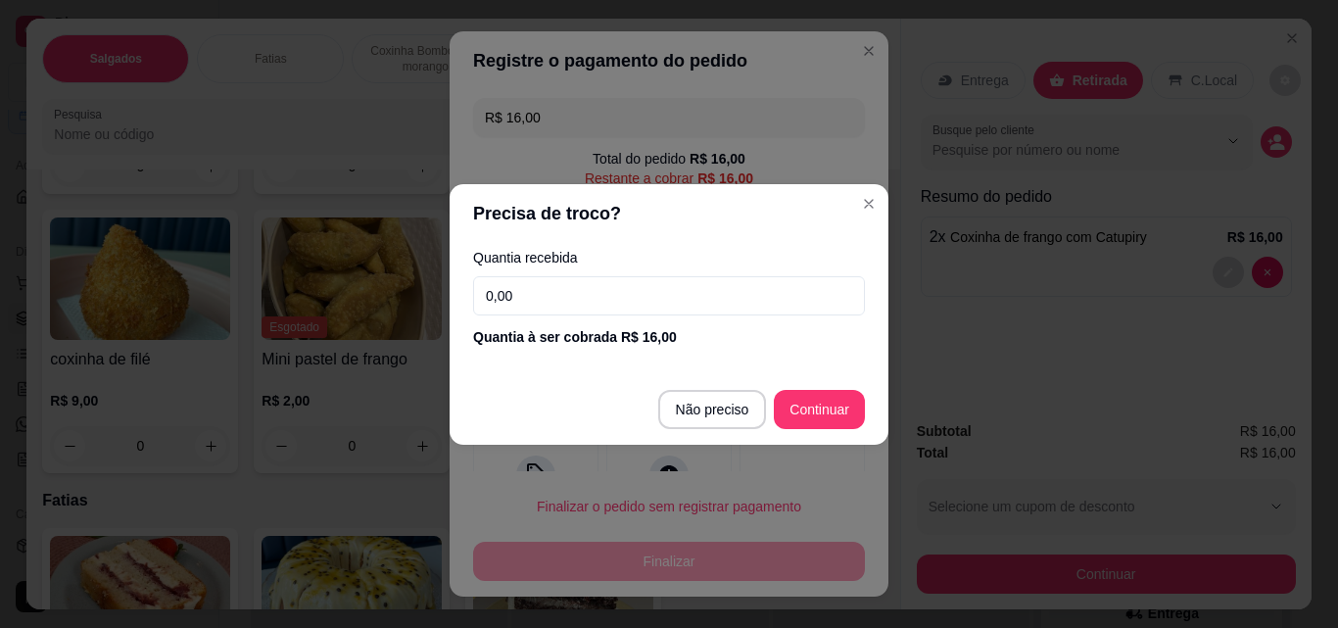
click at [531, 300] on input "0,00" at bounding box center [669, 295] width 392 height 39
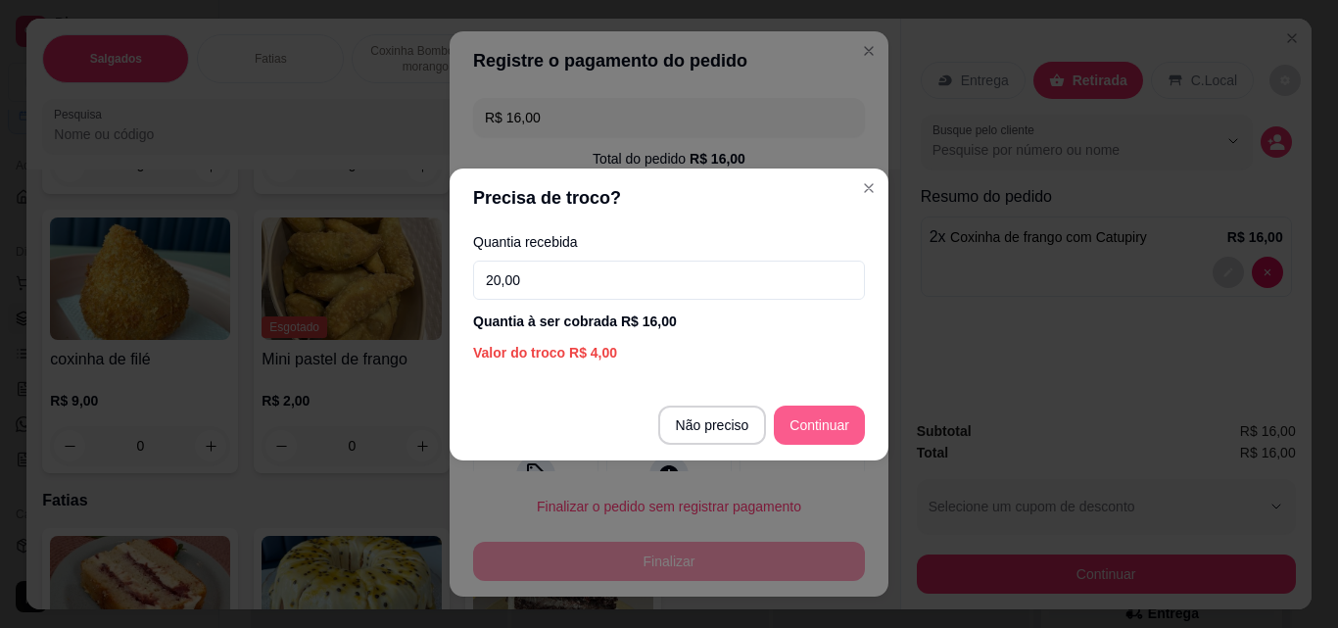
type input "20,00"
type input "R$ 0,00"
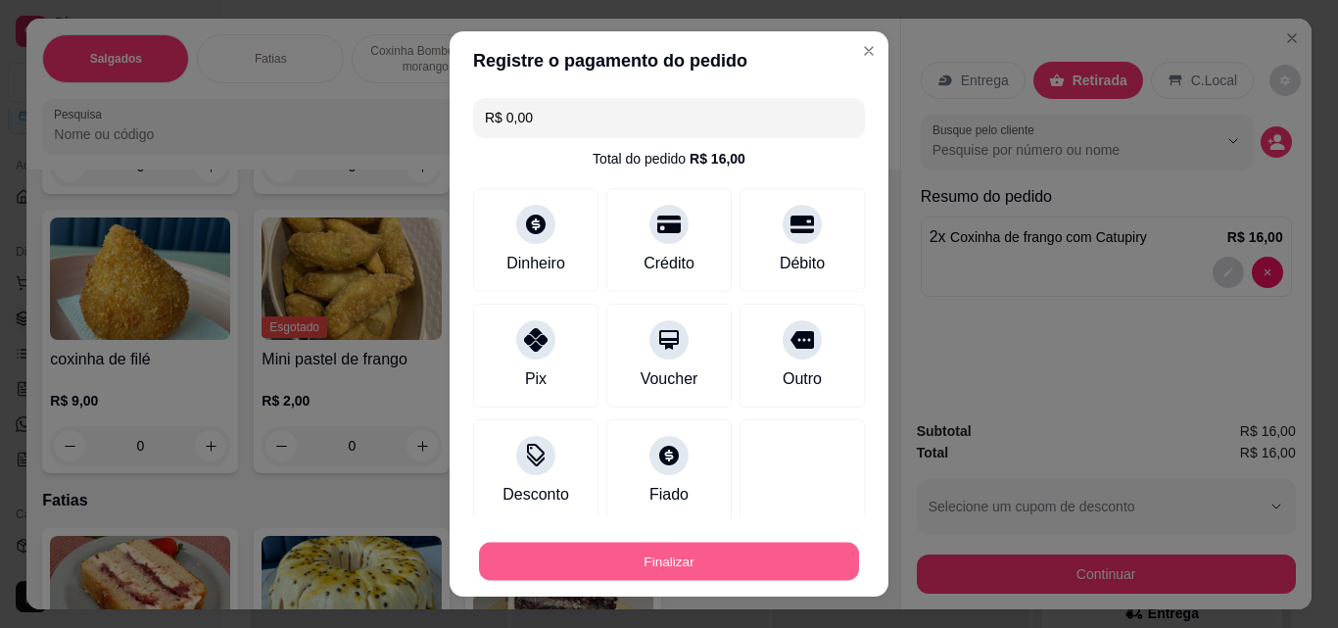
click at [687, 554] on button "Finalizar" at bounding box center [669, 562] width 380 height 38
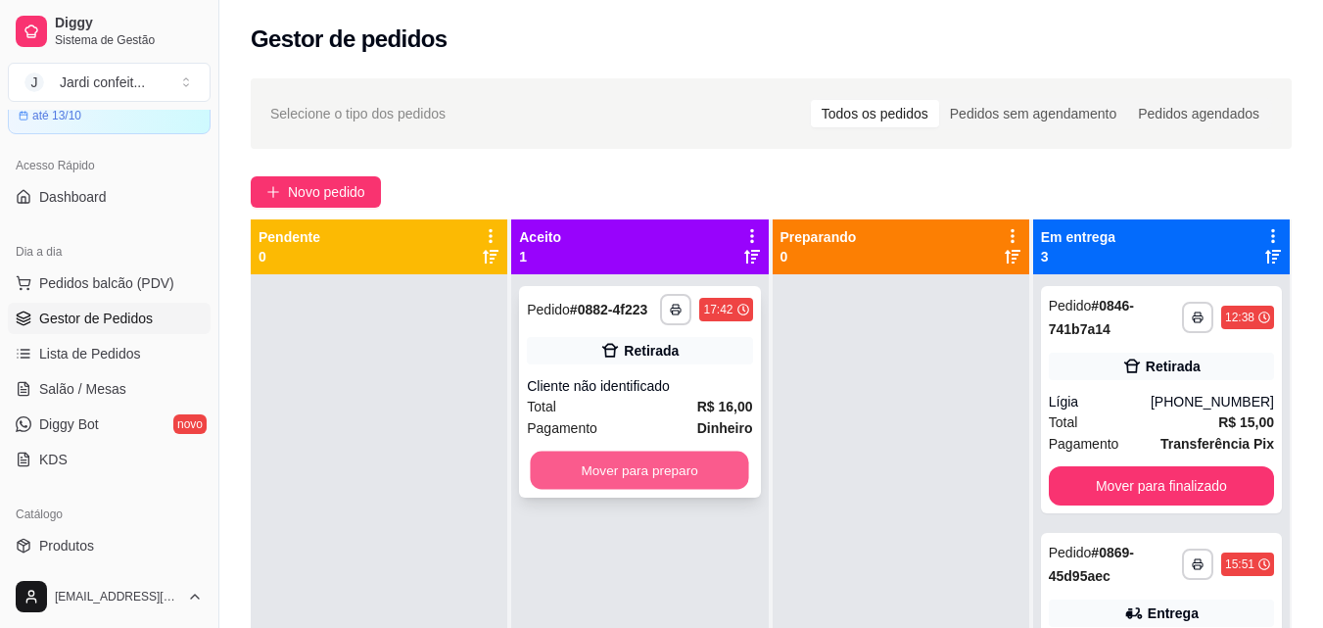
click at [632, 470] on button "Mover para preparo" at bounding box center [640, 471] width 218 height 38
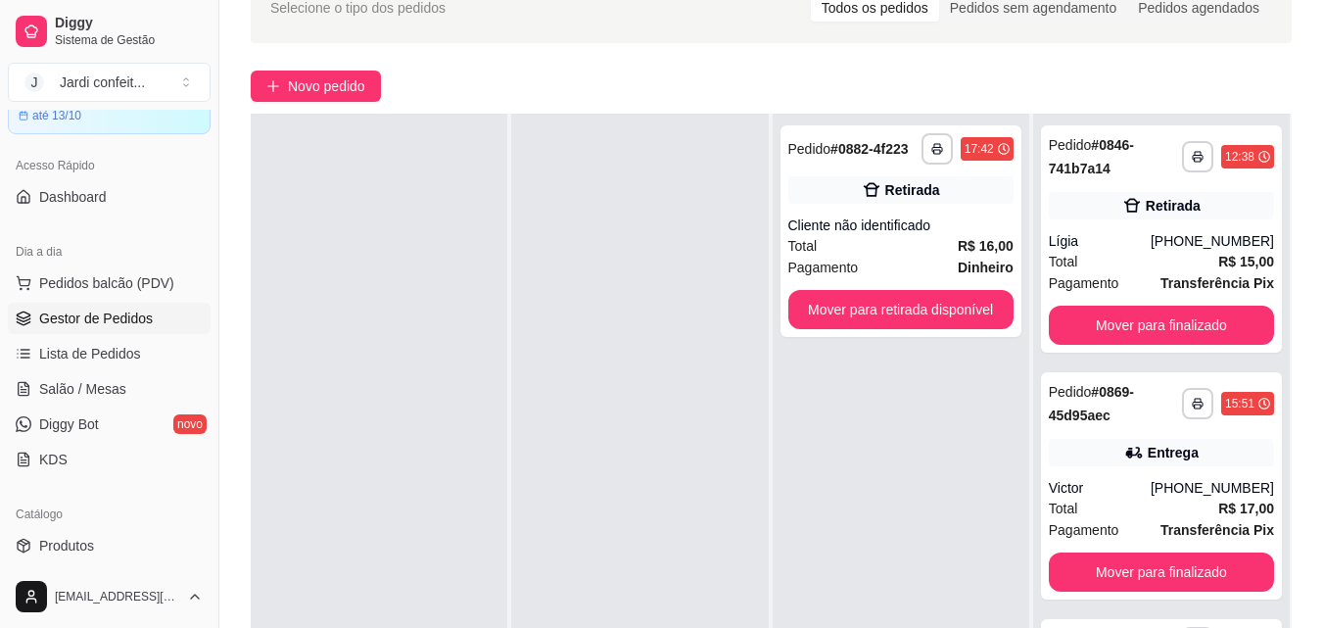
scroll to position [299, 0]
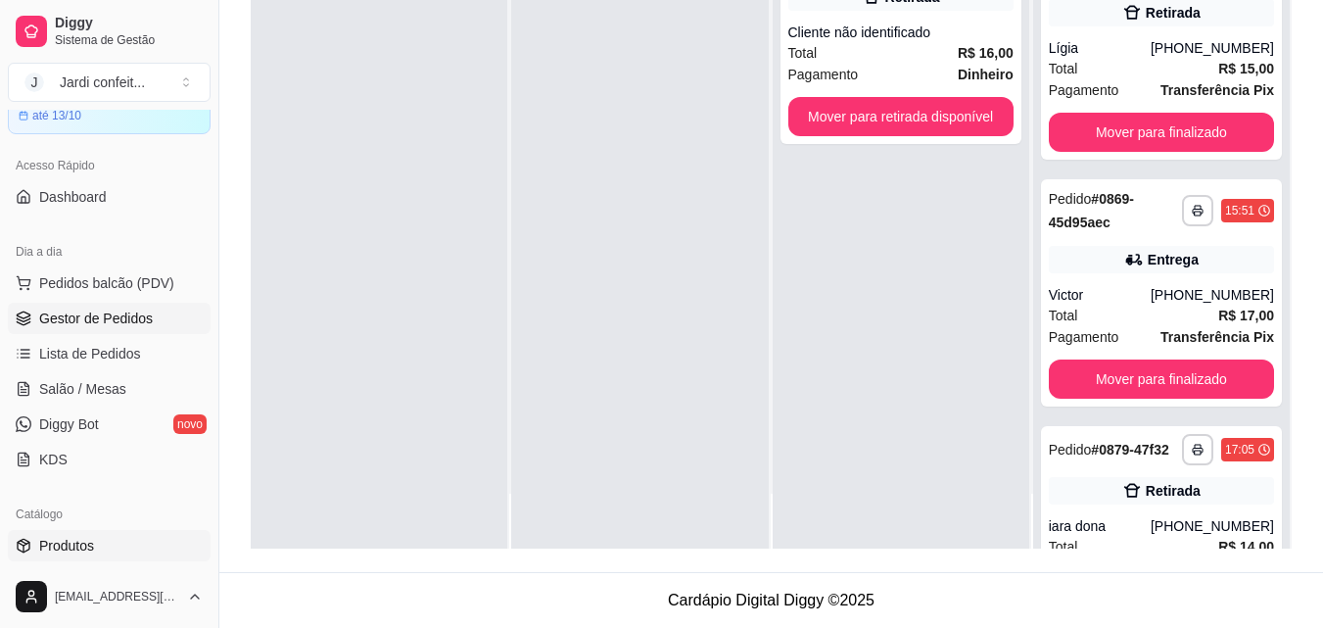
click at [71, 552] on span "Produtos" at bounding box center [66, 546] width 55 height 20
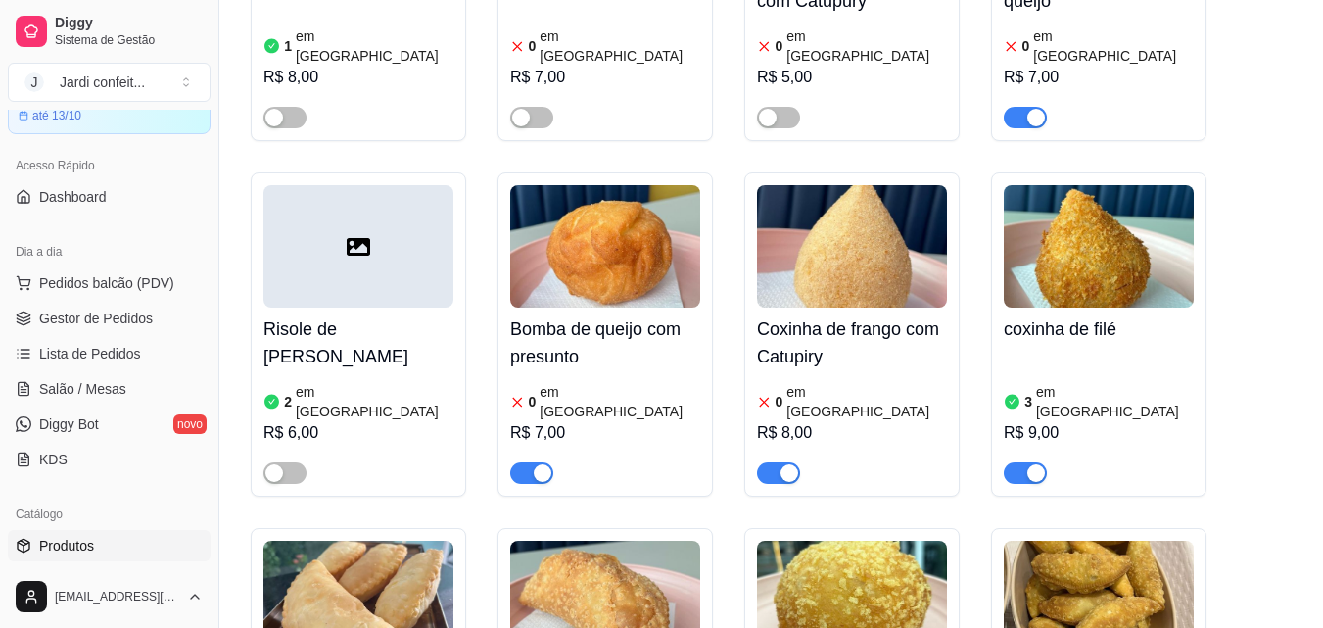
scroll to position [1176, 0]
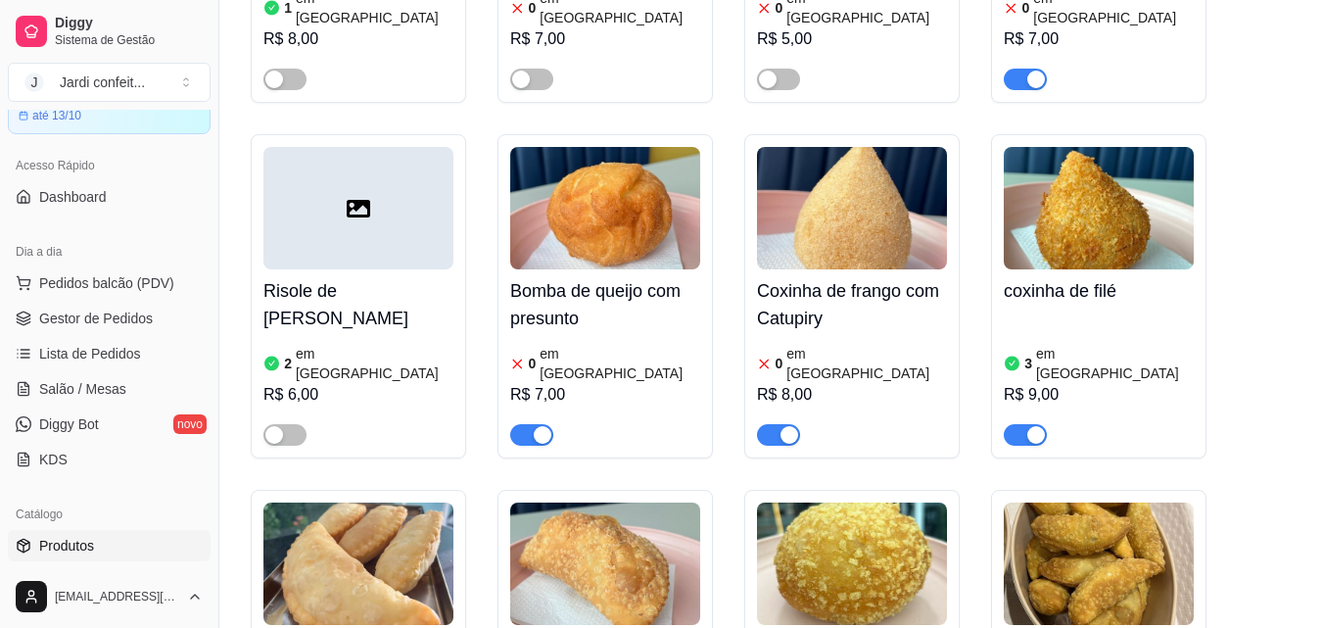
click at [803, 277] on h4 "Coxinha de frango com Catupiry" at bounding box center [852, 304] width 190 height 55
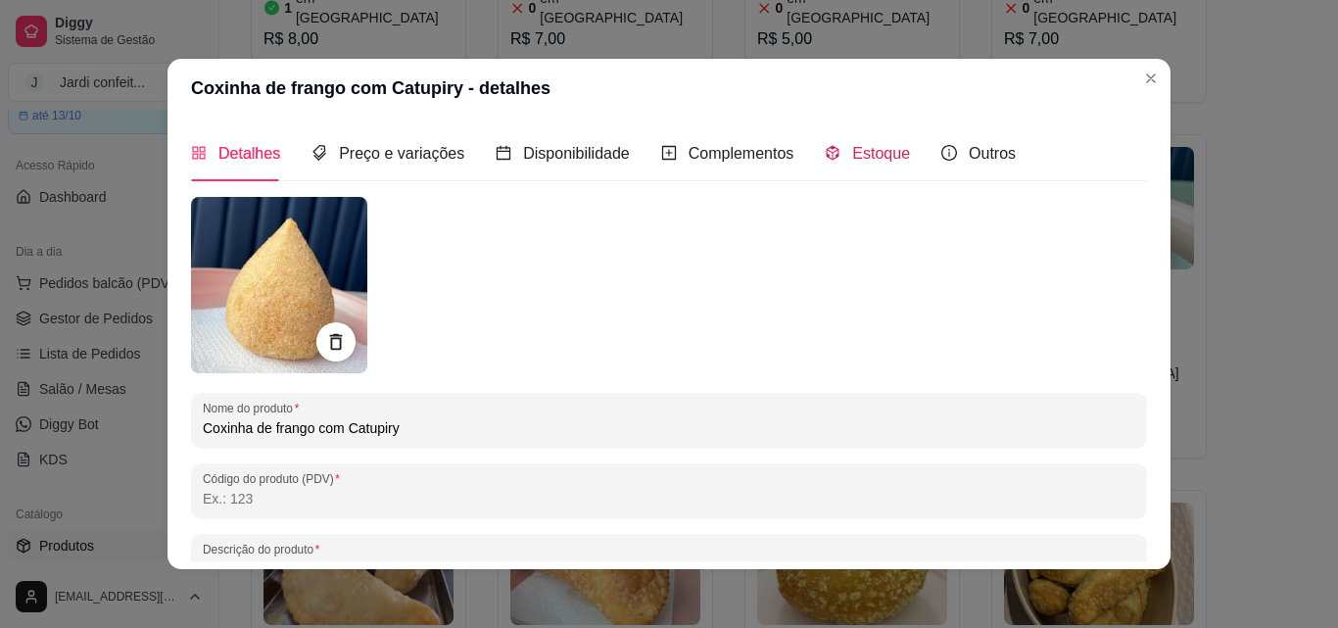
click at [870, 151] on span "Estoque" at bounding box center [881, 153] width 58 height 17
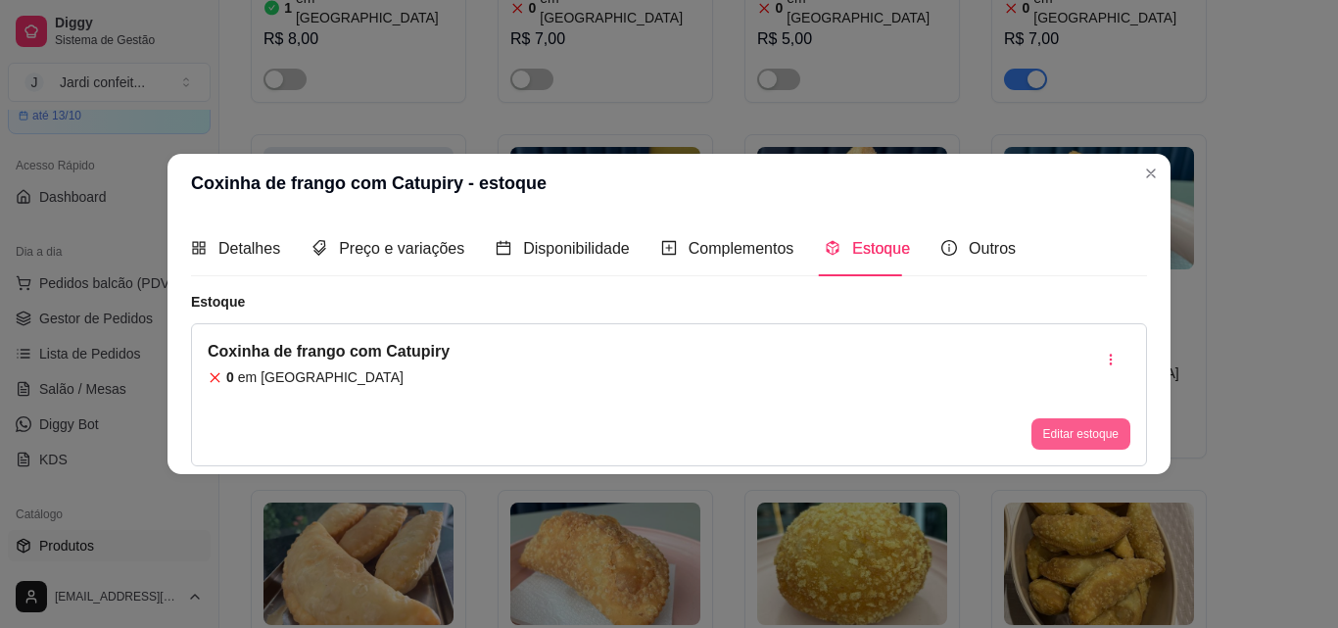
click at [1083, 436] on button "Editar estoque" at bounding box center [1081, 433] width 99 height 31
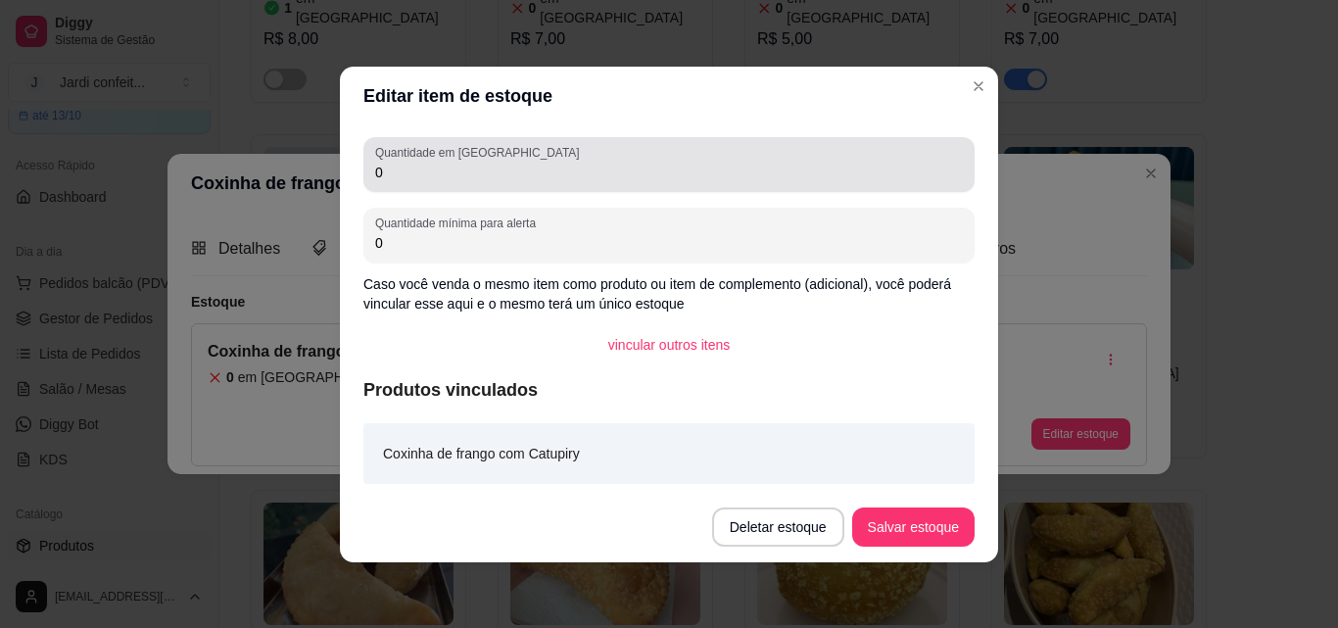
click at [384, 175] on input "0" at bounding box center [669, 173] width 588 height 20
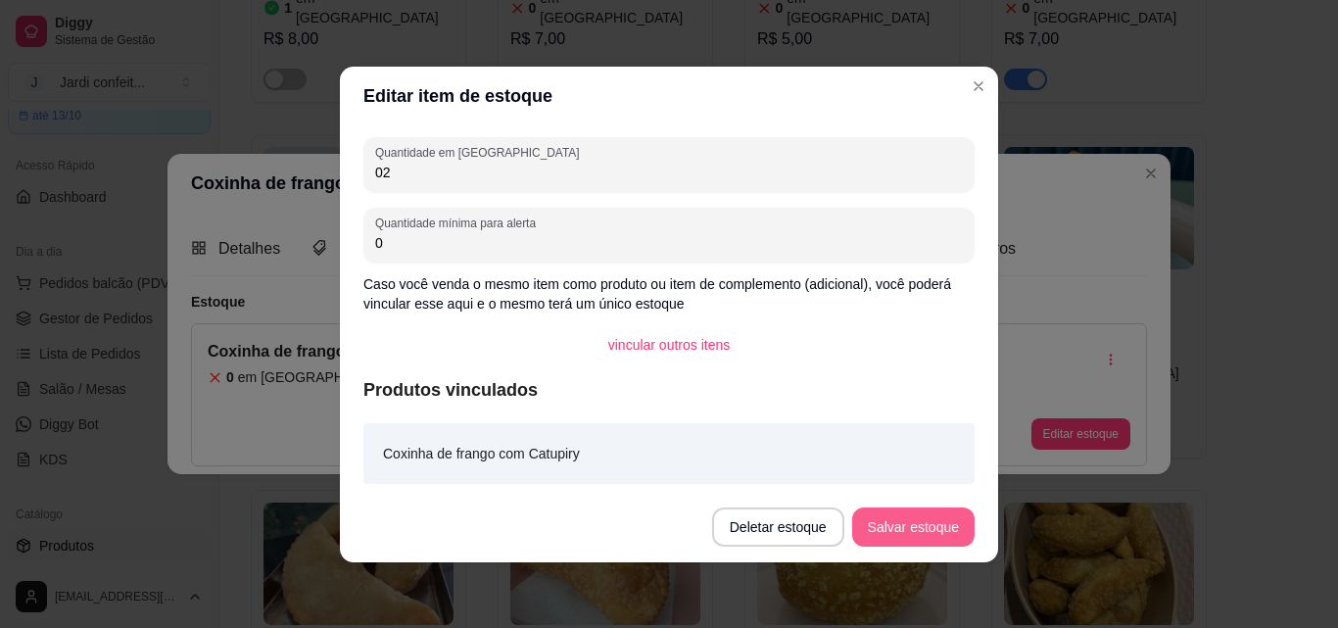
type input "02"
click at [914, 533] on button "Salvar estoque" at bounding box center [913, 526] width 122 height 39
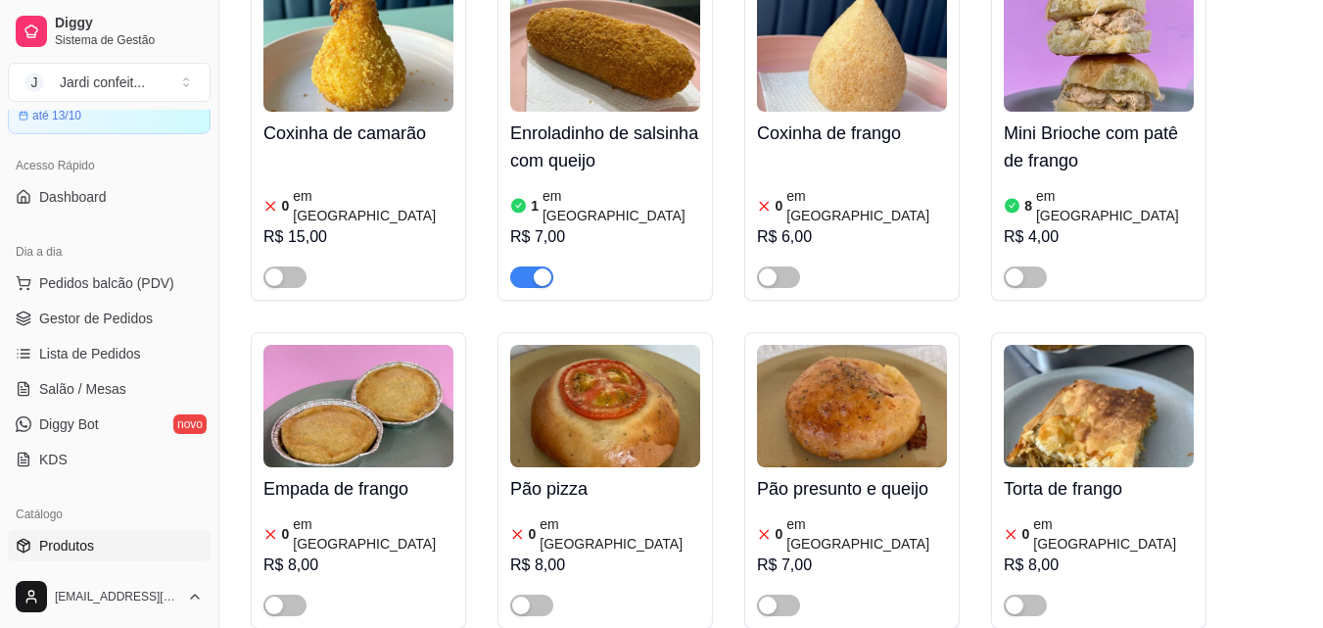
scroll to position [0, 0]
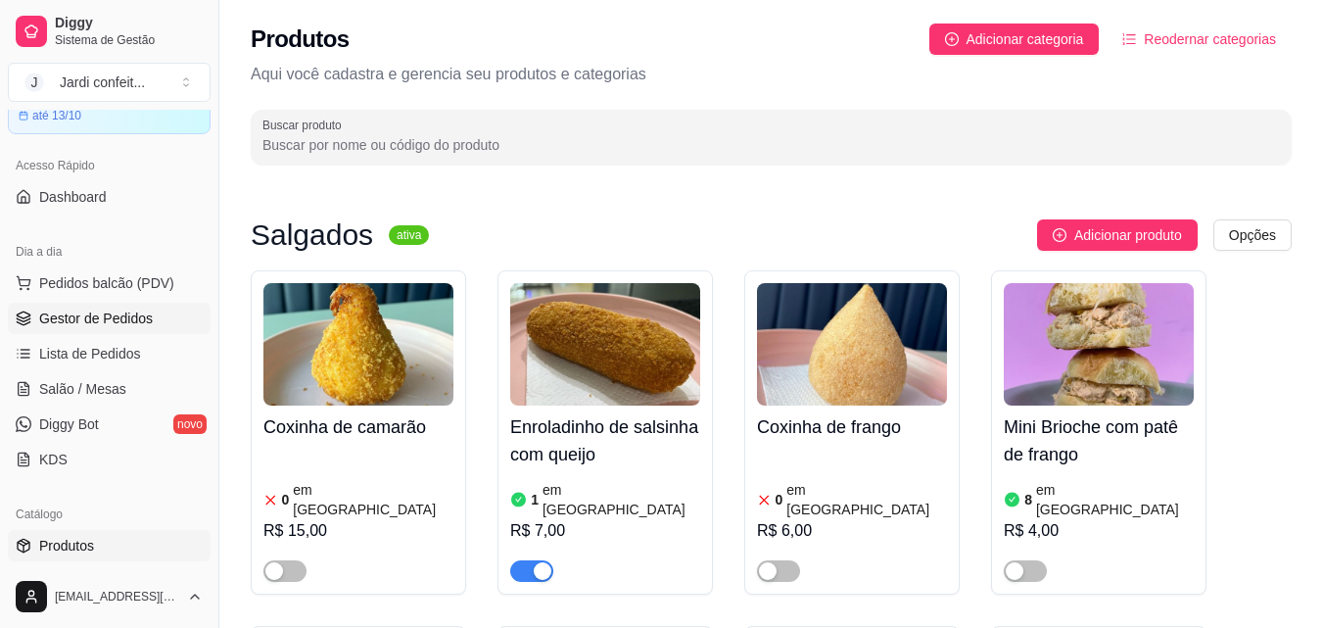
click at [100, 322] on span "Gestor de Pedidos" at bounding box center [96, 319] width 114 height 20
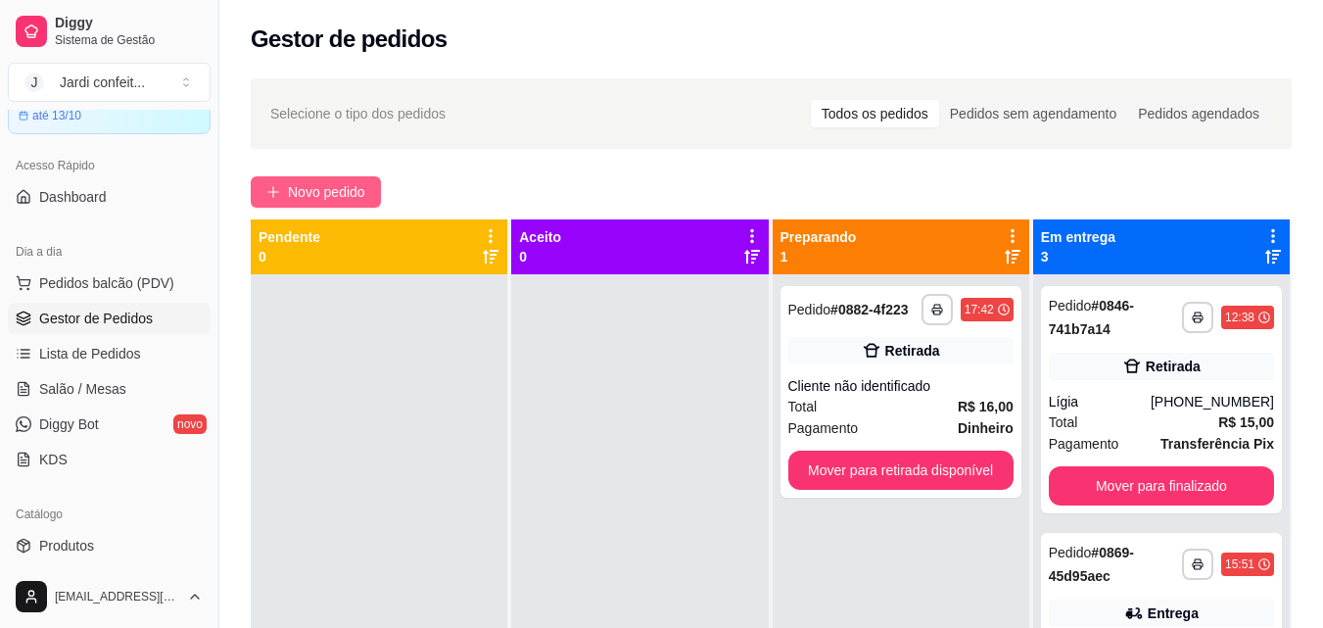
click at [353, 193] on span "Novo pedido" at bounding box center [326, 192] width 77 height 22
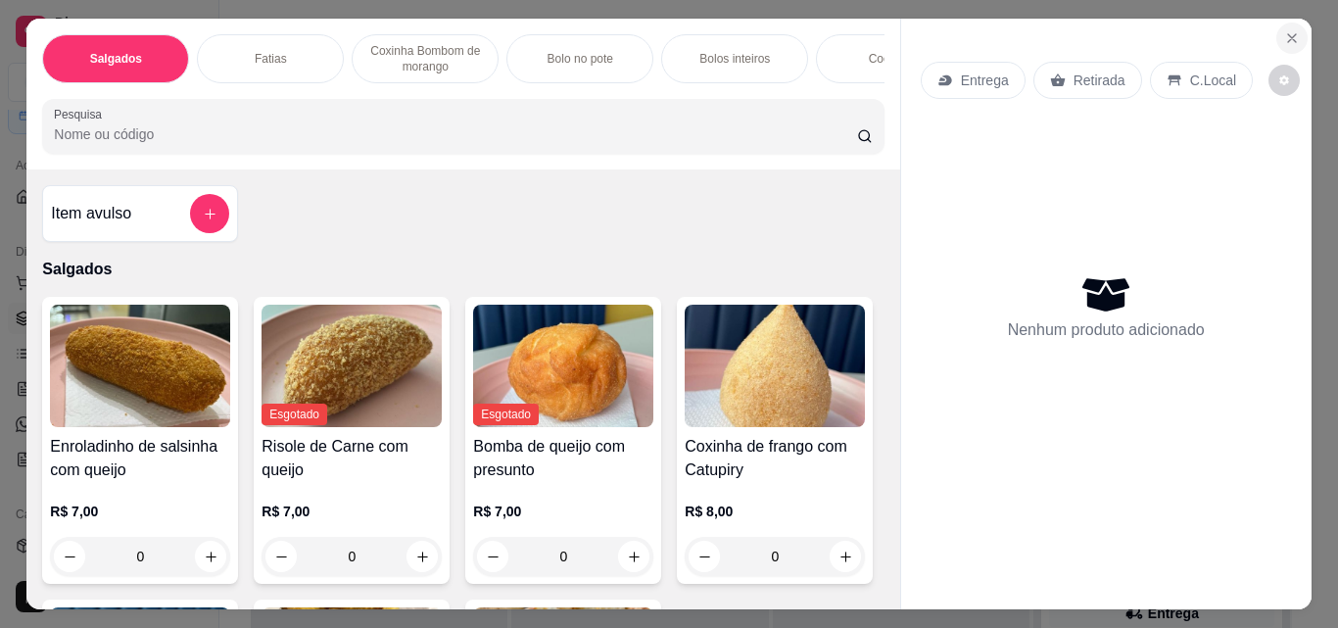
click at [1285, 30] on icon "Close" at bounding box center [1292, 38] width 16 height 16
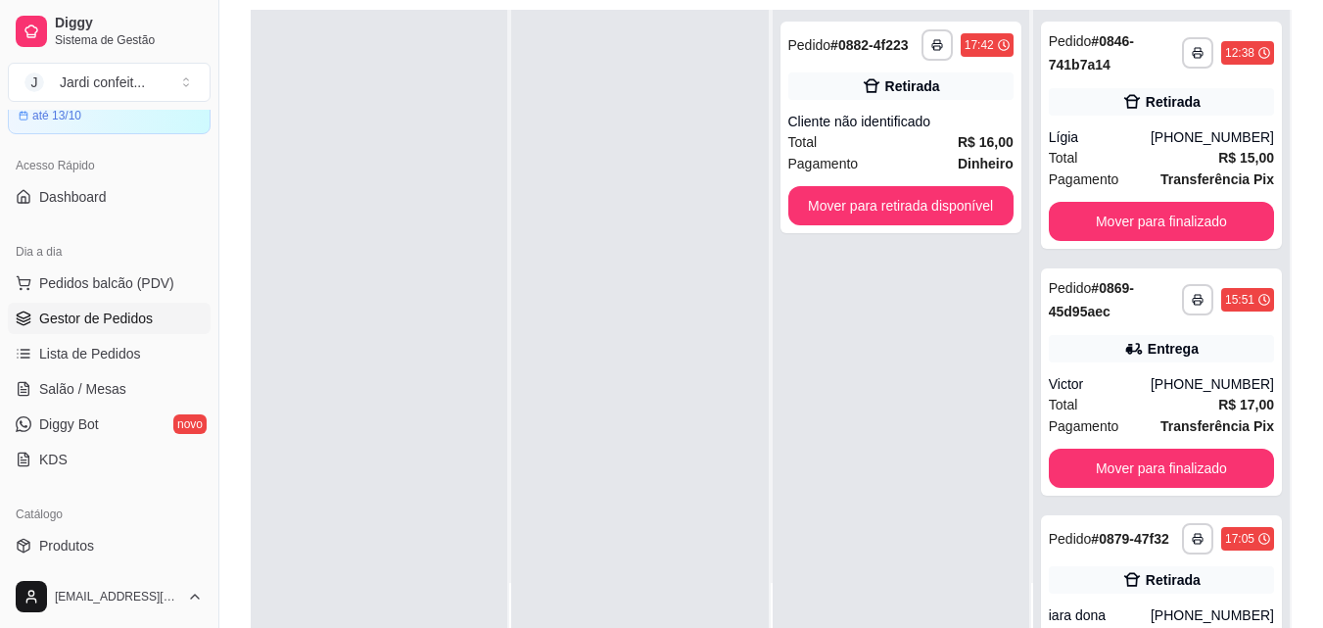
scroll to position [299, 0]
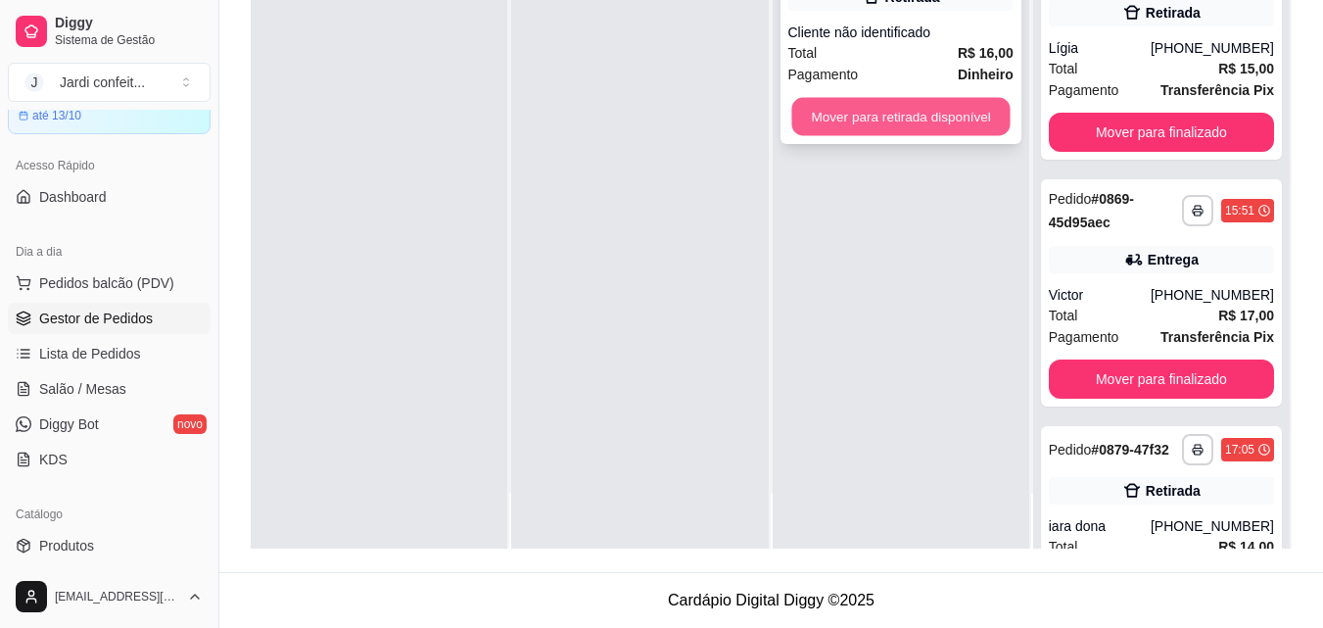
click at [876, 109] on button "Mover para retirada disponível" at bounding box center [901, 117] width 218 height 38
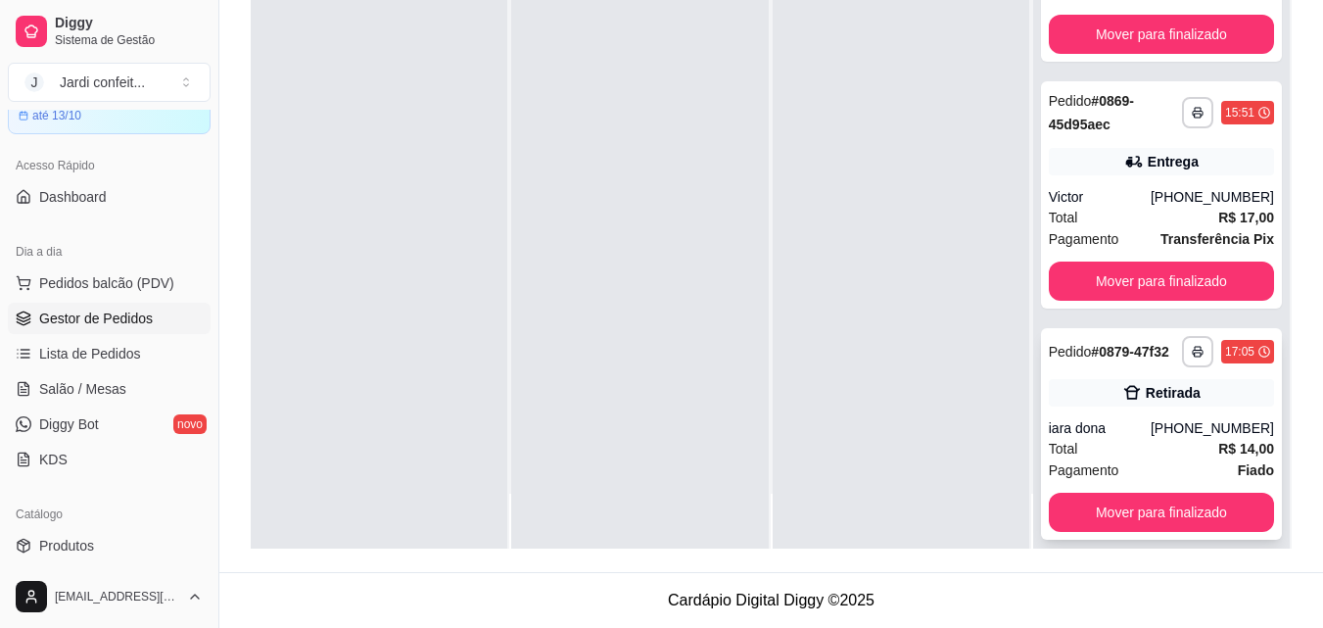
scroll to position [196, 0]
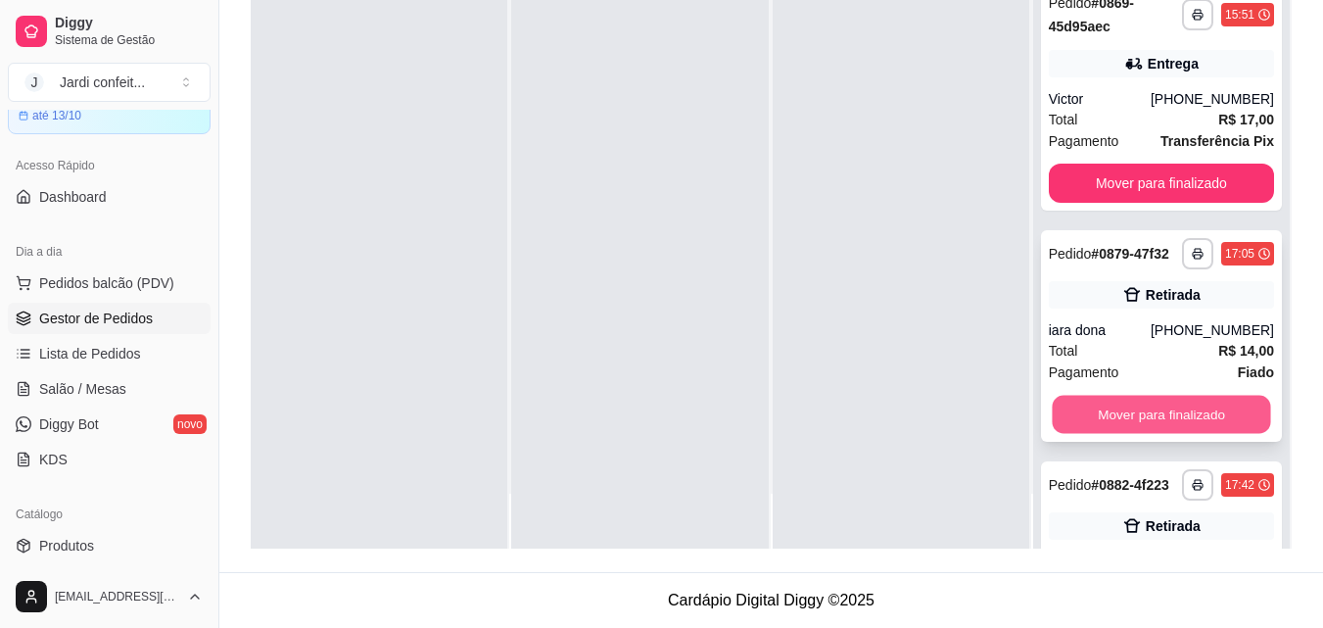
click at [1205, 423] on button "Mover para finalizado" at bounding box center [1161, 415] width 218 height 38
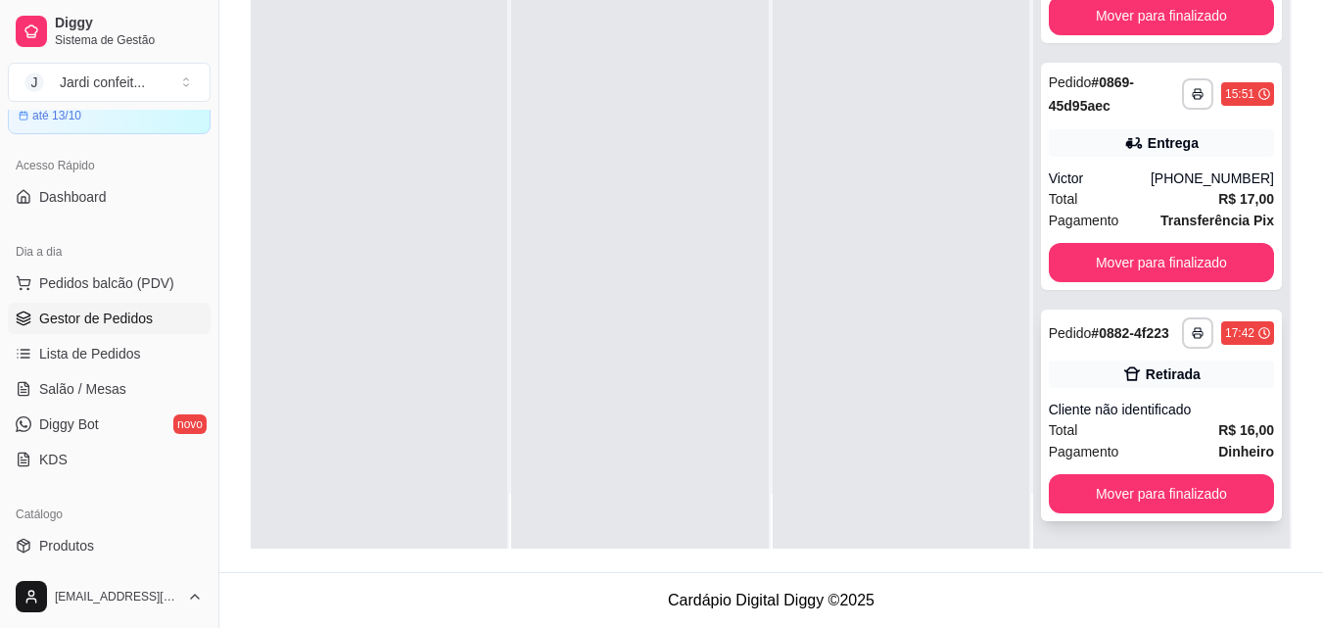
drag, startPoint x: 1125, startPoint y: 463, endPoint x: 1119, endPoint y: 488, distance: 25.2
click at [1119, 488] on div "**********" at bounding box center [1161, 416] width 241 height 212
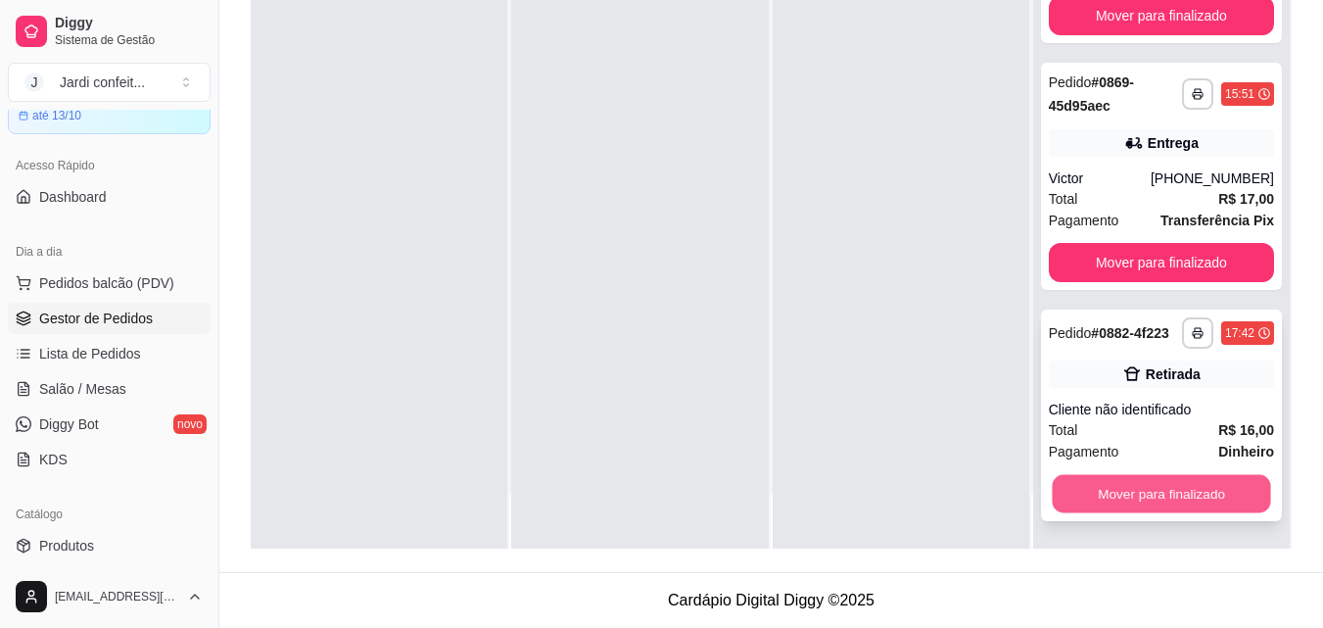
click at [1055, 493] on button "Mover para finalizado" at bounding box center [1161, 494] width 218 height 38
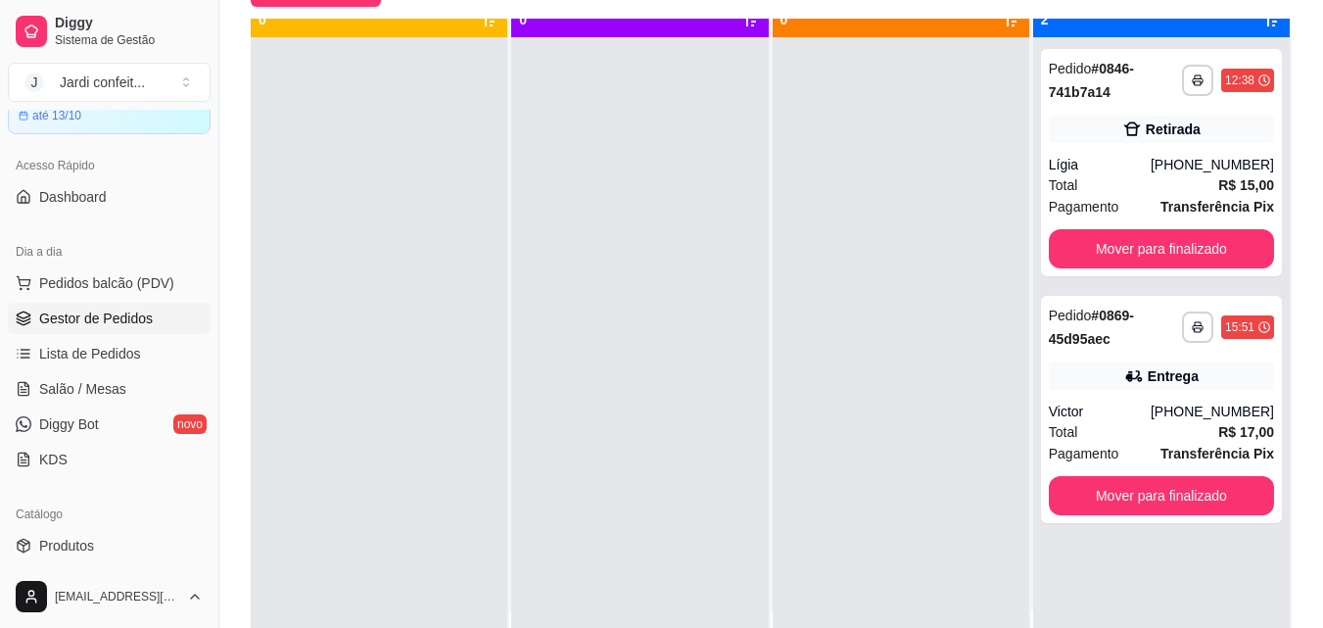
scroll to position [55, 0]
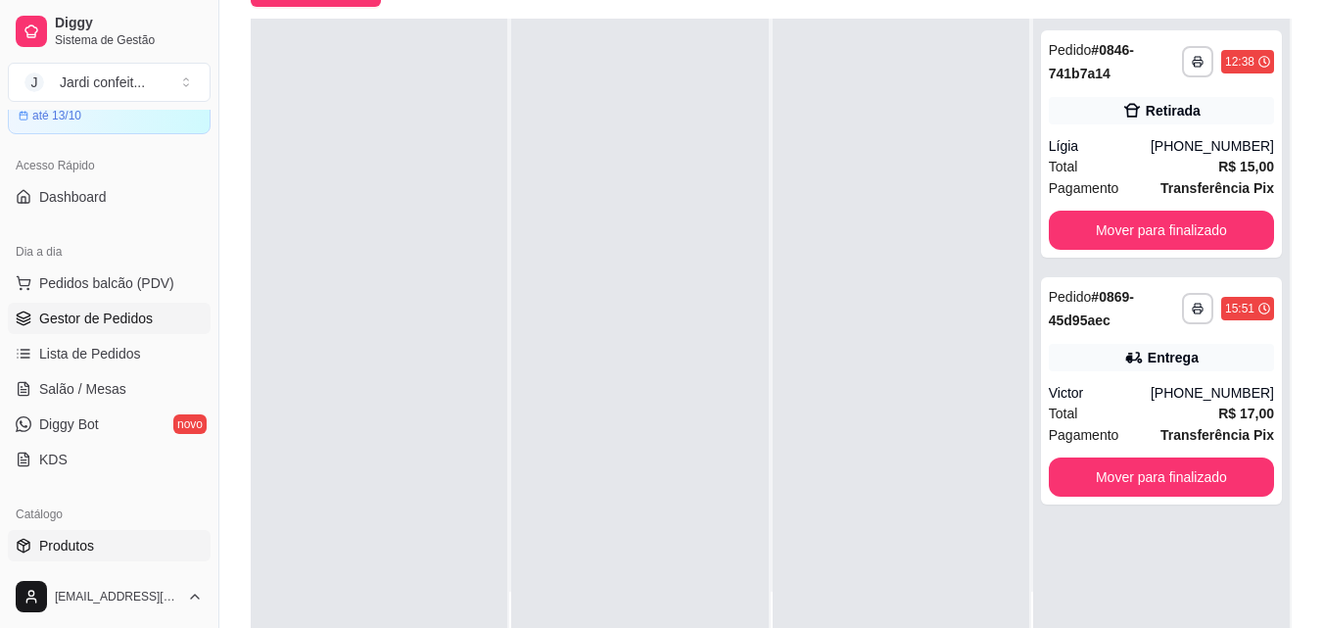
click at [60, 551] on span "Produtos" at bounding box center [66, 546] width 55 height 20
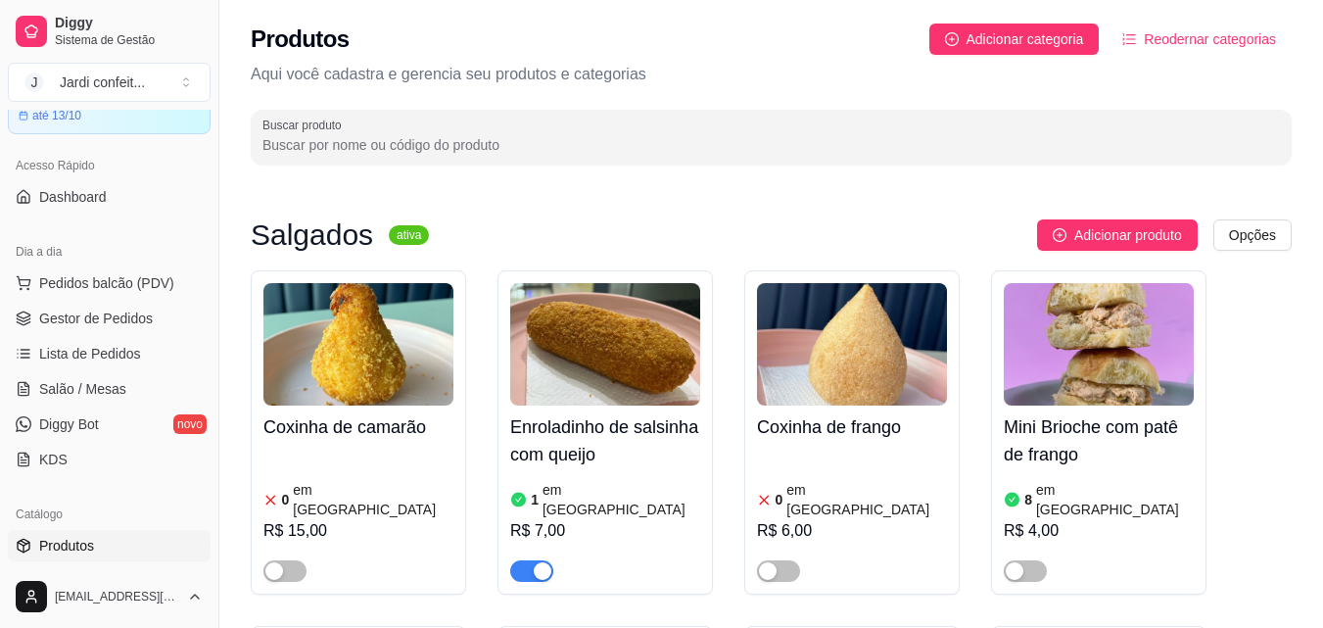
click at [282, 150] on input "Buscar produto" at bounding box center [772, 145] width 1018 height 20
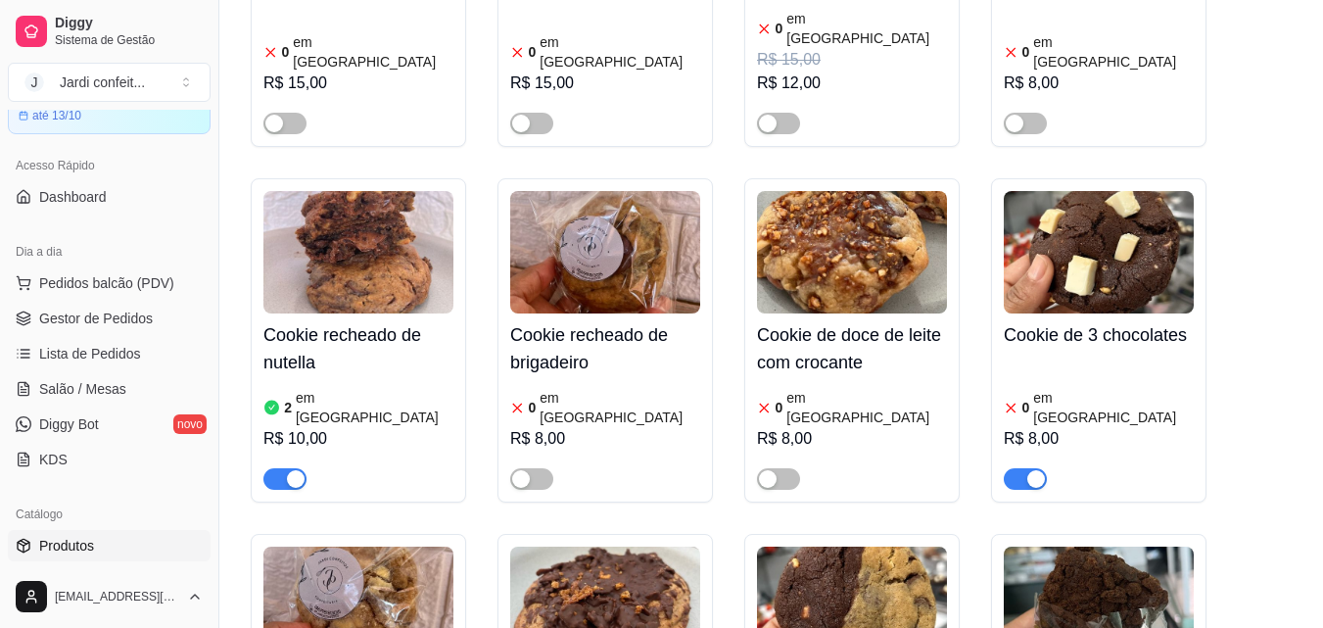
scroll to position [490, 0]
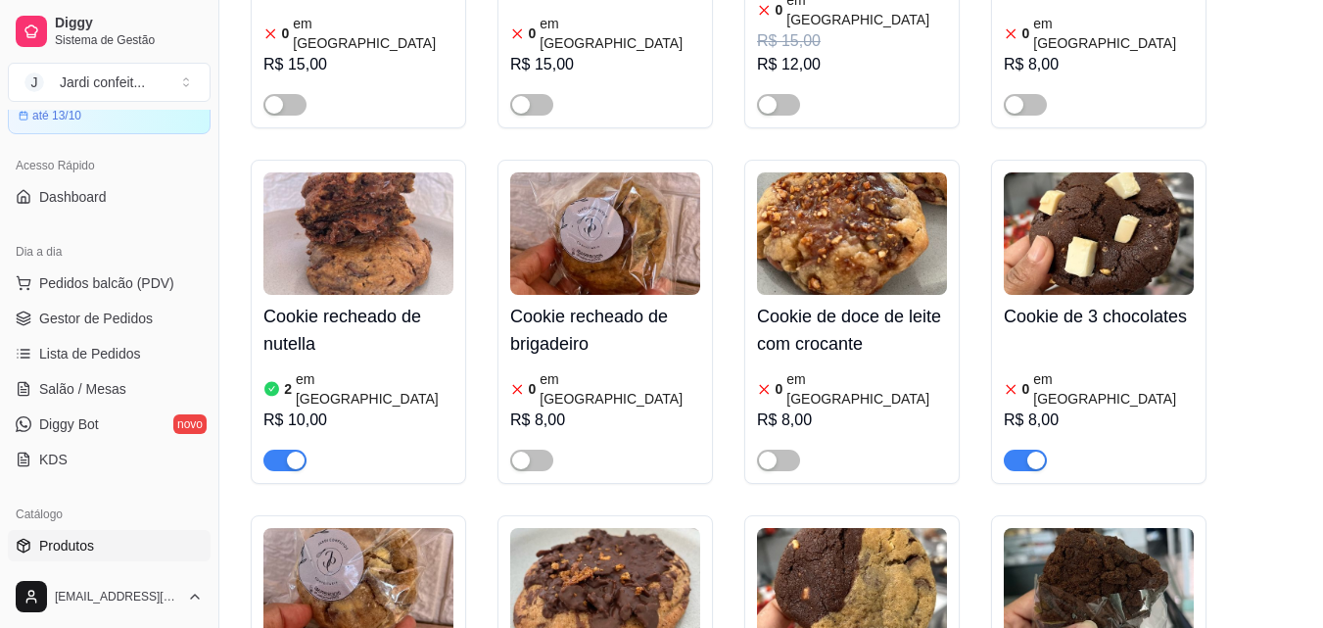
type input "coo"
click at [1102, 303] on h4 "Cookie de 3 chocolates" at bounding box center [1099, 316] width 190 height 27
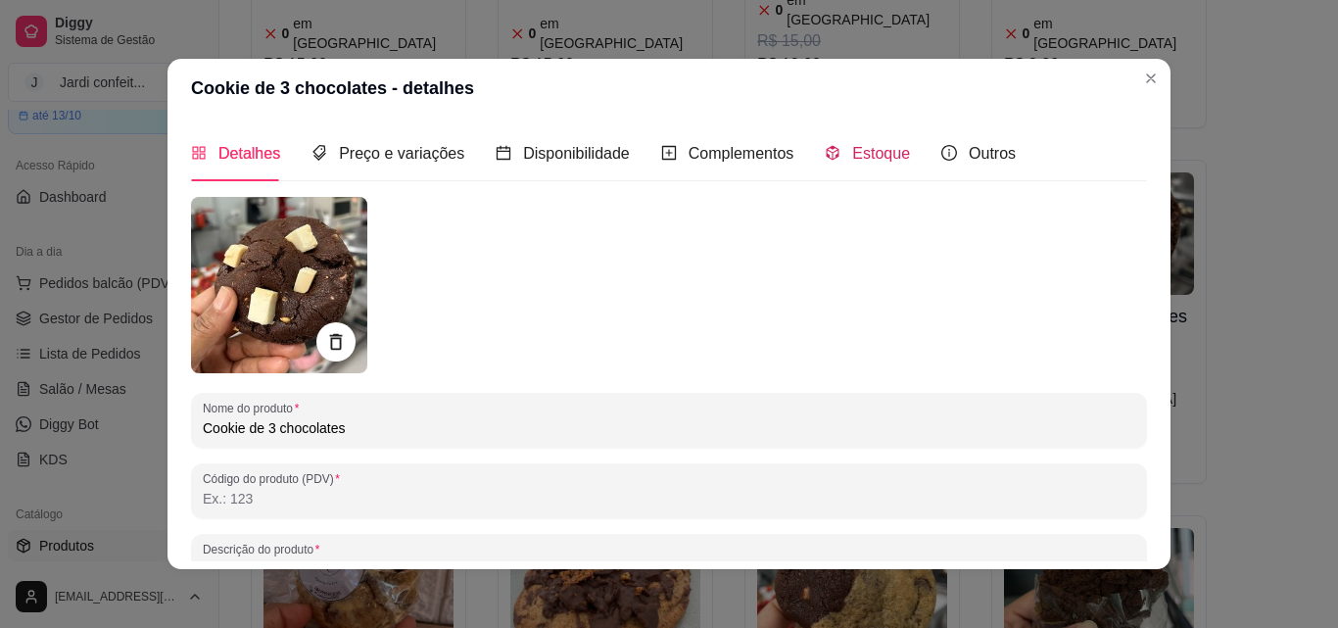
click at [856, 155] on span "Estoque" at bounding box center [881, 153] width 58 height 17
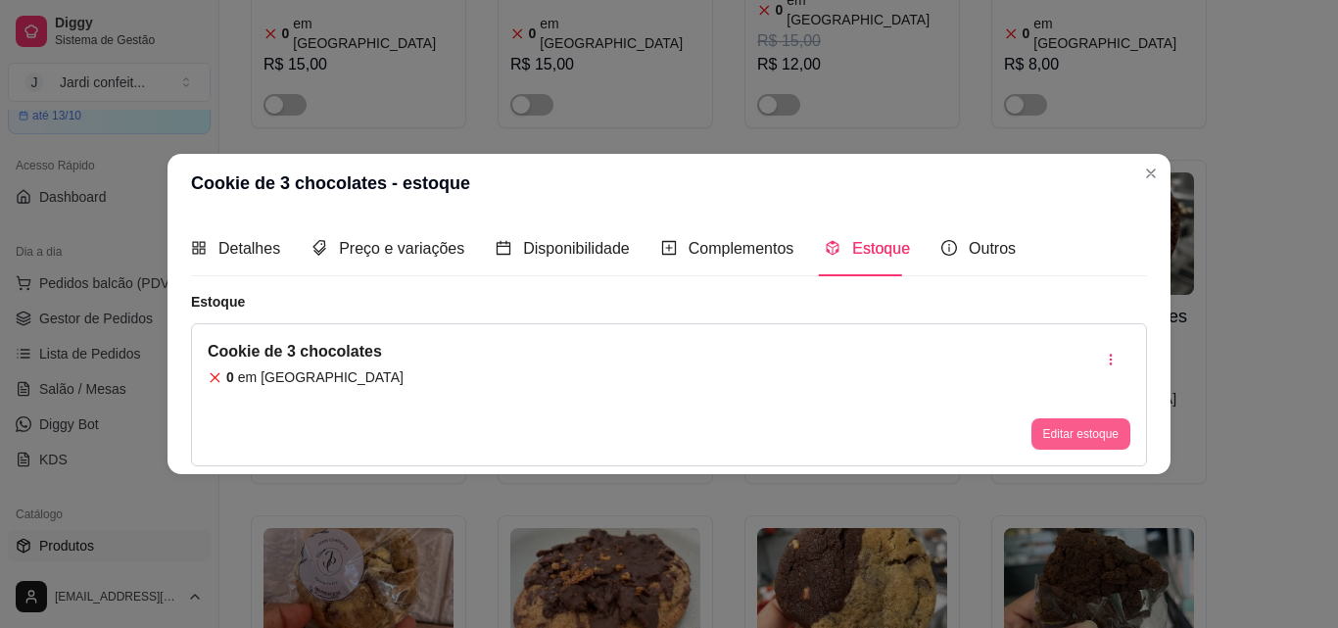
click at [1066, 435] on button "Editar estoque" at bounding box center [1081, 433] width 99 height 31
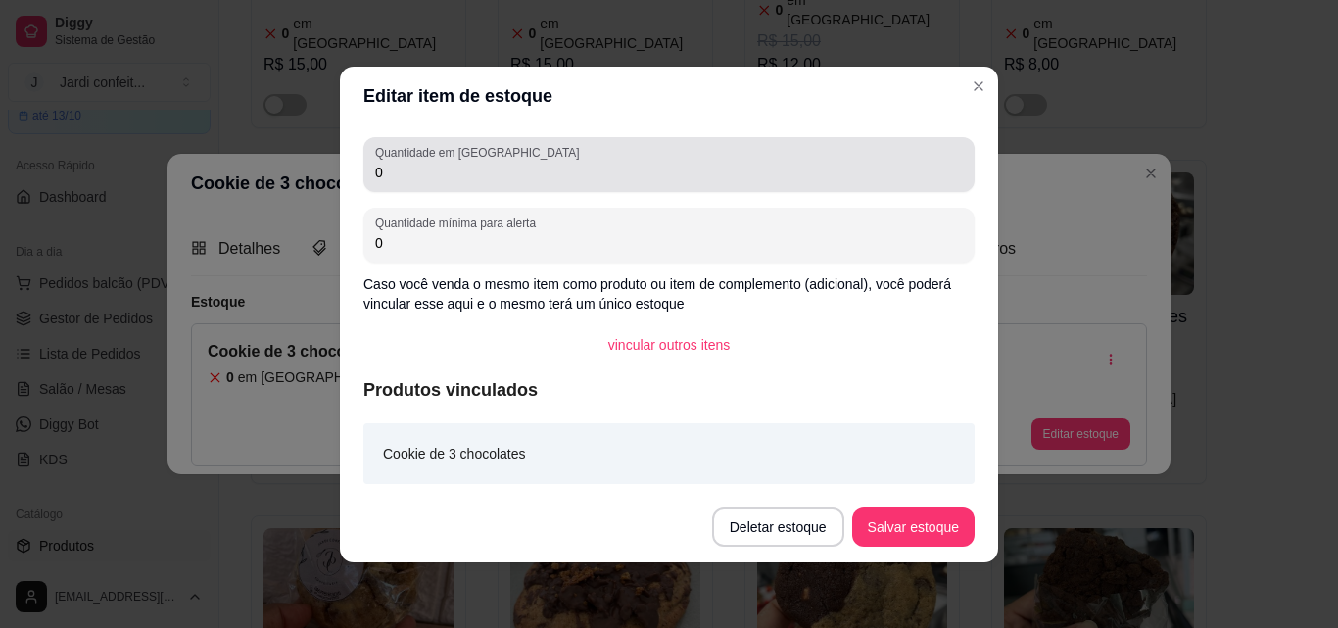
click at [385, 170] on input "0" at bounding box center [669, 173] width 588 height 20
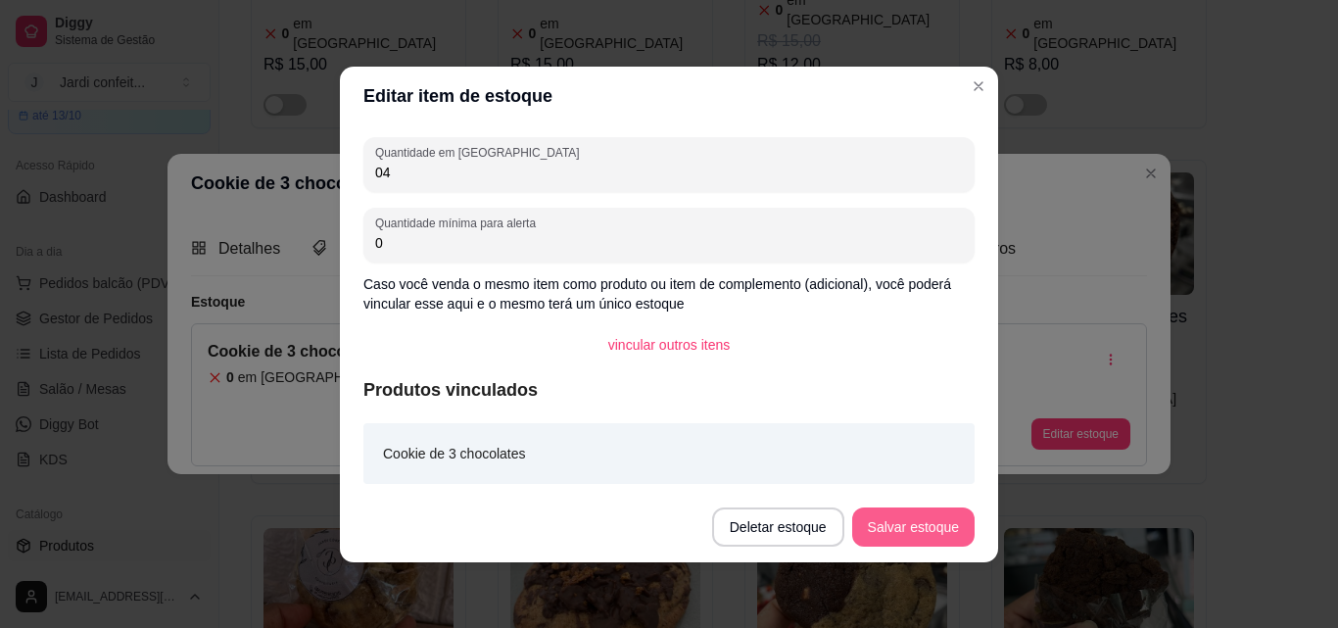
type input "04"
click at [900, 521] on button "Salvar estoque" at bounding box center [913, 526] width 120 height 38
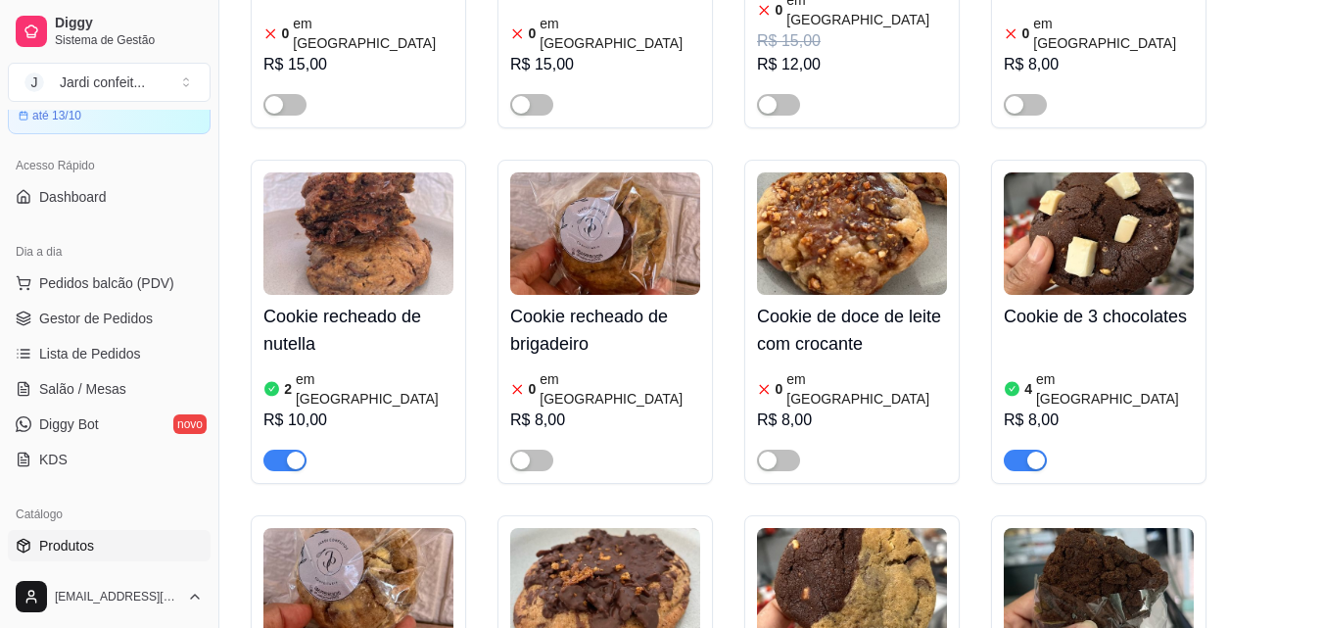
click at [286, 303] on h4 "Cookie recheado de nutella" at bounding box center [359, 330] width 190 height 55
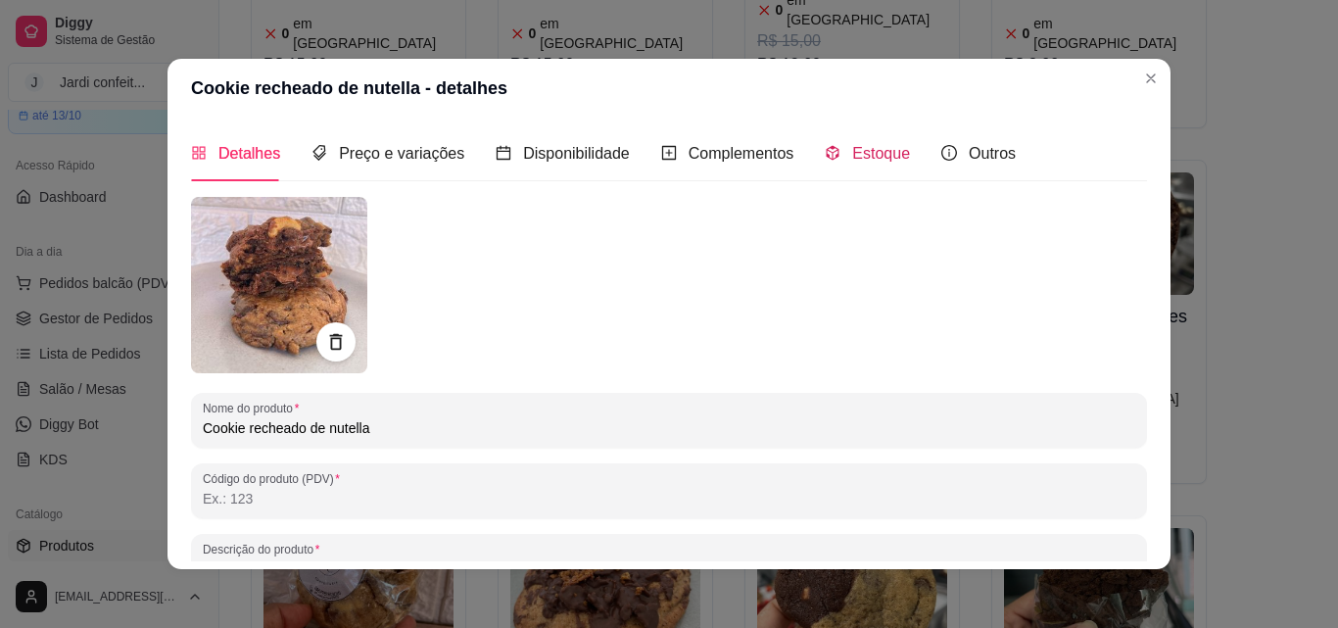
click at [862, 157] on span "Estoque" at bounding box center [881, 153] width 58 height 17
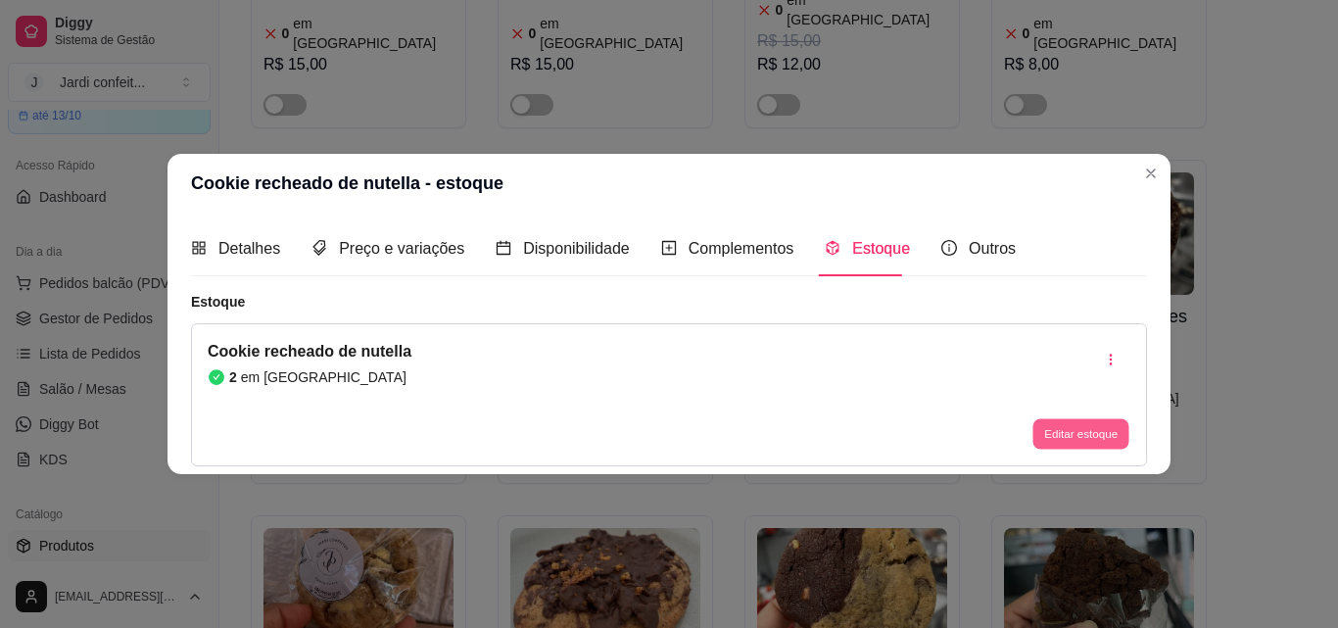
click at [1080, 436] on button "Editar estoque" at bounding box center [1080, 434] width 96 height 30
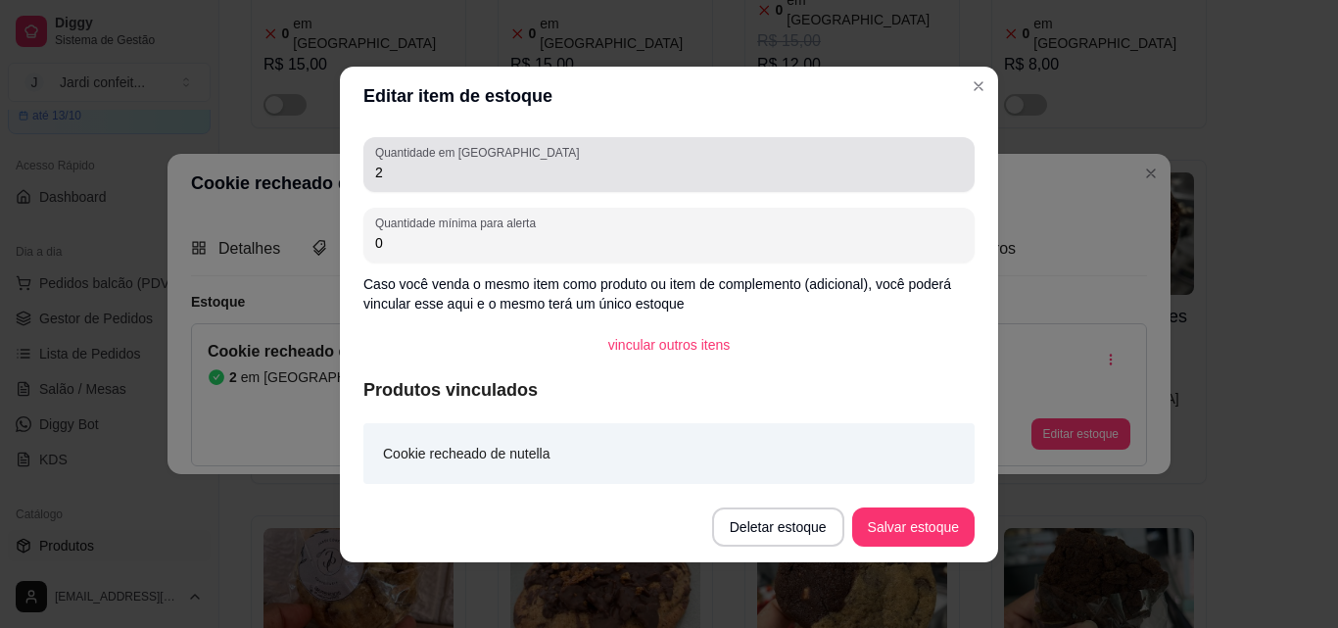
click at [389, 175] on input "2" at bounding box center [669, 173] width 588 height 20
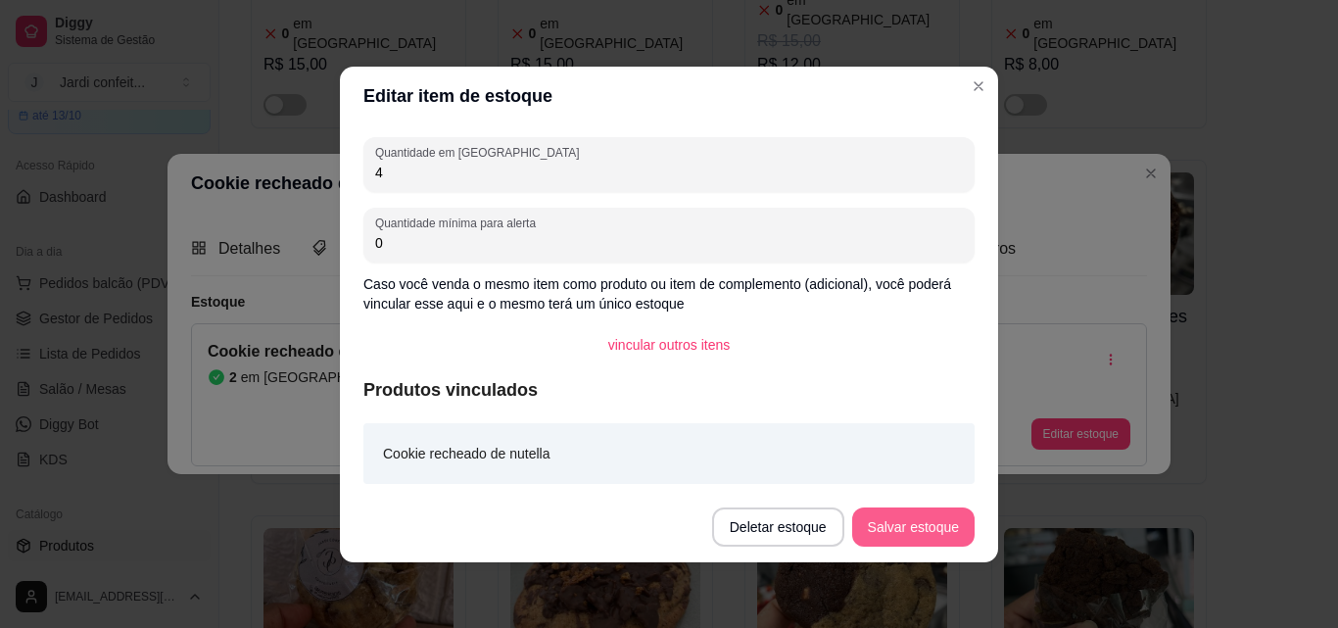
type input "4"
click at [922, 514] on button "Salvar estoque" at bounding box center [913, 526] width 120 height 38
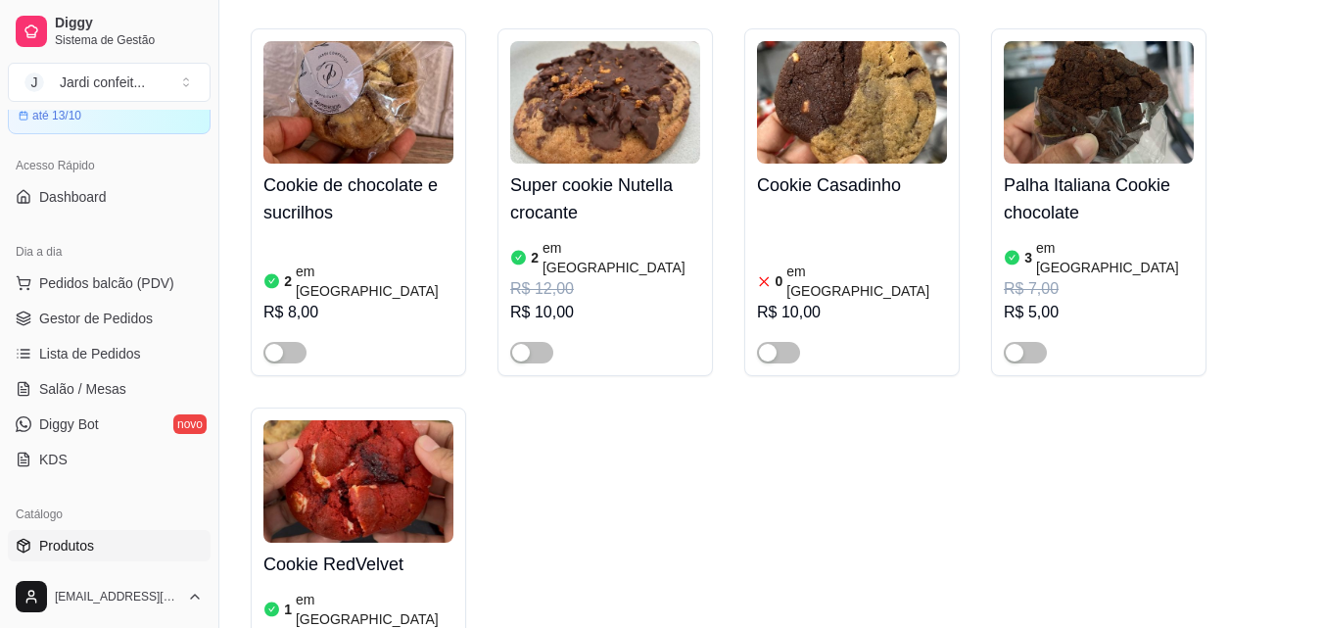
scroll to position [1078, 0]
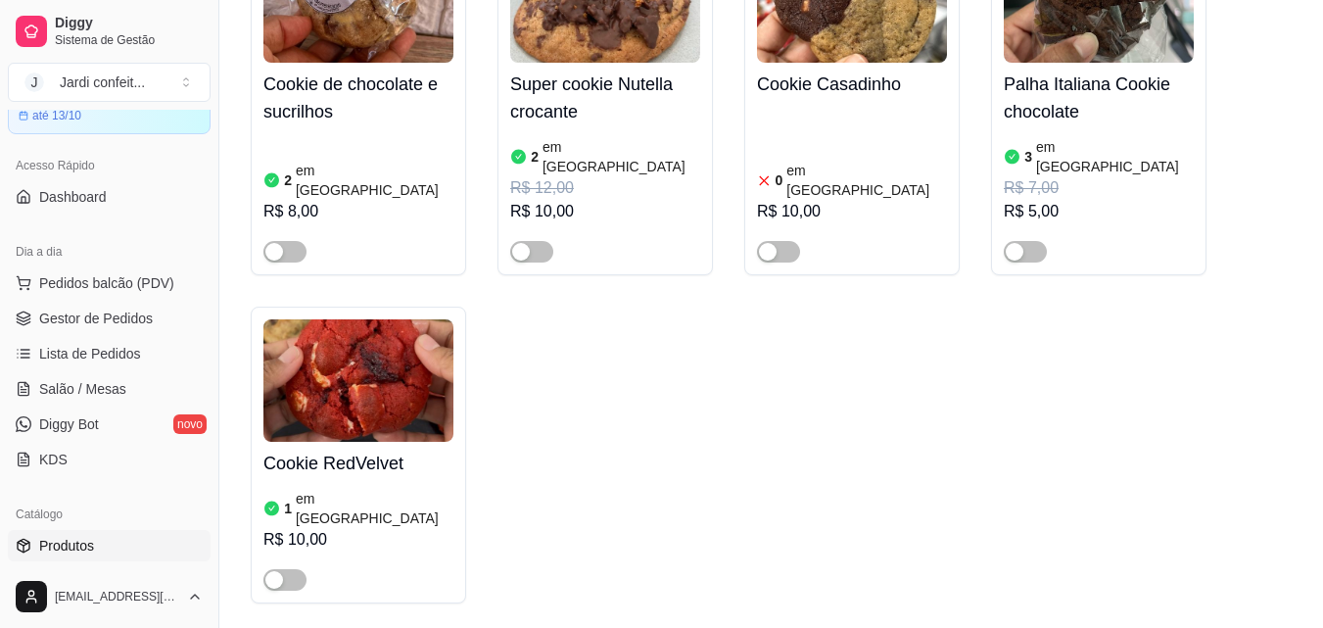
click at [325, 450] on h4 "Cookie RedVelvet" at bounding box center [359, 463] width 190 height 27
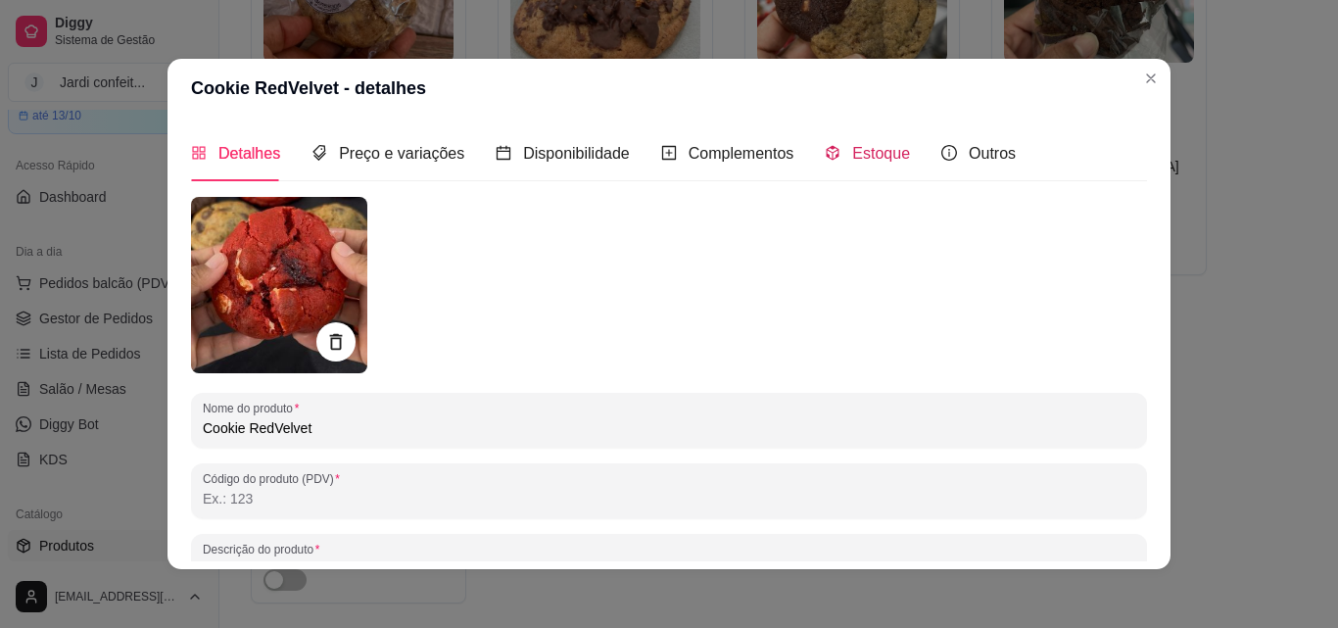
click at [859, 165] on div "Estoque" at bounding box center [867, 153] width 85 height 24
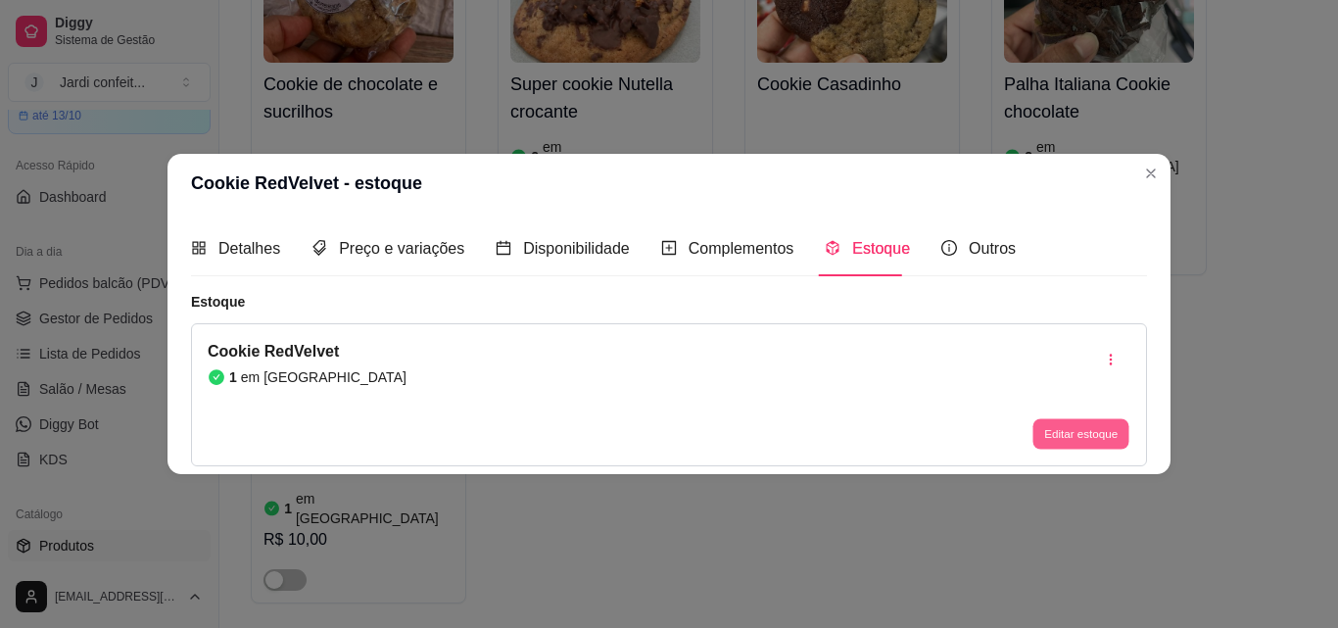
click at [1070, 433] on button "Editar estoque" at bounding box center [1080, 434] width 96 height 30
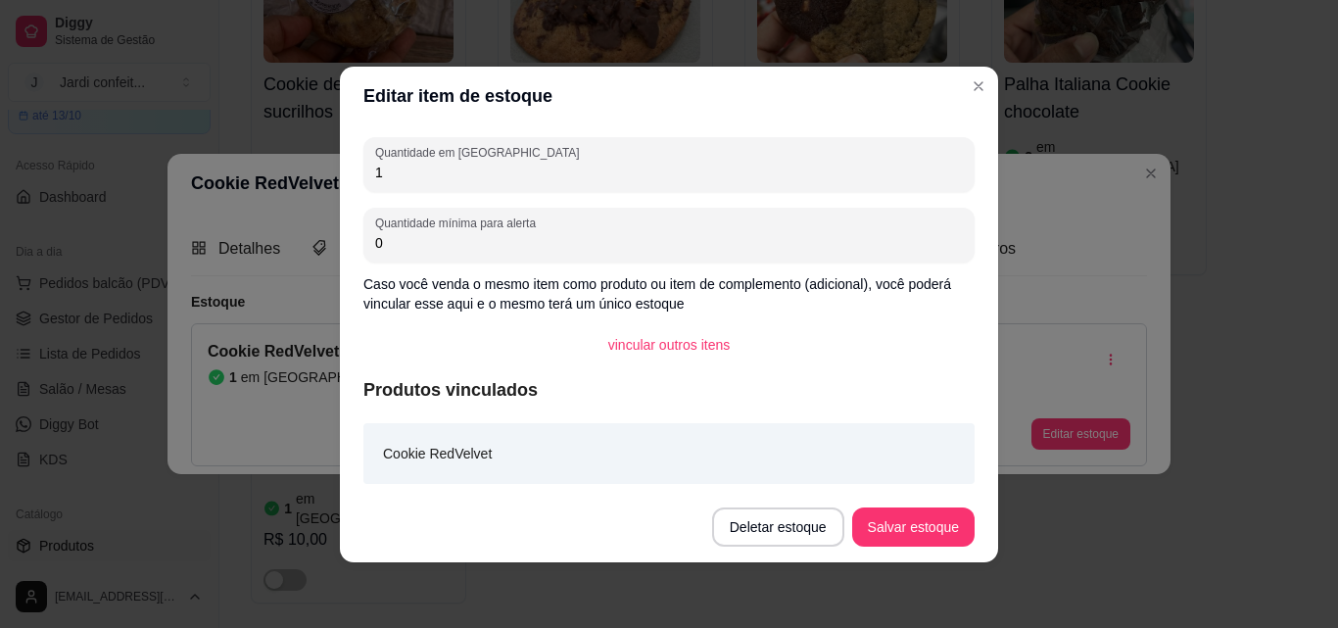
click at [384, 171] on input "1" at bounding box center [669, 173] width 588 height 20
type input "1"
type input "3"
type input "4"
click at [923, 523] on button "Salvar estoque" at bounding box center [913, 526] width 120 height 38
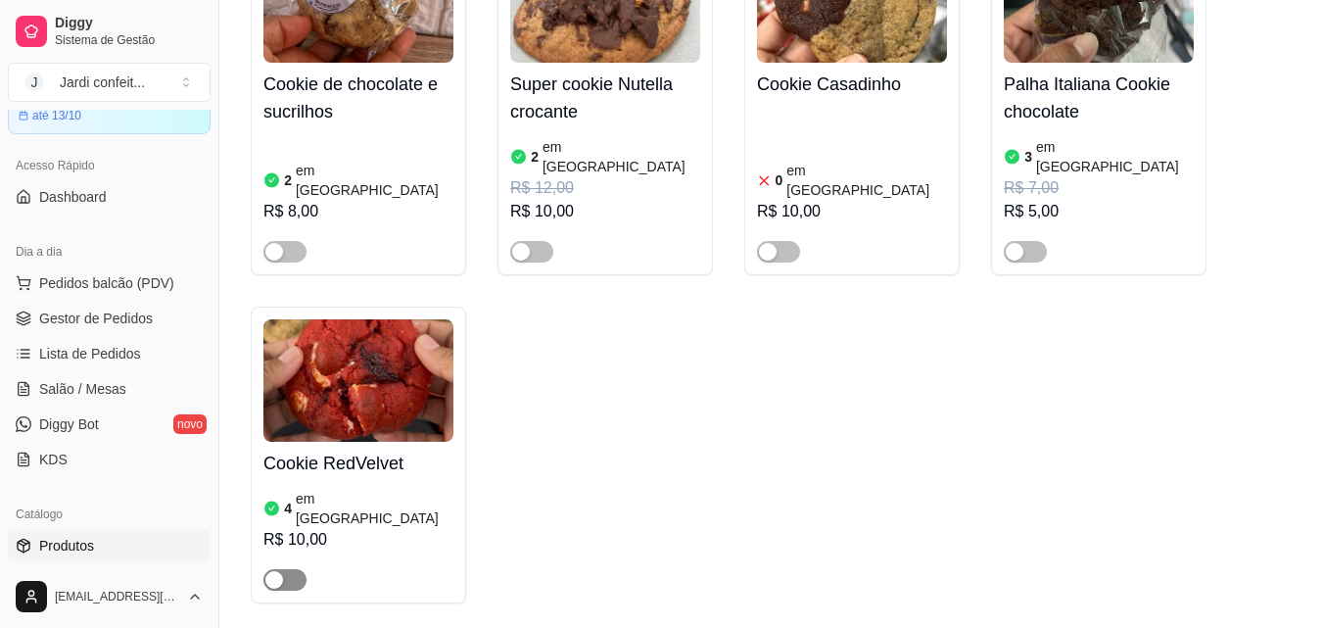
click at [276, 571] on div "button" at bounding box center [274, 580] width 18 height 18
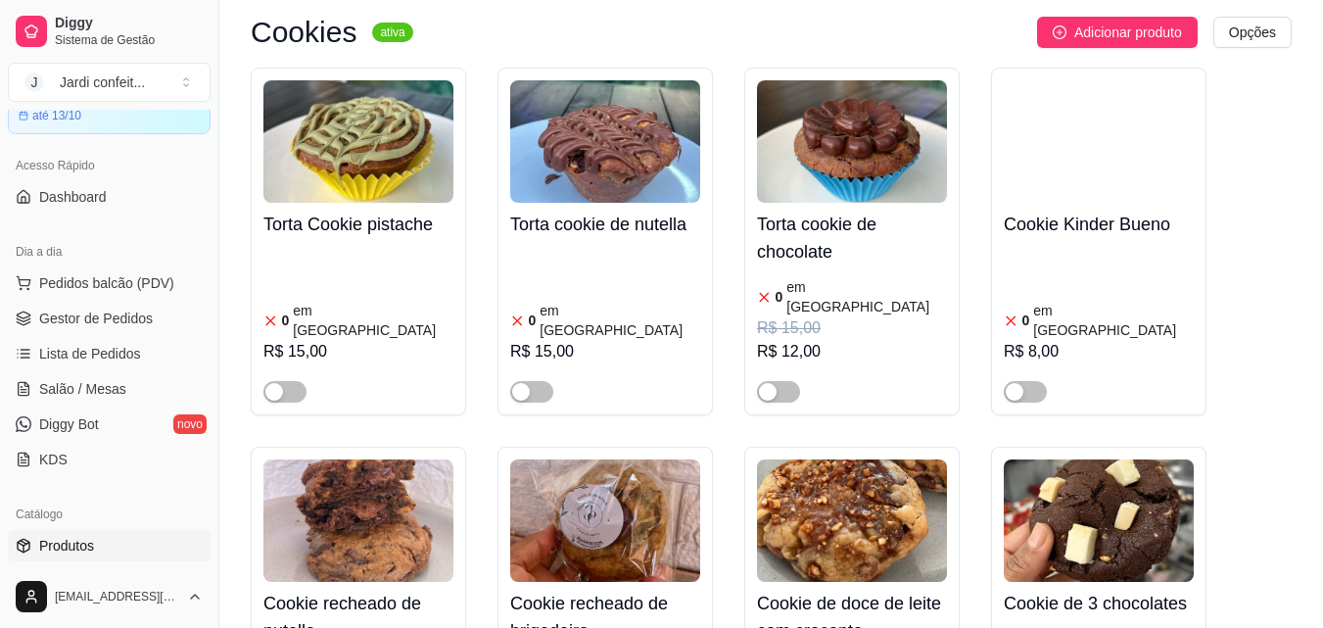
scroll to position [196, 0]
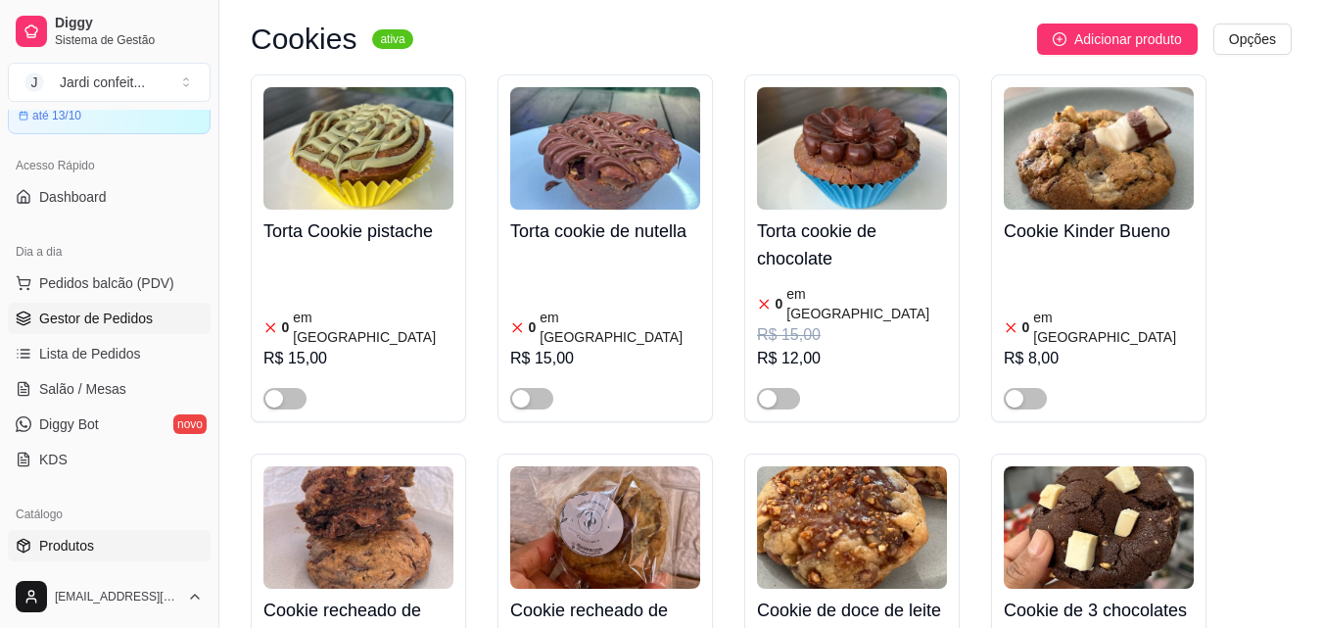
click at [105, 329] on link "Gestor de Pedidos" at bounding box center [109, 318] width 203 height 31
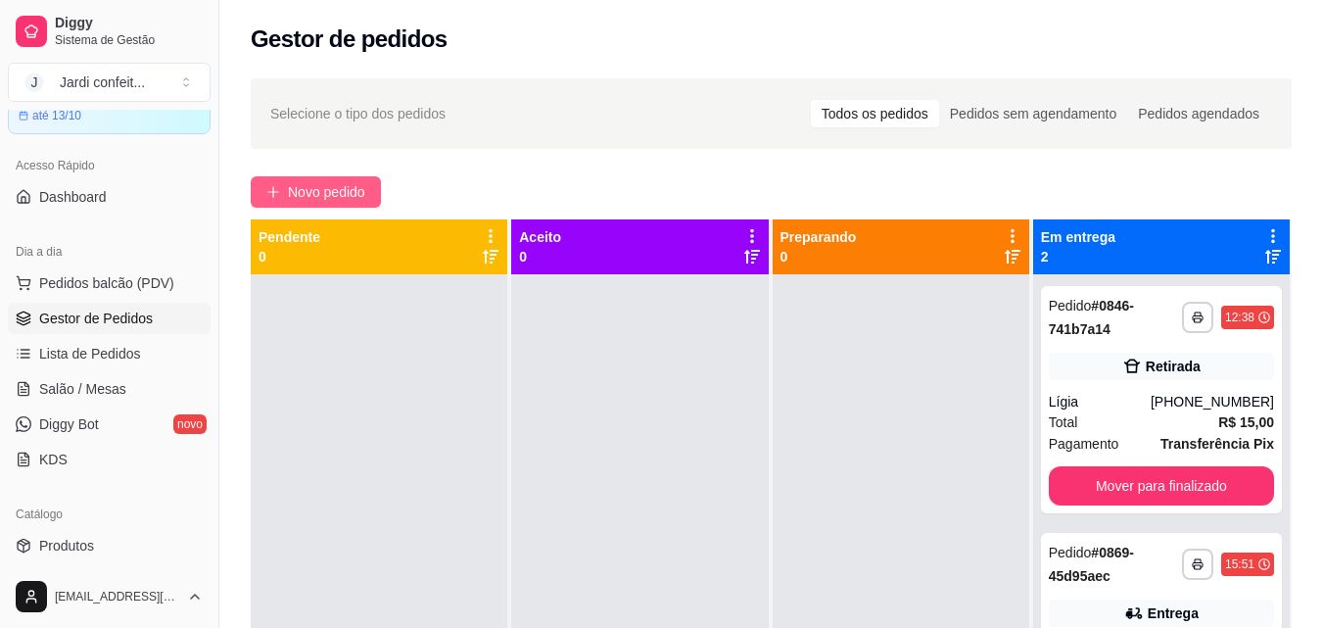
click at [299, 189] on span "Novo pedido" at bounding box center [326, 192] width 77 height 22
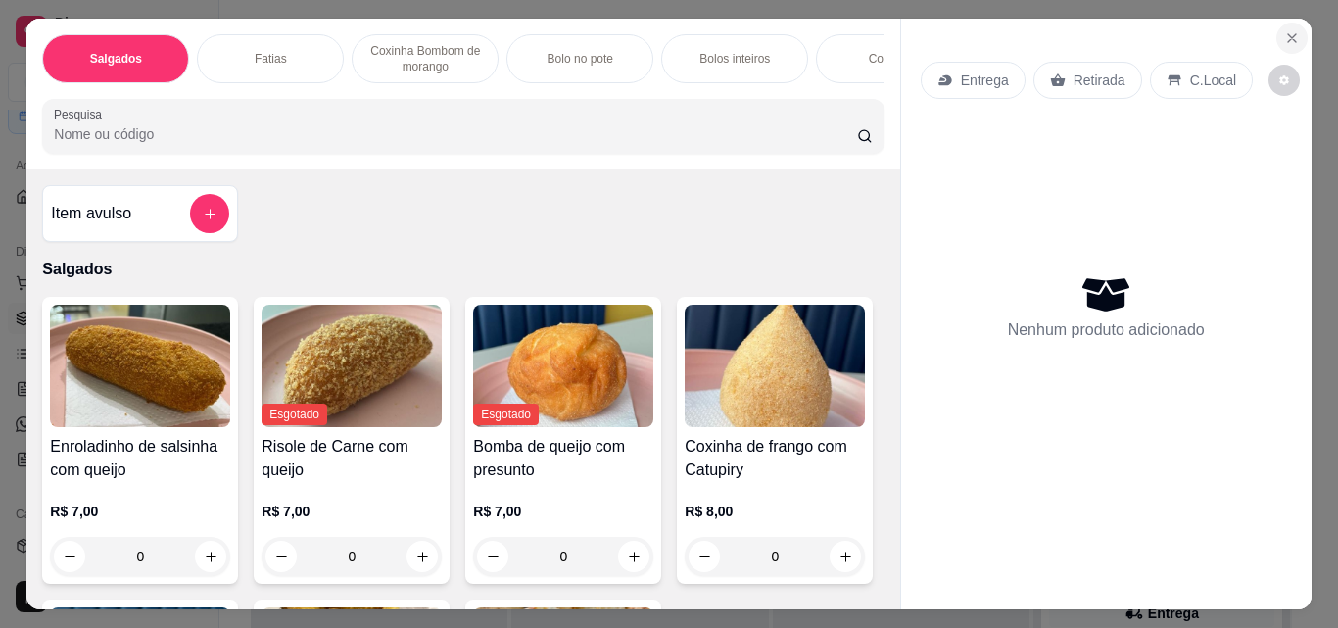
click at [1288, 34] on icon "Close" at bounding box center [1292, 38] width 8 height 8
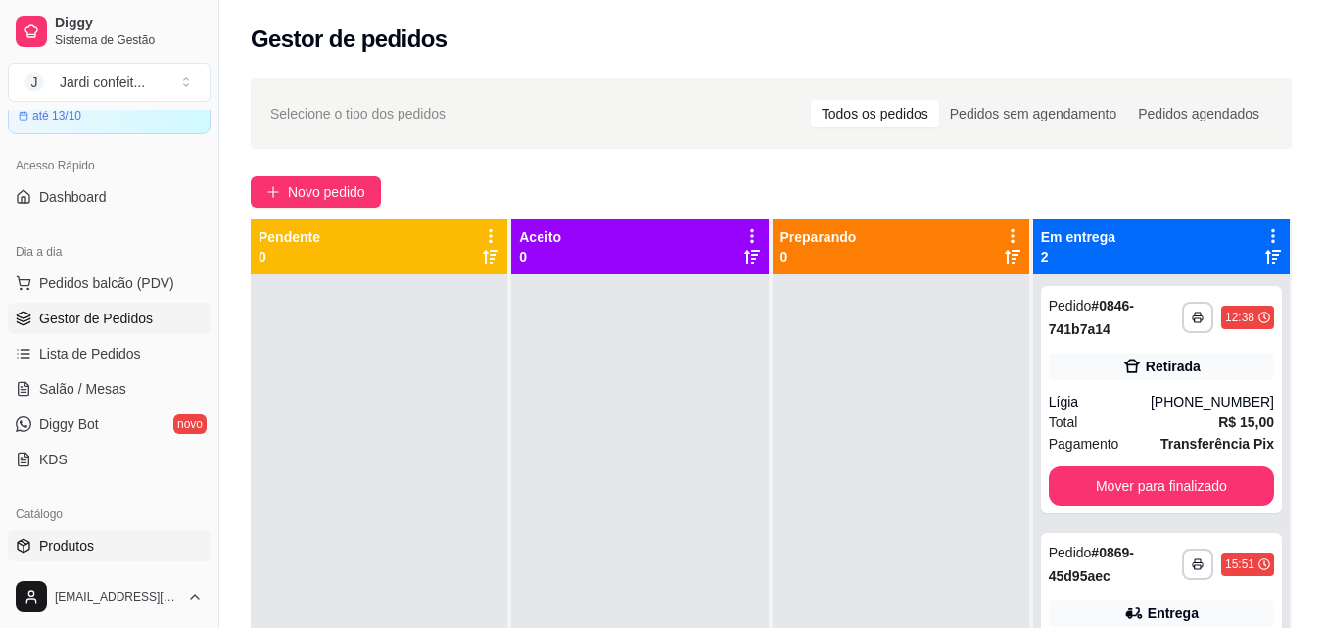
click at [74, 544] on span "Produtos" at bounding box center [66, 546] width 55 height 20
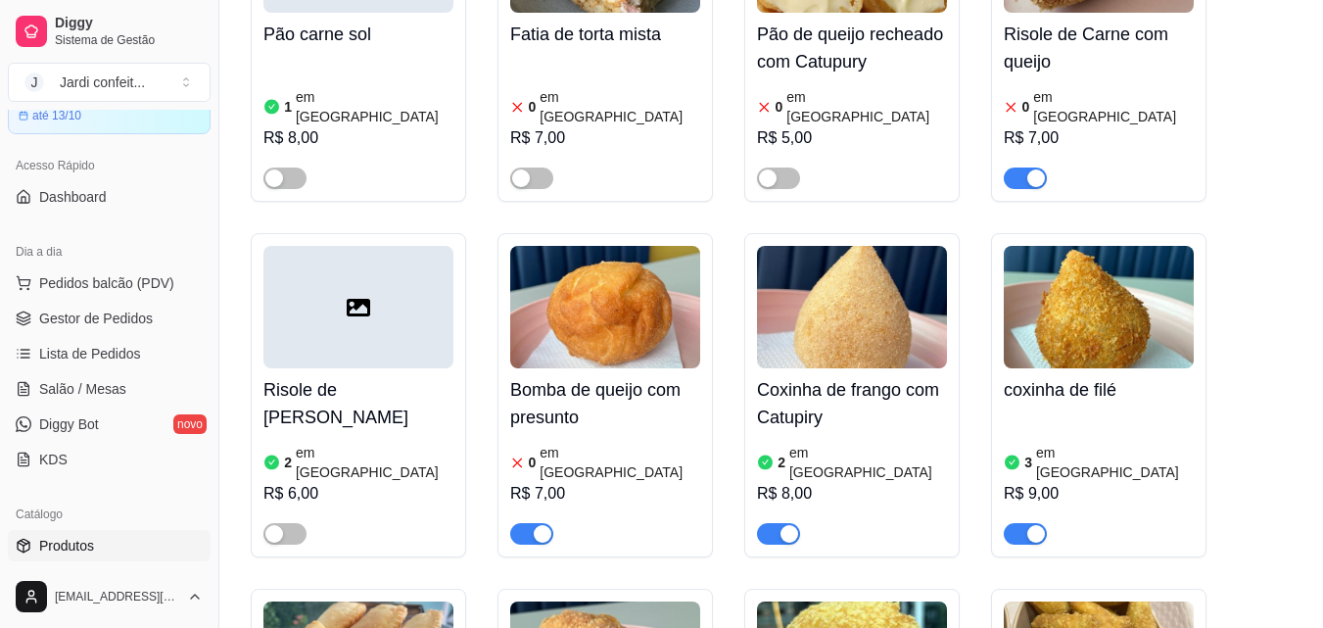
scroll to position [1078, 0]
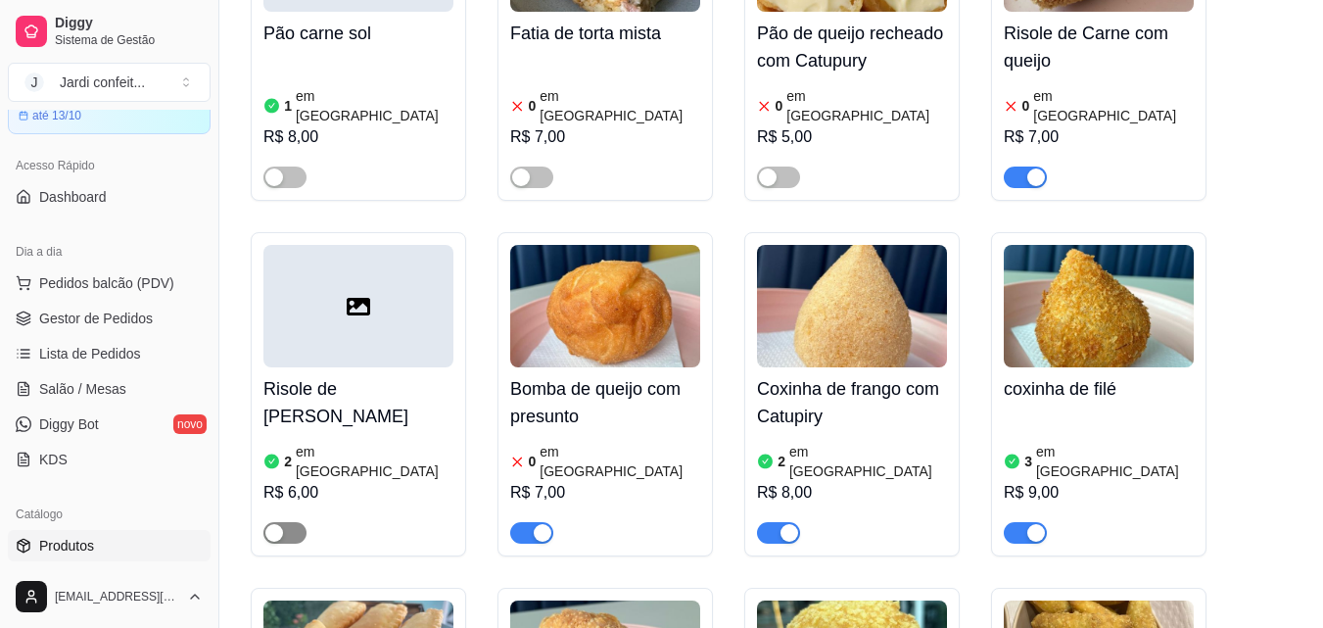
click at [281, 524] on div "button" at bounding box center [274, 533] width 18 height 18
click at [86, 321] on span "Gestor de Pedidos" at bounding box center [96, 319] width 114 height 20
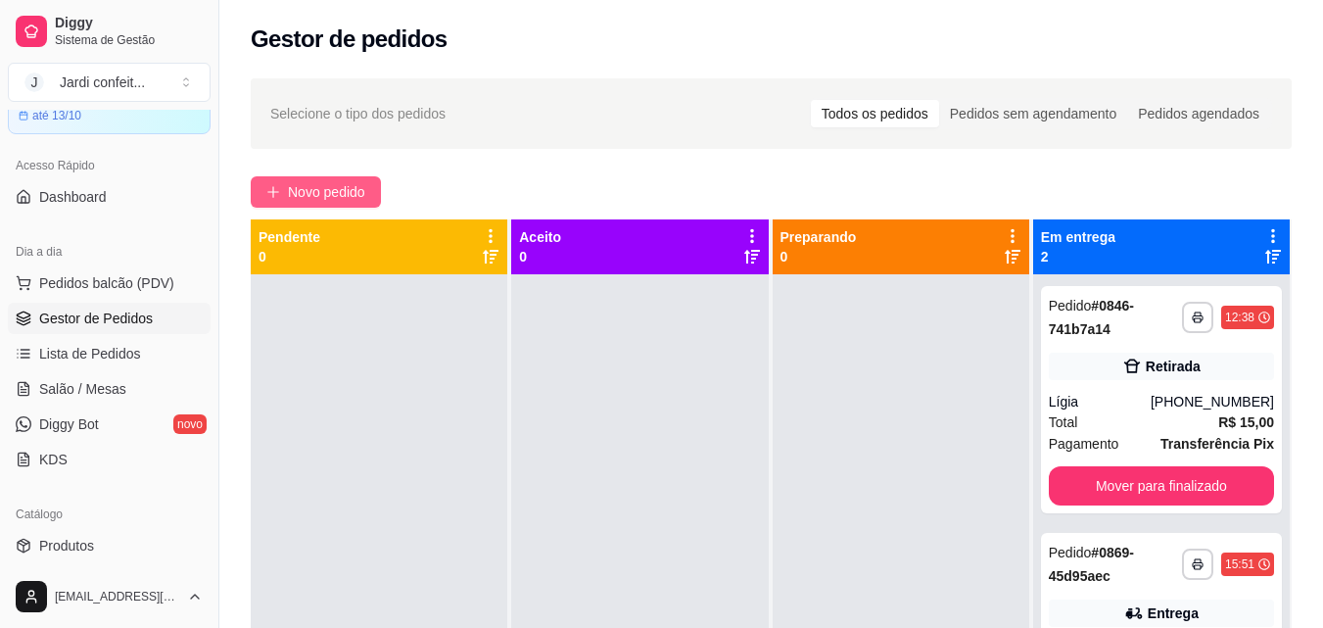
click at [323, 202] on span "Novo pedido" at bounding box center [326, 192] width 77 height 22
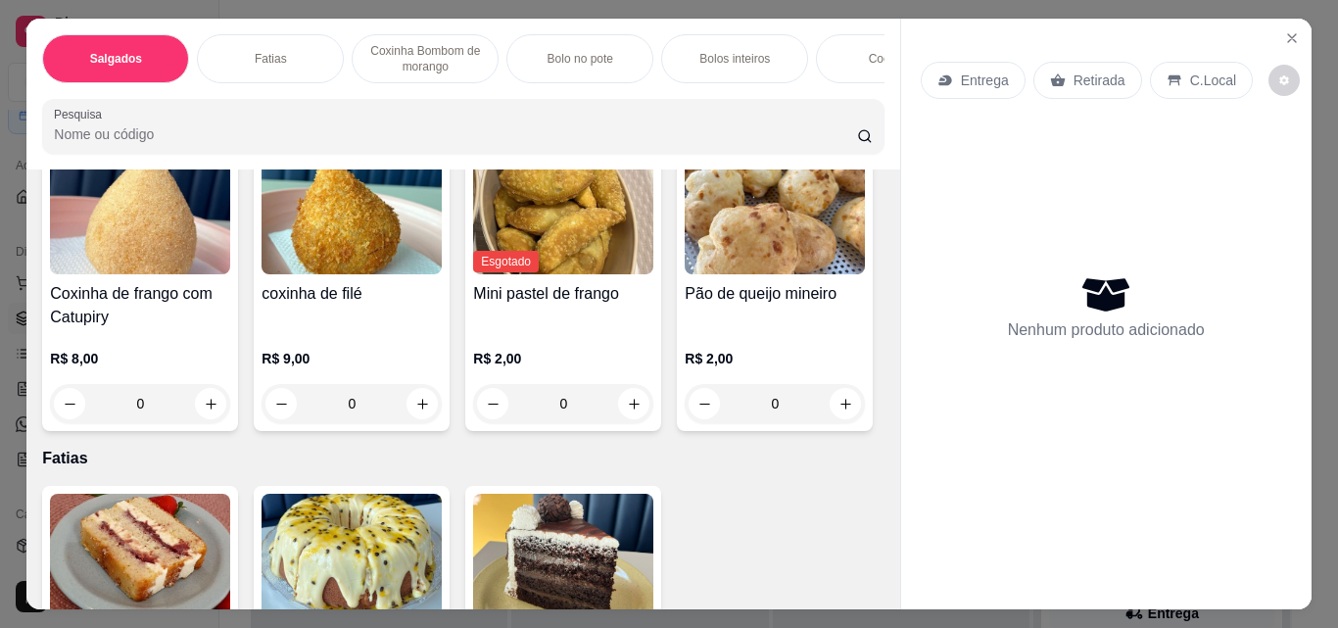
scroll to position [490, 0]
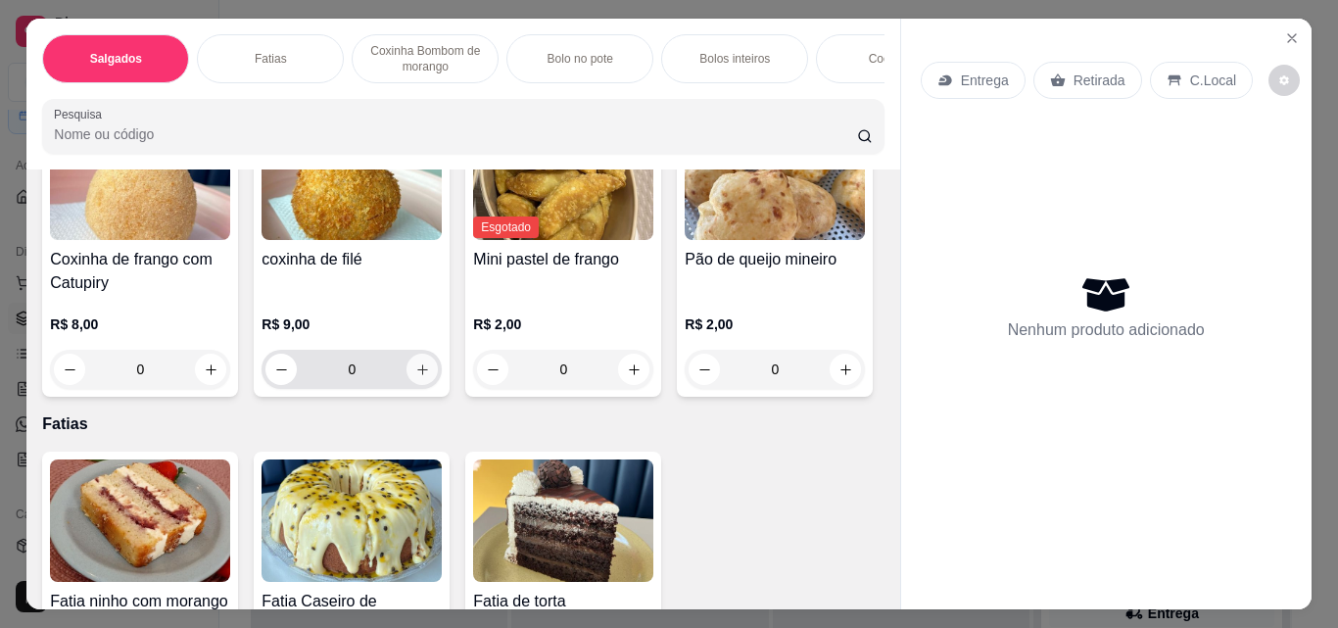
click at [430, 377] on icon "increase-product-quantity" at bounding box center [422, 369] width 15 height 15
type input "1"
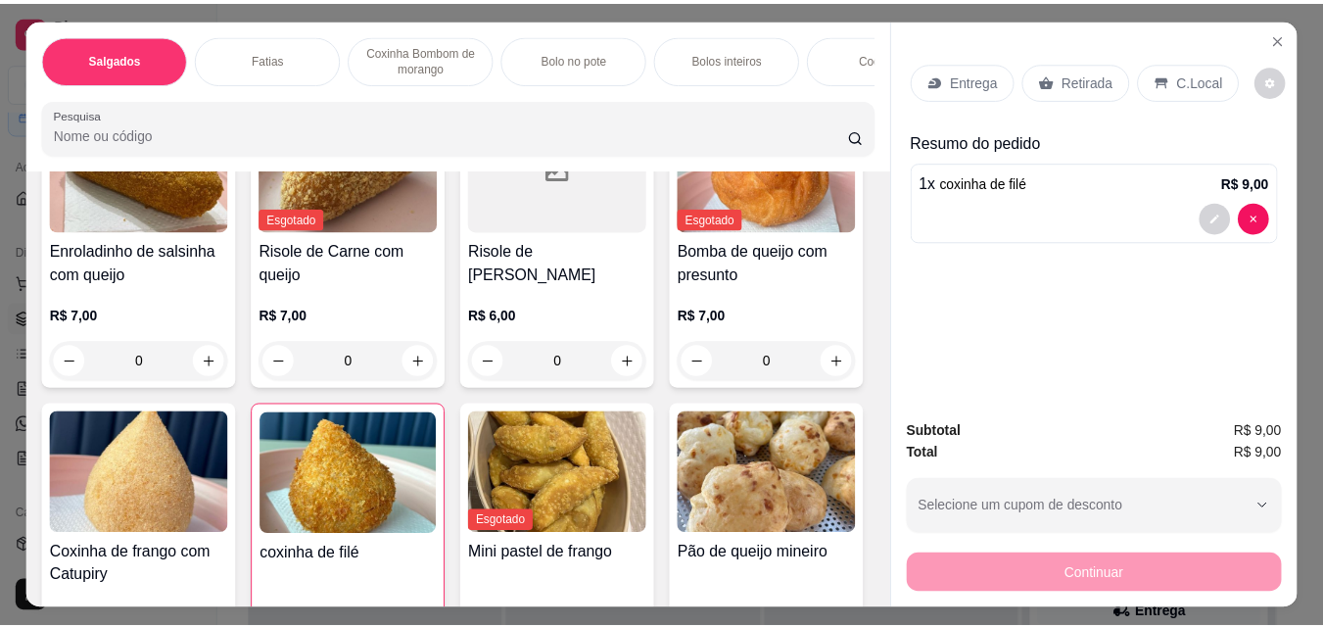
scroll to position [0, 0]
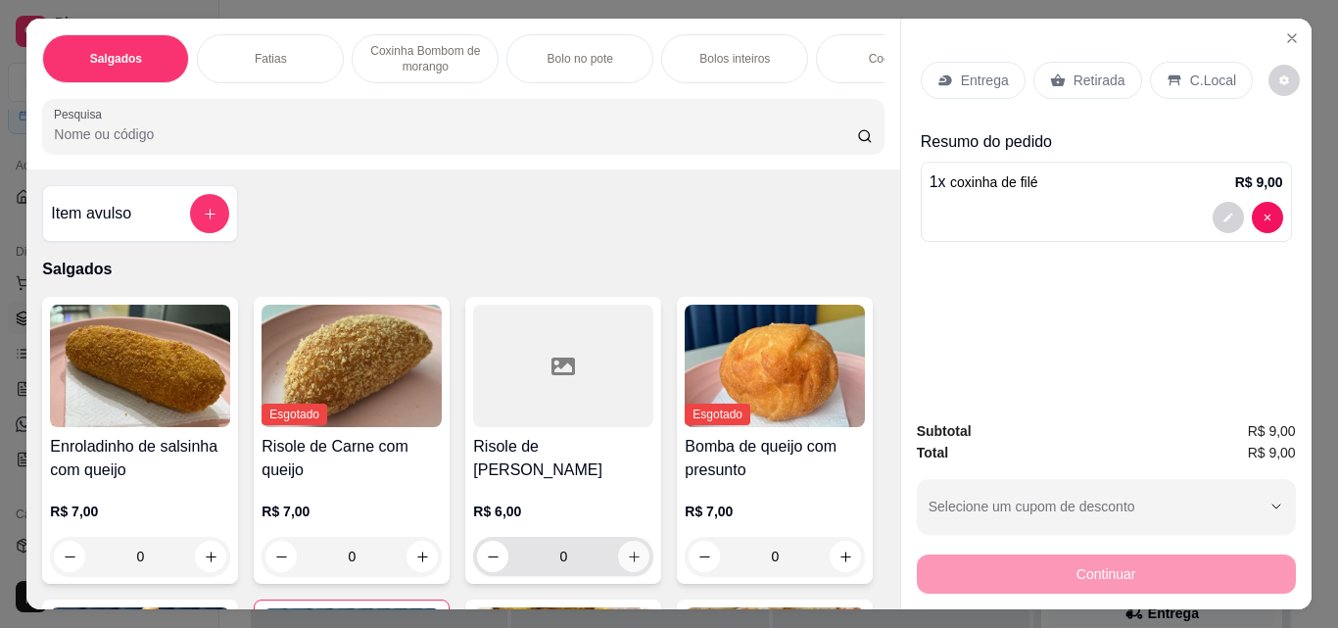
click at [627, 564] on icon "increase-product-quantity" at bounding box center [634, 557] width 15 height 15
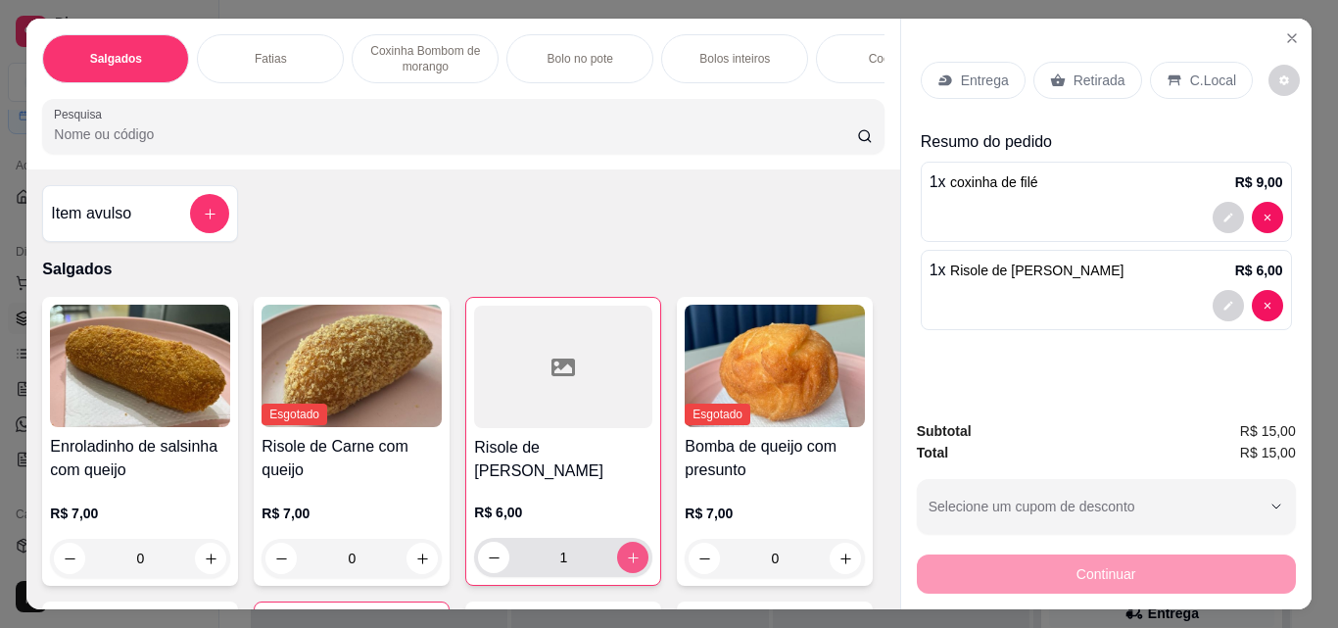
type input "1"
click at [1086, 75] on p "Retirada" at bounding box center [1100, 81] width 52 height 20
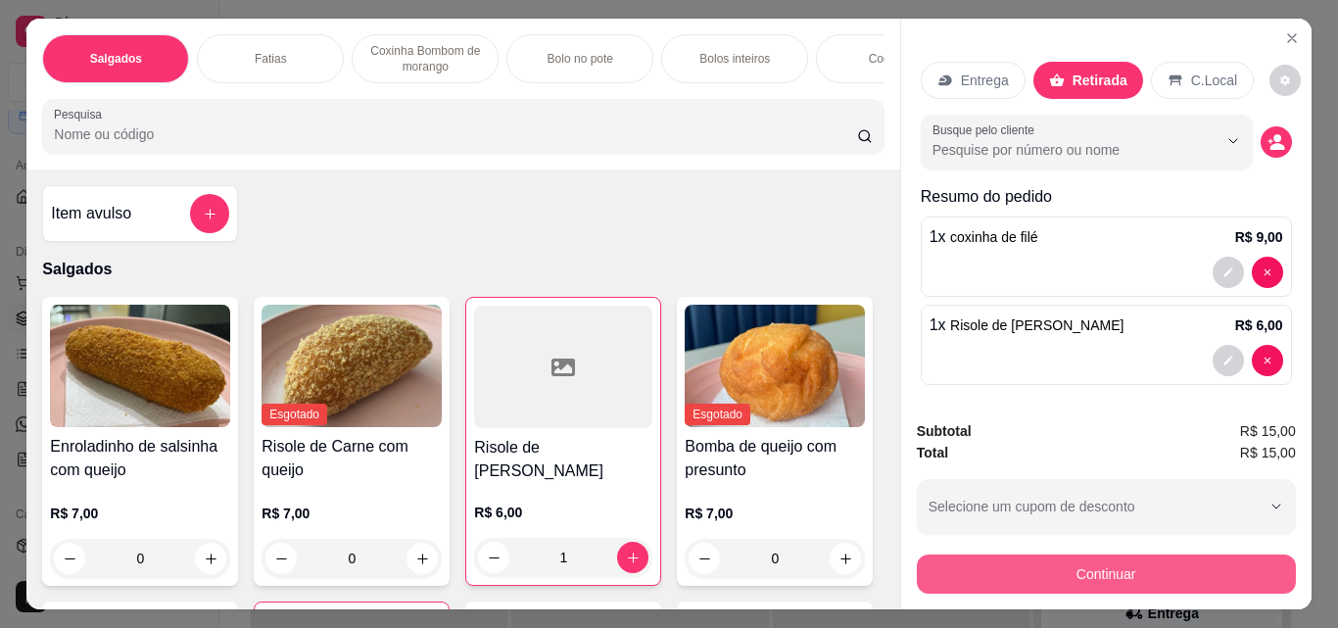
click at [1109, 572] on button "Continuar" at bounding box center [1106, 573] width 379 height 39
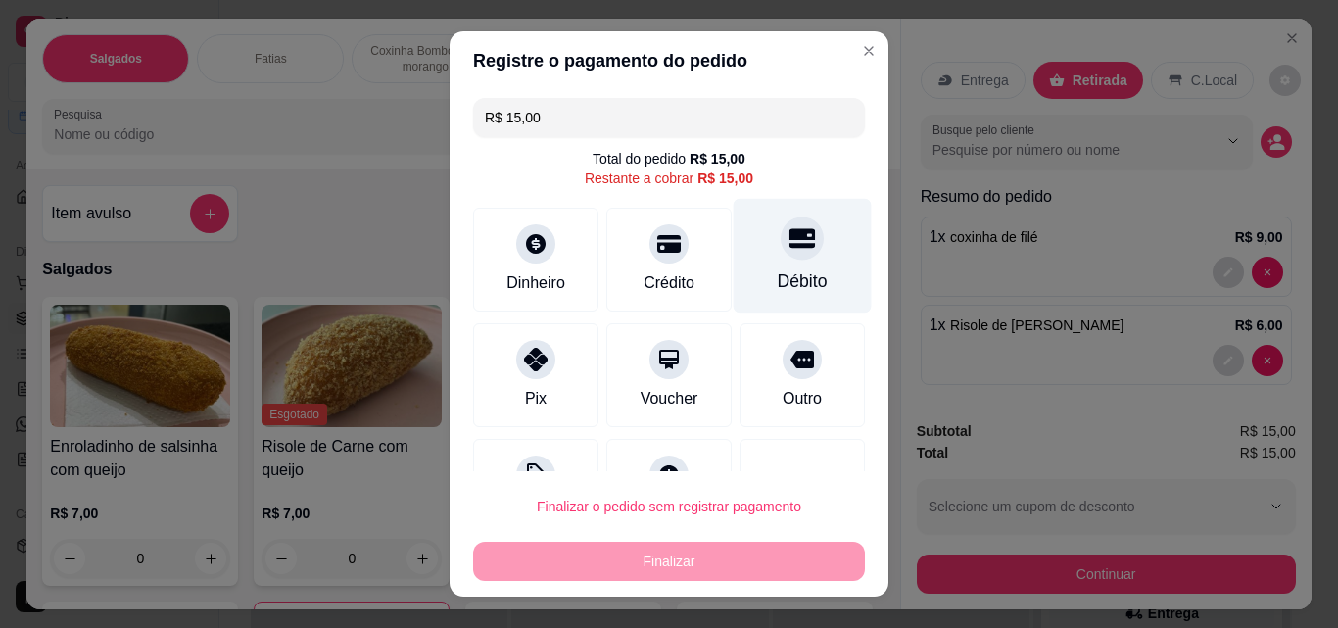
click at [778, 272] on div "Débito" at bounding box center [803, 280] width 50 height 25
type input "R$ 0,00"
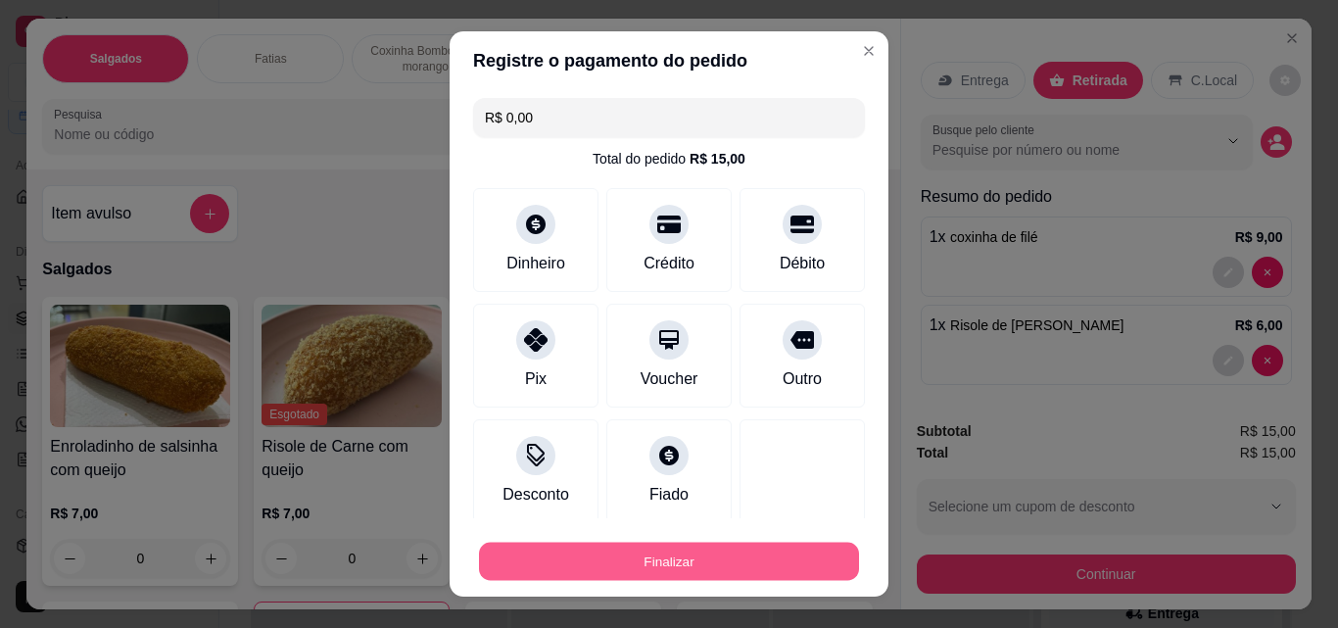
click at [657, 567] on button "Finalizar" at bounding box center [669, 562] width 380 height 38
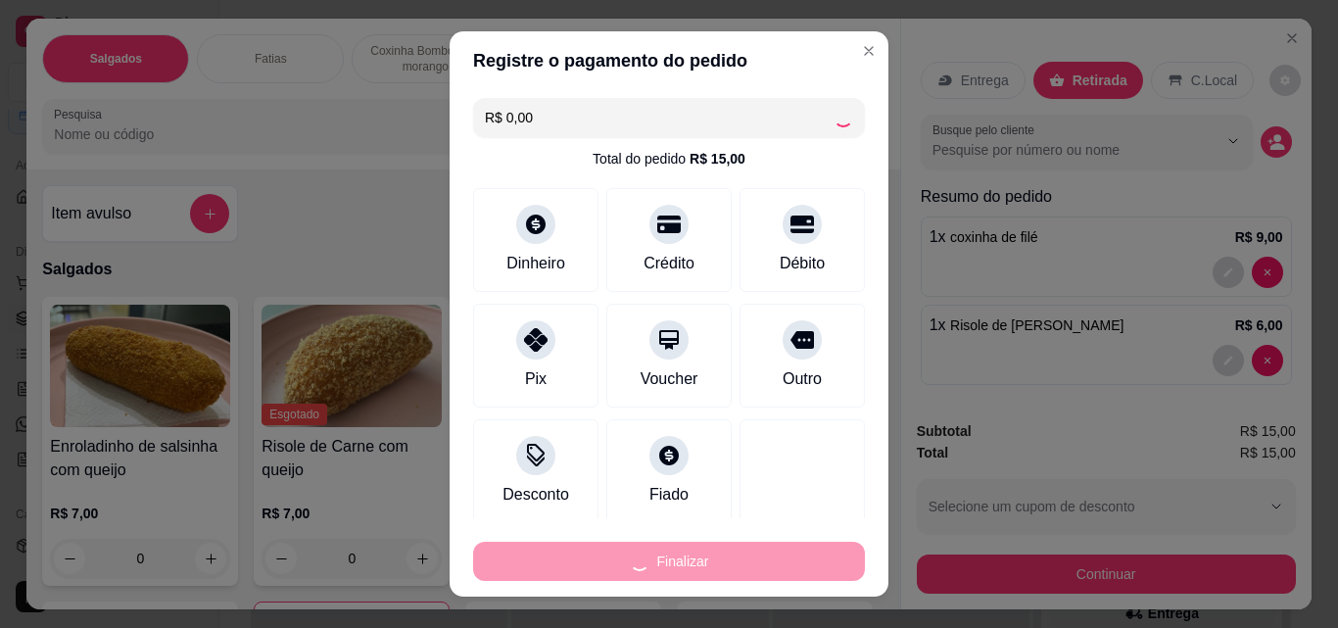
type input "0"
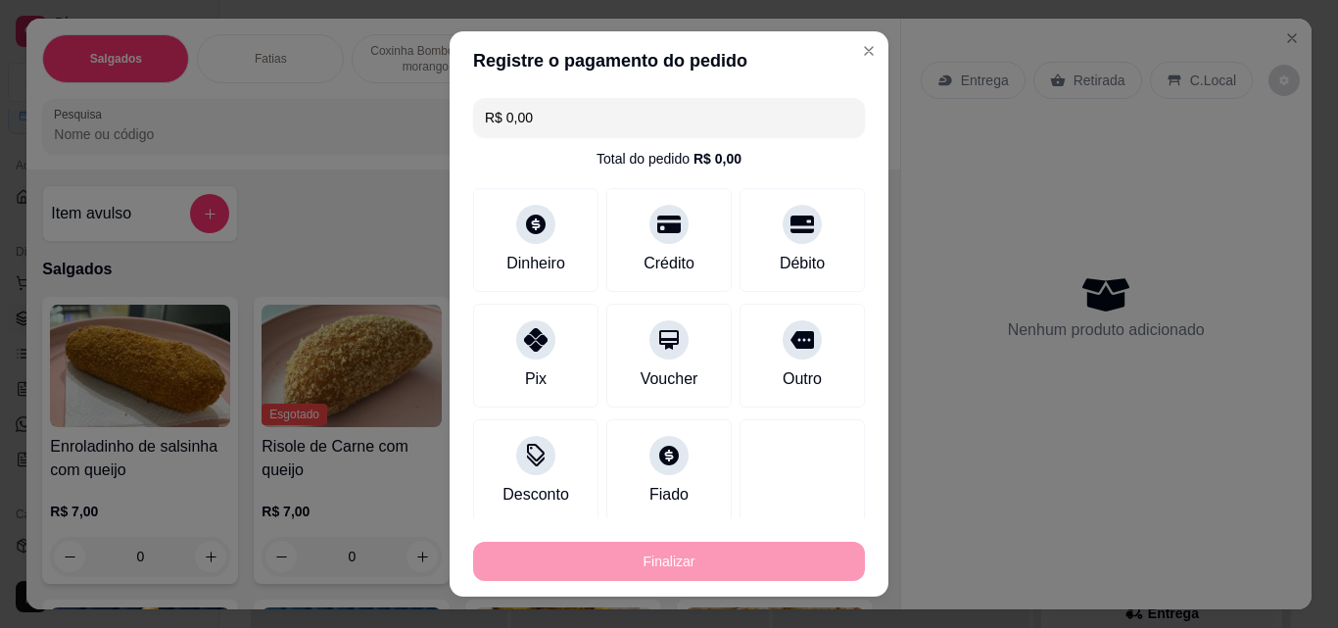
type input "-R$ 15,00"
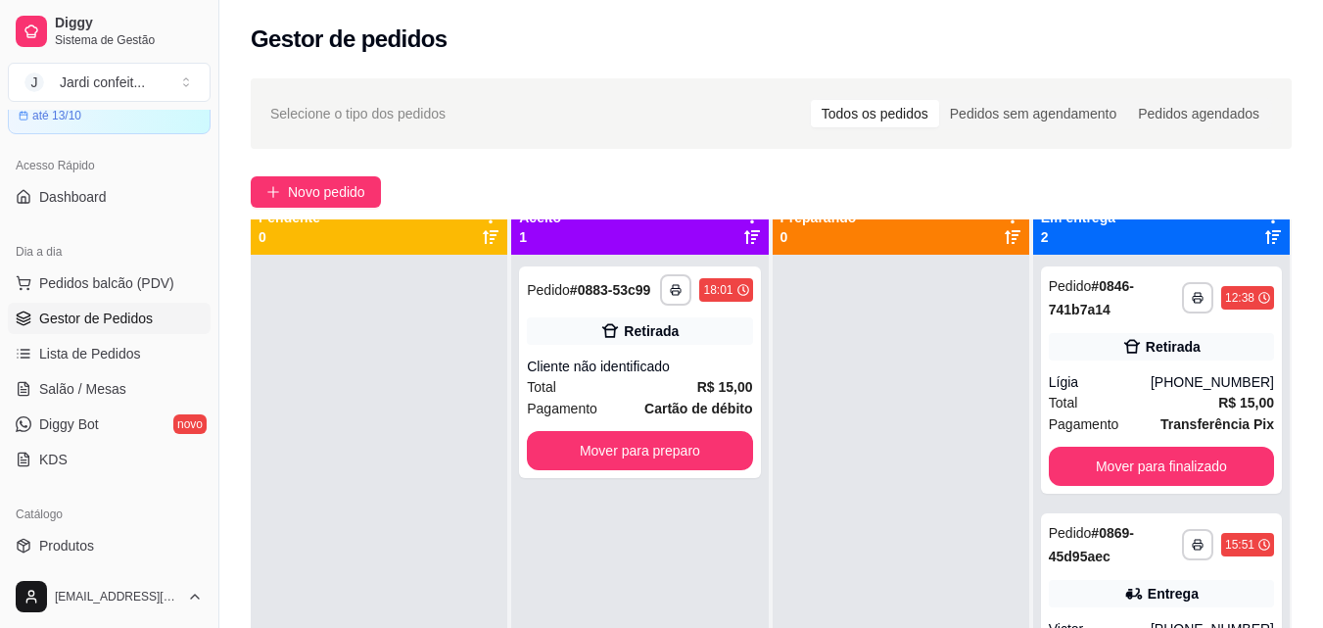
scroll to position [55, 0]
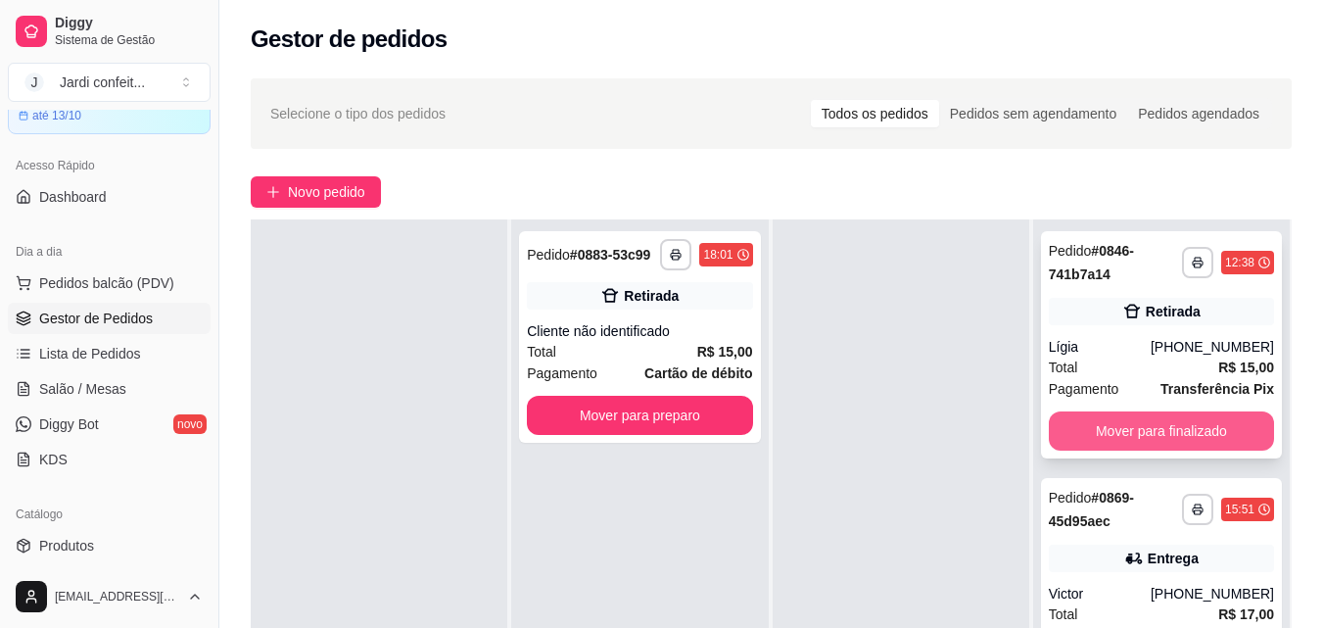
click at [1167, 429] on button "Mover para finalizado" at bounding box center [1161, 430] width 225 height 39
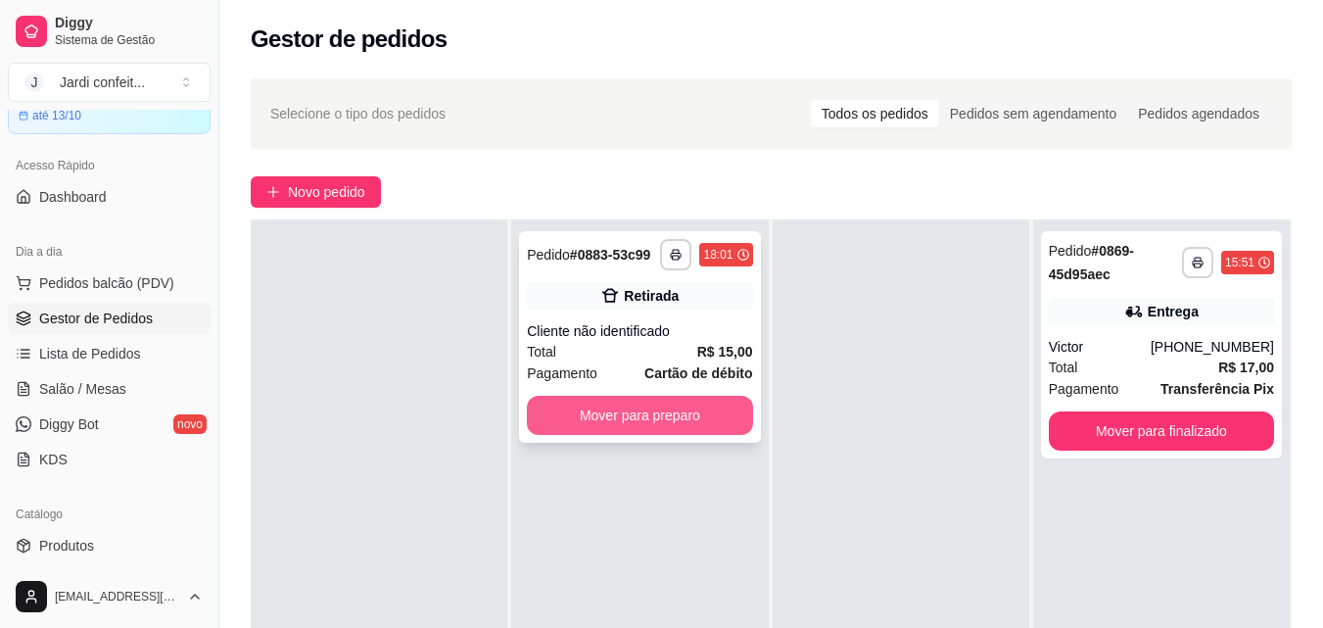
click at [635, 421] on button "Mover para preparo" at bounding box center [639, 415] width 225 height 39
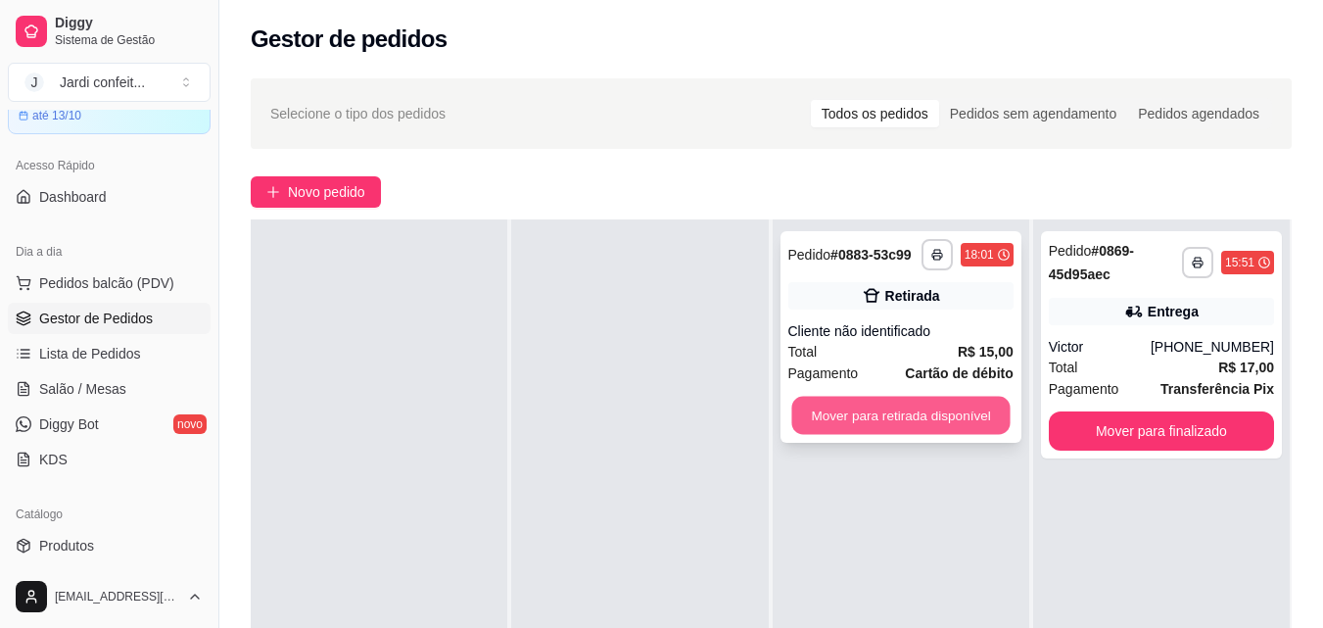
click at [870, 421] on button "Mover para retirada disponível" at bounding box center [901, 416] width 218 height 38
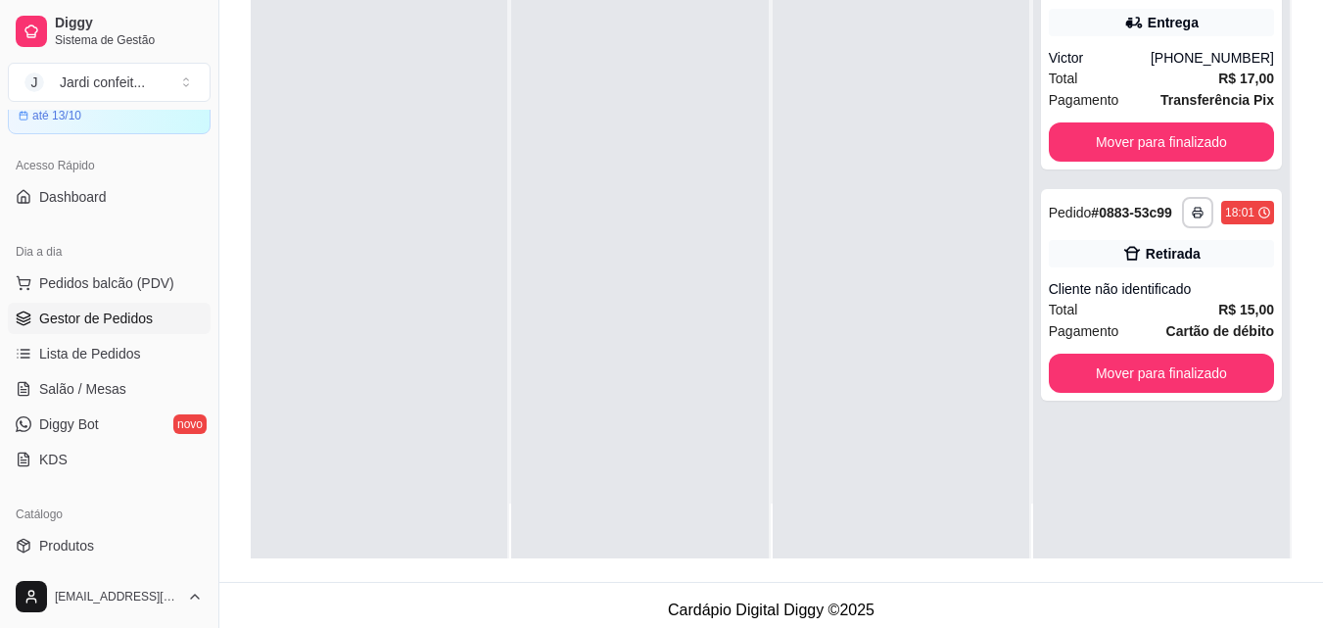
scroll to position [299, 0]
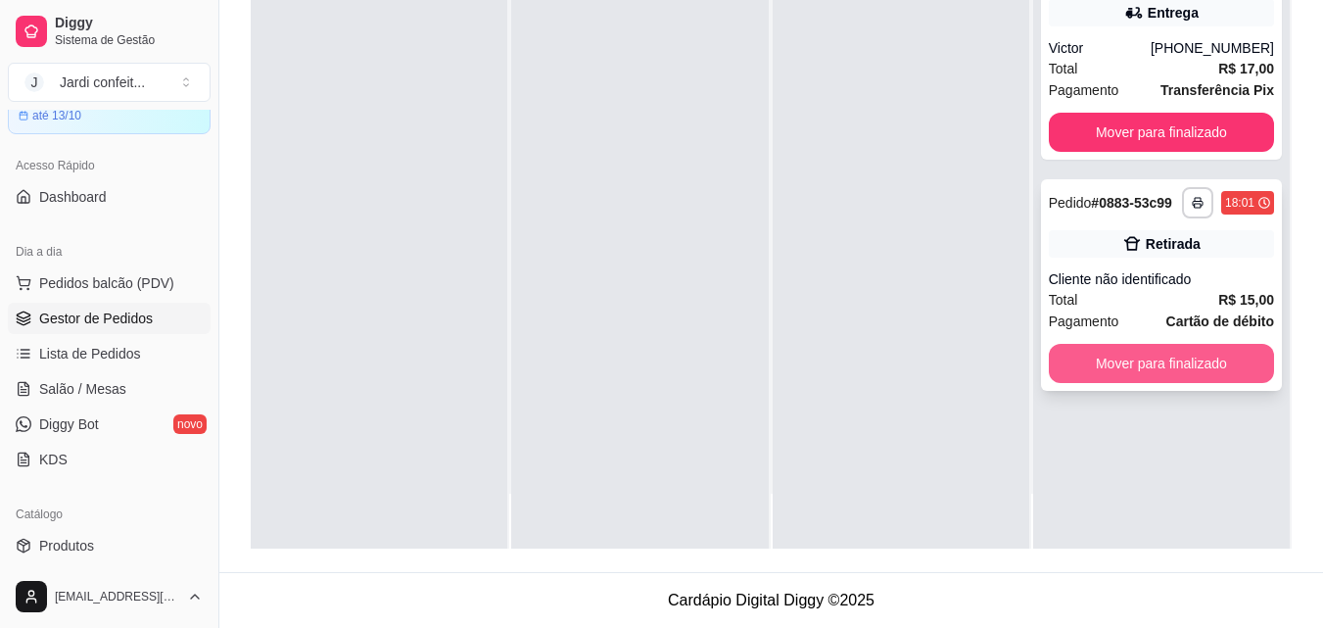
click at [1119, 362] on button "Mover para finalizado" at bounding box center [1161, 363] width 225 height 39
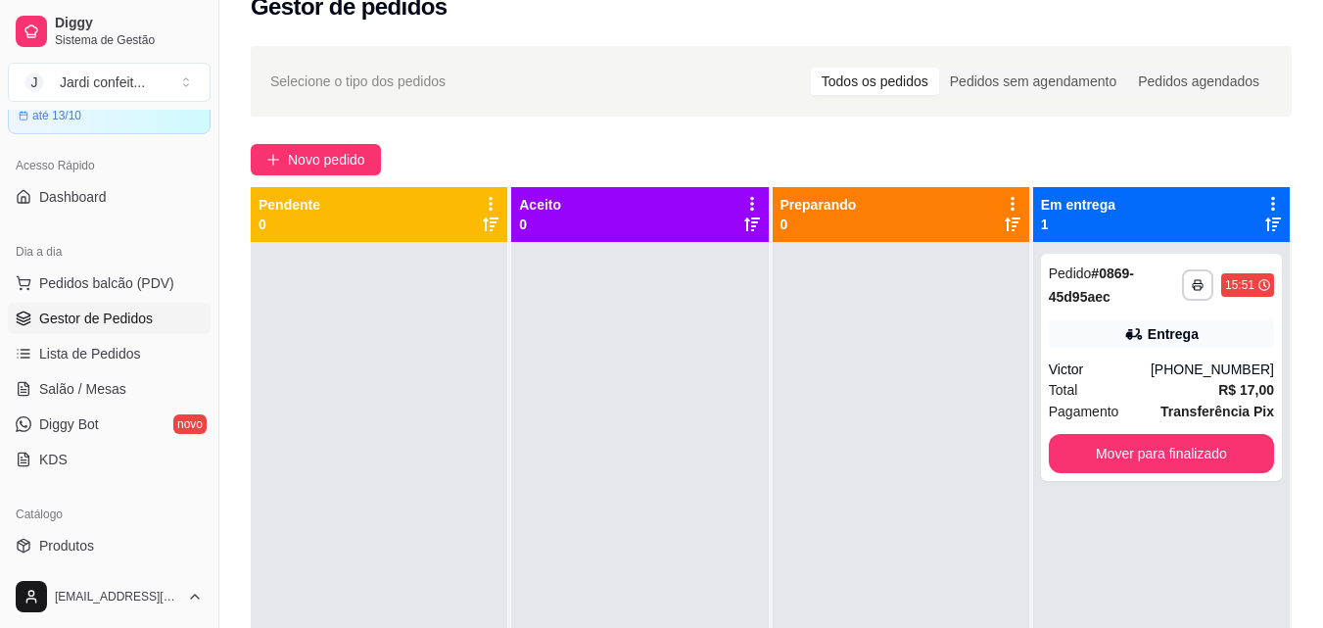
scroll to position [0, 0]
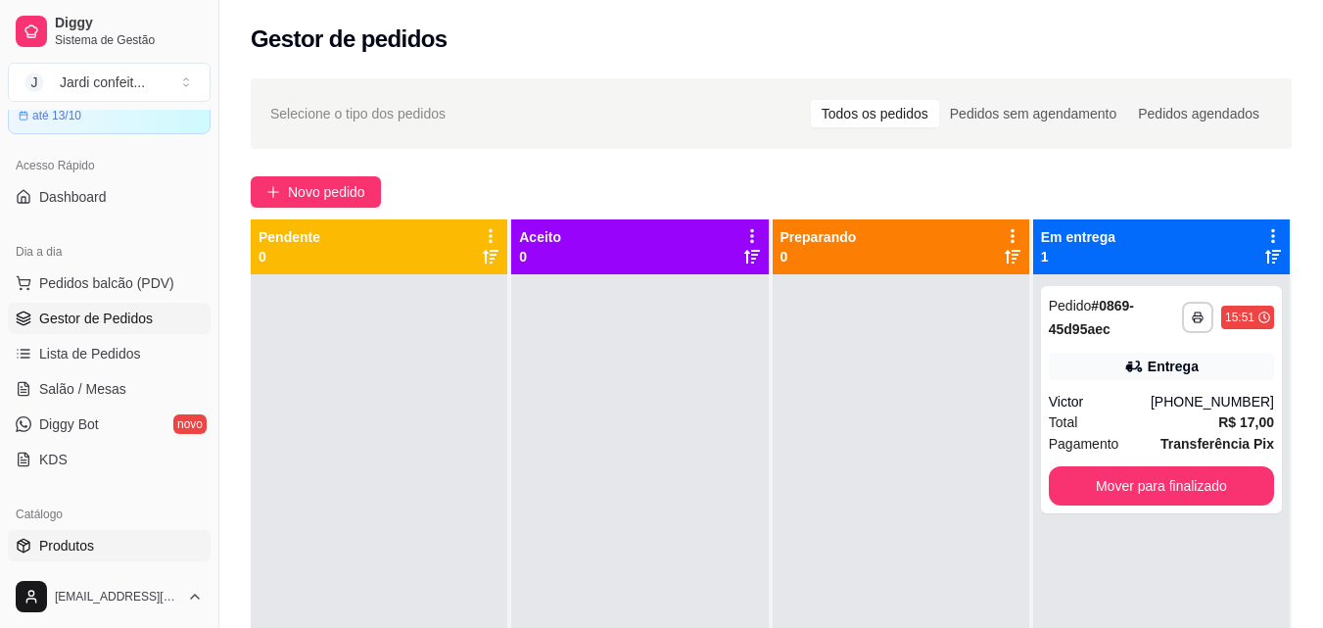
click at [80, 552] on span "Produtos" at bounding box center [66, 546] width 55 height 20
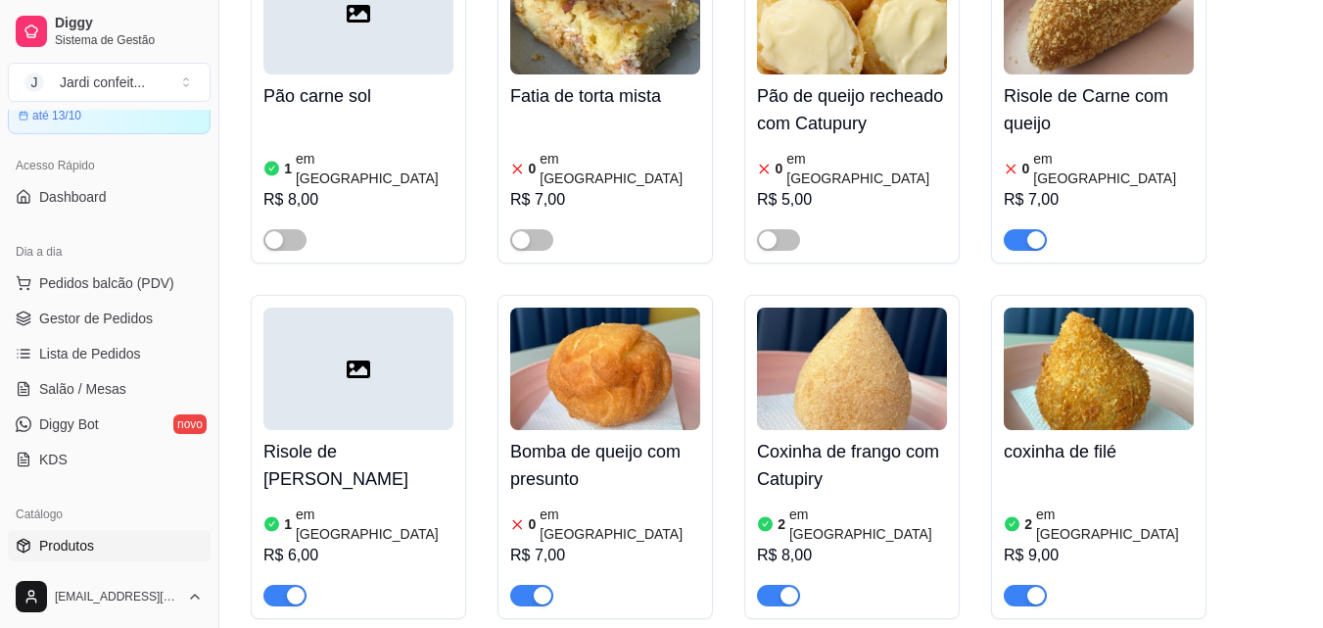
scroll to position [1176, 0]
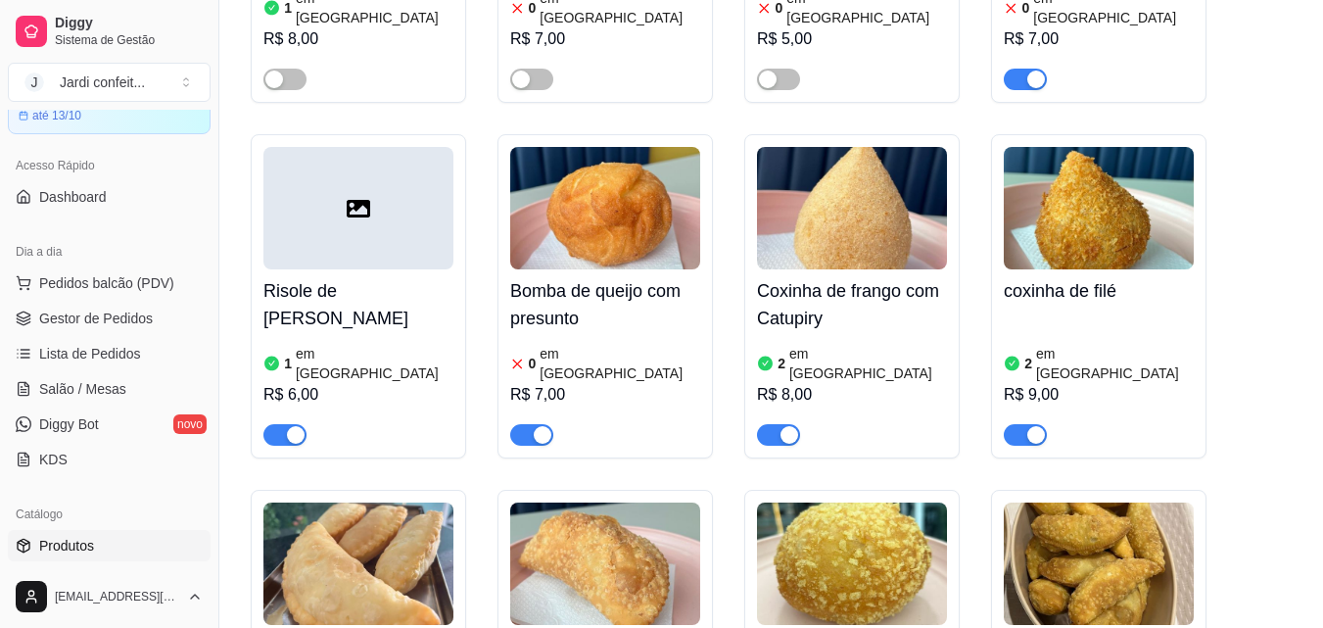
click at [539, 426] on div "button" at bounding box center [543, 435] width 18 height 18
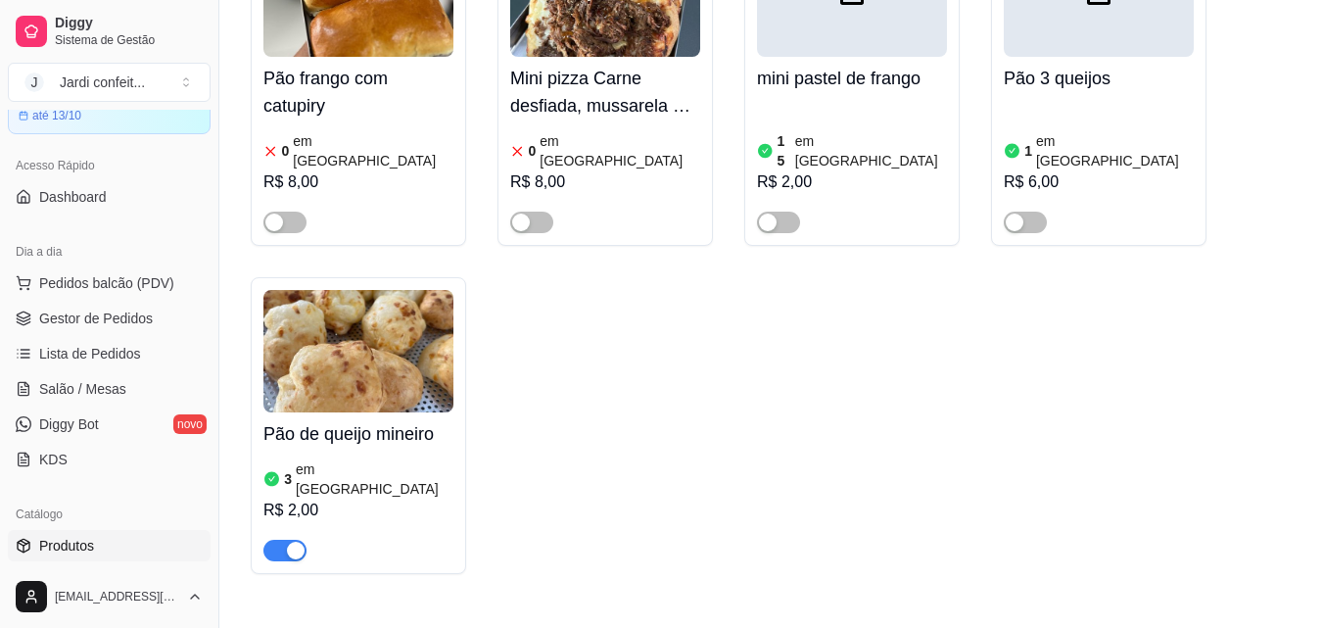
scroll to position [3527, 0]
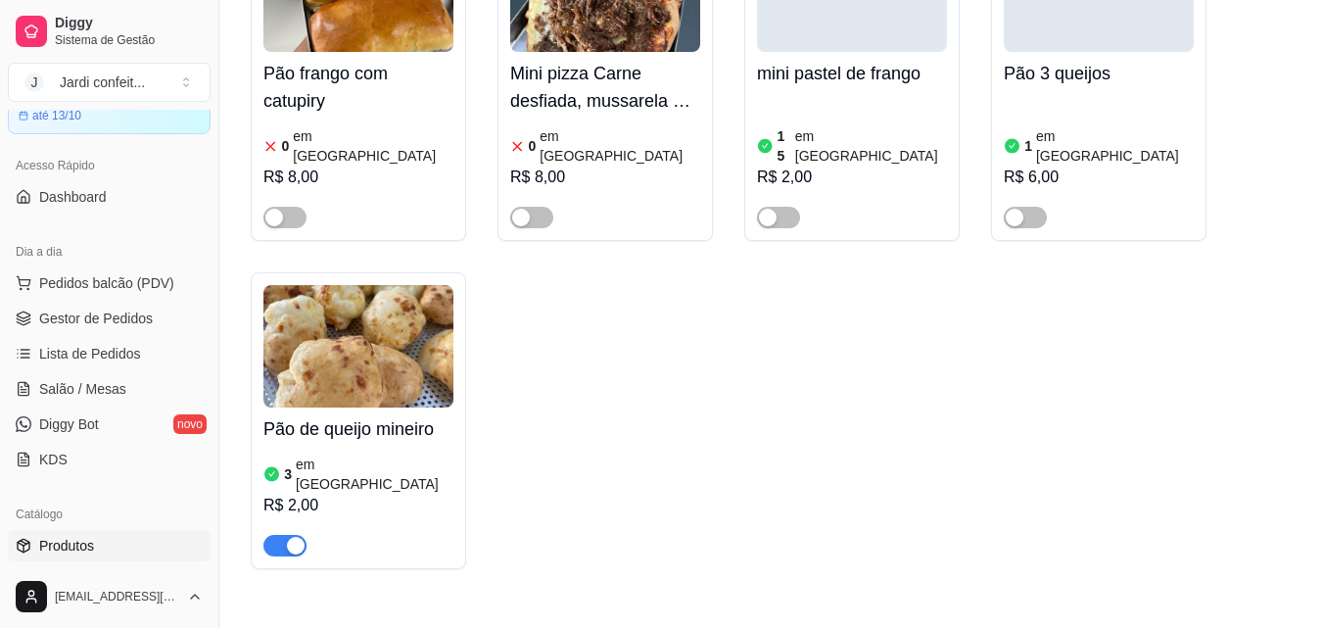
click at [309, 415] on h4 "Pão de queijo mineiro" at bounding box center [359, 428] width 190 height 27
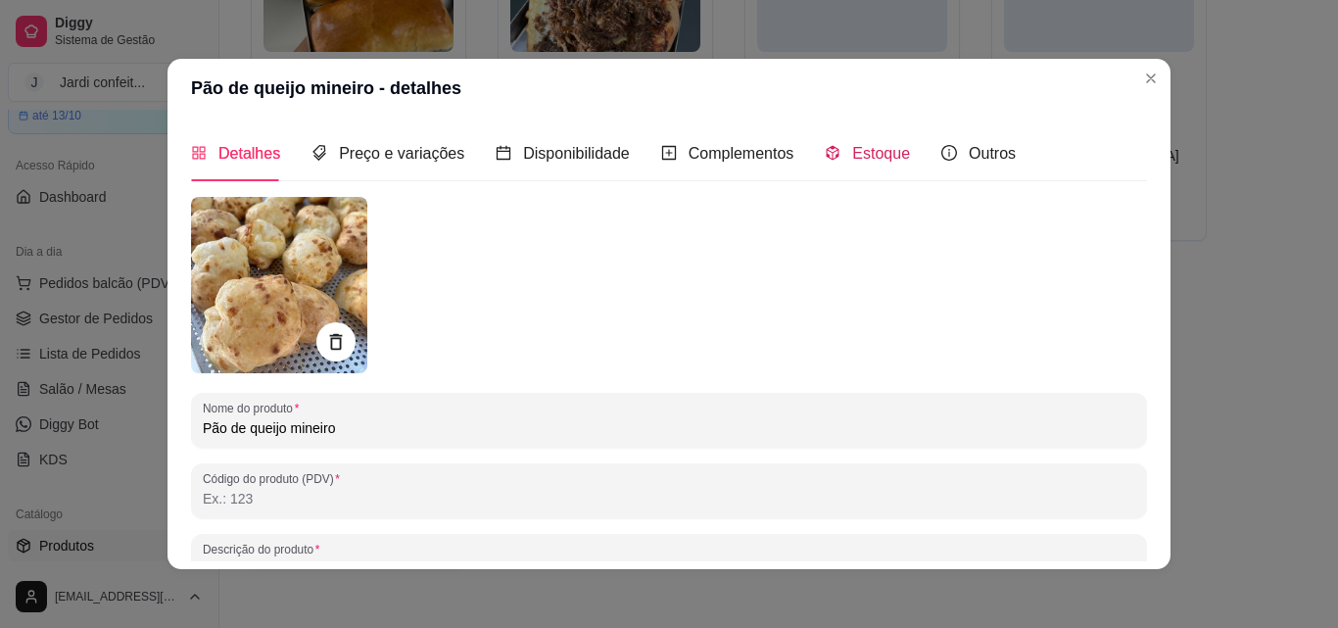
click at [855, 153] on span "Estoque" at bounding box center [881, 153] width 58 height 17
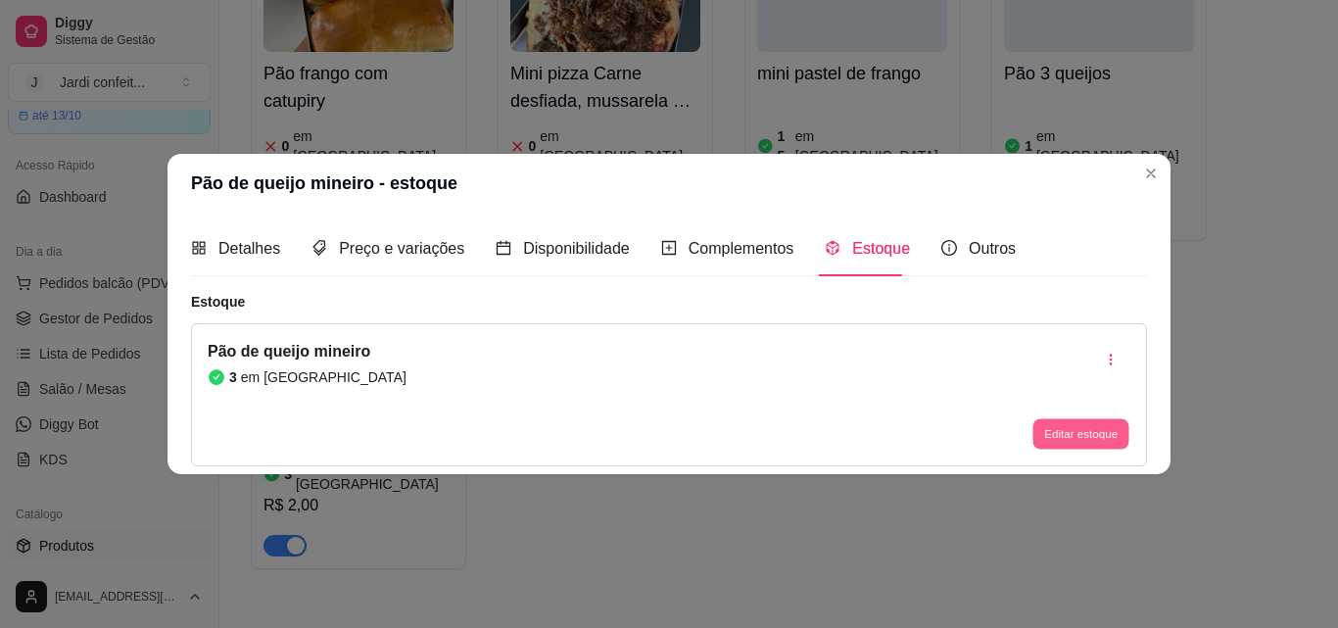
click at [1062, 431] on button "Editar estoque" at bounding box center [1080, 434] width 96 height 30
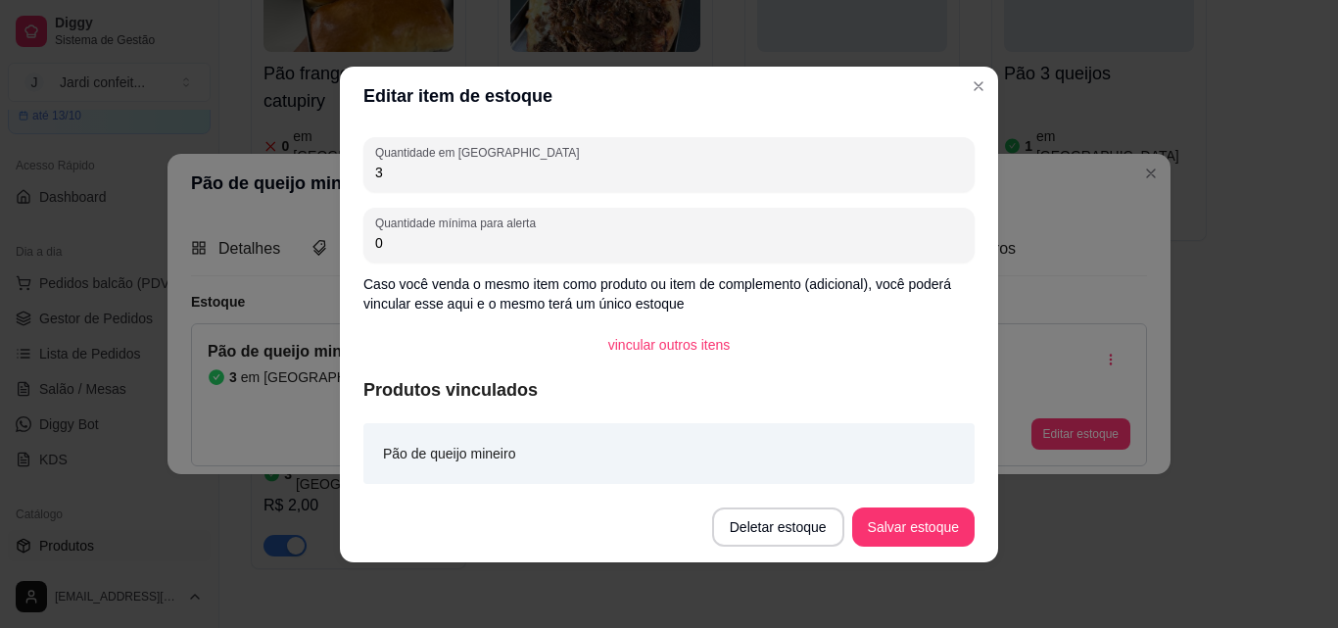
click at [383, 173] on input "3" at bounding box center [669, 173] width 588 height 20
type input "2"
click at [909, 527] on button "Salvar estoque" at bounding box center [913, 526] width 120 height 38
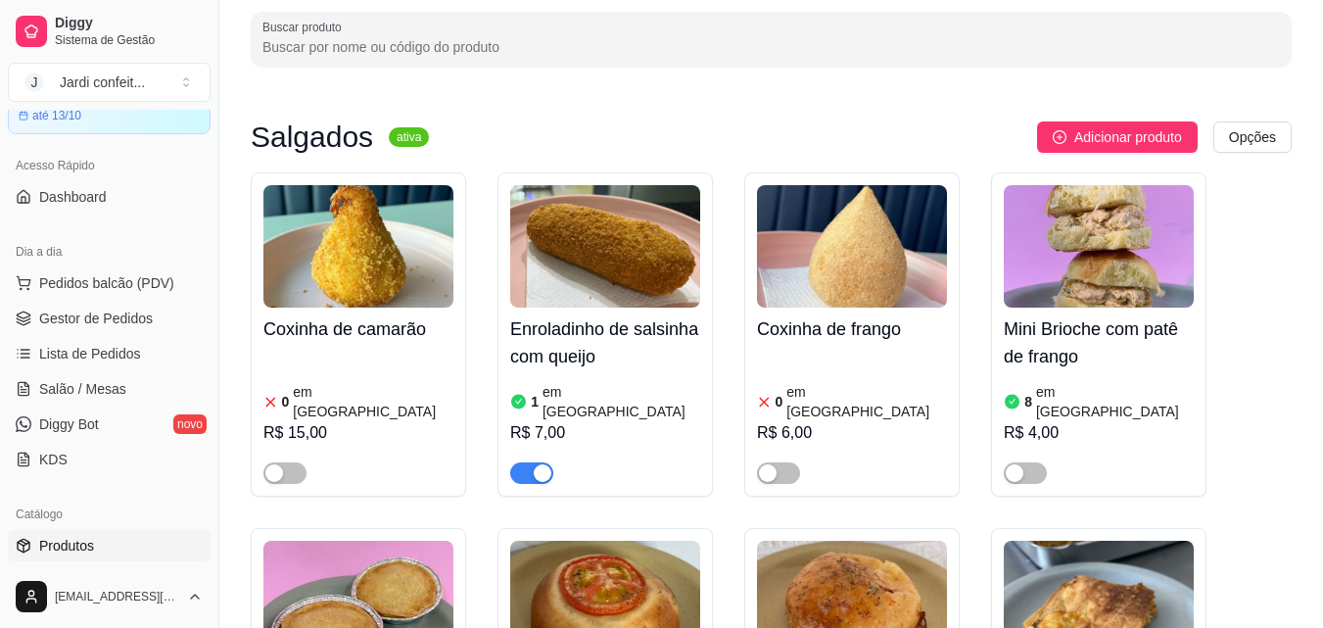
scroll to position [0, 0]
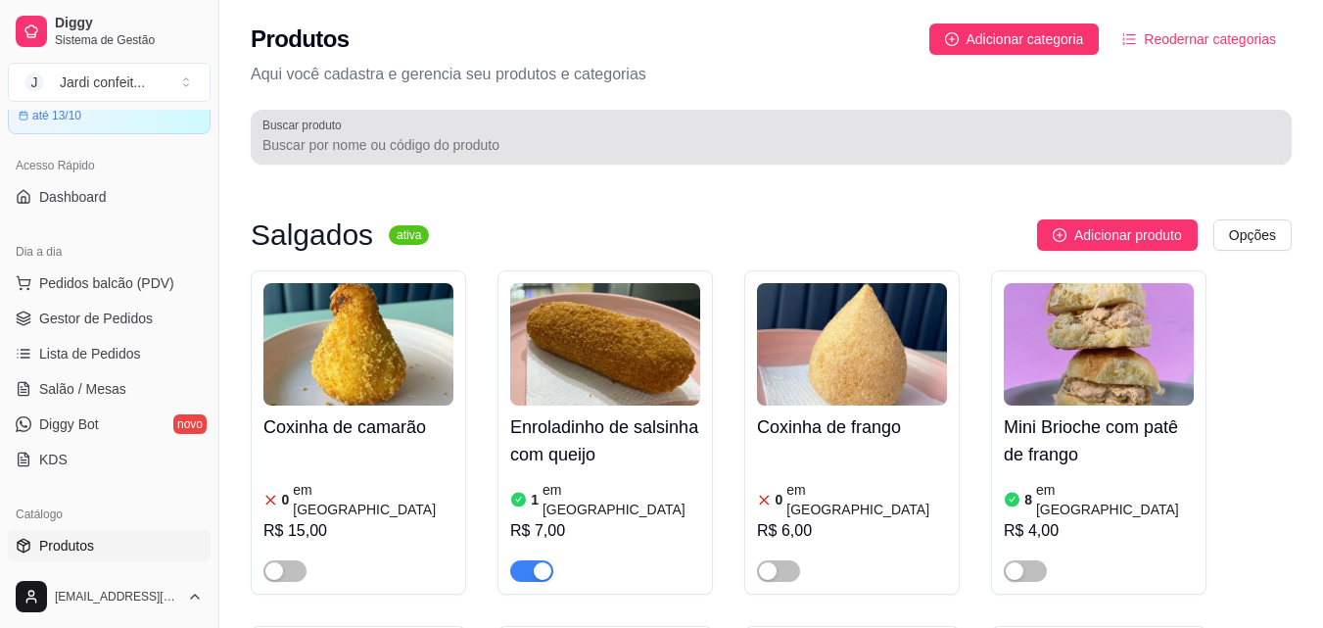
click at [266, 148] on input "Buscar produto" at bounding box center [772, 145] width 1018 height 20
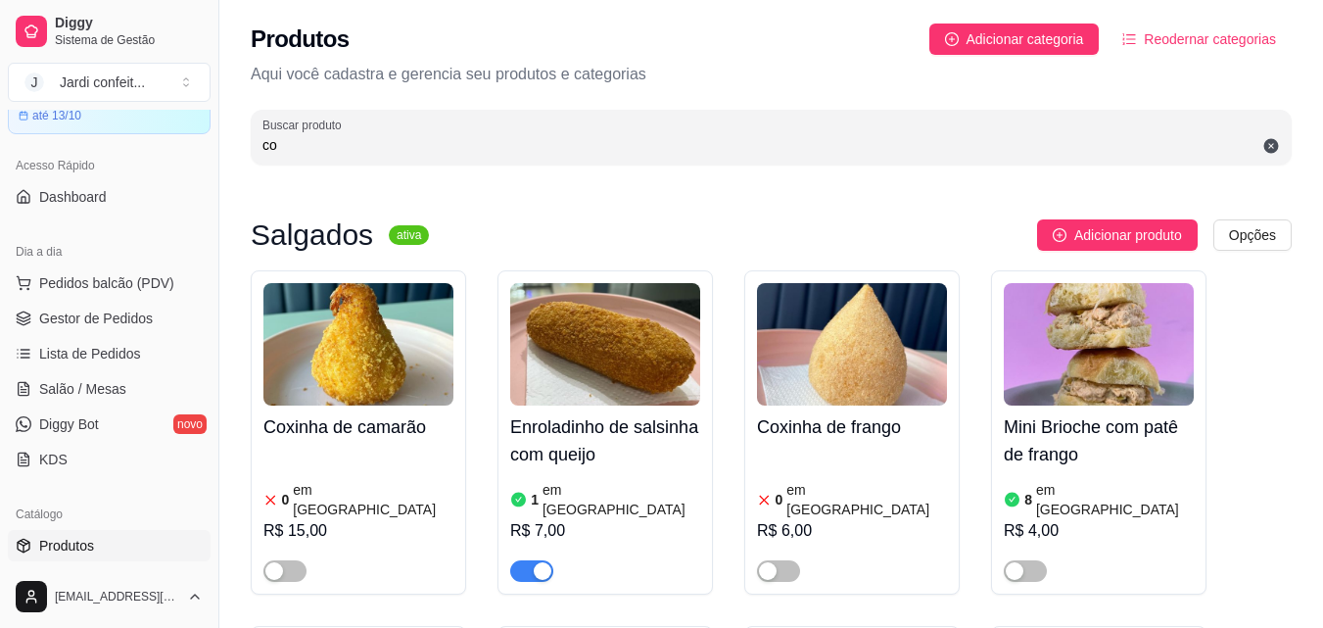
type input "c"
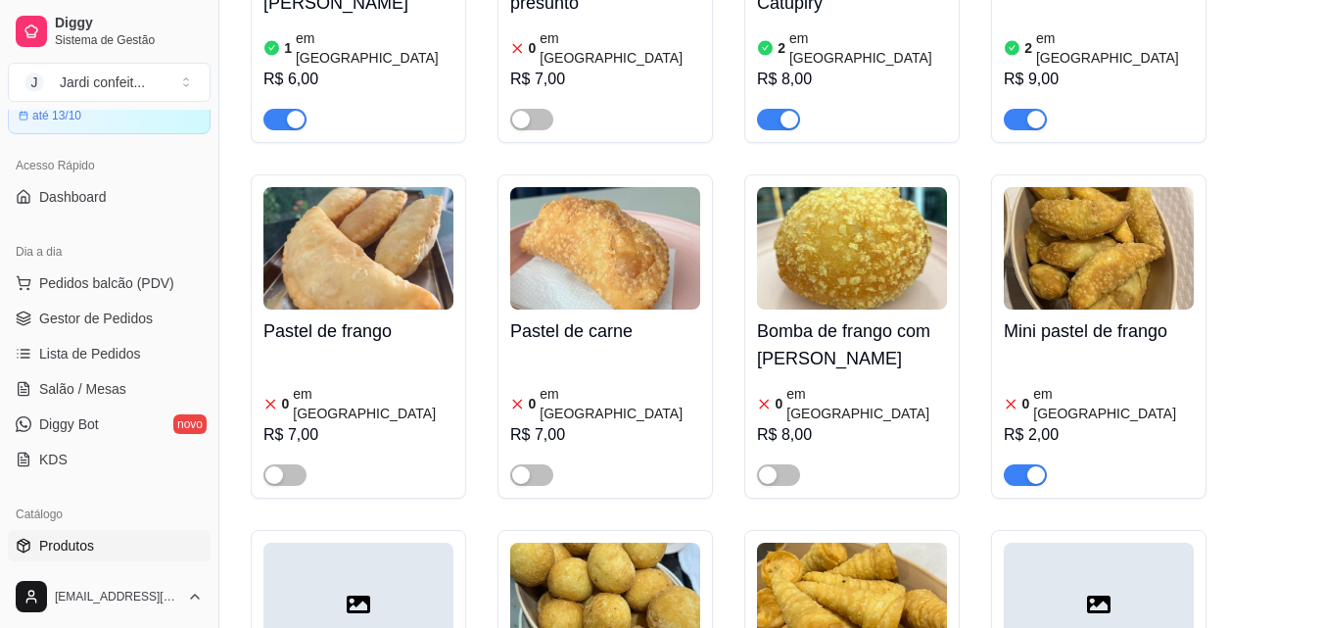
scroll to position [1469, 0]
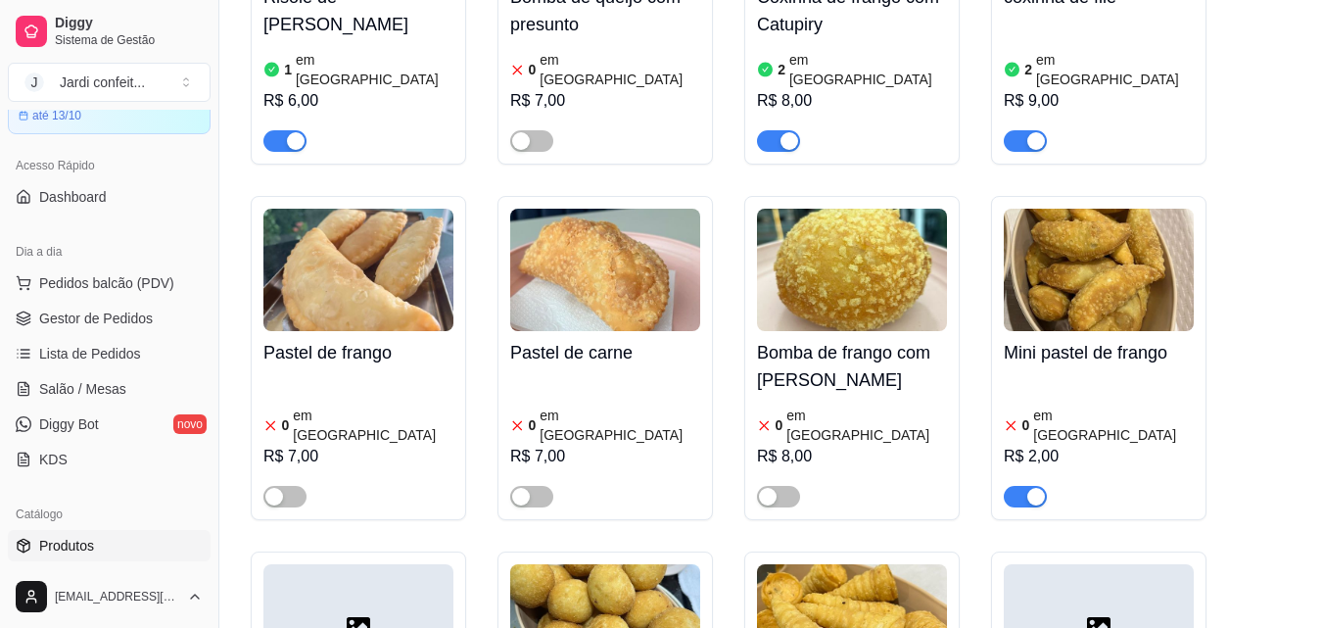
click at [1035, 488] on div "button" at bounding box center [1037, 497] width 18 height 18
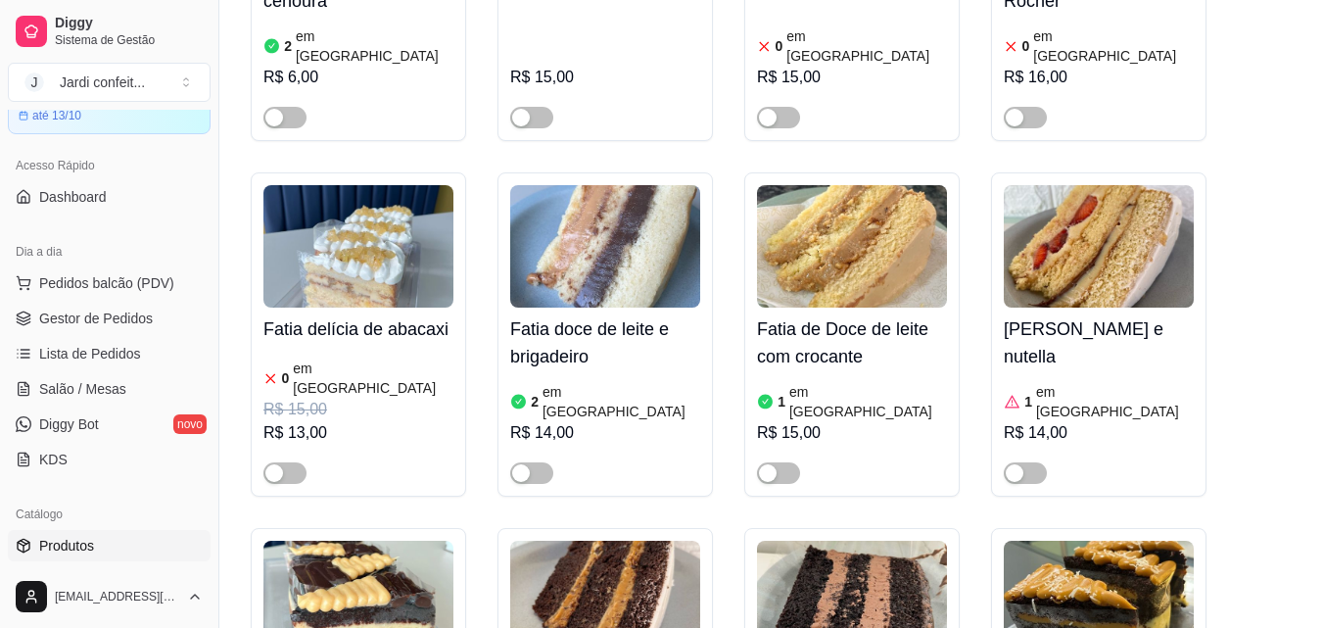
scroll to position [5486, 0]
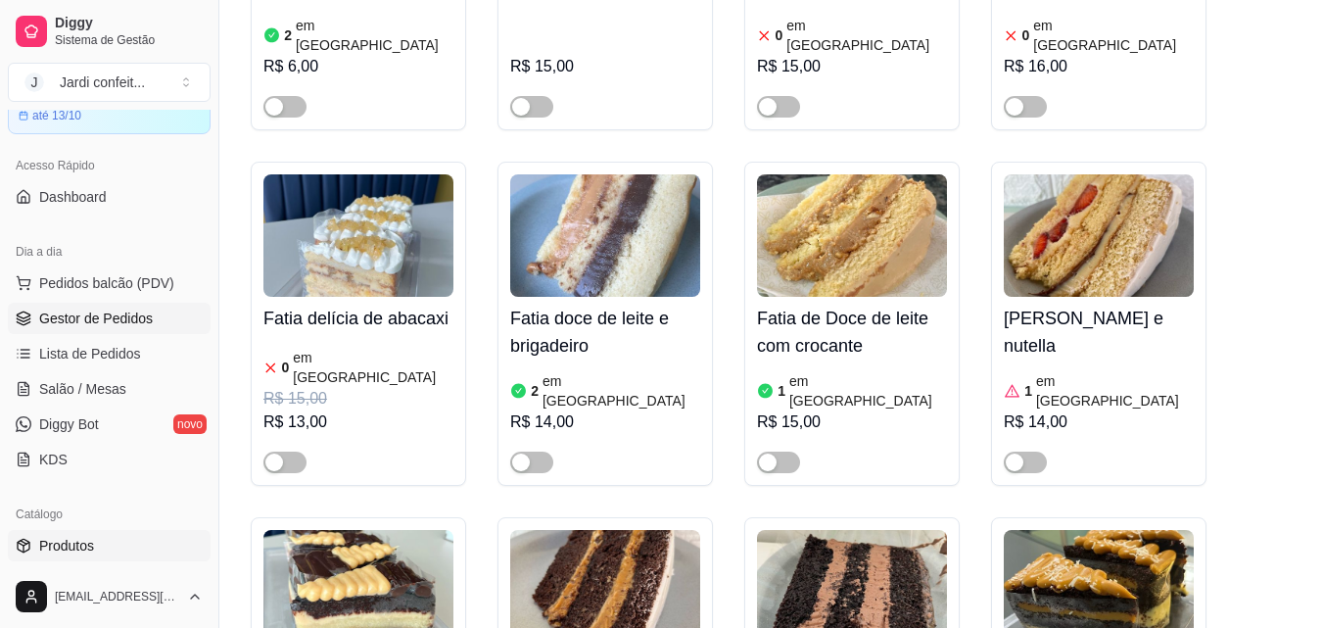
click at [75, 317] on span "Gestor de Pedidos" at bounding box center [96, 319] width 114 height 20
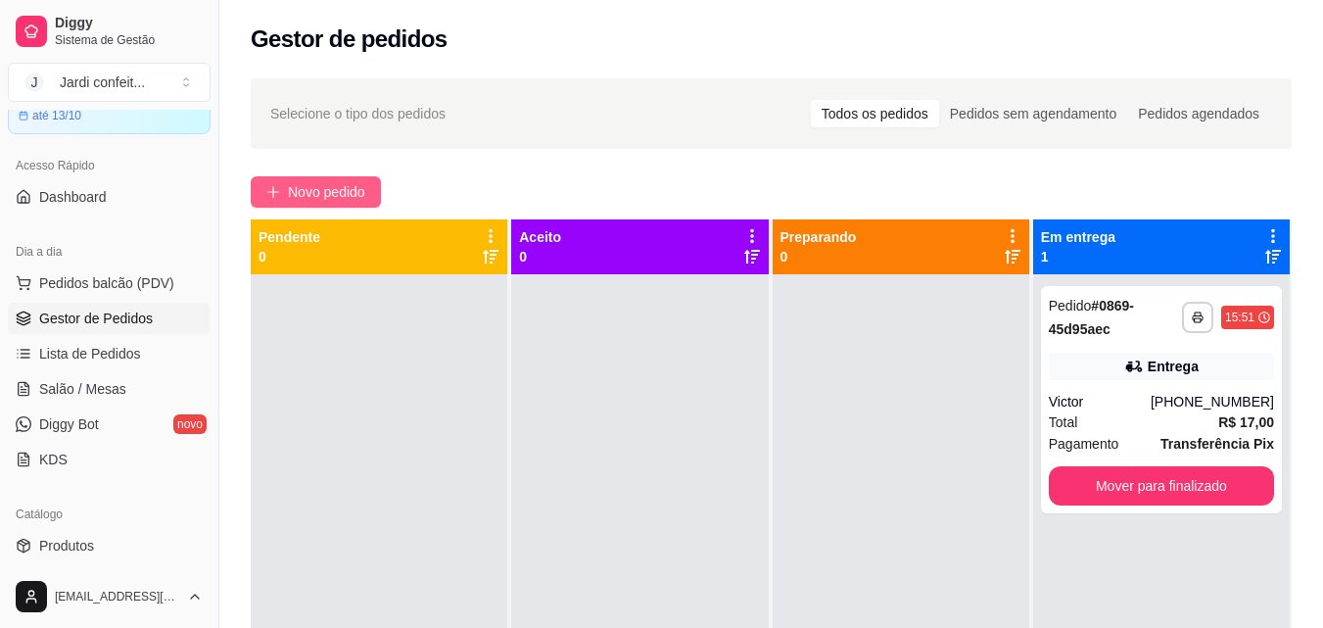
click at [361, 193] on span "Novo pedido" at bounding box center [326, 192] width 77 height 22
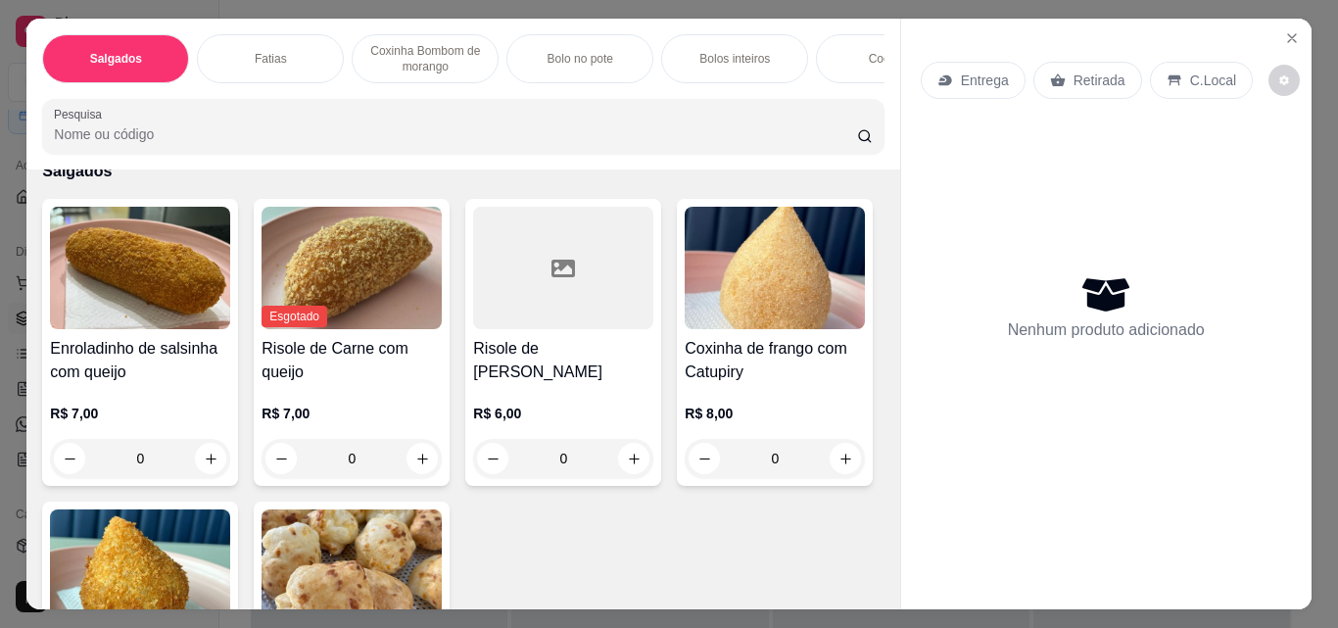
scroll to position [196, 0]
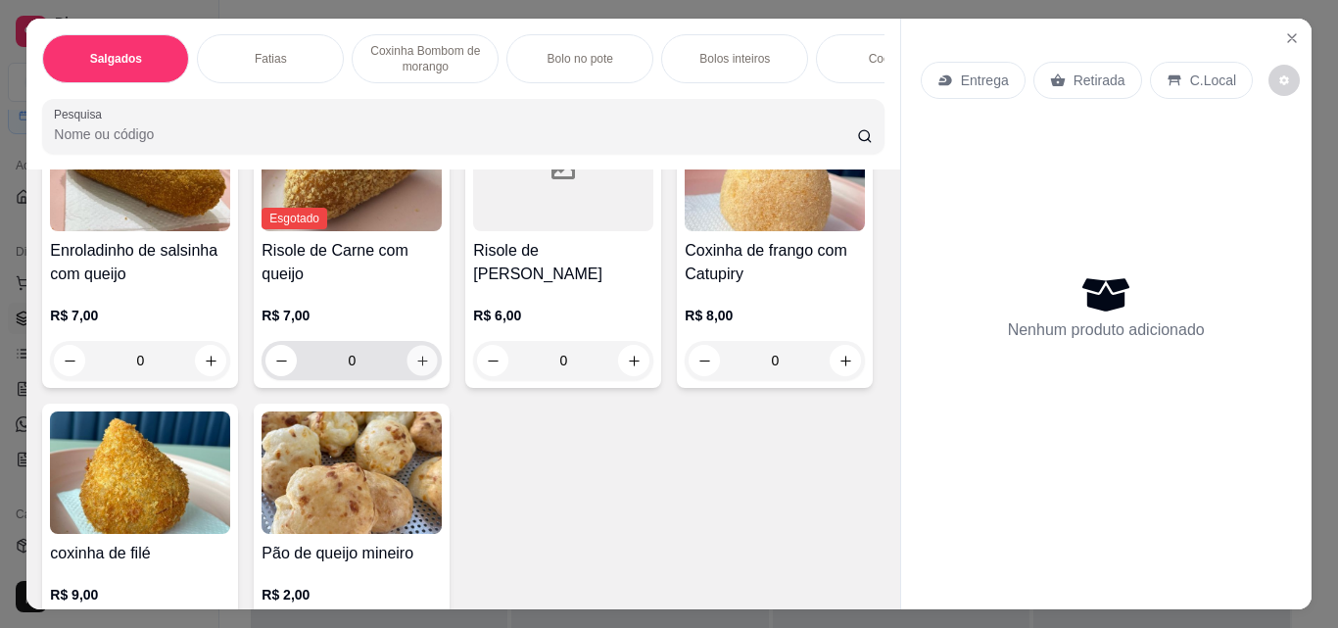
click at [415, 365] on icon "increase-product-quantity" at bounding box center [422, 361] width 15 height 15
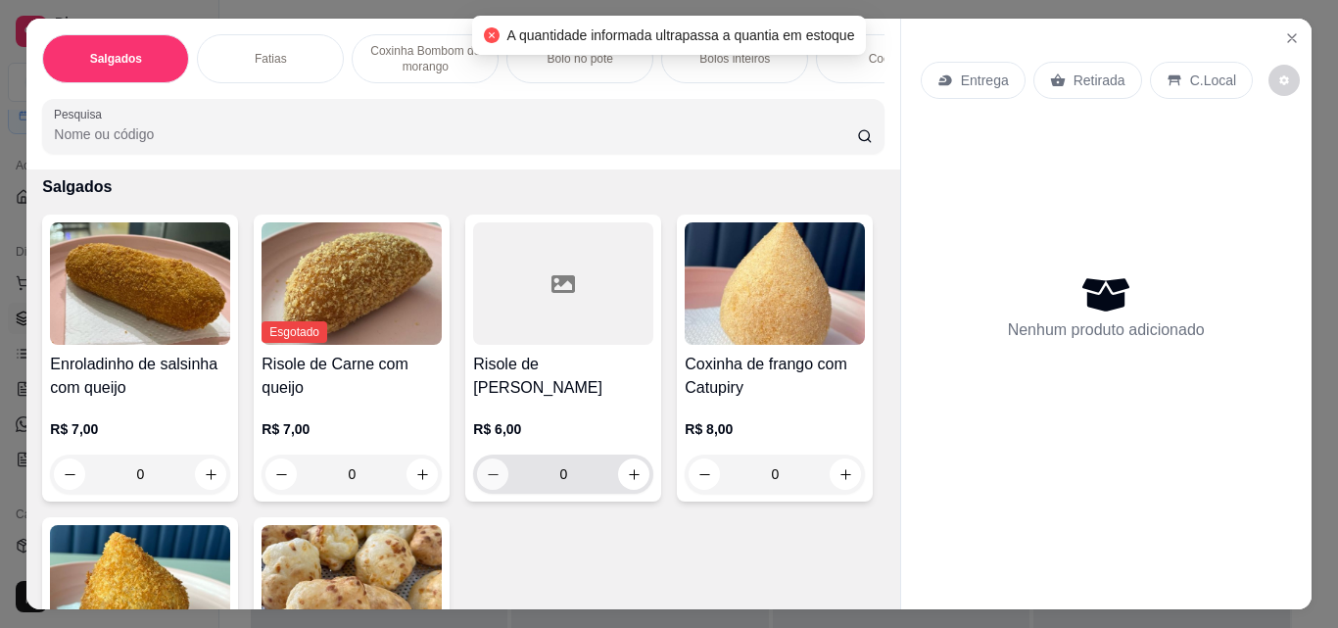
scroll to position [0, 0]
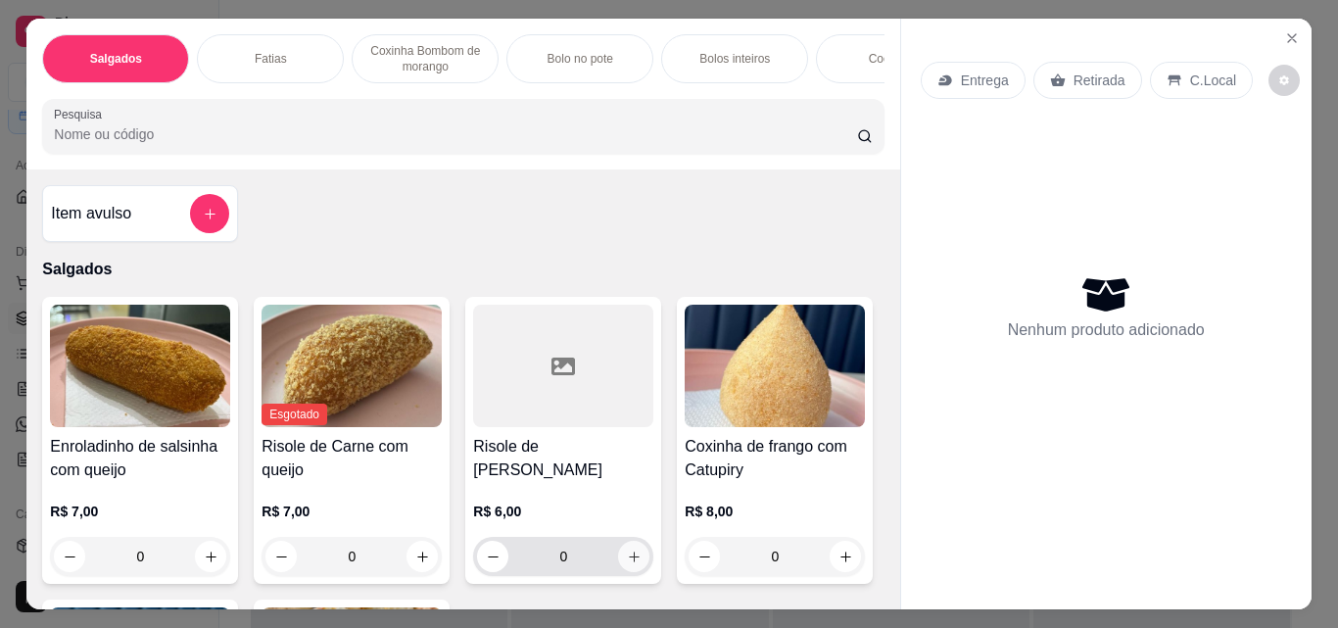
click at [637, 566] on button "increase-product-quantity" at bounding box center [633, 556] width 31 height 31
type input "1"
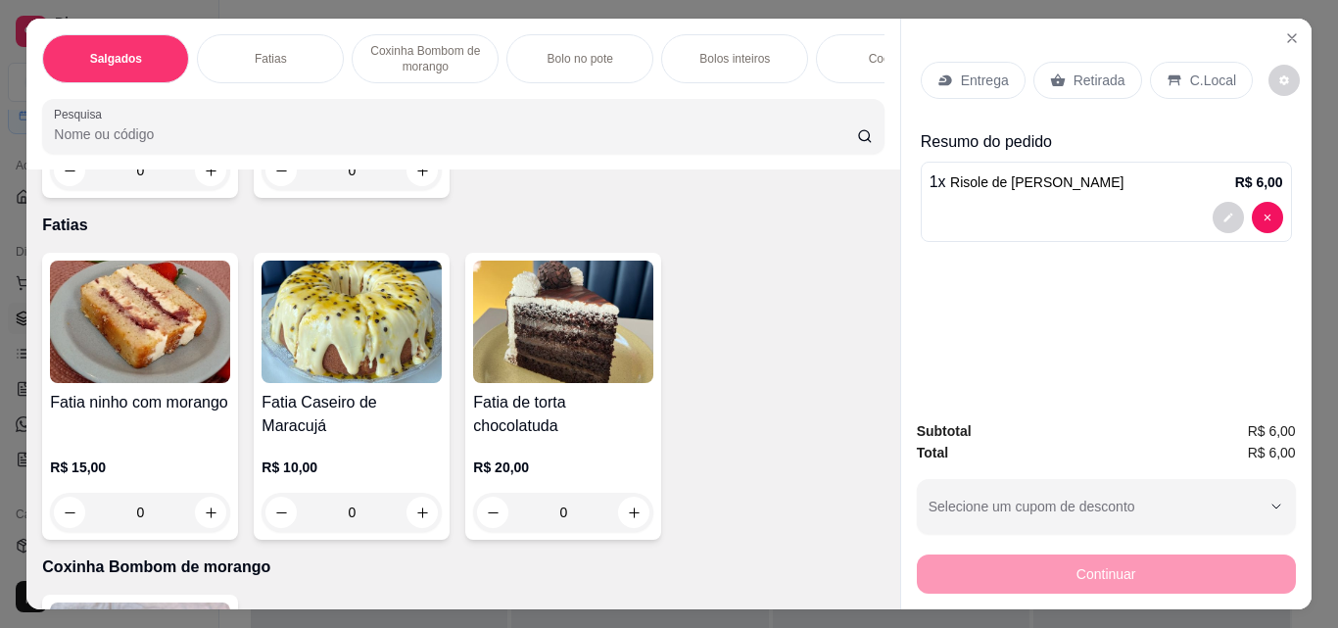
scroll to position [784, 0]
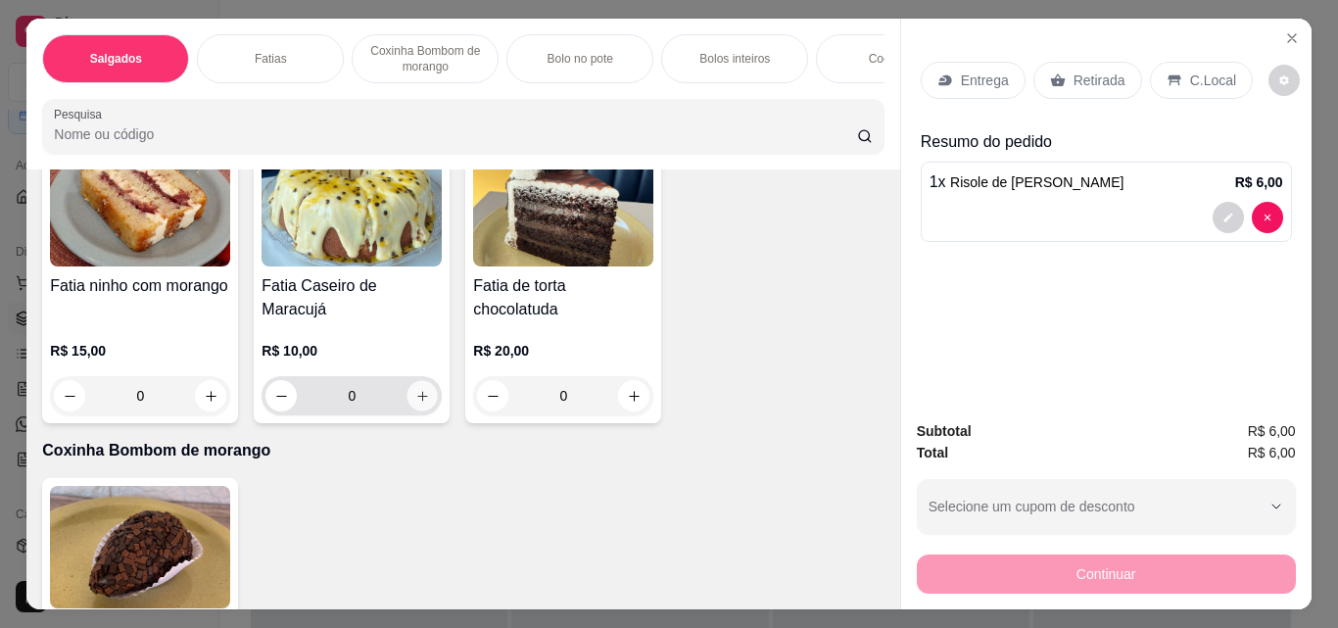
click at [415, 404] on icon "increase-product-quantity" at bounding box center [422, 396] width 15 height 15
type input "1"
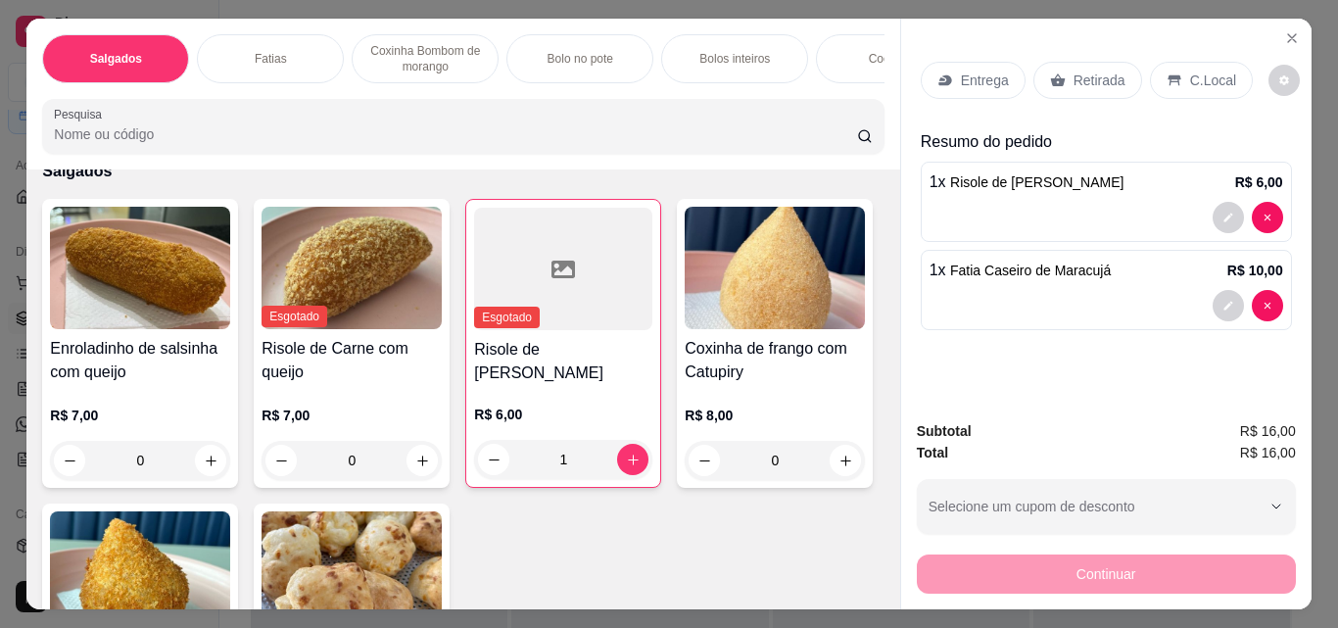
scroll to position [0, 0]
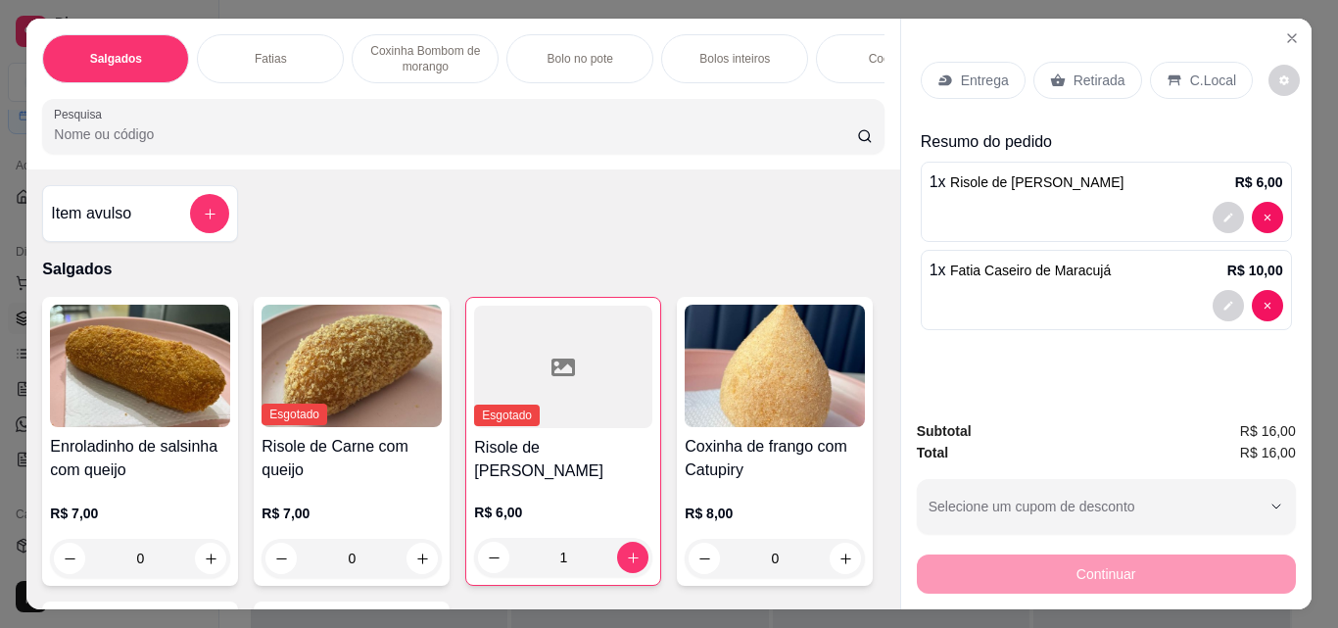
click at [1074, 76] on p "Retirada" at bounding box center [1100, 81] width 52 height 20
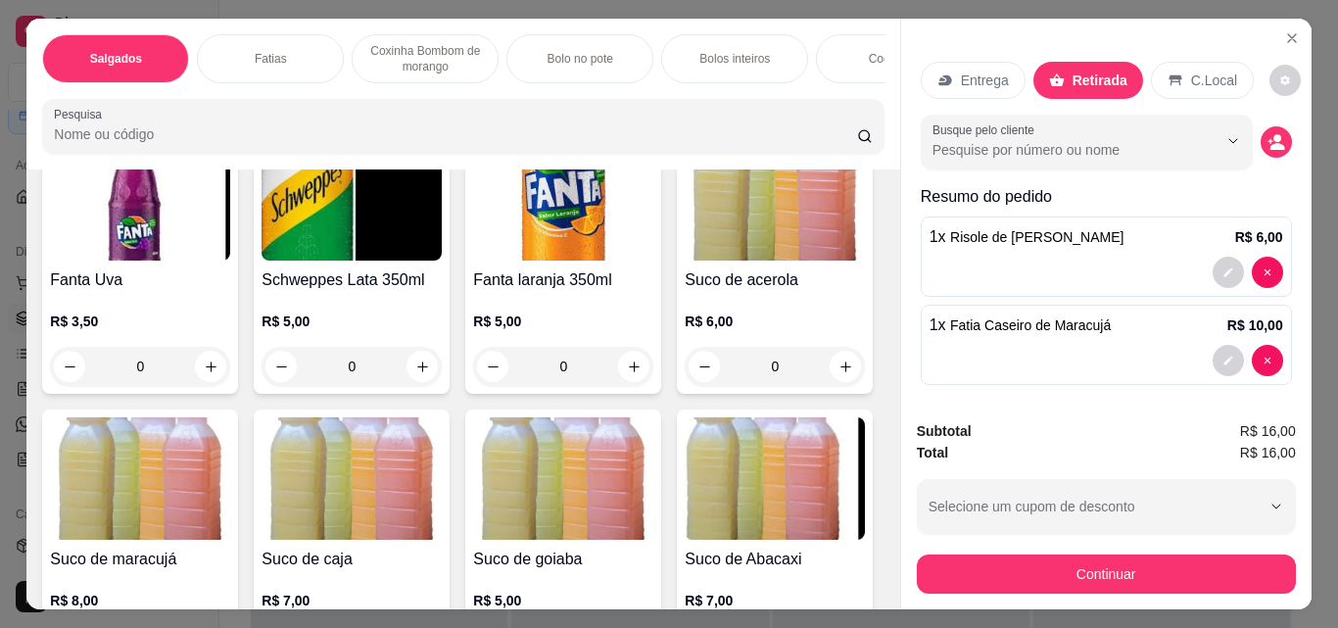
scroll to position [5878, 0]
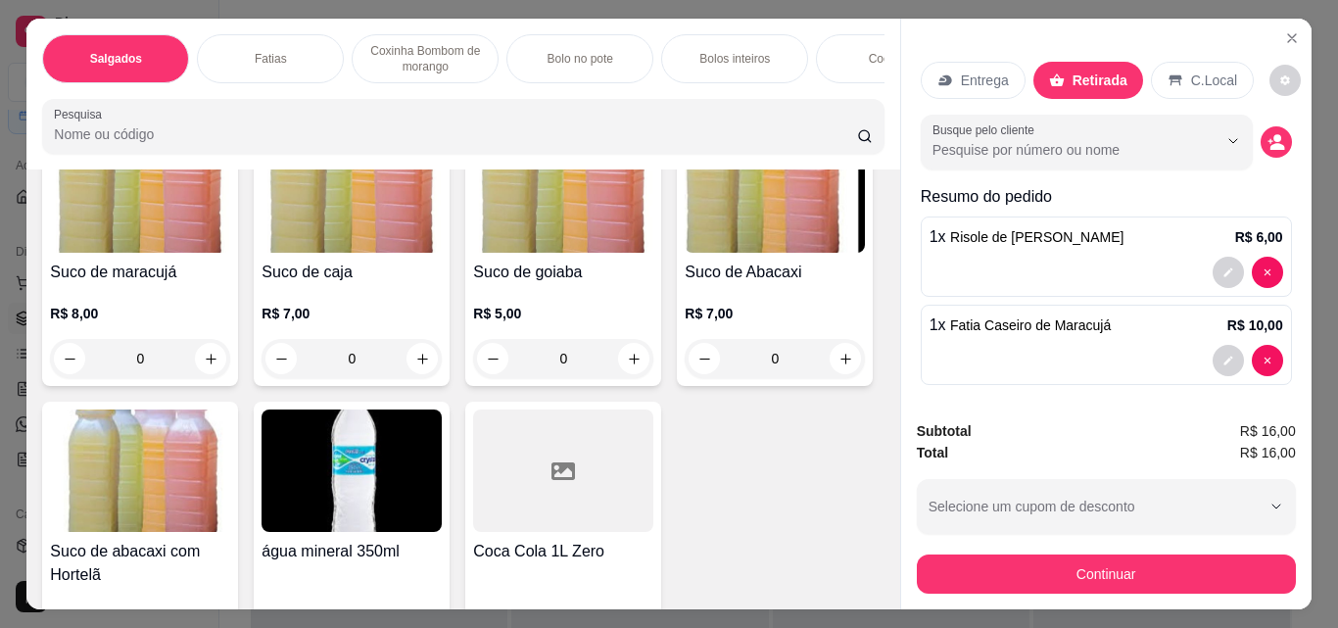
type input "1"
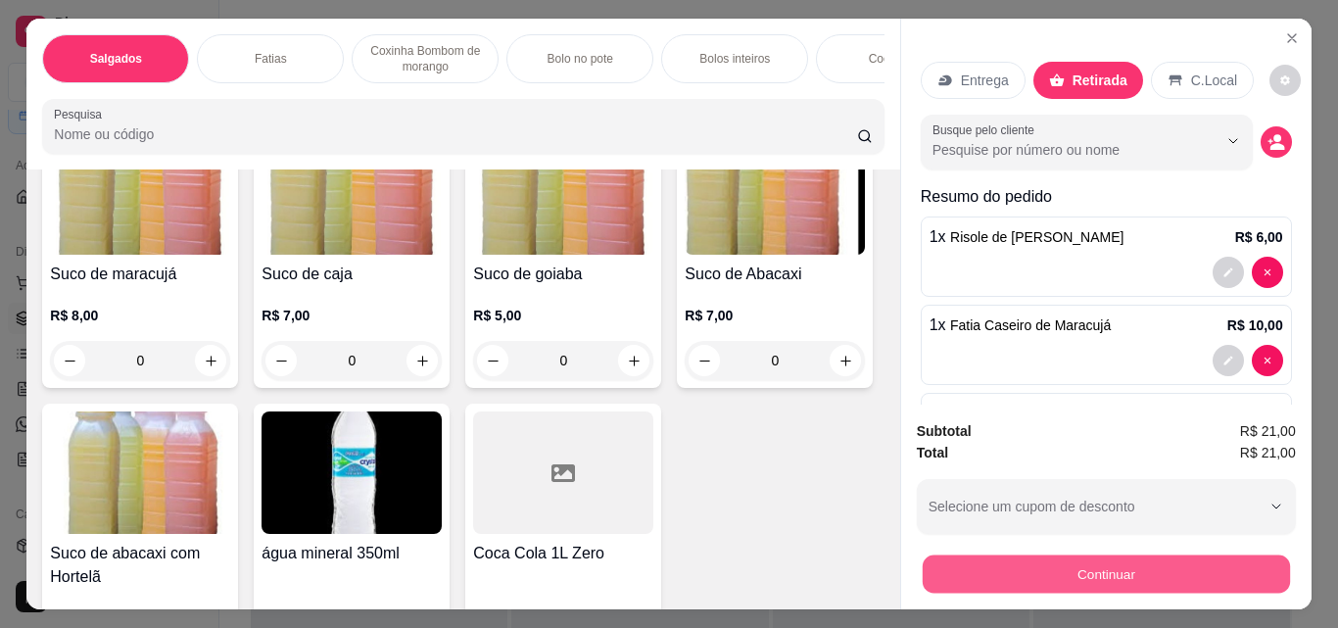
click at [1038, 554] on button "Continuar" at bounding box center [1105, 573] width 367 height 38
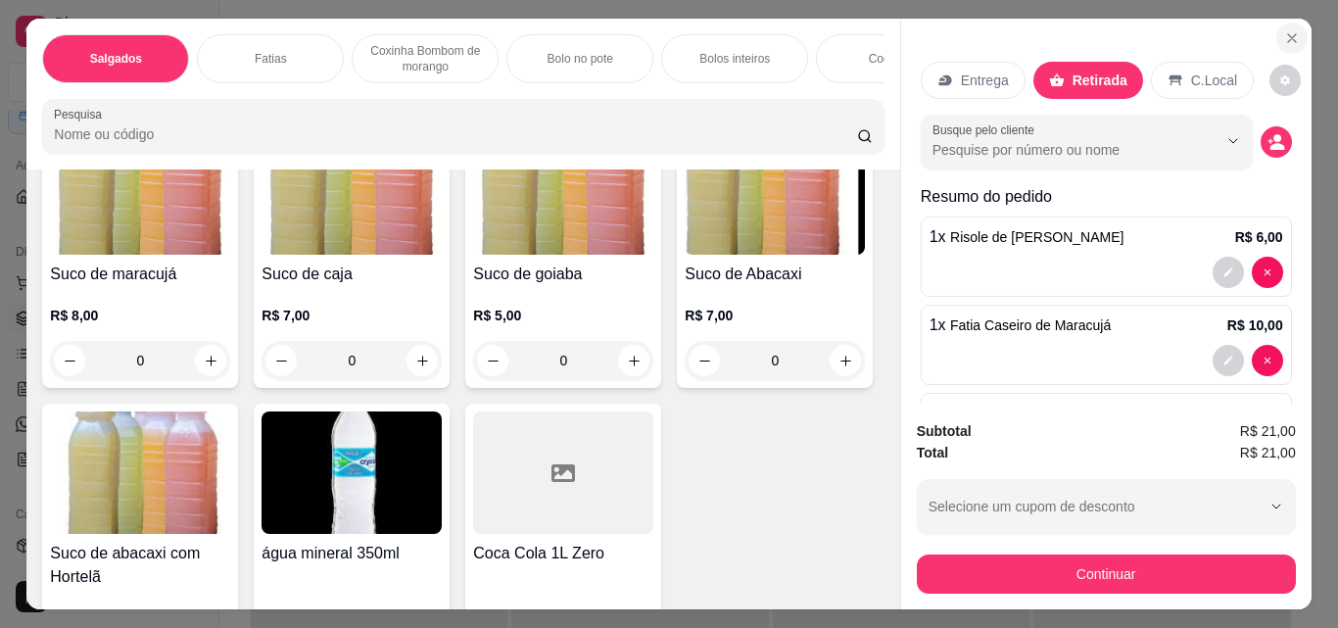
click at [1276, 41] on button "Close" at bounding box center [1291, 38] width 31 height 31
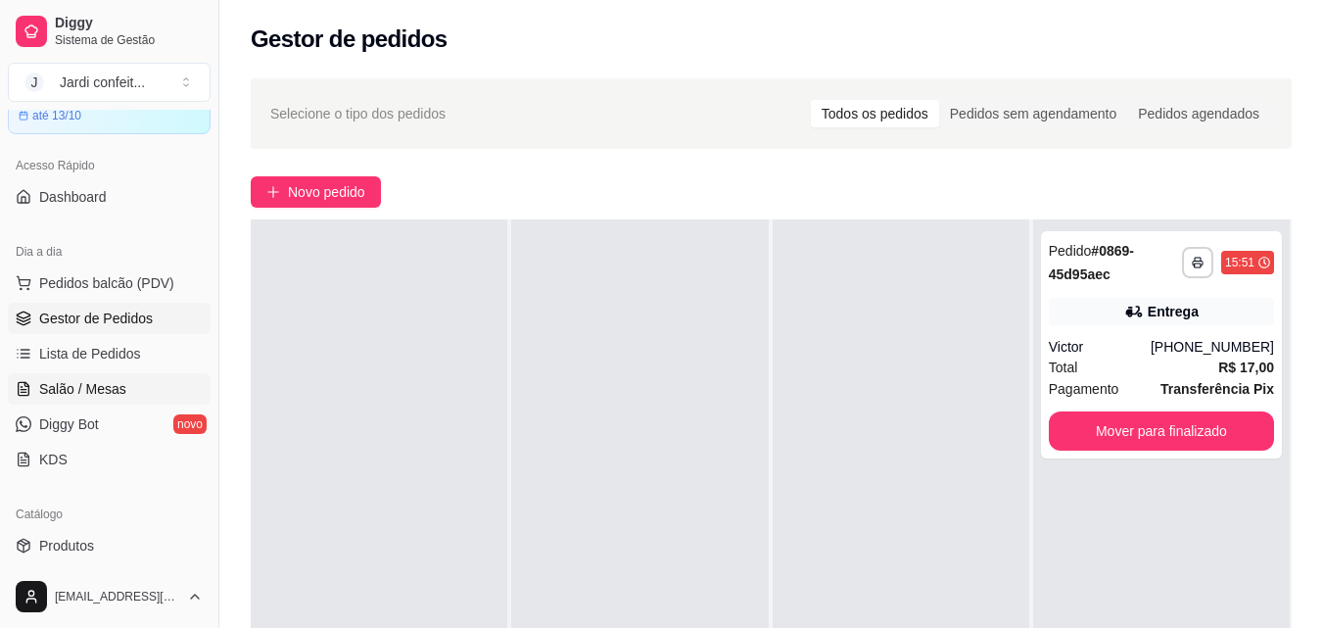
click at [95, 383] on span "Salão / Mesas" at bounding box center [82, 389] width 87 height 20
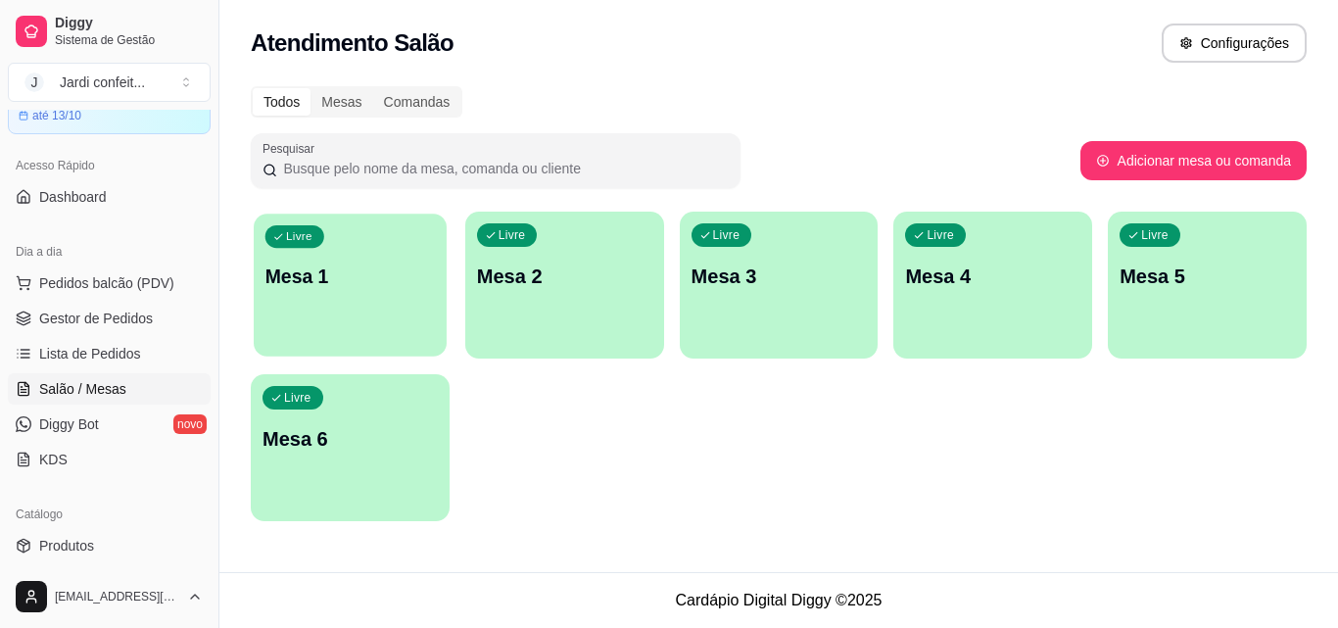
click at [338, 281] on p "Mesa 1" at bounding box center [349, 277] width 169 height 26
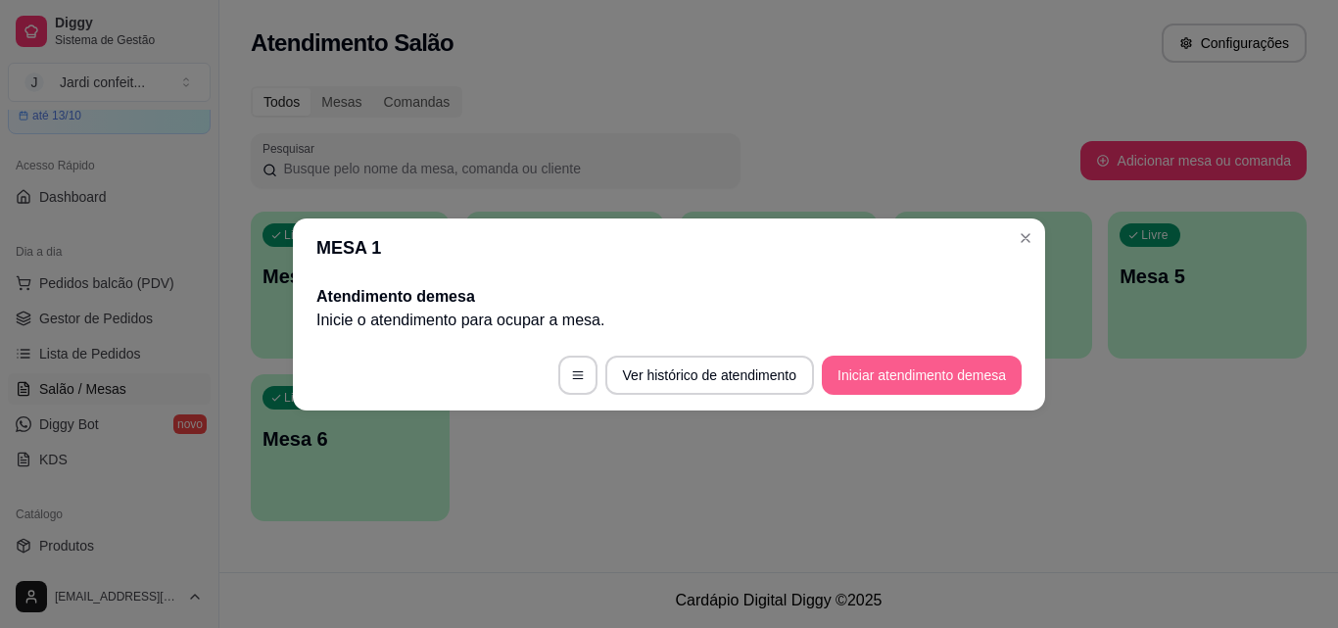
click at [840, 392] on button "Iniciar atendimento de mesa" at bounding box center [922, 375] width 200 height 39
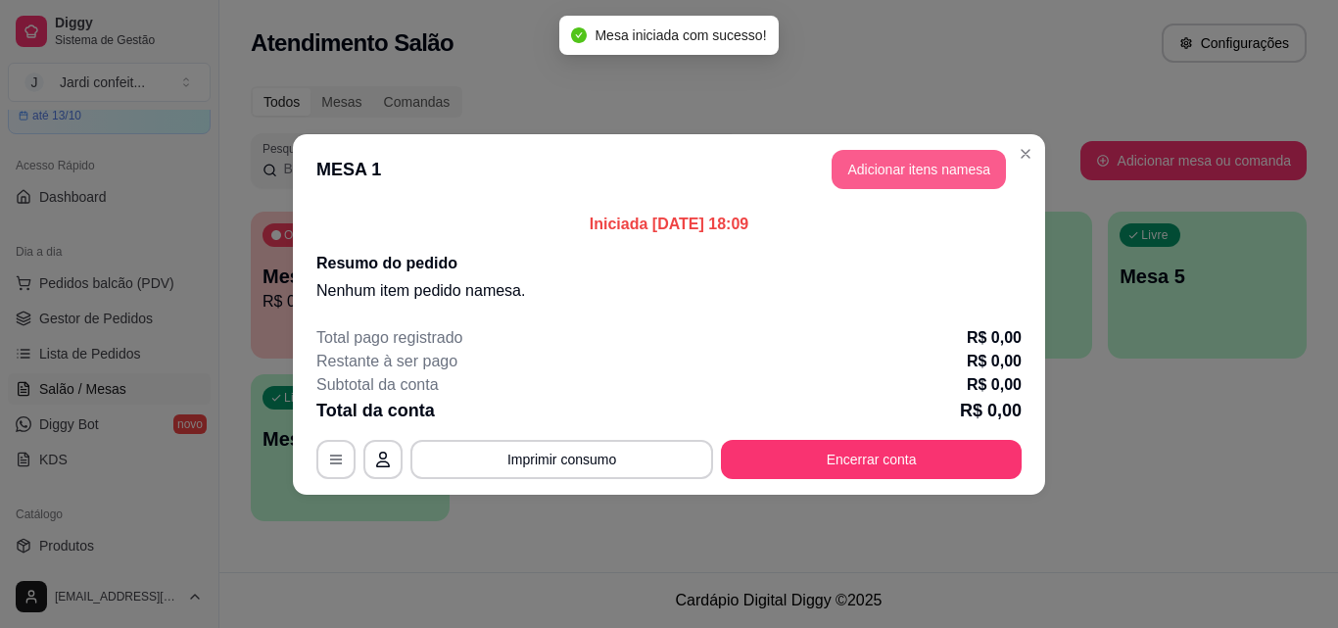
click at [879, 181] on button "Adicionar itens na mesa" at bounding box center [919, 169] width 174 height 39
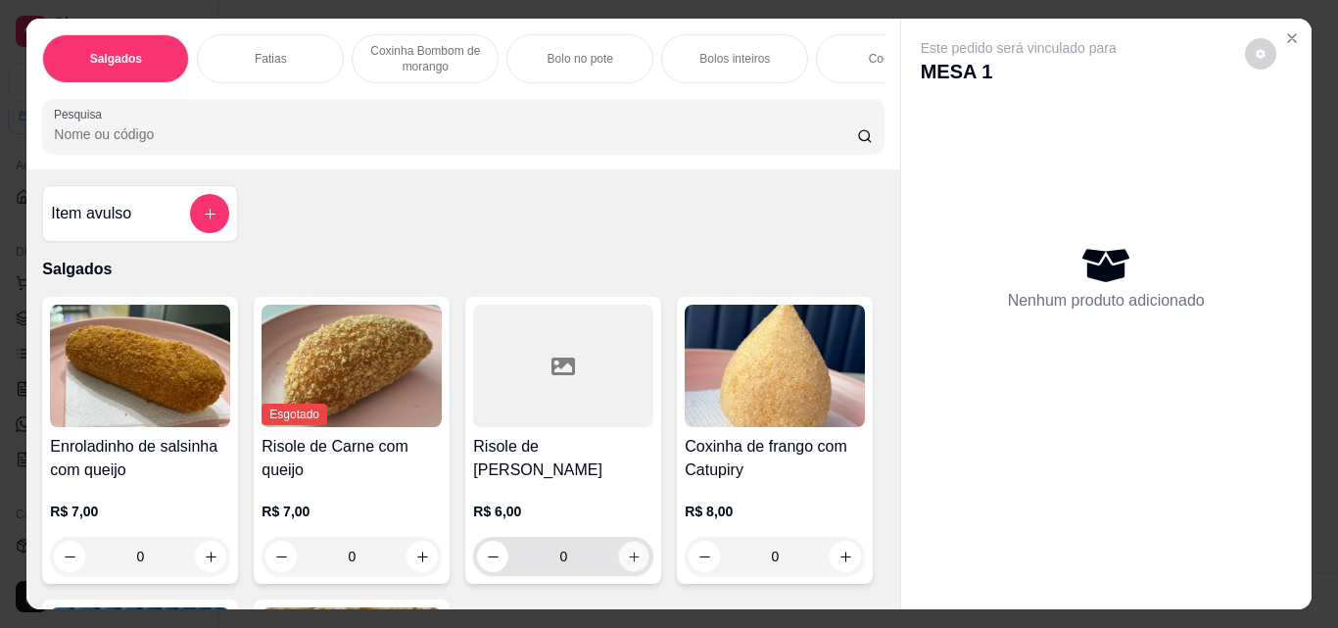
click at [630, 563] on icon "increase-product-quantity" at bounding box center [634, 557] width 15 height 15
type input "1"
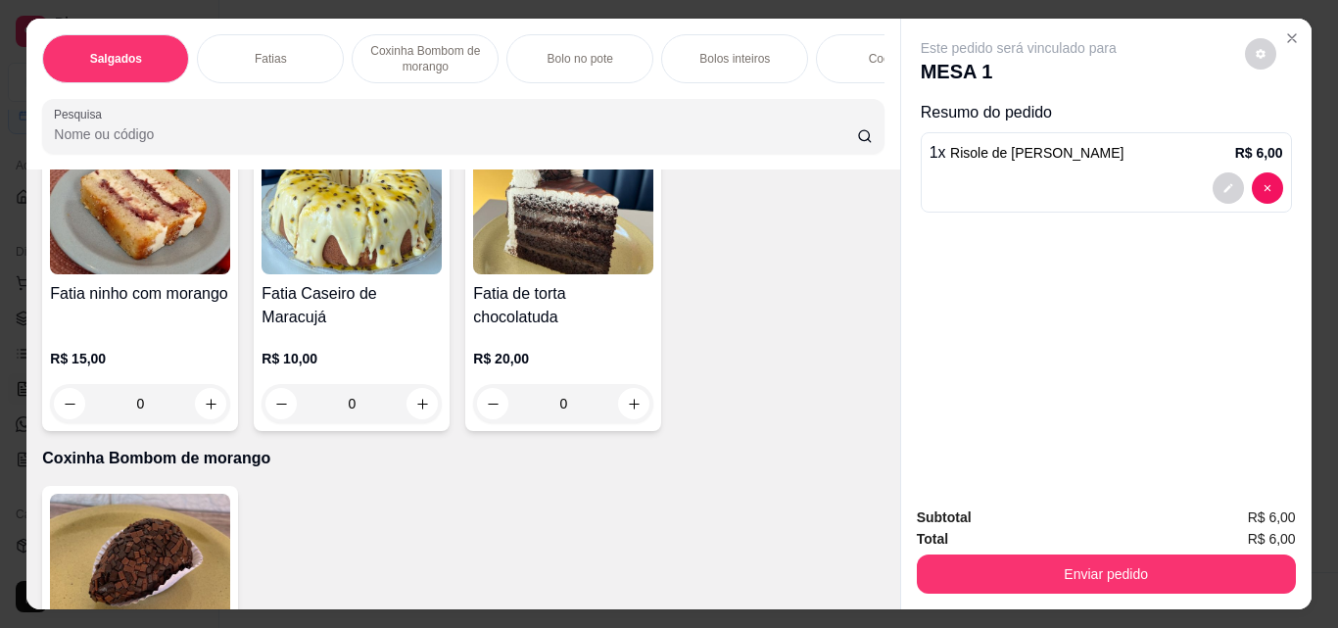
scroll to position [784, 0]
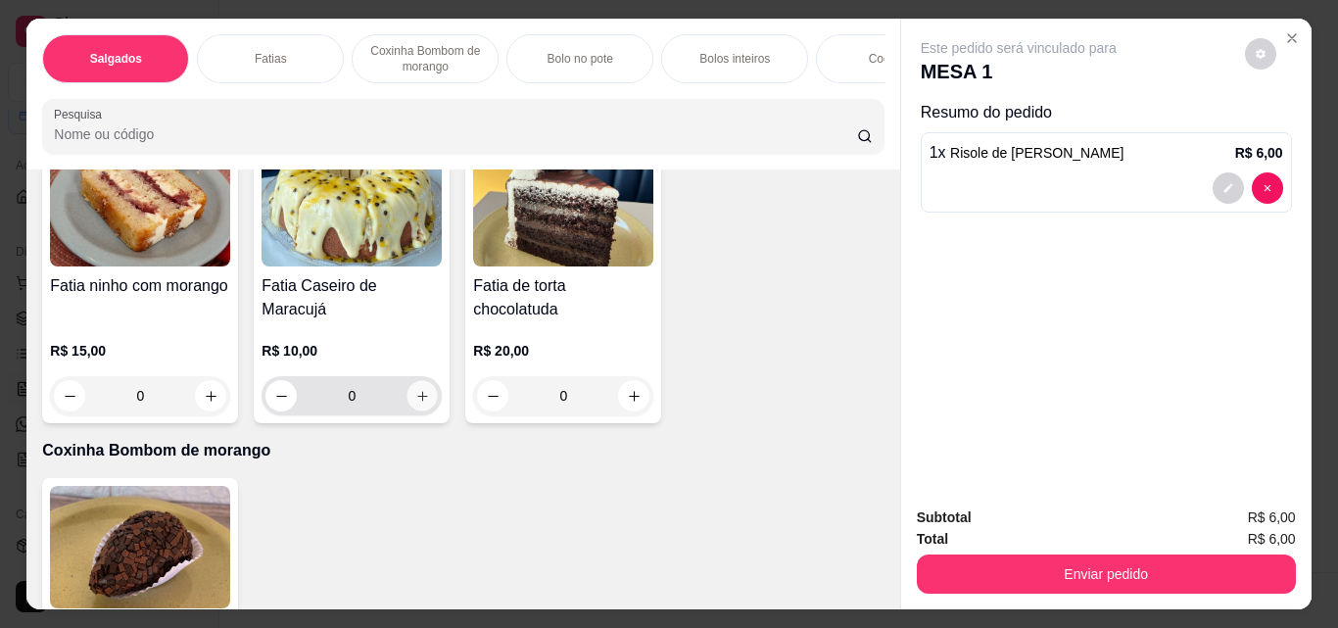
click at [415, 404] on icon "increase-product-quantity" at bounding box center [422, 396] width 15 height 15
type input "1"
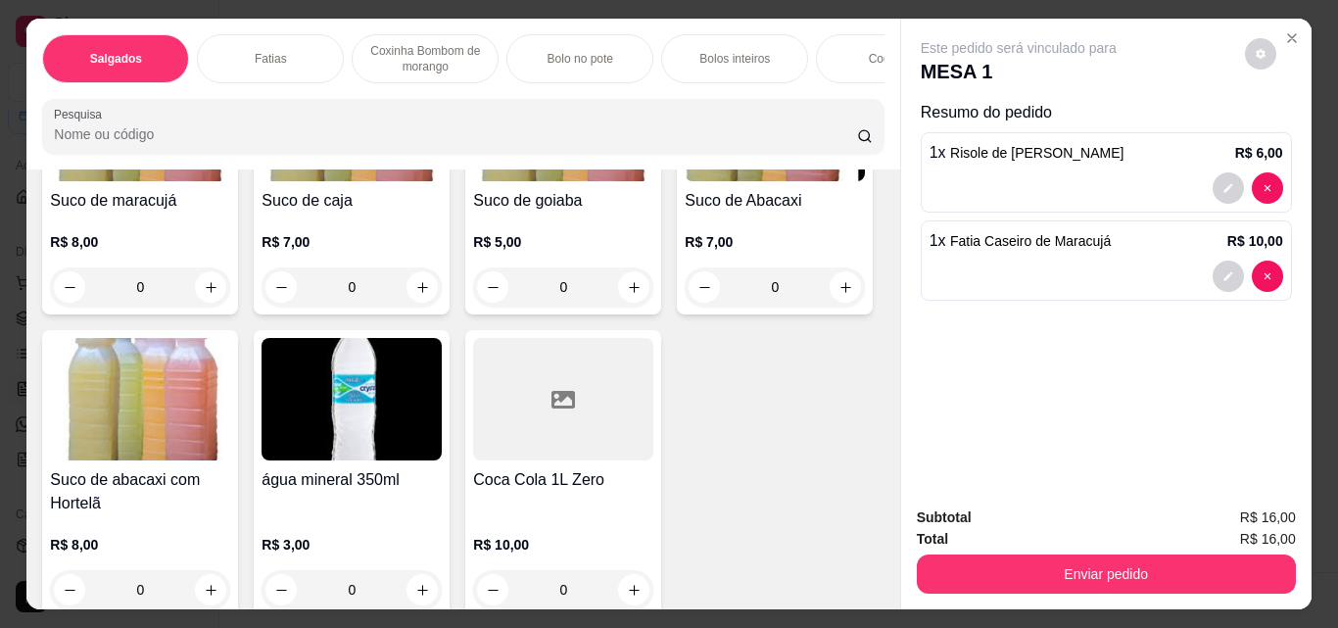
scroll to position [5976, 0]
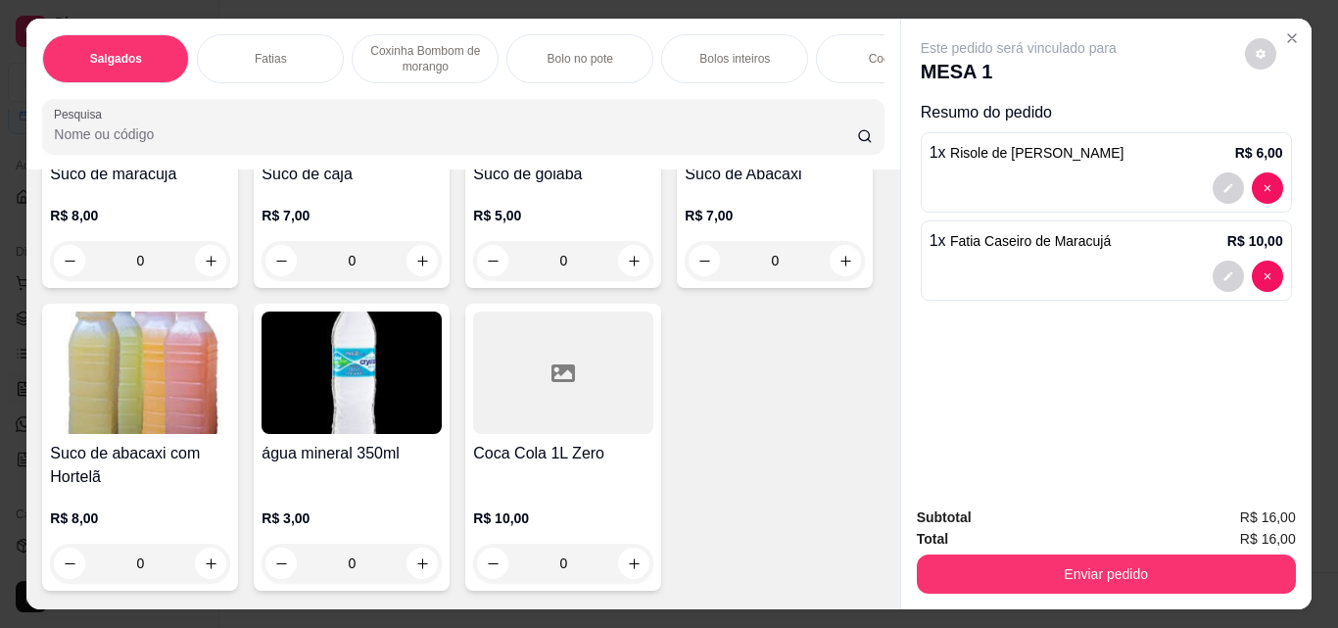
type input "1"
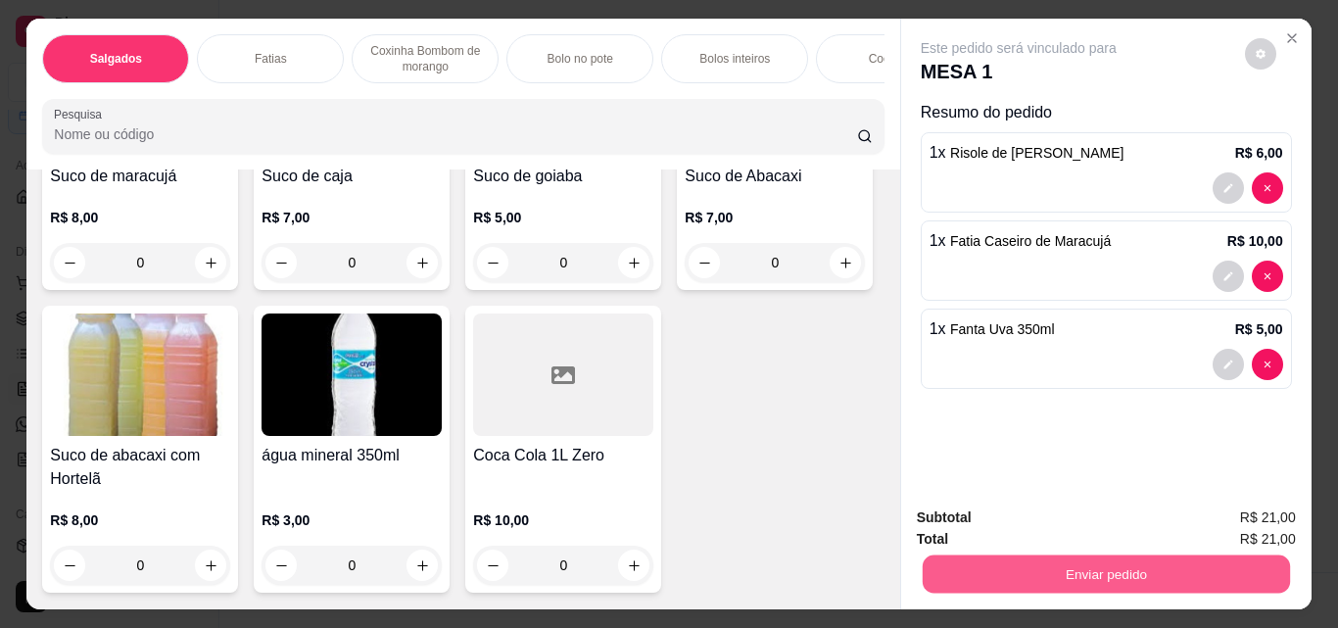
click at [987, 562] on button "Enviar pedido" at bounding box center [1105, 573] width 367 height 38
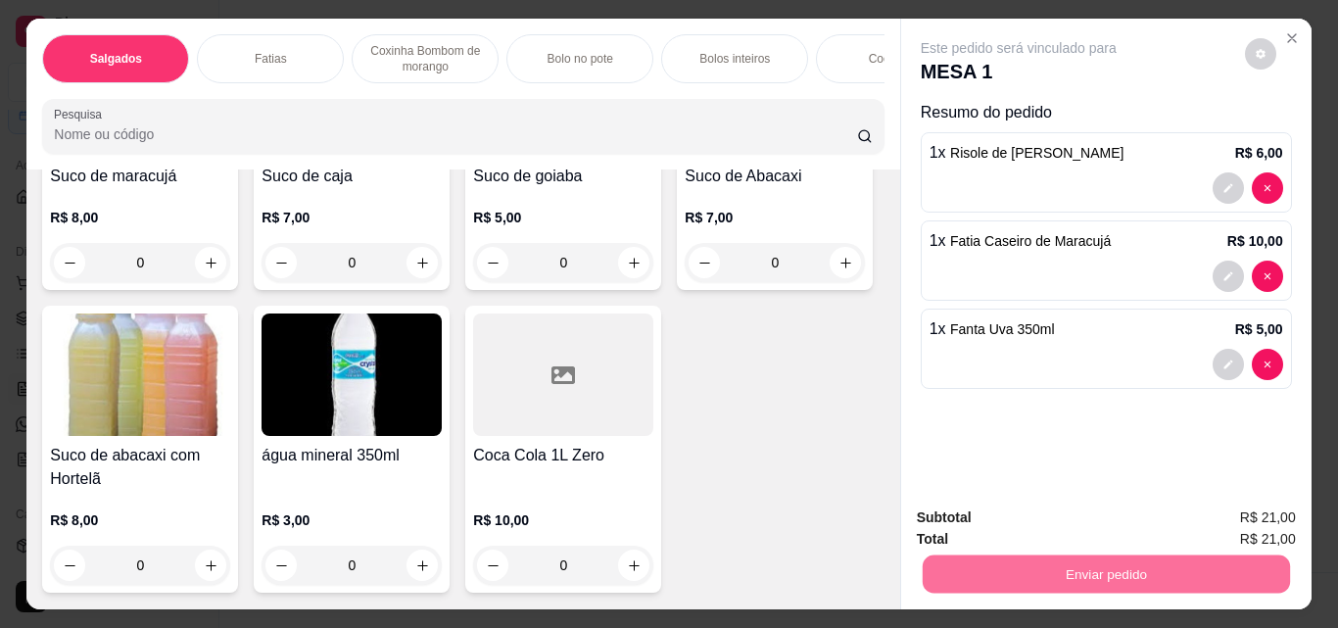
click at [1245, 524] on button "Enviar pedido" at bounding box center [1245, 518] width 108 height 36
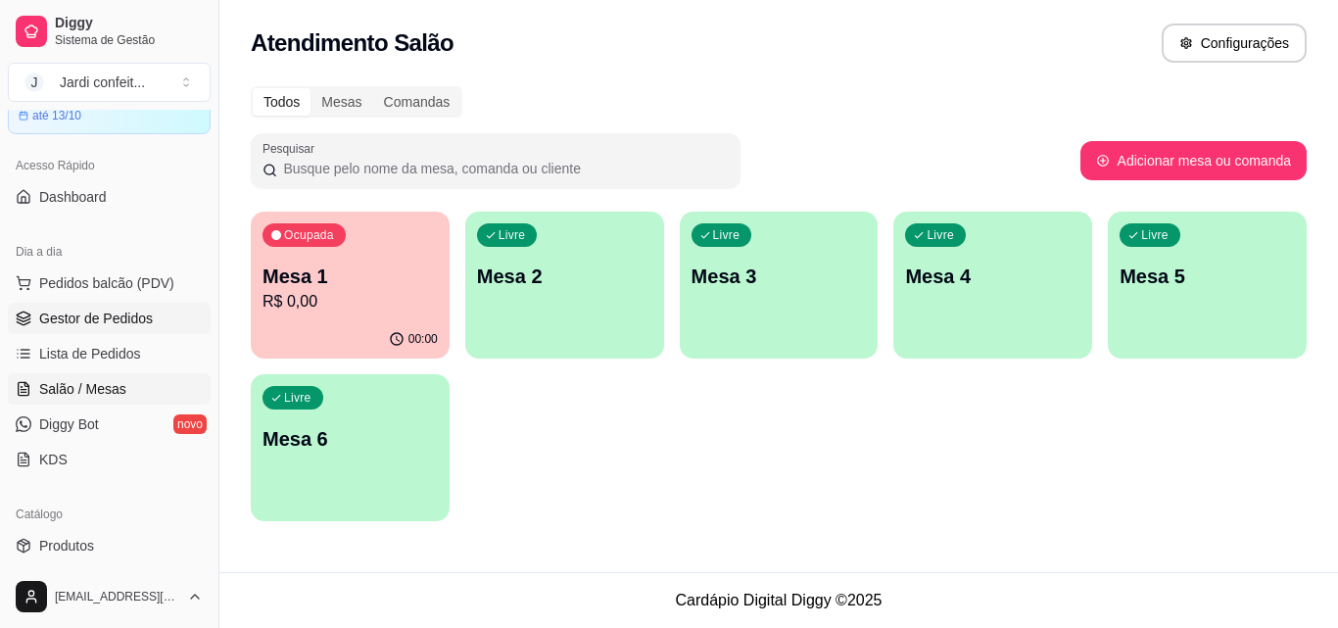
click at [77, 314] on span "Gestor de Pedidos" at bounding box center [96, 319] width 114 height 20
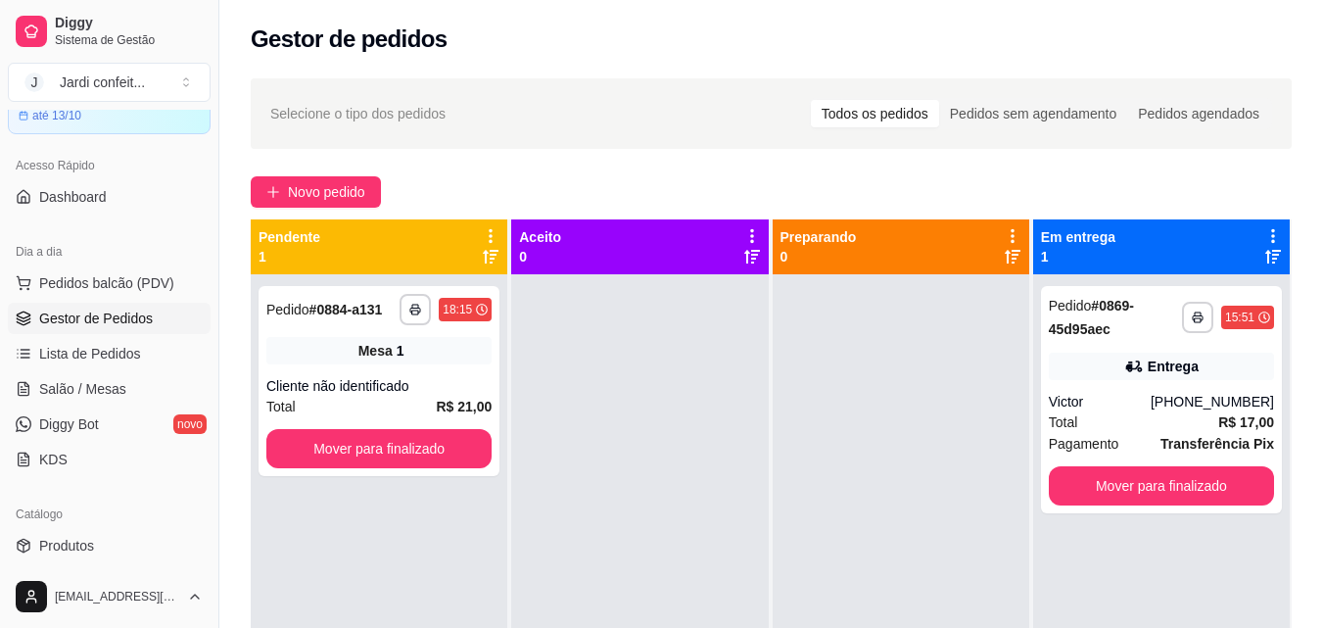
click at [410, 139] on div "Selecione o tipo dos pedidos Todos os pedidos Pedidos sem agendamento Pedidos a…" at bounding box center [771, 113] width 1041 height 71
click at [348, 192] on span "Novo pedido" at bounding box center [326, 192] width 77 height 22
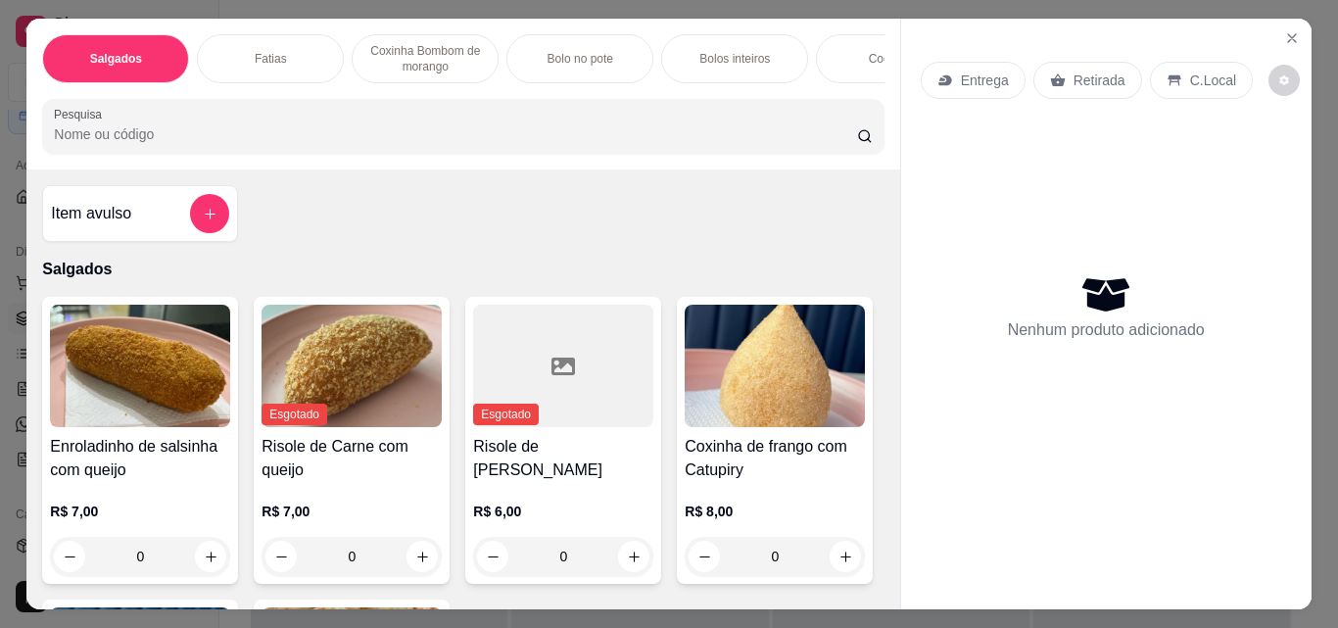
scroll to position [0, 737]
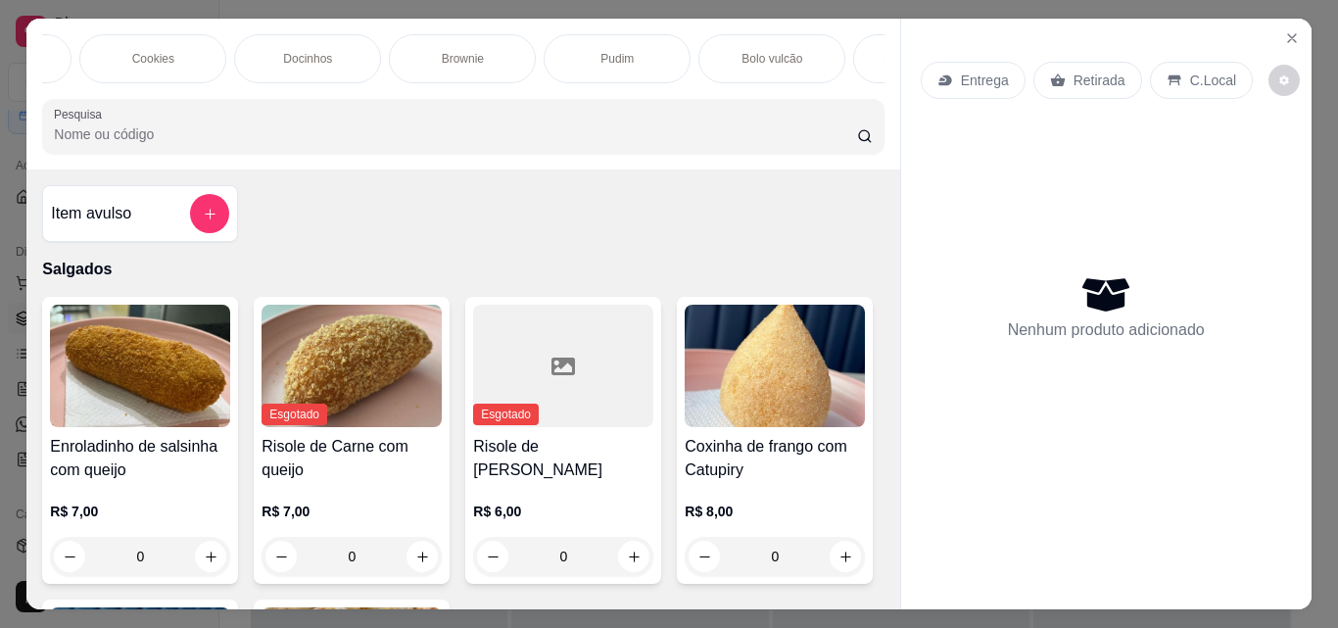
click at [305, 67] on div "Docinhos" at bounding box center [307, 58] width 147 height 49
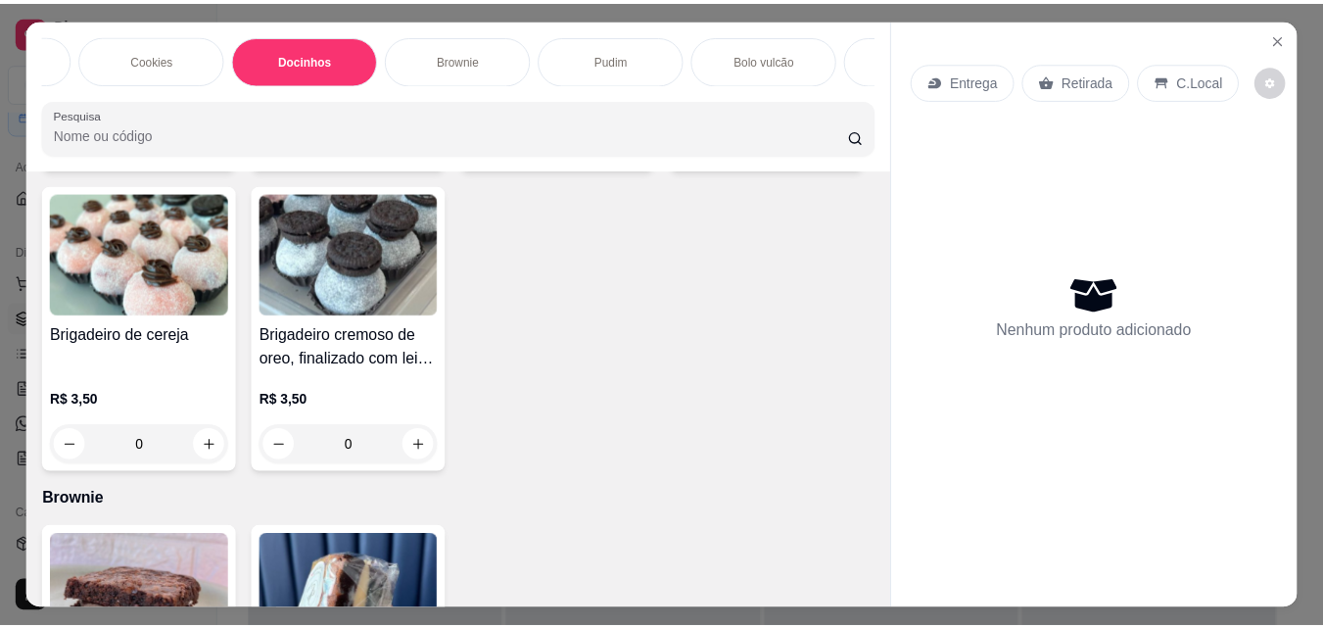
scroll to position [51, 0]
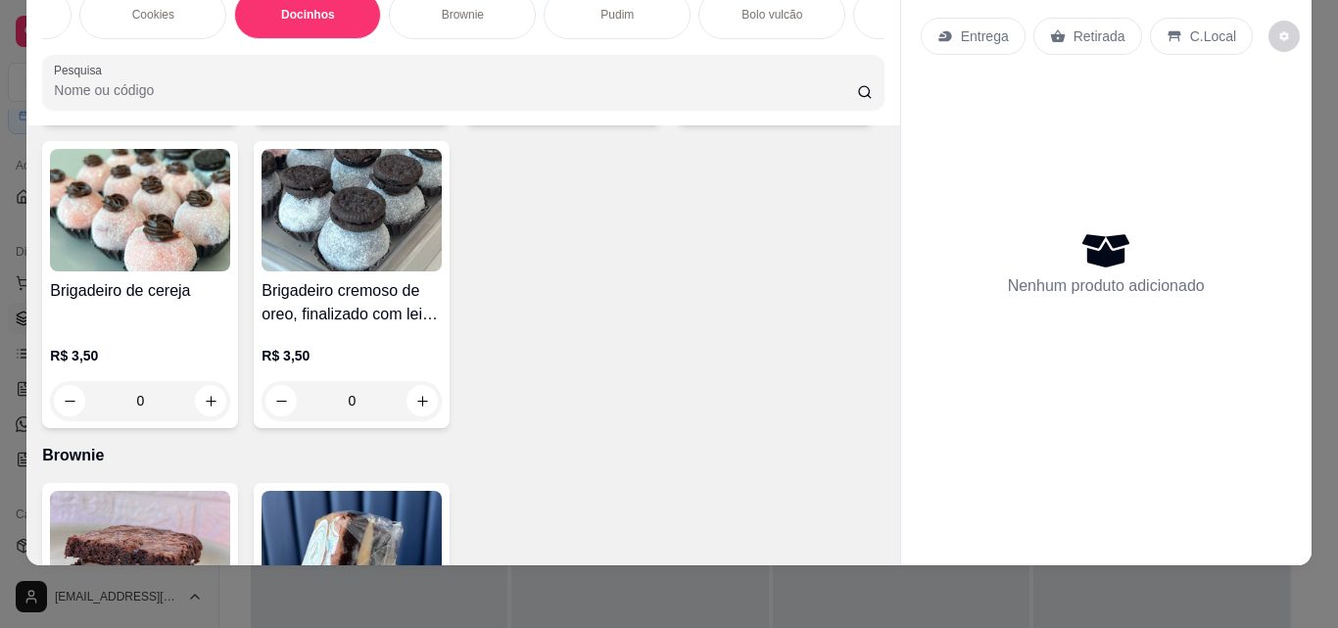
click at [416, 106] on icon "increase-product-quantity" at bounding box center [422, 98] width 15 height 15
type input "1"
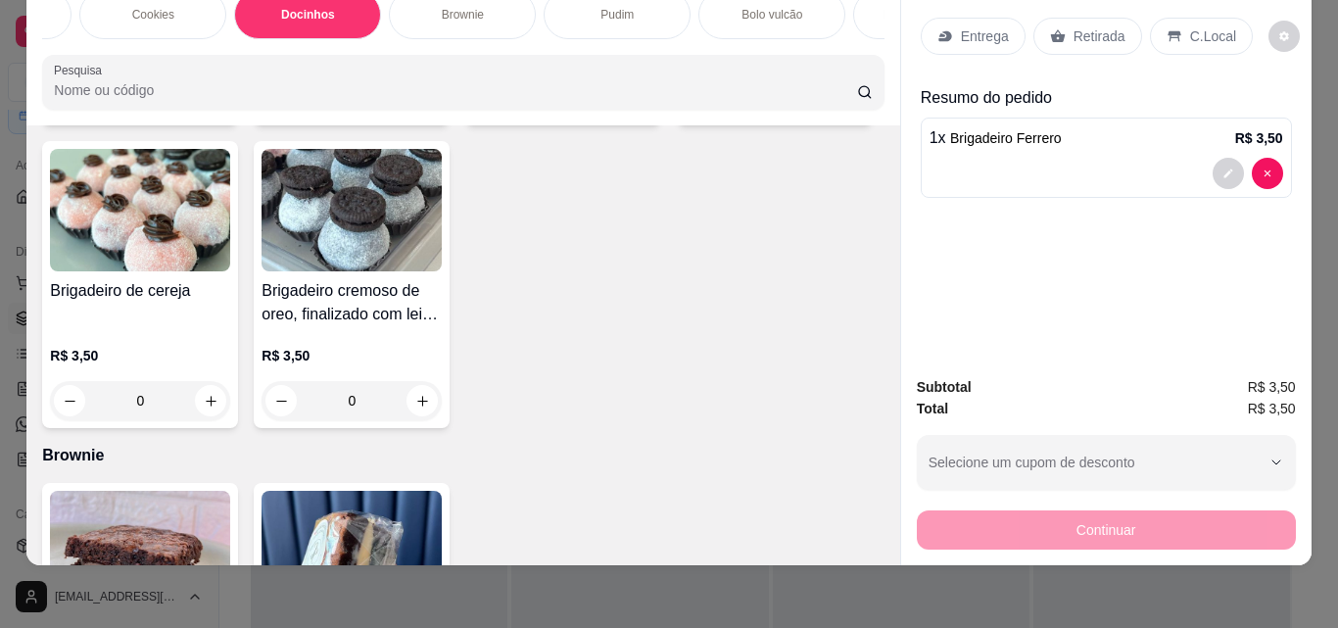
click at [1050, 30] on icon at bounding box center [1057, 36] width 15 height 13
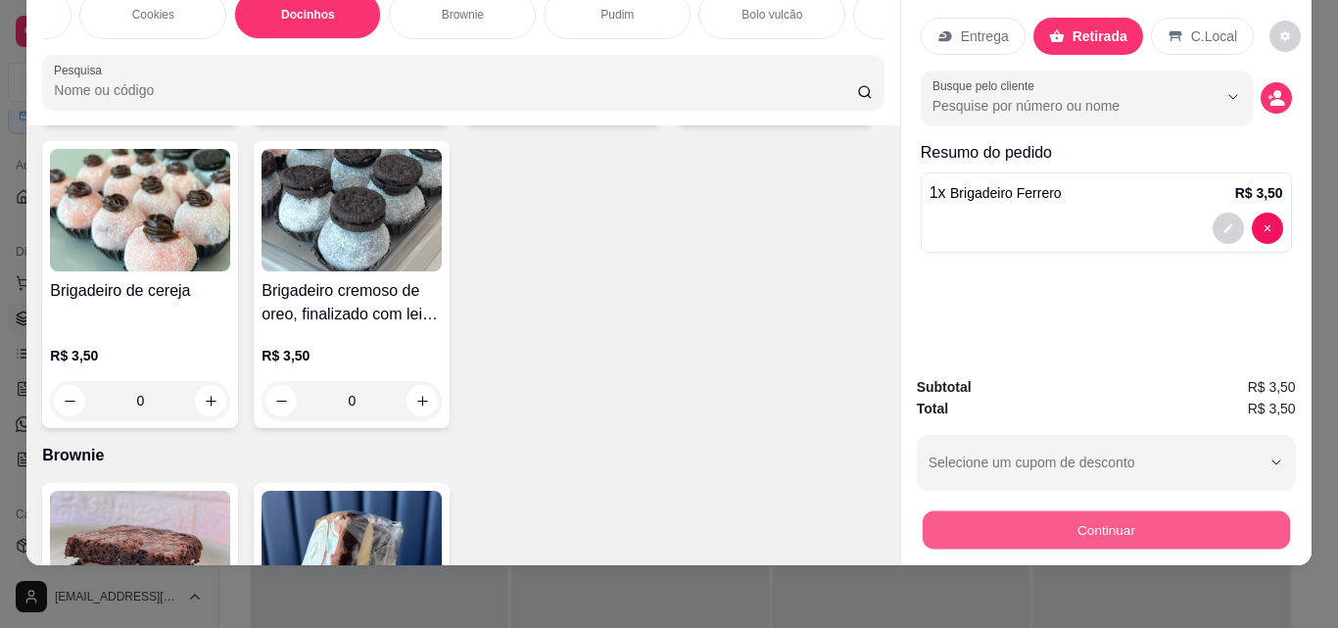
click at [1049, 510] on button "Continuar" at bounding box center [1105, 529] width 367 height 38
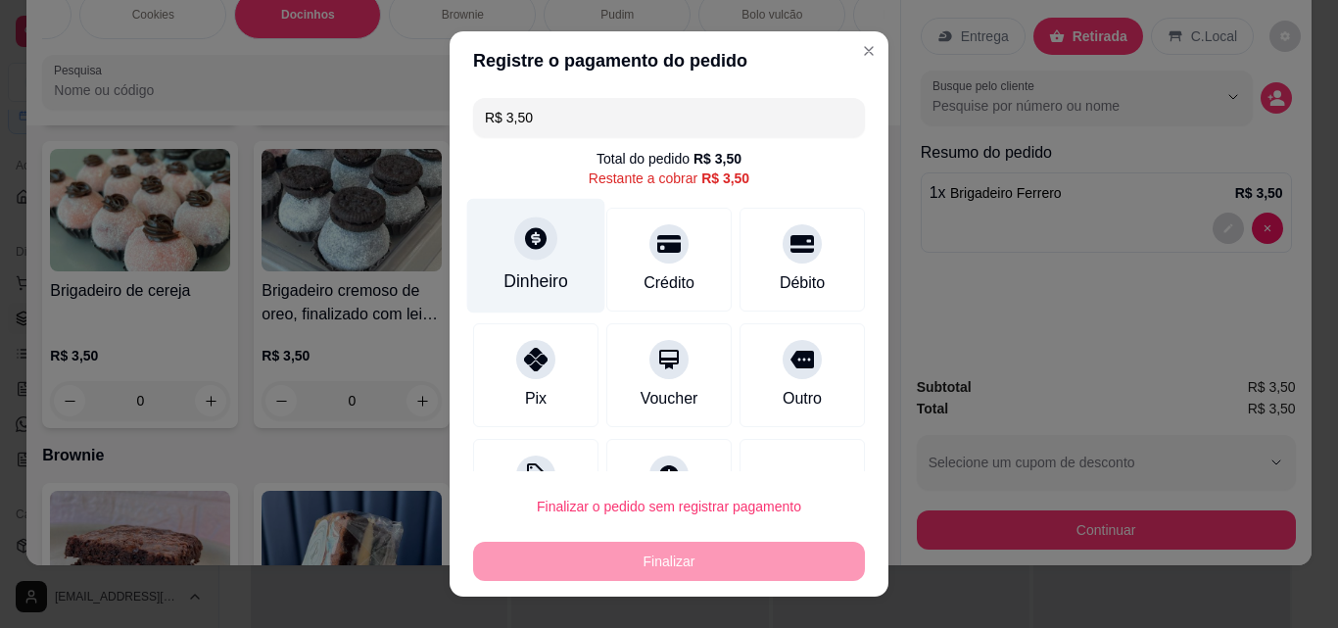
click at [554, 279] on div "Dinheiro" at bounding box center [536, 280] width 65 height 25
click at [547, 282] on input "0,00" at bounding box center [669, 295] width 392 height 39
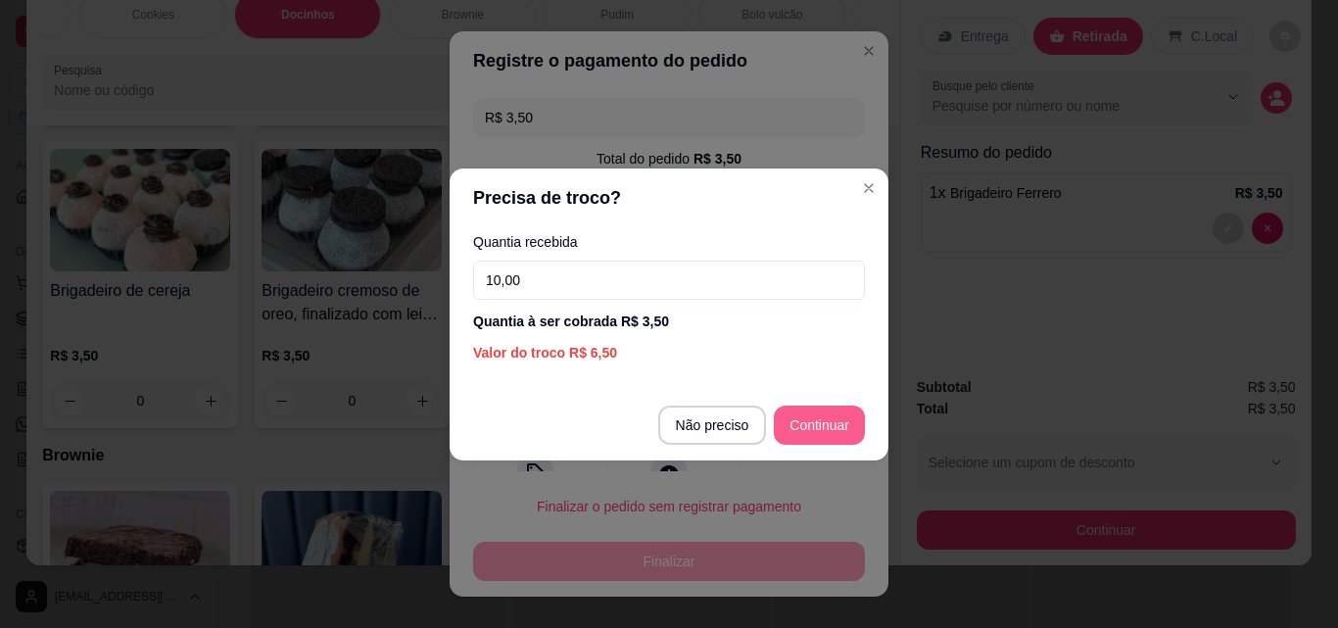
type input "10,00"
type input "R$ 0,00"
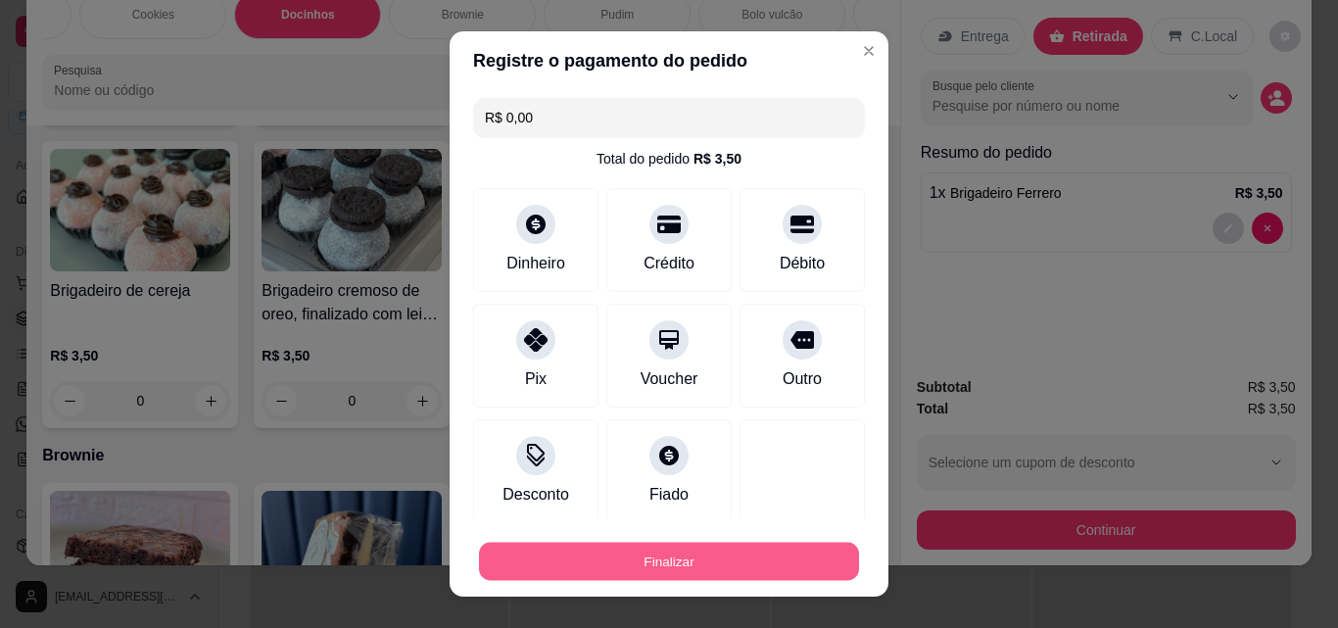
click at [679, 568] on button "Finalizar" at bounding box center [669, 562] width 380 height 38
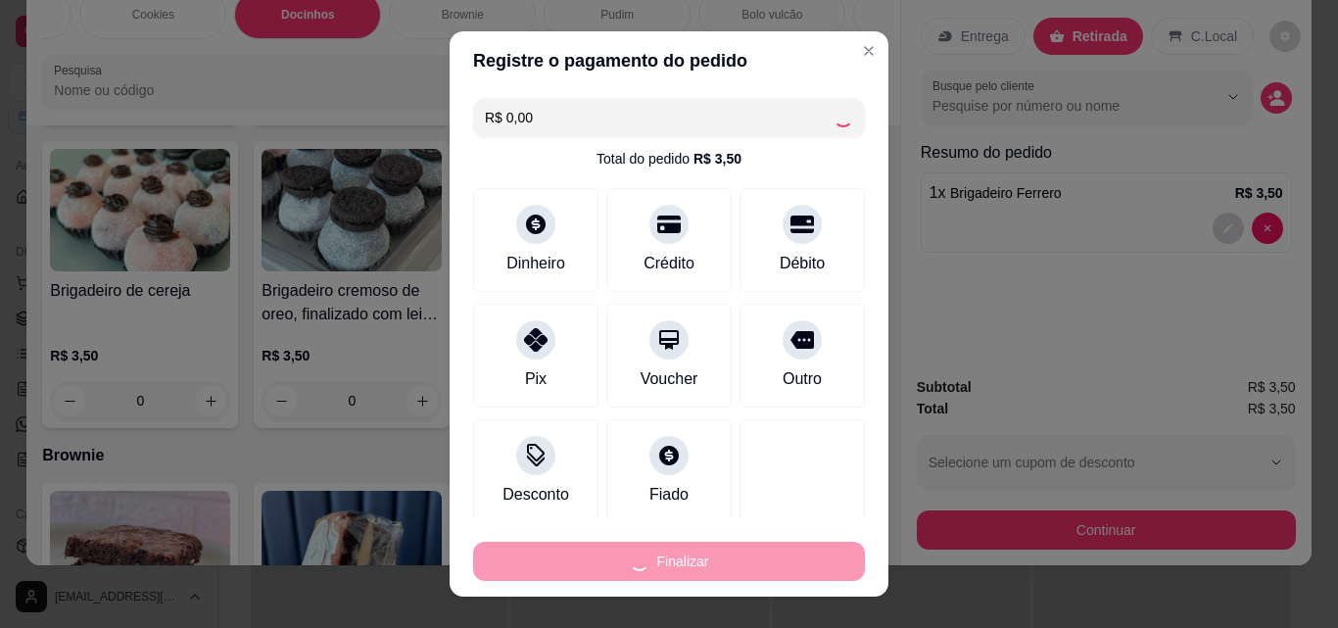
type input "0"
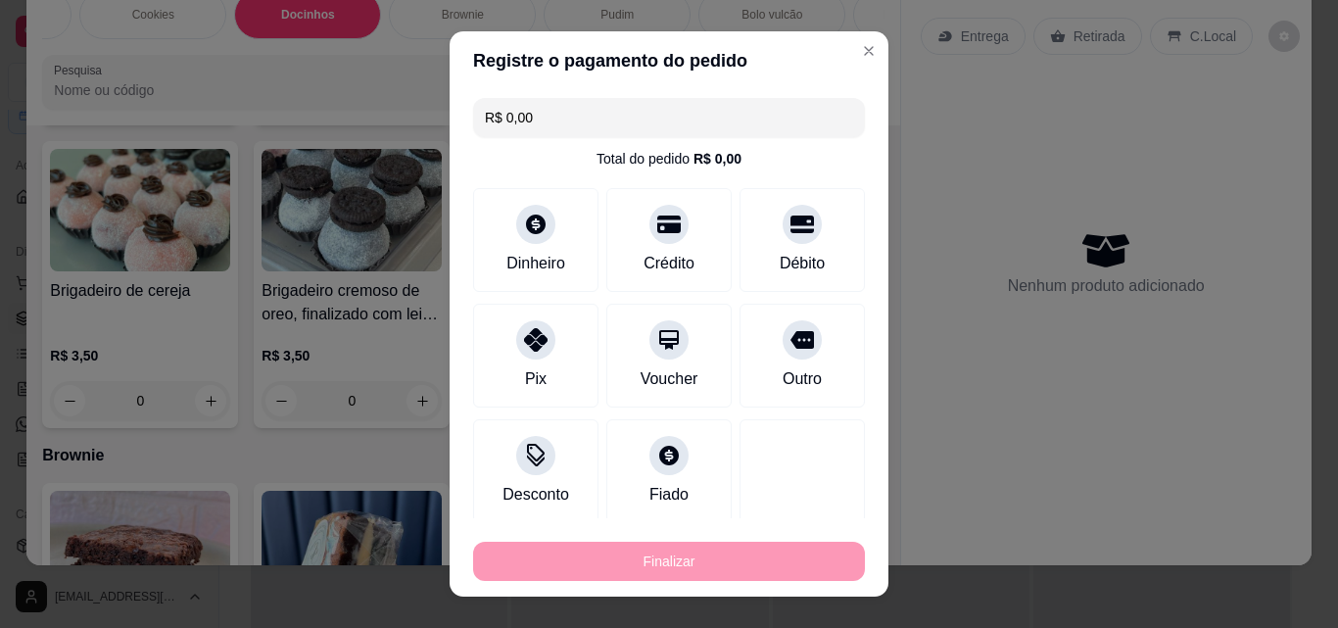
type input "-R$ 3,50"
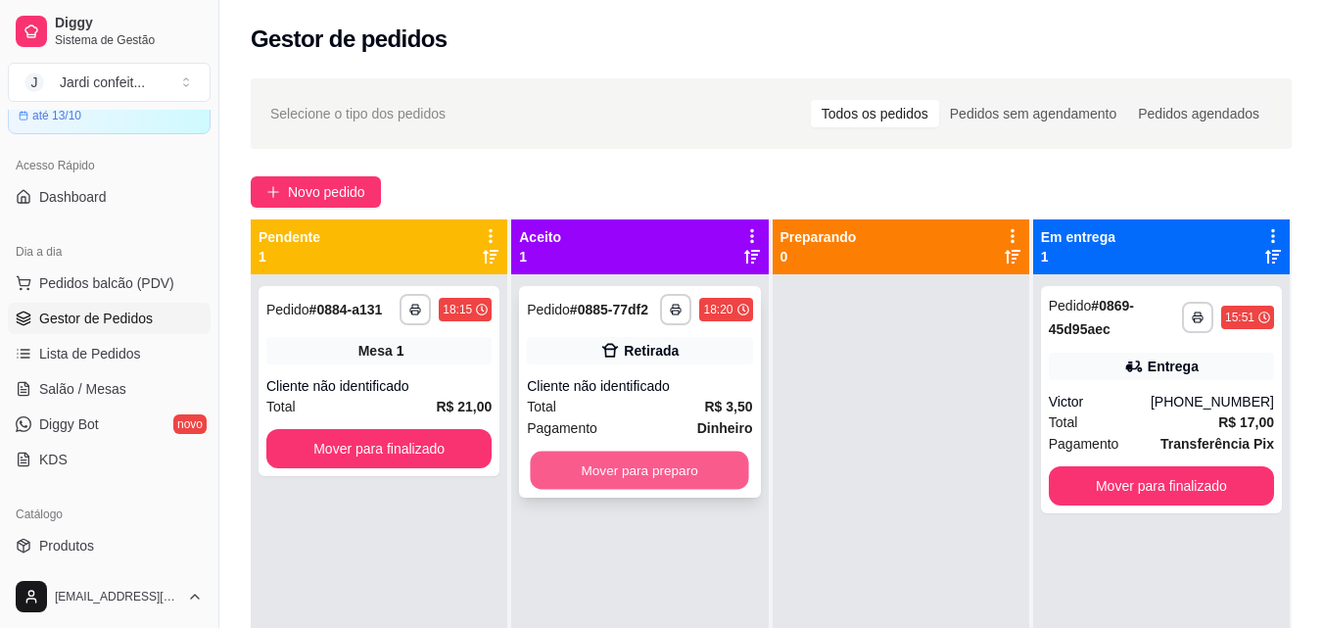
click at [589, 475] on button "Mover para preparo" at bounding box center [640, 471] width 218 height 38
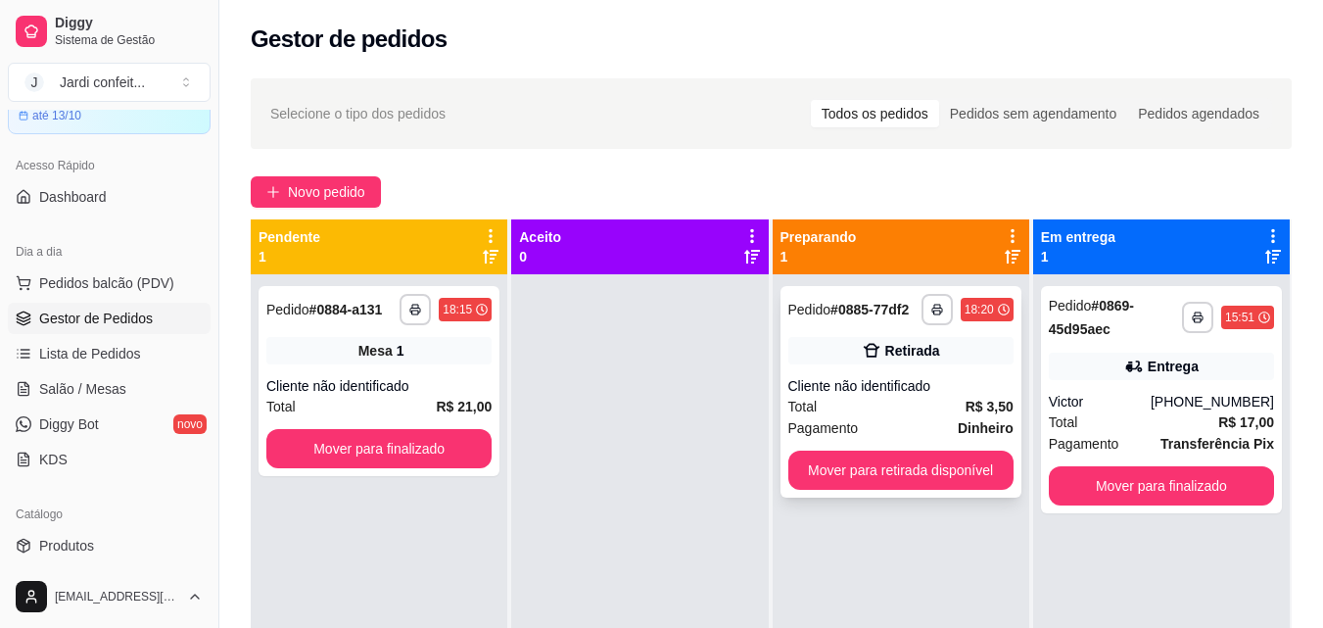
click at [834, 489] on div "**********" at bounding box center [901, 392] width 241 height 212
click at [965, 460] on button "Mover para retirada disponível" at bounding box center [901, 471] width 218 height 38
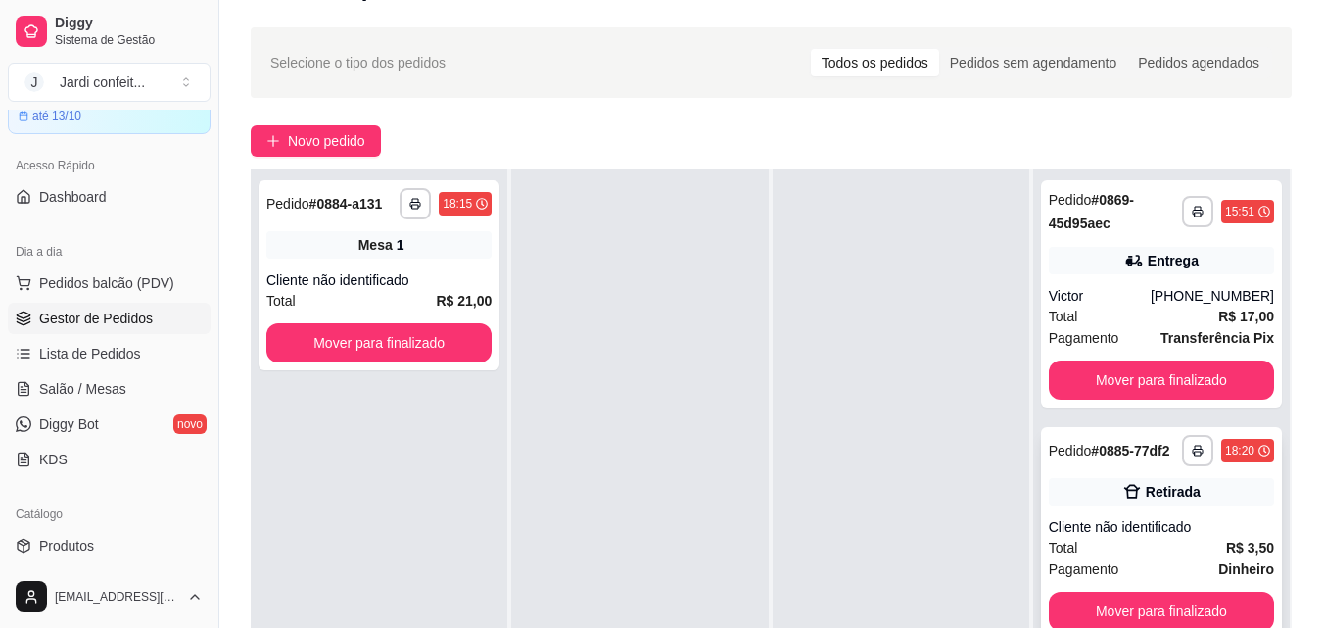
scroll to position [98, 0]
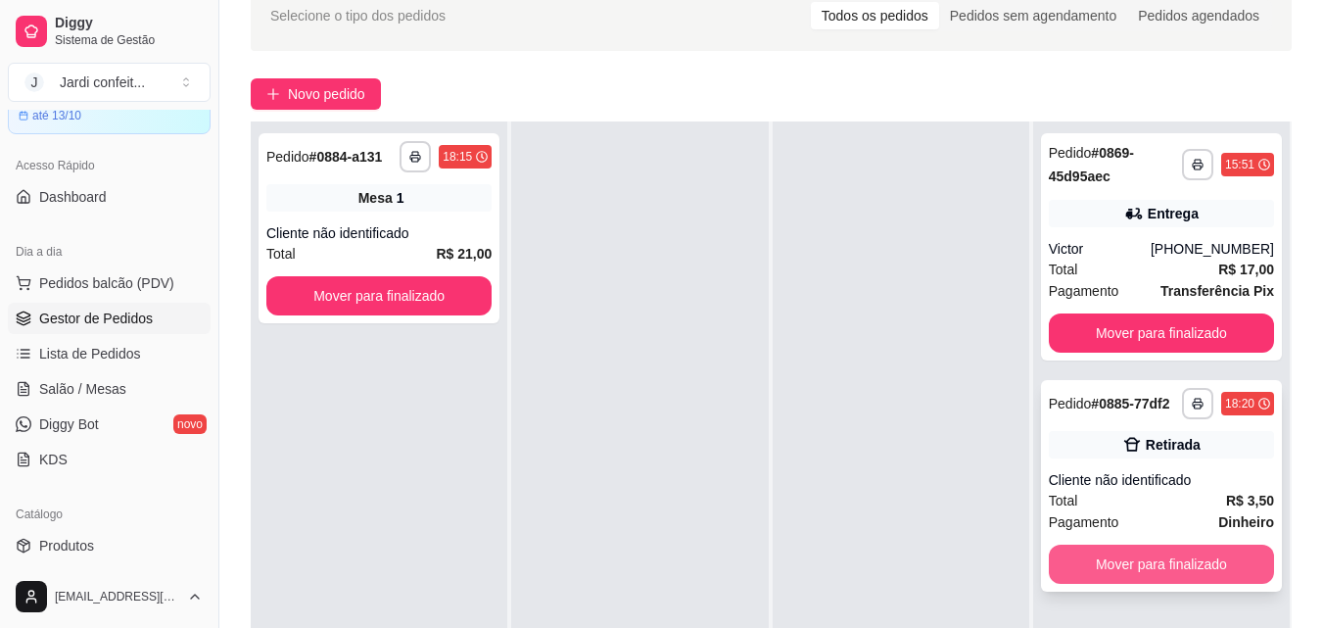
click at [1190, 575] on button "Mover para finalizado" at bounding box center [1161, 564] width 225 height 39
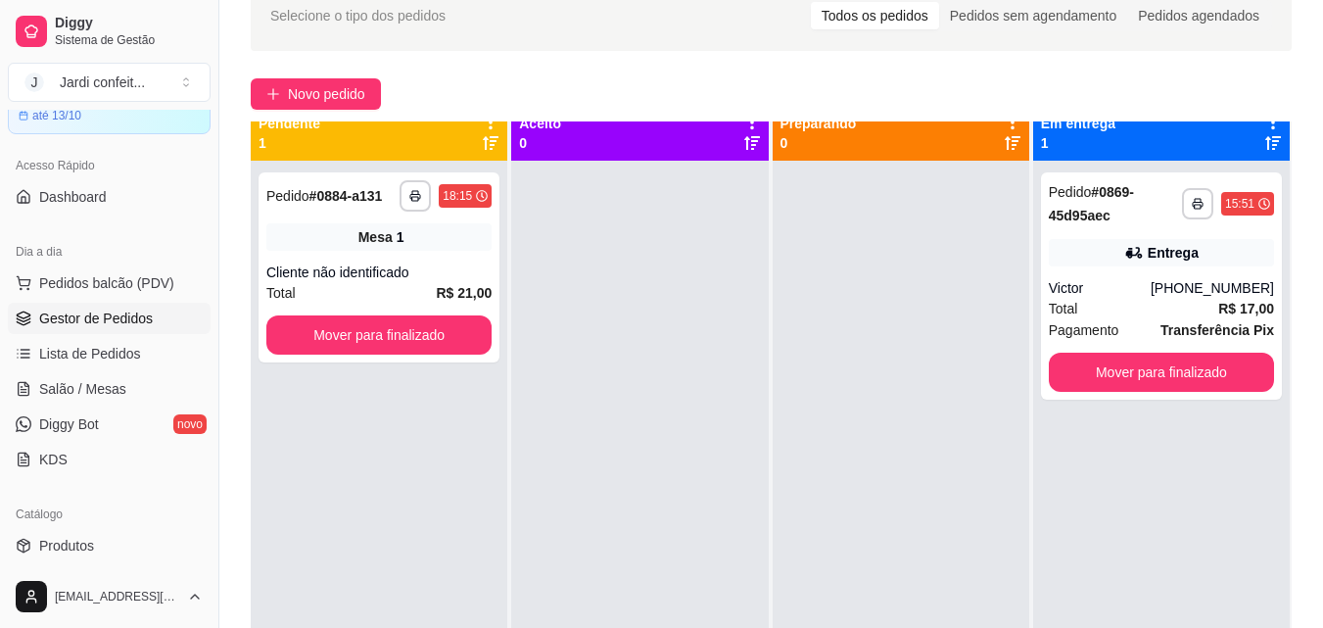
scroll to position [0, 0]
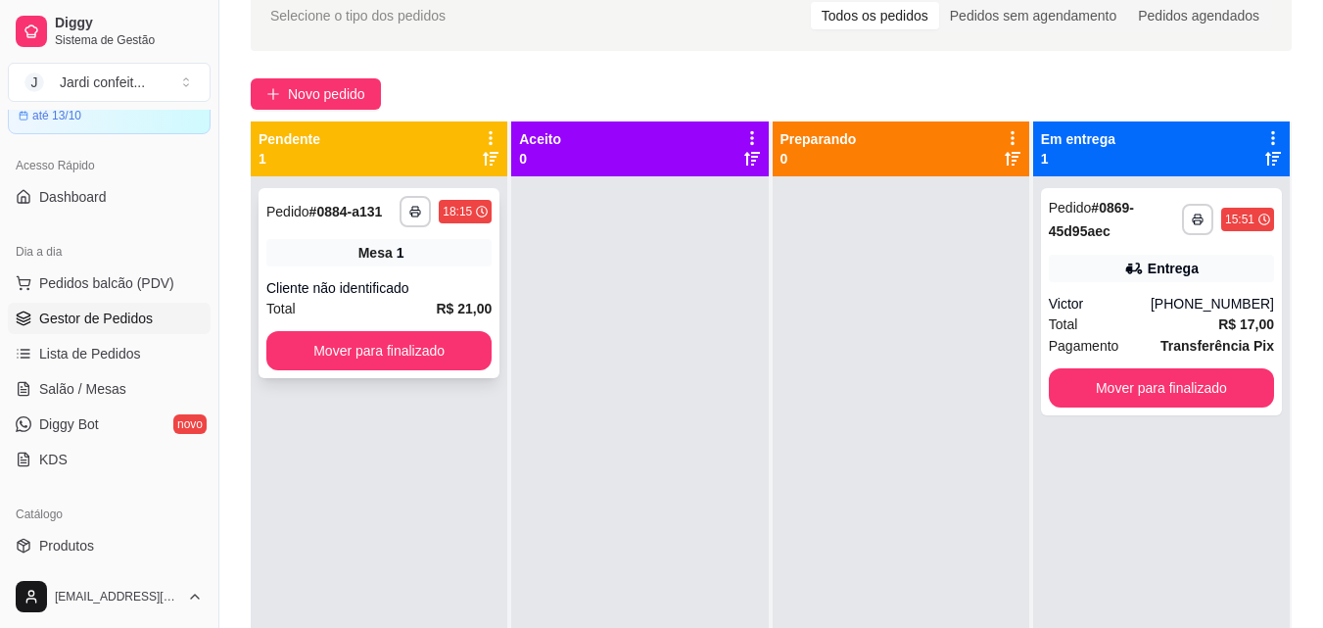
click at [374, 298] on div "Total R$ 21,00" at bounding box center [378, 309] width 225 height 22
click at [420, 358] on button "Mover para finalizado" at bounding box center [378, 350] width 225 height 39
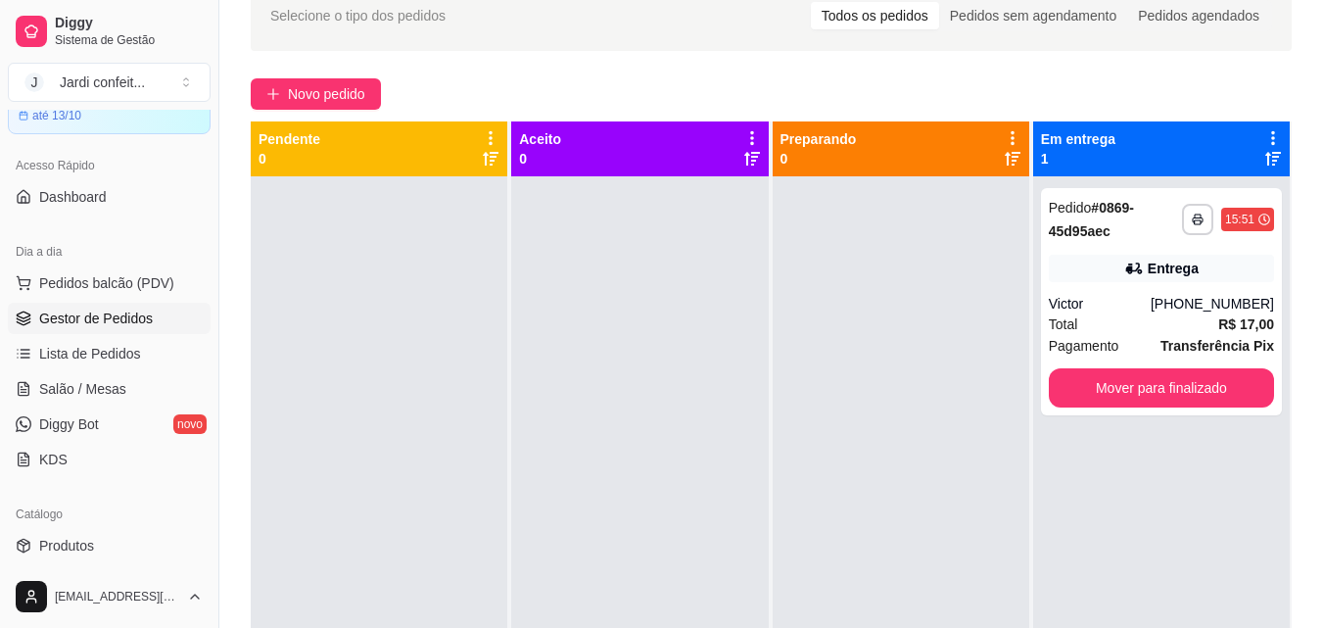
click at [667, 385] on div at bounding box center [639, 490] width 257 height 628
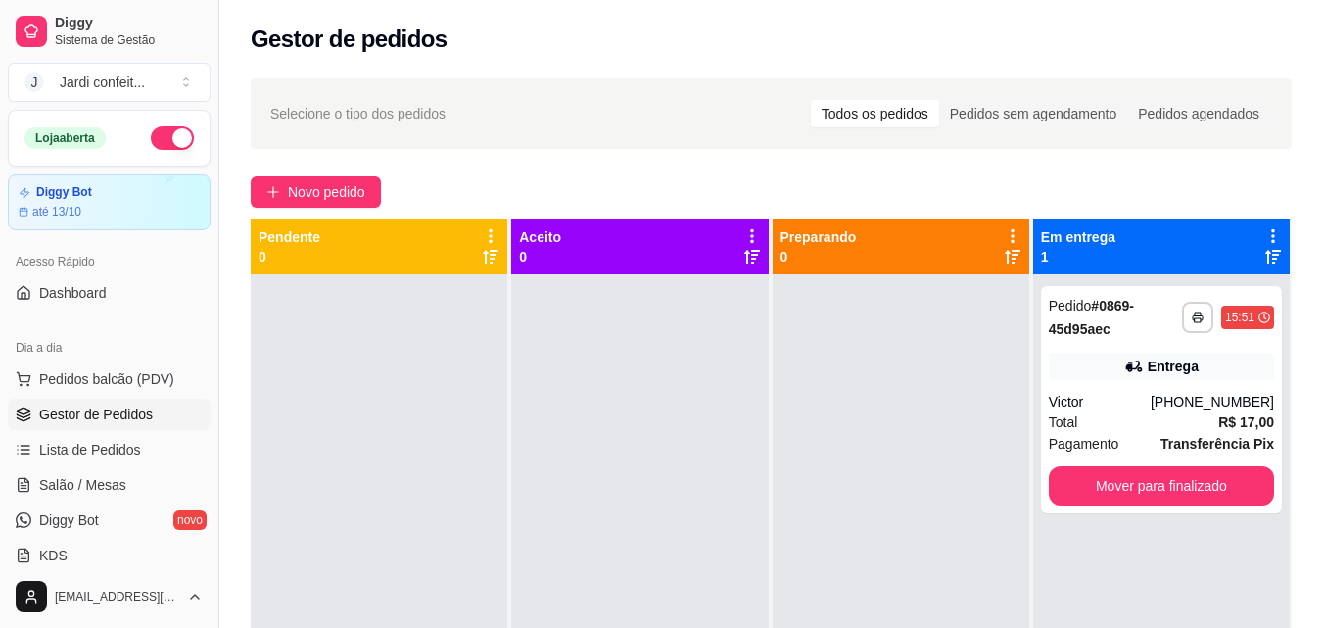
scroll to position [55, 0]
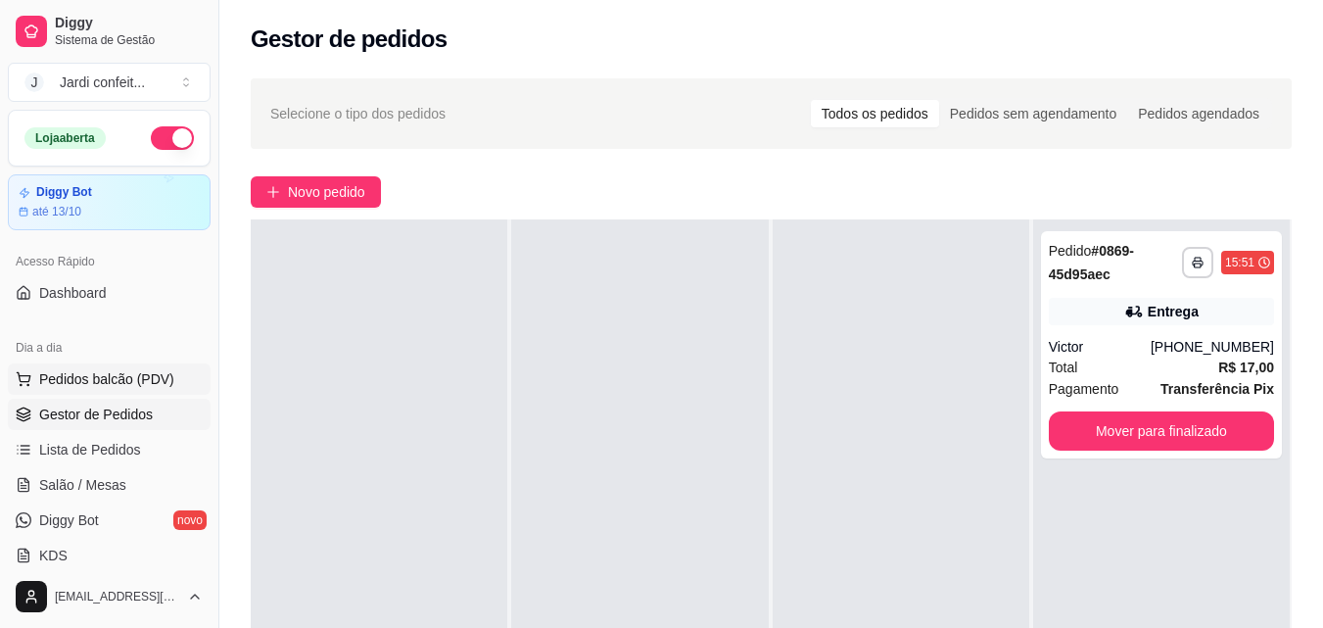
click at [118, 396] on ul "Pedidos balcão (PDV) Gestor de Pedidos Lista de Pedidos Salão / Mesas Diggy Bot…" at bounding box center [109, 467] width 203 height 208
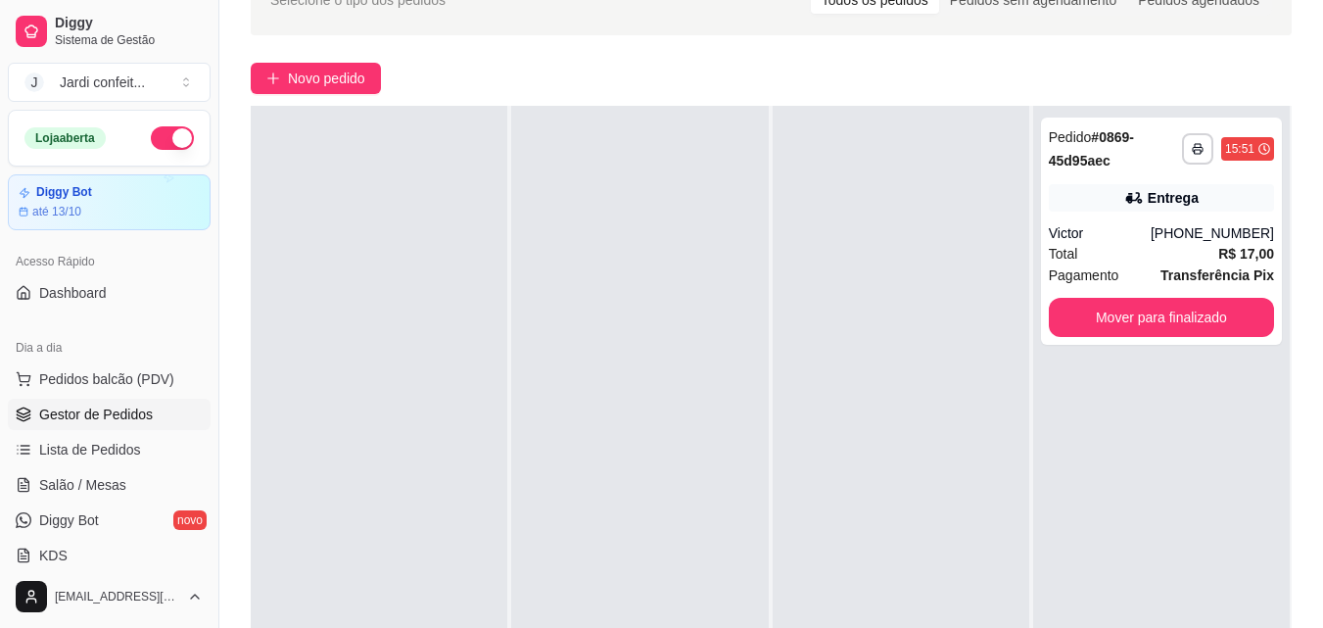
scroll to position [196, 0]
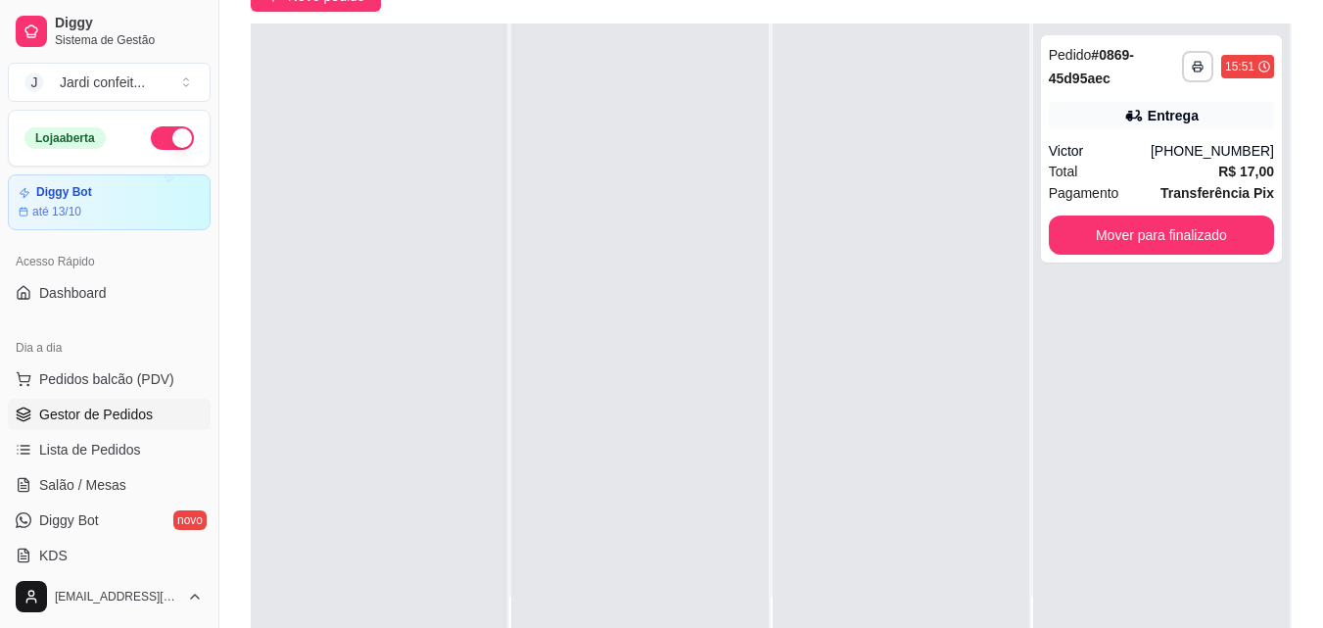
click at [572, 543] on div at bounding box center [639, 338] width 257 height 628
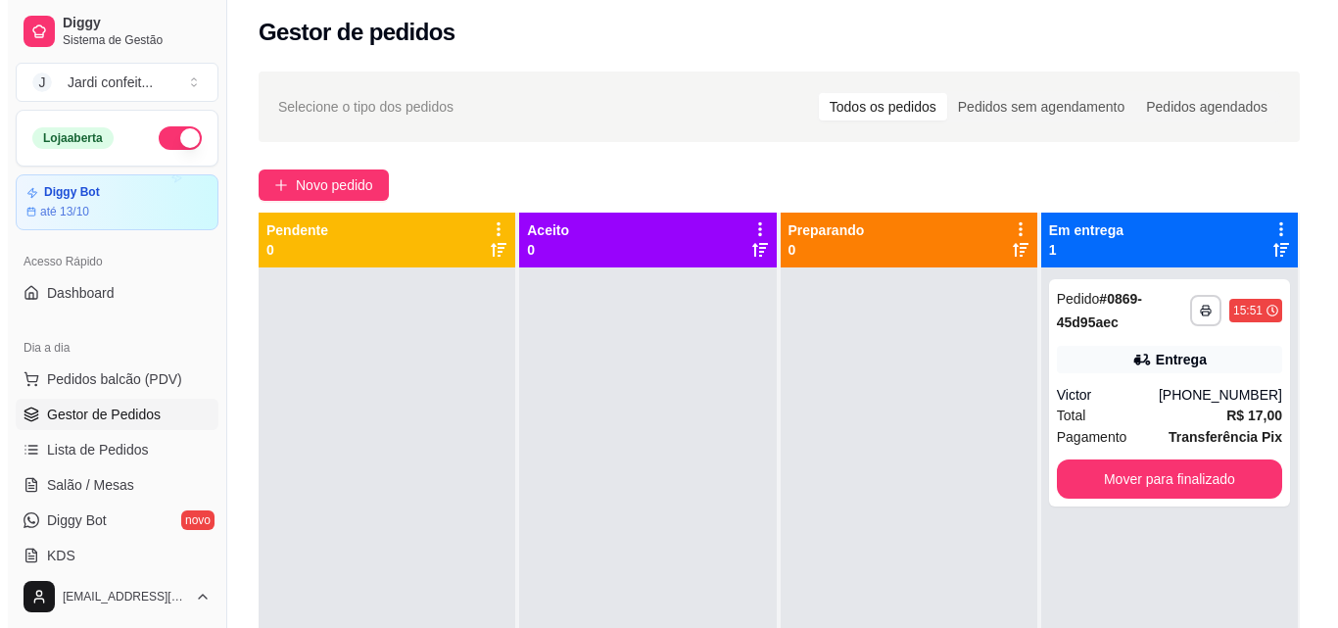
scroll to position [0, 0]
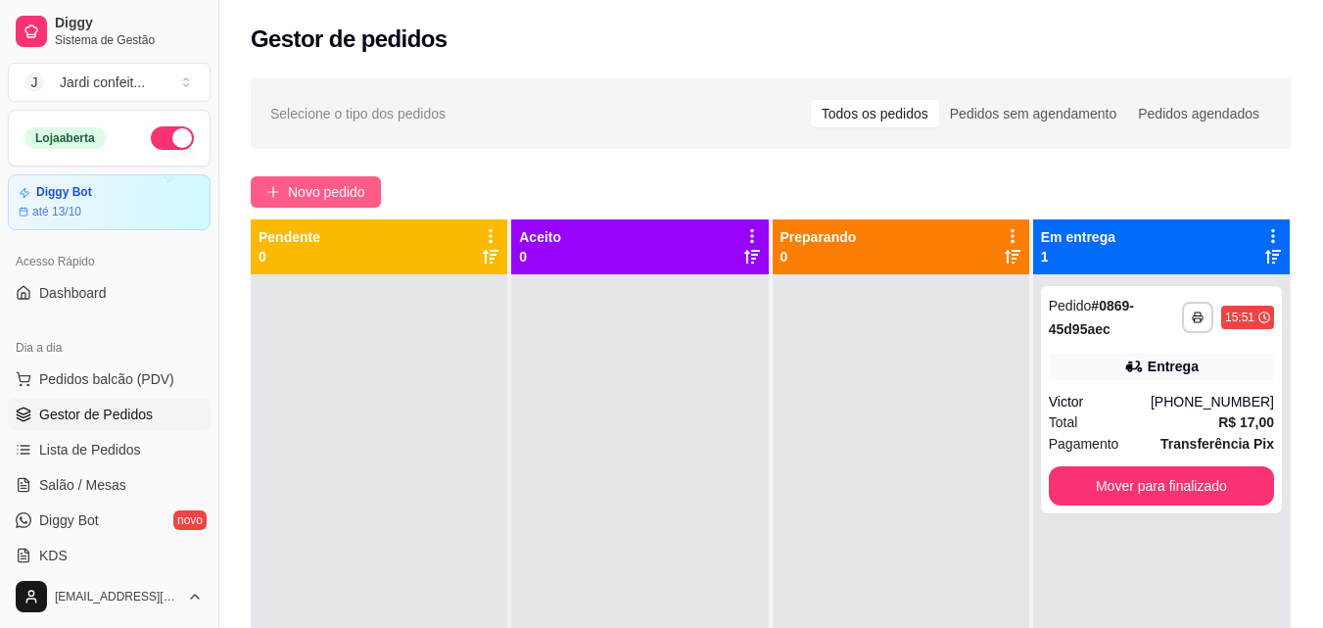
click at [372, 198] on button "Novo pedido" at bounding box center [316, 191] width 130 height 31
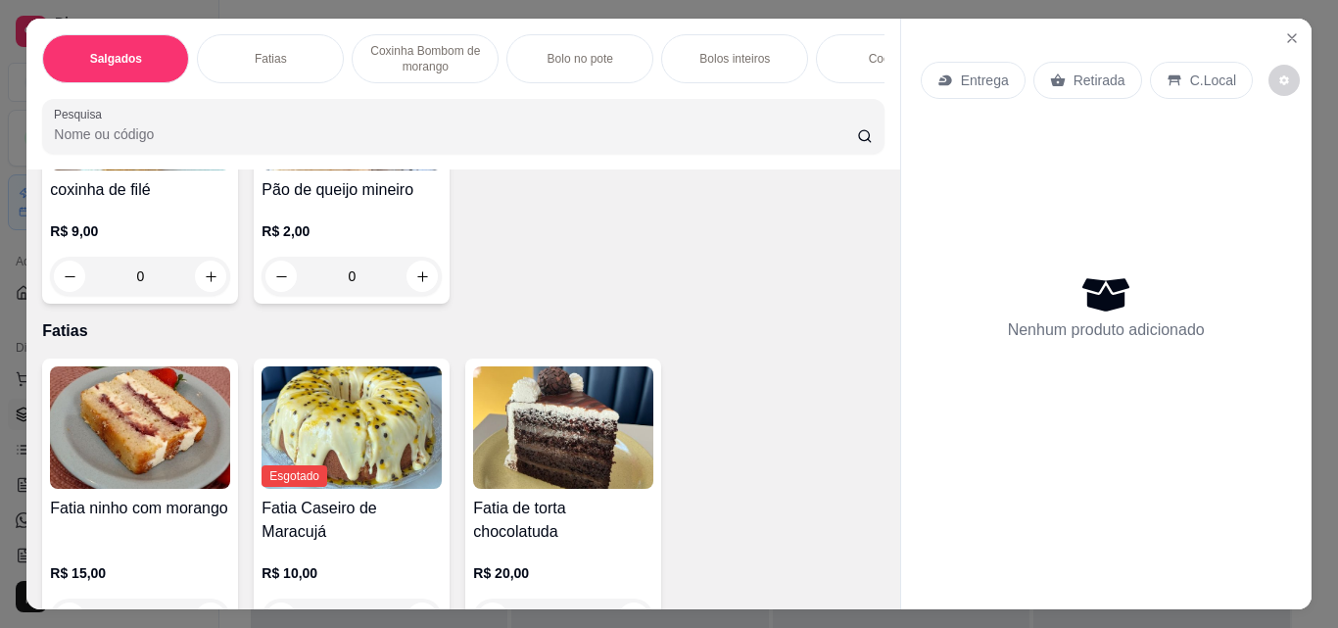
scroll to position [588, 0]
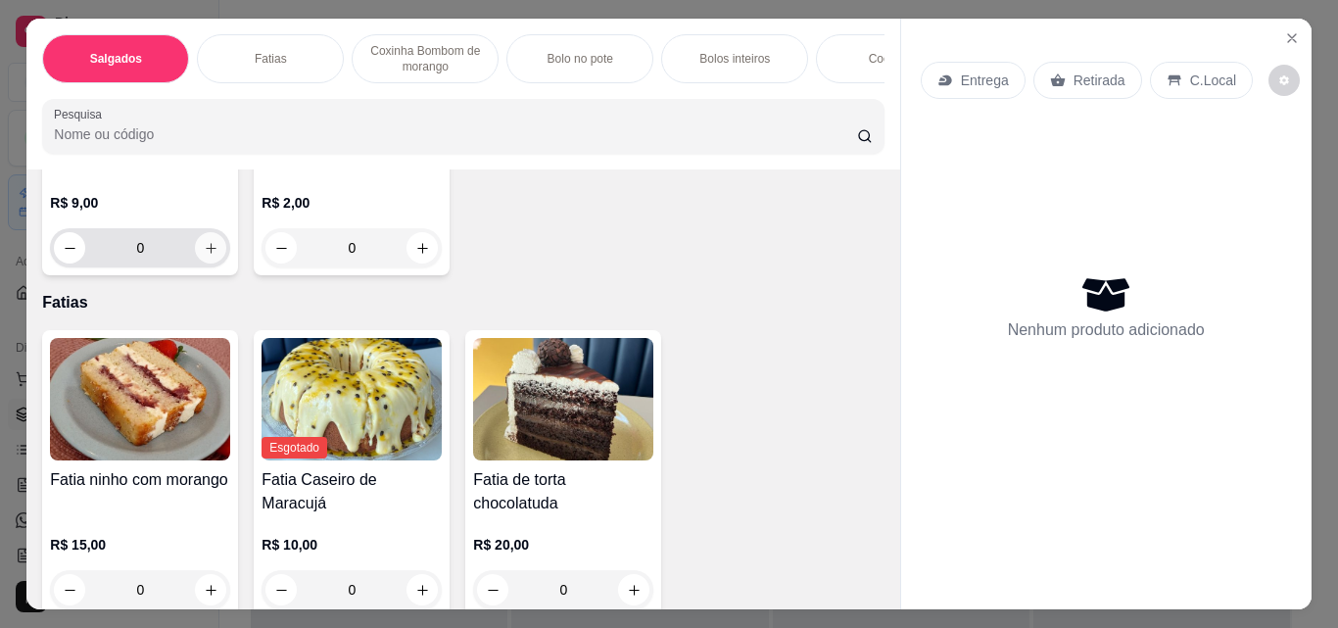
click at [226, 264] on button "increase-product-quantity" at bounding box center [210, 247] width 31 height 31
type input "1"
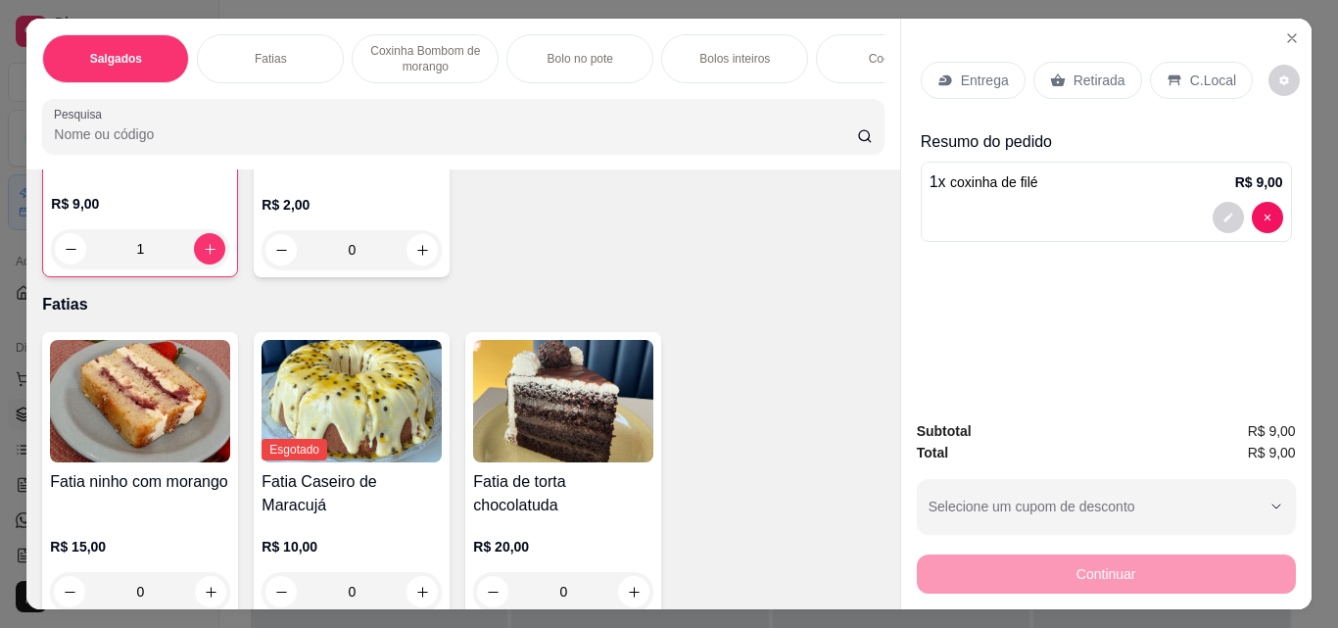
click at [440, 58] on p "Coxinha Bombom de morango" at bounding box center [425, 58] width 114 height 31
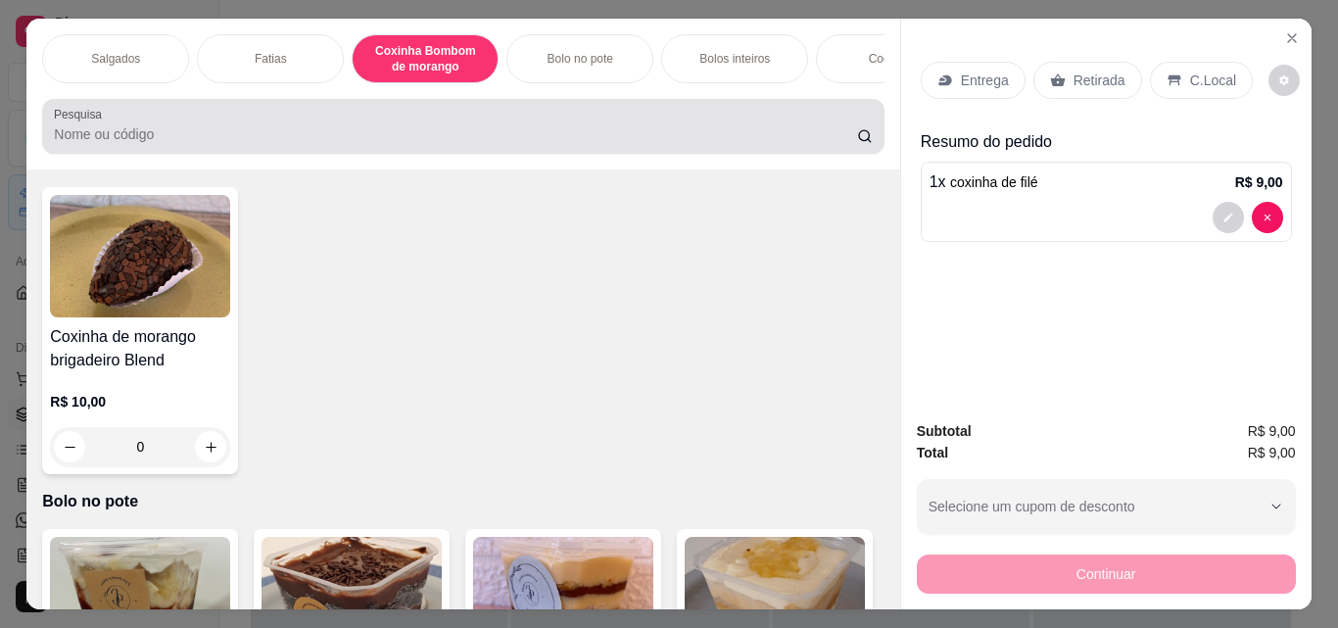
scroll to position [51, 0]
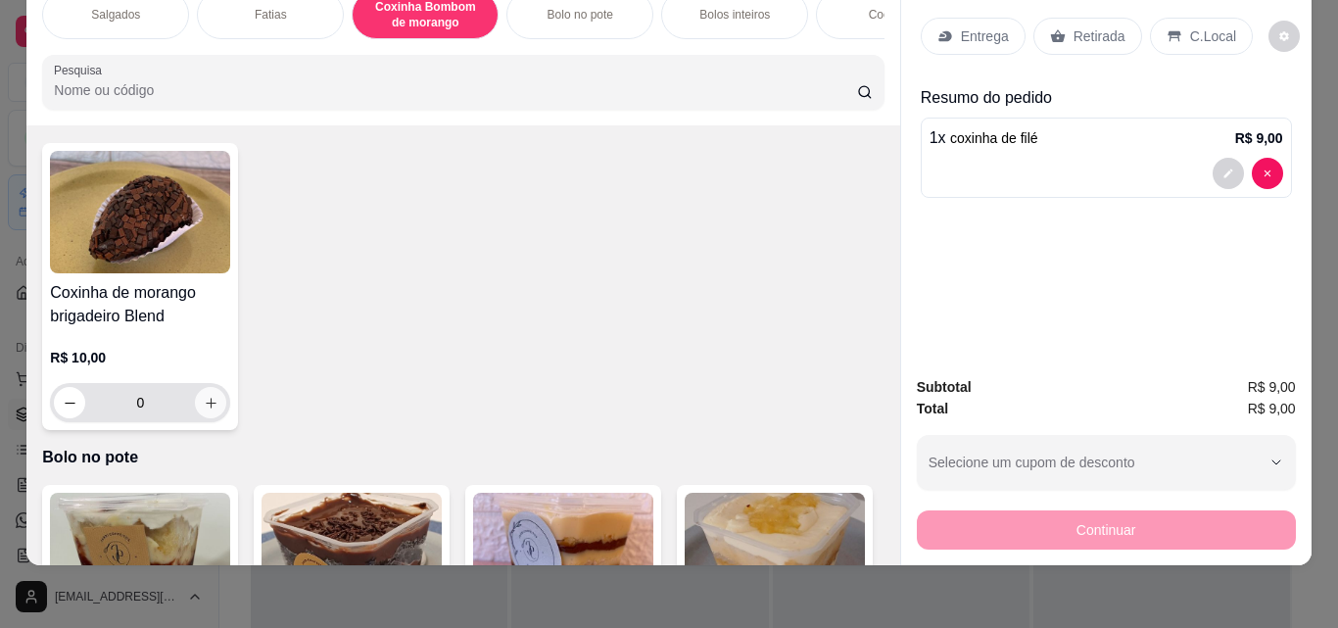
click at [195, 418] on button "increase-product-quantity" at bounding box center [210, 402] width 31 height 31
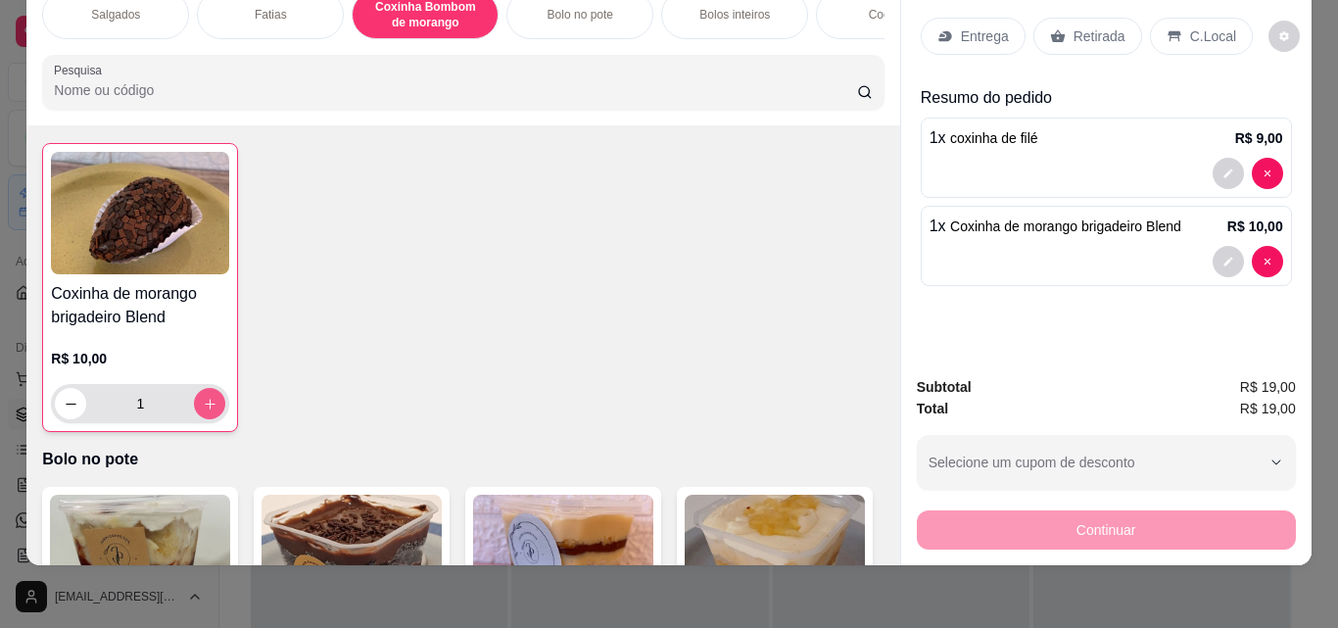
click at [203, 411] on icon "increase-product-quantity" at bounding box center [210, 404] width 15 height 15
type input "2"
click at [841, 6] on div "Cookies" at bounding box center [889, 14] width 147 height 49
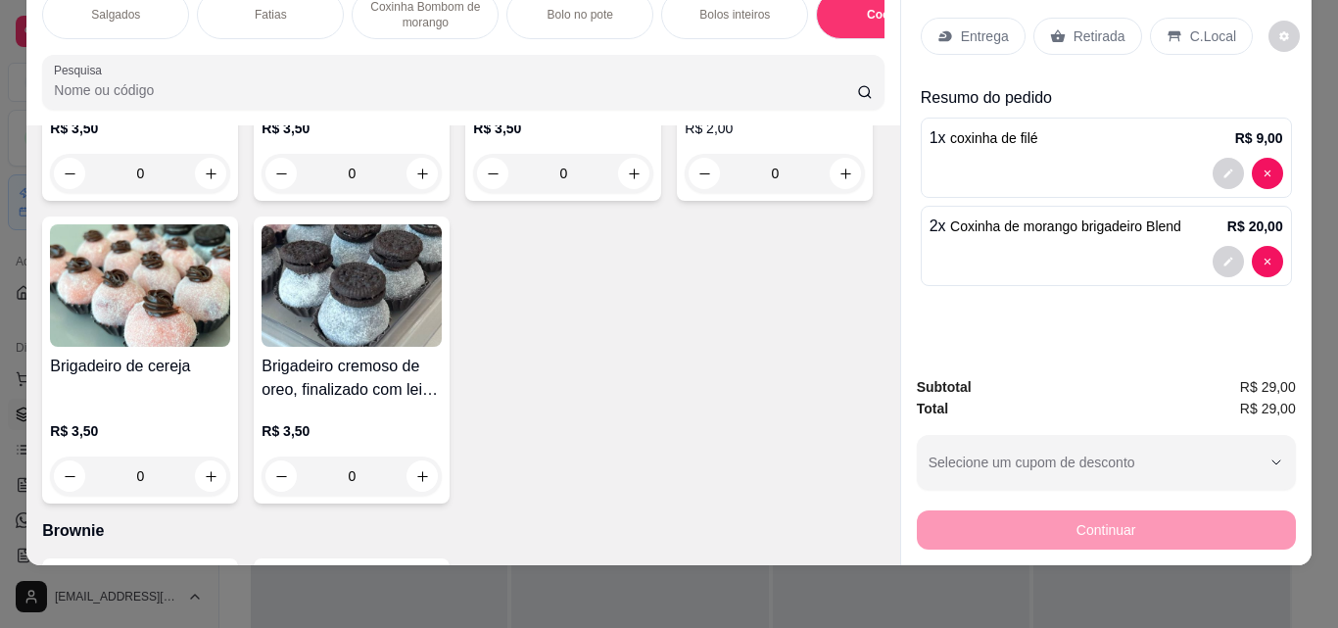
scroll to position [3001, 0]
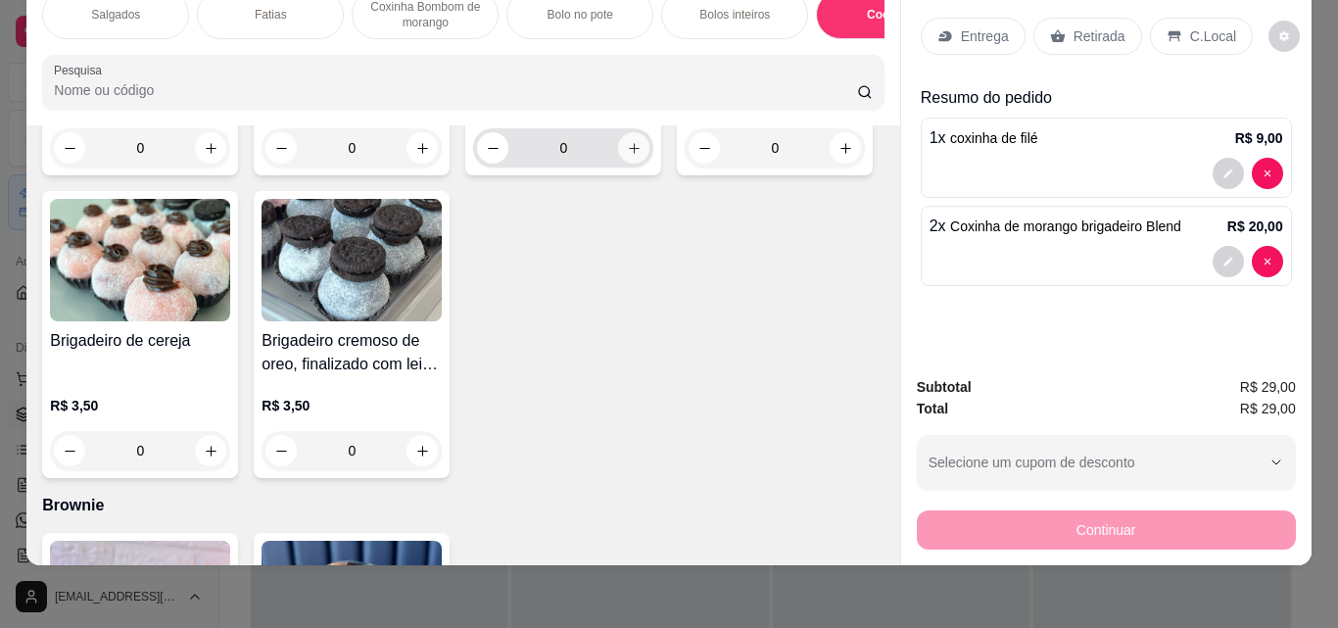
click at [627, 156] on icon "increase-product-quantity" at bounding box center [634, 148] width 15 height 15
type input "1"
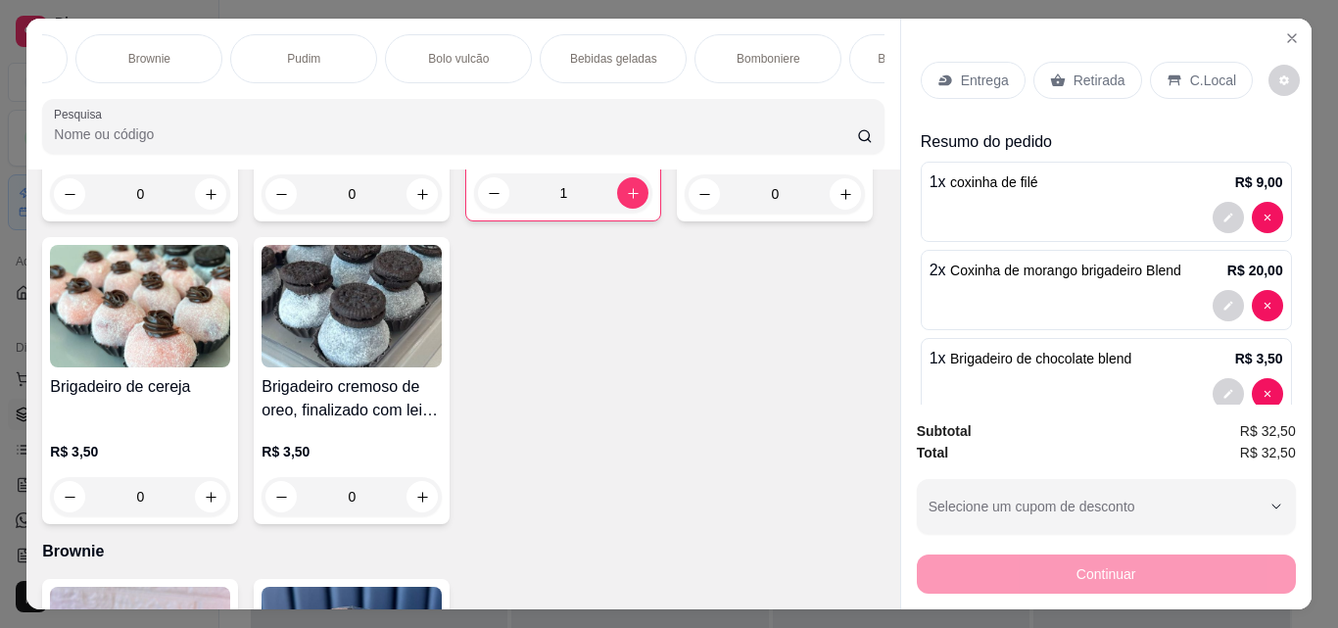
scroll to position [0, 1056]
click at [645, 58] on div "Bebidas geladas" at bounding box center [607, 58] width 147 height 49
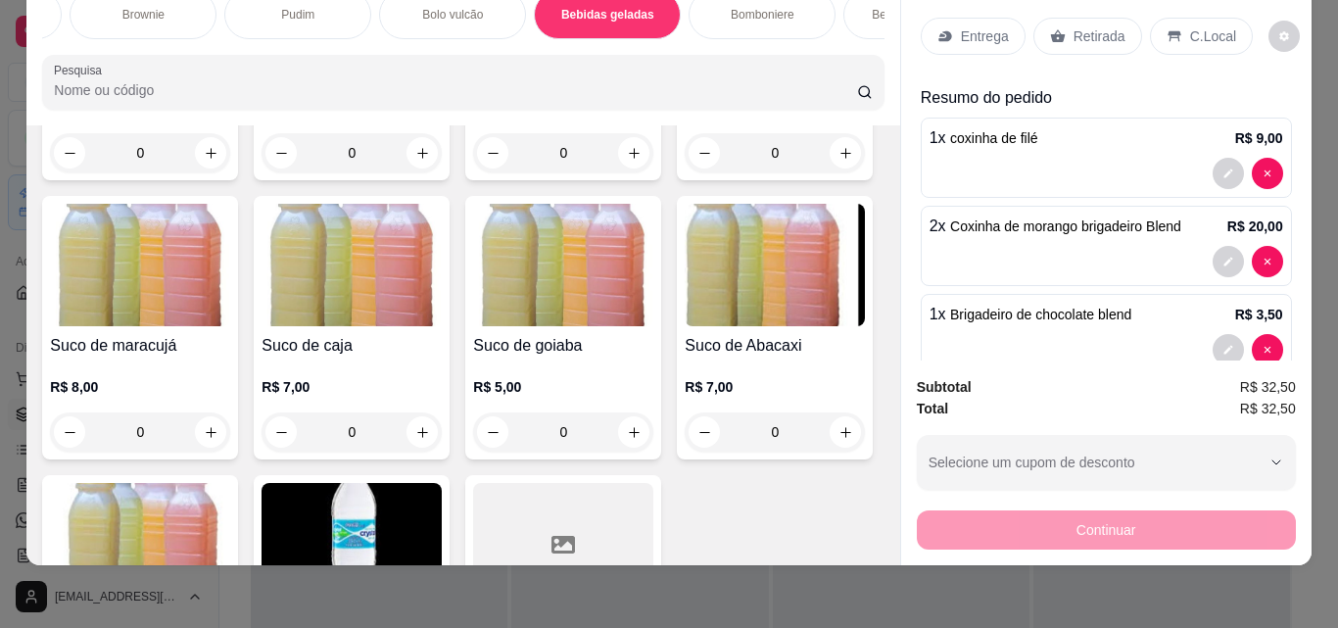
scroll to position [5785, 0]
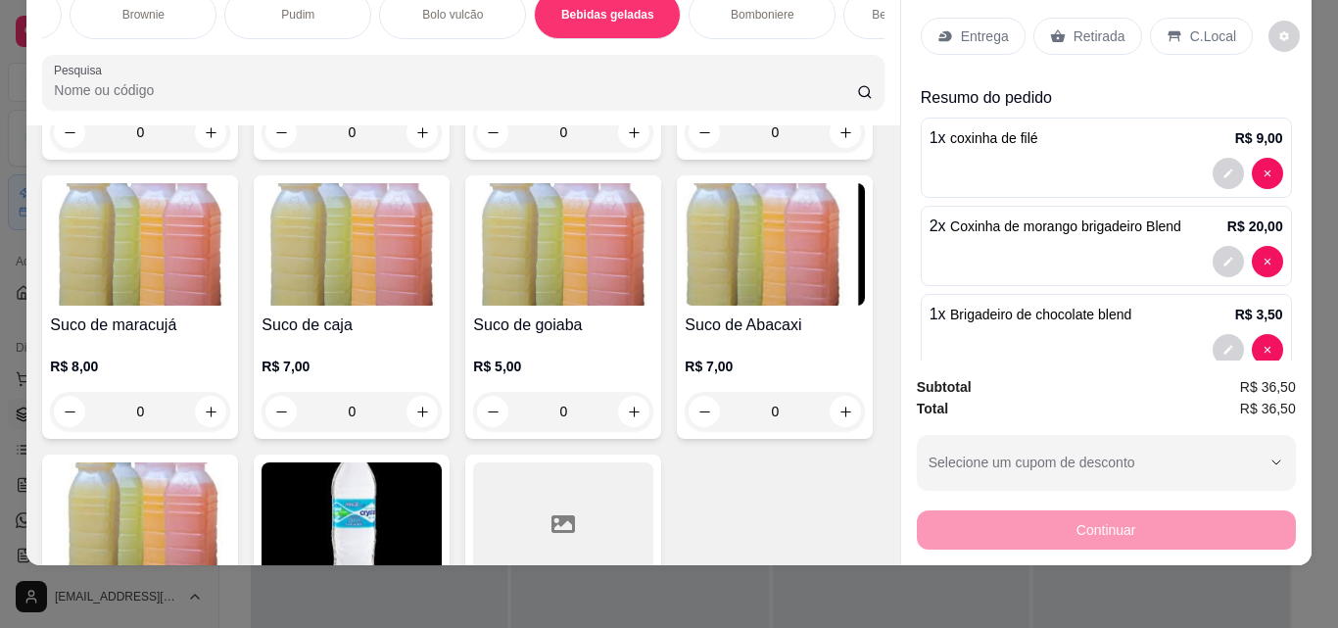
type input "1"
click at [1074, 26] on p "Retirada" at bounding box center [1100, 36] width 52 height 20
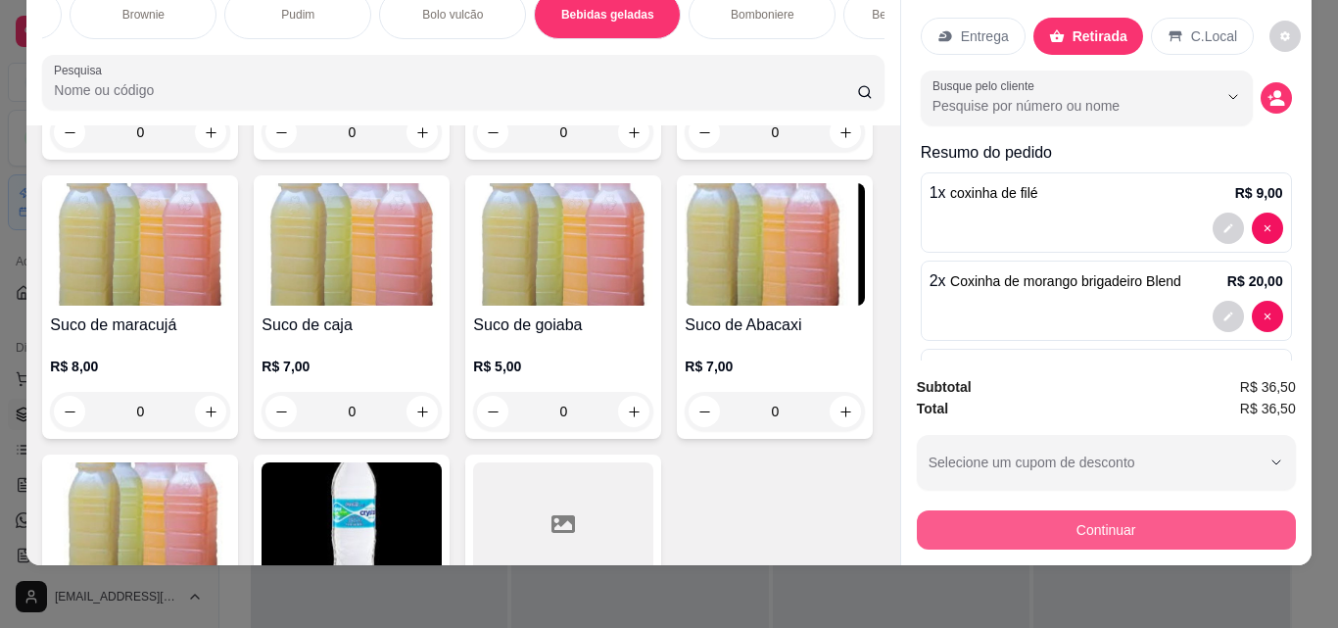
click at [1194, 520] on button "Continuar" at bounding box center [1106, 529] width 379 height 39
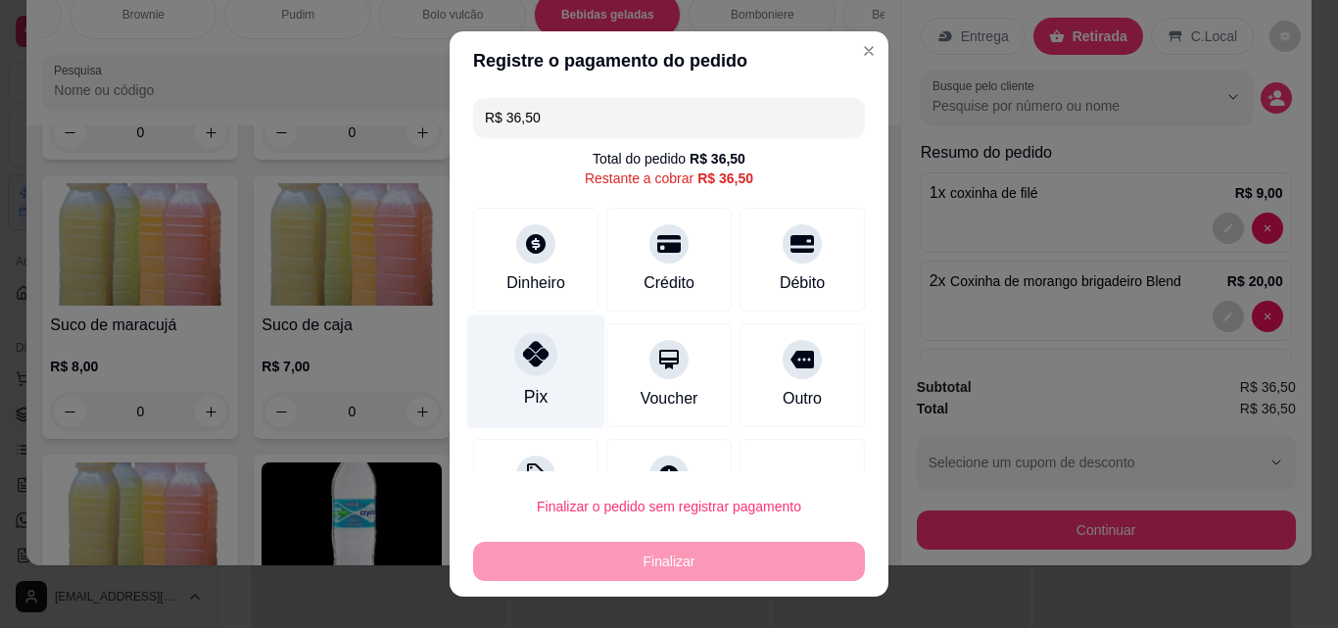
click at [514, 360] on div at bounding box center [535, 353] width 43 height 43
type input "R$ 0,00"
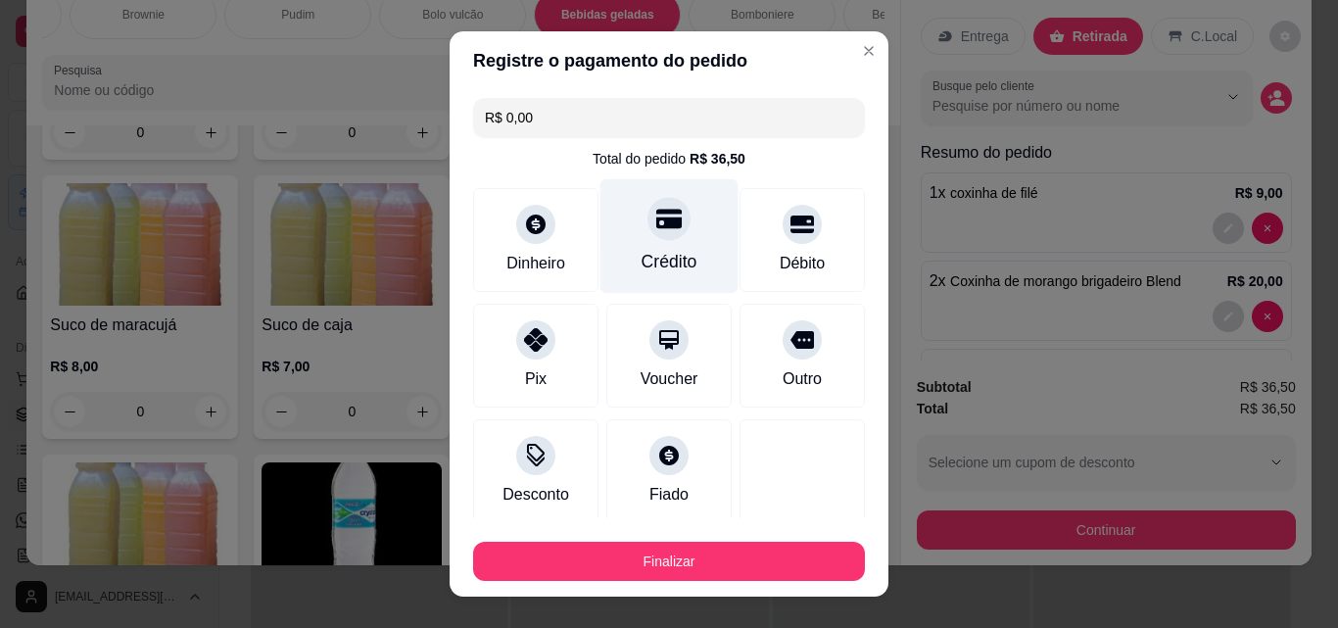
click at [653, 241] on div "Crédito" at bounding box center [669, 236] width 138 height 115
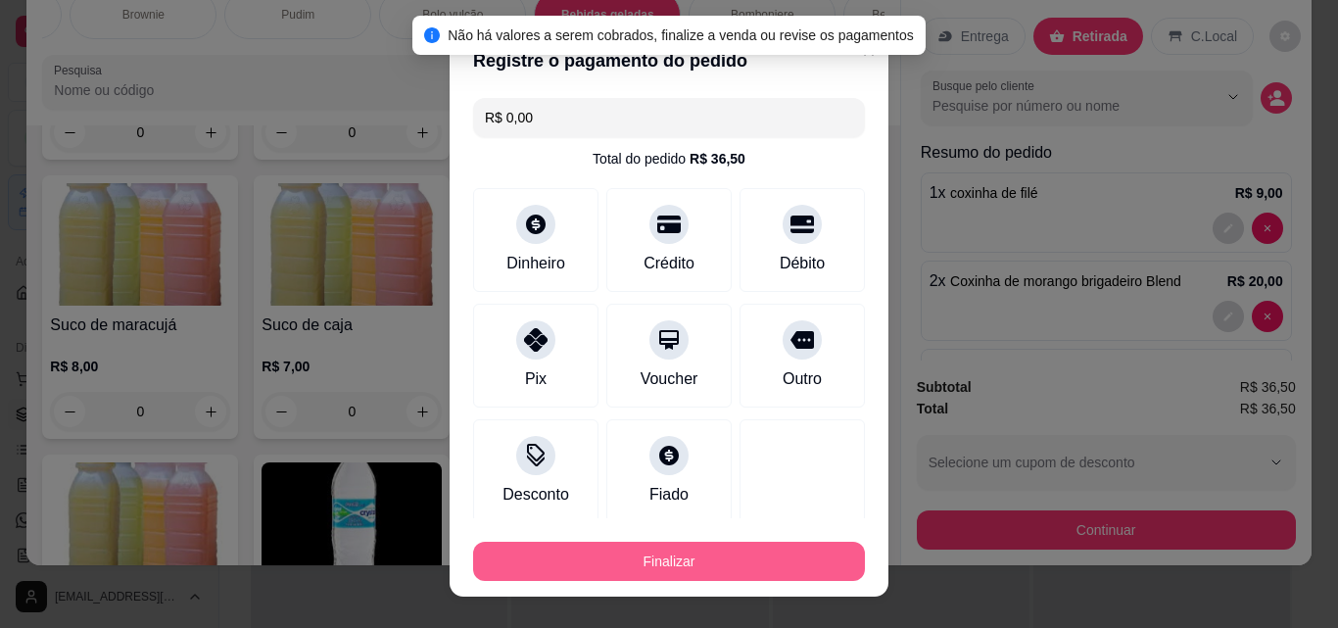
click at [716, 557] on button "Finalizar" at bounding box center [669, 561] width 392 height 39
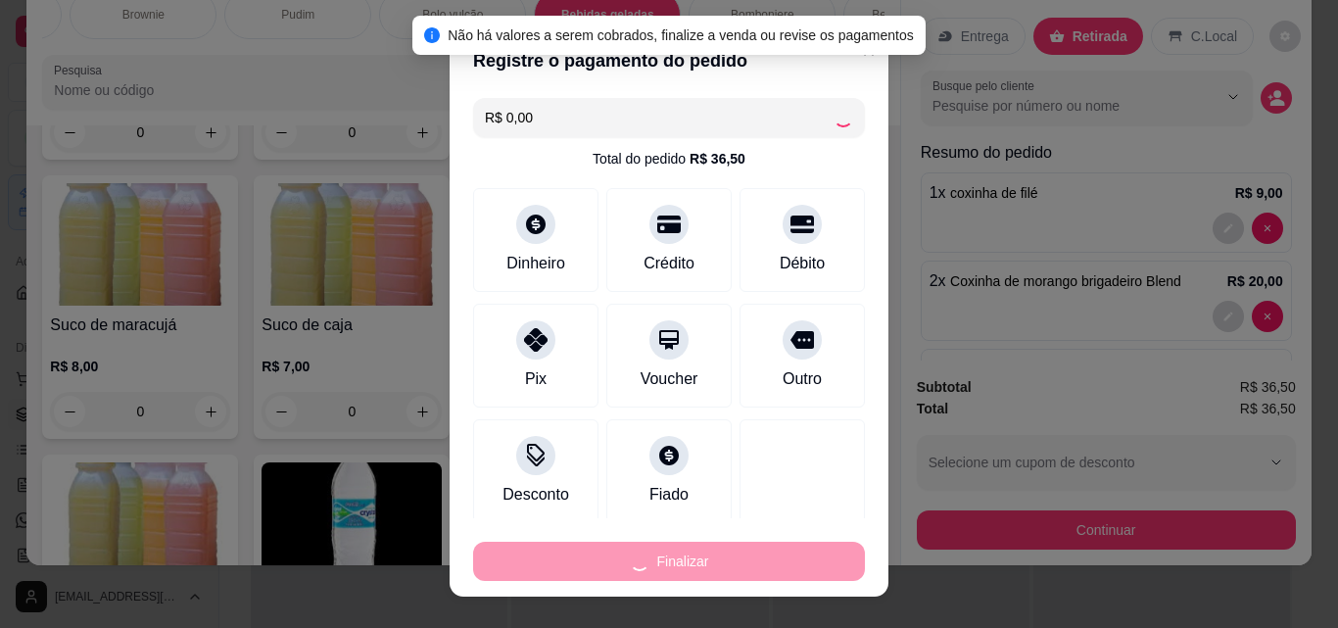
type input "0"
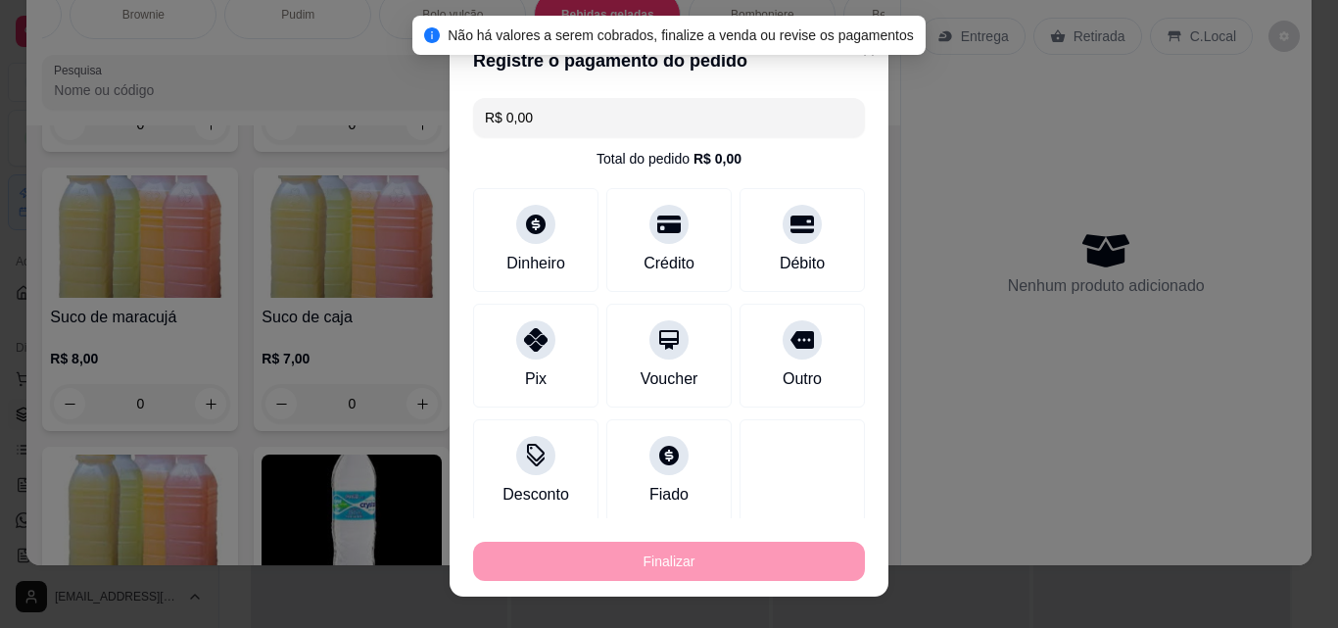
type input "-R$ 36,50"
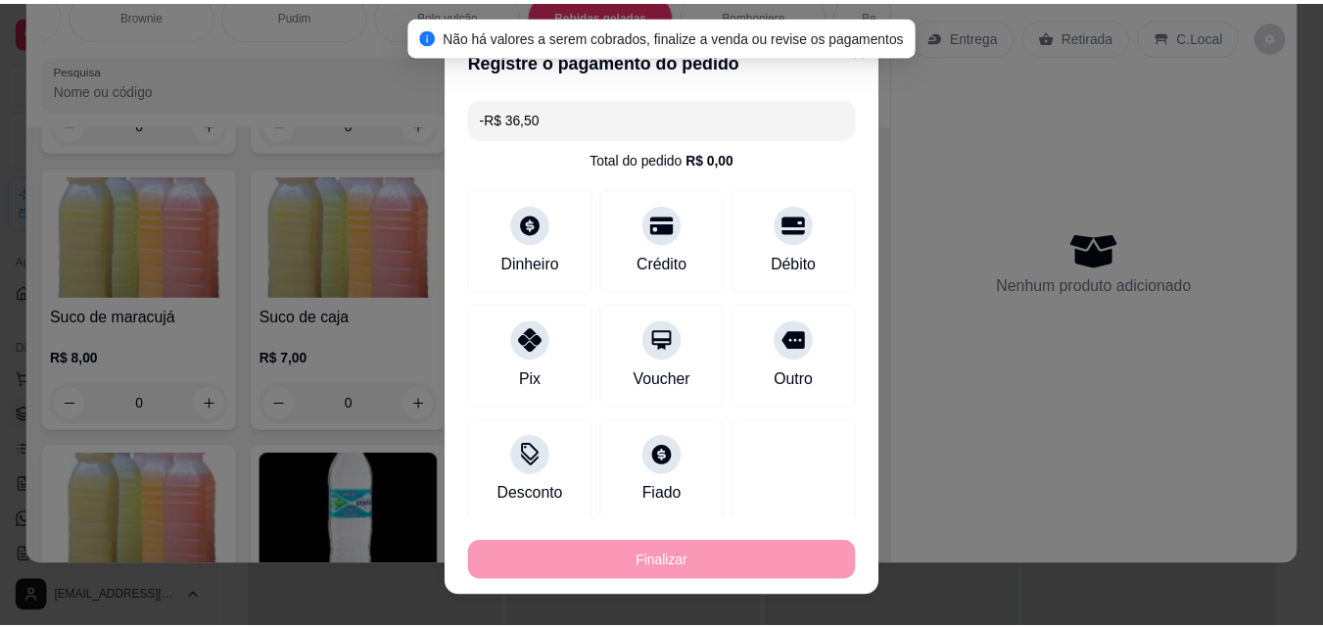
scroll to position [5781, 0]
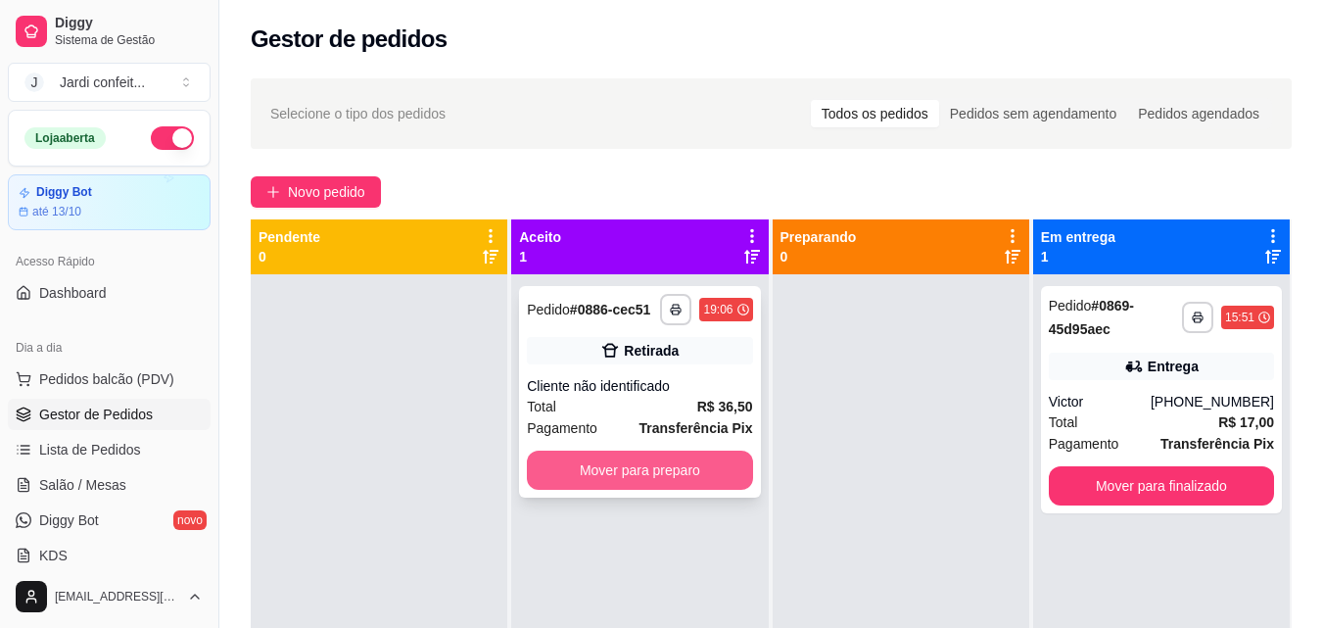
click at [717, 466] on button "Mover para preparo" at bounding box center [639, 470] width 225 height 39
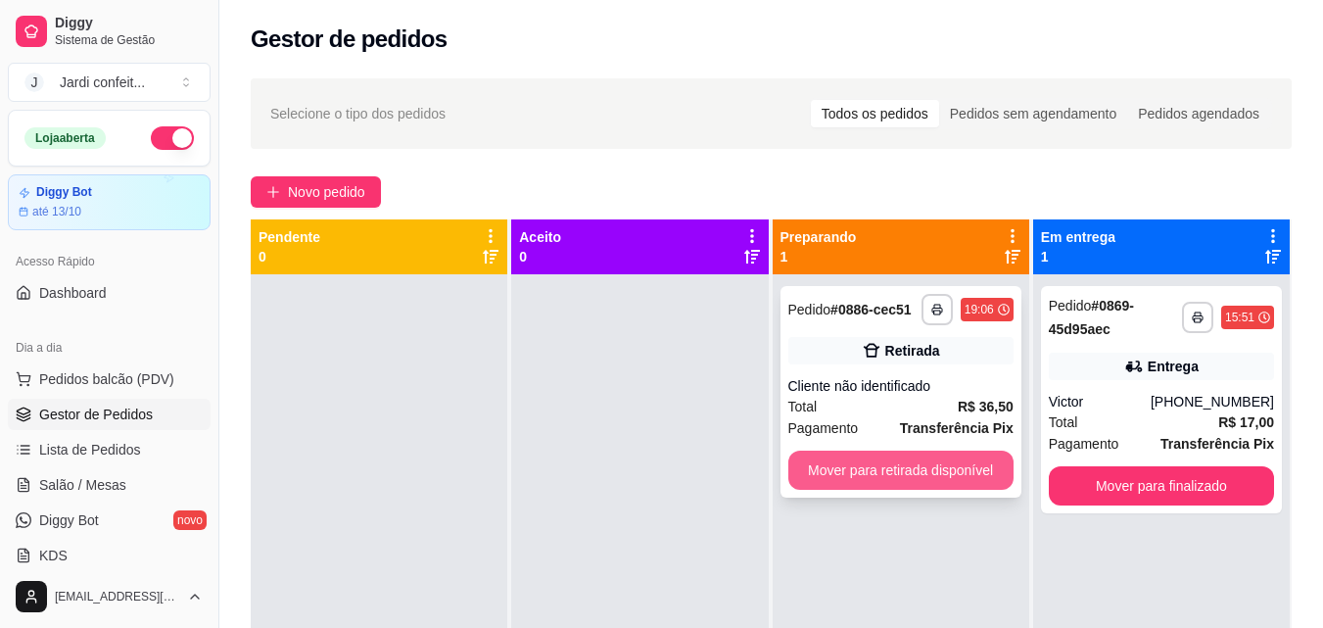
click at [955, 478] on button "Mover para retirada disponível" at bounding box center [901, 470] width 225 height 39
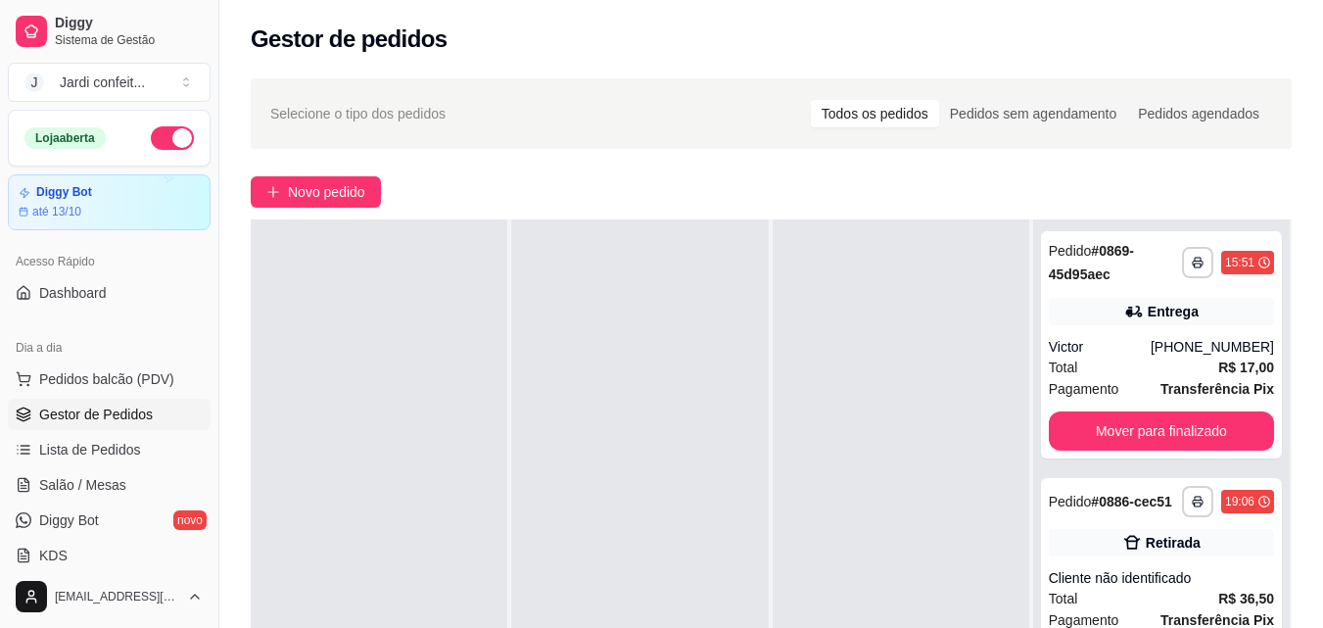
click at [144, 409] on span "Gestor de Pedidos" at bounding box center [96, 415] width 114 height 20
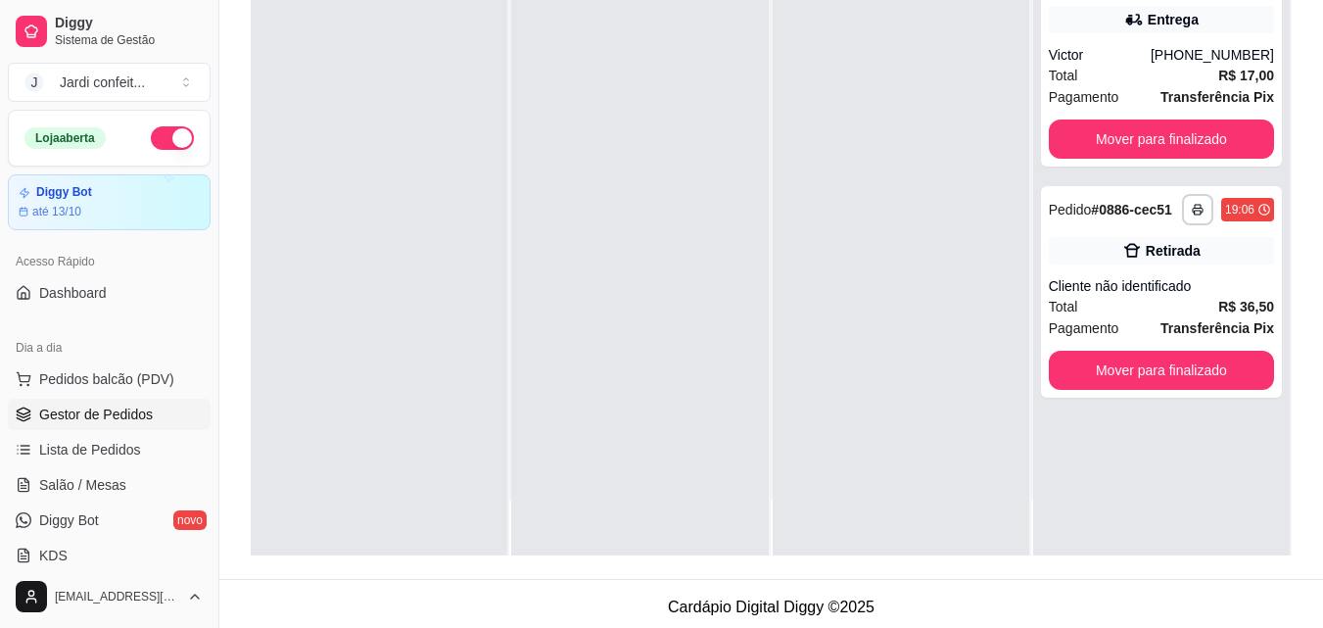
scroll to position [294, 0]
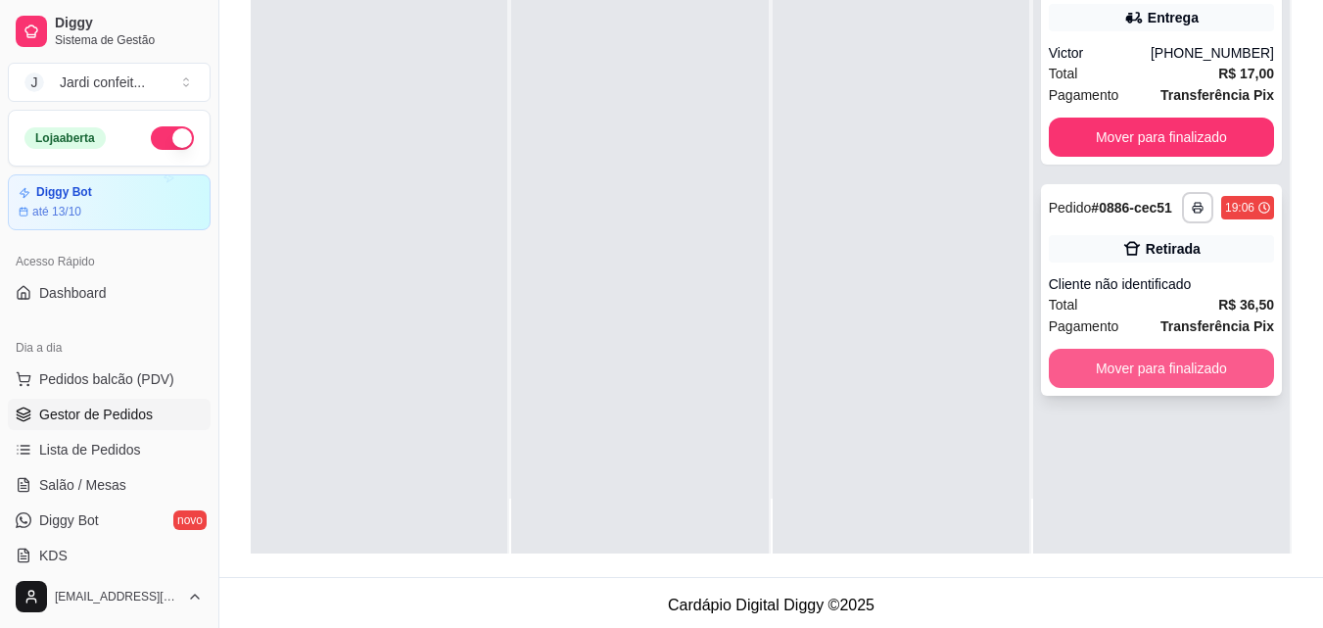
click at [1181, 371] on button "Mover para finalizado" at bounding box center [1161, 368] width 225 height 39
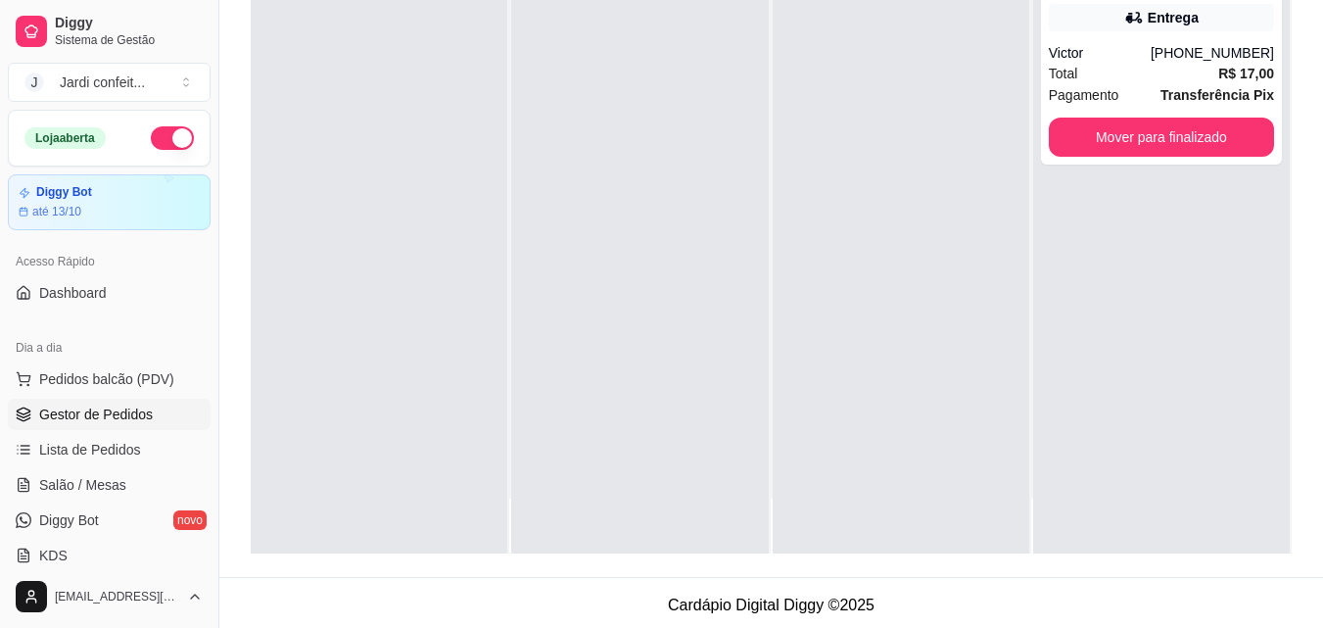
click at [1195, 389] on div "**********" at bounding box center [1161, 240] width 257 height 628
click at [1193, 390] on div "**********" at bounding box center [1161, 240] width 257 height 628
click at [1185, 393] on div "**********" at bounding box center [1161, 240] width 257 height 628
click at [154, 137] on button "button" at bounding box center [172, 138] width 43 height 24
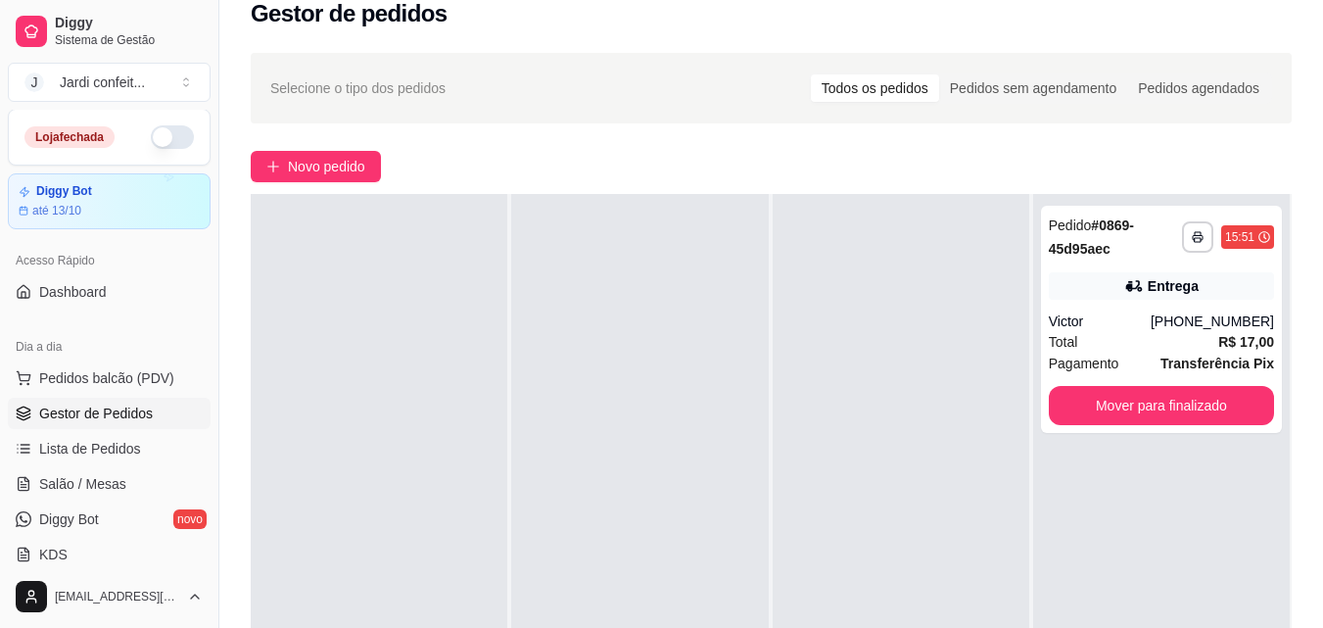
scroll to position [0, 0]
